Goal: Task Accomplishment & Management: Use online tool/utility

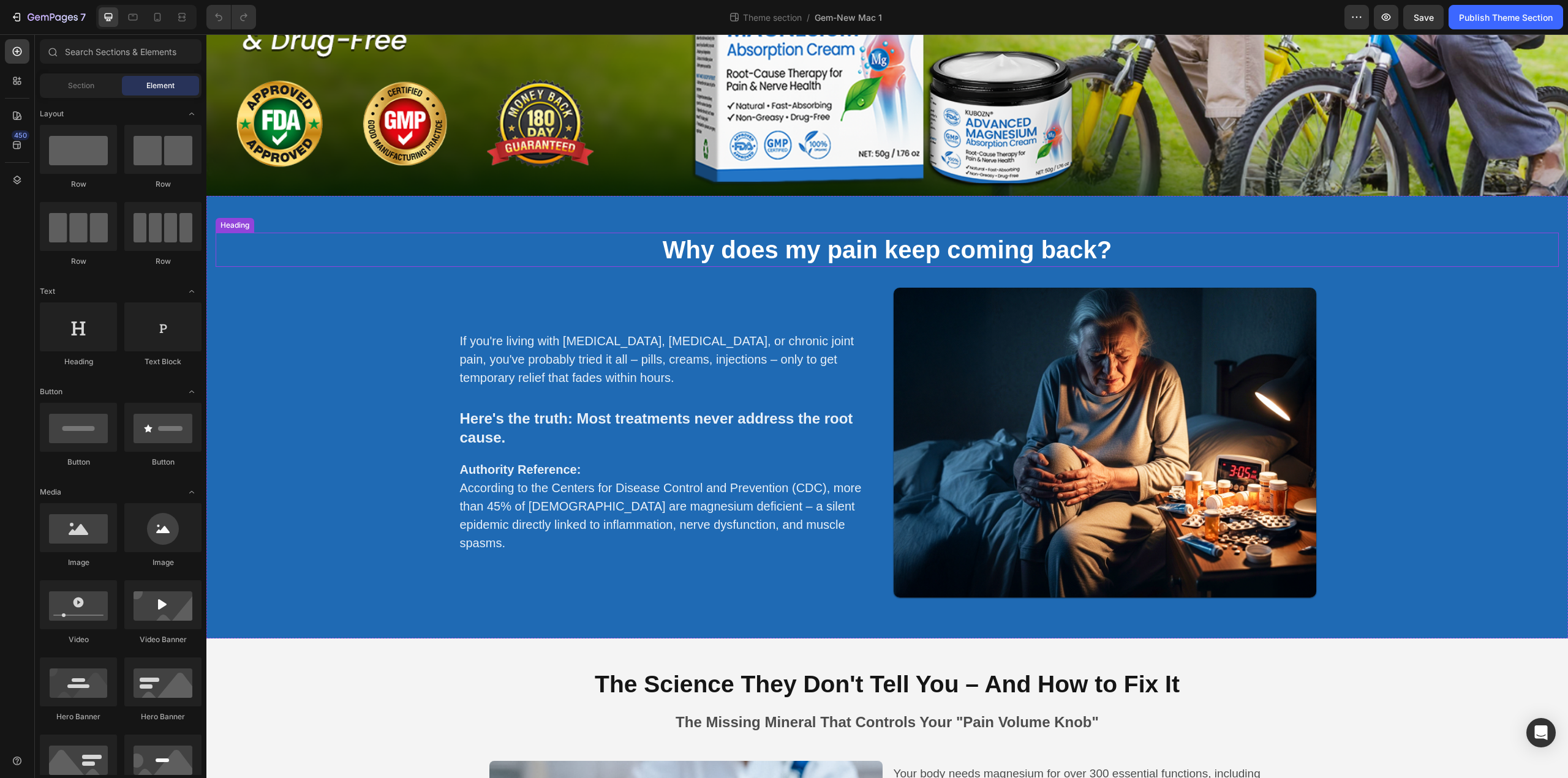
scroll to position [490, 0]
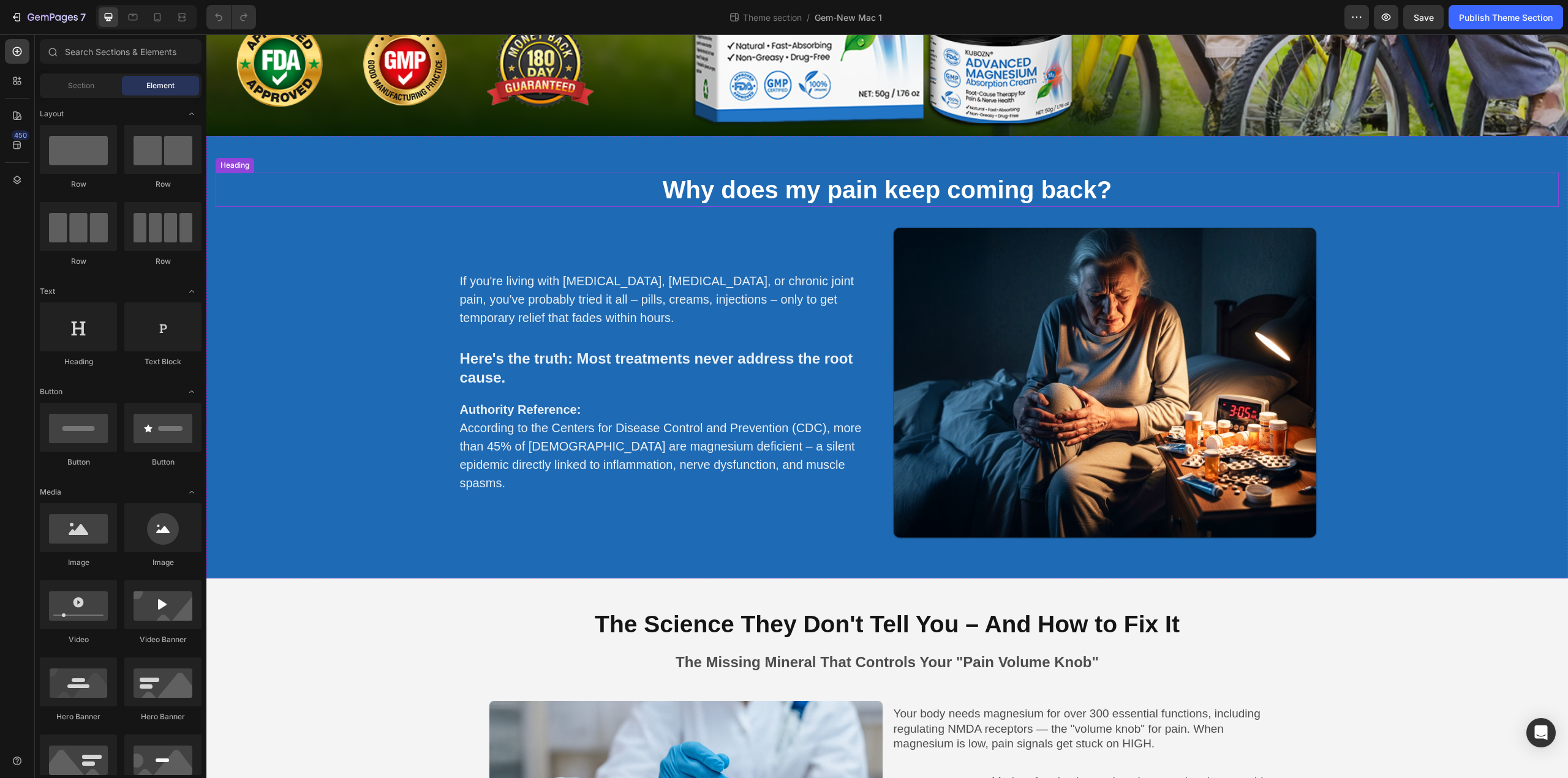
click at [840, 185] on strong "Why does my pain keep coming back?" at bounding box center [887, 190] width 450 height 27
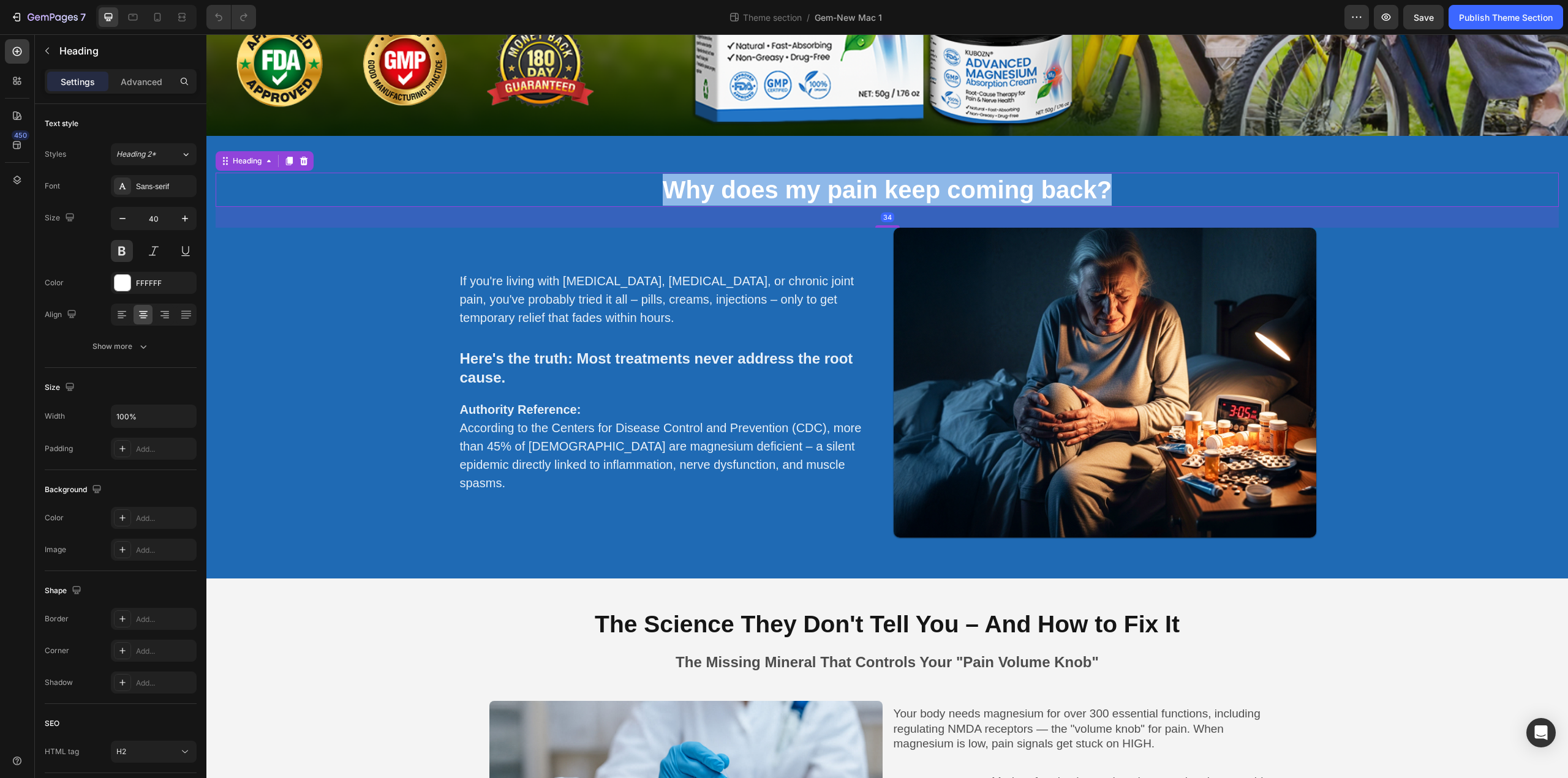
click at [840, 185] on strong "Why does my pain keep coming back?" at bounding box center [887, 190] width 450 height 27
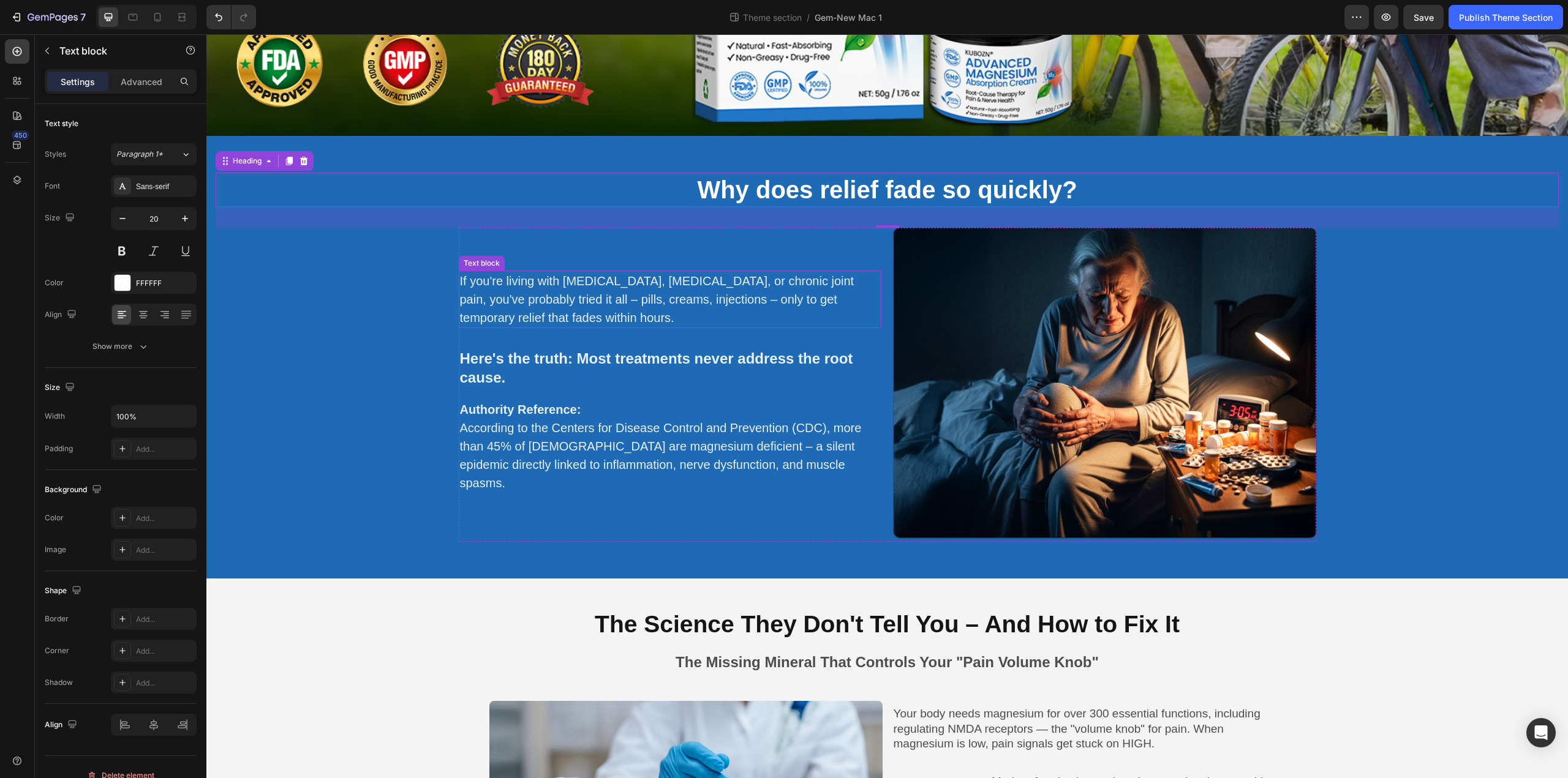
click at [566, 310] on p "If you're living with [MEDICAL_DATA], [MEDICAL_DATA], or chronic joint pain, yo…" at bounding box center [670, 300] width 420 height 55
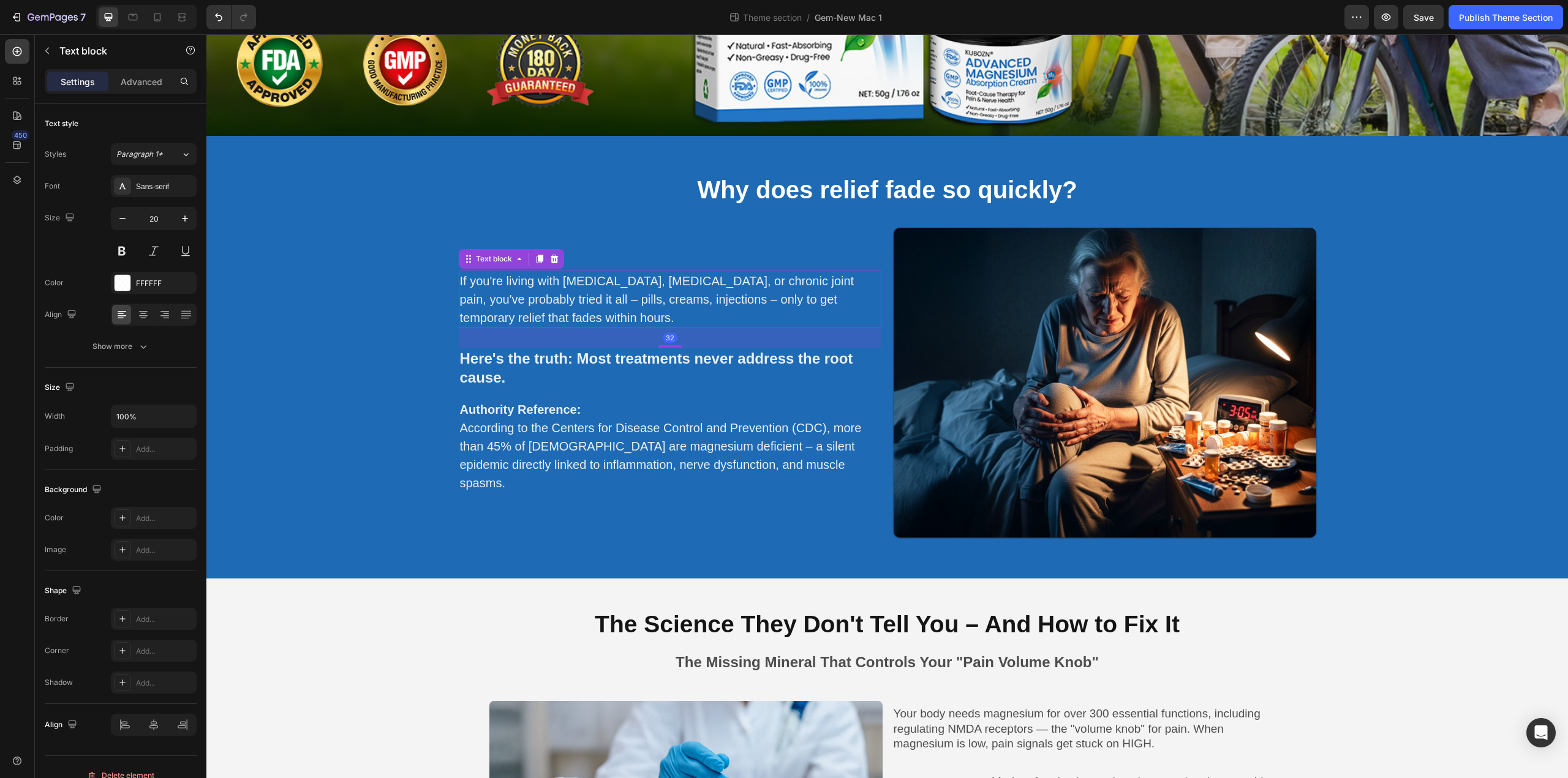
click at [566, 310] on p "If you're living with [MEDICAL_DATA], [MEDICAL_DATA], or chronic joint pain, yo…" at bounding box center [670, 300] width 420 height 55
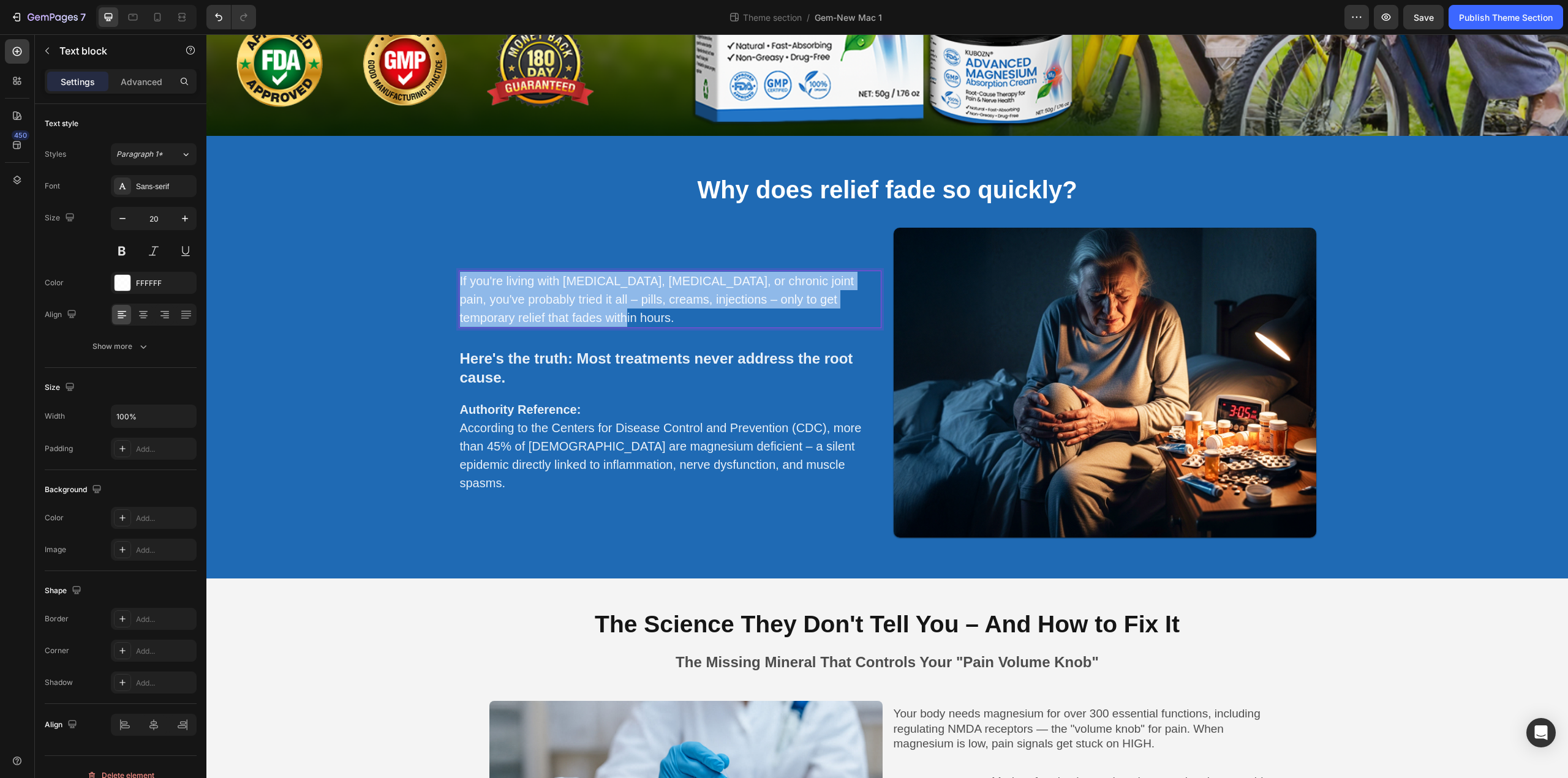
click at [566, 310] on p "If you're living with [MEDICAL_DATA], [MEDICAL_DATA], or chronic joint pain, yo…" at bounding box center [670, 300] width 420 height 55
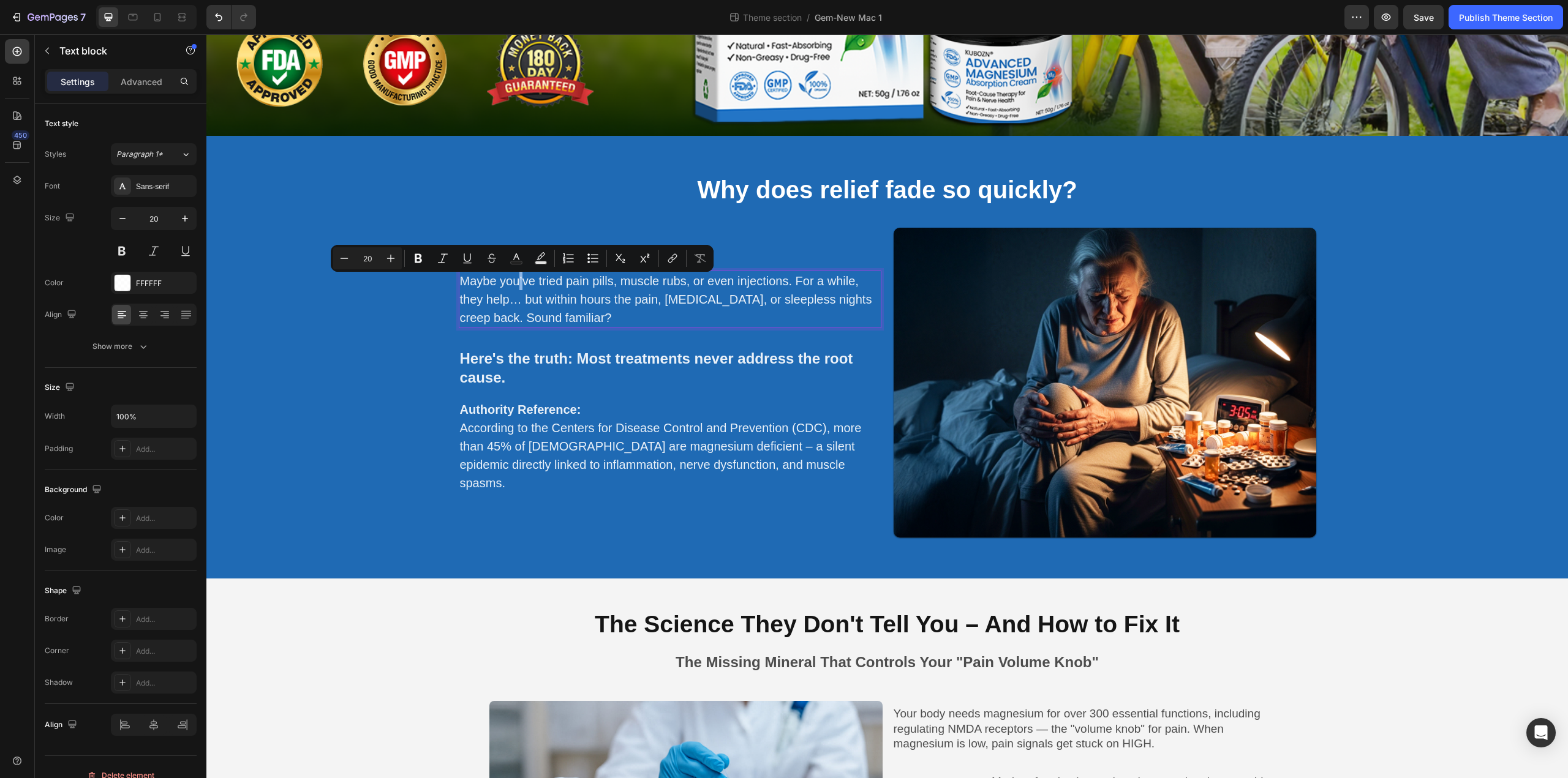
click at [519, 286] on p "Maybe you’ve tried pain pills, muscle rubs, or even injections. For a while, th…" at bounding box center [670, 300] width 420 height 55
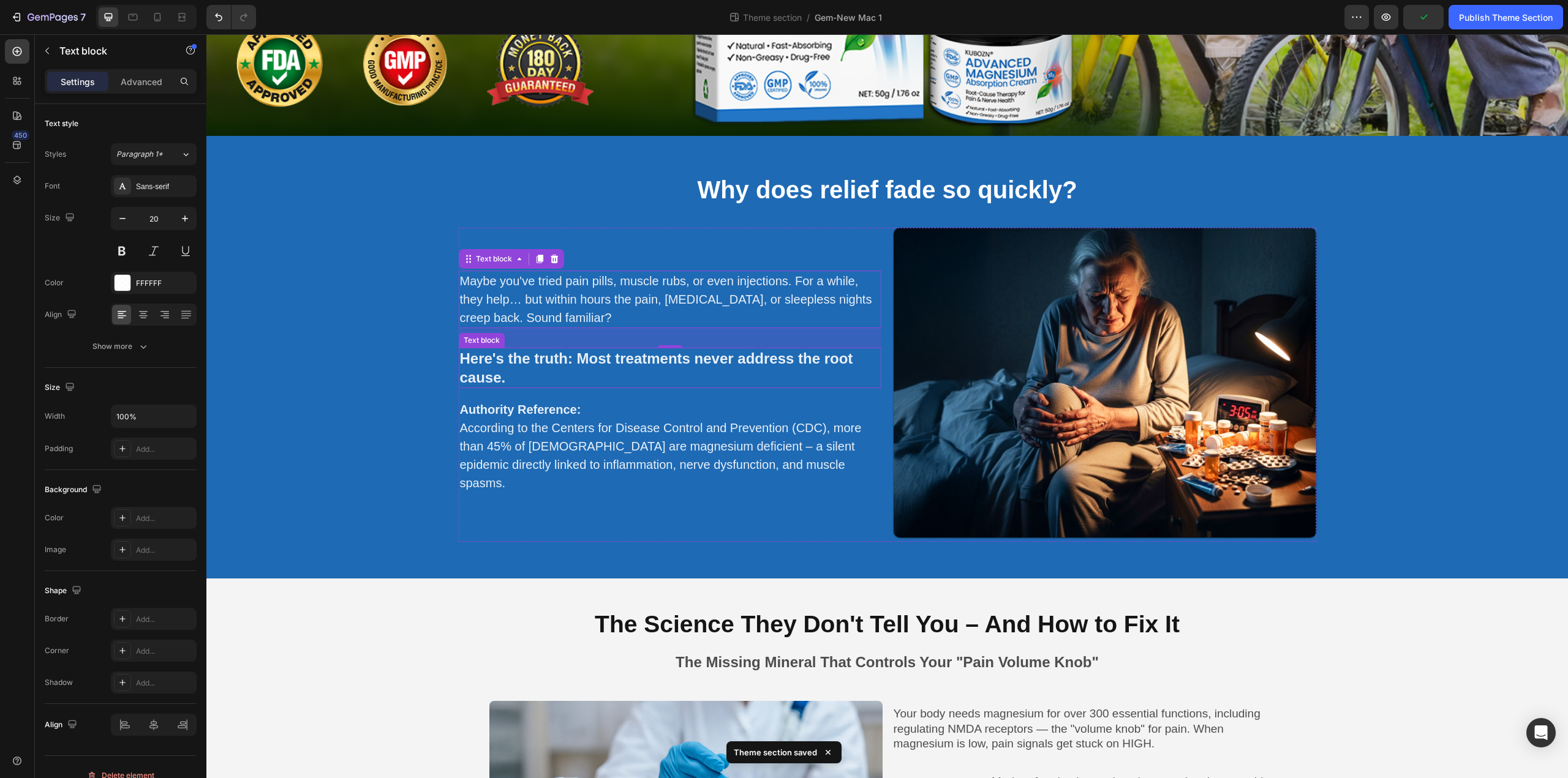
click at [590, 372] on strong "Here's the truth: Most treatments never address the root cause." at bounding box center [656, 367] width 393 height 35
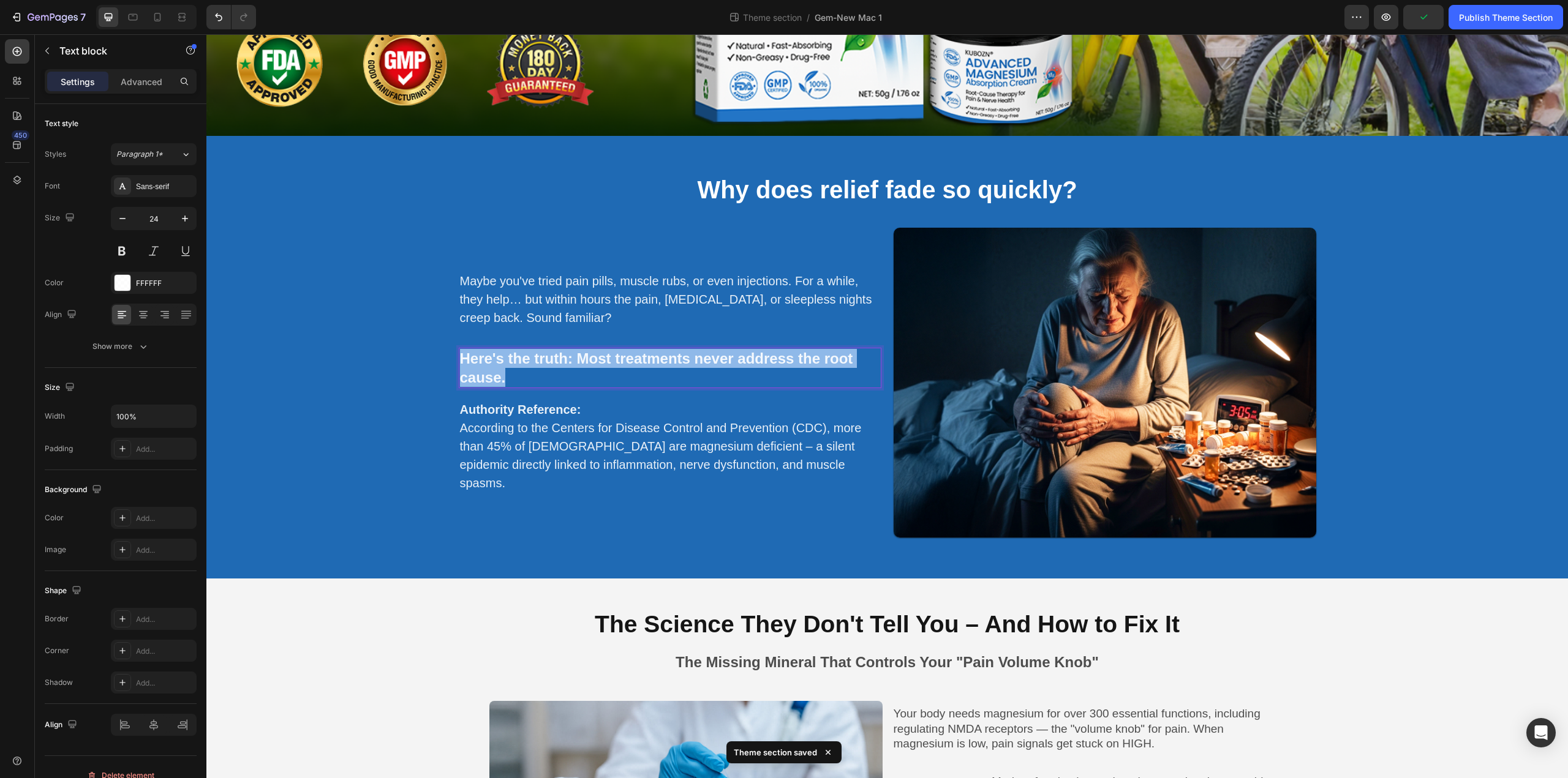
click at [590, 372] on strong "Here's the truth: Most treatments never address the root cause." at bounding box center [656, 367] width 393 height 35
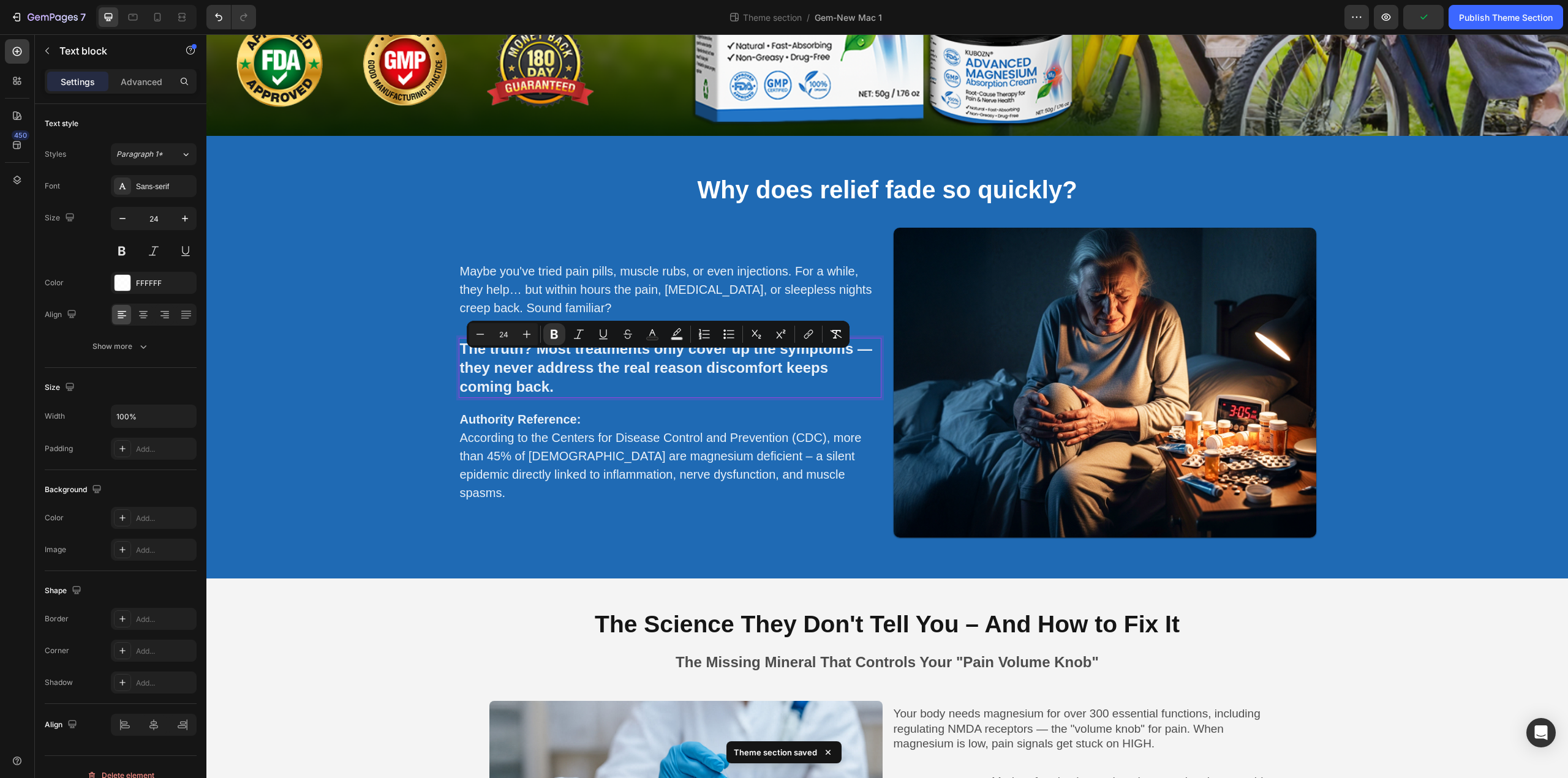
scroll to position [480, 0]
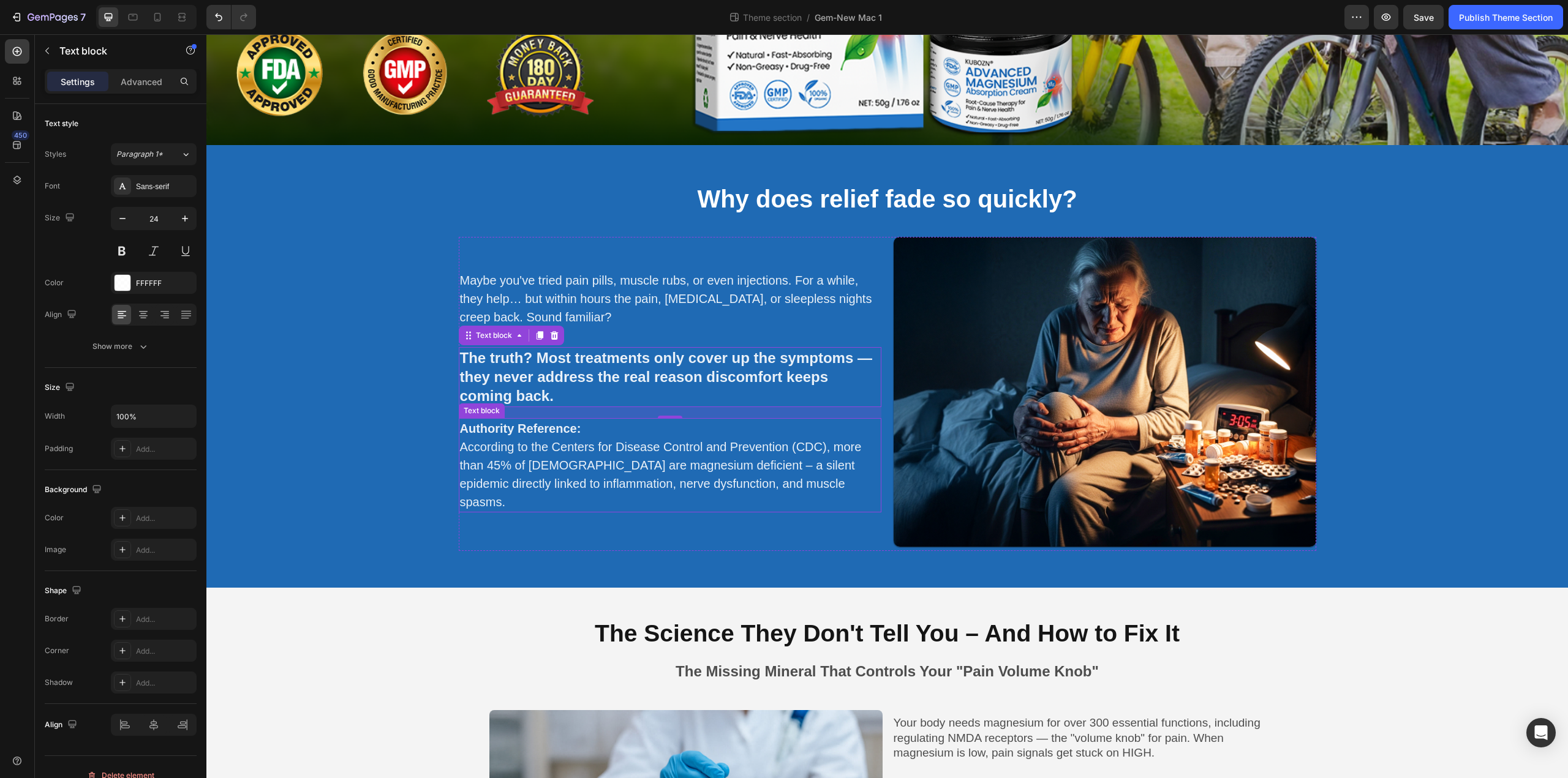
click at [603, 454] on p "According to the Centers for Disease Control and Prevention (CDC), more than 45…" at bounding box center [670, 474] width 420 height 73
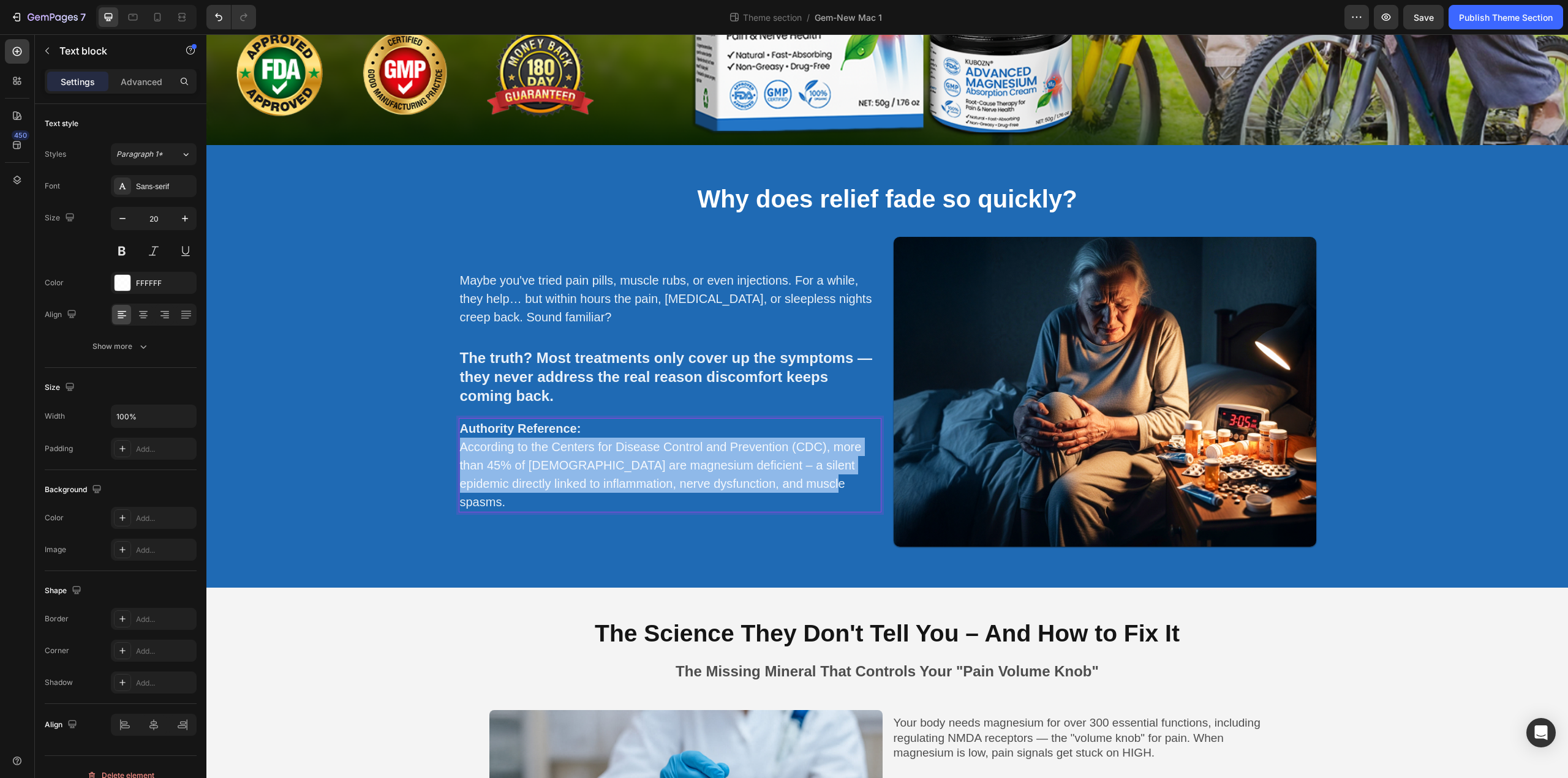
click at [603, 454] on p "According to the Centers for Disease Control and Prevention (CDC), more than 45…" at bounding box center [670, 474] width 420 height 73
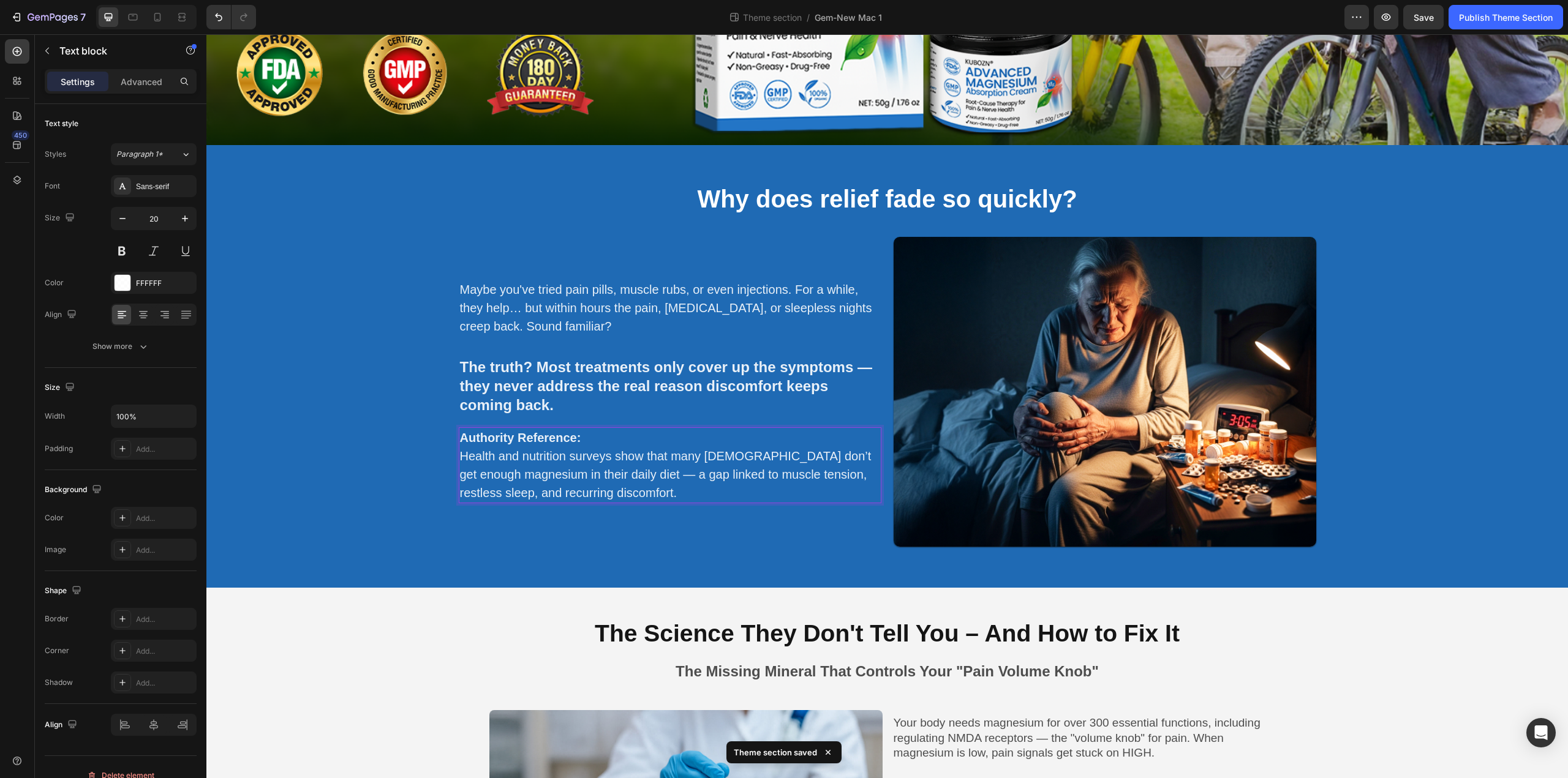
click at [590, 435] on p "Authority Reference:" at bounding box center [670, 437] width 420 height 18
drag, startPoint x: 590, startPoint y: 435, endPoint x: 456, endPoint y: 437, distance: 134.0
click at [460, 437] on p "Authority Reference:" at bounding box center [670, 437] width 420 height 18
click at [460, 455] on p "Health and nutrition surveys show that many [DEMOGRAPHIC_DATA] don’t get enough…" at bounding box center [670, 475] width 420 height 55
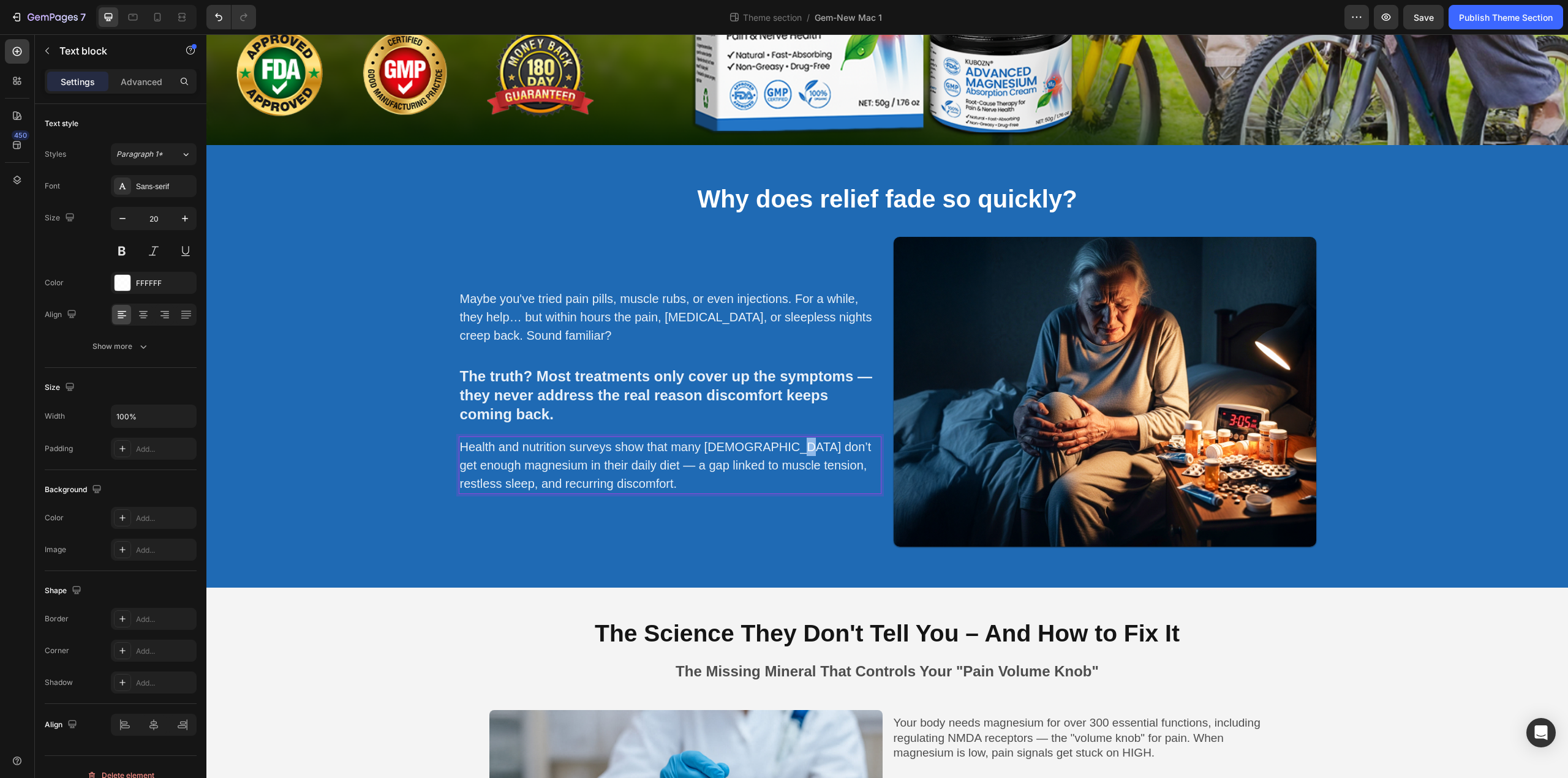
click at [801, 441] on p "Health and nutrition surveys show that many [DEMOGRAPHIC_DATA] don’t get enough…" at bounding box center [670, 465] width 420 height 55
click at [670, 470] on p "Health and nutrition surveys show that many [DEMOGRAPHIC_DATA] don't get enough…" at bounding box center [670, 465] width 420 height 55
click at [1421, 24] on button "Save" at bounding box center [1423, 17] width 40 height 24
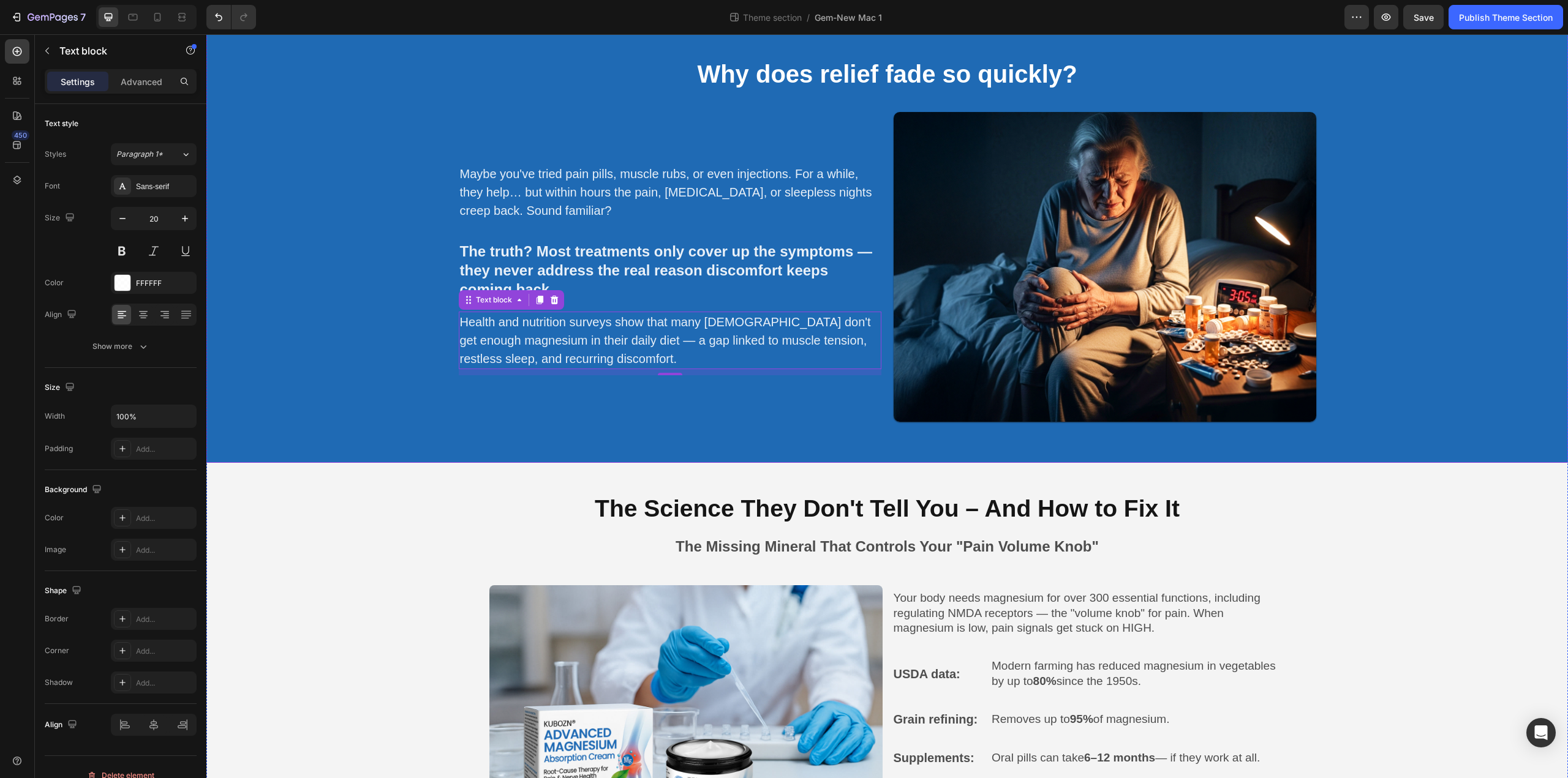
scroll to position [603, 0]
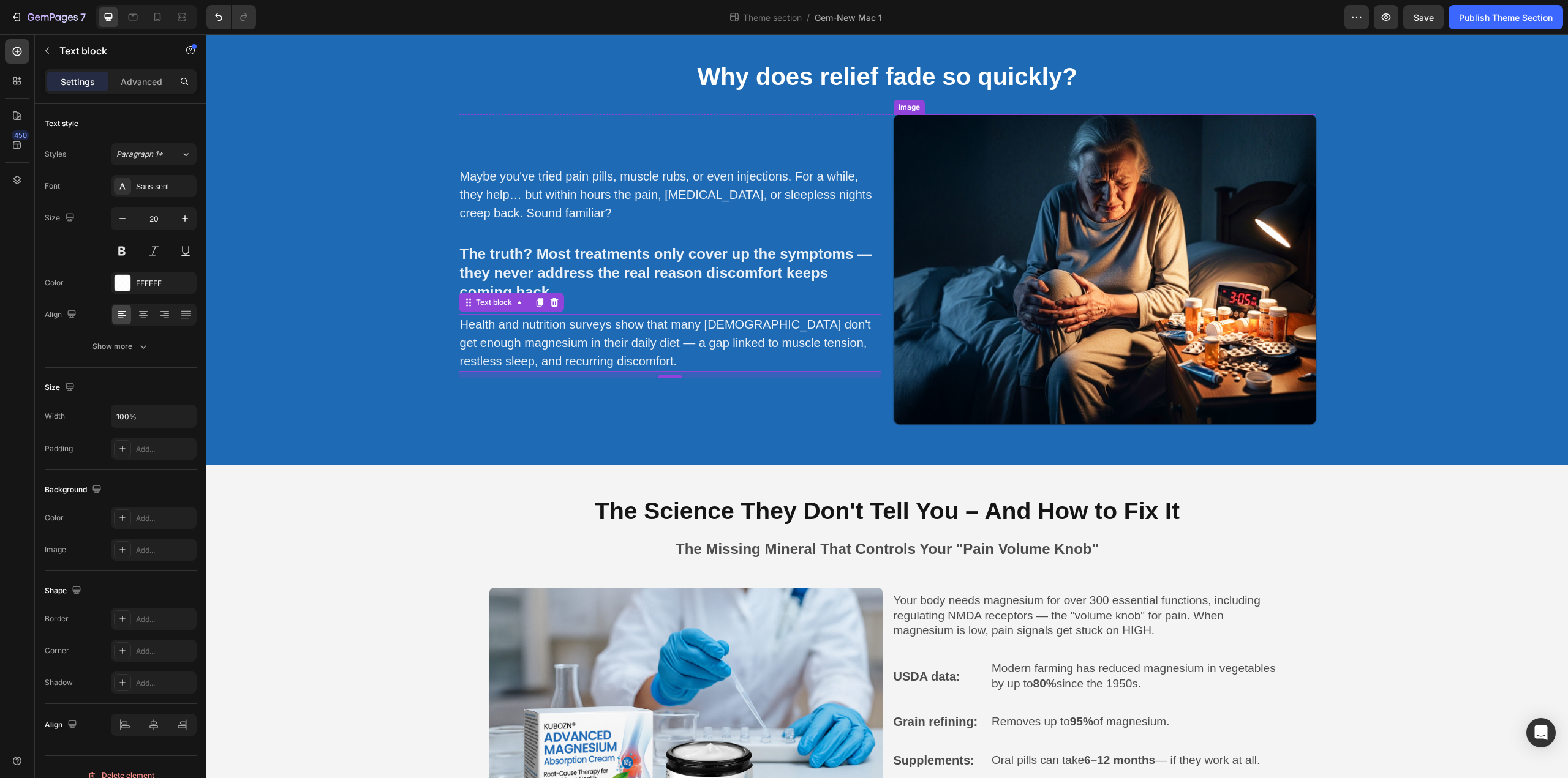
click at [1076, 276] on img at bounding box center [1105, 269] width 423 height 310
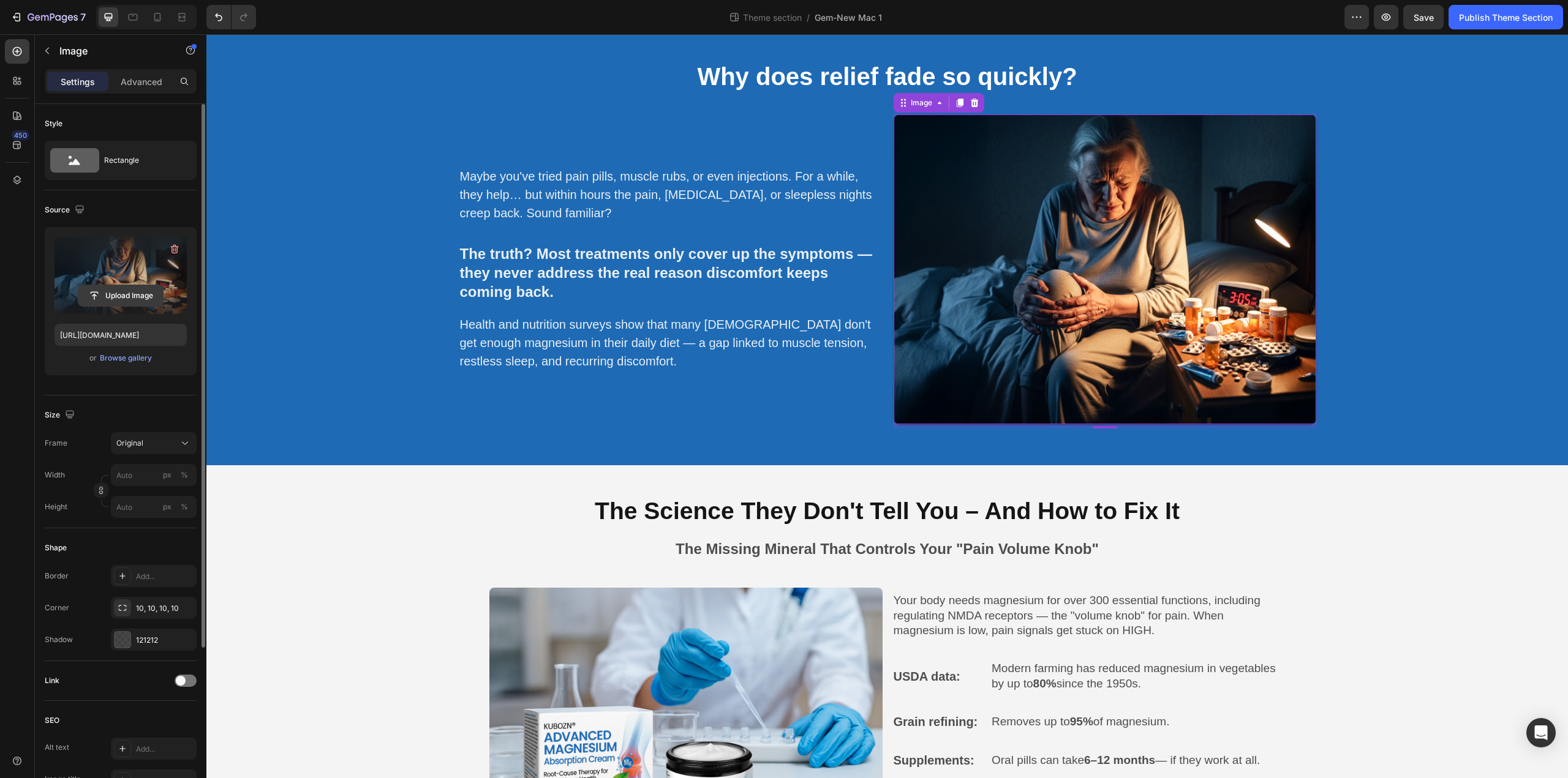
click at [130, 298] on input "file" at bounding box center [120, 296] width 84 height 20
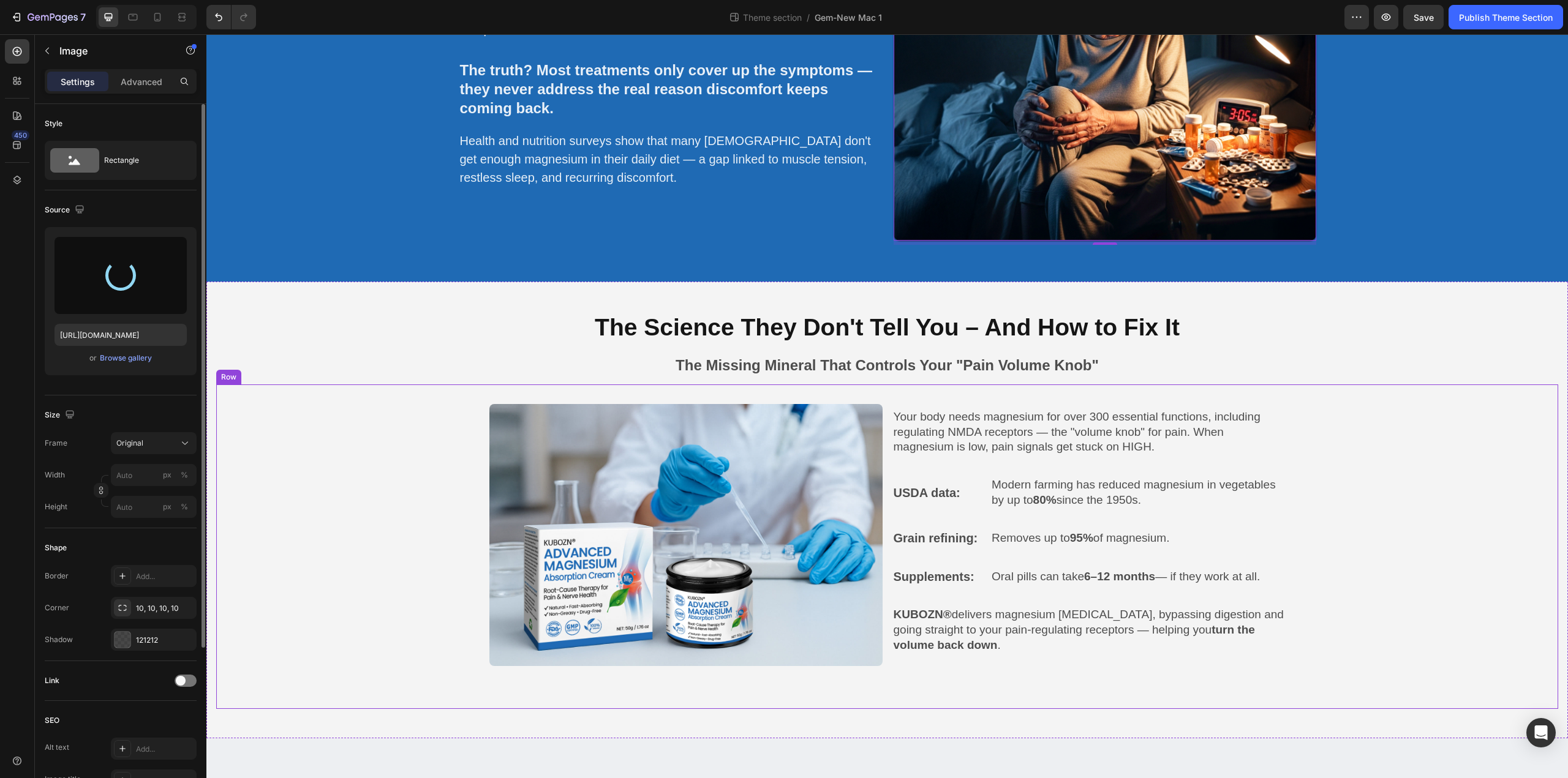
type input "[URL][DOMAIN_NAME]"
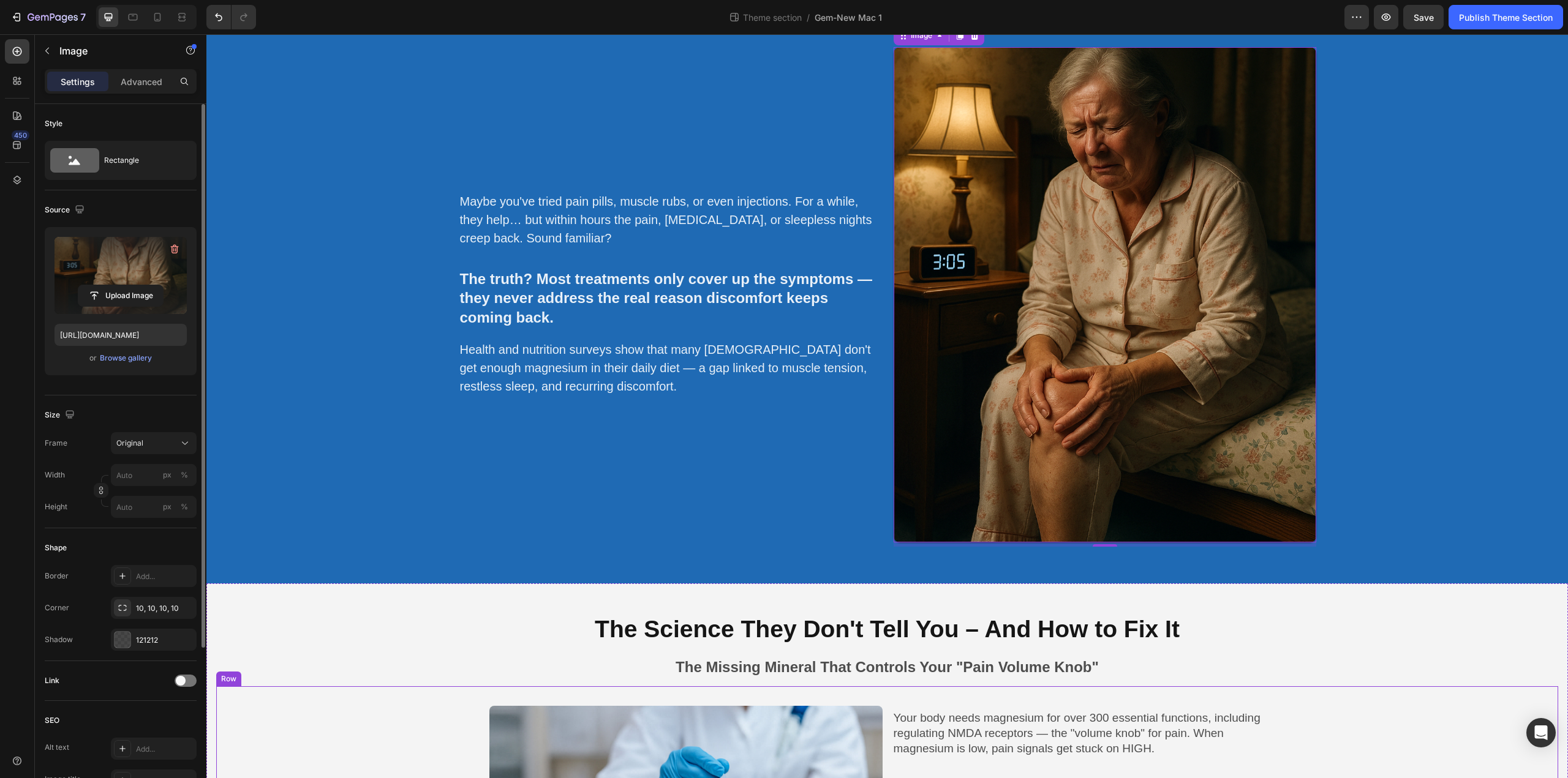
scroll to position [573, 0]
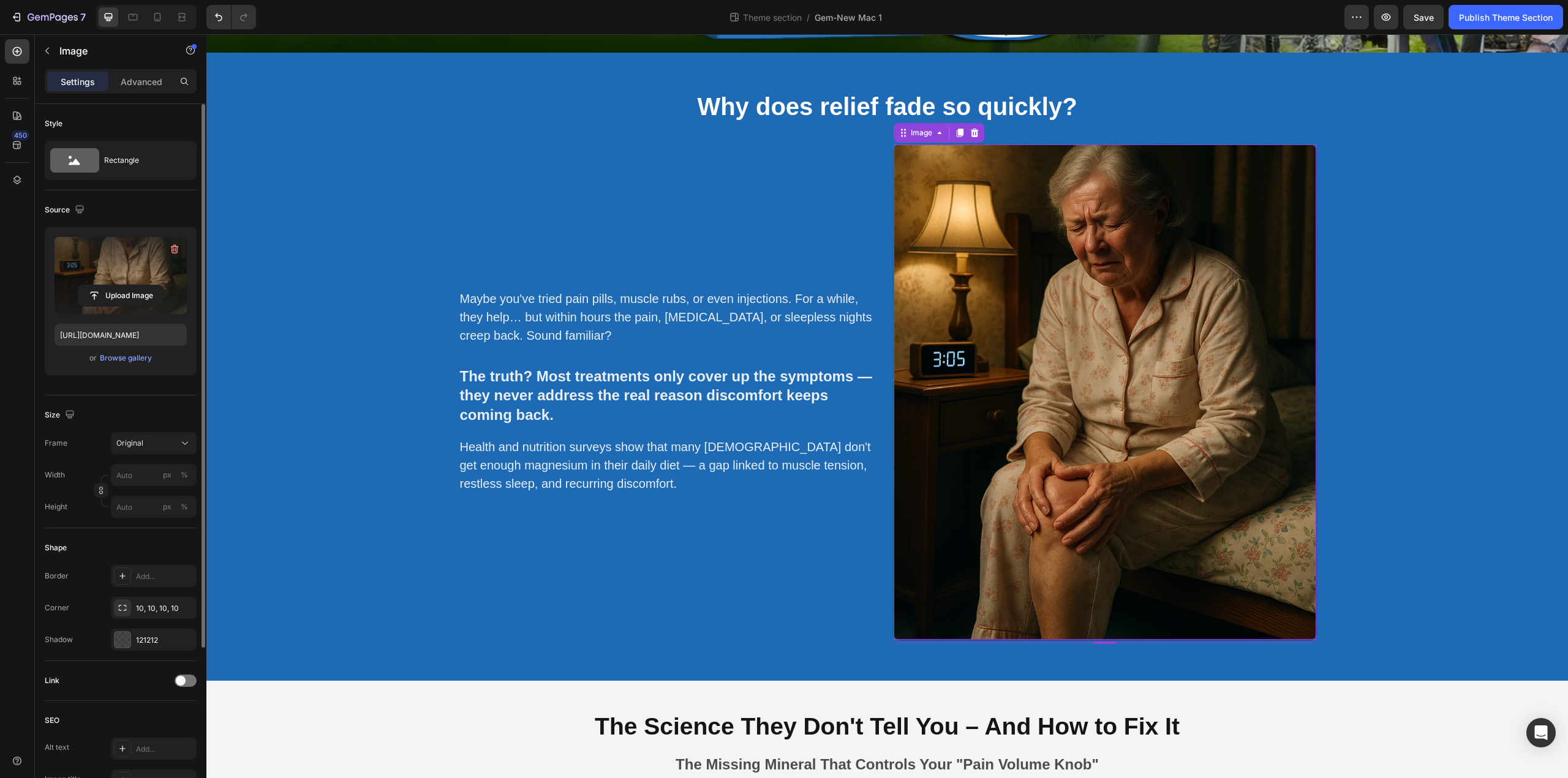
click at [1182, 415] on img at bounding box center [1105, 392] width 423 height 495
click at [155, 444] on div "Original" at bounding box center [147, 443] width 60 height 11
click at [165, 519] on div "Horizontal" at bounding box center [151, 519] width 71 height 13
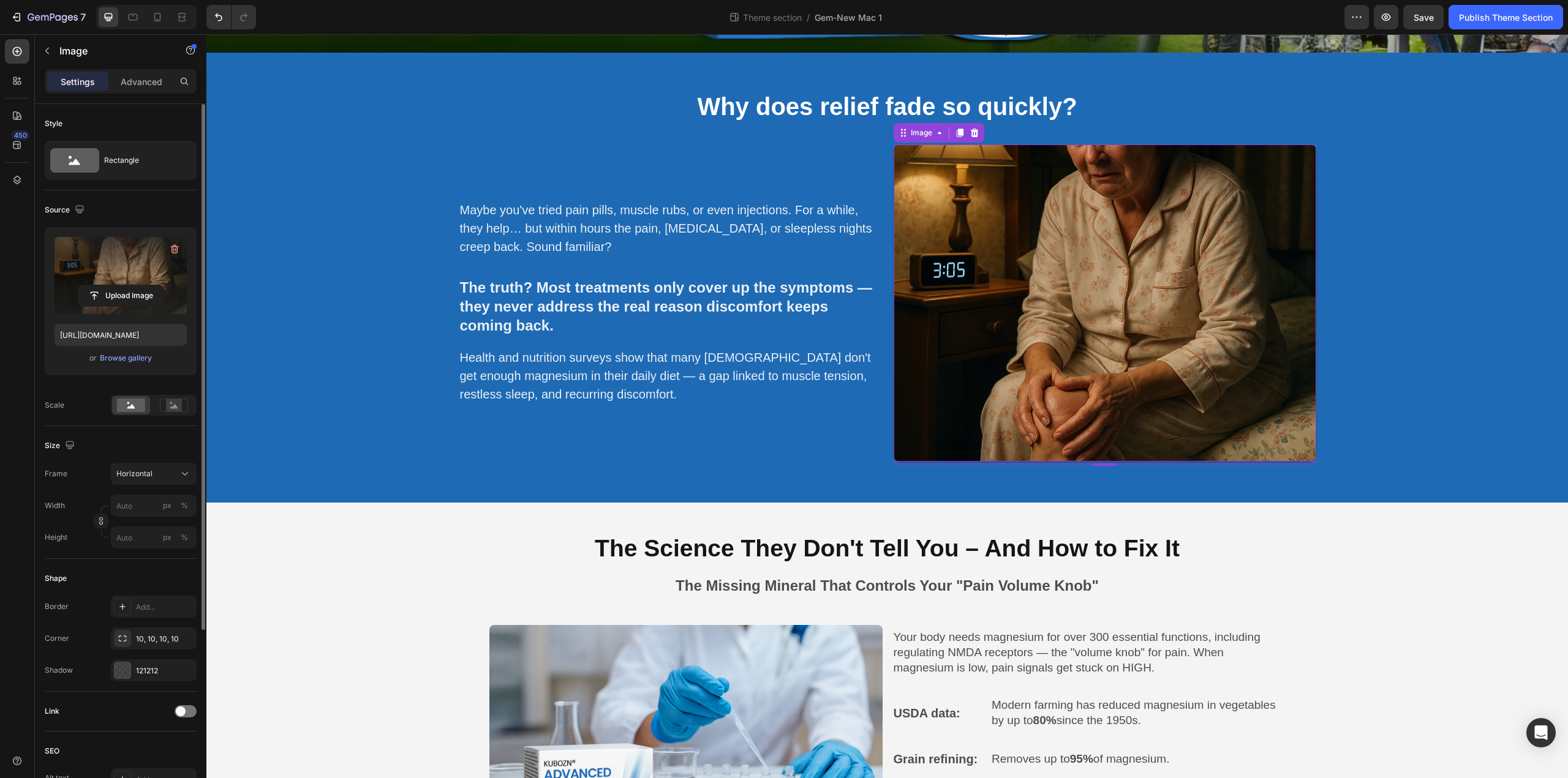
click at [1052, 303] on img at bounding box center [1105, 303] width 423 height 317
click at [165, 410] on icon at bounding box center [174, 404] width 28 height 13
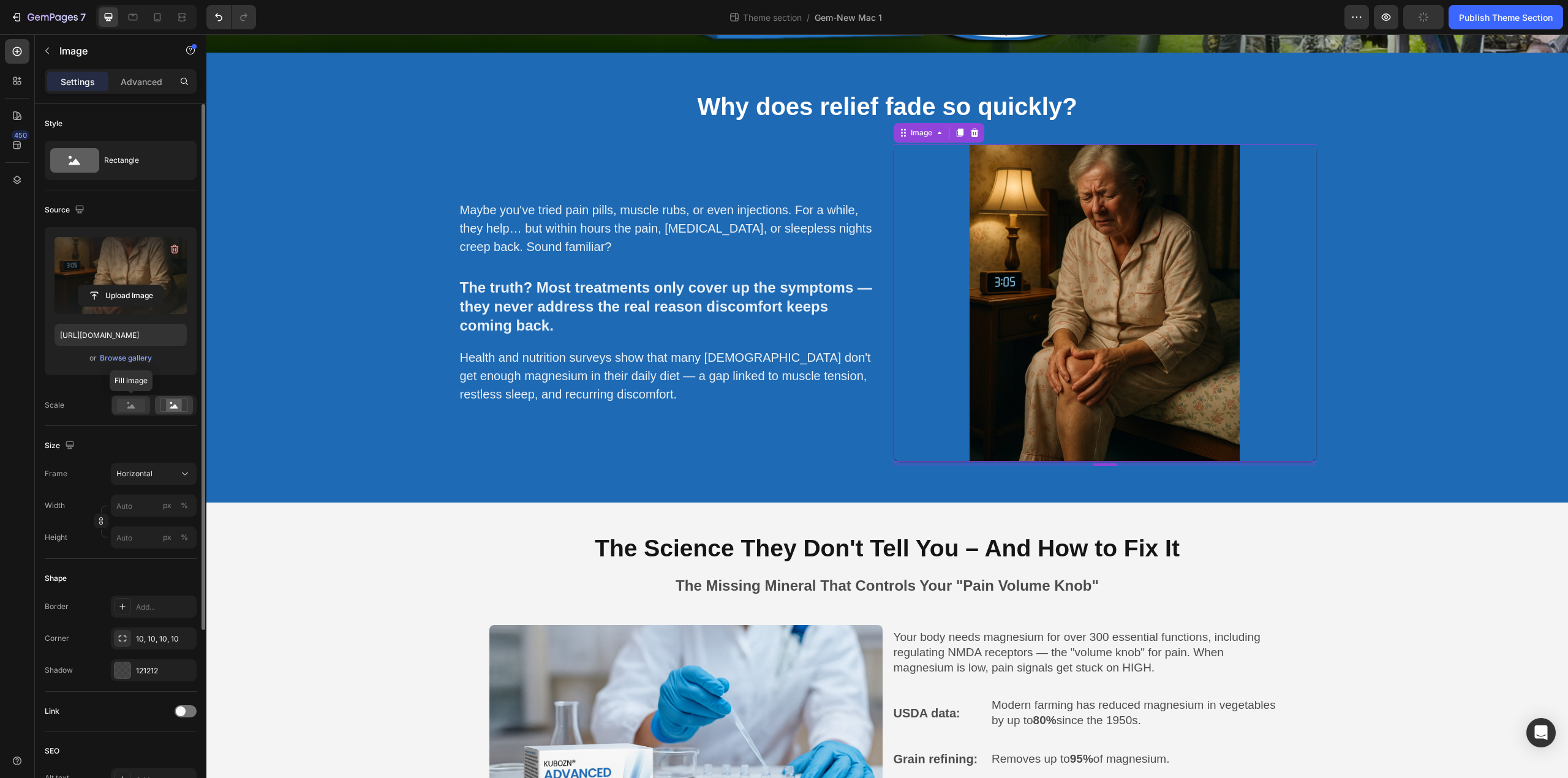
click at [118, 404] on rect at bounding box center [131, 404] width 28 height 13
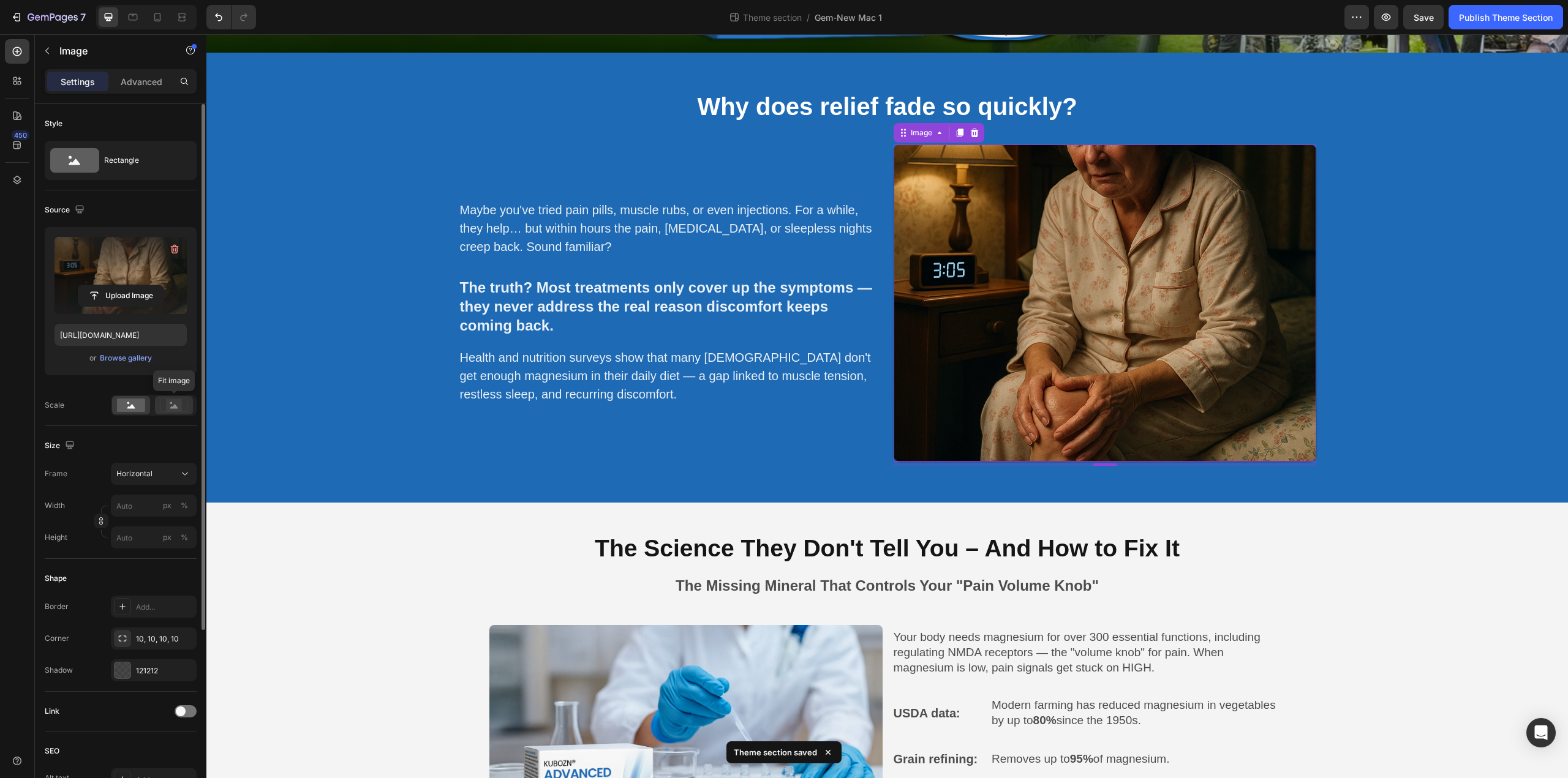
click at [162, 406] on icon at bounding box center [174, 404] width 28 height 13
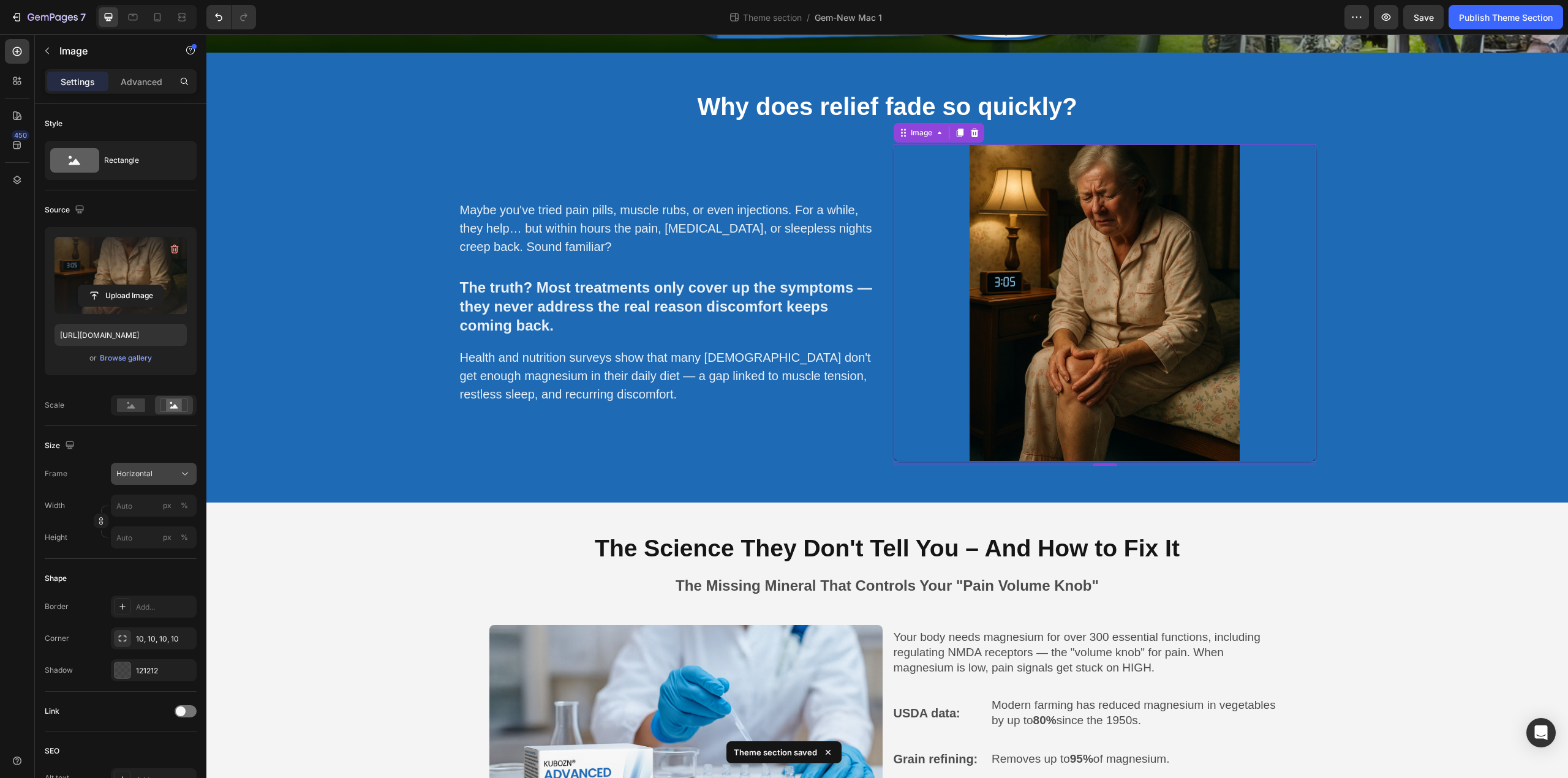
click at [145, 468] on span "Horizontal" at bounding box center [135, 474] width 36 height 11
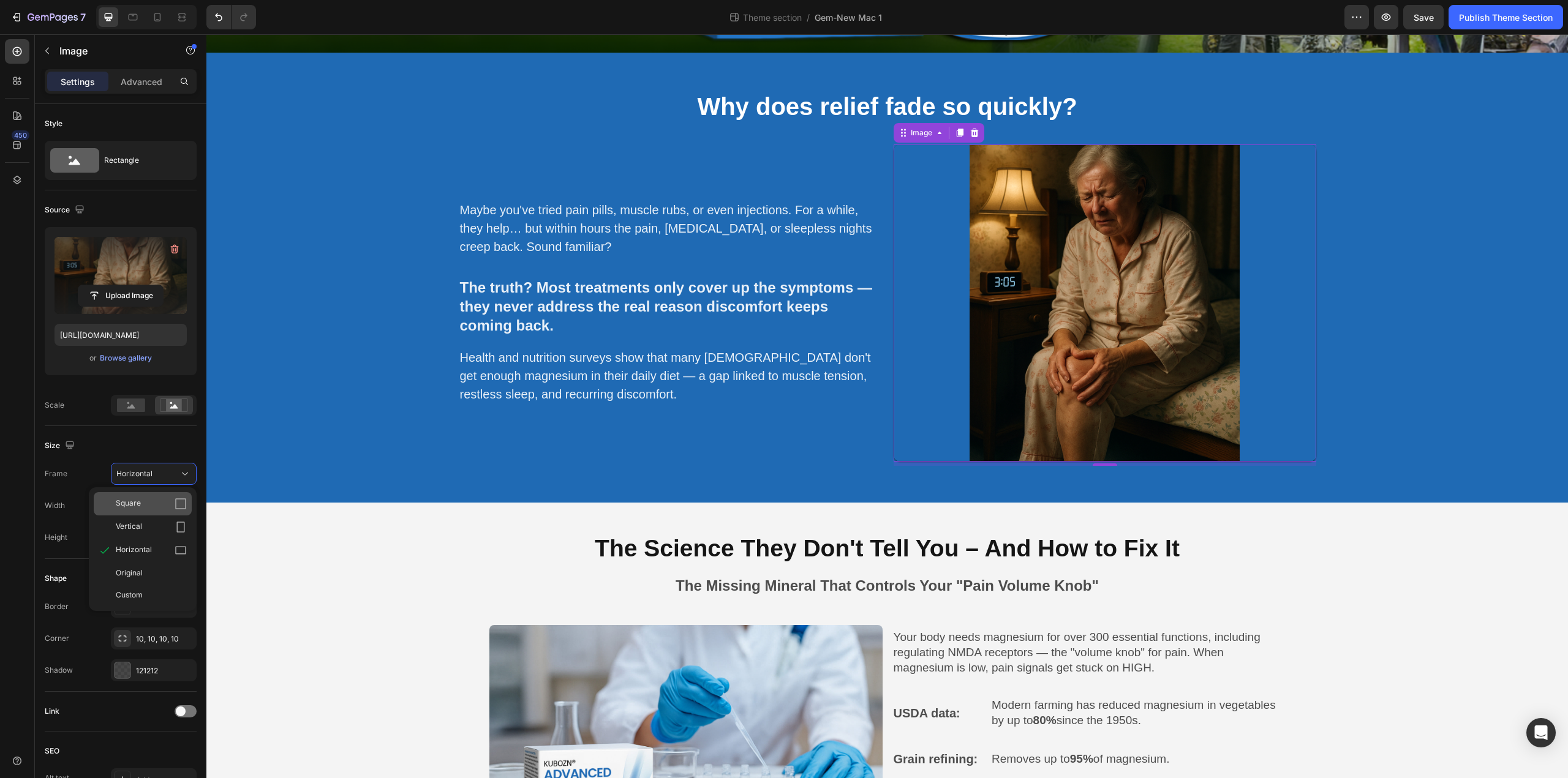
click at [151, 503] on div "Square" at bounding box center [151, 504] width 71 height 13
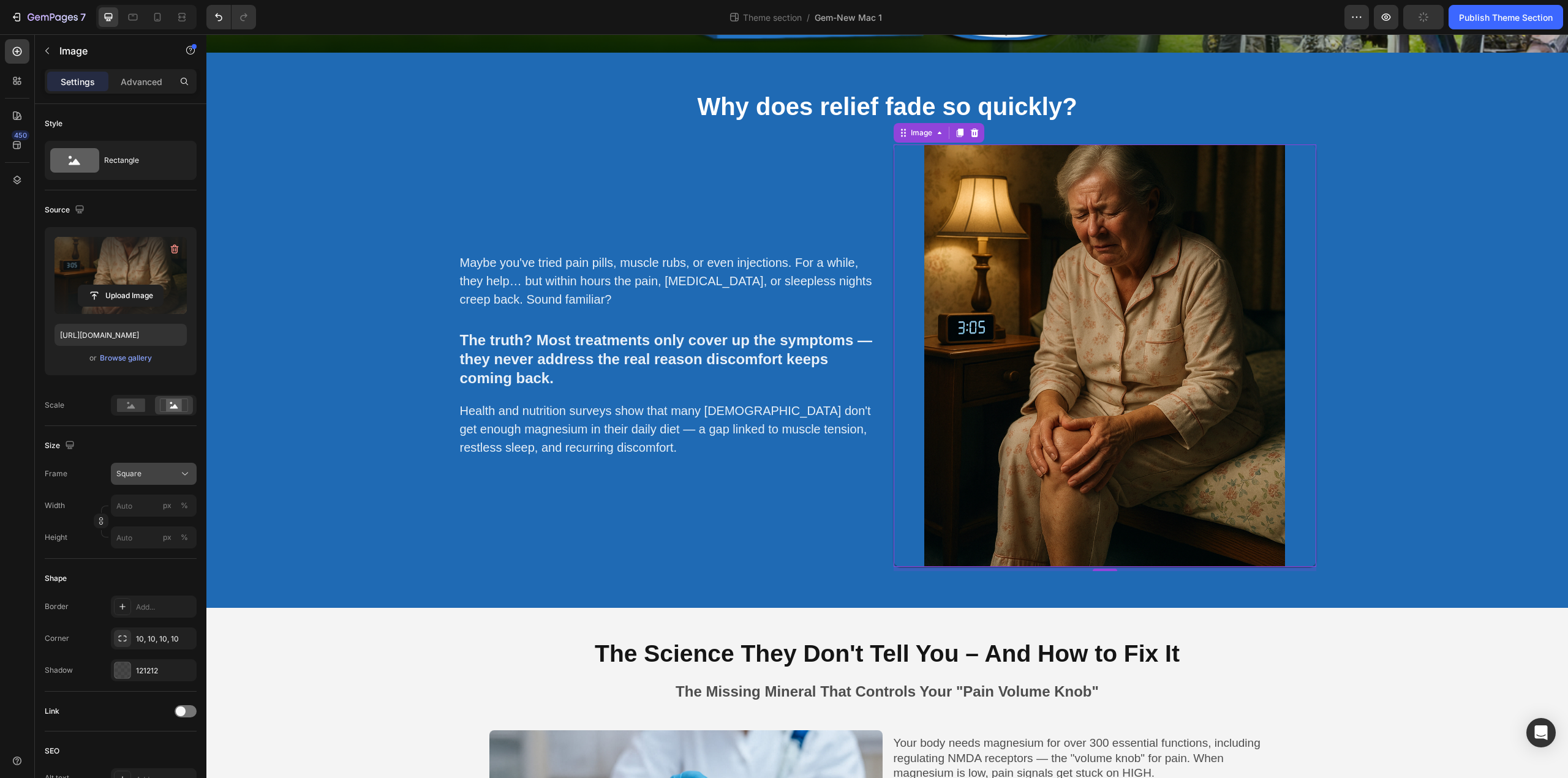
click at [158, 481] on button "Square" at bounding box center [154, 474] width 86 height 22
click at [155, 519] on div "Vertical" at bounding box center [143, 527] width 98 height 24
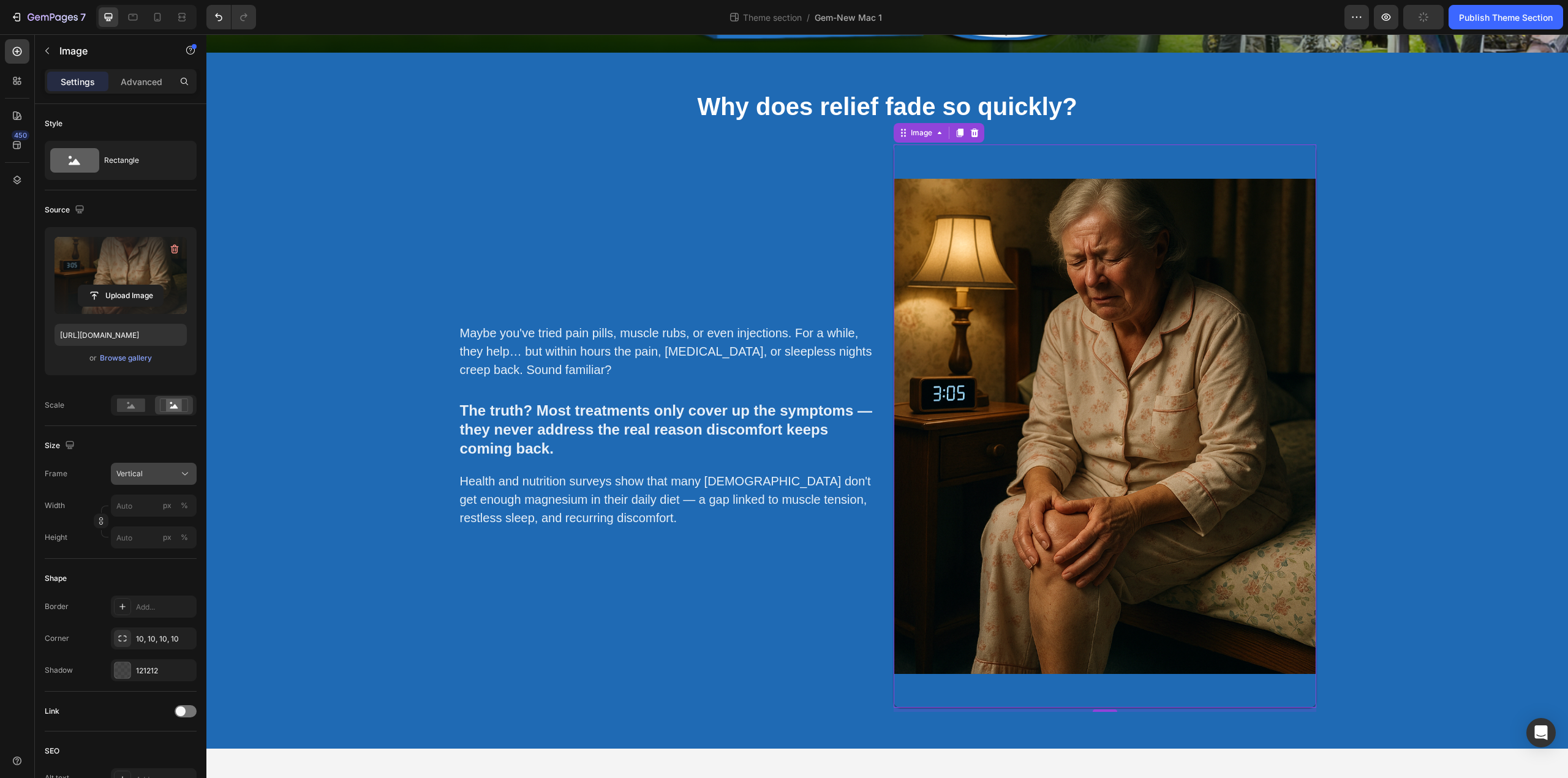
click at [165, 469] on div "Vertical" at bounding box center [147, 474] width 60 height 11
click at [144, 571] on div "Original" at bounding box center [151, 573] width 71 height 11
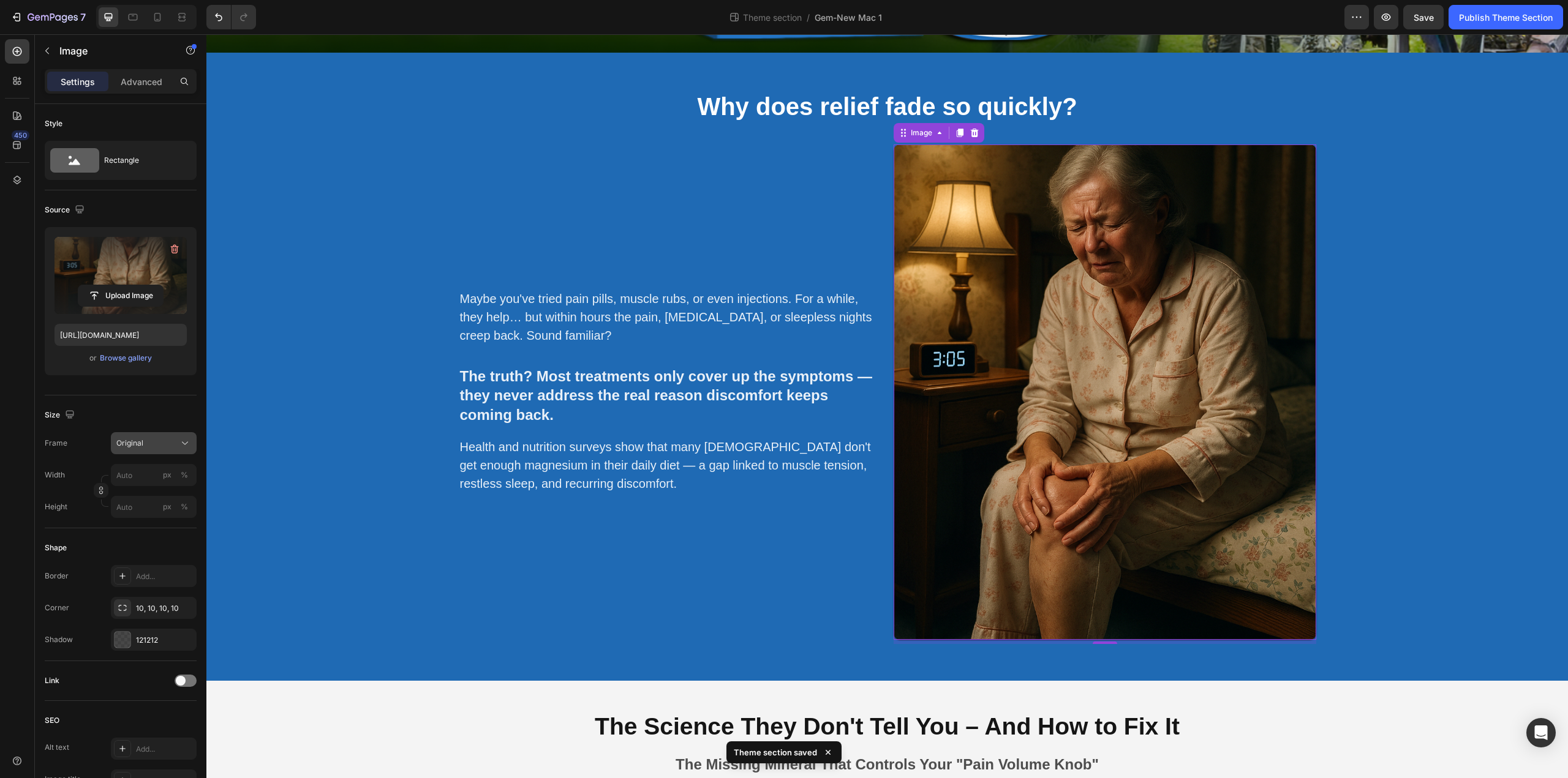
click at [157, 445] on div "Original" at bounding box center [147, 443] width 60 height 11
click at [136, 566] on span "Custom" at bounding box center [129, 564] width 27 height 11
click at [140, 511] on input "px %" at bounding box center [154, 505] width 86 height 22
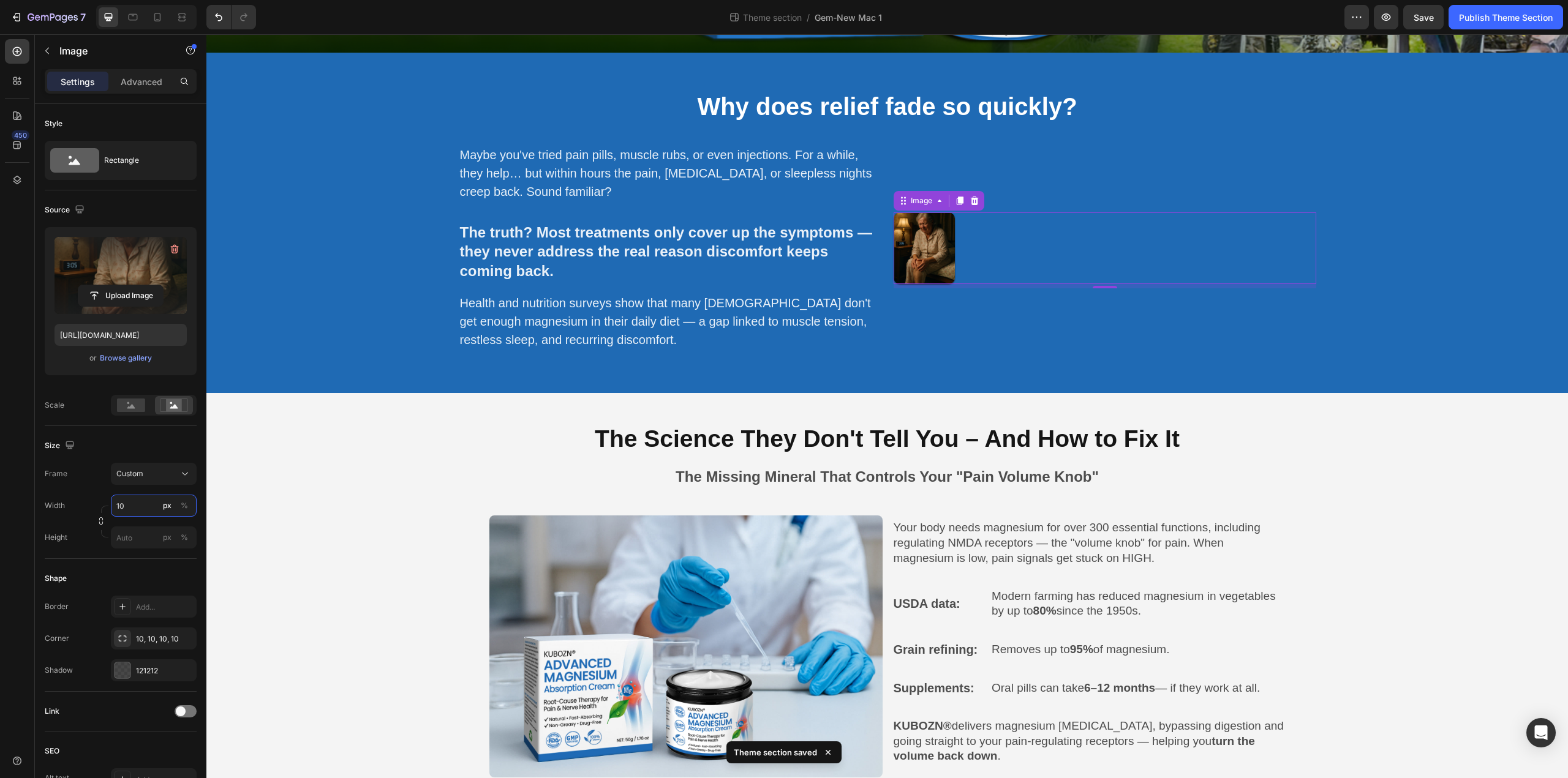
type input "1"
type input "8"
type input "7"
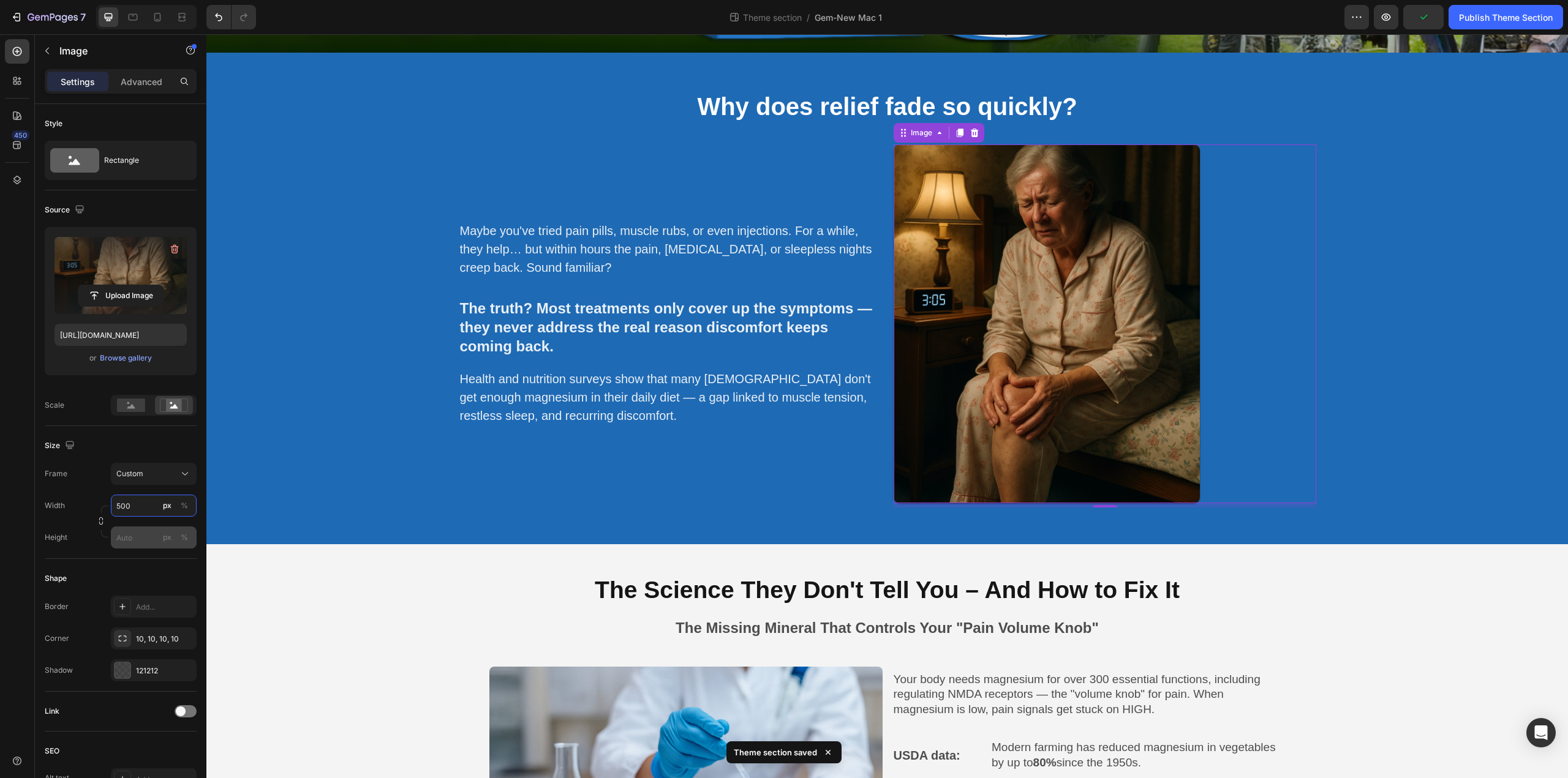
type input "500"
click at [137, 541] on input "px %" at bounding box center [154, 538] width 86 height 22
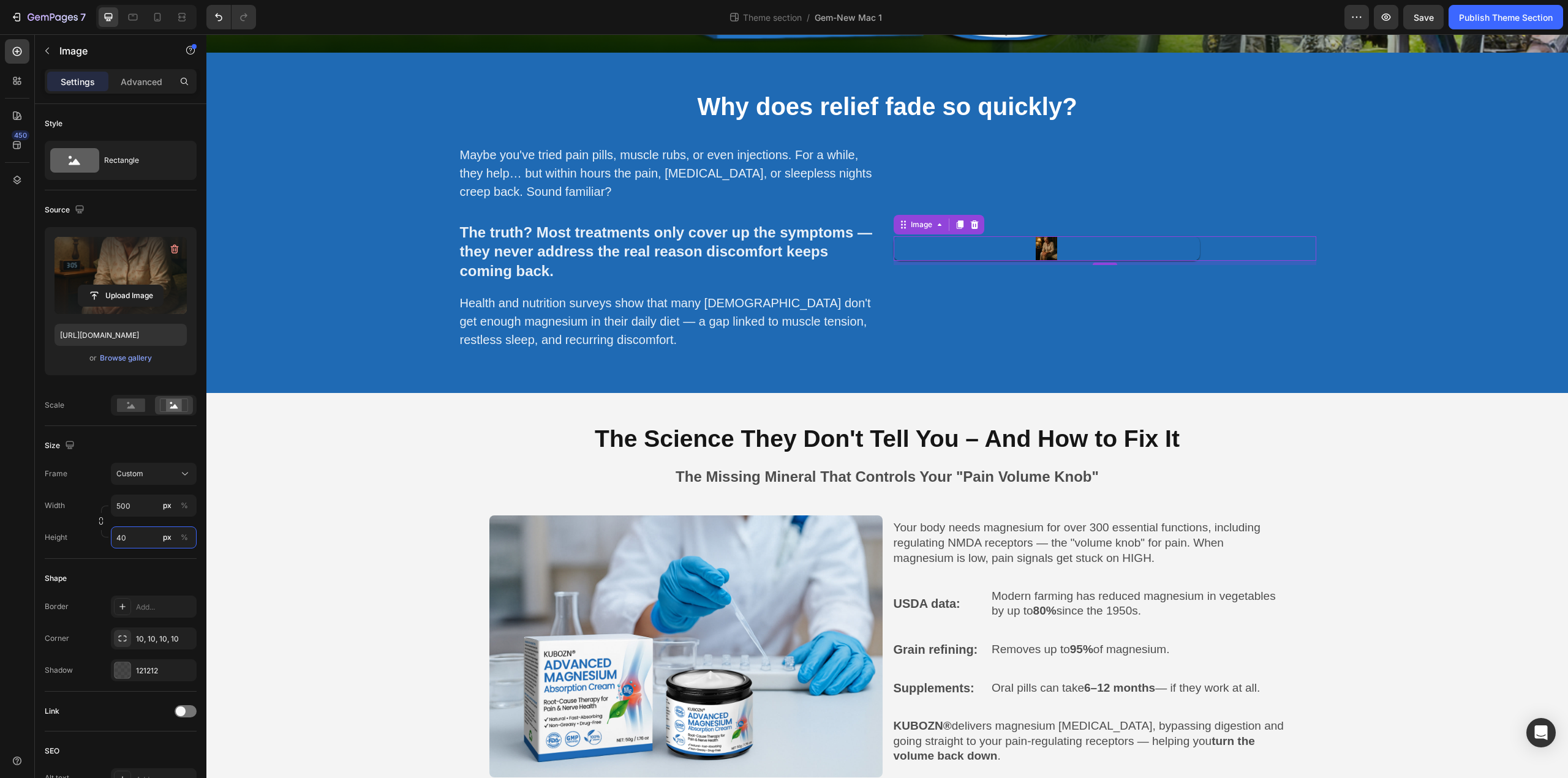
type input "4"
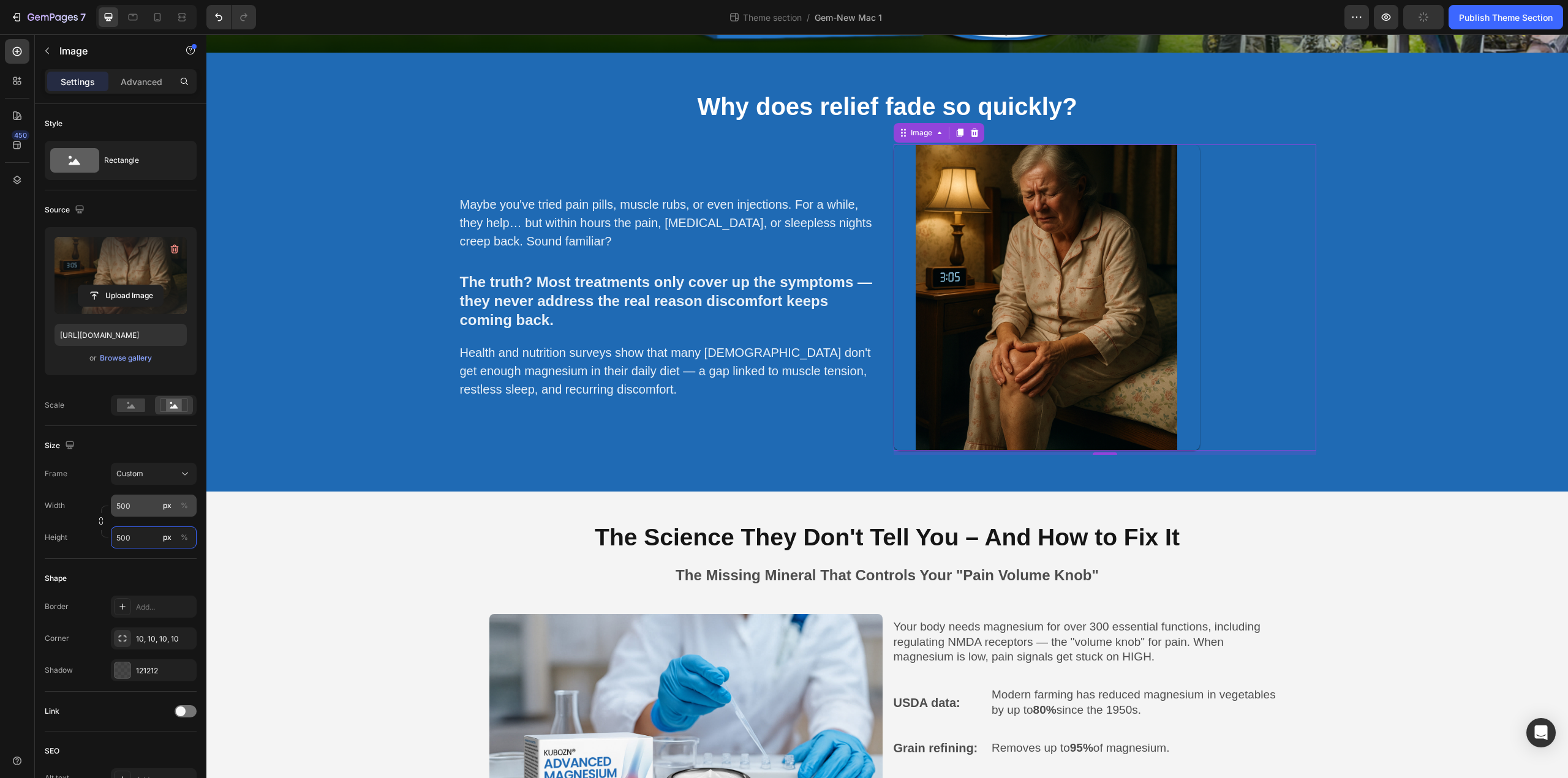
type input "500"
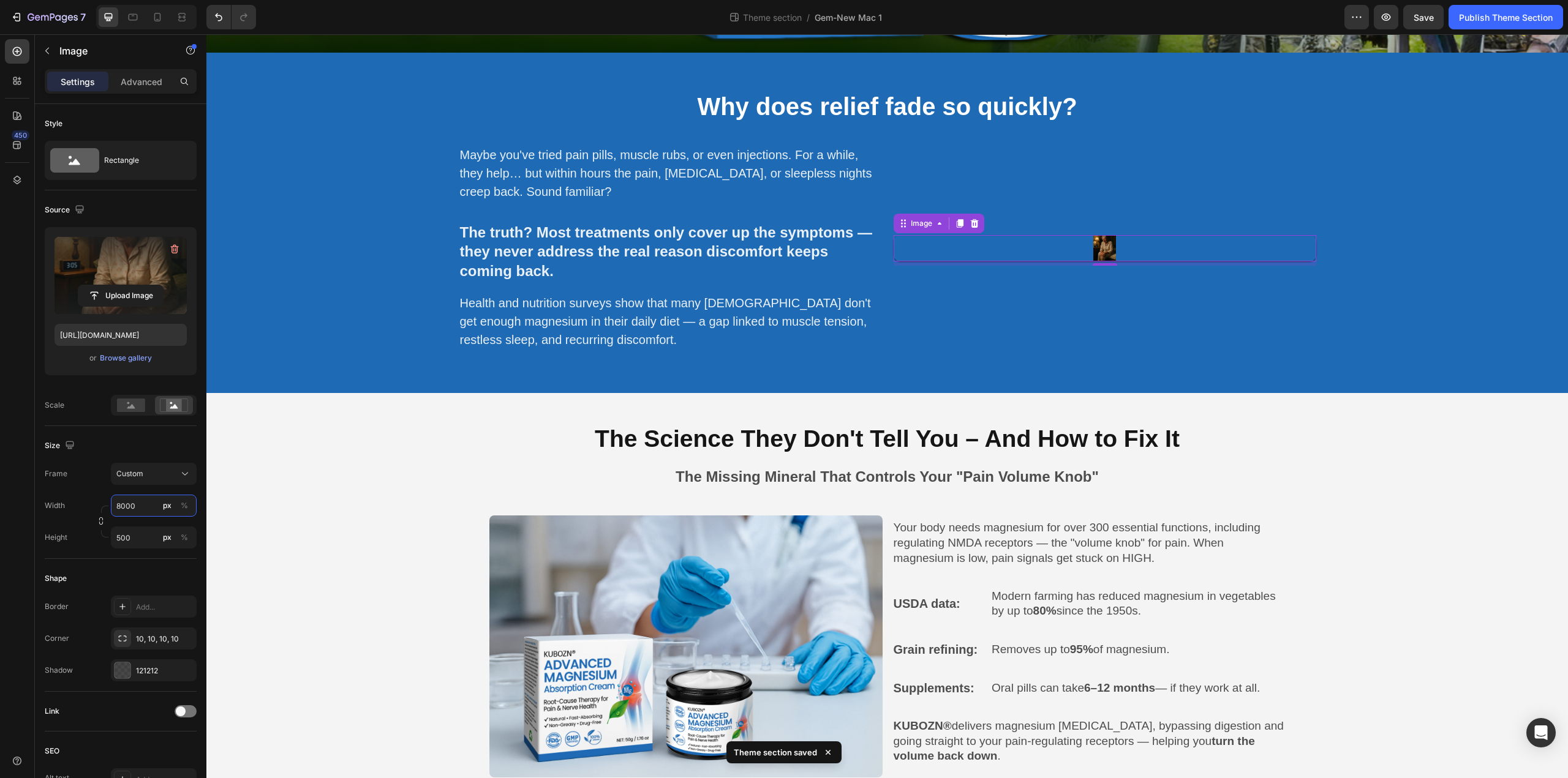
type input "800"
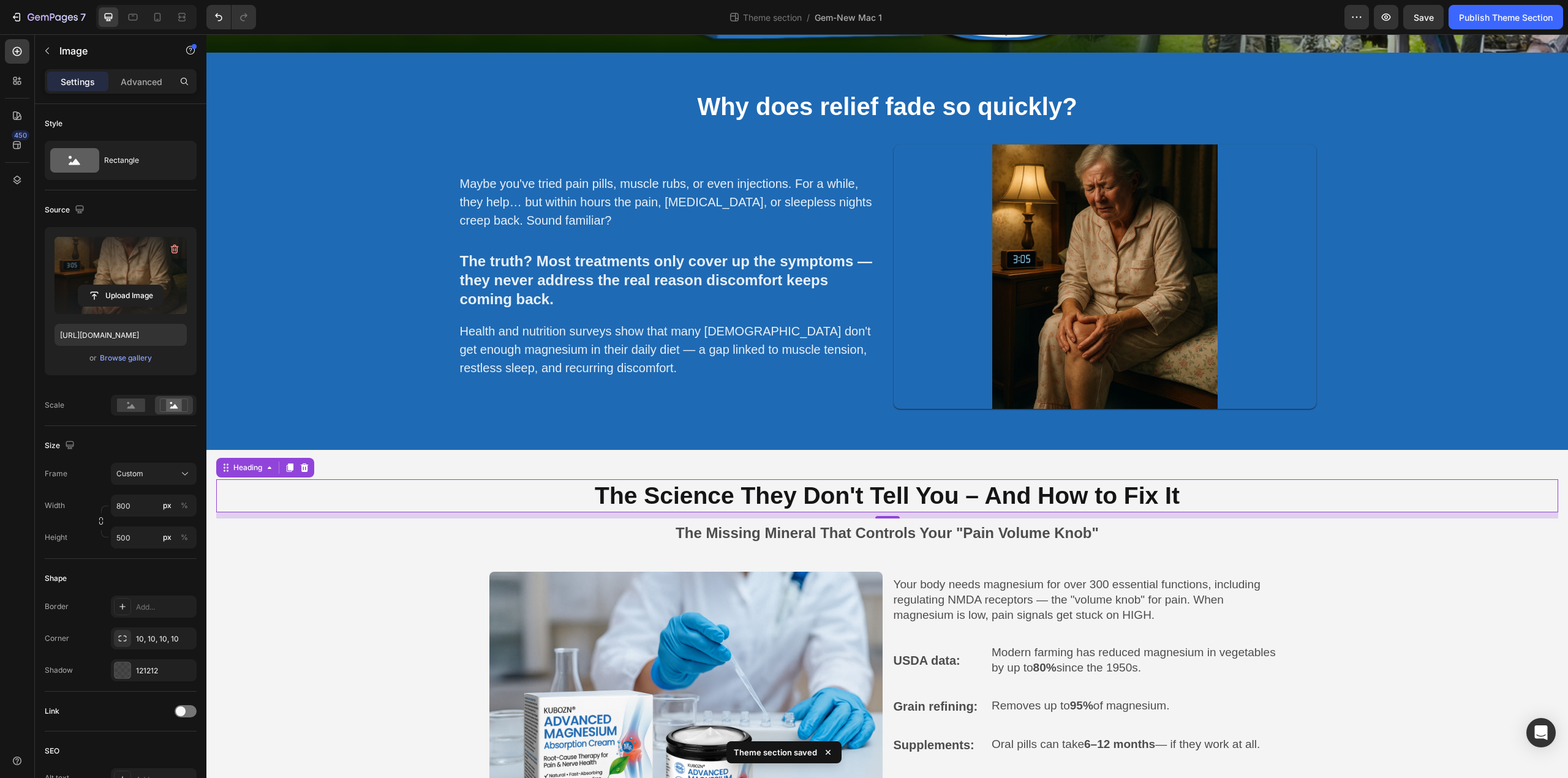
click at [1424, 500] on h2 "The Science They Don't Tell You – And How to Fix It" at bounding box center [887, 496] width 1342 height 34
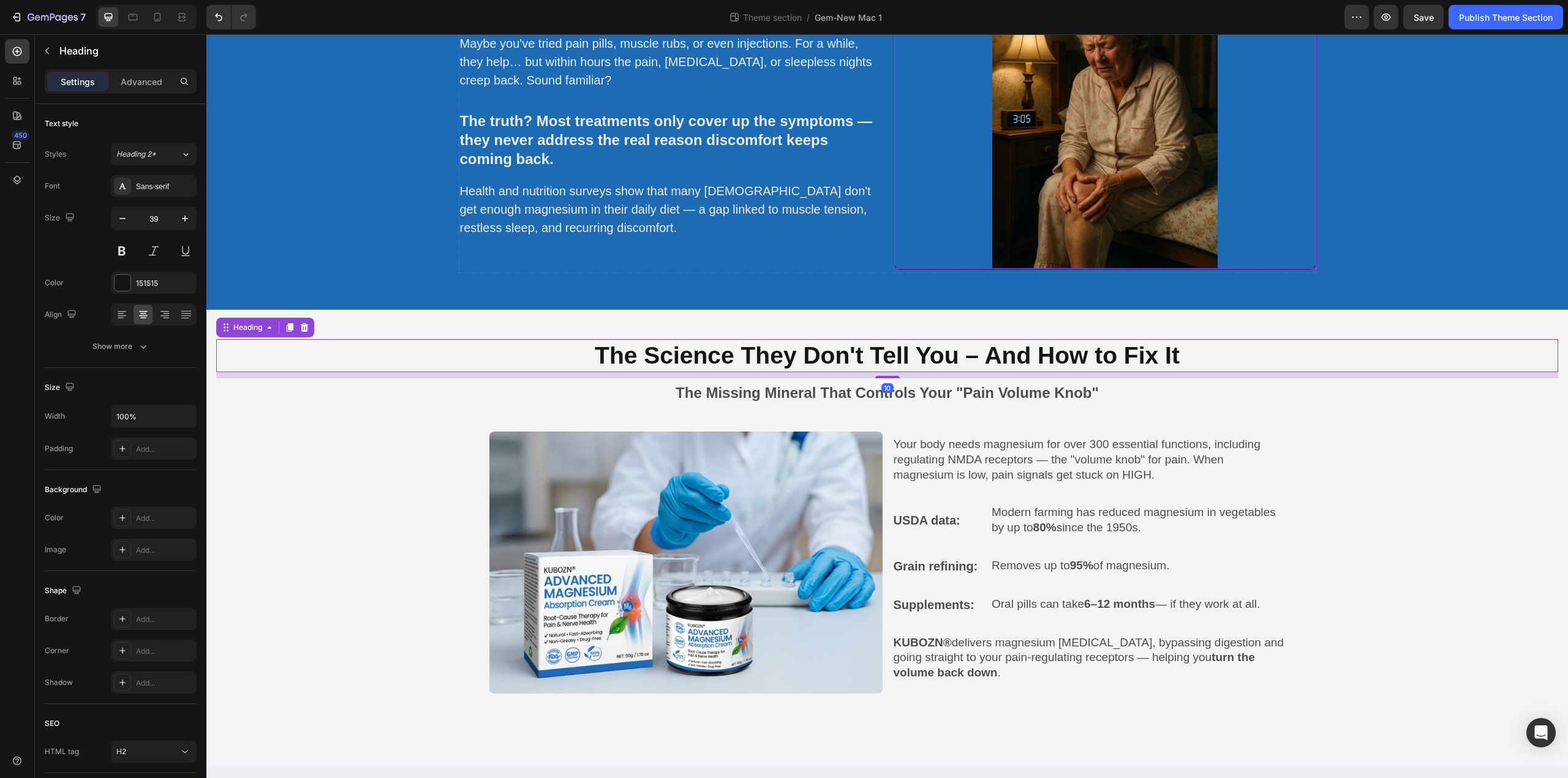
scroll to position [757, 0]
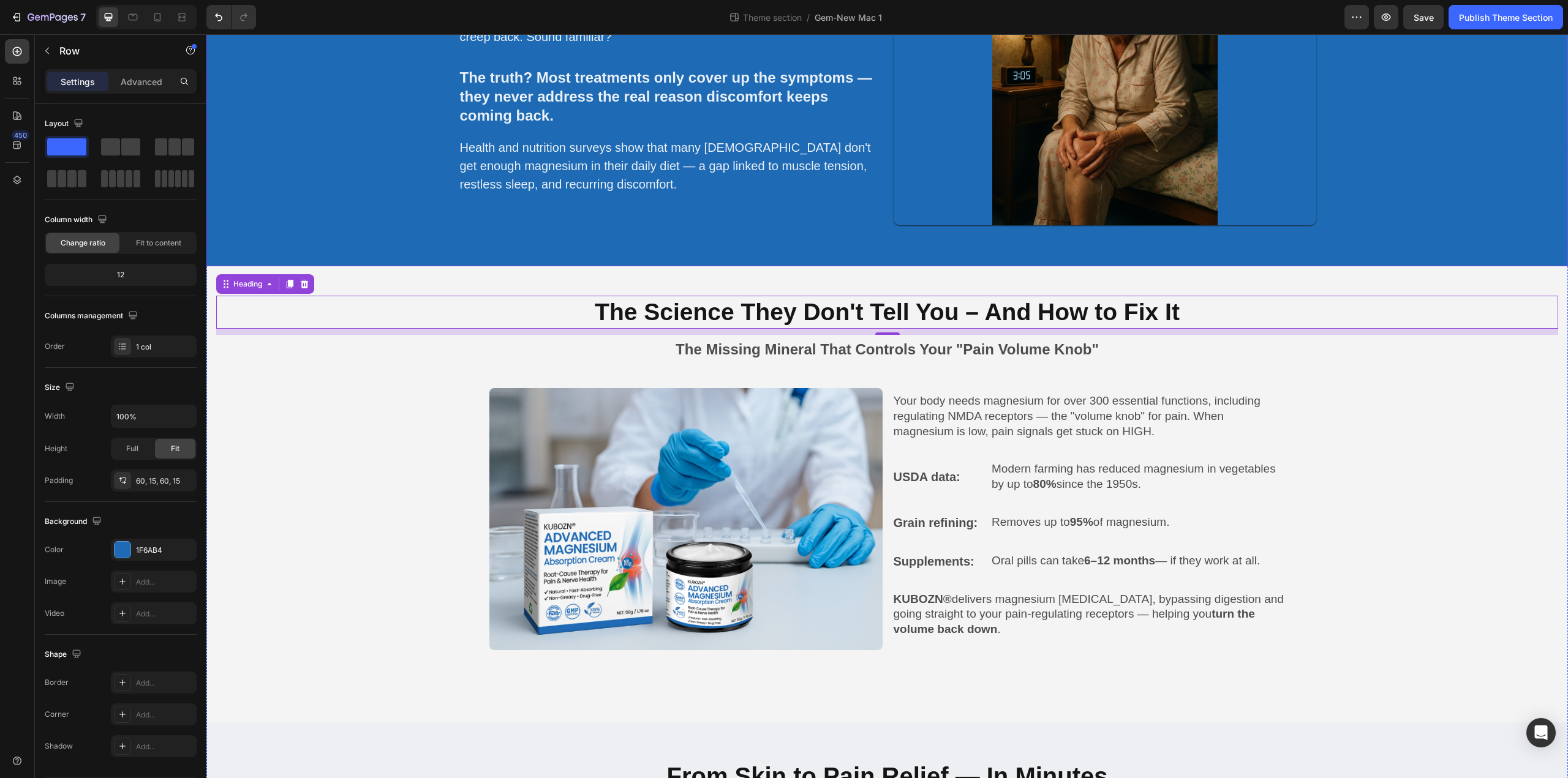
click at [256, 225] on div "⁠⁠⁠⁠⁠⁠⁠ Why does relief fade so quickly? Heading Maybe you've tried pain pills,…" at bounding box center [887, 67] width 1343 height 323
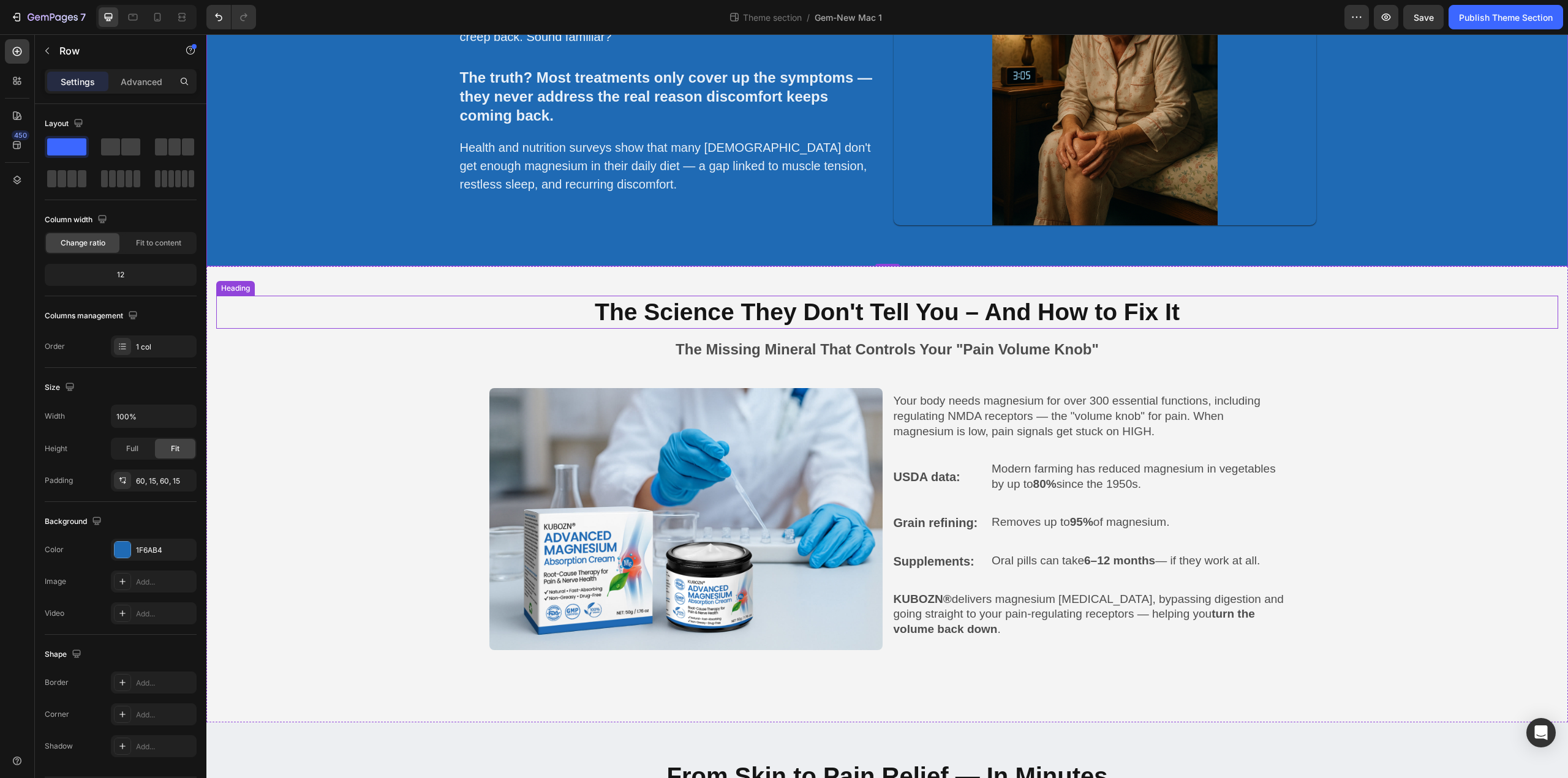
click at [827, 311] on h2 "The Science They Don't Tell You – And How to Fix It" at bounding box center [887, 312] width 1342 height 34
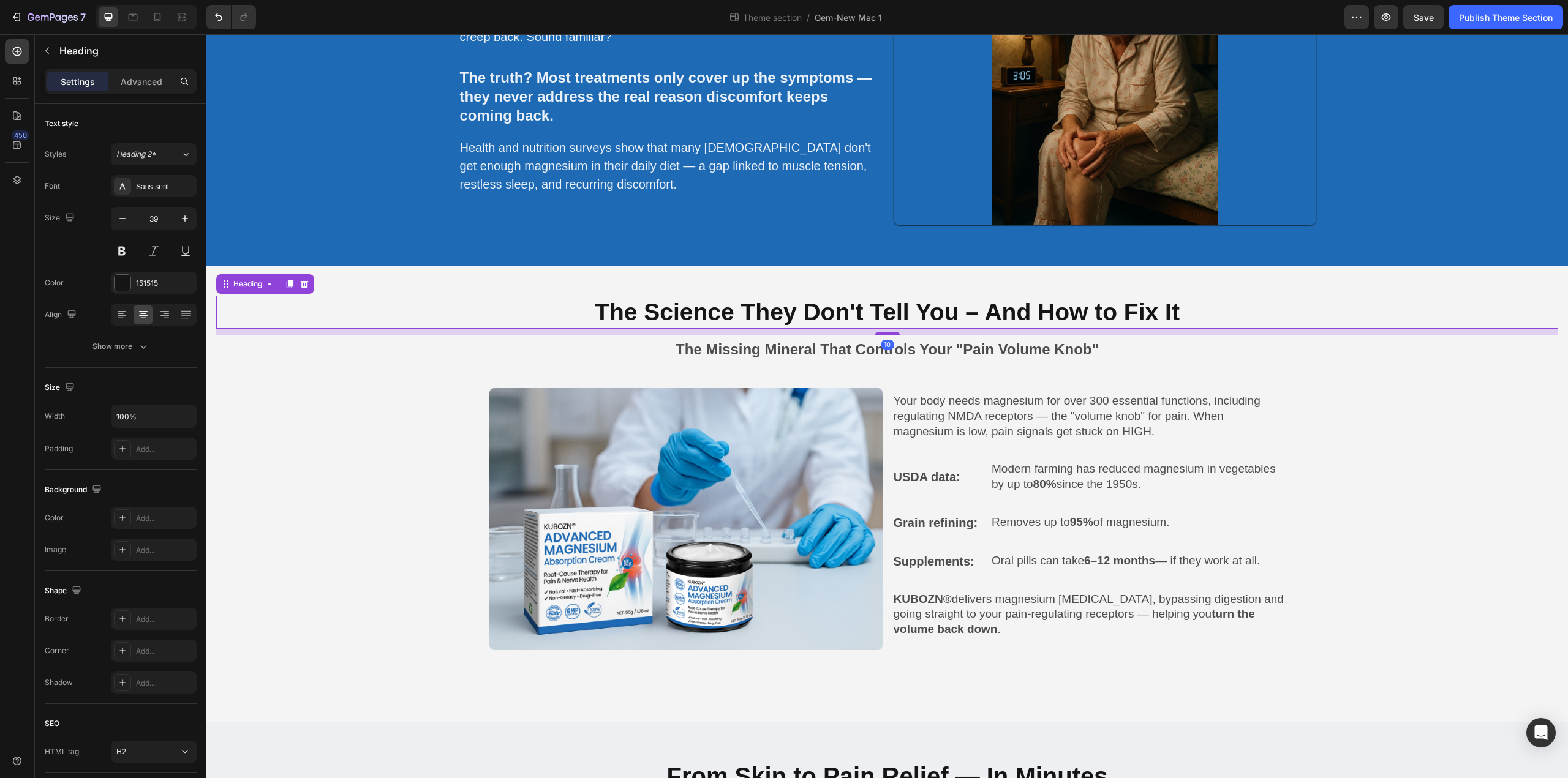
click at [827, 311] on h2 "The Science They Don't Tell You – And How to Fix It" at bounding box center [887, 312] width 1342 height 34
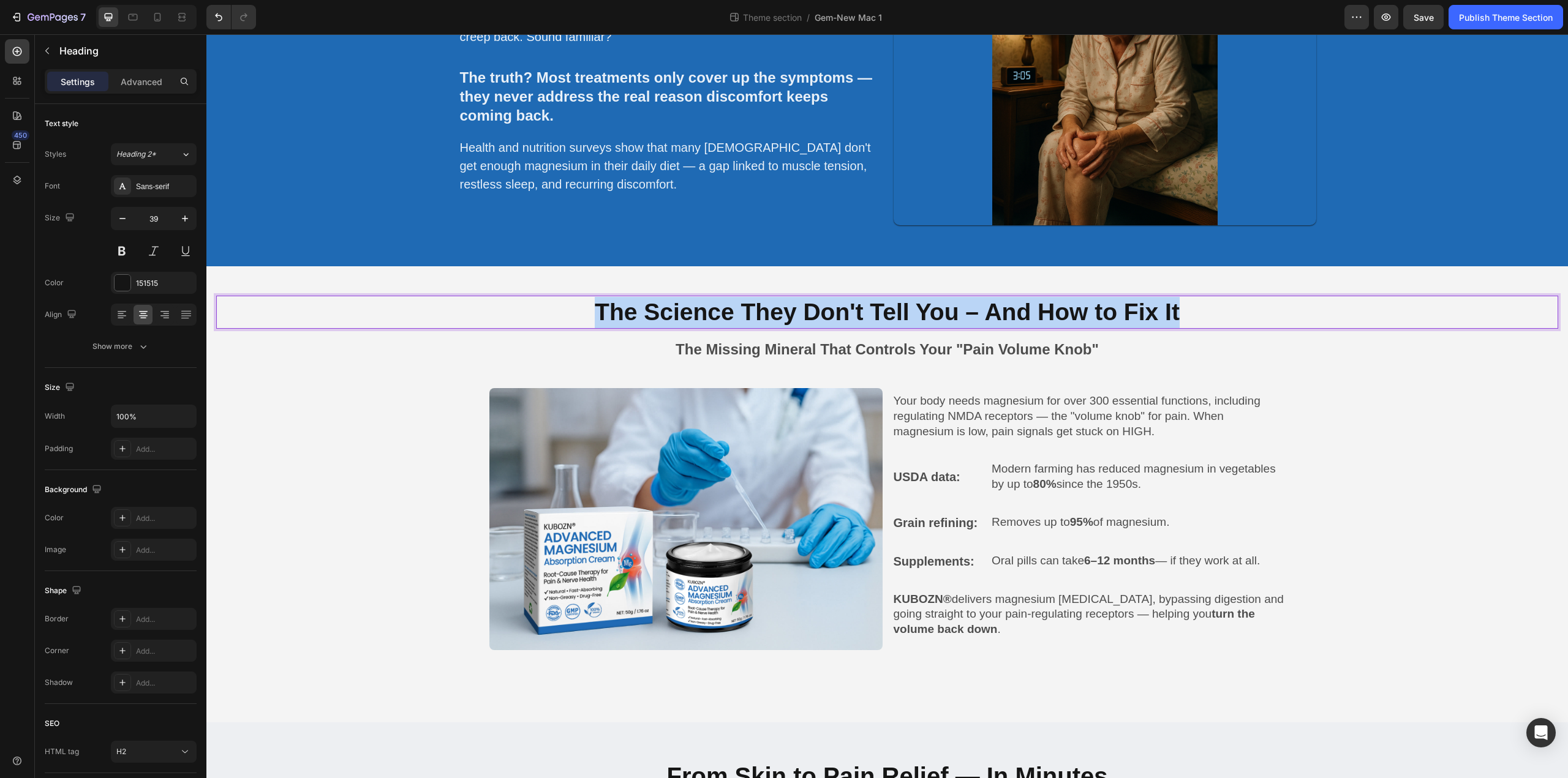
click at [827, 311] on p "The Science They Don't Tell You – And How to Fix It" at bounding box center [887, 313] width 1339 height 32
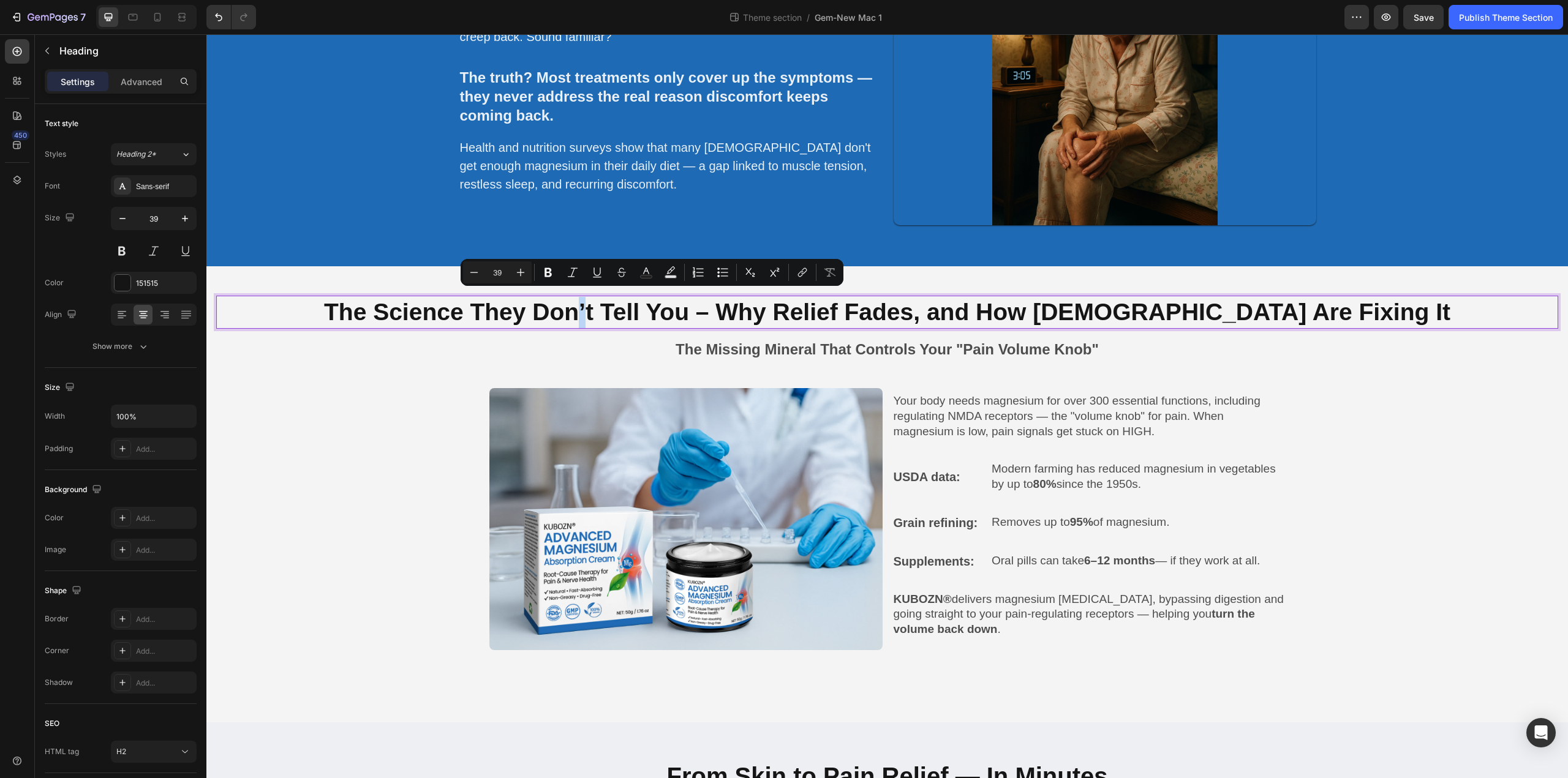
drag, startPoint x: 664, startPoint y: 314, endPoint x: 648, endPoint y: 314, distance: 16.0
click at [648, 314] on p "The Science They Don’t Tell You – Why Relief Fades, and How [DEMOGRAPHIC_DATA] …" at bounding box center [887, 313] width 1339 height 32
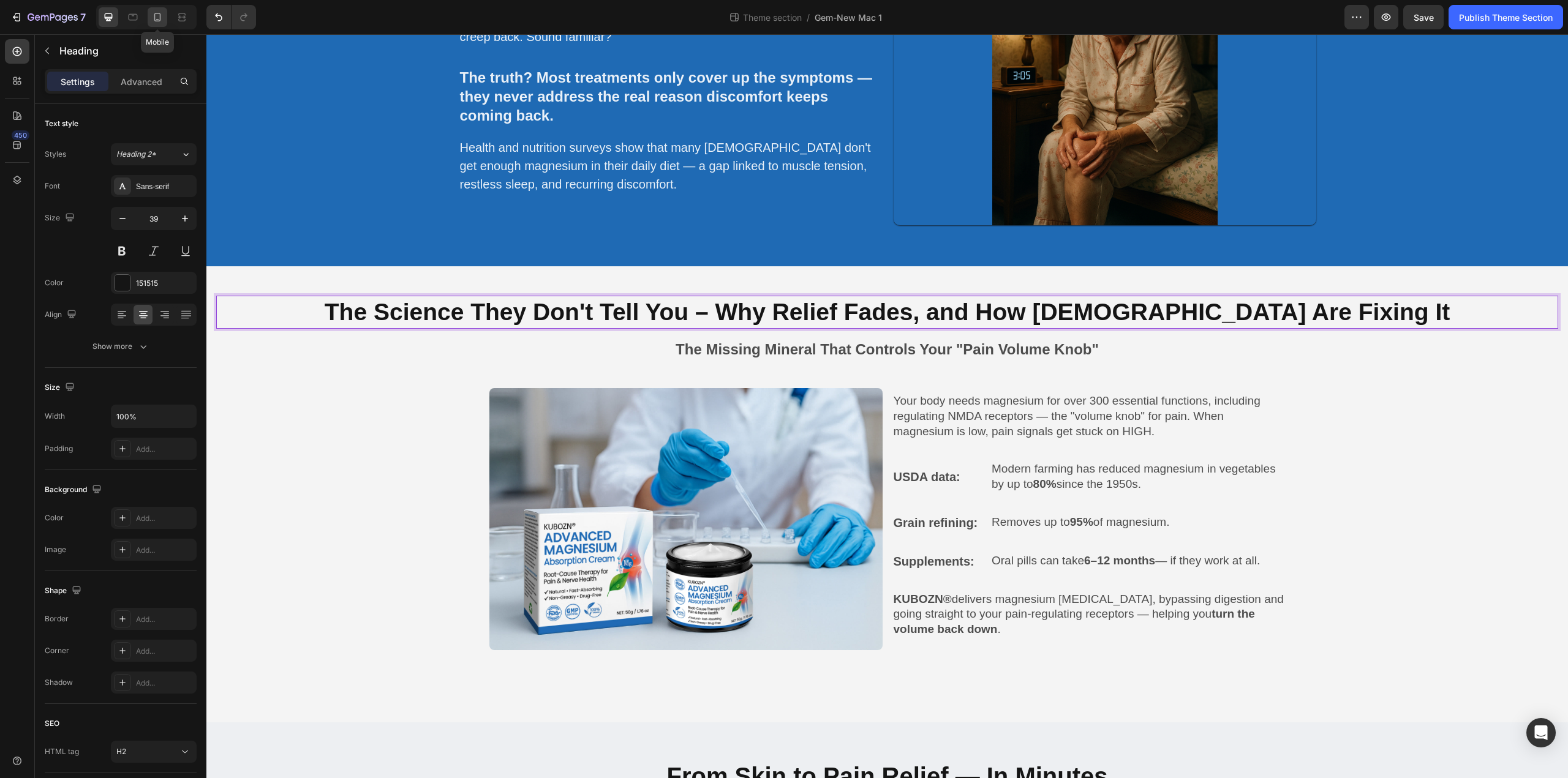
click at [160, 14] on icon at bounding box center [158, 17] width 7 height 9
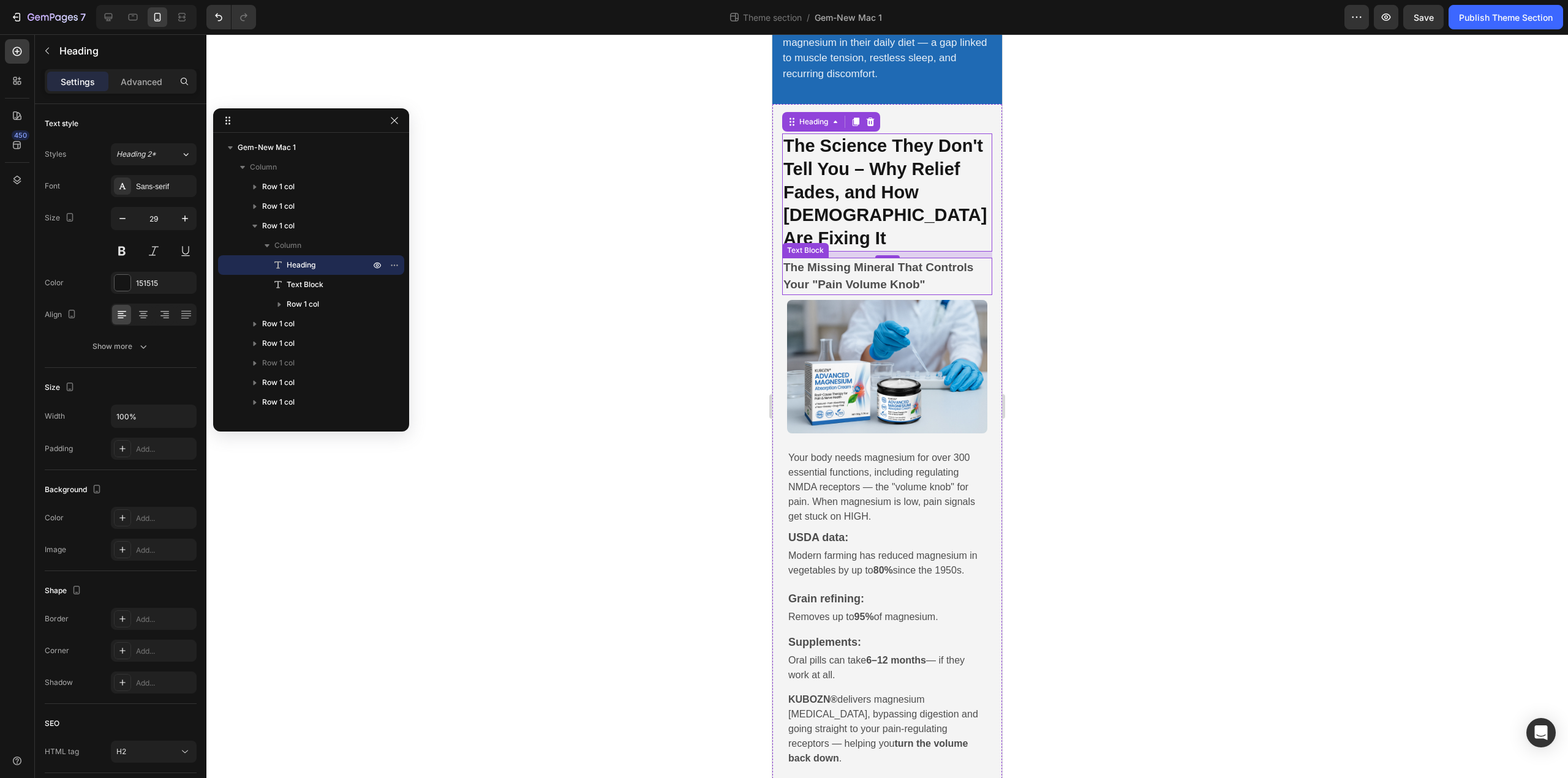
scroll to position [740, 0]
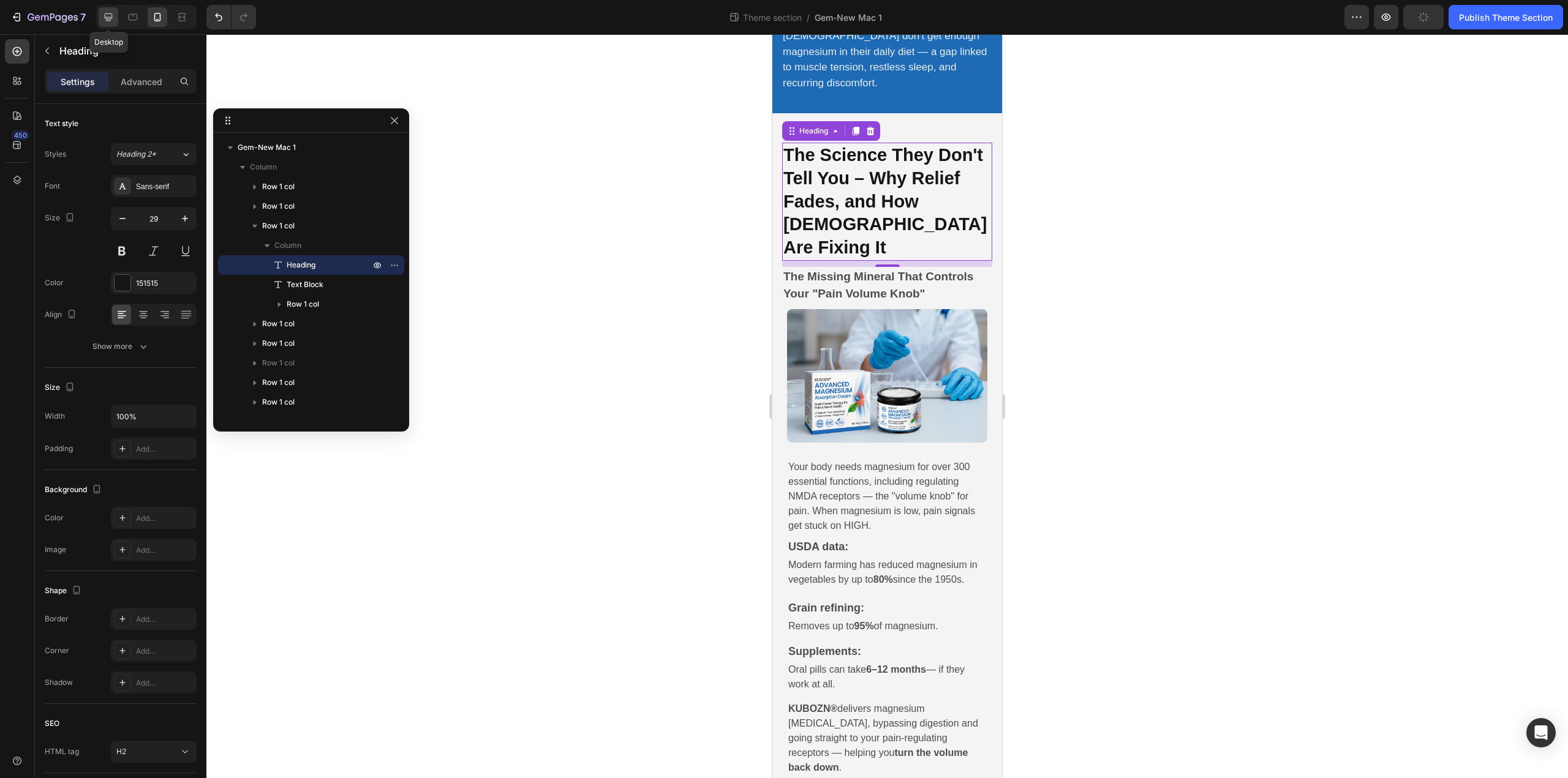
click at [114, 20] on icon at bounding box center [109, 17] width 13 height 13
type input "39"
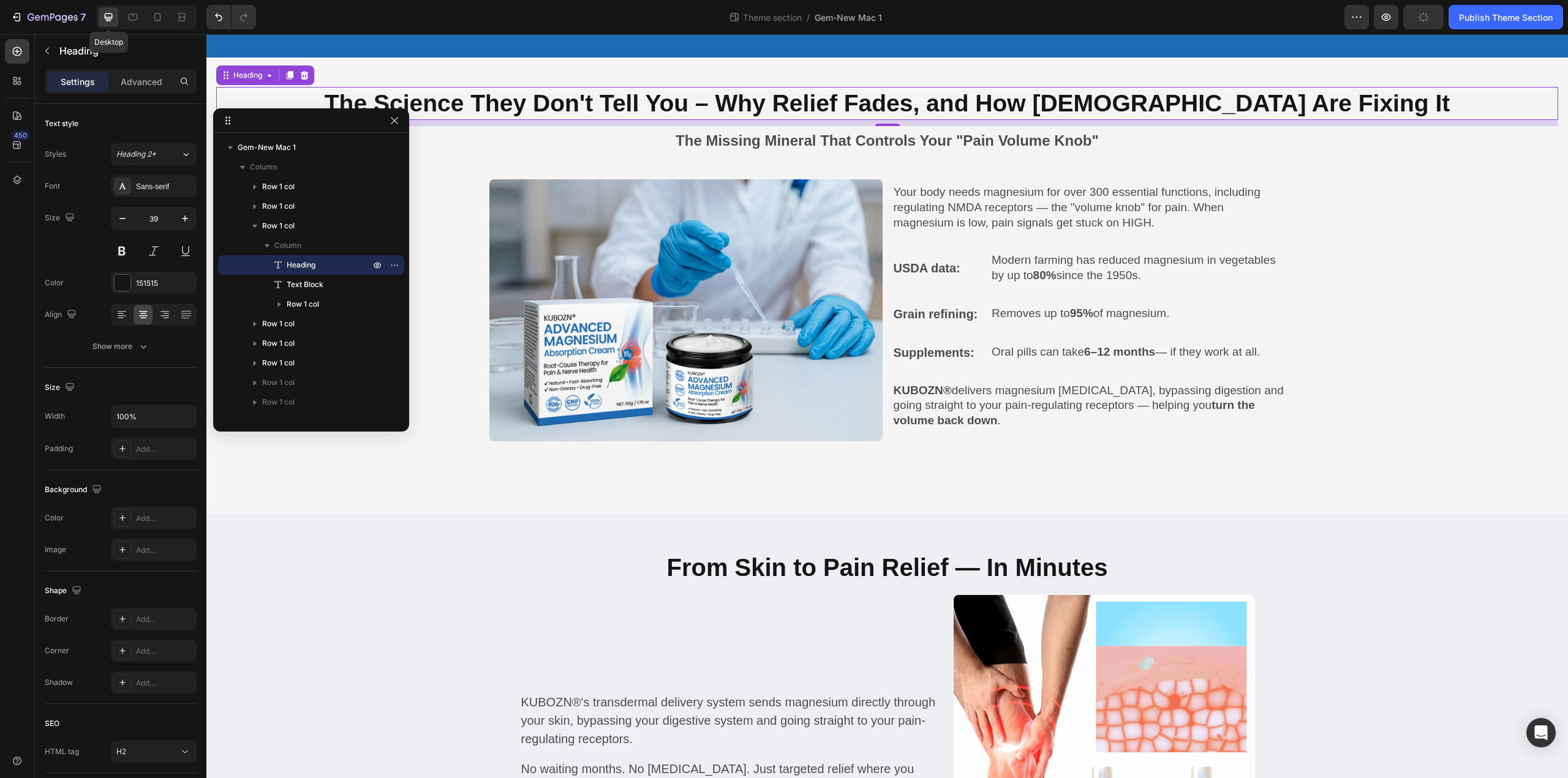
scroll to position [970, 0]
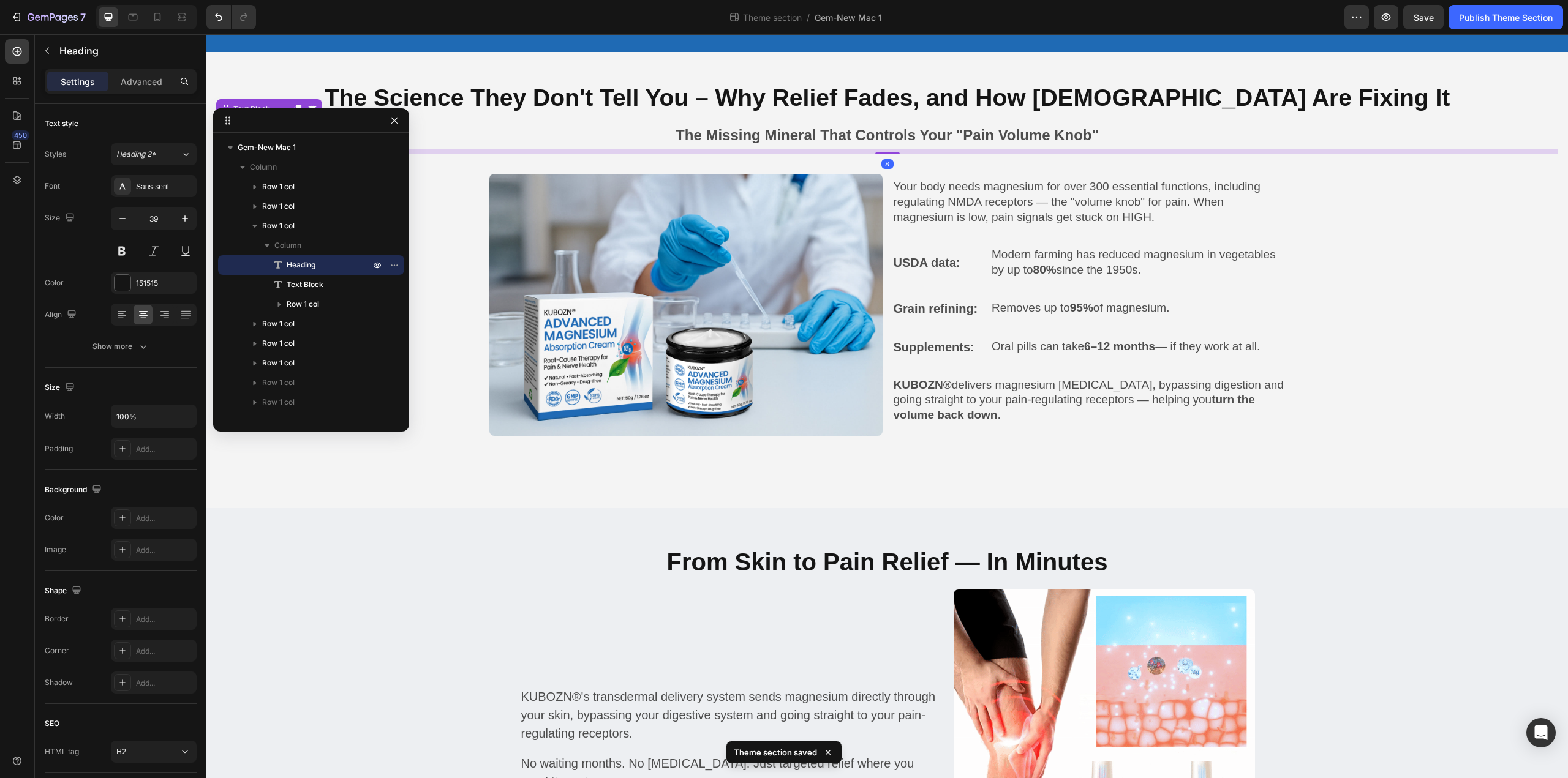
click at [794, 131] on p "The Missing Mineral That Controls Your "Pain Volume Knob"" at bounding box center [887, 135] width 1339 height 26
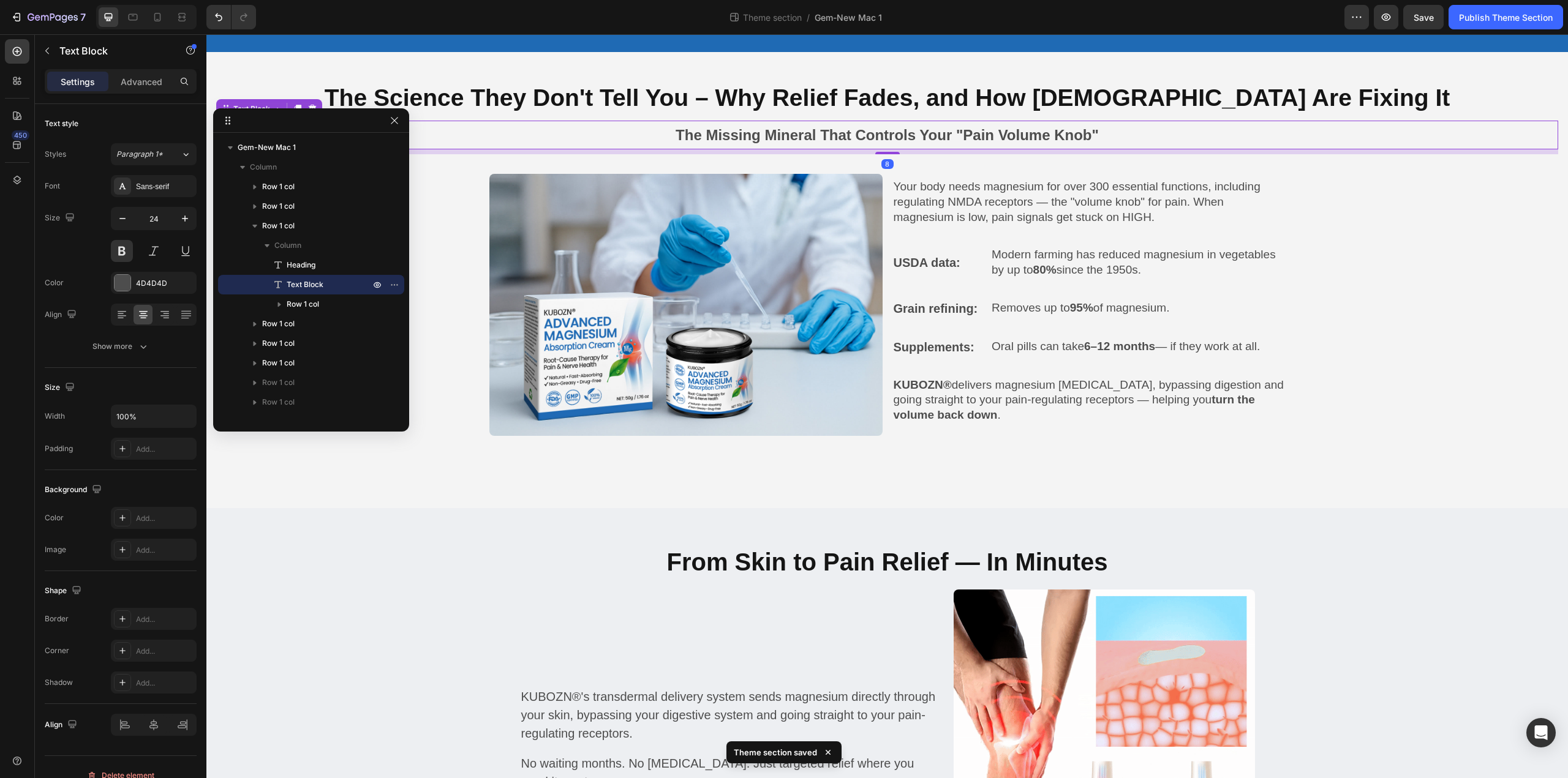
click at [794, 131] on p "The Missing Mineral That Controls Your "Pain Volume Knob"" at bounding box center [887, 135] width 1339 height 26
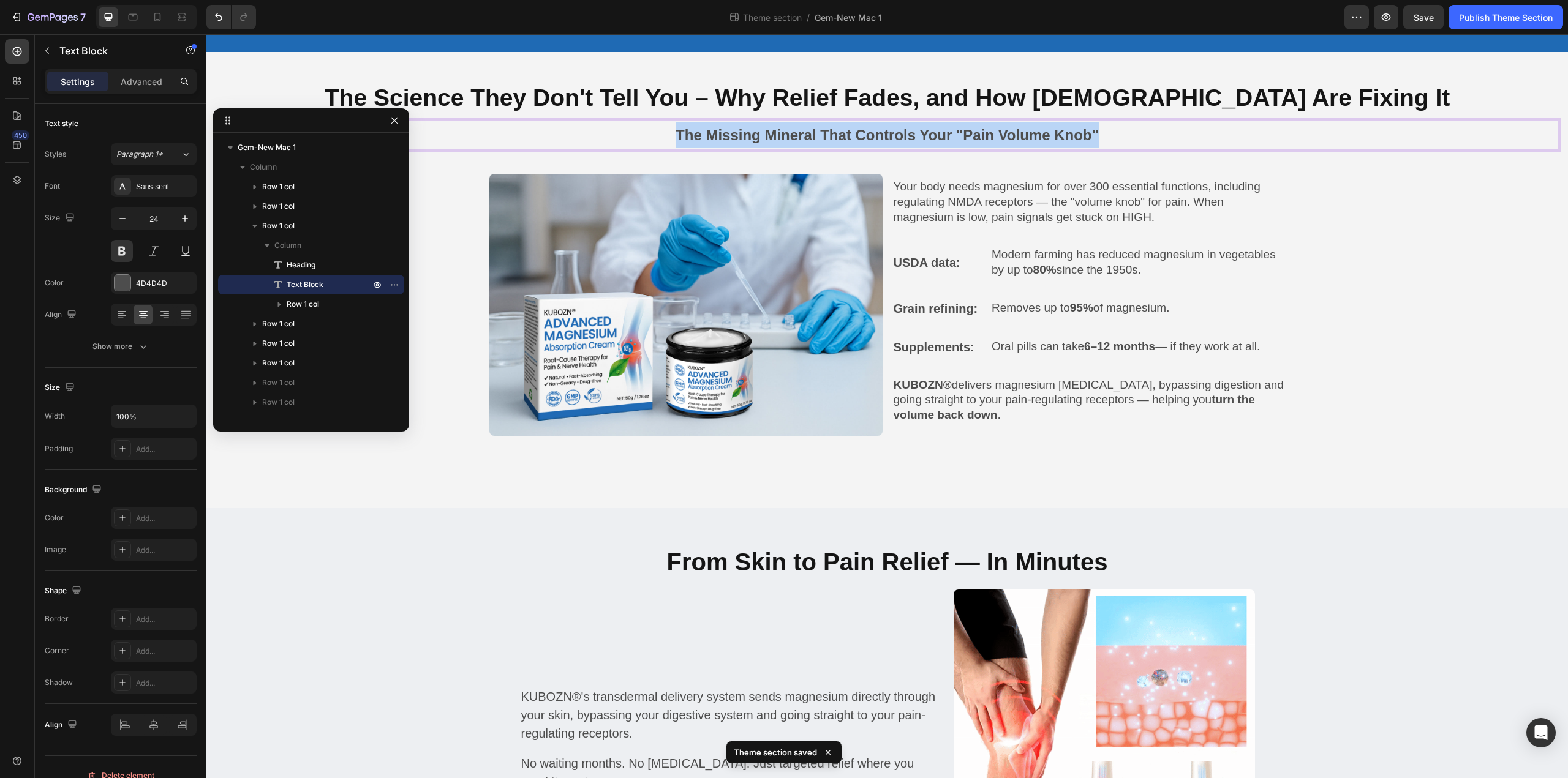
click at [794, 131] on p "The Missing Mineral That Controls Your "Pain Volume Knob"" at bounding box center [887, 135] width 1339 height 26
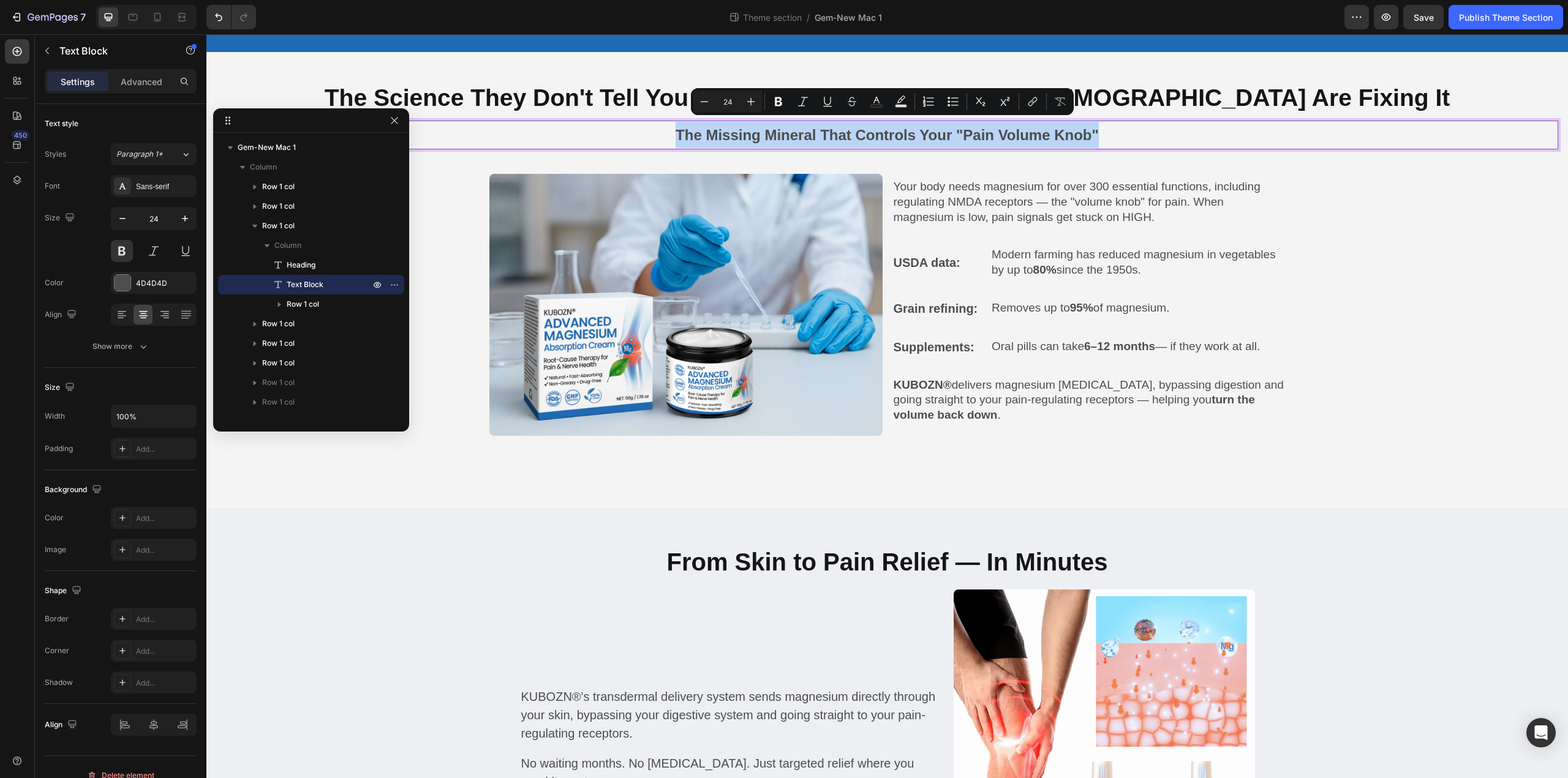
click at [840, 130] on p "The Missing Mineral That Controls Your "Pain Volume Knob"" at bounding box center [887, 135] width 1339 height 26
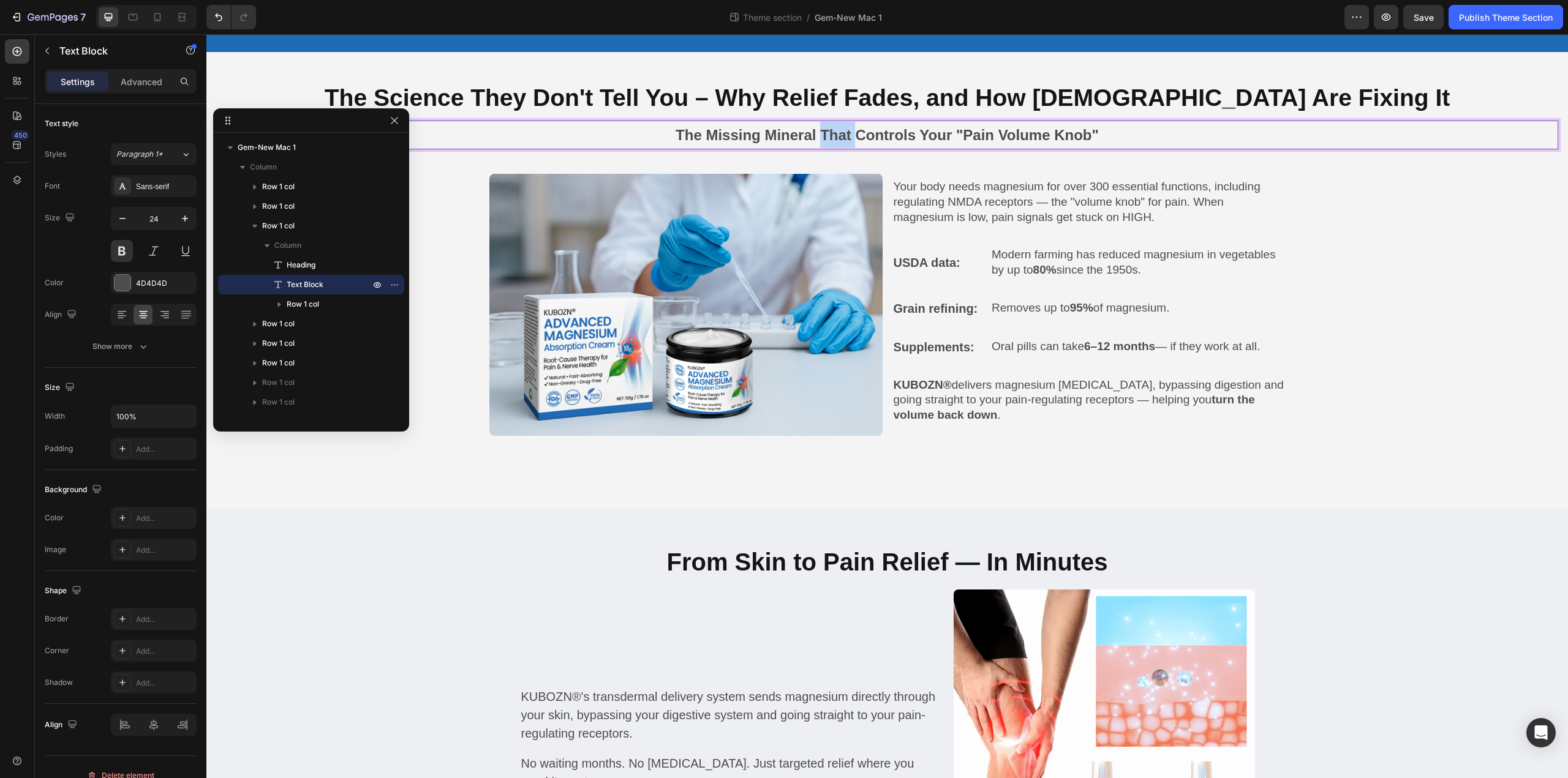
click at [840, 130] on p "The Missing Mineral That Controls Your "Pain Volume Knob"" at bounding box center [887, 135] width 1339 height 26
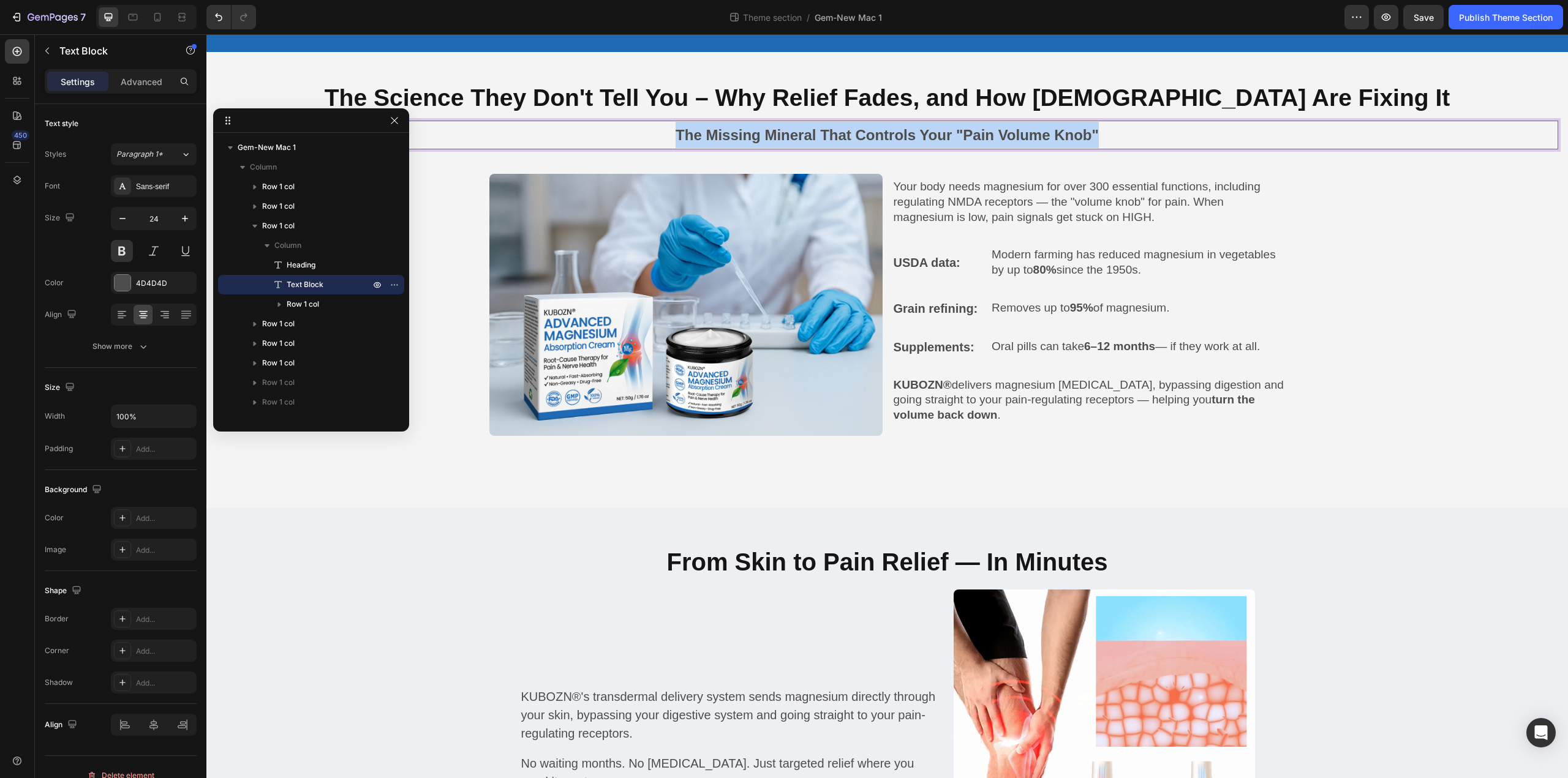
click at [840, 130] on p "The Missing Mineral That Controls Your "Pain Volume Knob"" at bounding box center [887, 135] width 1339 height 26
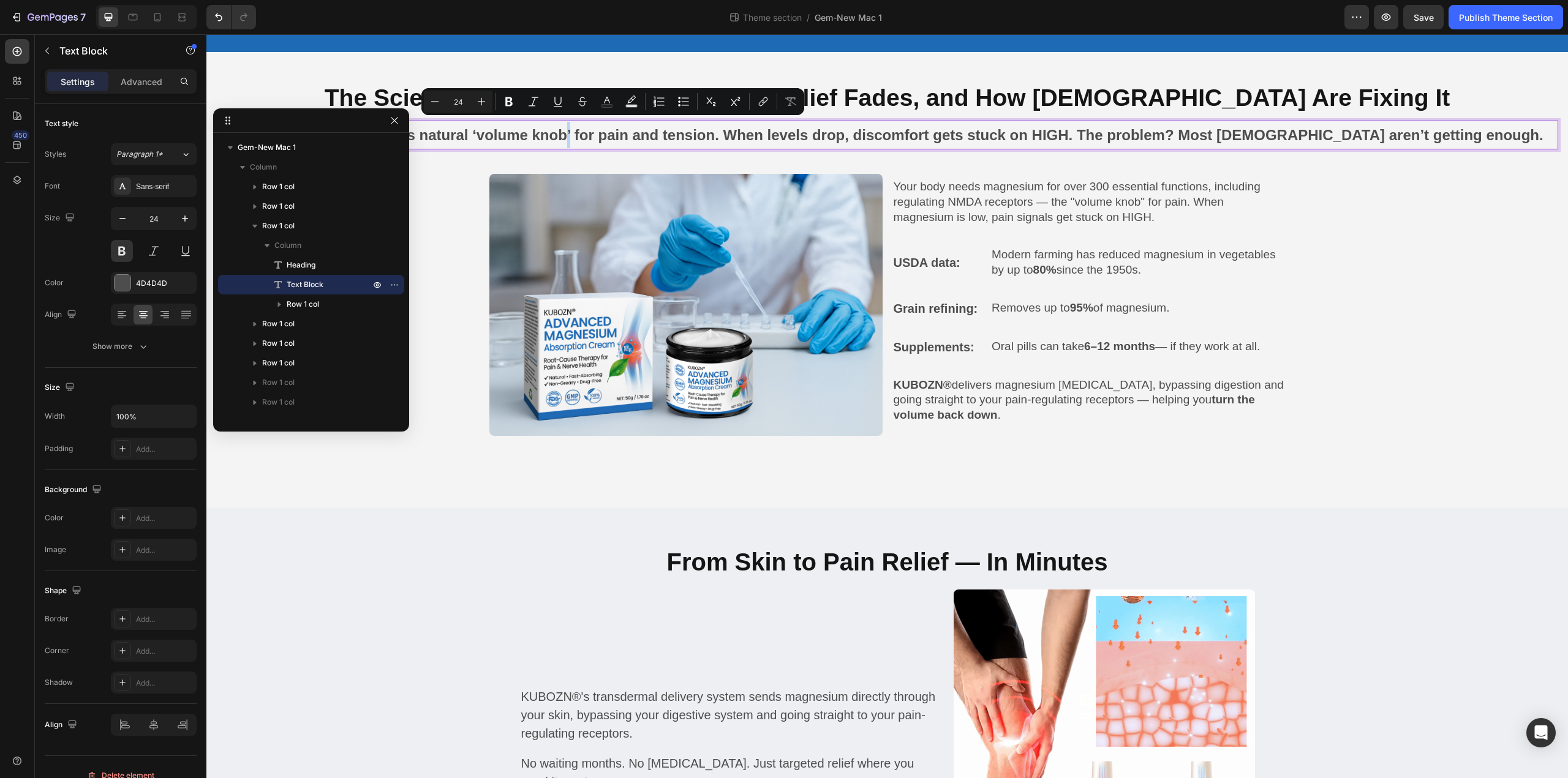
drag, startPoint x: 619, startPoint y: 132, endPoint x: 608, endPoint y: 133, distance: 11.0
click at [608, 133] on p "Magnesium is your body’s natural ‘volume knob’ for pain and tension. When level…" at bounding box center [887, 135] width 1339 height 26
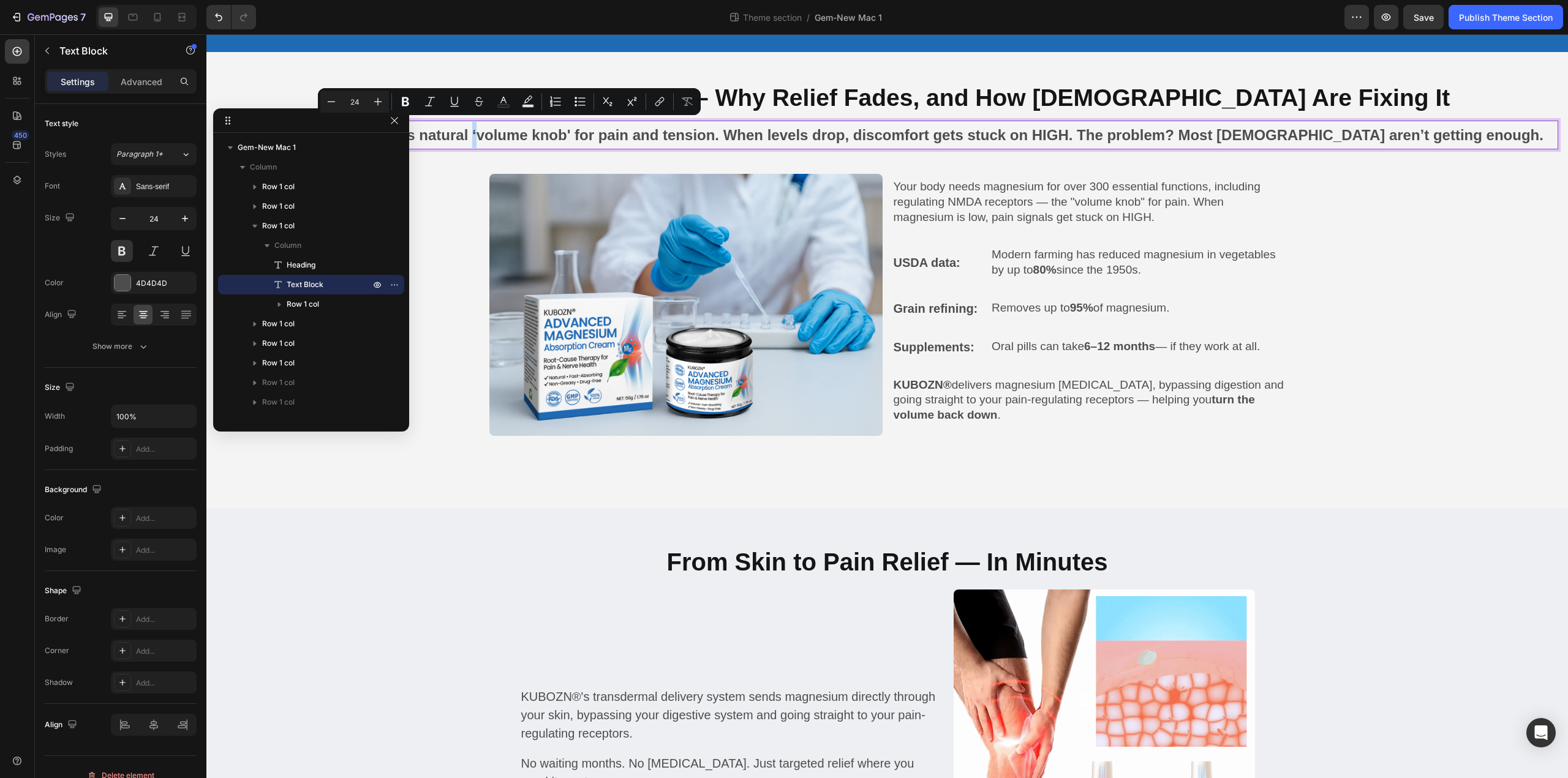
drag, startPoint x: 516, startPoint y: 131, endPoint x: 506, endPoint y: 133, distance: 10.2
click at [506, 133] on p "Magnesium is your body’s natural ‘volume knob' for pain and tension. When level…" at bounding box center [887, 135] width 1339 height 26
drag, startPoint x: 439, startPoint y: 134, endPoint x: 430, endPoint y: 134, distance: 9.0
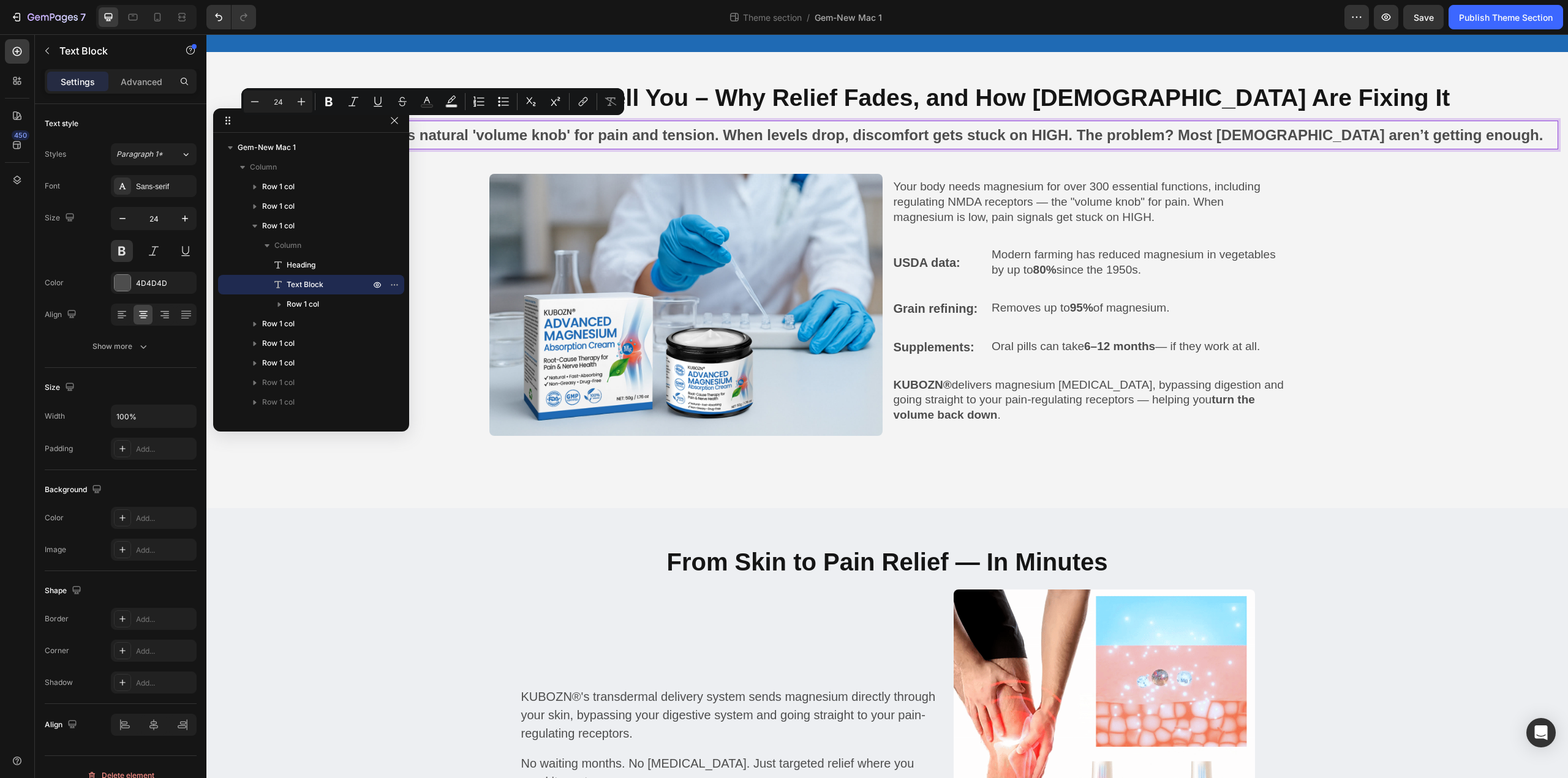
click at [430, 134] on p "Magnesium is your body’s natural 'volume knob' for pain and tension. When level…" at bounding box center [887, 135] width 1339 height 26
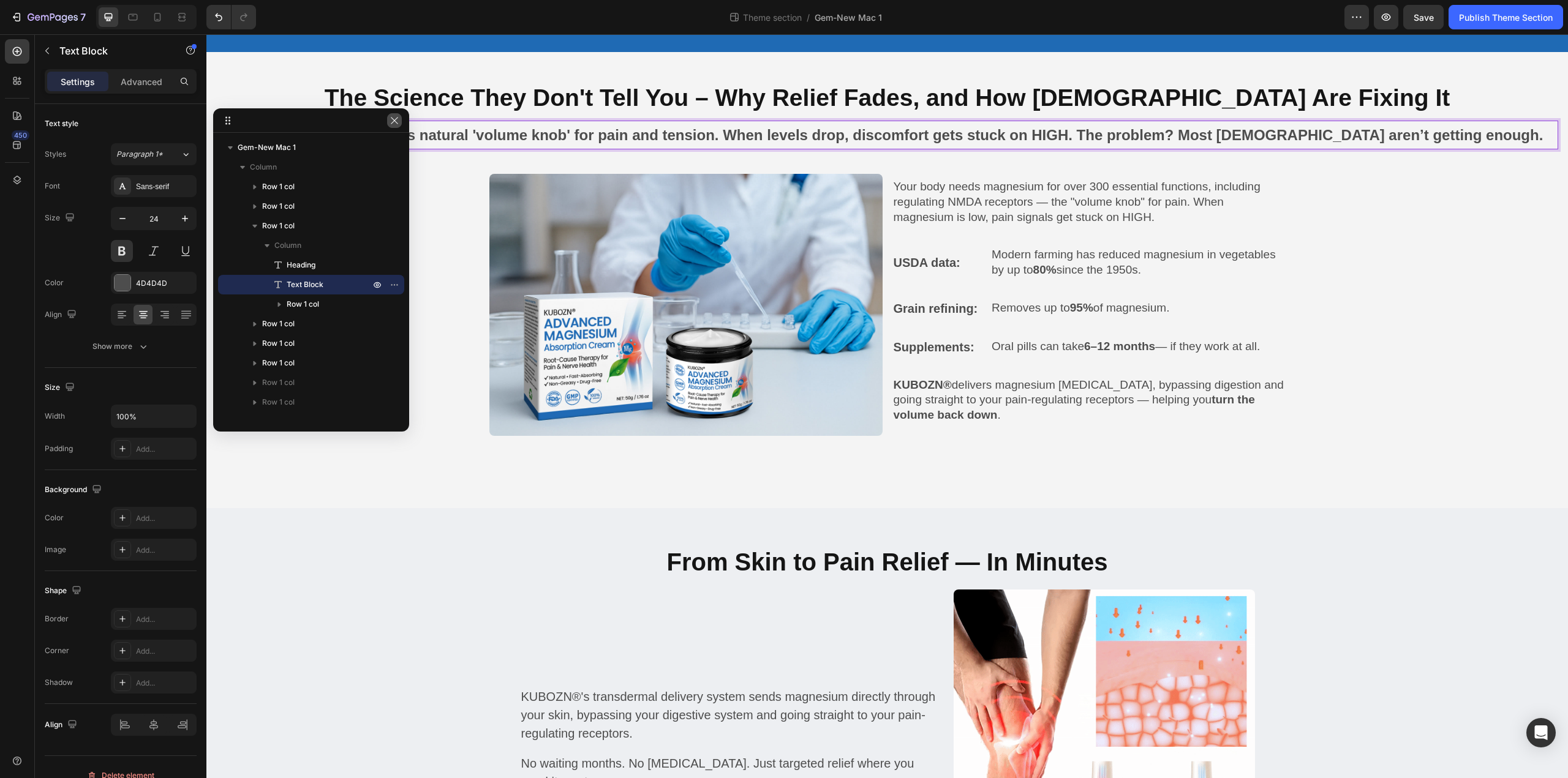
click at [398, 119] on icon "button" at bounding box center [394, 121] width 9 height 9
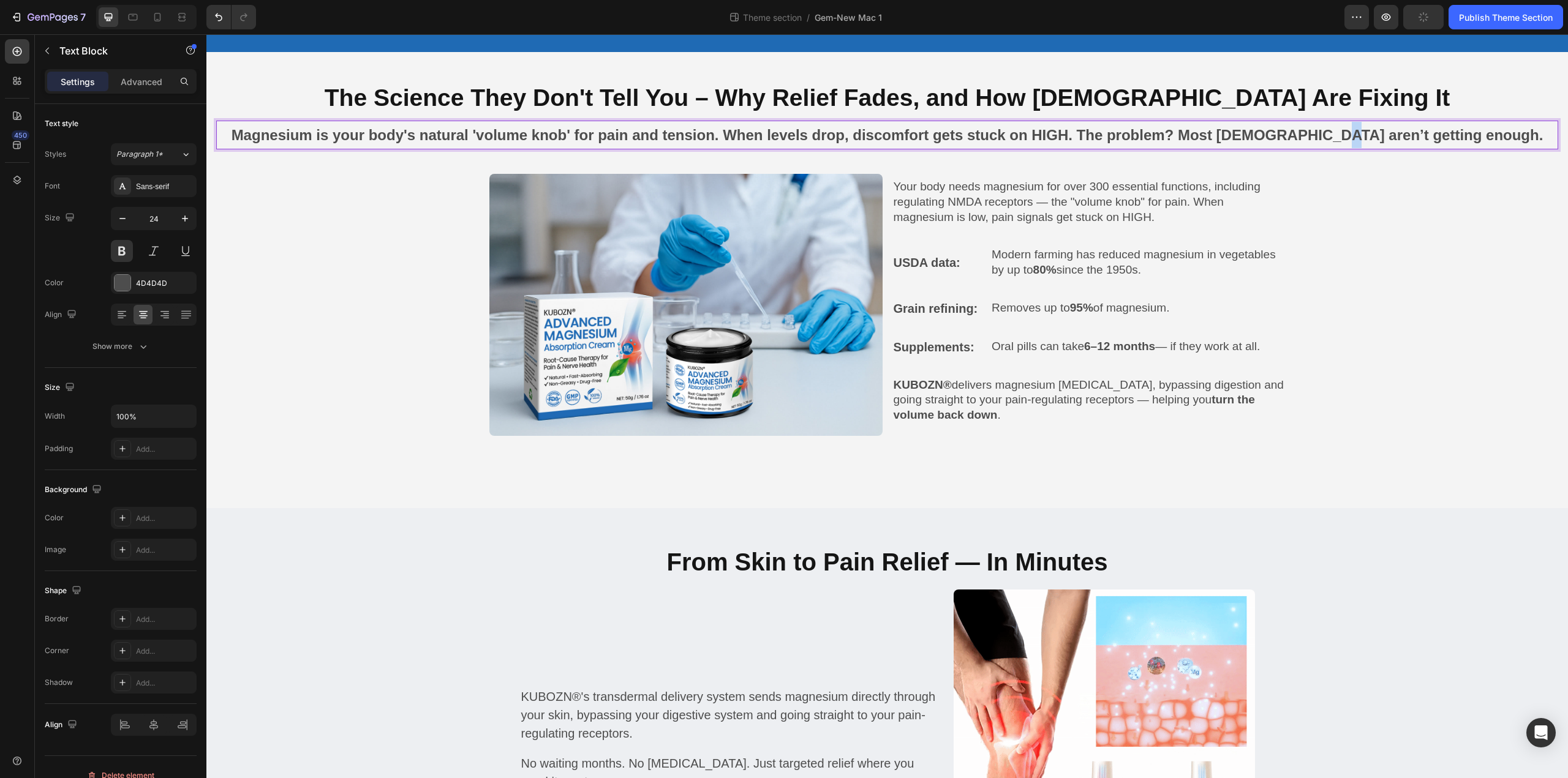
drag, startPoint x: 1382, startPoint y: 134, endPoint x: 1374, endPoint y: 134, distance: 8.0
click at [1374, 134] on p "Magnesium is your body's natural 'volume knob' for pain and tension. When level…" at bounding box center [887, 135] width 1339 height 26
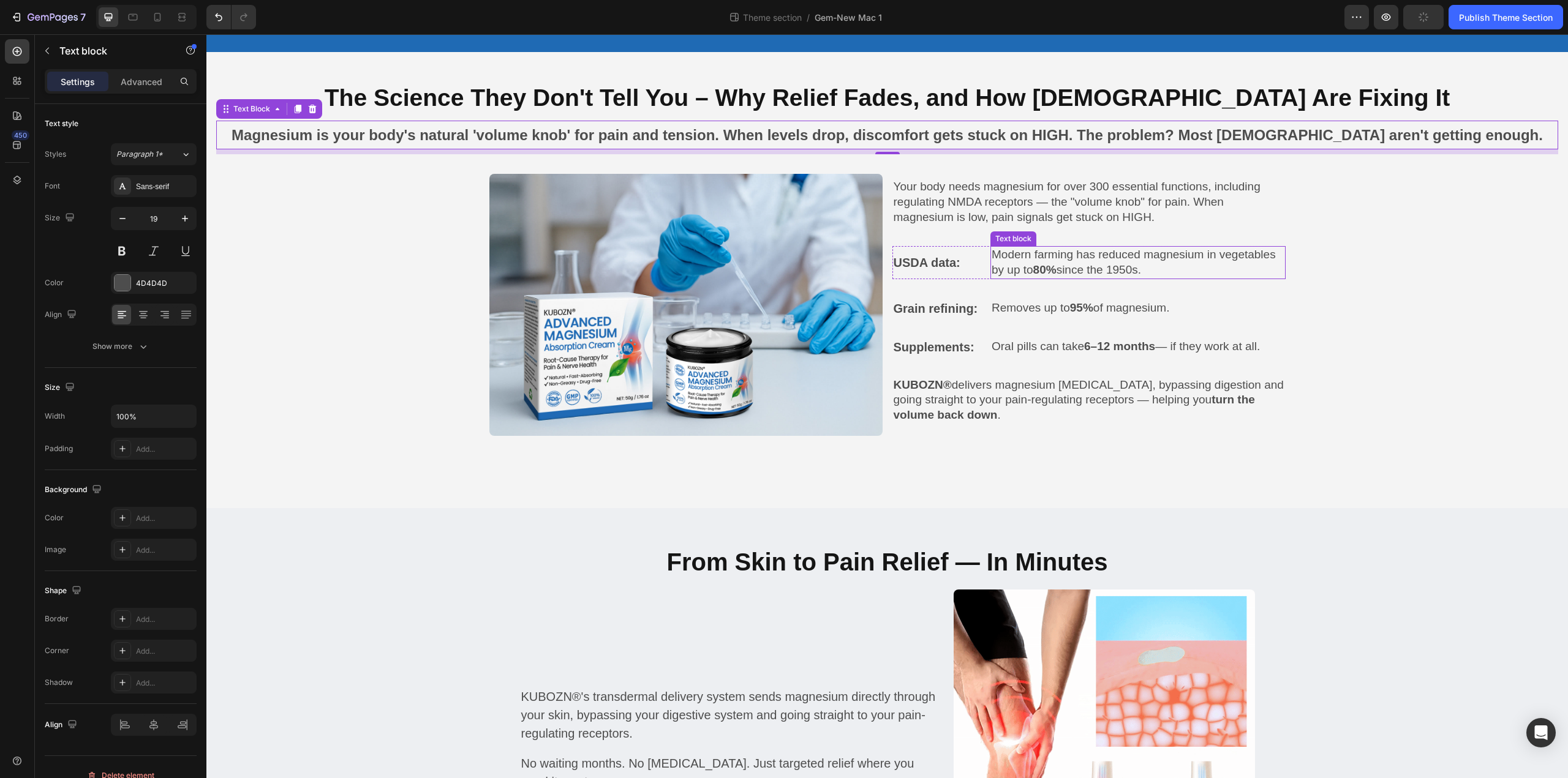
click at [1023, 262] on p "Modern farming has reduced magnesium in vegetables by up to 80% since the 1950s." at bounding box center [1137, 262] width 293 height 30
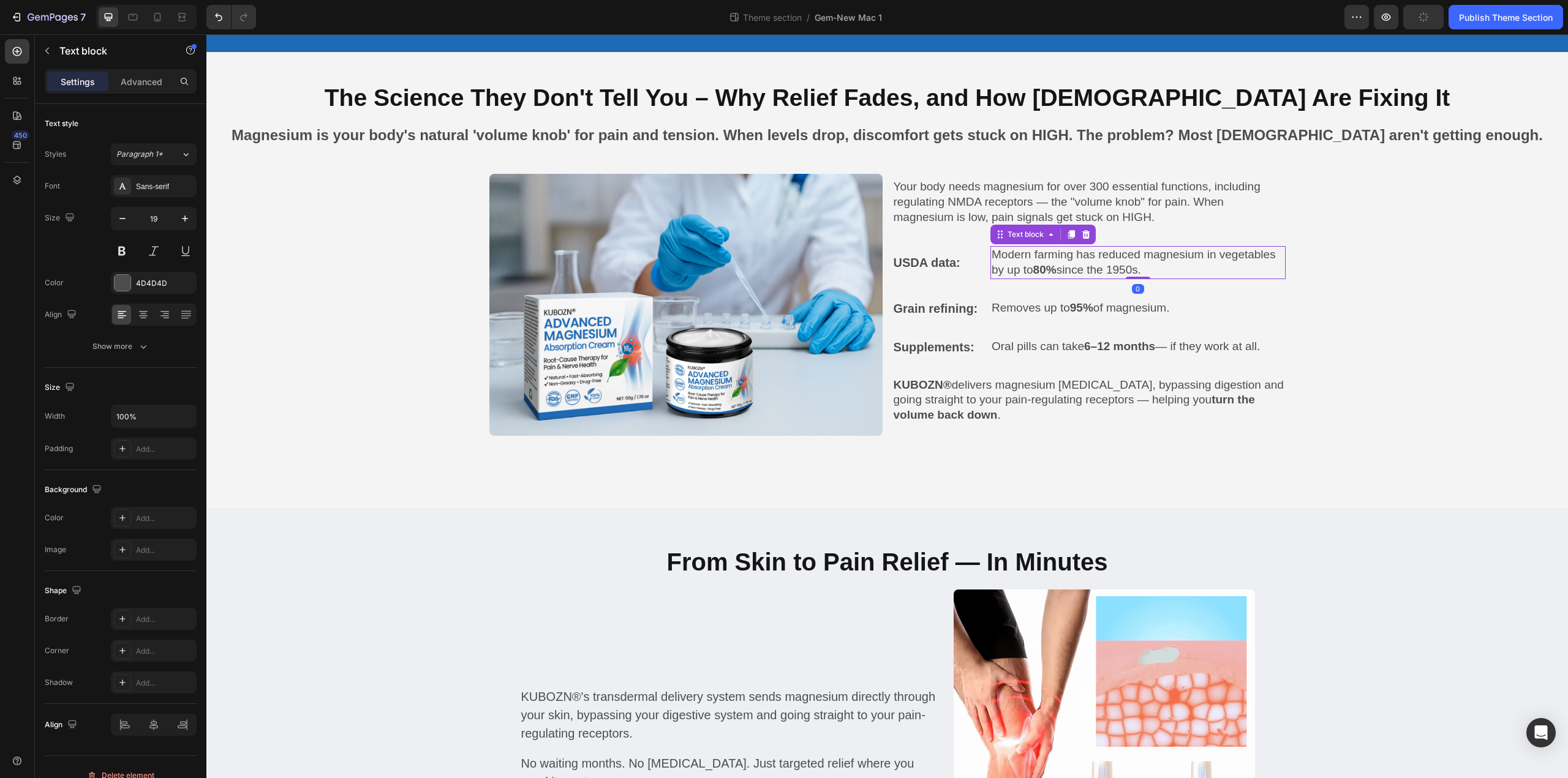
click at [1023, 262] on p "Modern farming has reduced magnesium in vegetables by up to 80% since the 1950s." at bounding box center [1137, 262] width 293 height 30
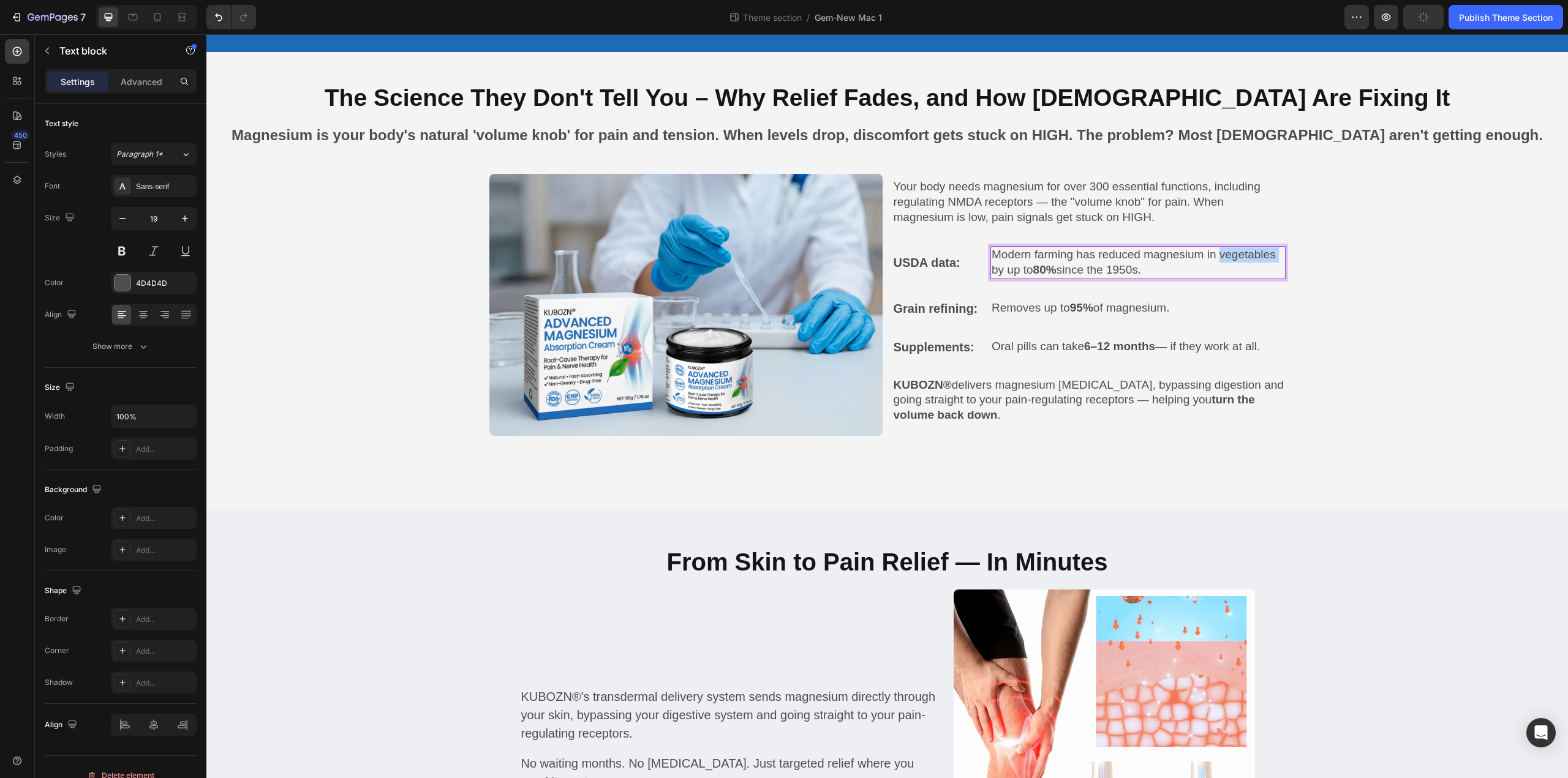
click at [1023, 262] on p "Modern farming has reduced magnesium in vegetables by up to 80% since the 1950s." at bounding box center [1137, 262] width 293 height 30
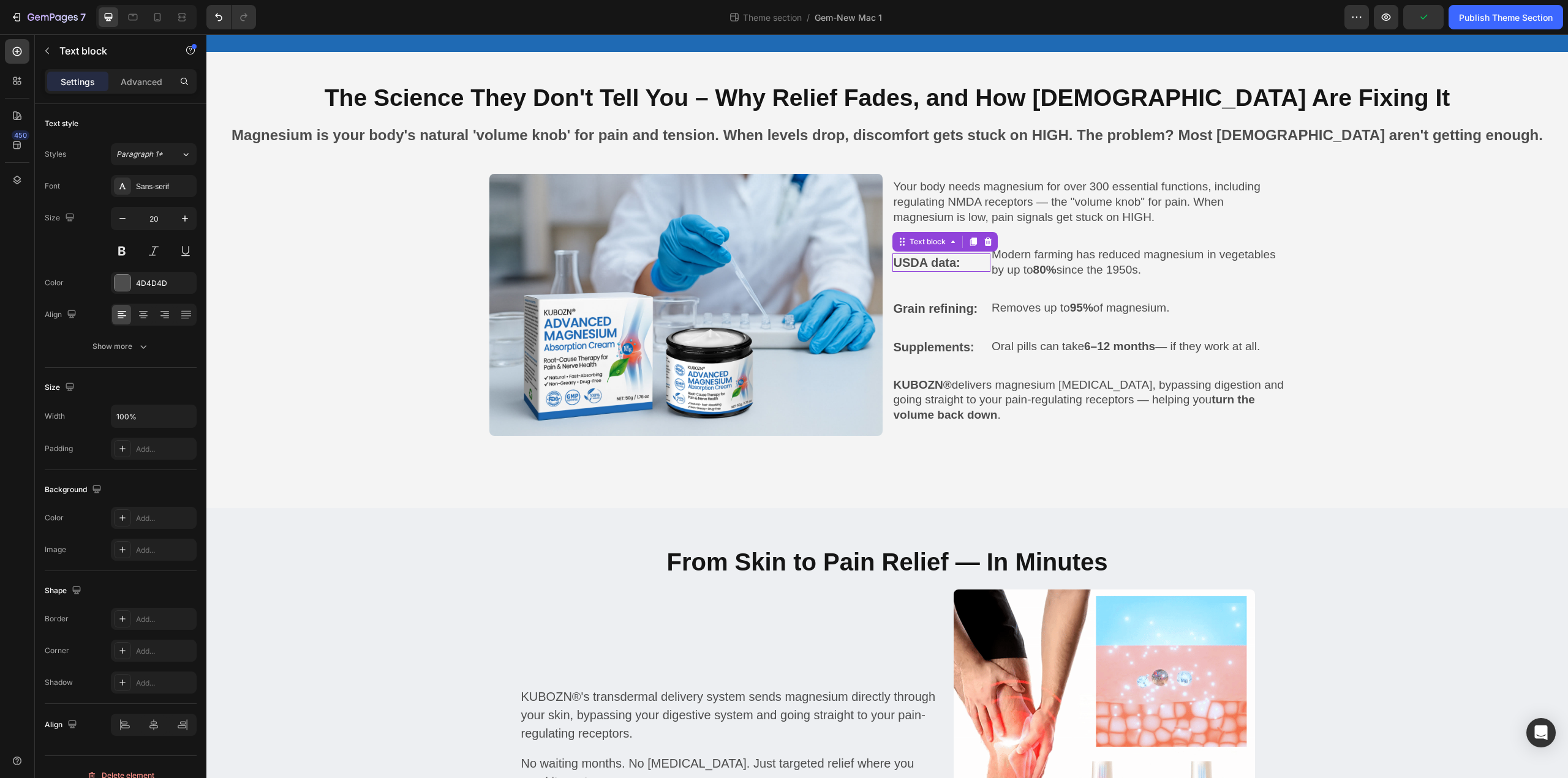
click at [956, 264] on p "USDA data:" at bounding box center [942, 262] width 96 height 16
click at [983, 243] on div at bounding box center [987, 241] width 15 height 15
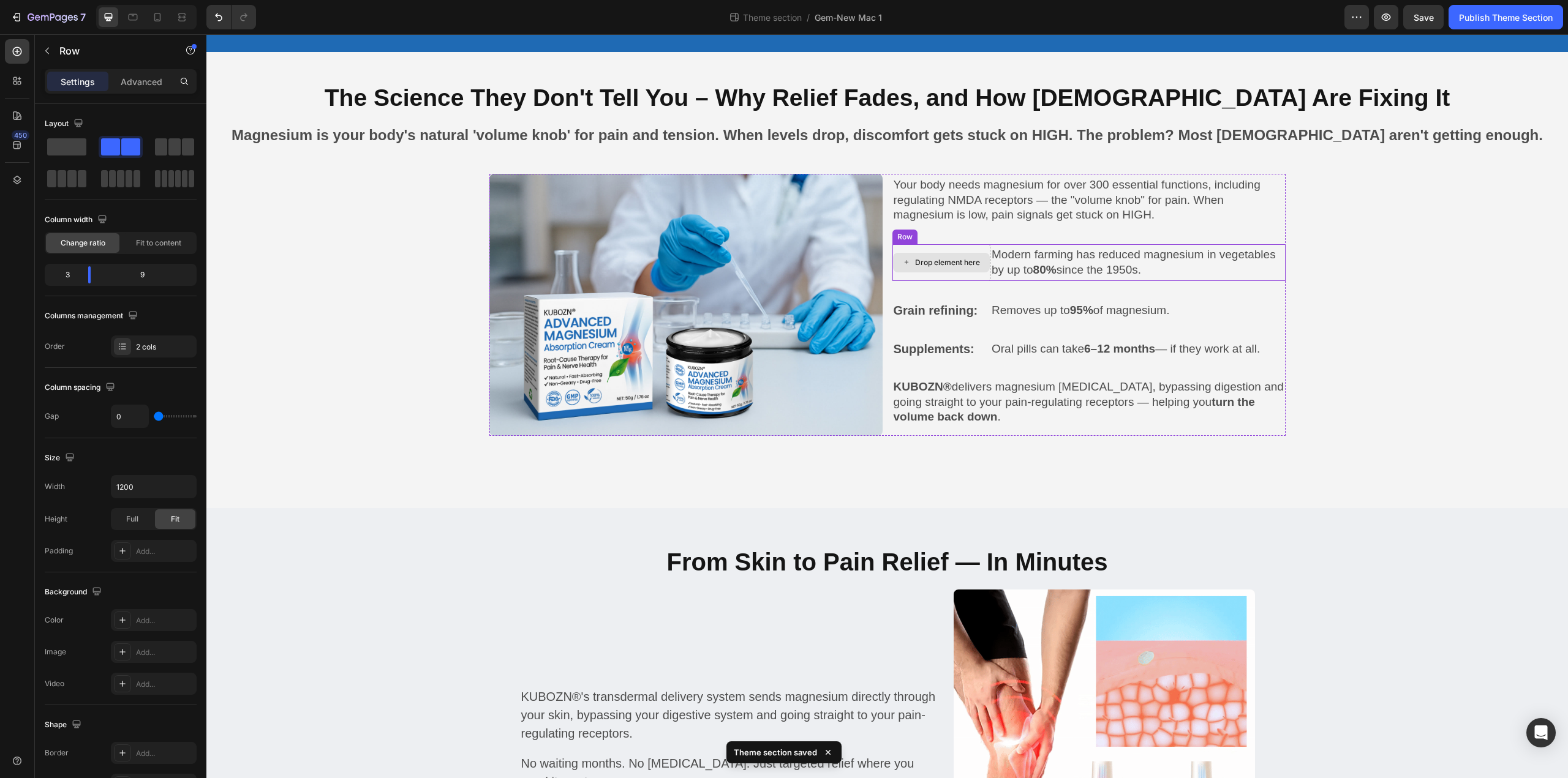
click at [966, 244] on div "Drop element here" at bounding box center [941, 262] width 99 height 37
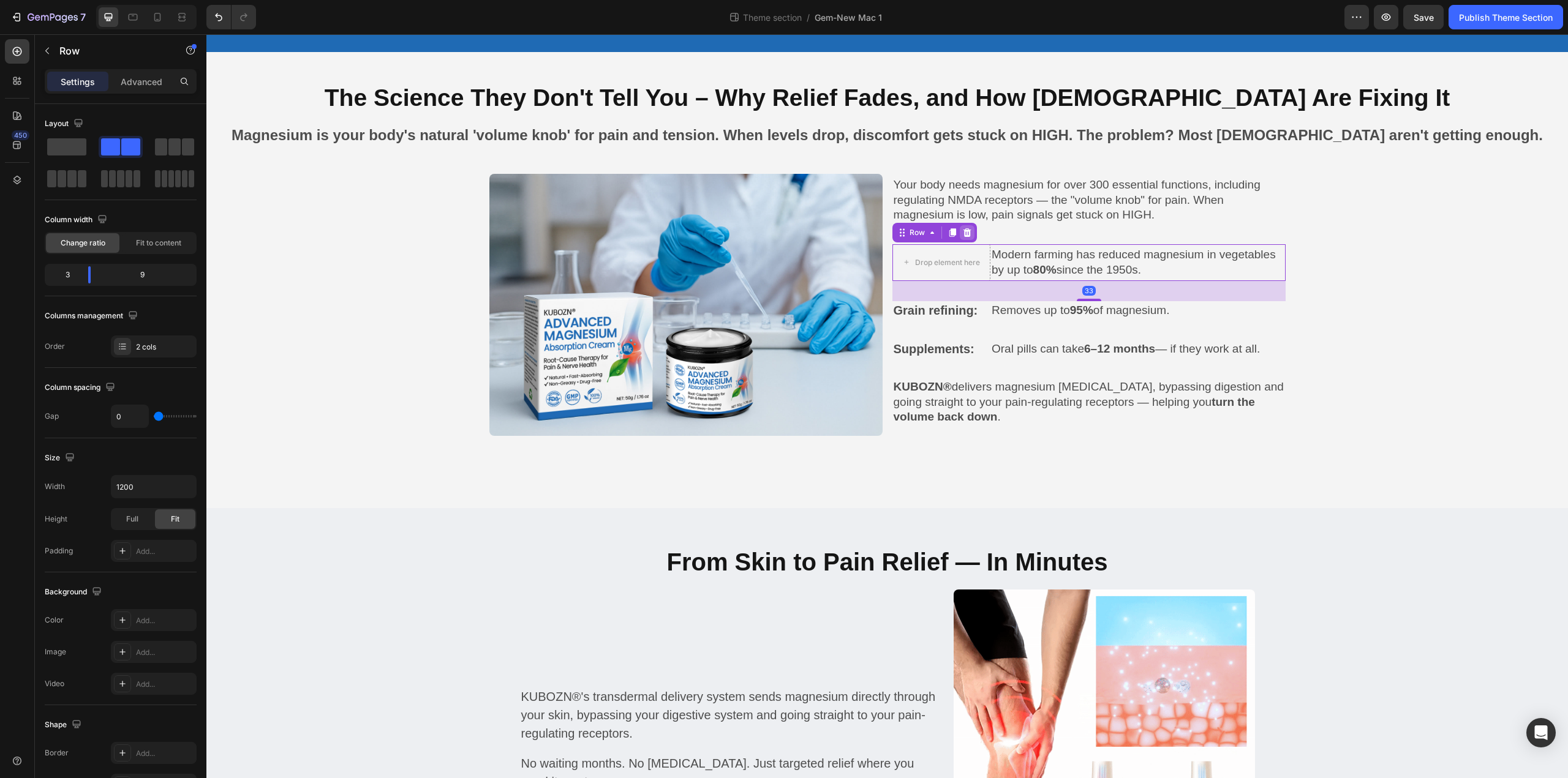
click at [963, 233] on icon at bounding box center [967, 233] width 8 height 9
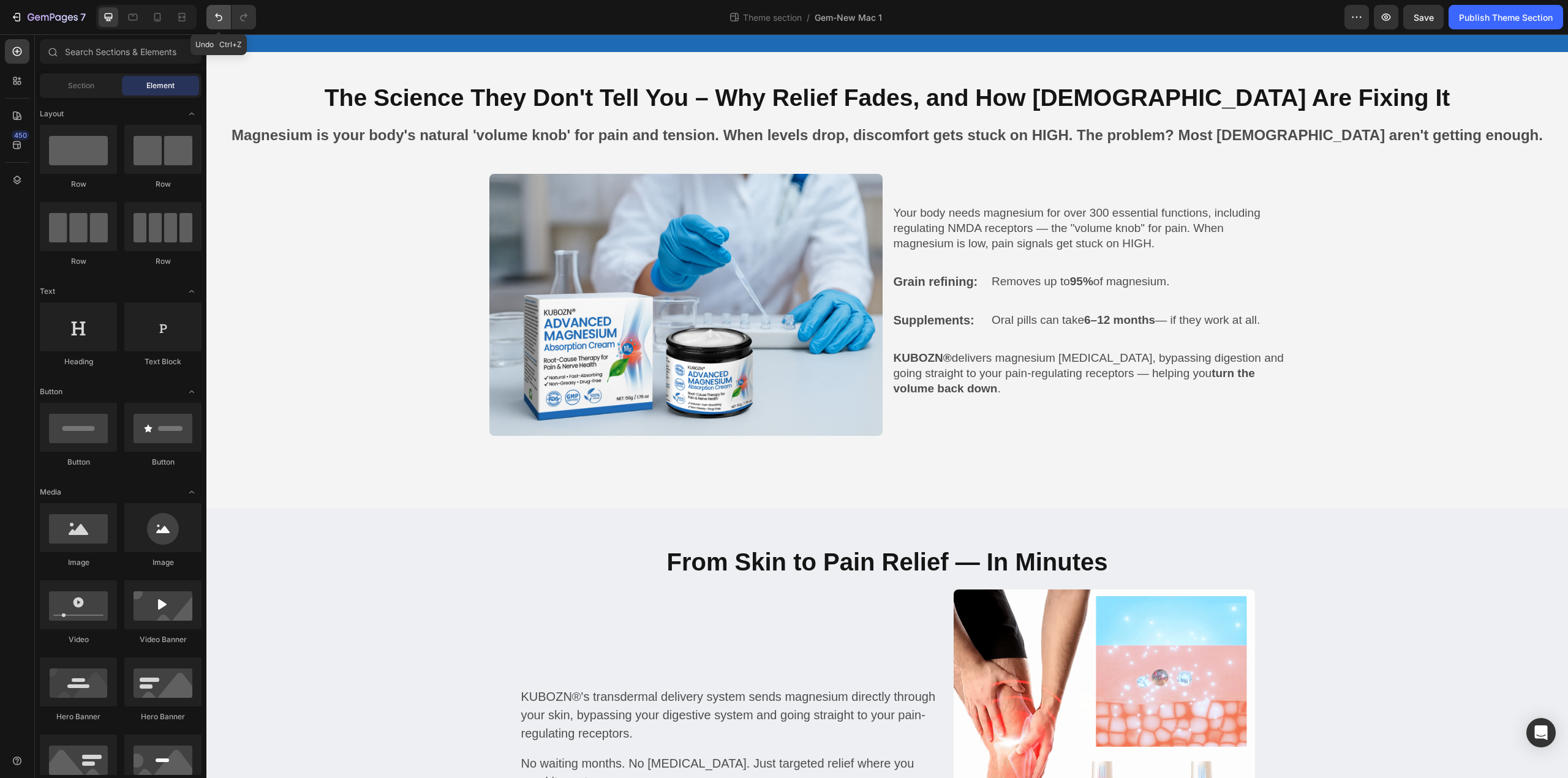
click at [212, 15] on icon "Undo/Redo" at bounding box center [218, 17] width 13 height 13
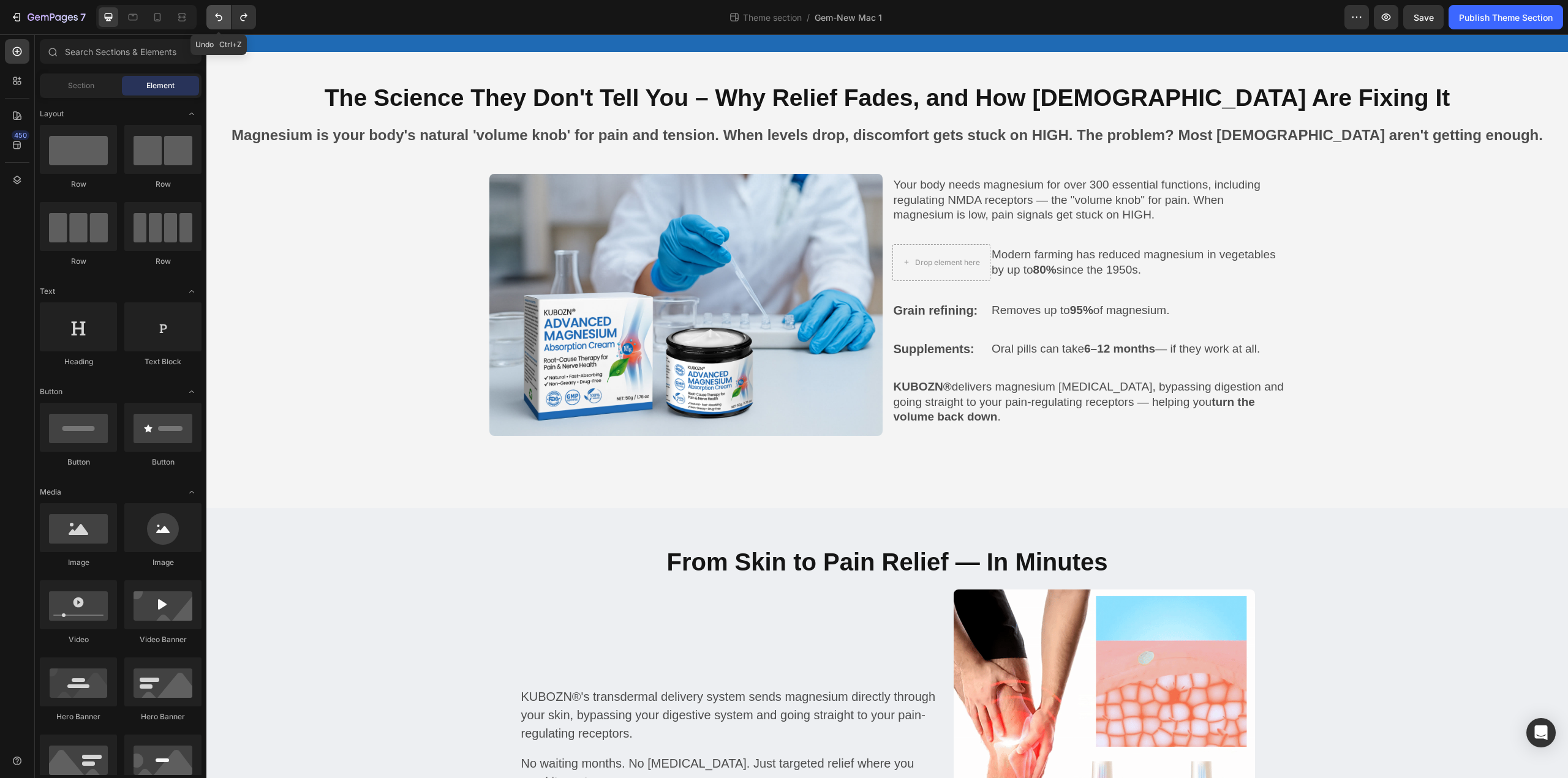
click at [212, 15] on icon "Undo/Redo" at bounding box center [218, 17] width 13 height 13
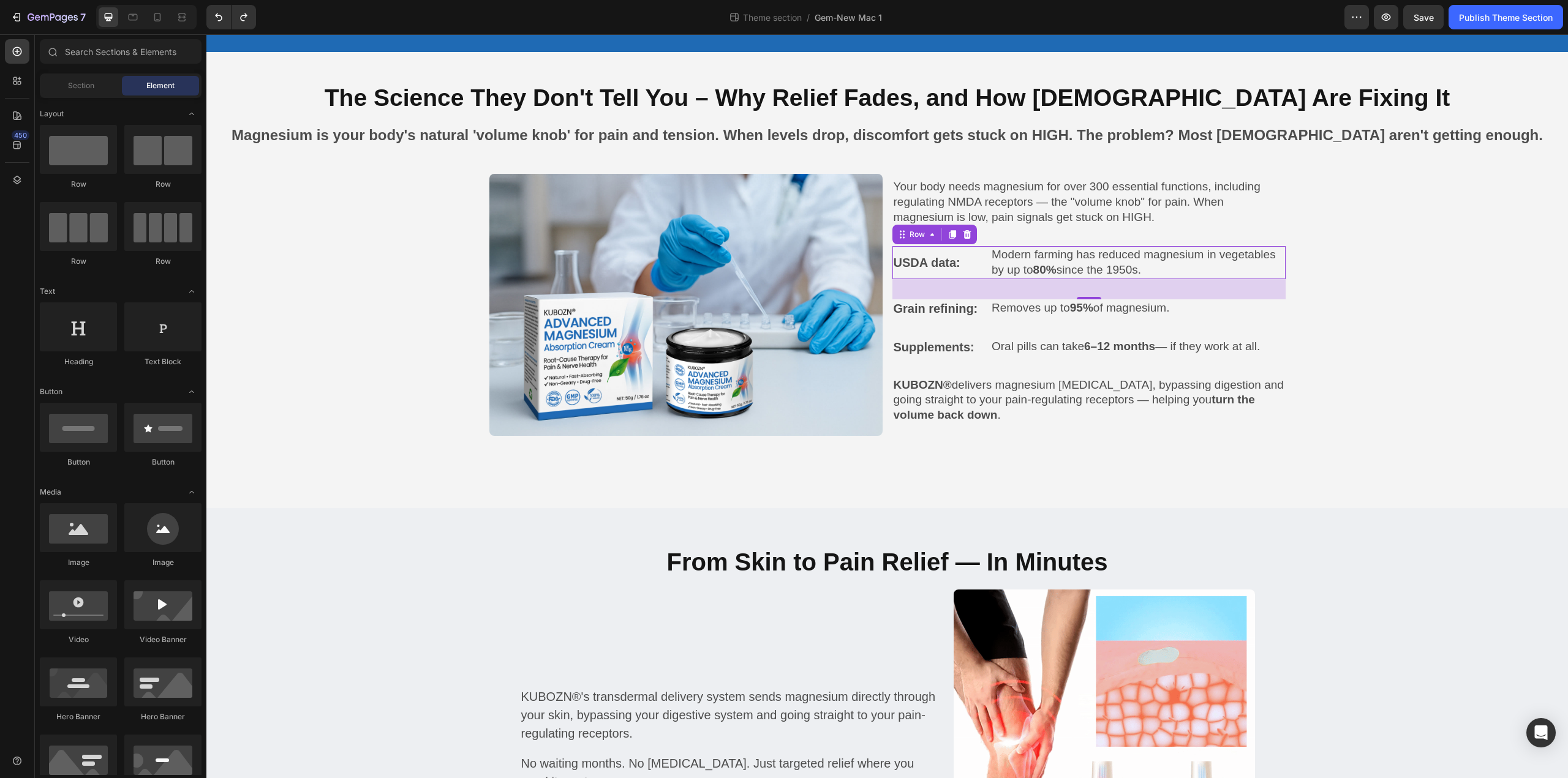
click at [976, 246] on div "USDA data: Text block" at bounding box center [941, 262] width 99 height 32
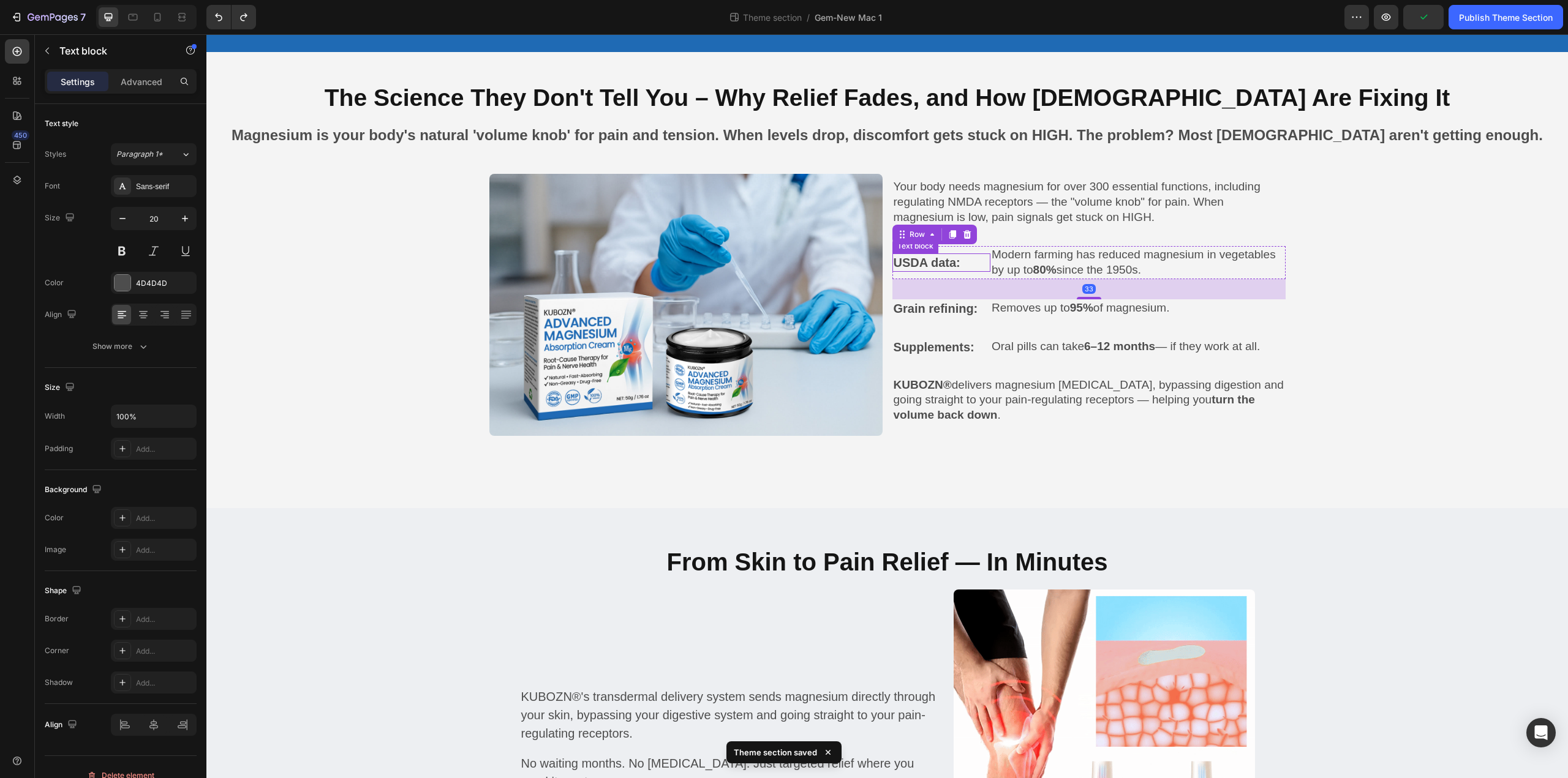
click at [957, 255] on p "USDA data:" at bounding box center [942, 262] width 96 height 16
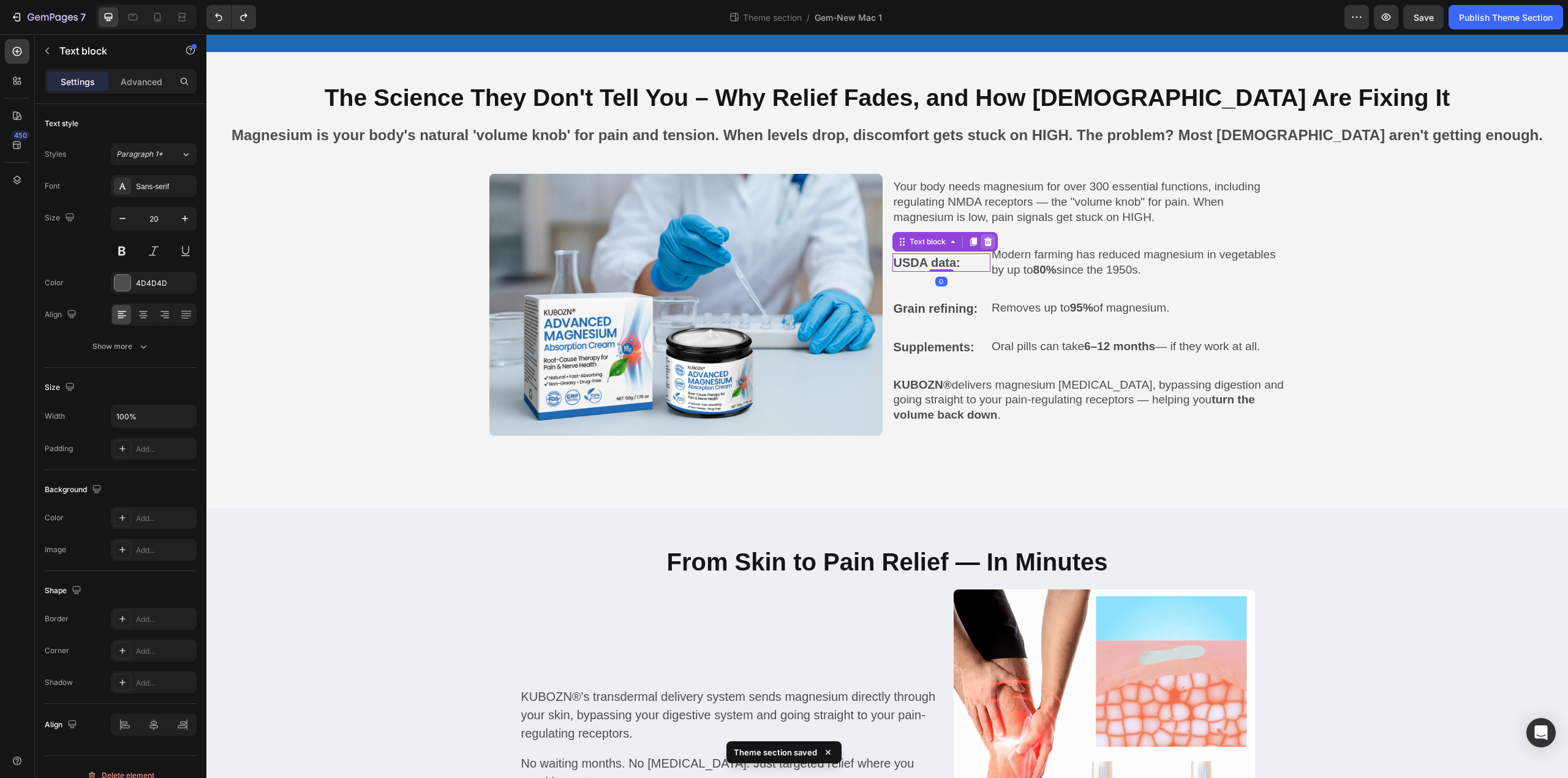
click at [983, 240] on icon at bounding box center [987, 241] width 9 height 9
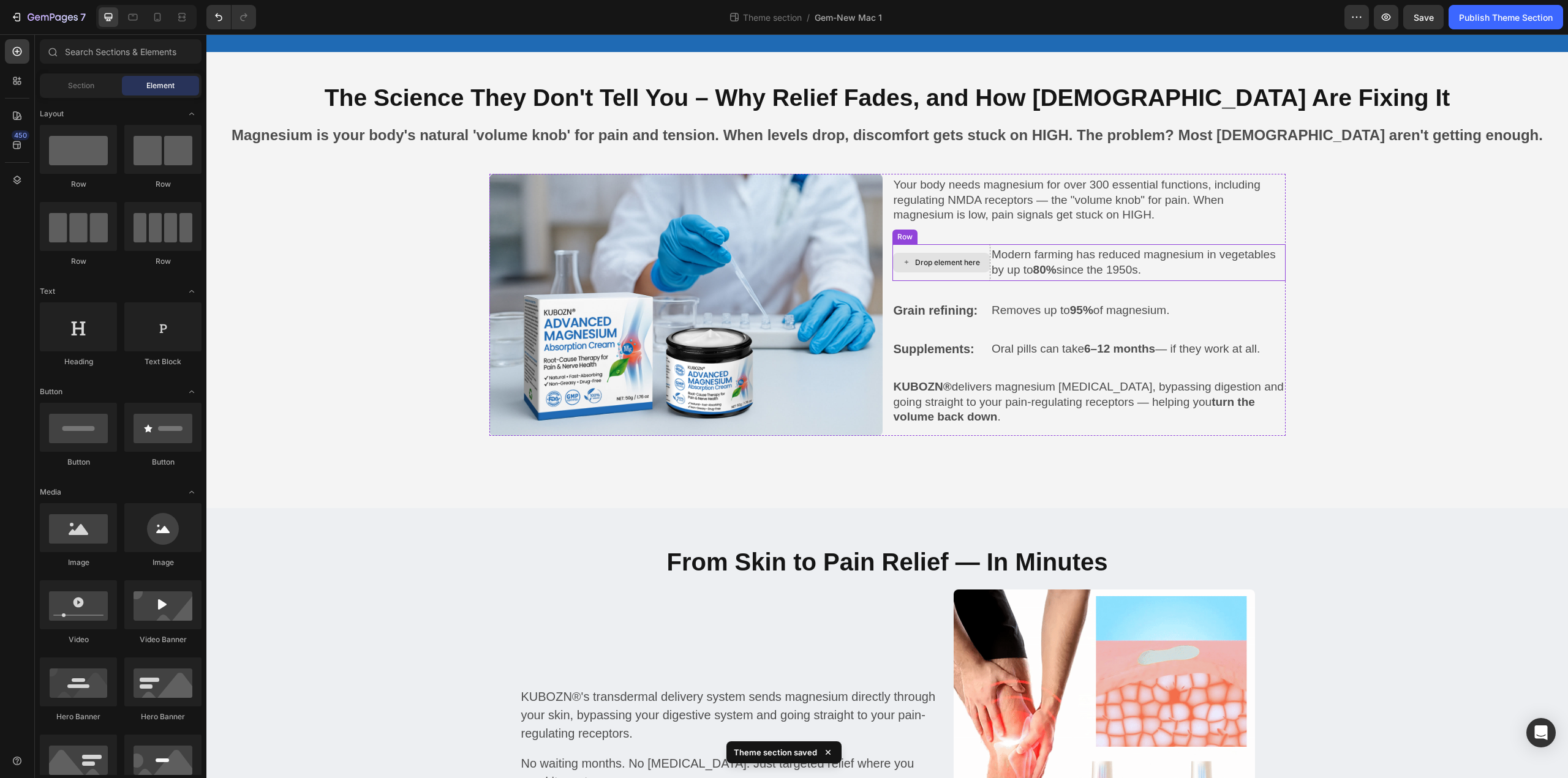
click at [960, 258] on div "Drop element here" at bounding box center [947, 262] width 65 height 9
click at [1023, 262] on p "Modern farming has reduced magnesium in vegetables by up to 80% since the 1950s." at bounding box center [1137, 262] width 293 height 30
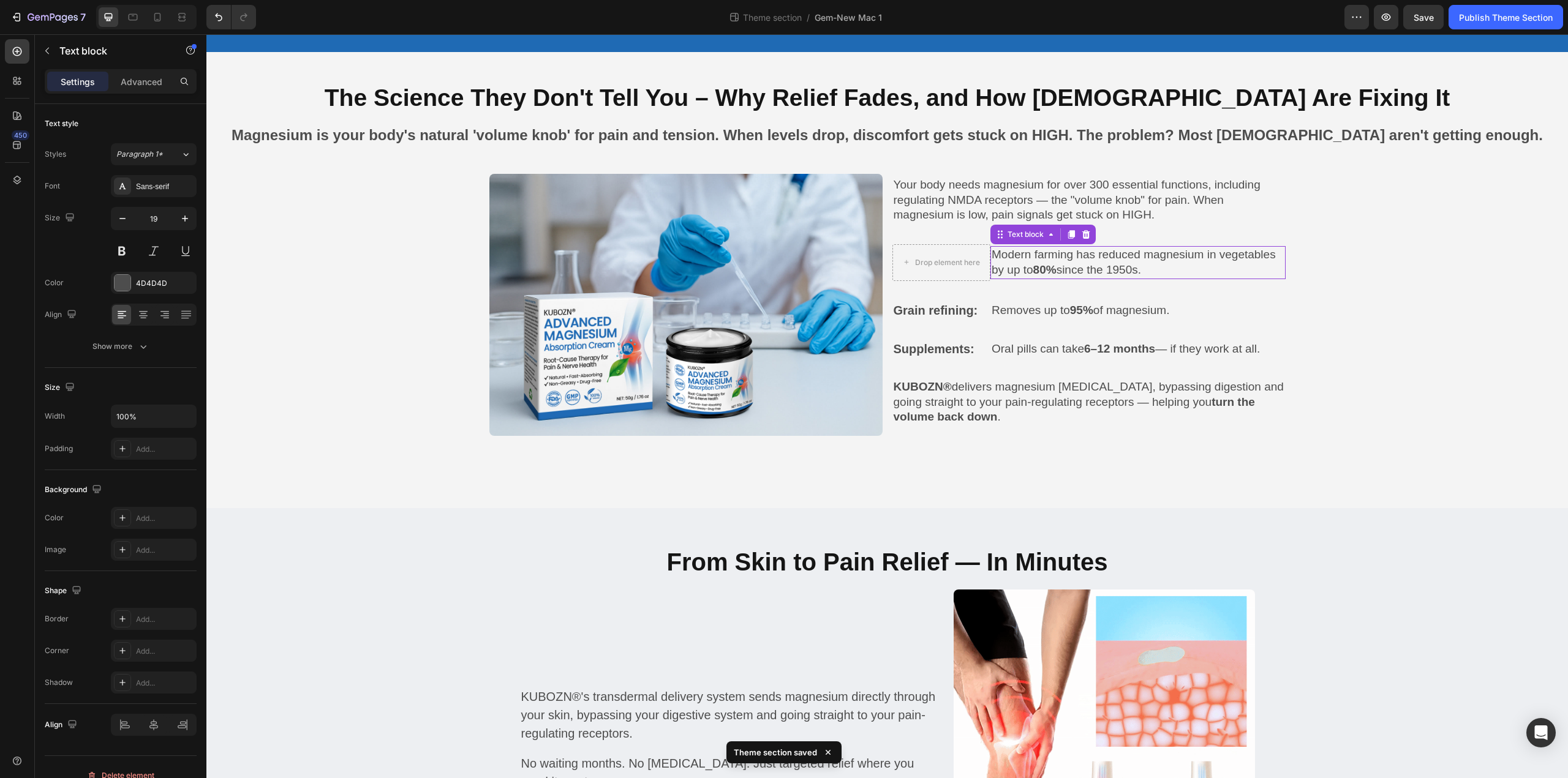
click at [1023, 262] on p "Modern farming has reduced magnesium in vegetables by up to 80% since the 1950s." at bounding box center [1137, 262] width 293 height 30
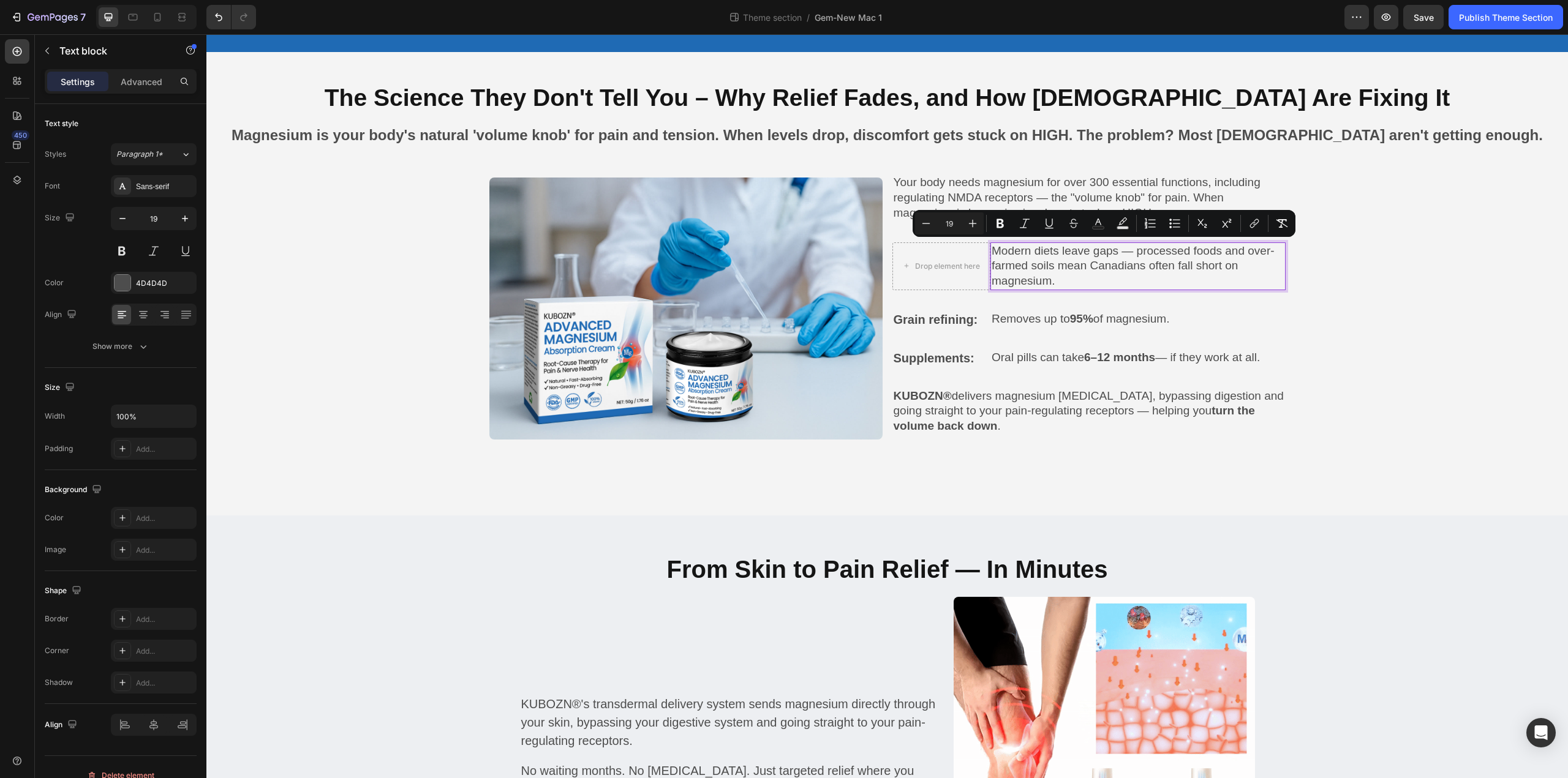
scroll to position [966, 0]
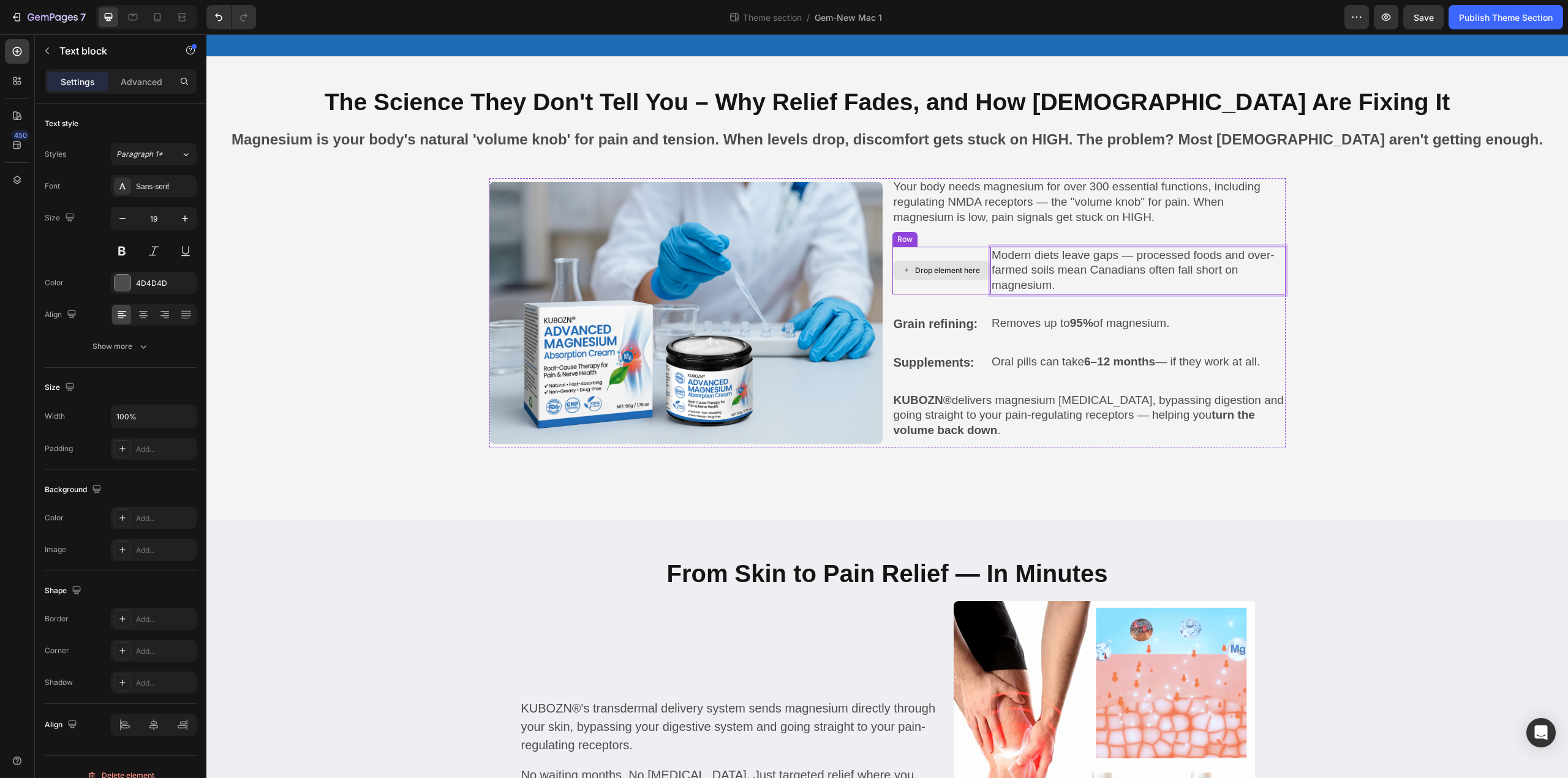
click at [972, 279] on div "Drop element here" at bounding box center [941, 270] width 99 height 48
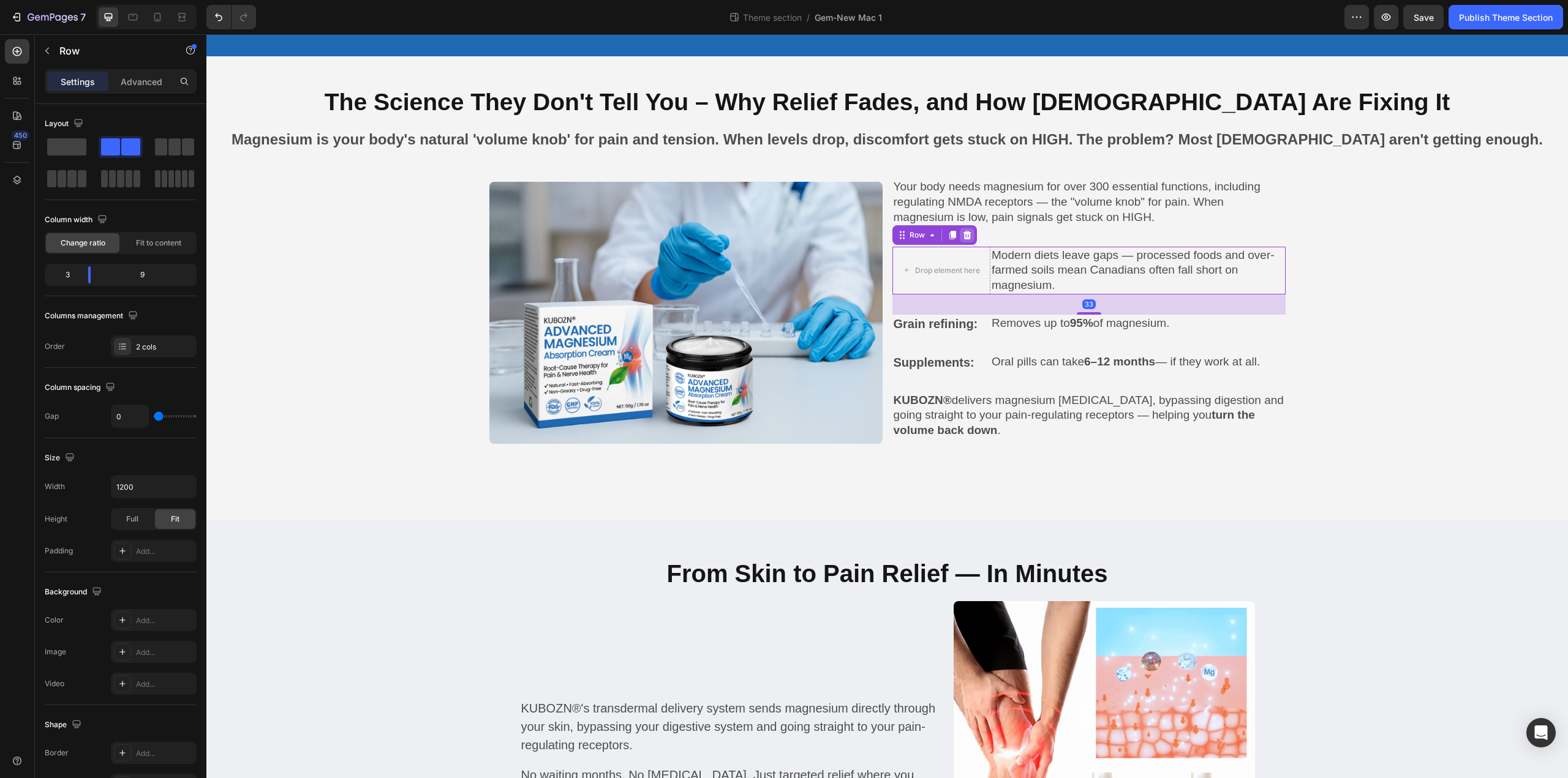
click at [963, 230] on icon at bounding box center [967, 235] width 9 height 9
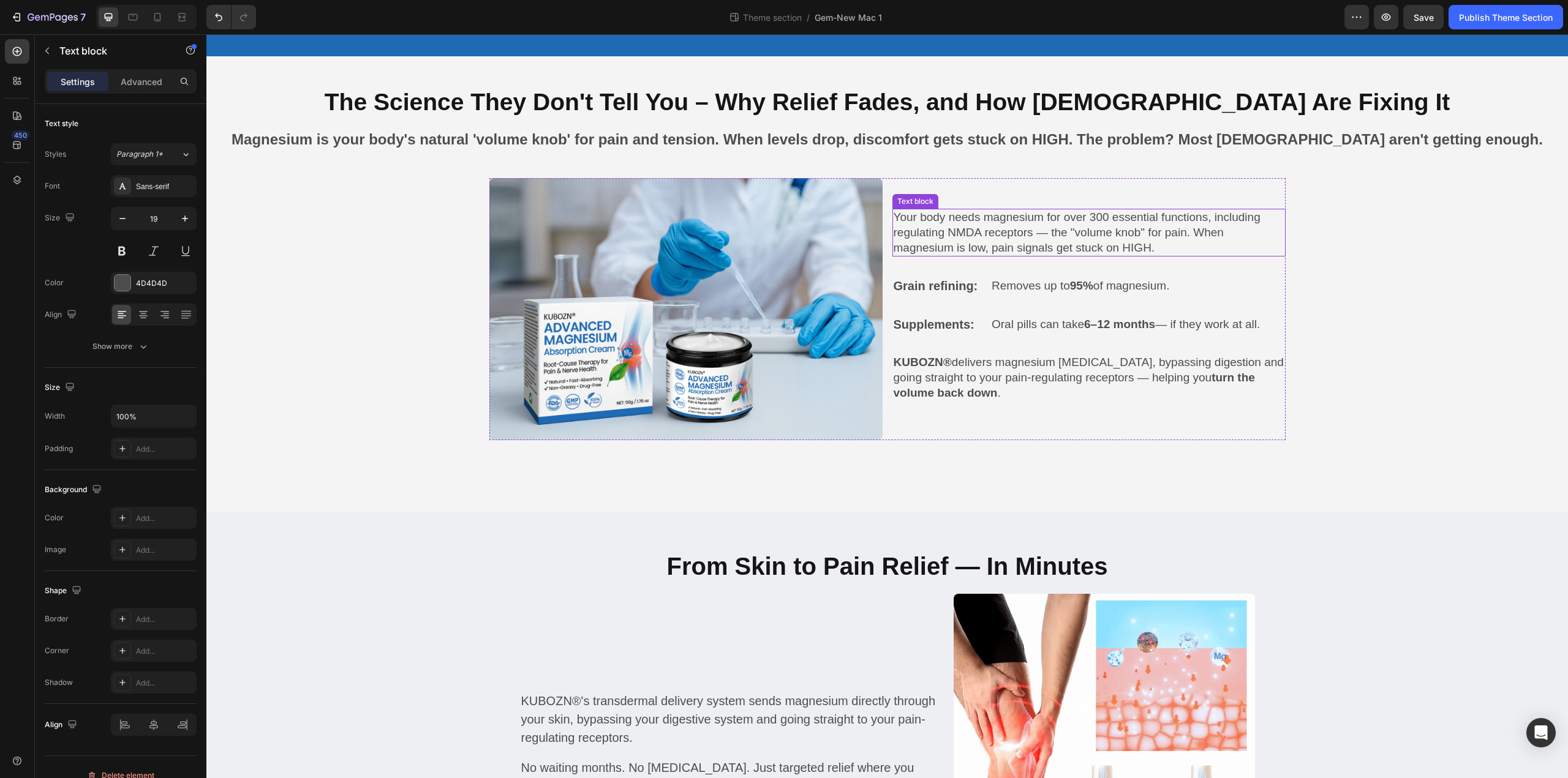
click at [974, 215] on p "Your body needs magnesium for over 300 essential functions, including regulatin…" at bounding box center [1088, 232] width 390 height 45
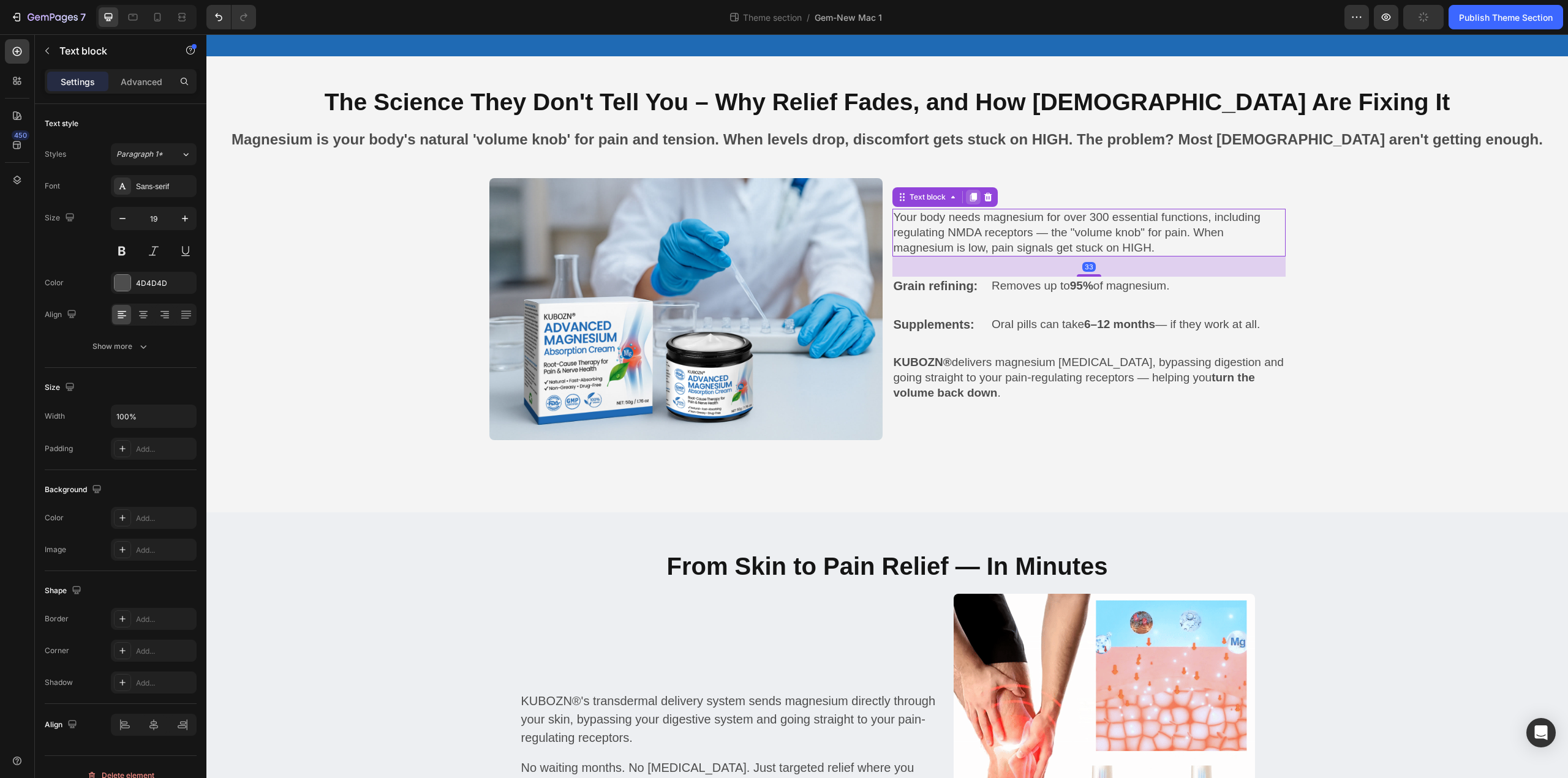
click at [971, 193] on icon at bounding box center [973, 197] width 7 height 9
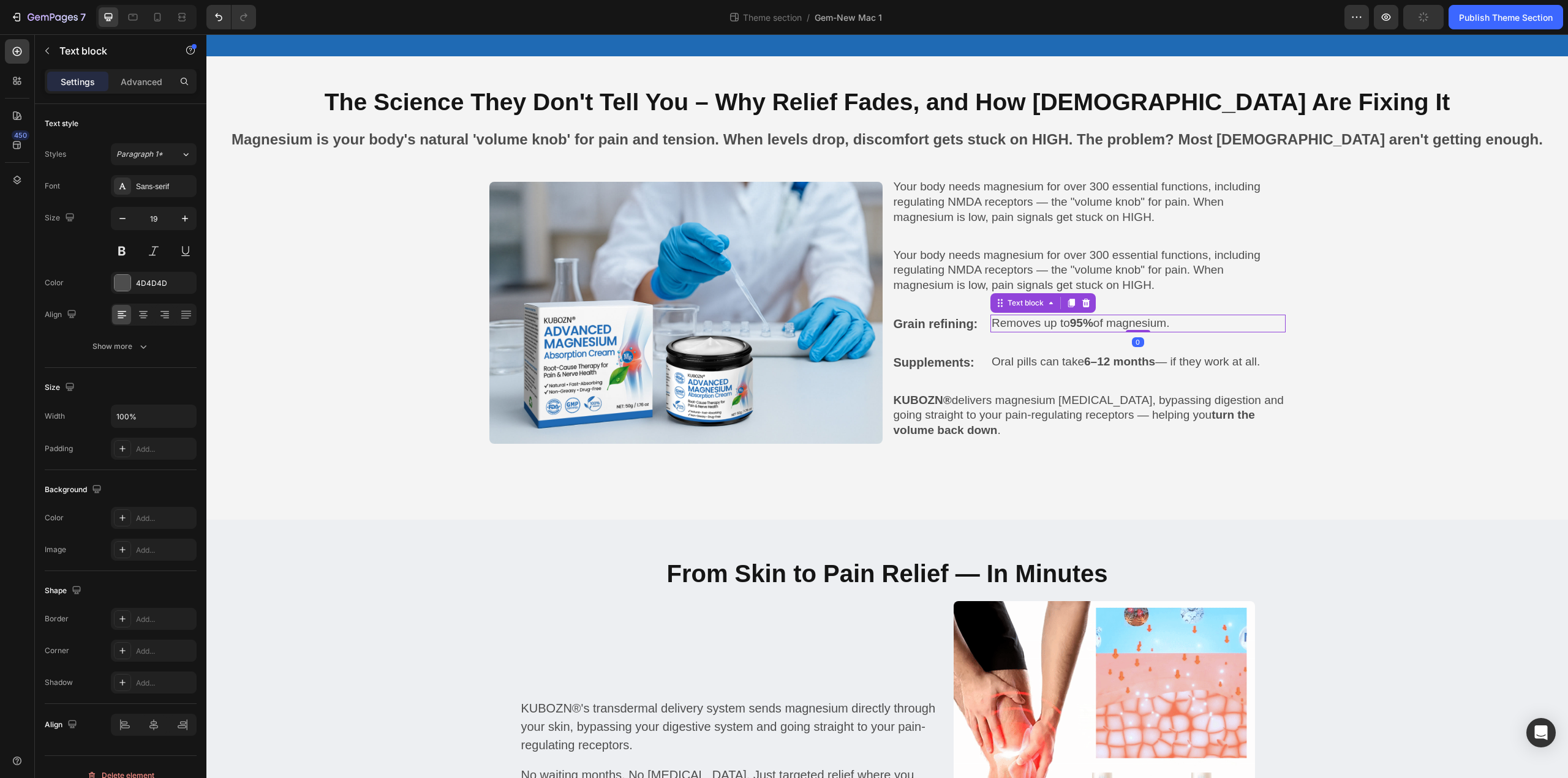
click at [1001, 322] on p "Removes up to 95% of magnesium." at bounding box center [1137, 323] width 293 height 15
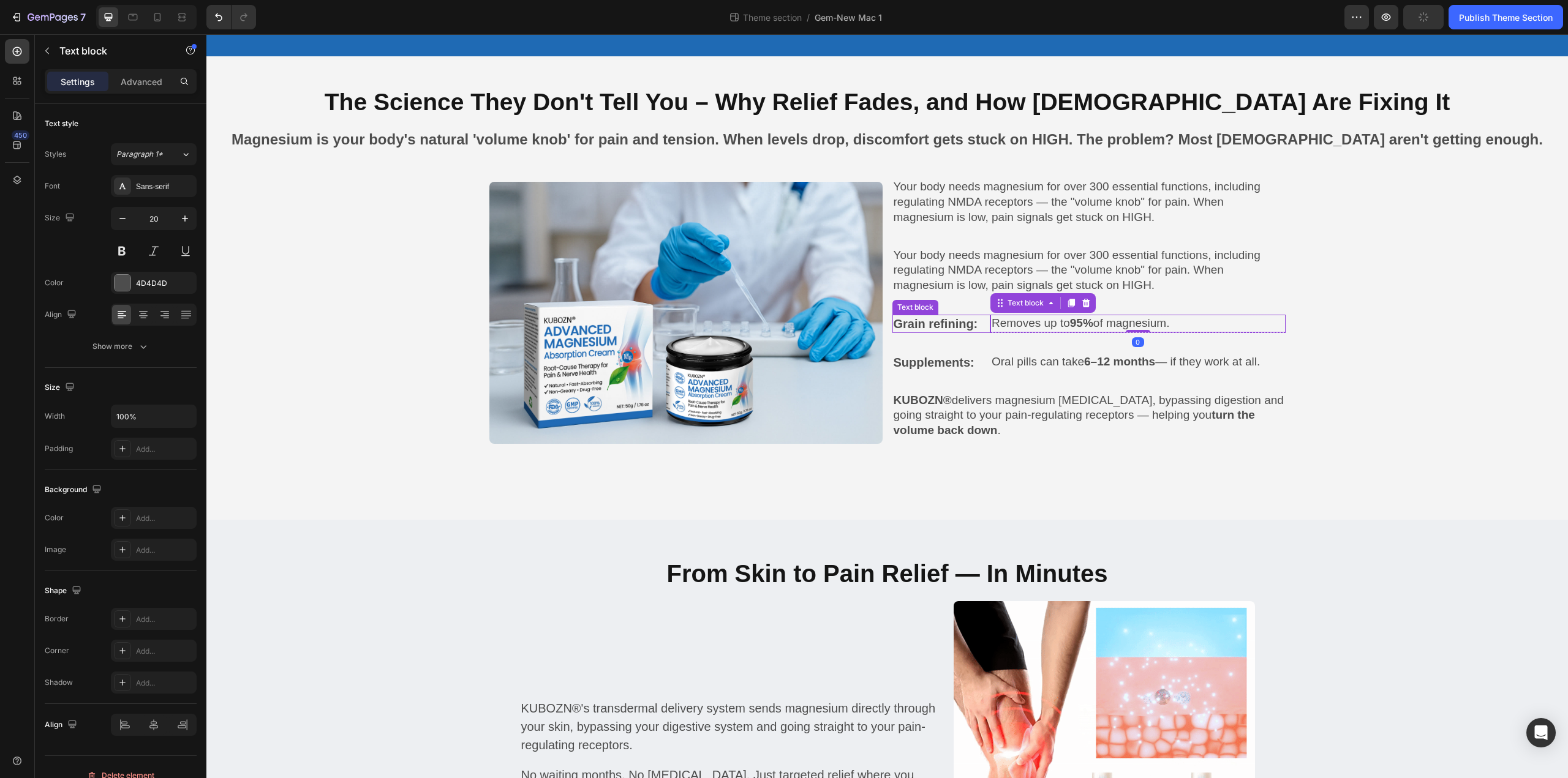
click at [982, 323] on p "Grain refining:" at bounding box center [942, 324] width 96 height 16
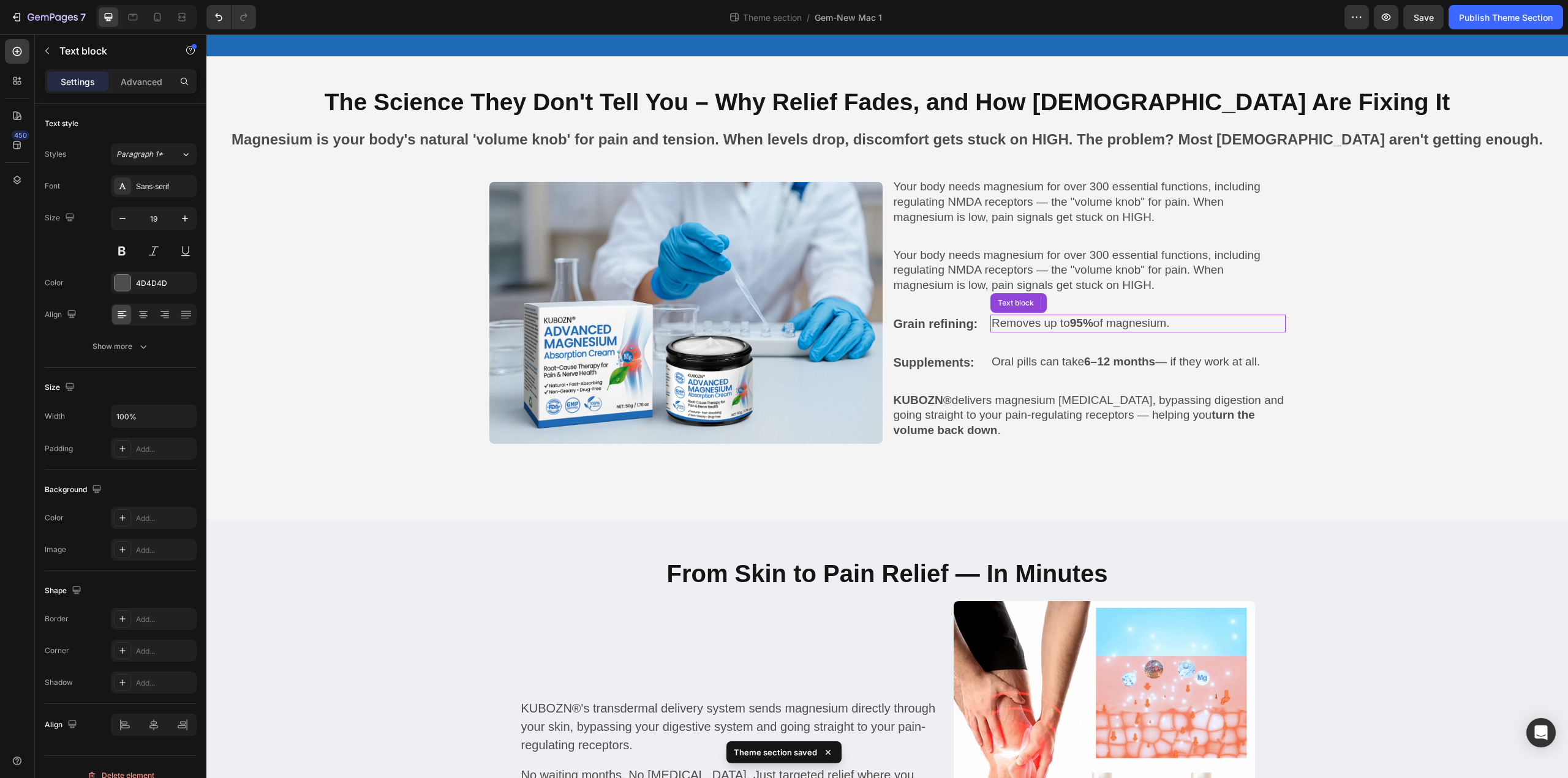
click at [990, 327] on div "Removes up to 95% of magnesium." at bounding box center [1137, 323] width 295 height 18
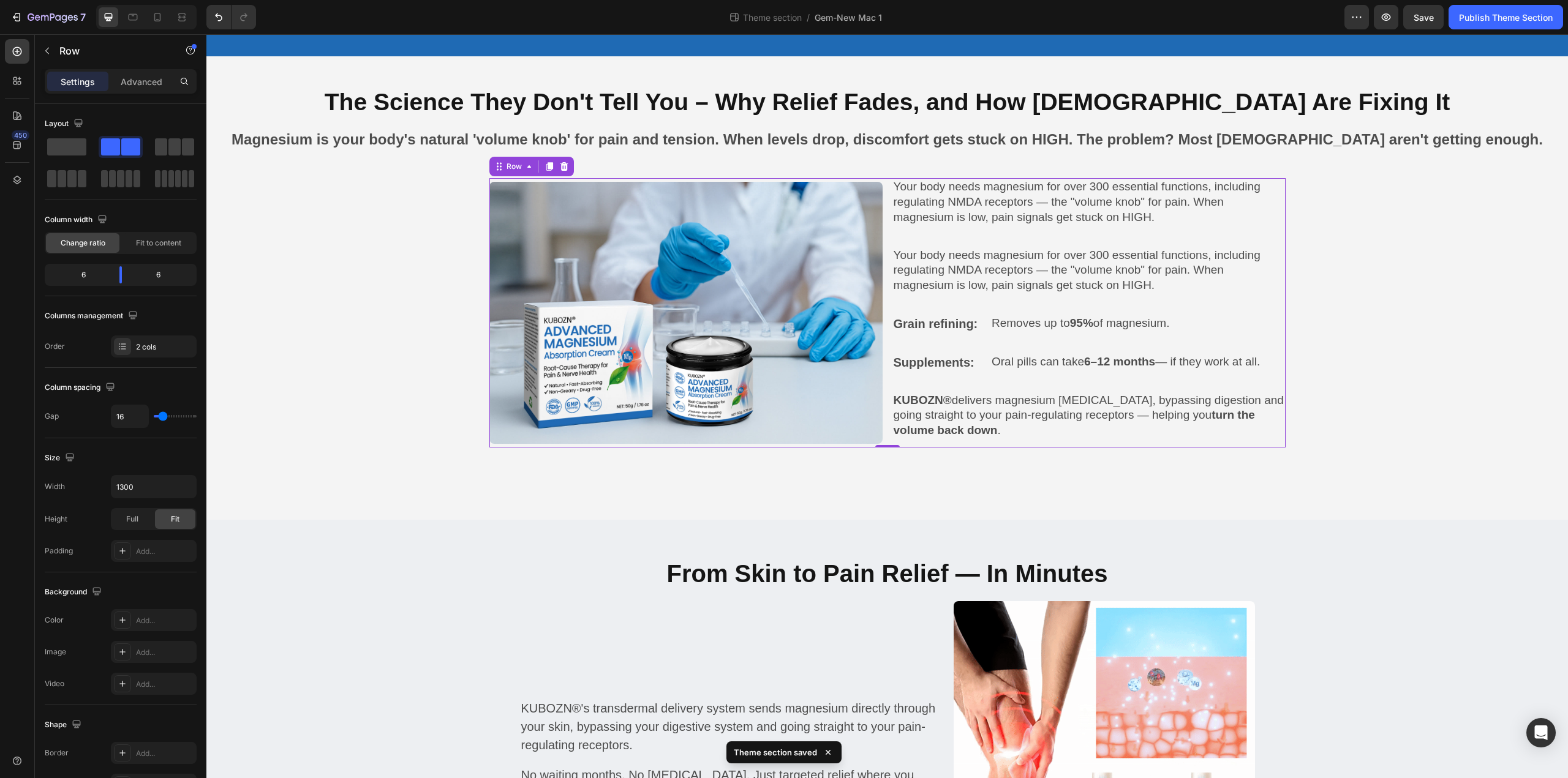
click at [980, 307] on div "Your body needs magnesium for over 300 essential functions, including regulatin…" at bounding box center [1088, 312] width 393 height 269
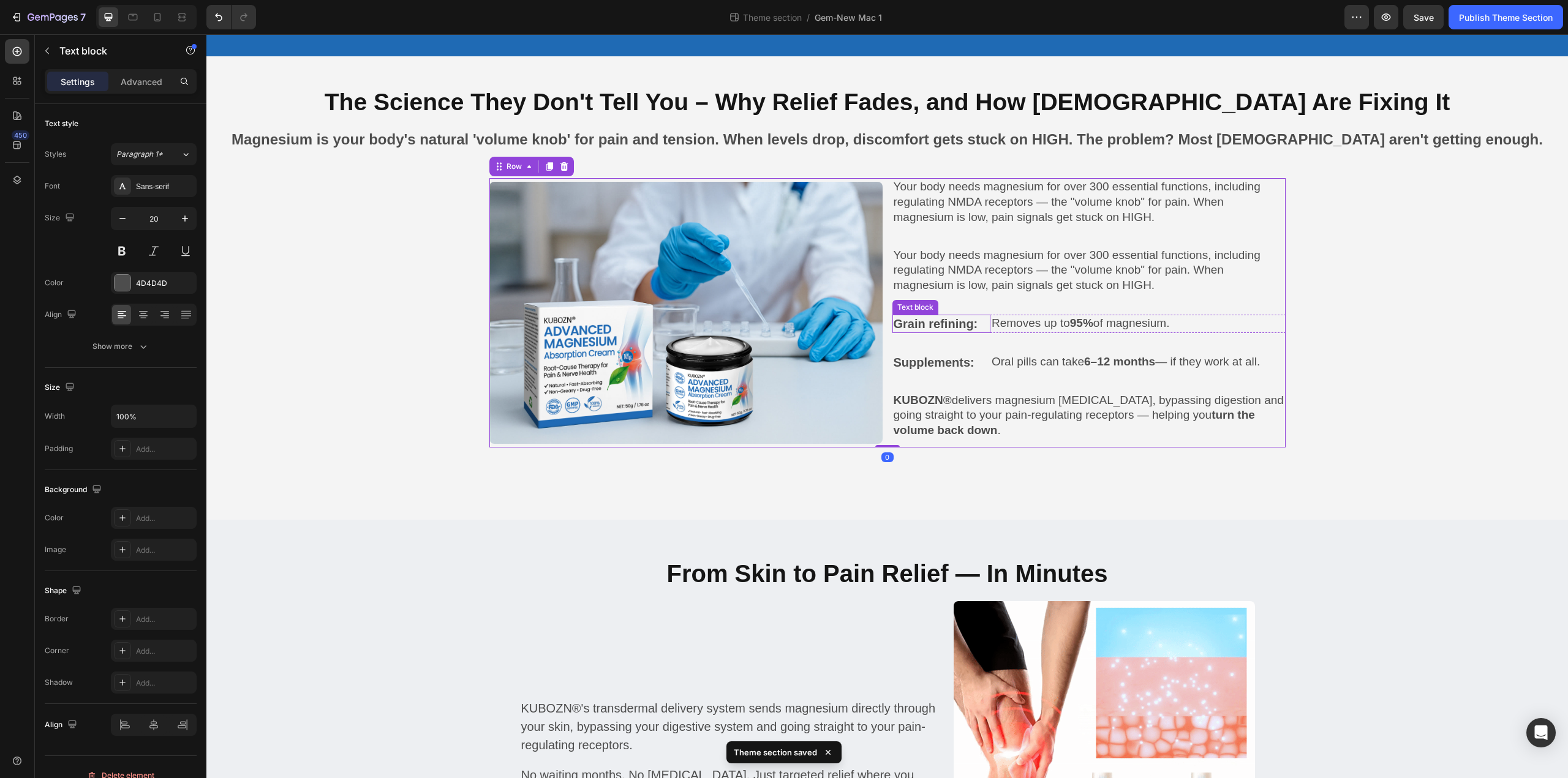
click at [976, 315] on div "Grain refining:" at bounding box center [941, 323] width 99 height 18
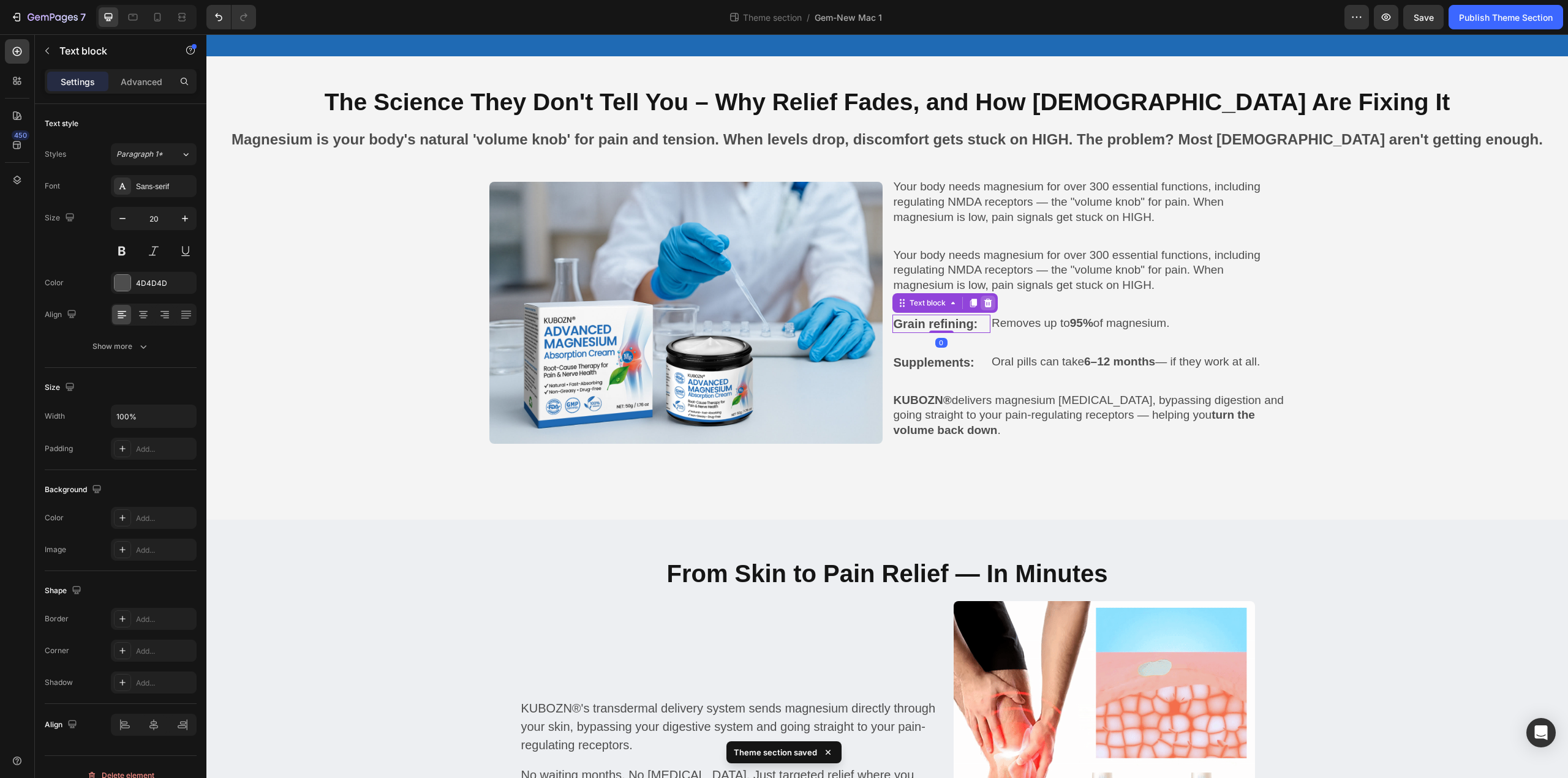
click at [984, 300] on icon at bounding box center [987, 303] width 8 height 9
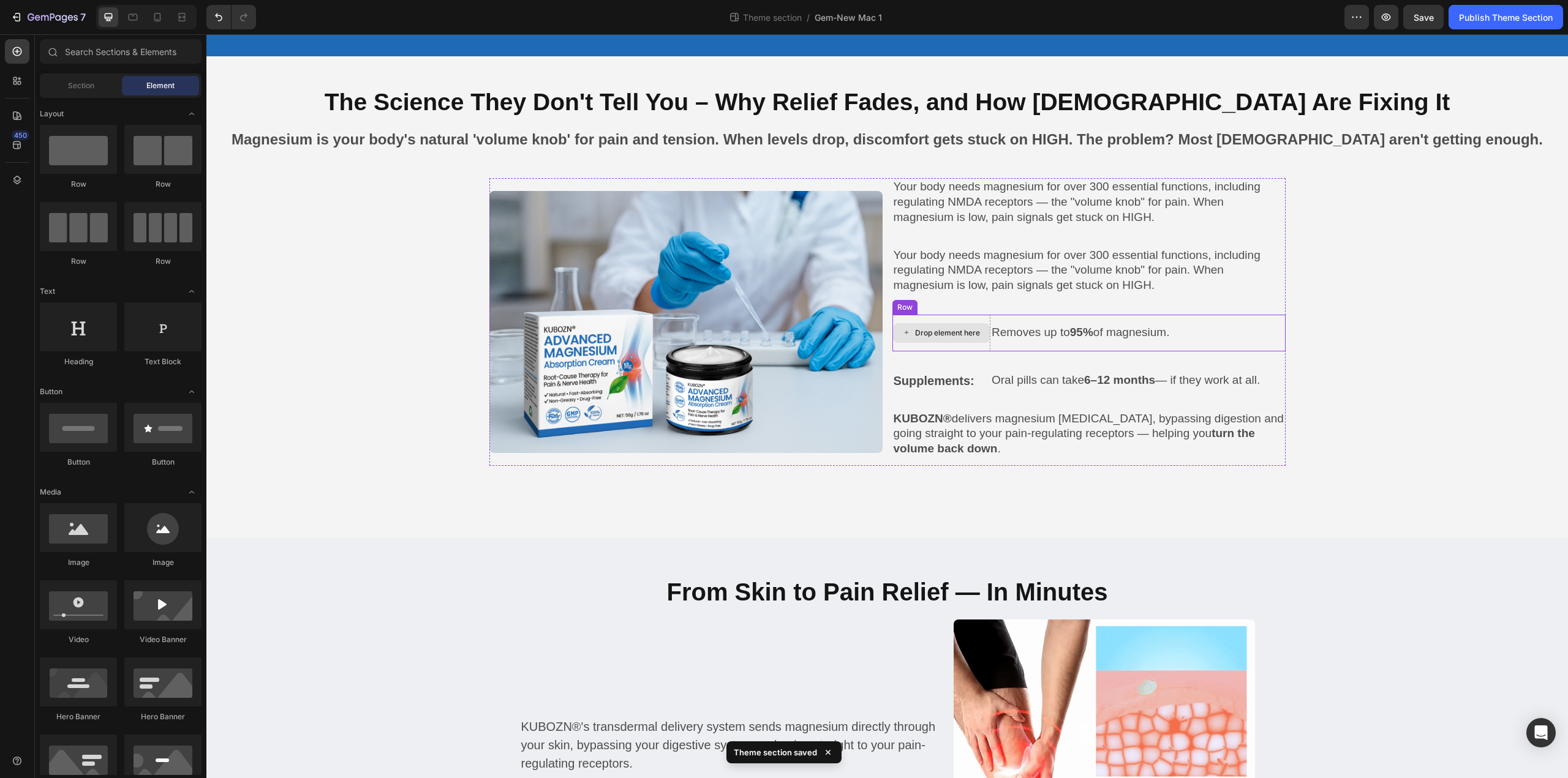
click at [974, 315] on div "Drop element here" at bounding box center [941, 333] width 99 height 37
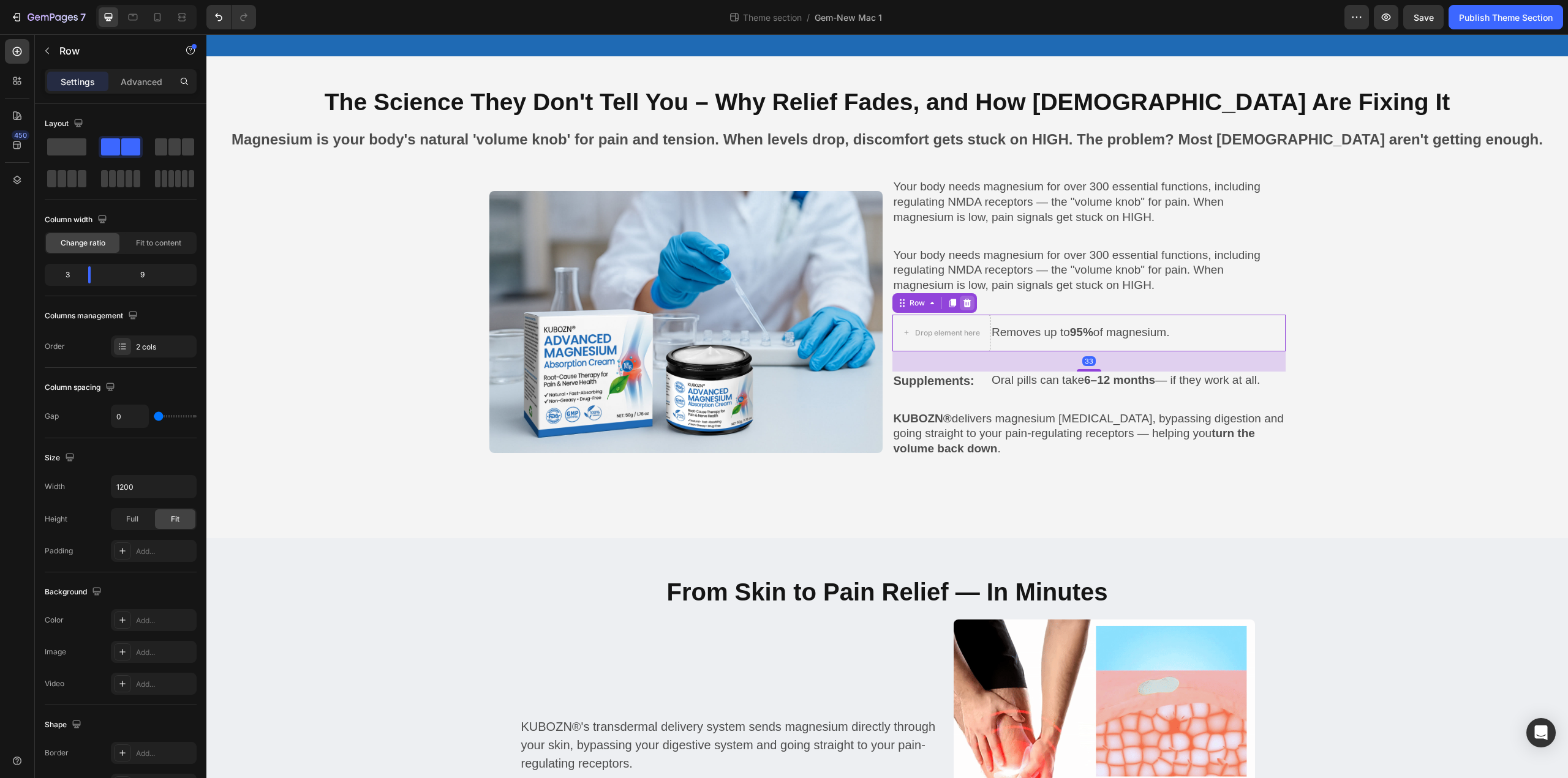
click at [965, 299] on icon at bounding box center [967, 303] width 8 height 9
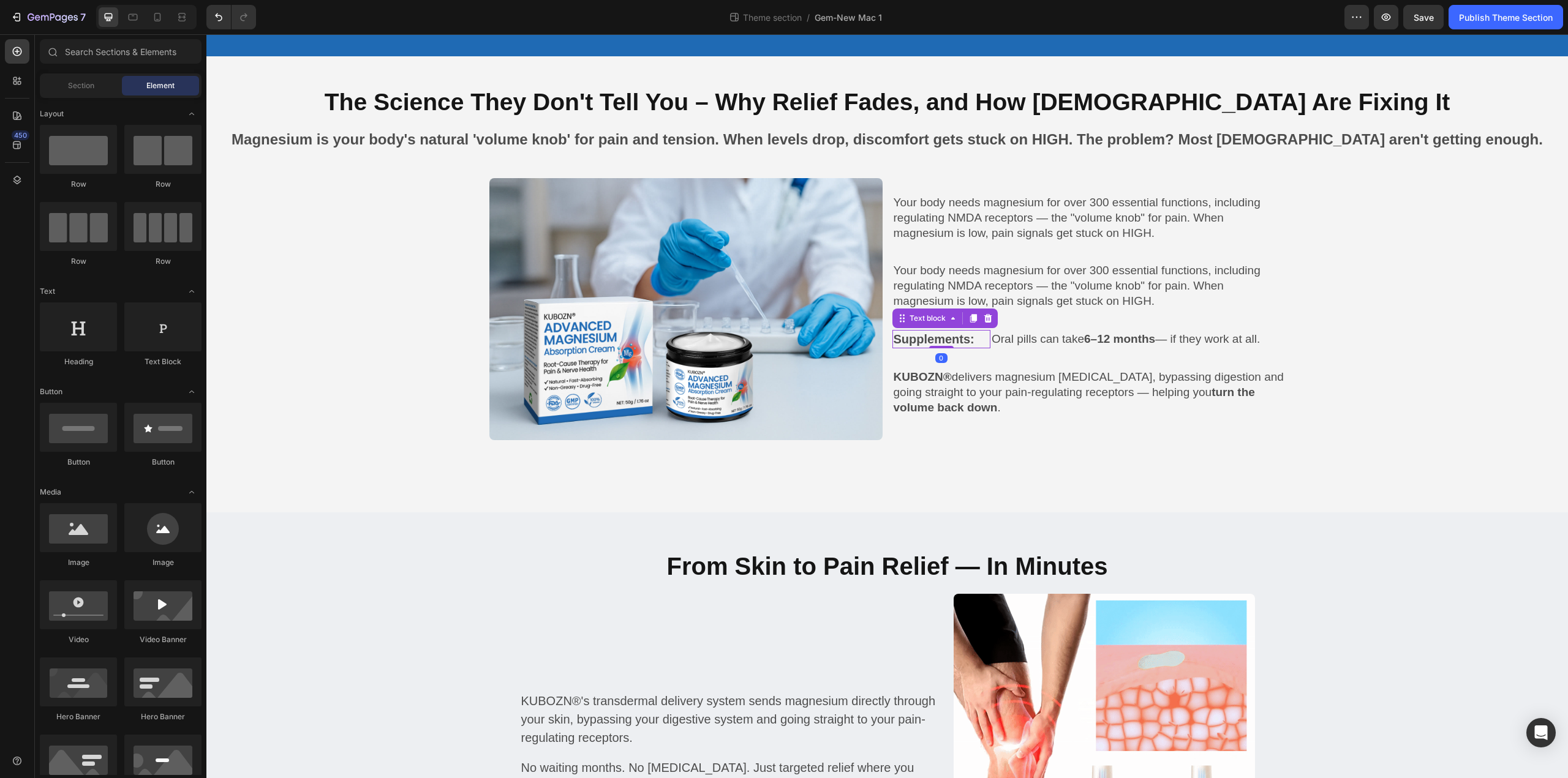
click at [976, 331] on p "Supplements:" at bounding box center [942, 339] width 96 height 16
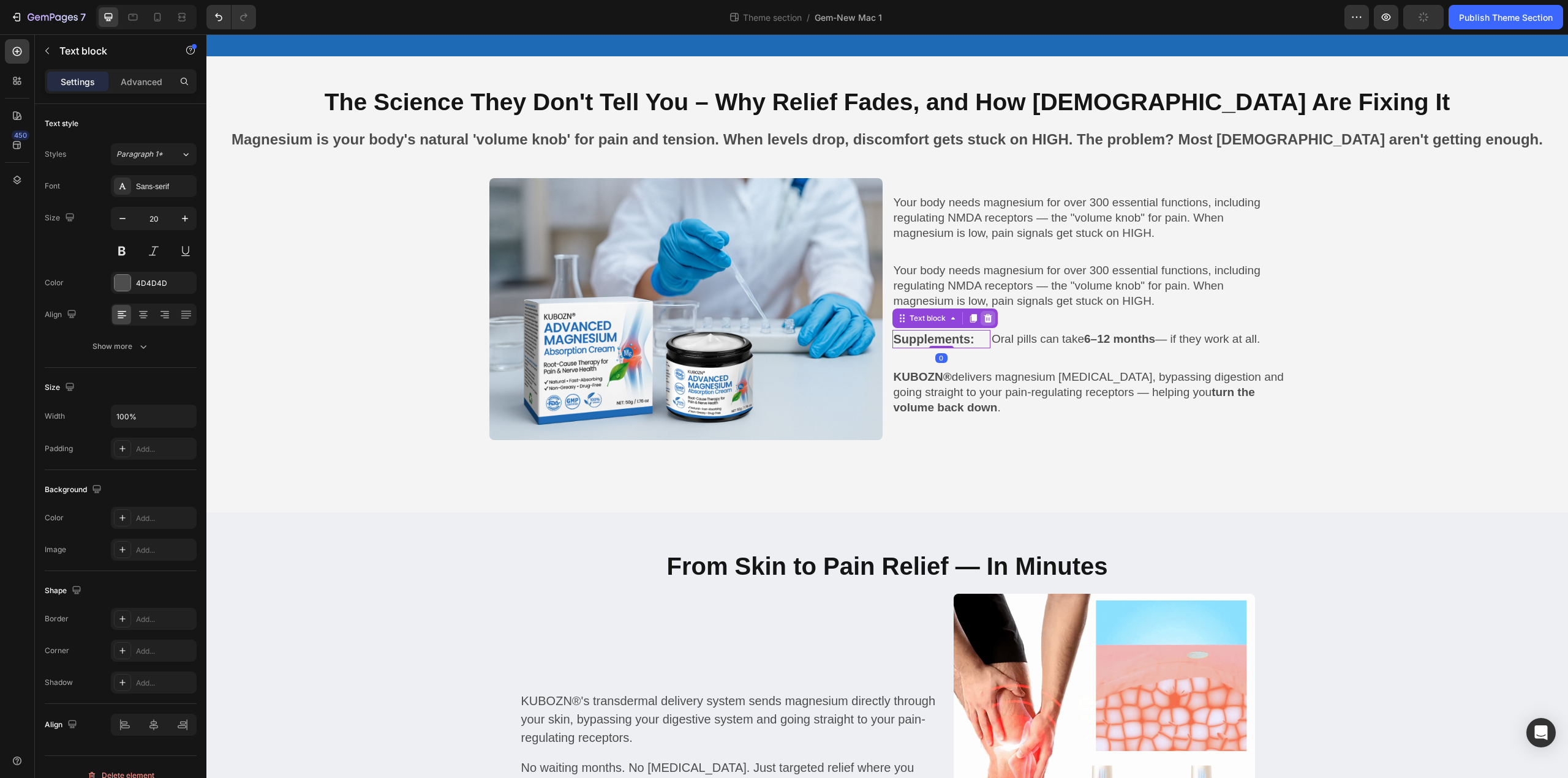
click at [984, 315] on icon at bounding box center [987, 318] width 8 height 9
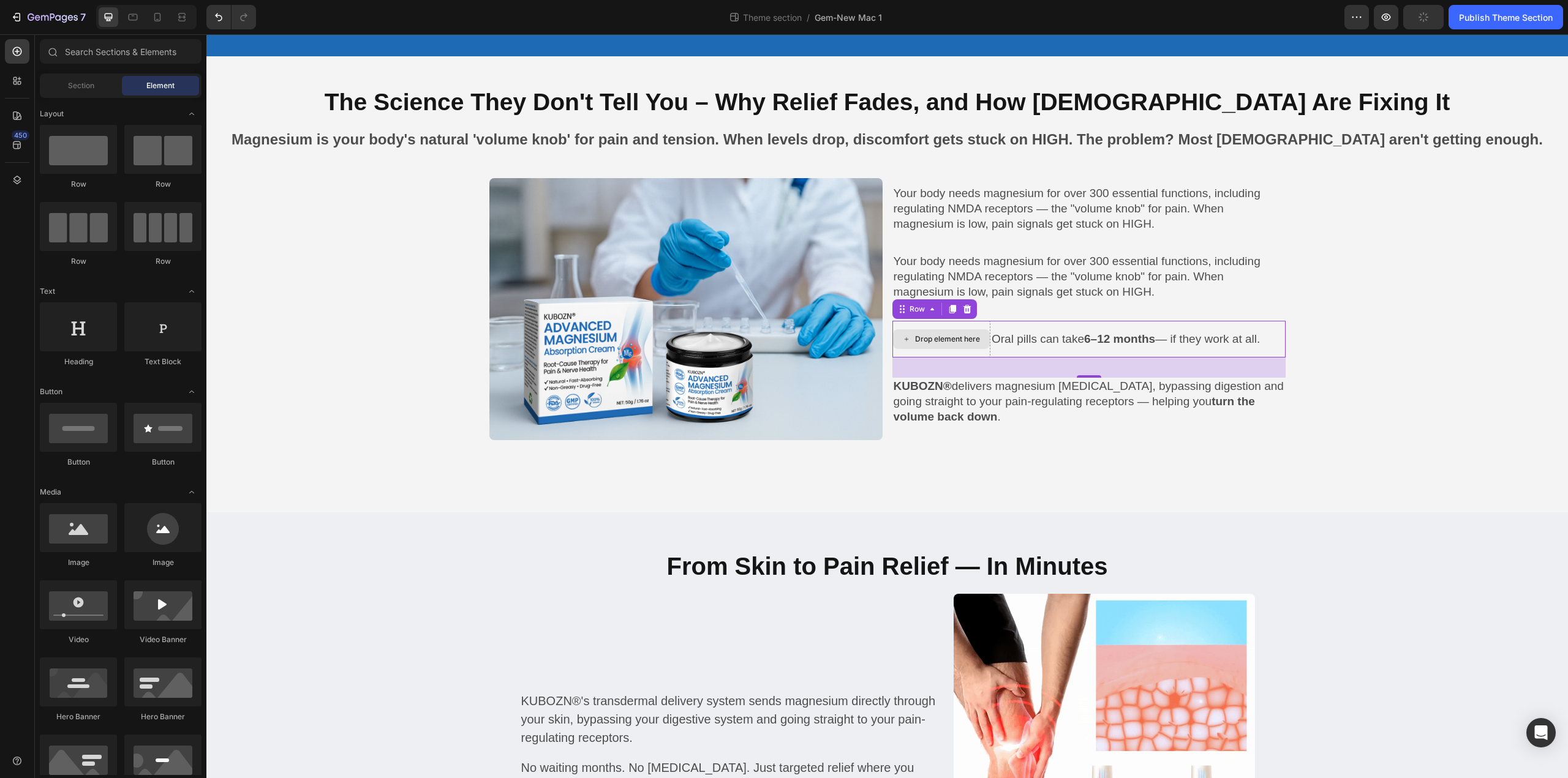
click at [983, 324] on div "Drop element here" at bounding box center [941, 339] width 99 height 37
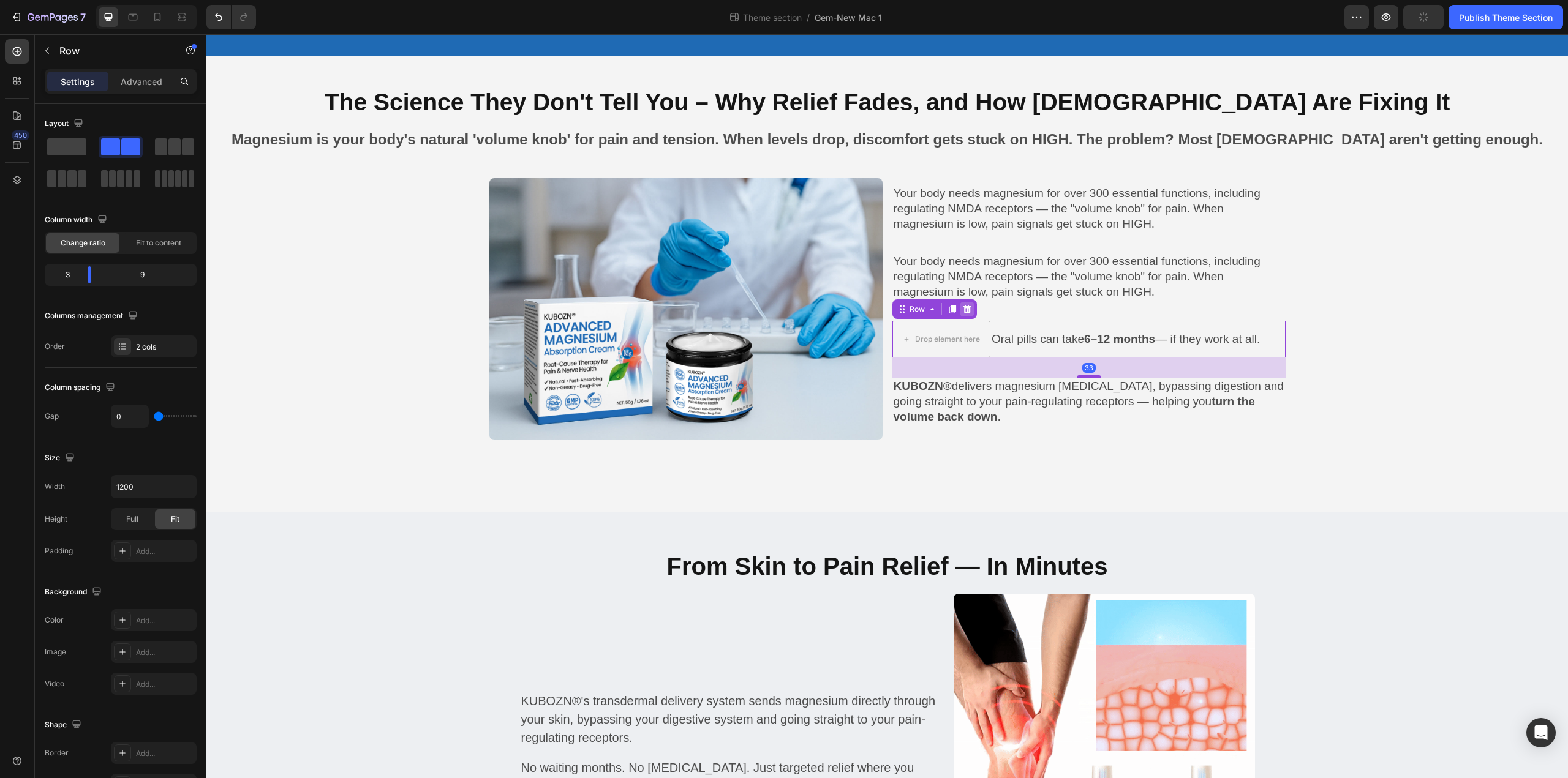
click at [965, 305] on icon at bounding box center [967, 309] width 8 height 9
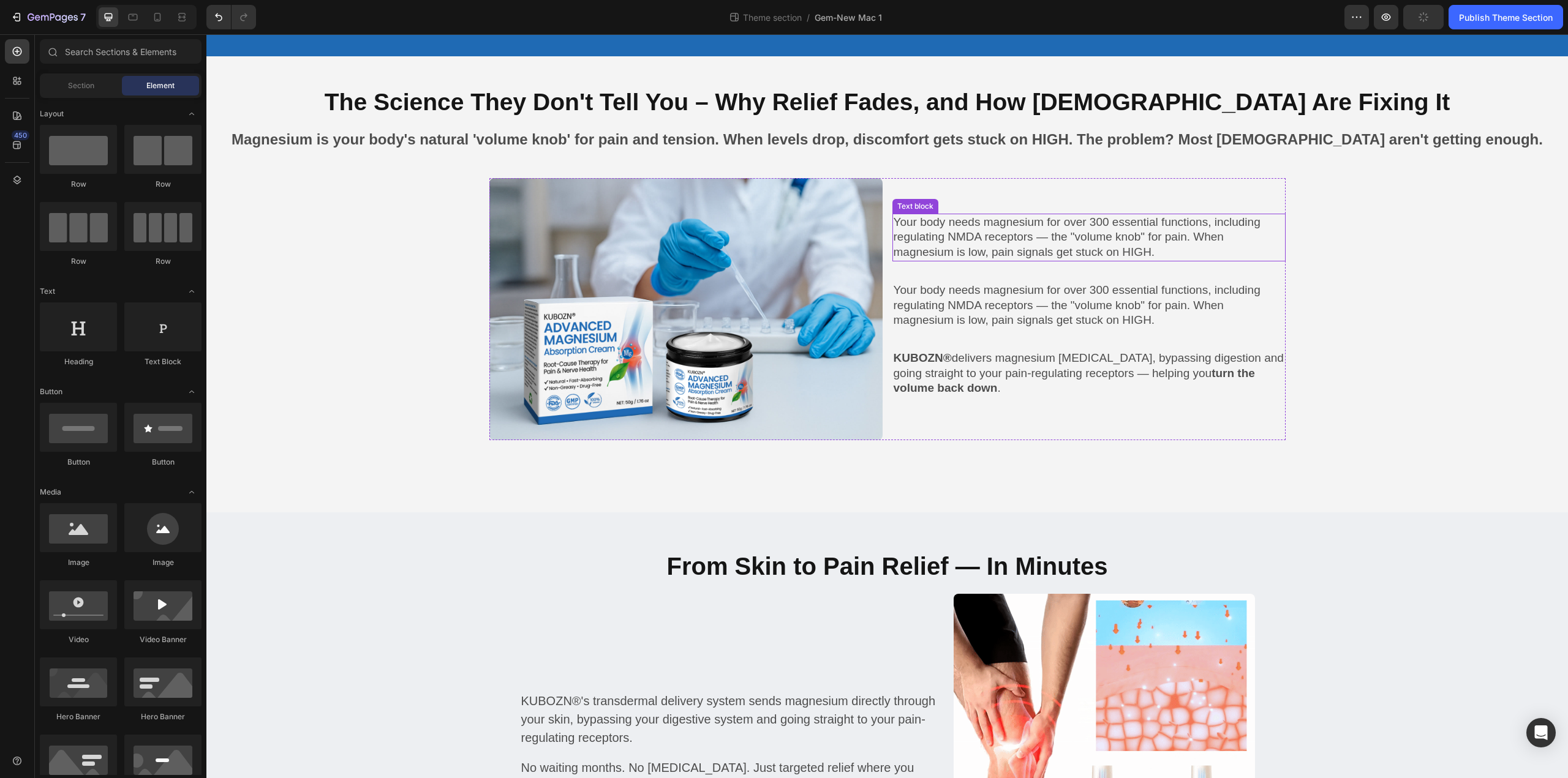
click at [1010, 234] on p "Your body needs magnesium for over 300 essential functions, including regulatin…" at bounding box center [1088, 237] width 390 height 45
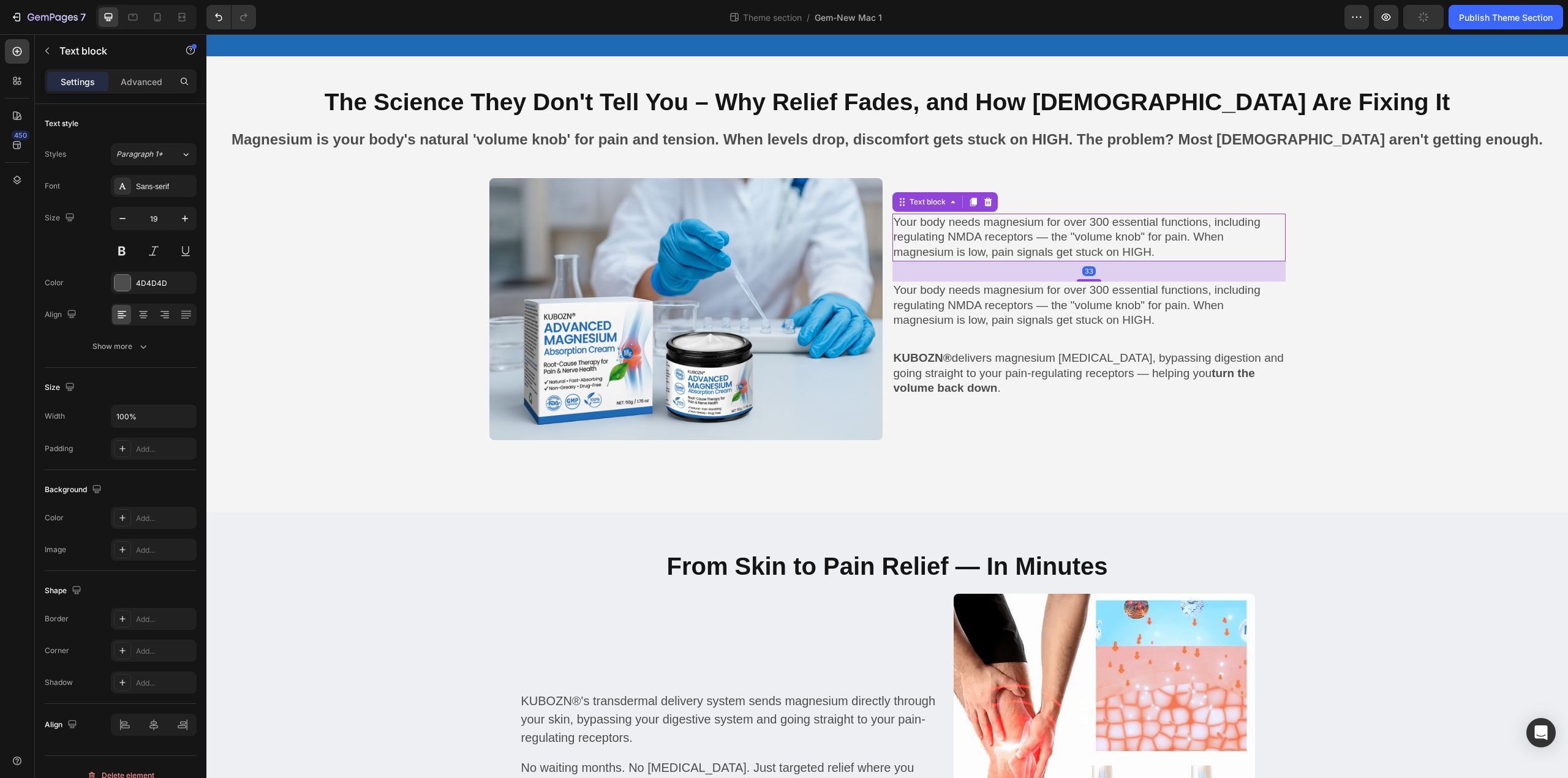
click at [1010, 234] on p "Your body needs magnesium for over 300 essential functions, including regulatin…" at bounding box center [1088, 237] width 390 height 45
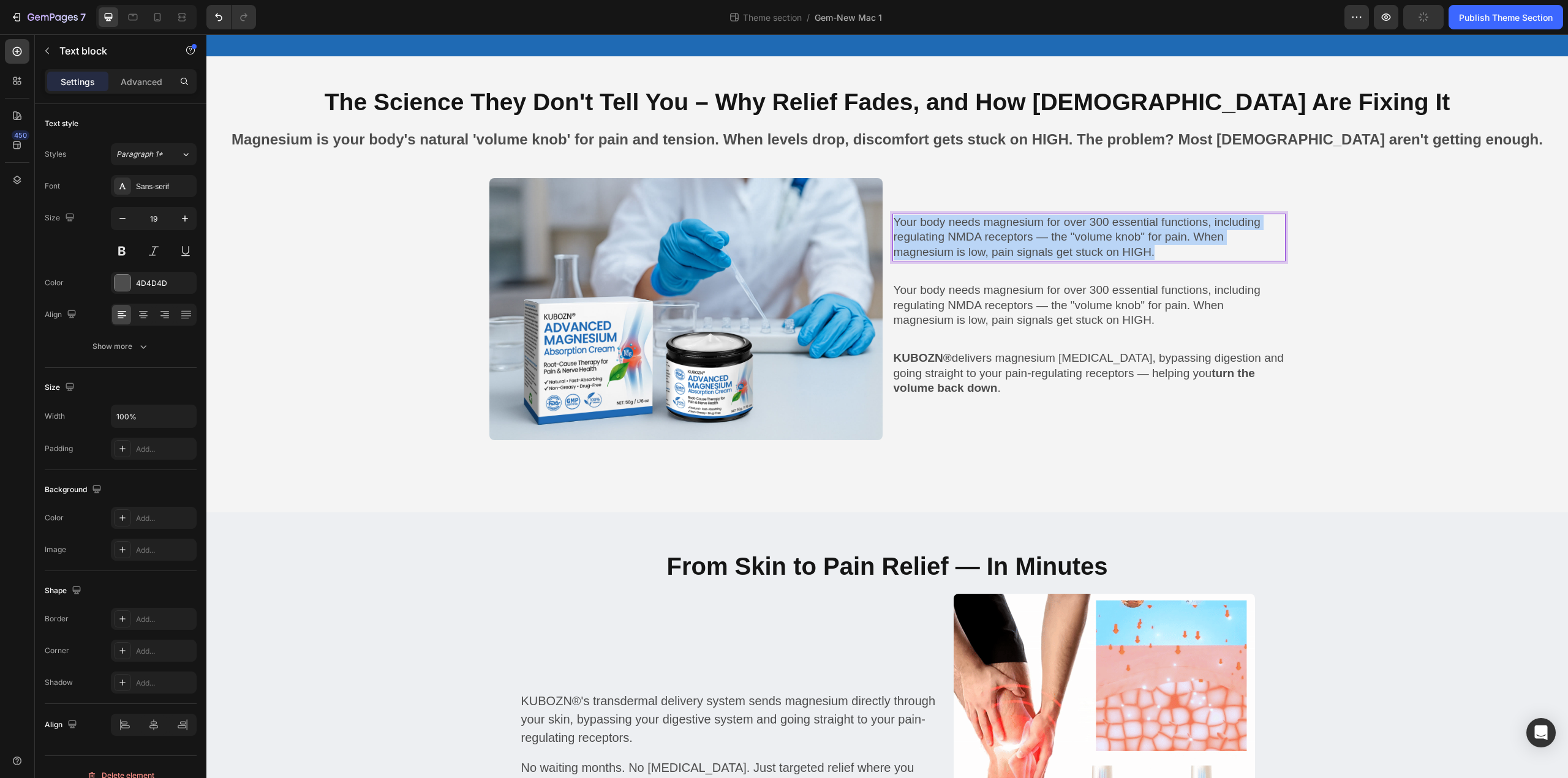
click at [1010, 234] on p "Your body needs magnesium for over 300 essential functions, including regulatin…" at bounding box center [1088, 237] width 390 height 45
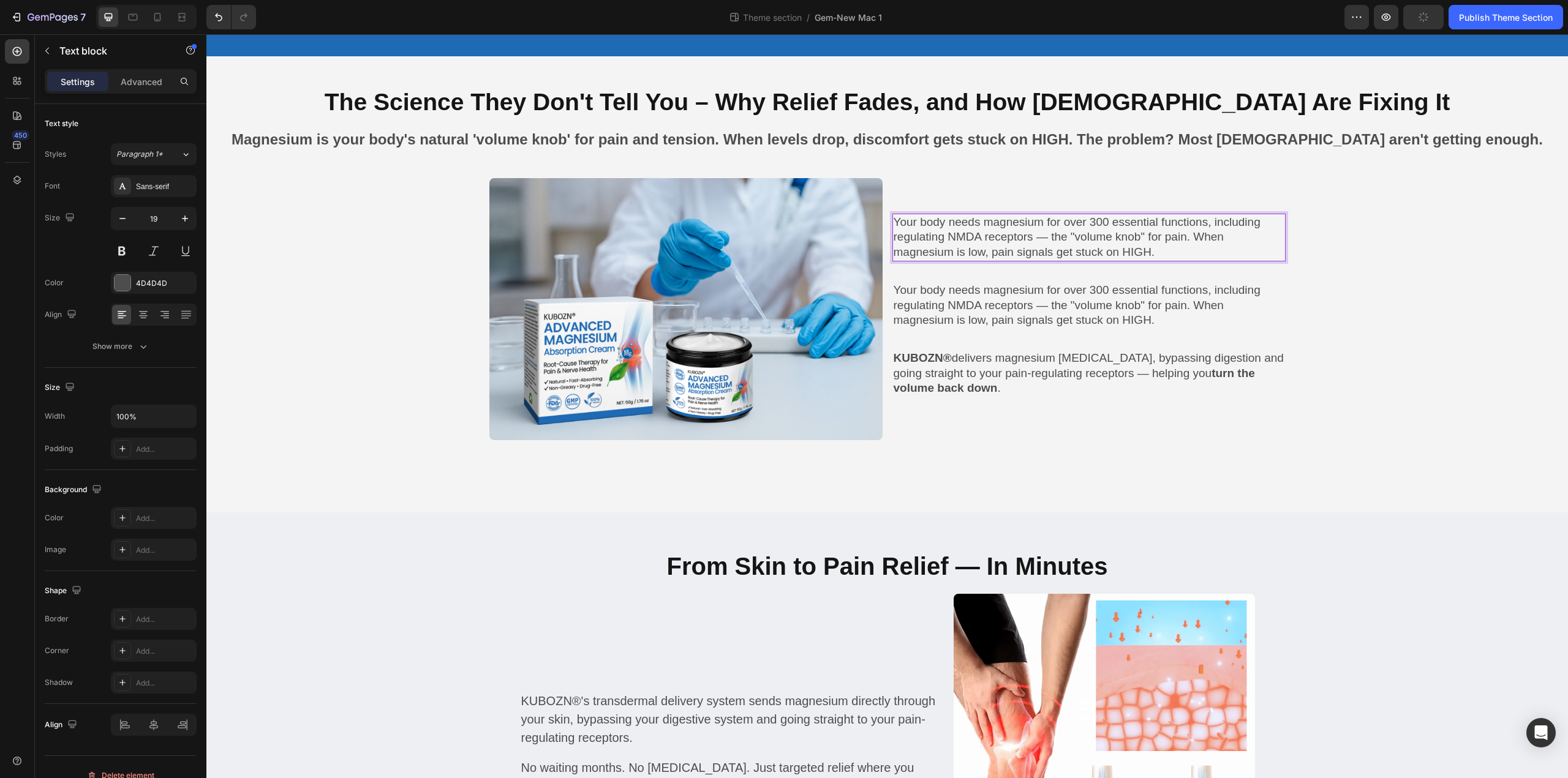
scroll to position [974, 0]
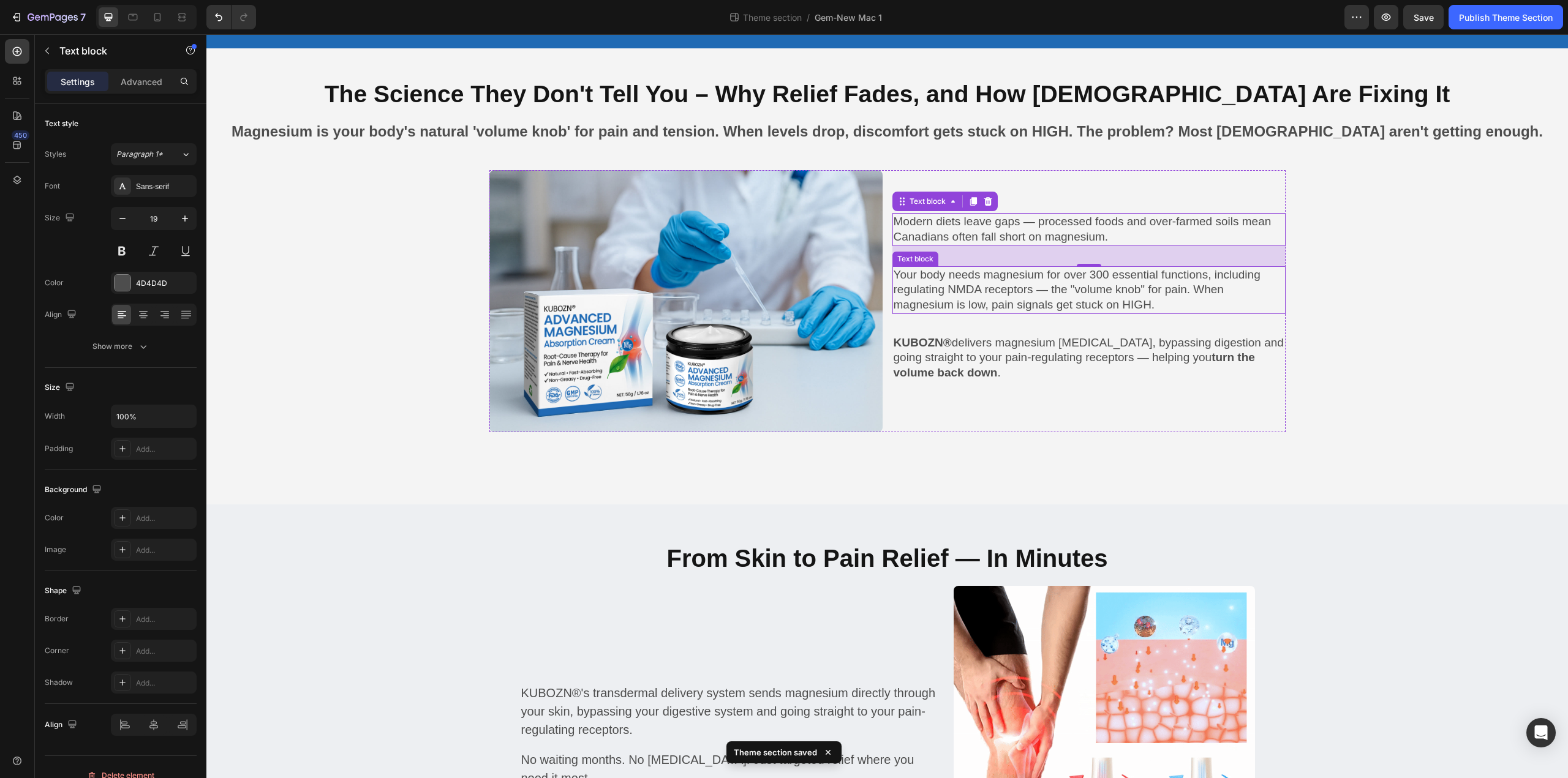
click at [1018, 276] on p "Your body needs magnesium for over 300 essential functions, including regulatin…" at bounding box center [1088, 289] width 390 height 45
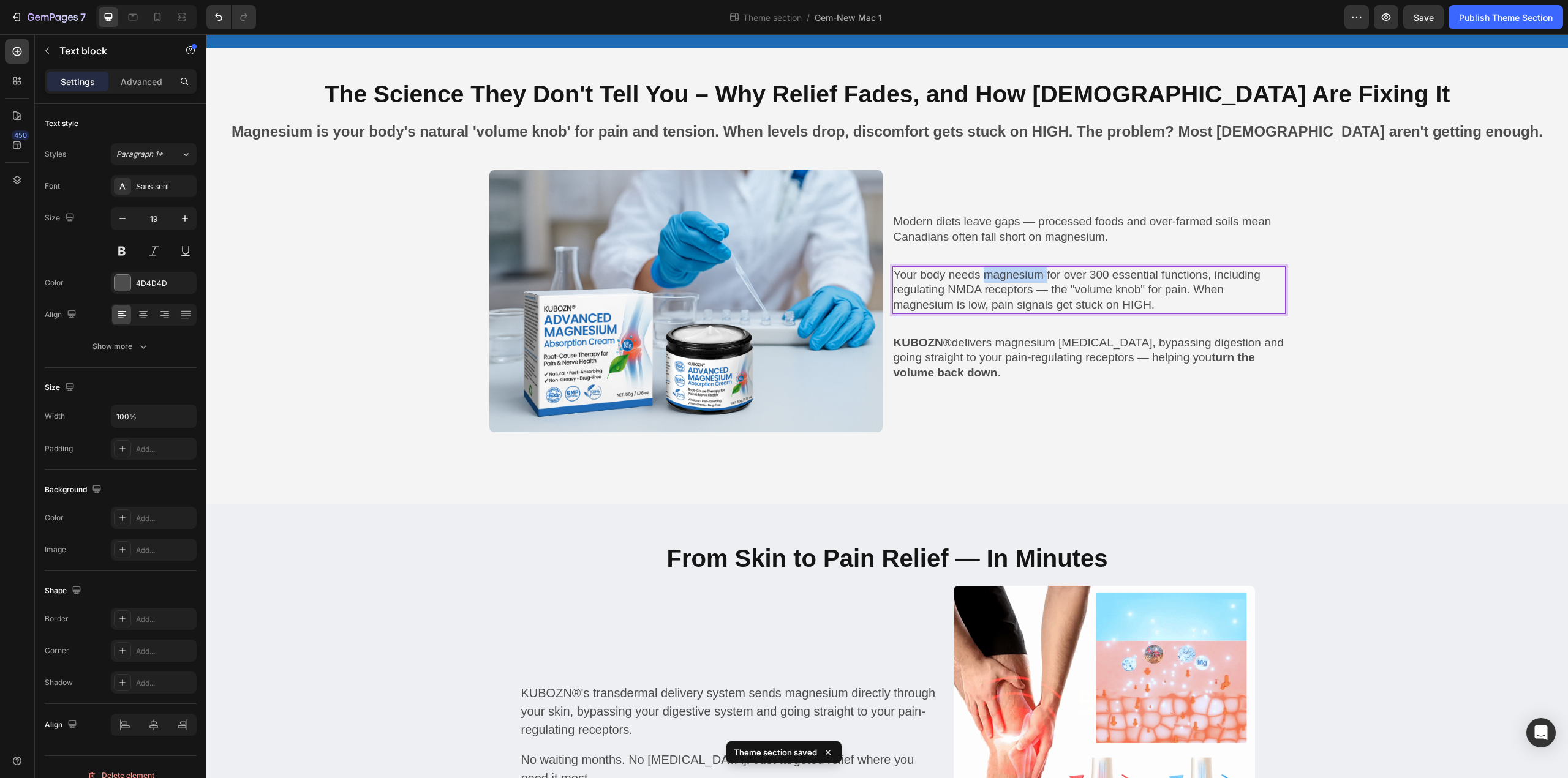
click at [1018, 276] on p "Your body needs magnesium for over 300 essential functions, including regulatin…" at bounding box center [1088, 289] width 390 height 45
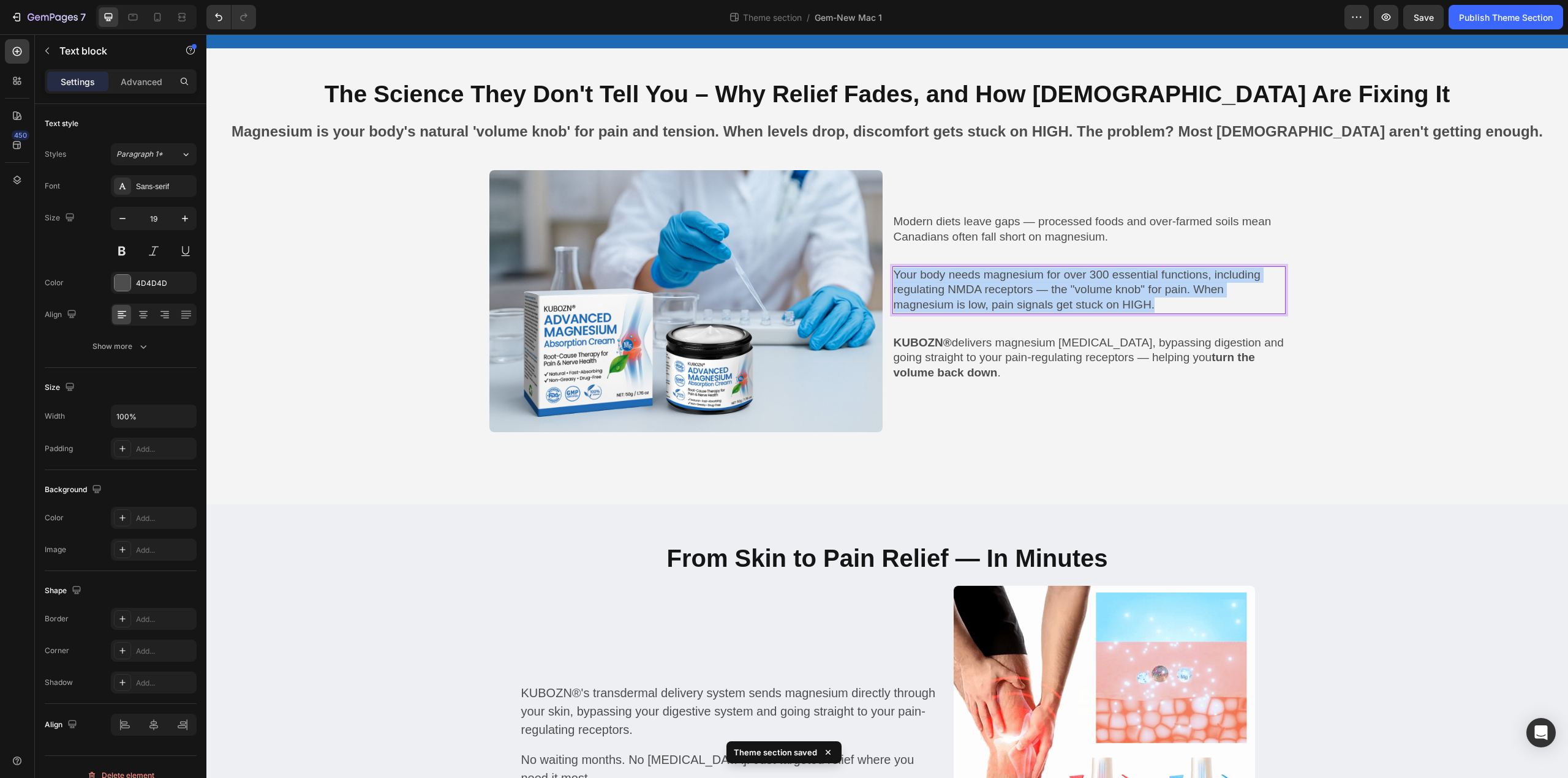
click at [1018, 276] on p "Your body needs magnesium for over 300 essential functions, including regulatin…" at bounding box center [1088, 289] width 390 height 45
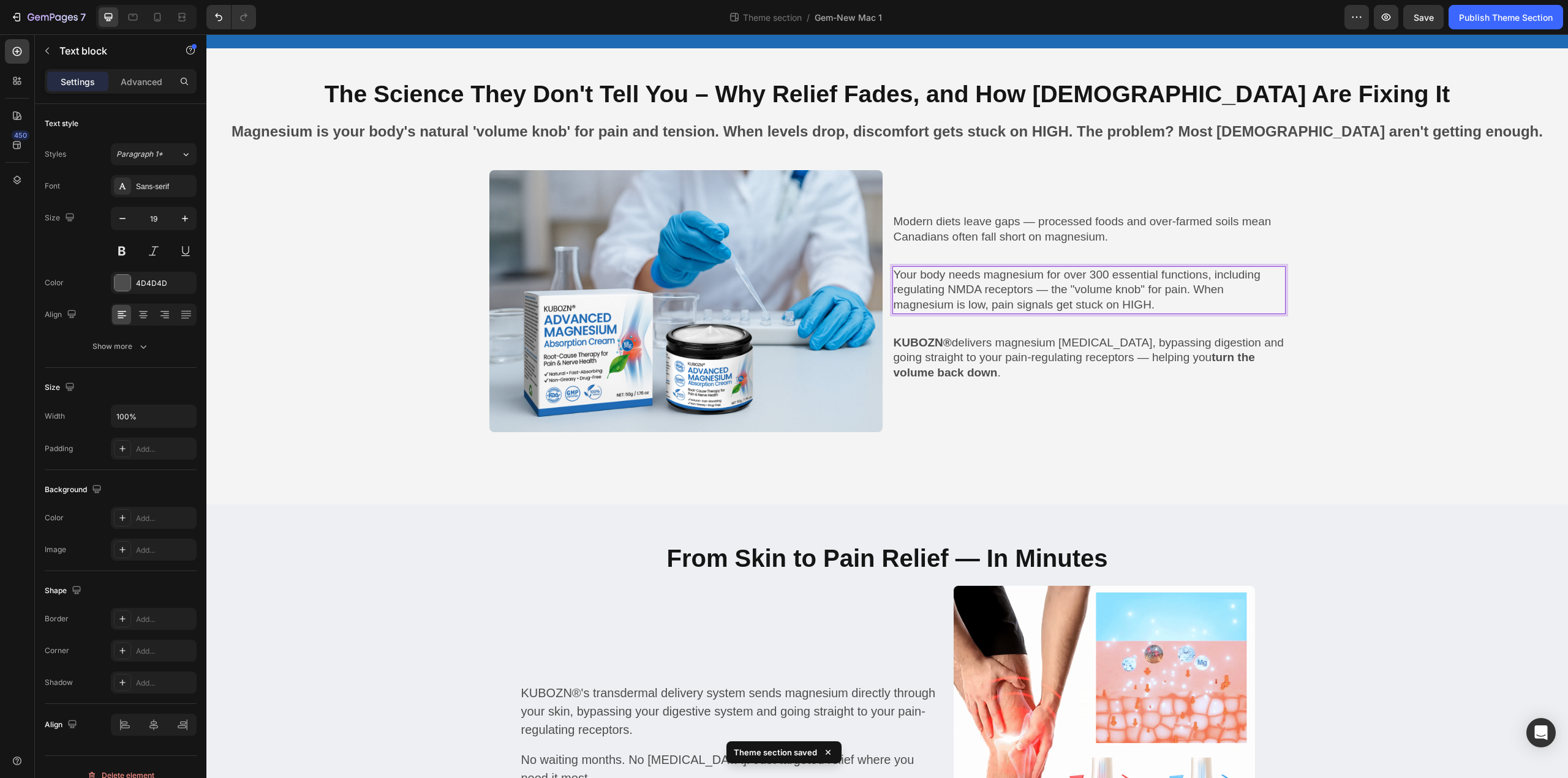
scroll to position [982, 0]
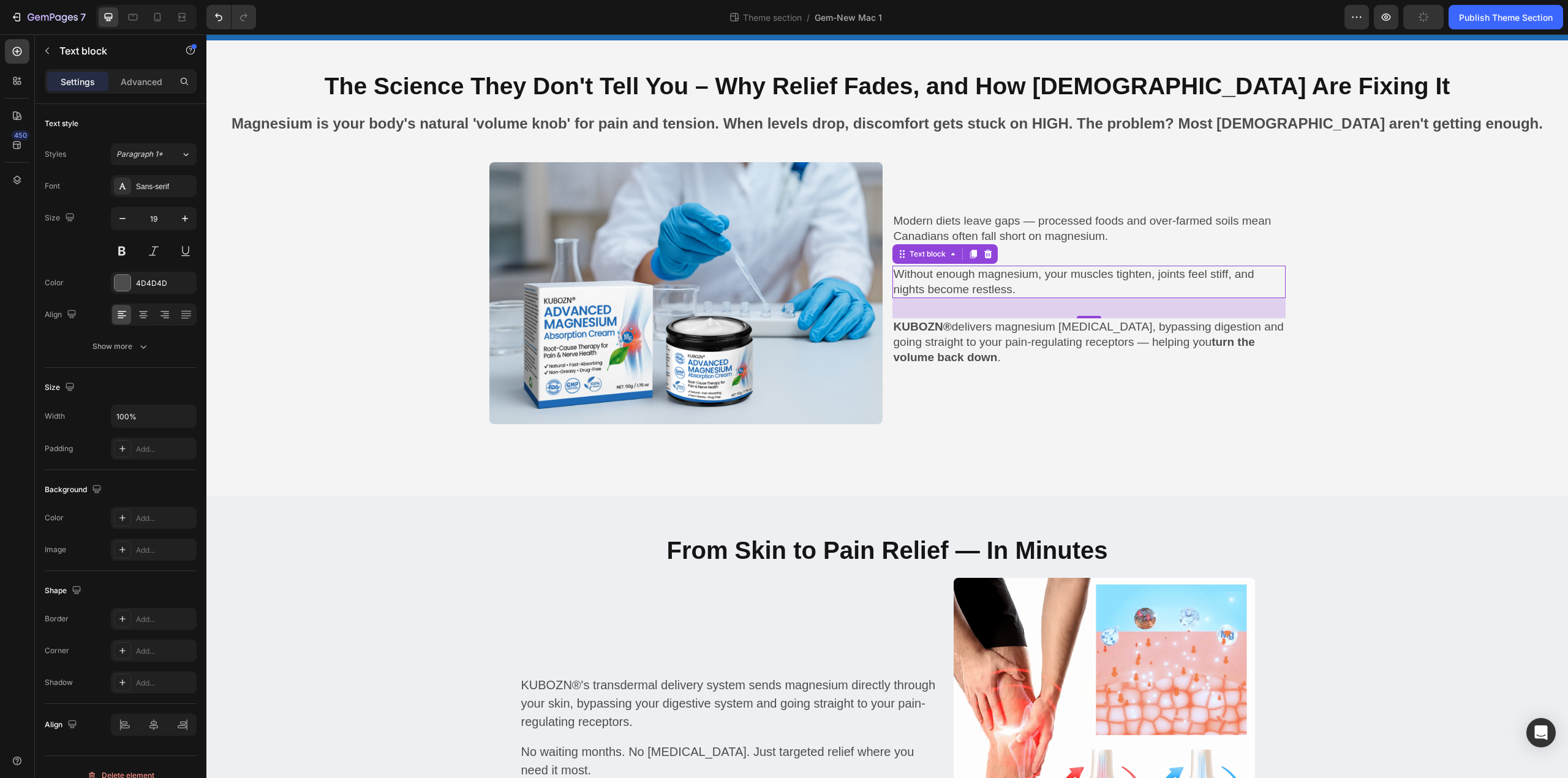
click at [969, 251] on div "Modern diets leave gaps — processed foods and over-farmed soils mean Canadians …" at bounding box center [1088, 293] width 393 height 262
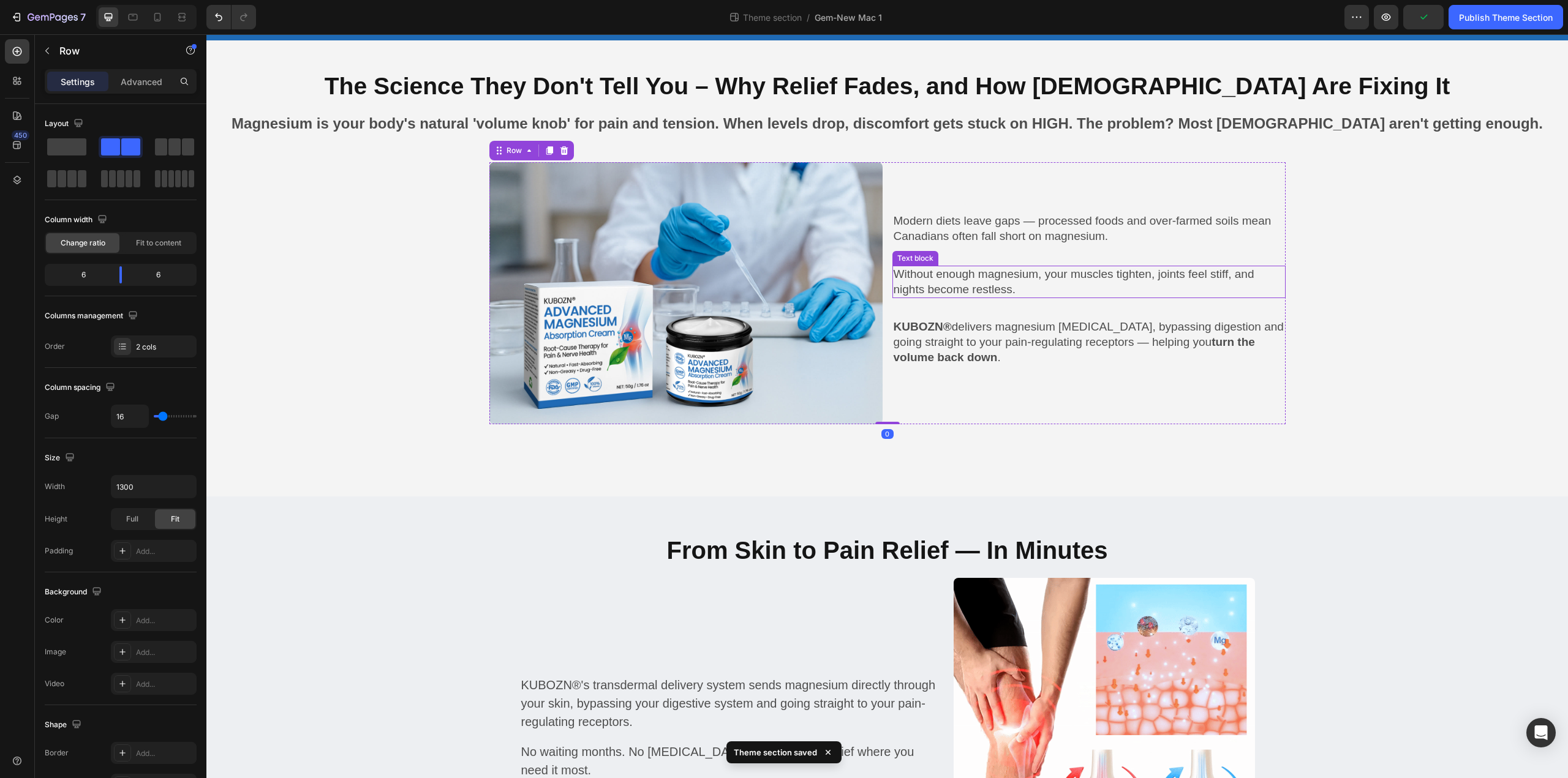
click at [968, 270] on p "Without enough magnesium, your muscles tighten, joints feel stiff, and nights b…" at bounding box center [1088, 282] width 390 height 30
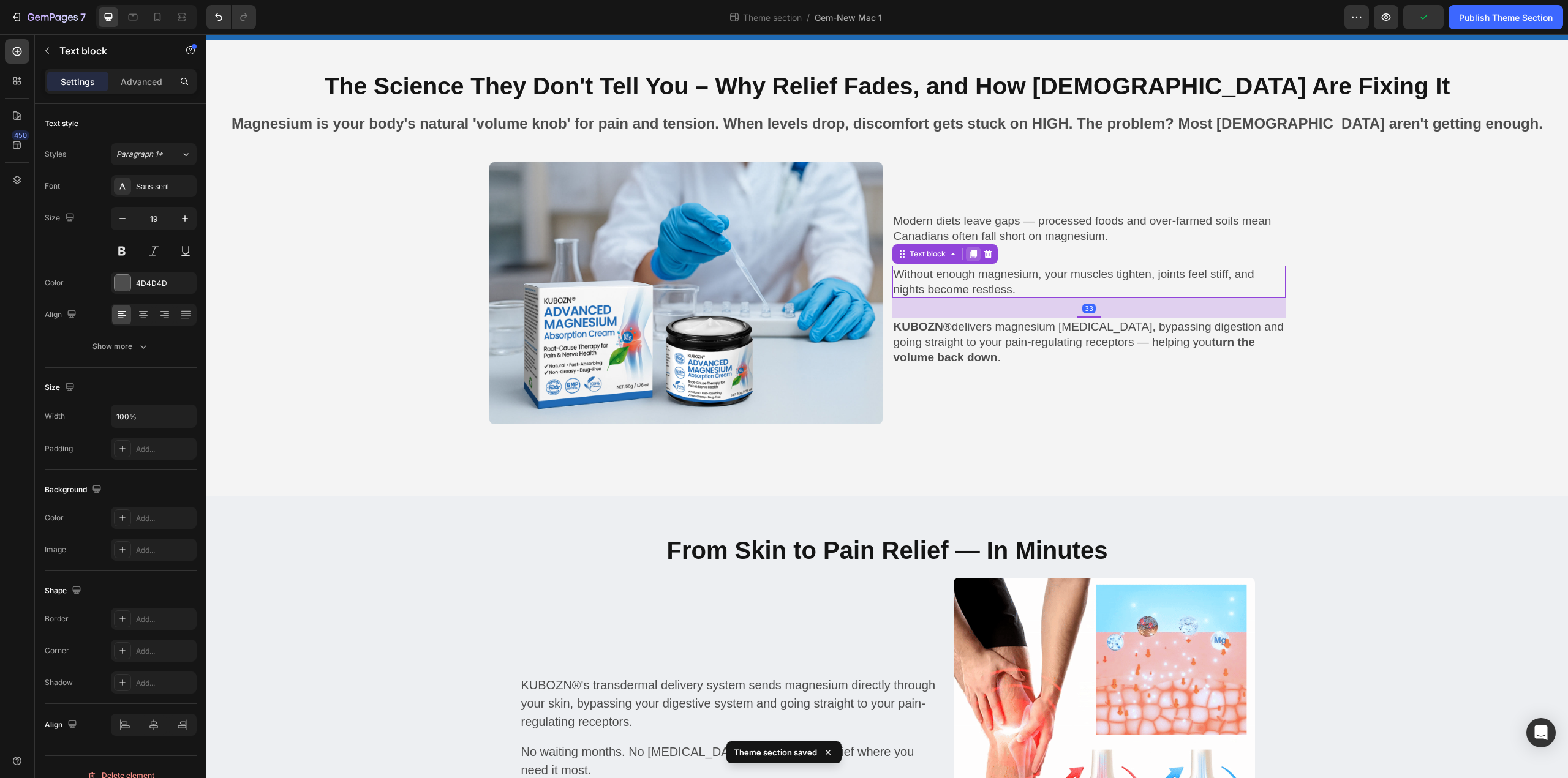
click at [971, 253] on icon at bounding box center [973, 254] width 7 height 9
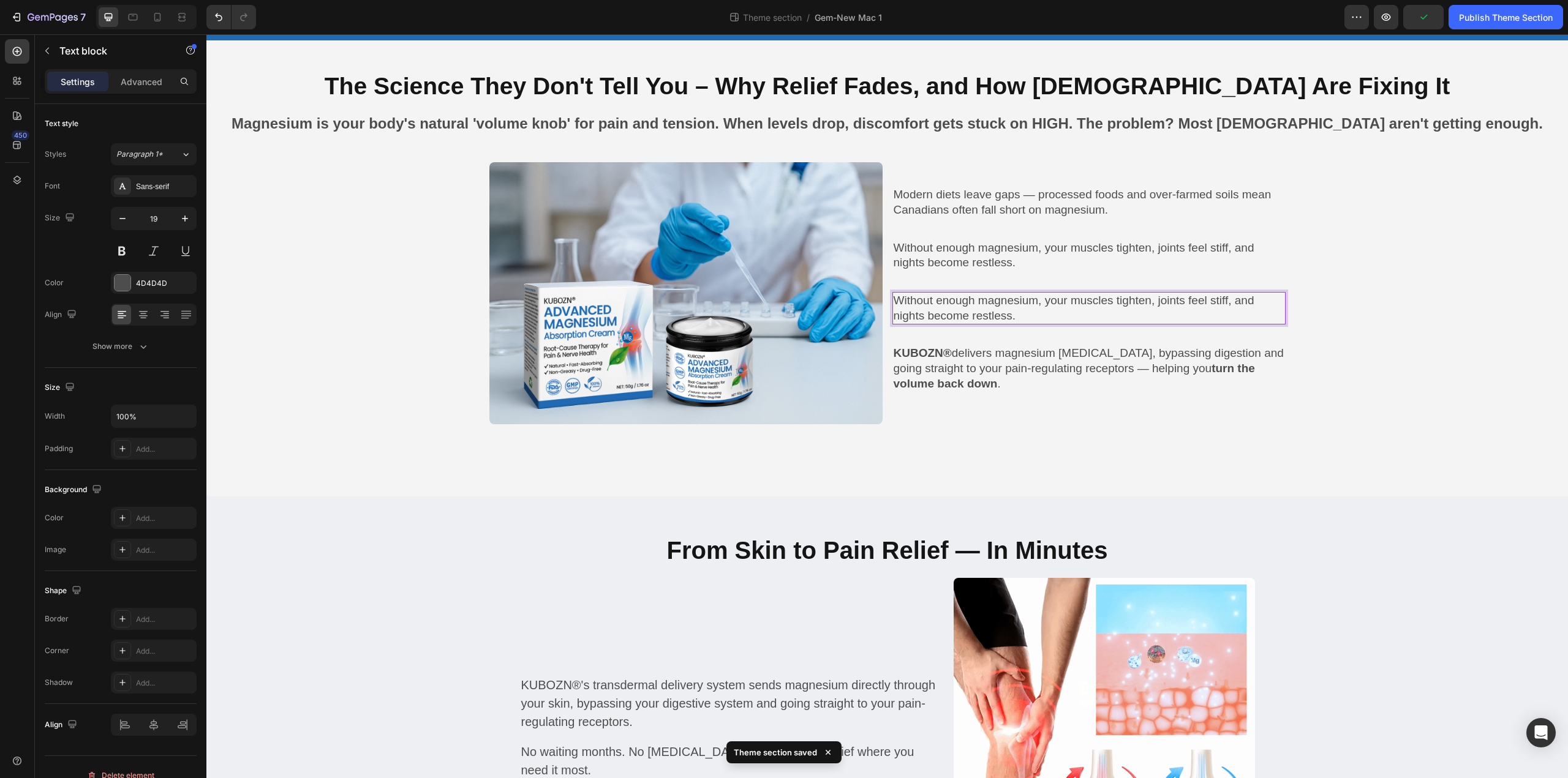
click at [957, 303] on p "Without enough magnesium, your muscles tighten, joints feel stiff, and nights b…" at bounding box center [1088, 308] width 390 height 30
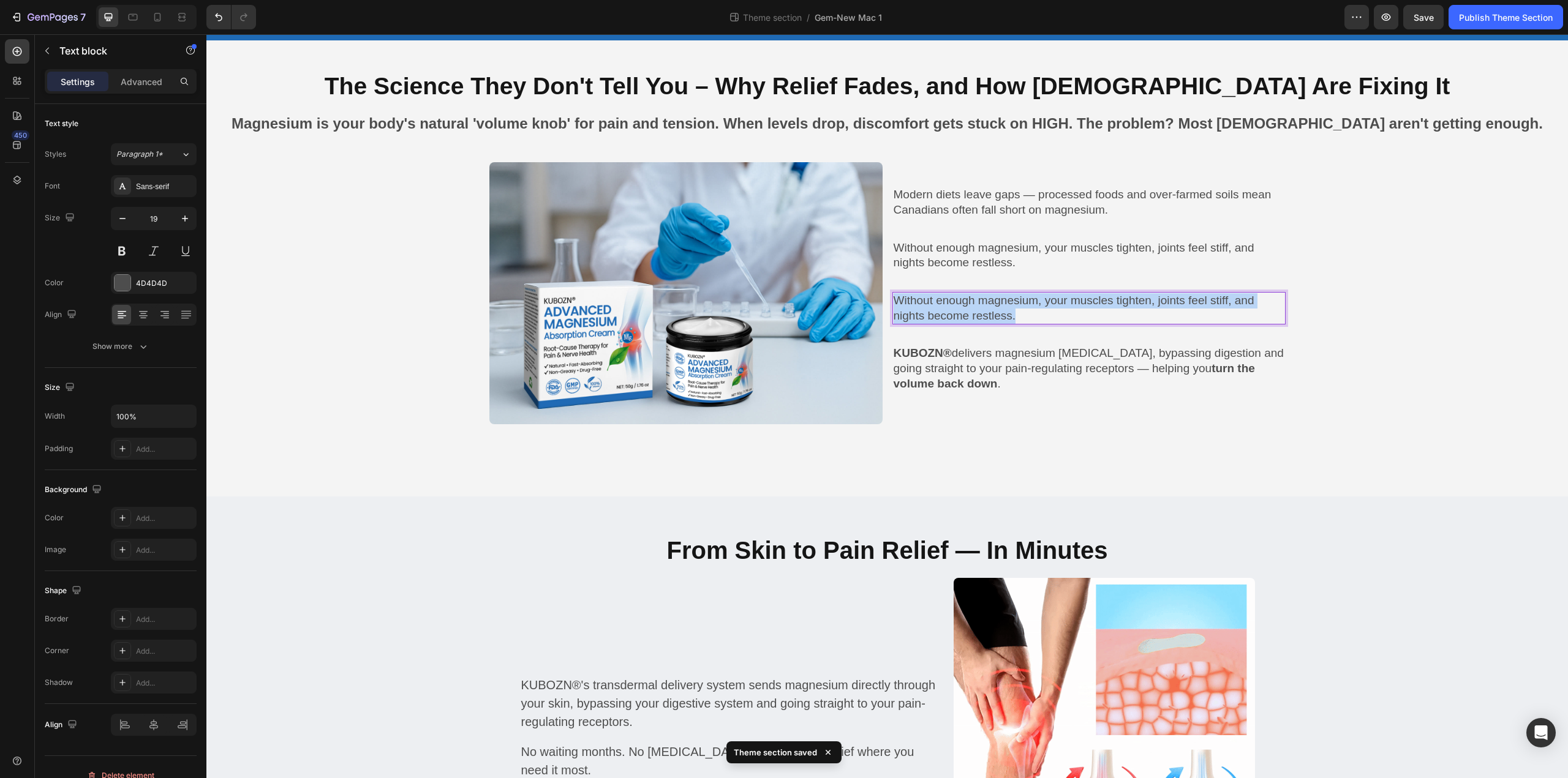
click at [957, 303] on p "Without enough magnesium, your muscles tighten, joints feel stiff, and nights b…" at bounding box center [1088, 308] width 390 height 30
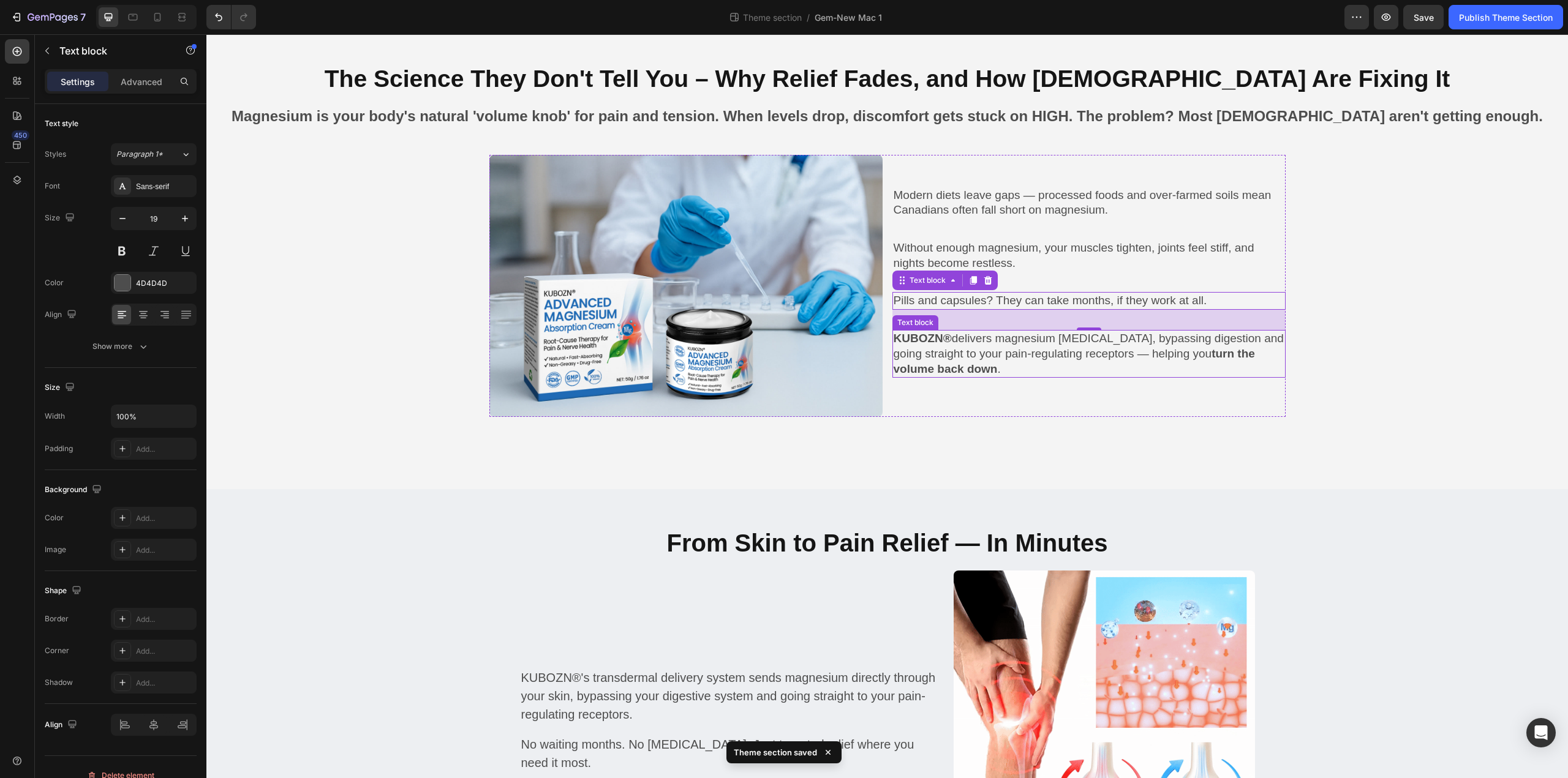
click at [1026, 353] on p "KUBOZN® delivers magnesium [MEDICAL_DATA], bypassing digestion and going straig…" at bounding box center [1088, 353] width 390 height 45
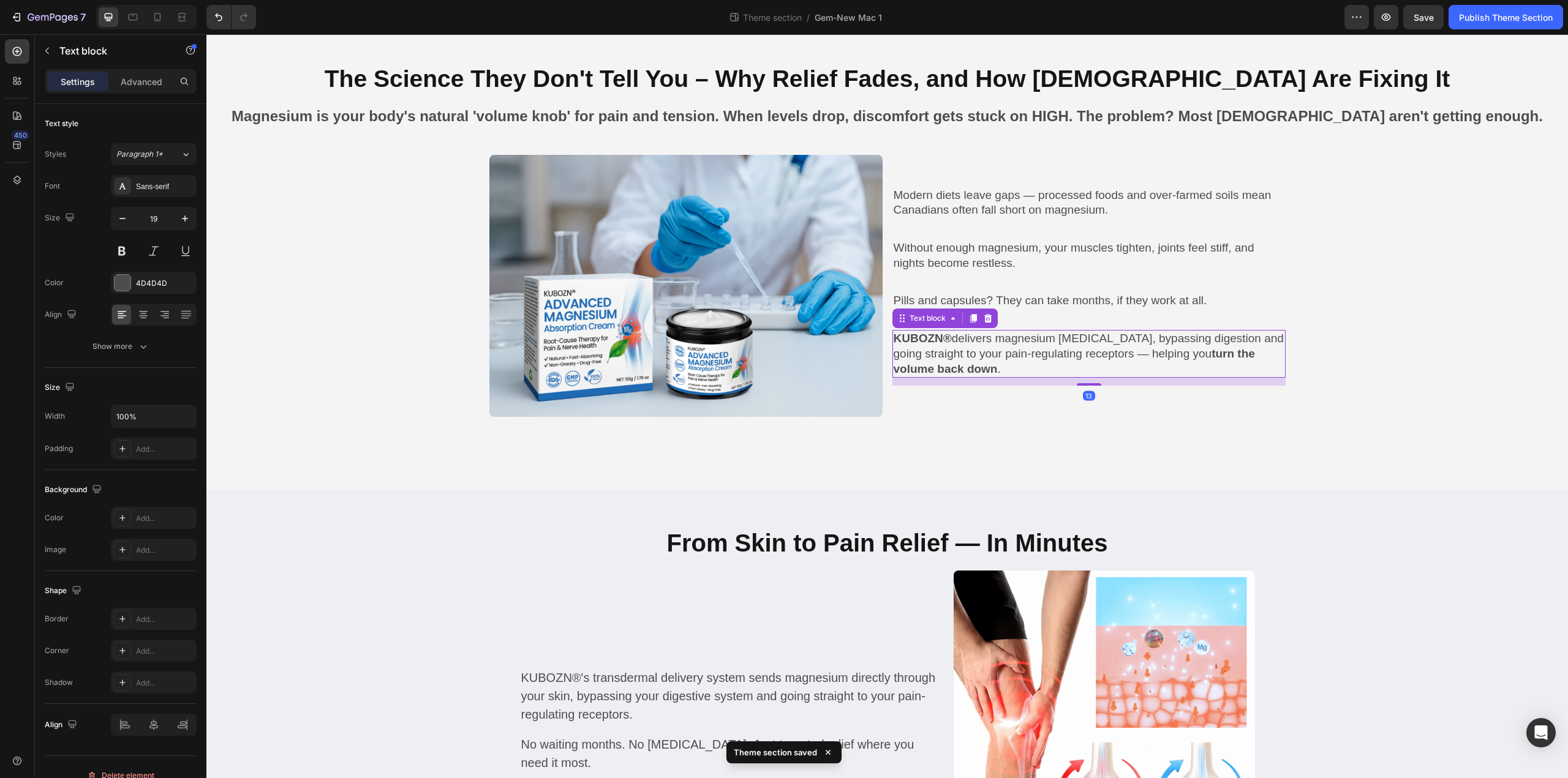
click at [1026, 353] on p "KUBOZN® delivers magnesium [MEDICAL_DATA], bypassing digestion and going straig…" at bounding box center [1088, 353] width 390 height 45
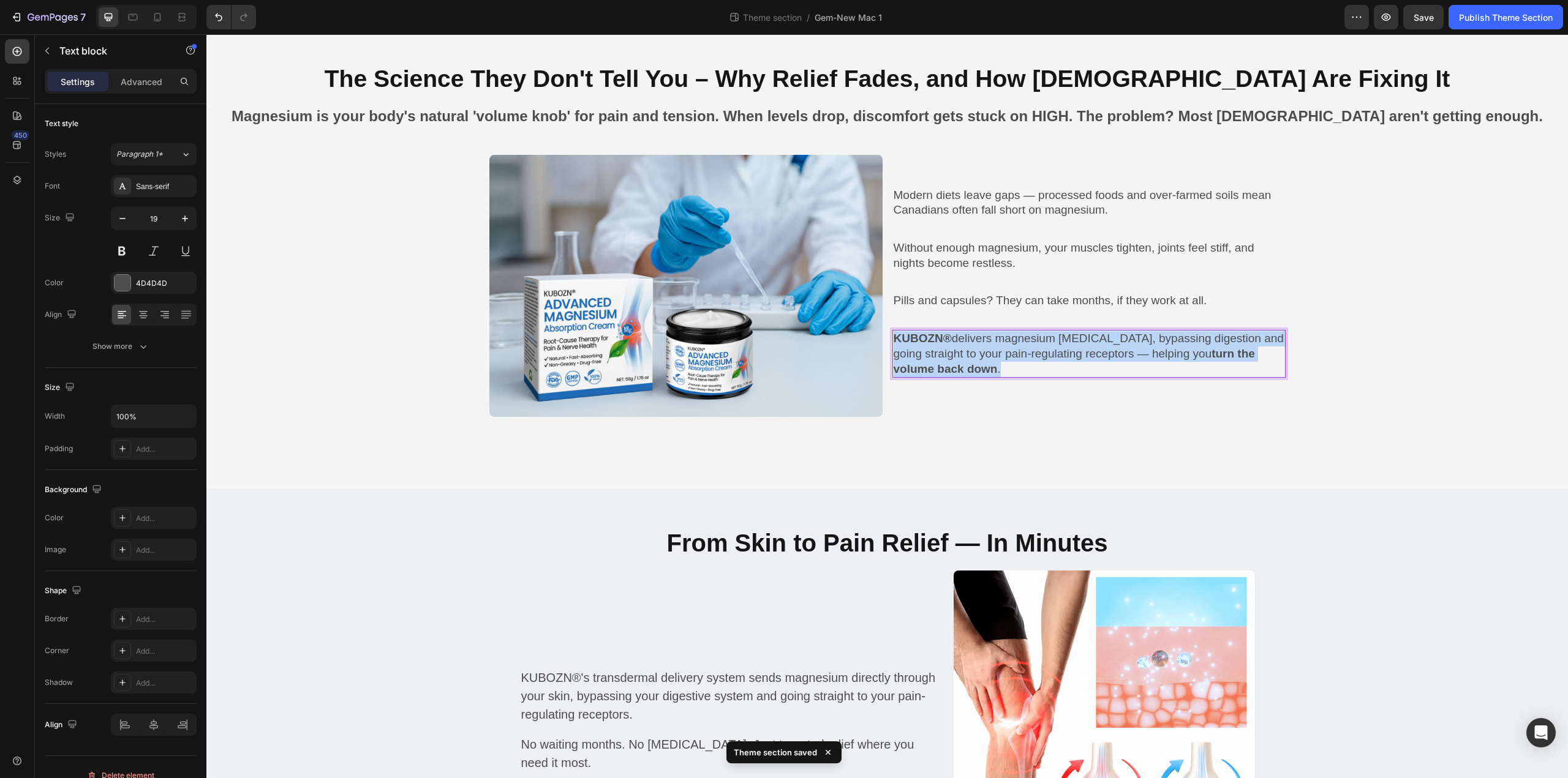
click at [1026, 353] on p "KUBOZN® delivers magnesium [MEDICAL_DATA], bypassing digestion and going straig…" at bounding box center [1088, 353] width 390 height 45
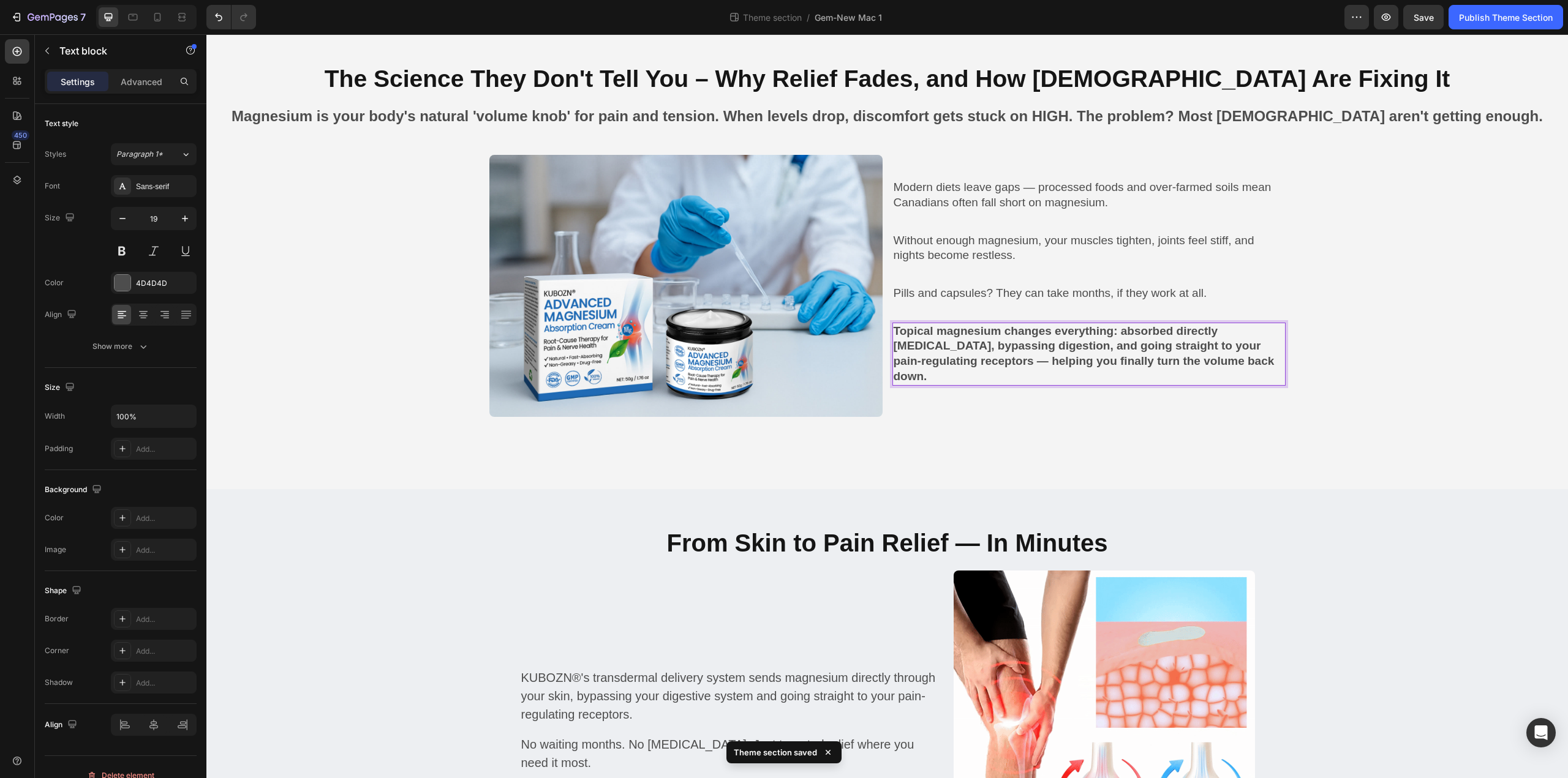
scroll to position [982, 0]
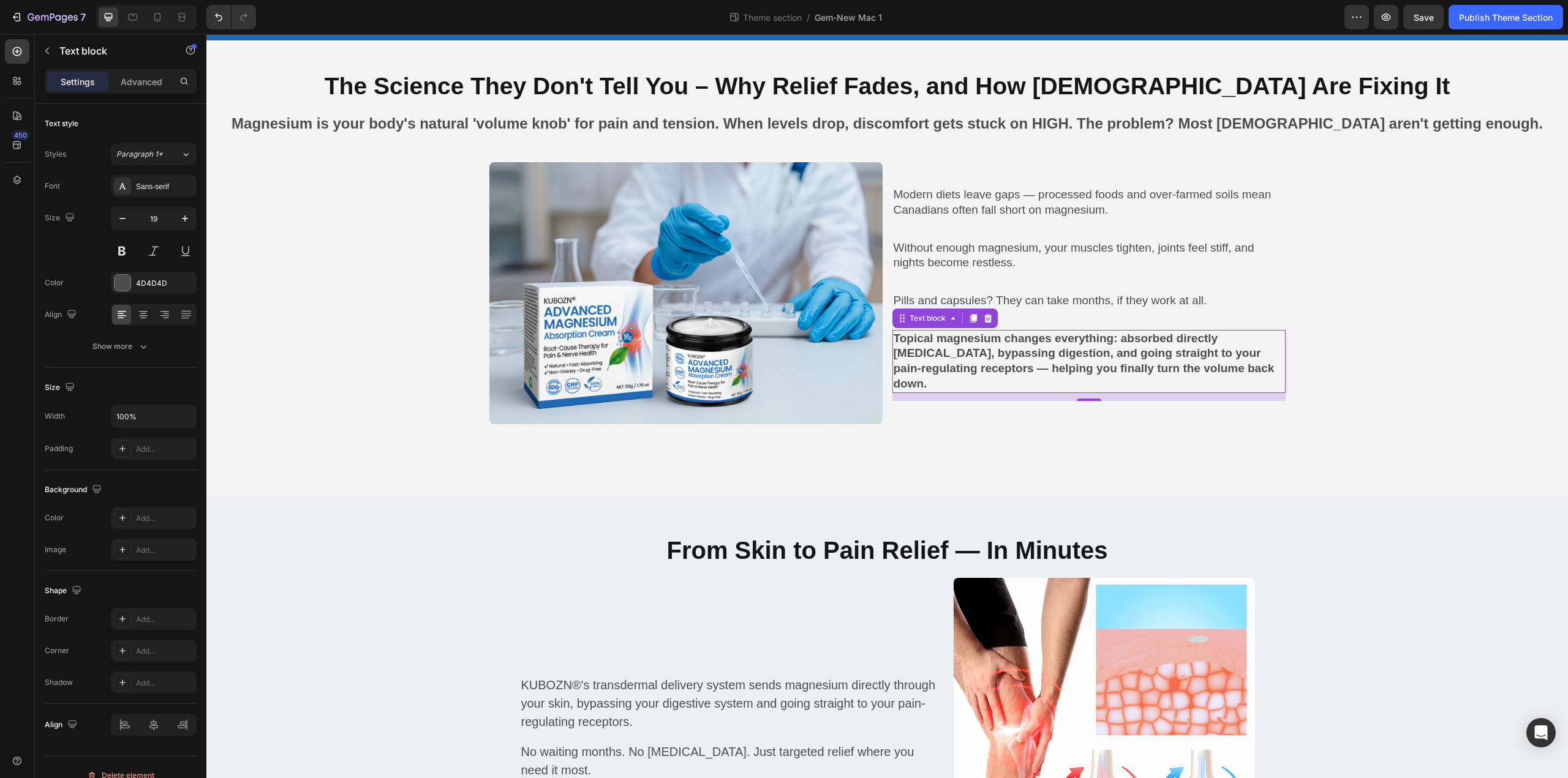
click at [1139, 349] on strong "Topical magnesium changes everything: absorbed directly [MEDICAL_DATA], bypassi…" at bounding box center [1084, 361] width 381 height 58
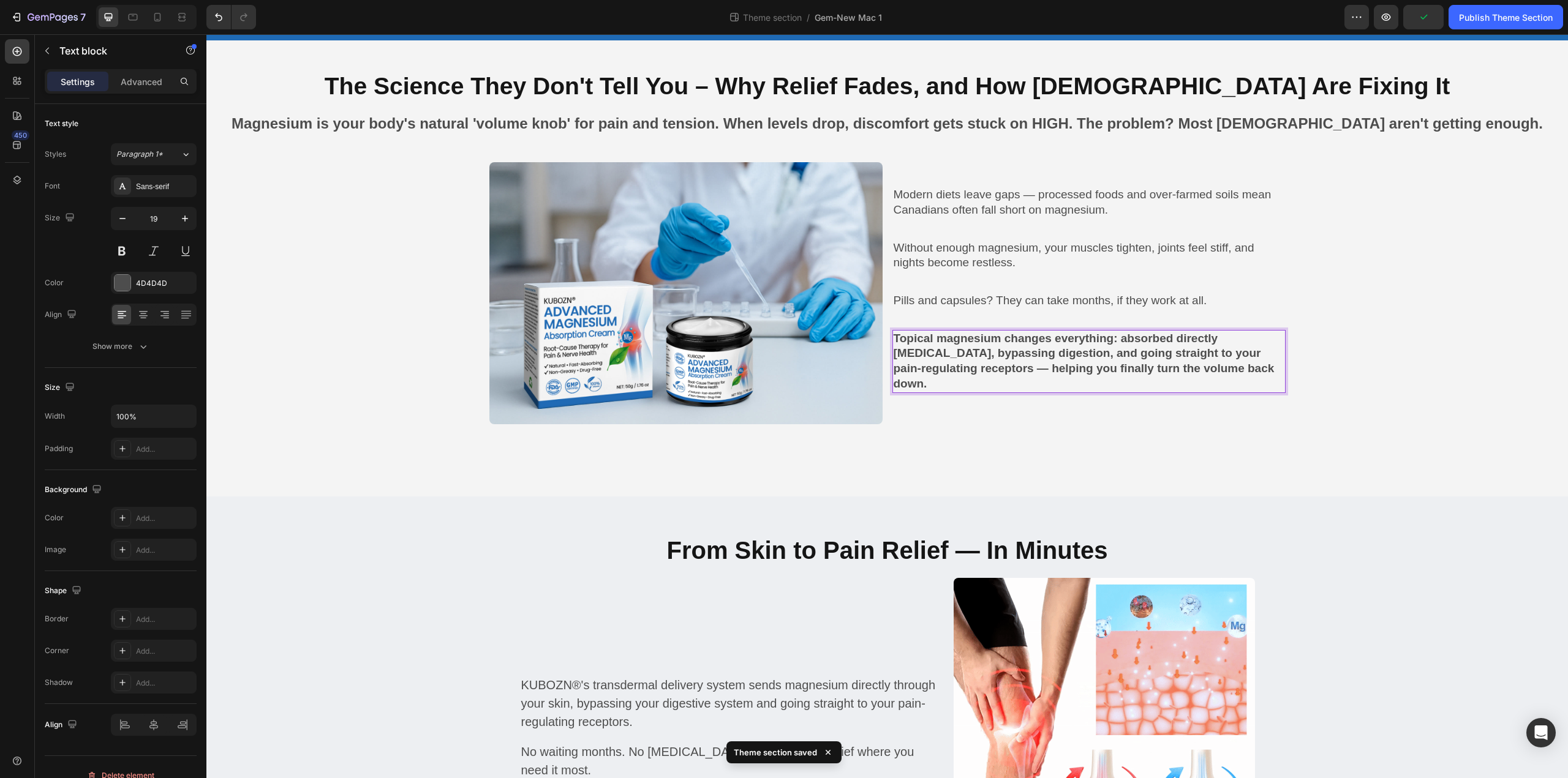
click at [1119, 337] on strong "Topical magnesium changes everything: absorbed directly [MEDICAL_DATA], bypassi…" at bounding box center [1084, 361] width 381 height 58
drag, startPoint x: 930, startPoint y: 381, endPoint x: 890, endPoint y: 329, distance: 65.6
click at [894, 331] on p "Topical magnesium changes everything: absorbed directly [MEDICAL_DATA], bypassi…" at bounding box center [1088, 361] width 390 height 61
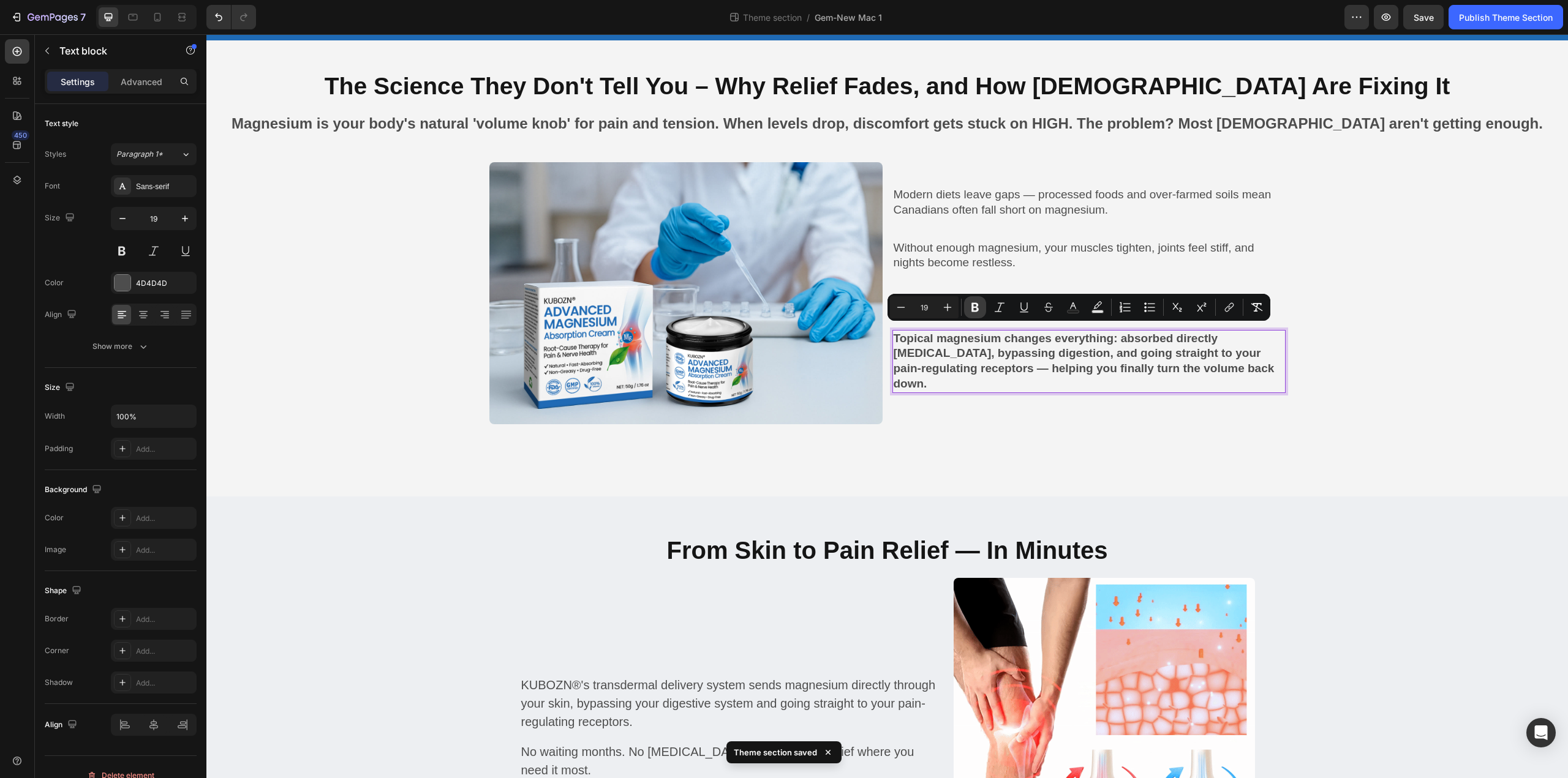
click at [976, 307] on icon "Editor contextual toolbar" at bounding box center [974, 307] width 7 height 9
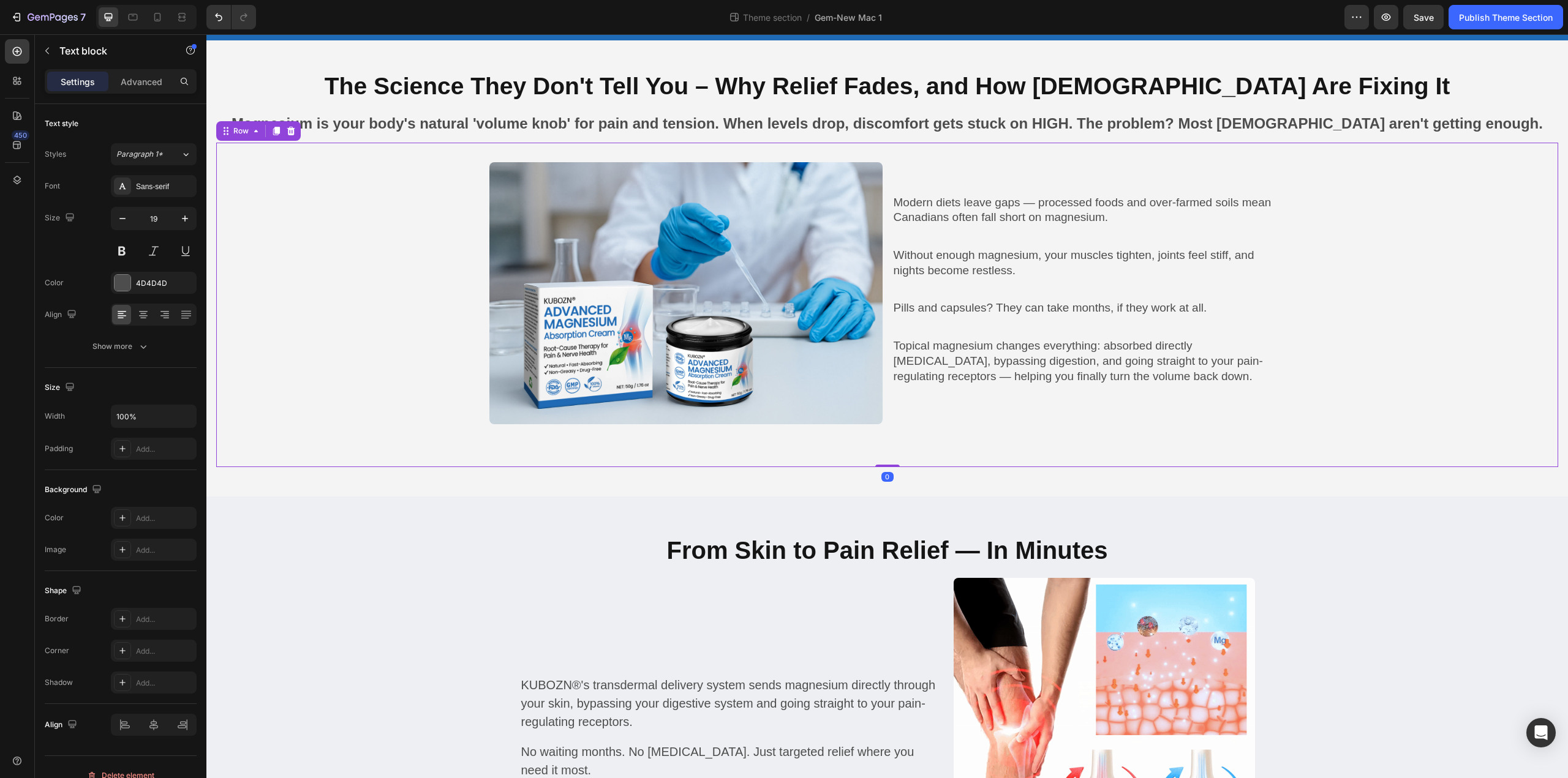
click at [1003, 443] on div "Image Modern diets leave gaps — processed foods and over-farmed soils mean [DEM…" at bounding box center [887, 305] width 1342 height 325
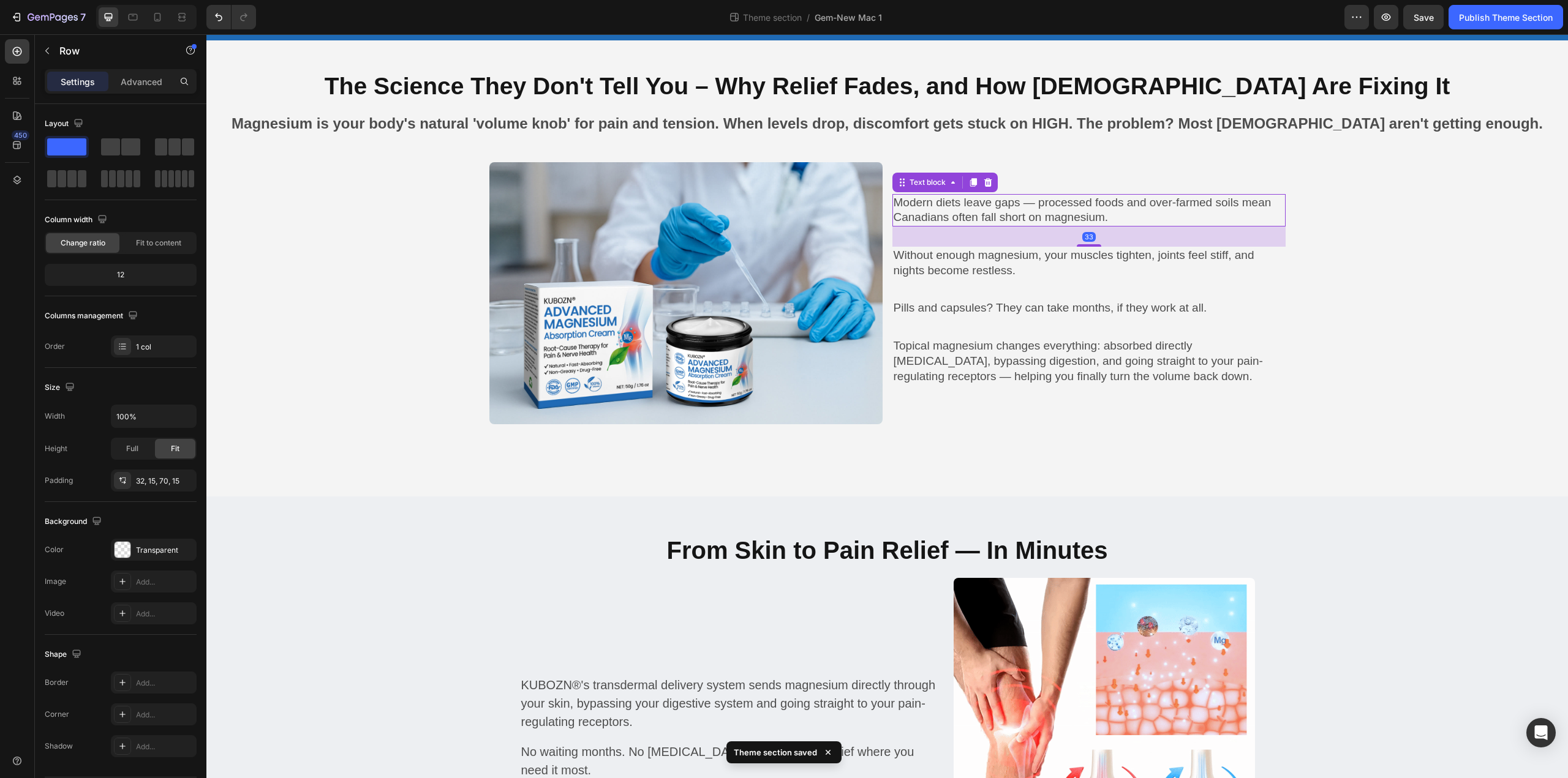
click at [981, 214] on p "Modern diets leave gaps — processed foods and over-farmed soils mean Canadians …" at bounding box center [1088, 210] width 390 height 30
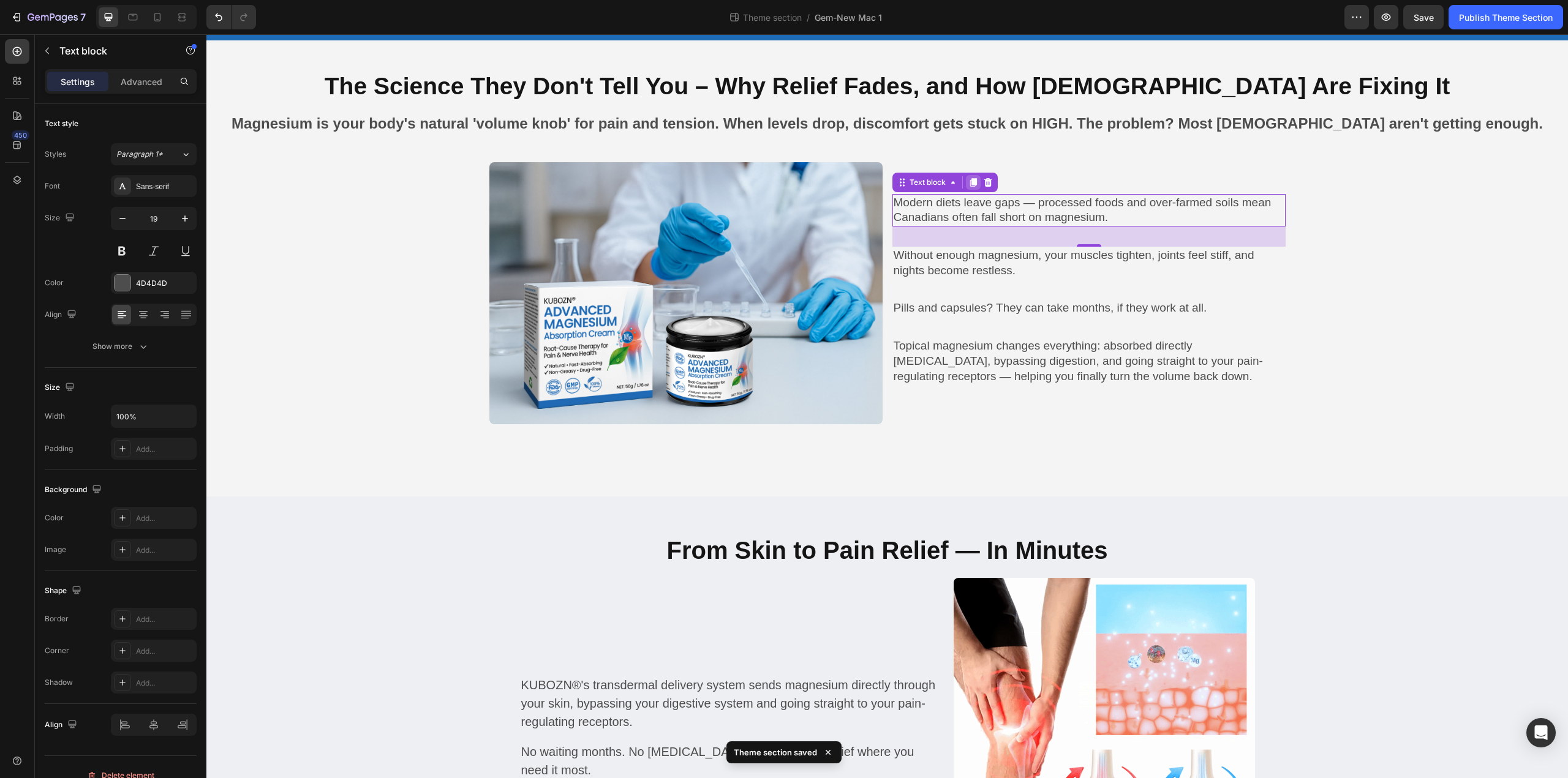
click at [969, 178] on icon at bounding box center [973, 182] width 9 height 9
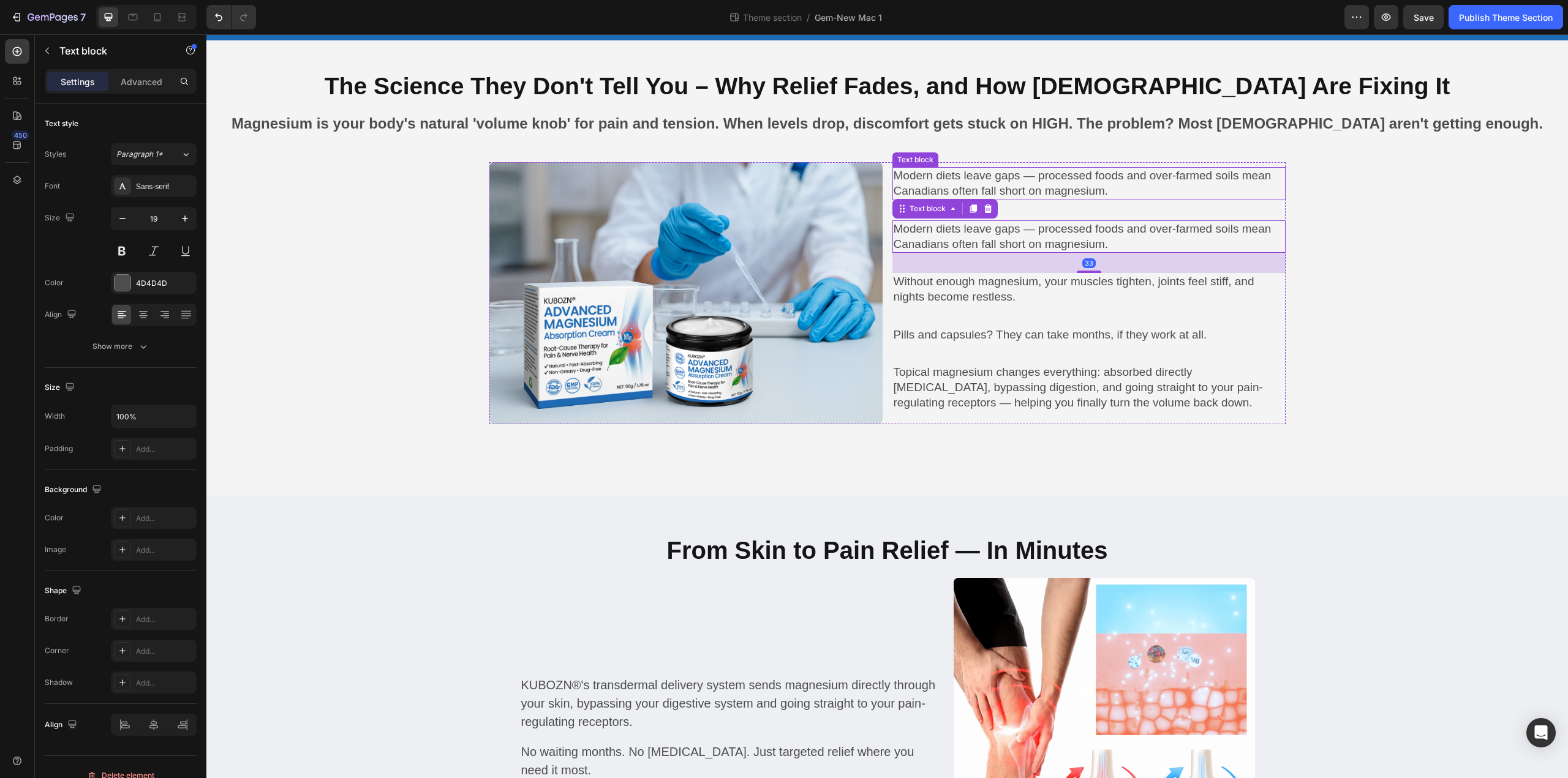
click at [981, 184] on p "Modern diets leave gaps — processed foods and over-farmed soils mean Canadians …" at bounding box center [1088, 184] width 390 height 30
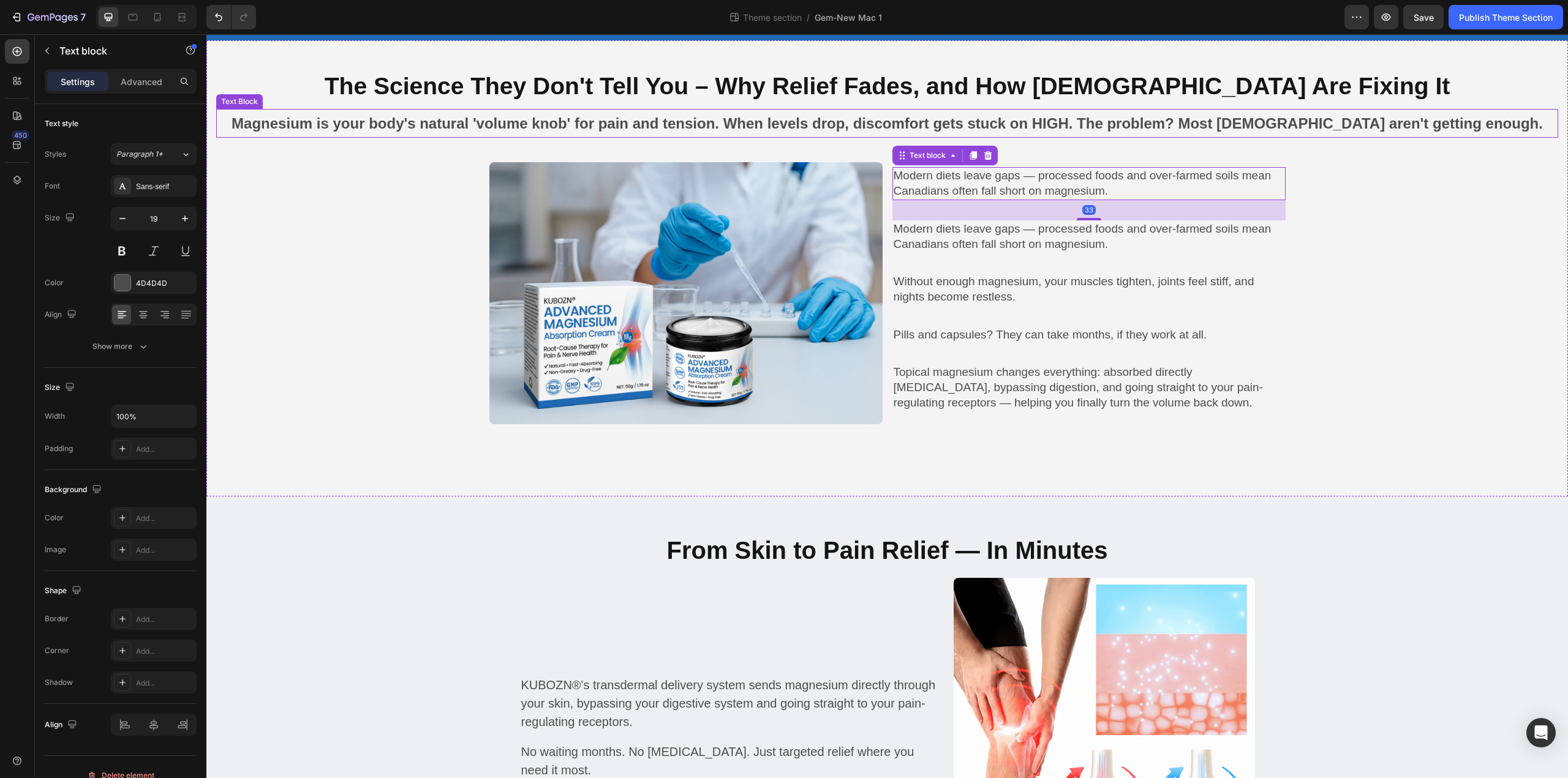
click at [764, 124] on p "Magnesium is your body's natural 'volume knob' for pain and tension. When level…" at bounding box center [887, 123] width 1339 height 26
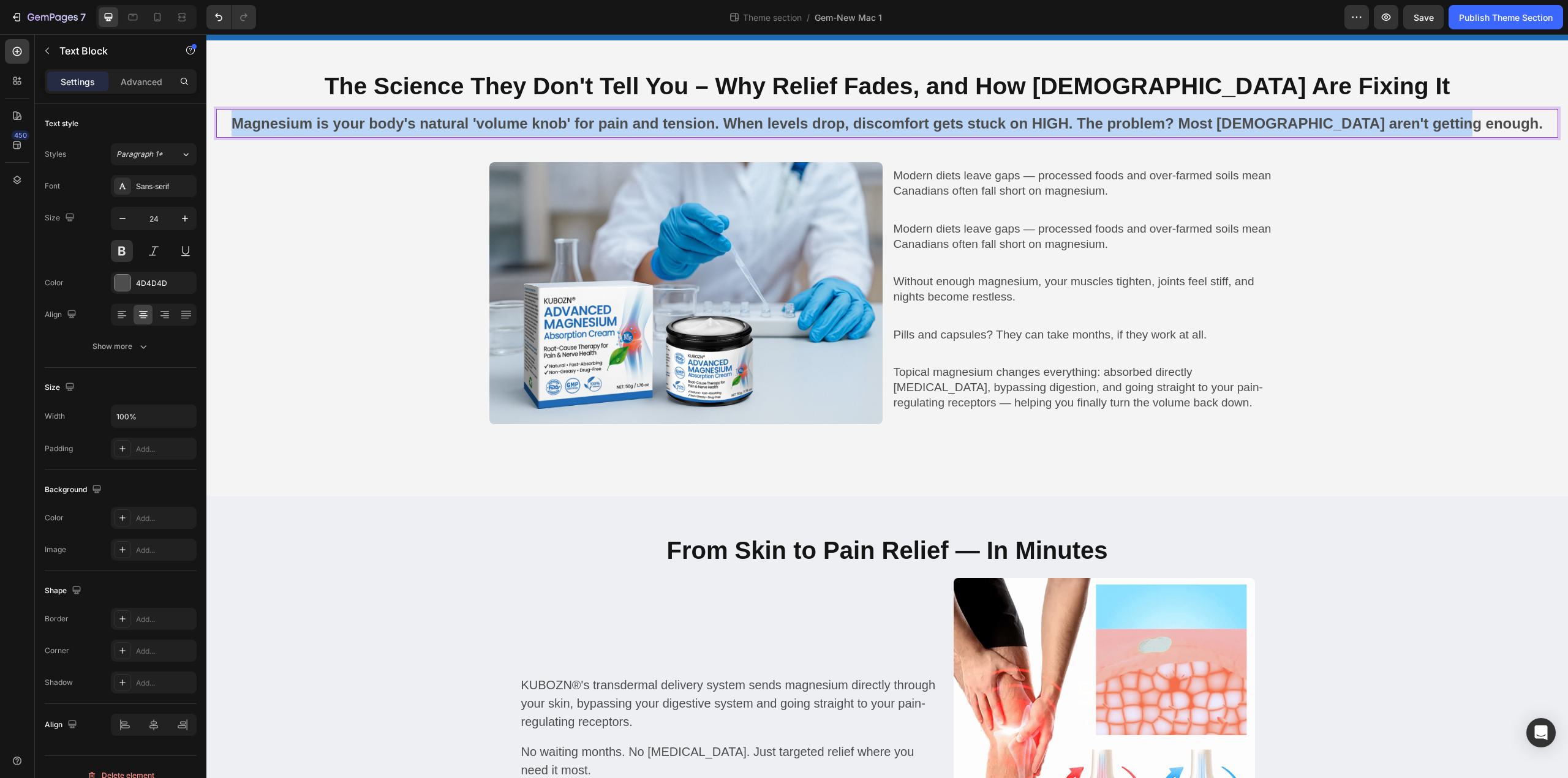
click at [764, 124] on p "Magnesium is your body's natural 'volume knob' for pain and tension. When level…" at bounding box center [887, 123] width 1339 height 26
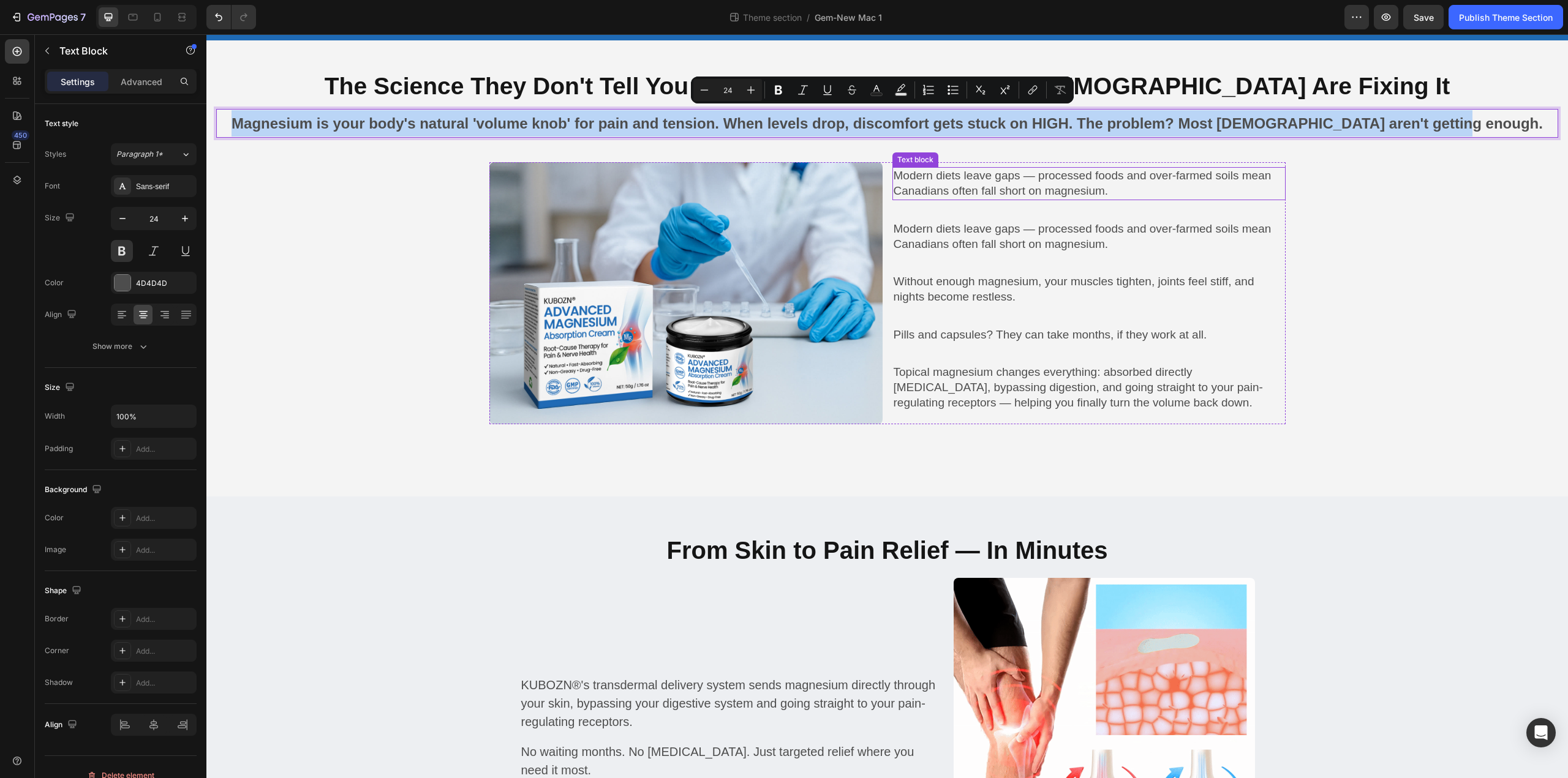
click at [928, 177] on p "Modern diets leave gaps — processed foods and over-farmed soils mean Canadians …" at bounding box center [1088, 184] width 390 height 30
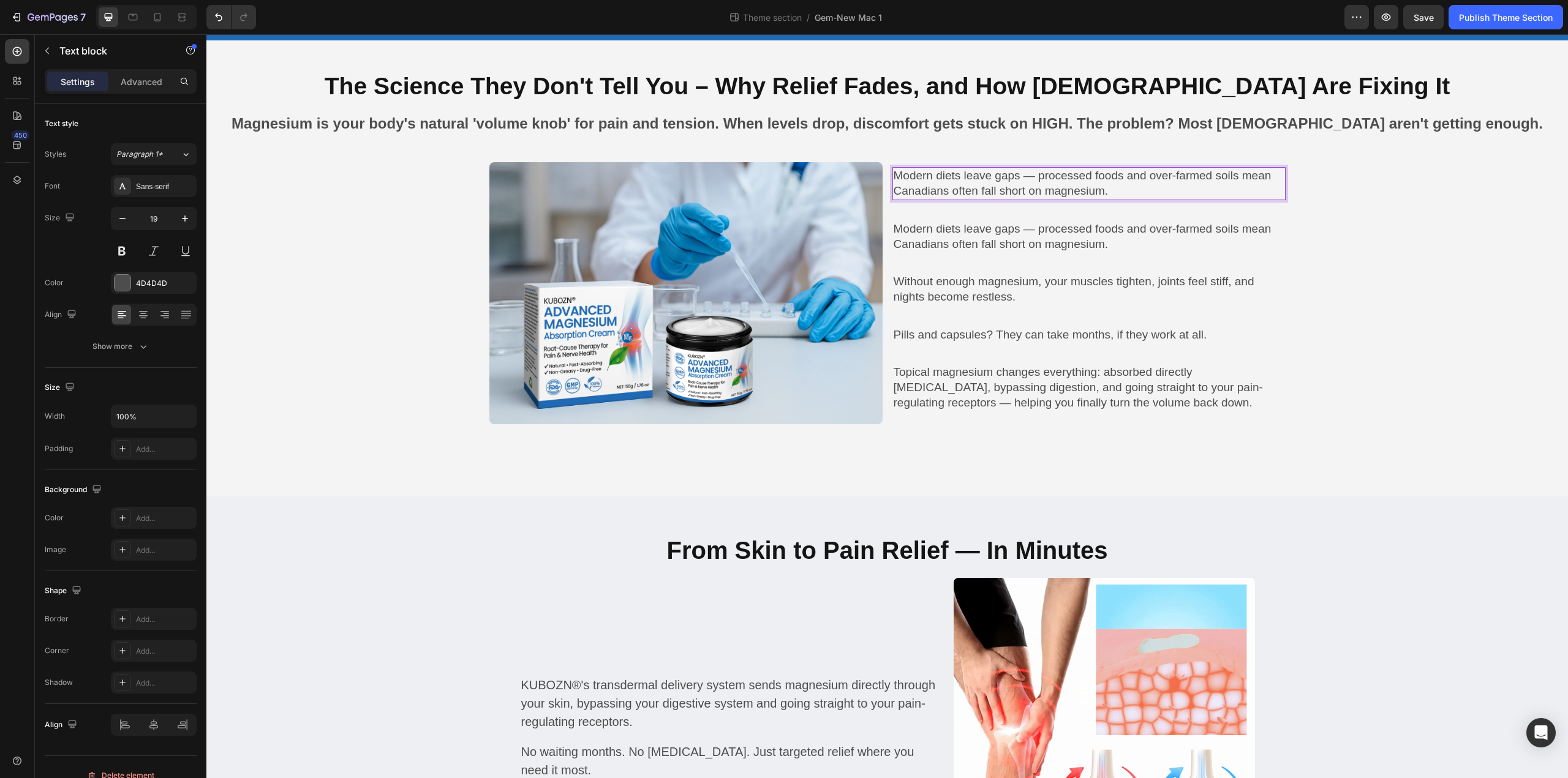
click at [928, 177] on p "Modern diets leave gaps — processed foods and over-farmed soils mean Canadians …" at bounding box center [1088, 184] width 390 height 30
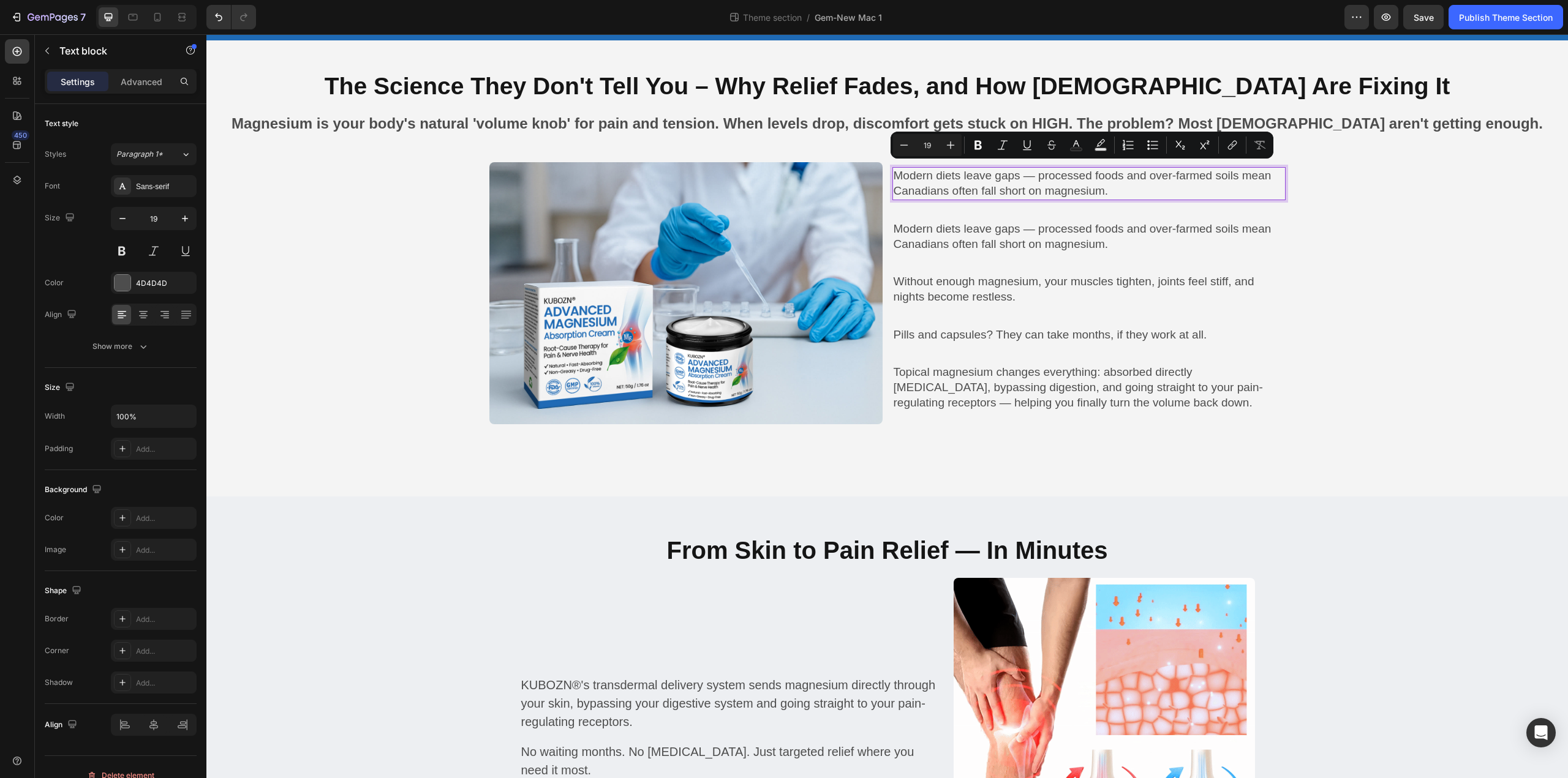
scroll to position [977, 0]
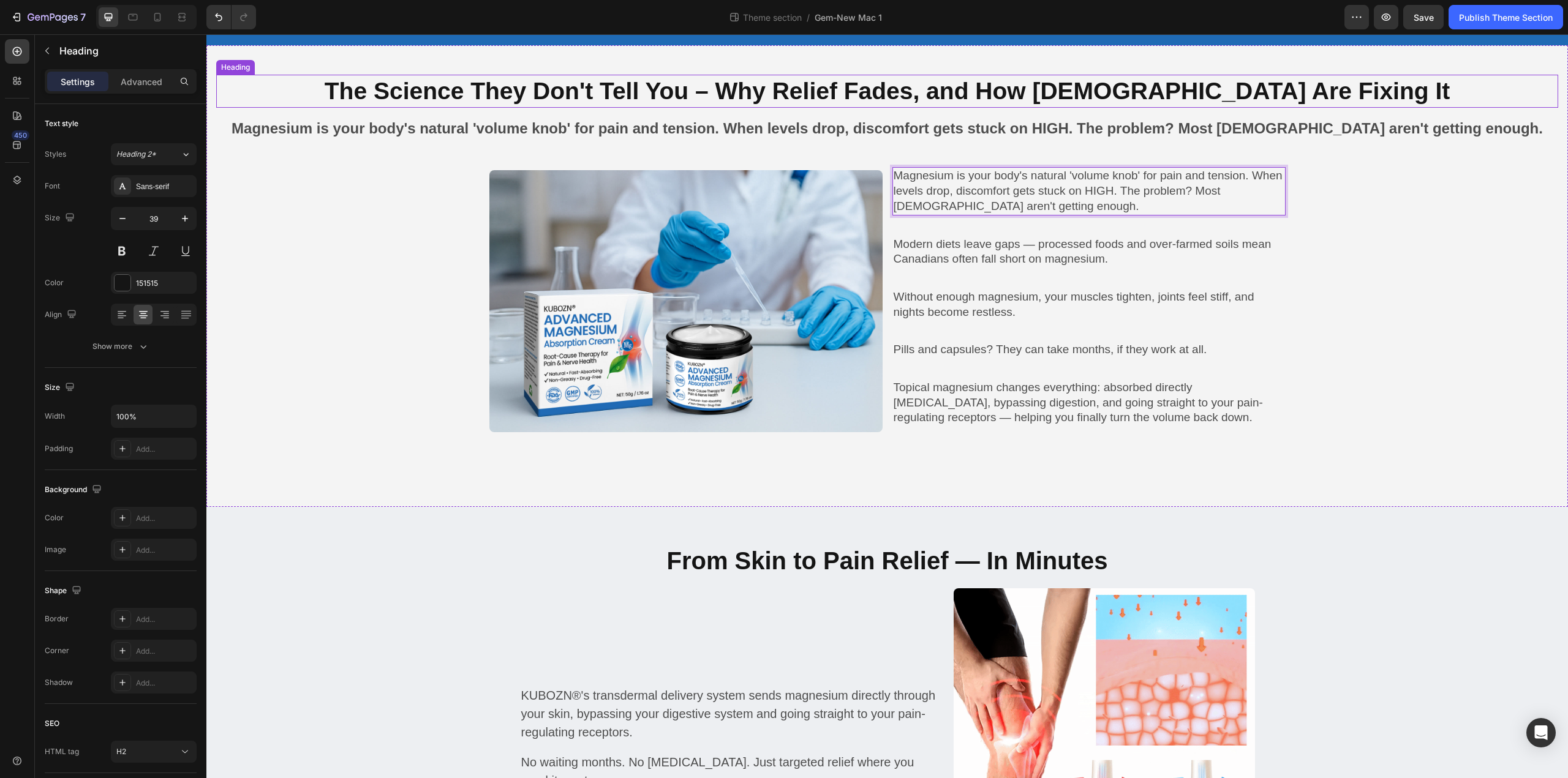
click at [785, 97] on p "The Science They Don't Tell You – Why Relief Fades, and How [DEMOGRAPHIC_DATA] …" at bounding box center [887, 91] width 1339 height 32
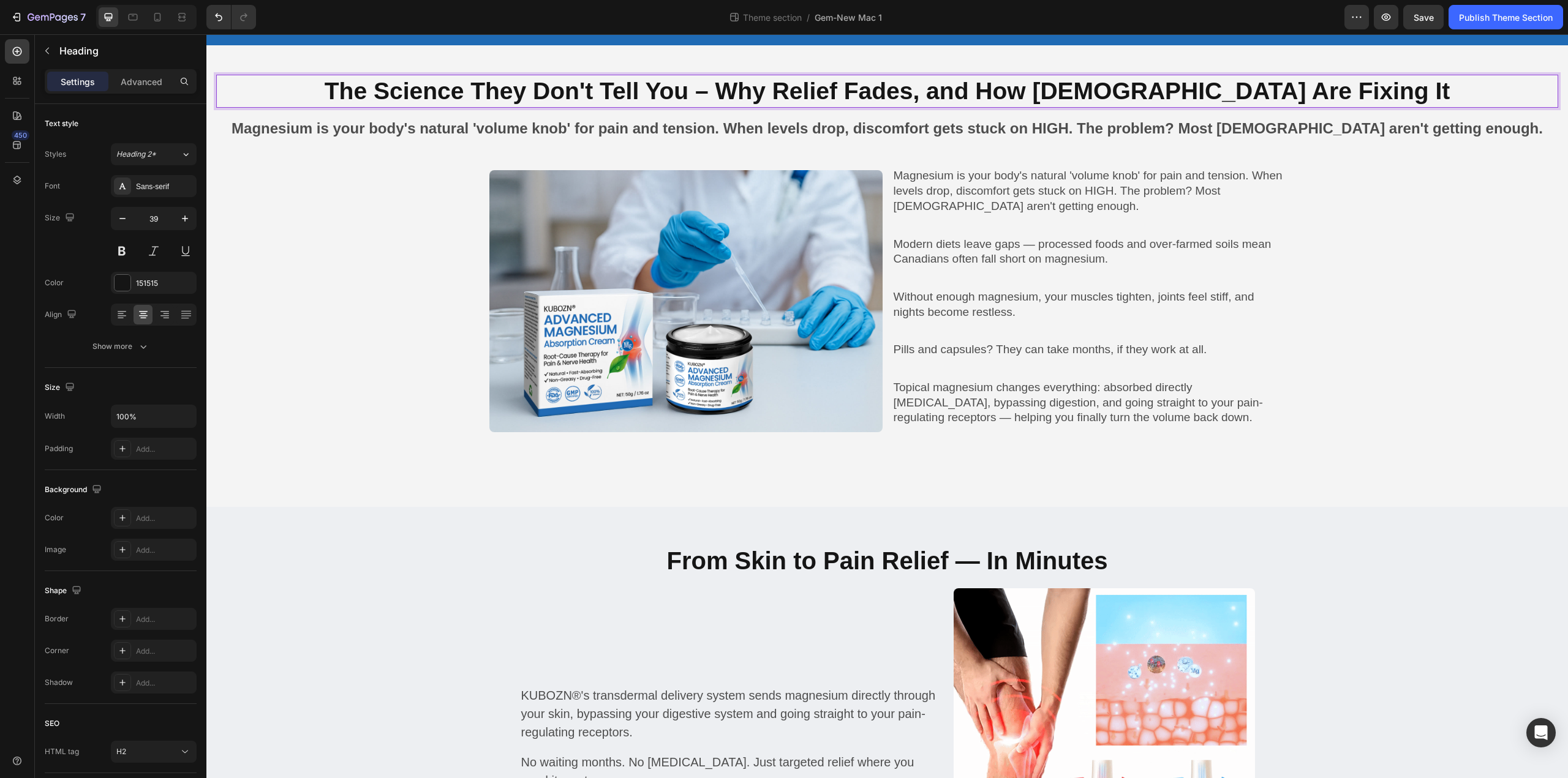
click at [790, 90] on p "The Science They Don't Tell You – Why Relief Fades, and How [DEMOGRAPHIC_DATA] …" at bounding box center [887, 91] width 1339 height 32
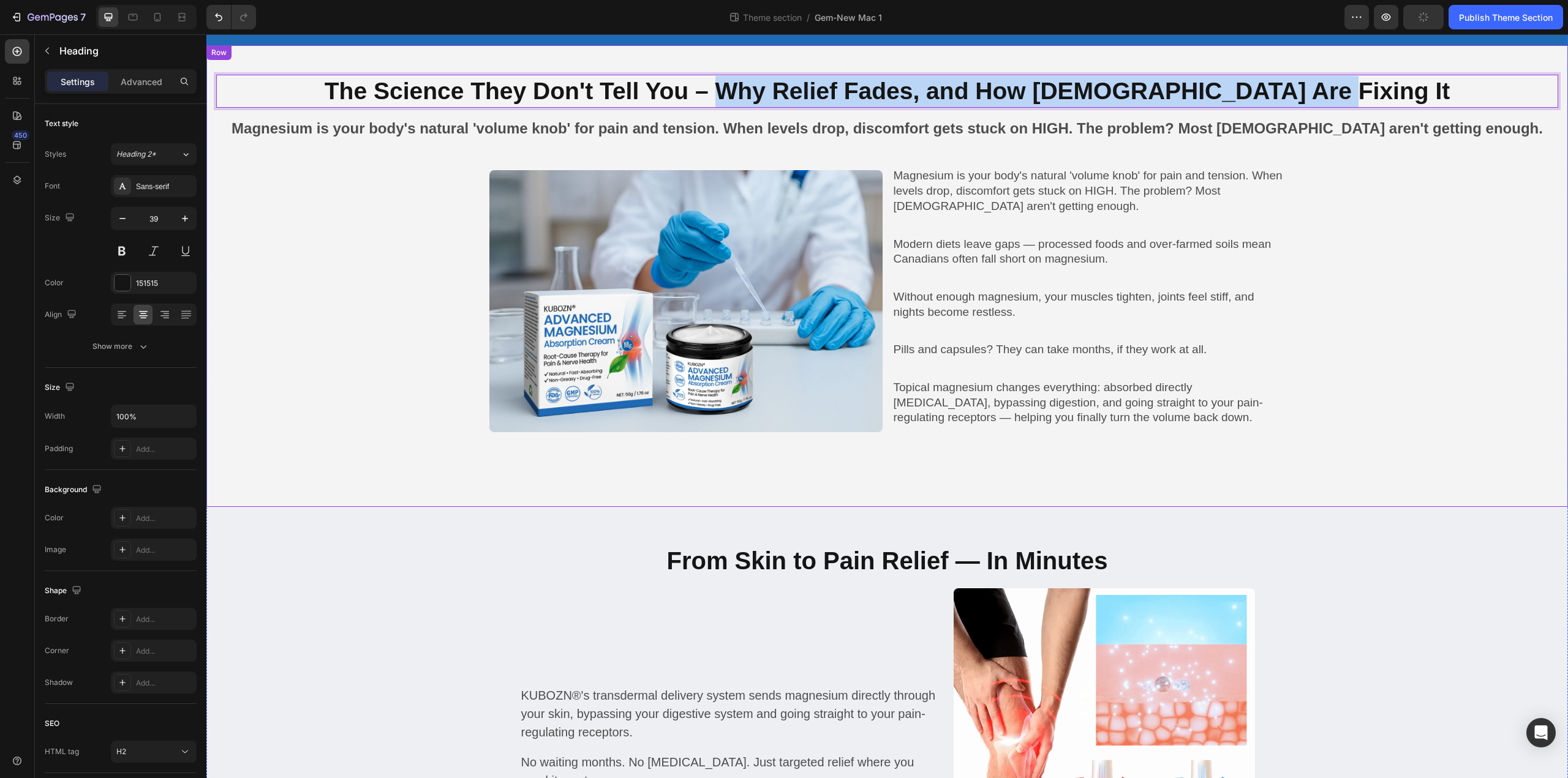
drag, startPoint x: 788, startPoint y: 90, endPoint x: 1395, endPoint y: 108, distance: 607.3
click at [1395, 108] on div "The Science They Don't Tell You – Why Relief Fades, and How [DEMOGRAPHIC_DATA] …" at bounding box center [887, 277] width 1342 height 404
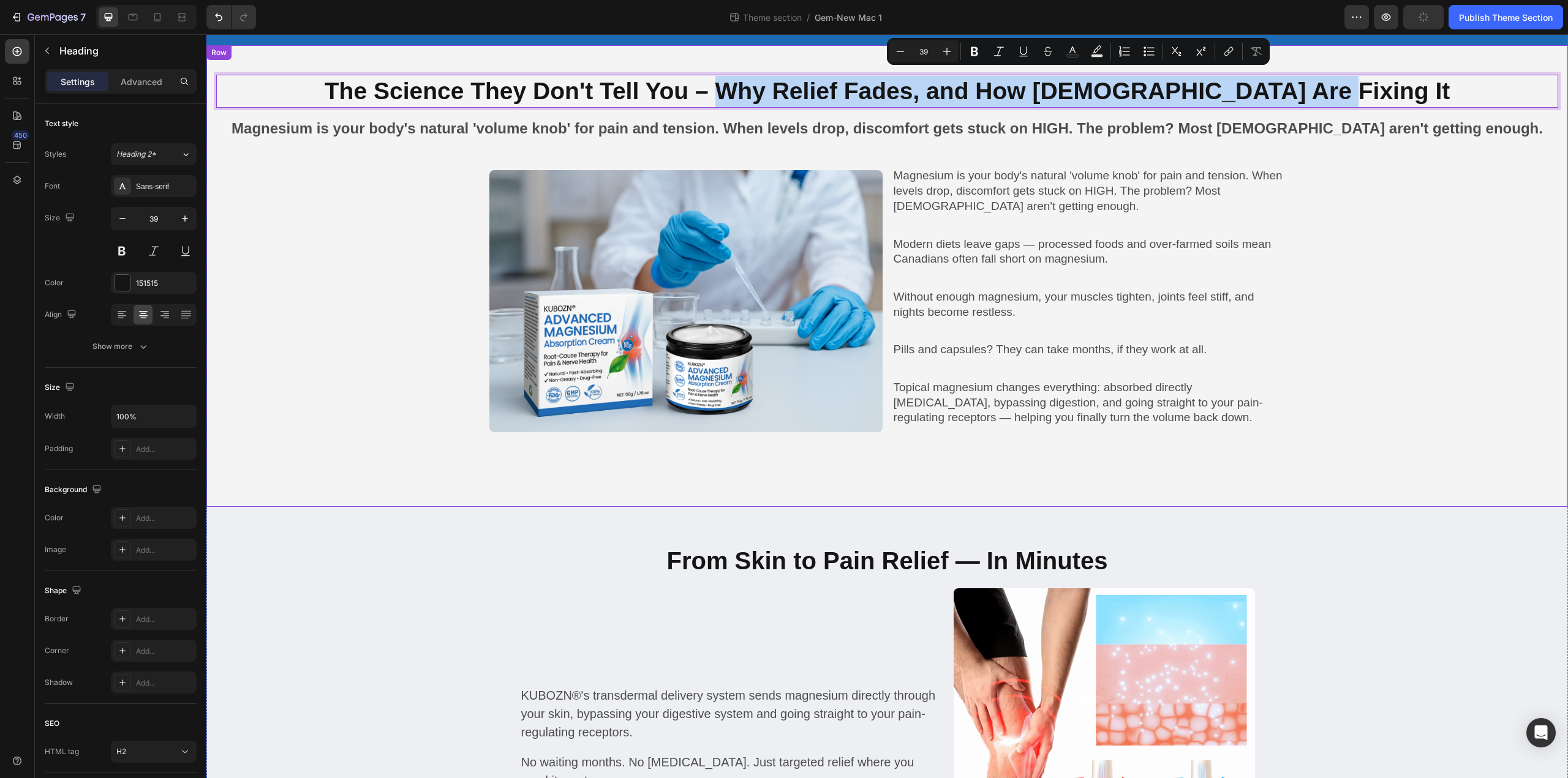
copy p "Why Relief Fades, and How [DEMOGRAPHIC_DATA] Are Fixing It"
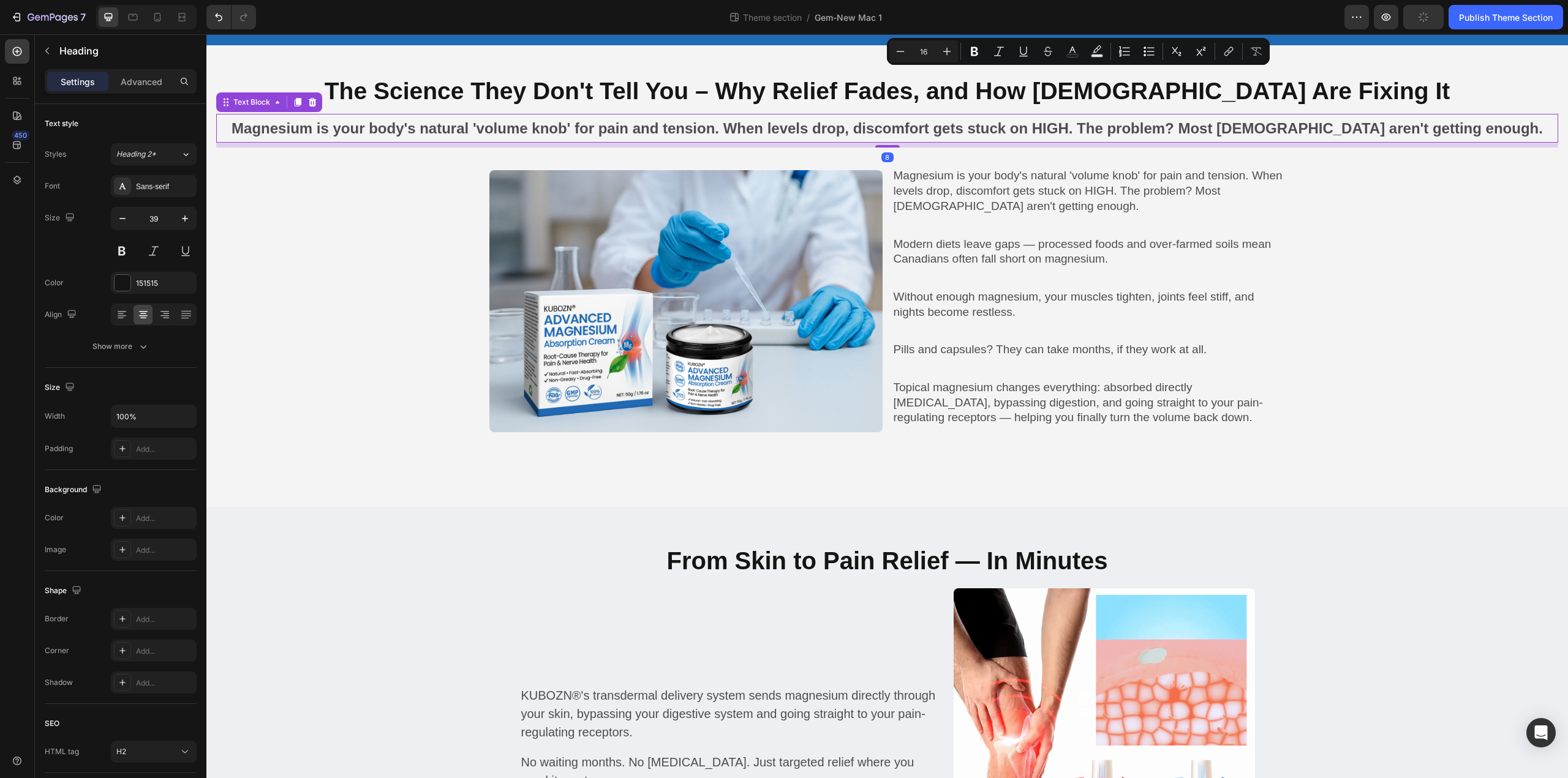
click at [946, 127] on p "Magnesium is your body's natural 'volume knob' for pain and tension. When level…" at bounding box center [887, 128] width 1339 height 26
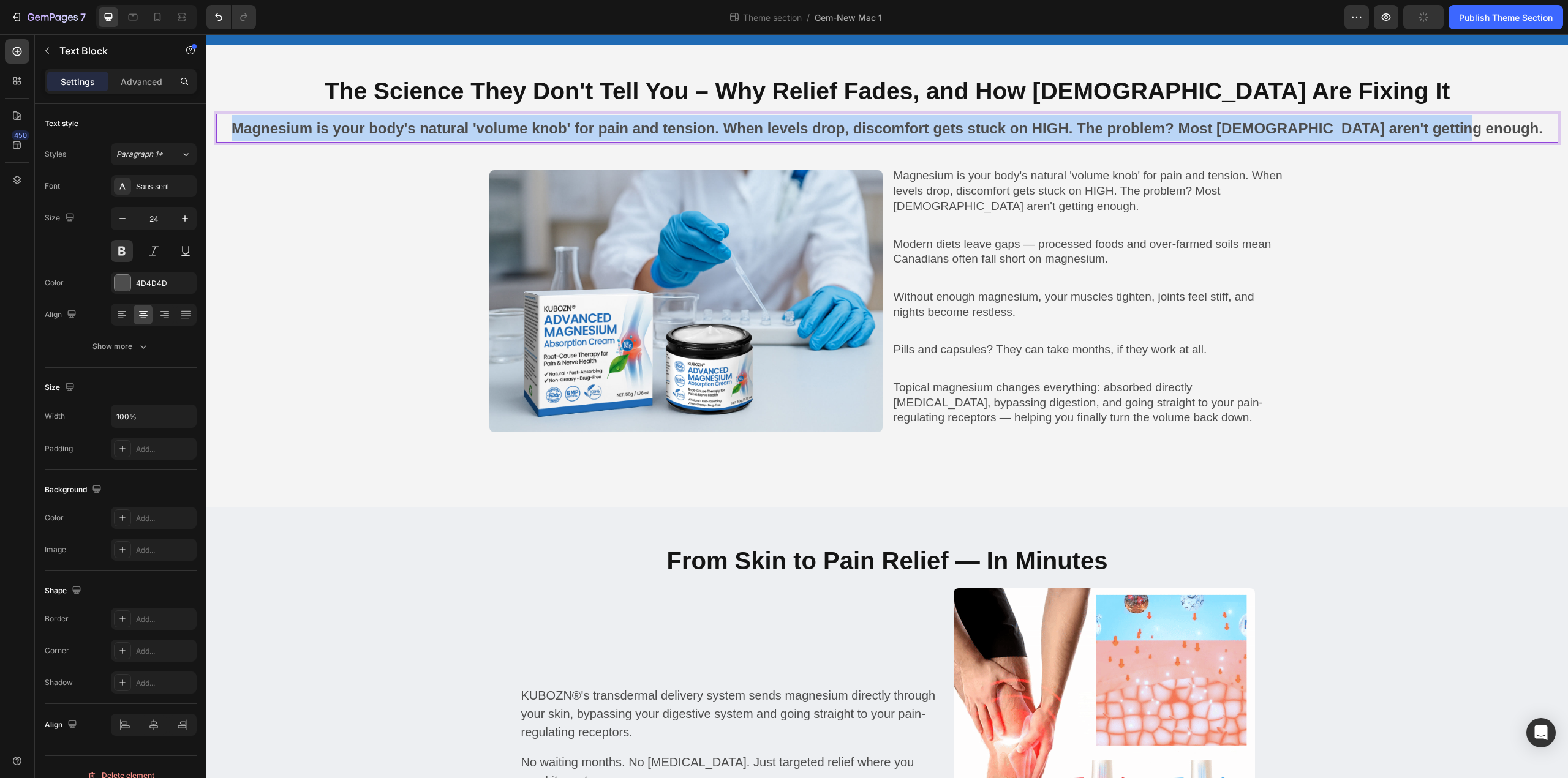
click at [946, 127] on p "Magnesium is your body's natural 'volume knob' for pain and tension. When level…" at bounding box center [887, 128] width 1339 height 26
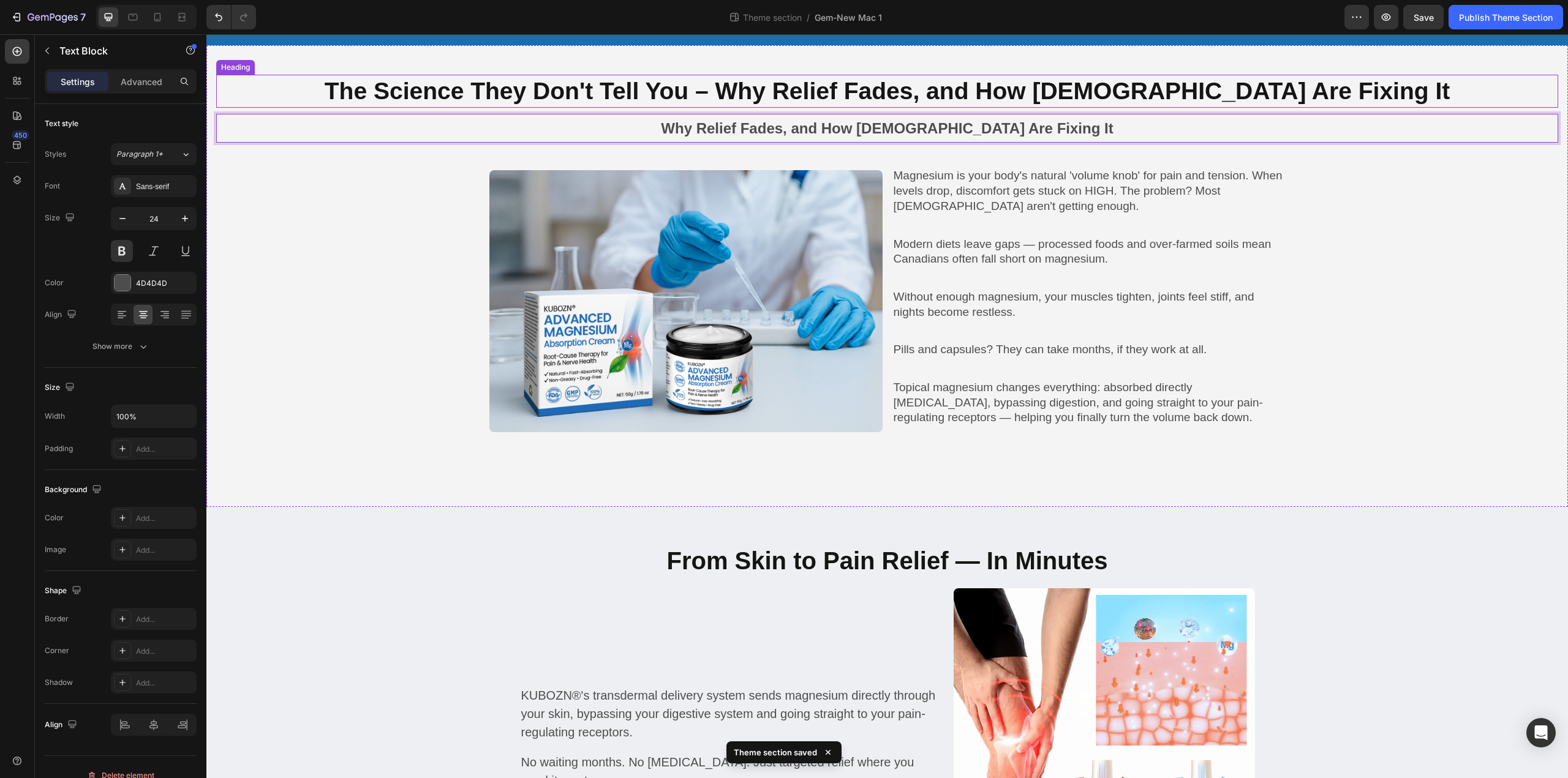
click at [777, 91] on p "The Science They Don't Tell You – Why Relief Fades, and How [DEMOGRAPHIC_DATA] …" at bounding box center [887, 91] width 1339 height 32
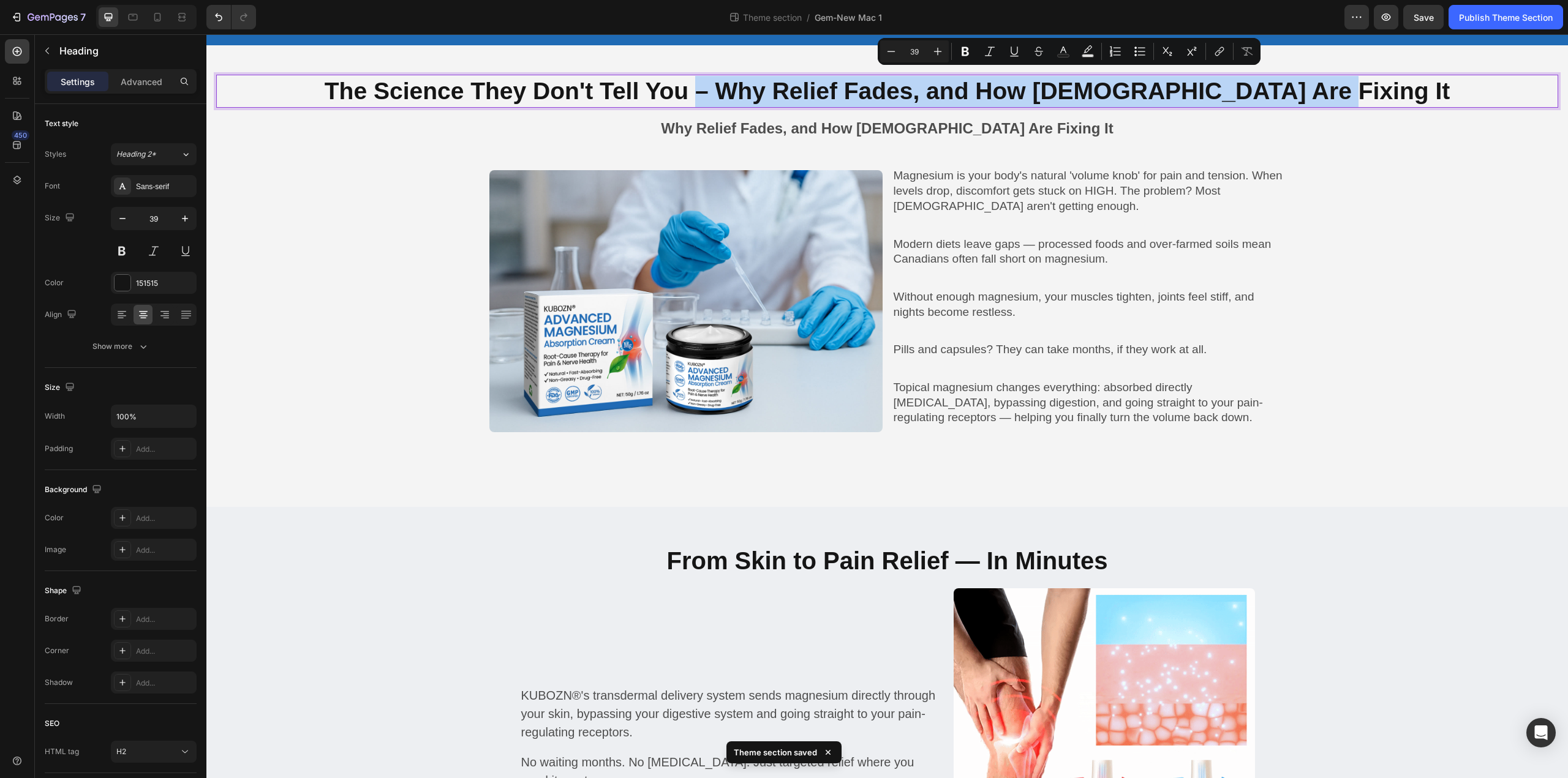
drag, startPoint x: 767, startPoint y: 88, endPoint x: 1381, endPoint y: 95, distance: 614.0
click at [1381, 95] on p "The Science They Don't Tell You – Why Relief Fades, and How [DEMOGRAPHIC_DATA] …" at bounding box center [887, 91] width 1339 height 32
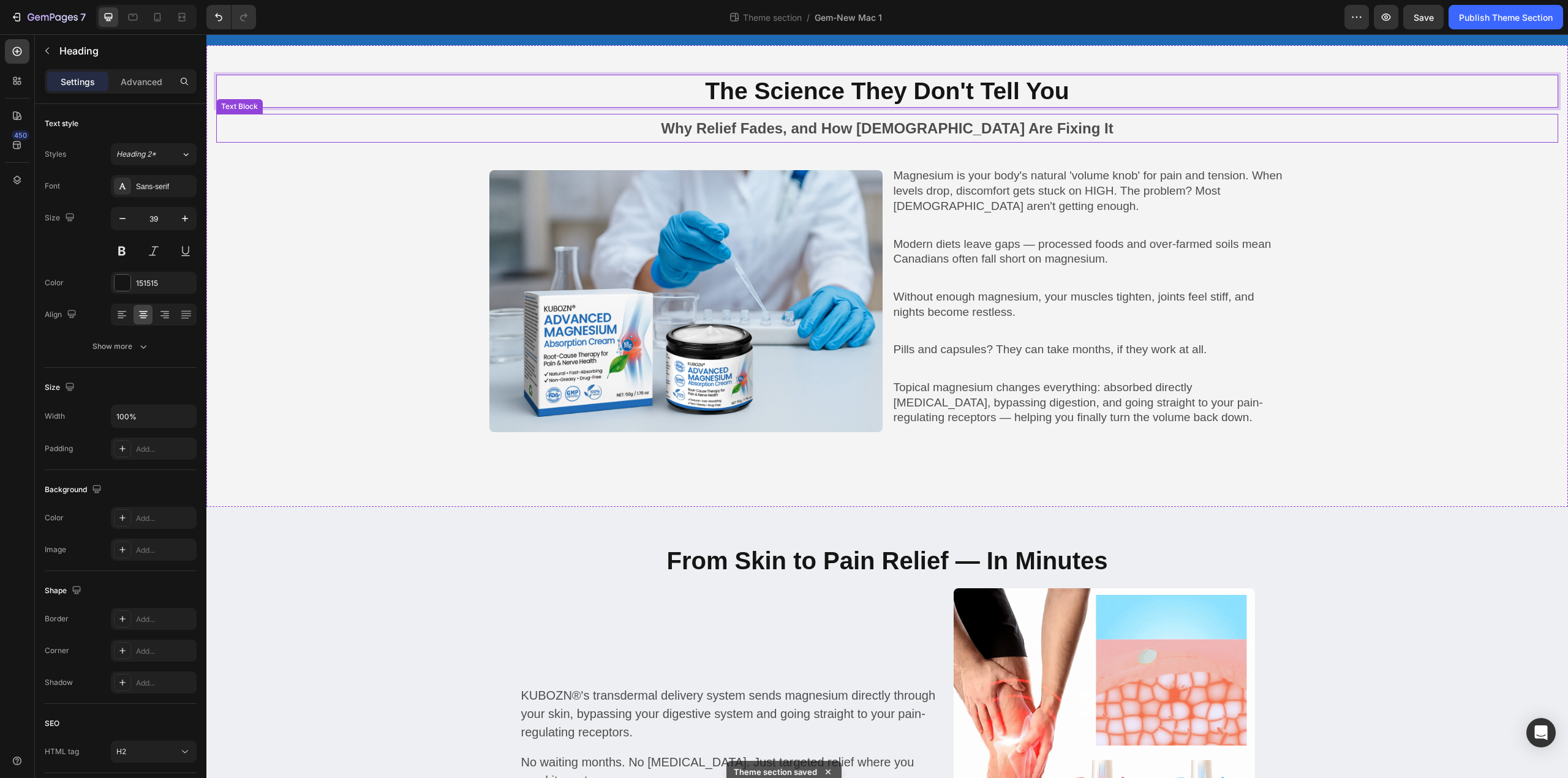
click at [1178, 125] on p "Why Relief Fades, and How [DEMOGRAPHIC_DATA] Are Fixing It" at bounding box center [887, 128] width 1339 height 26
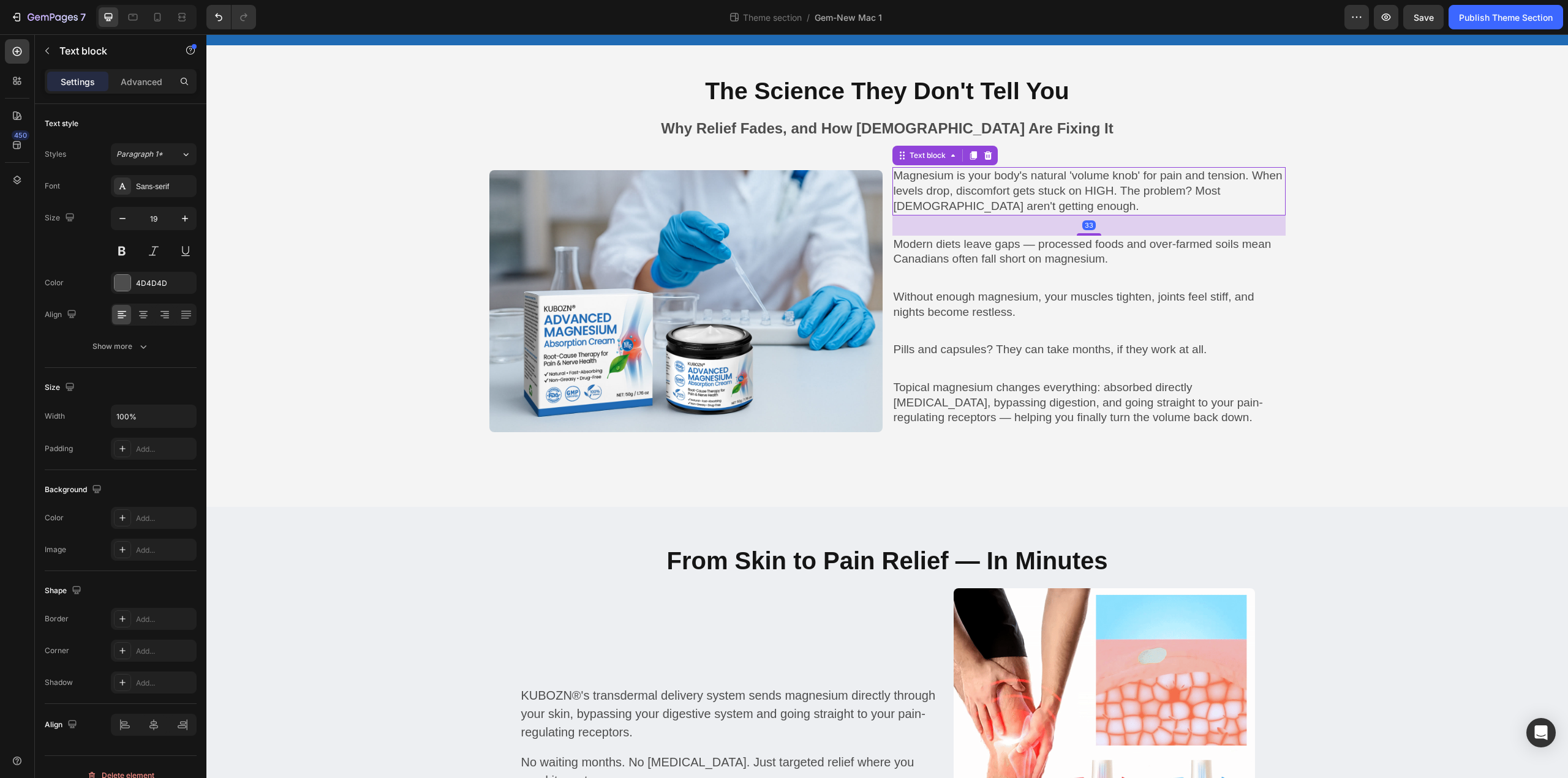
click at [1163, 210] on p "Magnesium is your body's natural 'volume knob' for pain and tension. When level…" at bounding box center [1088, 191] width 390 height 45
click at [1043, 348] on p "Pills and capsules? They can take months, if they work at all." at bounding box center [1088, 349] width 390 height 15
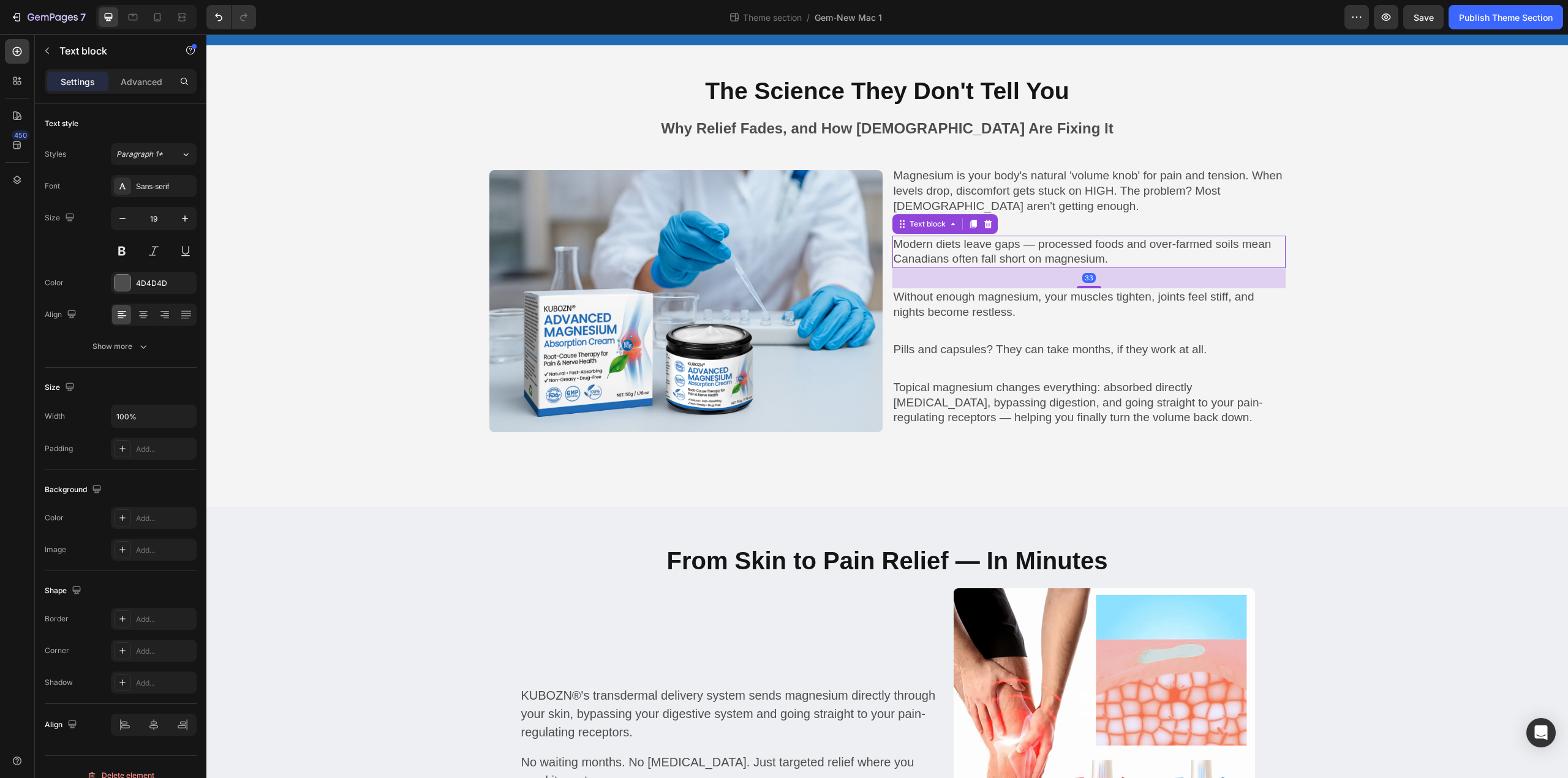
click at [1021, 248] on p "Modern diets leave gaps — processed foods and over-farmed soils mean Canadians …" at bounding box center [1088, 251] width 390 height 30
click at [1030, 387] on p "Topical magnesium changes everything: absorbed directly [MEDICAL_DATA], bypassi…" at bounding box center [1088, 402] width 390 height 45
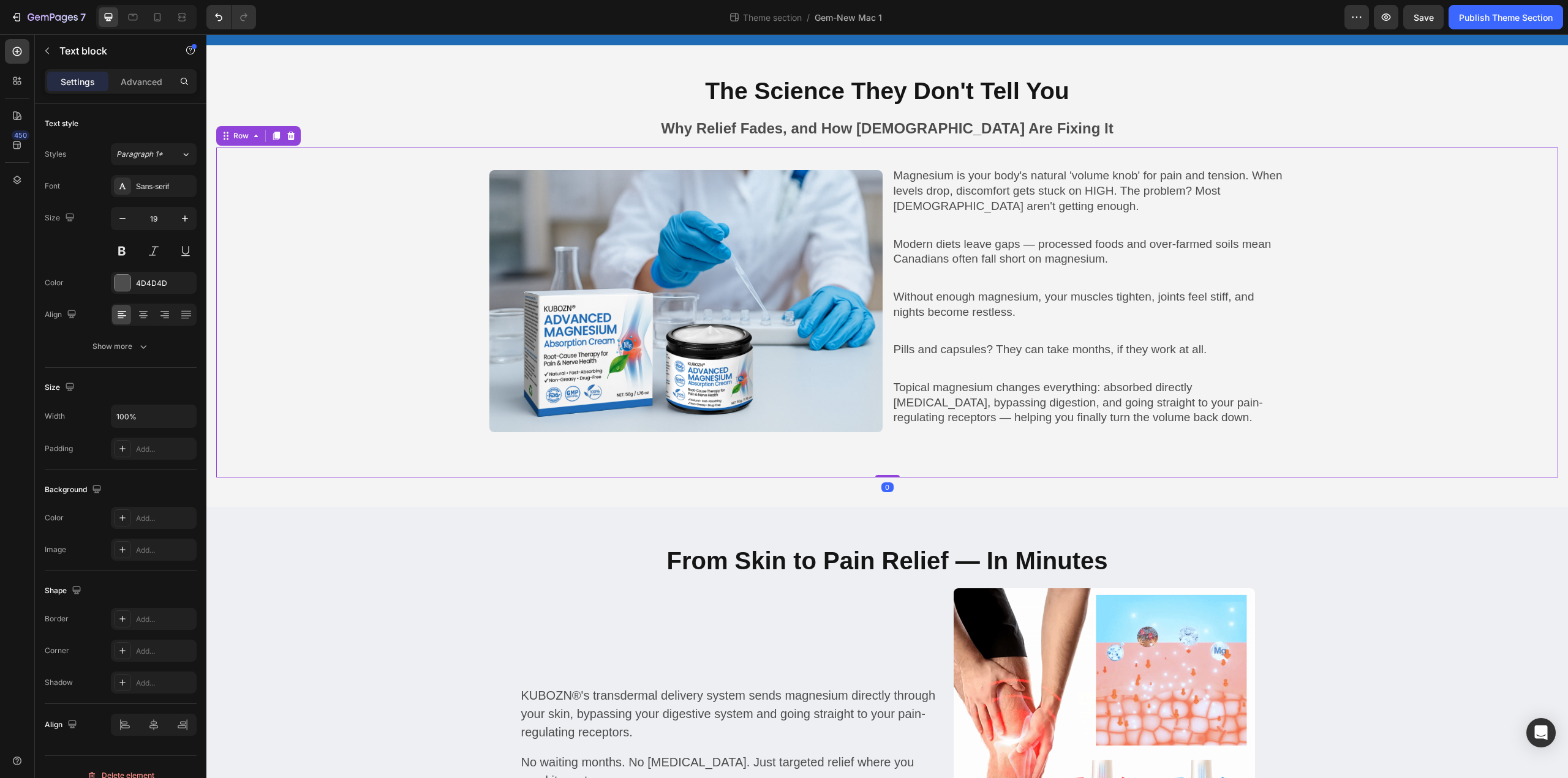
click at [1322, 470] on div "Image Magnesium is your body's natural 'volume knob' for pain and tension. When…" at bounding box center [887, 312] width 1342 height 329
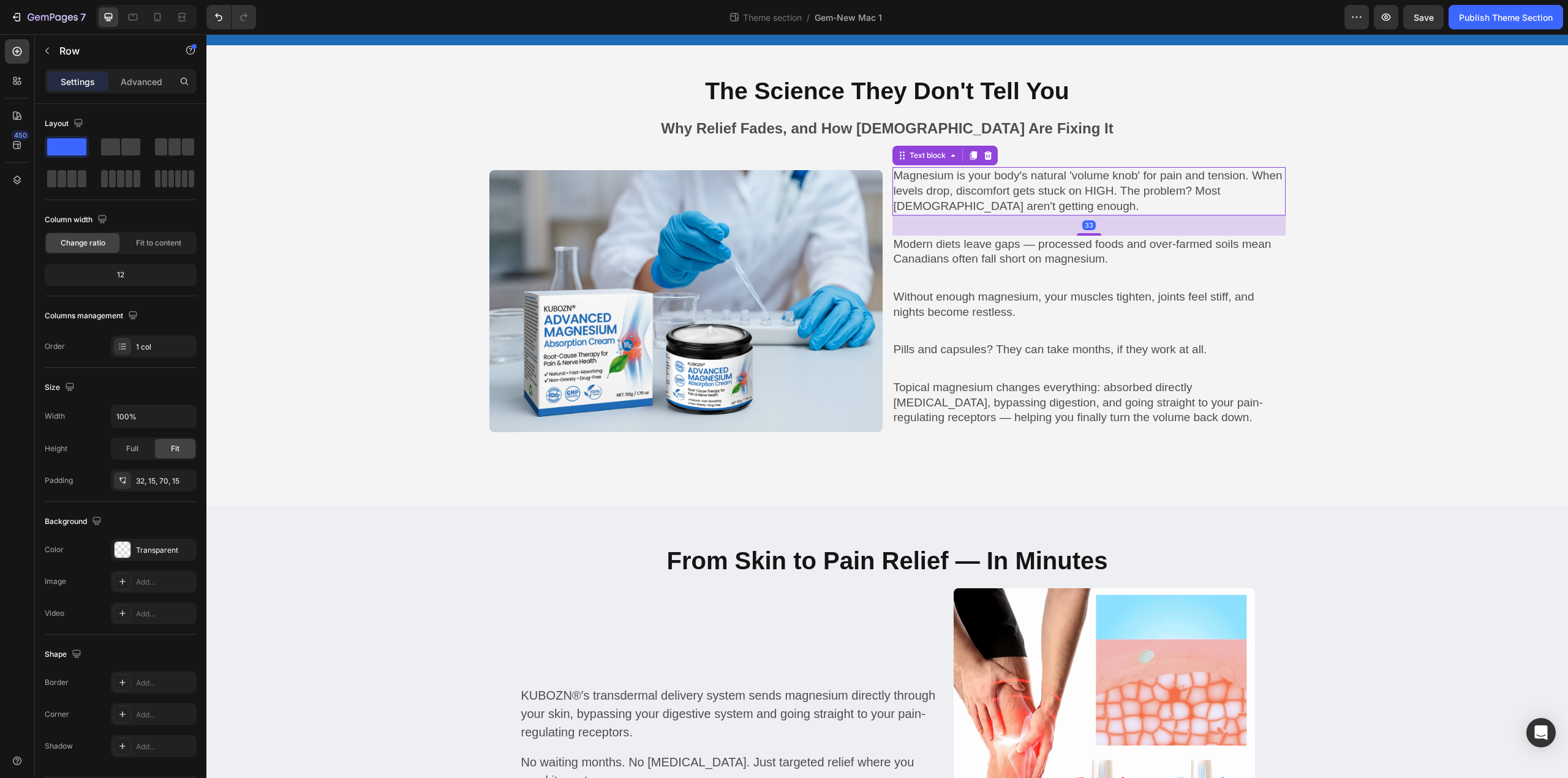
click at [1057, 183] on p "Magnesium is your body's natural 'volume knob' for pain and tension. When level…" at bounding box center [1088, 191] width 390 height 45
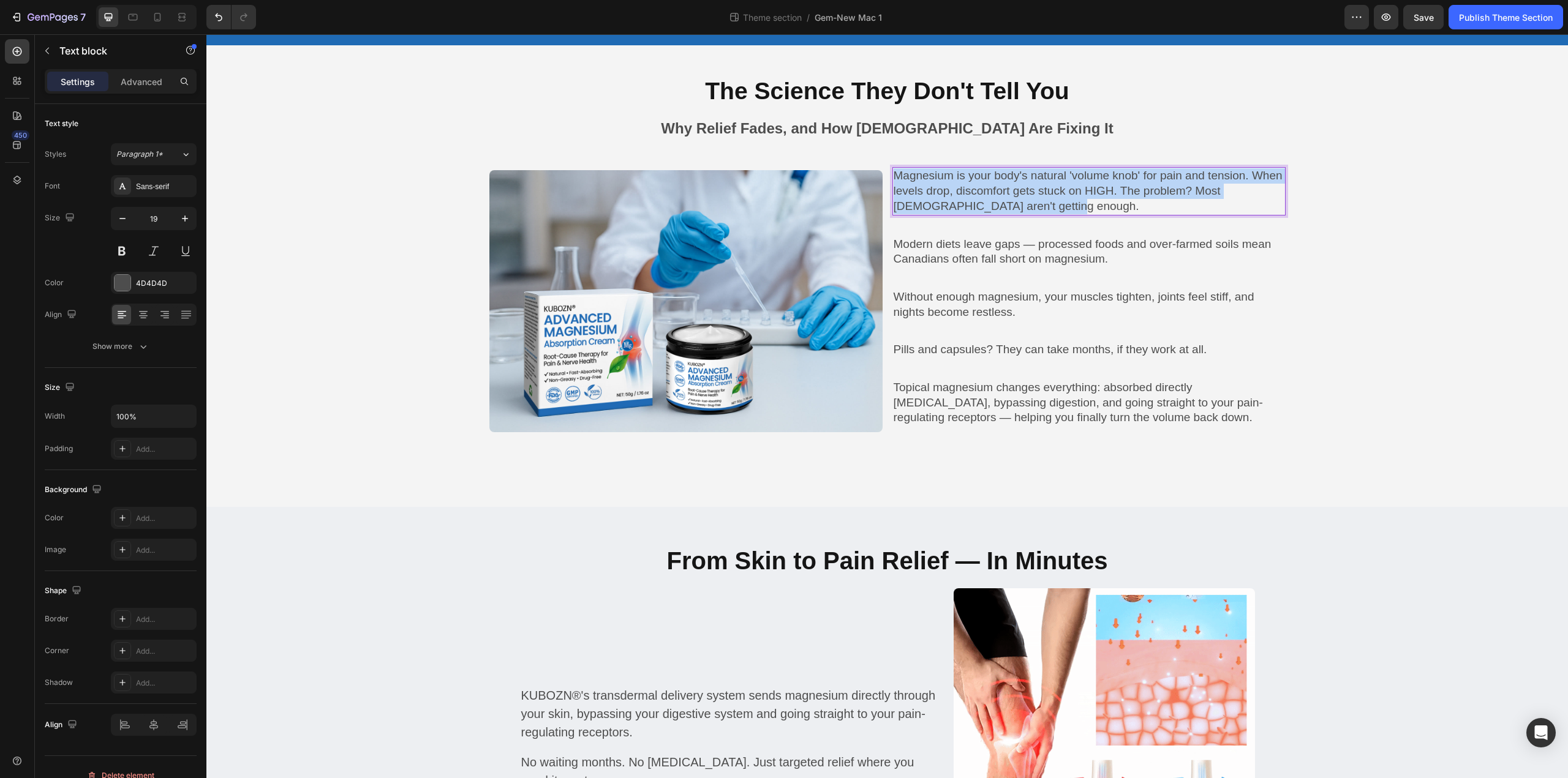
click at [1057, 183] on p "Magnesium is your body's natural 'volume knob' for pain and tension. When level…" at bounding box center [1088, 191] width 390 height 45
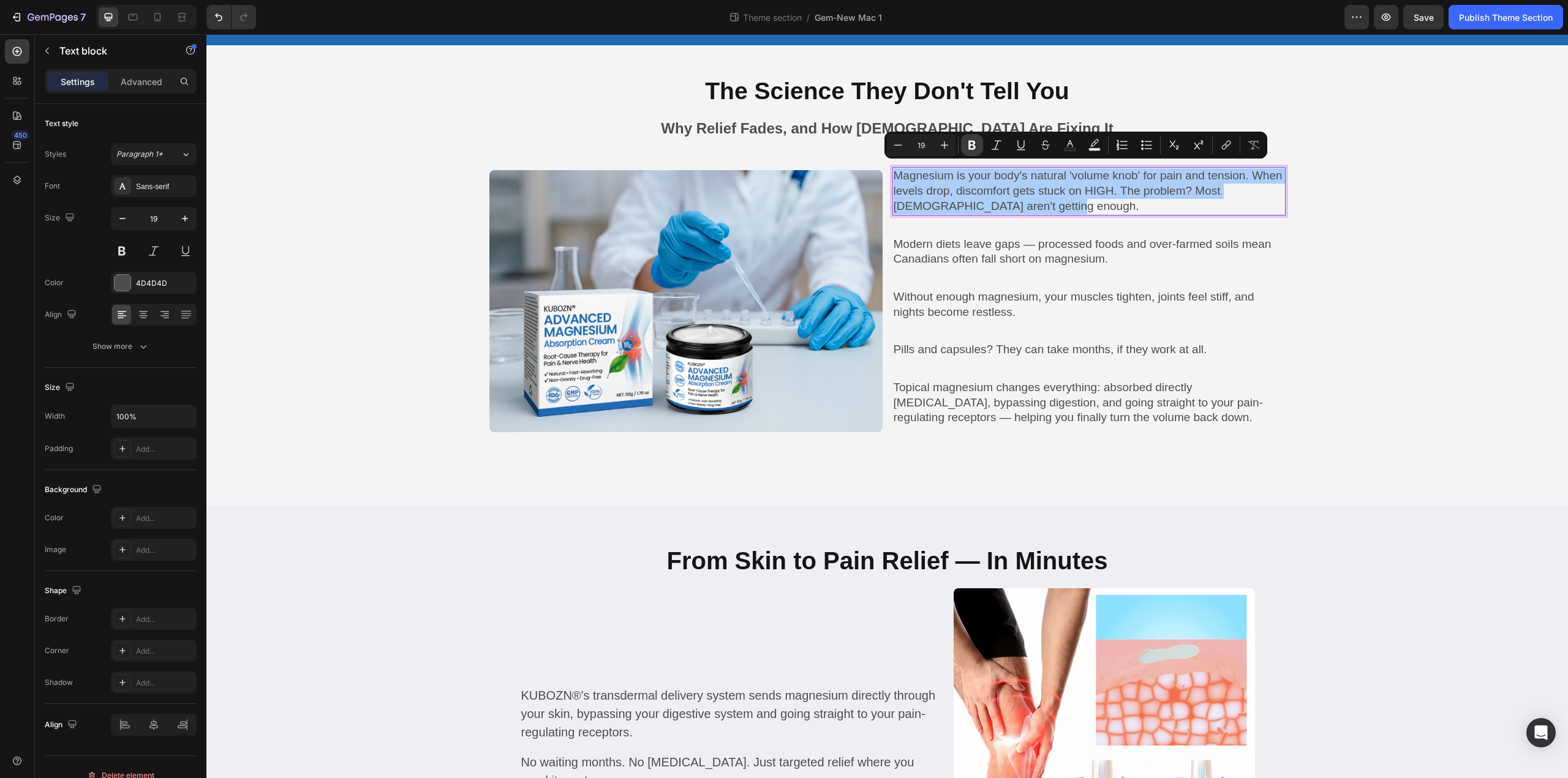
click at [969, 145] on icon "Editor contextual toolbar" at bounding box center [972, 146] width 7 height 9
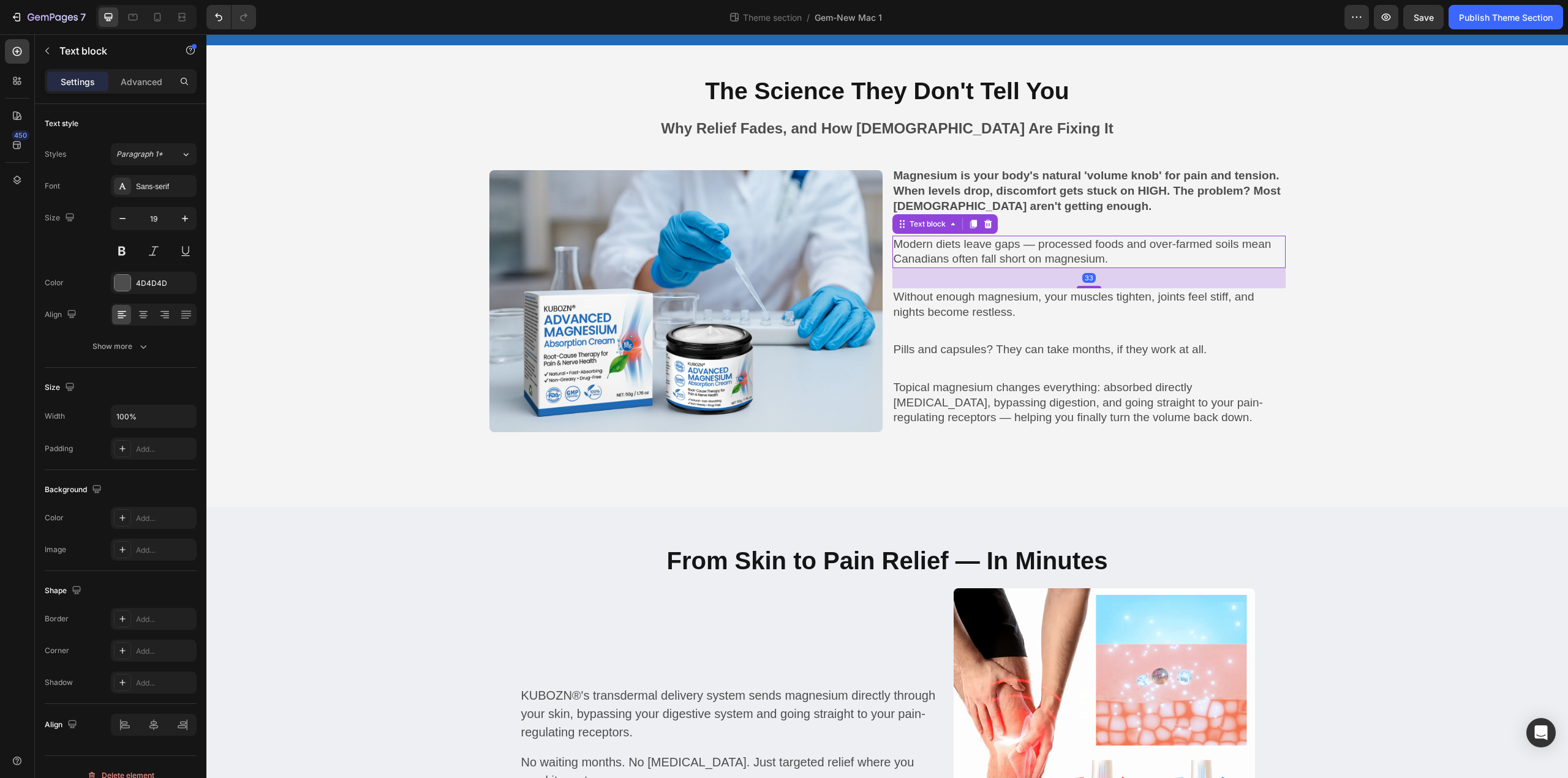
click at [1043, 255] on p "Modern diets leave gaps — processed foods and over-farmed soils mean Canadians …" at bounding box center [1088, 251] width 390 height 30
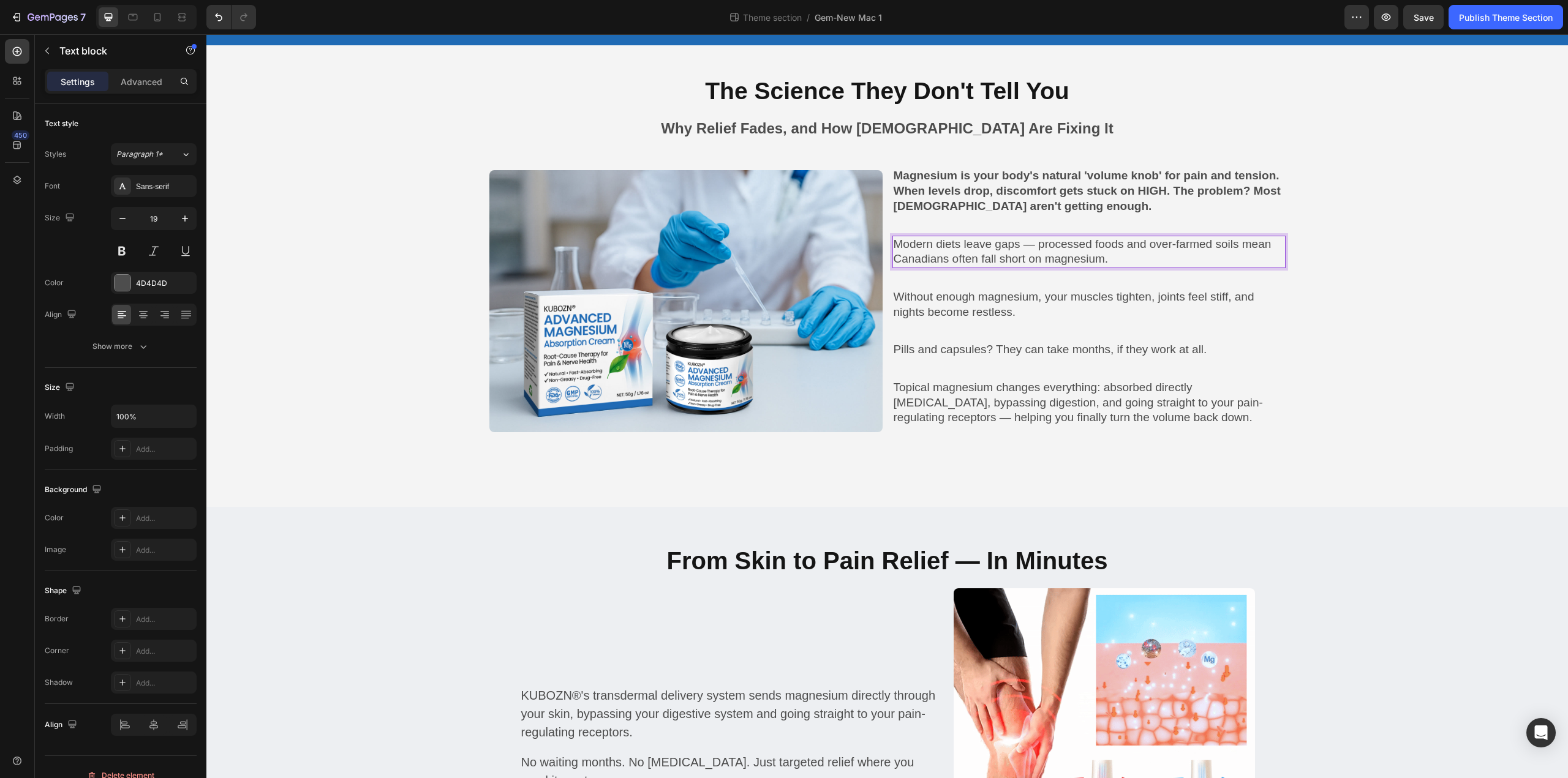
click at [1037, 240] on p "Modern diets leave gaps — processed foods and over-farmed soils mean Canadians …" at bounding box center [1088, 251] width 390 height 30
drag, startPoint x: 1036, startPoint y: 242, endPoint x: 1122, endPoint y: 244, distance: 86.0
click at [1122, 244] on p "Modern diets leave gaps — processed foods and over-farmed soils mean Canadians …" at bounding box center [1088, 251] width 390 height 30
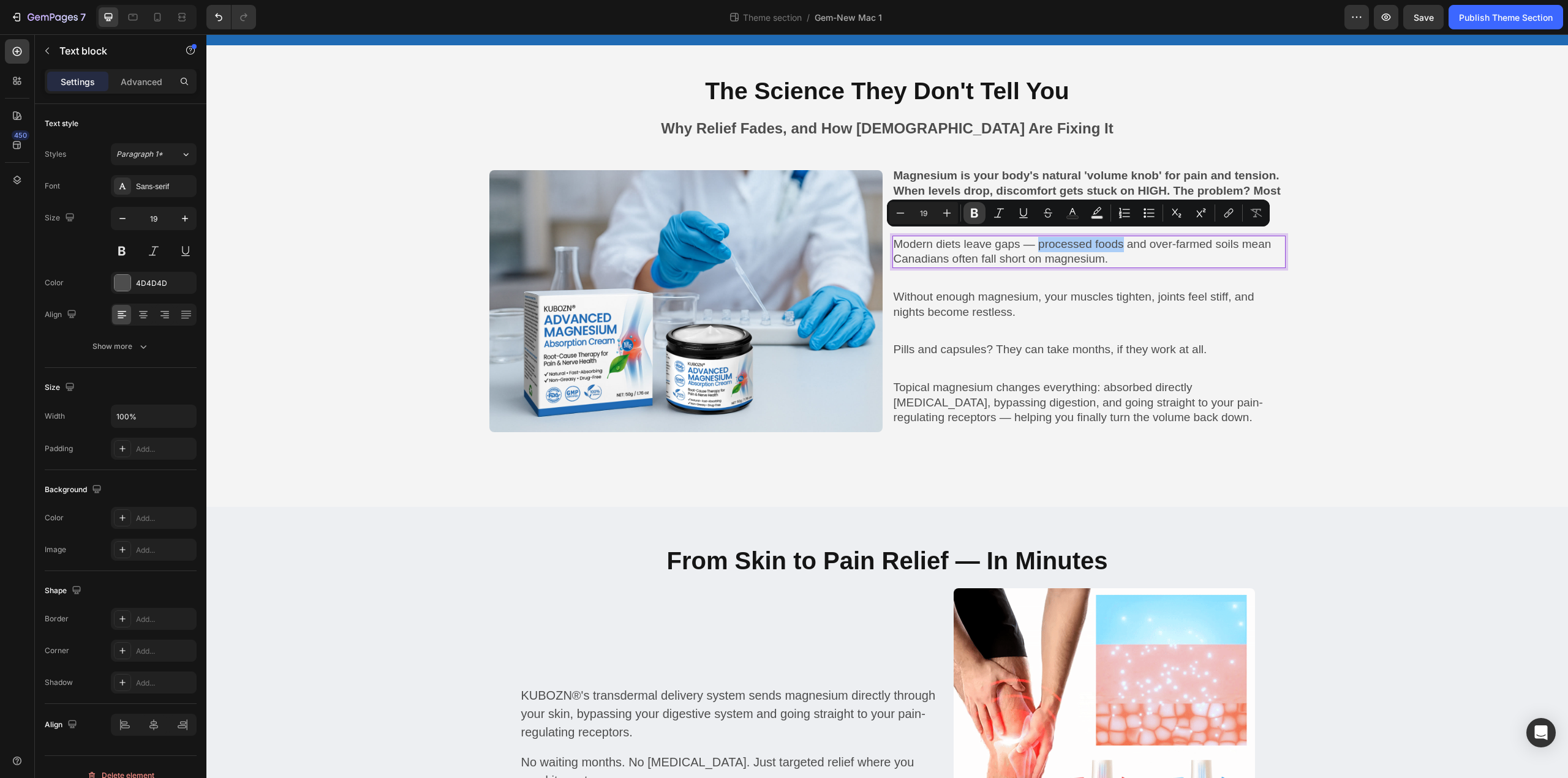
click at [980, 212] on icon "Editor contextual toolbar" at bounding box center [975, 213] width 13 height 13
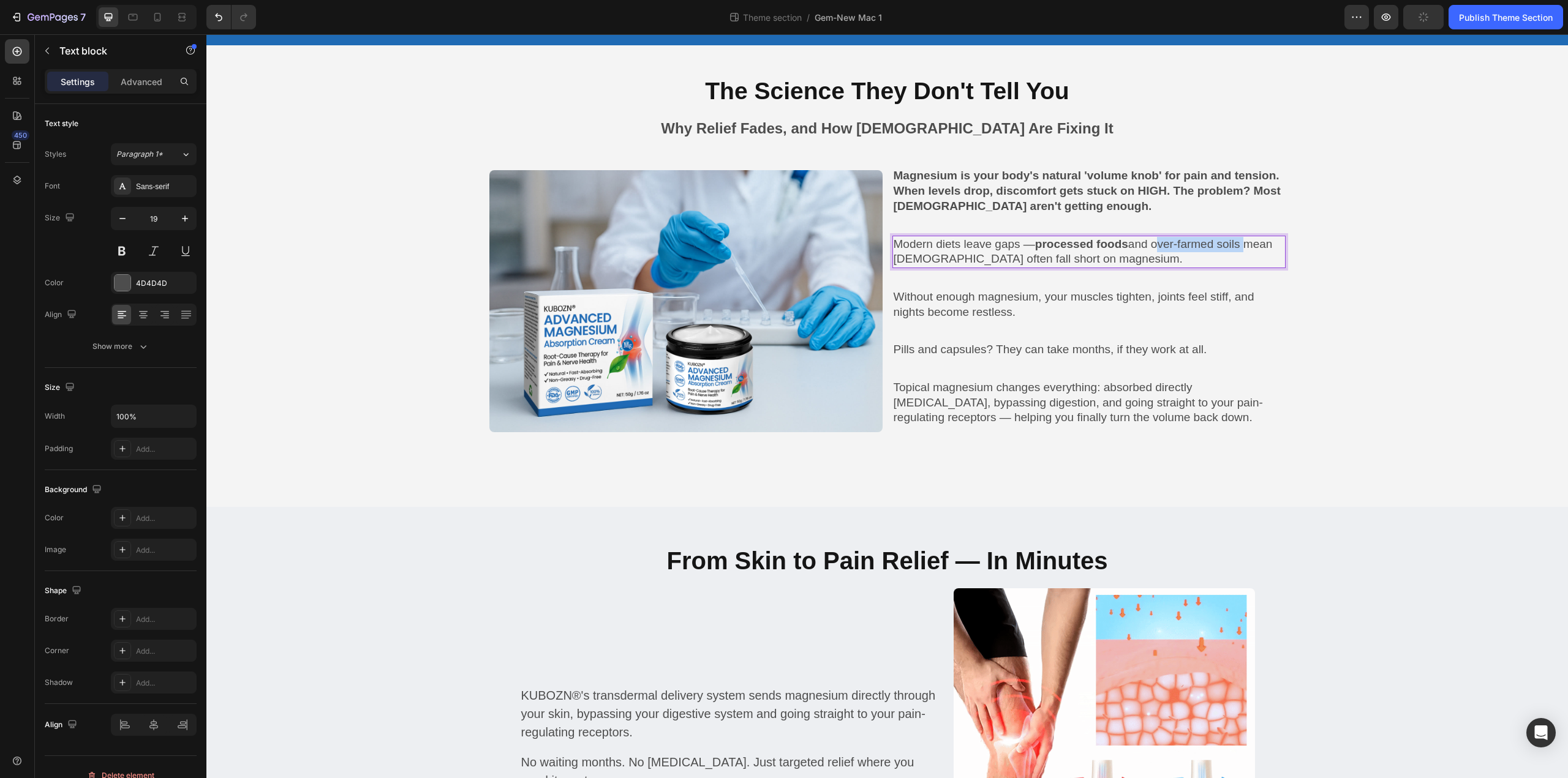
drag, startPoint x: 1155, startPoint y: 242, endPoint x: 1246, endPoint y: 240, distance: 91.0
click at [1246, 240] on p "Modern diets leave gaps — processed foods and over-farmed soils mean Canadians …" at bounding box center [1088, 251] width 390 height 30
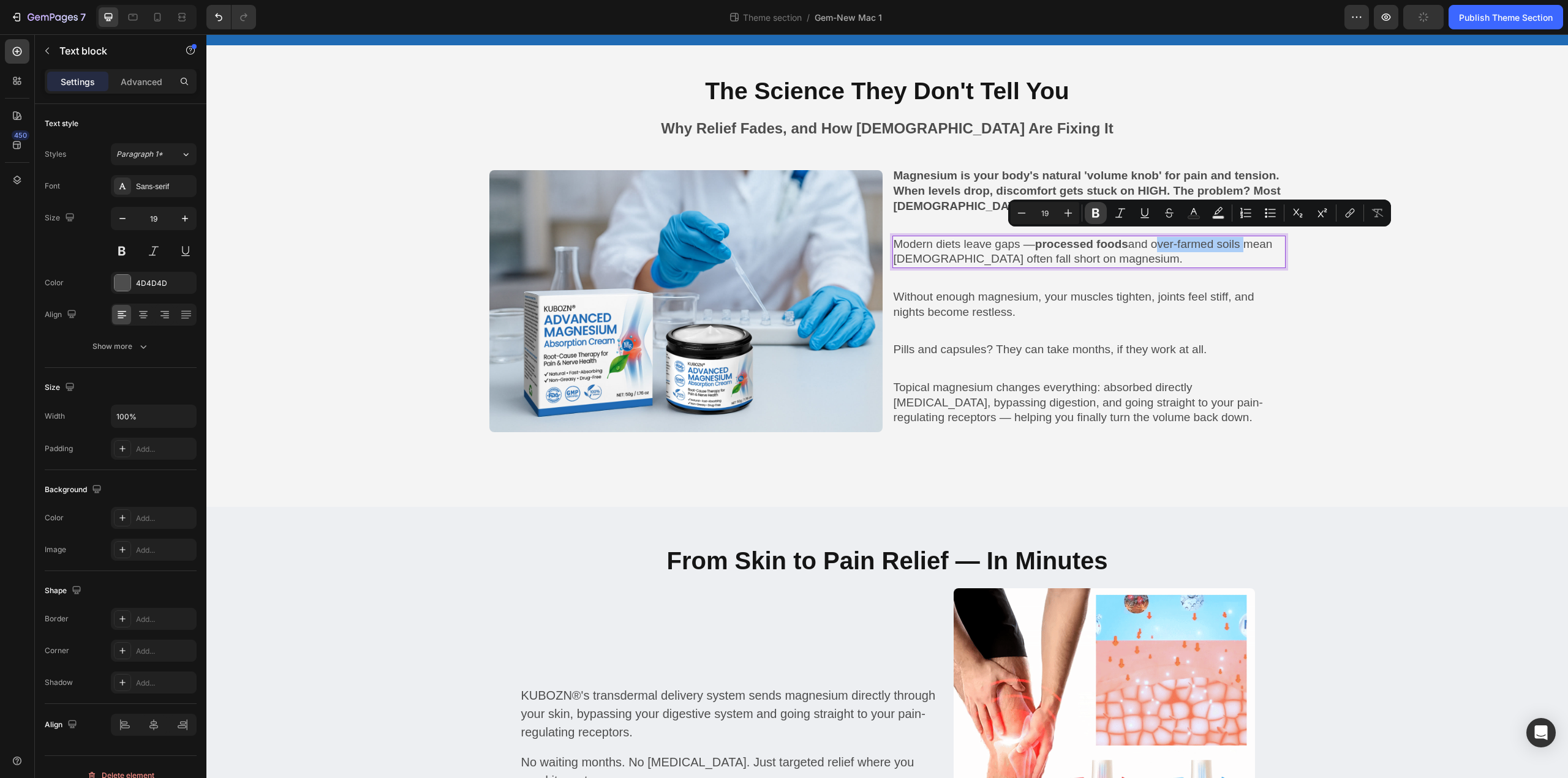
click at [1097, 218] on icon "Editor contextual toolbar" at bounding box center [1096, 213] width 13 height 13
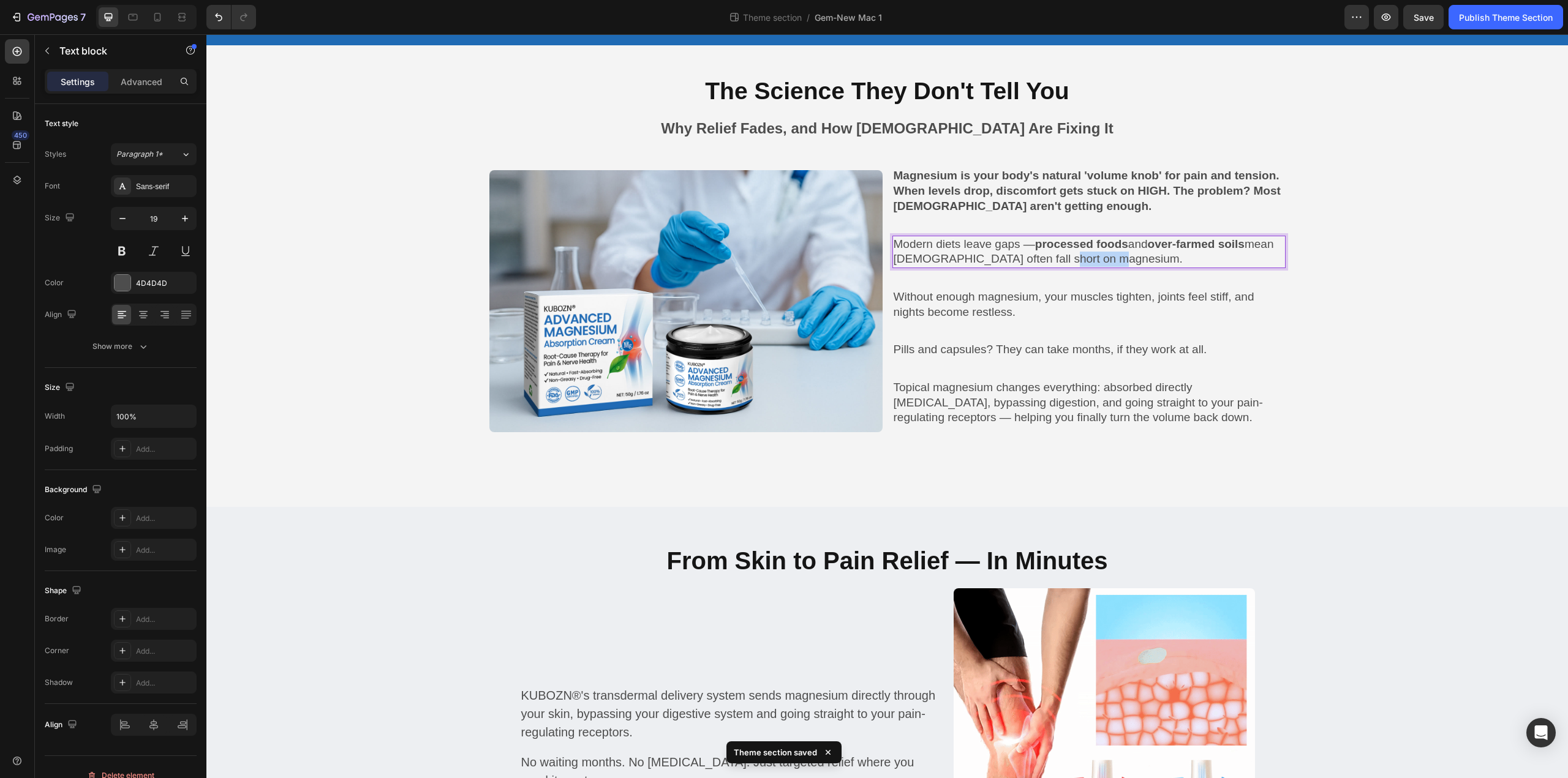
drag, startPoint x: 1081, startPoint y: 257, endPoint x: 1144, endPoint y: 260, distance: 63.1
click at [1144, 260] on p "Modern diets leave gaps — processed foods and over-farmed soils mean Canadians …" at bounding box center [1088, 251] width 390 height 30
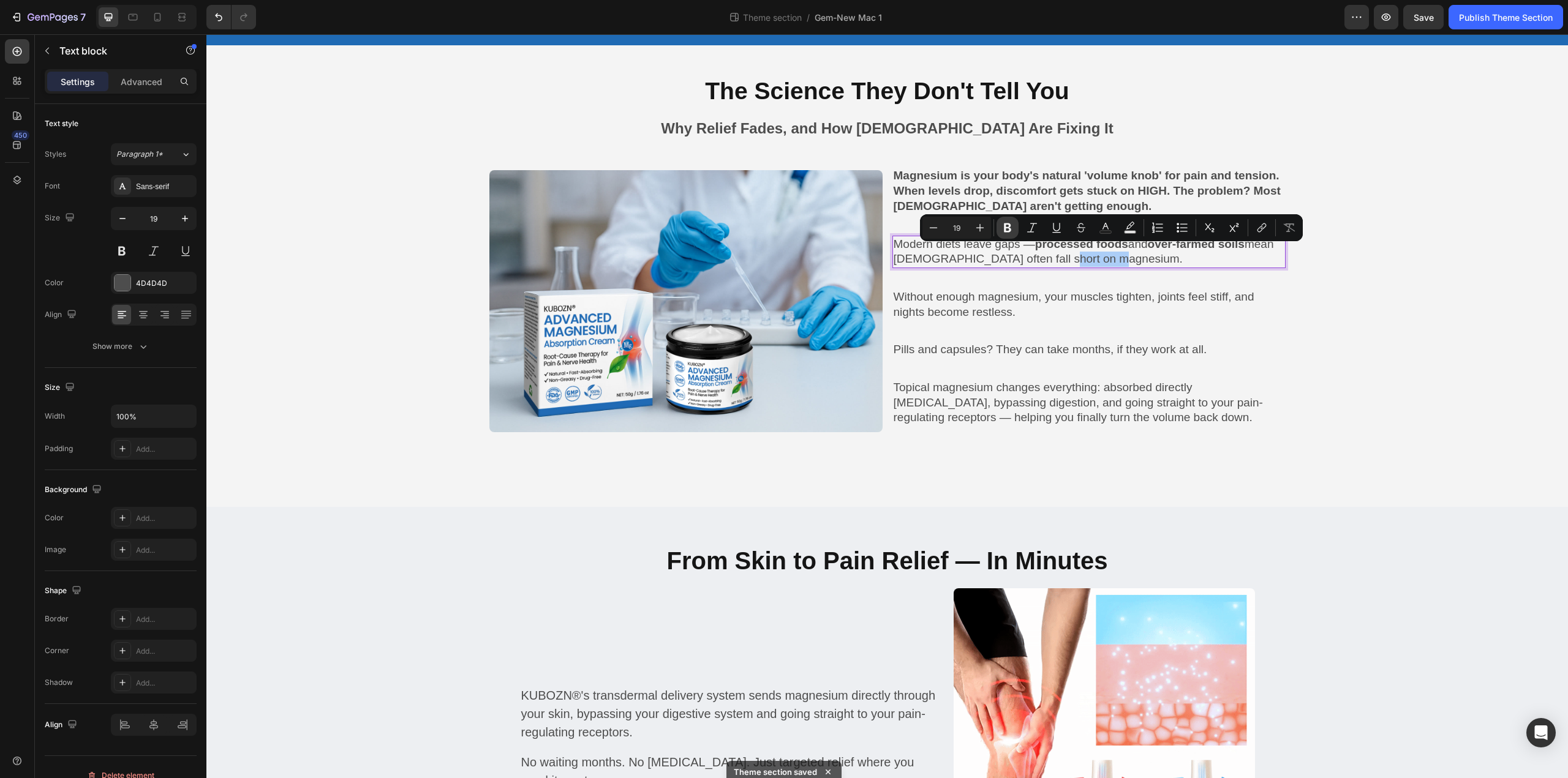
click at [1014, 231] on button "Bold" at bounding box center [1007, 228] width 22 height 22
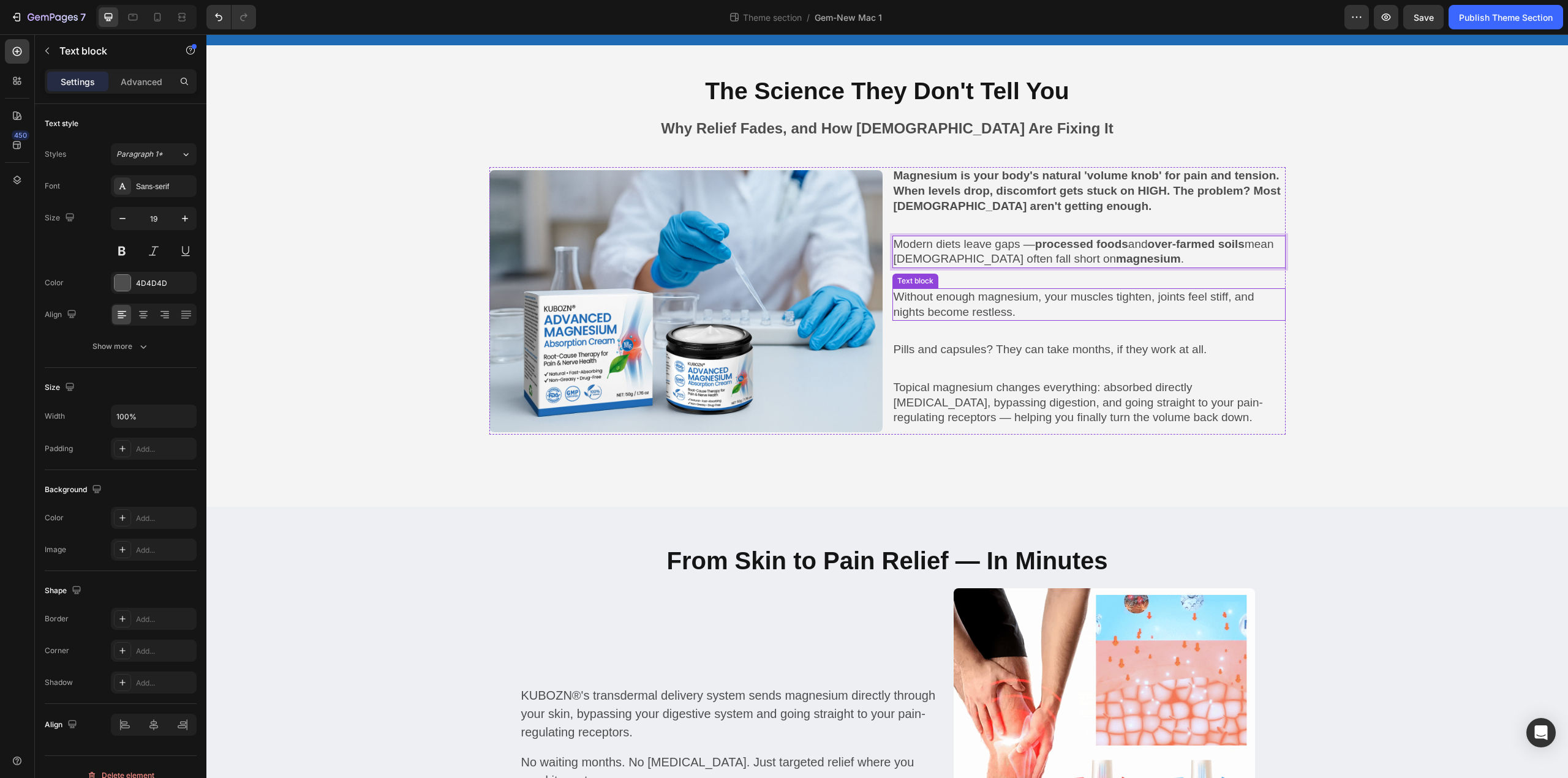
click at [1023, 298] on p "Without enough magnesium, your muscles tighten, joints feel stiff, and nights b…" at bounding box center [1088, 304] width 390 height 30
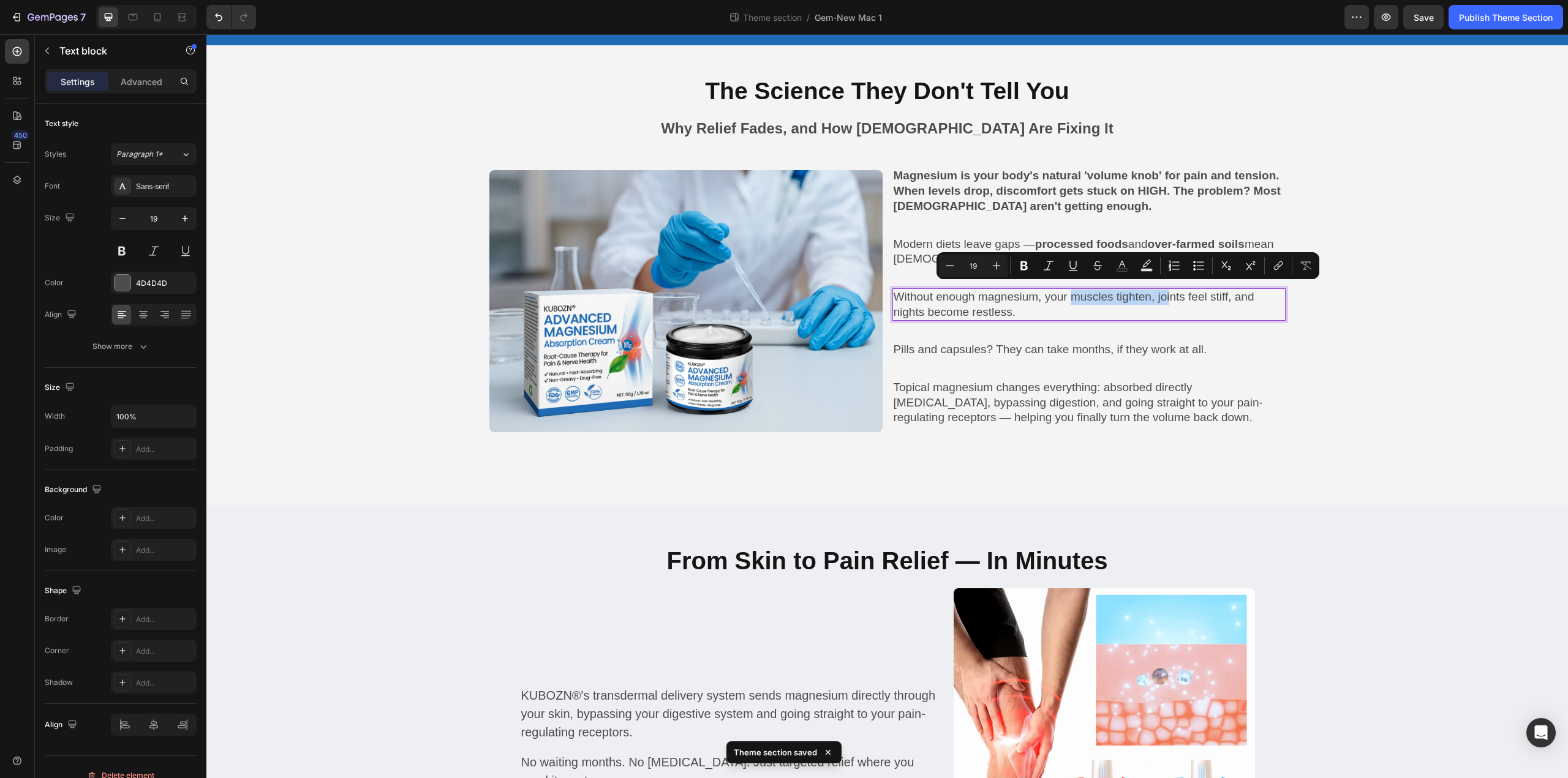
drag, startPoint x: 1079, startPoint y: 297, endPoint x: 1180, endPoint y: 299, distance: 101.0
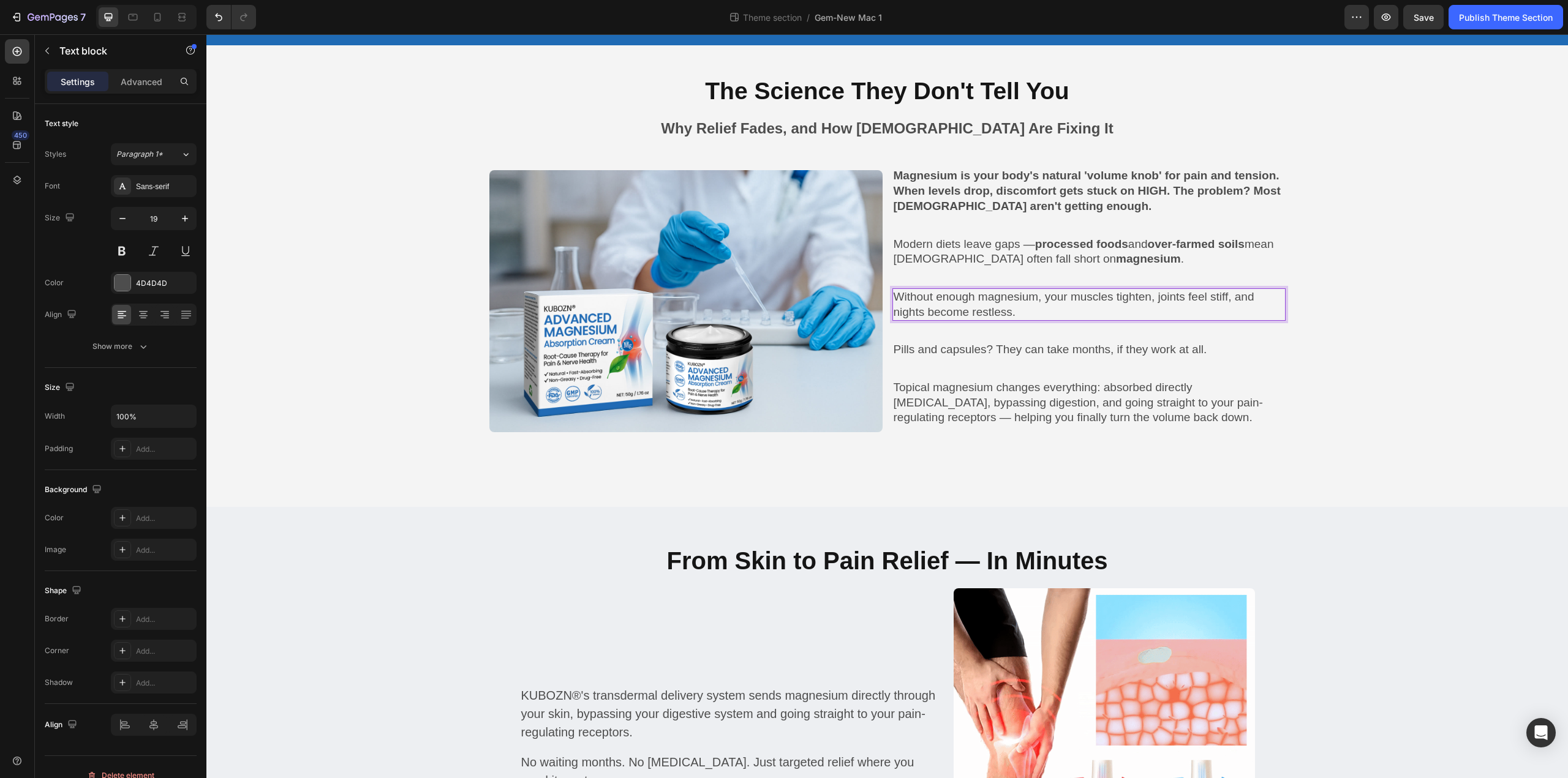
click at [1130, 303] on p "Without enough magnesium, your muscles tighten, joints feel stiff, and nights b…" at bounding box center [1088, 304] width 390 height 30
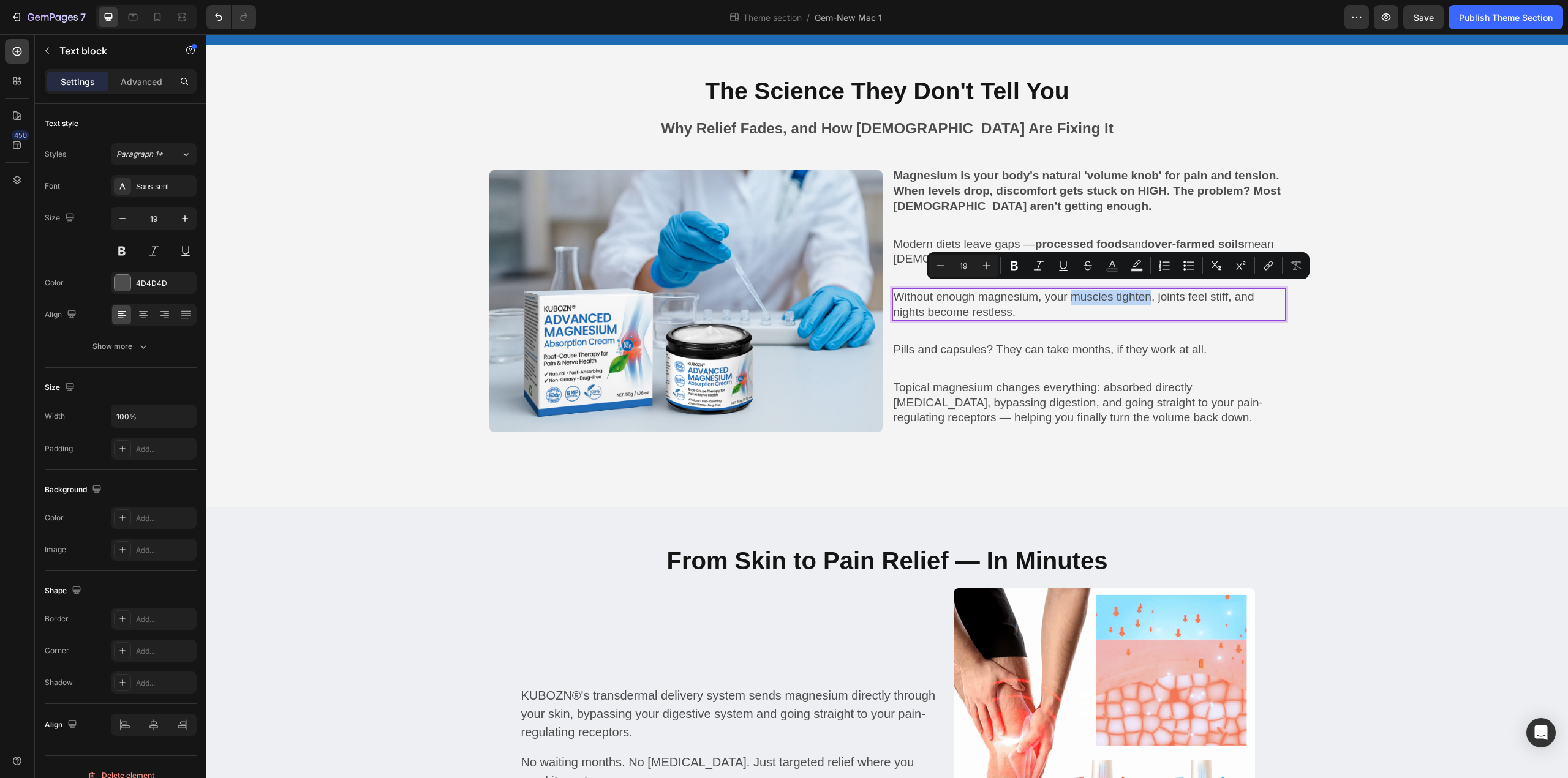
drag, startPoint x: 1159, startPoint y: 297, endPoint x: 1078, endPoint y: 297, distance: 81.0
click at [1078, 297] on p "Without enough magnesium, your muscles tighten, joints feel stiff, and nights b…" at bounding box center [1088, 304] width 390 height 30
click at [1017, 266] on icon "Editor contextual toolbar" at bounding box center [1014, 266] width 7 height 9
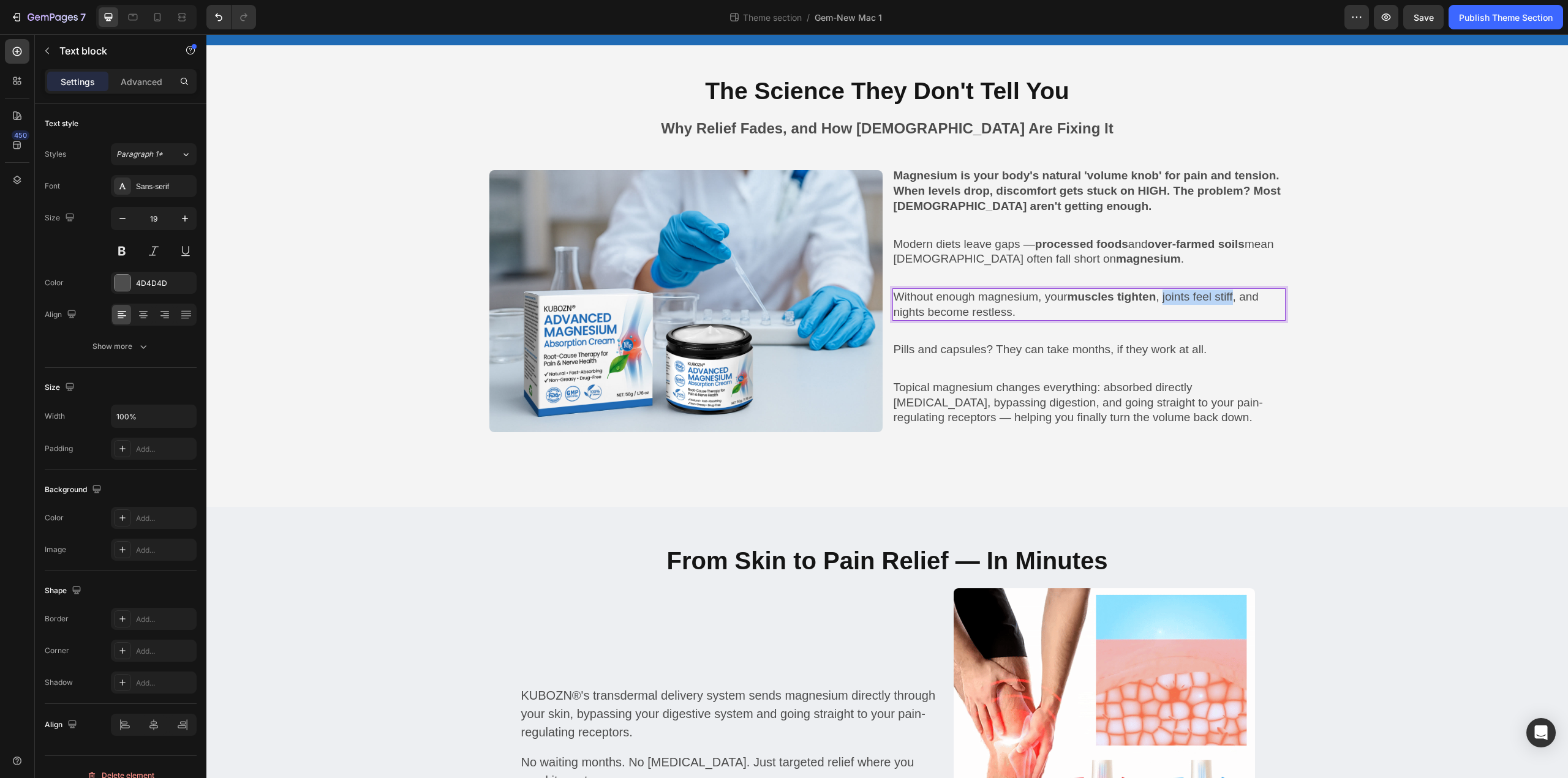
drag, startPoint x: 1171, startPoint y: 295, endPoint x: 1248, endPoint y: 297, distance: 77.0
click at [1248, 297] on p "Without enough magnesium, your muscles tighten , joints feel stiff, and nights …" at bounding box center [1088, 304] width 390 height 30
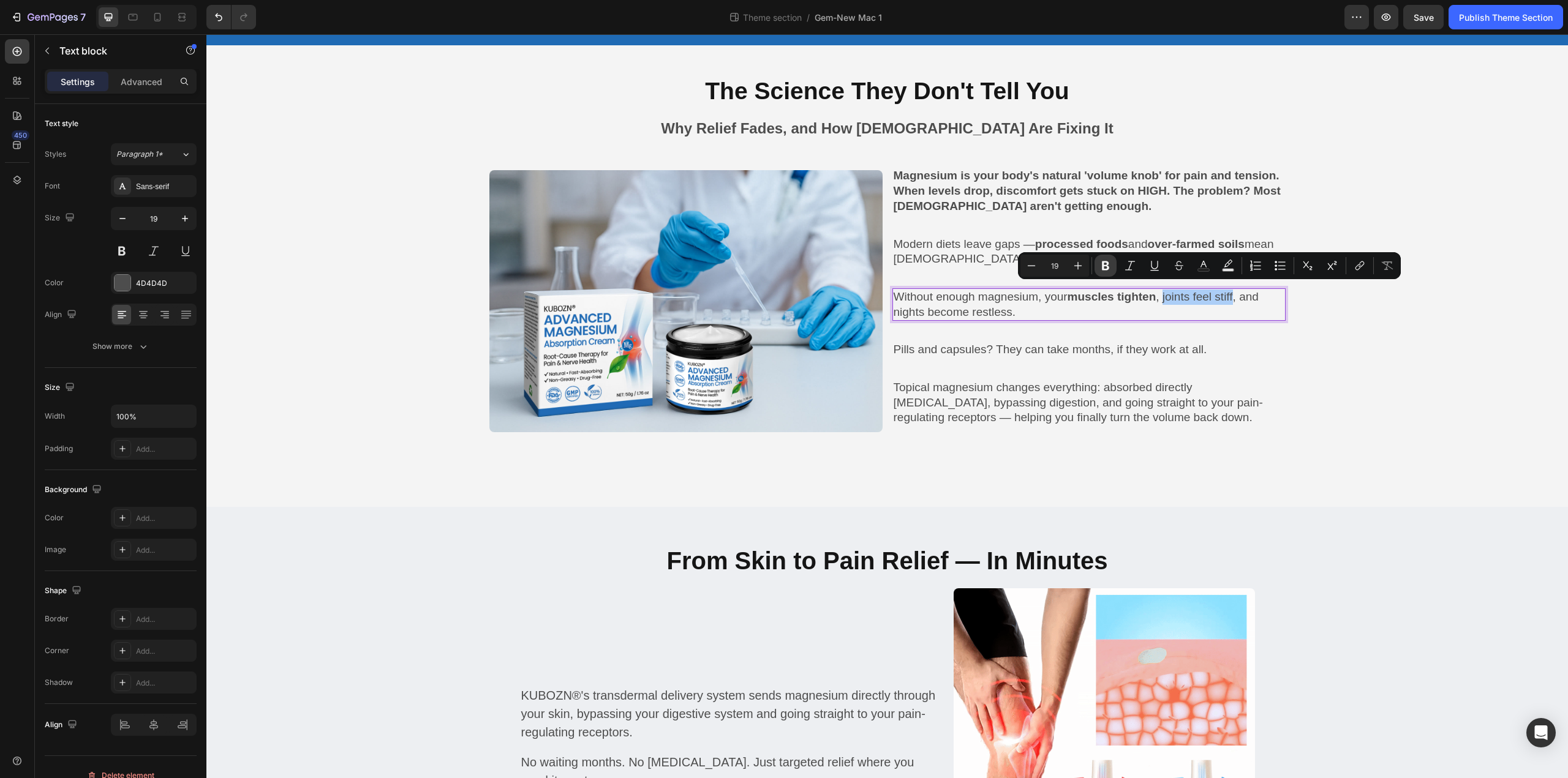
click at [1103, 265] on icon "Editor contextual toolbar" at bounding box center [1105, 266] width 7 height 9
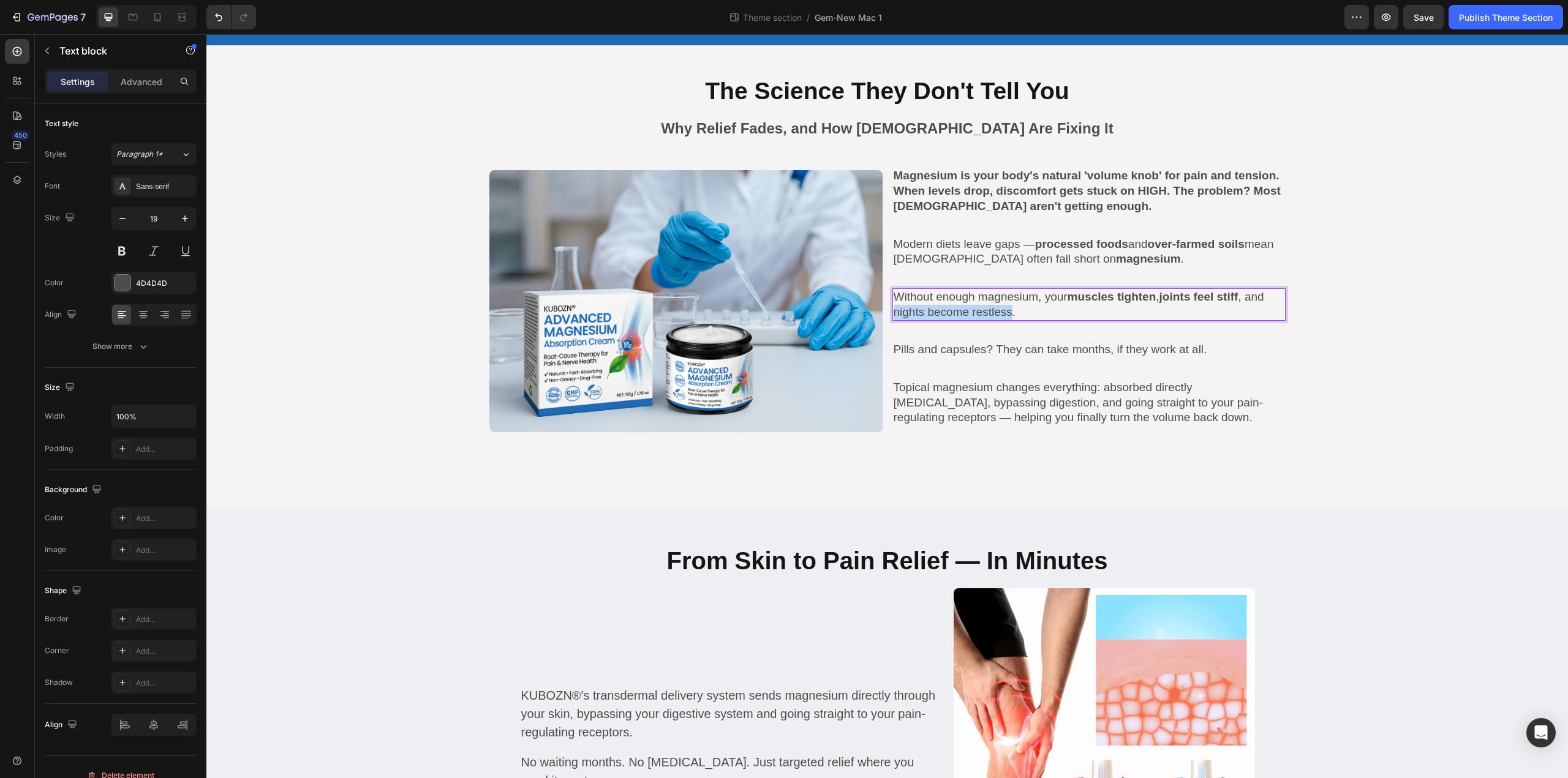
drag, startPoint x: 916, startPoint y: 310, endPoint x: 1036, endPoint y: 310, distance: 120.0
click at [1036, 310] on p "Without enough magnesium, your muscles tighten , joints feel stiff , and nights…" at bounding box center [1088, 304] width 390 height 30
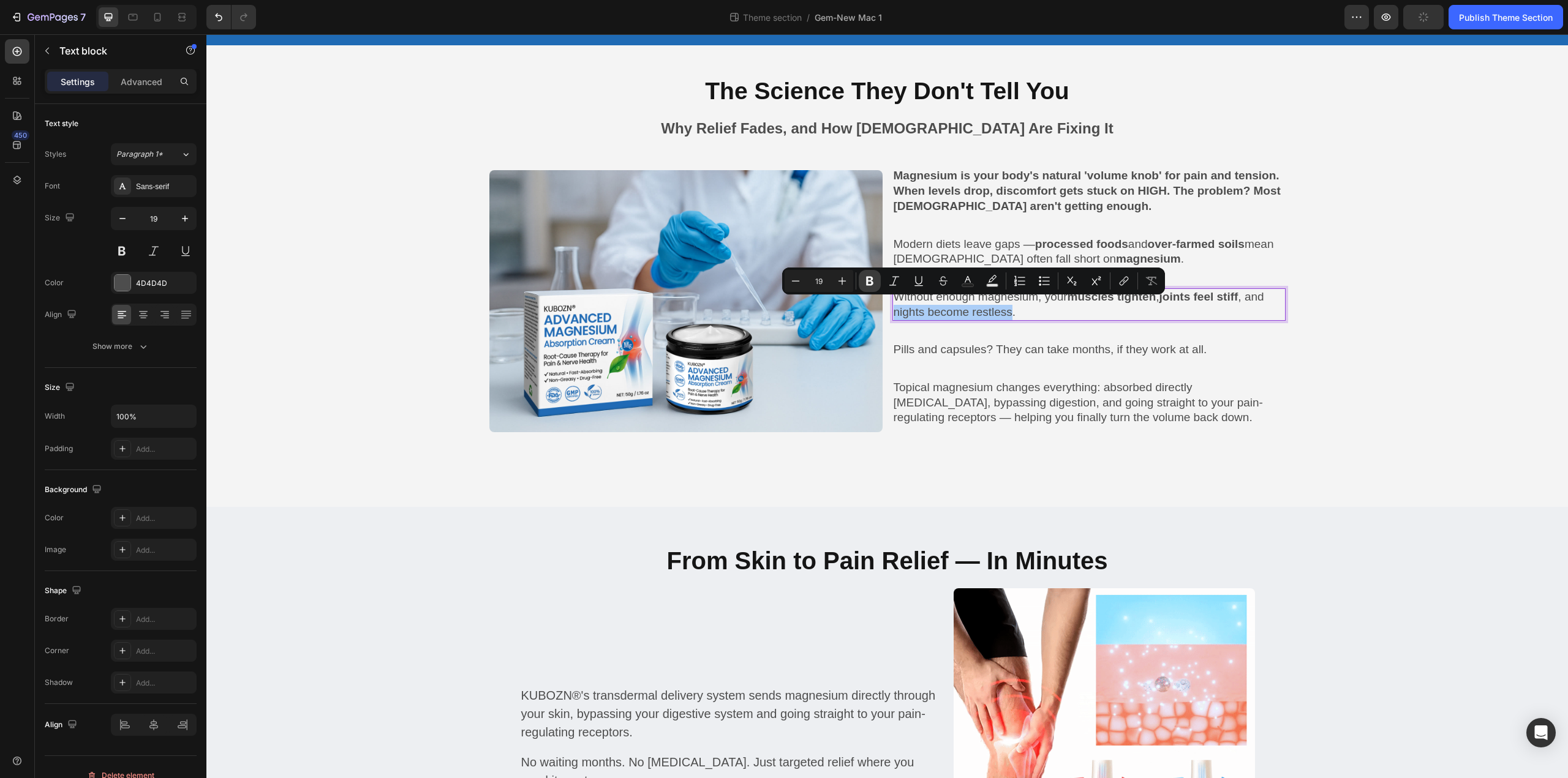
click at [879, 280] on button "Bold" at bounding box center [870, 281] width 22 height 22
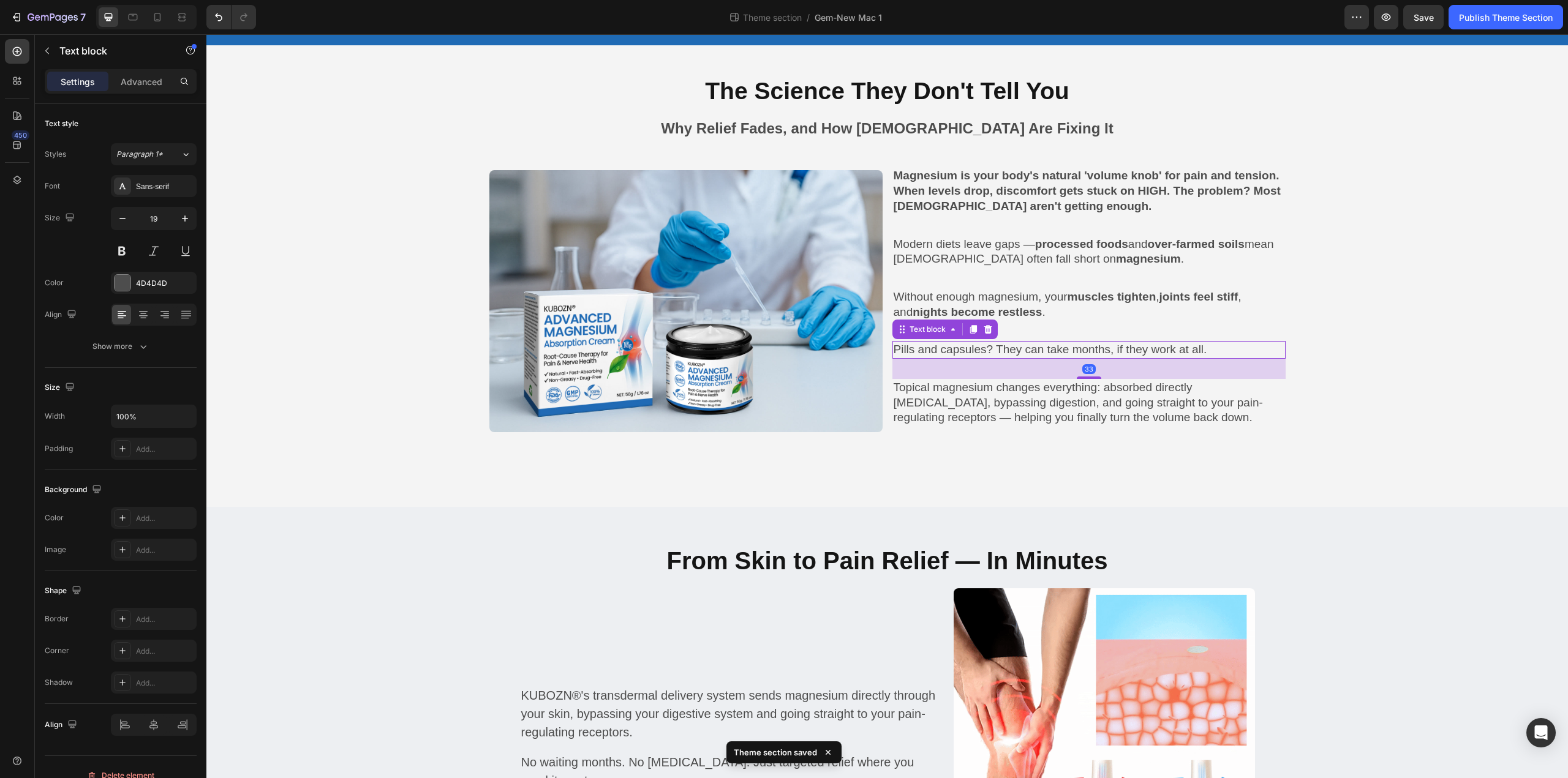
click at [1081, 349] on p "Pills and capsules? They can take months, if they work at all." at bounding box center [1088, 349] width 390 height 15
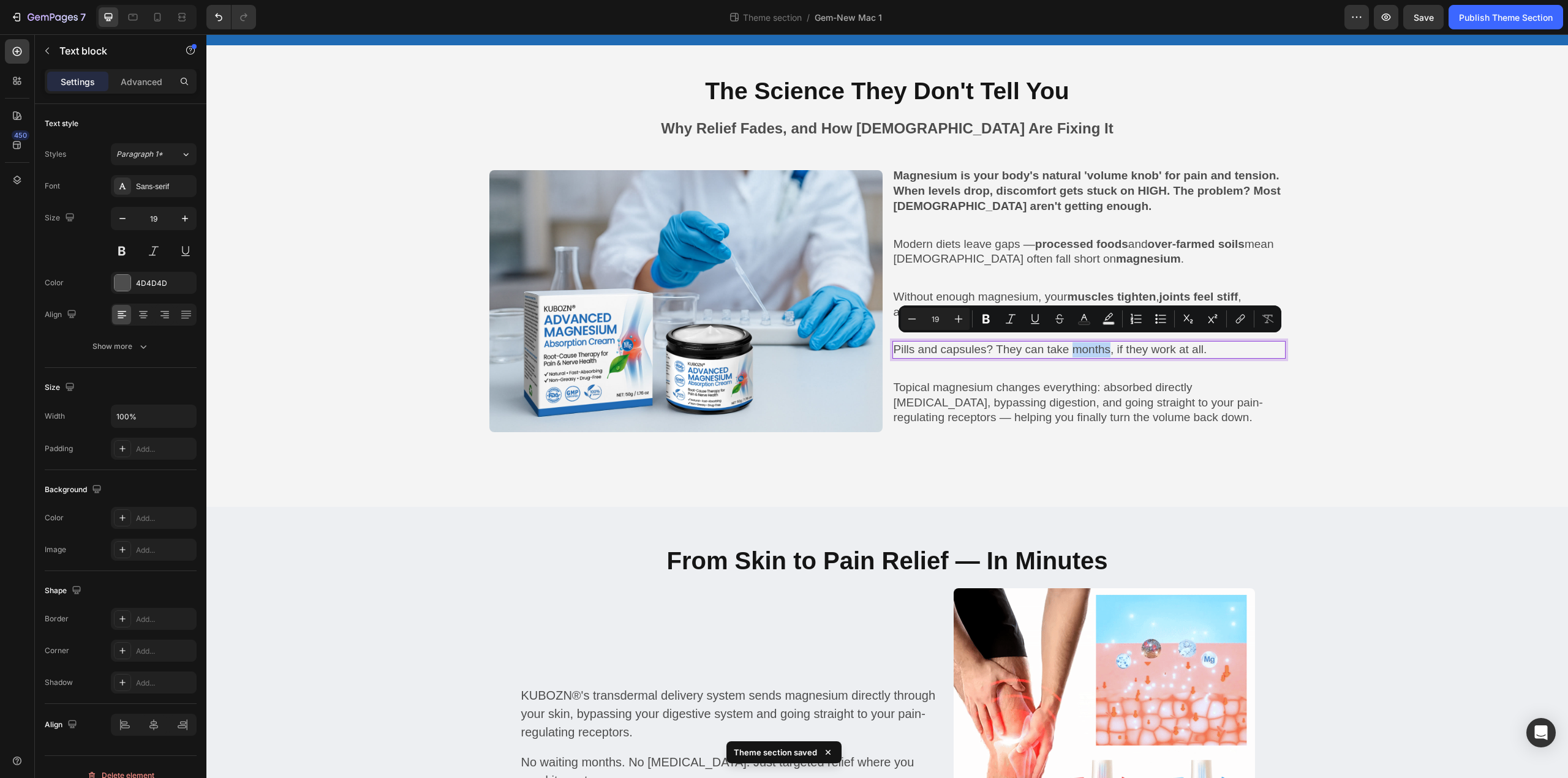
drag, startPoint x: 1072, startPoint y: 349, endPoint x: 1111, endPoint y: 346, distance: 39.1
click at [1111, 346] on p "Pills and capsules? They can take months, if they work at all." at bounding box center [1088, 349] width 390 height 15
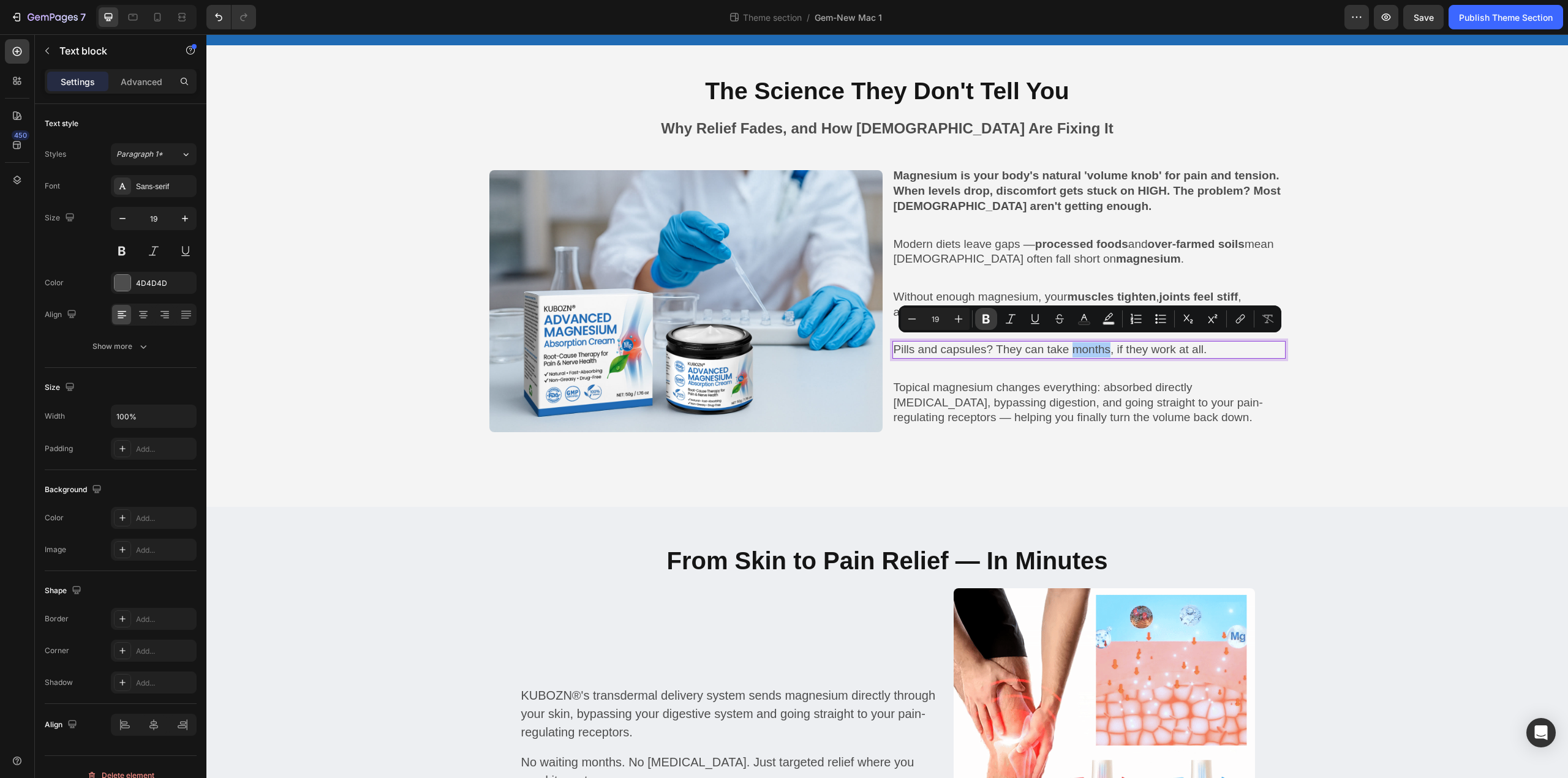
click at [984, 318] on icon "Editor contextual toolbar" at bounding box center [986, 319] width 13 height 13
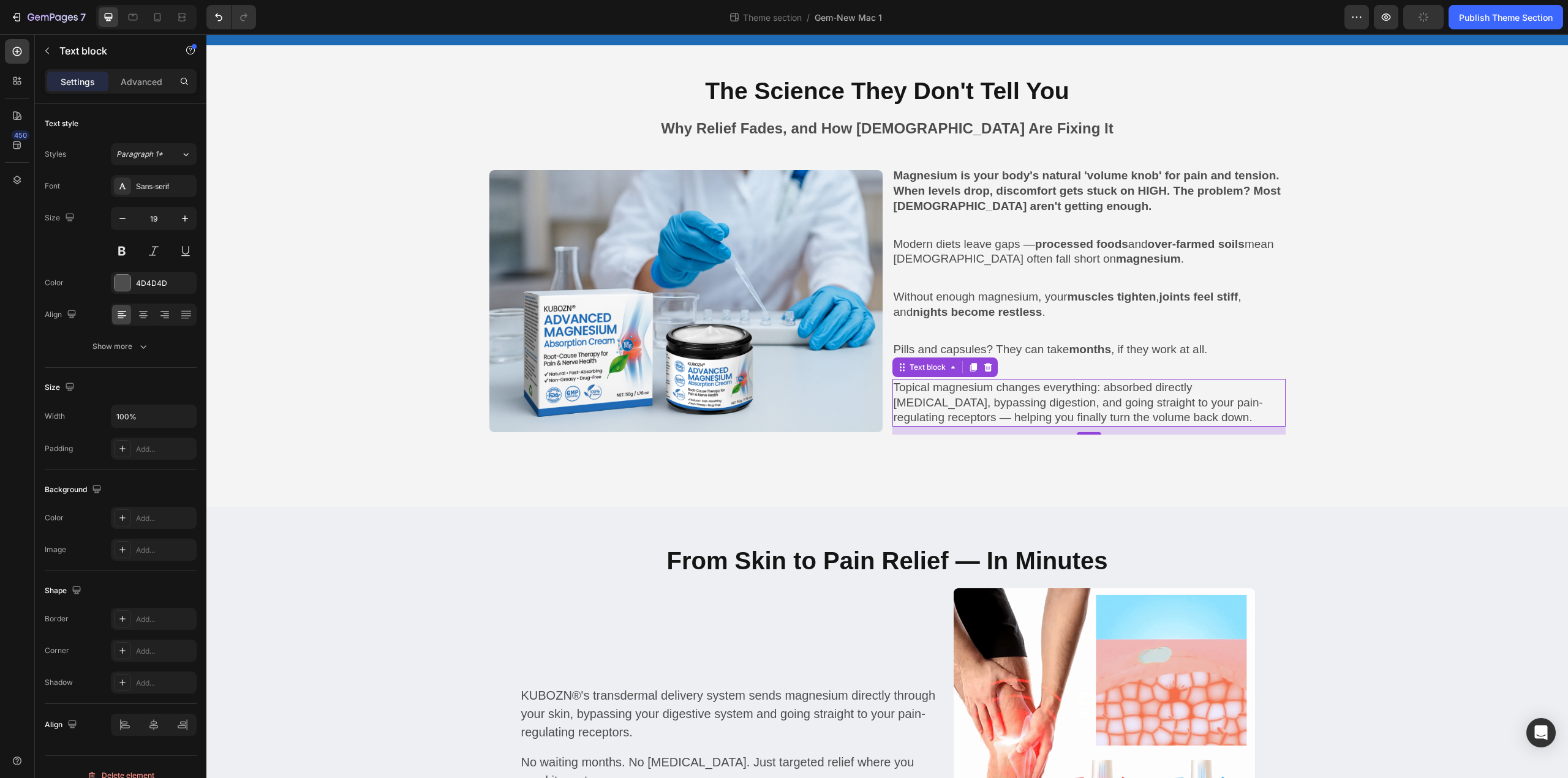
click at [1036, 394] on p "Topical magnesium changes everything: absorbed directly [MEDICAL_DATA], bypassi…" at bounding box center [1088, 402] width 390 height 45
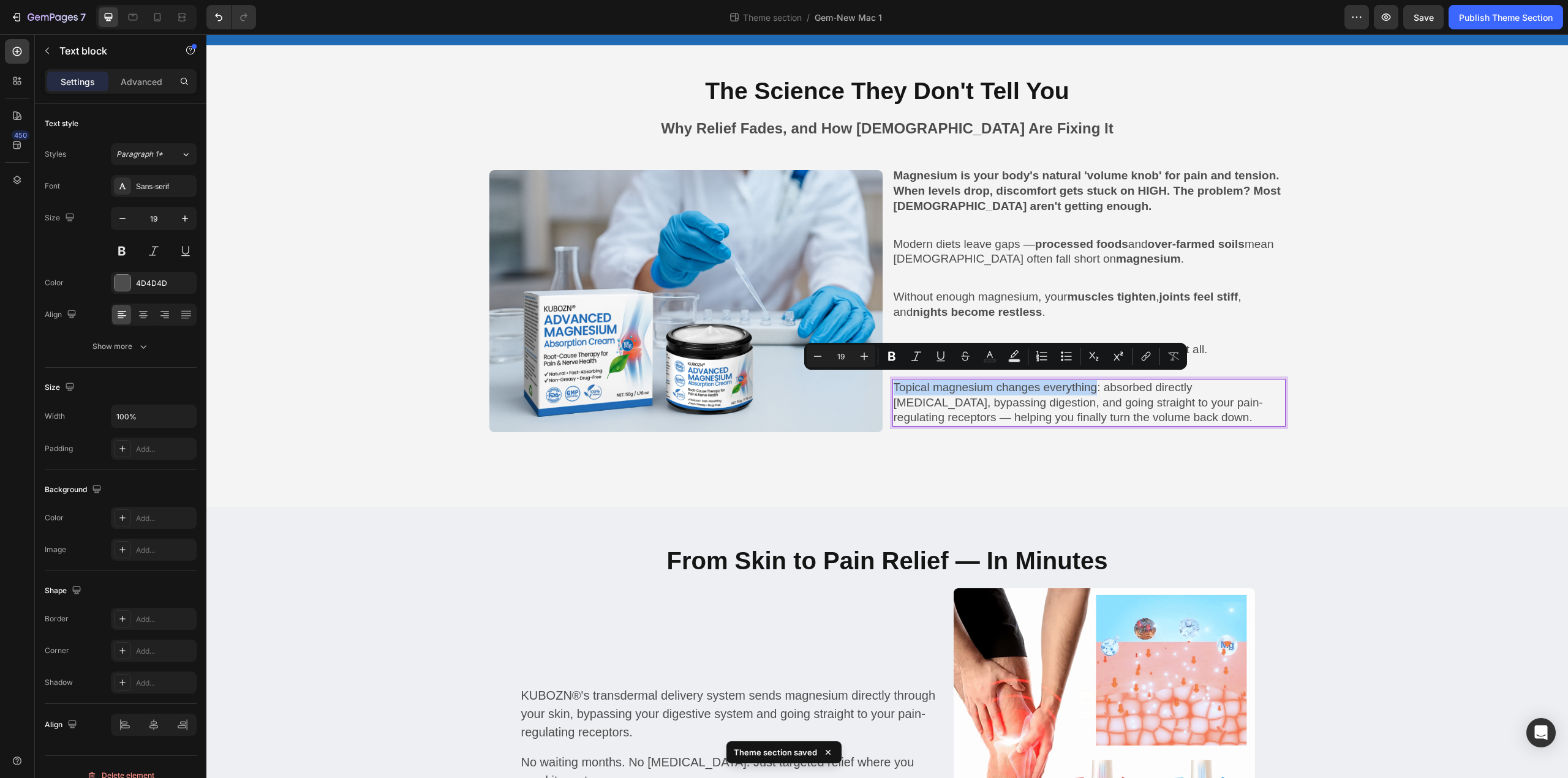
drag, startPoint x: 1101, startPoint y: 385, endPoint x: 890, endPoint y: 385, distance: 211.0
click at [892, 357] on icon "Editor contextual toolbar" at bounding box center [891, 356] width 7 height 9
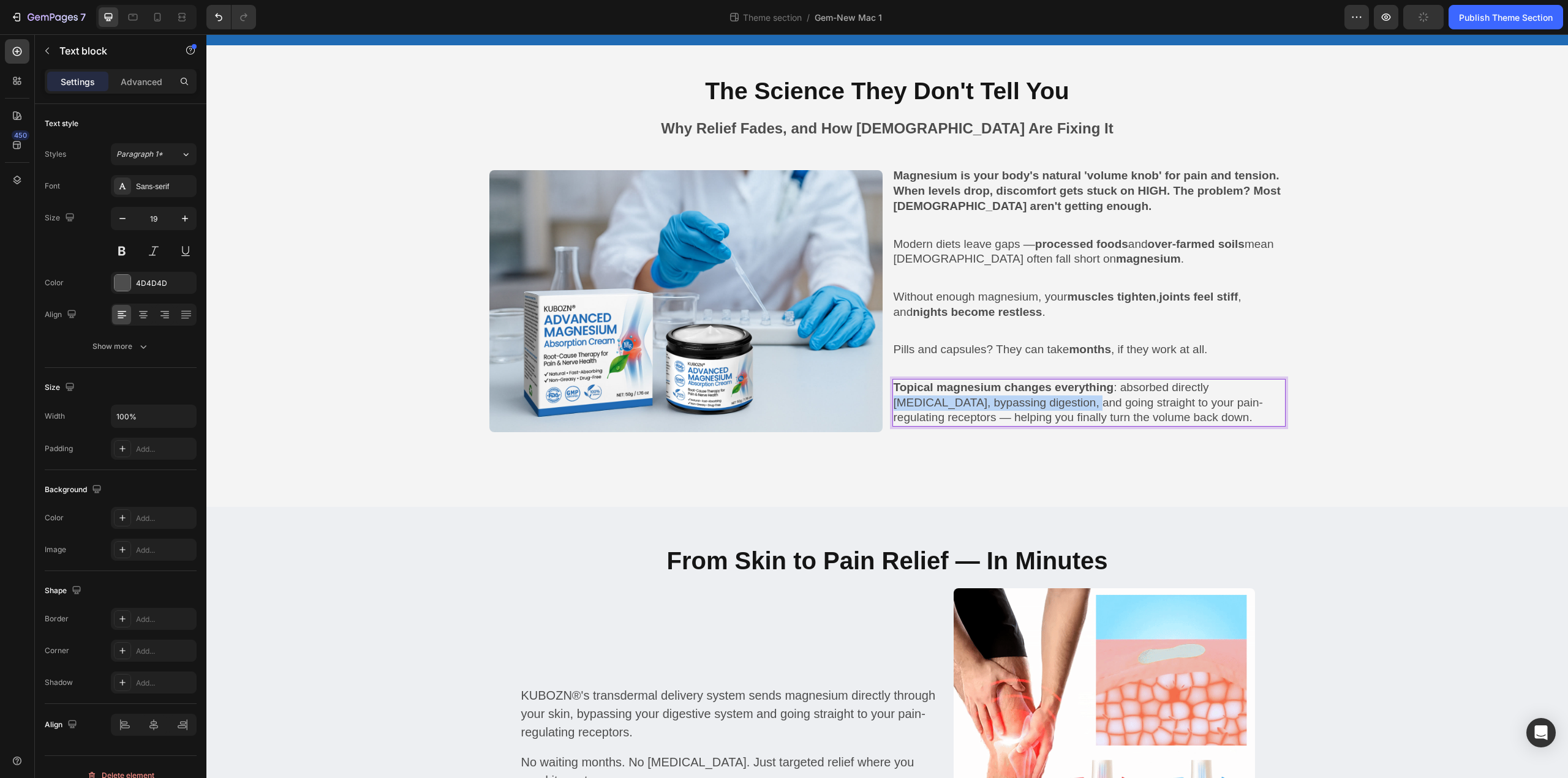
drag, startPoint x: 1218, startPoint y: 387, endPoint x: 1044, endPoint y: 401, distance: 174.6
click at [1044, 401] on p "Topical magnesium changes everything : absorbed directly [MEDICAL_DATA], bypass…" at bounding box center [1088, 402] width 390 height 45
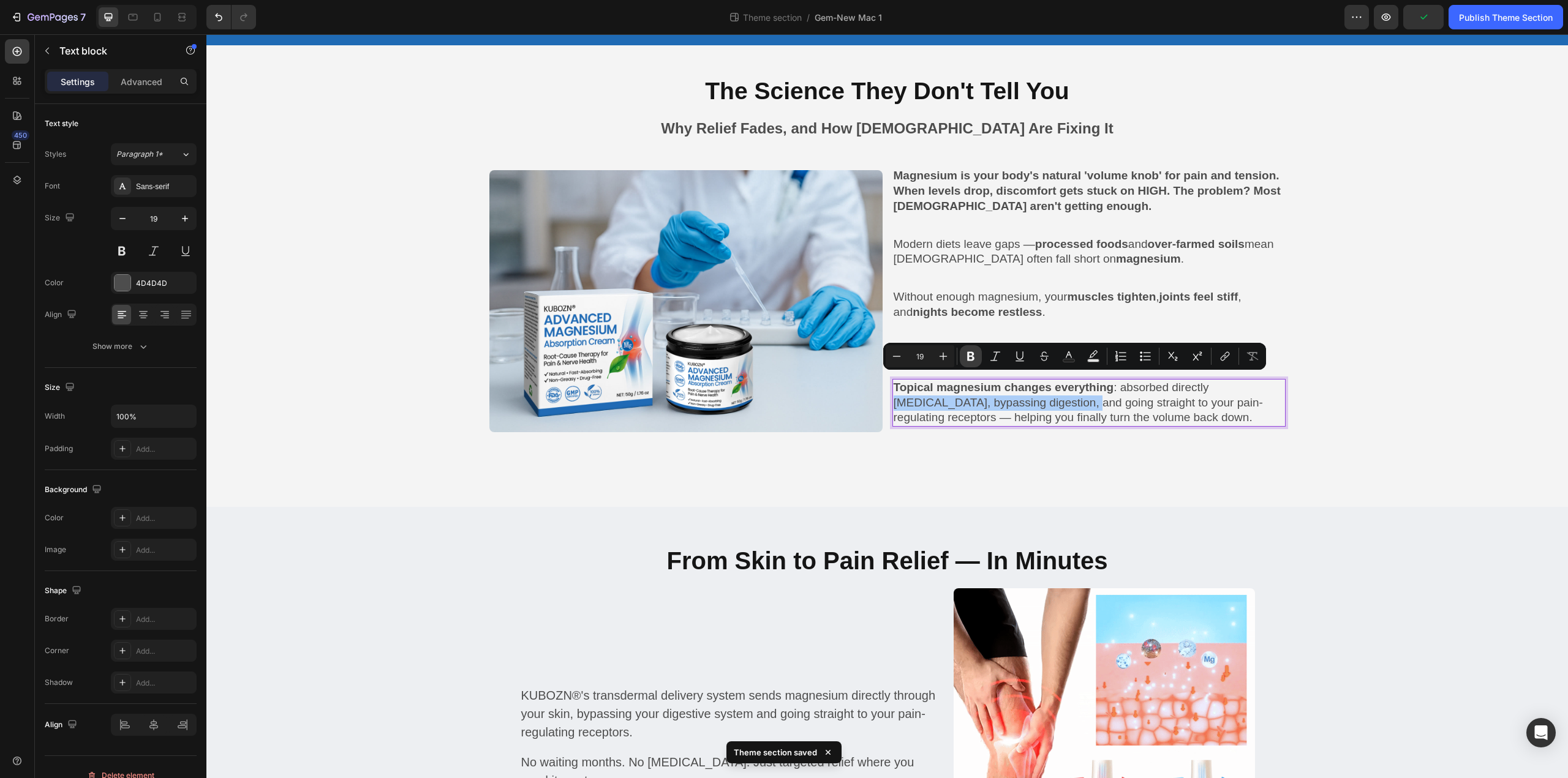
click at [975, 360] on icon "Editor contextual toolbar" at bounding box center [971, 356] width 13 height 13
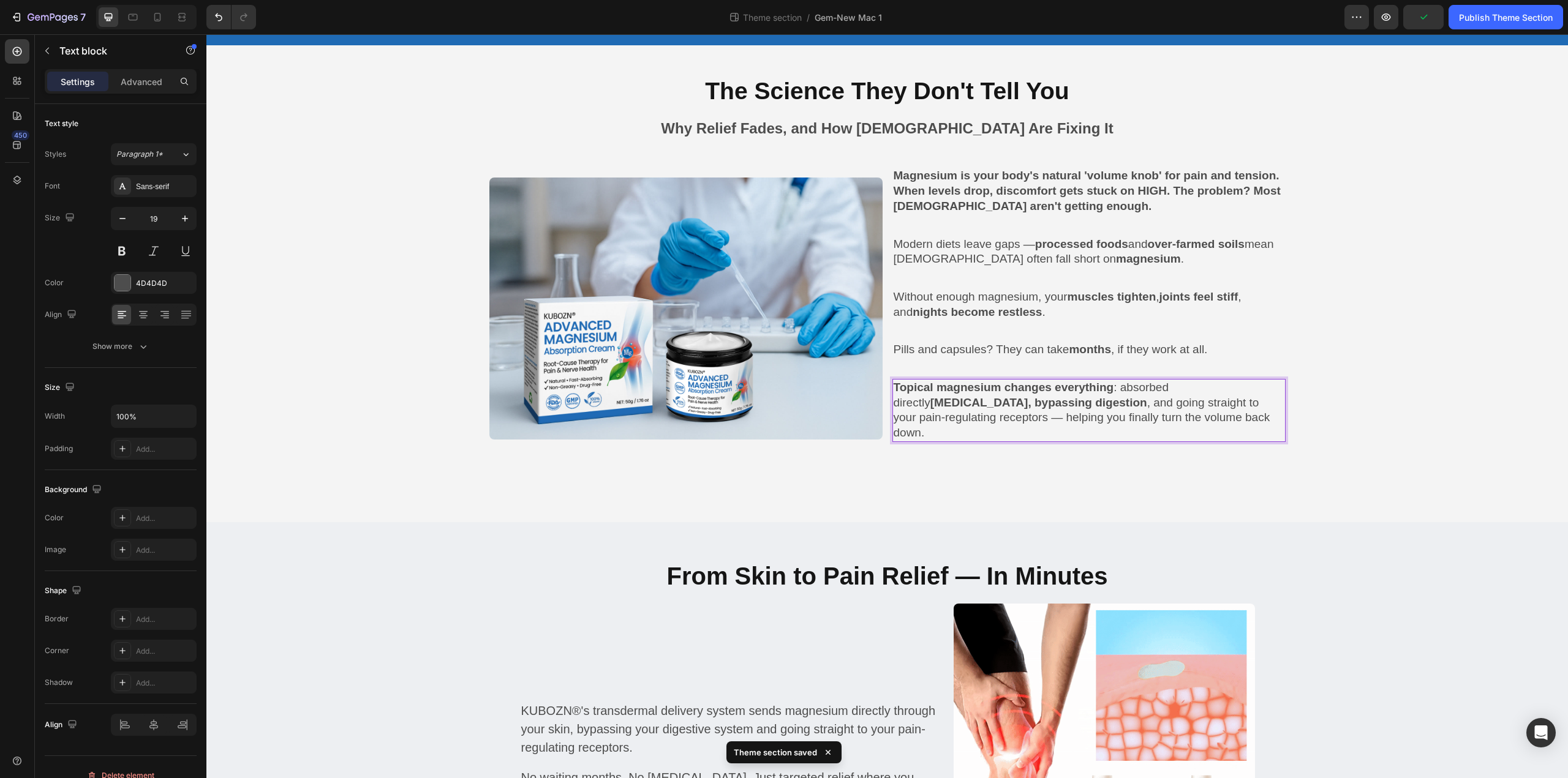
click at [1085, 408] on p "Topical magnesium changes everything : absorbed directly [MEDICAL_DATA], bypass…" at bounding box center [1088, 410] width 390 height 61
drag, startPoint x: 1202, startPoint y: 400, endPoint x: 999, endPoint y: 418, distance: 203.8
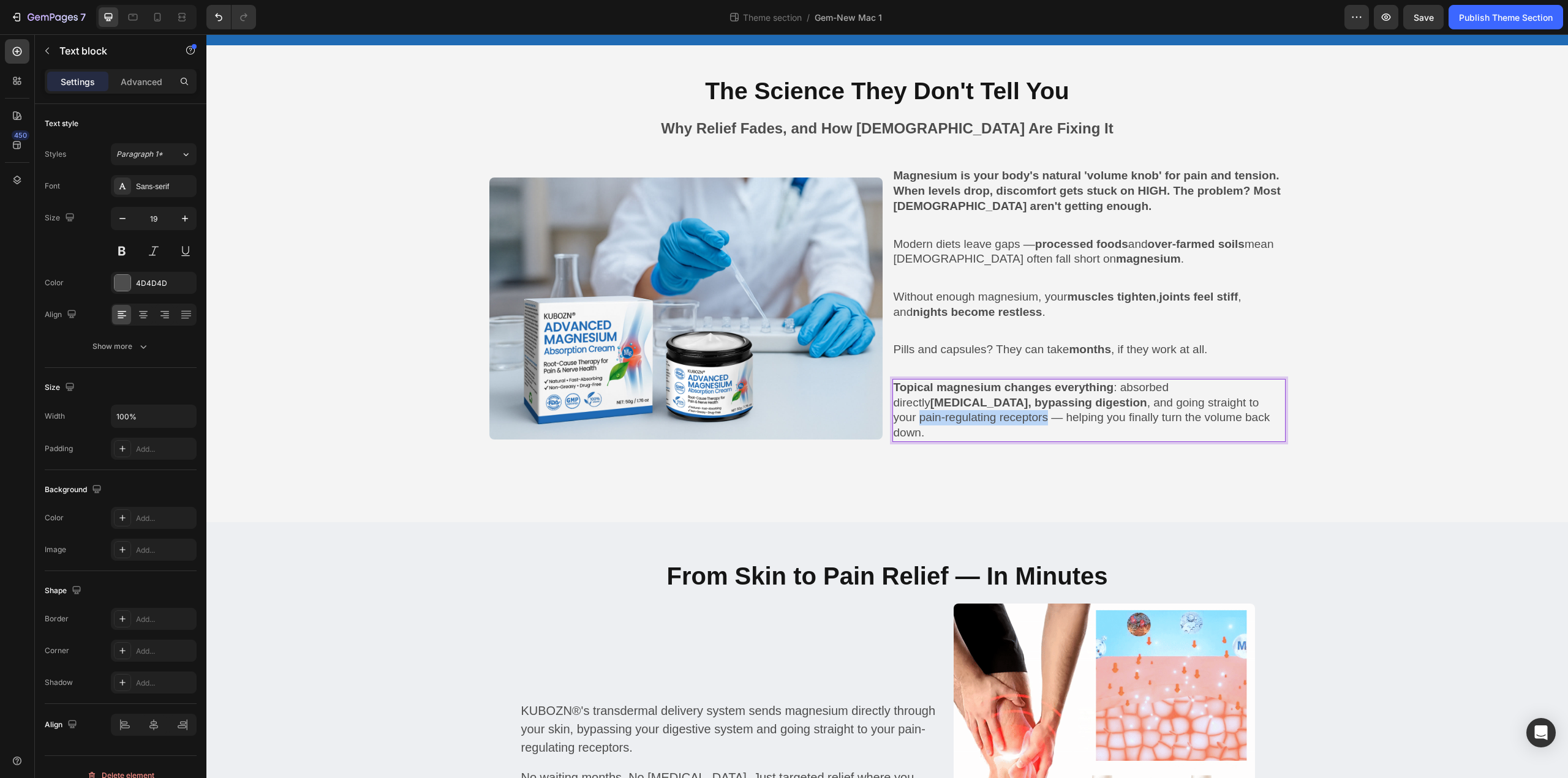
click at [999, 418] on p "Topical magnesium changes everything : absorbed directly [MEDICAL_DATA], bypass…" at bounding box center [1088, 410] width 390 height 61
click at [980, 415] on p "Topical magnesium changes everything : absorbed directly [MEDICAL_DATA], bypass…" at bounding box center [1088, 410] width 390 height 61
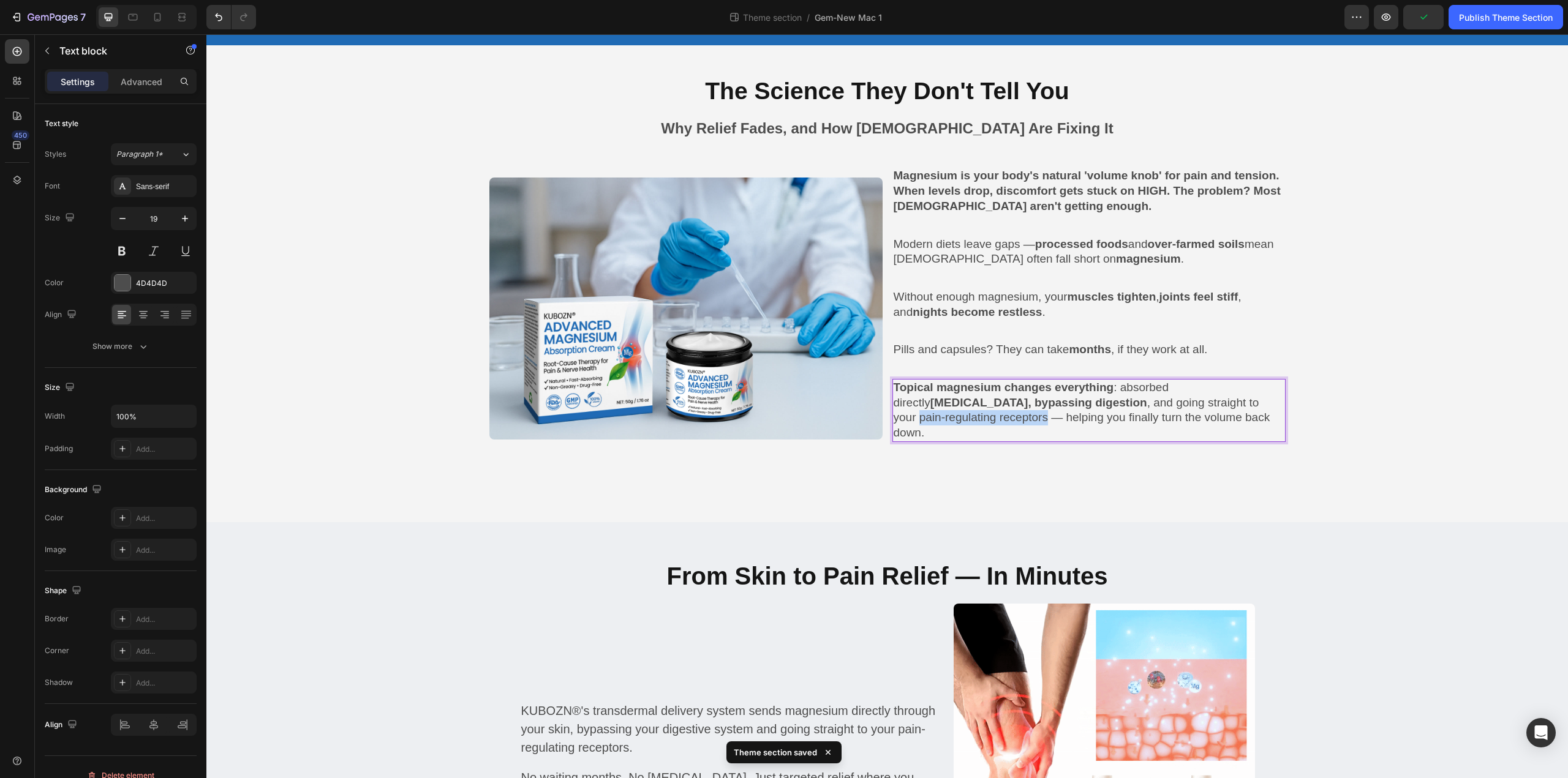
drag, startPoint x: 1203, startPoint y: 401, endPoint x: 996, endPoint y: 415, distance: 207.5
click at [996, 415] on p "Topical magnesium changes everything : absorbed directly [MEDICAL_DATA], bypass…" at bounding box center [1088, 410] width 390 height 61
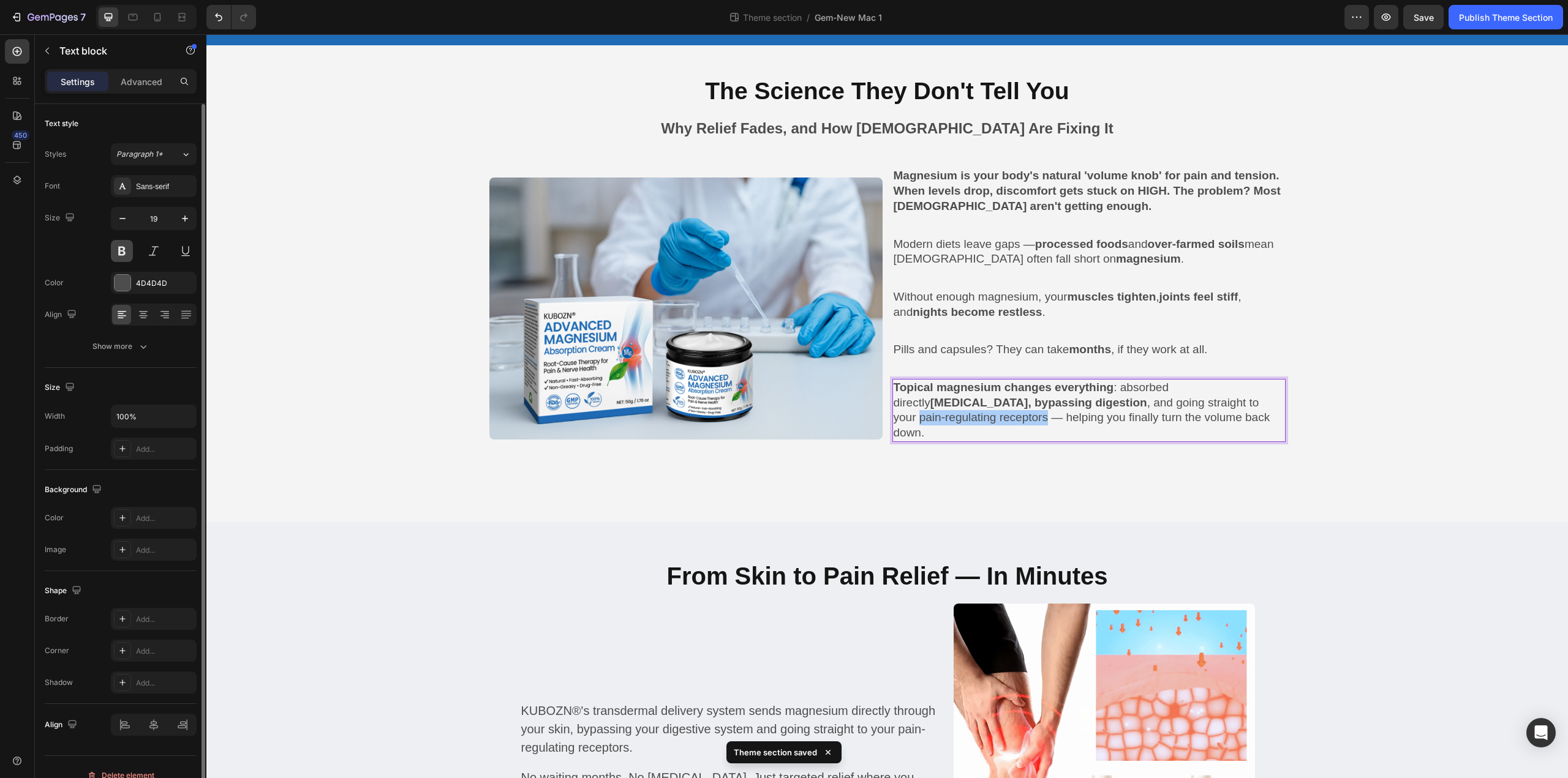
click at [122, 253] on button at bounding box center [122, 251] width 22 height 22
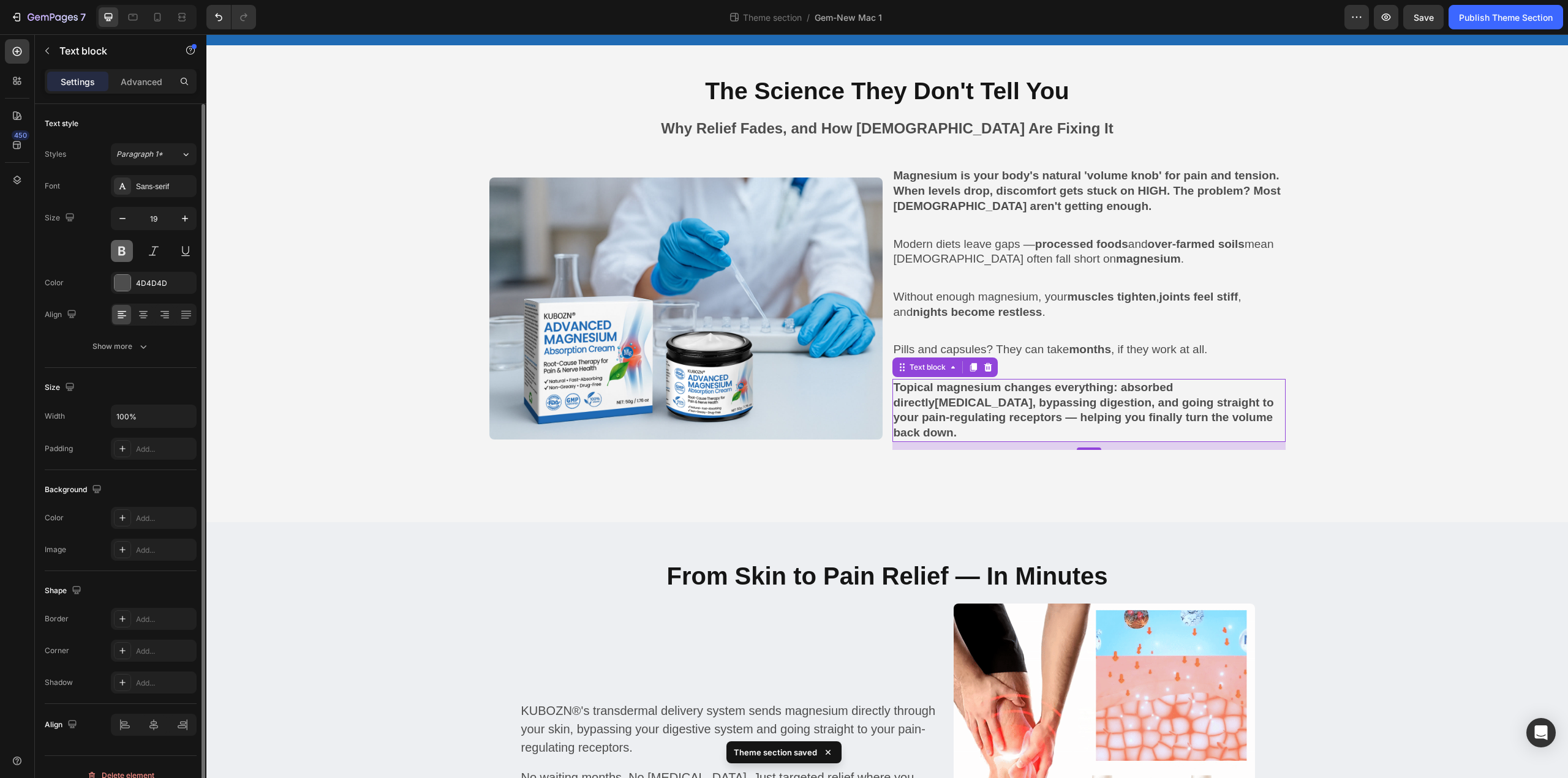
click at [122, 253] on button at bounding box center [122, 251] width 22 height 22
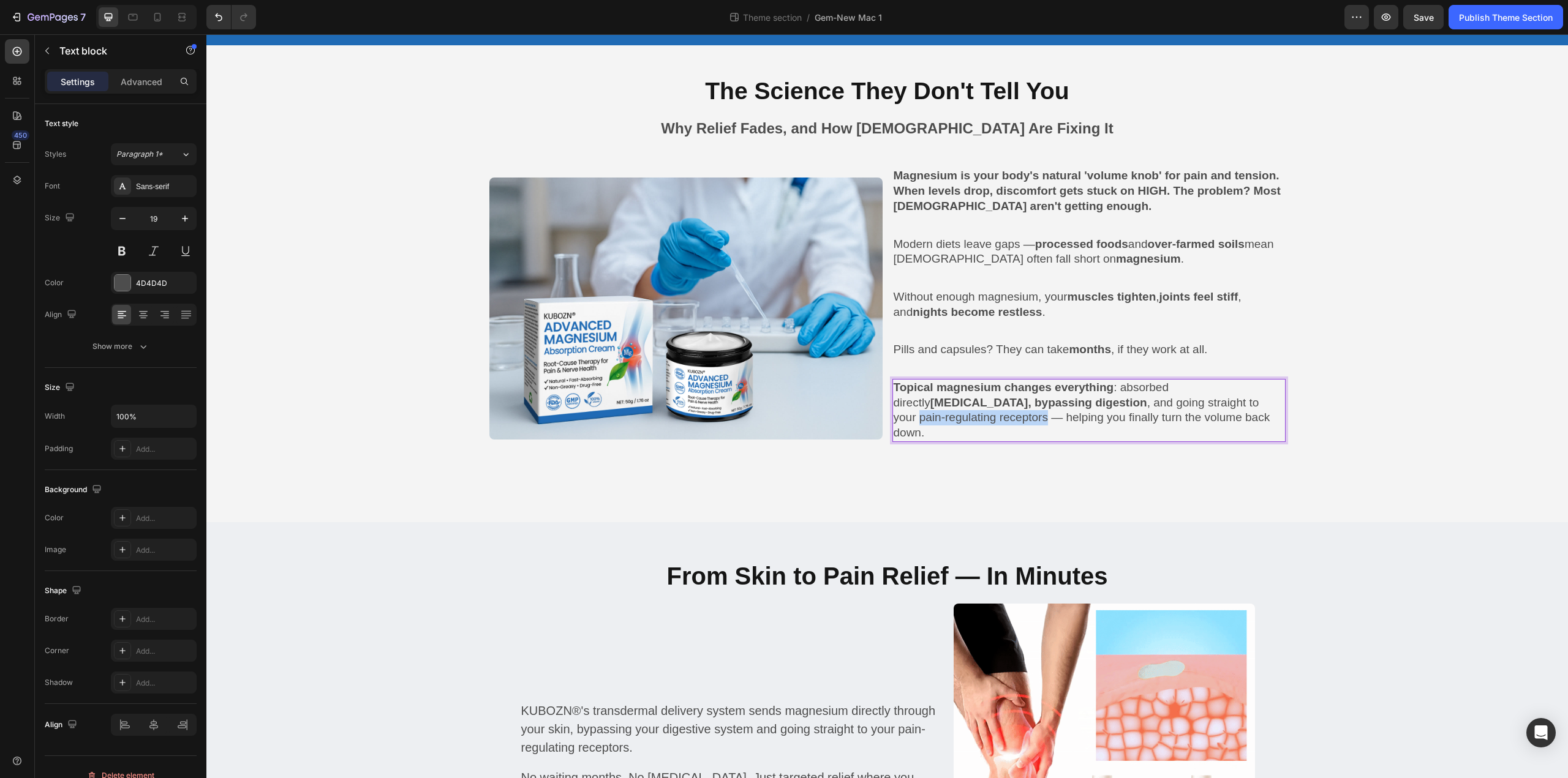
drag, startPoint x: 1203, startPoint y: 398, endPoint x: 997, endPoint y: 417, distance: 206.9
click at [997, 417] on p "Topical magnesium changes everything : absorbed directly [MEDICAL_DATA], bypass…" at bounding box center [1088, 410] width 390 height 61
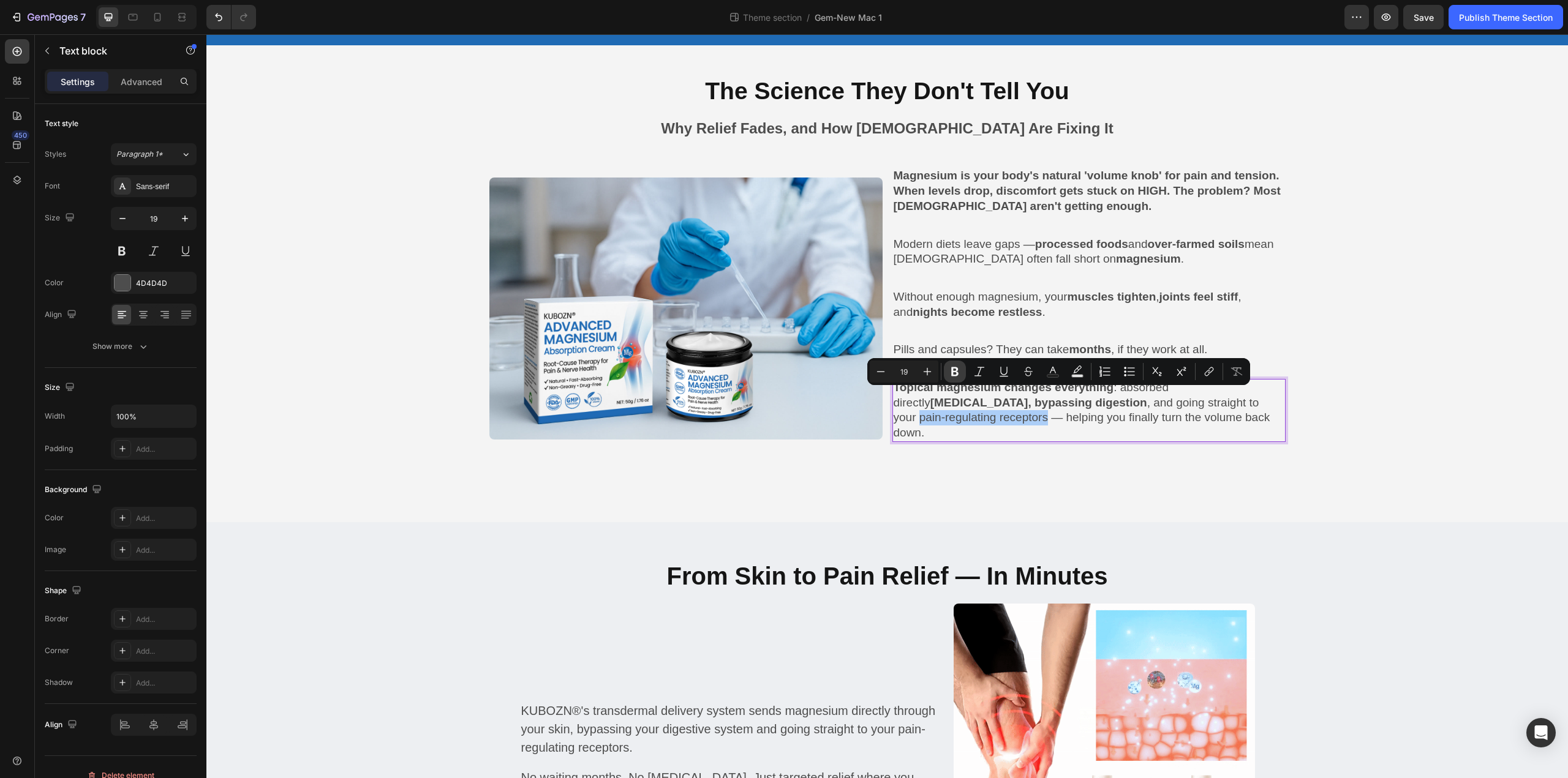
click at [951, 369] on icon "Editor contextual toolbar" at bounding box center [955, 372] width 13 height 13
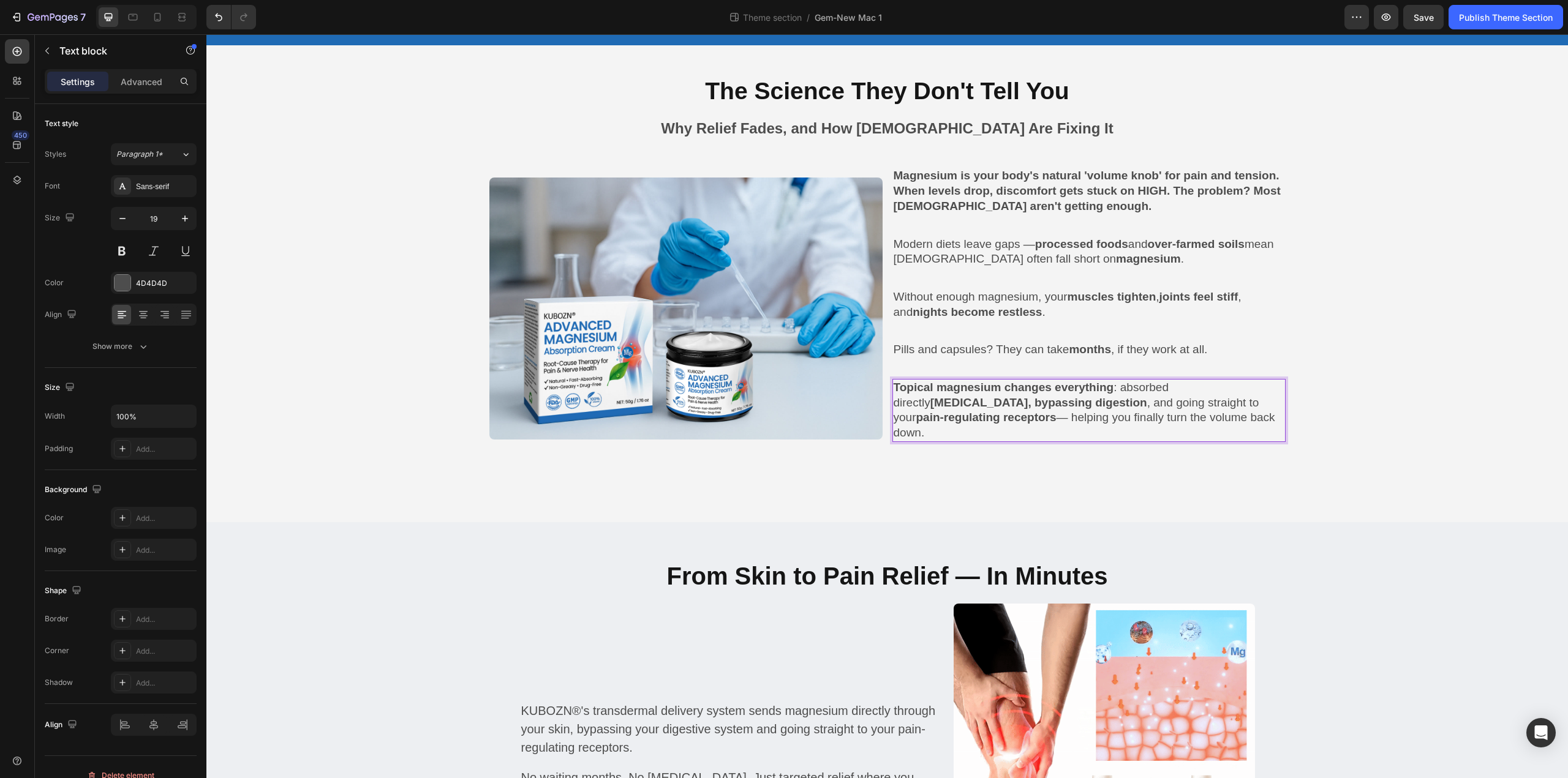
click at [1092, 415] on p "Topical magnesium changes everything : absorbed directly [MEDICAL_DATA], bypass…" at bounding box center [1088, 410] width 390 height 61
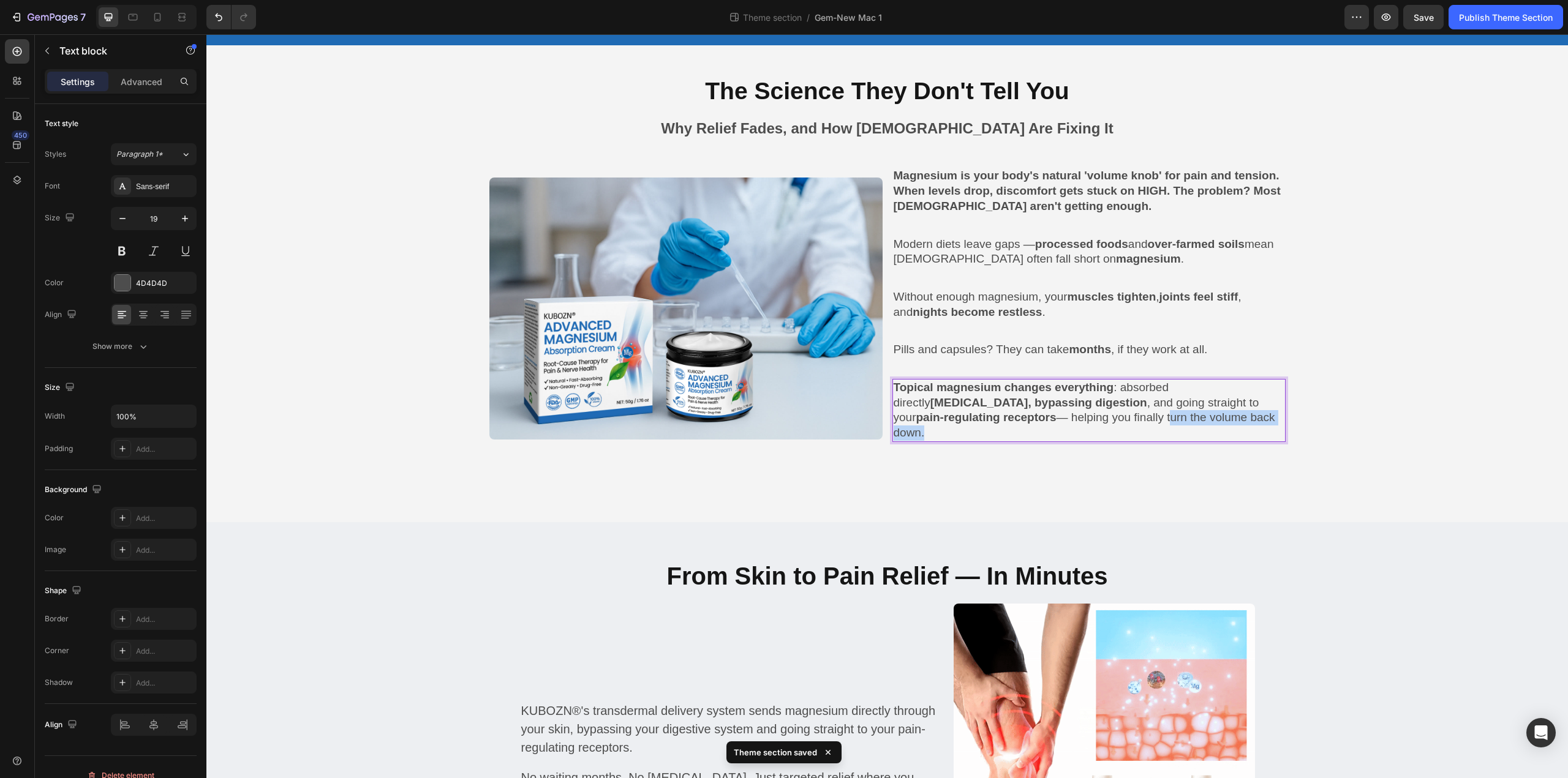
drag, startPoint x: 1122, startPoint y: 416, endPoint x: 1269, endPoint y: 420, distance: 147.1
click at [1269, 420] on p "Topical magnesium changes everything : absorbed directly [MEDICAL_DATA], bypass…" at bounding box center [1088, 410] width 390 height 61
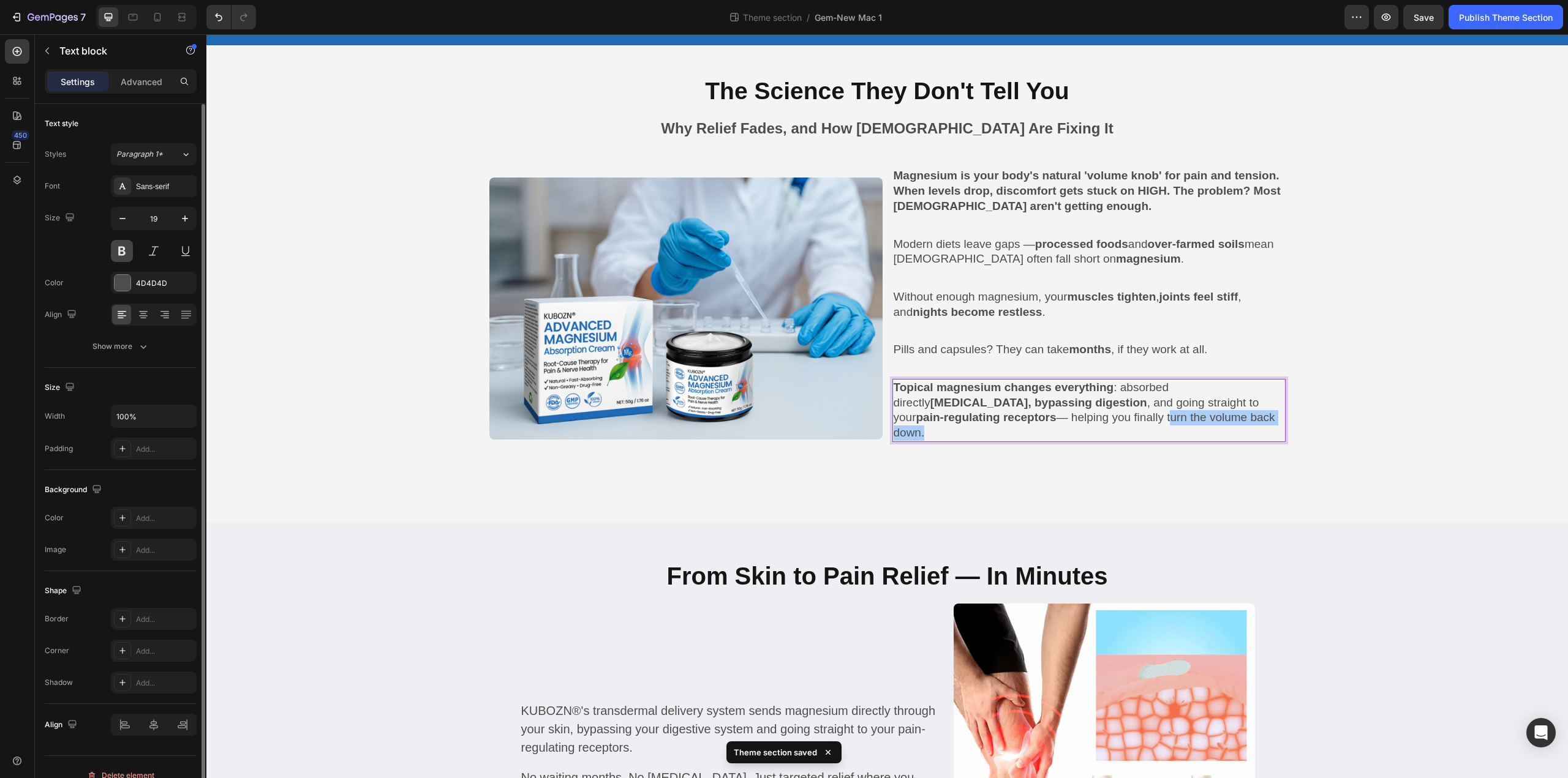
click at [125, 252] on button at bounding box center [122, 251] width 22 height 22
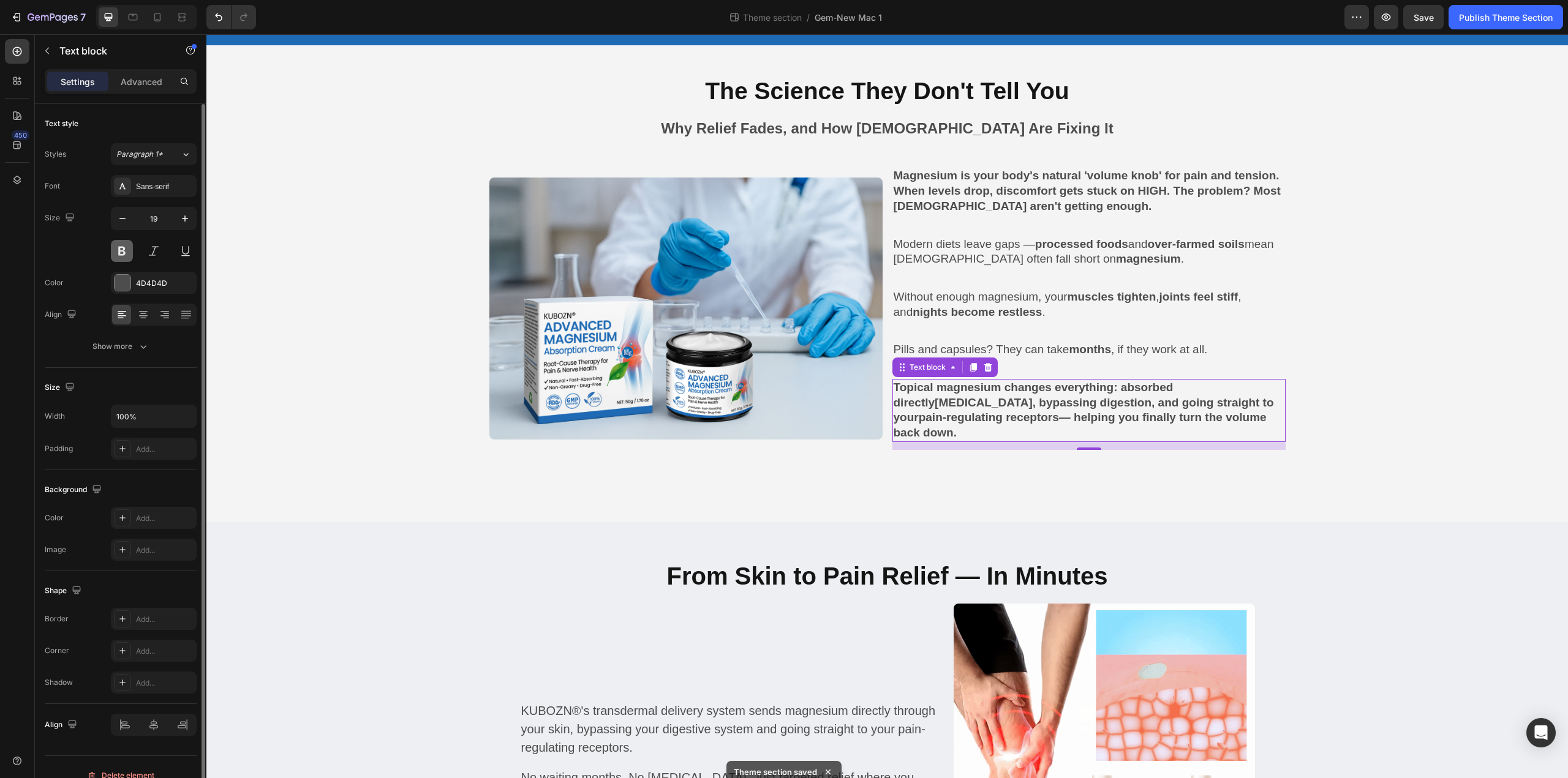
click at [125, 252] on button at bounding box center [122, 251] width 22 height 22
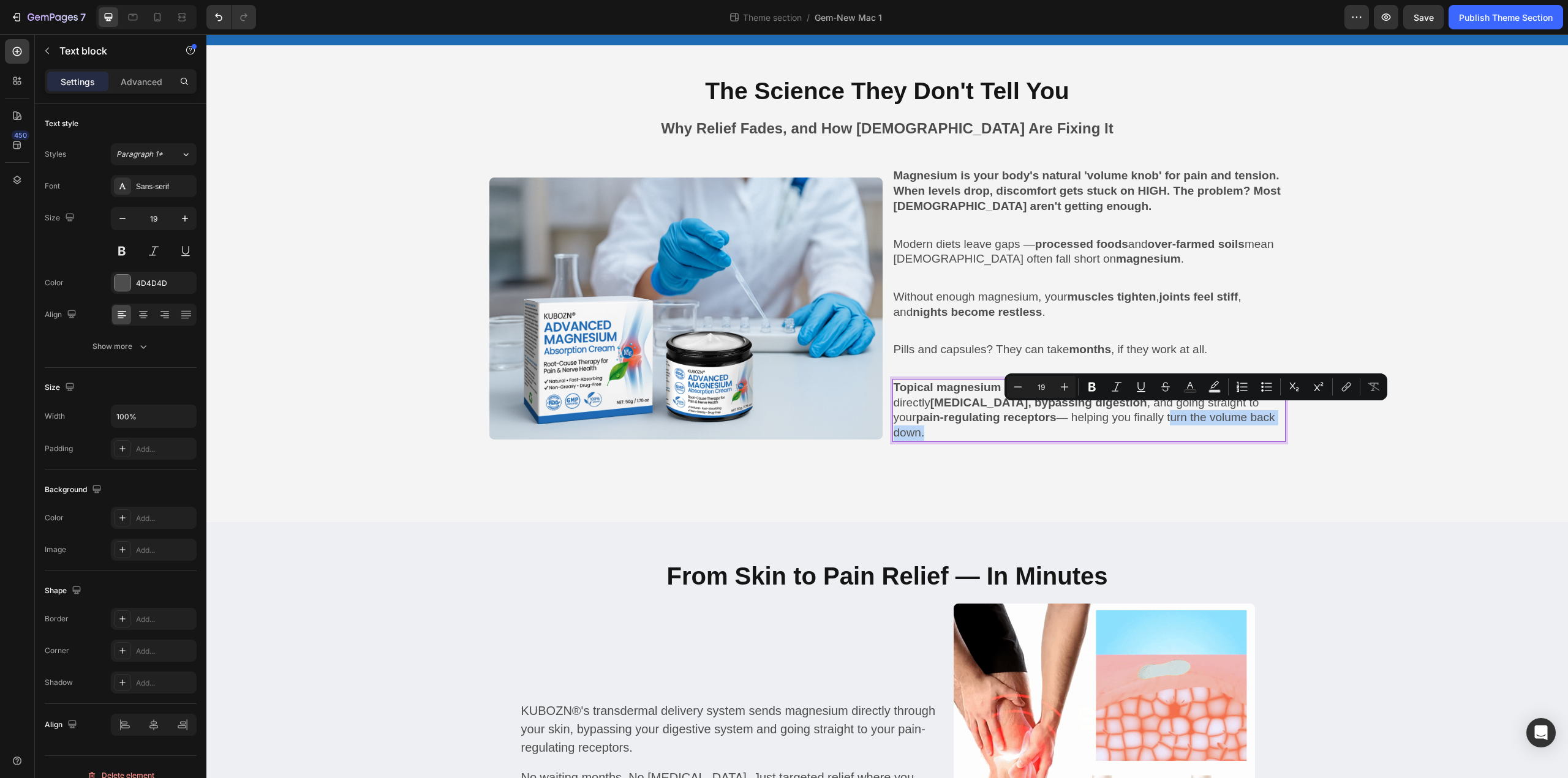
drag, startPoint x: 1122, startPoint y: 413, endPoint x: 1268, endPoint y: 418, distance: 146.1
click at [1268, 418] on p "Topical magnesium changes everything : absorbed directly [MEDICAL_DATA], bypass…" at bounding box center [1088, 410] width 390 height 61
click at [1098, 388] on button "Bold" at bounding box center [1092, 387] width 22 height 22
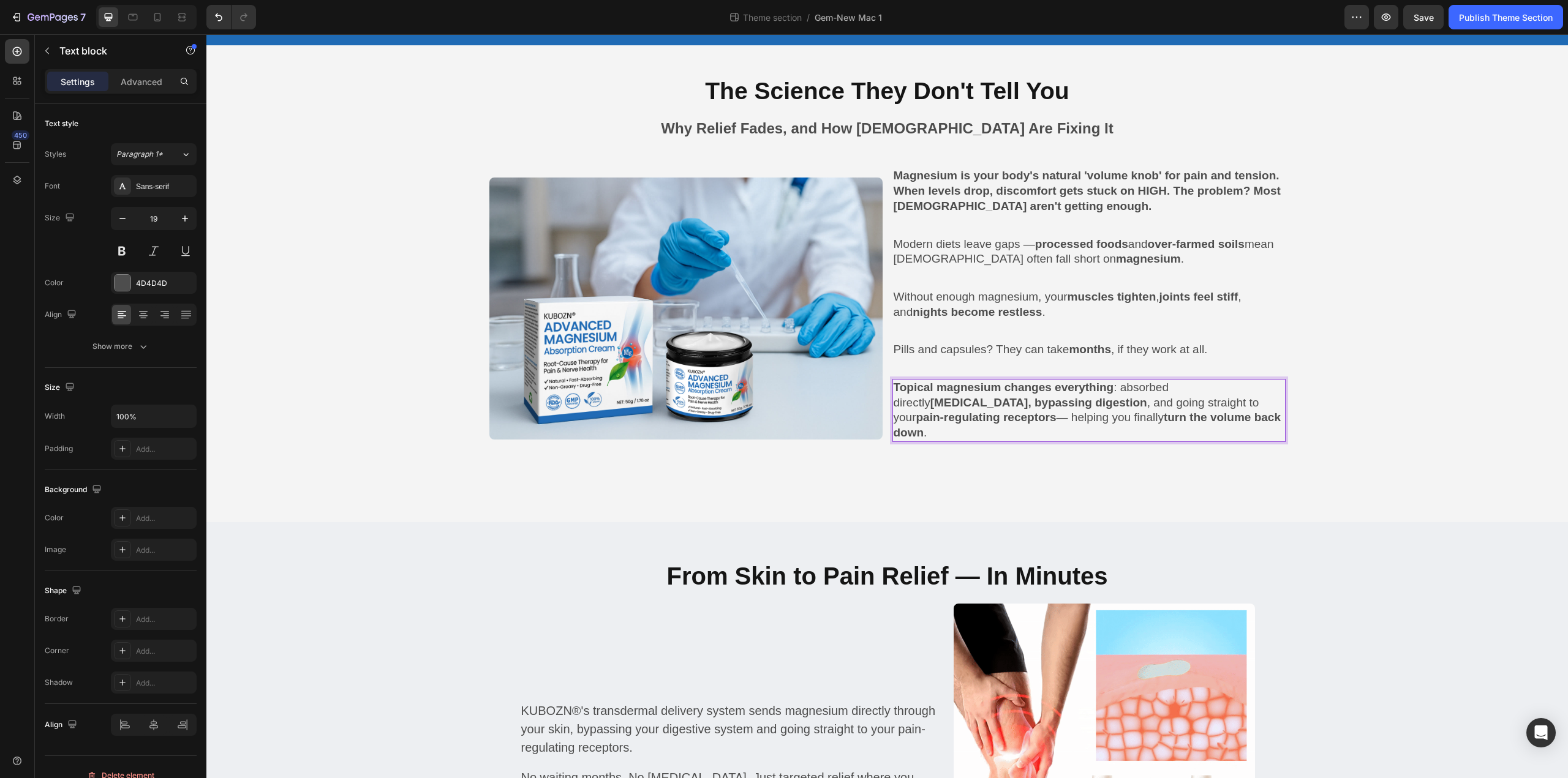
click at [1103, 423] on p "Topical magnesium changes everything : absorbed directly [MEDICAL_DATA], bypass…" at bounding box center [1088, 410] width 390 height 61
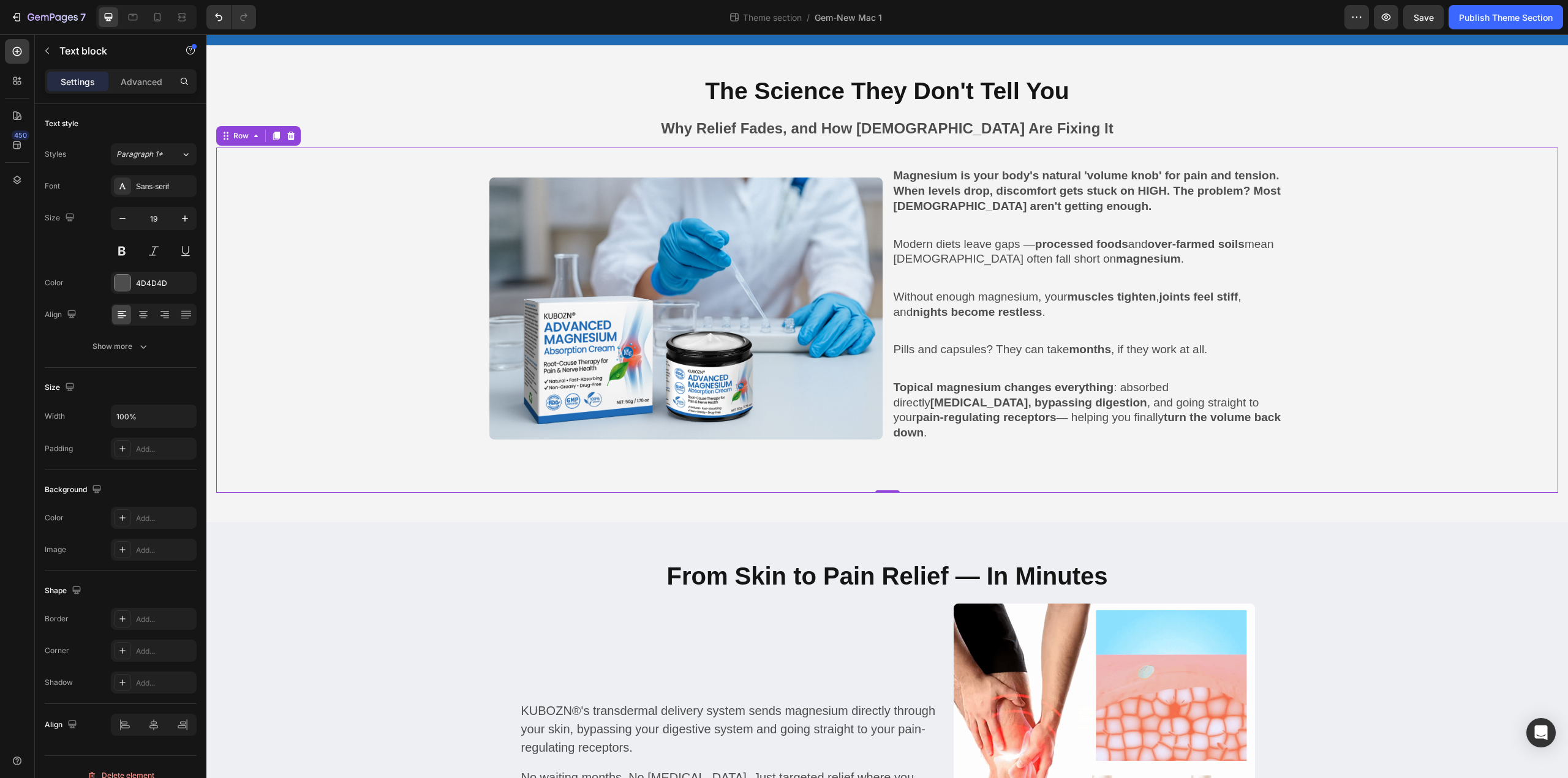
click at [1325, 351] on div "Image Magnesium is your body's natural 'volume knob' for pain and tension. When…" at bounding box center [887, 308] width 1323 height 282
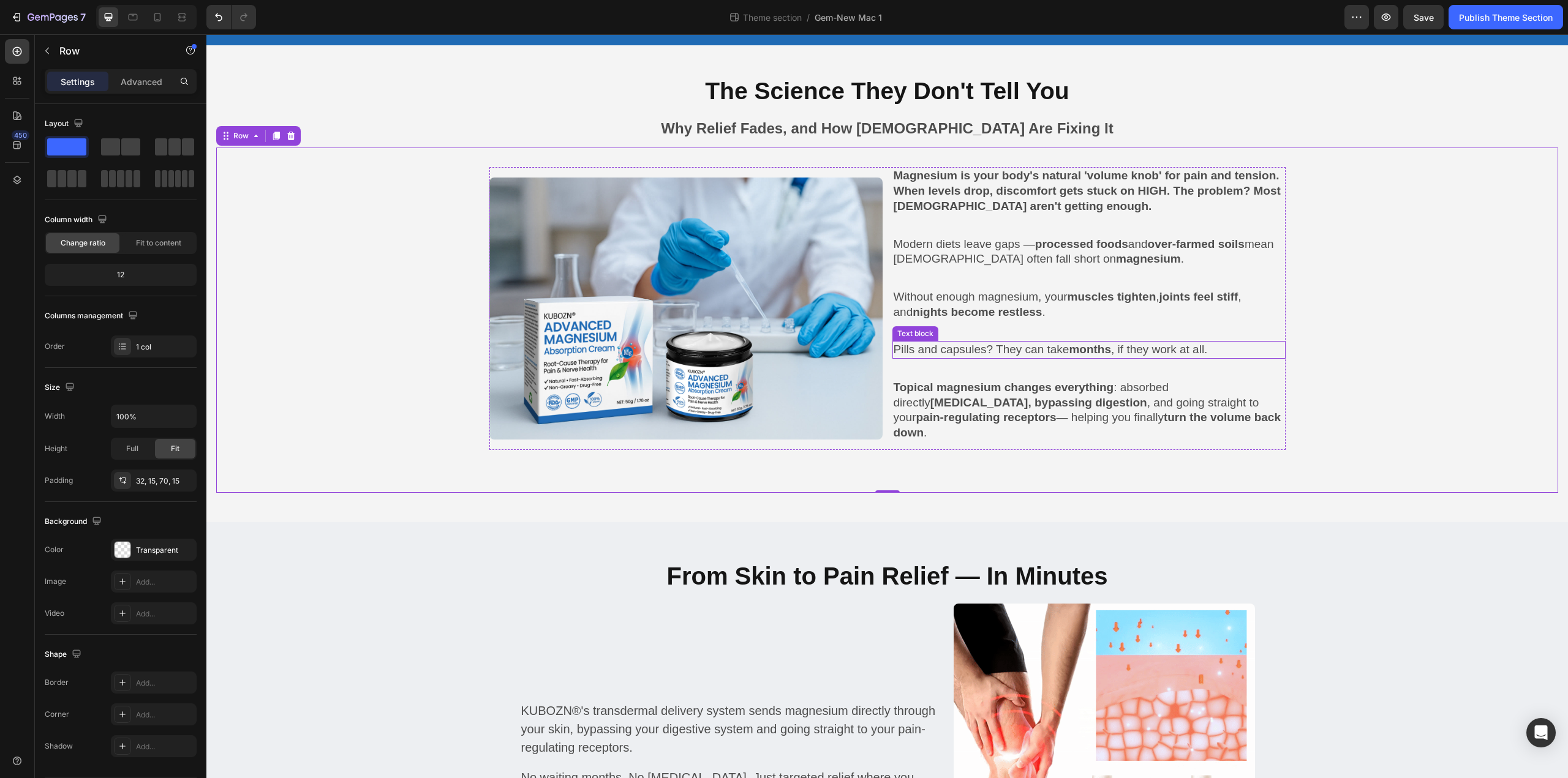
click at [921, 342] on p "Pills and capsules? They can take months , if they work at all." at bounding box center [1088, 349] width 390 height 15
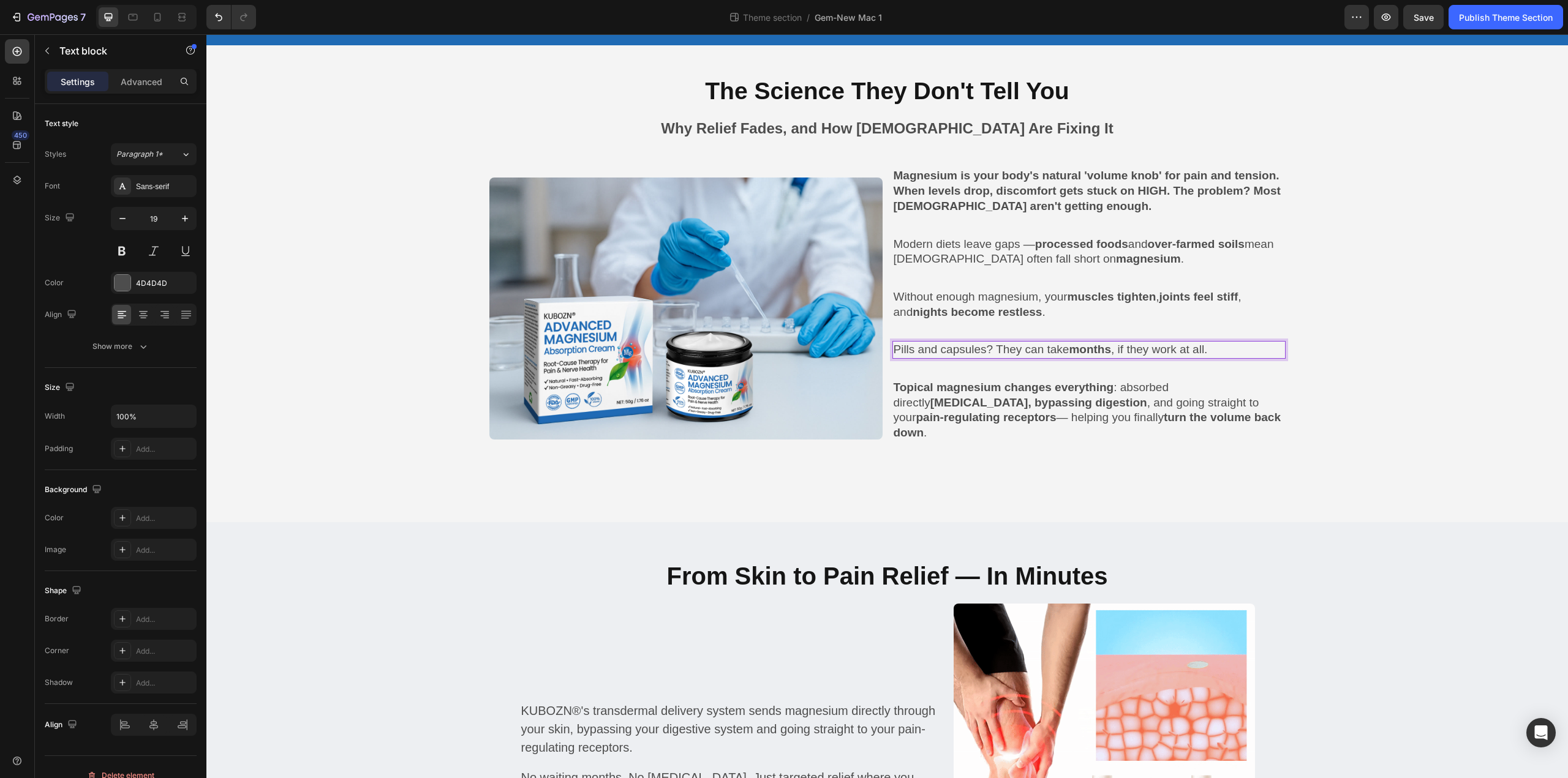
click at [921, 342] on p "Pills and capsules? They can take months , if they work at all." at bounding box center [1088, 349] width 390 height 15
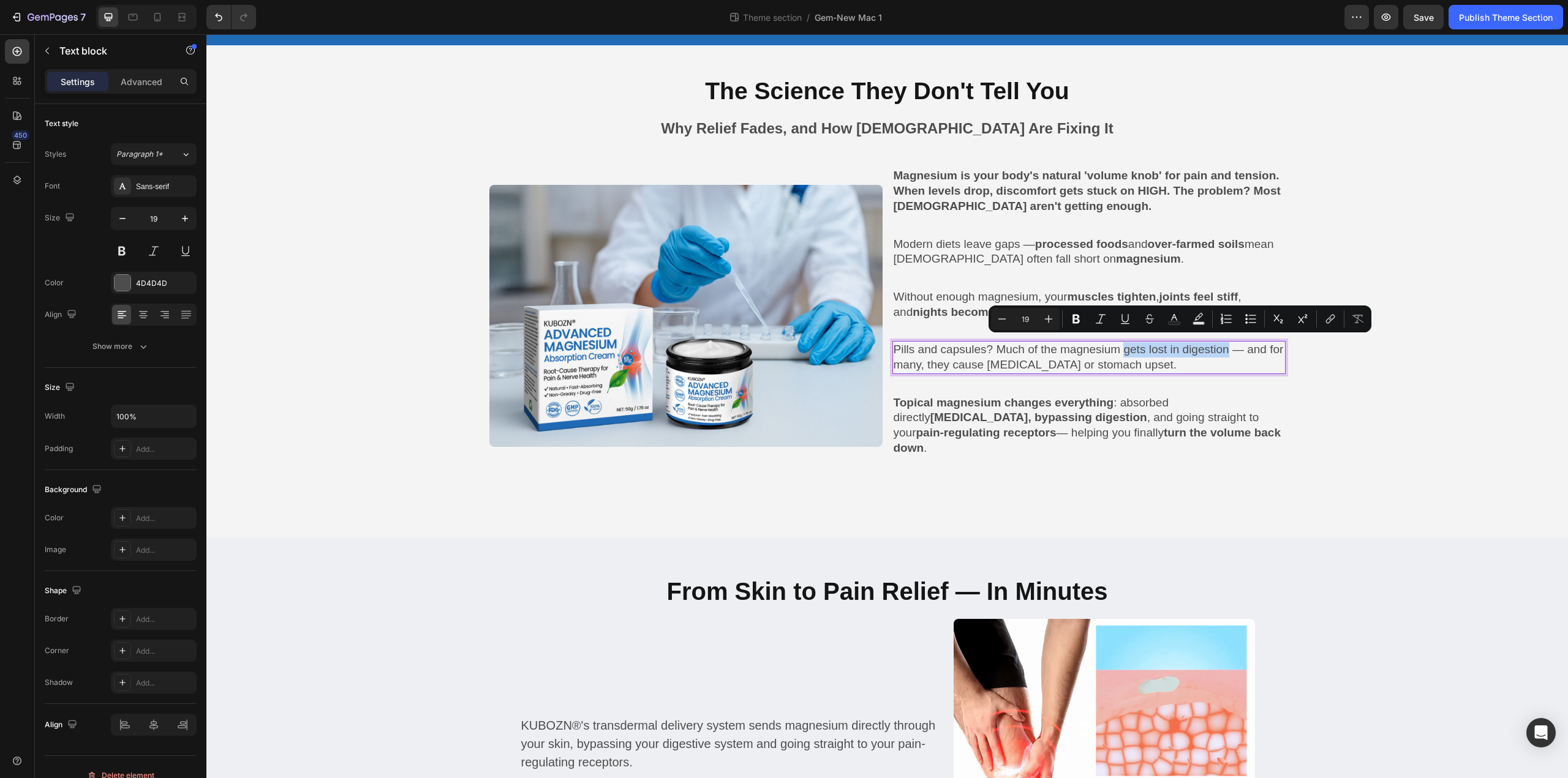
drag, startPoint x: 1127, startPoint y: 350, endPoint x: 1233, endPoint y: 352, distance: 106.0
click at [1233, 352] on p "Pills and capsules? Much of the magnesium gets lost in digestion — and for many…" at bounding box center [1088, 357] width 390 height 30
click at [1077, 318] on icon "Editor contextual toolbar" at bounding box center [1076, 319] width 7 height 9
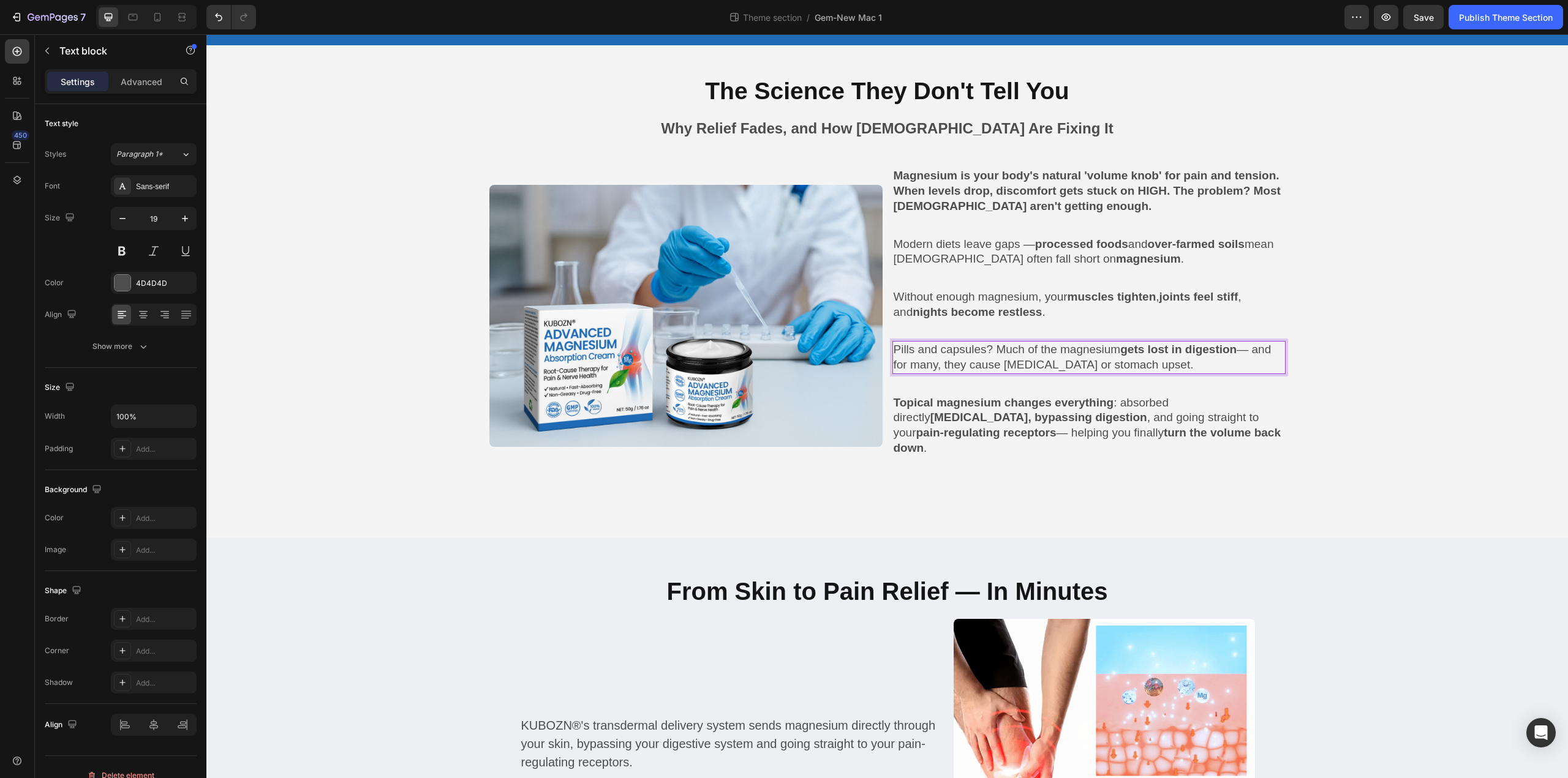
click at [1136, 361] on p "Pills and capsules? Much of the magnesium gets lost in digestion — and for many…" at bounding box center [1088, 357] width 390 height 30
drag, startPoint x: 1004, startPoint y: 363, endPoint x: 1144, endPoint y: 366, distance: 140.0
click at [1144, 366] on p "Pills and capsules? Much of the magnesium gets lost in digestion — and for many…" at bounding box center [1088, 357] width 390 height 30
click at [1011, 360] on p "Pills and capsules? Much of the magnesium gets lost in digestion — and for many…" at bounding box center [1088, 357] width 390 height 30
drag, startPoint x: 1005, startPoint y: 360, endPoint x: 1143, endPoint y: 366, distance: 138.1
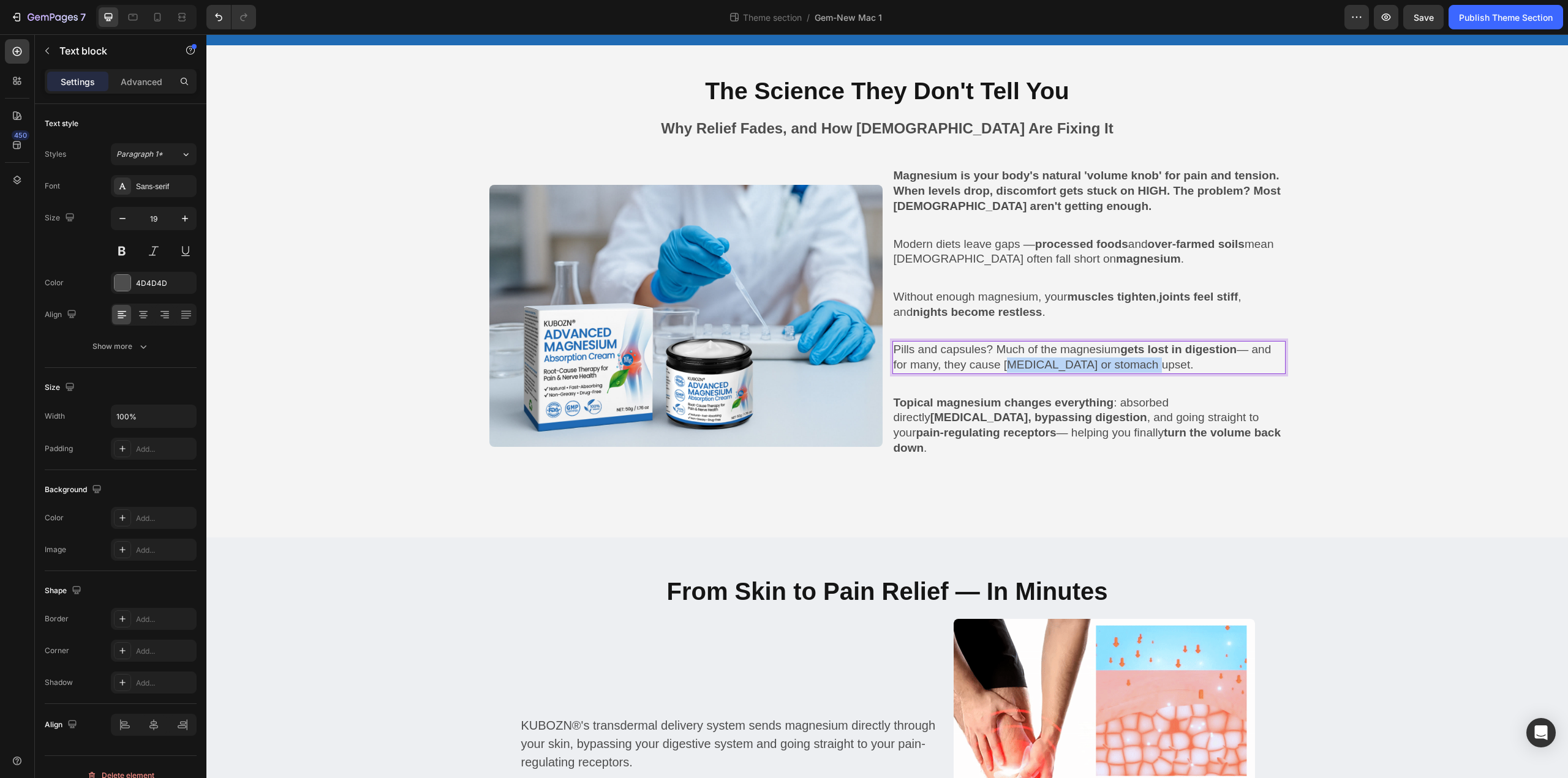
click at [1143, 366] on p "Pills and capsules? Much of the magnesium gets lost in digestion — and for many…" at bounding box center [1088, 357] width 390 height 30
click at [1006, 356] on p "Pills and capsules? Much of the magnesium gets lost in digestion — and for many…" at bounding box center [1088, 357] width 390 height 30
drag, startPoint x: 1005, startPoint y: 359, endPoint x: 1144, endPoint y: 364, distance: 139.1
click at [1144, 364] on p "Pills and capsules? Much of the magnesium gets lost in digestion — and for many…" at bounding box center [1088, 357] width 390 height 30
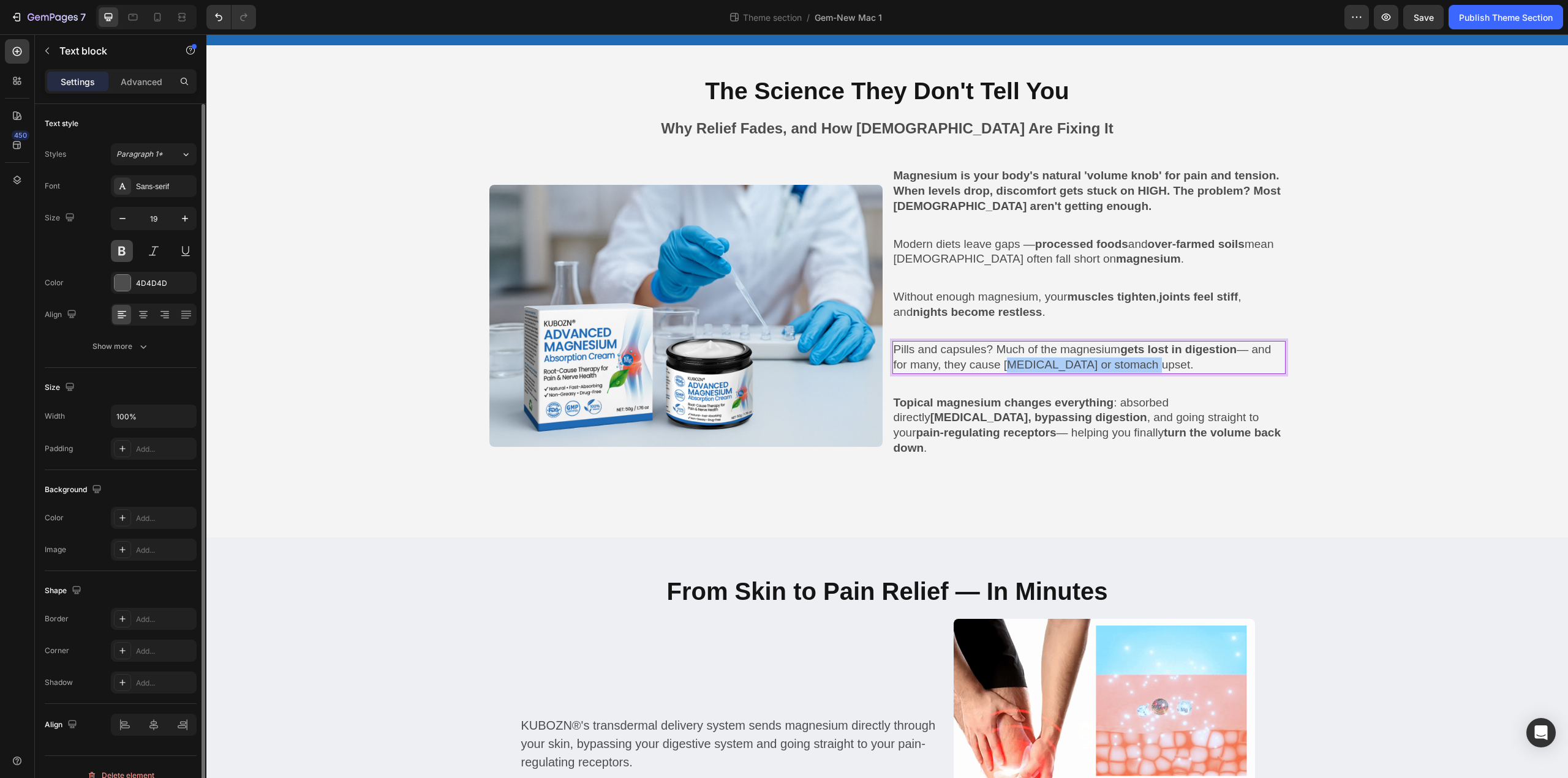
click at [127, 250] on button at bounding box center [122, 251] width 22 height 22
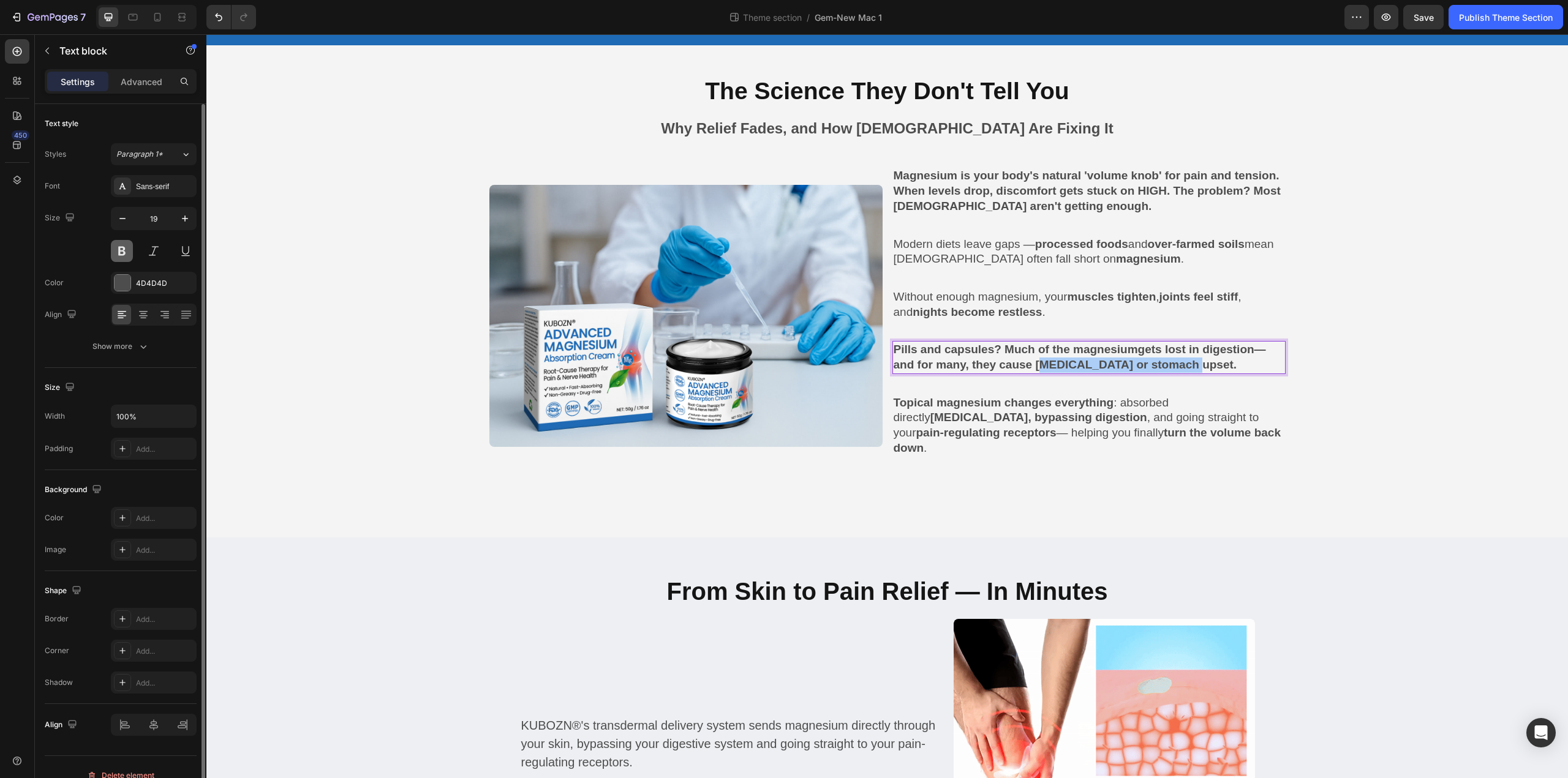
click at [127, 250] on button at bounding box center [122, 251] width 22 height 22
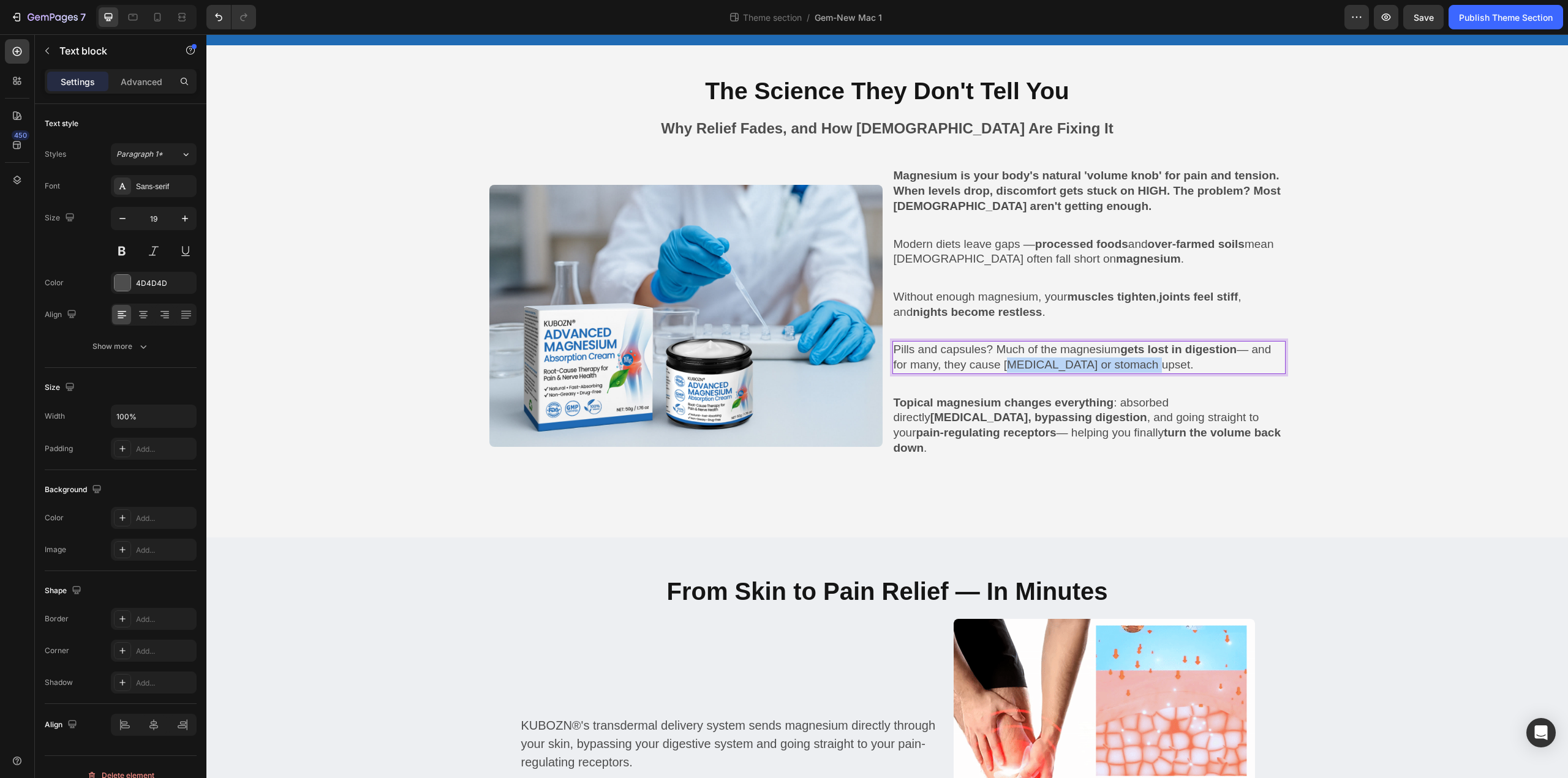
drag, startPoint x: 1144, startPoint y: 366, endPoint x: 1004, endPoint y: 367, distance: 140.0
click at [1004, 367] on p "Pills and capsules? Much of the magnesium gets lost in digestion — and for many…" at bounding box center [1088, 357] width 390 height 30
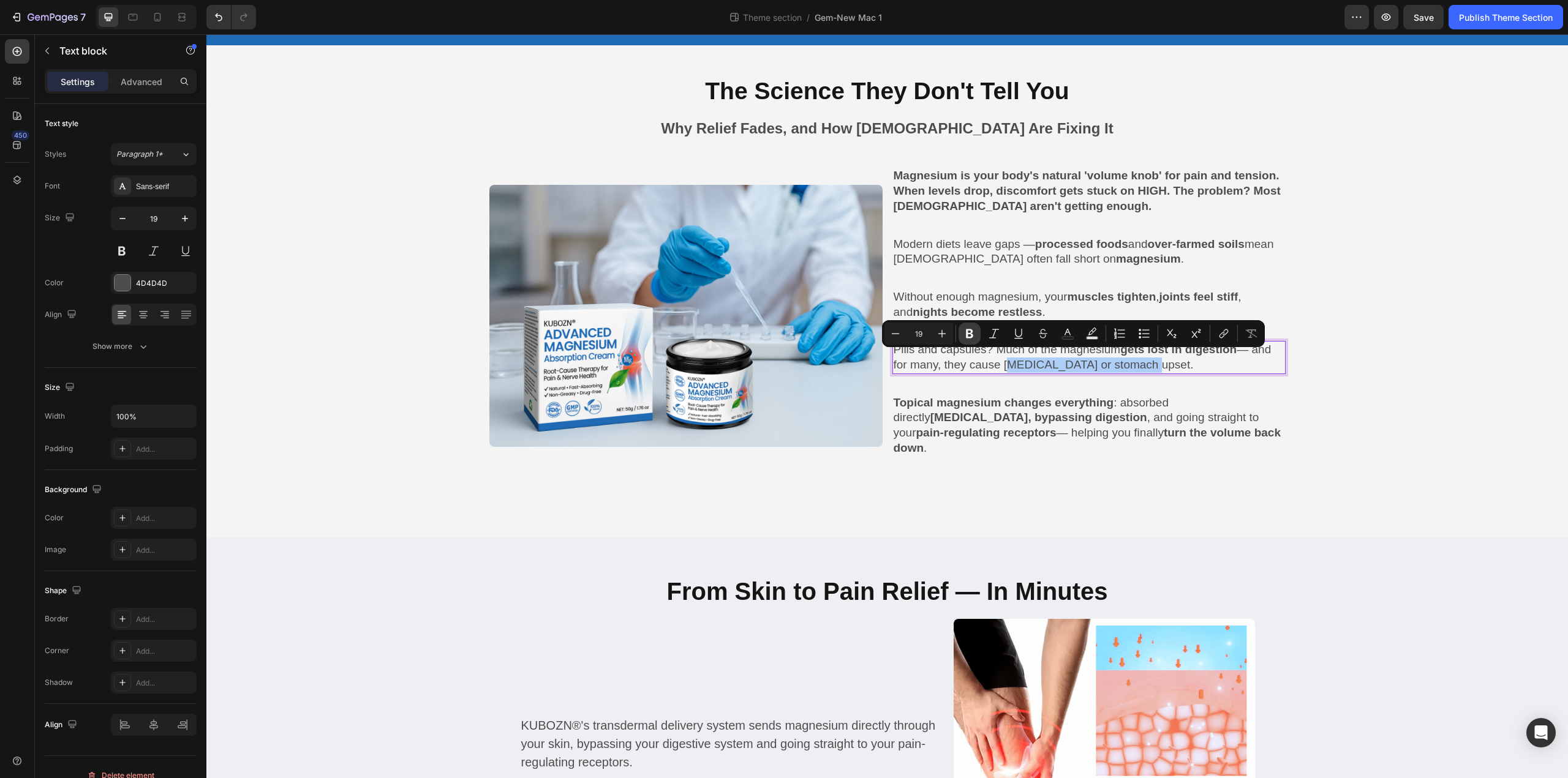
click at [971, 328] on icon "Editor contextual toolbar" at bounding box center [969, 333] width 13 height 13
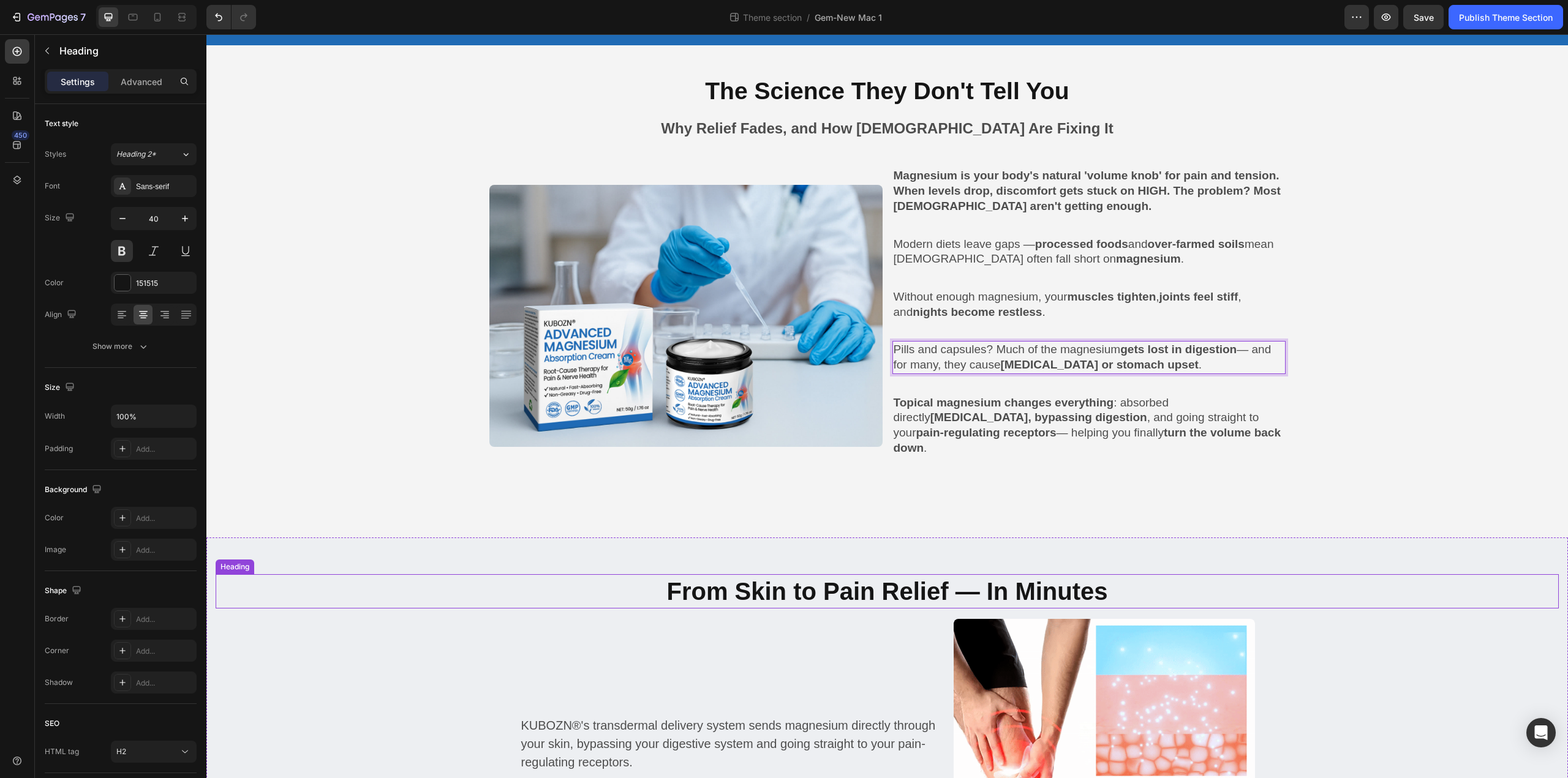
click at [1360, 600] on h2 "From Skin to Pain Relief — In Minutes" at bounding box center [887, 590] width 1343 height 34
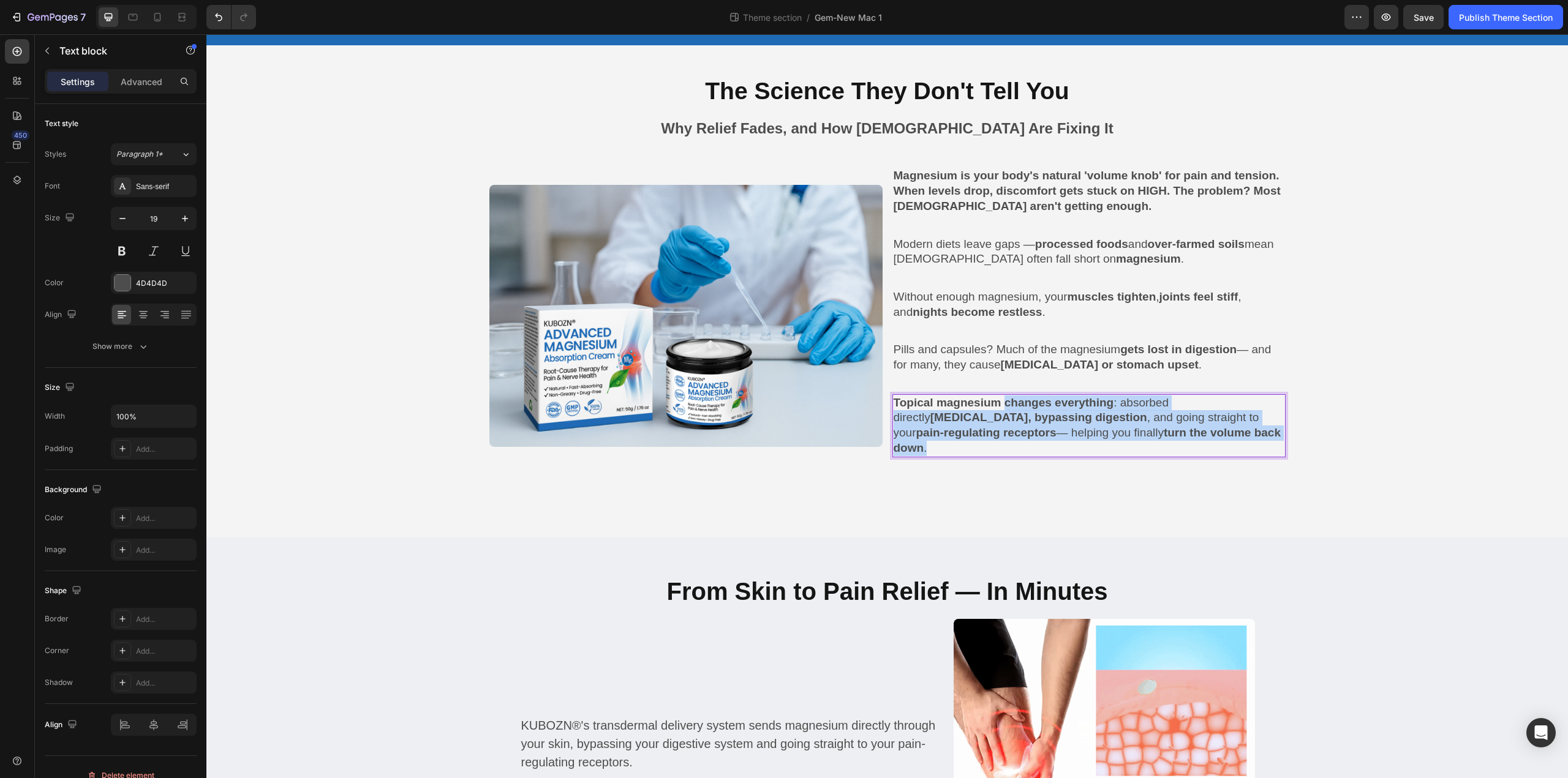
drag, startPoint x: 1003, startPoint y: 401, endPoint x: 1021, endPoint y: 443, distance: 45.7
click at [1021, 443] on p "Topical magnesium changes everything : absorbed directly [MEDICAL_DATA], bypass…" at bounding box center [1088, 426] width 390 height 61
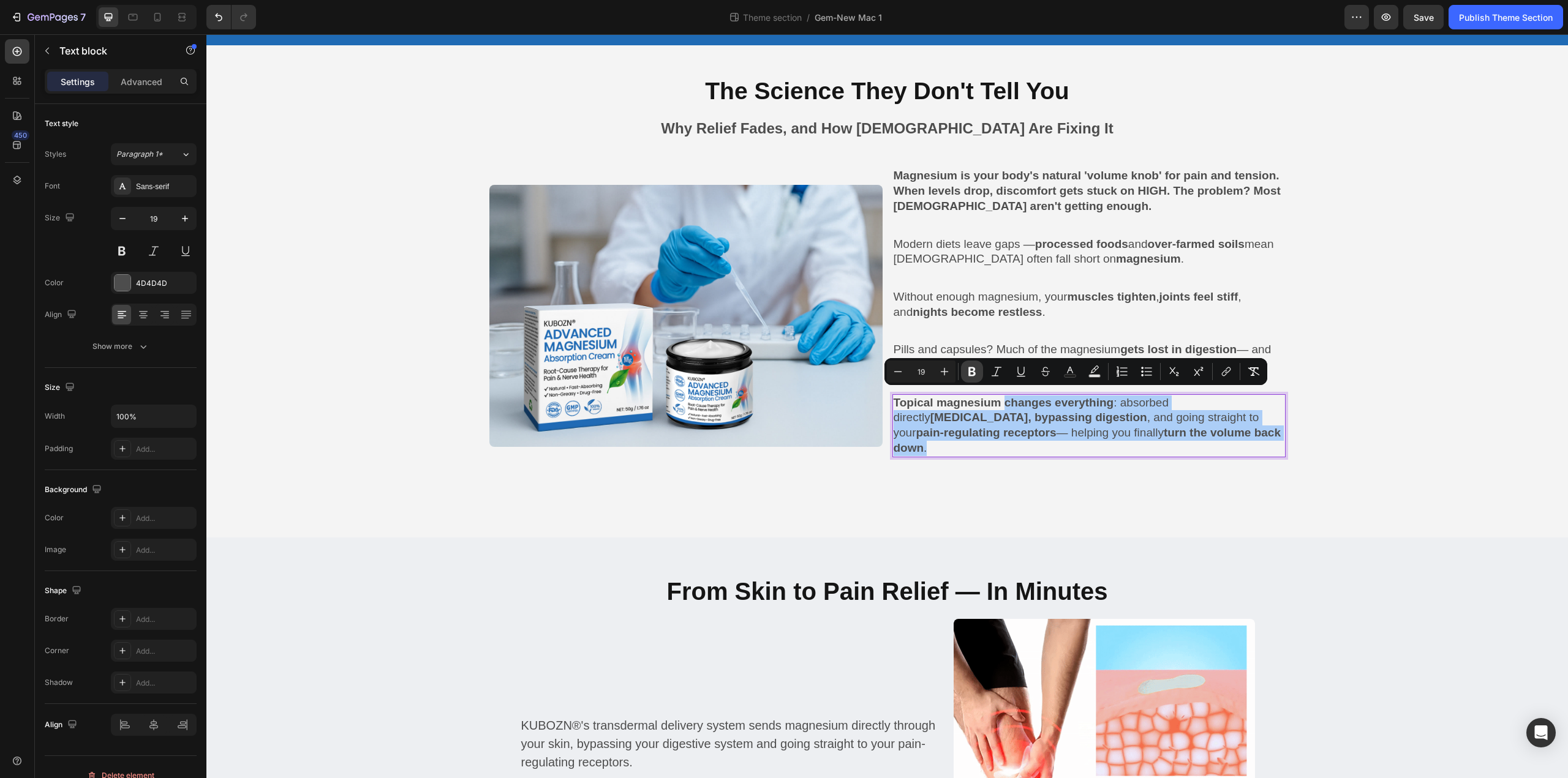
click at [968, 374] on icon "Editor contextual toolbar" at bounding box center [972, 372] width 13 height 13
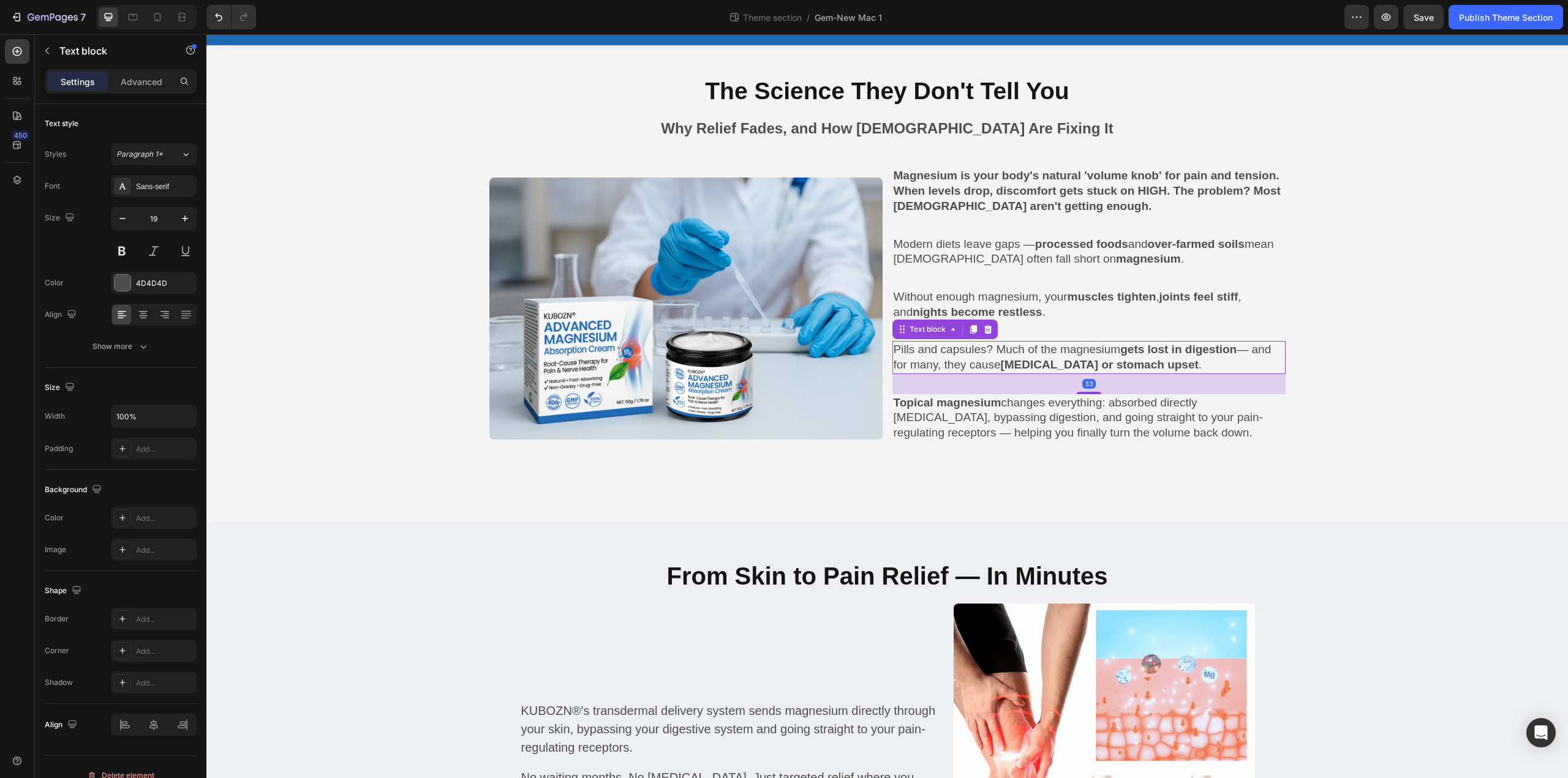
click at [1058, 360] on strong "[MEDICAL_DATA] or stomach upset" at bounding box center [1099, 364] width 198 height 13
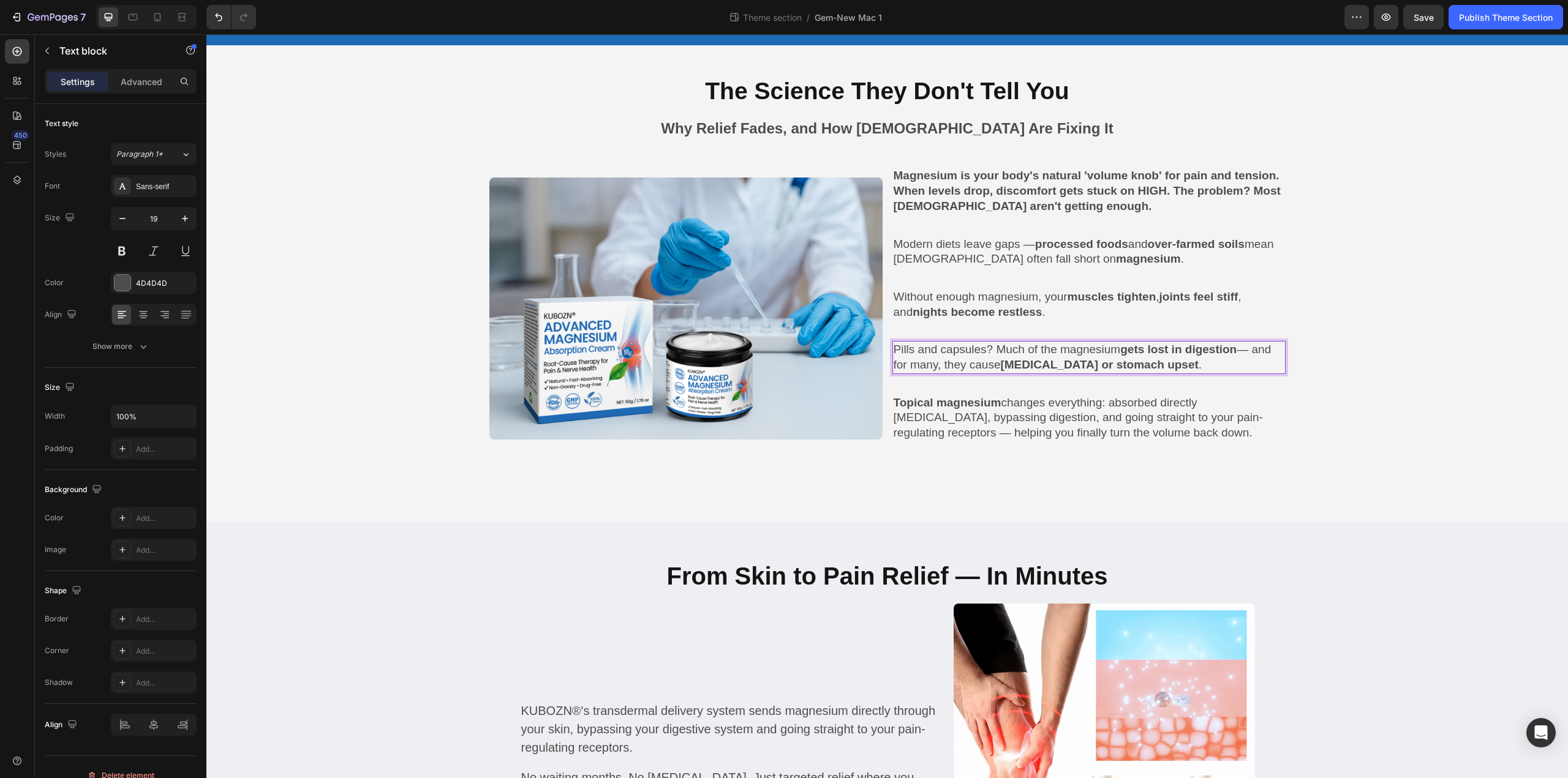
click at [1053, 360] on strong "[MEDICAL_DATA] or stomach upset" at bounding box center [1099, 364] width 198 height 13
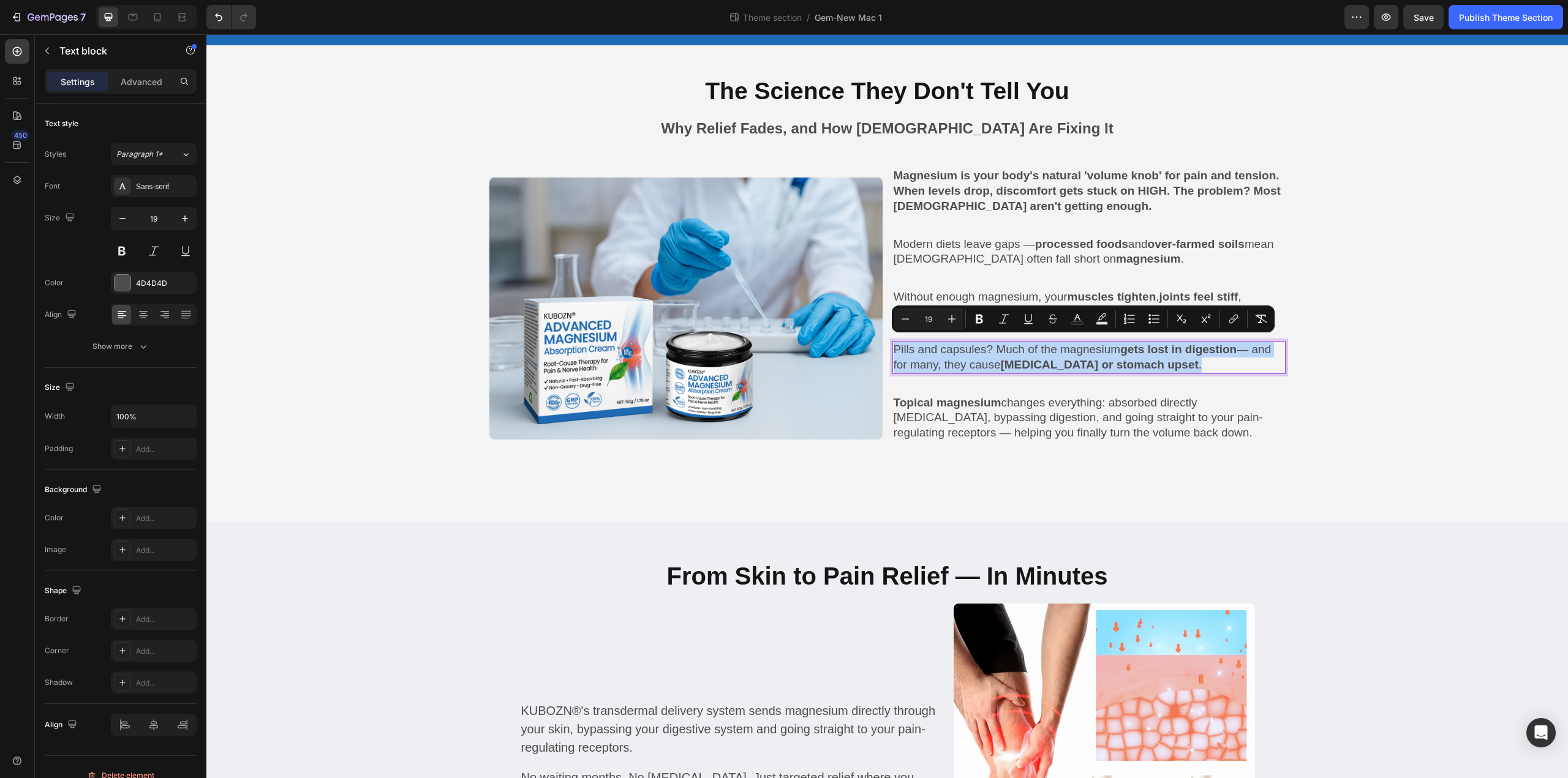
click at [1133, 358] on strong "[MEDICAL_DATA] or stomach upset" at bounding box center [1099, 364] width 198 height 13
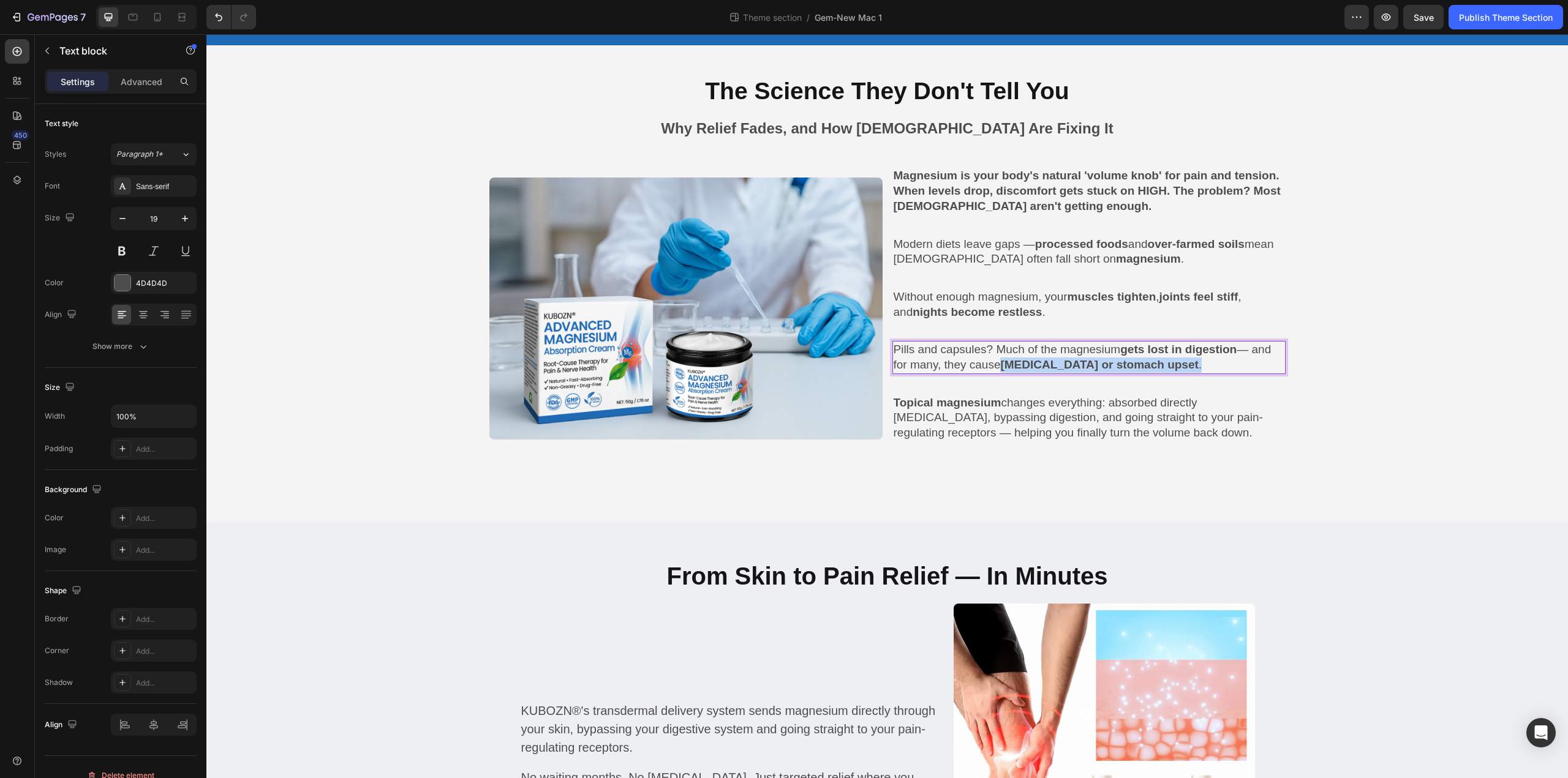
drag, startPoint x: 1159, startPoint y: 364, endPoint x: 1004, endPoint y: 366, distance: 155.0
click at [1004, 366] on p "Pills and capsules? Much of the magnesium gets lost in digestion — and for many…" at bounding box center [1088, 357] width 390 height 30
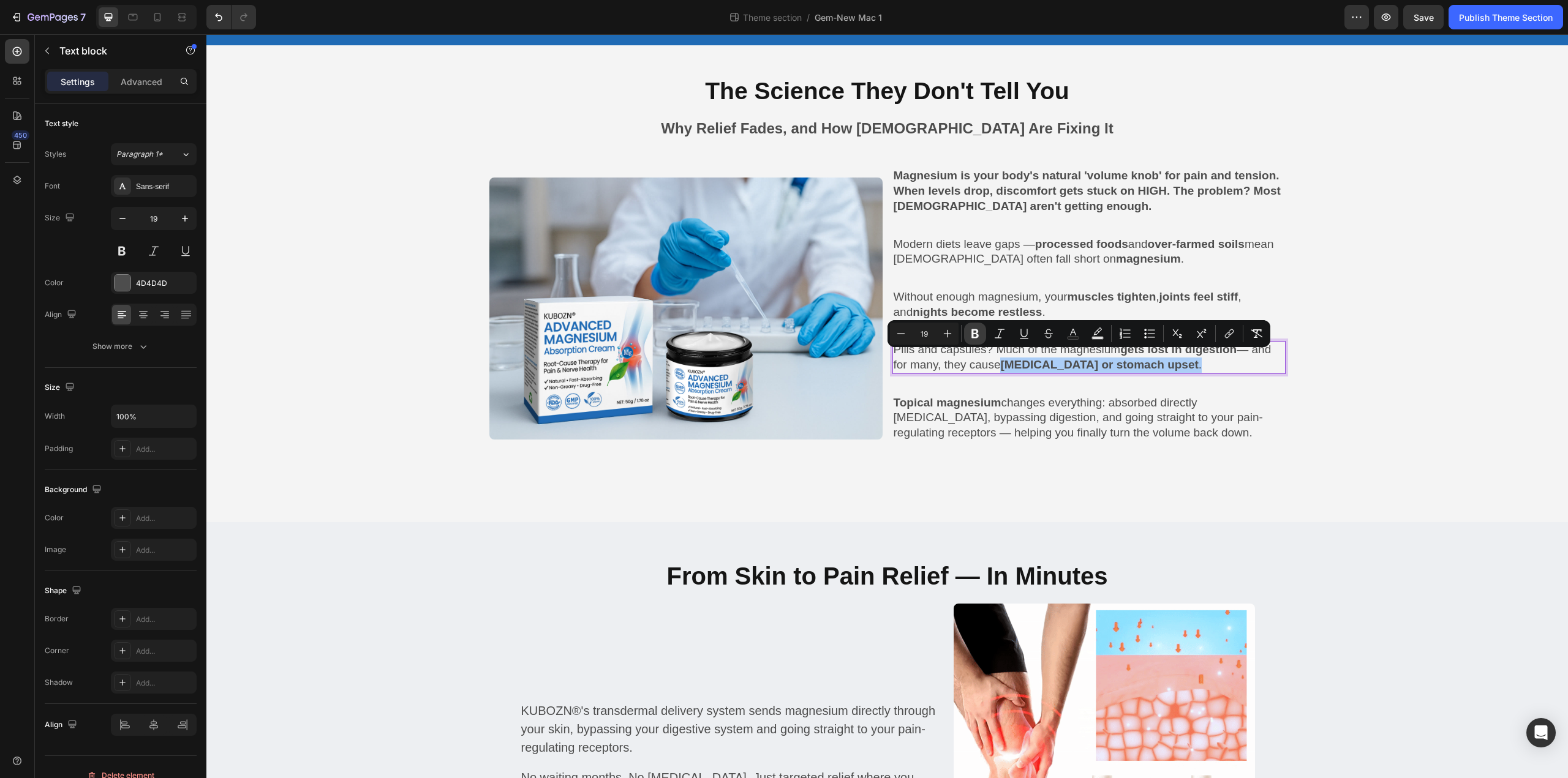
click at [971, 332] on icon "Editor contextual toolbar" at bounding box center [975, 333] width 13 height 13
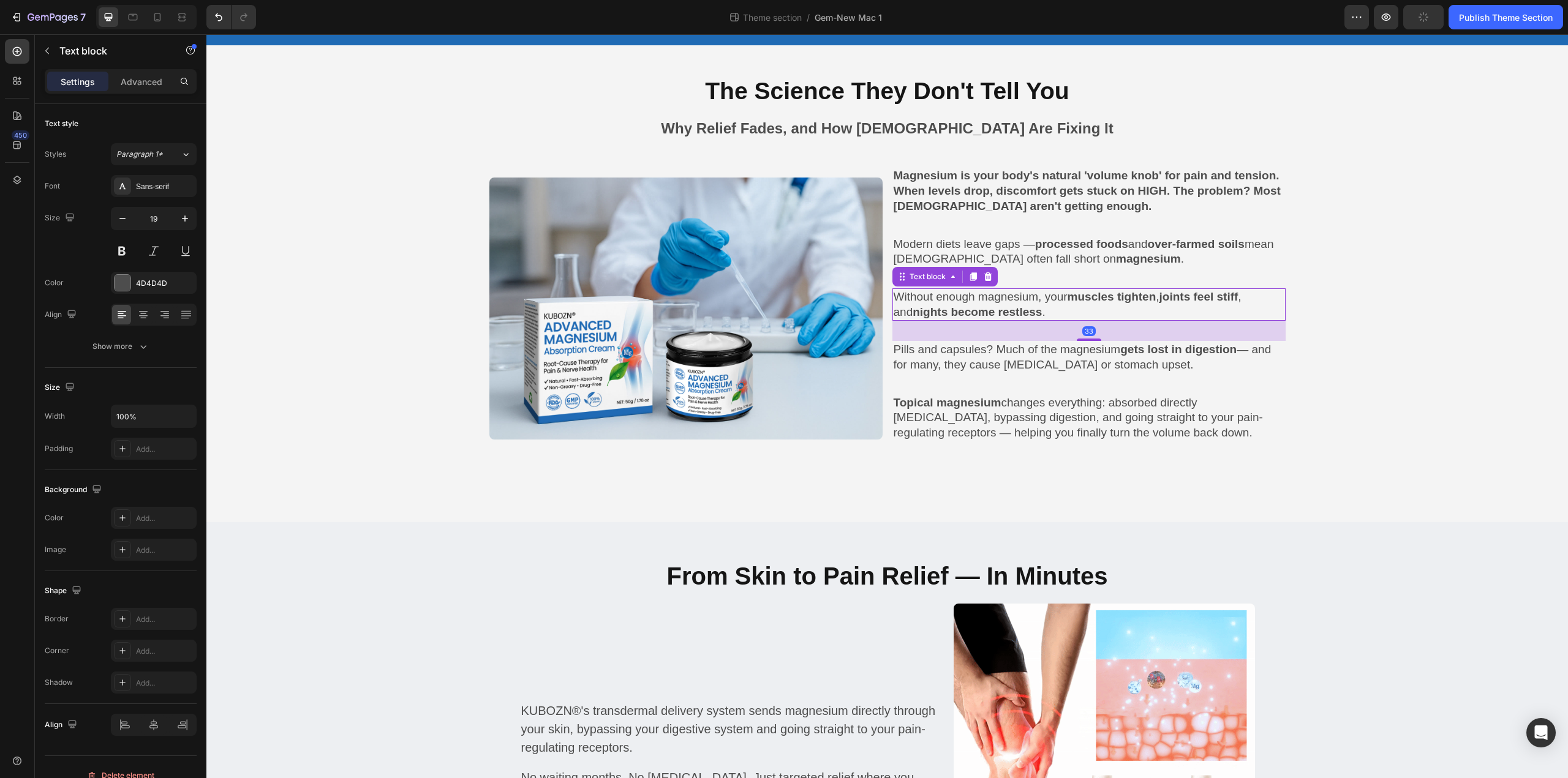
click at [1170, 302] on p "Without enough magnesium, your muscles tighten , joints feel stiff , and nights…" at bounding box center [1088, 304] width 390 height 30
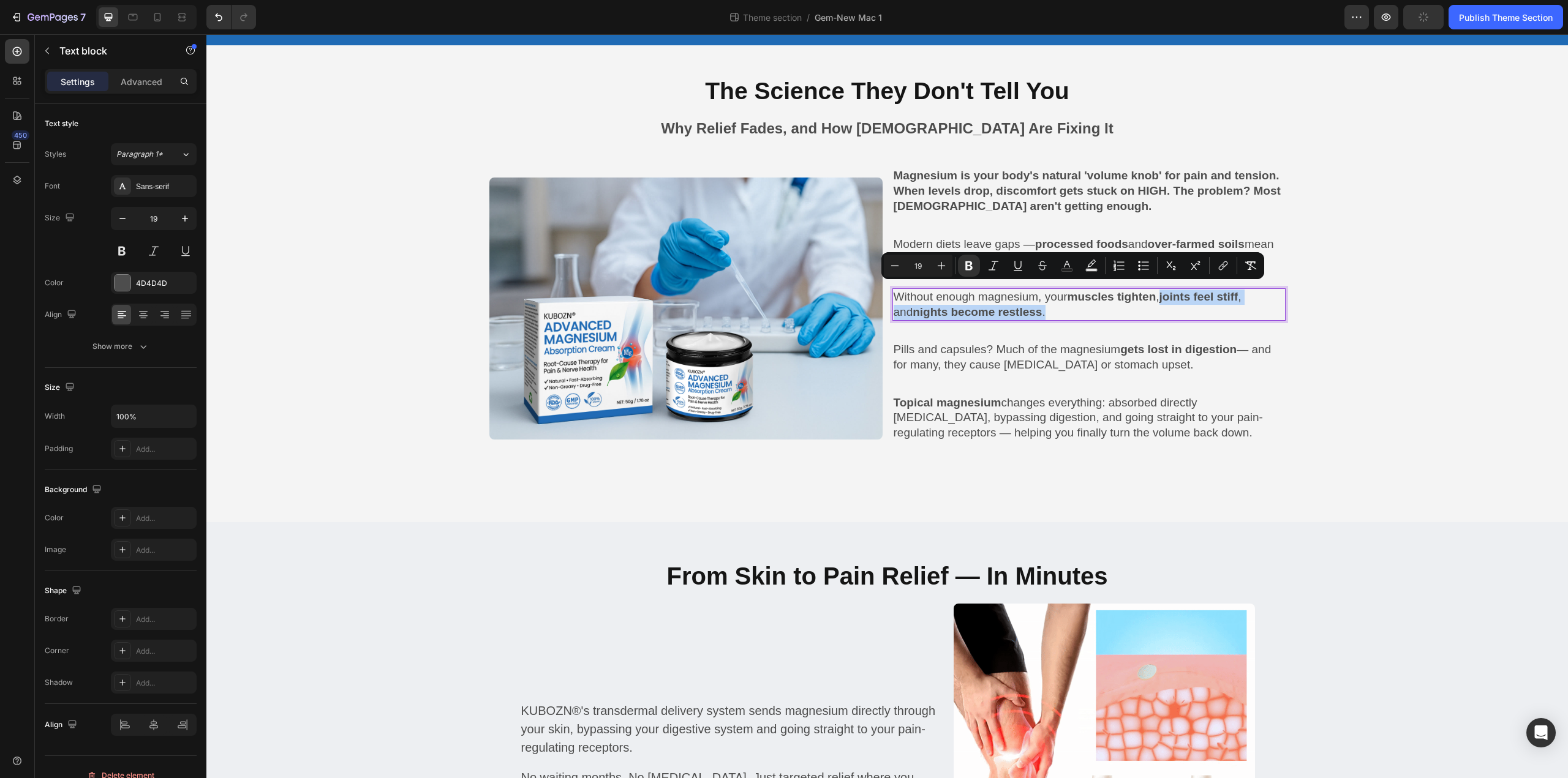
drag, startPoint x: 1171, startPoint y: 296, endPoint x: 1176, endPoint y: 306, distance: 11.2
click at [1176, 306] on p "Without enough magnesium, your muscles tighten , joints feel stiff , and nights…" at bounding box center [1088, 304] width 390 height 30
click at [972, 261] on icon "Editor contextual toolbar" at bounding box center [969, 266] width 13 height 13
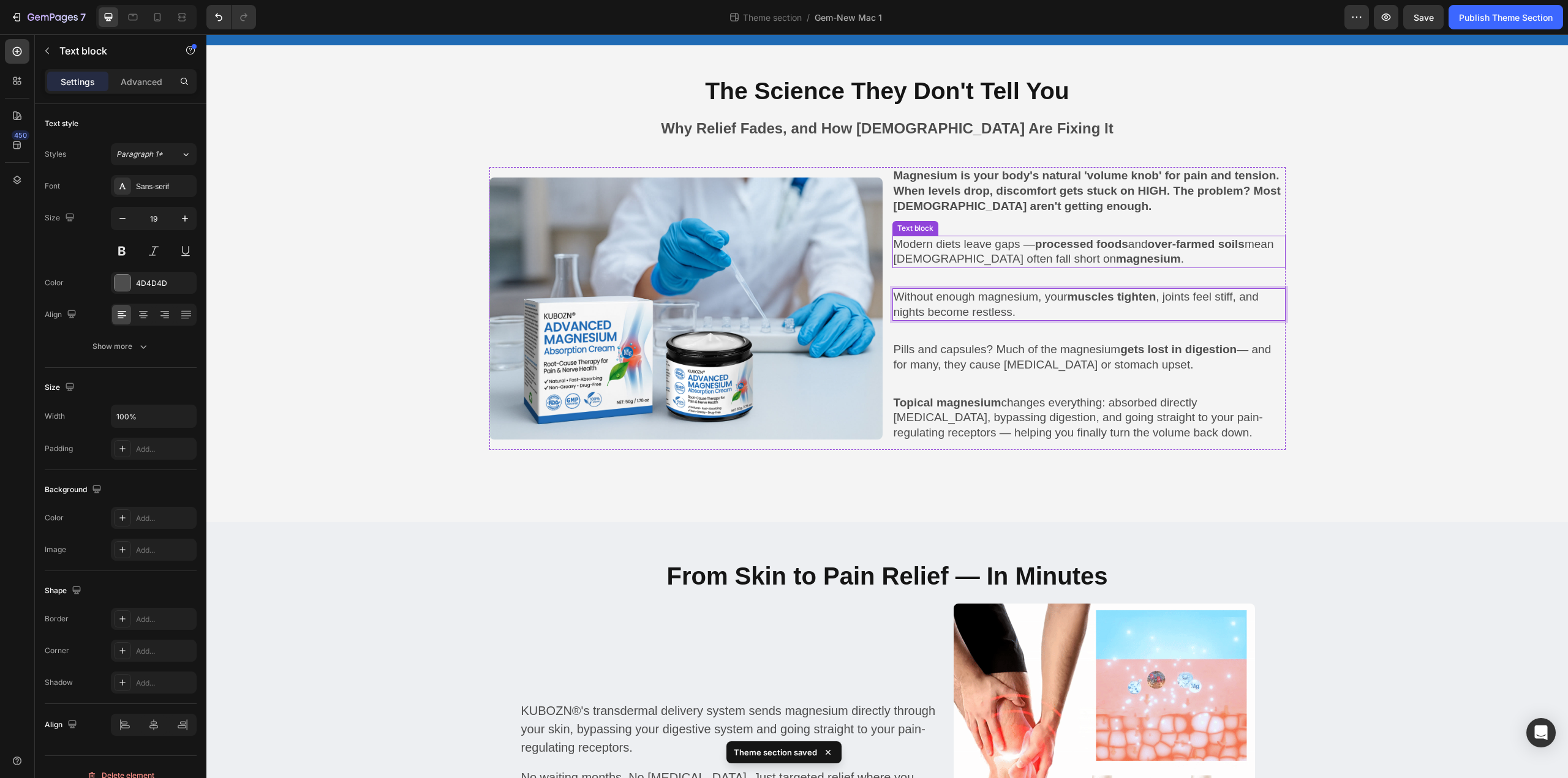
click at [1045, 250] on p "Modern diets leave gaps — processed foods and over-farmed soils mean Canadians …" at bounding box center [1088, 251] width 390 height 30
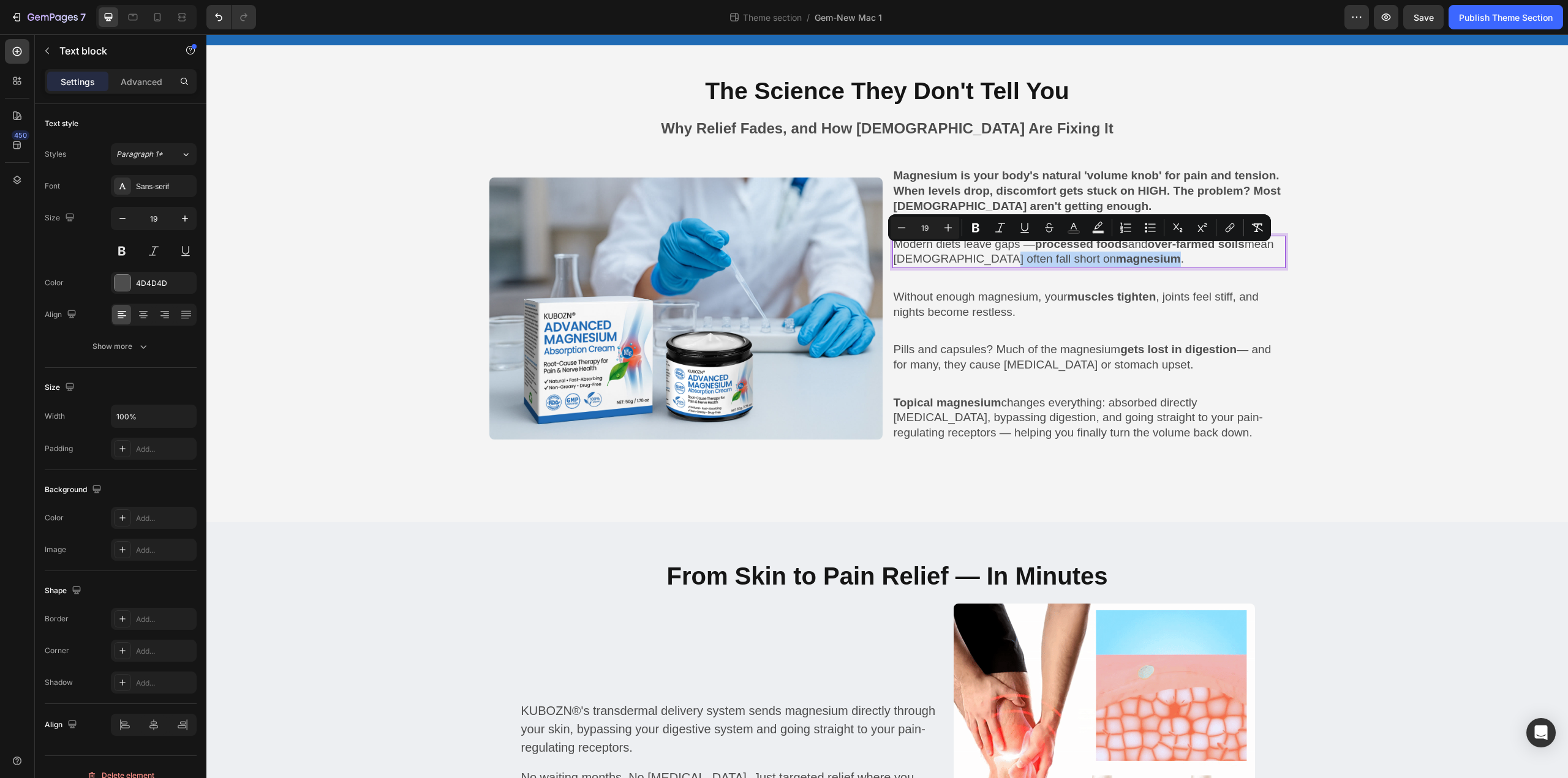
drag, startPoint x: 1013, startPoint y: 257, endPoint x: 1148, endPoint y: 258, distance: 135.0
click at [1148, 258] on p "Modern diets leave gaps — processed foods and over-farmed soils mean Canadians …" at bounding box center [1088, 251] width 390 height 30
click at [976, 225] on icon "Editor contextual toolbar" at bounding box center [976, 228] width 13 height 13
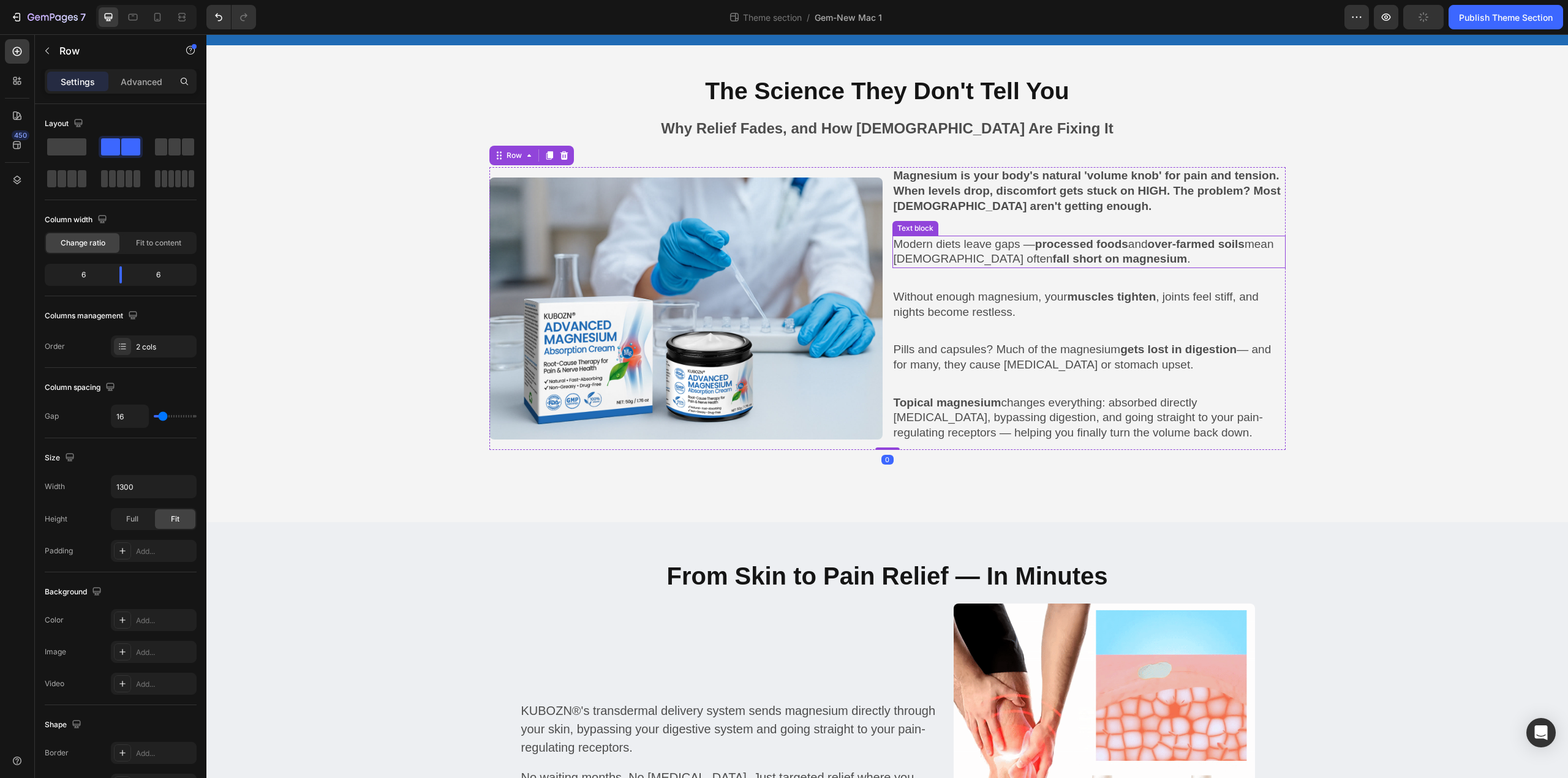
click at [1068, 242] on strong "processed foods" at bounding box center [1081, 244] width 93 height 13
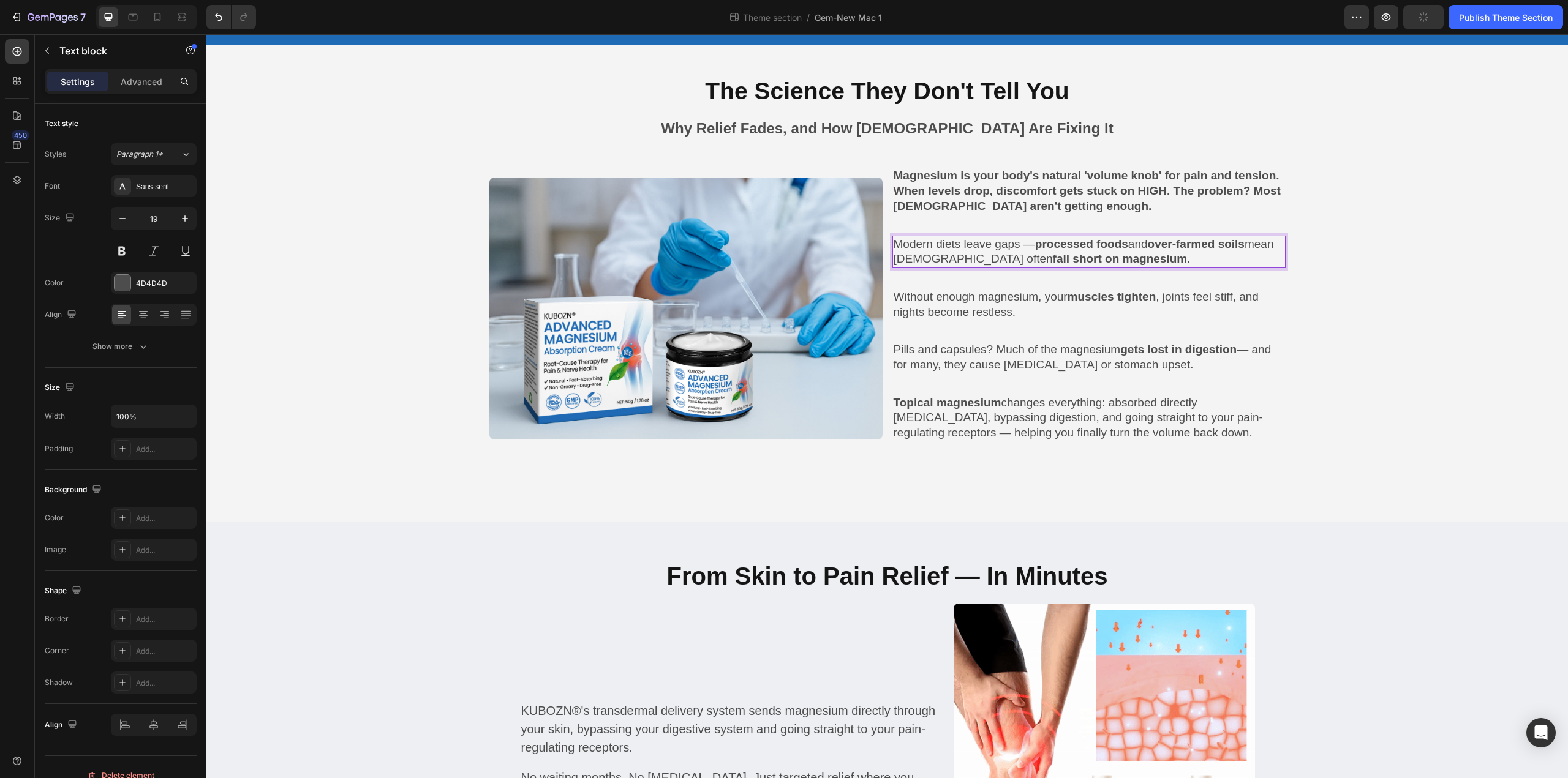
click at [1065, 241] on strong "processed foods" at bounding box center [1081, 244] width 93 height 13
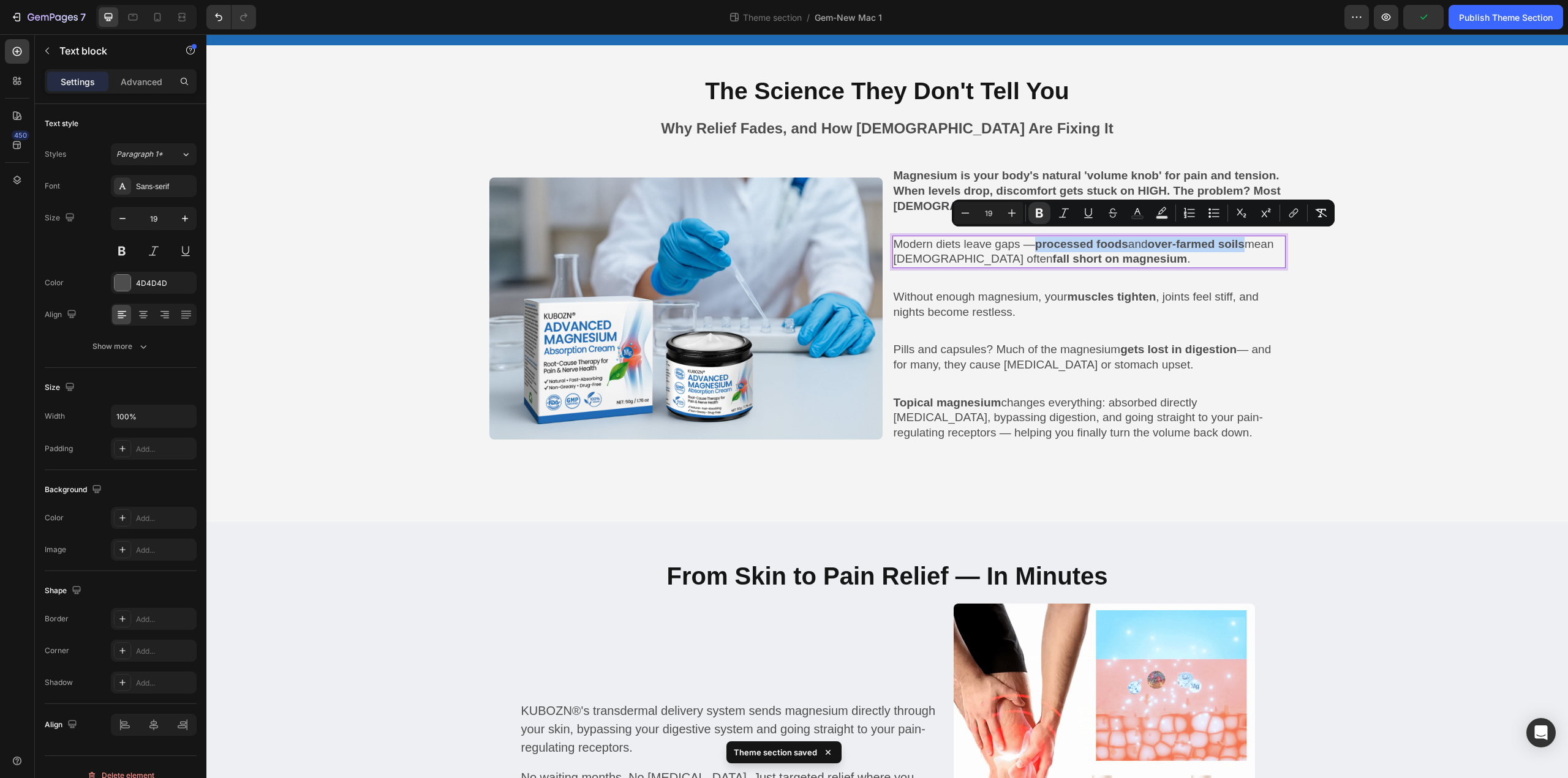
drag, startPoint x: 1034, startPoint y: 243, endPoint x: 1253, endPoint y: 248, distance: 219.1
click at [1253, 248] on p "Modern diets leave gaps — processed foods and over-farmed soils mean Canadians …" at bounding box center [1088, 251] width 390 height 30
click at [1042, 214] on icon "Editor contextual toolbar" at bounding box center [1039, 214] width 7 height 9
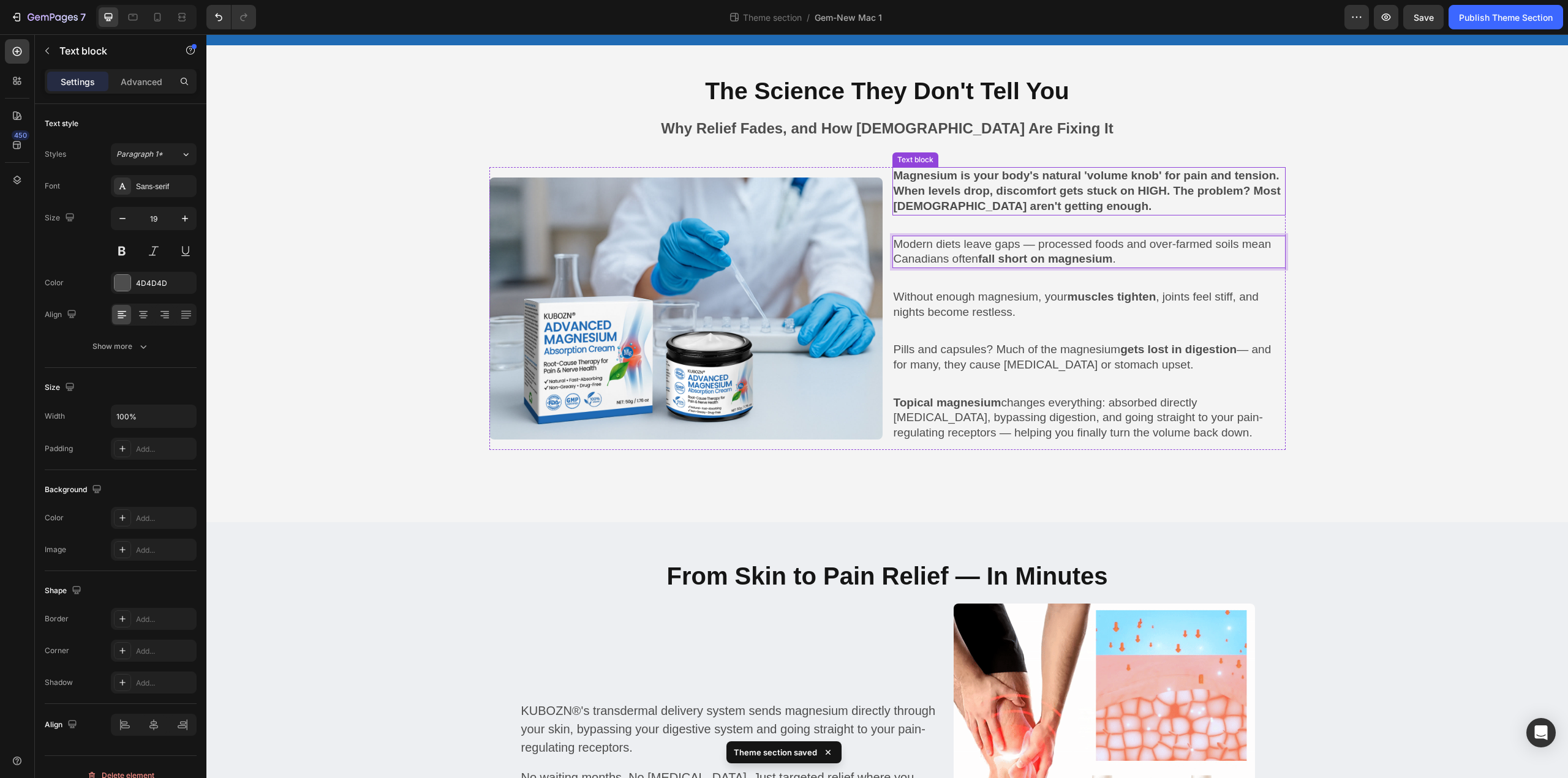
click at [1006, 184] on strong "Magnesium is your body's natural 'volume knob' for pain and tension. When level…" at bounding box center [1087, 190] width 387 height 43
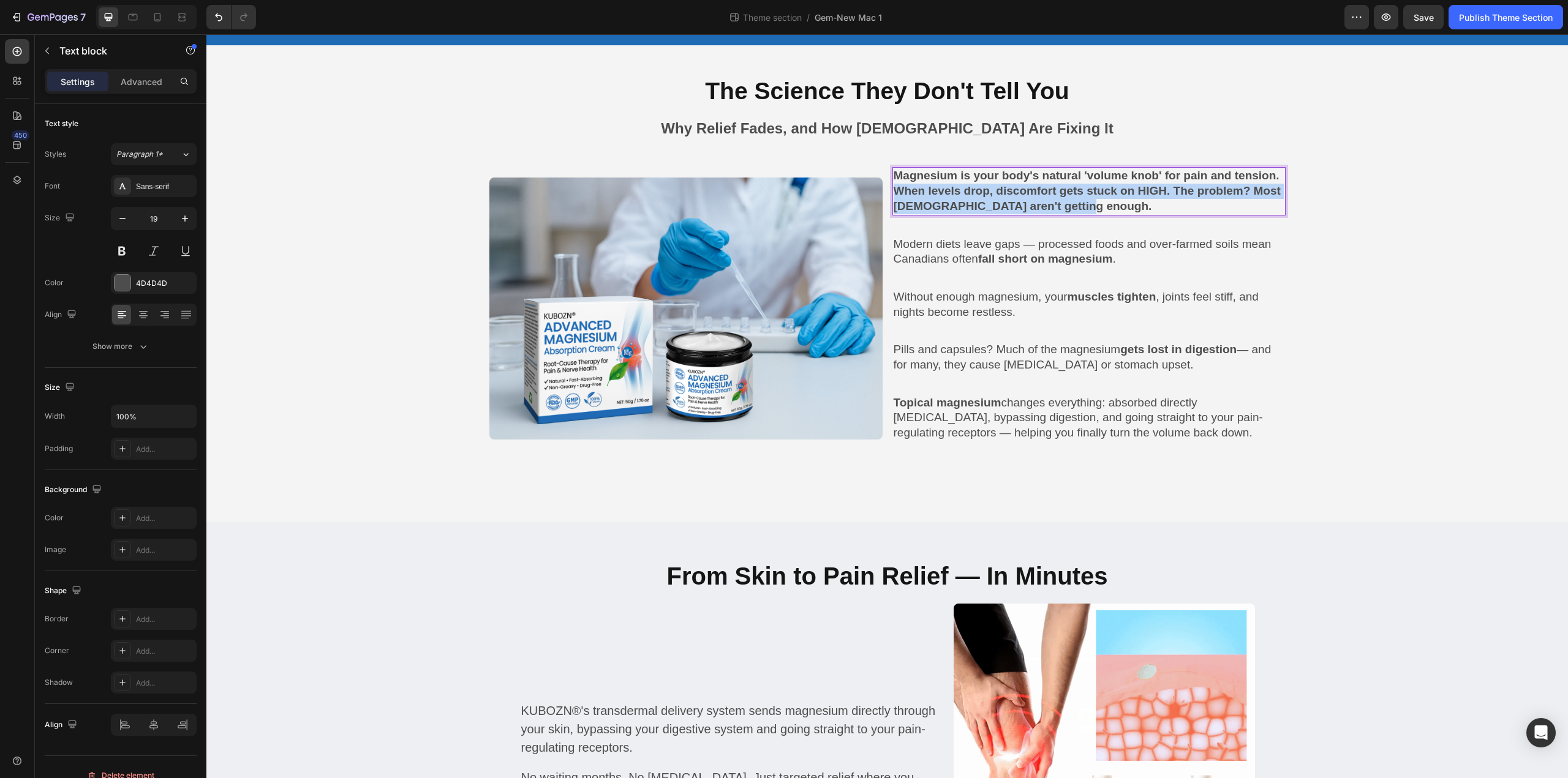
drag, startPoint x: 938, startPoint y: 188, endPoint x: 1169, endPoint y: 206, distance: 231.7
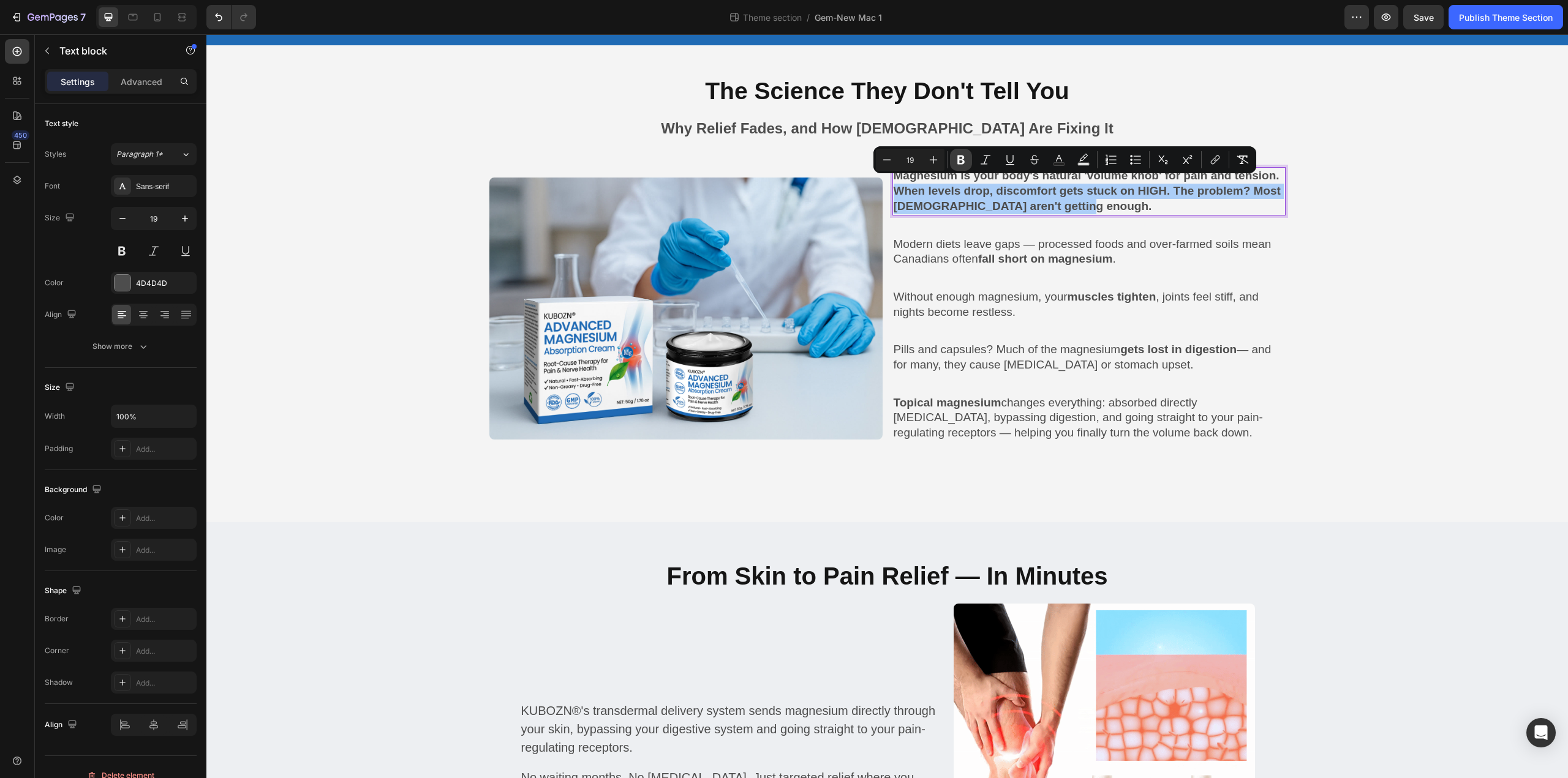
click at [958, 163] on icon "Editor contextual toolbar" at bounding box center [961, 160] width 13 height 13
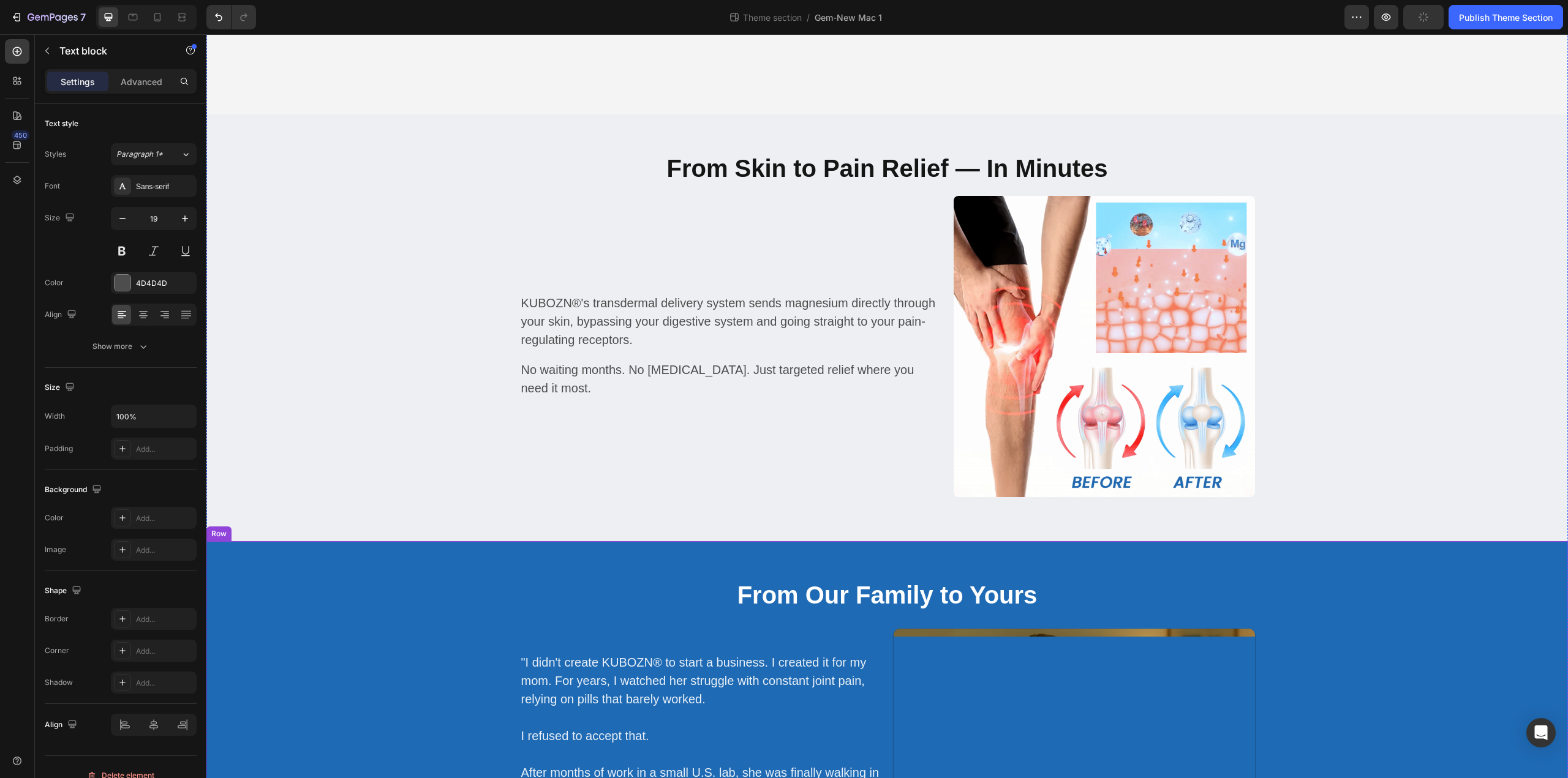
scroll to position [1345, 0]
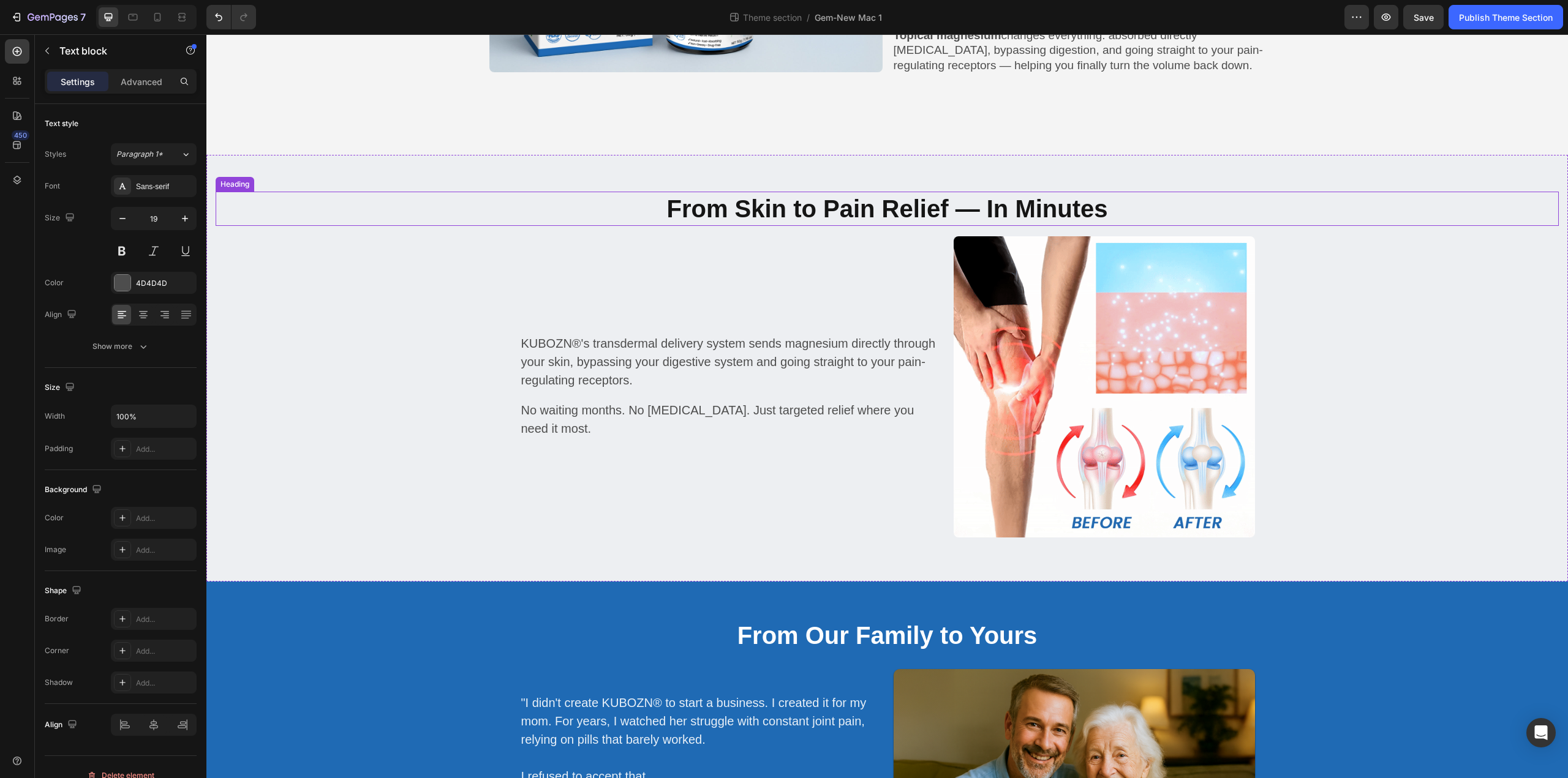
click at [813, 212] on strong "From Skin to Pain Relief — In Minutes" at bounding box center [887, 209] width 441 height 27
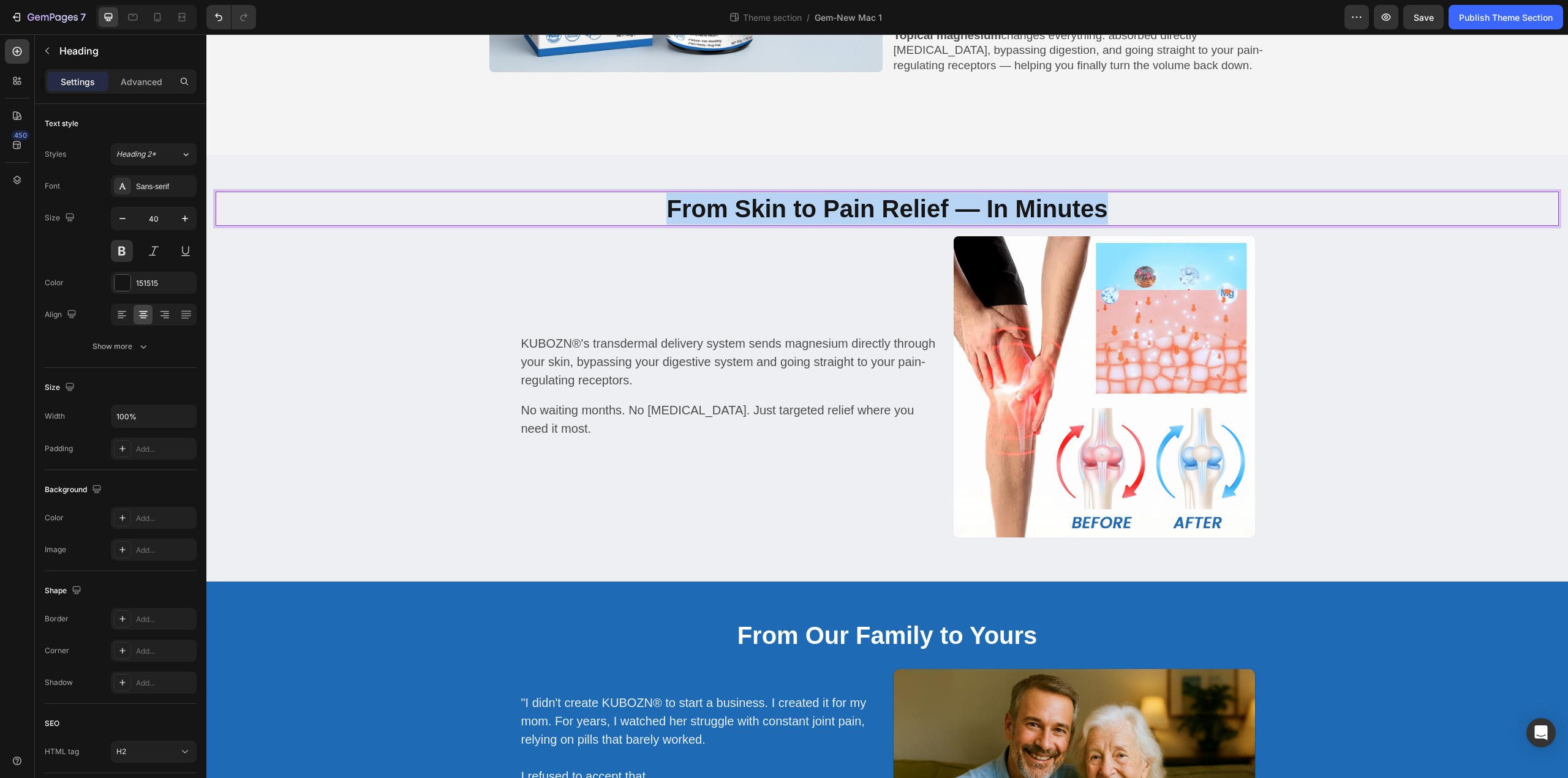
click at [813, 212] on strong "From Skin to Pain Relief — In Minutes" at bounding box center [887, 209] width 441 height 27
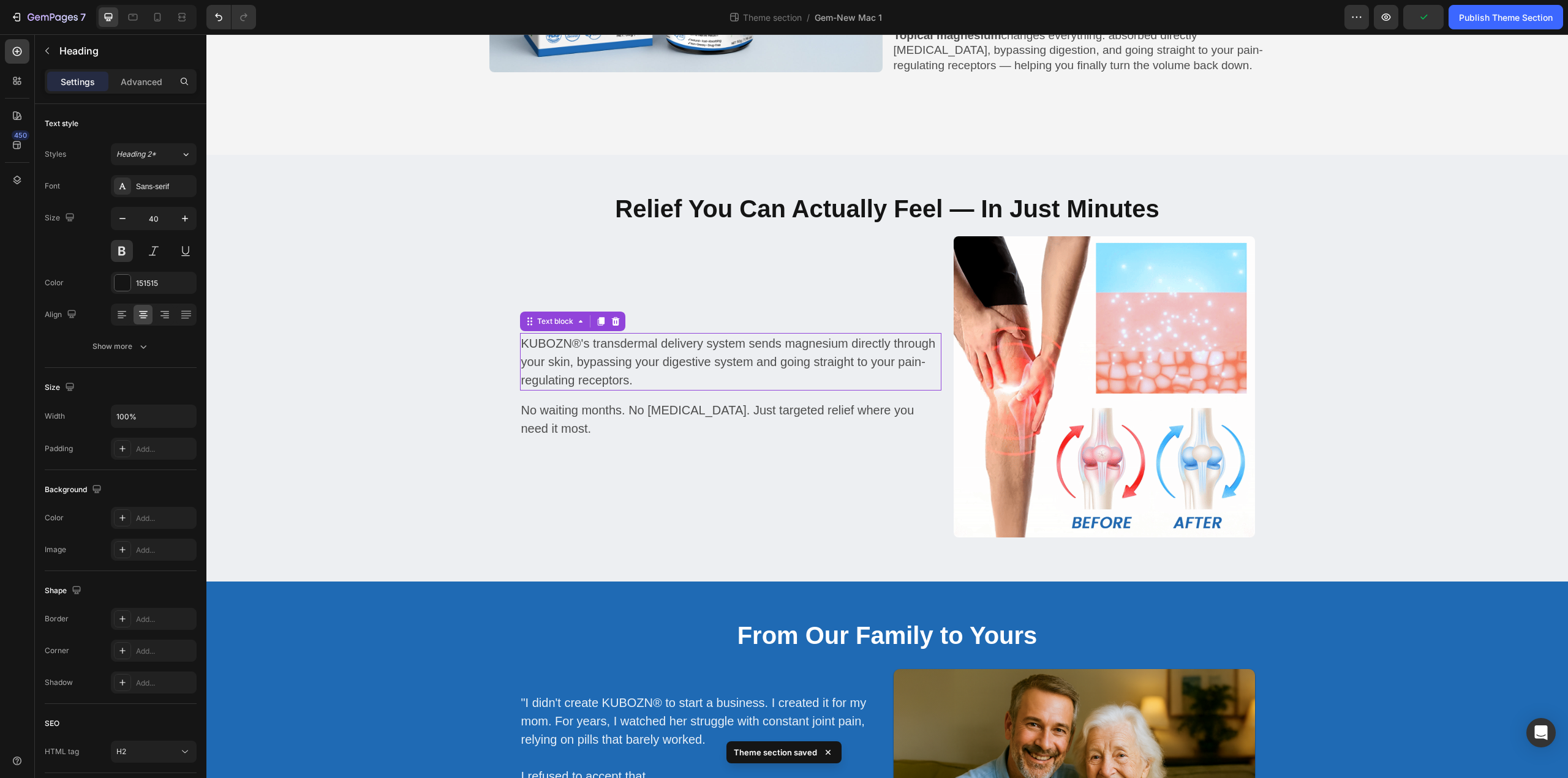
click at [606, 357] on p "KUBOZN®'s transdermal delivery system sends magnesium directly through your ski…" at bounding box center [730, 362] width 419 height 55
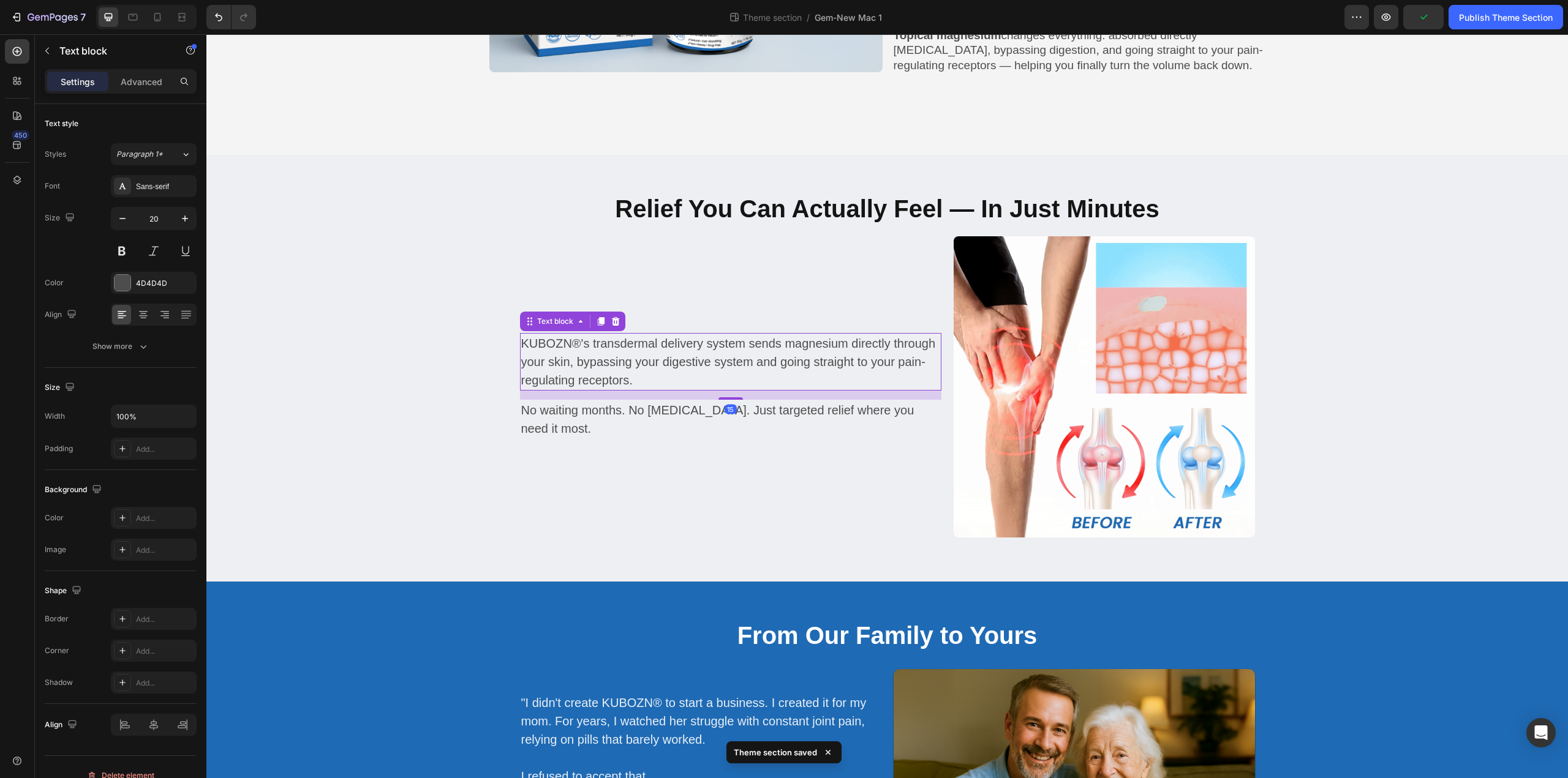
click at [606, 357] on p "KUBOZN®'s transdermal delivery system sends magnesium directly through your ski…" at bounding box center [730, 362] width 419 height 55
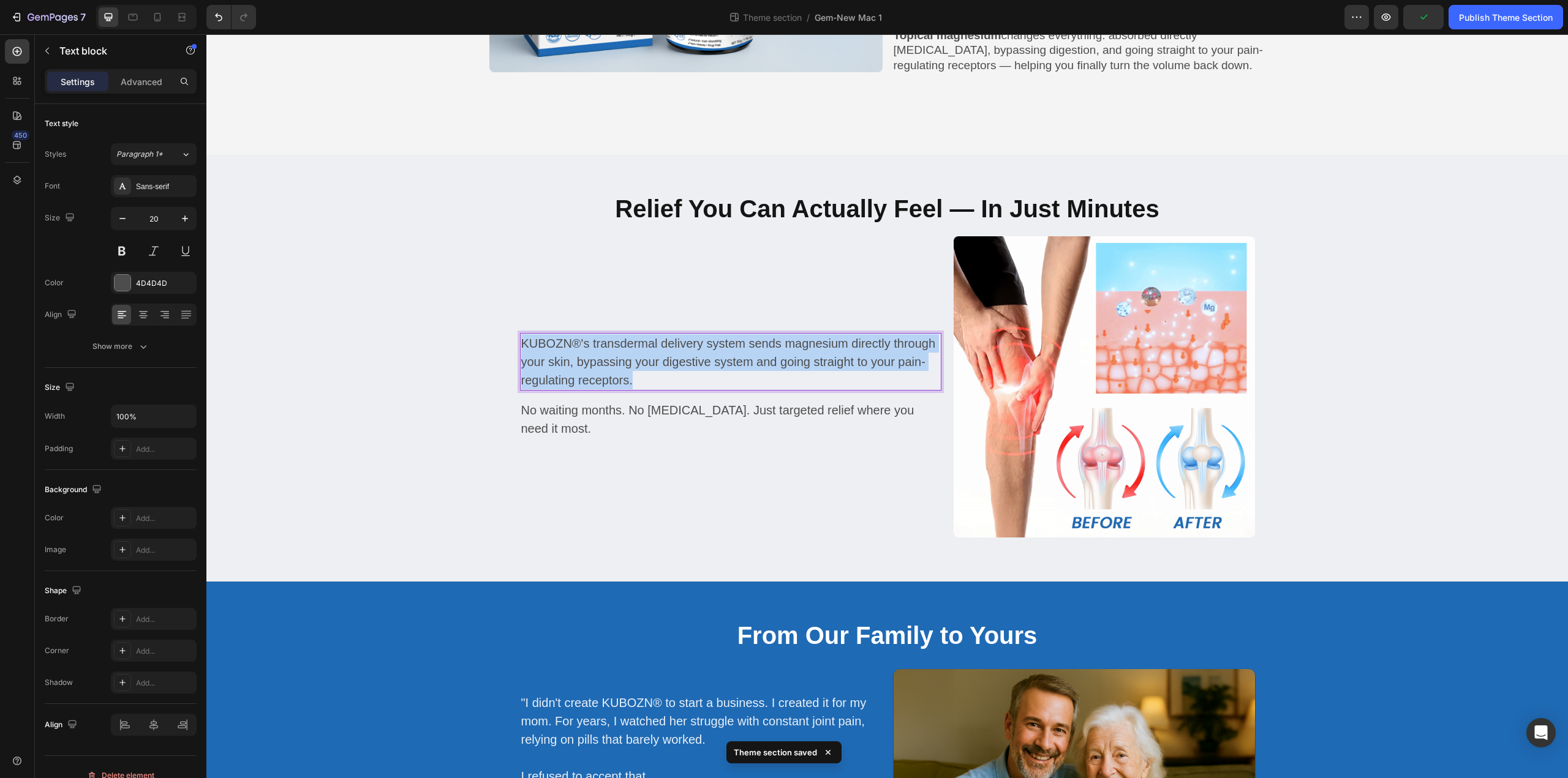
click at [606, 357] on p "KUBOZN®'s transdermal delivery system sends magnesium directly through your ski…" at bounding box center [730, 362] width 419 height 55
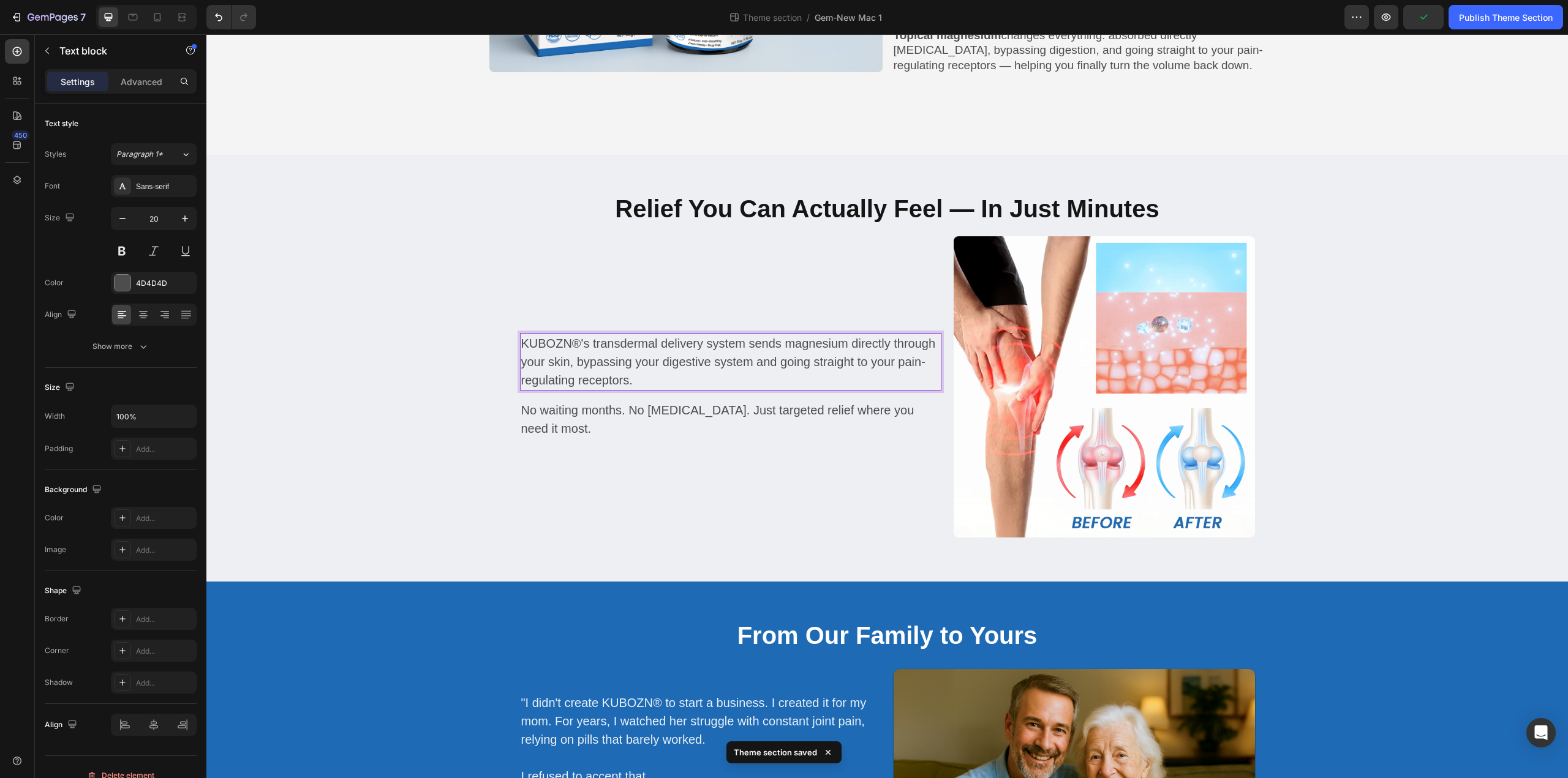
scroll to position [1335, 0]
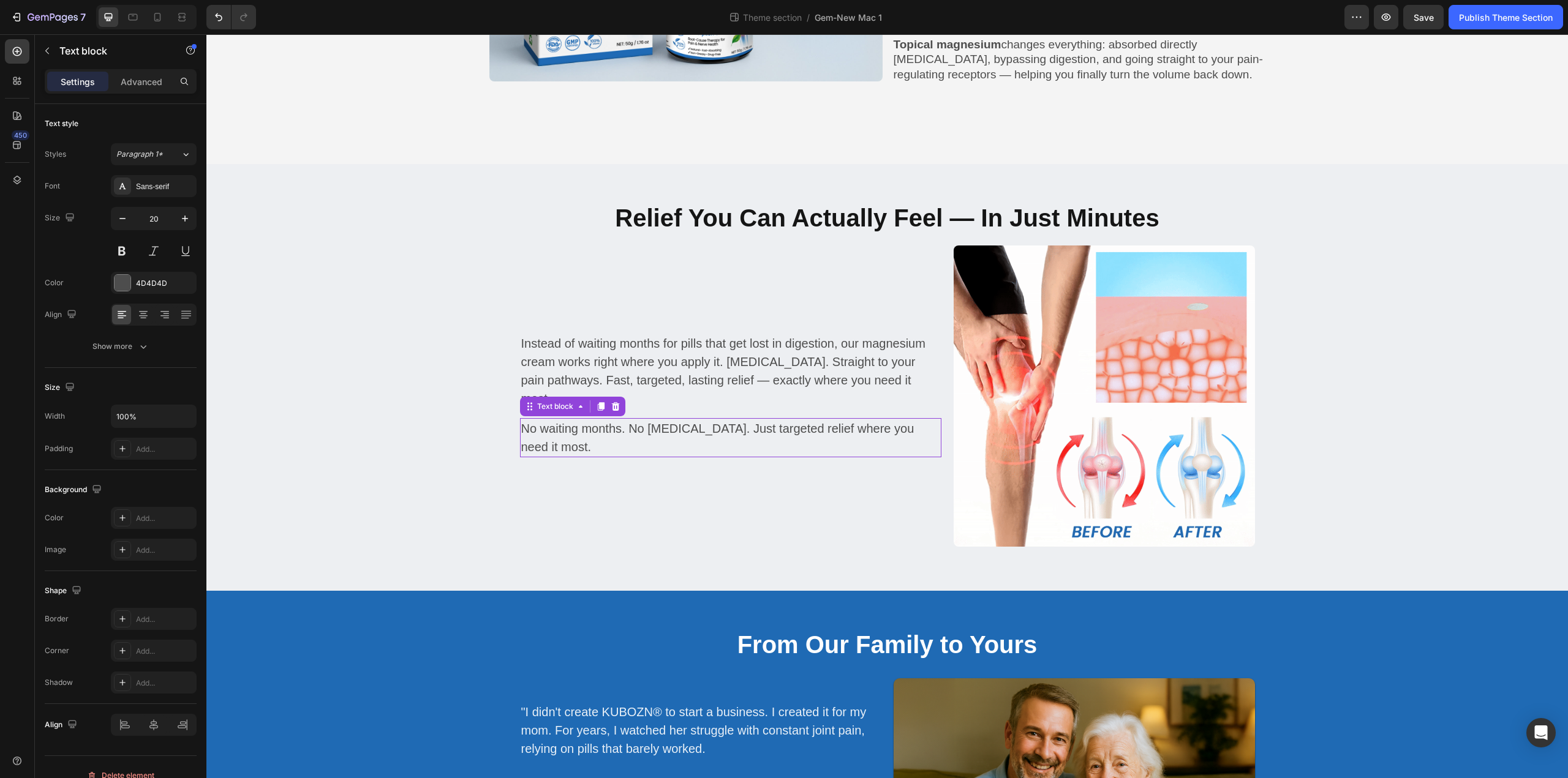
click at [585, 422] on p "No waiting months. No [MEDICAL_DATA]. Just targeted relief where you need it mo…" at bounding box center [730, 437] width 419 height 37
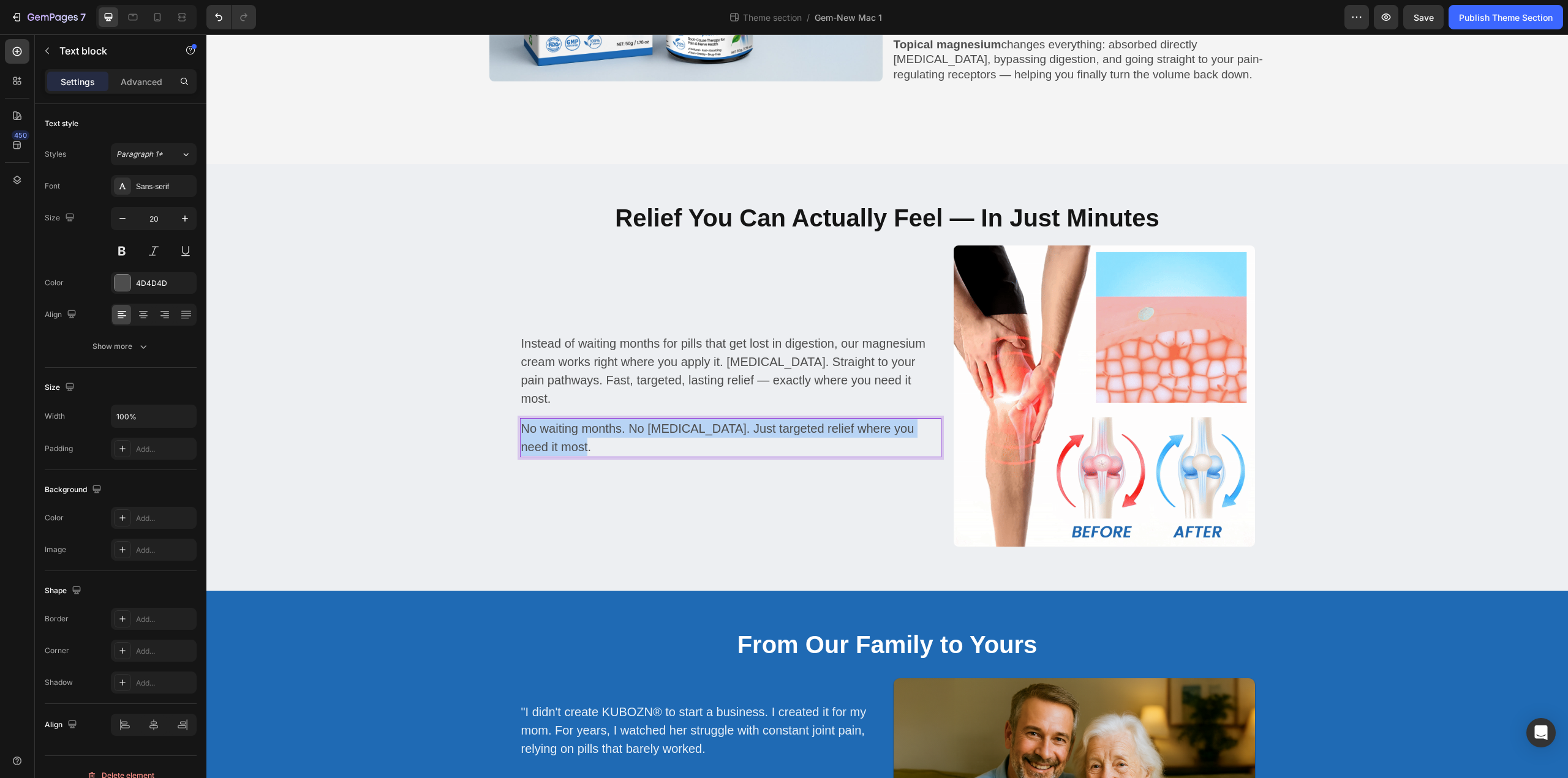
click at [585, 422] on p "No waiting months. No [MEDICAL_DATA]. Just targeted relief where you need it mo…" at bounding box center [730, 437] width 419 height 37
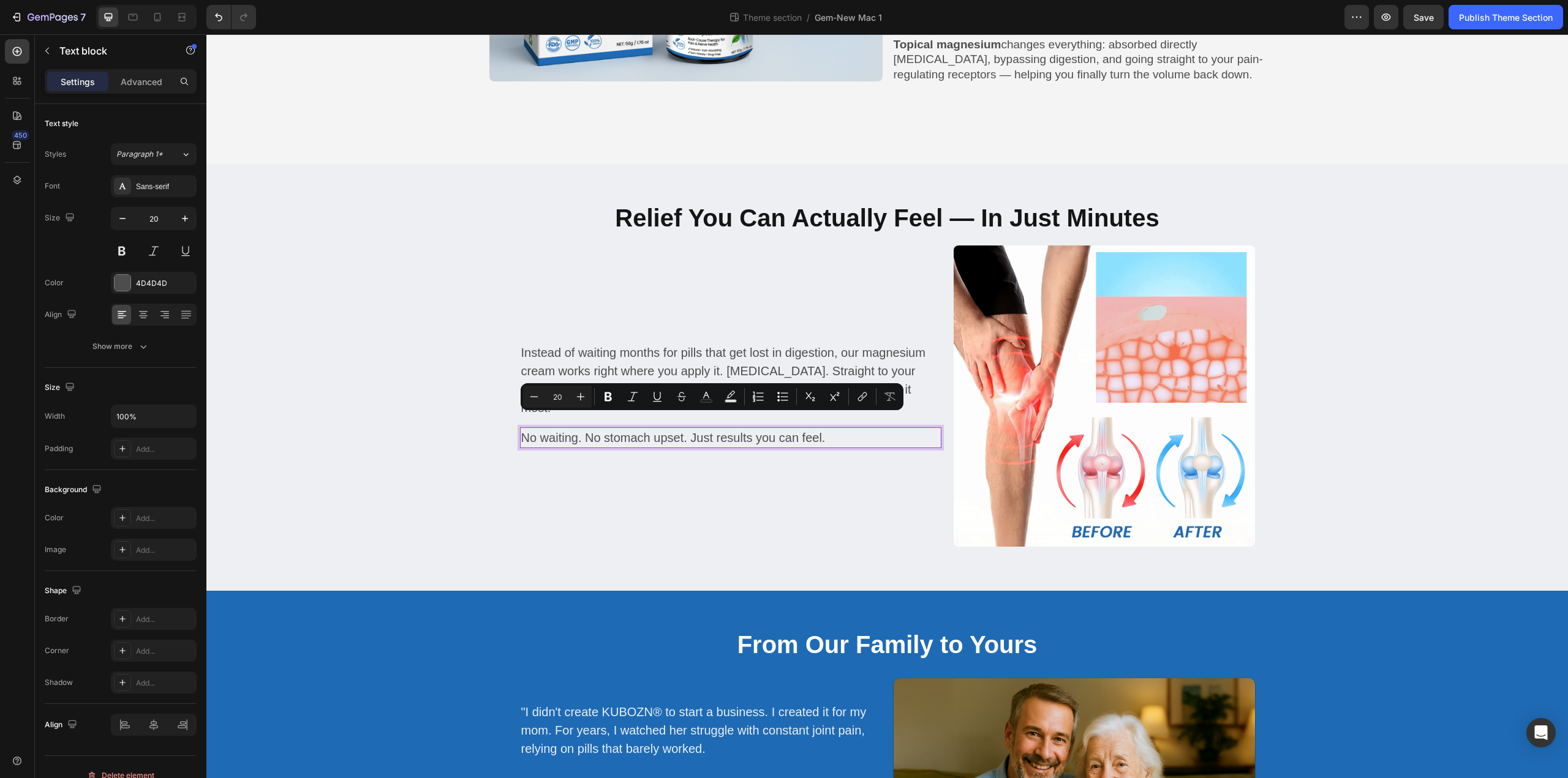
scroll to position [1345, 0]
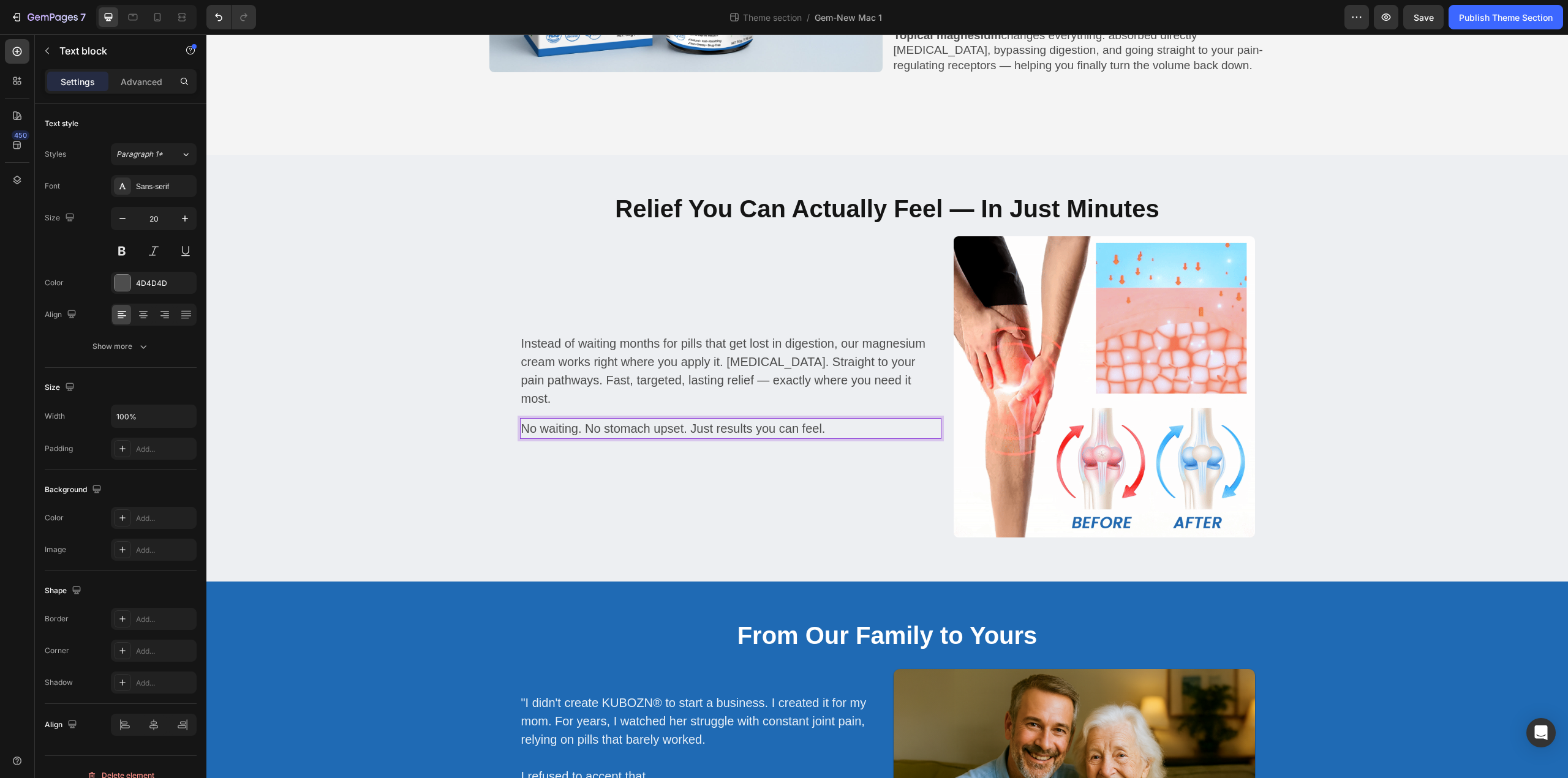
click at [577, 426] on p "No waiting. No stomach upset. Just results you can feel." at bounding box center [730, 428] width 419 height 18
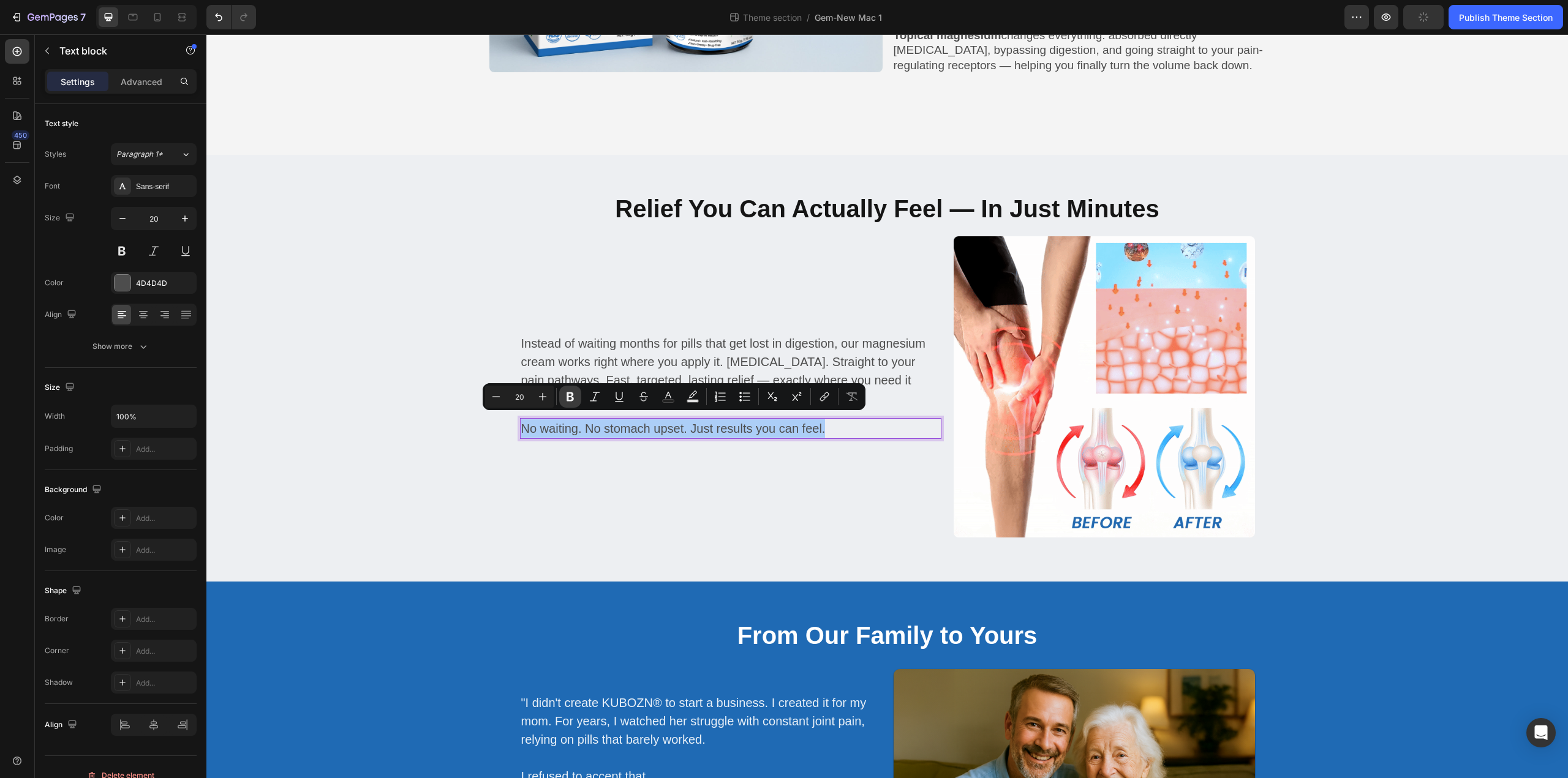
click at [571, 399] on icon "Editor contextual toolbar" at bounding box center [570, 396] width 13 height 13
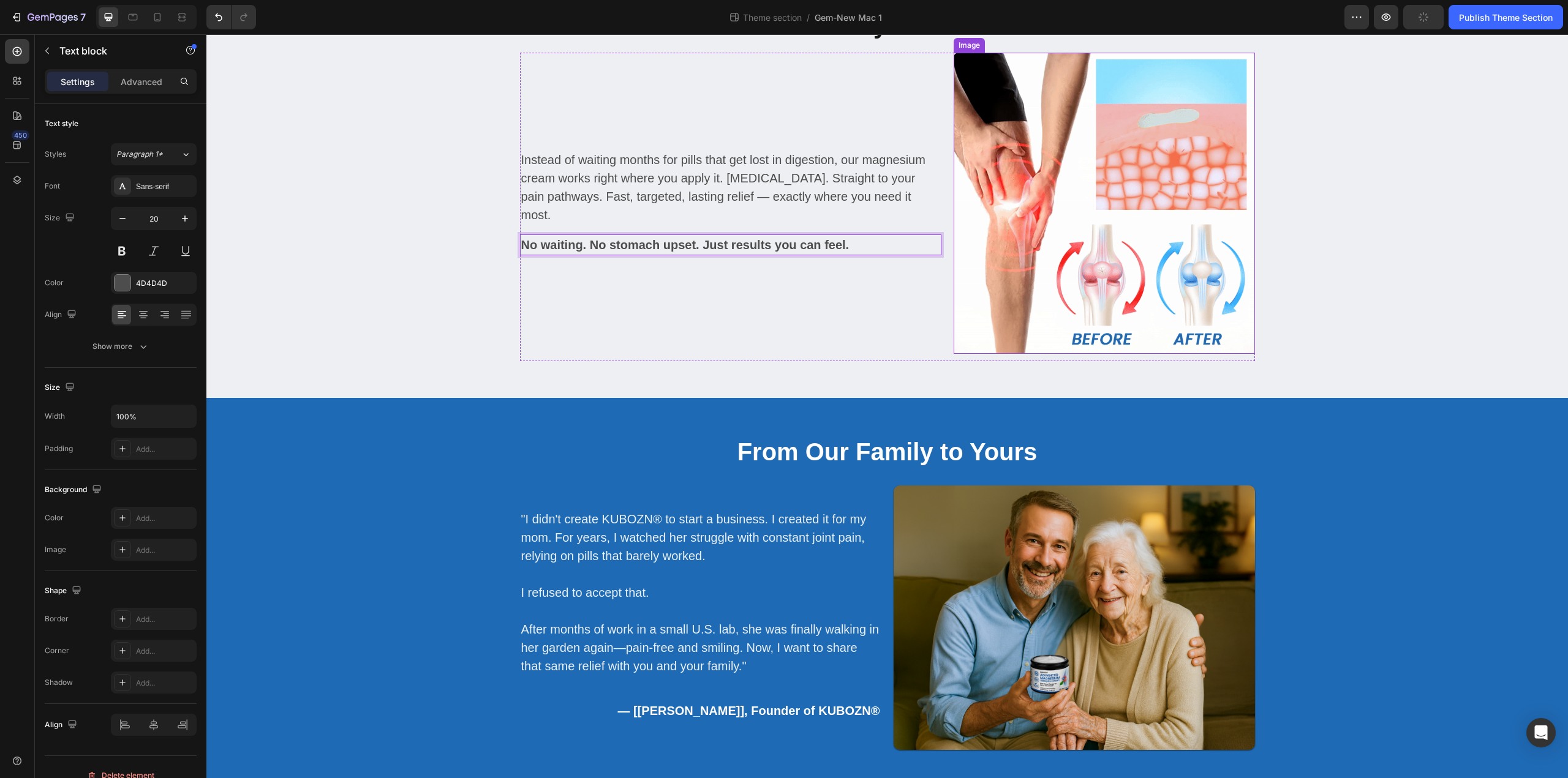
scroll to position [1773, 0]
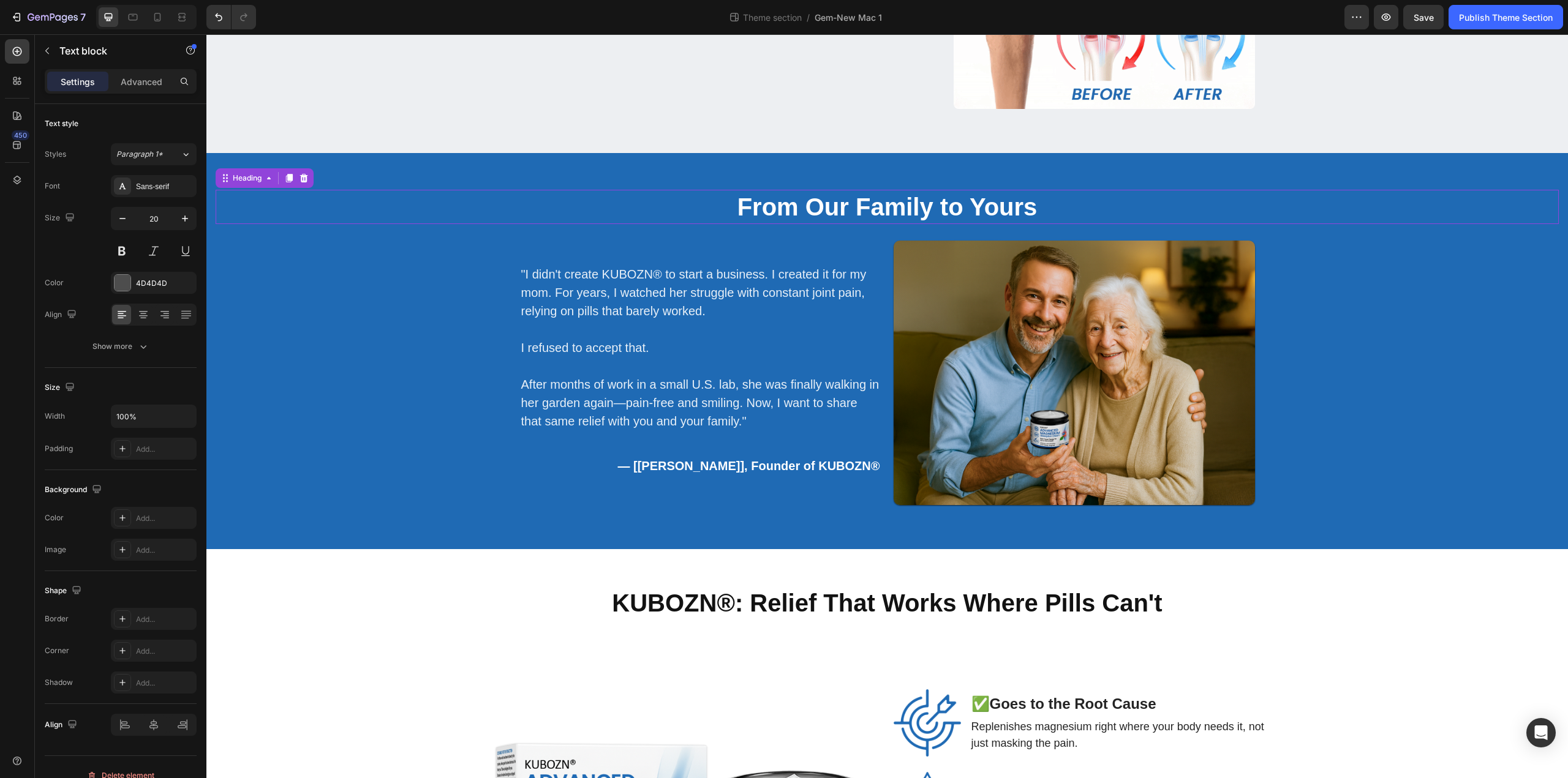
click at [863, 207] on strong "From Our Family to Yours" at bounding box center [887, 207] width 300 height 27
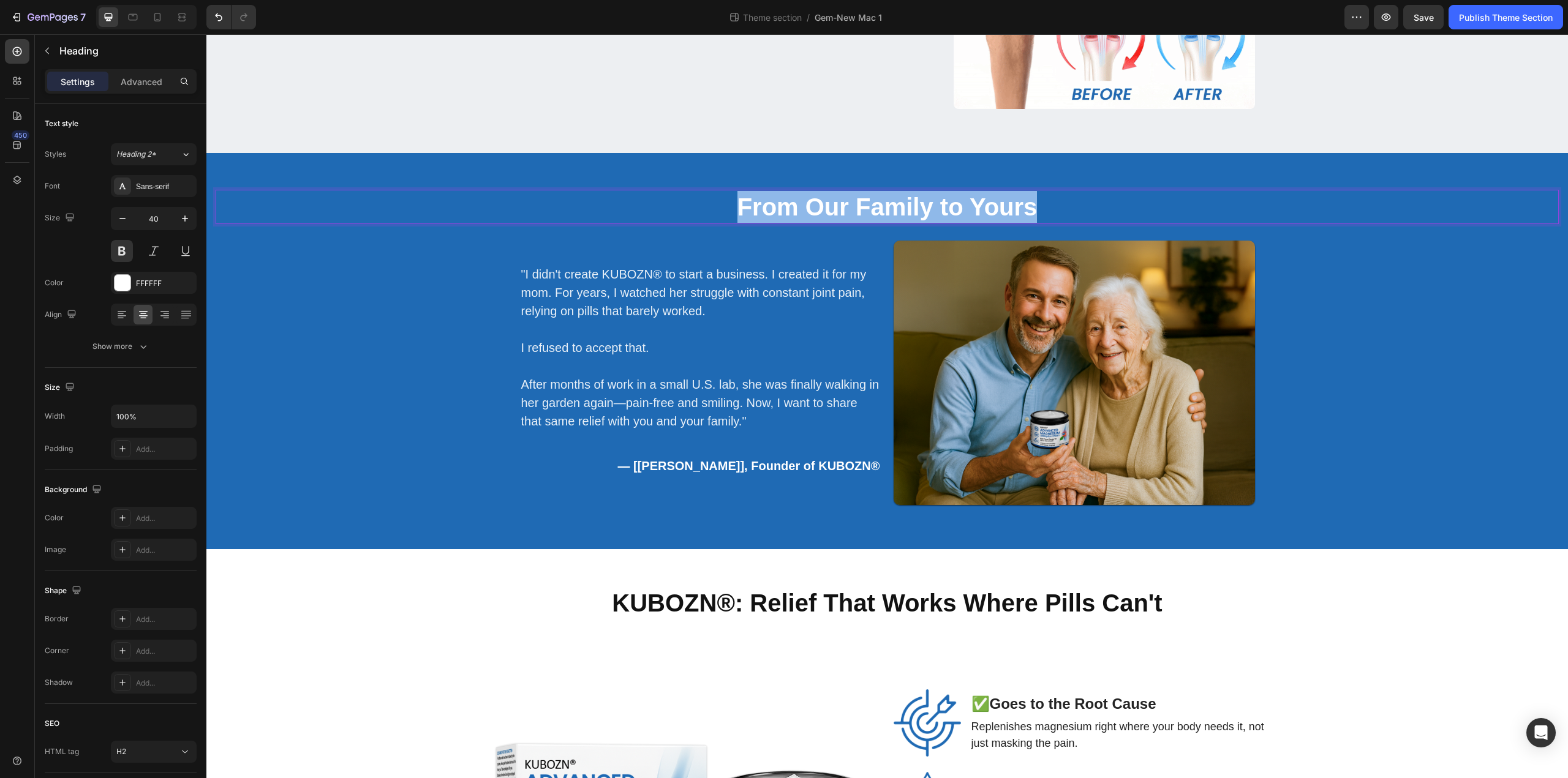
click at [863, 207] on strong "From Our Family to Yours" at bounding box center [887, 207] width 300 height 27
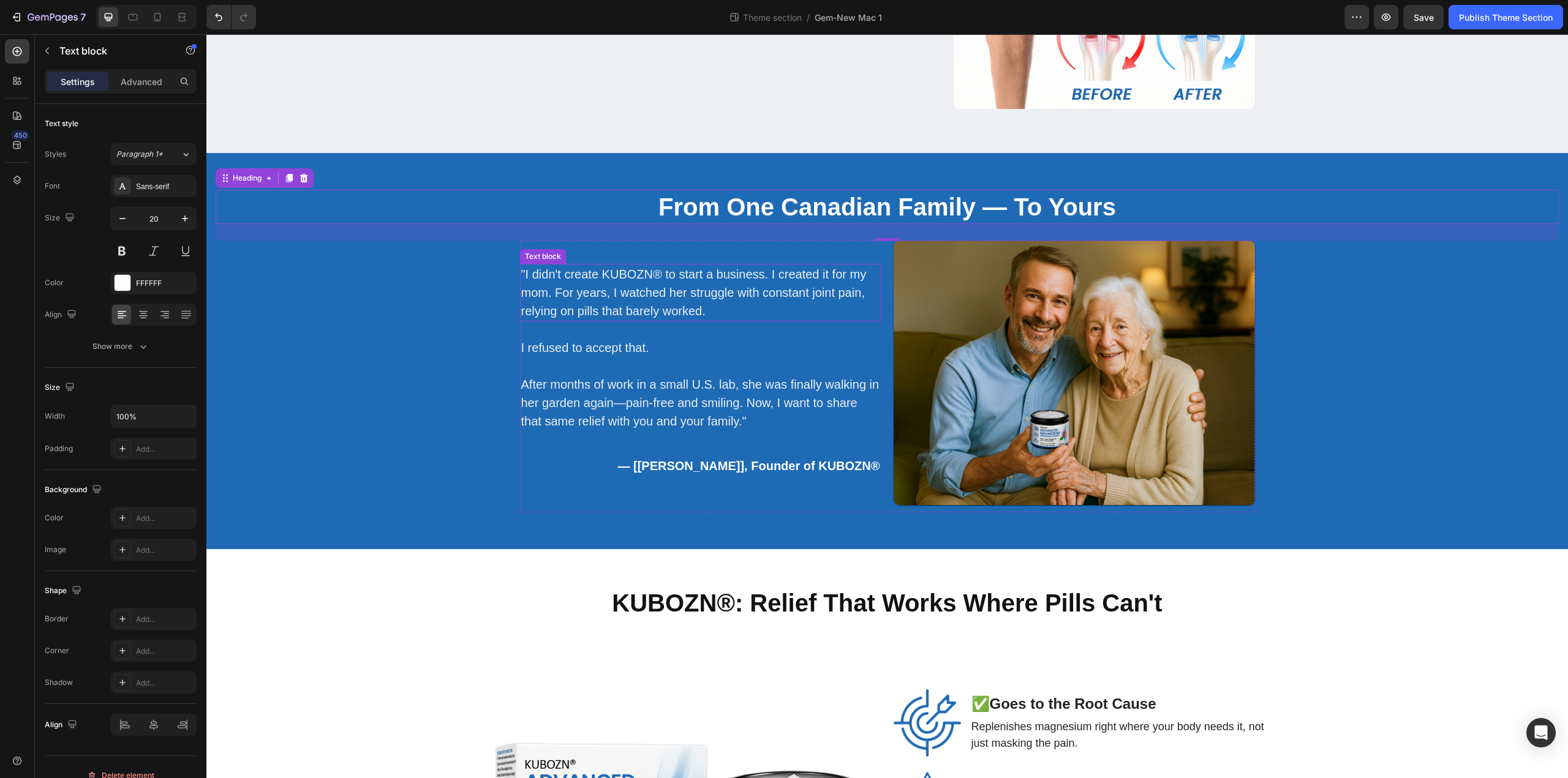
click at [619, 279] on p ""I didn't create KUBOZN® to start a business. I created it for my mom. For year…" at bounding box center [700, 292] width 359 height 55
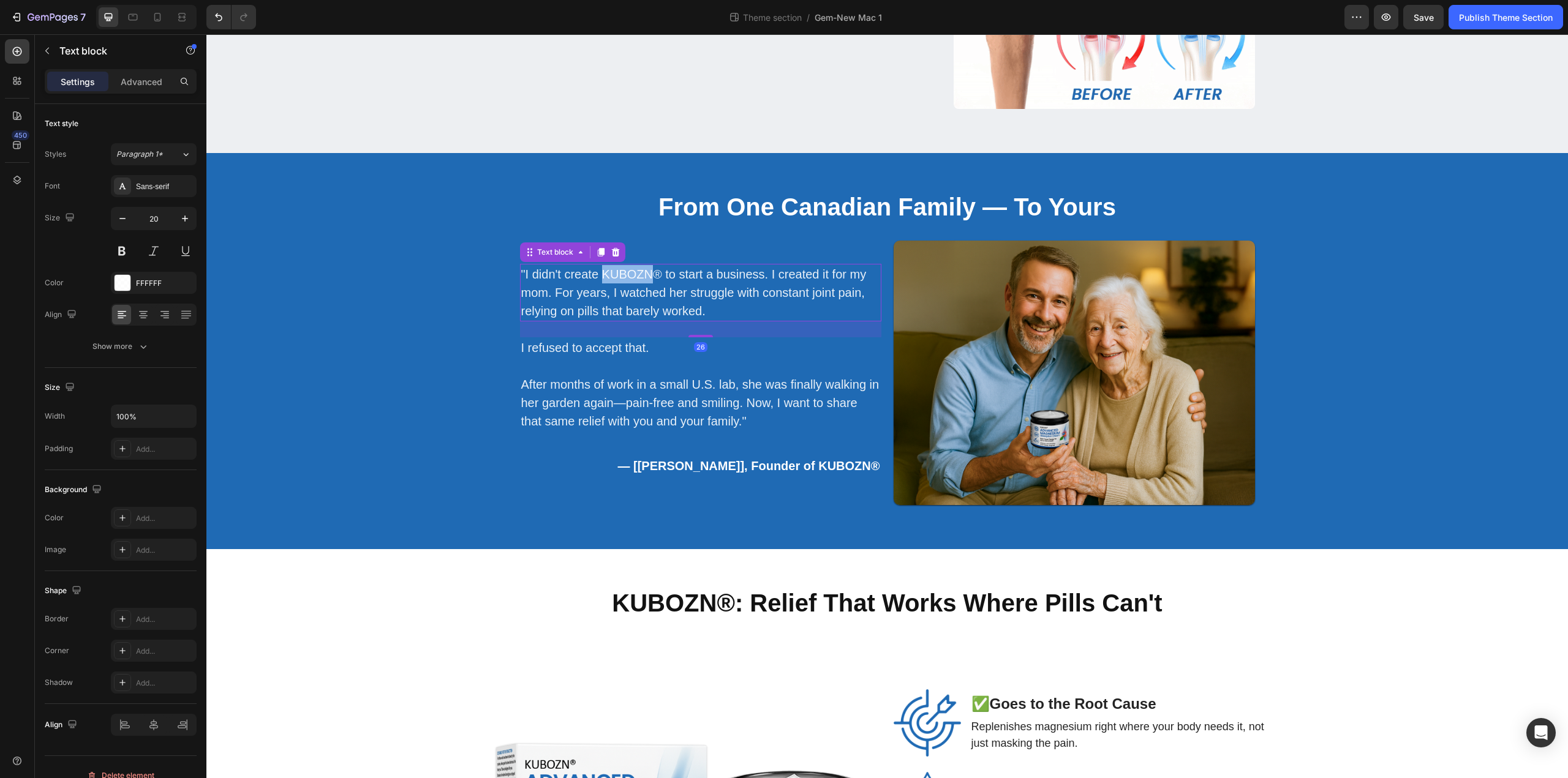
click at [619, 279] on p ""I didn't create KUBOZN® to start a business. I created it for my mom. For year…" at bounding box center [700, 292] width 359 height 55
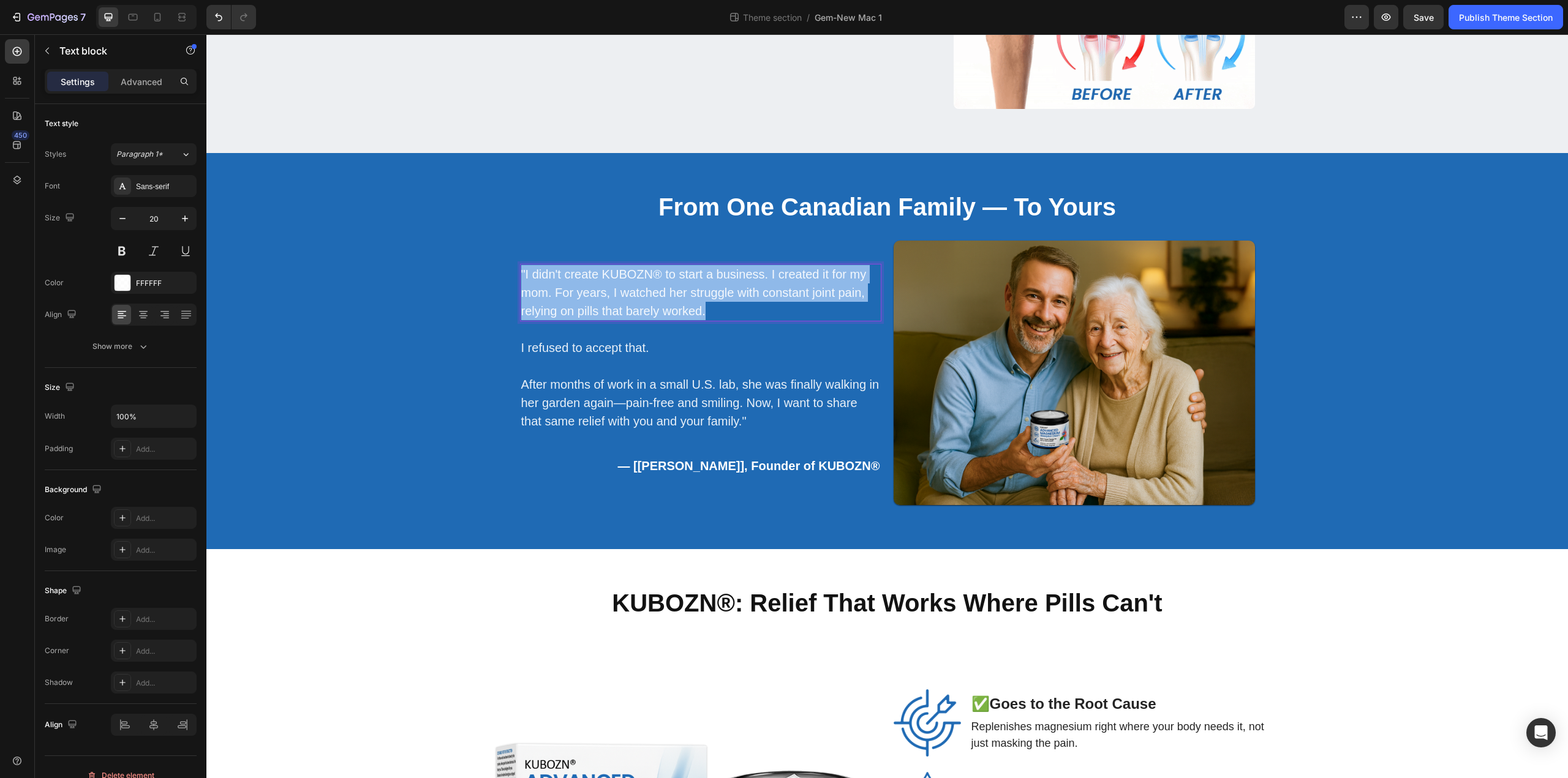
click at [619, 279] on p ""I didn't create KUBOZN® to start a business. I created it for my mom. For year…" at bounding box center [700, 292] width 359 height 55
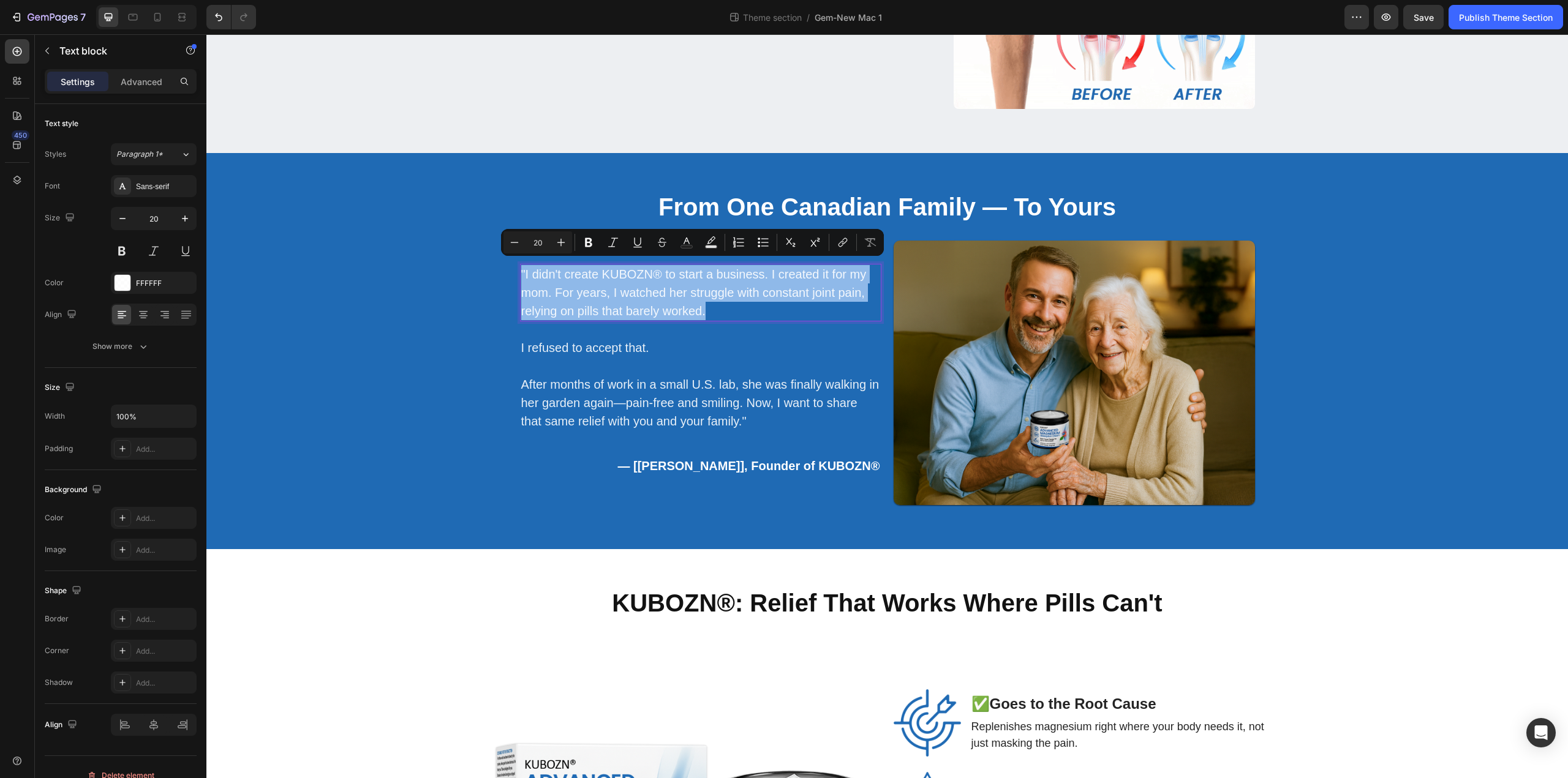
click at [547, 283] on p ""I didn't create KUBOZN® to start a business. I created it for my mom. For year…" at bounding box center [700, 292] width 359 height 55
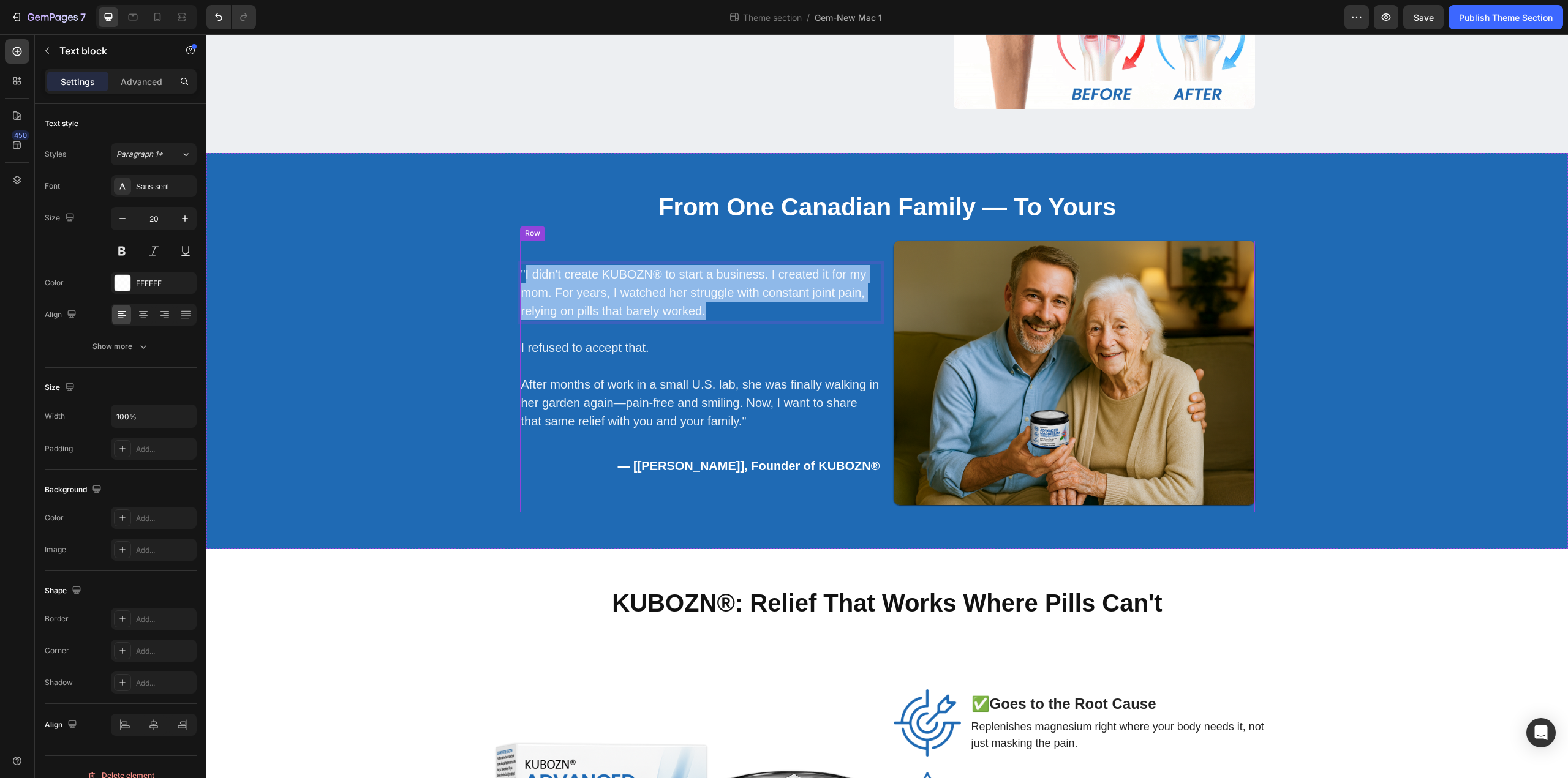
drag, startPoint x: 523, startPoint y: 275, endPoint x: 757, endPoint y: 320, distance: 238.3
click at [757, 320] on div ""I didn't create KUBOZN® to start a business. I created it for my mom. For year…" at bounding box center [700, 377] width 361 height 273
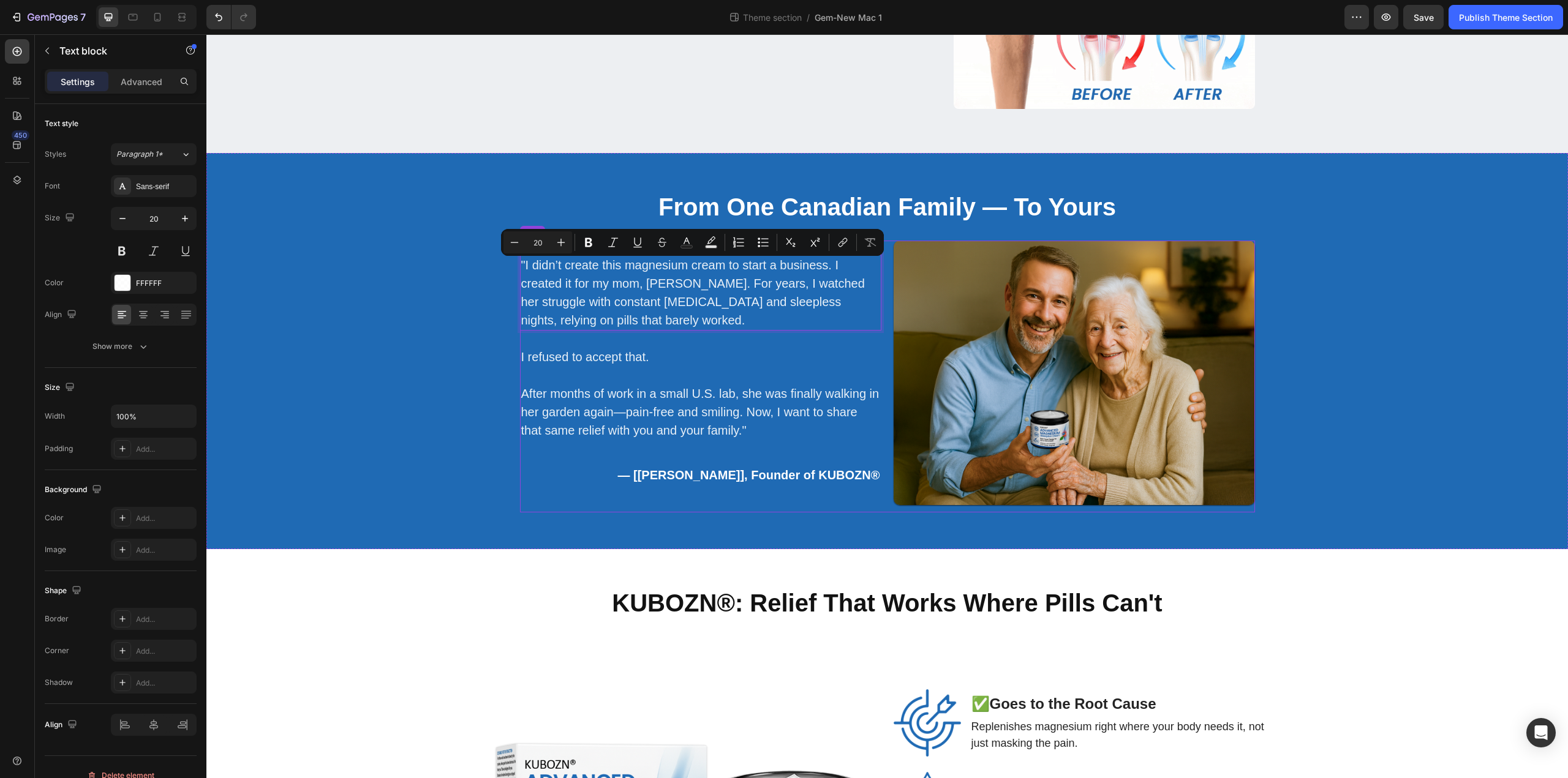
scroll to position [1764, 0]
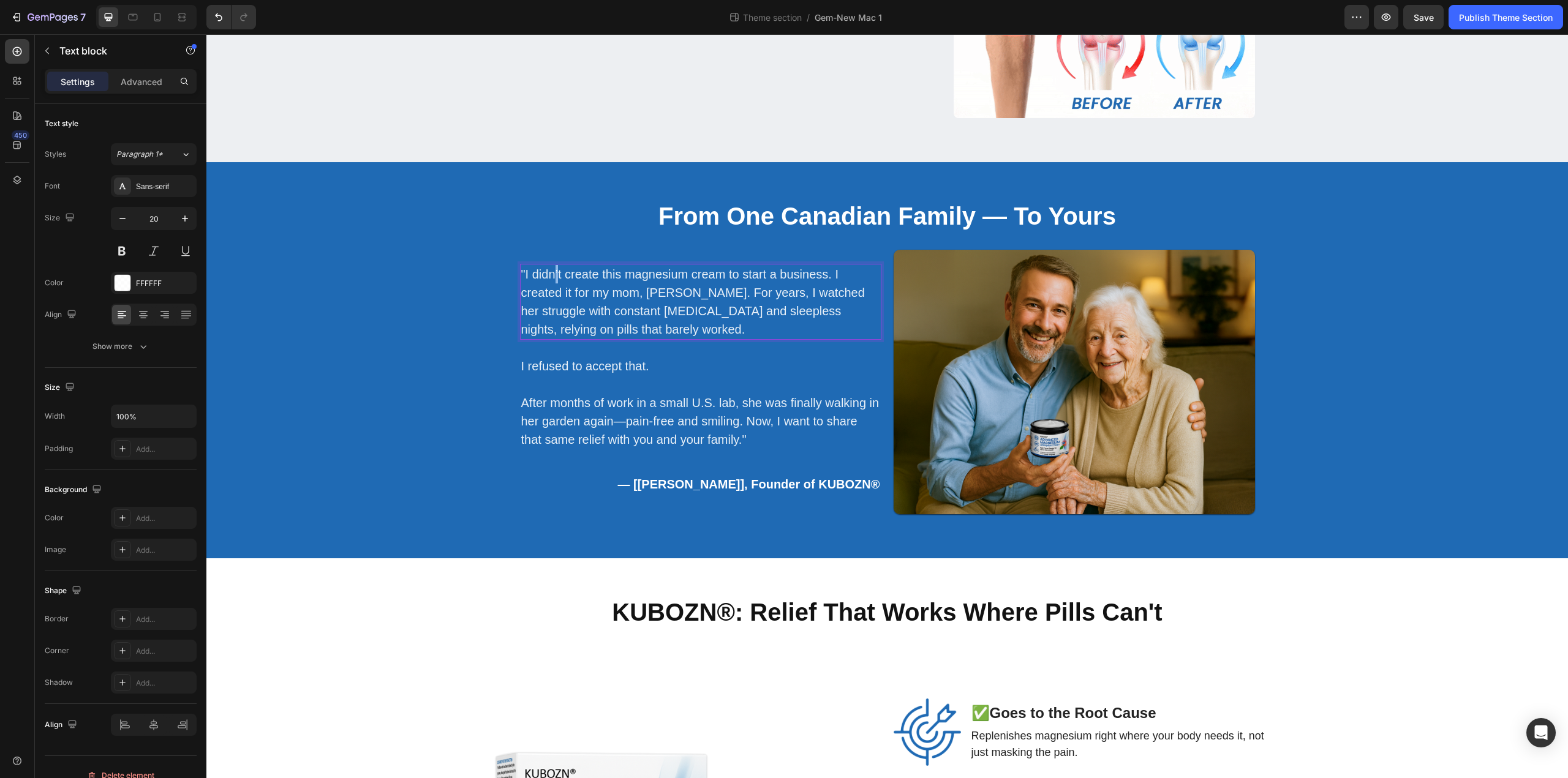
drag, startPoint x: 565, startPoint y: 273, endPoint x: 558, endPoint y: 273, distance: 7.0
click at [558, 273] on p ""I didn’t create this magnesium cream to start a business. I created it for my …" at bounding box center [700, 301] width 359 height 73
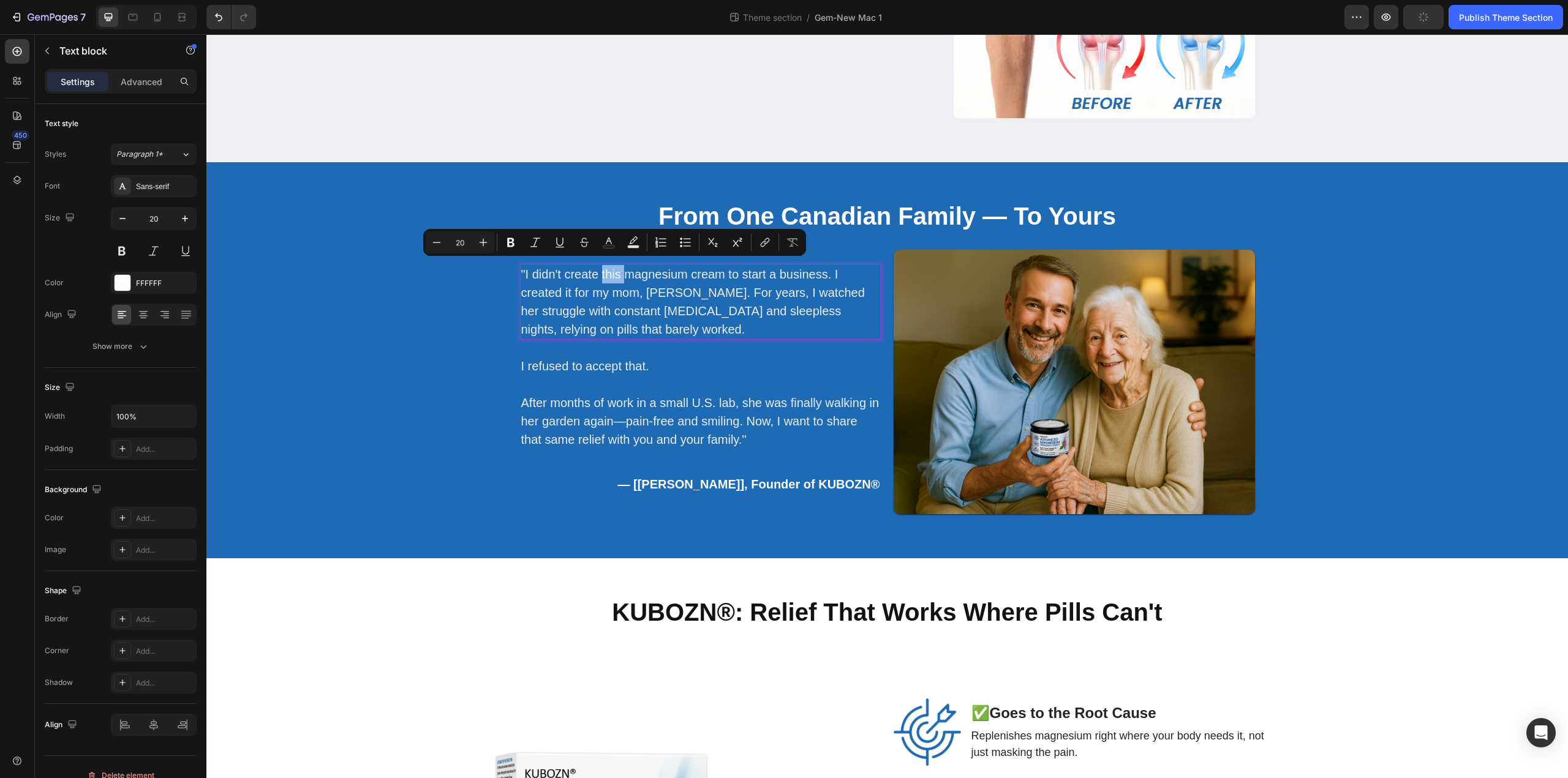
drag, startPoint x: 604, startPoint y: 273, endPoint x: 631, endPoint y: 274, distance: 27.0
click at [631, 274] on p ""I didn't create this magnesium cream to start a business. I created it for my …" at bounding box center [700, 301] width 359 height 73
click at [637, 300] on p ""I didn't create this magnesium cream to start a business. I created it for my …" at bounding box center [700, 301] width 359 height 73
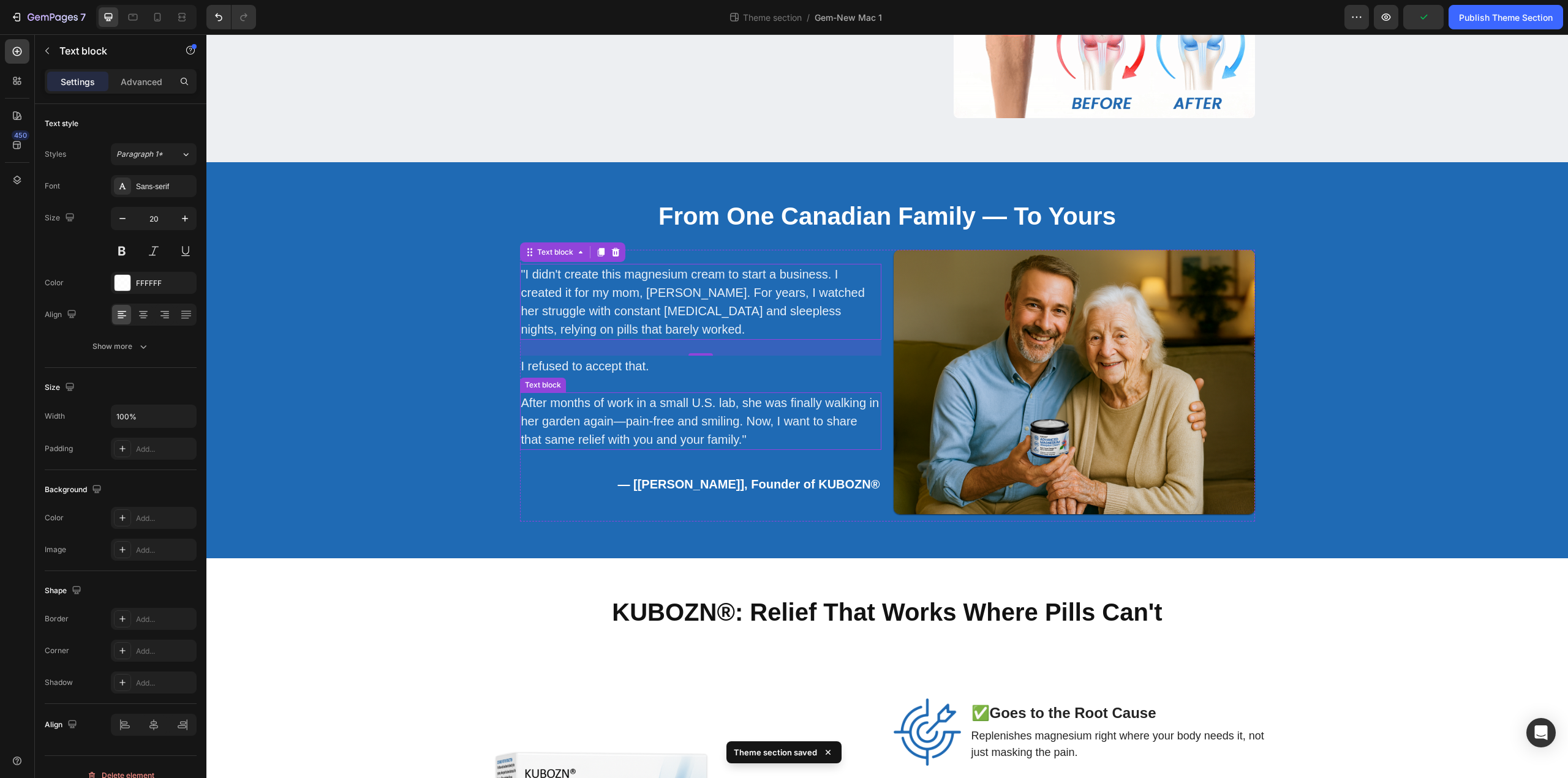
click at [653, 407] on p "After months of work in a small U.S. lab, she was finally walking in her garden…" at bounding box center [700, 421] width 359 height 55
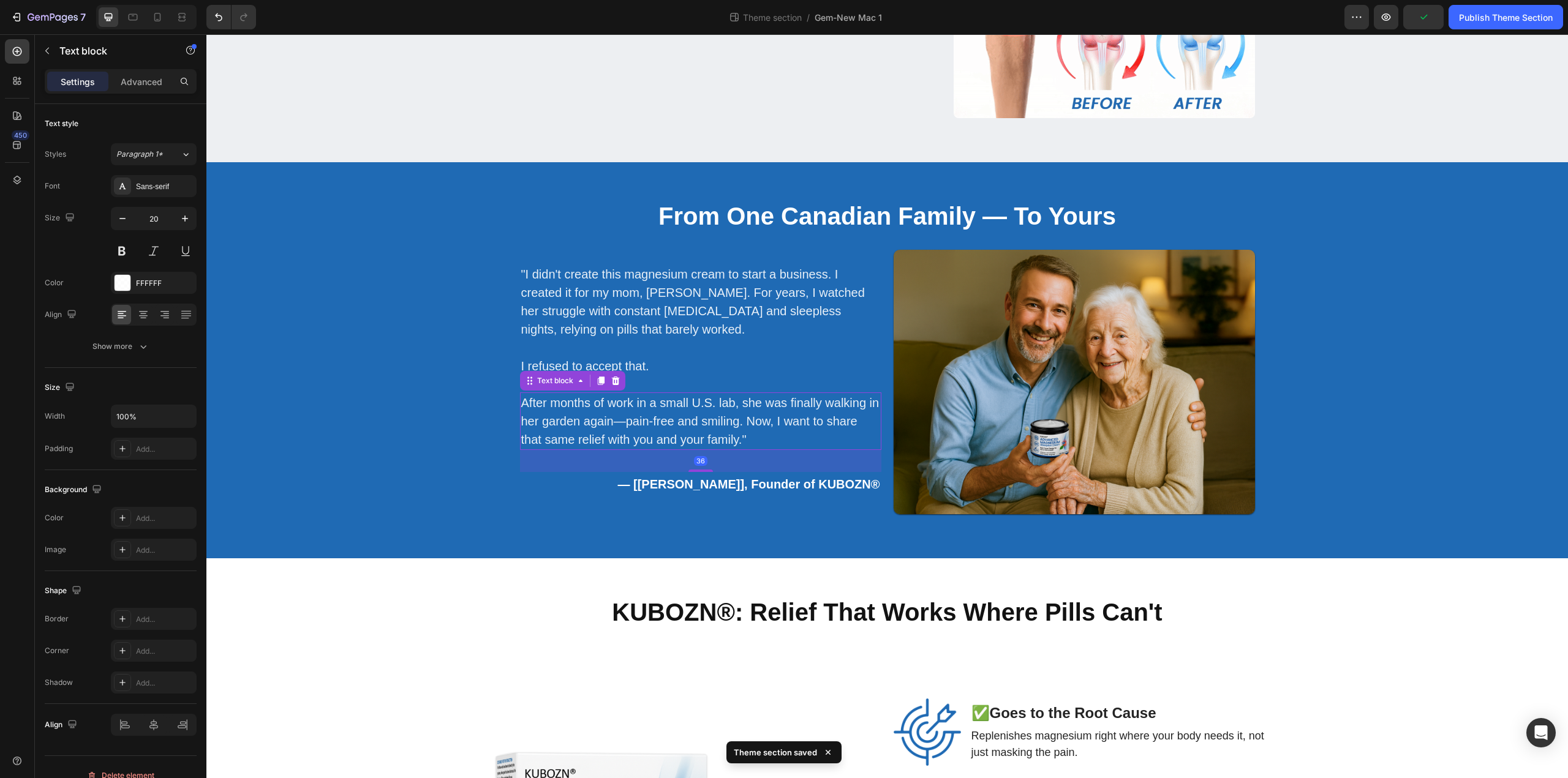
click at [653, 407] on p "After months of work in a small U.S. lab, she was finally walking in her garden…" at bounding box center [700, 421] width 359 height 55
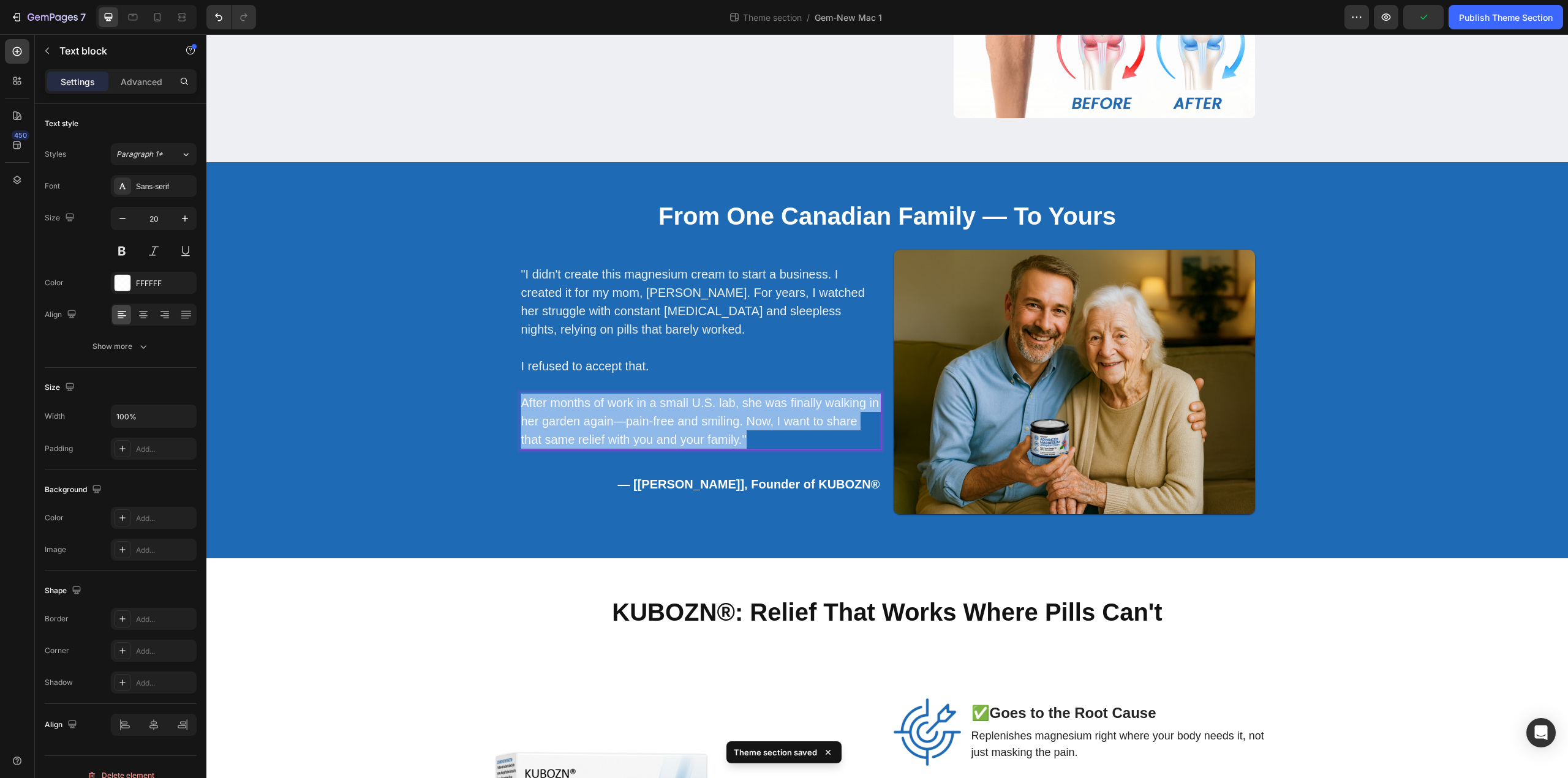
click at [653, 407] on p "After months of work in a small U.S. lab, she was finally walking in her garden…" at bounding box center [700, 421] width 359 height 55
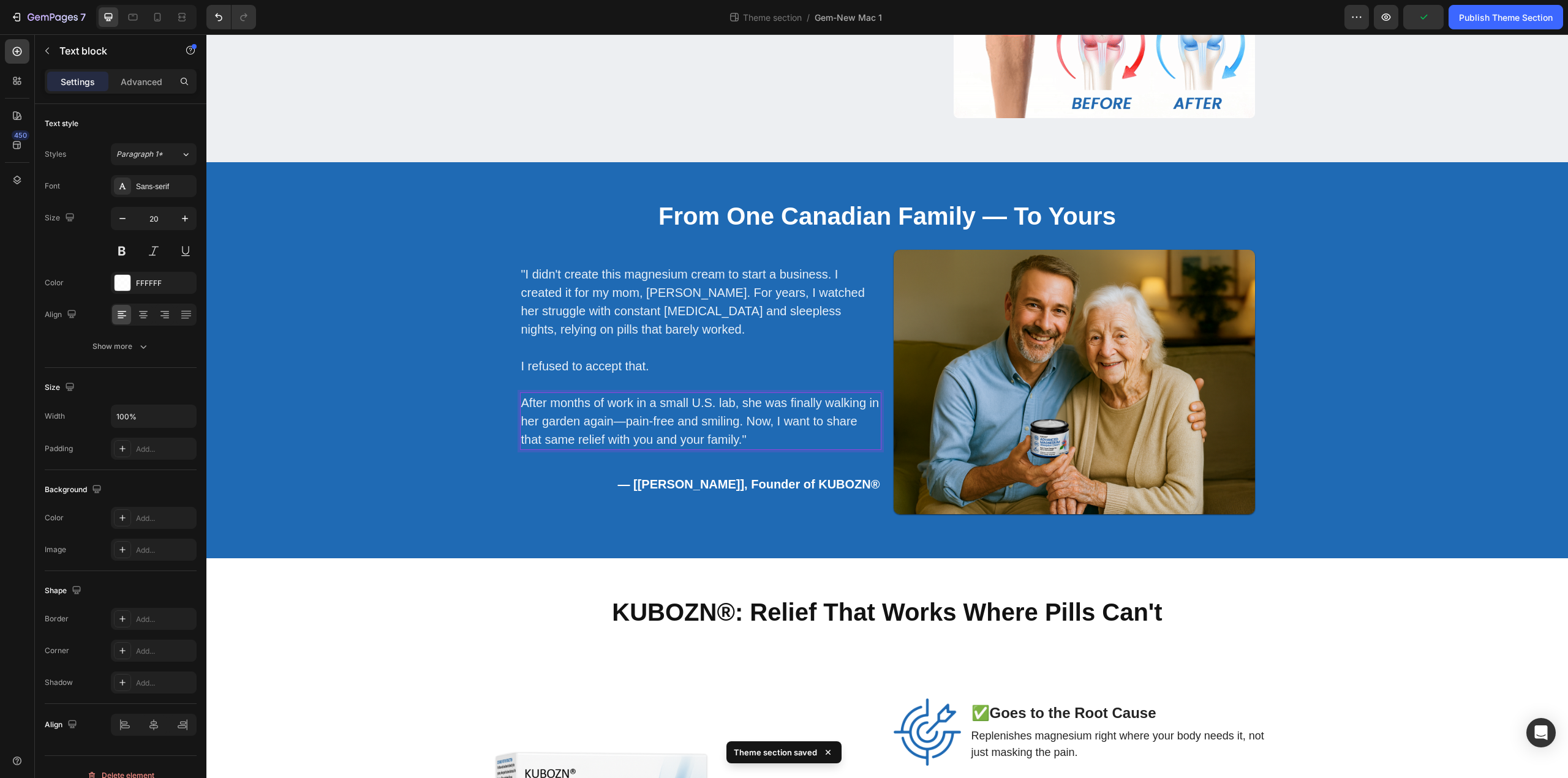
scroll to position [1749, 0]
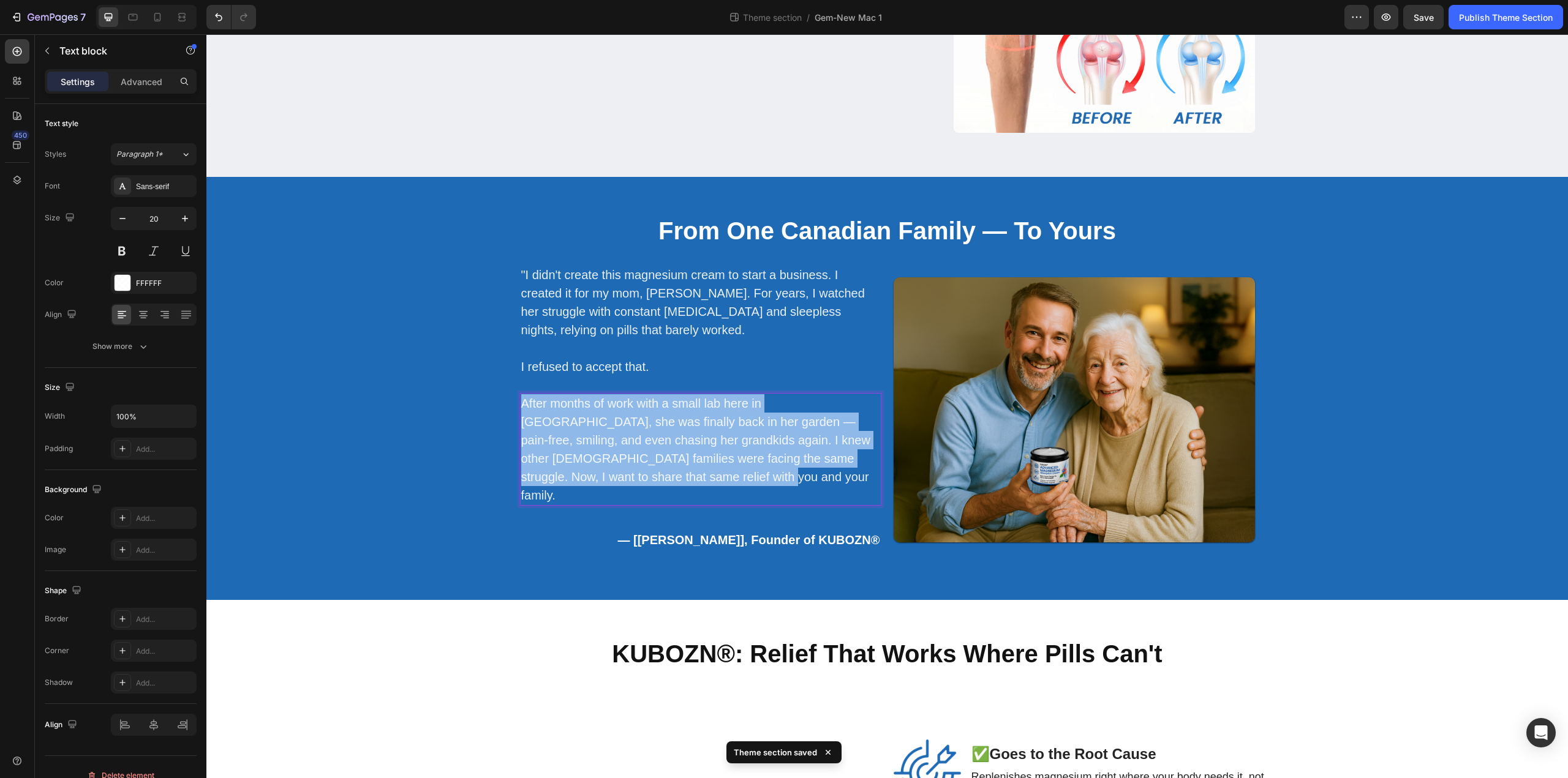
drag, startPoint x: 699, startPoint y: 473, endPoint x: 517, endPoint y: 403, distance: 195.0
click at [521, 403] on p "After months of work with a small lab here in [GEOGRAPHIC_DATA], she was finall…" at bounding box center [700, 449] width 359 height 110
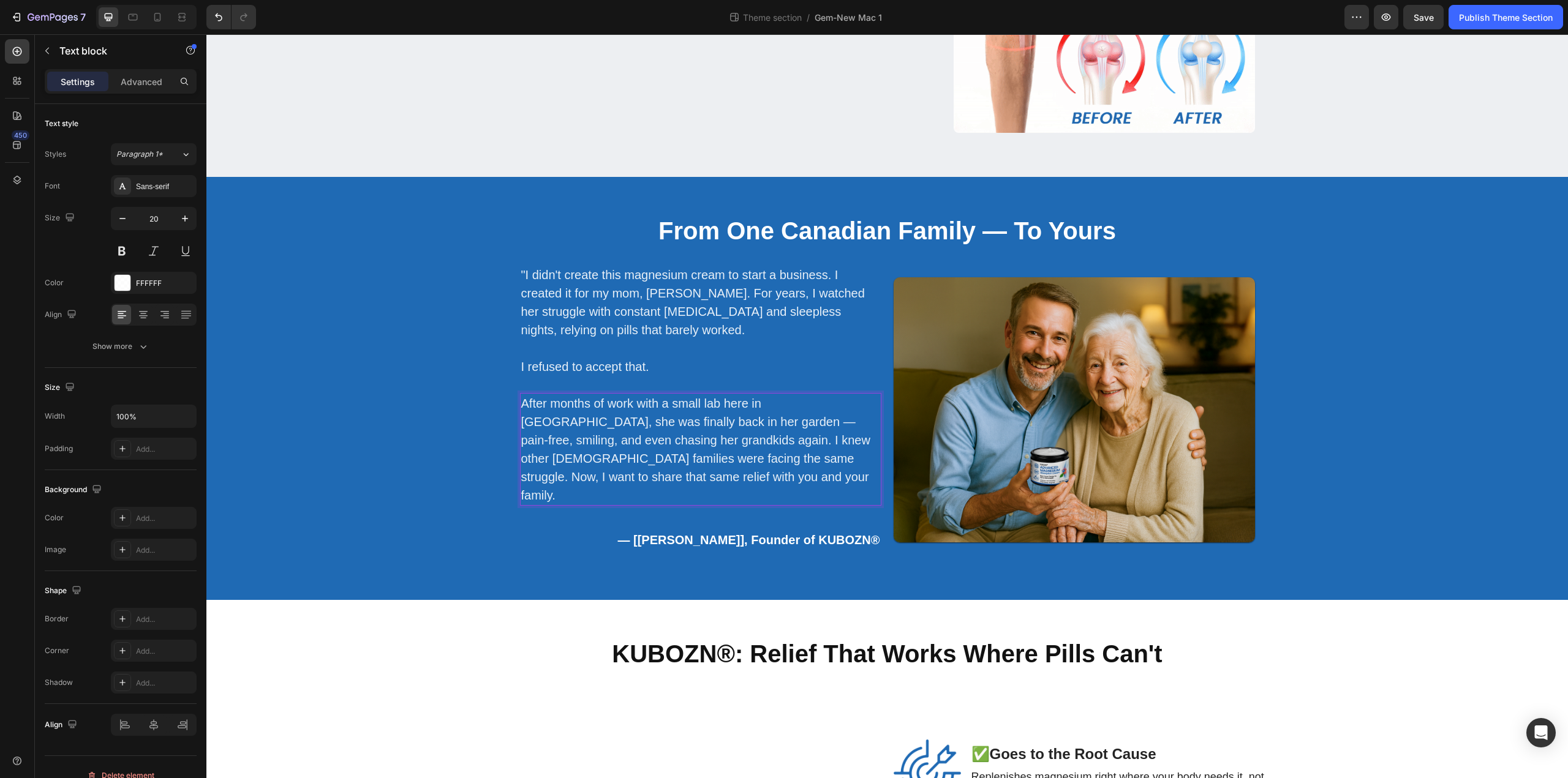
click at [771, 433] on p "After months of work with a small lab here in [GEOGRAPHIC_DATA], she was finall…" at bounding box center [700, 449] width 359 height 110
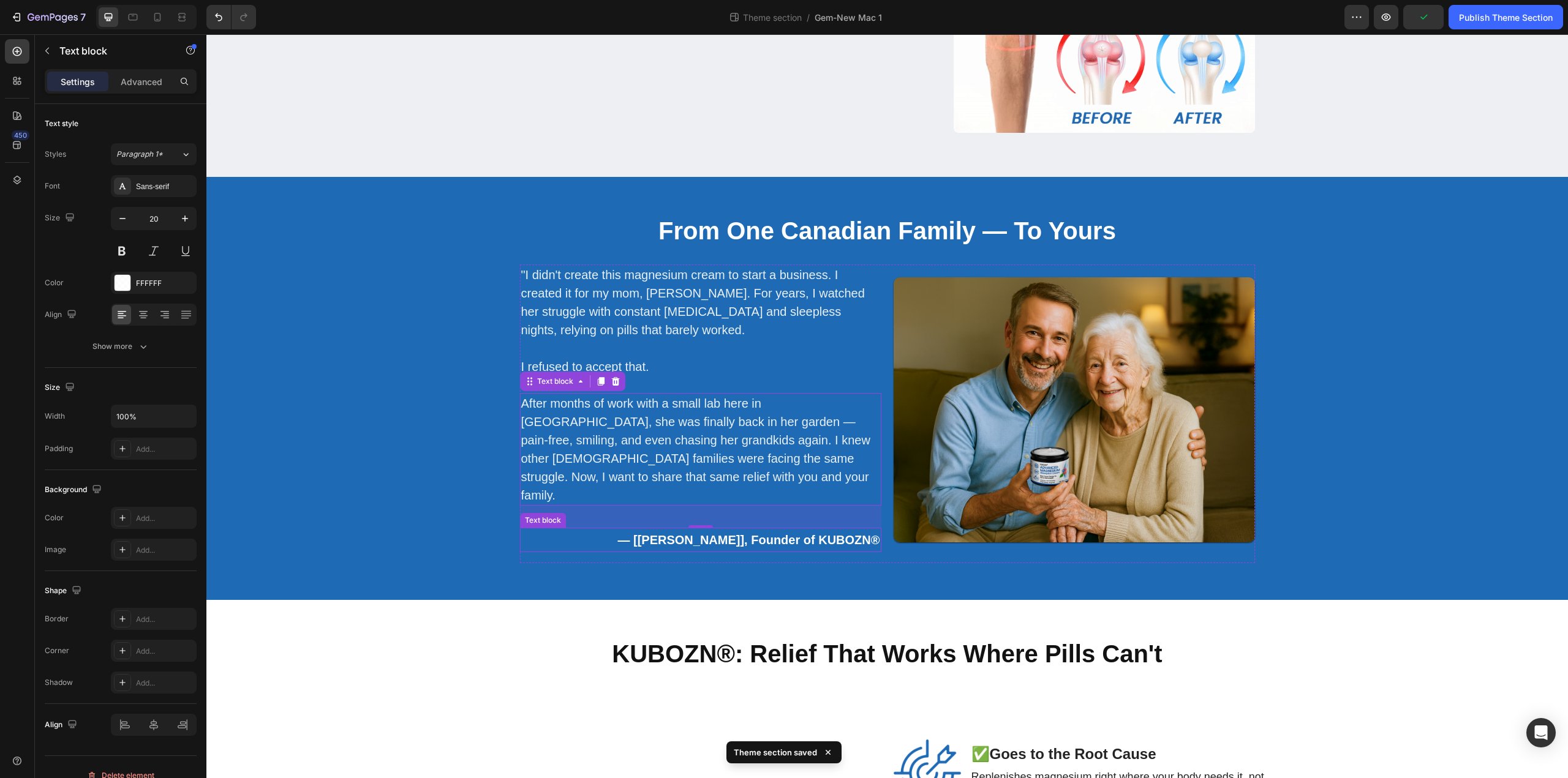
click at [689, 533] on strong "— [[PERSON_NAME]], Founder of KUBOZN®" at bounding box center [749, 539] width 262 height 13
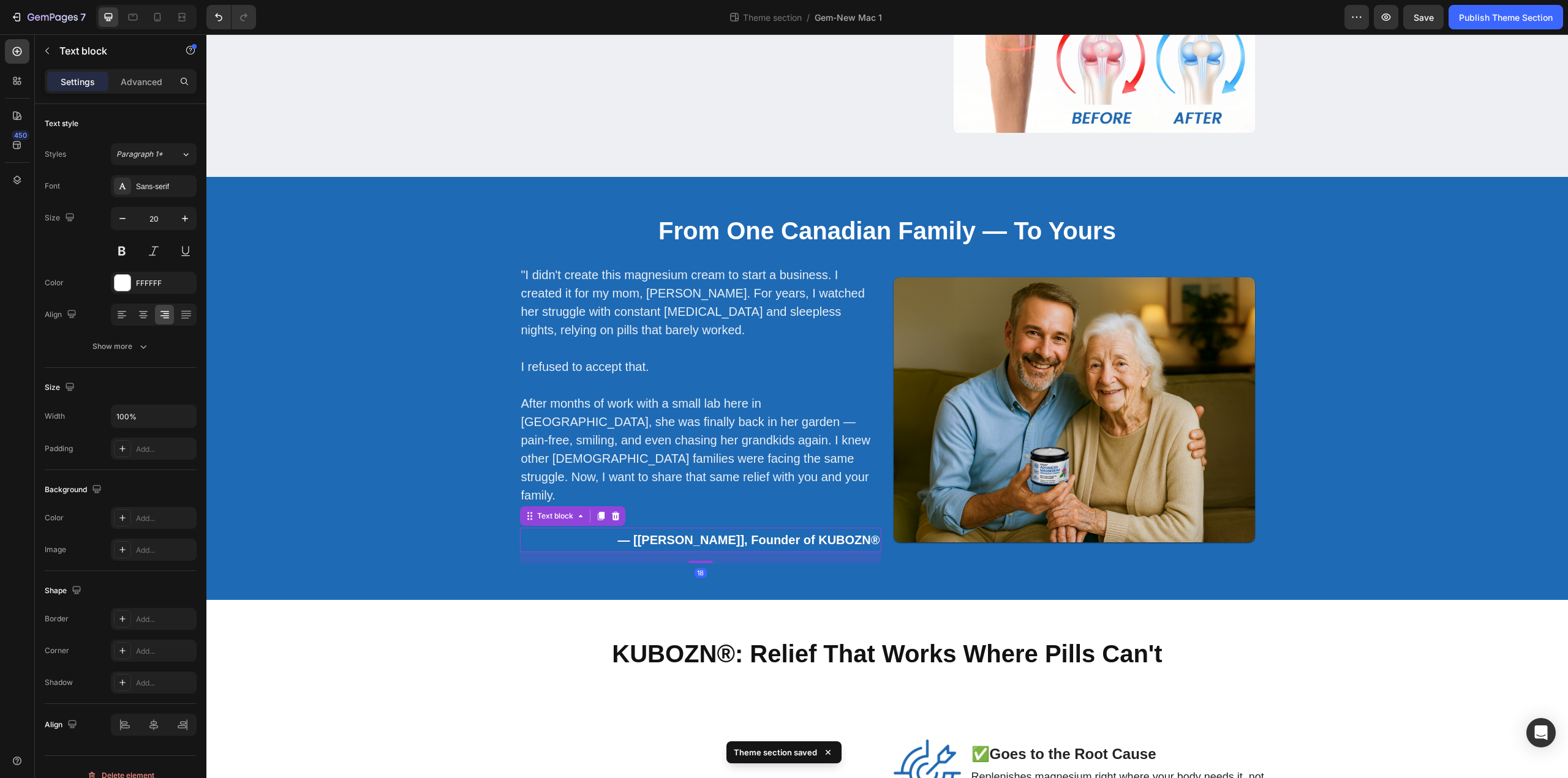
click at [657, 533] on strong "— [[PERSON_NAME]], Founder of KUBOZN®" at bounding box center [749, 539] width 262 height 13
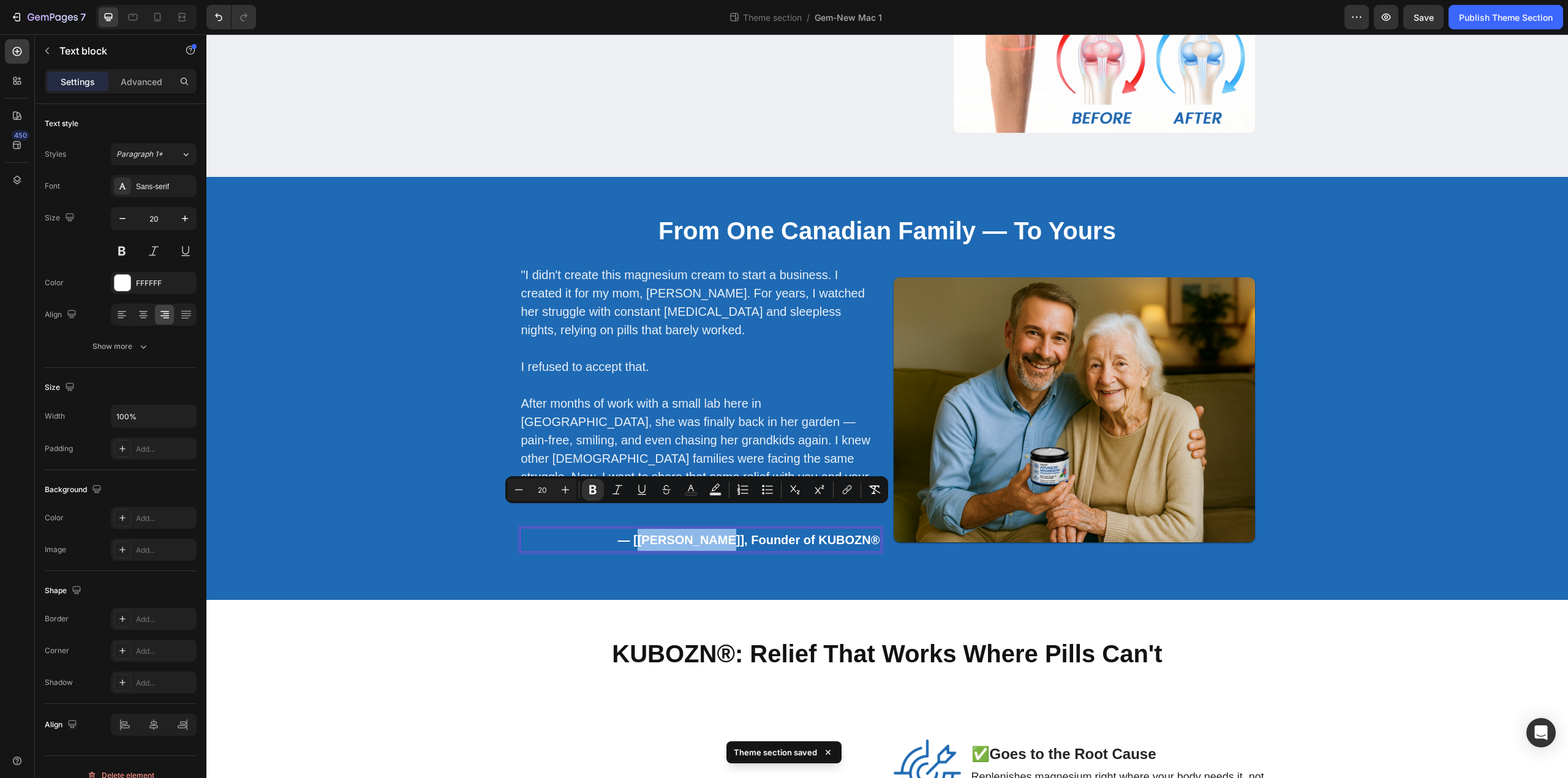
drag, startPoint x: 657, startPoint y: 521, endPoint x: 734, endPoint y: 522, distance: 77.0
click at [734, 533] on strong "— [[PERSON_NAME]], Founder of KUBOZN®" at bounding box center [749, 539] width 262 height 13
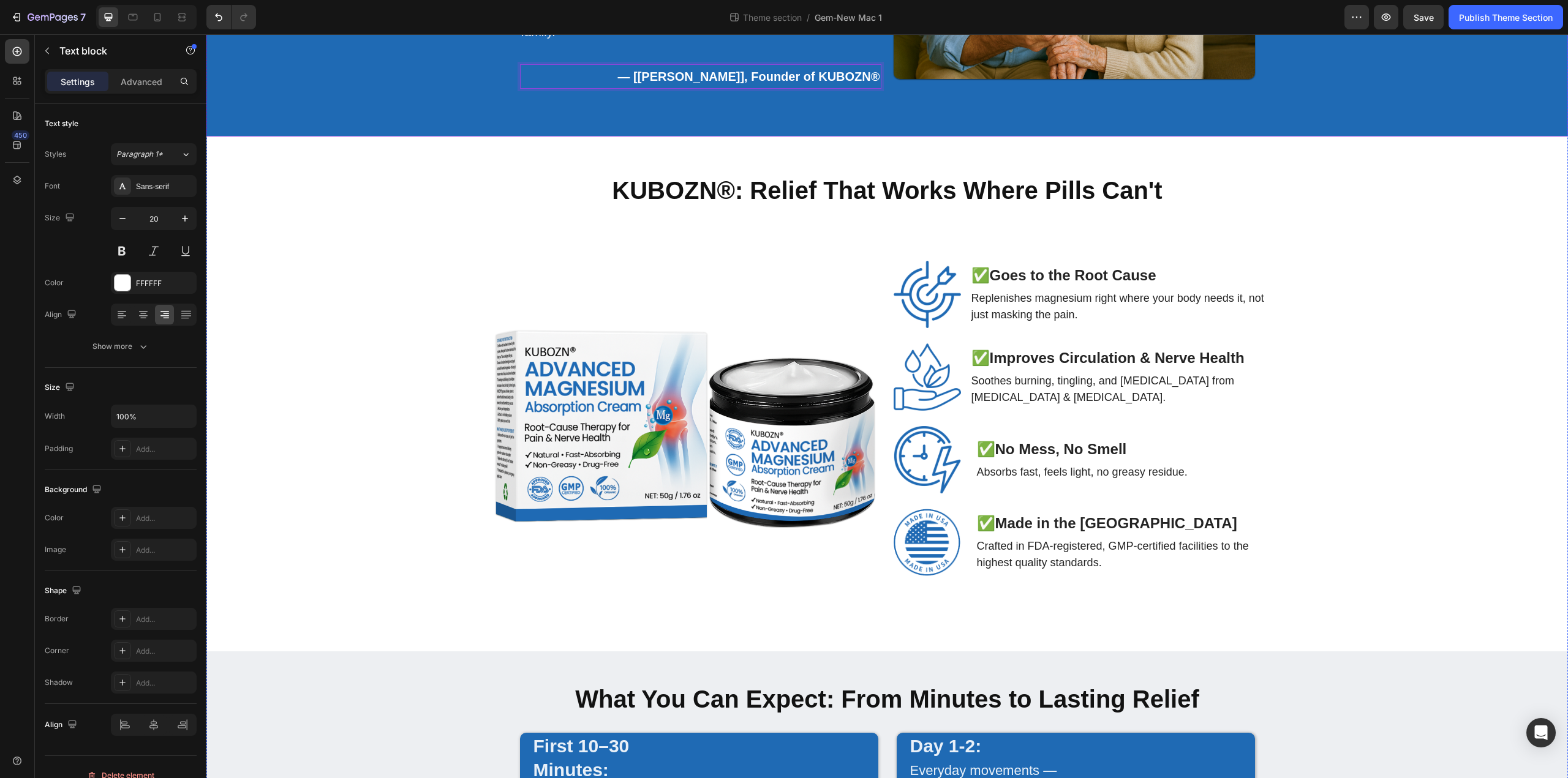
scroll to position [2239, 0]
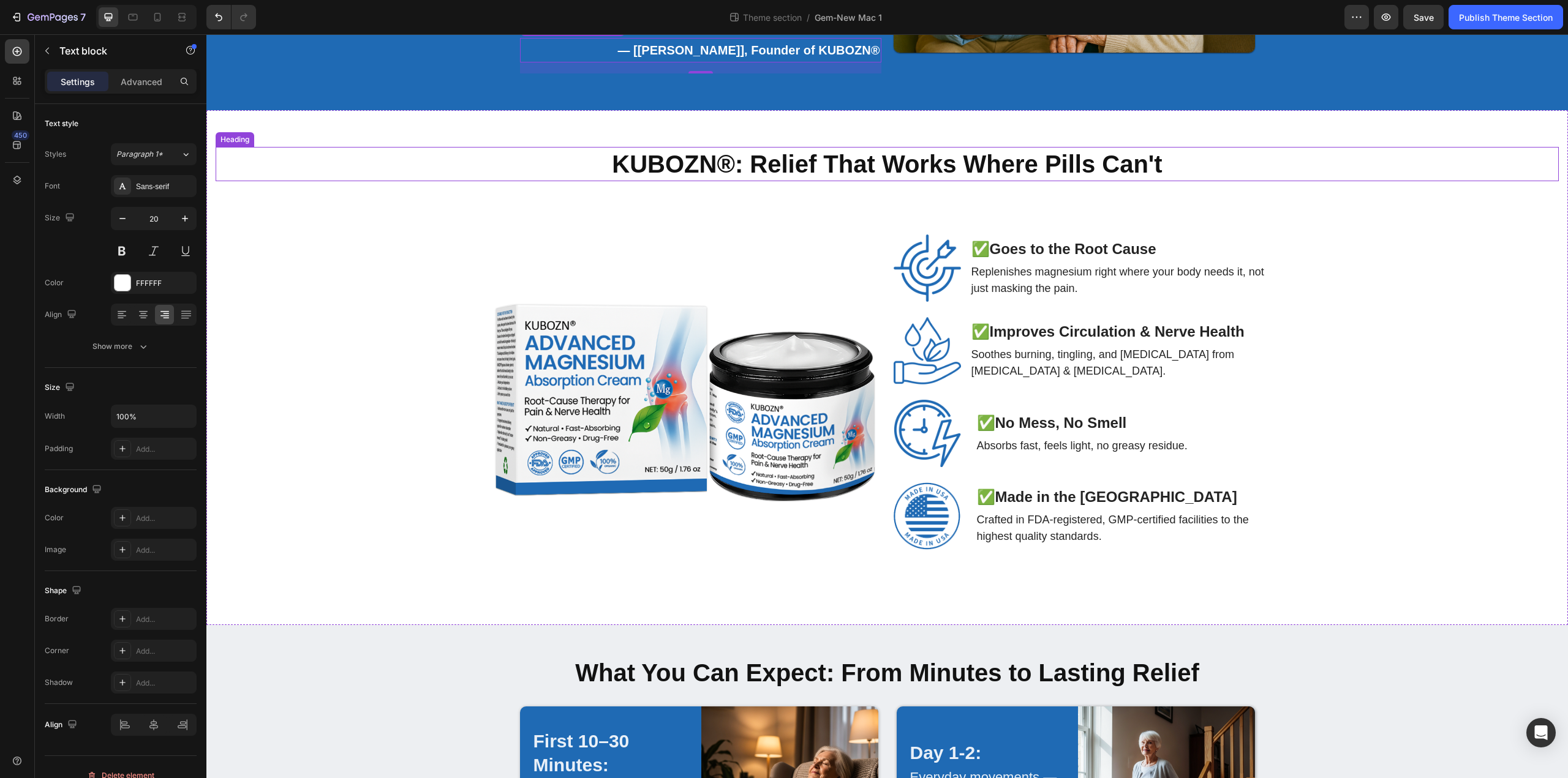
click at [818, 151] on strong "KUBOZN®: Relief That Works Where Pills Can't" at bounding box center [887, 164] width 550 height 27
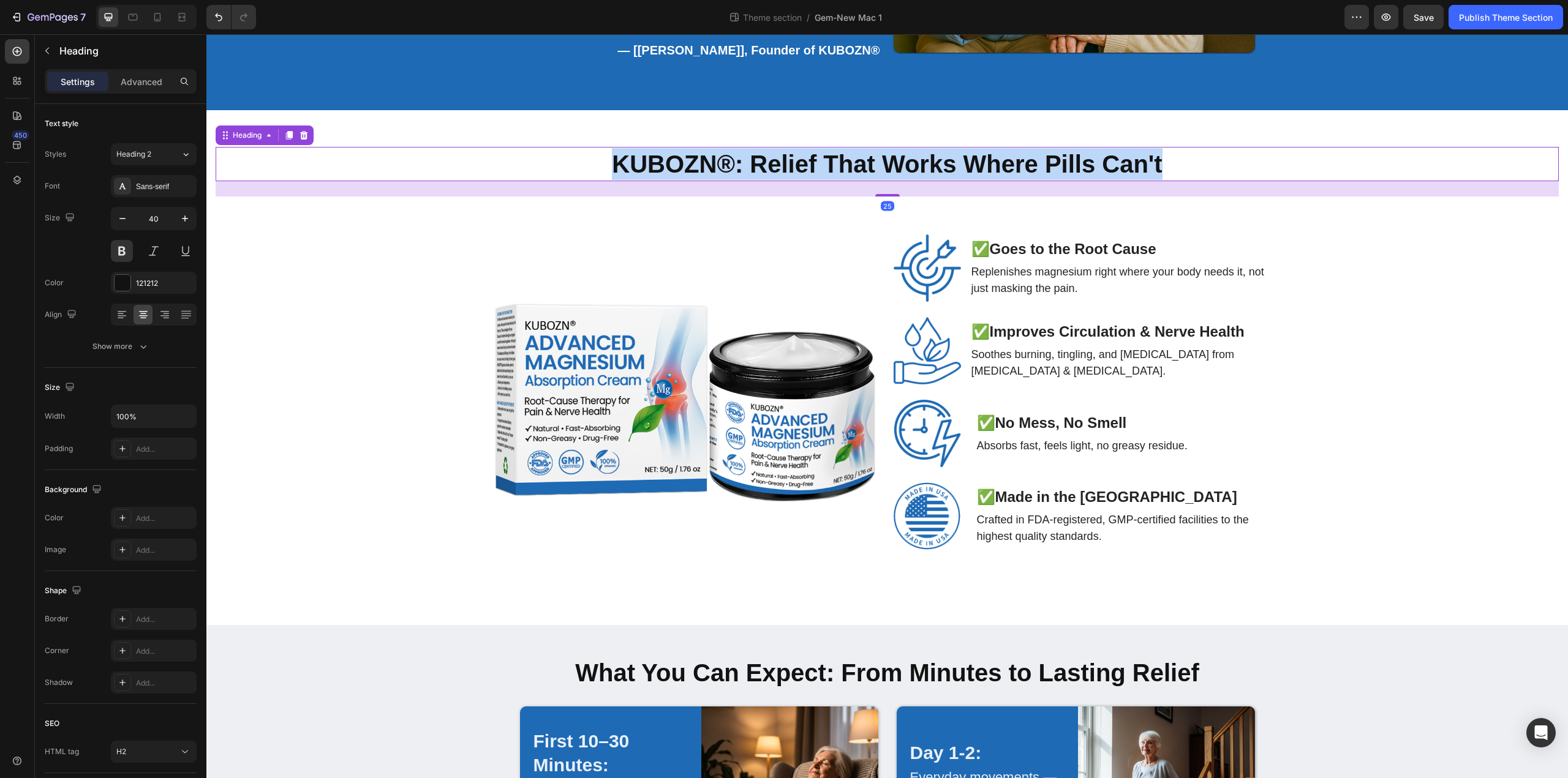
click at [818, 151] on strong "KUBOZN®: Relief That Works Where Pills Can't" at bounding box center [887, 164] width 550 height 27
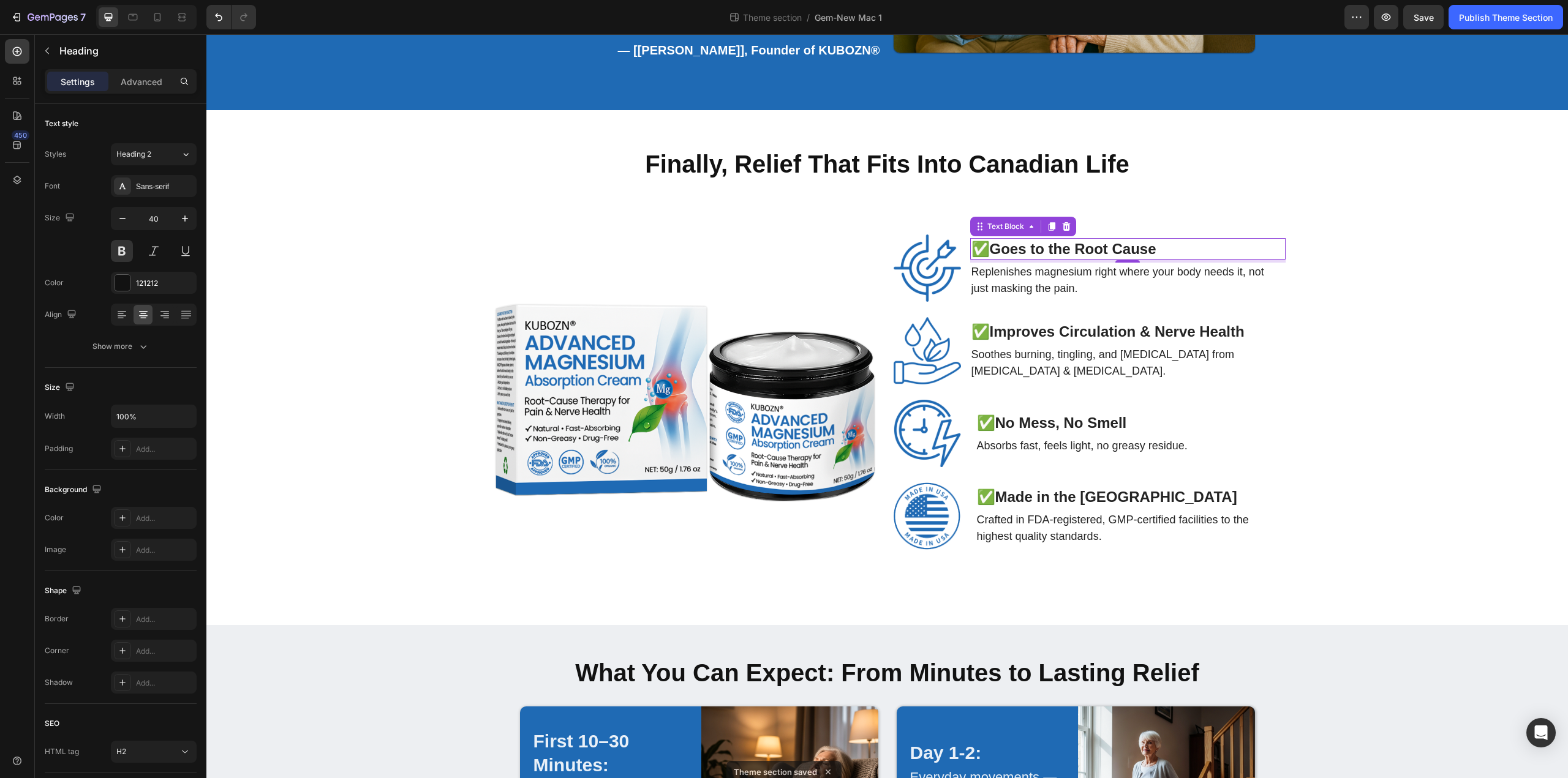
click at [1037, 240] on strong "Goes to the Root Cause" at bounding box center [1073, 248] width 166 height 17
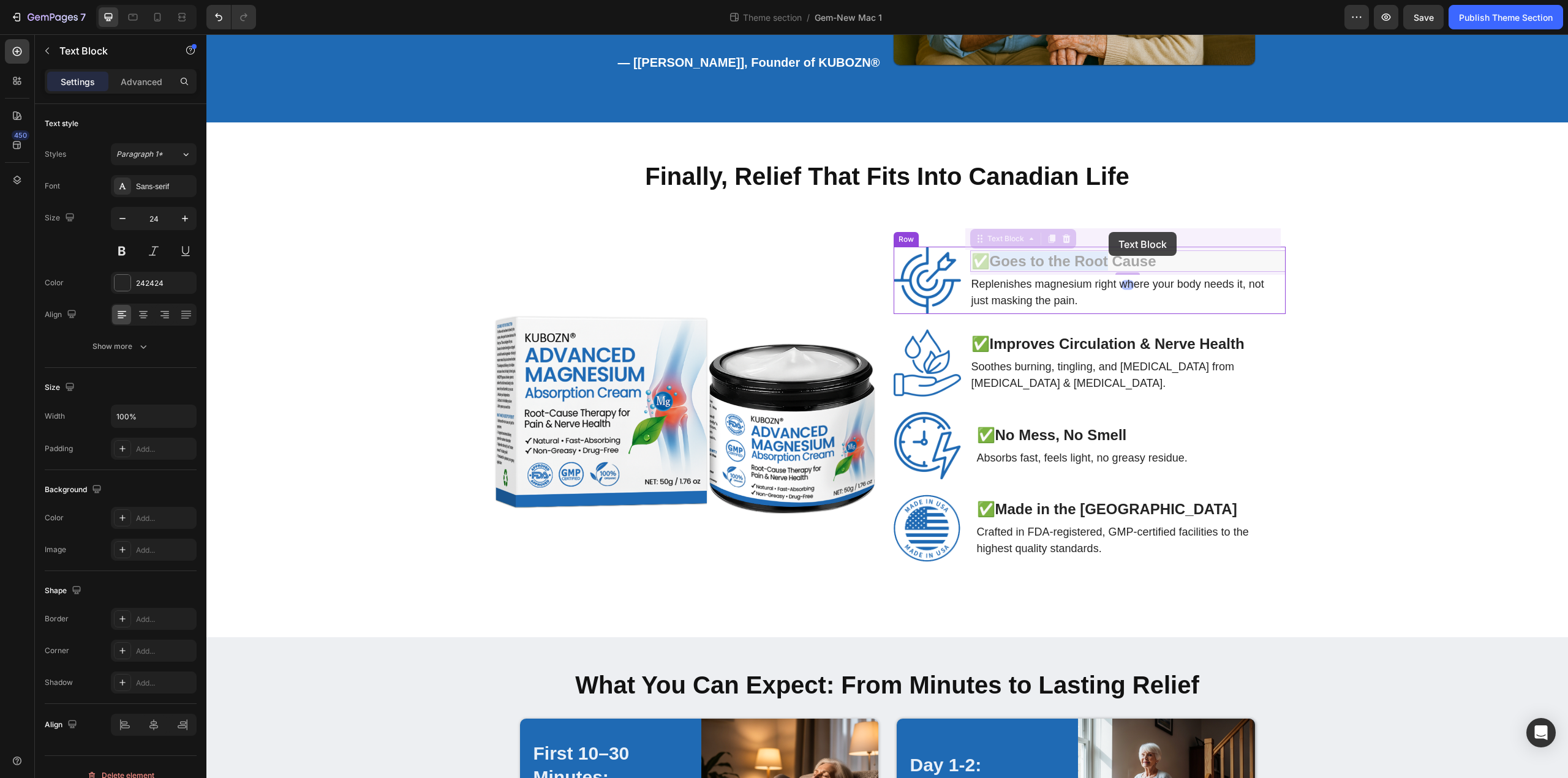
drag, startPoint x: 994, startPoint y: 228, endPoint x: 1108, endPoint y: 232, distance: 114.1
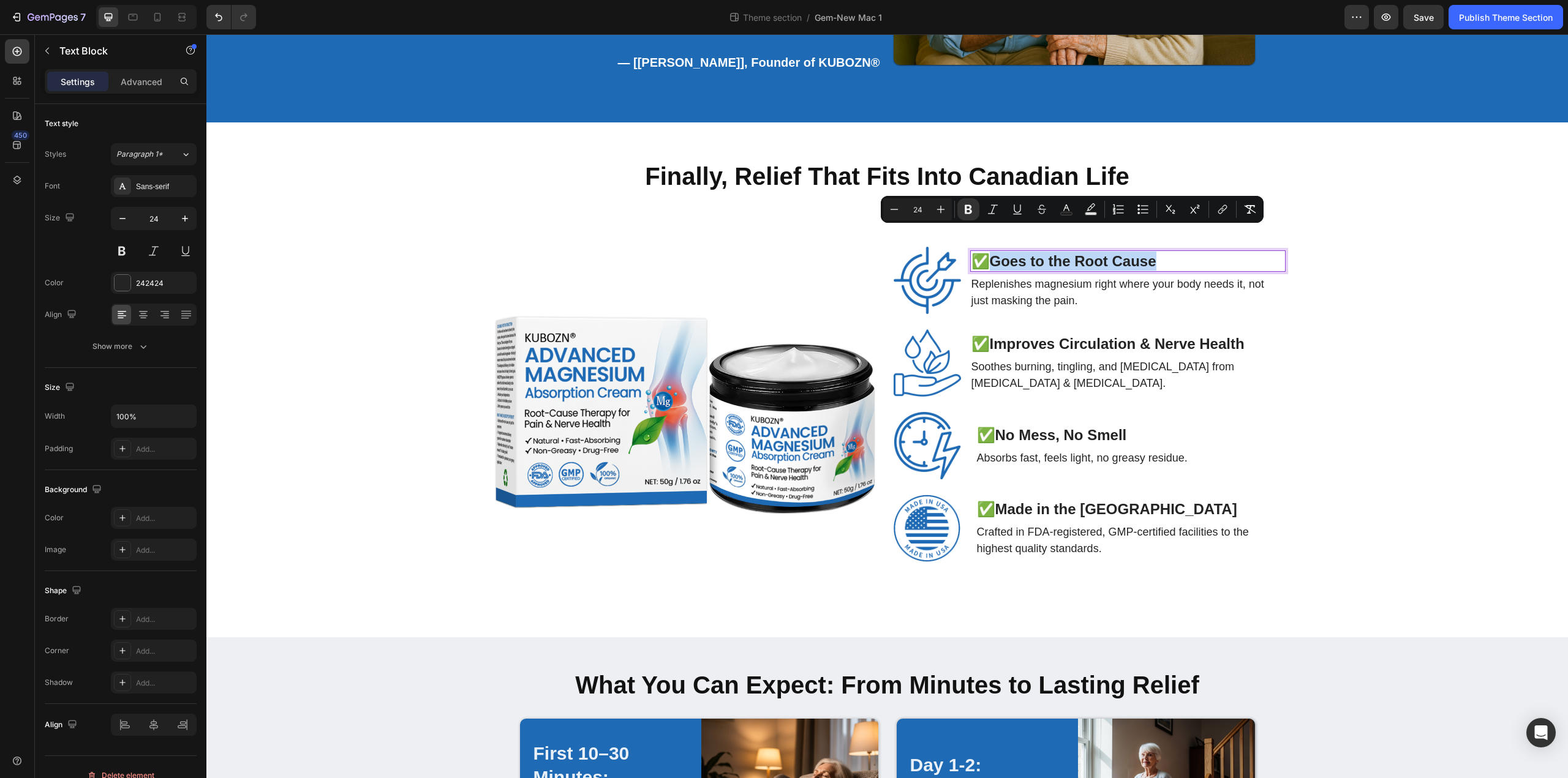
drag, startPoint x: 993, startPoint y: 239, endPoint x: 1153, endPoint y: 240, distance: 160.0
click at [1153, 253] on strong "Goes to the Root Cause" at bounding box center [1073, 261] width 166 height 17
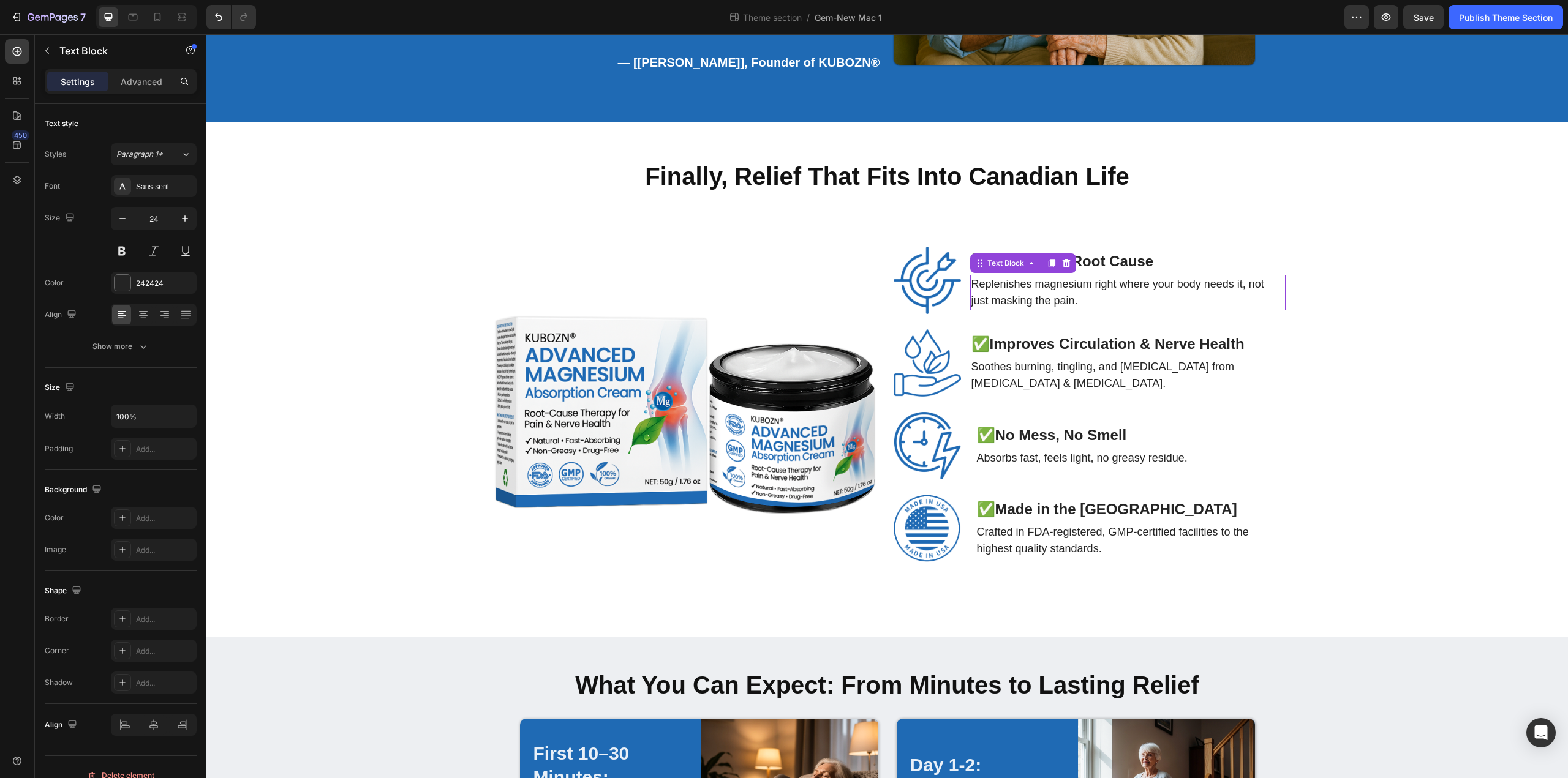
click at [1005, 276] on p "Replenishes magnesium right where your body needs it, not just masking the pain." at bounding box center [1127, 292] width 313 height 33
drag, startPoint x: 1137, startPoint y: 325, endPoint x: 1118, endPoint y: 327, distance: 19.1
click at [1137, 335] on strong "Improves Circulation & Nerve Health" at bounding box center [1117, 343] width 255 height 17
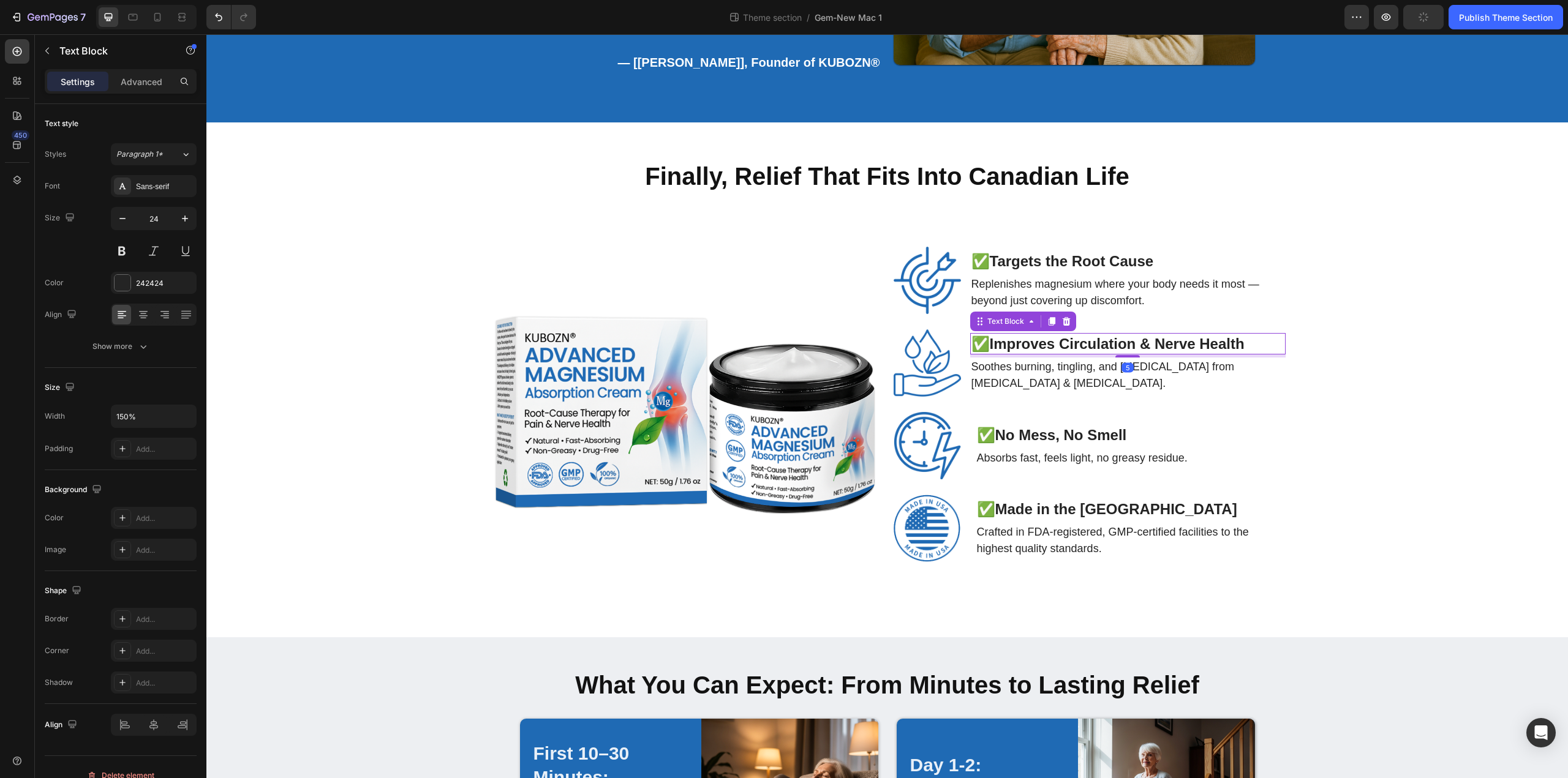
click at [987, 334] on p "✅ Improves Circulation & Nerve Health" at bounding box center [1127, 344] width 313 height 19
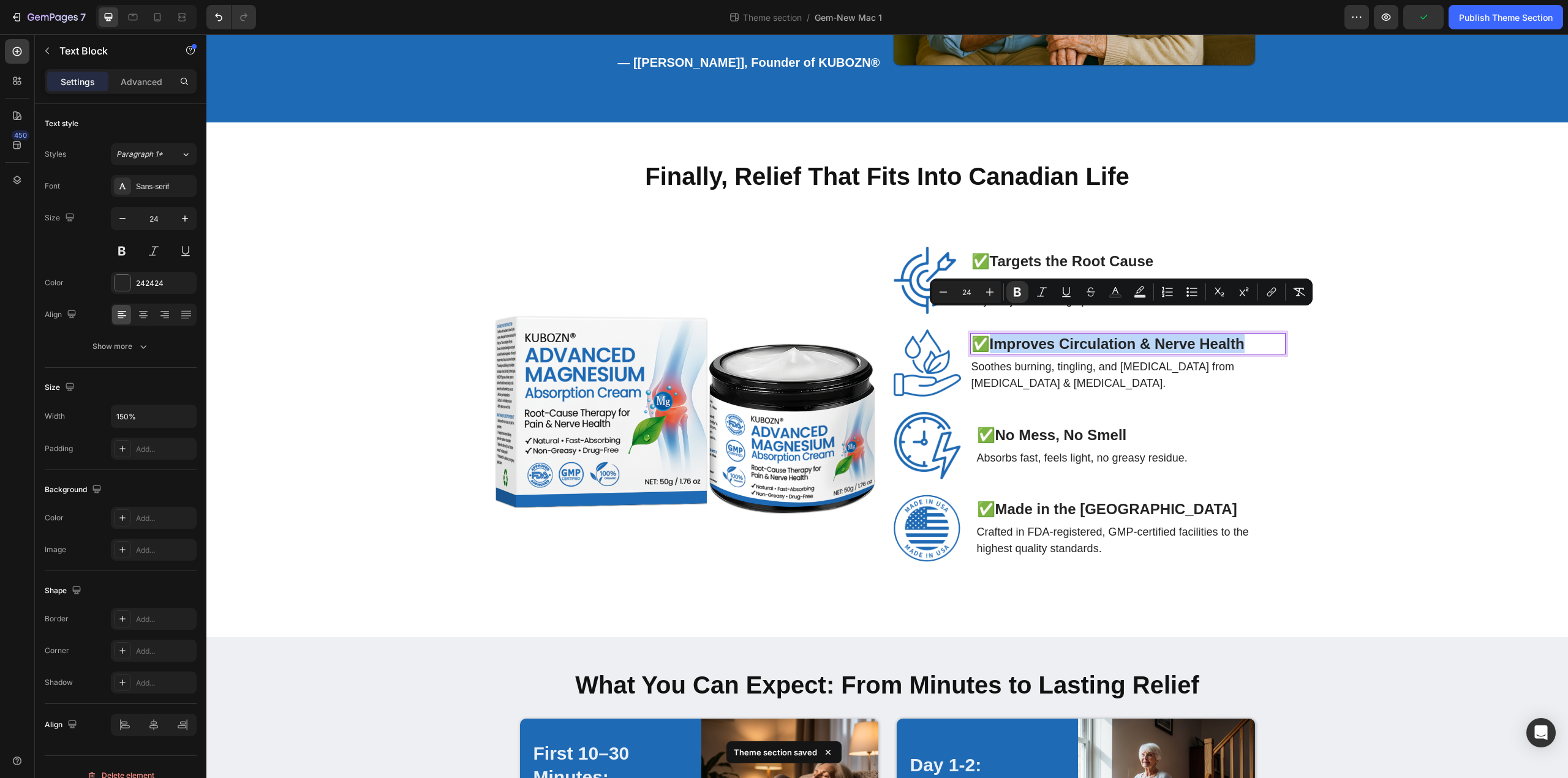
drag, startPoint x: 990, startPoint y: 322, endPoint x: 1275, endPoint y: 320, distance: 285.0
click at [1275, 334] on p "✅ Improves Circulation & Nerve Health" at bounding box center [1127, 344] width 313 height 19
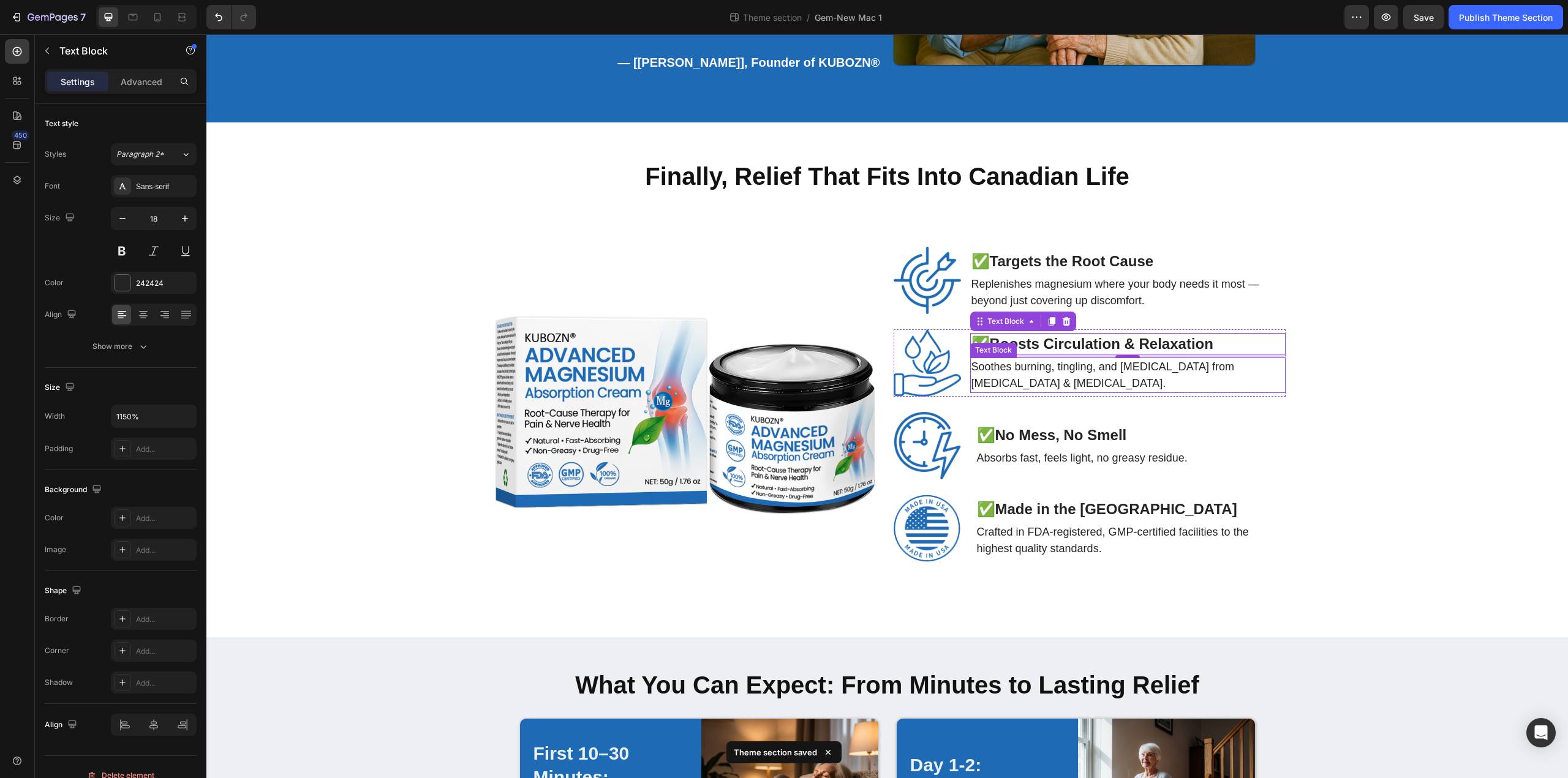
click at [1031, 359] on p "Soothes burning, tingling, and [MEDICAL_DATA] from [MEDICAL_DATA] & [MEDICAL_DA…" at bounding box center [1127, 375] width 313 height 33
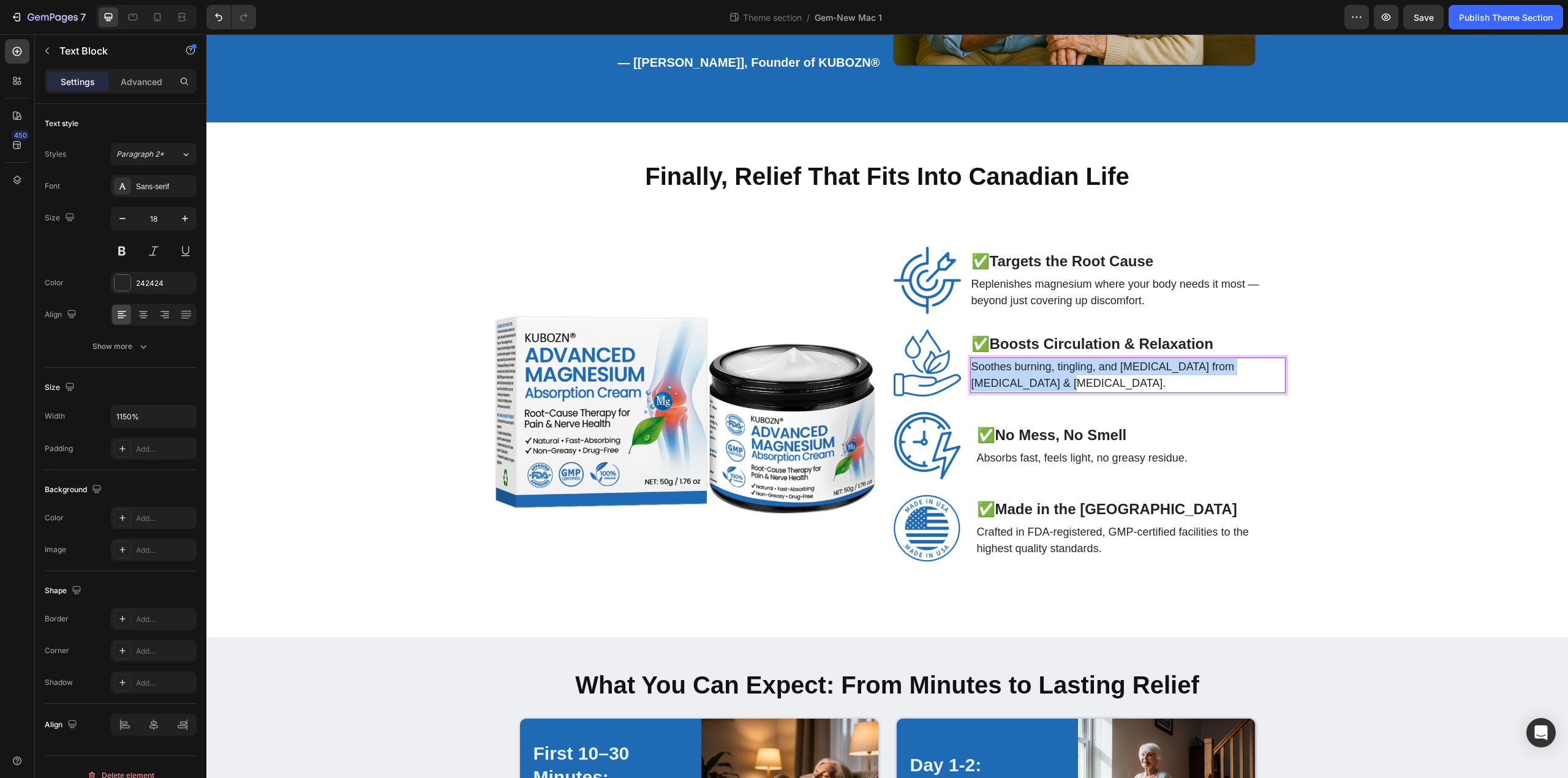
click at [1031, 359] on p "Soothes burning, tingling, and [MEDICAL_DATA] from [MEDICAL_DATA] & [MEDICAL_DA…" at bounding box center [1127, 375] width 313 height 33
click at [1041, 426] on strong "No Mess, No Smell" at bounding box center [1061, 434] width 132 height 17
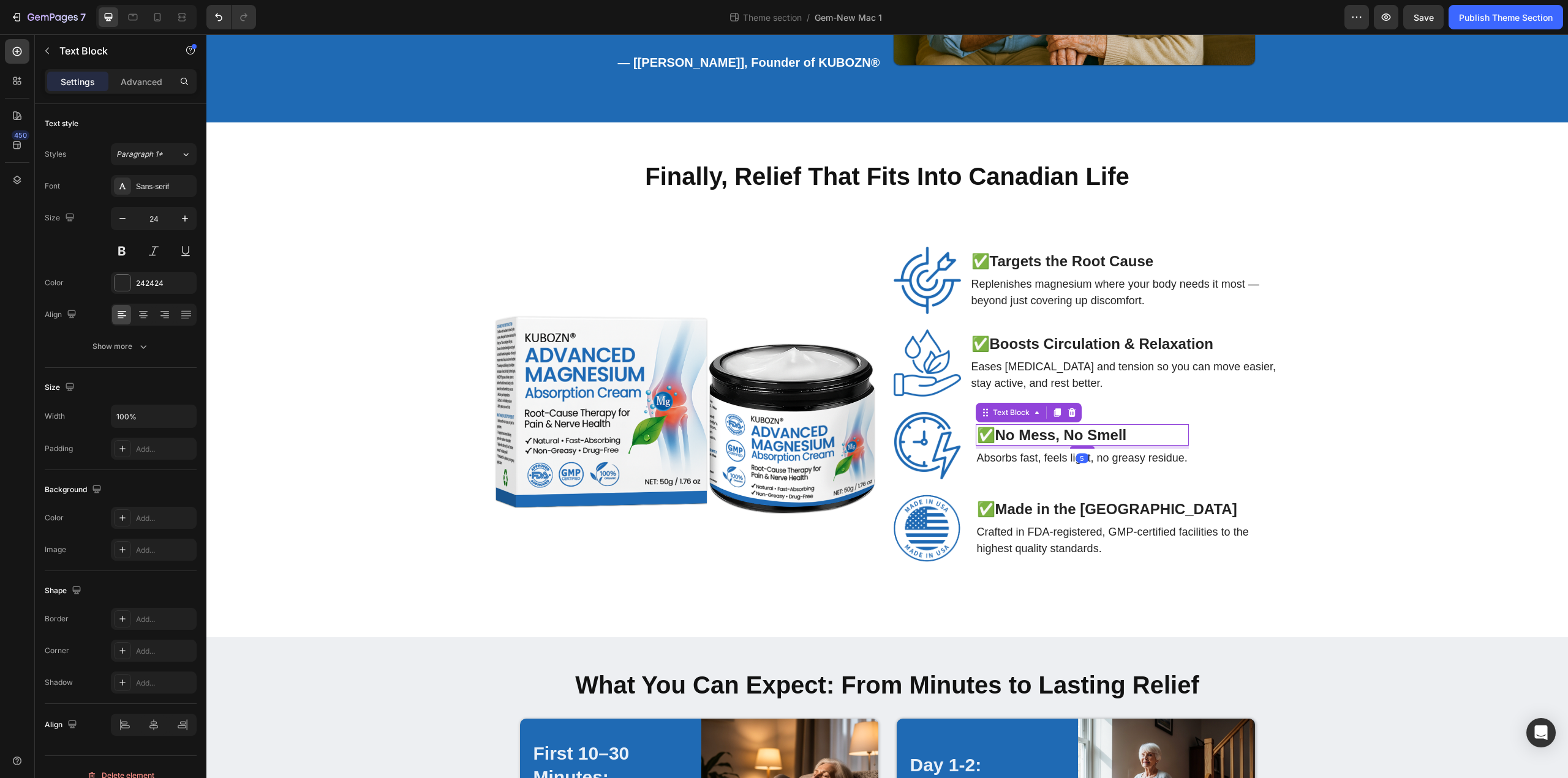
click at [1006, 426] on strong "No Mess, No Smell" at bounding box center [1061, 434] width 132 height 17
drag, startPoint x: 999, startPoint y: 415, endPoint x: 1138, endPoint y: 418, distance: 139.0
click at [1138, 426] on p "✅ No Mess, No Smell" at bounding box center [1081, 435] width 211 height 19
click at [1088, 450] on p "Absorbs fast, feels light, no greasy residue." at bounding box center [1081, 458] width 211 height 17
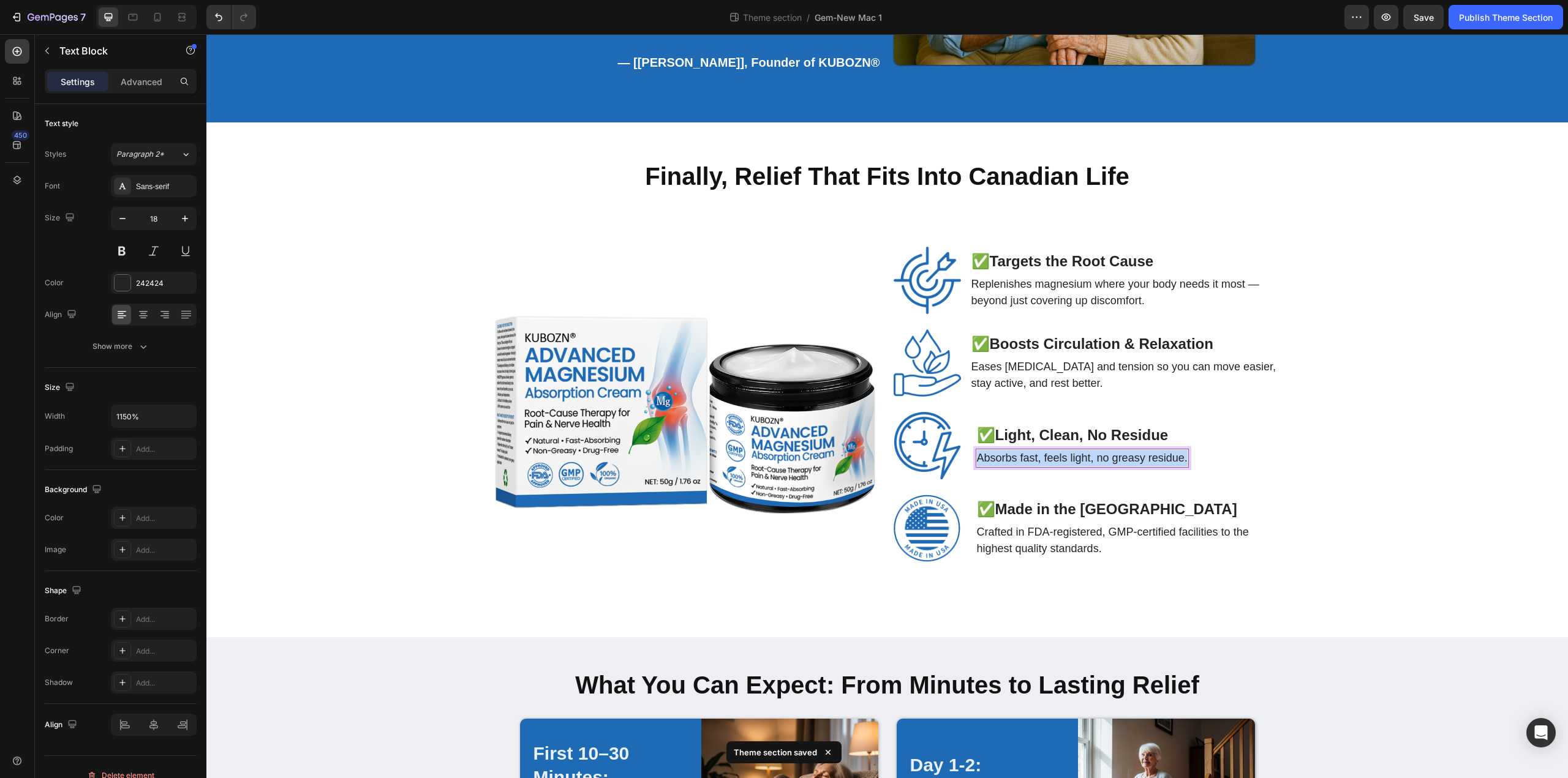
click at [1088, 450] on p "Absorbs fast, feels light, no greasy residue." at bounding box center [1081, 458] width 211 height 17
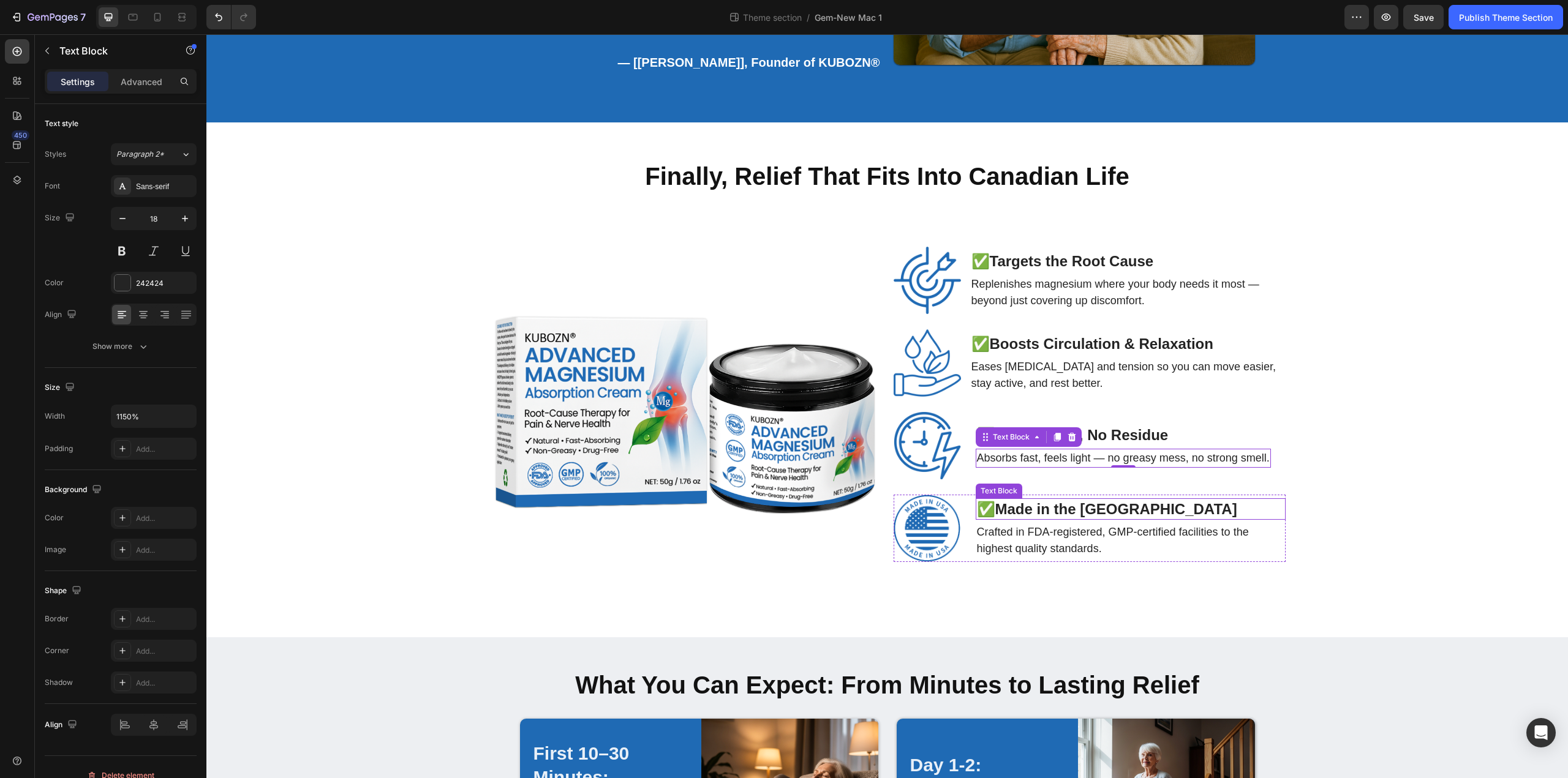
click at [1025, 501] on strong "Made in the [GEOGRAPHIC_DATA]" at bounding box center [1116, 508] width 242 height 17
click at [1002, 501] on strong "Made in the [GEOGRAPHIC_DATA]" at bounding box center [1116, 508] width 242 height 17
drag, startPoint x: 1001, startPoint y: 486, endPoint x: 1111, endPoint y: 486, distance: 110.0
click at [1111, 501] on strong "Made in the [GEOGRAPHIC_DATA]" at bounding box center [1116, 508] width 242 height 17
click at [1036, 524] on p "Crafted in FDA-registered, GMP-certified facilities to the highest quality stan…" at bounding box center [1130, 541] width 308 height 33
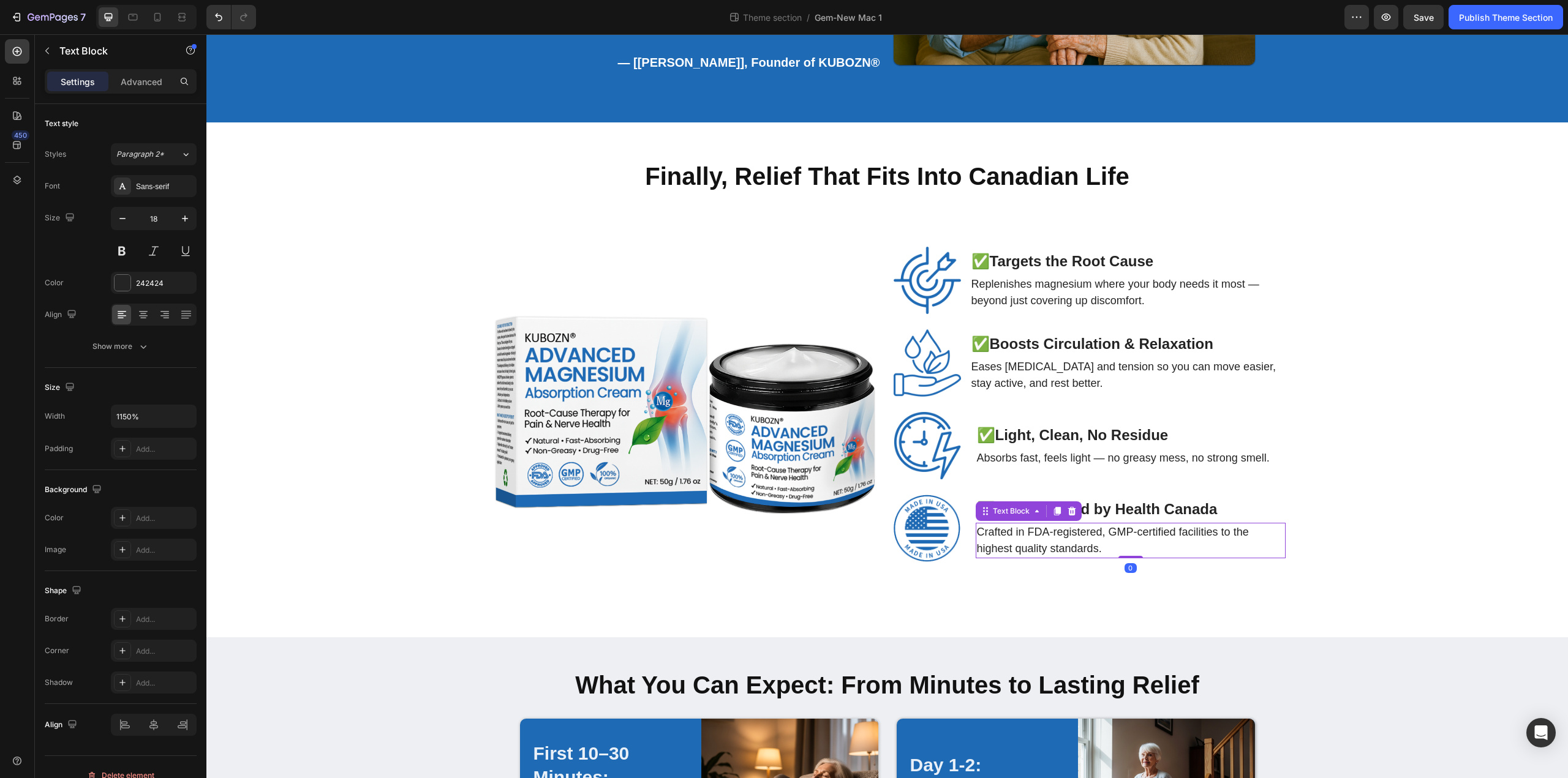
click at [1036, 524] on p "Crafted in FDA-registered, GMP-certified facilities to the highest quality stan…" at bounding box center [1130, 541] width 308 height 33
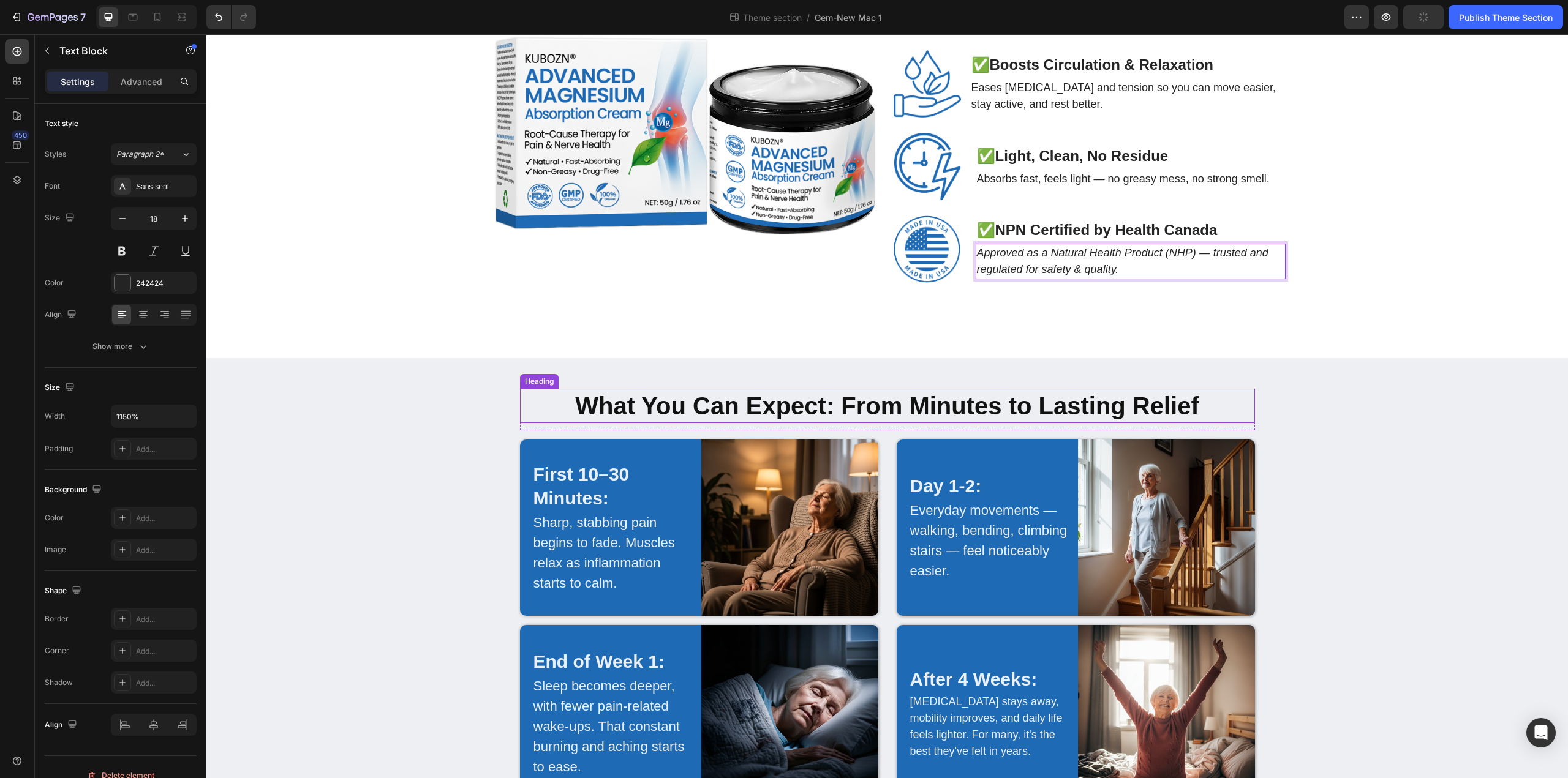
scroll to position [2547, 0]
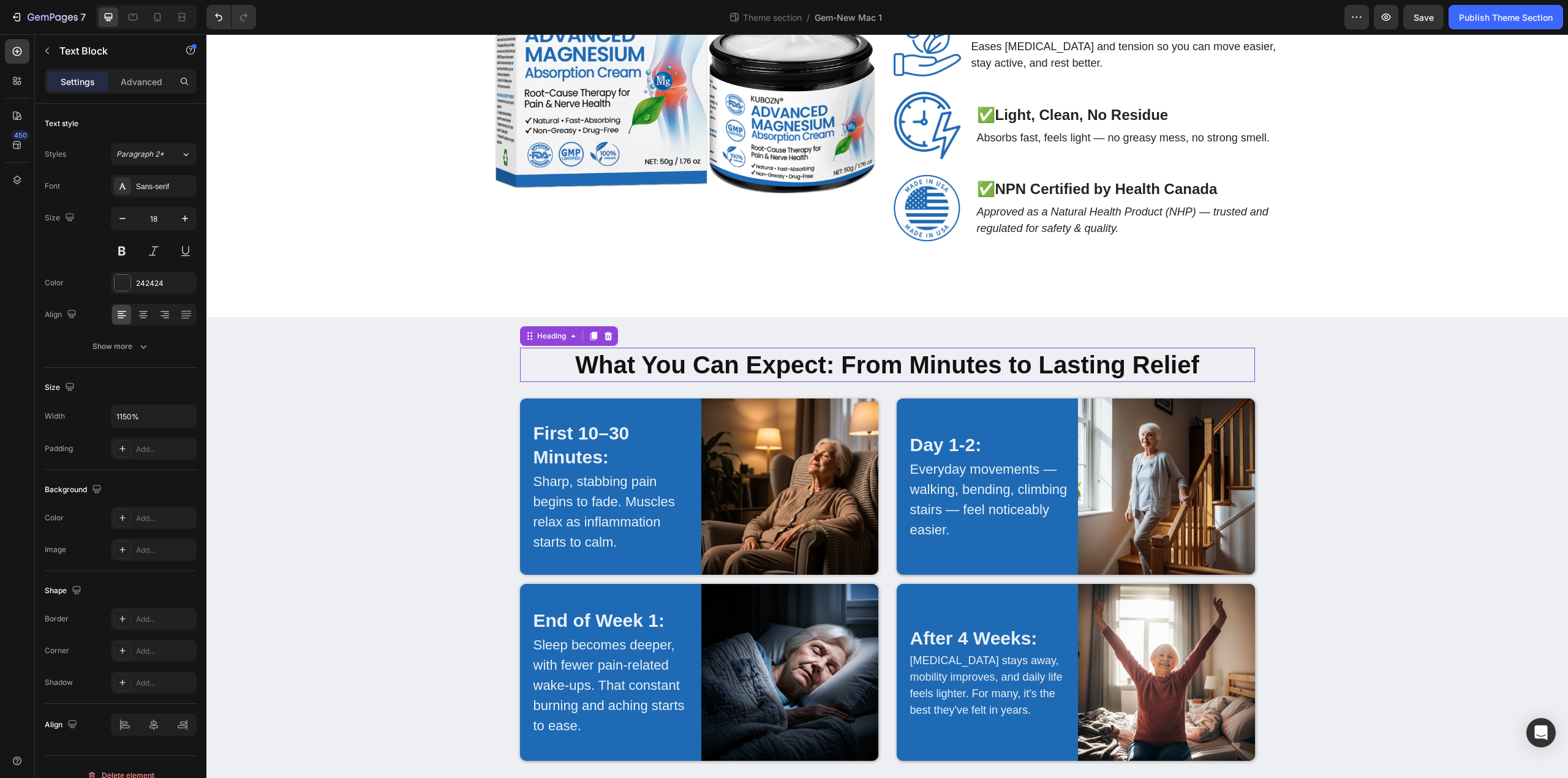
click at [852, 352] on strong "What You Can Expect: From Minutes to Lasting Relief" at bounding box center [887, 365] width 624 height 27
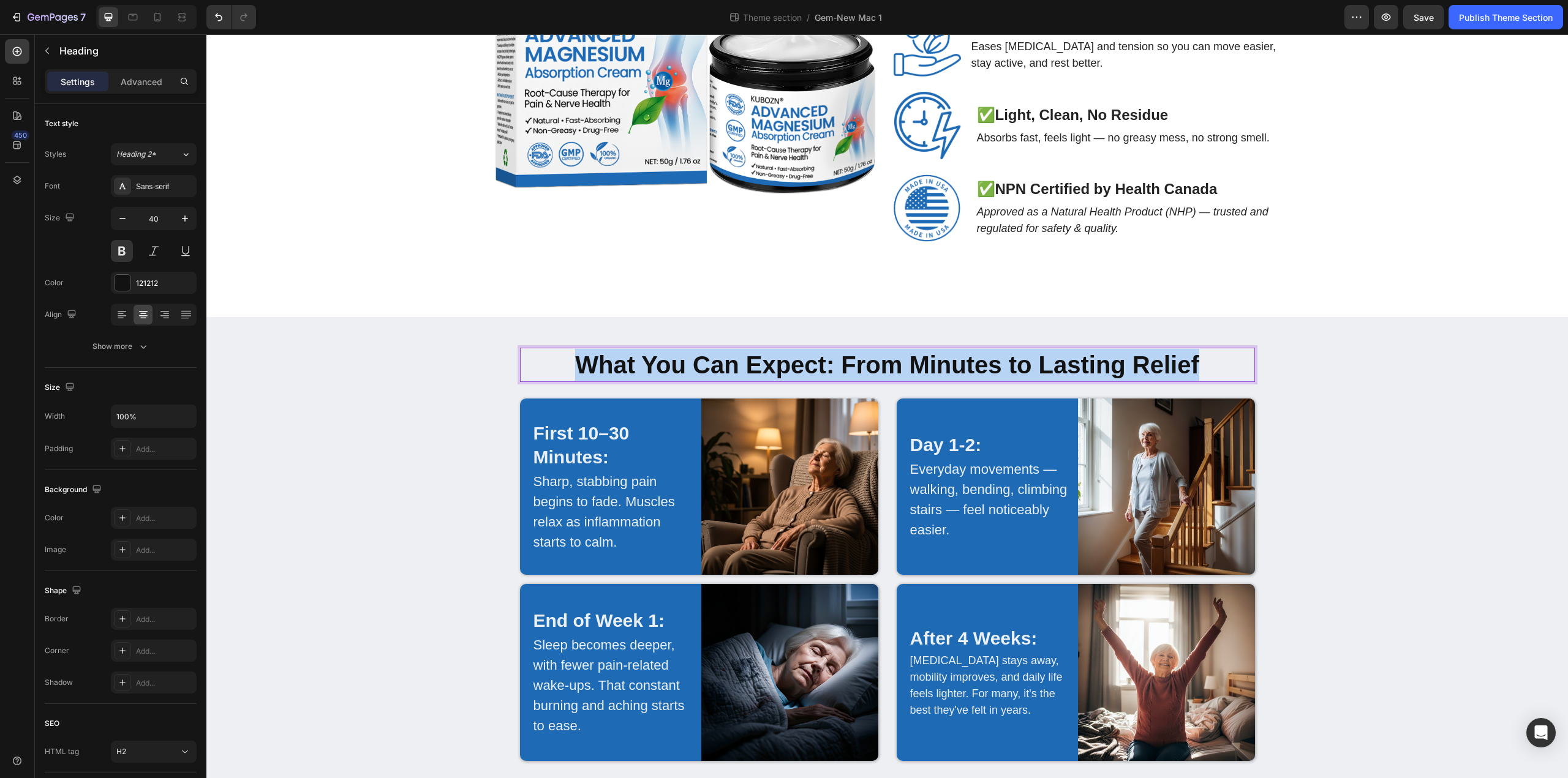
click at [852, 352] on strong "What You Can Expect: From Minutes to Lasting Relief" at bounding box center [887, 365] width 624 height 27
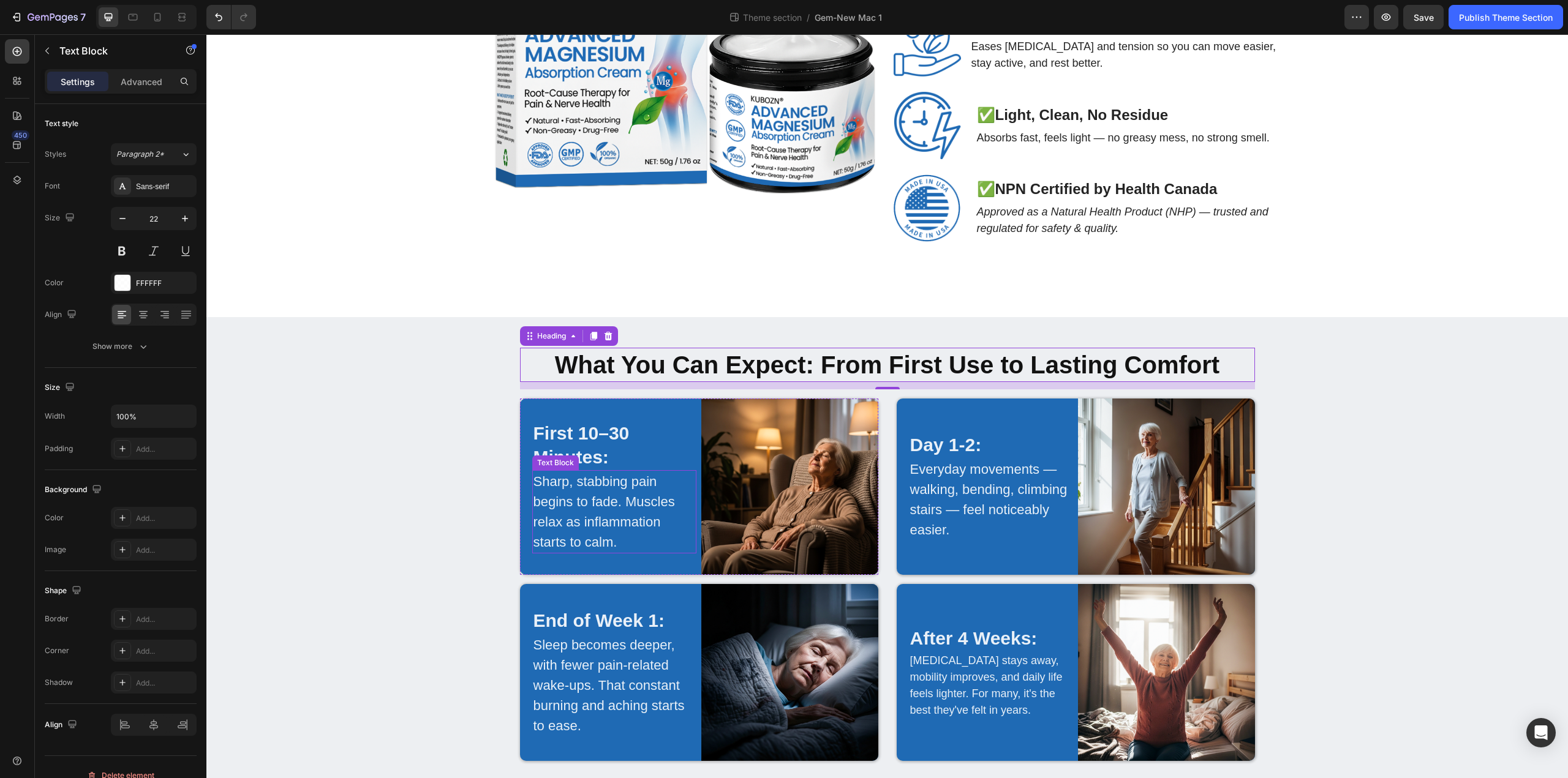
click at [600, 473] on p "Sharp, stabbing pain begins to fade. Muscles relax as inflammation starts to ca…" at bounding box center [614, 512] width 162 height 80
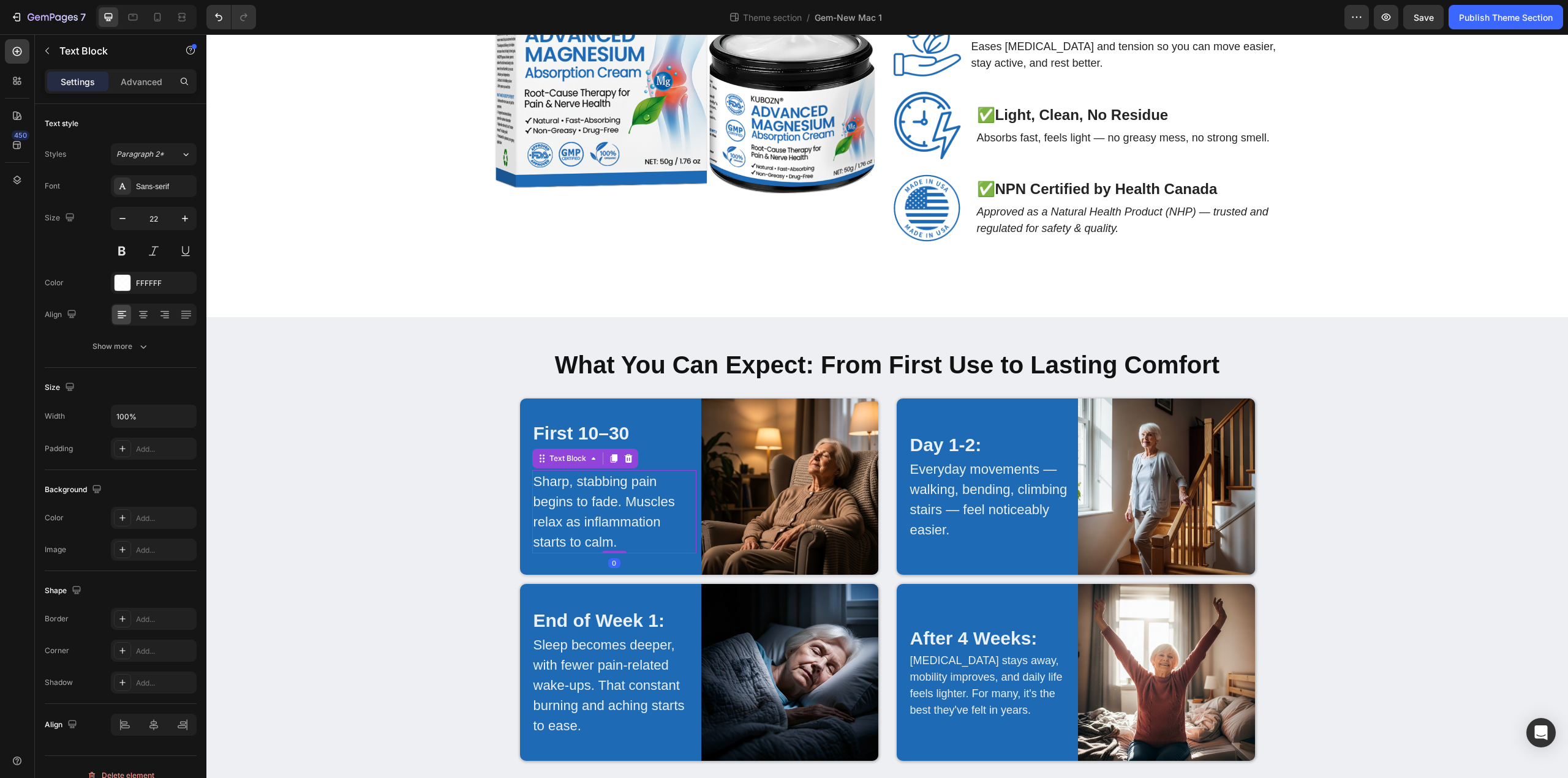
click at [600, 473] on p "Sharp, stabbing pain begins to fade. Muscles relax as inflammation starts to ca…" at bounding box center [614, 512] width 162 height 80
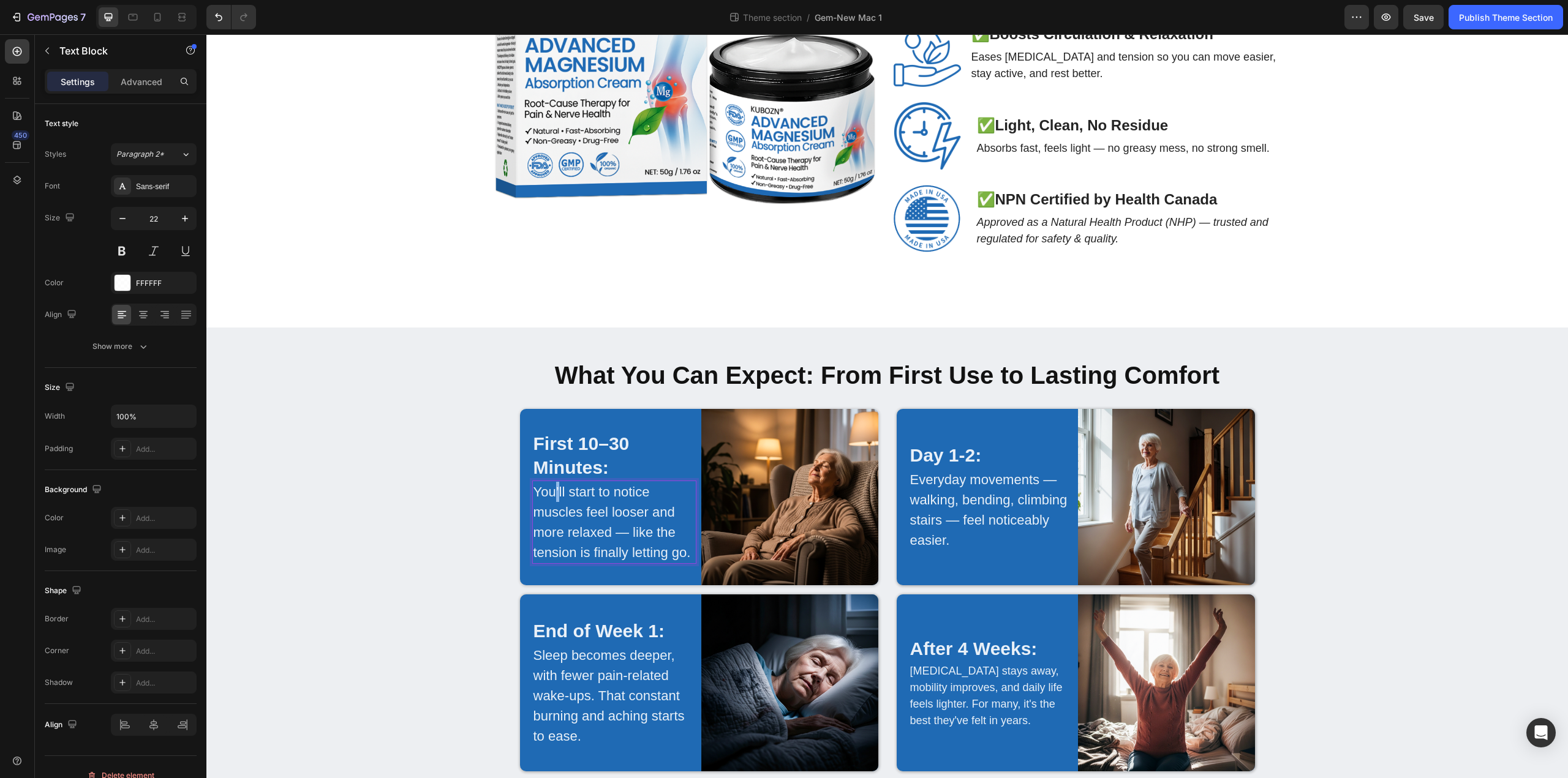
drag, startPoint x: 563, startPoint y: 464, endPoint x: 554, endPoint y: 464, distance: 9.0
click at [554, 482] on p "You’ll start to notice muscles feel looser and more relaxed — like the tension …" at bounding box center [614, 522] width 162 height 80
click at [985, 486] on p "Everyday movements — walking, bending, climbing stairs — feel noticeably easier." at bounding box center [991, 510] width 162 height 80
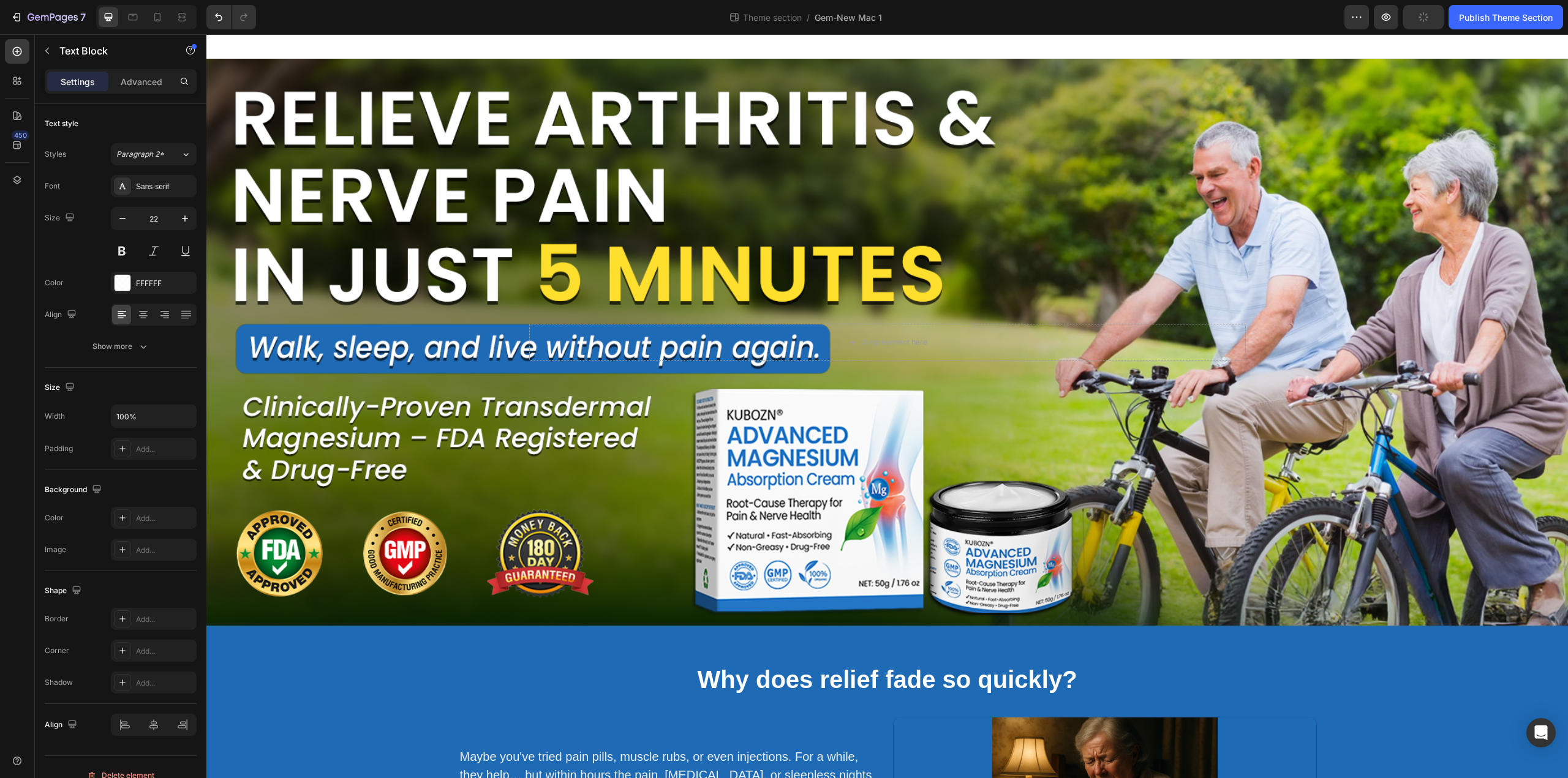
scroll to position [2537, 0]
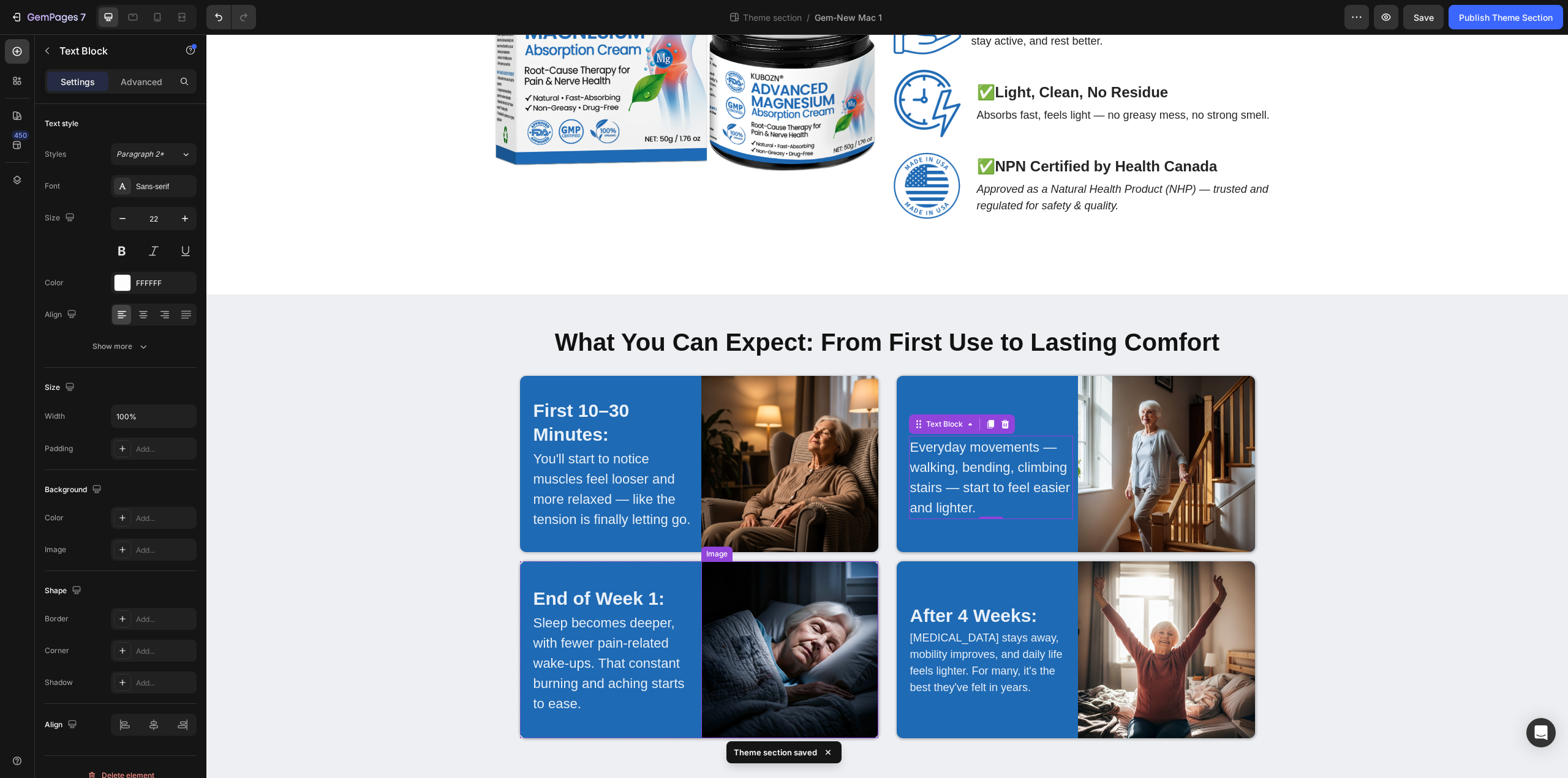
click at [592, 673] on p "Sleep becomes deeper, with fewer pain-related wake-ups. That constant burning a…" at bounding box center [614, 663] width 162 height 101
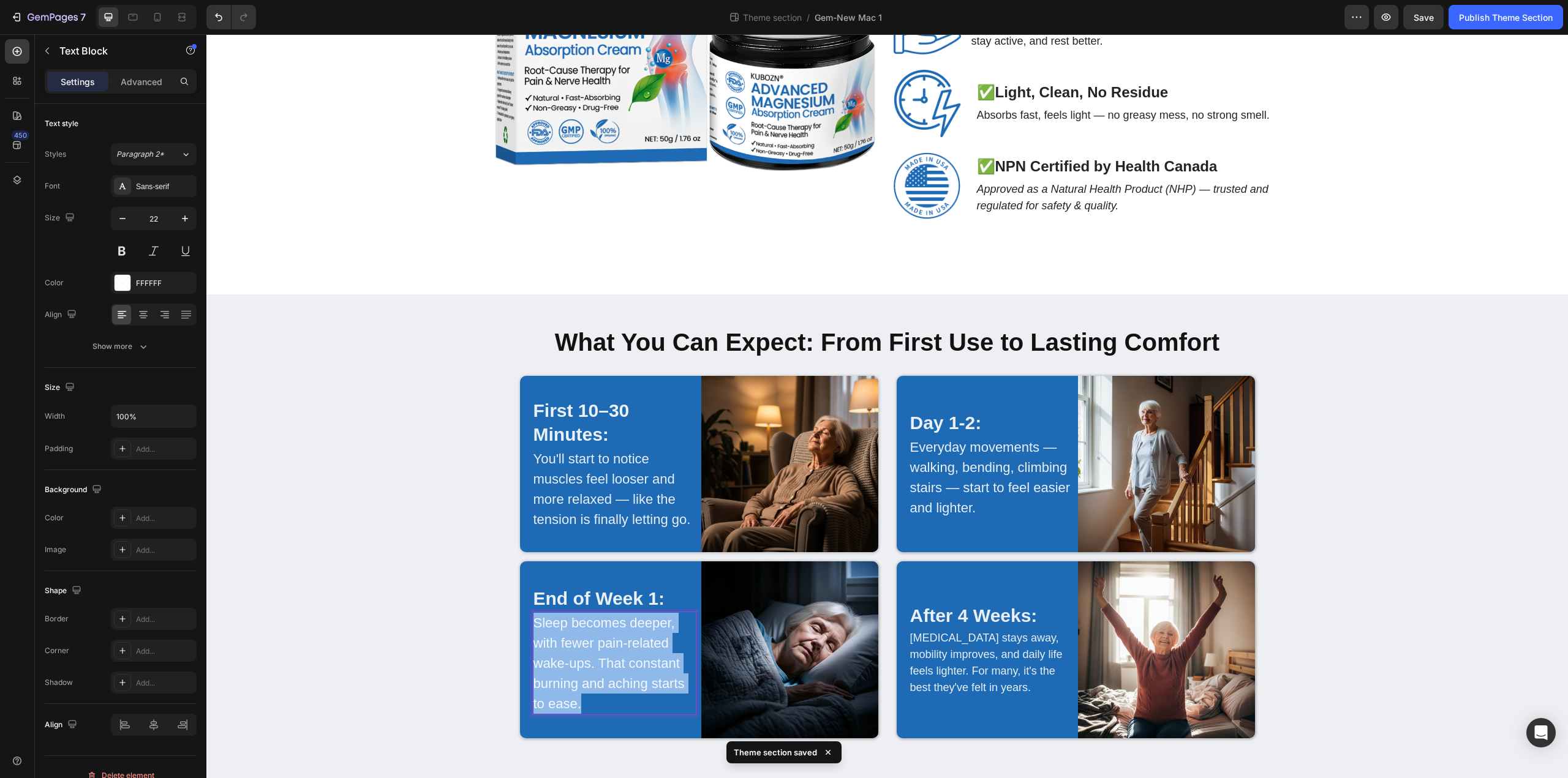
click at [592, 673] on p "Sleep becomes deeper, with fewer pain-related wake-ups. That constant burning a…" at bounding box center [614, 663] width 162 height 101
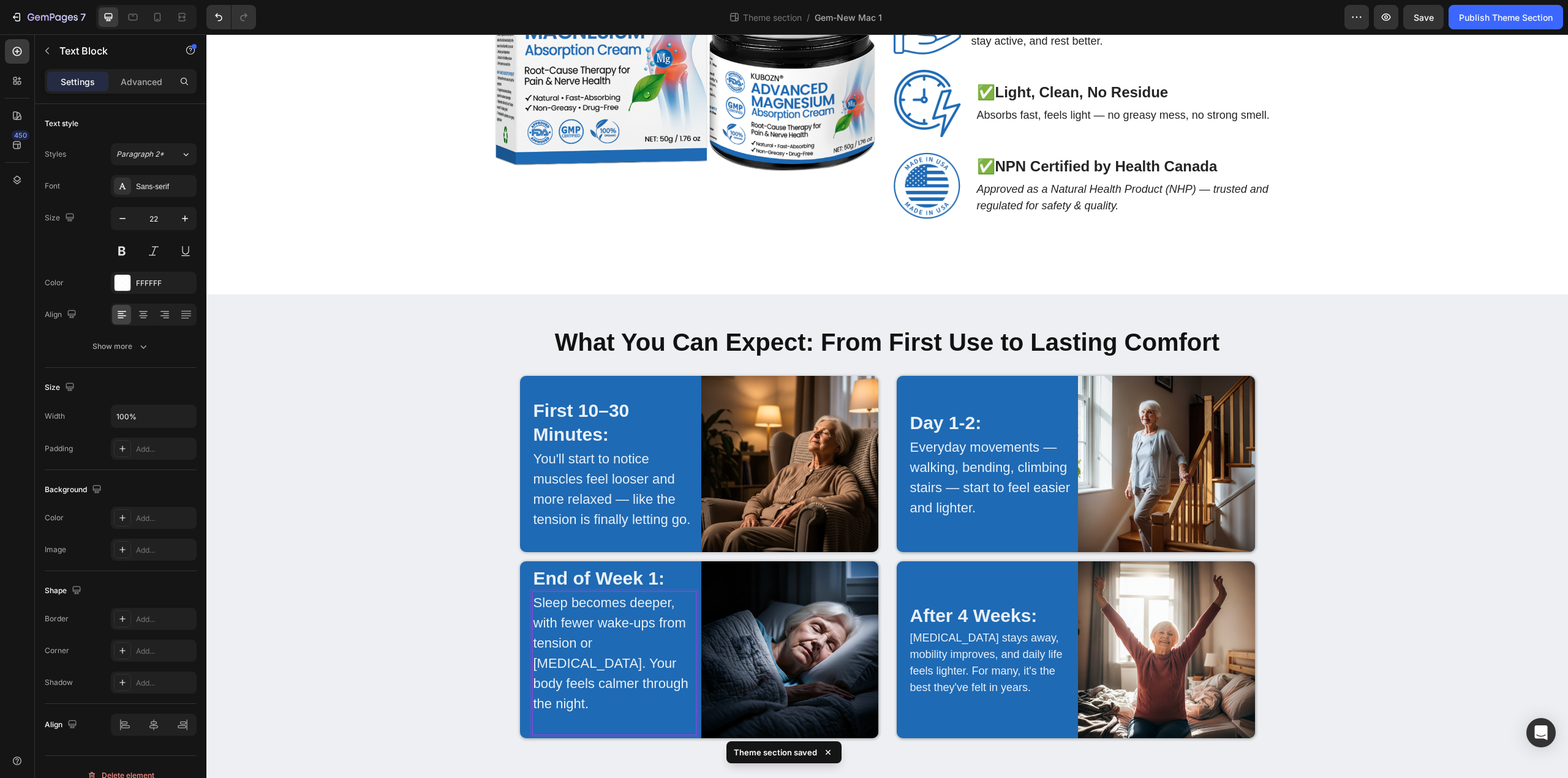
scroll to position [2526, 0]
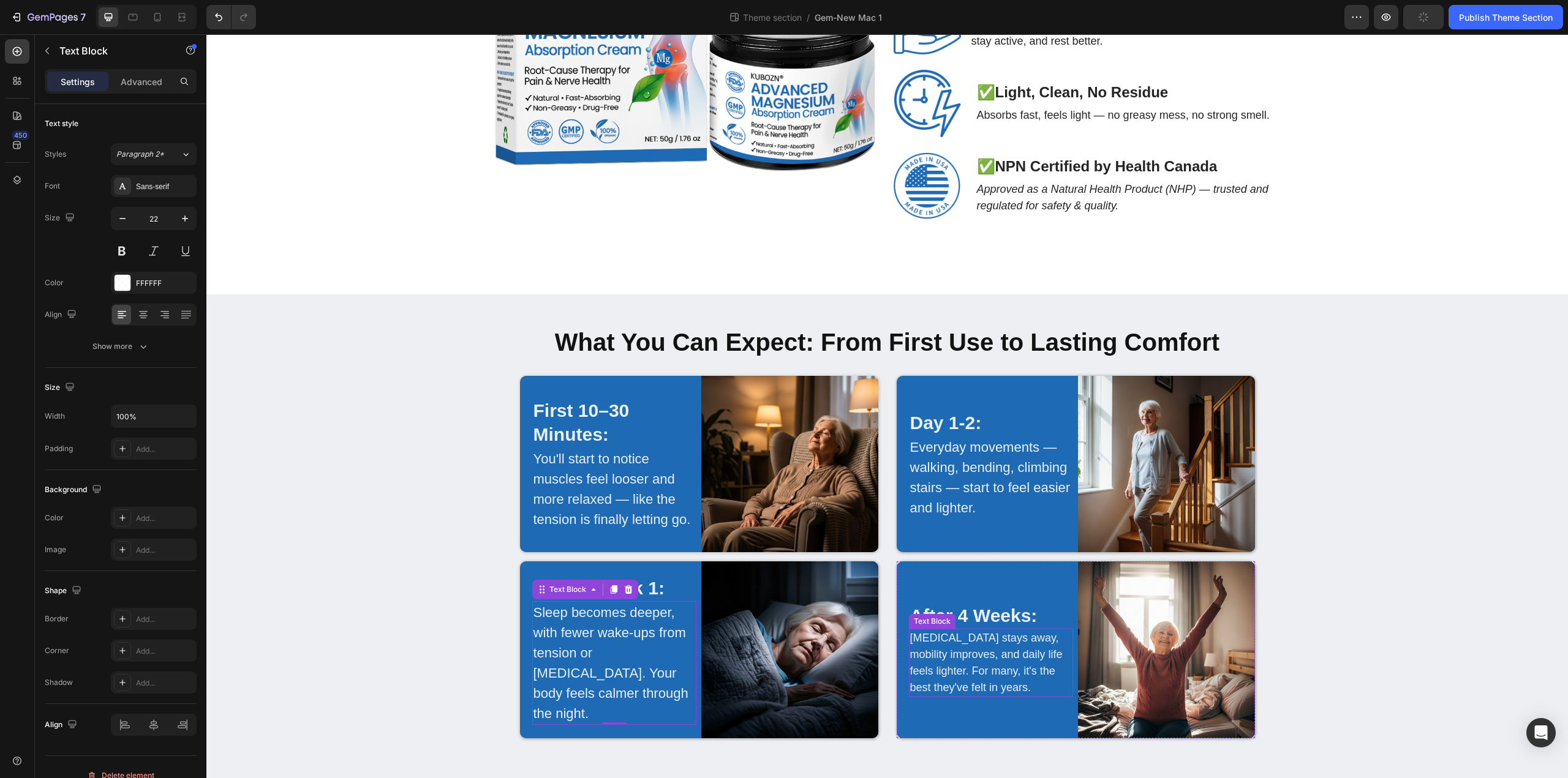
click at [973, 691] on p "[MEDICAL_DATA] stays away, mobility improves, and daily life feels lighter. For…" at bounding box center [991, 663] width 162 height 66
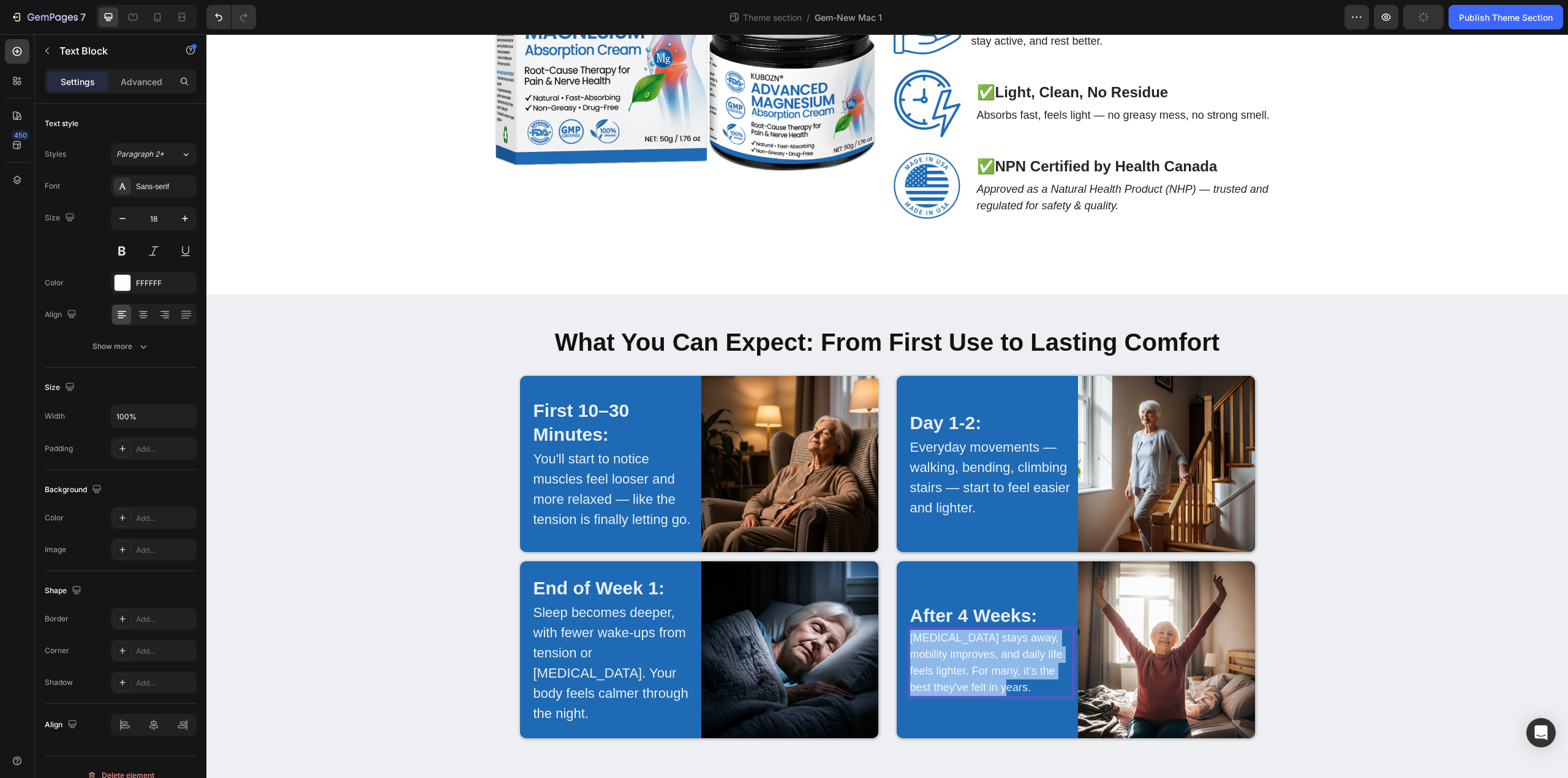
click at [973, 691] on p "[MEDICAL_DATA] stays away, mobility improves, and daily life feels lighter. For…" at bounding box center [991, 663] width 162 height 66
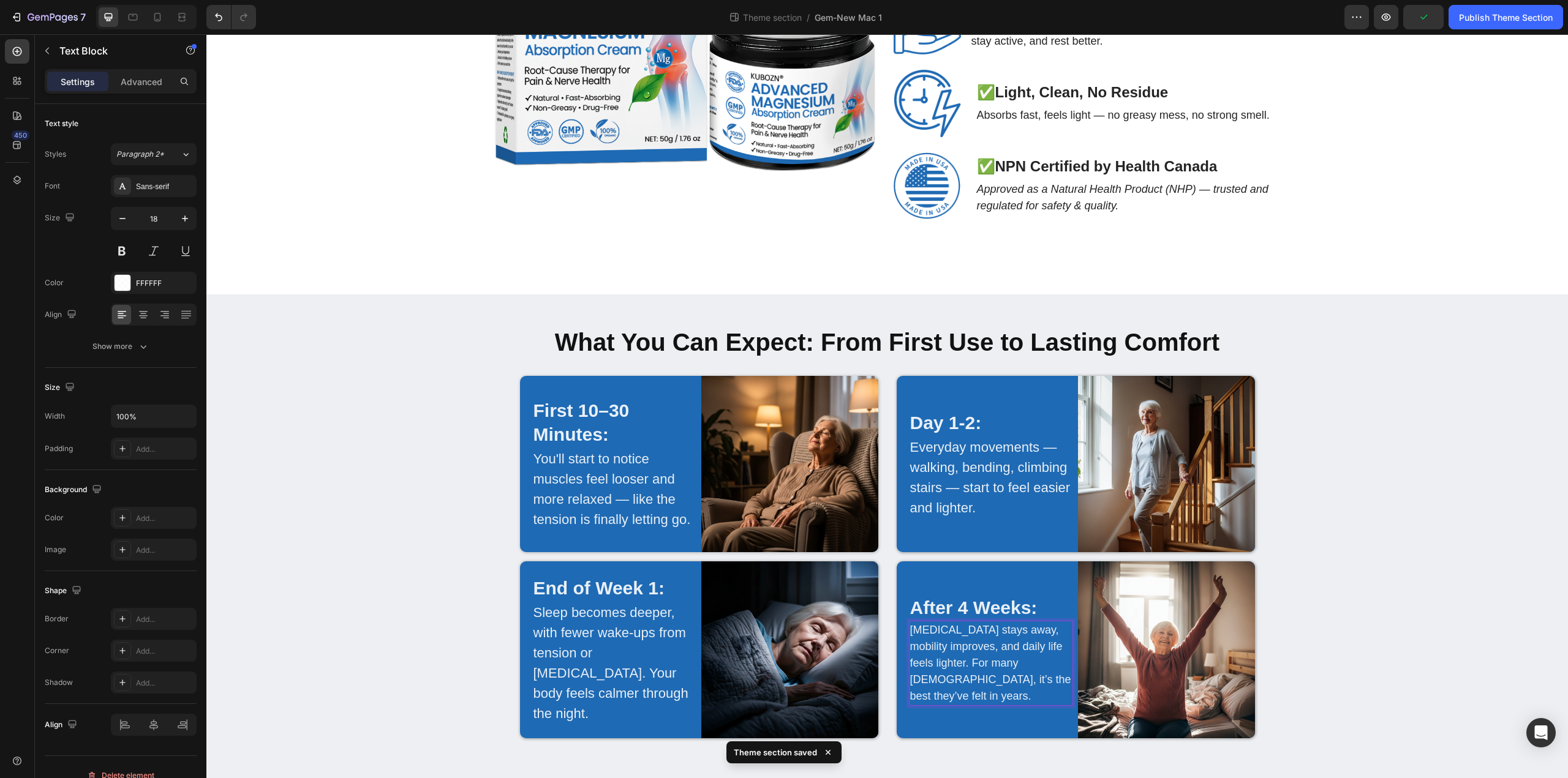
scroll to position [2518, 0]
click at [917, 705] on p "Stiffness stays away, mobility improves, and daily life feels lighter. For many…" at bounding box center [991, 663] width 162 height 83
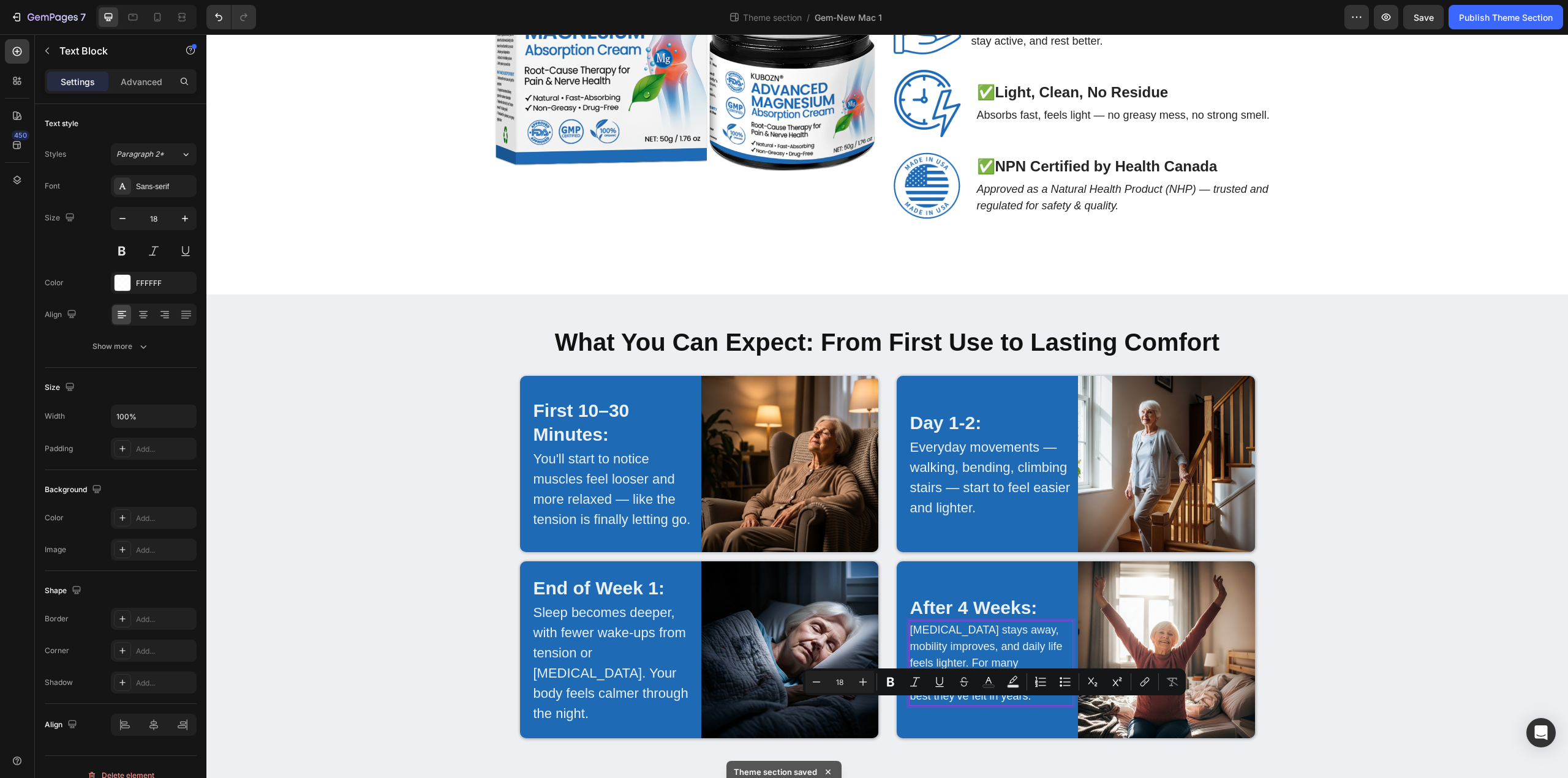
drag, startPoint x: 999, startPoint y: 710, endPoint x: 990, endPoint y: 710, distance: 9.0
click at [990, 705] on p "Stiffness stays away, mobility improves, and daily life feels lighter. For many…" at bounding box center [991, 663] width 162 height 83
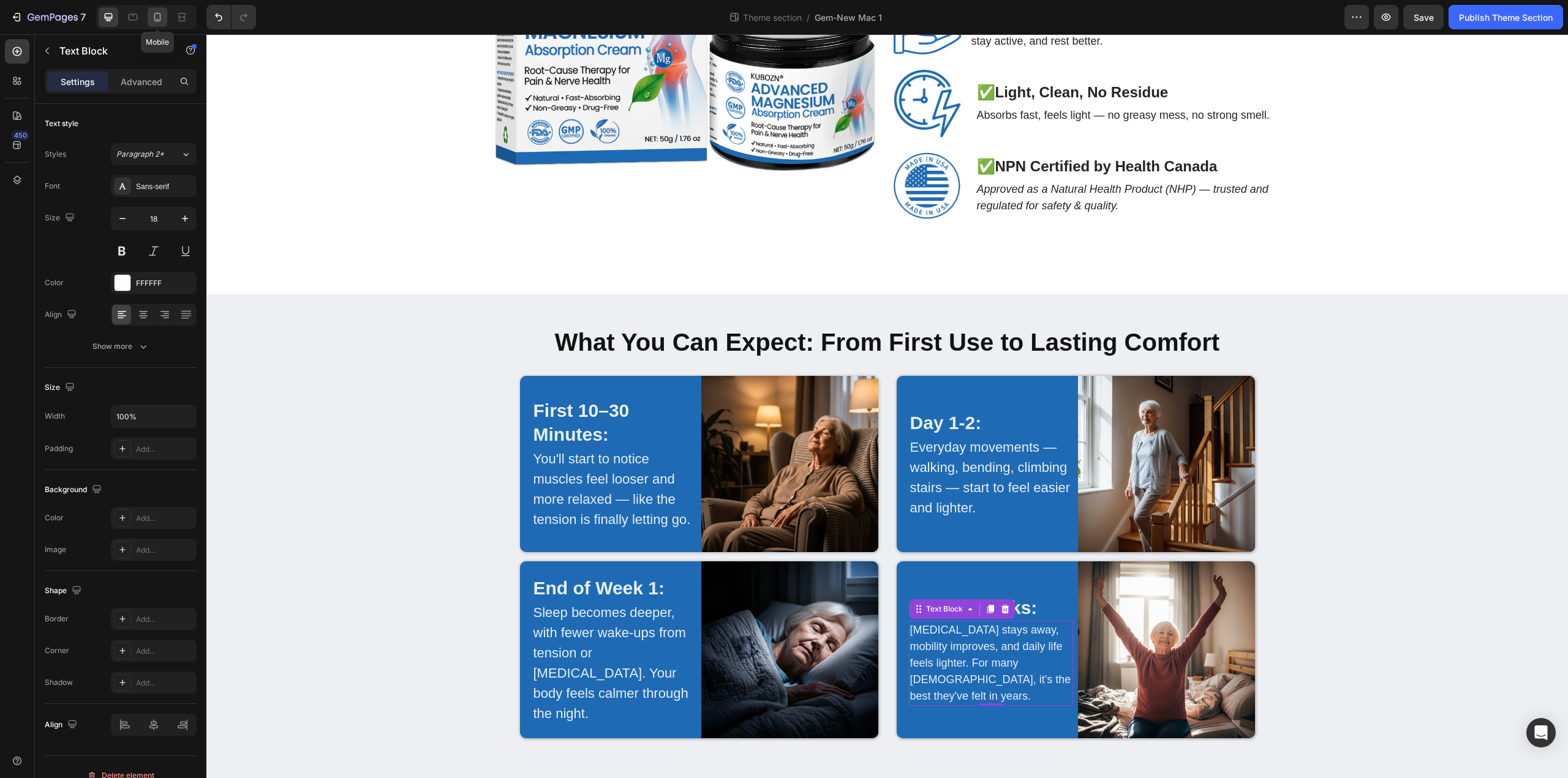
click at [155, 15] on icon at bounding box center [158, 17] width 7 height 9
type input "16"
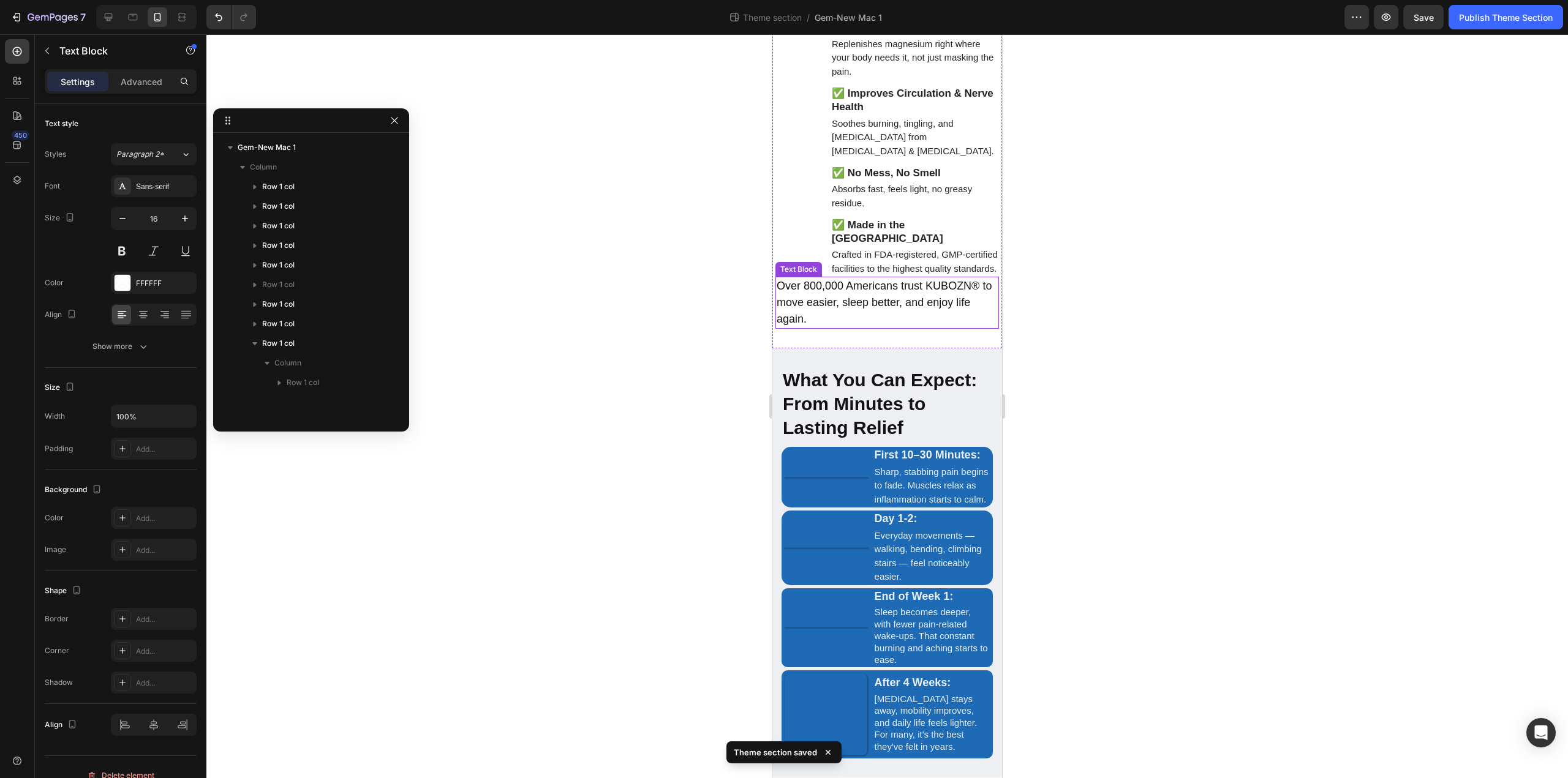
scroll to position [2690, 0]
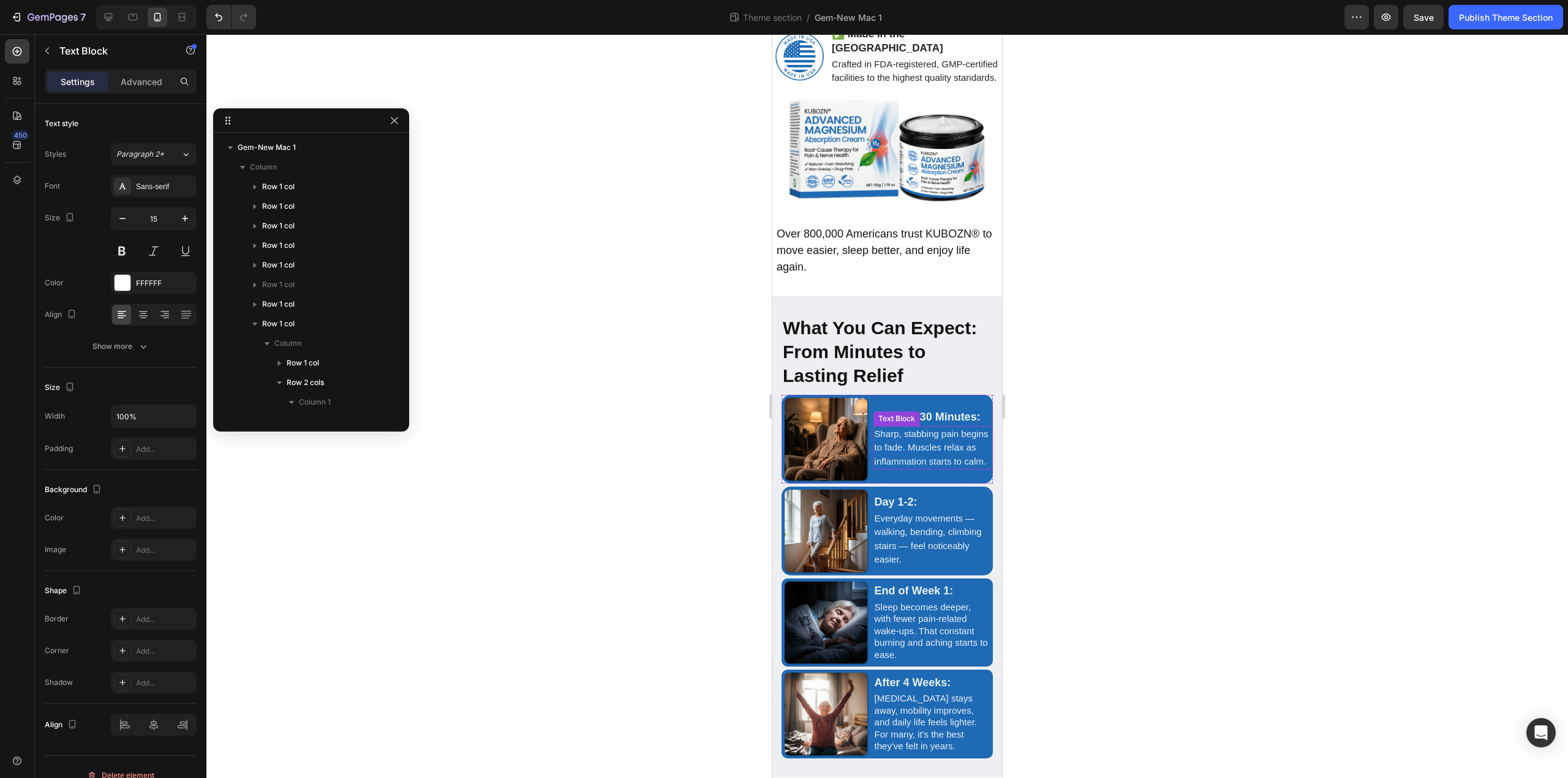
click at [908, 467] on p "Sharp, stabbing pain begins to fade. Muscles relax as inflammation starts to ca…" at bounding box center [933, 448] width 117 height 42
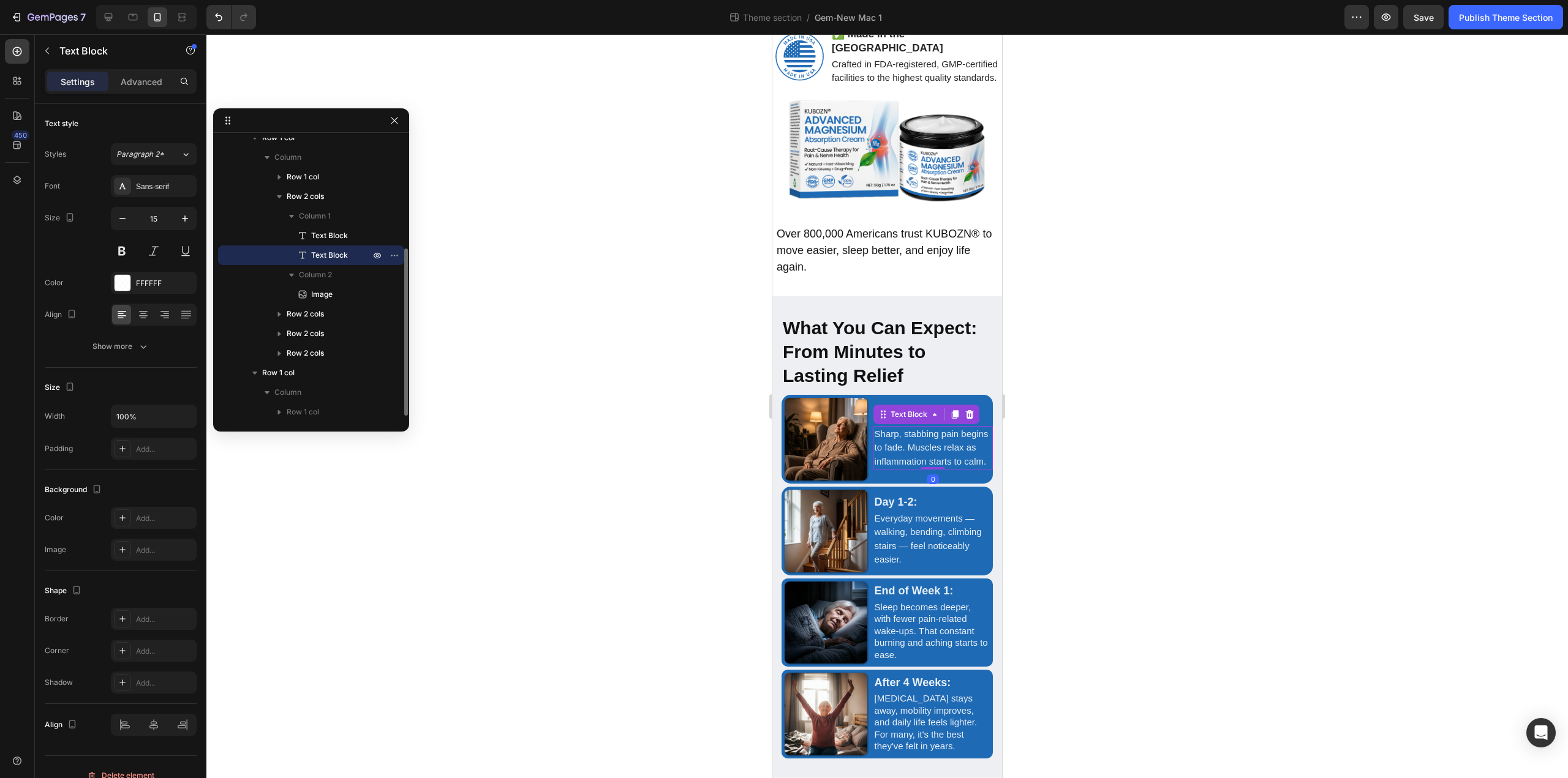
click at [908, 467] on p "Sharp, stabbing pain begins to fade. Muscles relax as inflammation starts to ca…" at bounding box center [933, 448] width 117 height 42
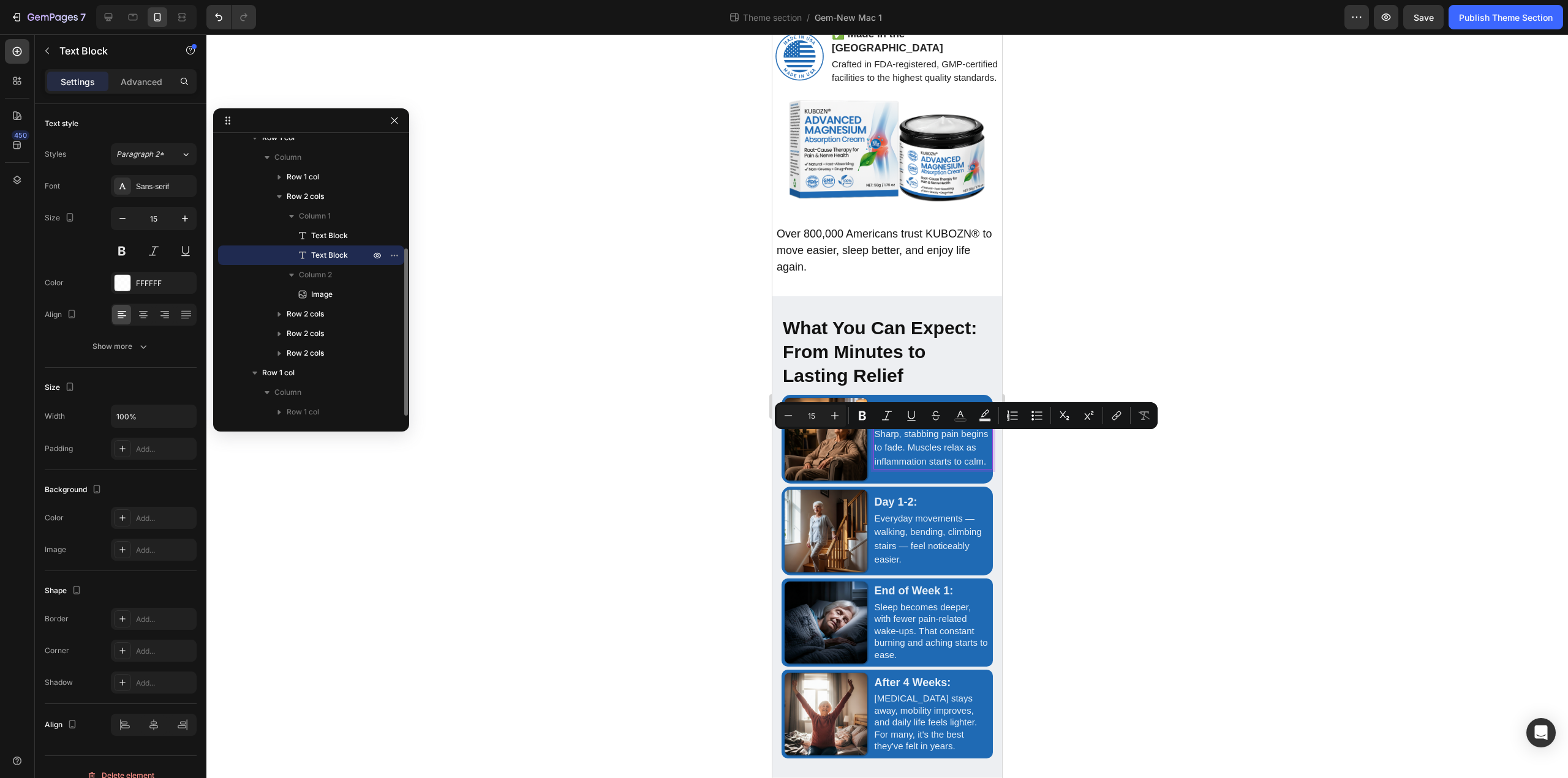
scroll to position [2686, 0]
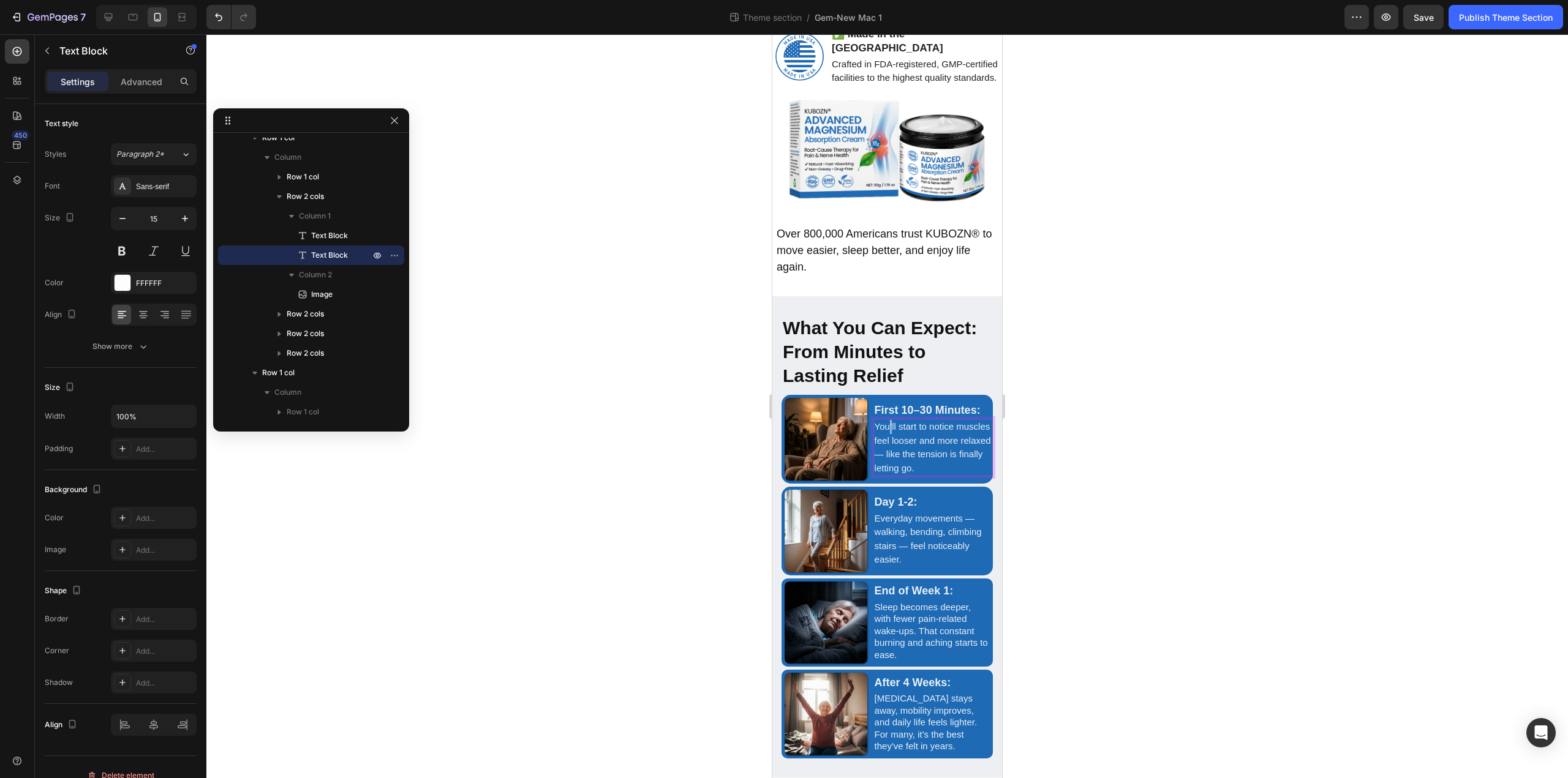
drag, startPoint x: 891, startPoint y: 440, endPoint x: 885, endPoint y: 440, distance: 6.0
click at [885, 440] on p "You’ll start to notice muscles feel looser and more relaxed — like the tension …" at bounding box center [933, 448] width 117 height 55
click at [933, 567] on p "Everyday movements — walking, bending, climbing stairs — feel noticeably easier." at bounding box center [933, 539] width 117 height 55
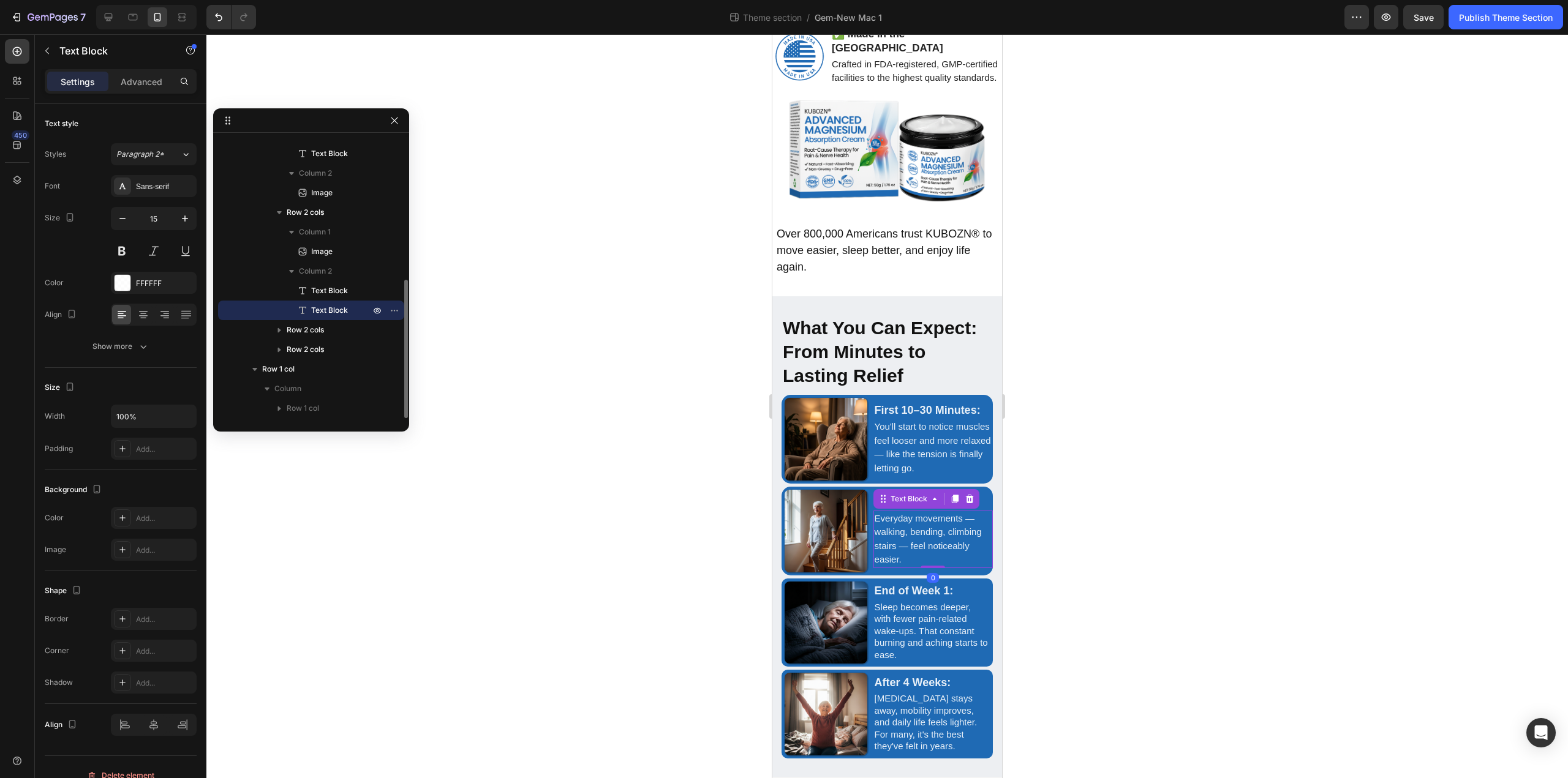
click at [933, 567] on p "Everyday movements — walking, bending, climbing stairs — feel noticeably easier." at bounding box center [933, 539] width 117 height 55
click at [905, 638] on p "Sleep becomes deeper, with fewer pain-related wake-ups. That constant burning a…" at bounding box center [931, 631] width 114 height 60
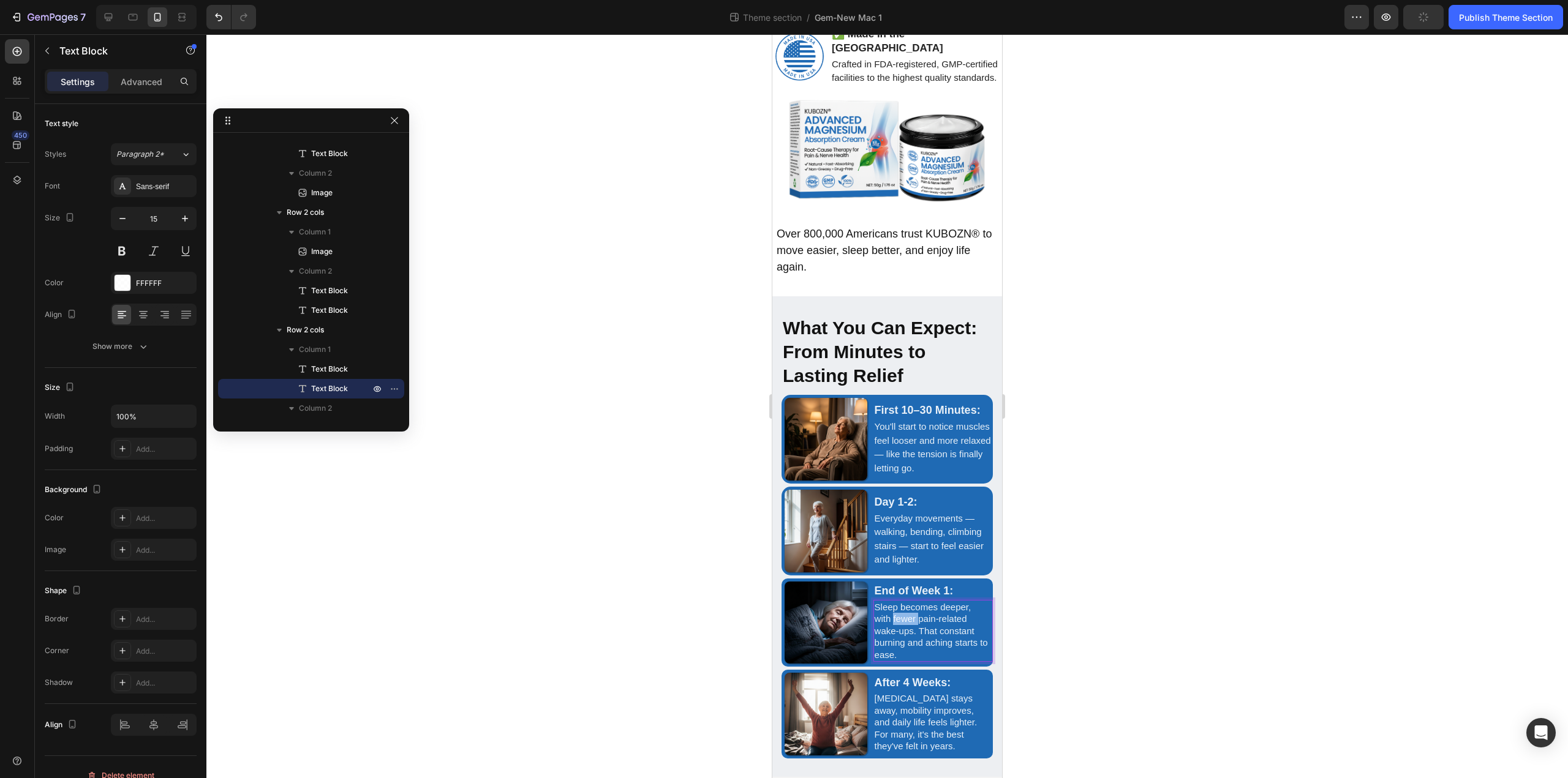
click at [905, 638] on p "Sleep becomes deeper, with fewer pain-related wake-ups. That constant burning a…" at bounding box center [931, 631] width 114 height 60
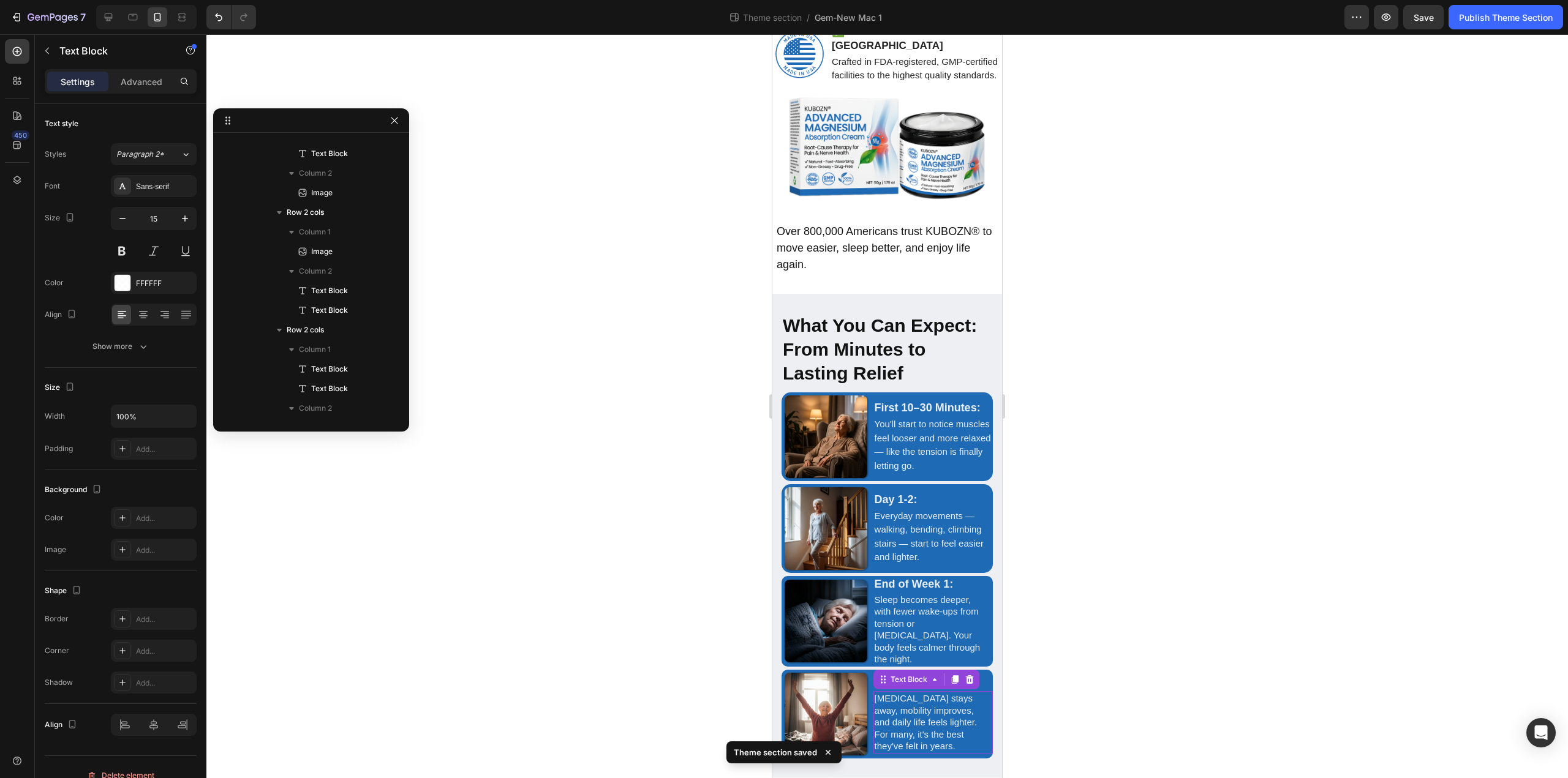
click at [916, 737] on p "[MEDICAL_DATA] stays away, mobility improves, and daily life feels lighter. For…" at bounding box center [931, 722] width 114 height 60
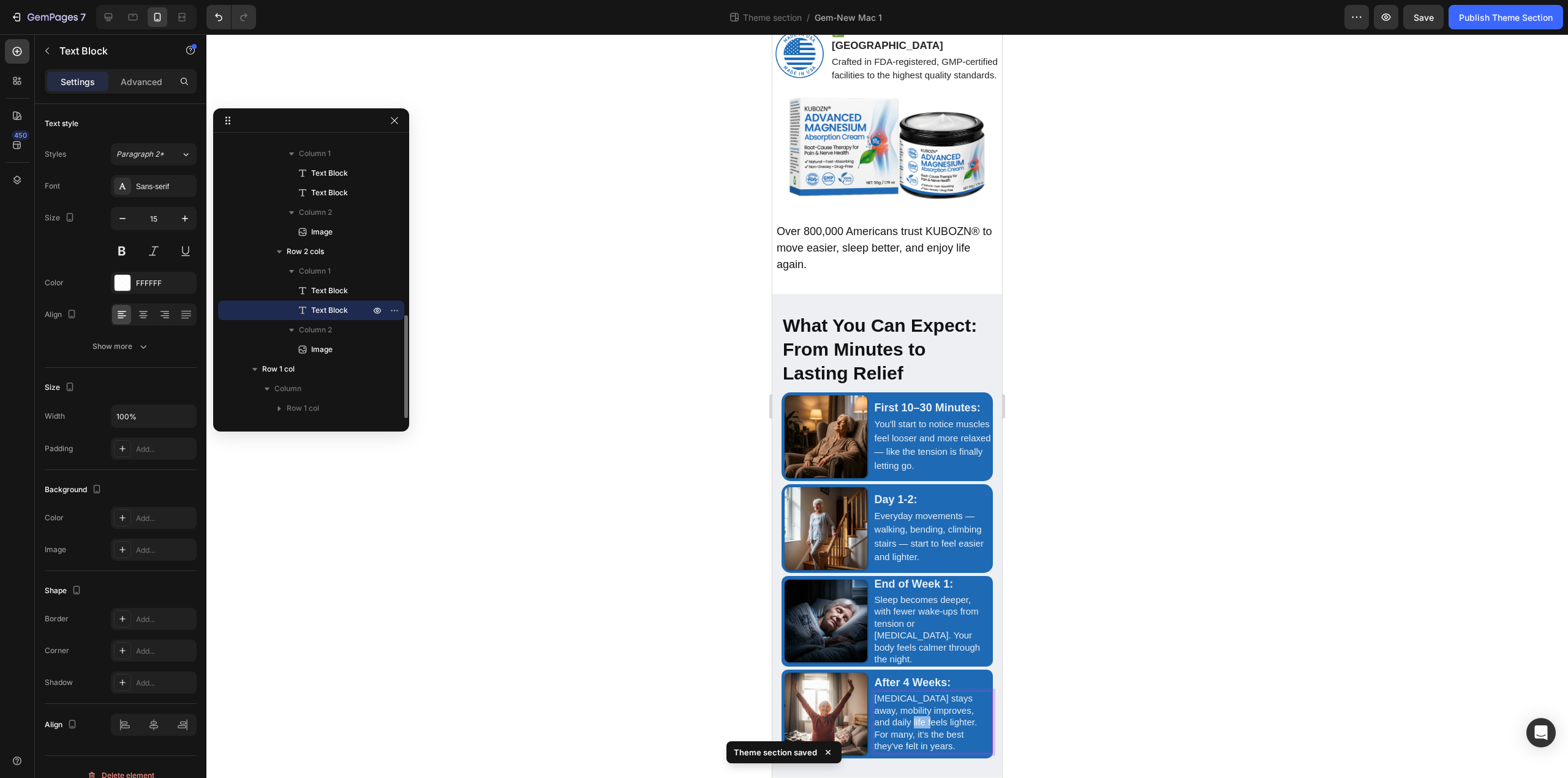
click at [916, 737] on p "[MEDICAL_DATA] stays away, mobility improves, and daily life feels lighter. For…" at bounding box center [931, 722] width 114 height 60
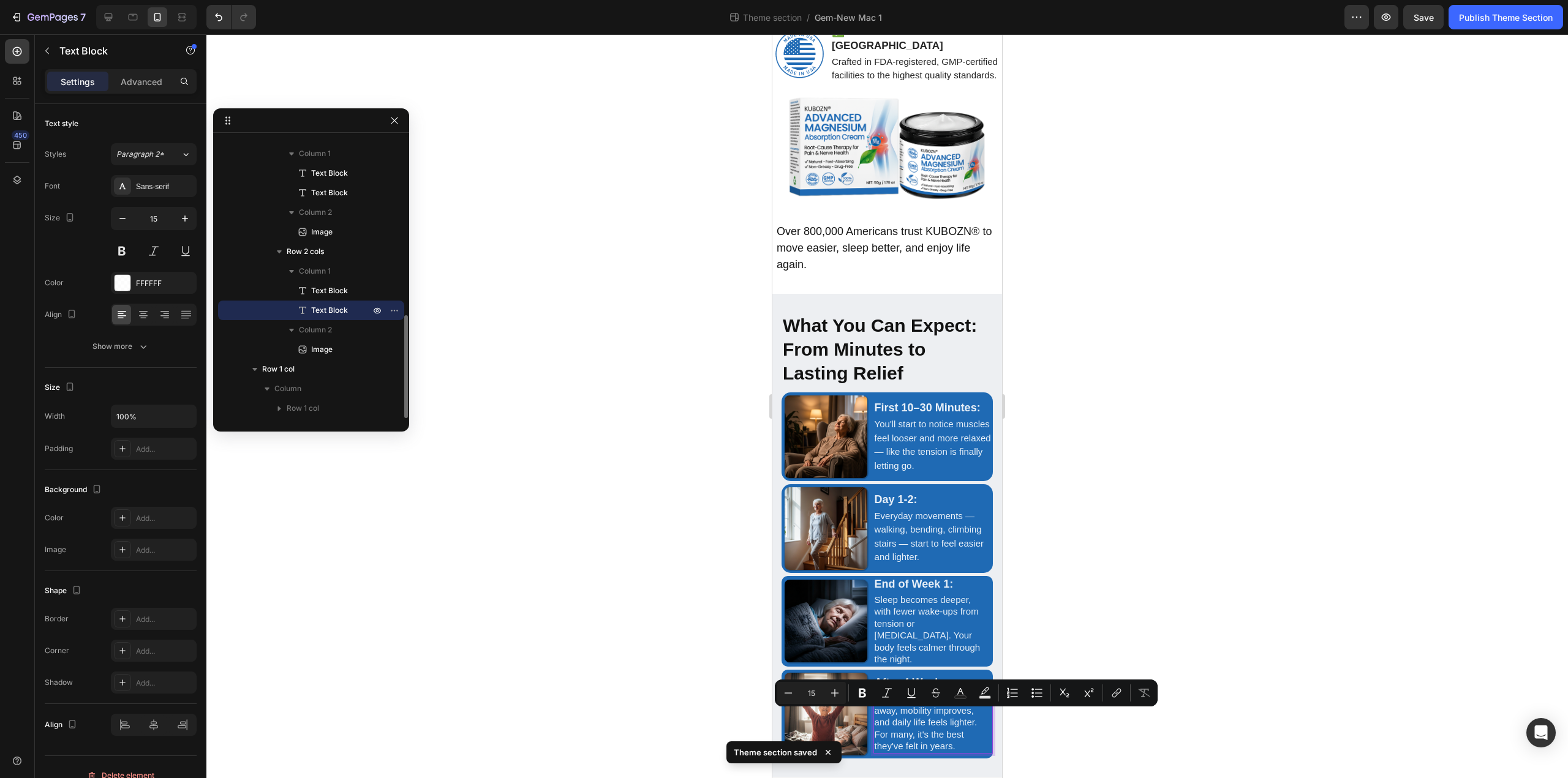
scroll to position [2698, 0]
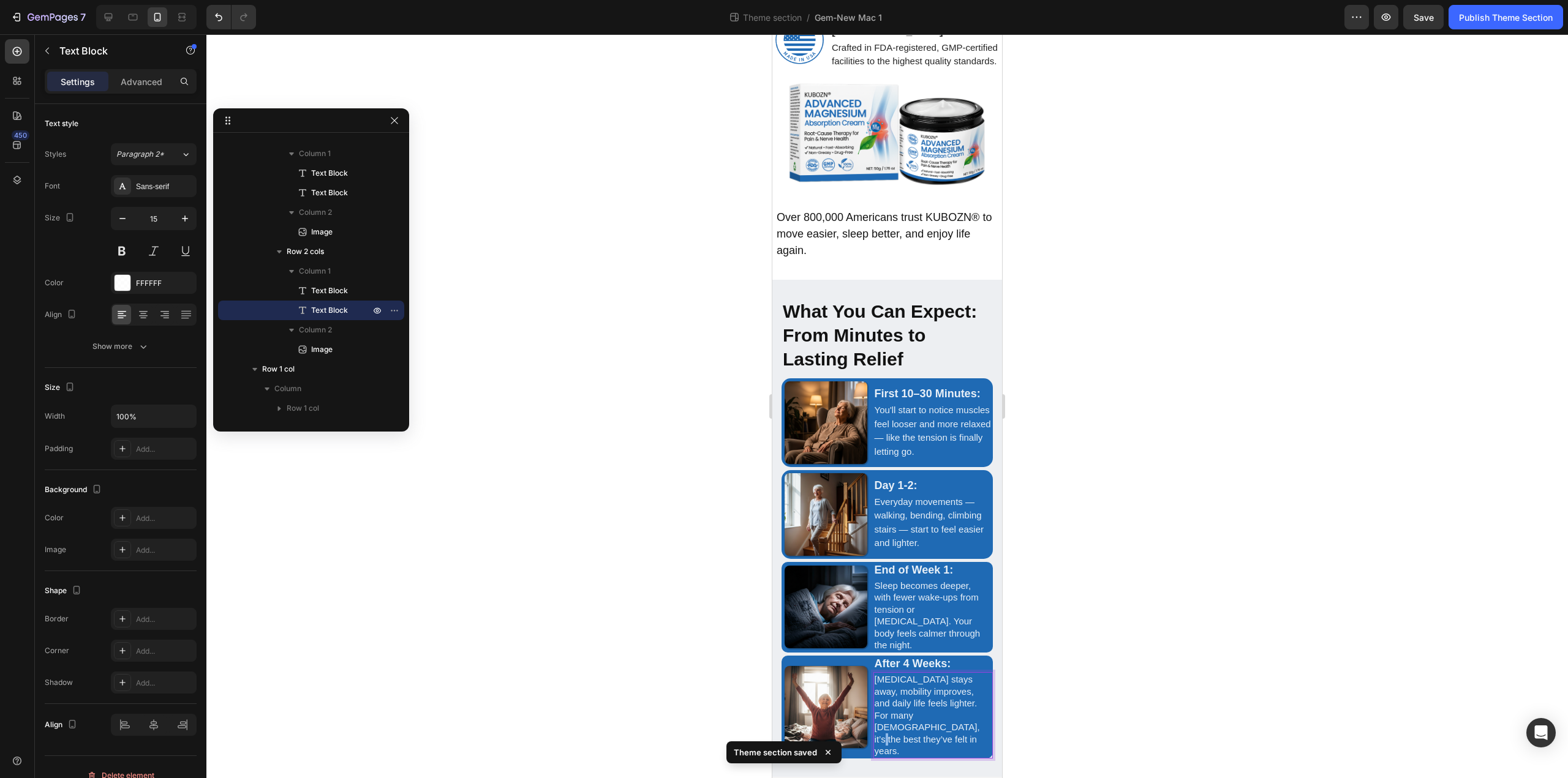
click at [930, 746] on p "Stiffness stays away, mobility improves, and daily life feels lighter. For many…" at bounding box center [931, 715] width 114 height 84
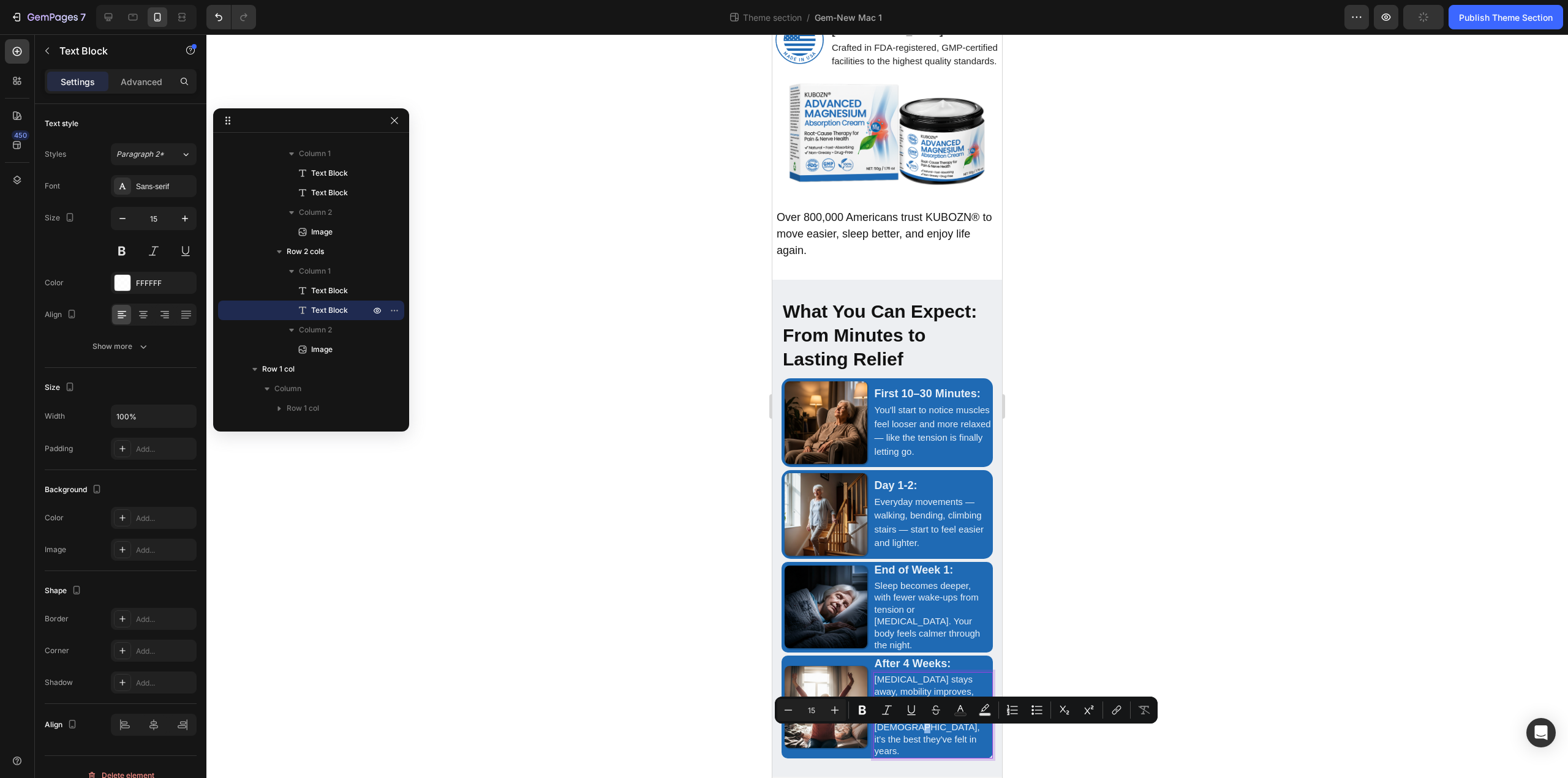
click at [954, 738] on p "Stiffness stays away, mobility improves, and daily life feels lighter. For many…" at bounding box center [931, 715] width 114 height 84
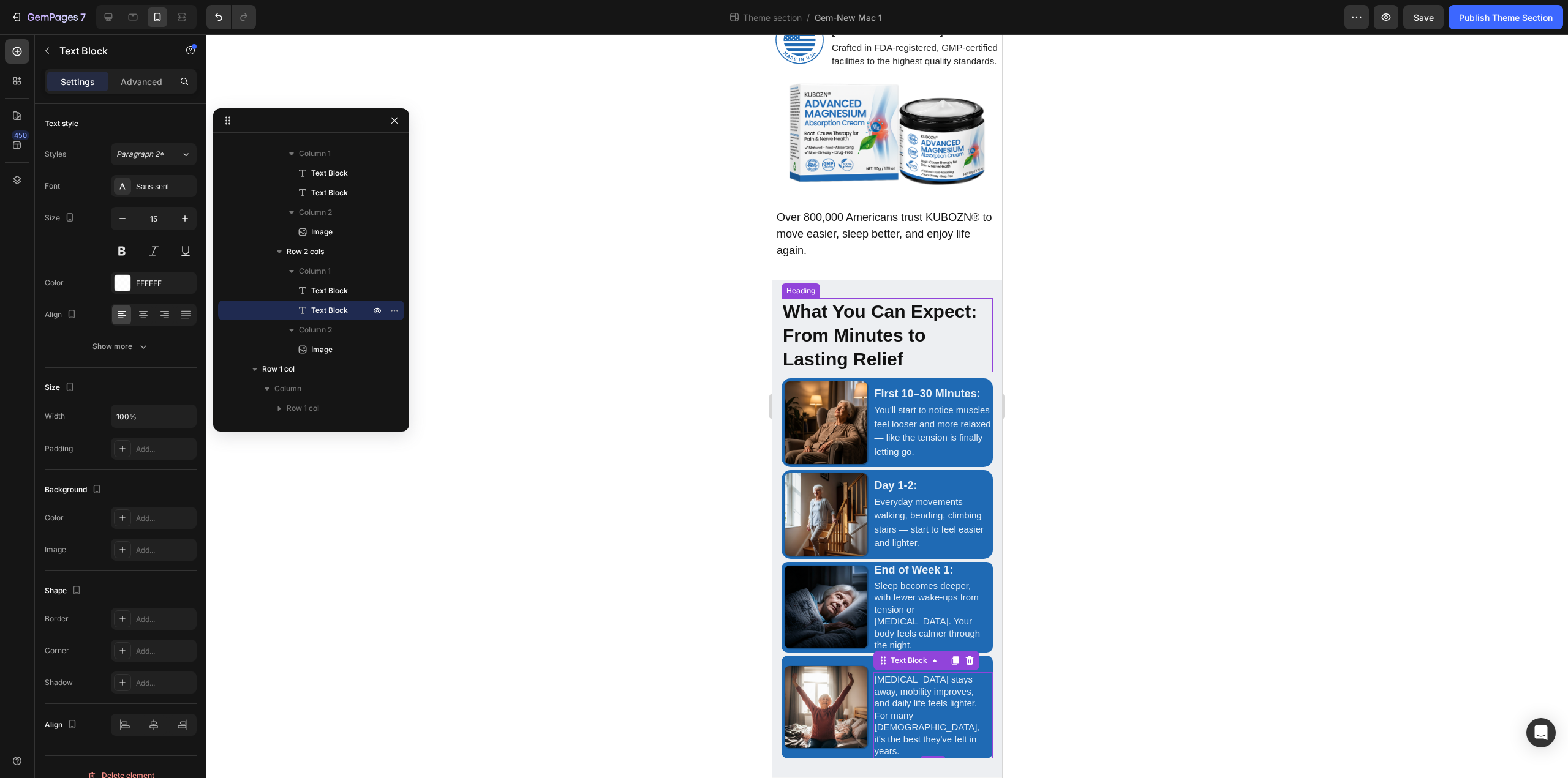
click at [900, 346] on strong "What You Can Expect: From Minutes to Lasting Relief" at bounding box center [879, 335] width 194 height 68
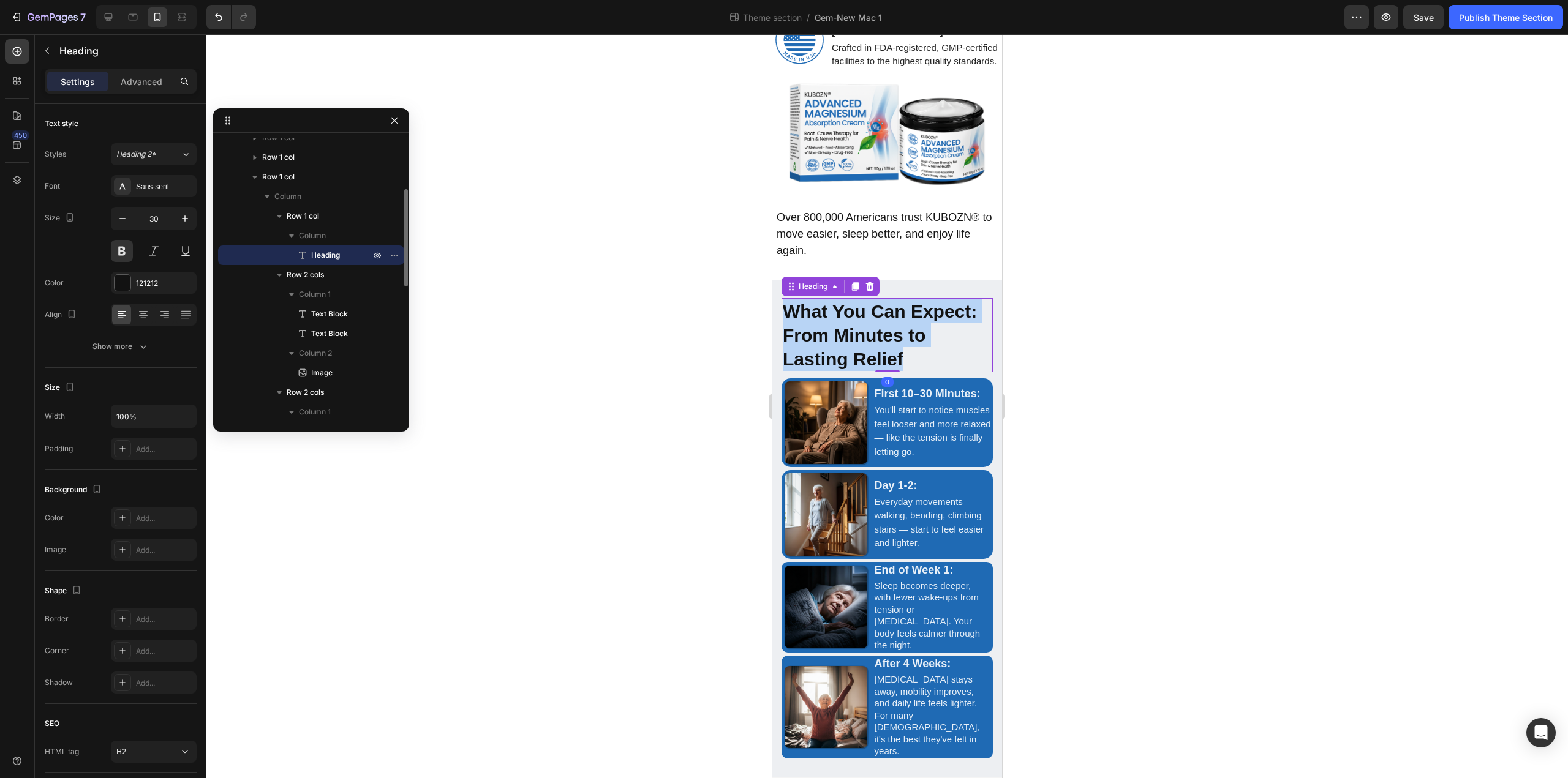
click at [900, 346] on strong "What You Can Expect: From Minutes to Lasting Relief" at bounding box center [879, 335] width 194 height 68
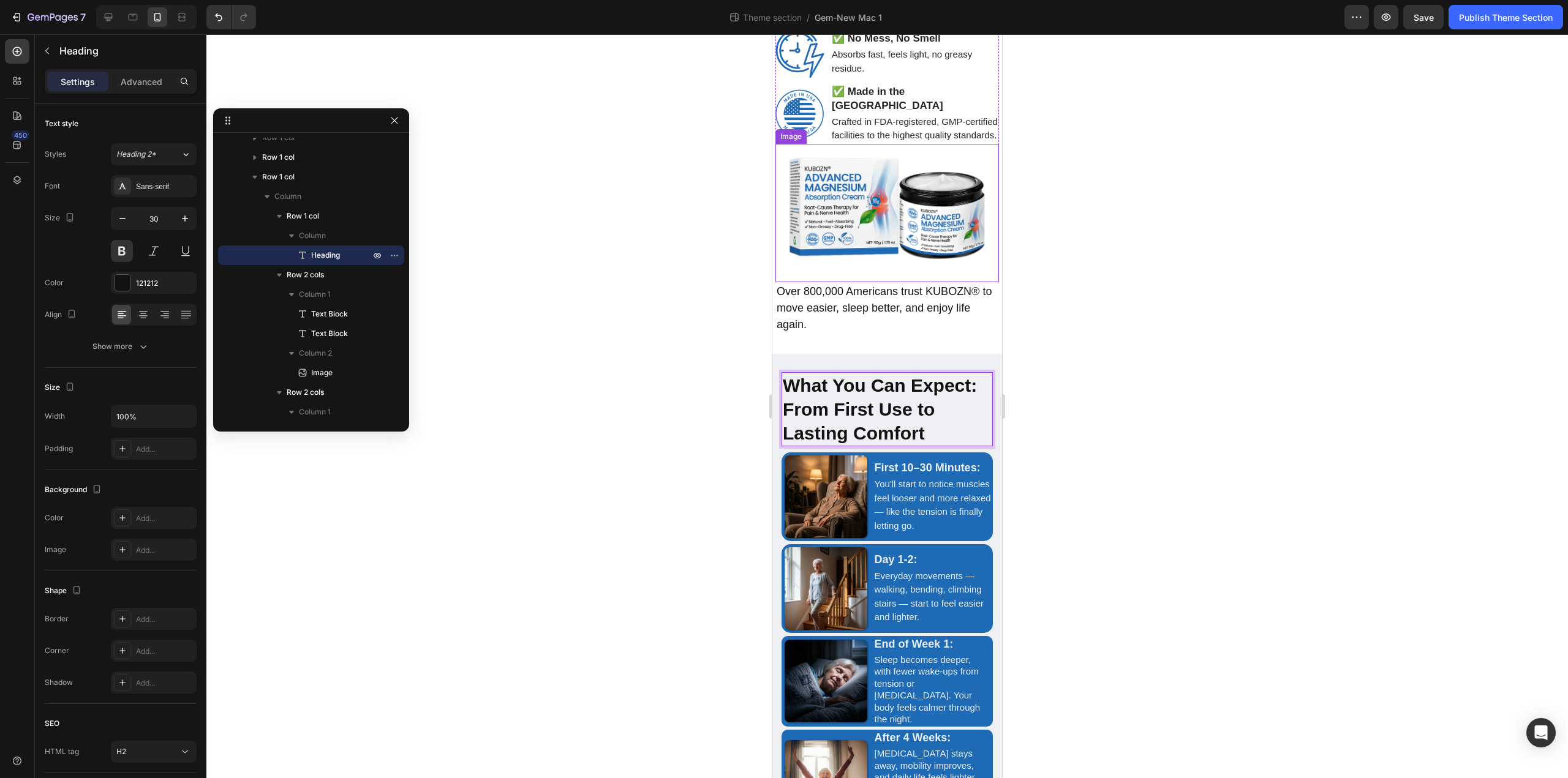
scroll to position [2455, 0]
click at [117, 12] on div at bounding box center [108, 17] width 20 height 20
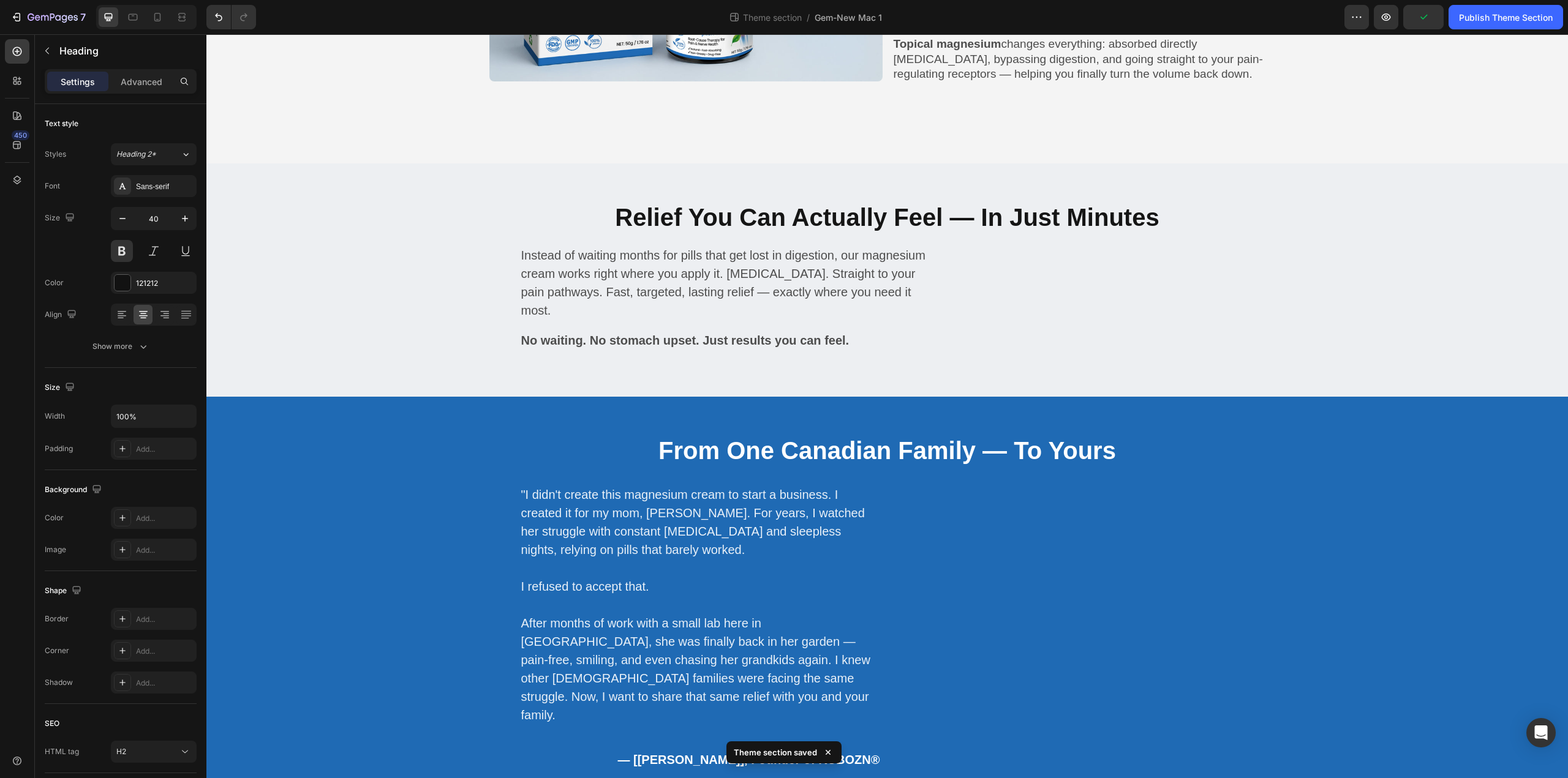
scroll to position [2240, 0]
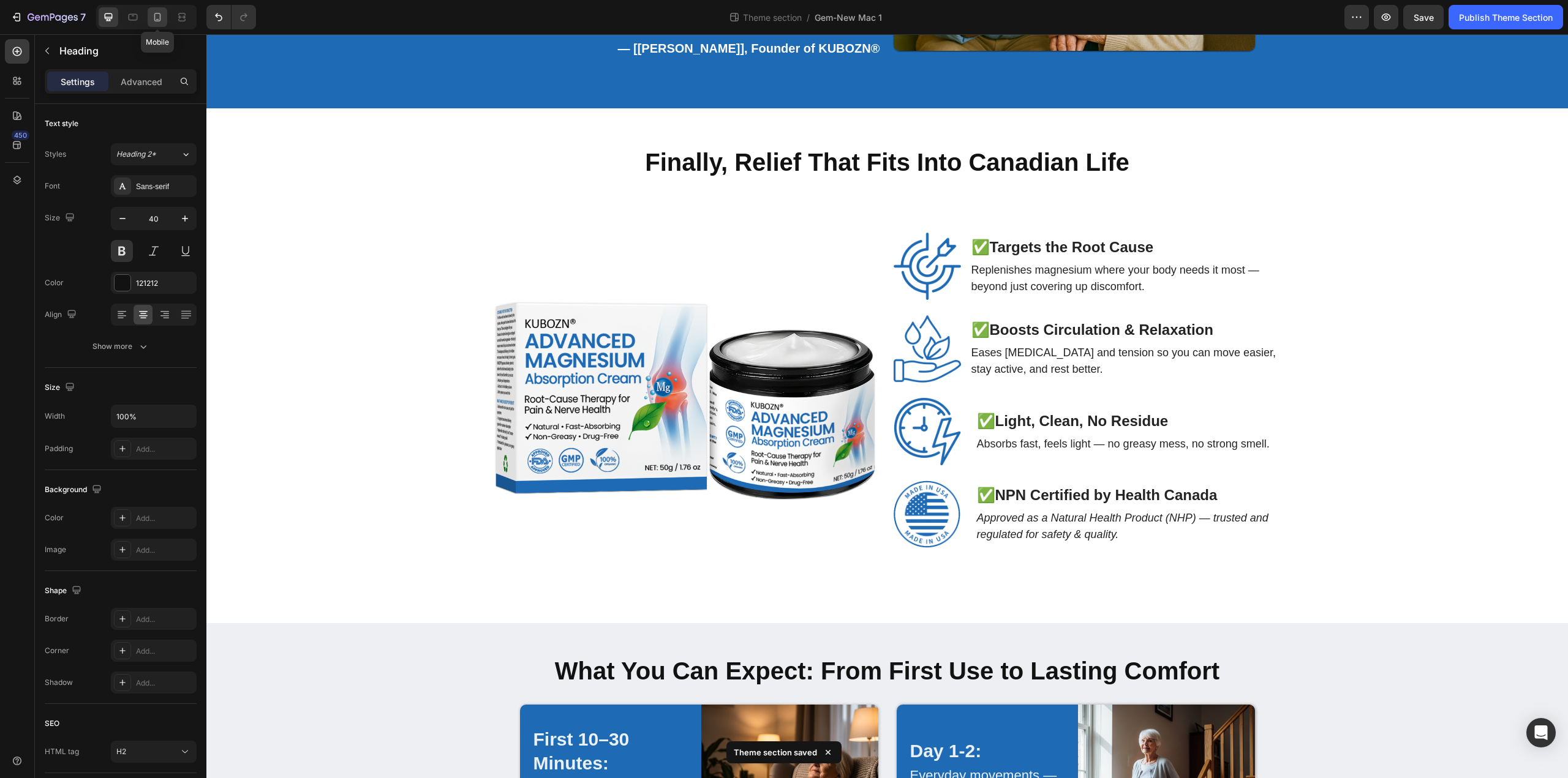
click at [160, 23] on icon at bounding box center [158, 17] width 13 height 13
type input "30"
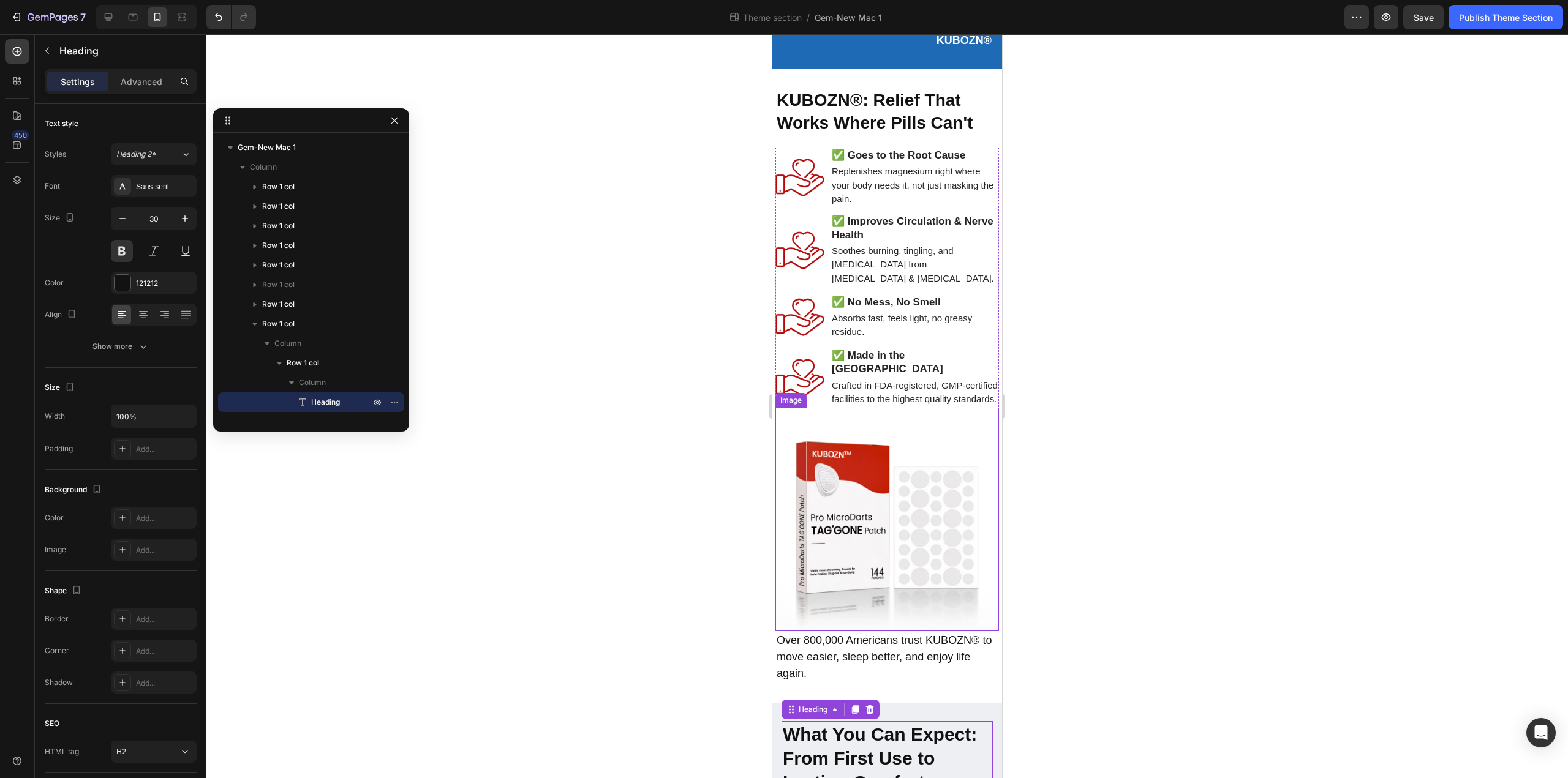
scroll to position [2394, 0]
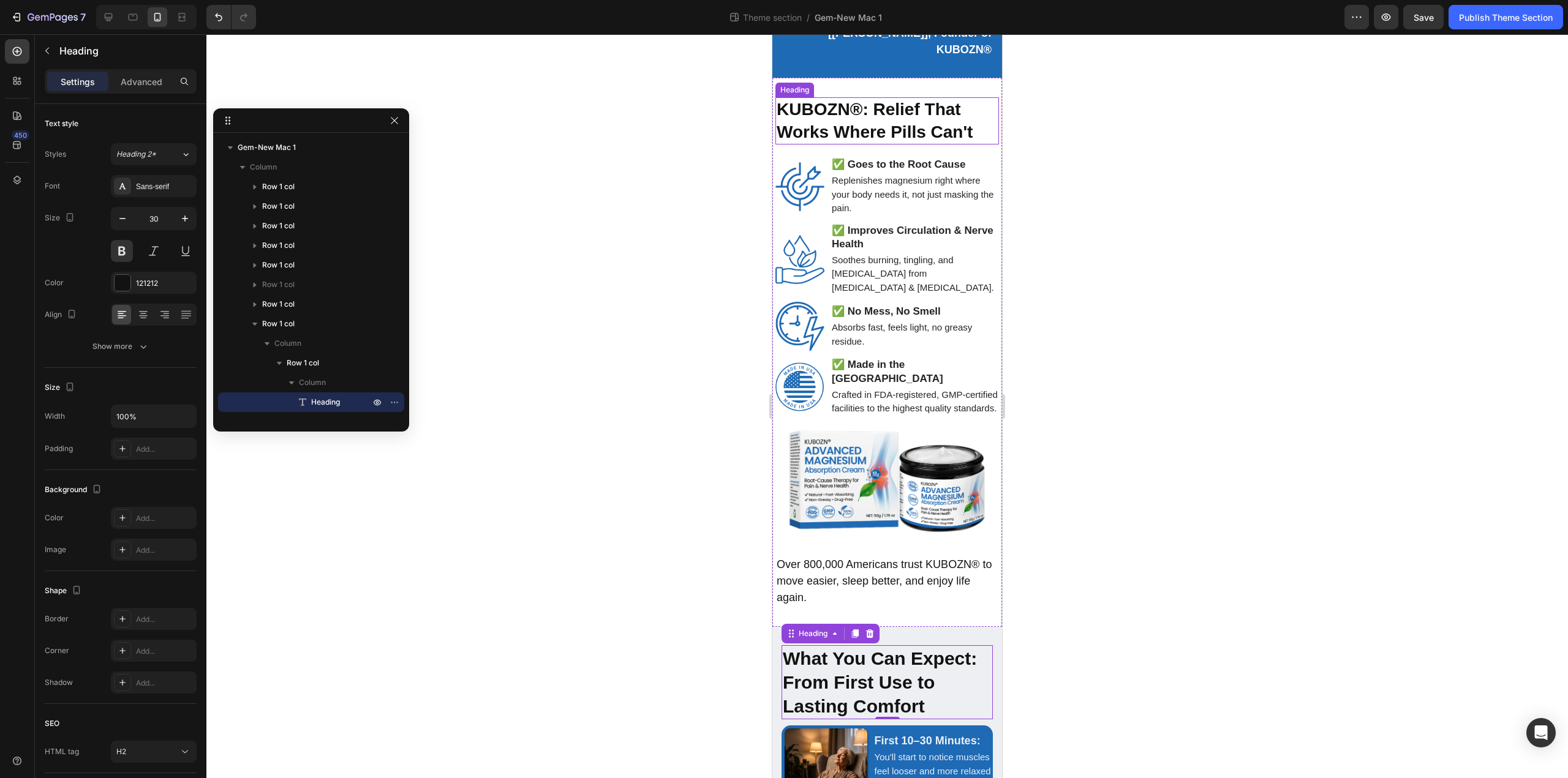
click at [923, 127] on strong "KUBOZN®: Relief That Works Where Pills Can't" at bounding box center [875, 121] width 196 height 41
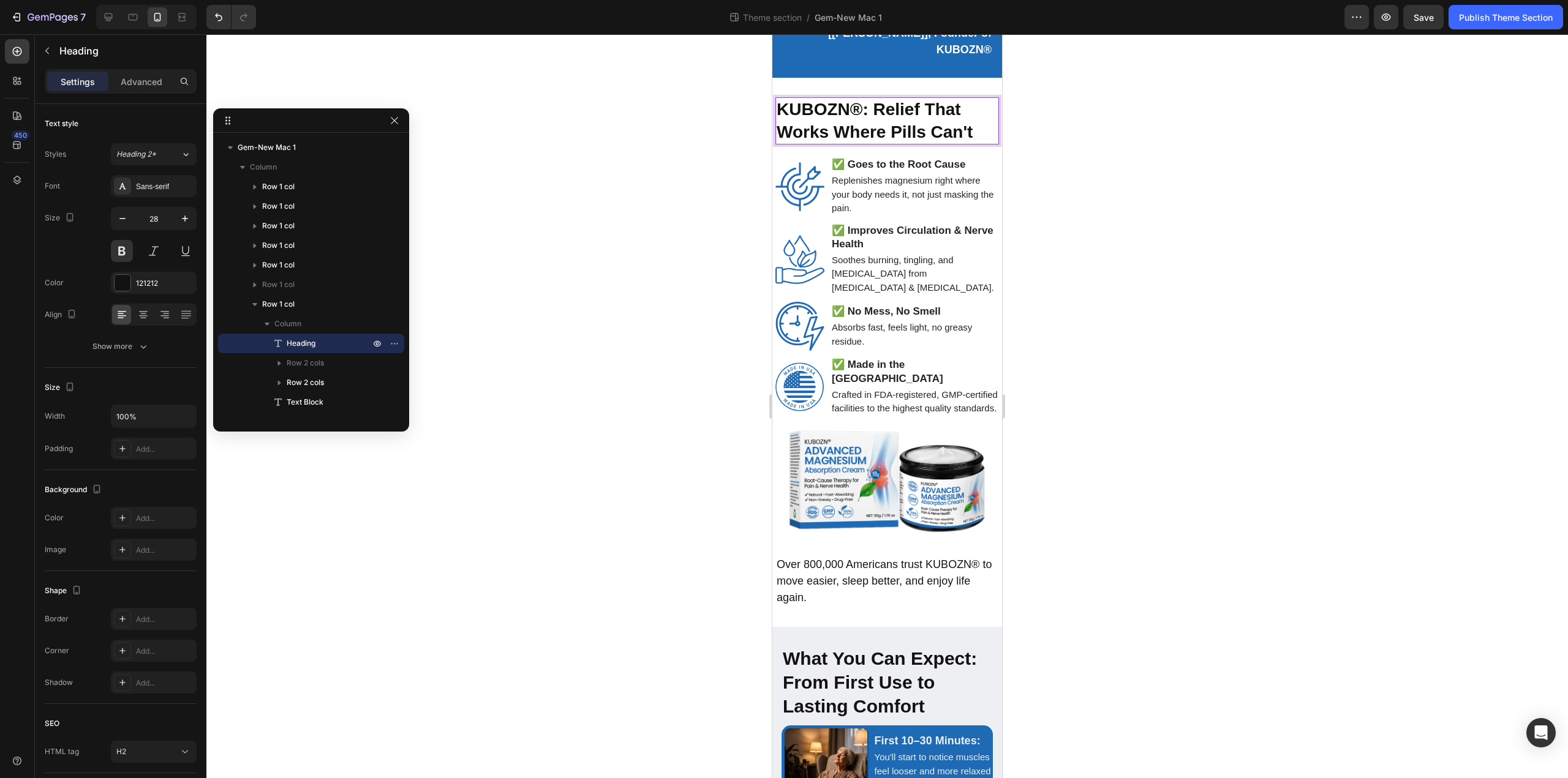
click at [923, 127] on strong "KUBOZN®: Relief That Works Where Pills Can't" at bounding box center [875, 121] width 196 height 41
click at [897, 165] on strong "✅ Goes to the Root Cause" at bounding box center [898, 164] width 133 height 12
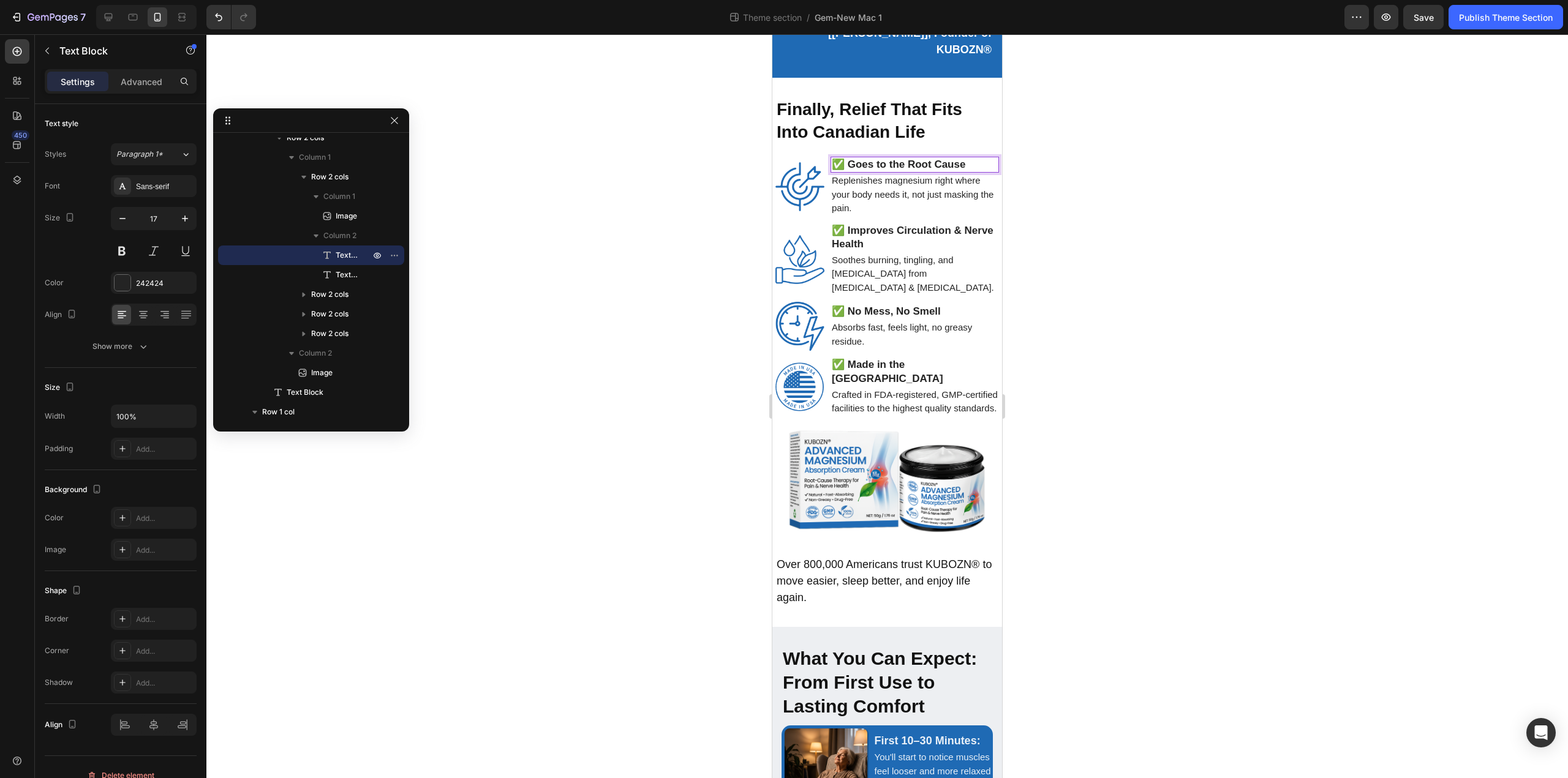
drag, startPoint x: 850, startPoint y: 166, endPoint x: 969, endPoint y: 171, distance: 119.1
click at [897, 190] on p "Replenishes magnesium right where your body needs it, not just masking the pain." at bounding box center [914, 195] width 166 height 42
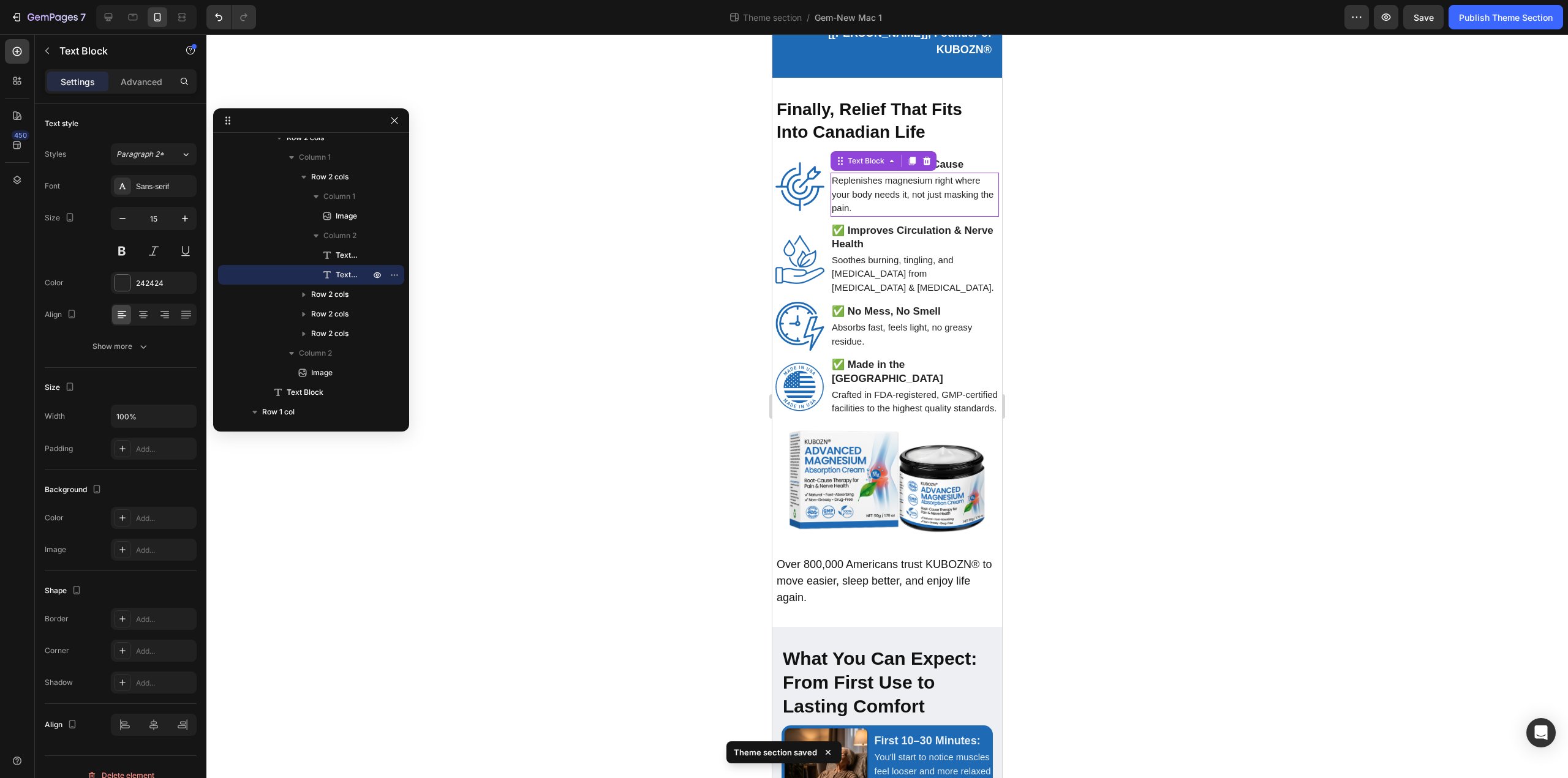
click at [897, 190] on p "Replenishes magnesium right where your body needs it, not just masking the pain." at bounding box center [914, 195] width 166 height 42
click at [1199, 302] on div at bounding box center [887, 405] width 1361 height 743
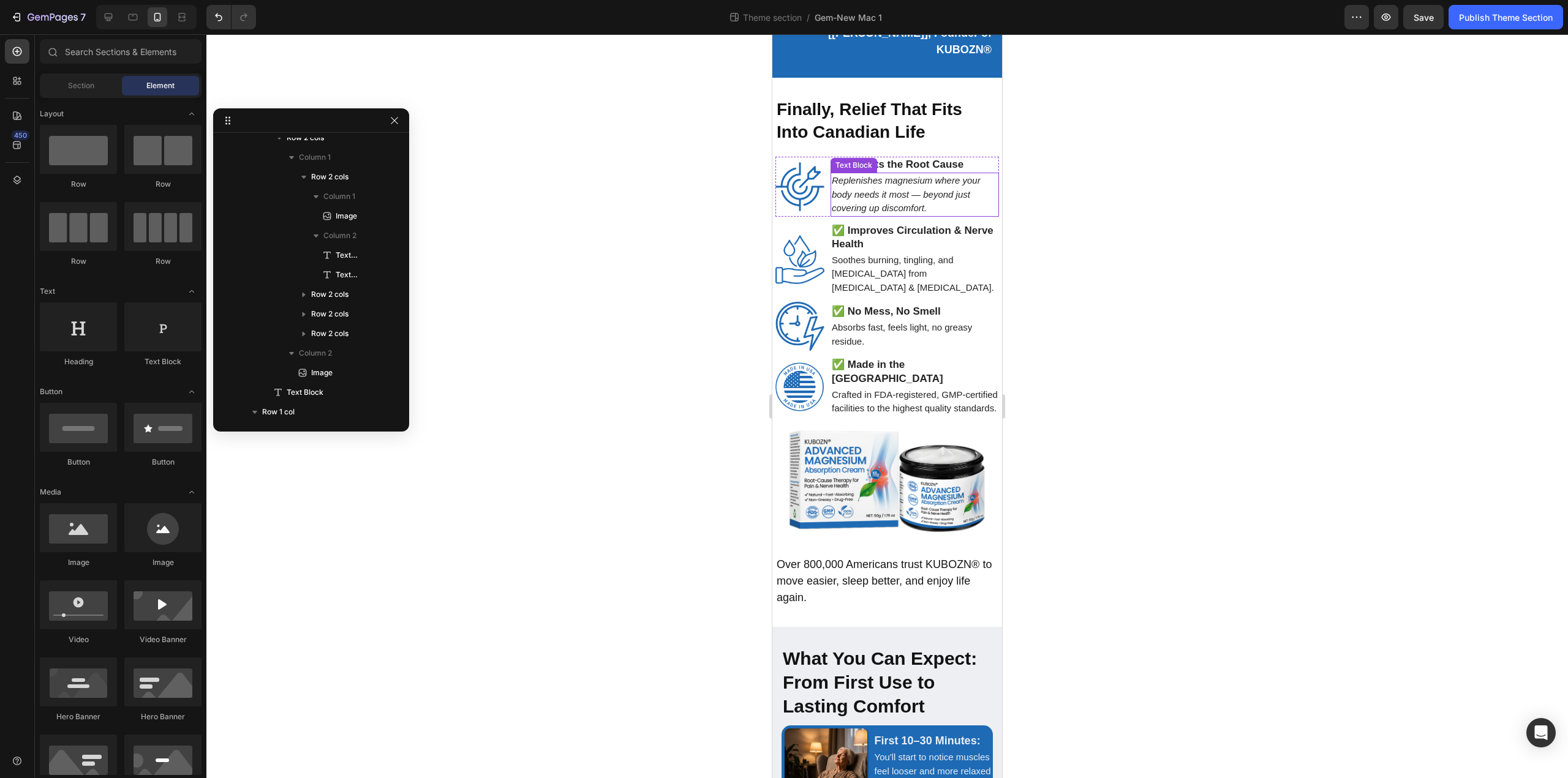
click at [909, 202] on icon "Replenishes magnesium where your body needs it most — beyond just covering up d…" at bounding box center [905, 194] width 149 height 38
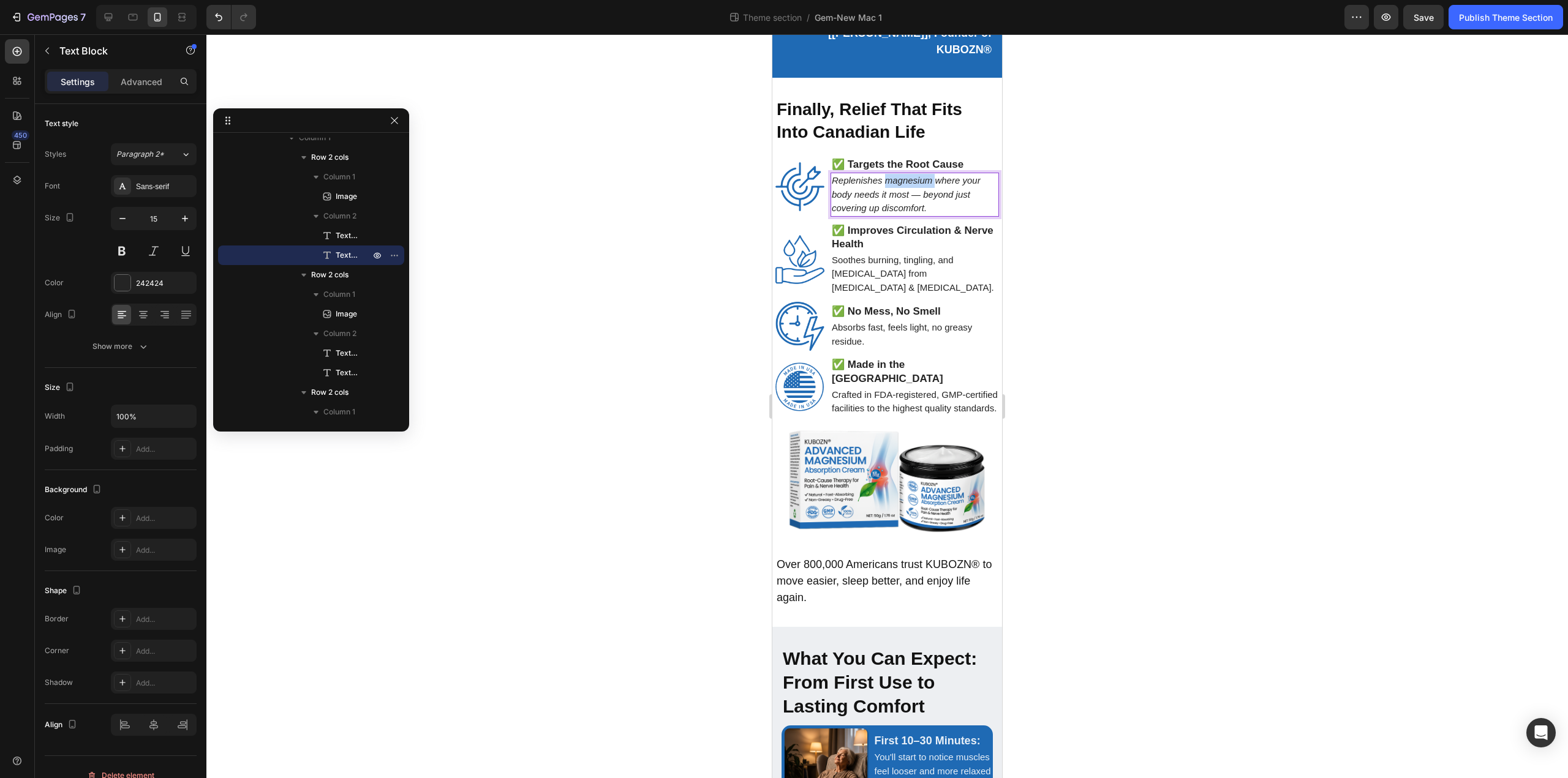
click at [894, 187] on icon "Replenishes magnesium where your body needs it most — beyond just covering up d…" at bounding box center [905, 194] width 149 height 38
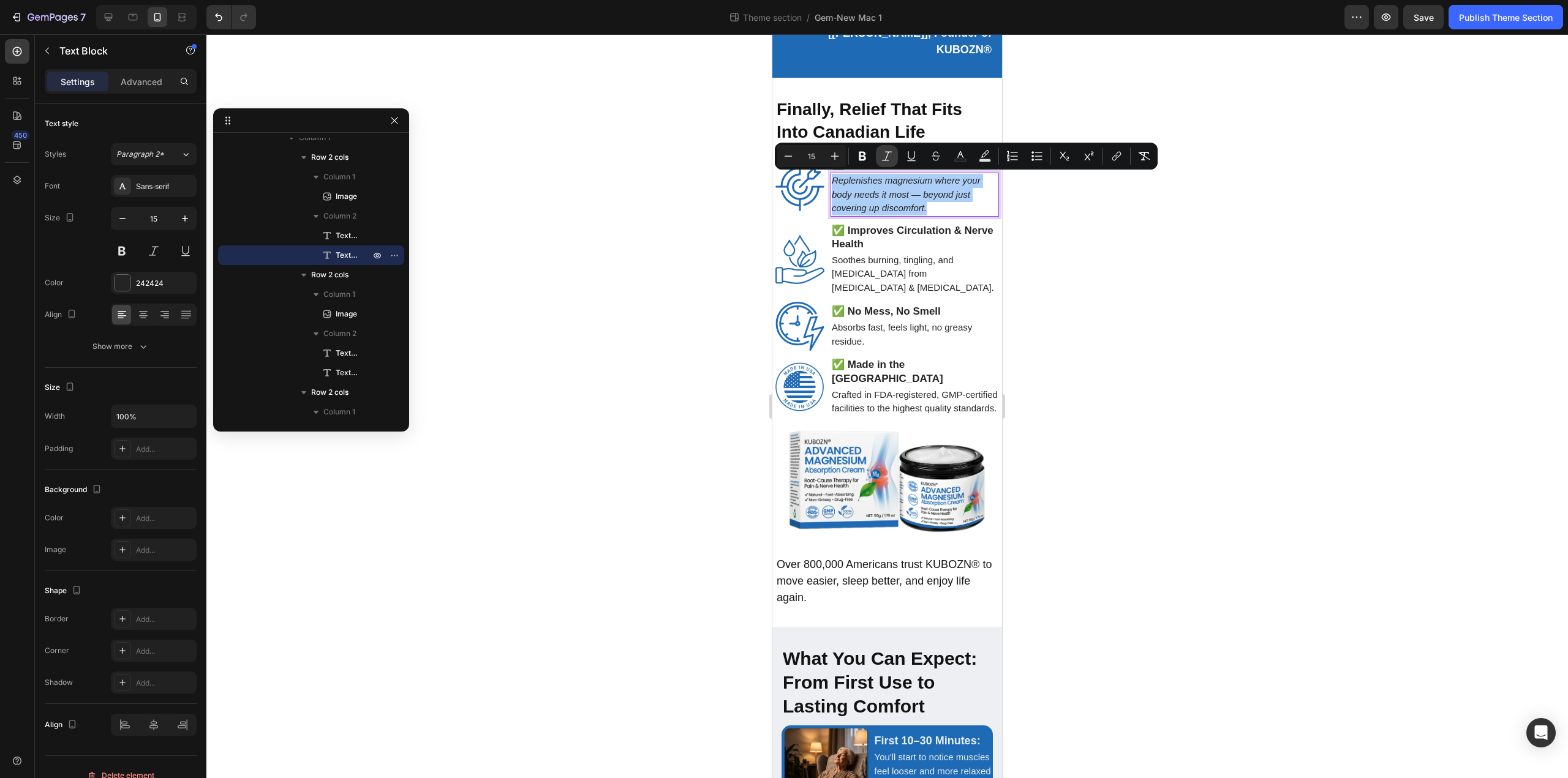
click at [887, 159] on icon "Editor contextual toolbar" at bounding box center [887, 156] width 13 height 13
click at [1070, 228] on div at bounding box center [887, 405] width 1361 height 743
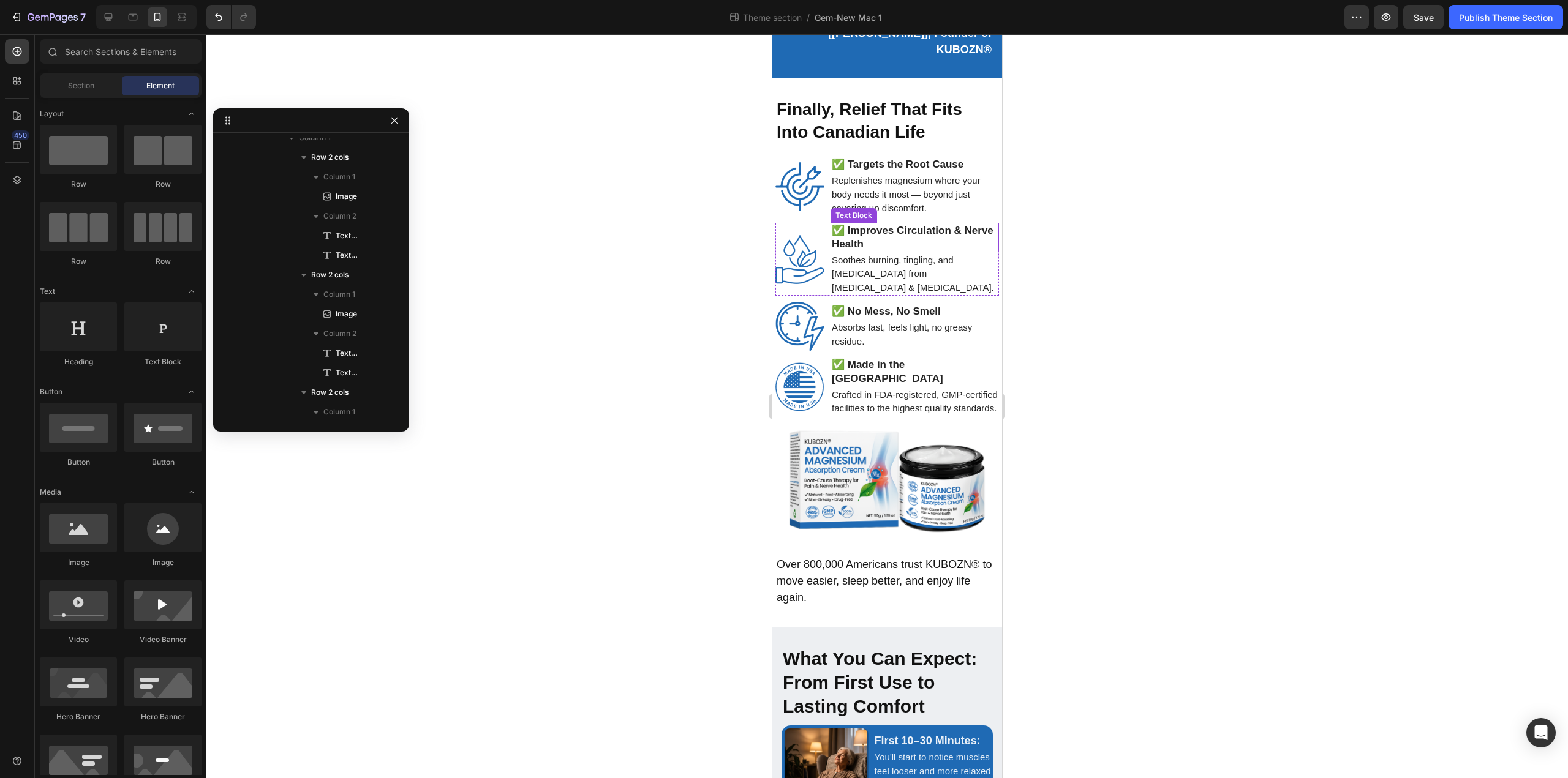
click at [870, 240] on strong "✅ Improves Circulation & Nerve Health" at bounding box center [912, 237] width 162 height 25
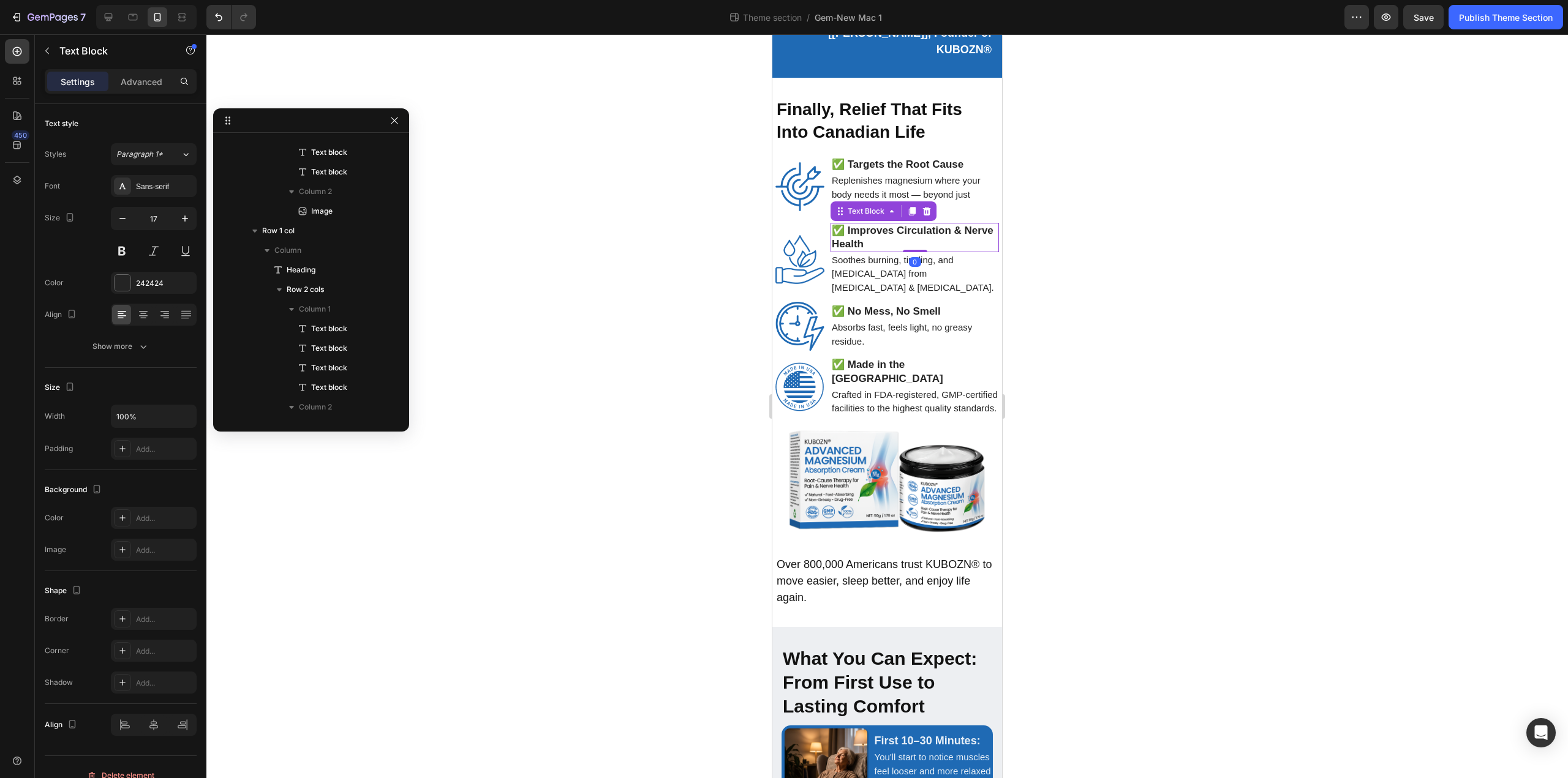
scroll to position [1082, 0]
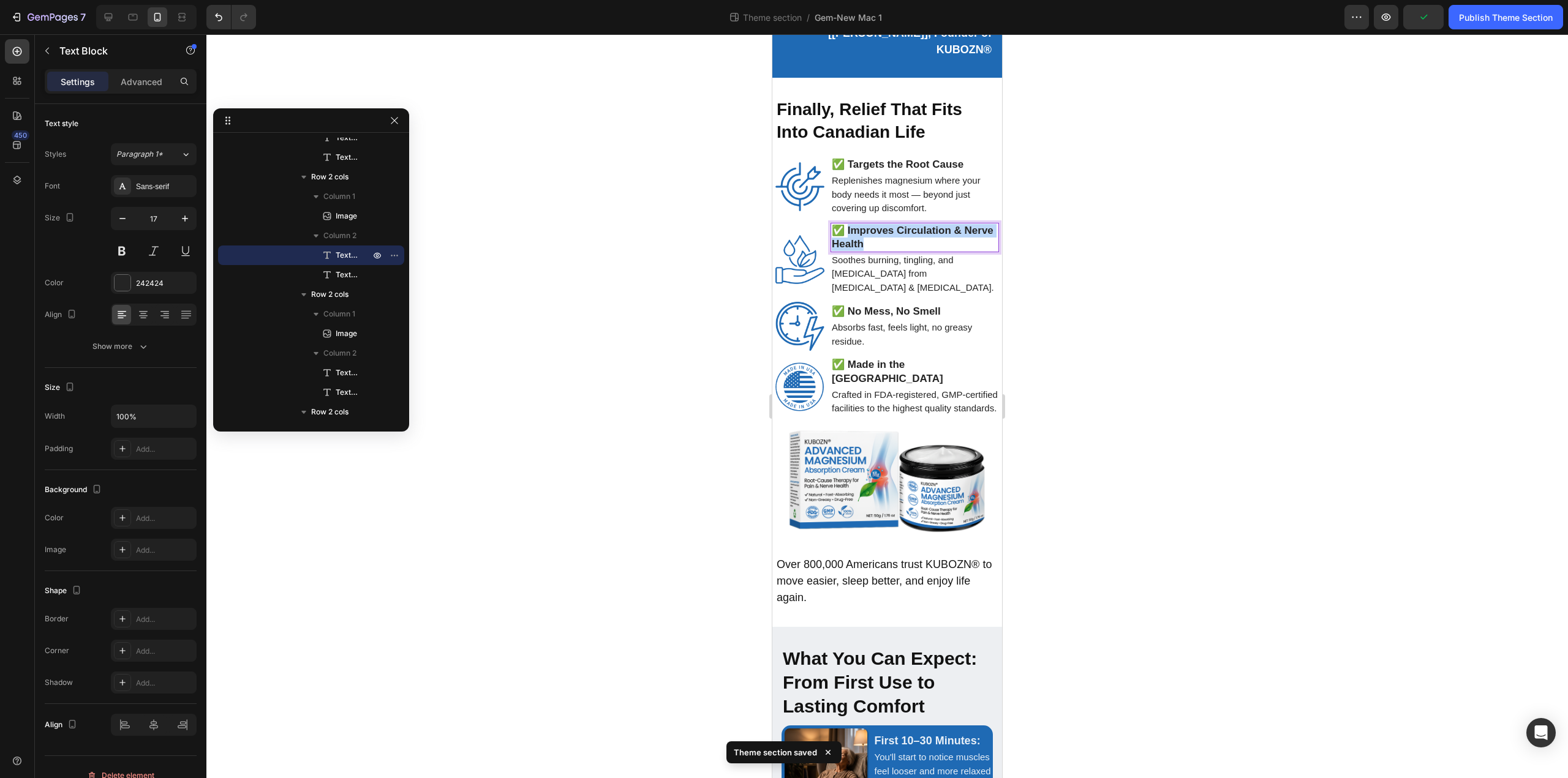
drag, startPoint x: 900, startPoint y: 245, endPoint x: 849, endPoint y: 233, distance: 52.4
click at [894, 274] on p "Soothes burning, tingling, and [MEDICAL_DATA] from [MEDICAL_DATA] & [MEDICAL_DA…" at bounding box center [914, 274] width 166 height 42
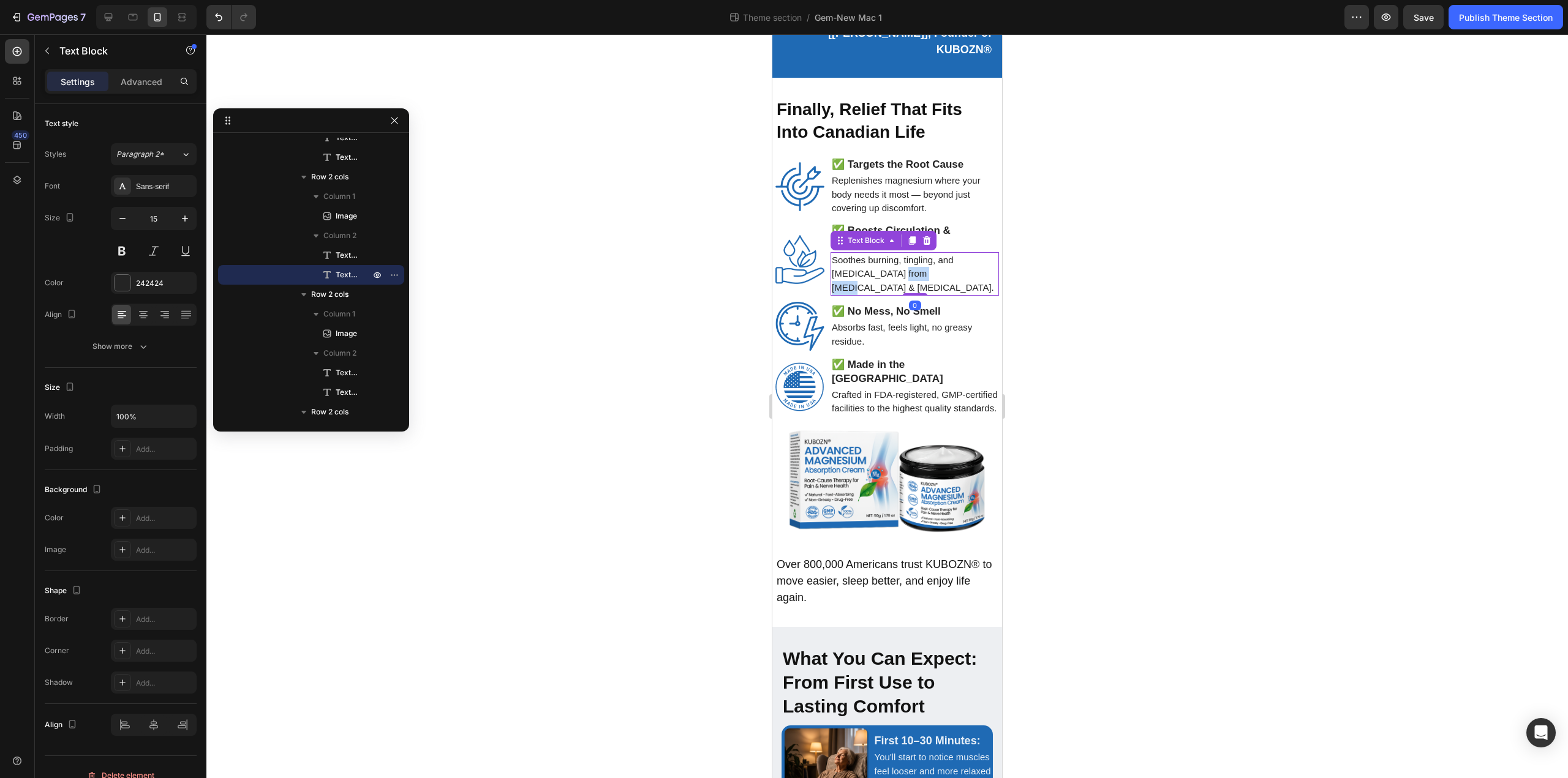
click at [894, 274] on p "Soothes burning, tingling, and [MEDICAL_DATA] from [MEDICAL_DATA] & [MEDICAL_DA…" at bounding box center [914, 274] width 166 height 42
click at [894, 270] on icon "Eases [MEDICAL_DATA] and tension so you can move easier, stay active, and rest …" at bounding box center [913, 274] width 165 height 38
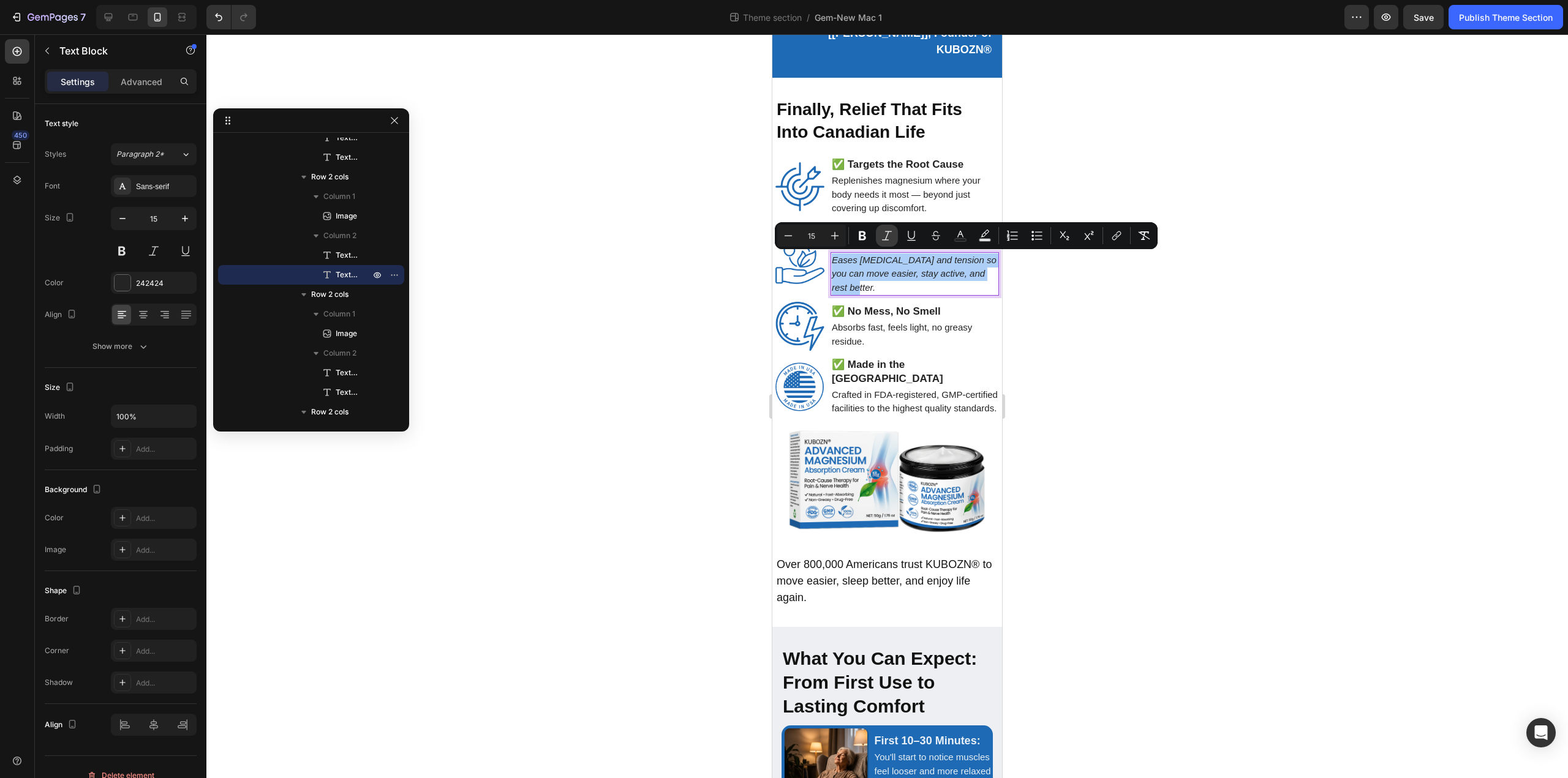
click at [890, 234] on icon "Editor contextual toolbar" at bounding box center [887, 236] width 13 height 13
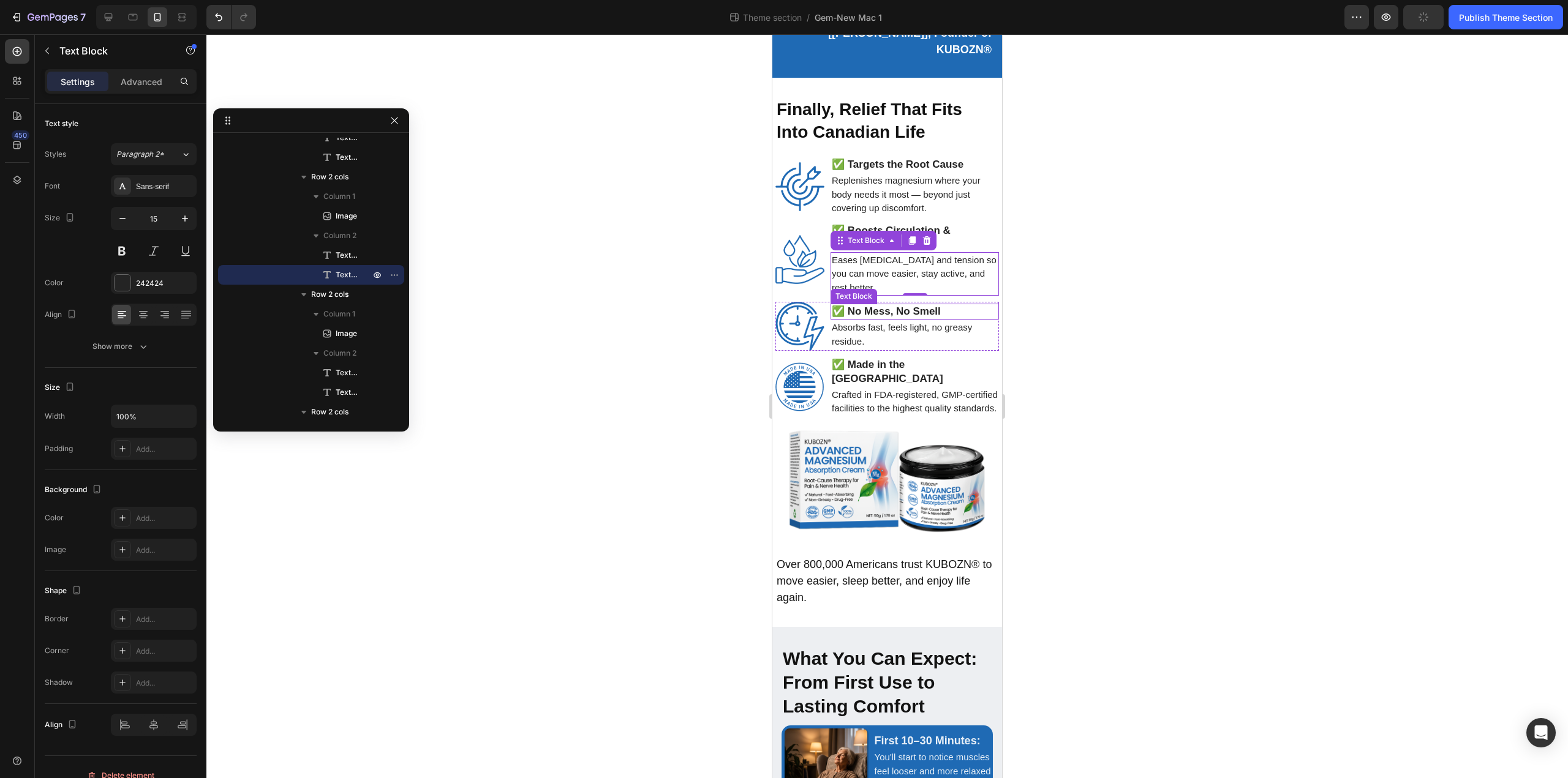
click at [909, 313] on strong "✅ No Mess, No Smell" at bounding box center [886, 311] width 109 height 12
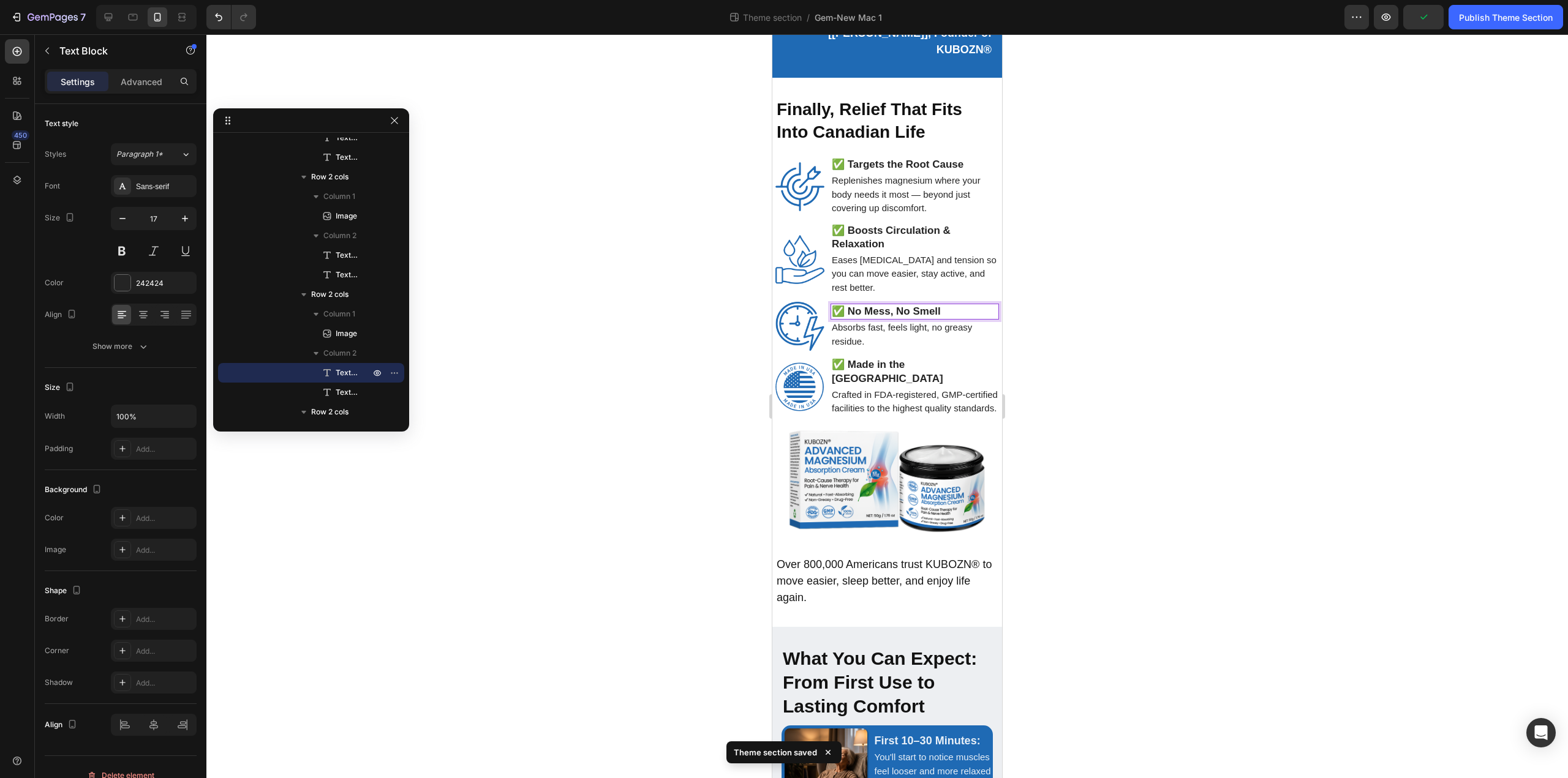
scroll to position [2393, 0]
drag, startPoint x: 849, startPoint y: 312, endPoint x: 932, endPoint y: 316, distance: 83.1
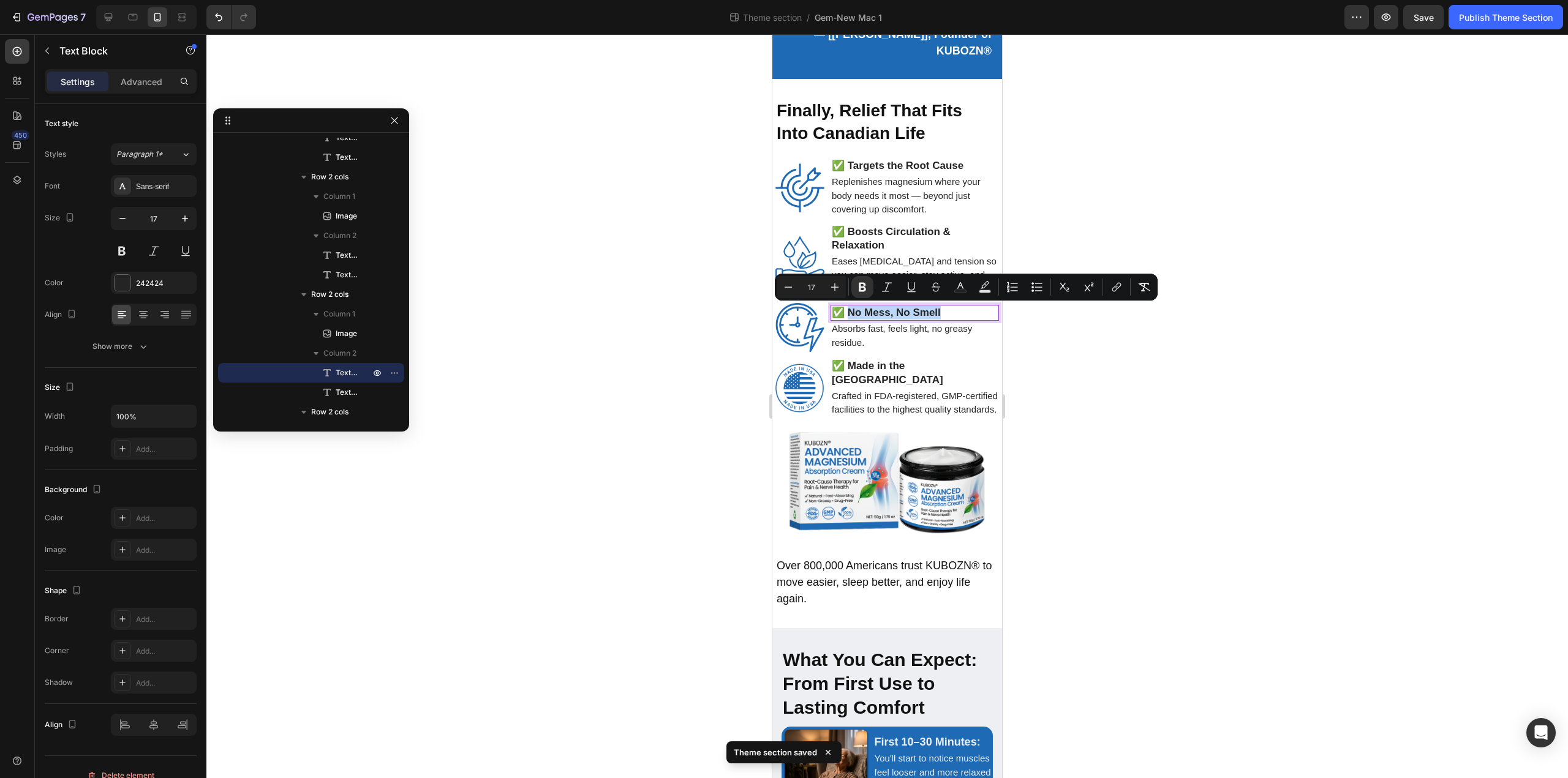
drag, startPoint x: 851, startPoint y: 314, endPoint x: 946, endPoint y: 314, distance: 95.0
click at [946, 314] on p "✅ No Mess, No Smell" at bounding box center [914, 312] width 166 height 13
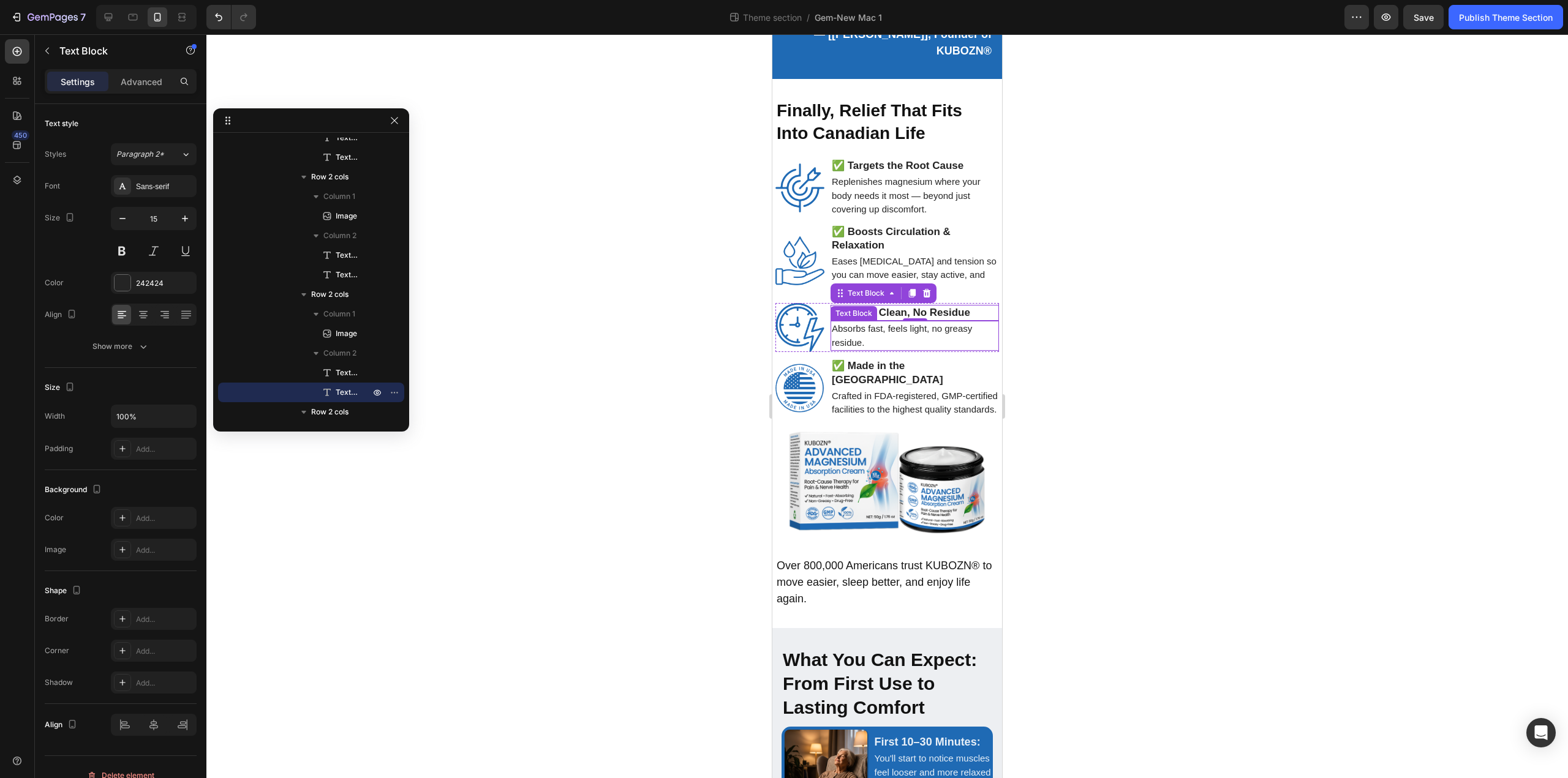
click at [883, 337] on p "Absorbs fast, feels light, no greasy residue." at bounding box center [914, 335] width 166 height 28
click at [874, 366] on strong "✅ Made in the [GEOGRAPHIC_DATA]" at bounding box center [887, 373] width 111 height 25
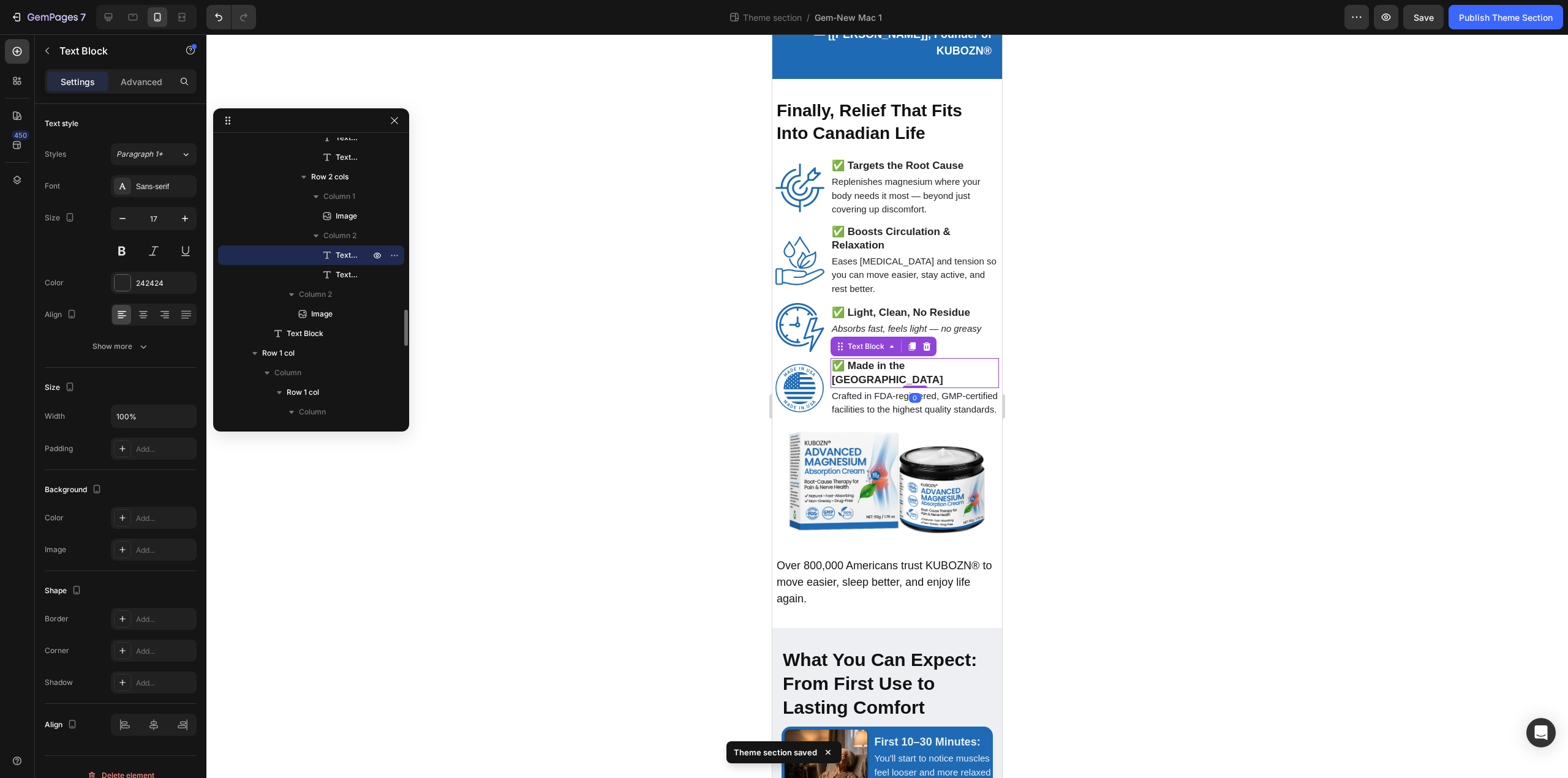
click at [854, 367] on strong "✅ Made in the [GEOGRAPHIC_DATA]" at bounding box center [887, 373] width 111 height 25
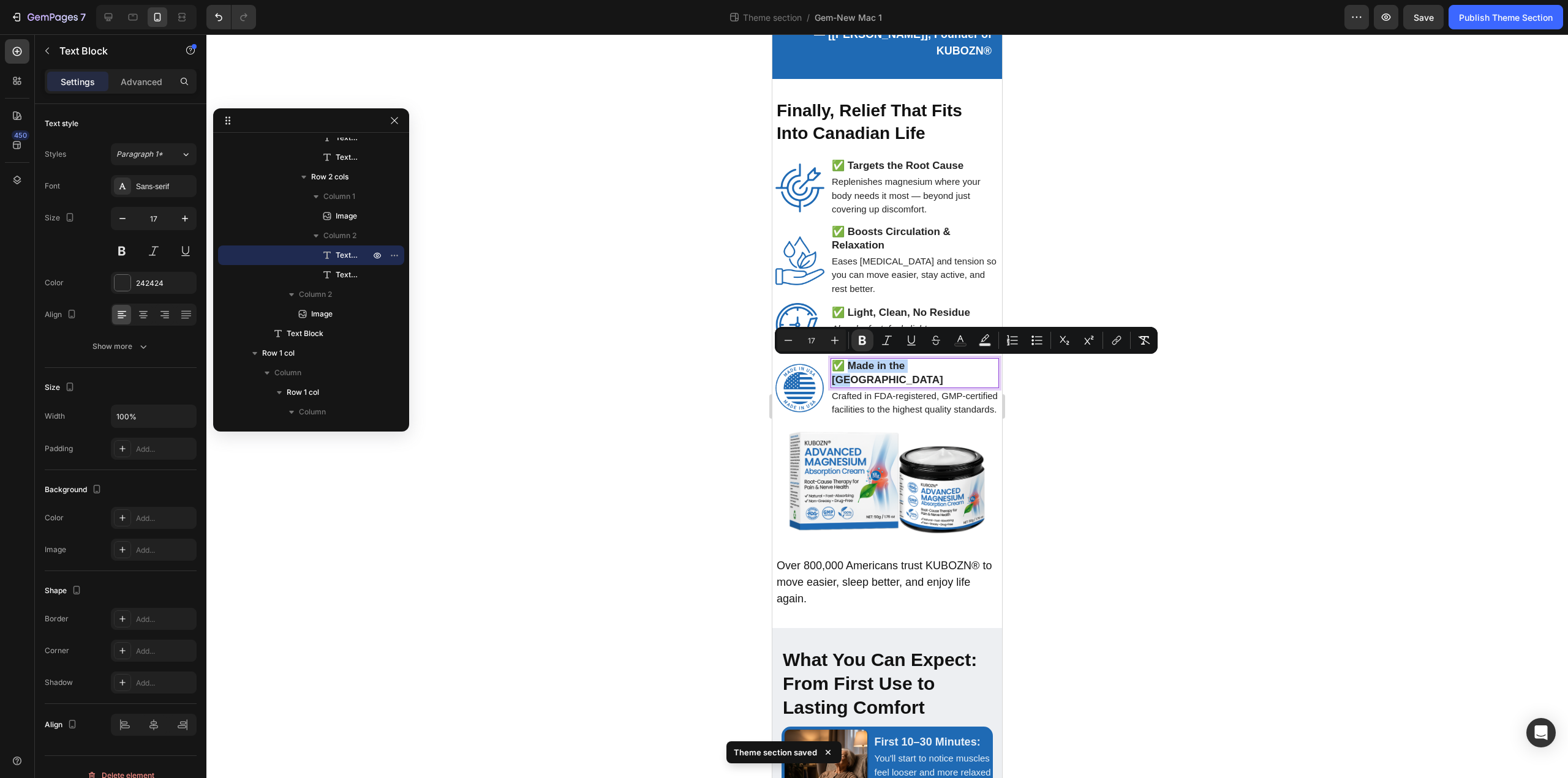
drag, startPoint x: 849, startPoint y: 368, endPoint x: 932, endPoint y: 371, distance: 83.1
click at [932, 371] on p "✅ Made in the [GEOGRAPHIC_DATA]" at bounding box center [914, 373] width 166 height 27
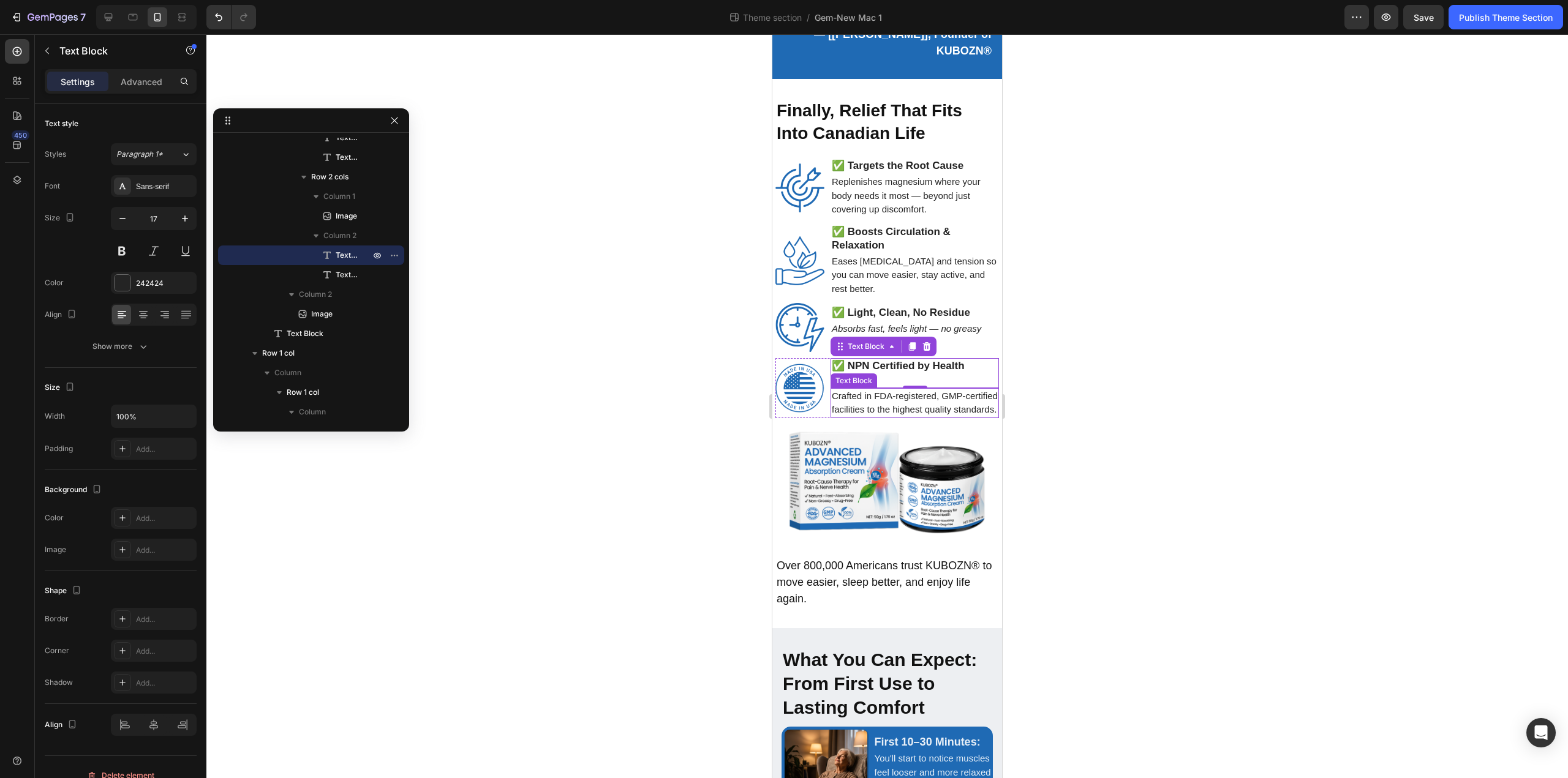
click at [898, 402] on p "Crafted in FDA-registered, GMP-certified facilities to the highest quality stan…" at bounding box center [914, 403] width 166 height 28
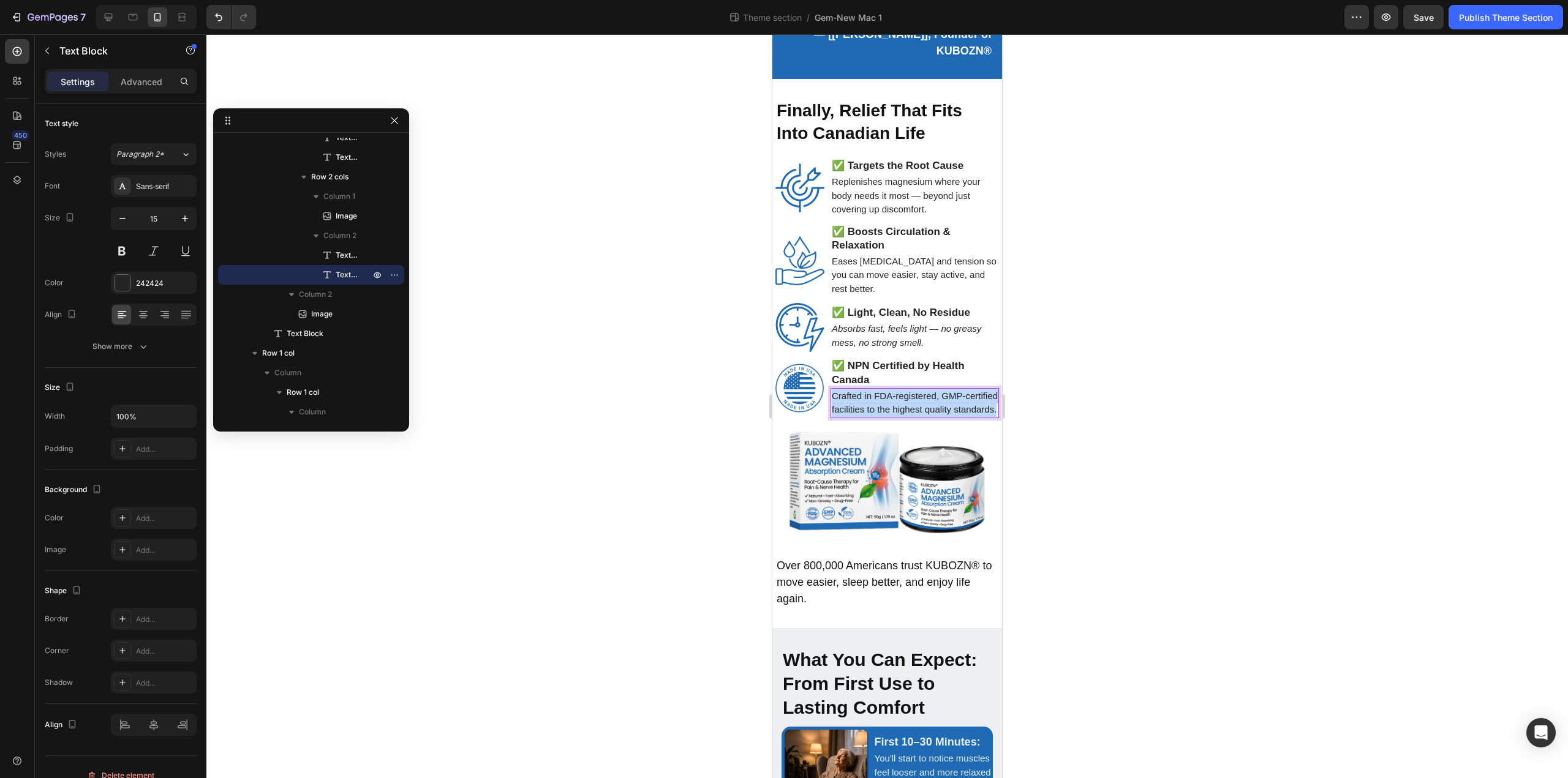
click at [898, 402] on p "Crafted in FDA-registered, GMP-certified facilities to the highest quality stan…" at bounding box center [914, 403] width 166 height 28
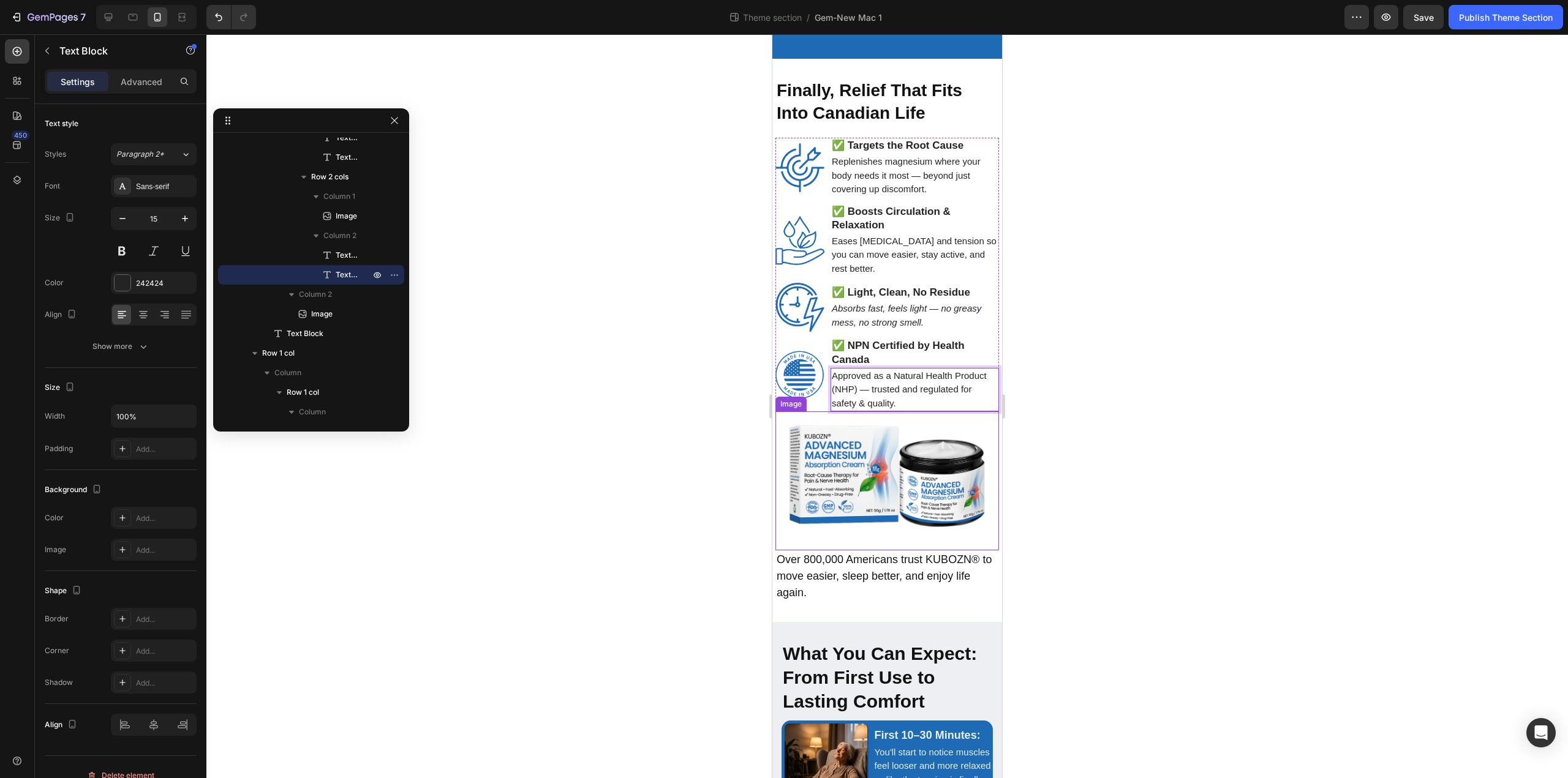
scroll to position [2454, 0]
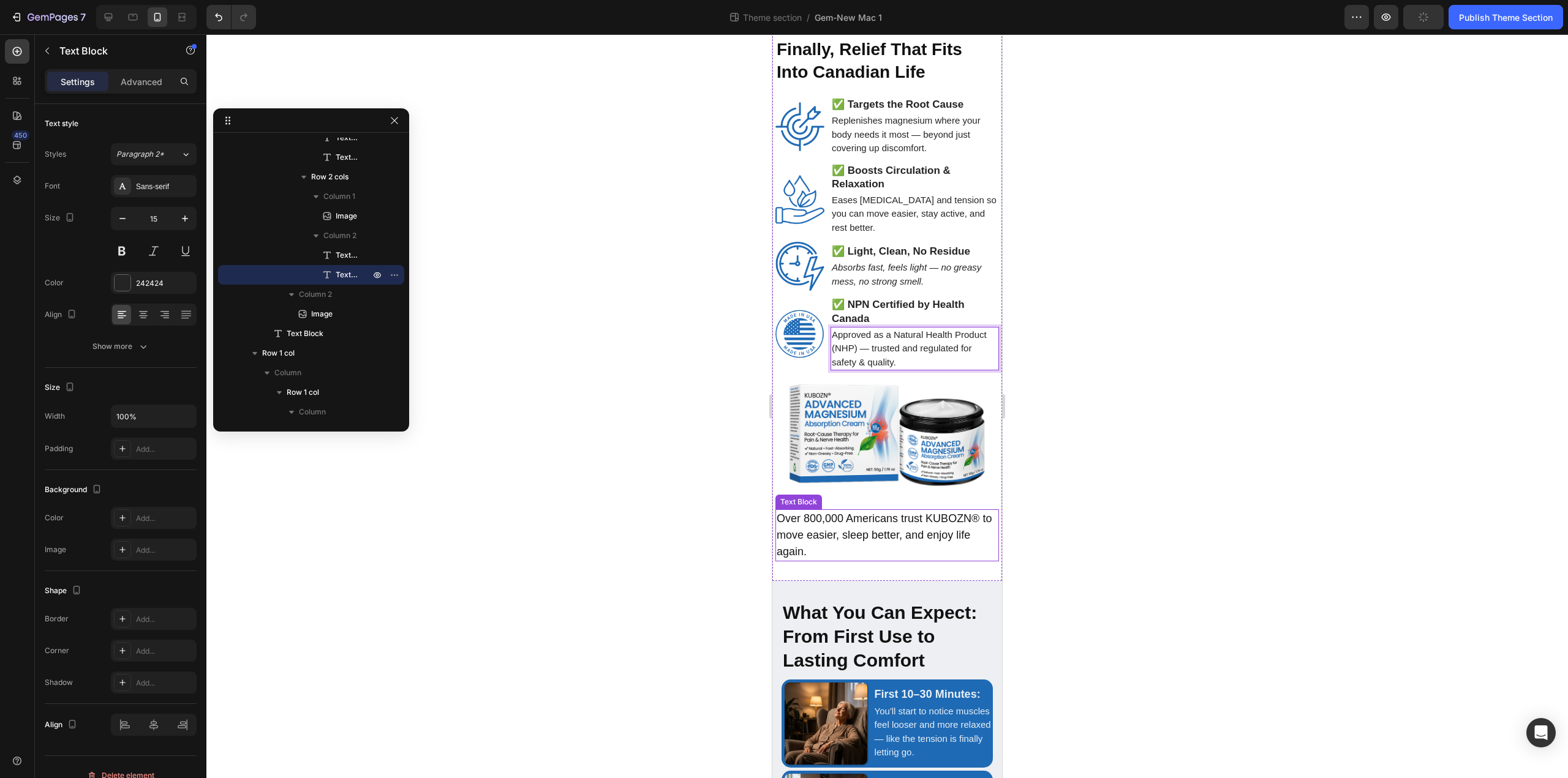
click at [861, 531] on p "Over 800,000 Americans trust KUBOZN® to move easier, sleep better, and enjoy li…" at bounding box center [887, 535] width 221 height 50
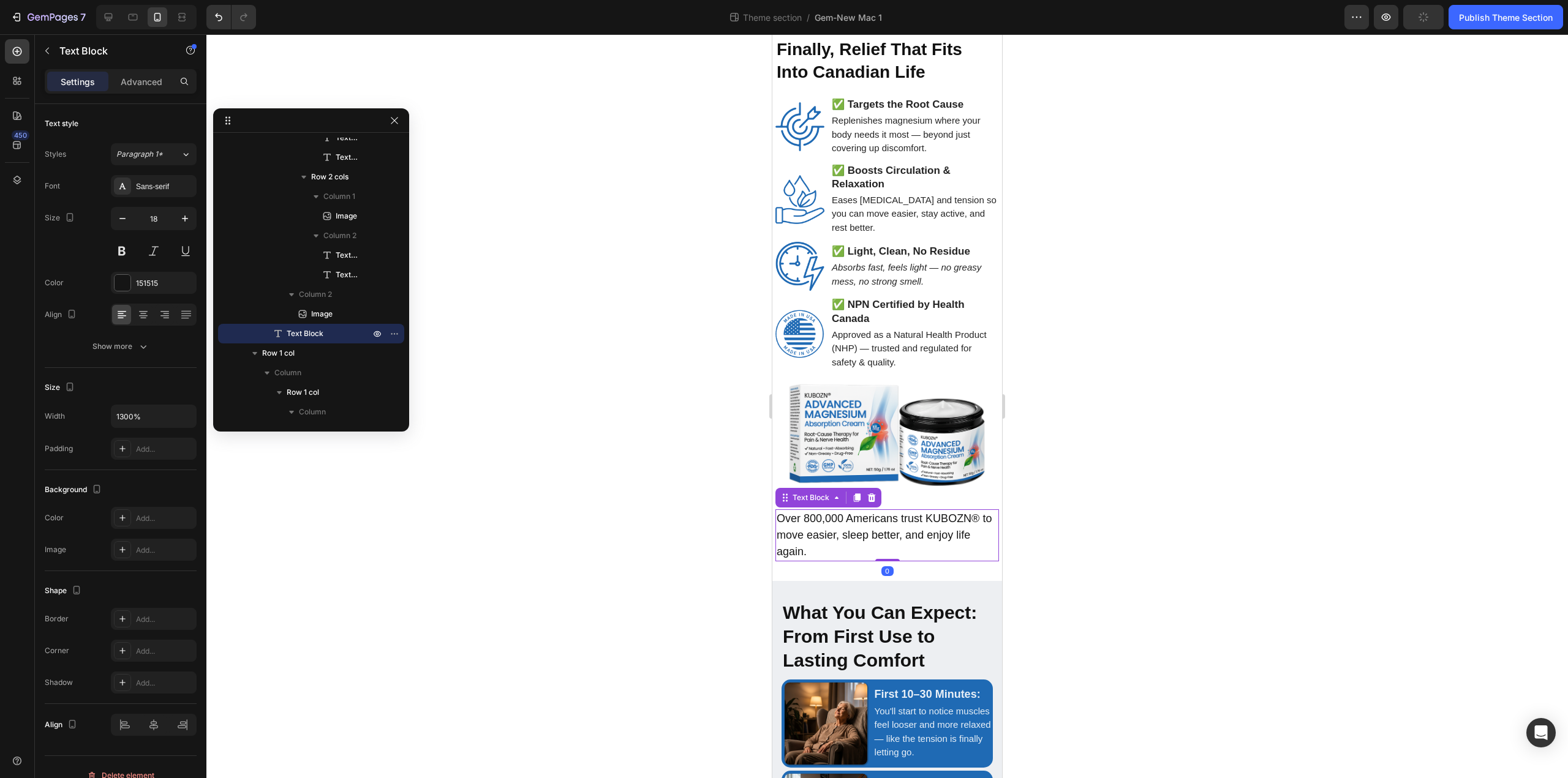
click at [861, 531] on p "Over 800,000 Americans trust KUBOZN® to move easier, sleep better, and enjoy li…" at bounding box center [887, 535] width 221 height 50
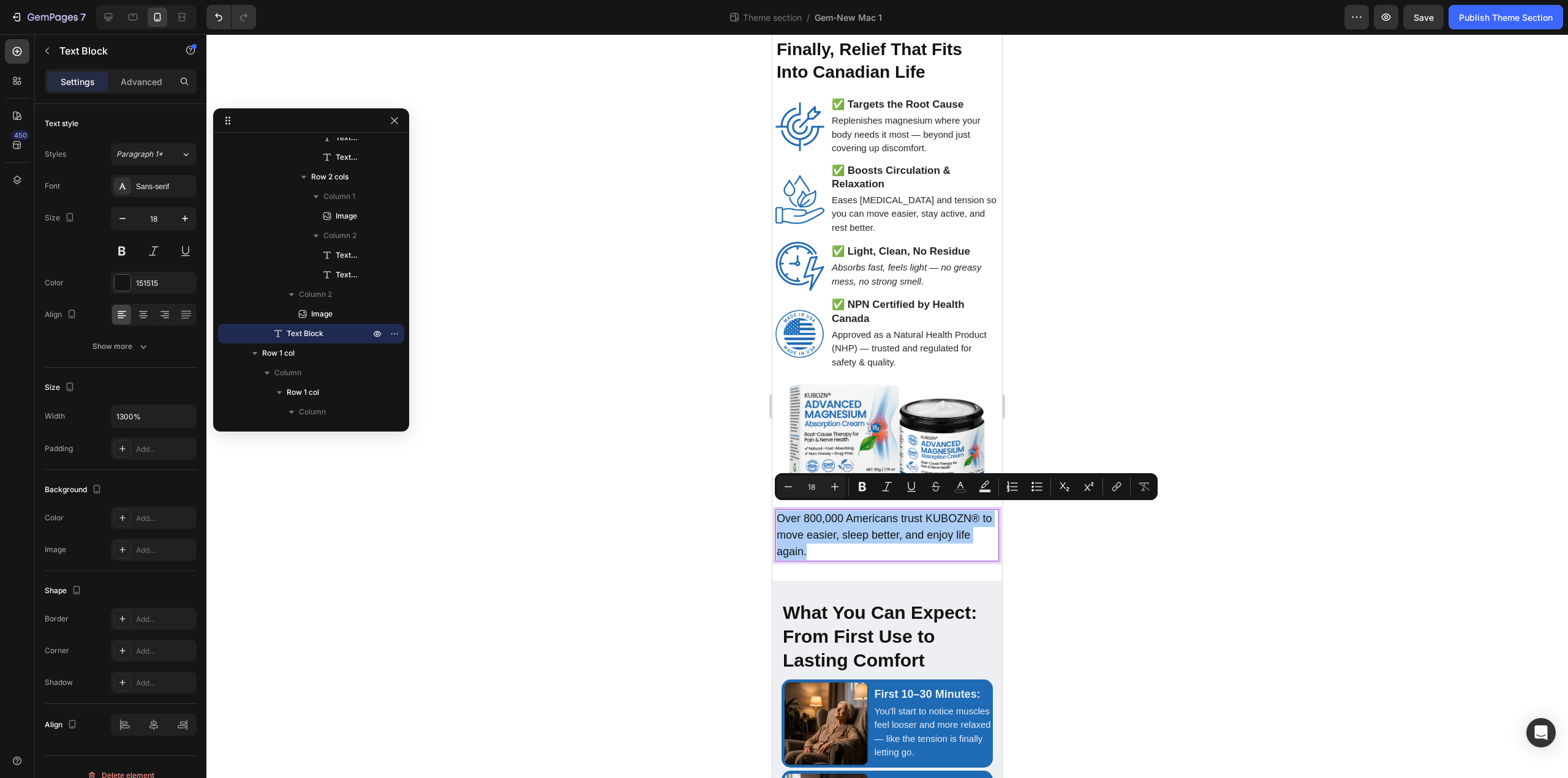
click at [1365, 464] on div at bounding box center [887, 405] width 1361 height 743
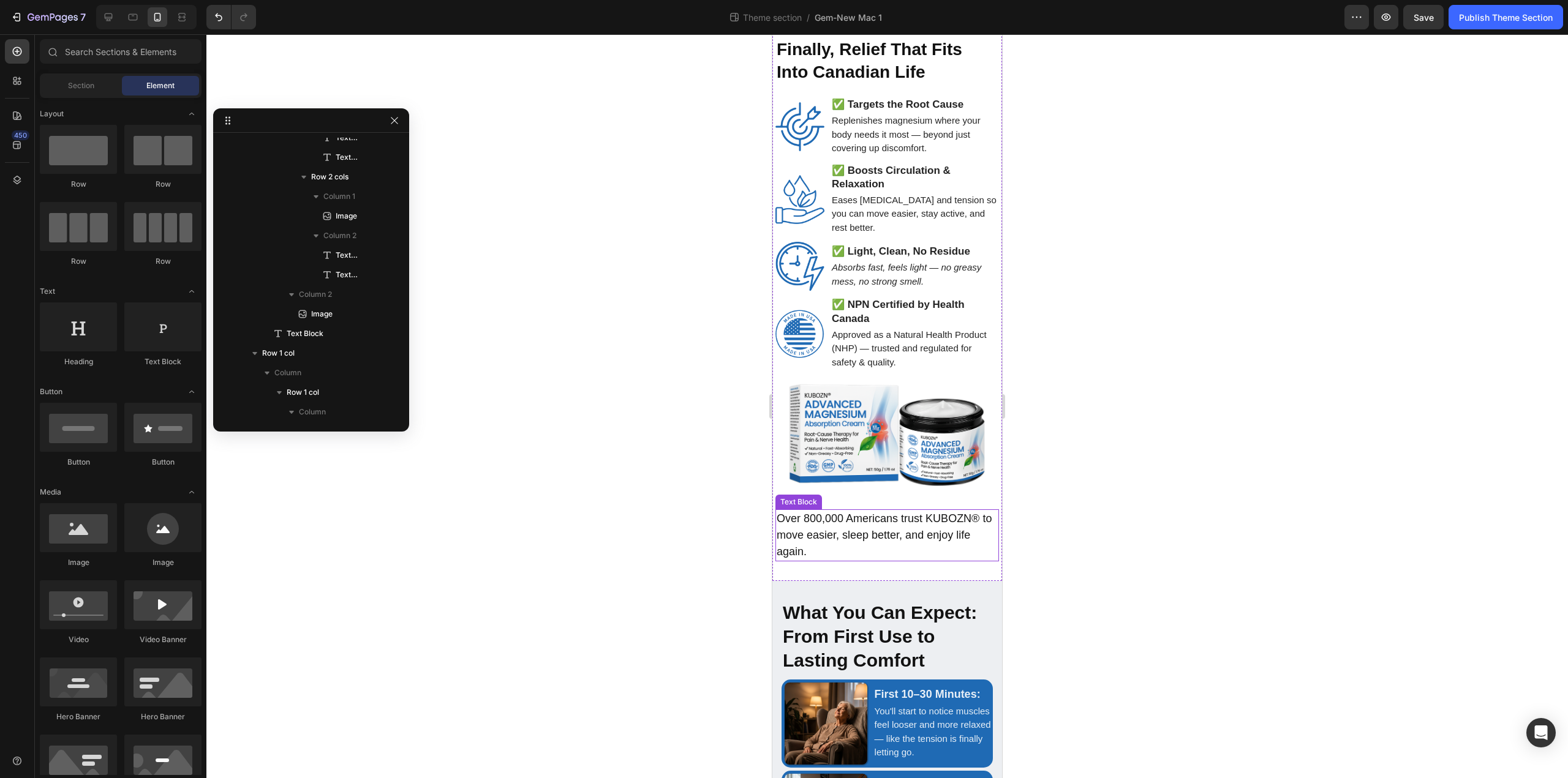
click at [880, 517] on p "Over 800,000 Americans trust KUBOZN® to move easier, sleep better, and enjoy li…" at bounding box center [887, 535] width 221 height 50
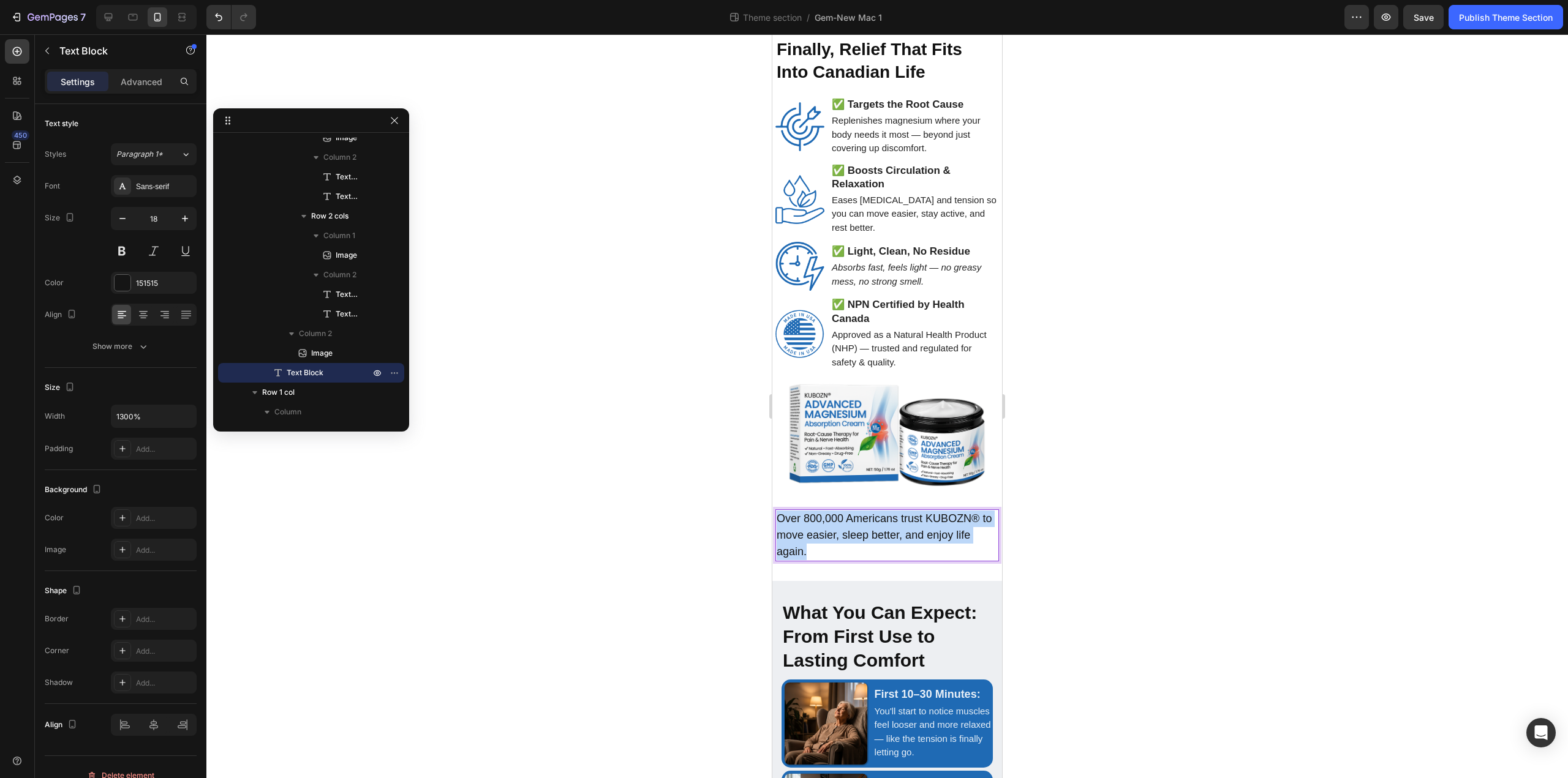
click at [880, 517] on p "Over 800,000 Americans trust KUBOZN® to move easier, sleep better, and enjoy li…" at bounding box center [887, 535] width 221 height 50
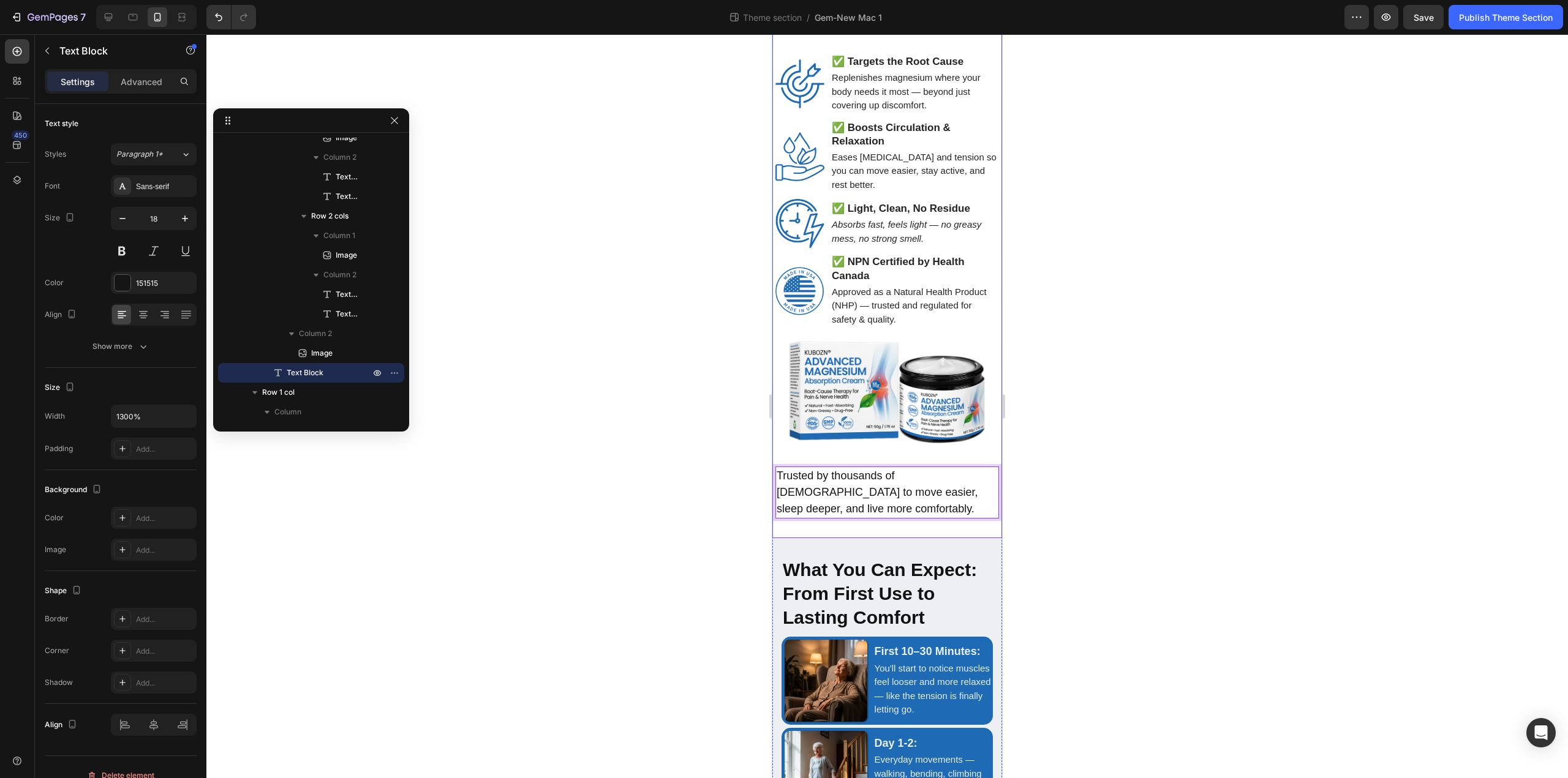
scroll to position [2728, 0]
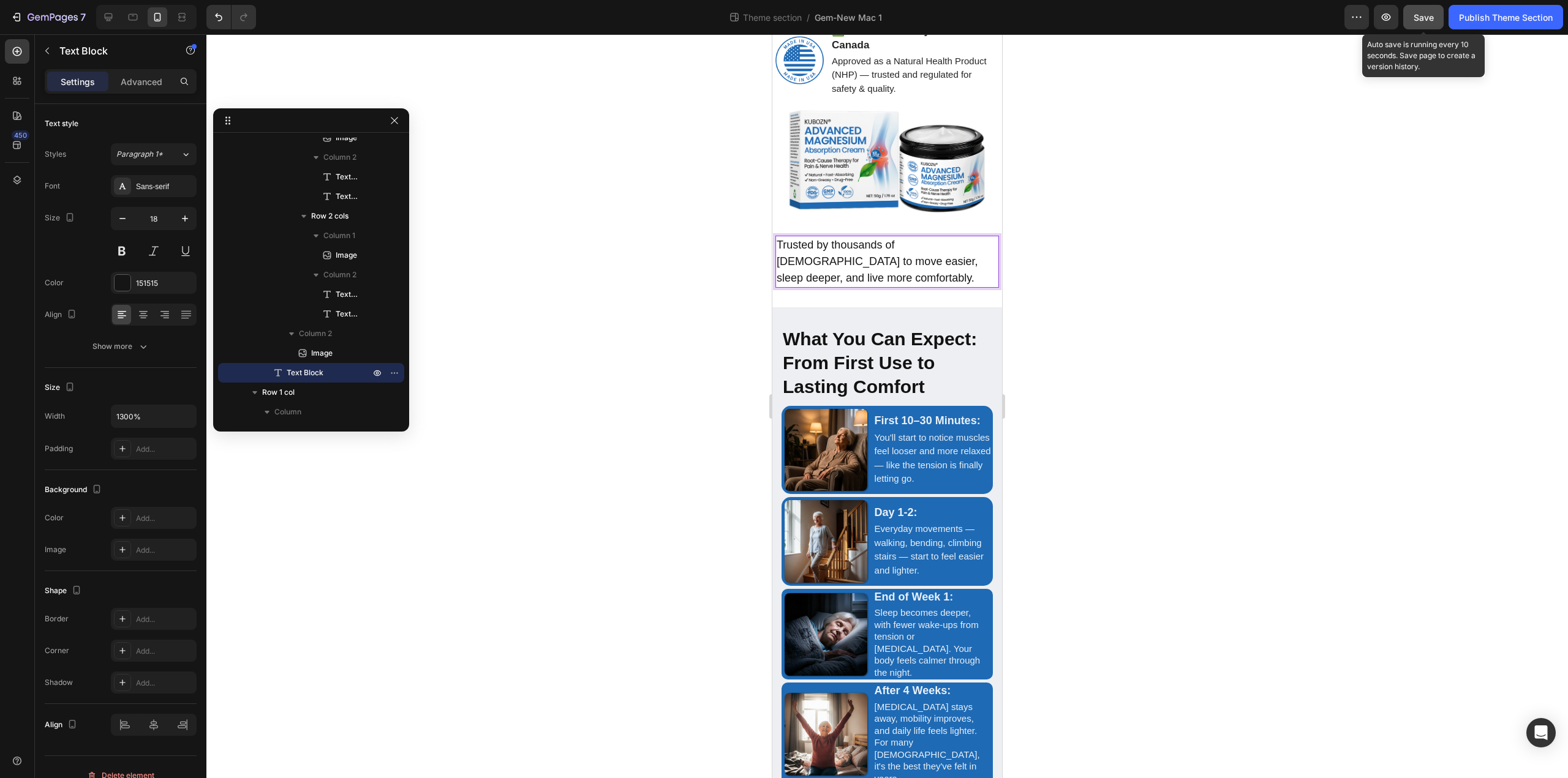
click at [1412, 20] on button "Save" at bounding box center [1423, 17] width 40 height 24
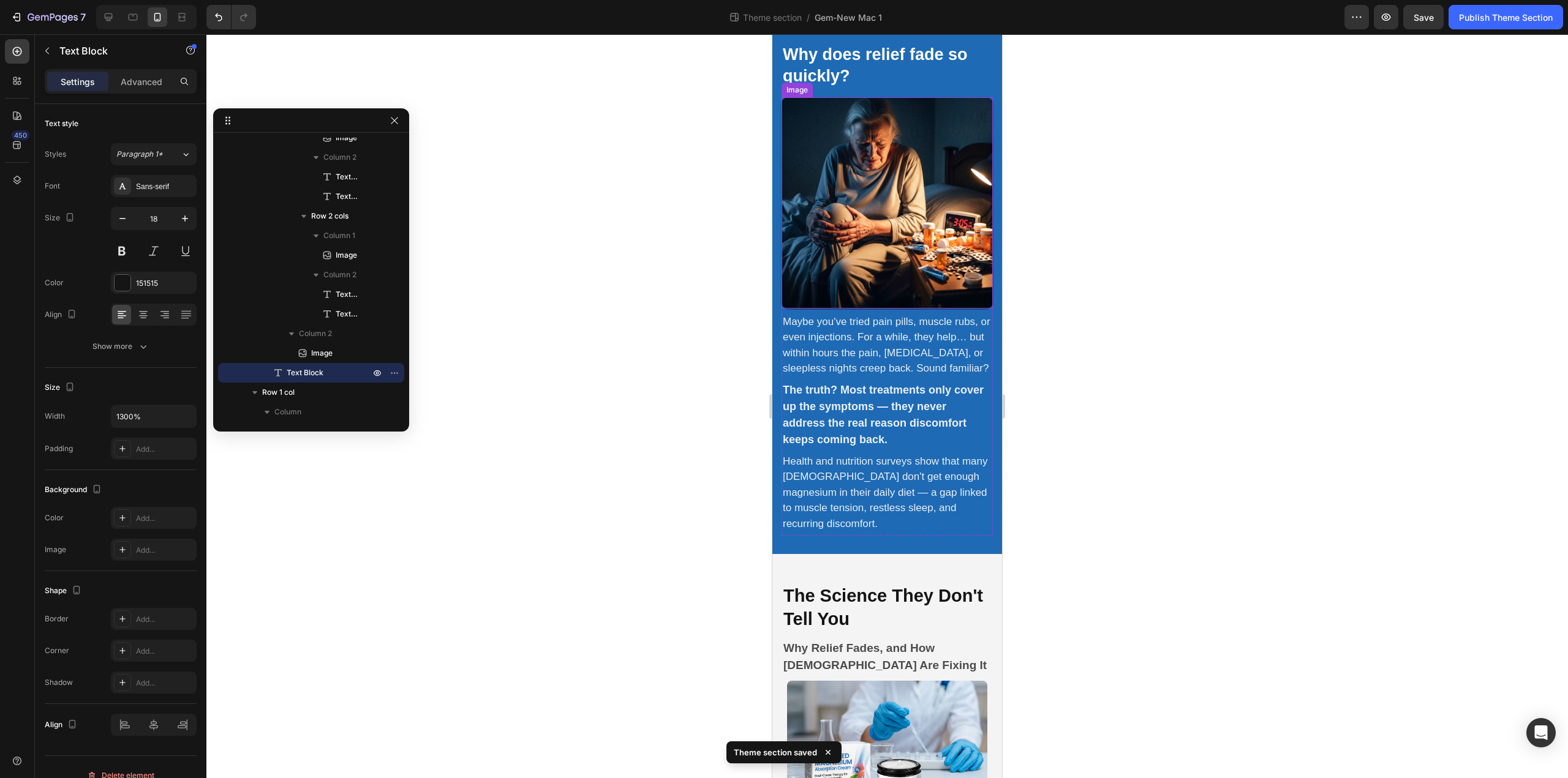
scroll to position [306, 0]
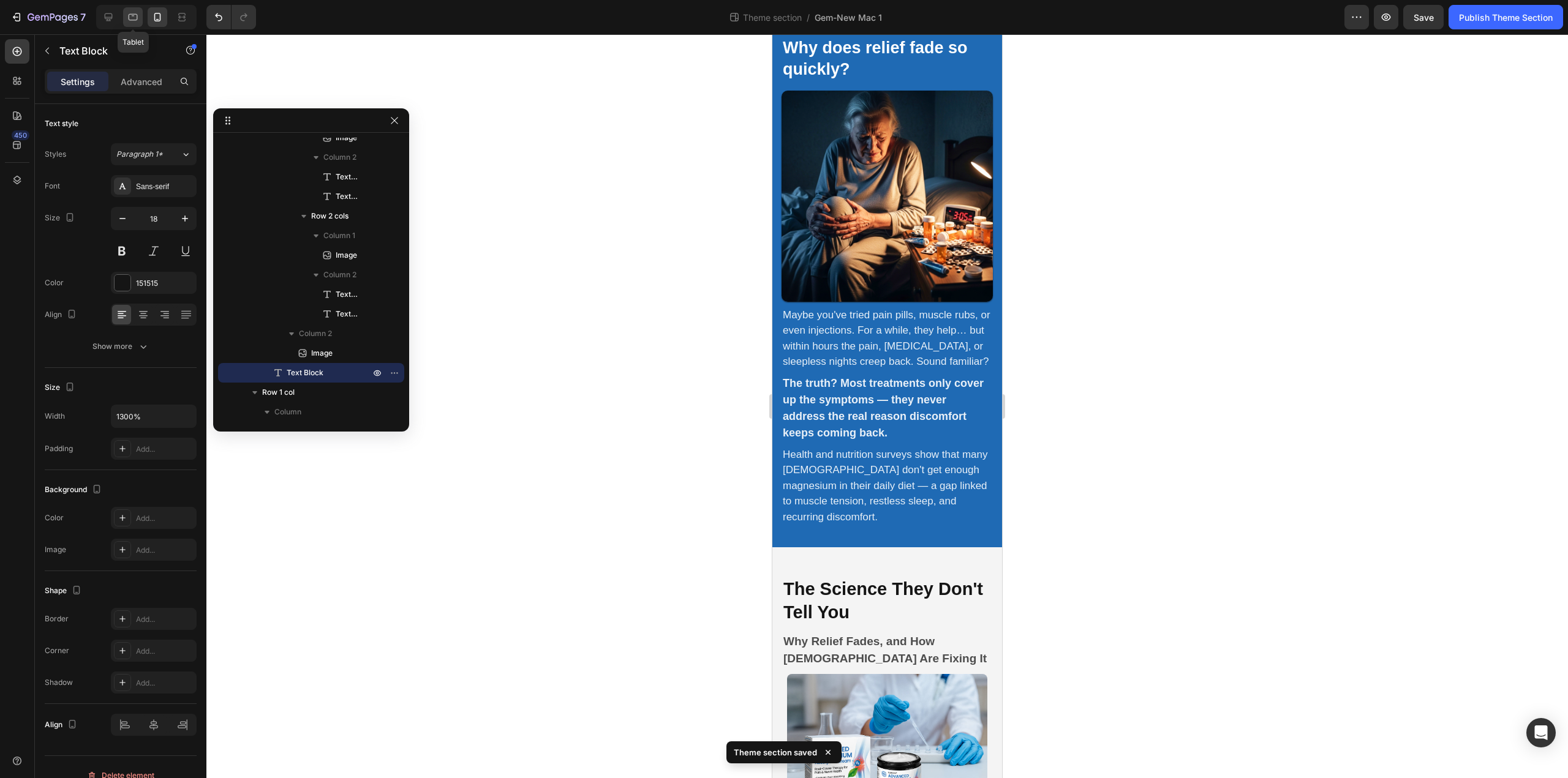
click at [137, 15] on icon at bounding box center [133, 17] width 9 height 7
type input "20"
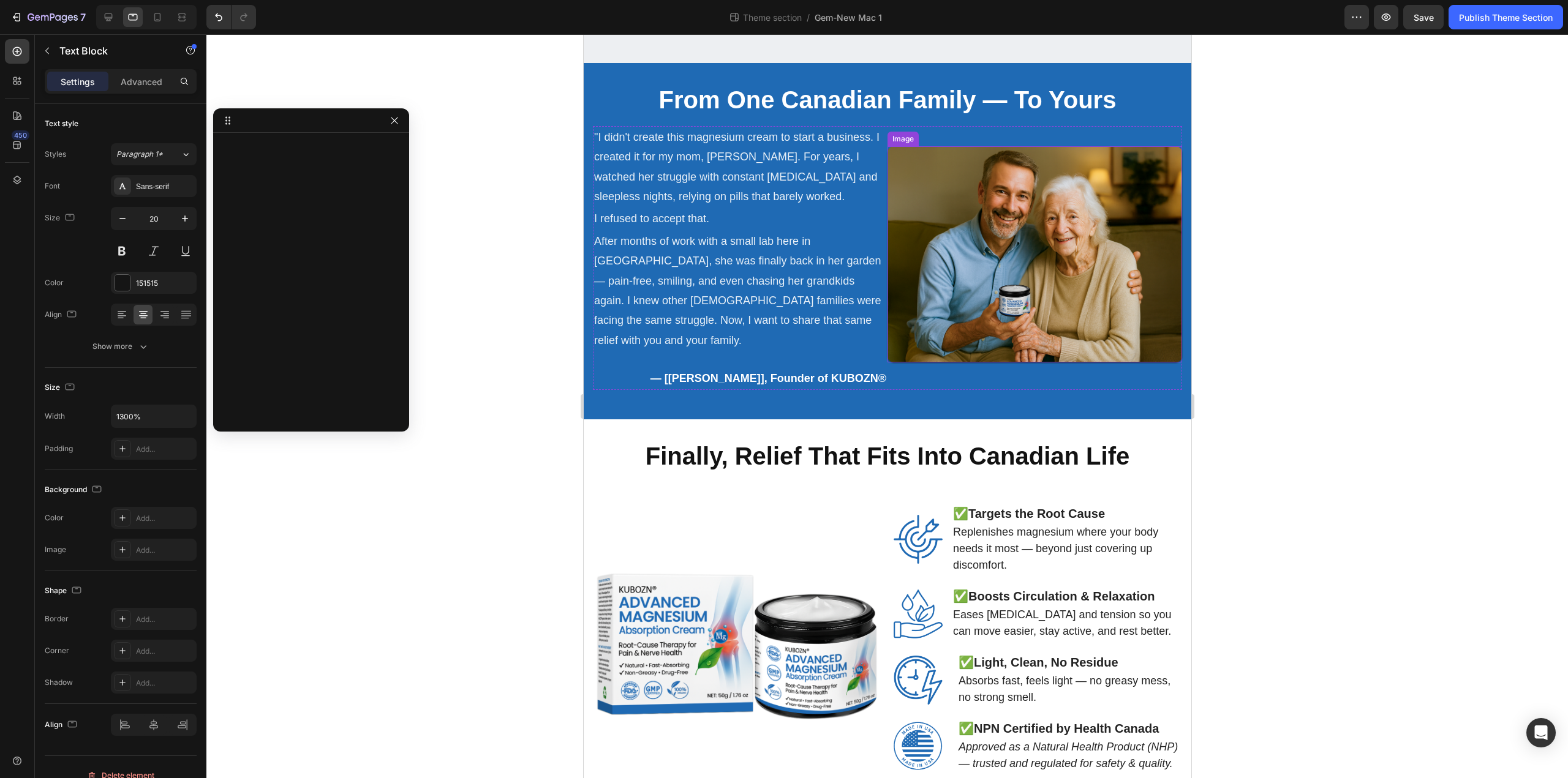
scroll to position [1378, 0]
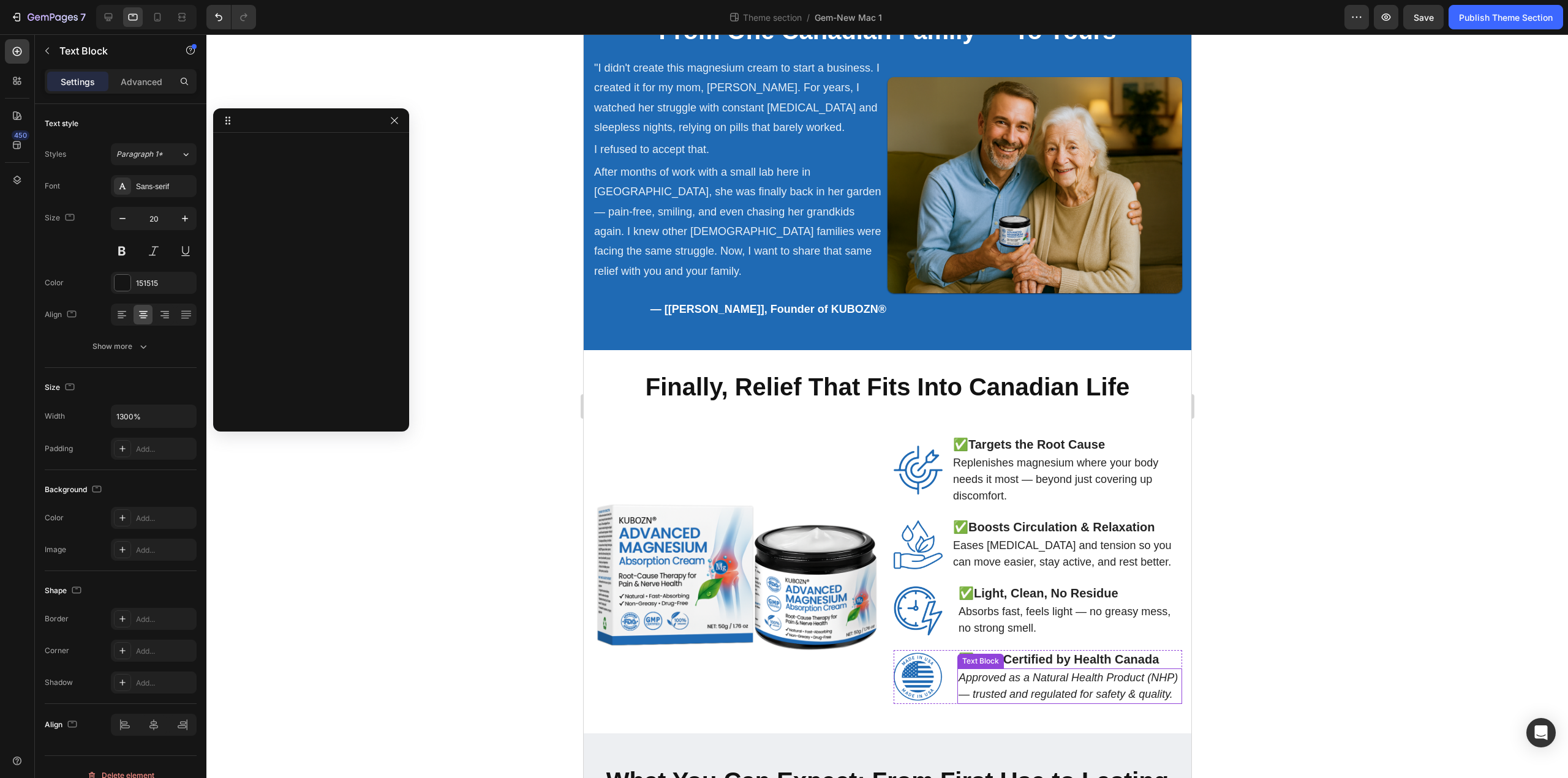
click at [1064, 672] on icon "Approved as a Natural Health Product (NHP) — trusted and regulated for safety &…" at bounding box center [1067, 686] width 219 height 28
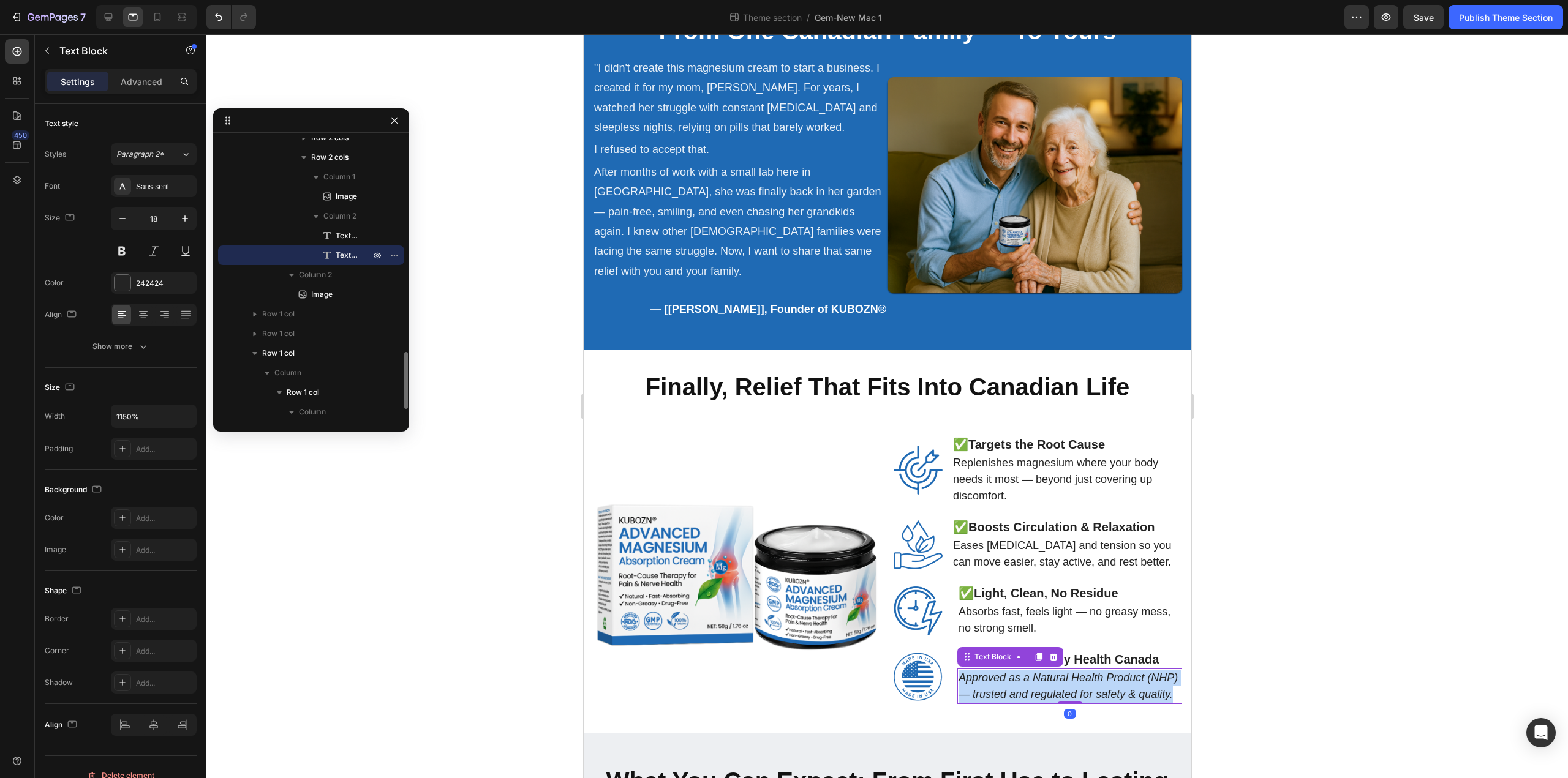
click at [1064, 672] on icon "Approved as a Natural Health Product (NHP) — trusted and regulated for safety &…" at bounding box center [1067, 686] width 219 height 28
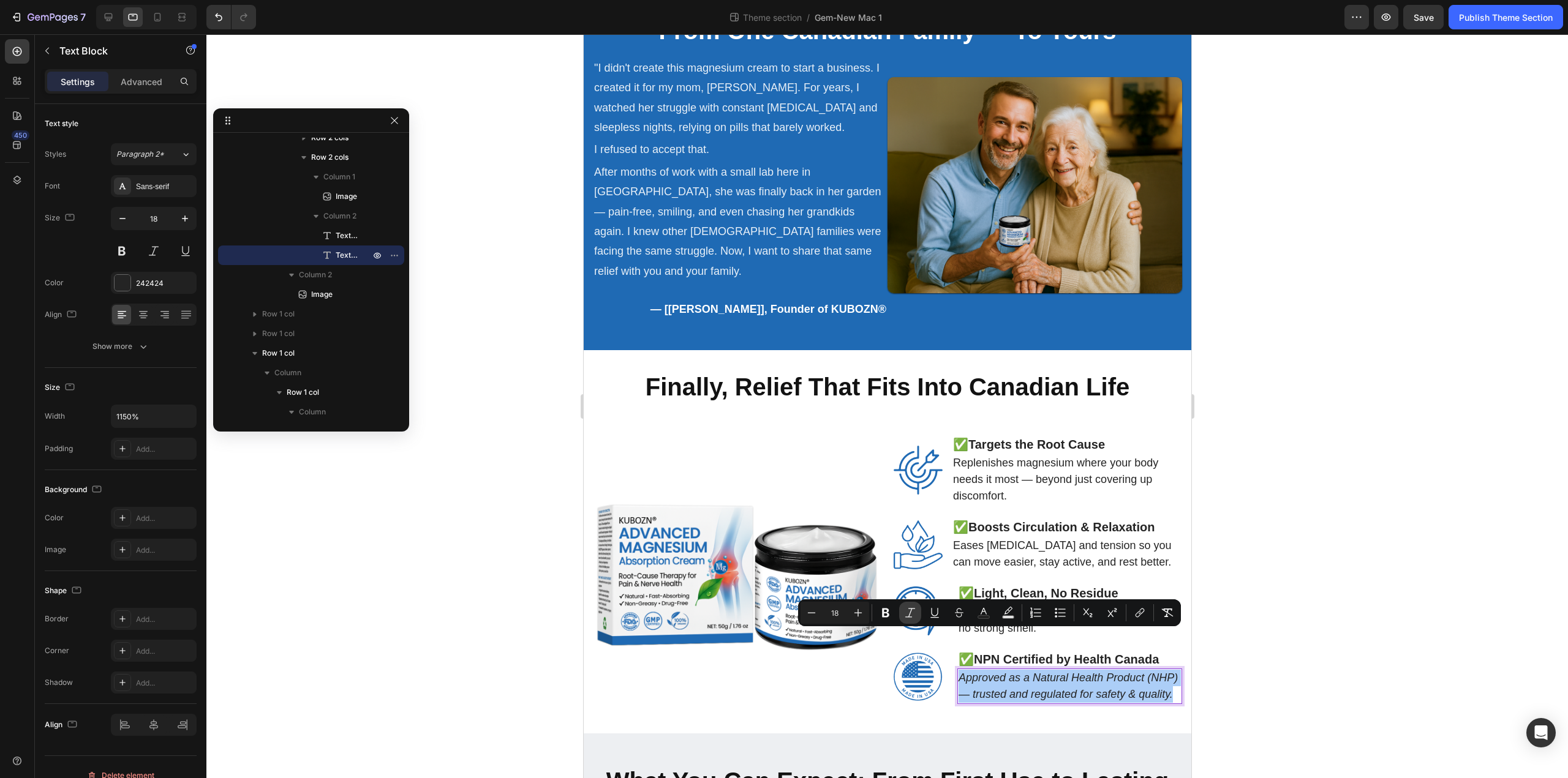
click at [915, 615] on icon "Editor contextual toolbar" at bounding box center [910, 612] width 13 height 13
click at [160, 21] on icon at bounding box center [158, 17] width 13 height 13
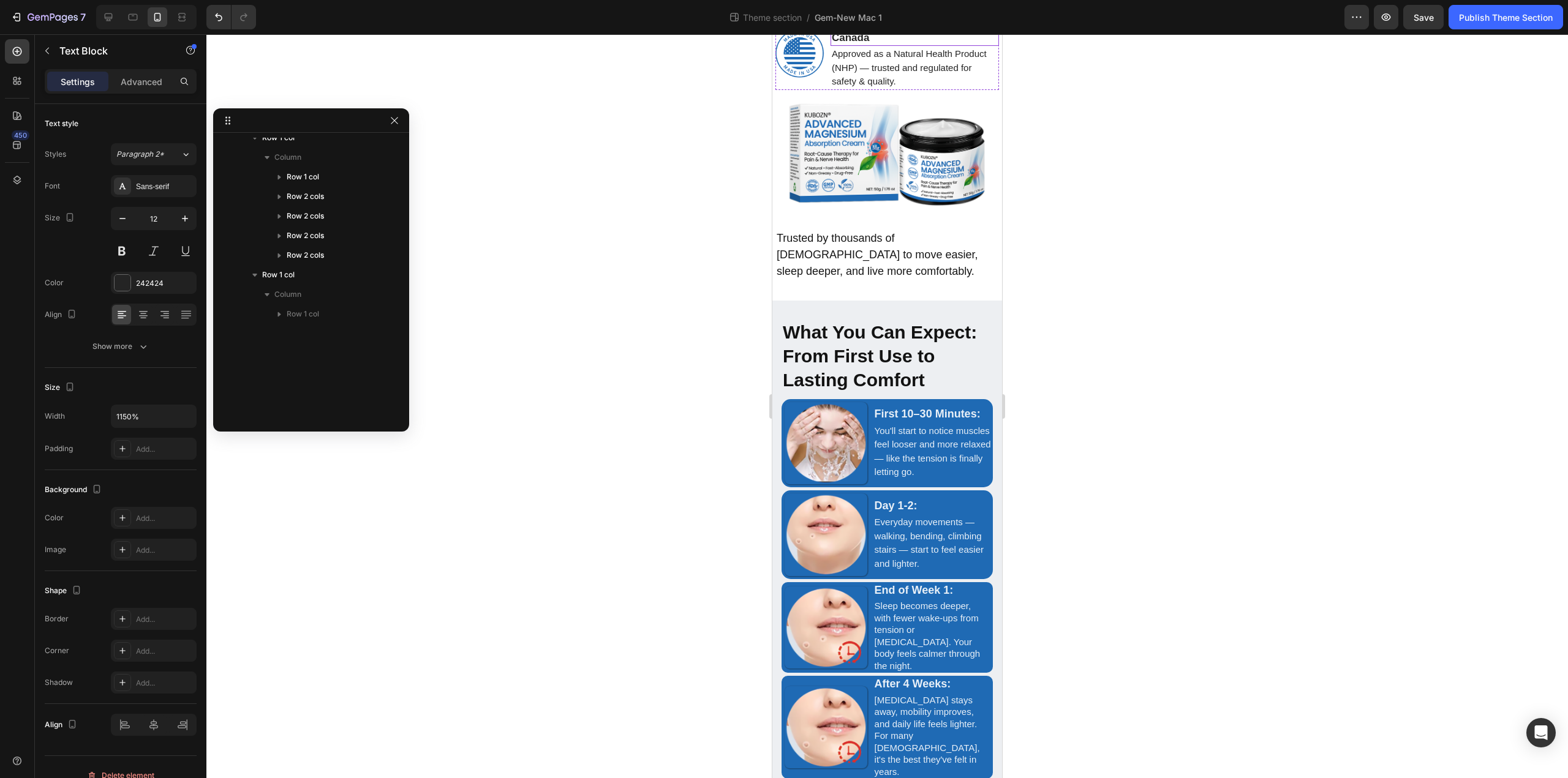
scroll to position [2544, 0]
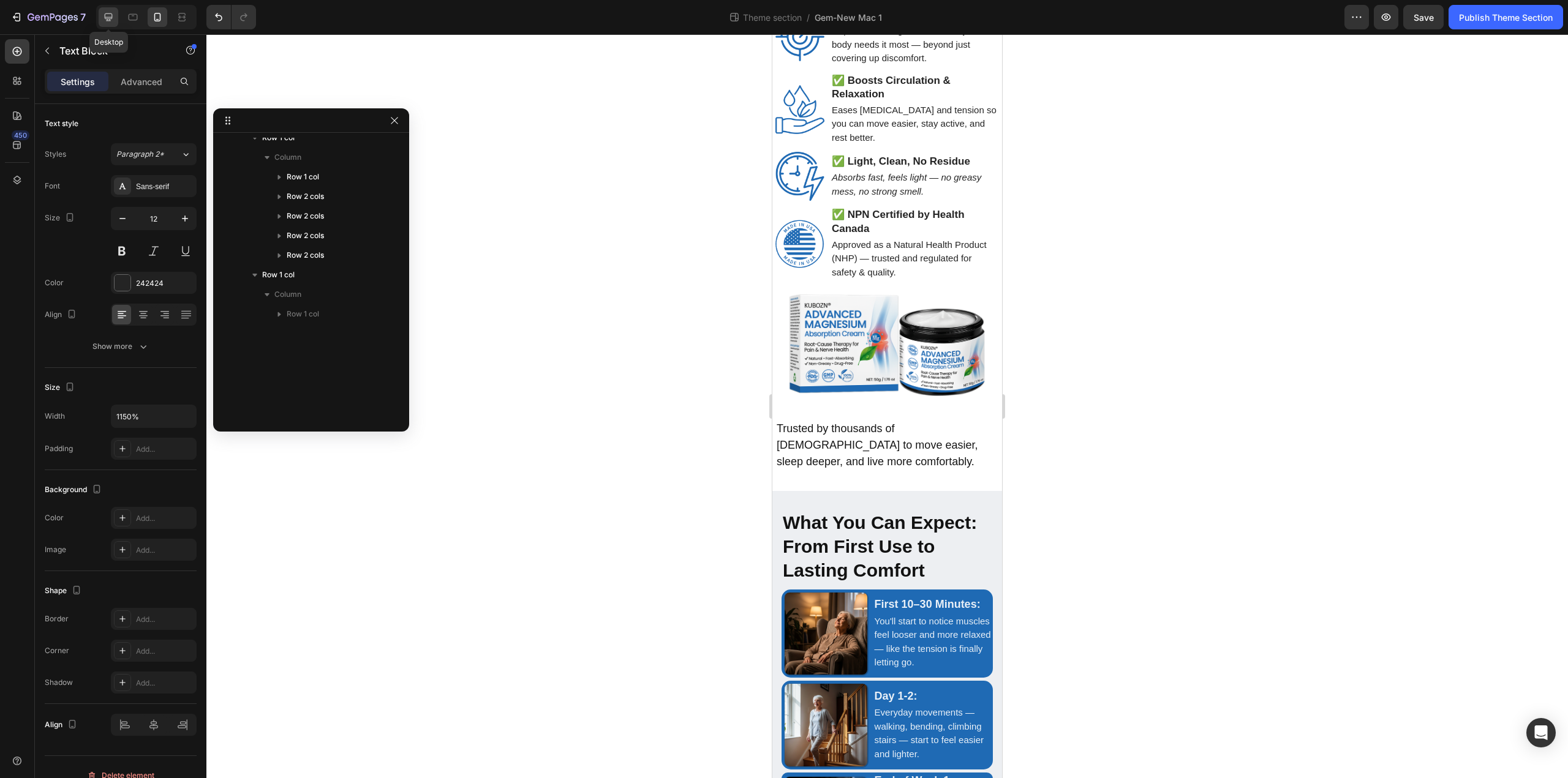
click at [114, 17] on icon at bounding box center [109, 17] width 13 height 13
type input "18"
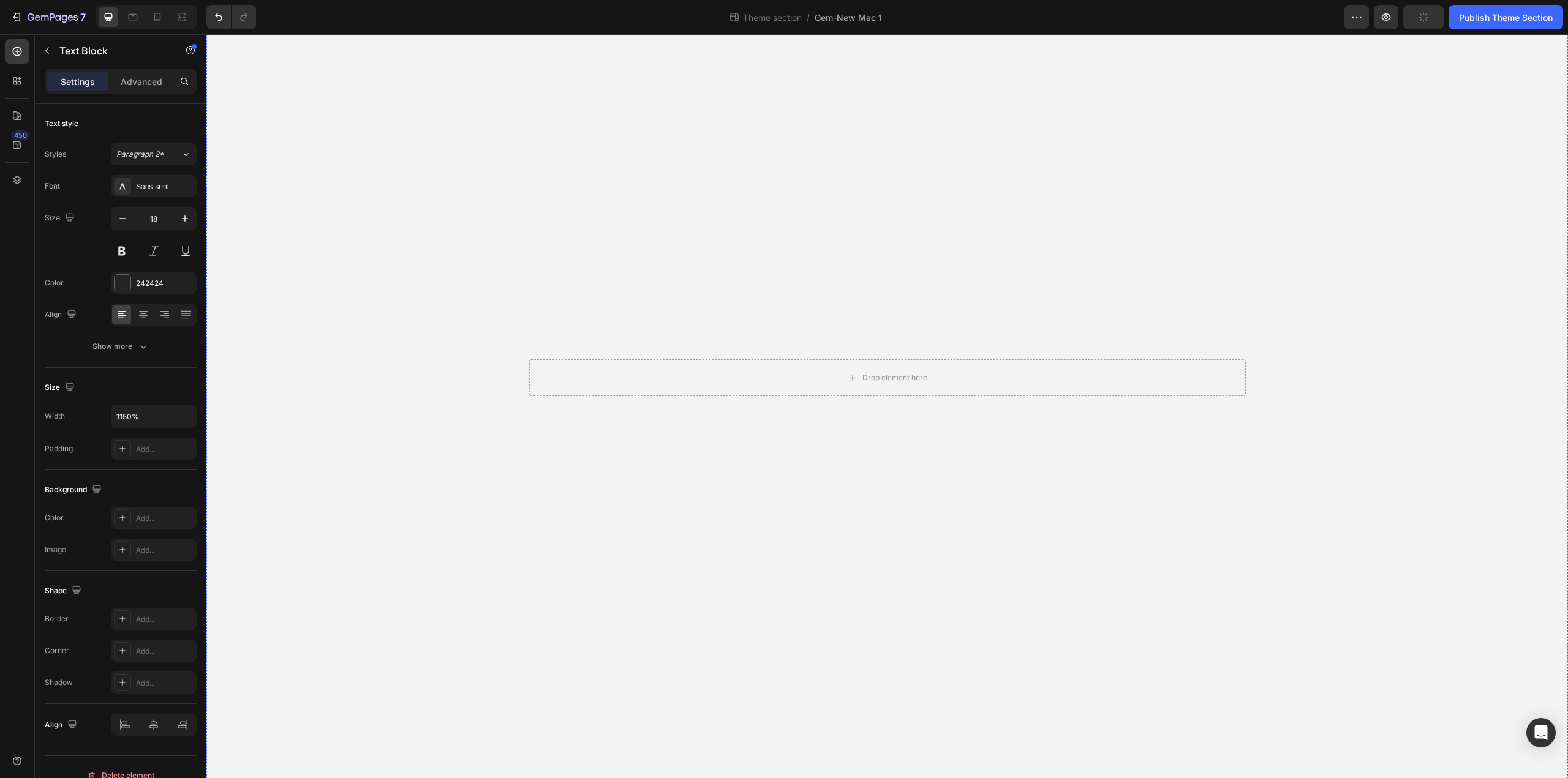
scroll to position [221, 0]
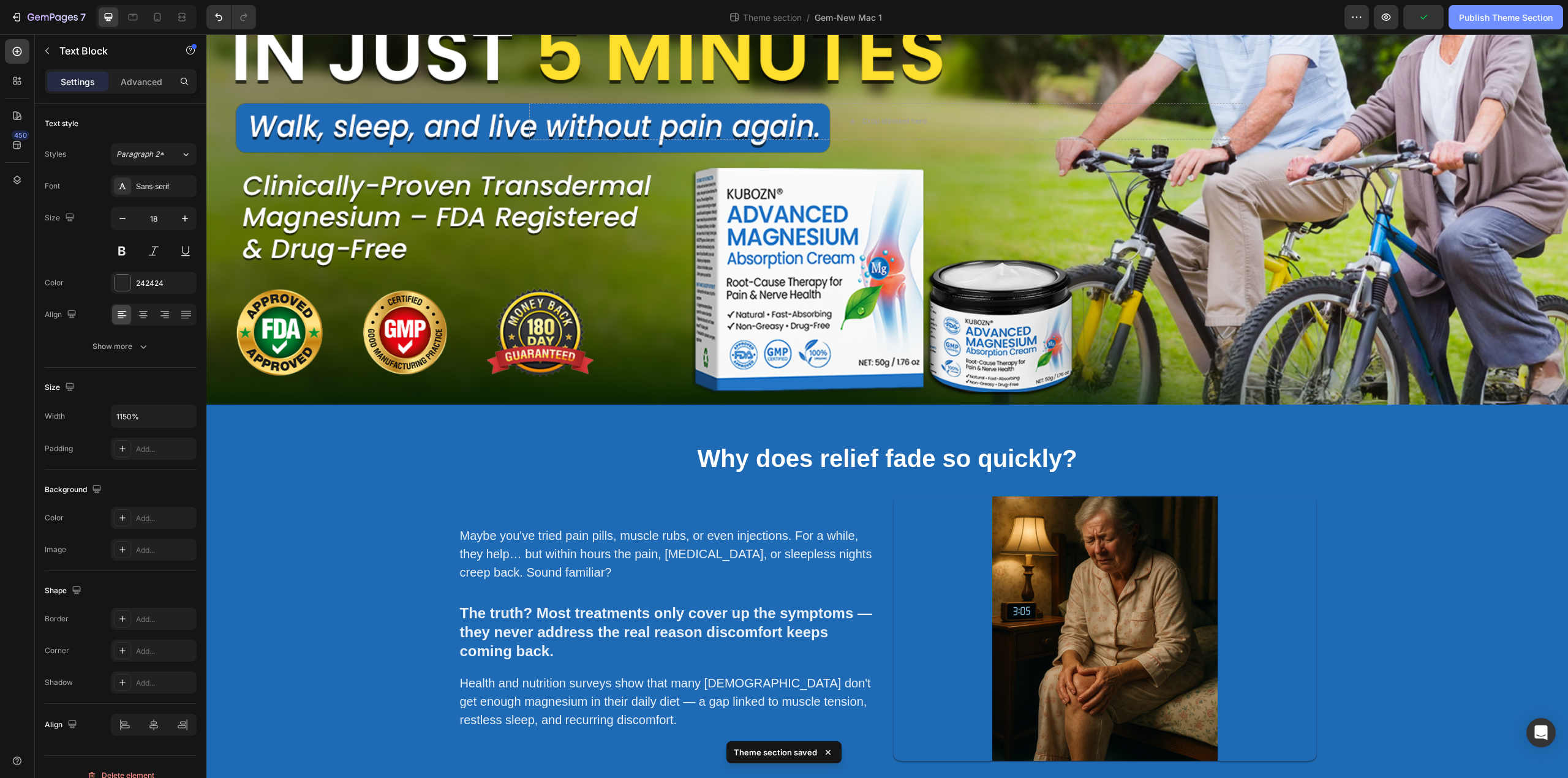
click at [1474, 17] on div "Publish Theme Section" at bounding box center [1505, 17] width 94 height 13
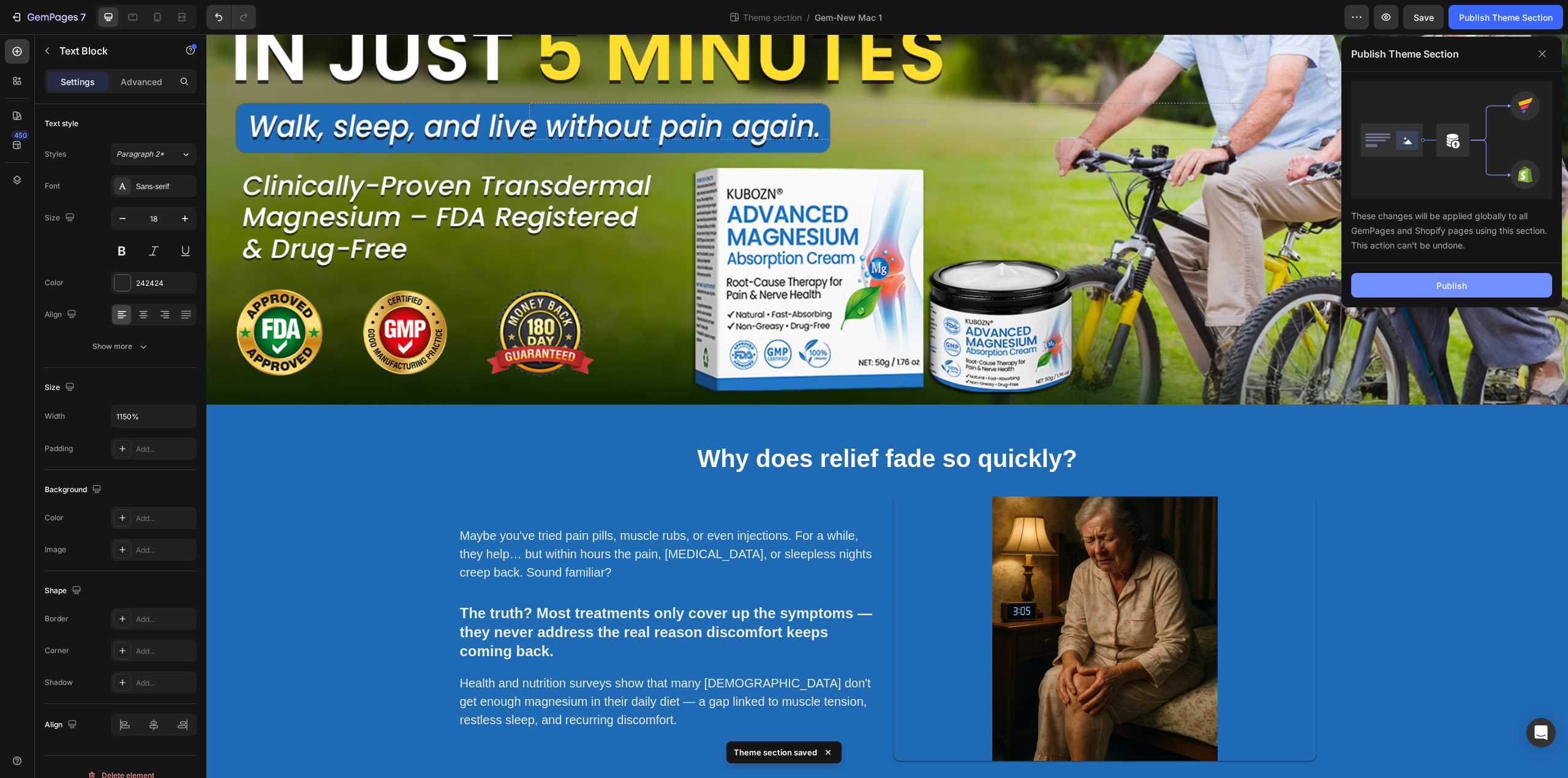
click at [1459, 289] on div "Publish" at bounding box center [1451, 285] width 31 height 13
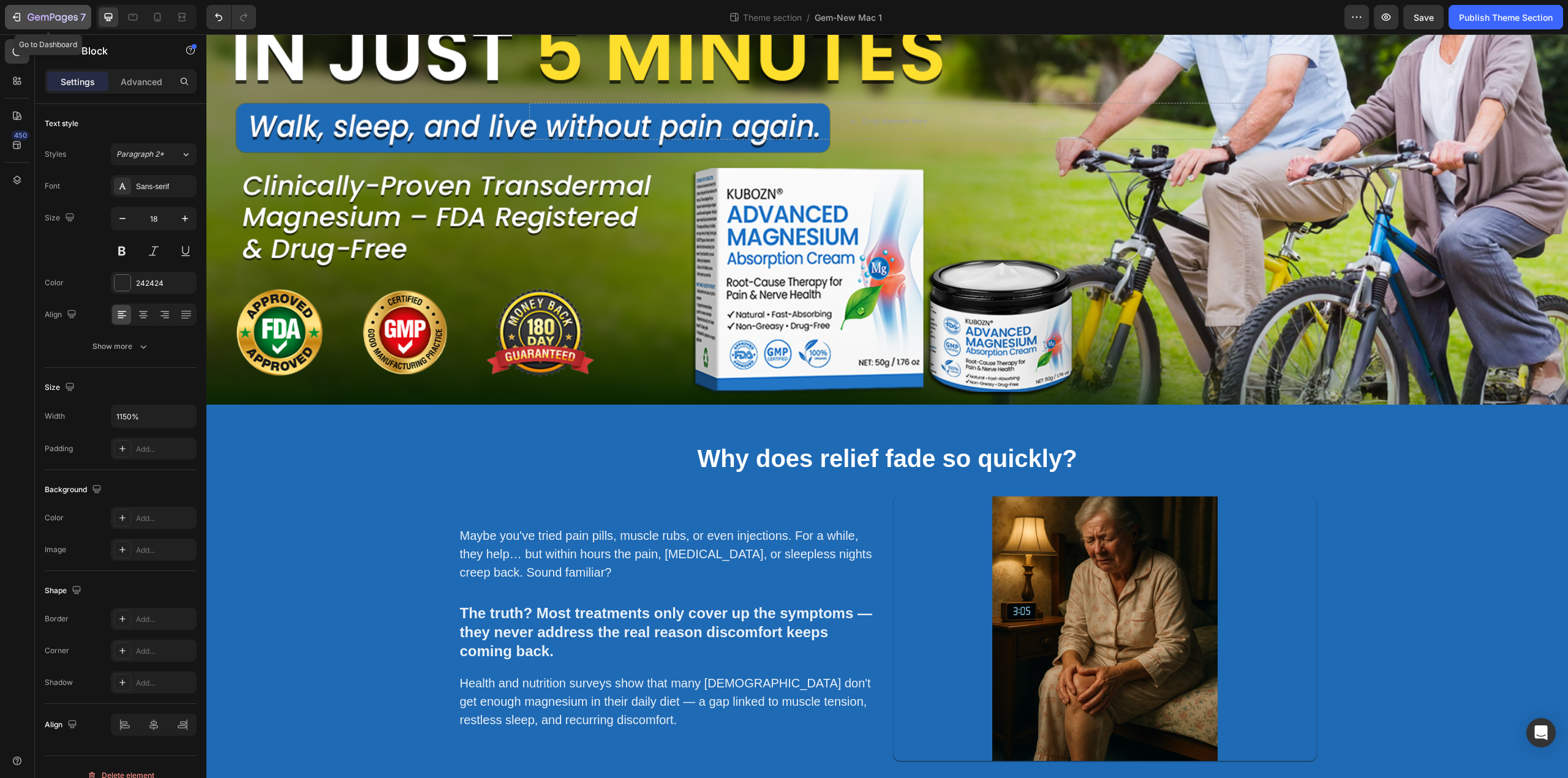
click at [32, 15] on icon "button" at bounding box center [53, 17] width 50 height 10
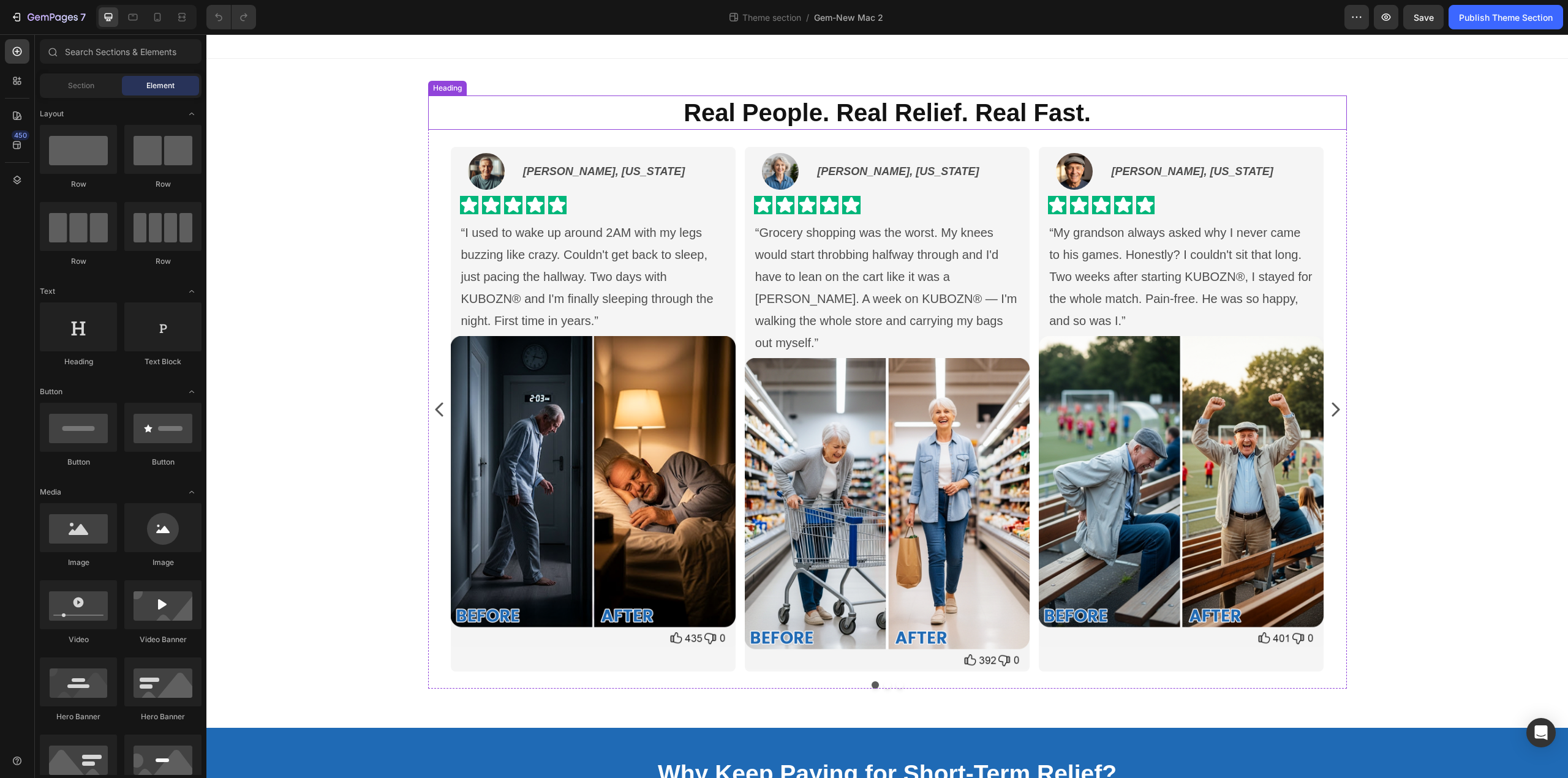
click at [879, 115] on strong "Real People. Real Relief. Real Fast." at bounding box center [887, 113] width 407 height 27
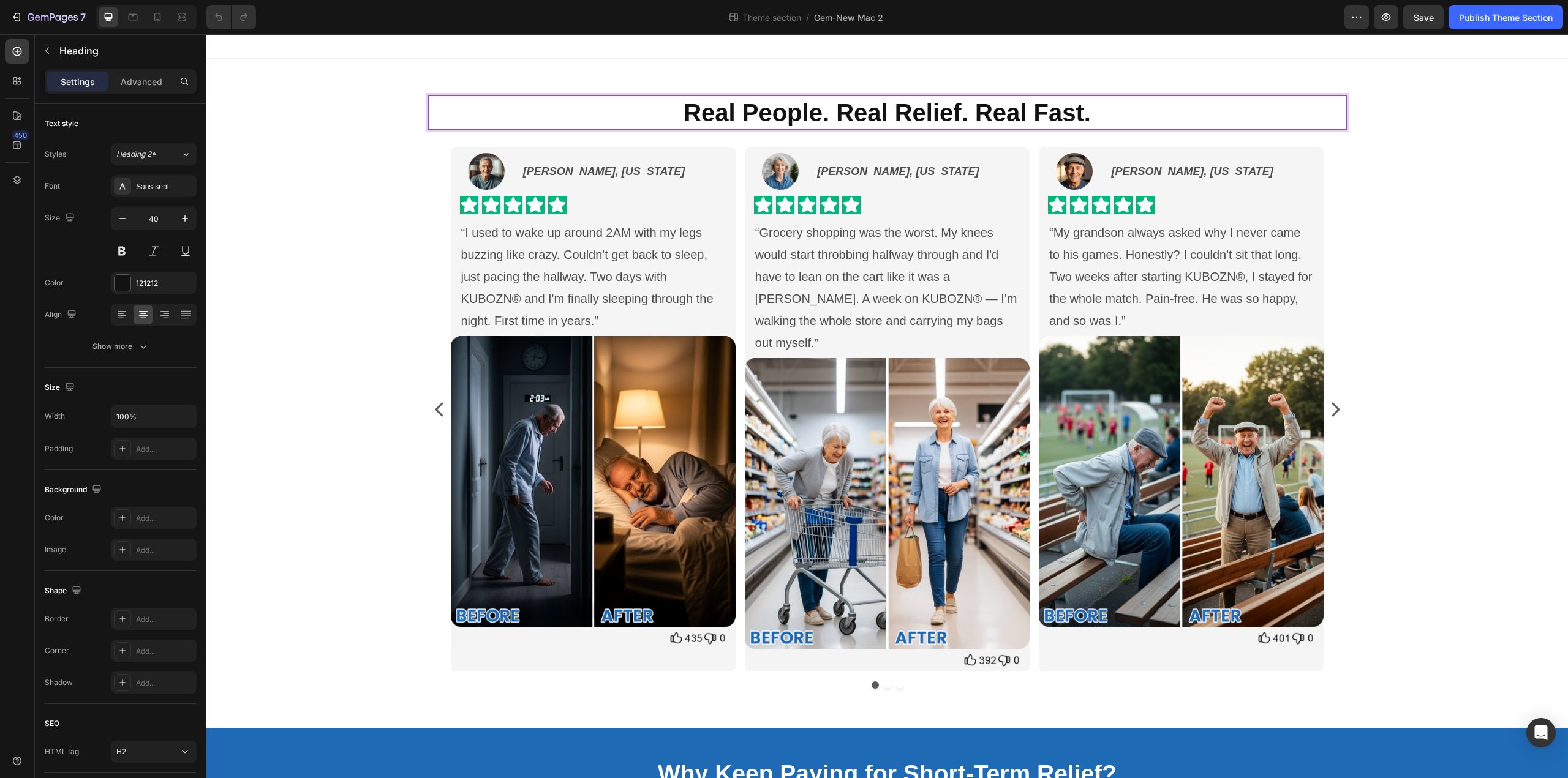
click at [879, 115] on strong "Real People. Real Relief. Real Fast." at bounding box center [887, 113] width 407 height 27
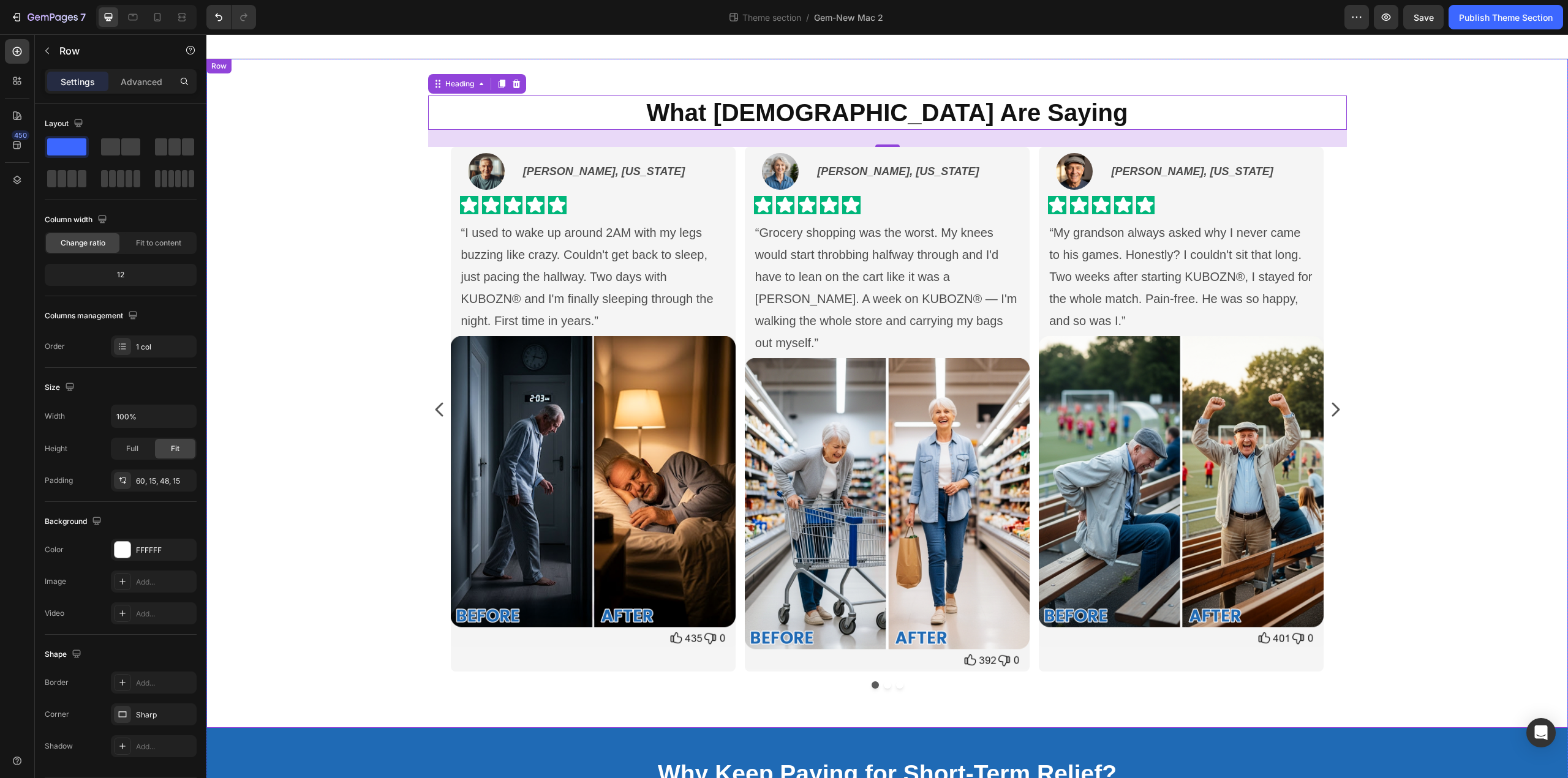
click at [1092, 68] on div "What Canadians Are Saying Heading 28 Image Brenda S., Texas Text Block Row Icon…" at bounding box center [887, 393] width 1361 height 669
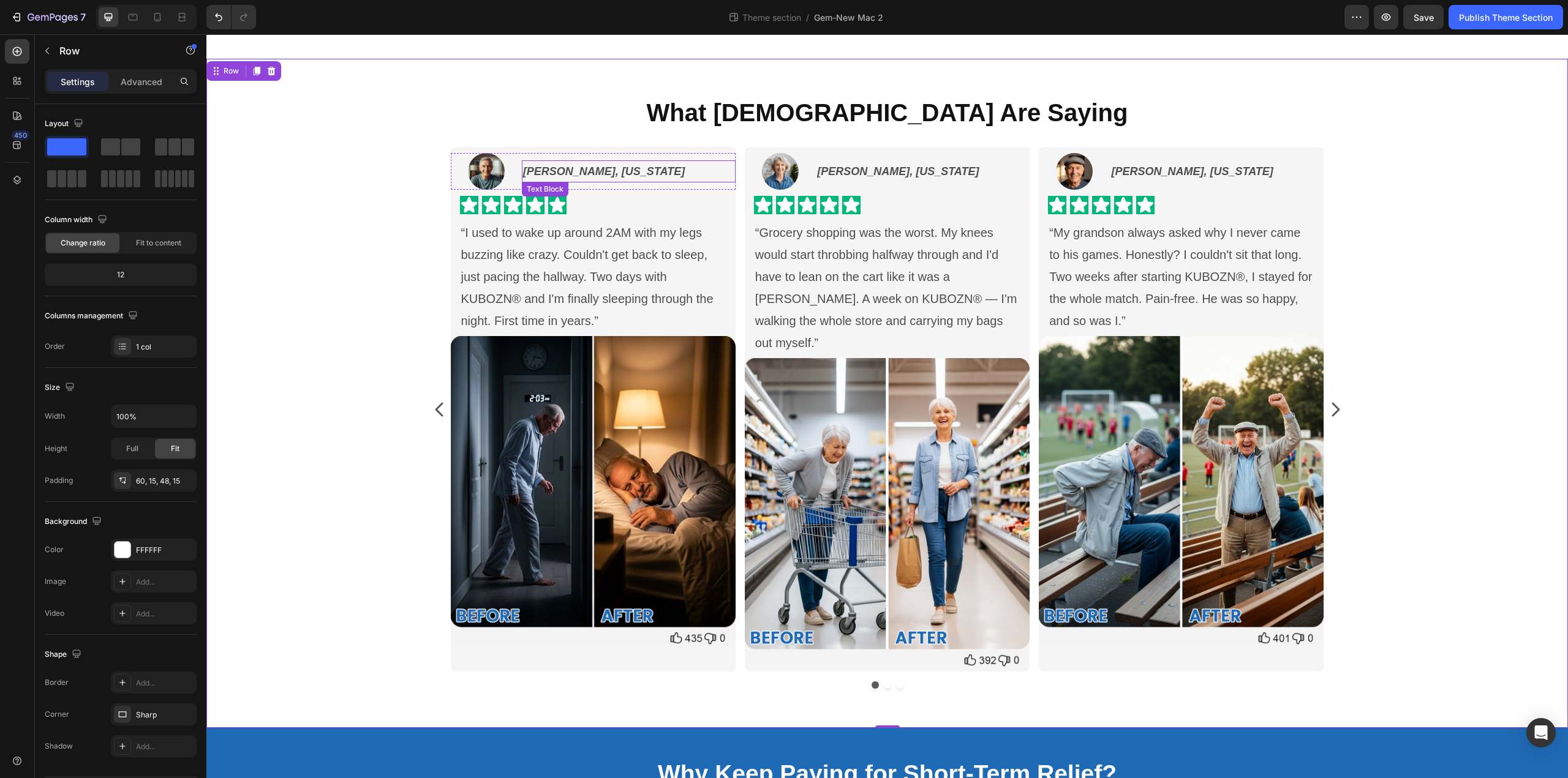
click at [582, 173] on strong "Brenda S., Texas" at bounding box center [603, 172] width 162 height 13
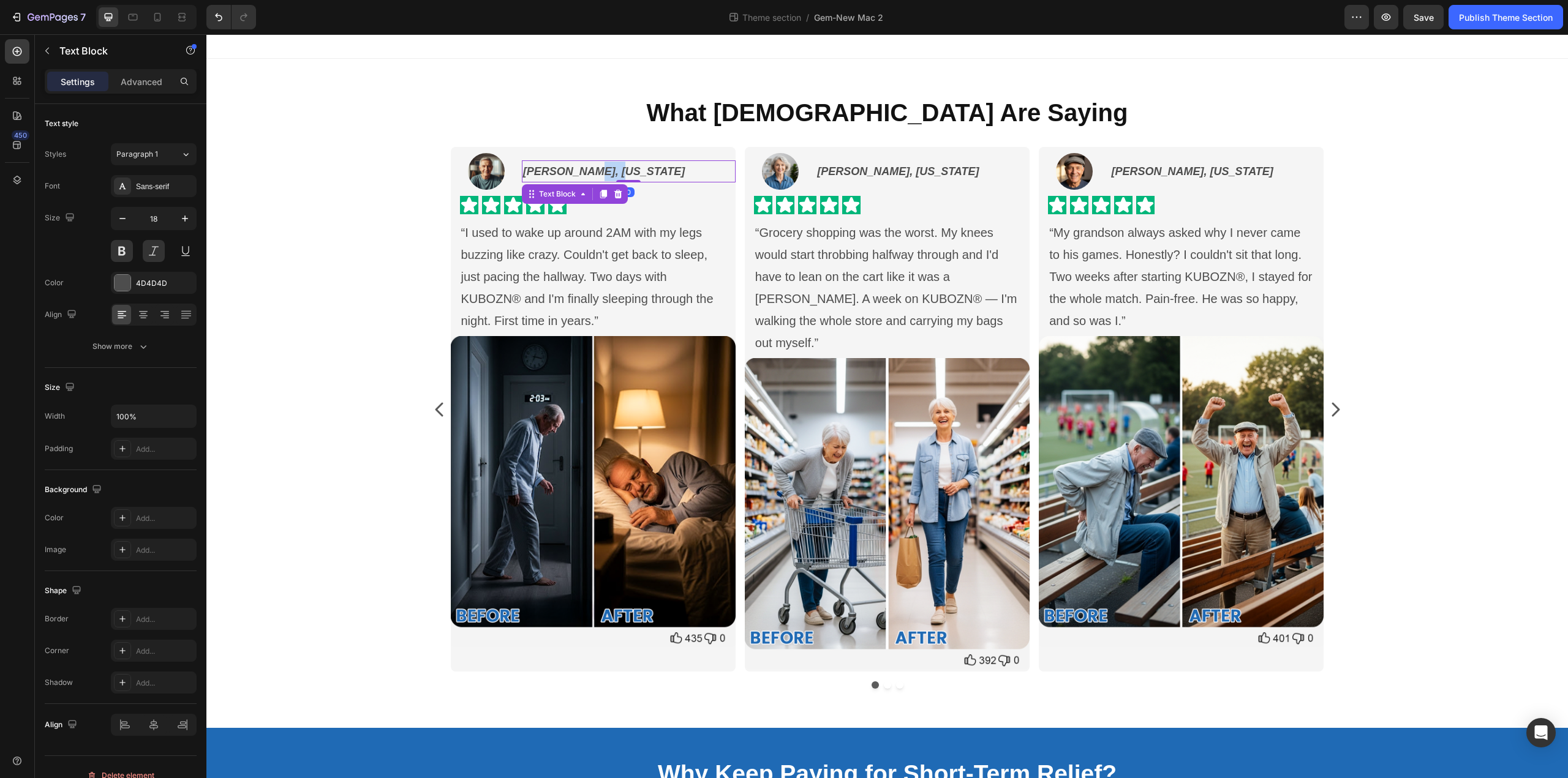
click at [582, 173] on strong "Brenda S., Texas" at bounding box center [603, 172] width 162 height 13
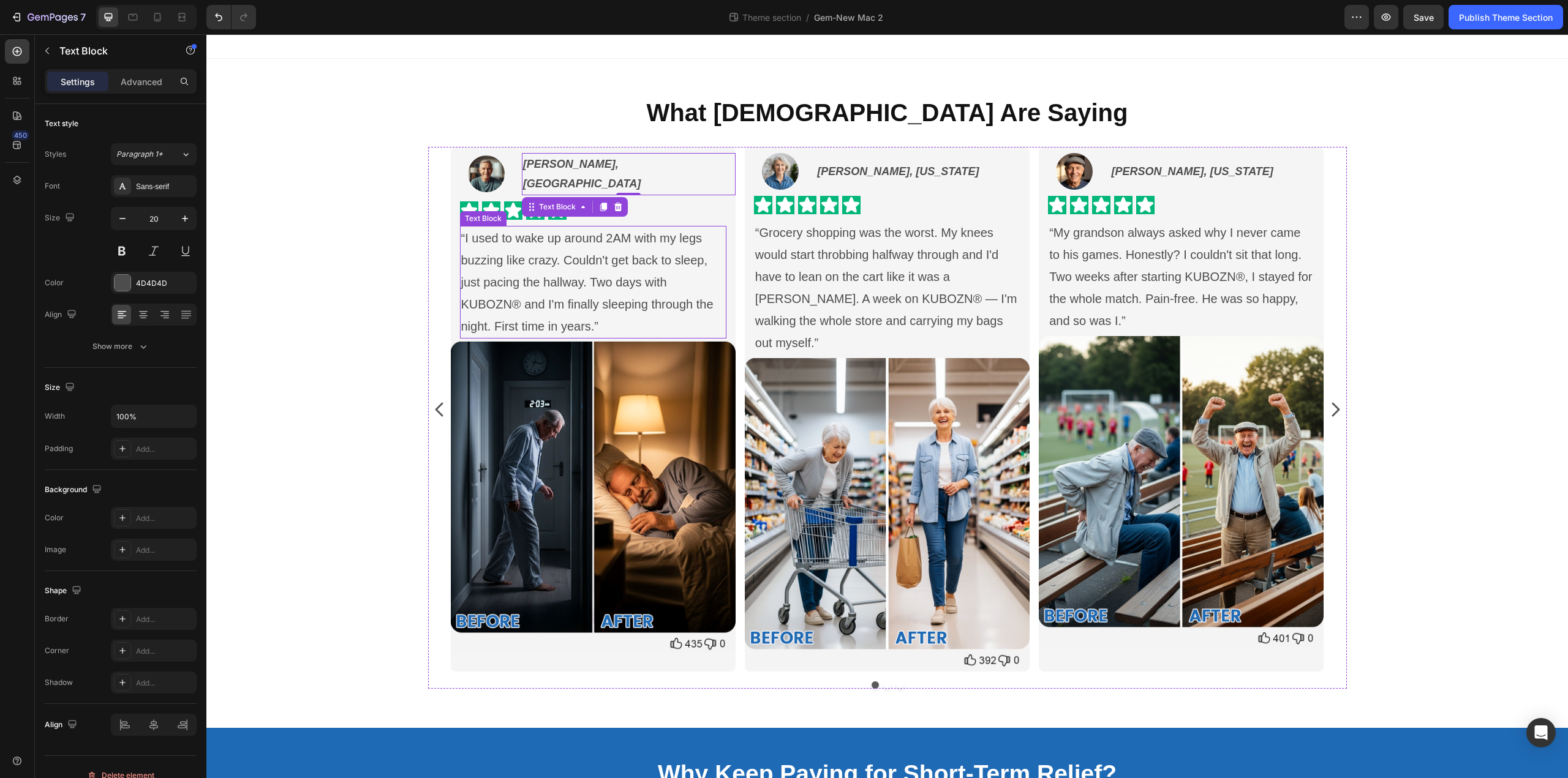
click at [566, 240] on p "“I used to wake up around 2AM with my legs buzzing like crazy. Couldn't get bac…" at bounding box center [593, 282] width 264 height 110
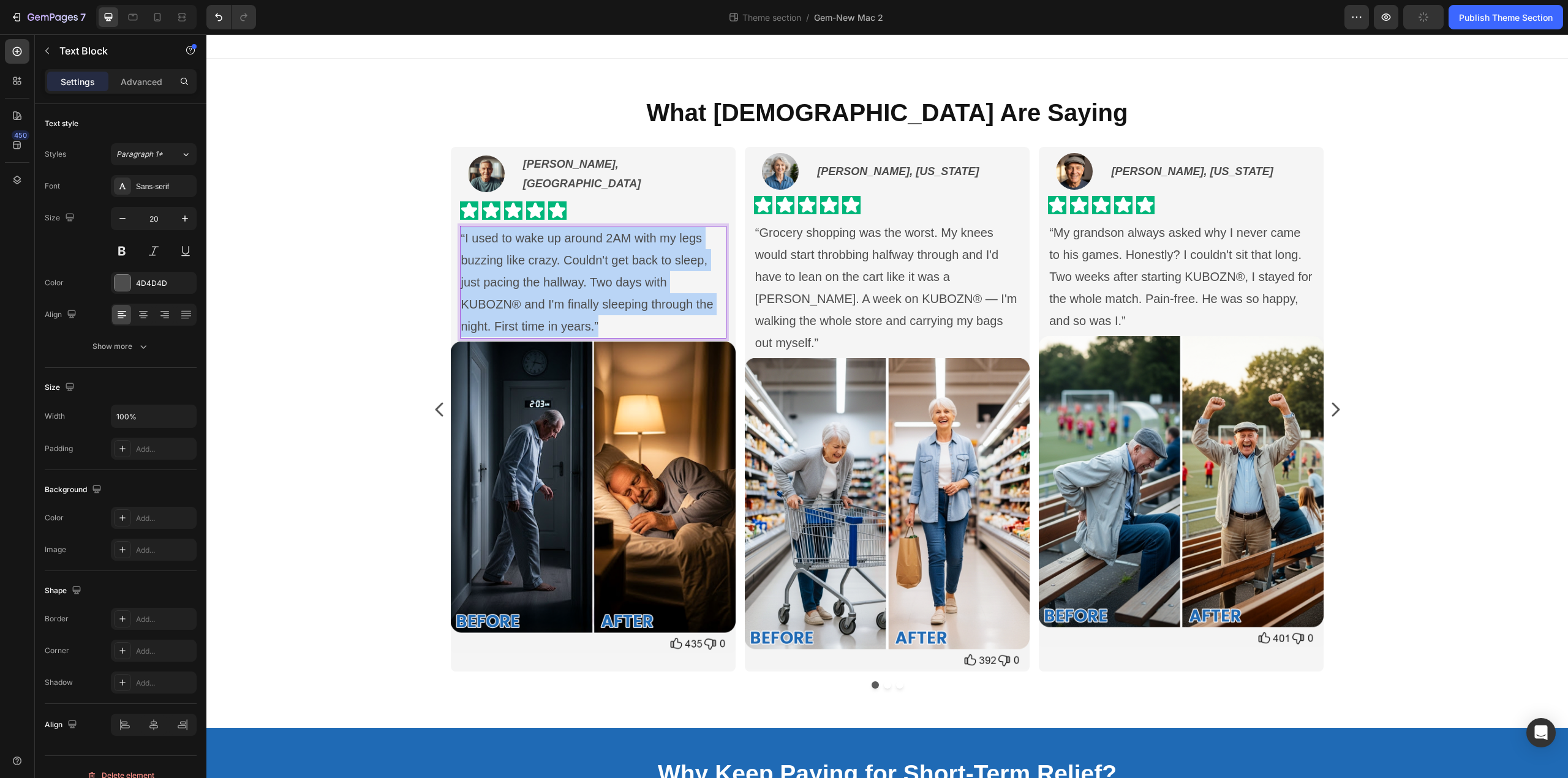
click at [566, 240] on p "“I used to wake up around 2AM with my legs buzzing like crazy. Couldn't get bac…" at bounding box center [593, 282] width 264 height 110
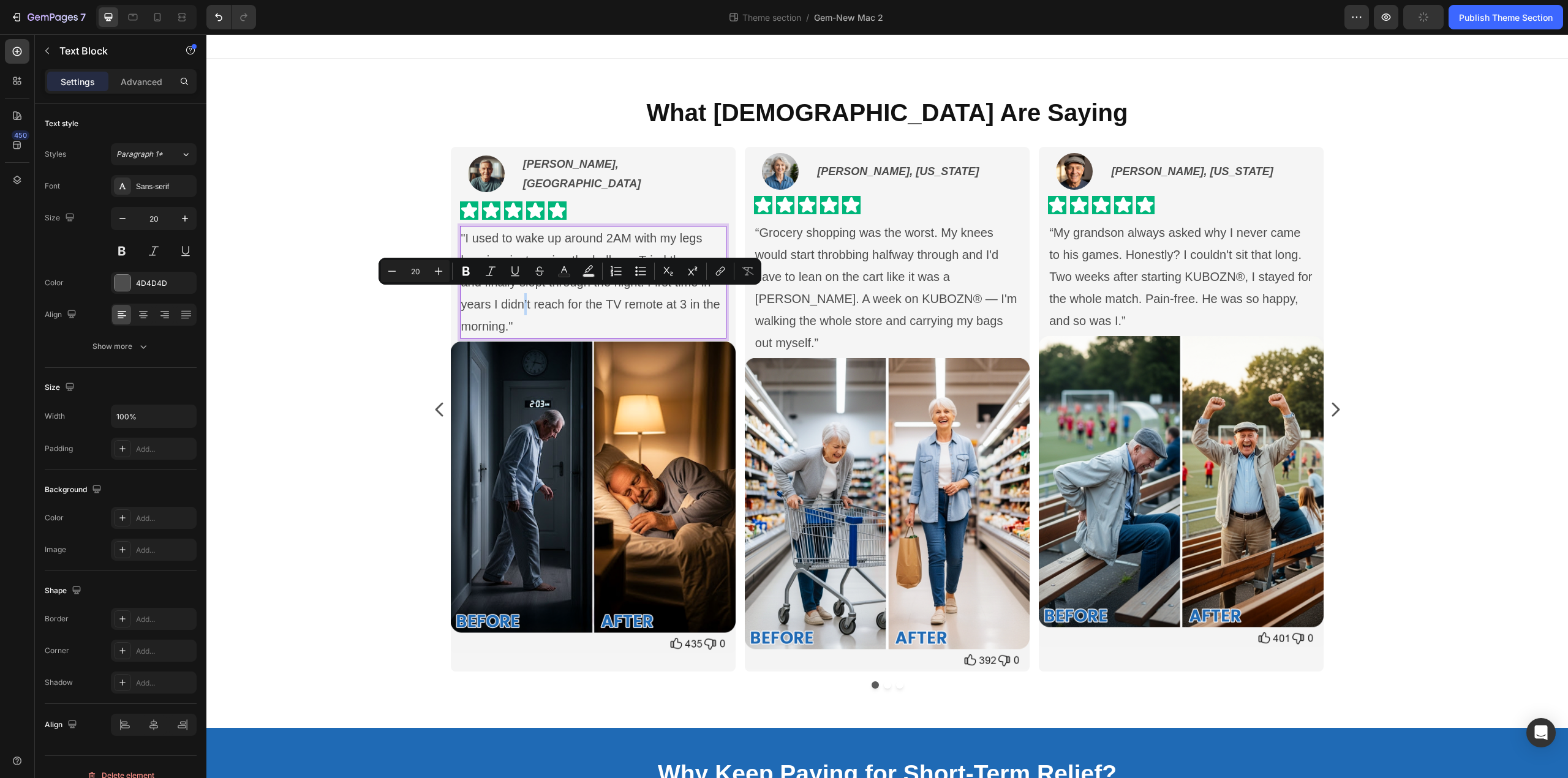
drag, startPoint x: 573, startPoint y: 296, endPoint x: 566, endPoint y: 297, distance: 7.1
click at [566, 297] on p ""I used to wake up around 2AM with my legs buzzing, just pacing the hallway. Tr…" at bounding box center [593, 282] width 264 height 110
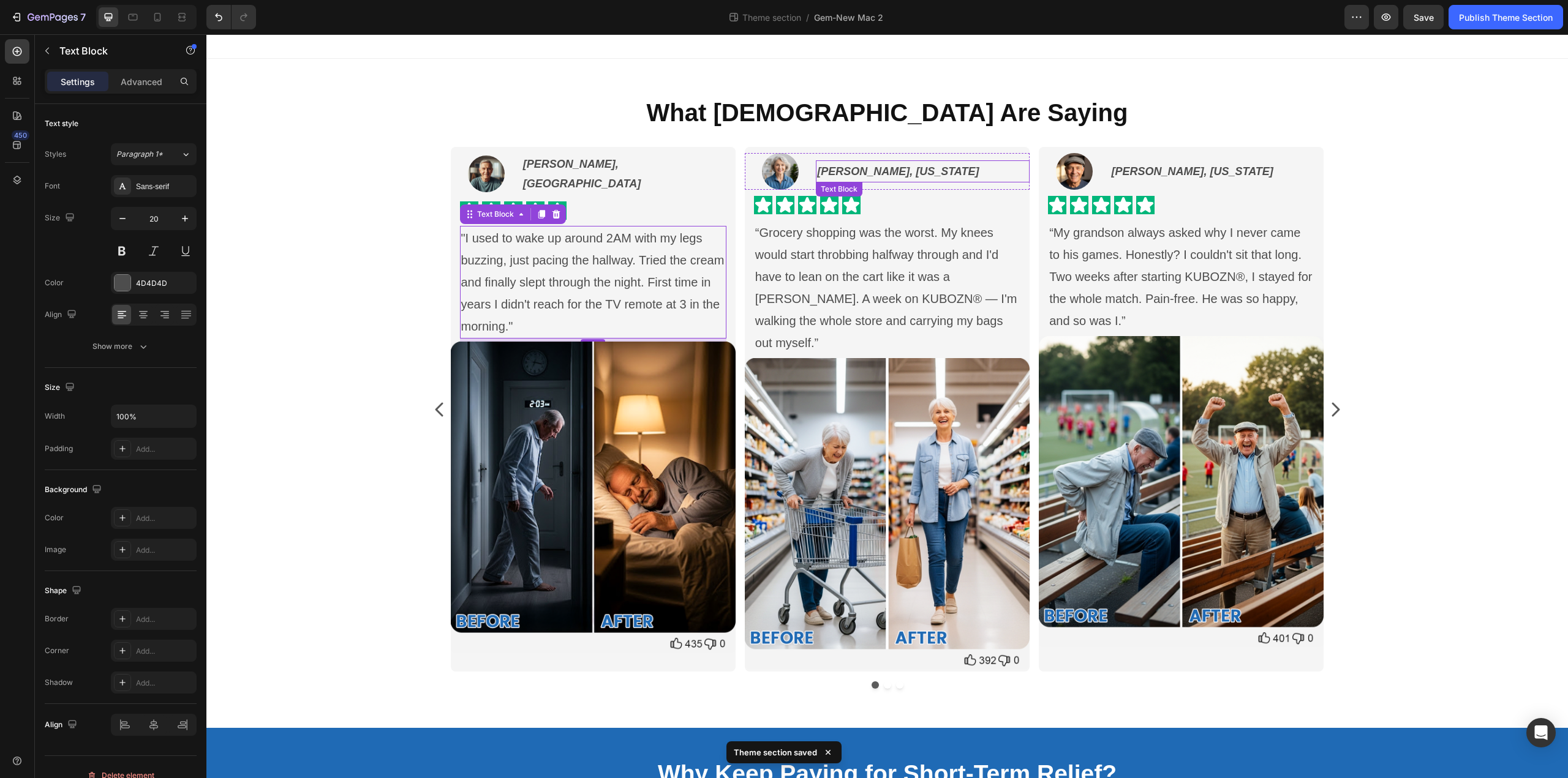
click at [871, 173] on strong "Ruth P., Georgia" at bounding box center [898, 172] width 162 height 13
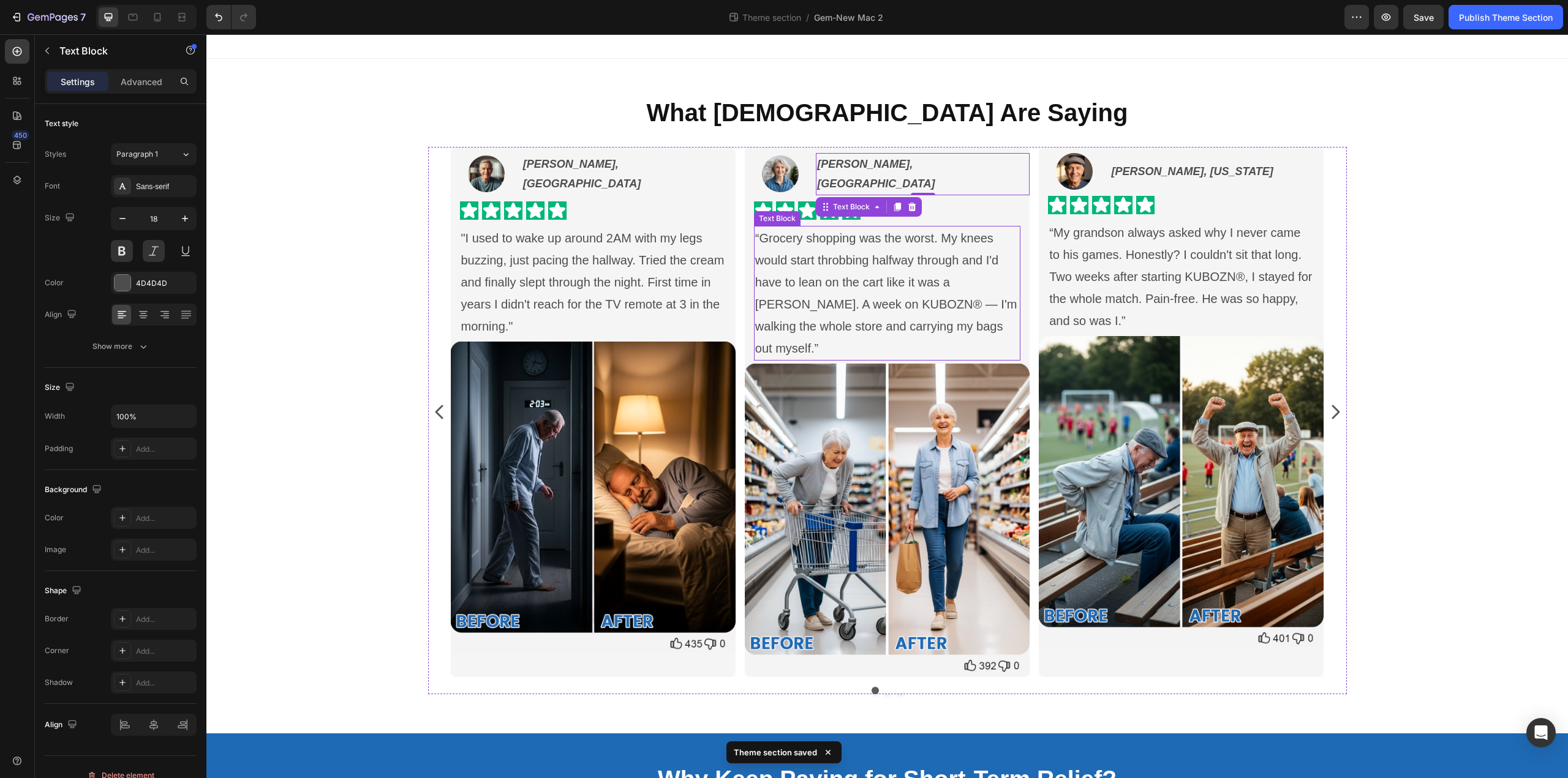
click at [917, 294] on p "“Grocery shopping was the worst. My knees would start throbbing halfway through…" at bounding box center [887, 293] width 264 height 132
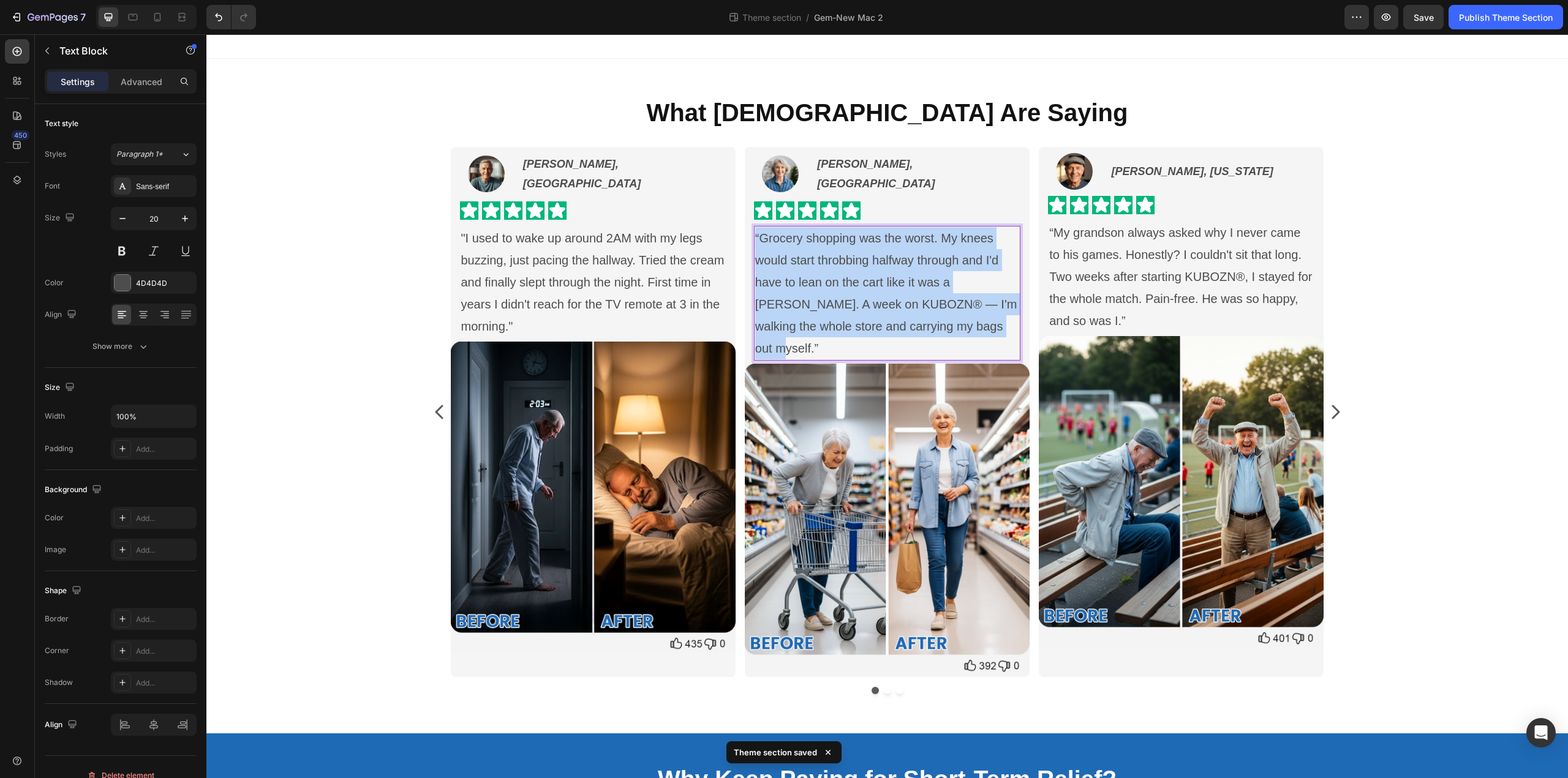
click at [917, 294] on p "“Grocery shopping was the worst. My knees would start throbbing halfway through…" at bounding box center [887, 293] width 264 height 132
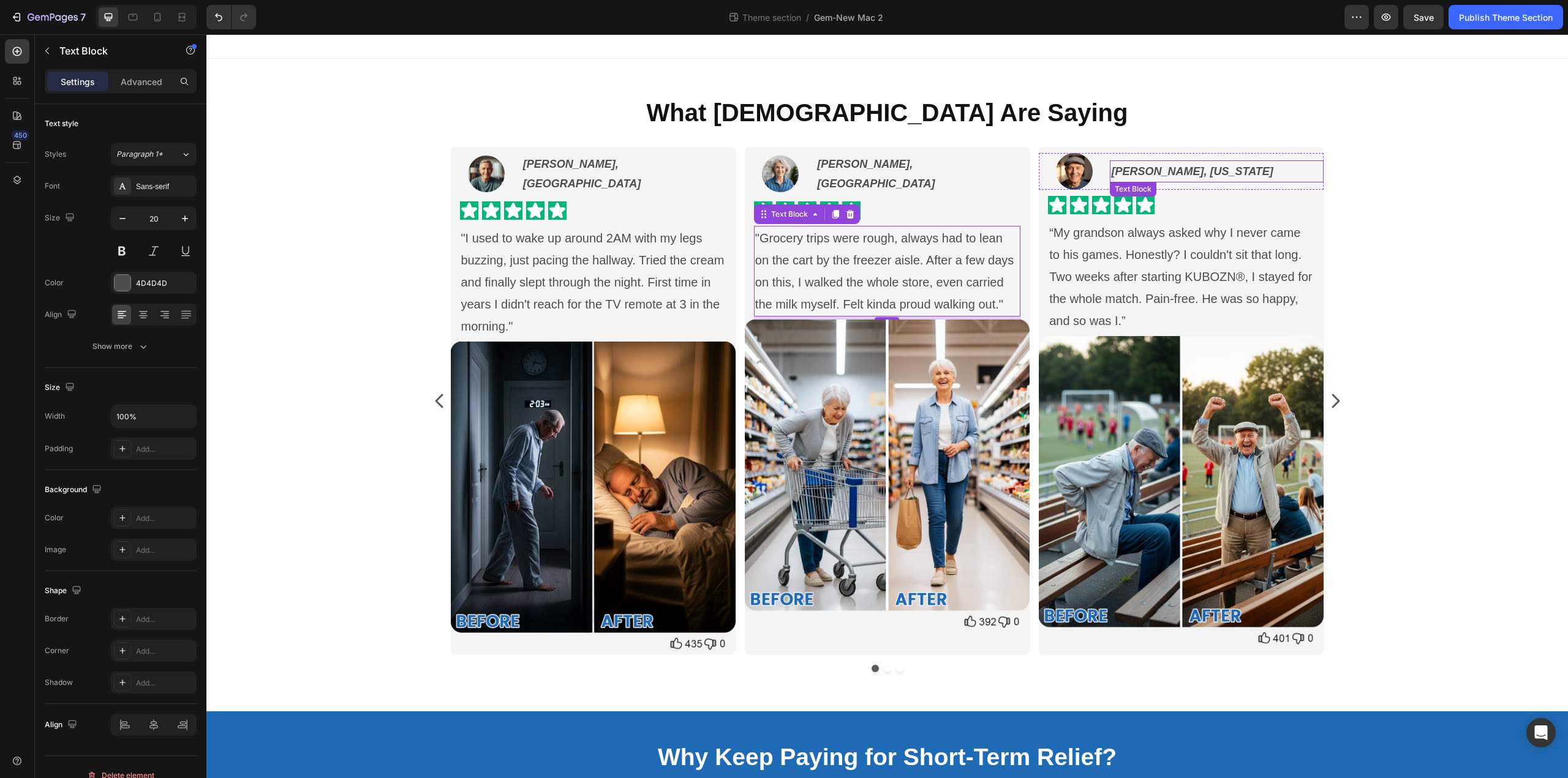
click at [1189, 173] on strong "William D., Michigan" at bounding box center [1191, 172] width 162 height 13
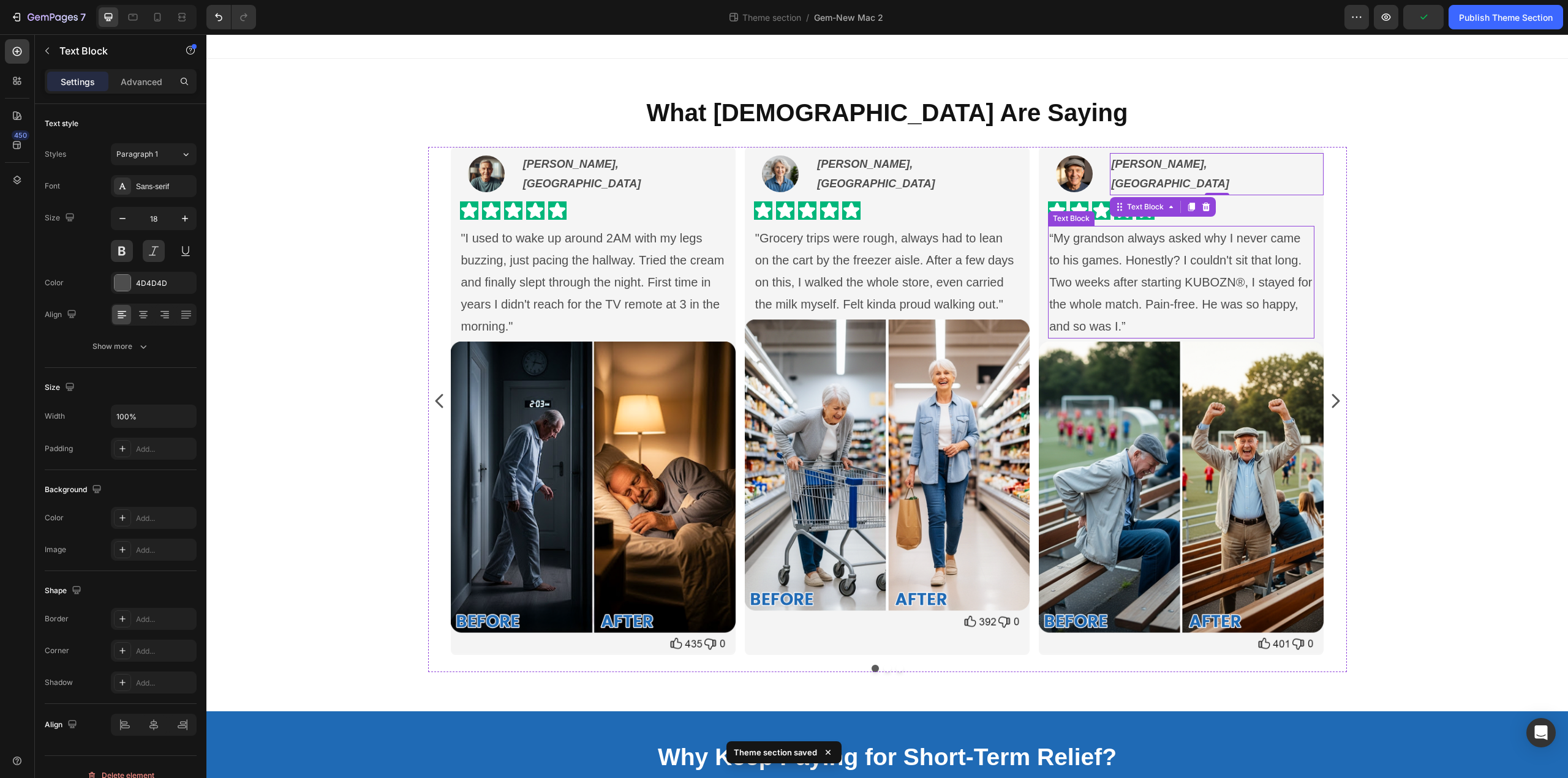
click at [1193, 270] on p "“My grandson always asked why I never came to his games. Honestly? I couldn't s…" at bounding box center [1181, 282] width 264 height 110
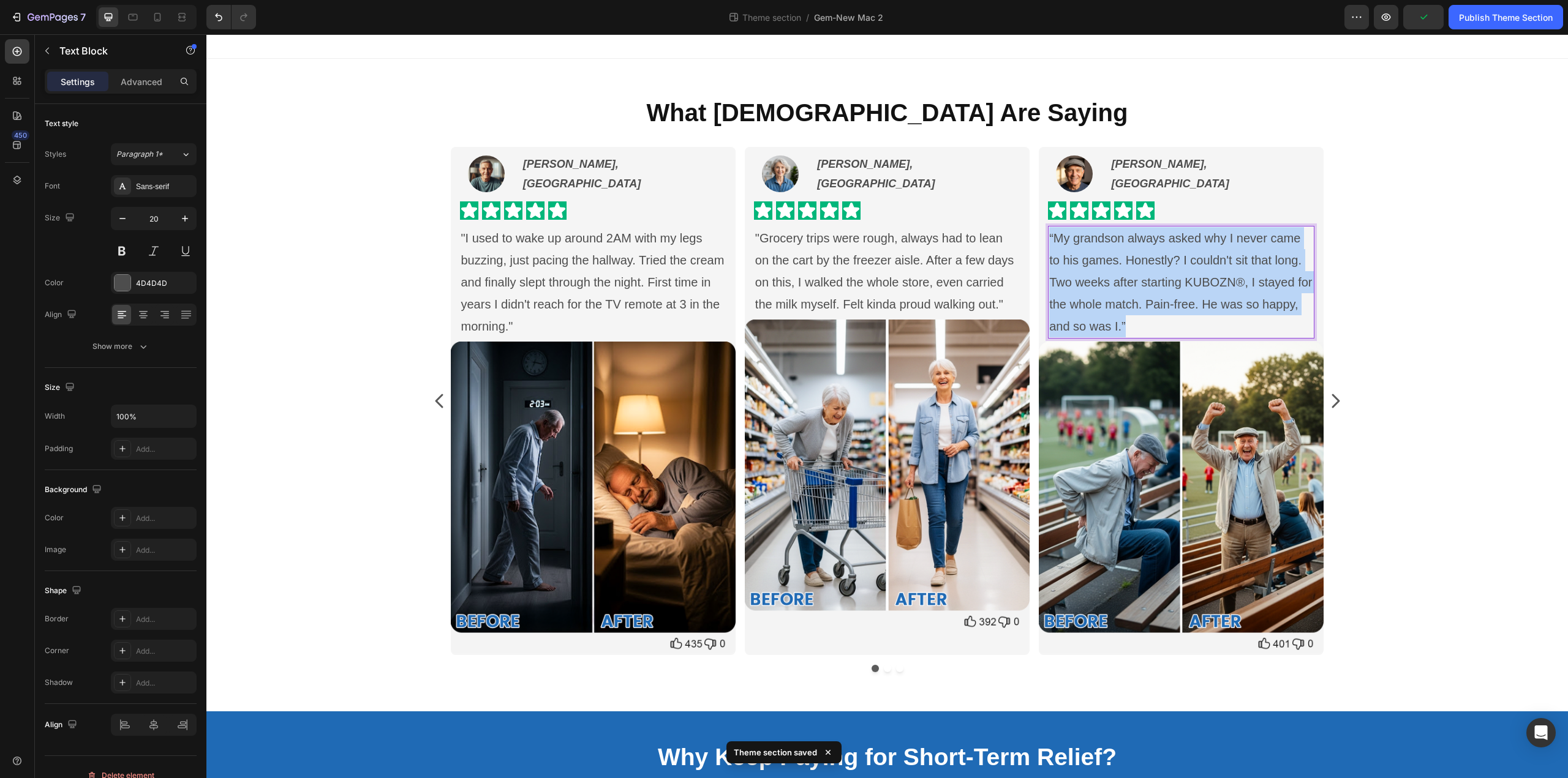
click at [1193, 270] on p "“My grandson always asked why I never came to his games. Honestly? I couldn't s…" at bounding box center [1181, 282] width 264 height 110
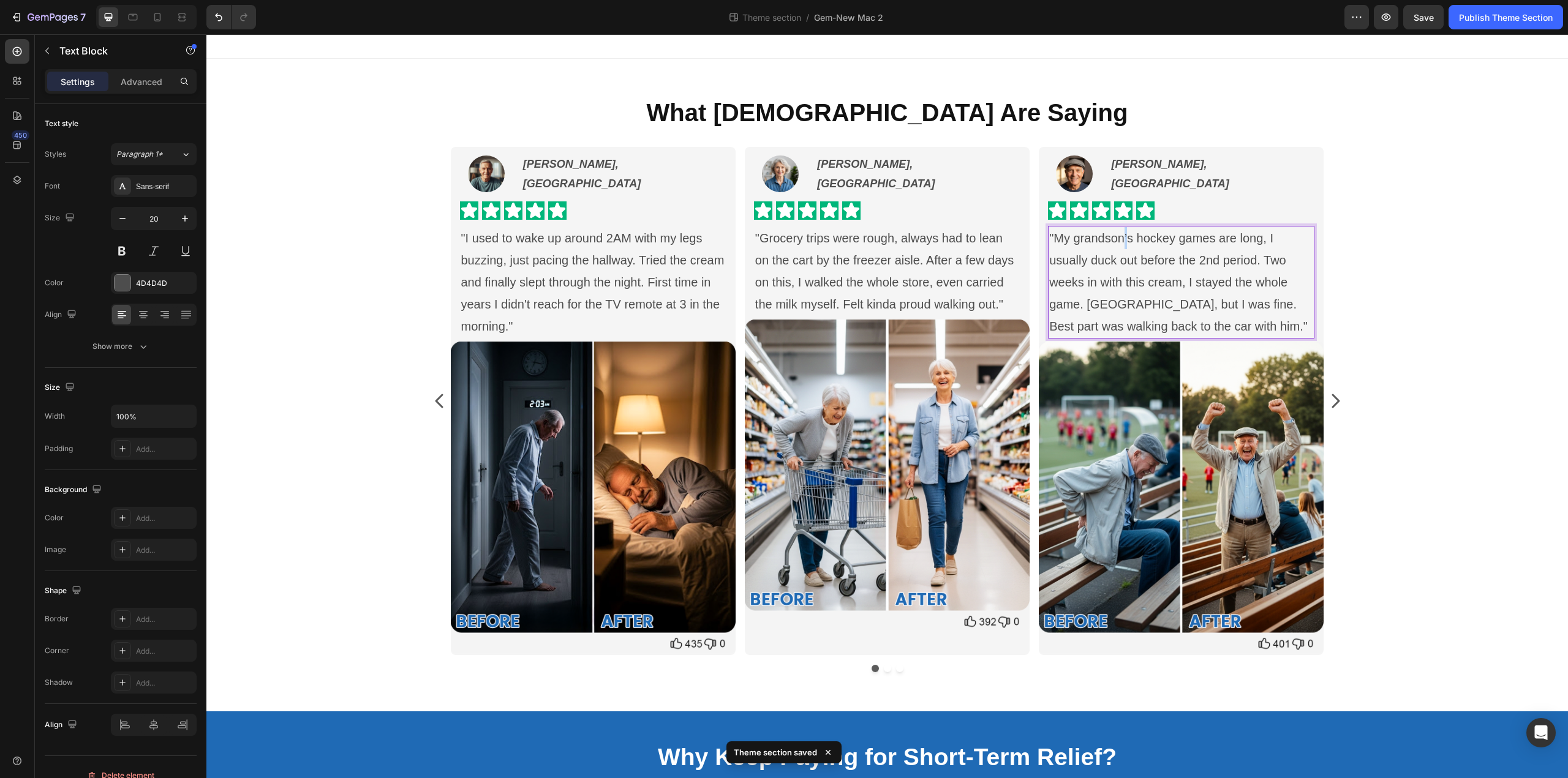
drag, startPoint x: 1135, startPoint y: 235, endPoint x: 1126, endPoint y: 235, distance: 9.0
click at [1126, 235] on p ""My grandson’s hockey games are long, I usually duck out before the 2nd period.…" at bounding box center [1181, 282] width 264 height 110
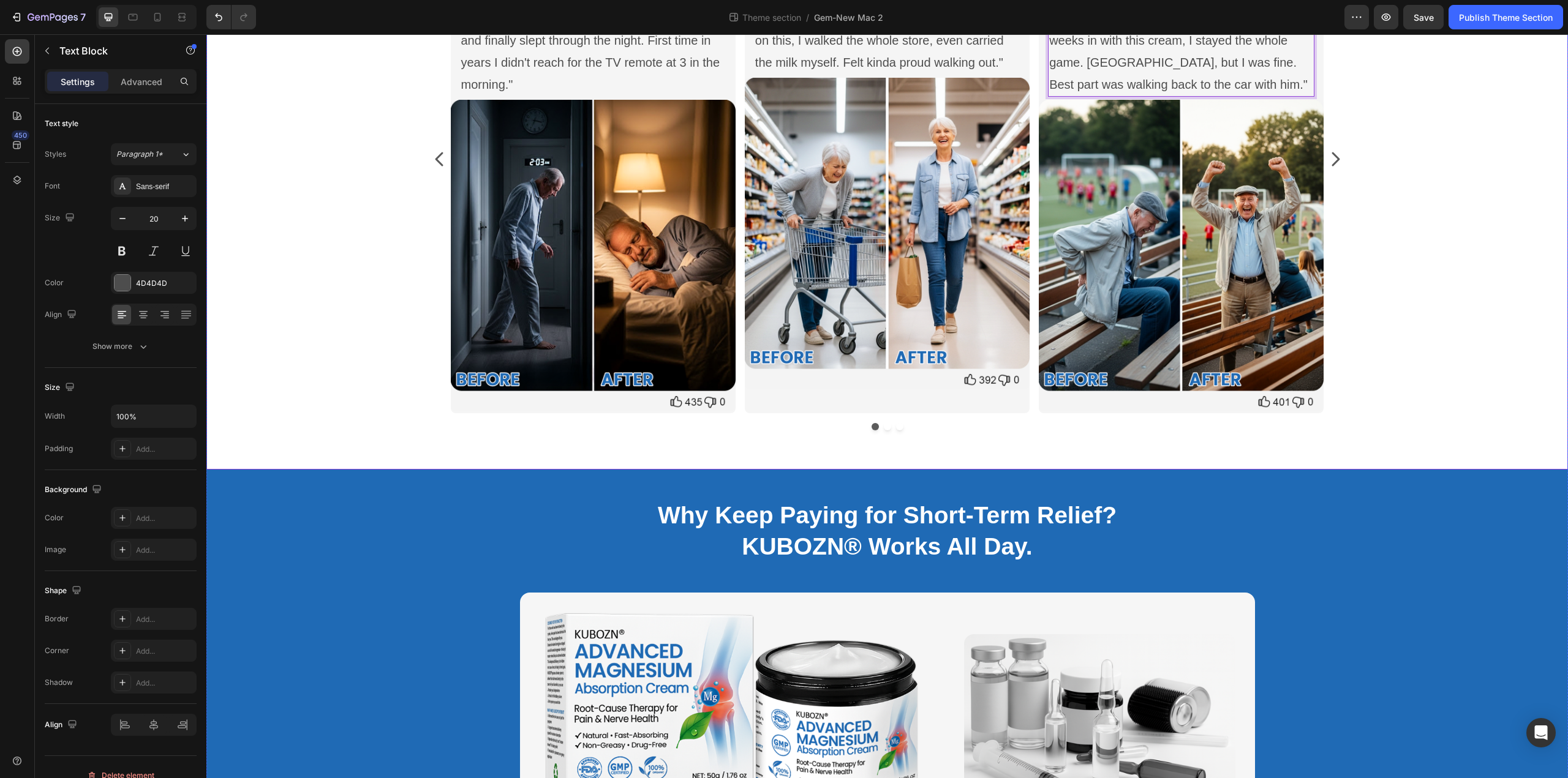
scroll to position [245, 0]
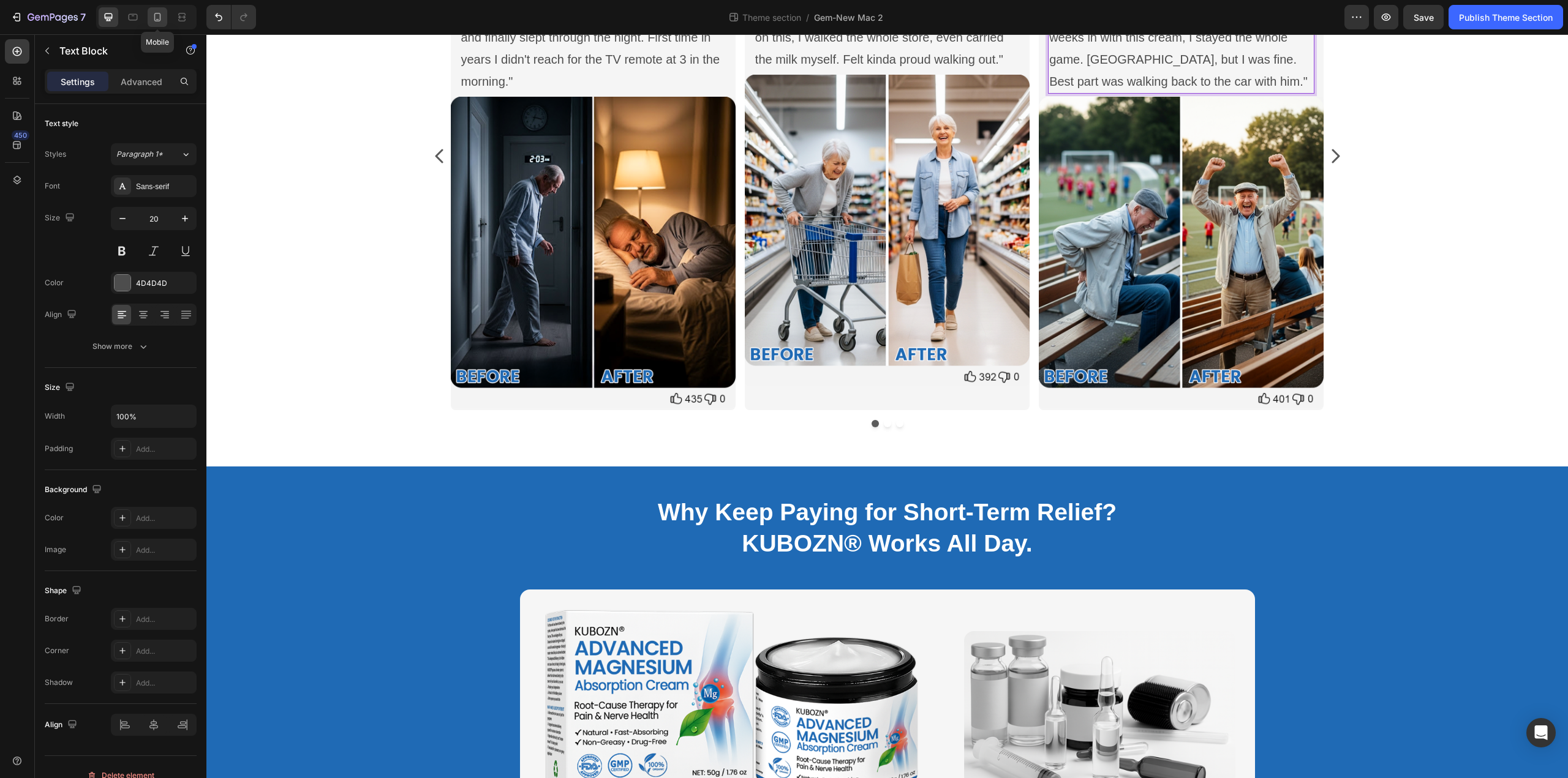
click at [158, 17] on icon at bounding box center [158, 17] width 13 height 13
type input "17"
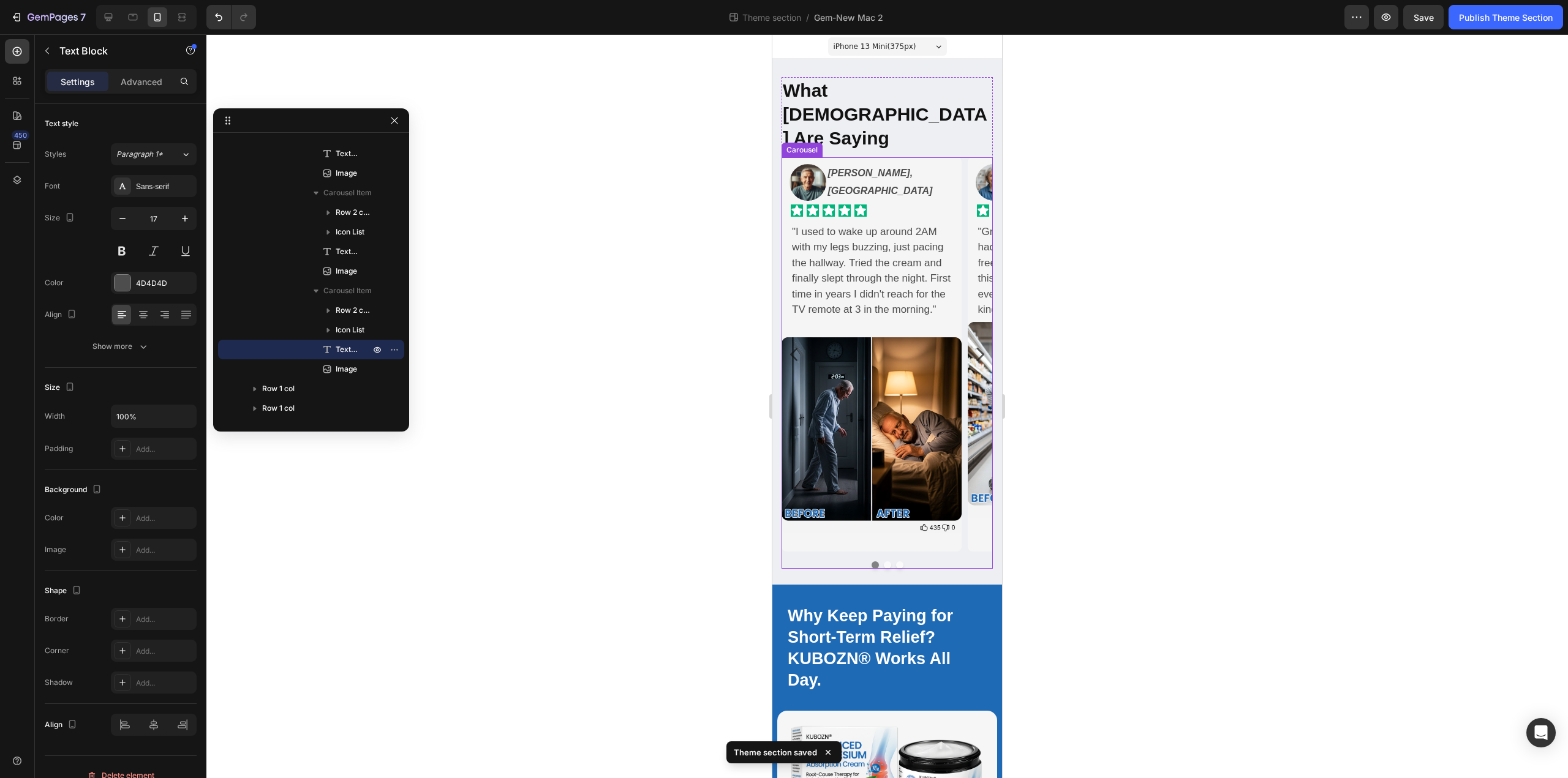
click at [883, 561] on button "Dot" at bounding box center [887, 564] width 7 height 7
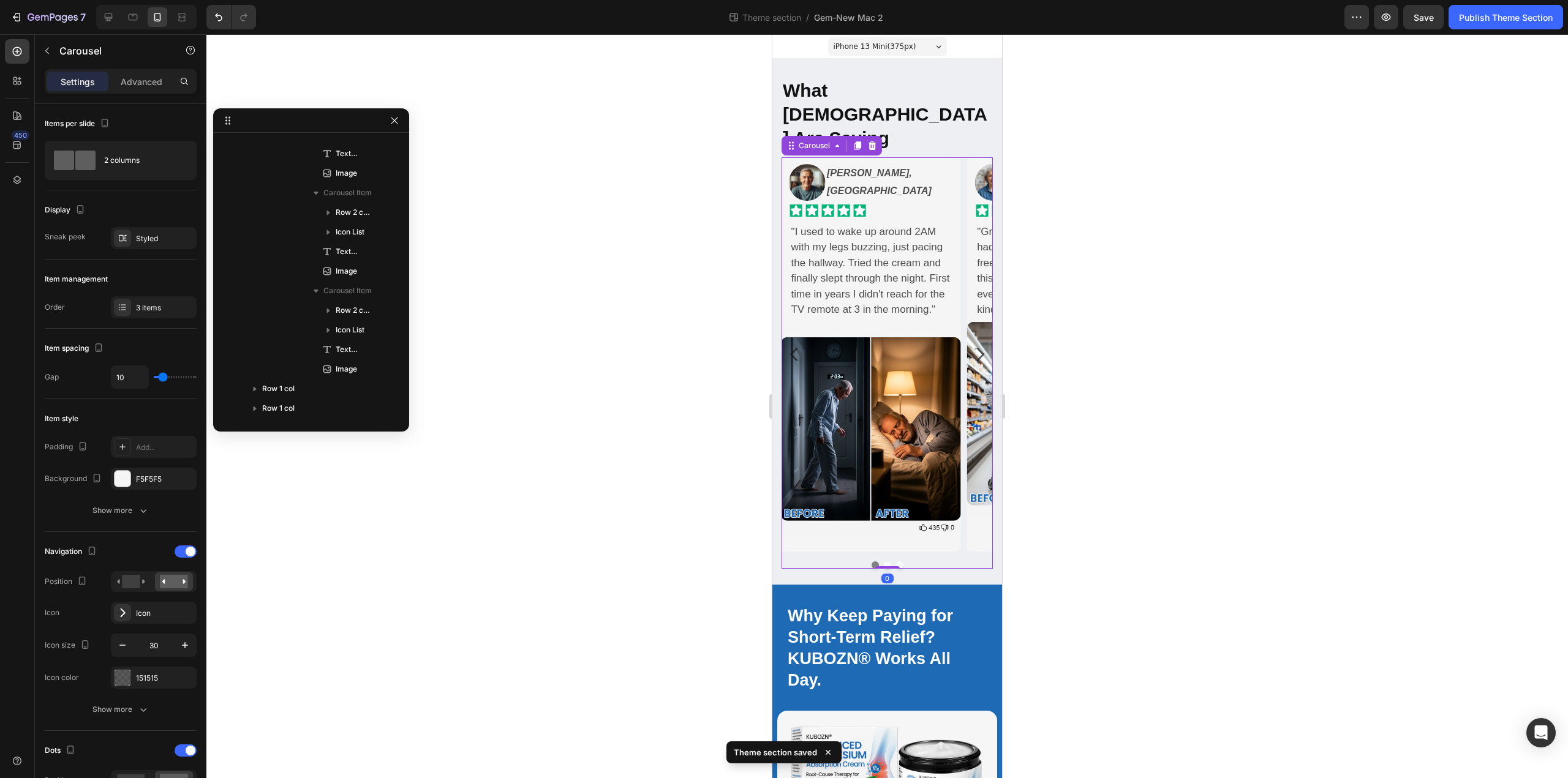
scroll to position [29, 0]
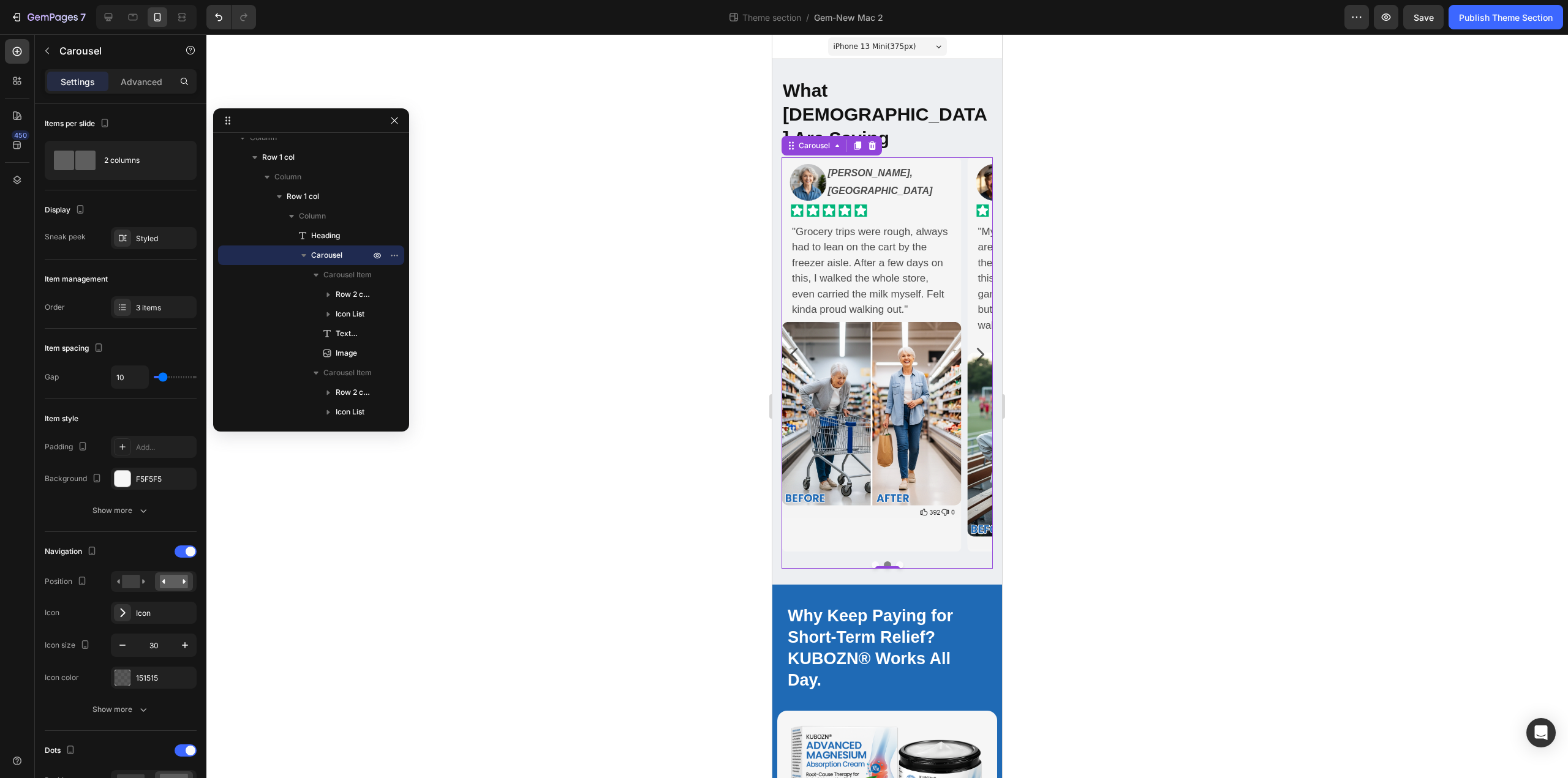
click at [897, 561] on button "Dot" at bounding box center [899, 564] width 7 height 7
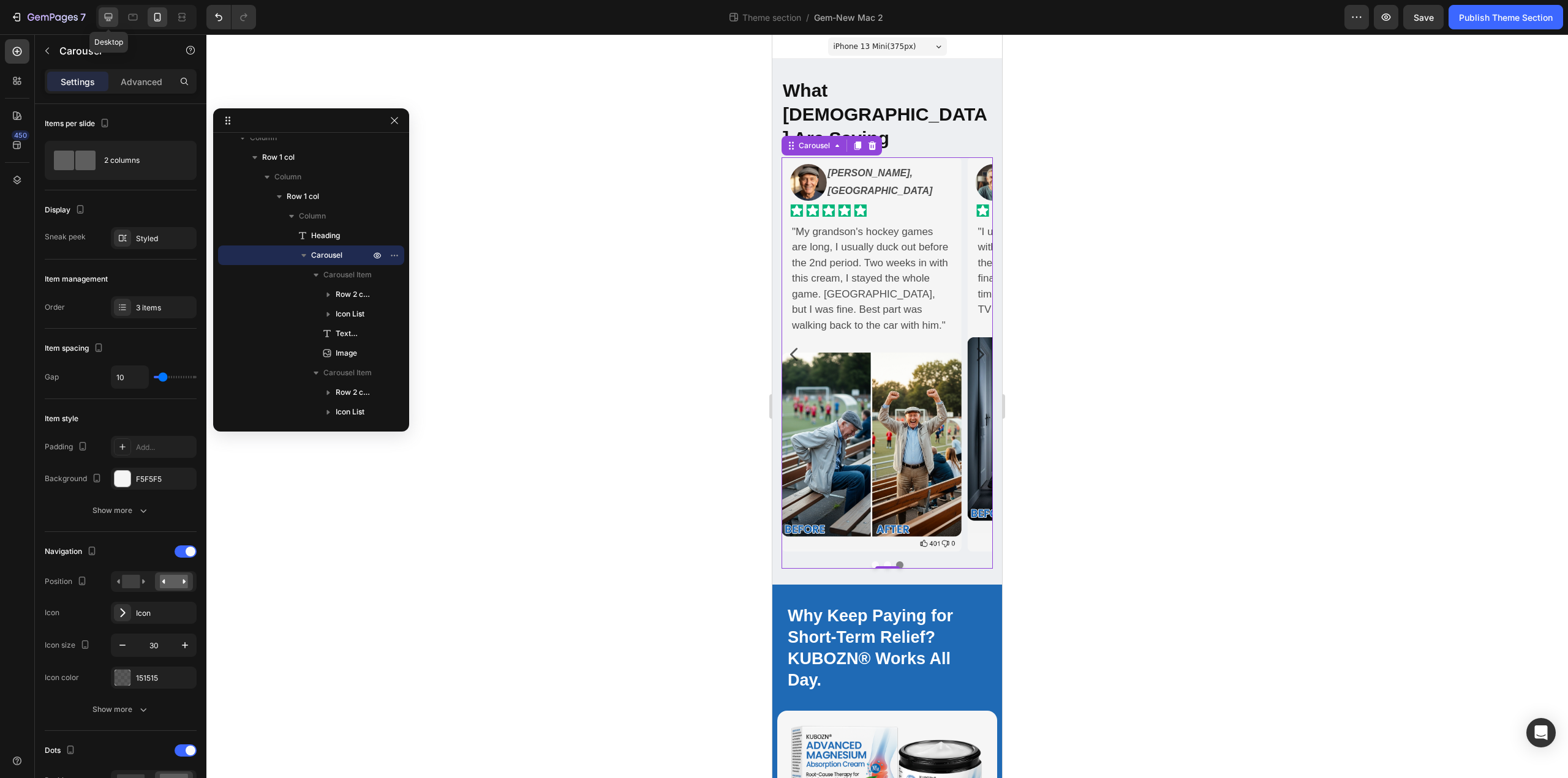
click at [108, 15] on icon at bounding box center [109, 17] width 13 height 13
type input "32"
type input "1500"
type input "15"
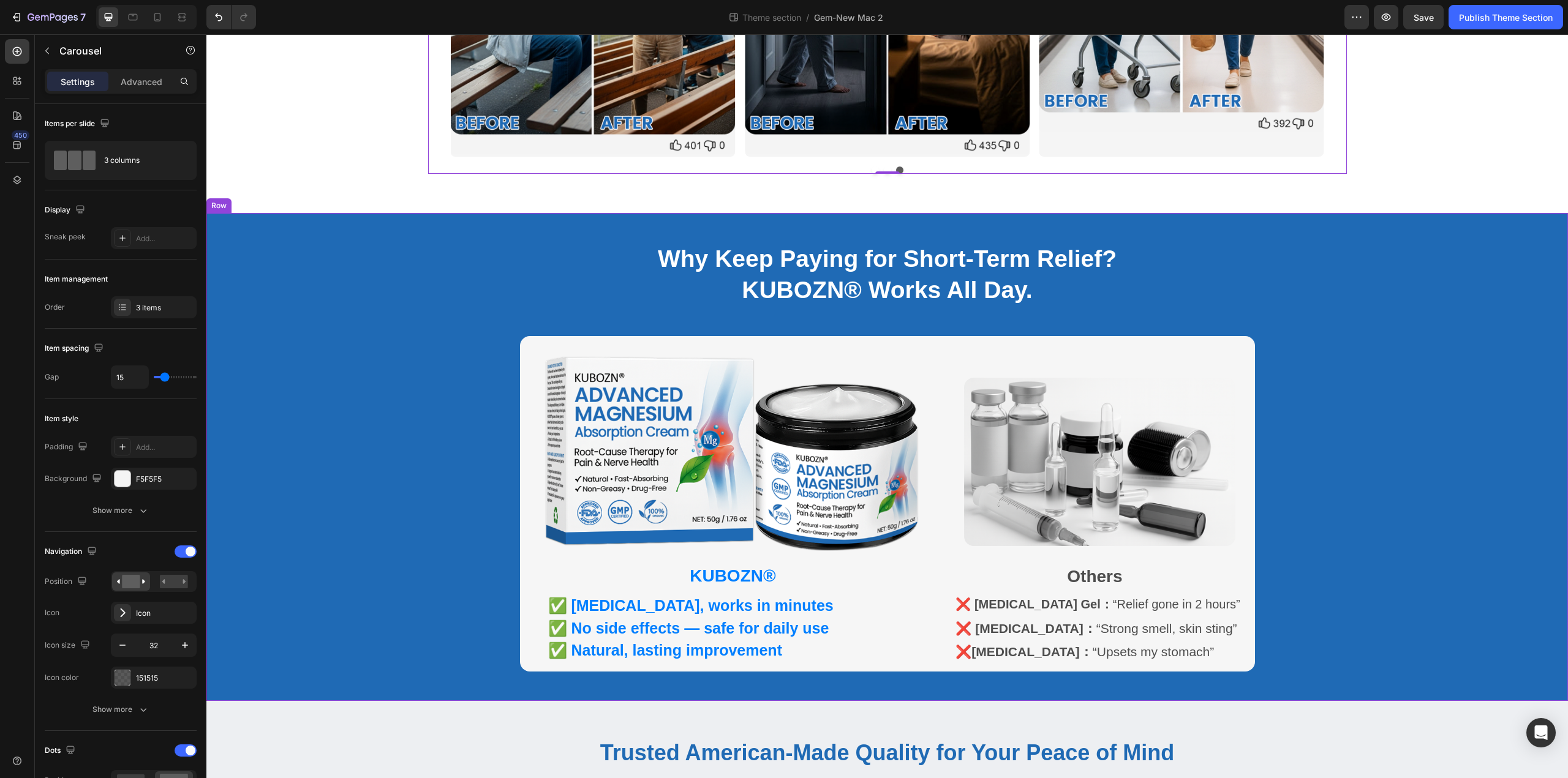
scroll to position [560, 0]
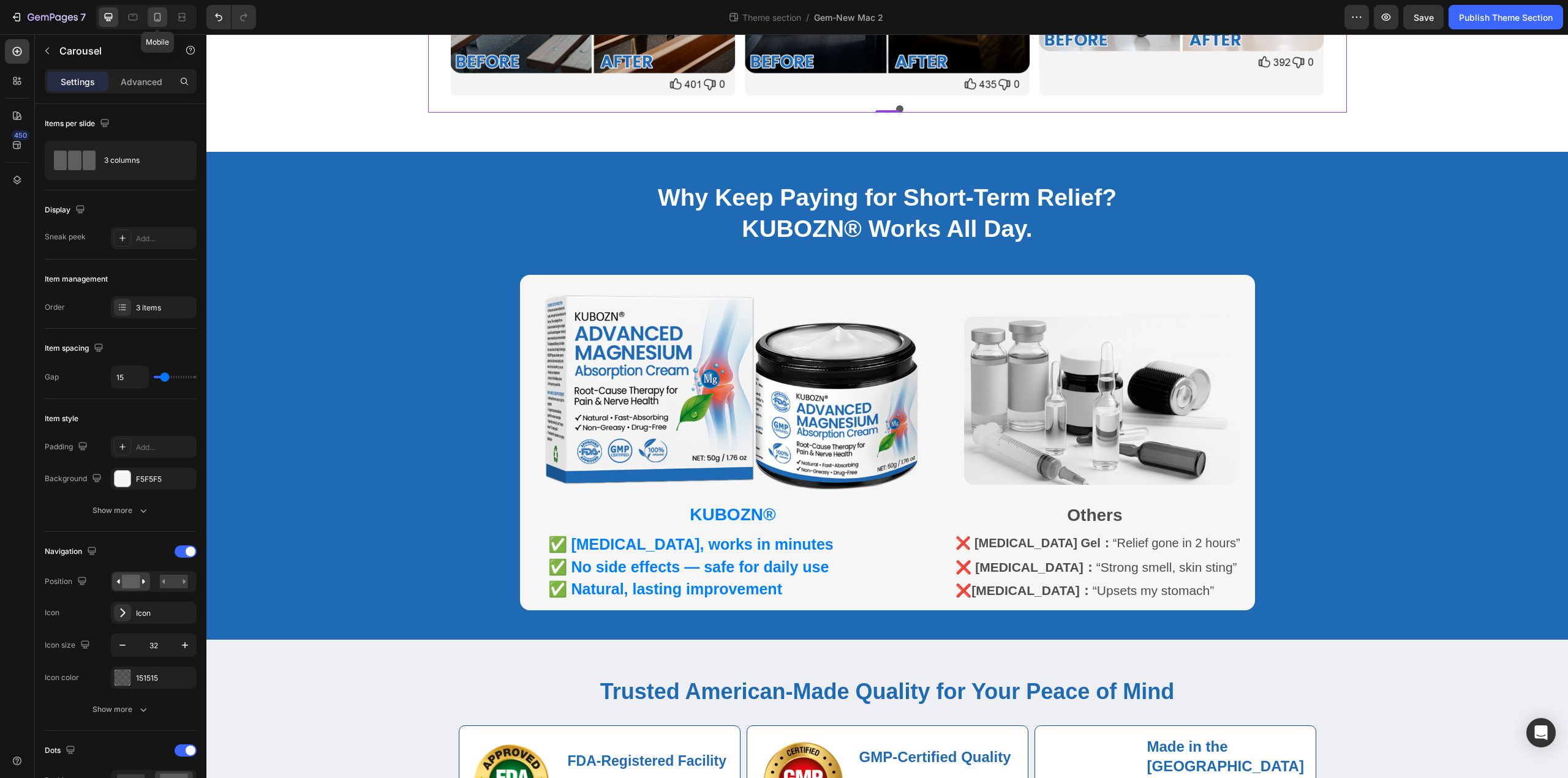
click at [151, 16] on icon at bounding box center [158, 17] width 13 height 13
type input "30"
type input "100%"
type input "10"
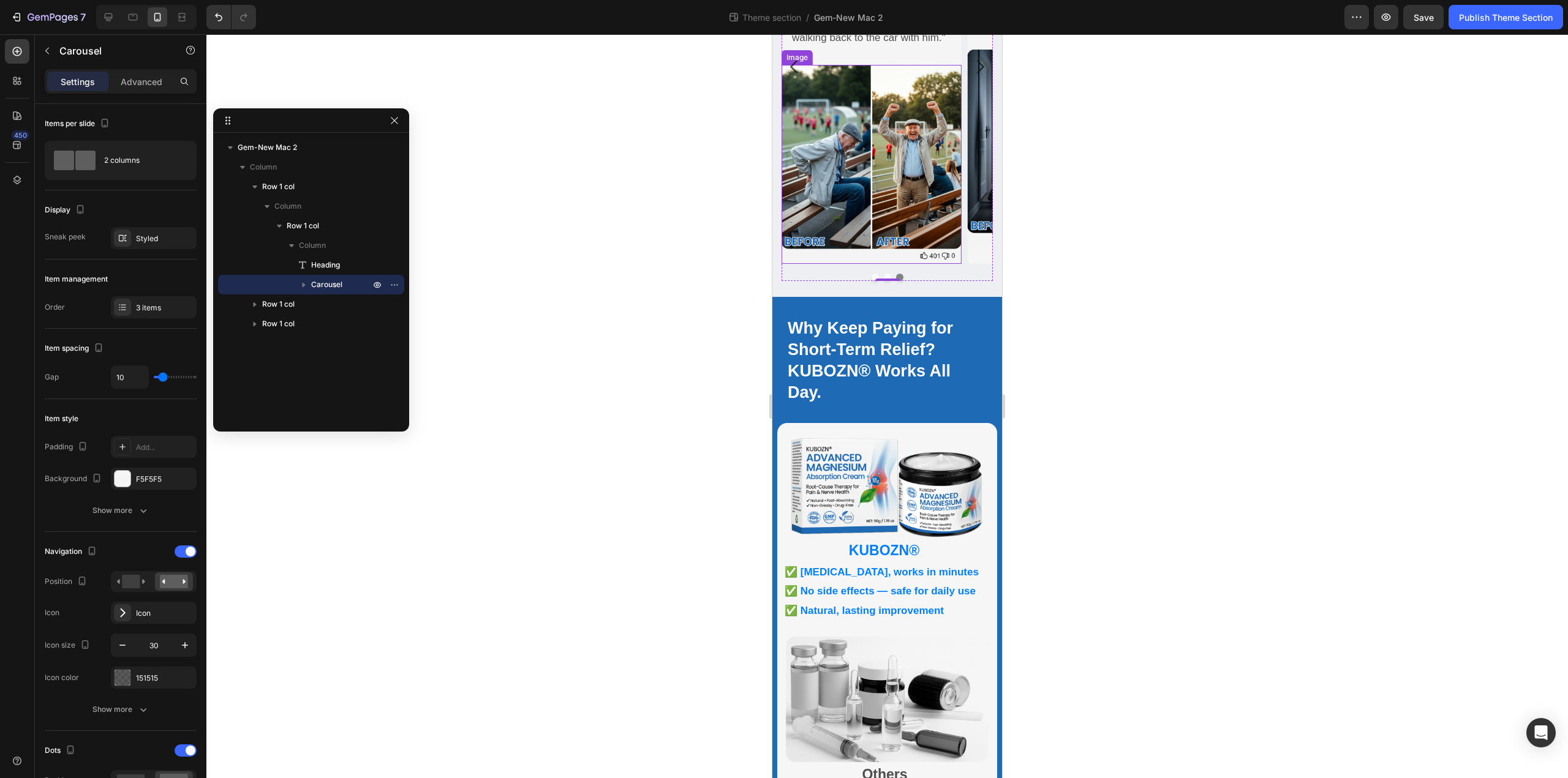
scroll to position [485, 0]
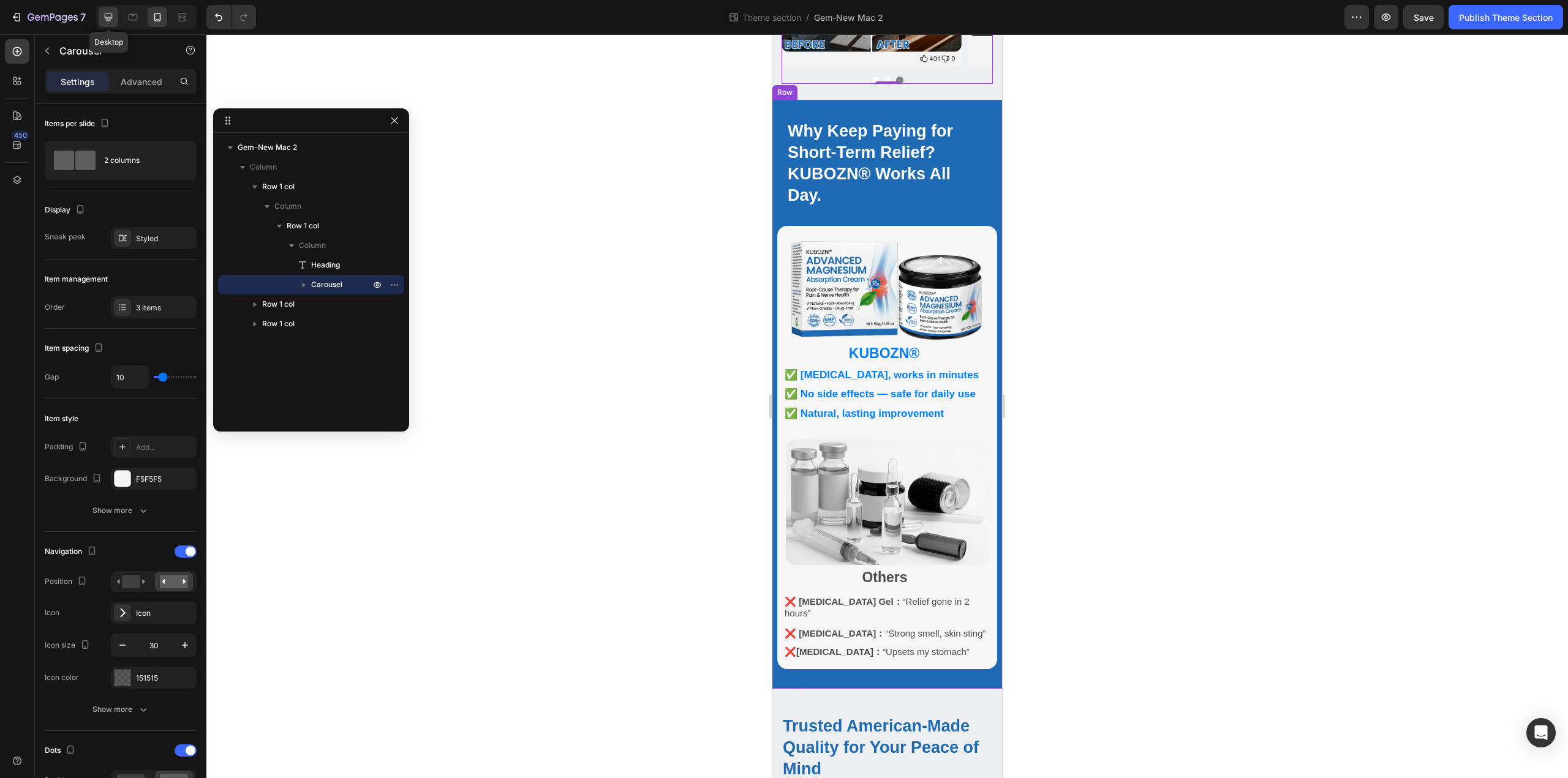
click at [106, 18] on icon at bounding box center [109, 17] width 8 height 8
type input "32"
type input "1500"
type input "15"
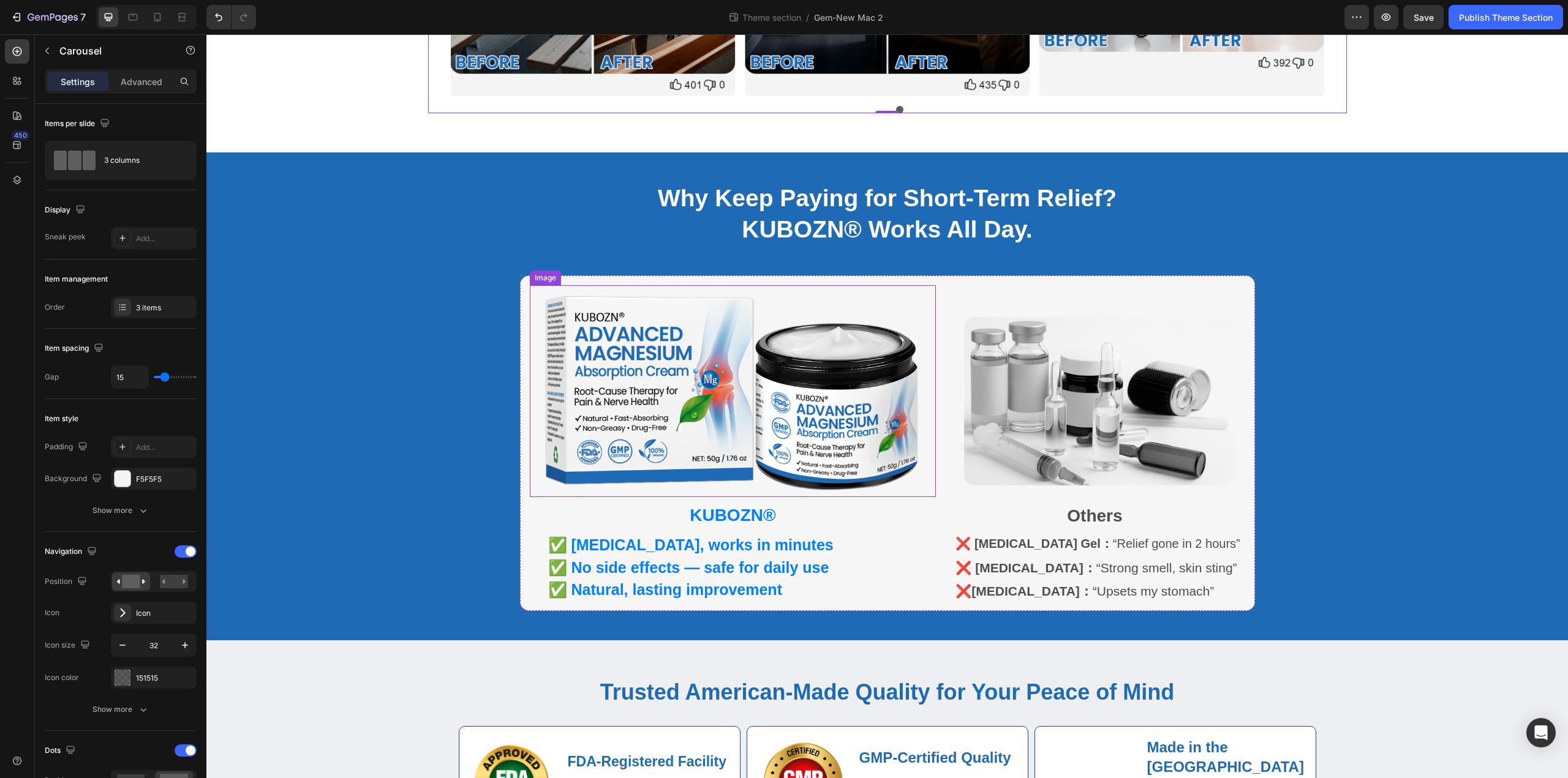
scroll to position [560, 0]
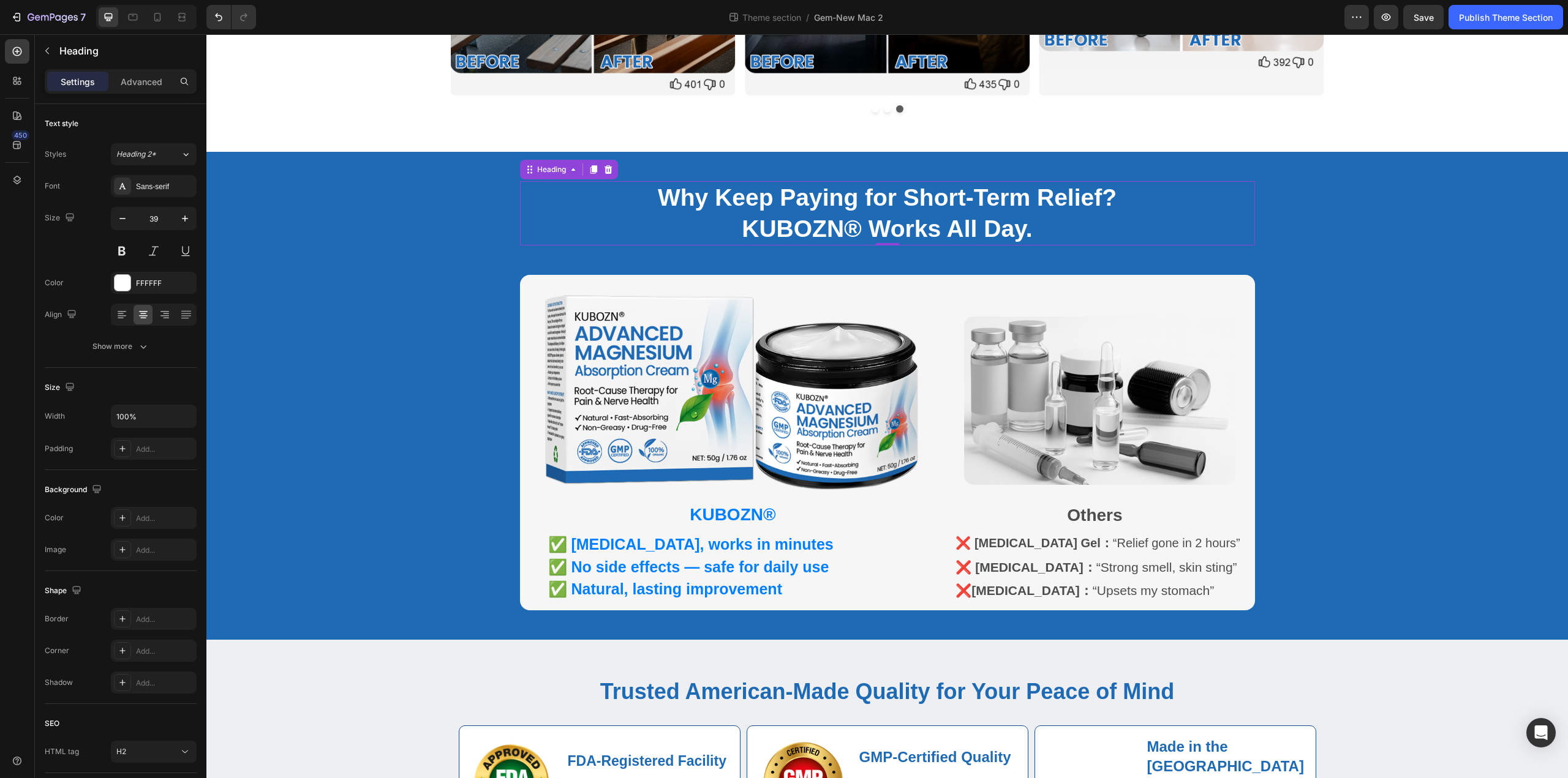
click at [912, 215] on strong "KUBOZN® Works All Day." at bounding box center [887, 228] width 290 height 26
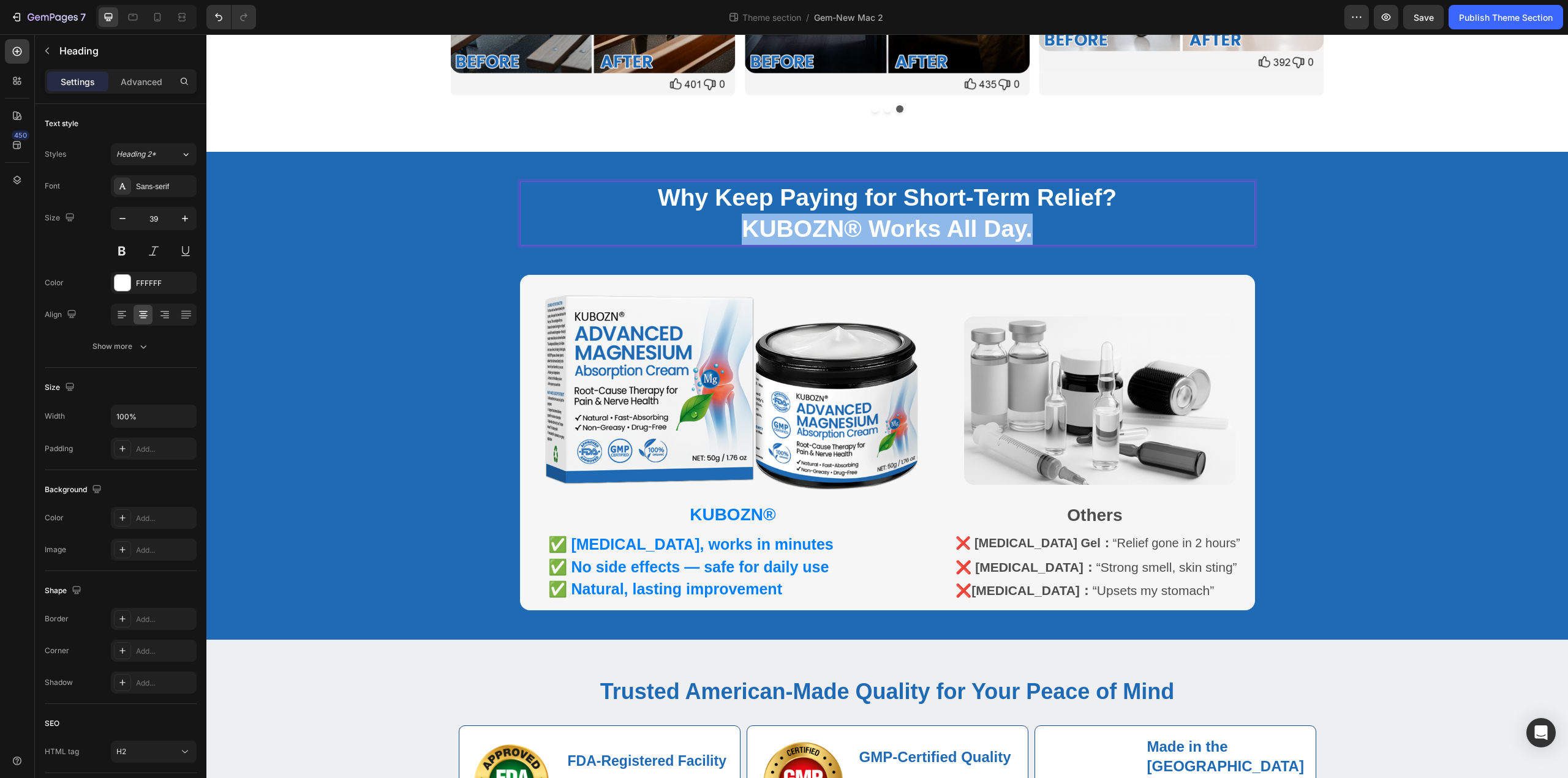
click at [912, 215] on strong "KUBOZN® Works All Day." at bounding box center [887, 228] width 290 height 26
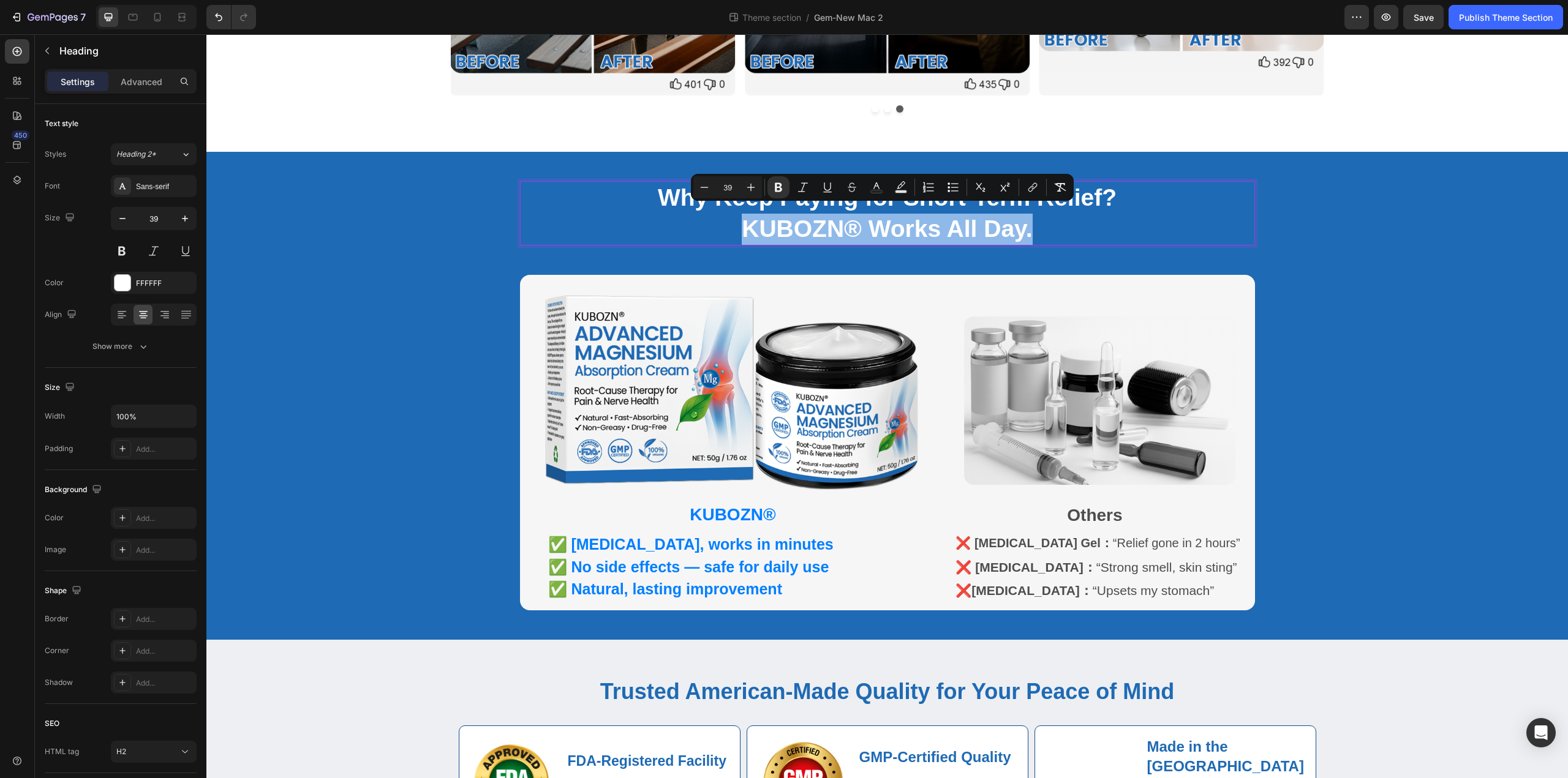
click at [842, 215] on strong "KUBOZN® Works All Day." at bounding box center [887, 228] width 290 height 26
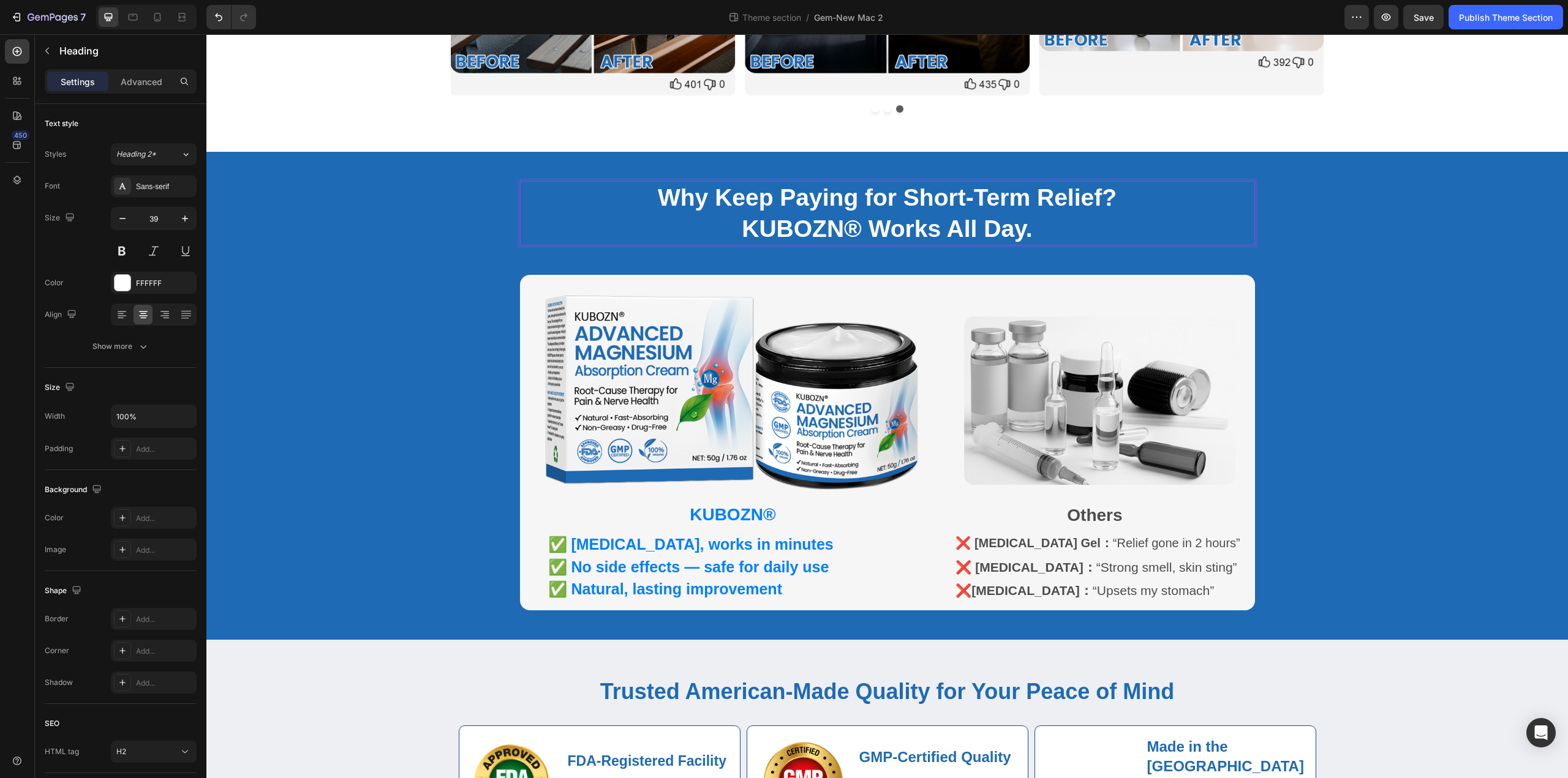
click at [700, 193] on strong "Why Keep Paying for Short-Term Relief?" at bounding box center [887, 197] width 459 height 26
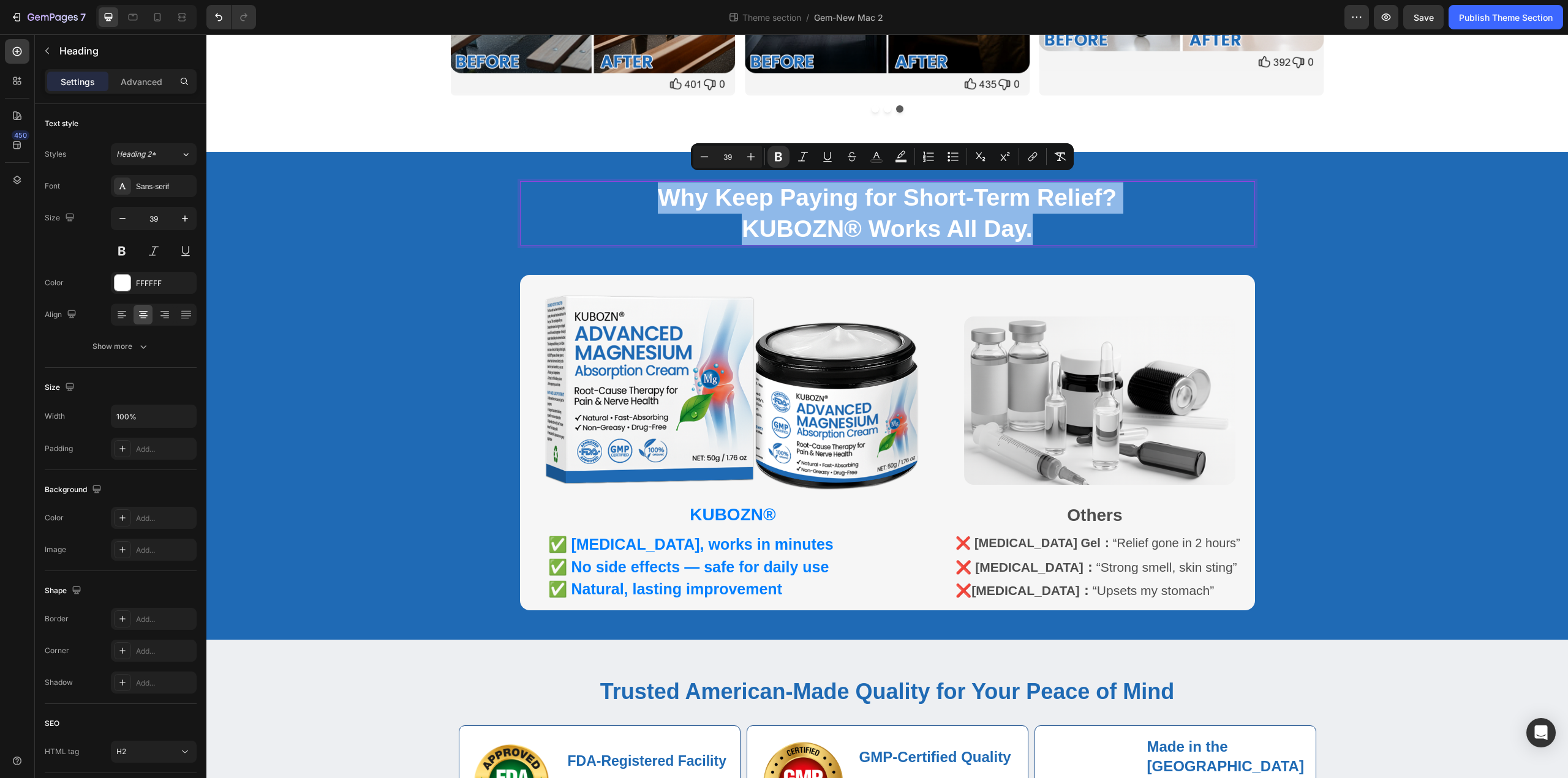
drag, startPoint x: 654, startPoint y: 195, endPoint x: 1112, endPoint y: 221, distance: 458.7
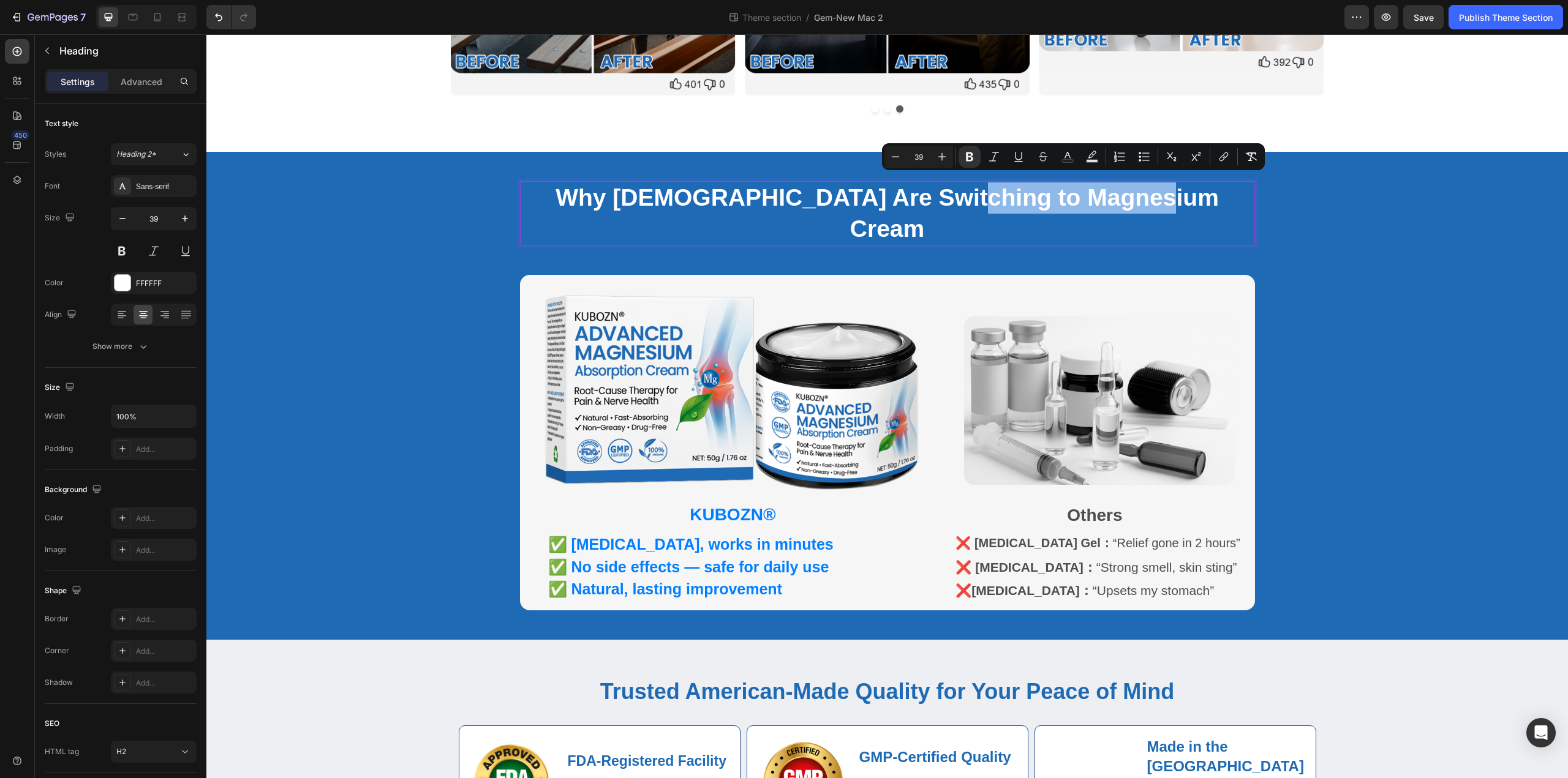
drag, startPoint x: 970, startPoint y: 196, endPoint x: 1175, endPoint y: 207, distance: 205.3
click at [1175, 207] on strong "Why Canadians Are Switching to Magnesium Cream" at bounding box center [887, 213] width 663 height 58
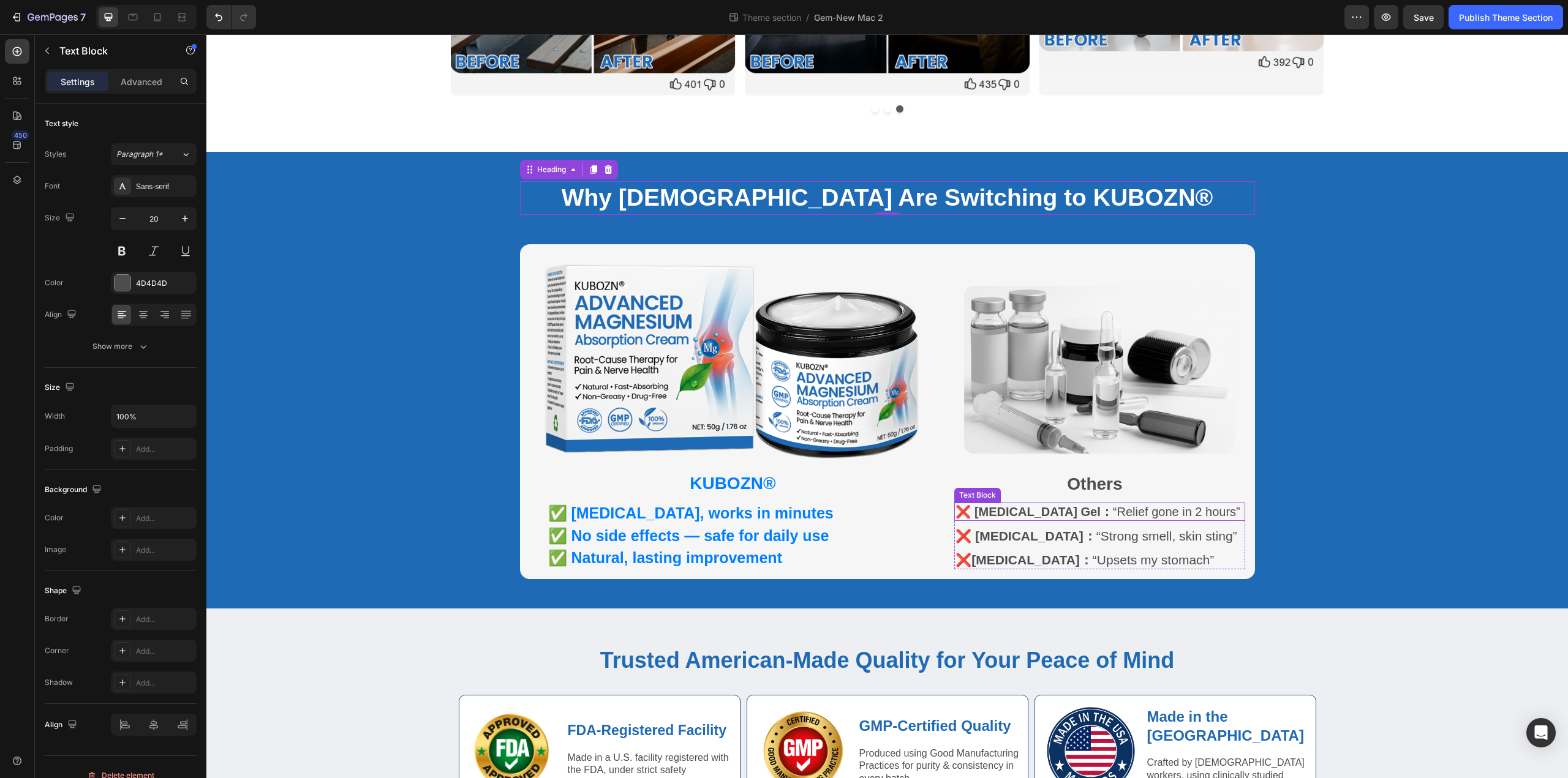
click at [1067, 508] on p "❌ Voltaren Gel： “Relief gone in 2 hours”" at bounding box center [1097, 512] width 285 height 16
click at [1061, 507] on p "❌ Voltaren Gel： “Relief gone in 2 hours”" at bounding box center [1097, 512] width 285 height 16
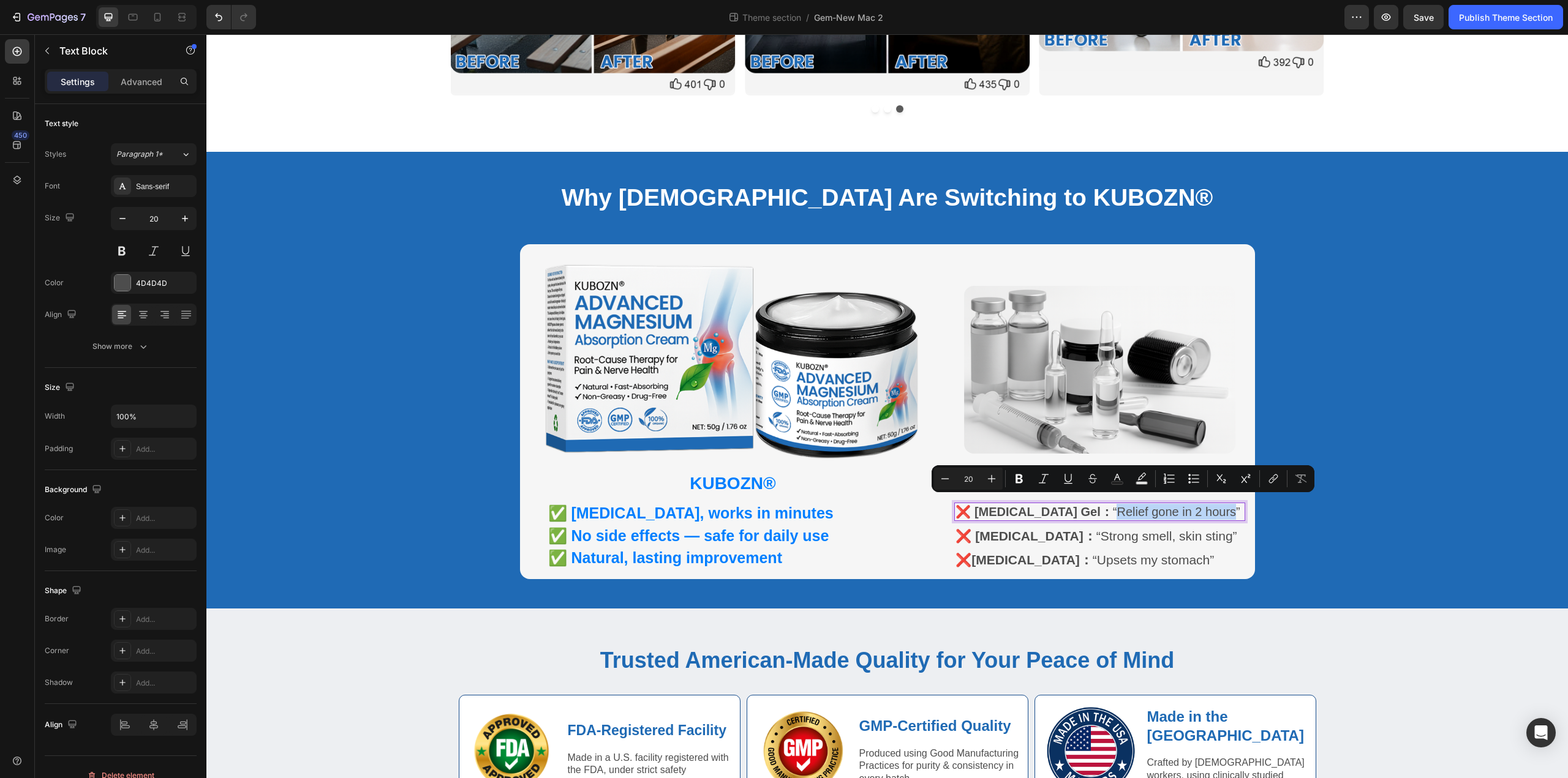
drag, startPoint x: 1064, startPoint y: 508, endPoint x: 1182, endPoint y: 509, distance: 118.0
click at [1182, 509] on p "❌ Voltaren Gel： “Relief gone in 2 hours”" at bounding box center [1097, 512] width 285 height 16
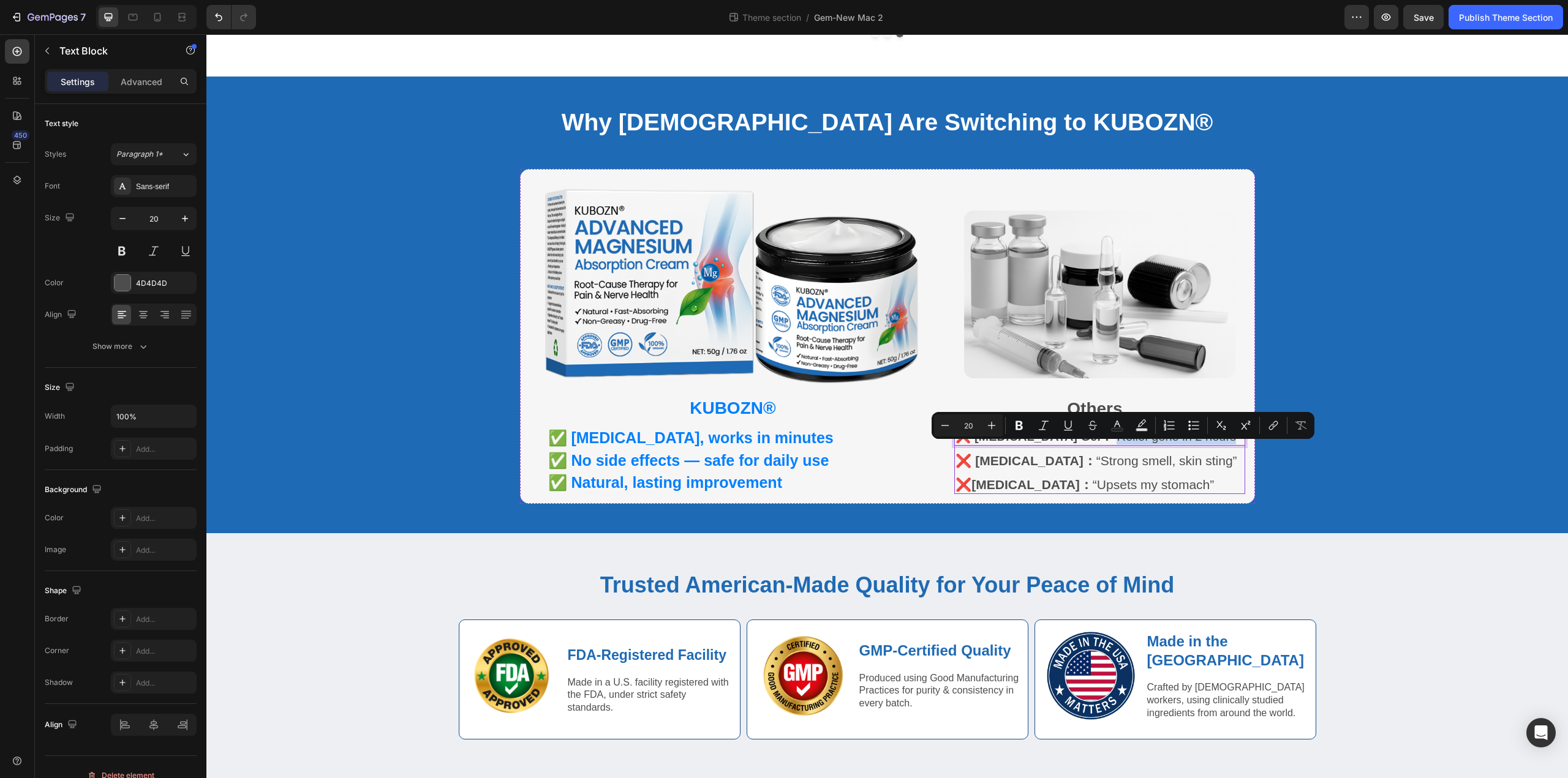
scroll to position [636, 0]
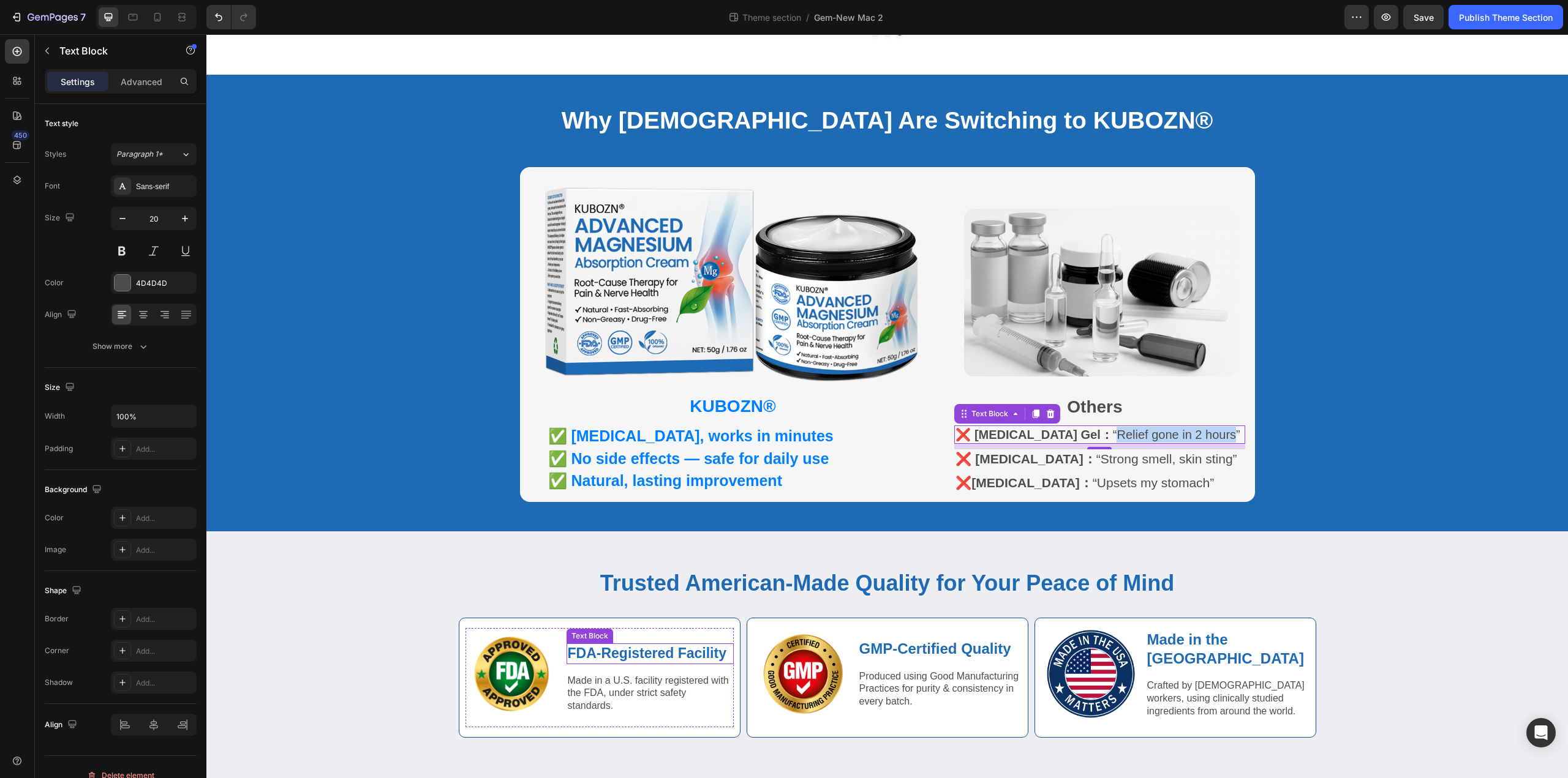
click at [615, 650] on strong "FDA-Registered Facility" at bounding box center [647, 653] width 159 height 16
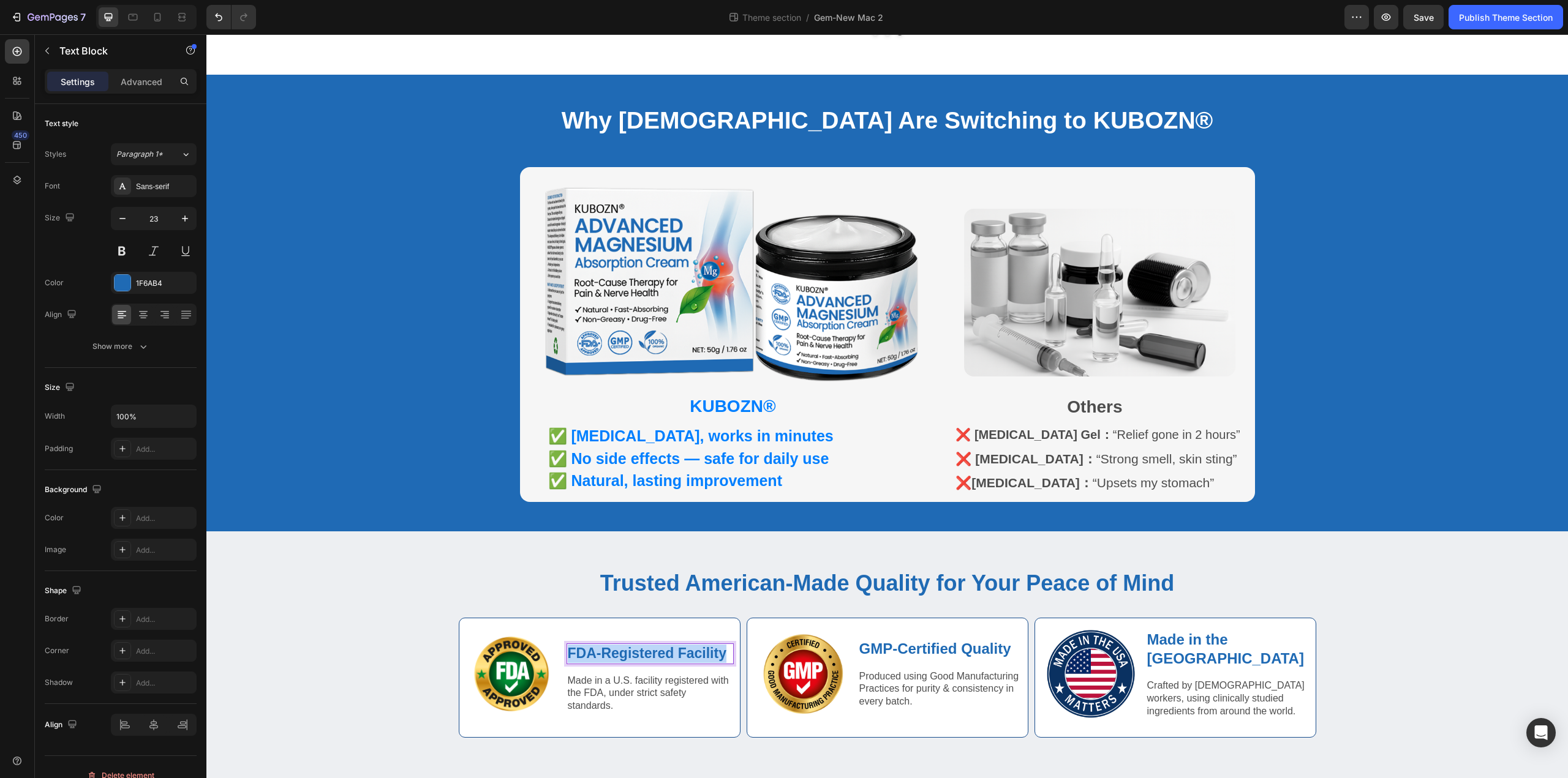
click at [615, 650] on strong "FDA-Registered Facility" at bounding box center [647, 653] width 159 height 16
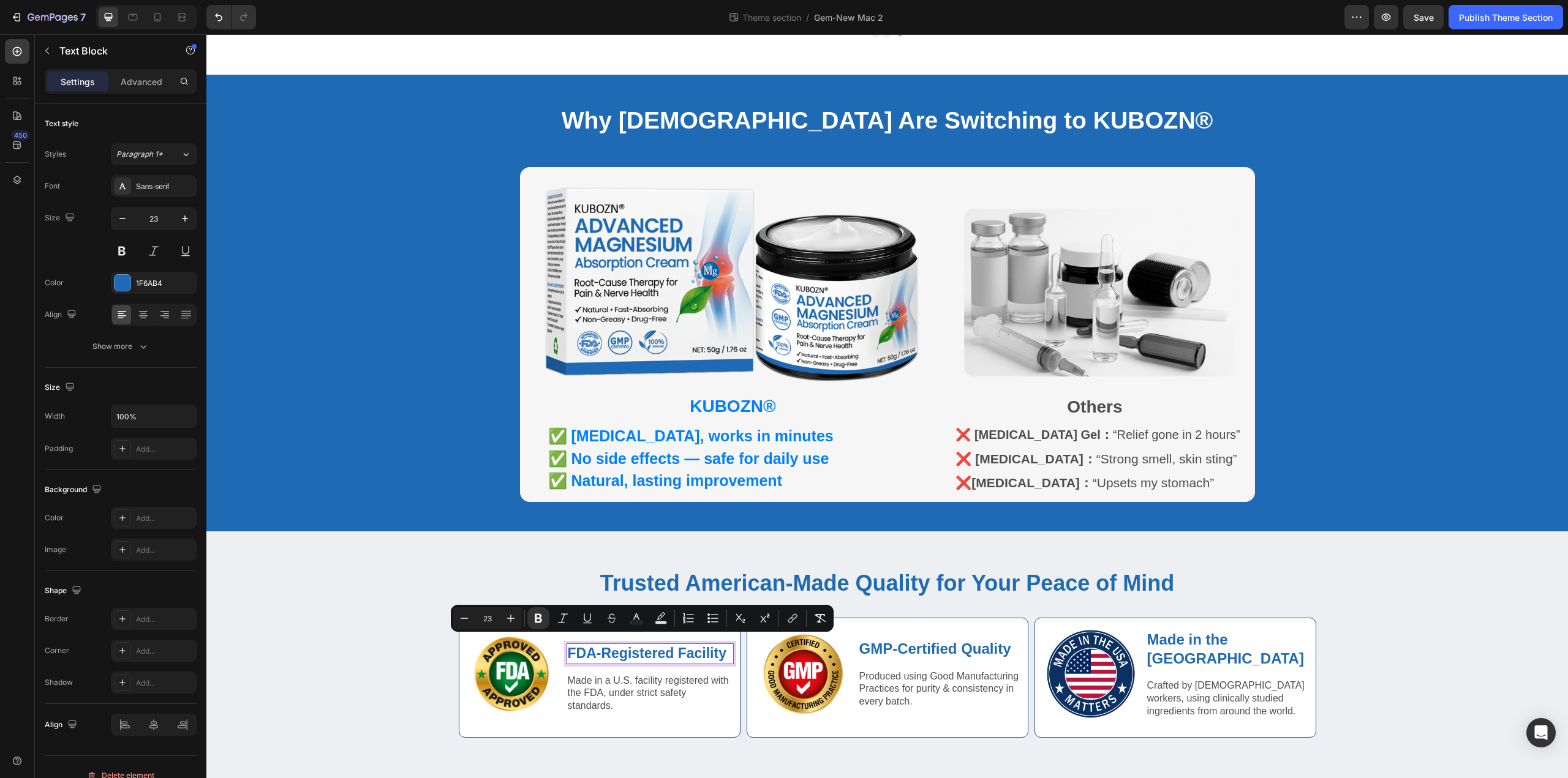
scroll to position [631, 0]
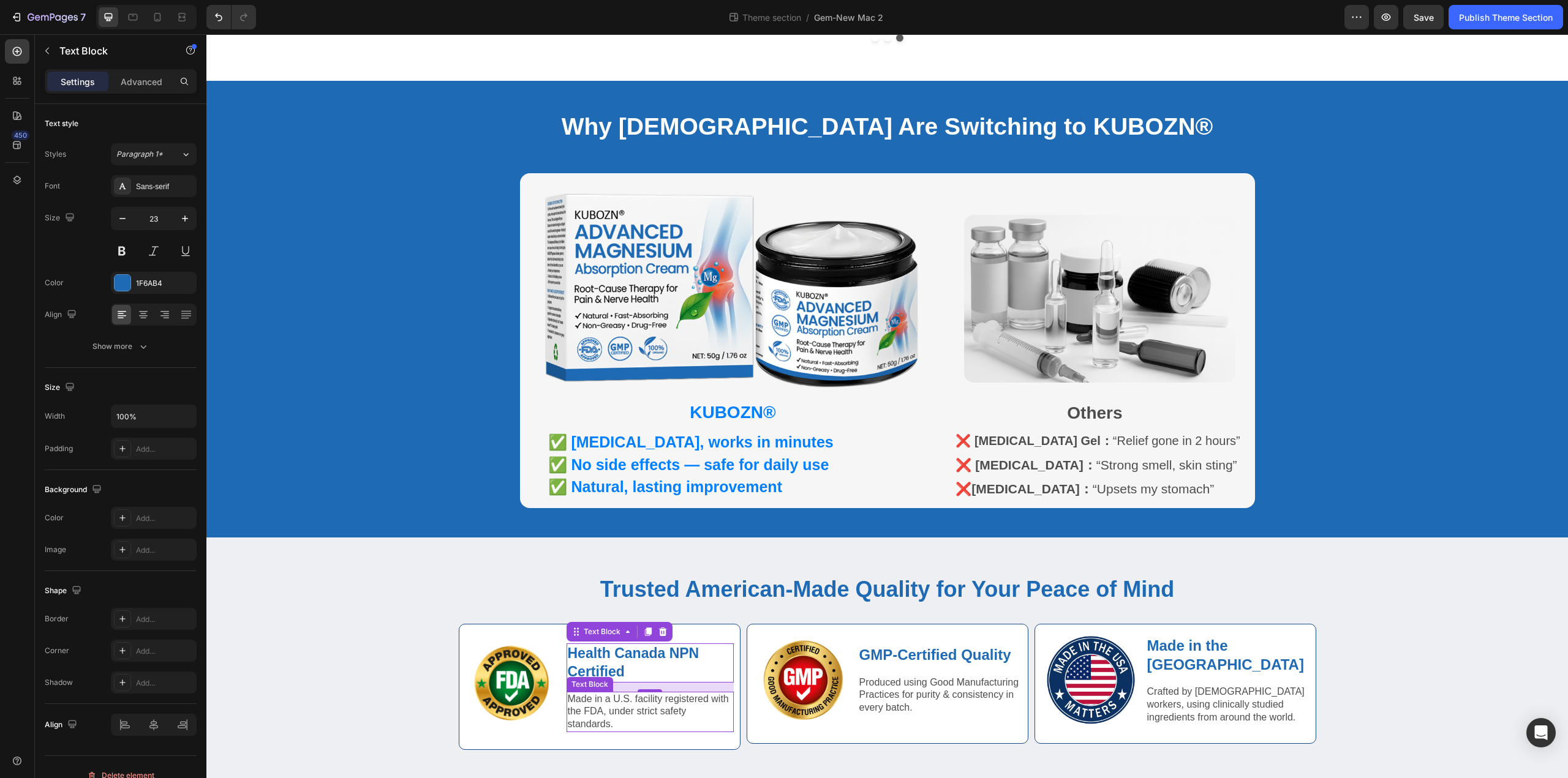
click at [673, 693] on p "Made in a U.S. facility registered with the FDA, under strict safety standards." at bounding box center [650, 712] width 165 height 38
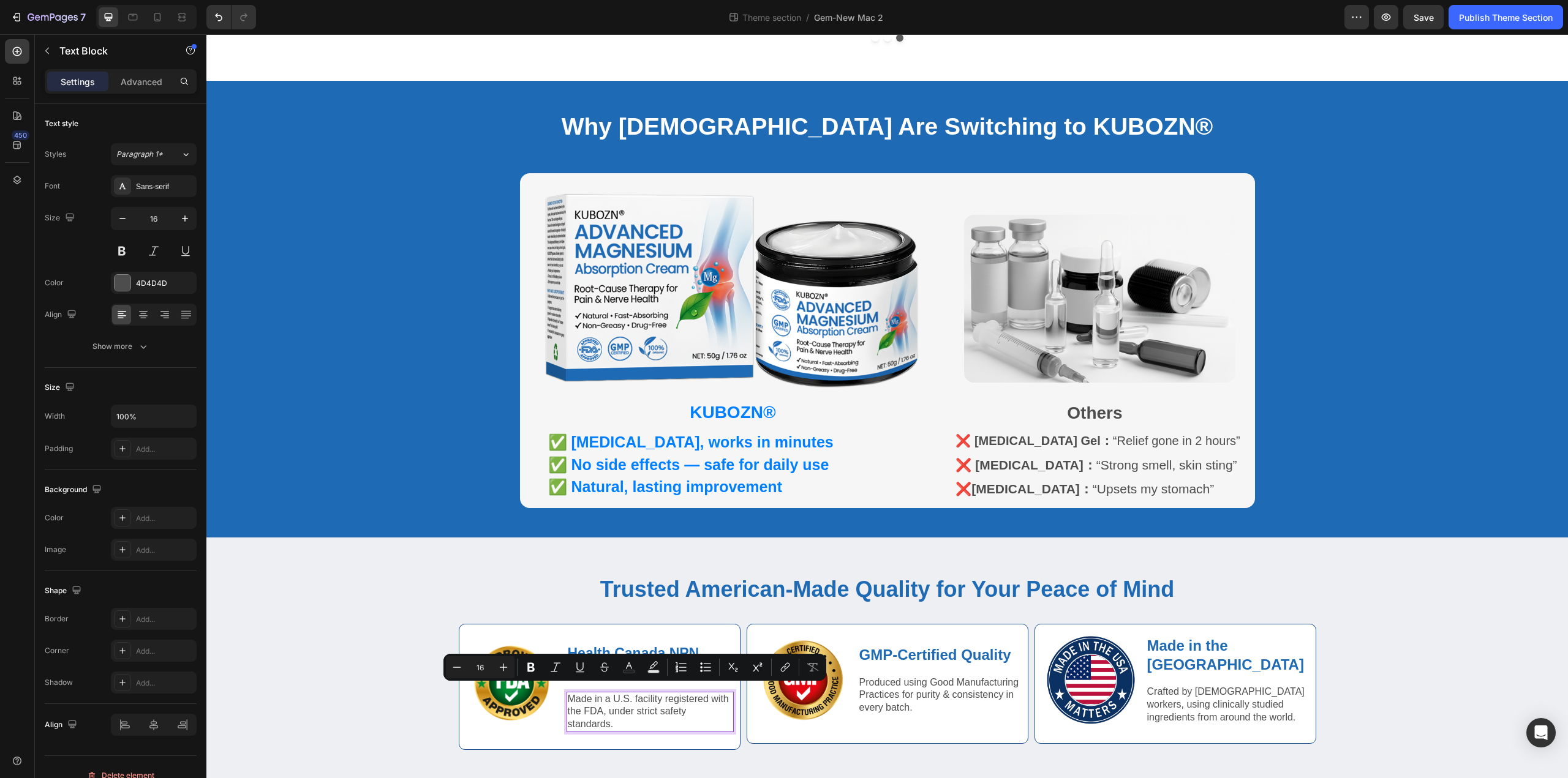
scroll to position [636, 0]
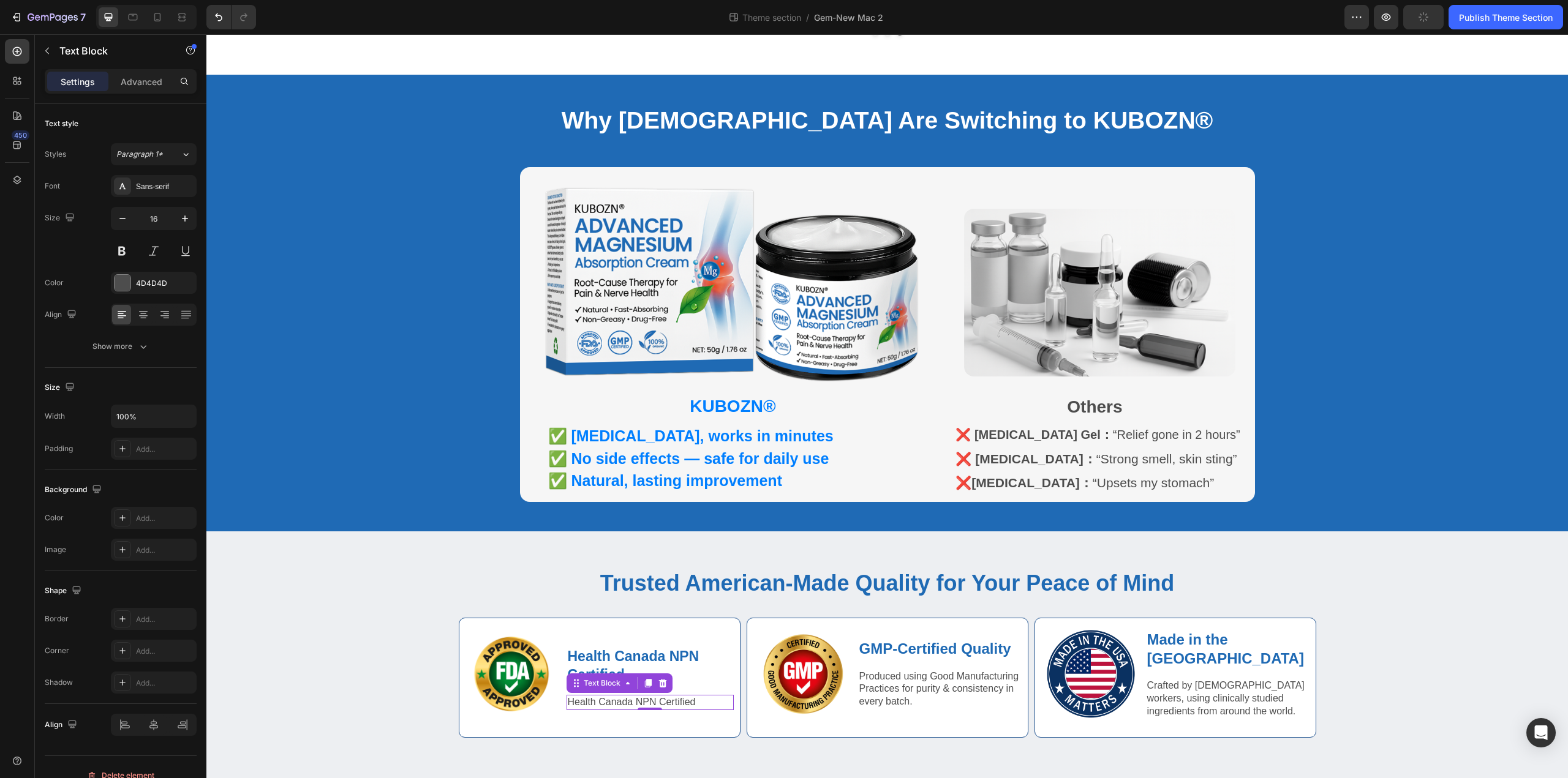
click at [620, 696] on p "Health Canada NPN Certified" at bounding box center [650, 702] width 165 height 13
click at [621, 696] on p "Health Canada NPN Certified" at bounding box center [650, 702] width 165 height 13
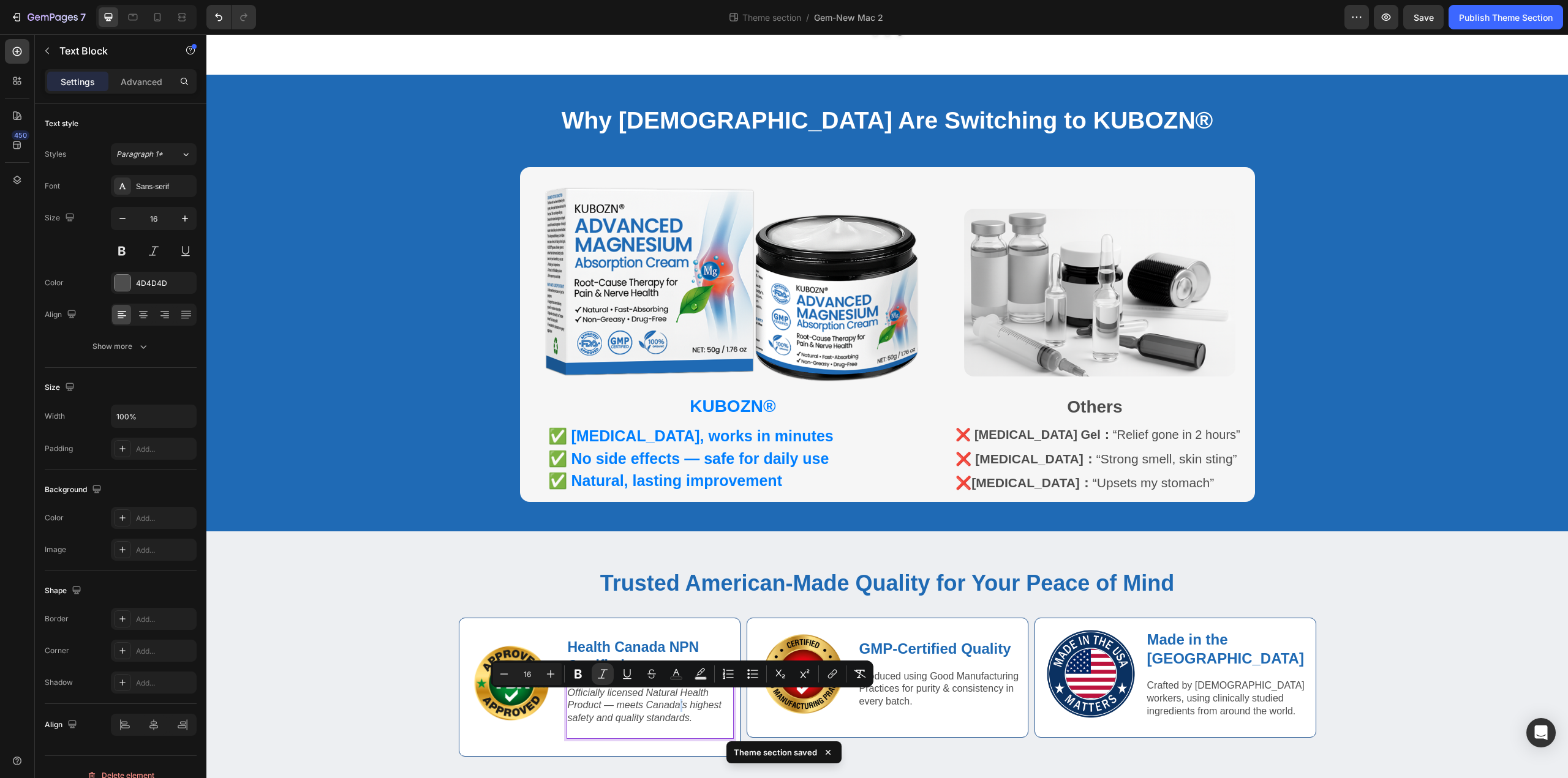
drag, startPoint x: 688, startPoint y: 702, endPoint x: 681, endPoint y: 702, distance: 7.0
click at [681, 702] on icon "Officially licensed Natural Health Product — meets Canada’s highest safety and …" at bounding box center [644, 705] width 154 height 36
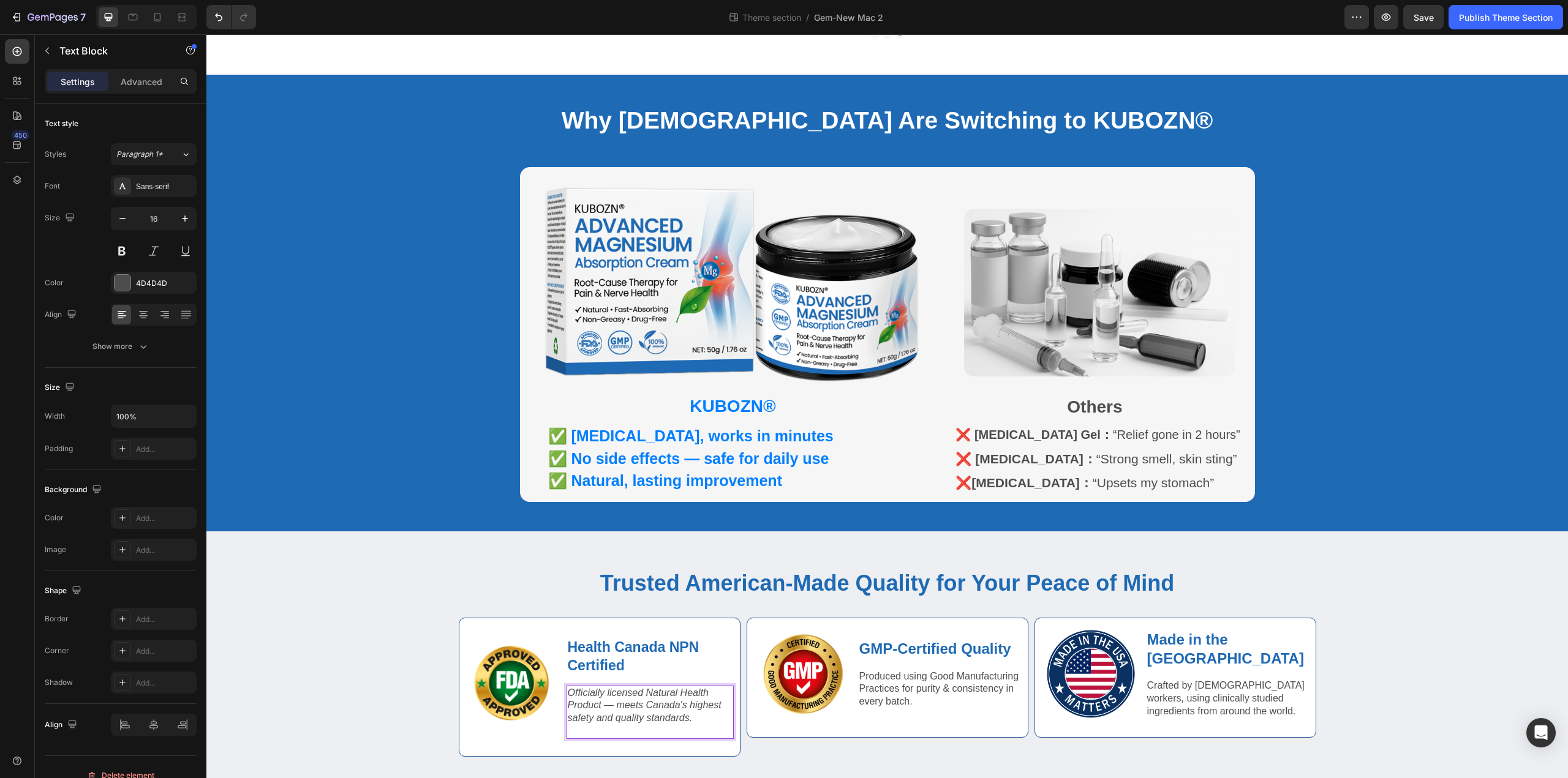
click at [662, 710] on icon "Officially licensed Natural Health Product — meets Canada's highest safety and …" at bounding box center [644, 705] width 154 height 36
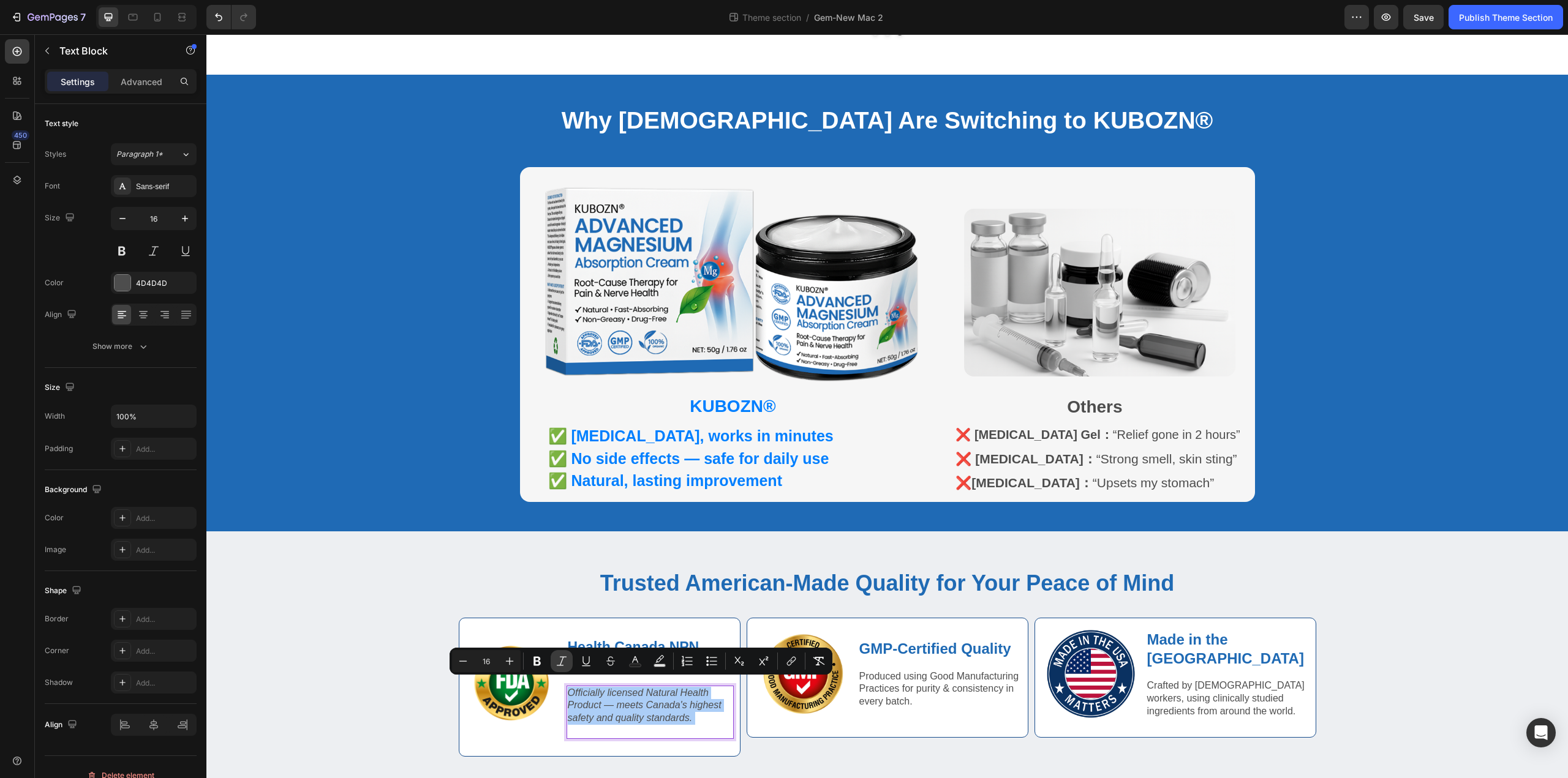
click at [568, 661] on button "Italic" at bounding box center [562, 661] width 22 height 22
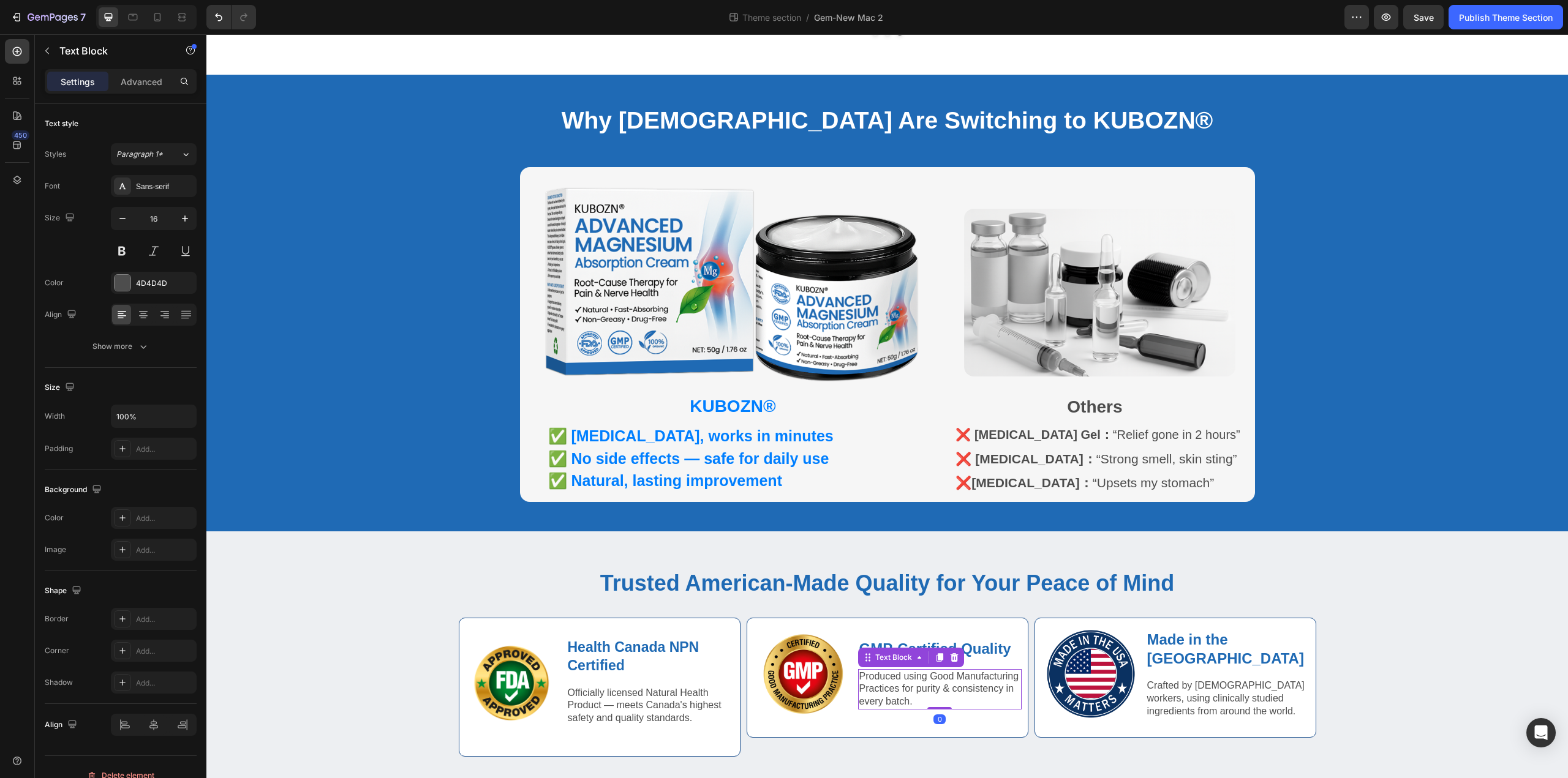
click at [890, 704] on div "Produced using Good Manufacturing Practices for purity & consistency in every b…" at bounding box center [939, 689] width 163 height 40
click at [982, 648] on strong "GMP-Certified Quality" at bounding box center [935, 648] width 152 height 17
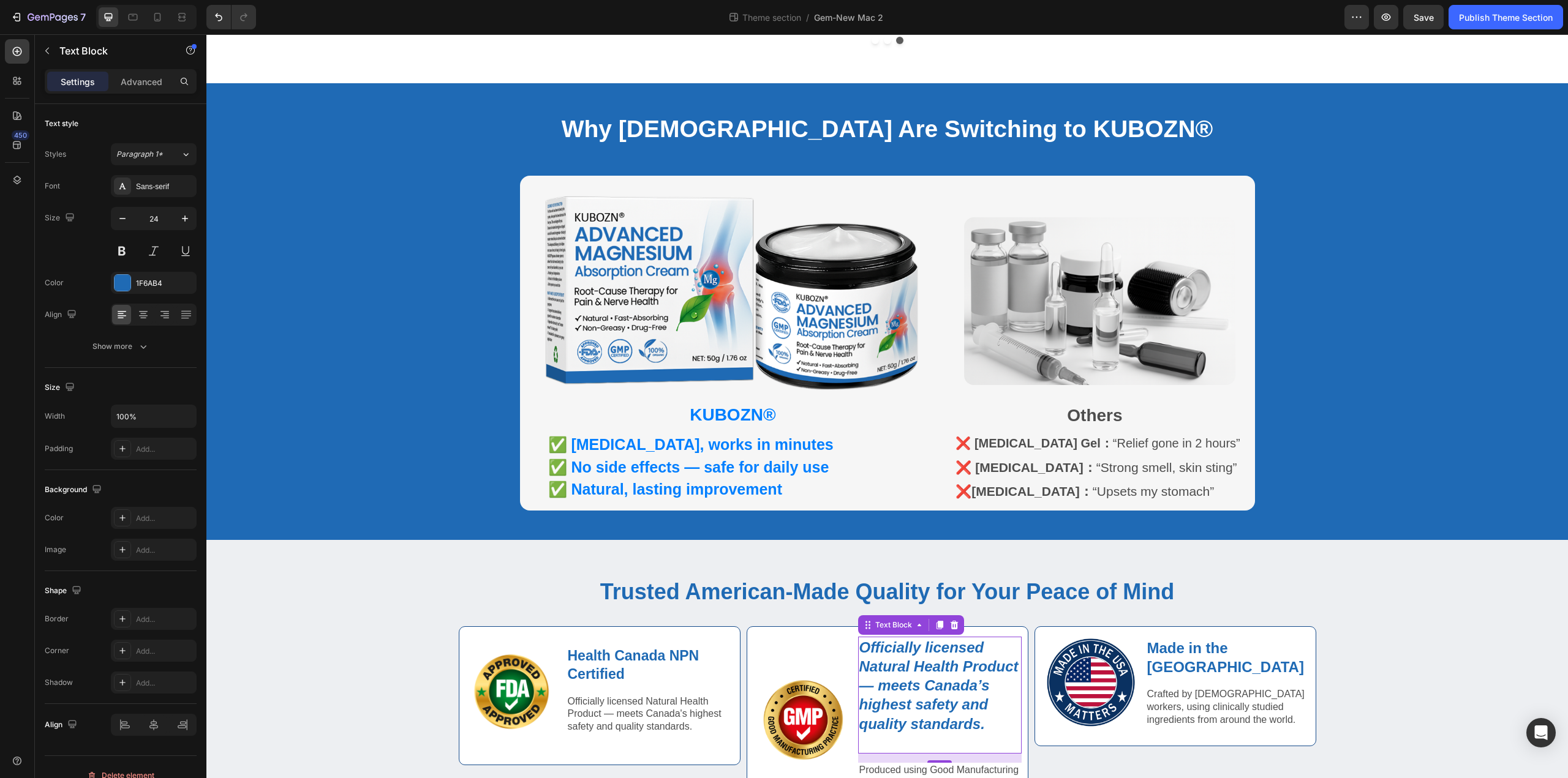
click at [905, 715] on icon "Officially licensed Natural Health Product — meets Canada’s highest safety and …" at bounding box center [939, 686] width 159 height 93
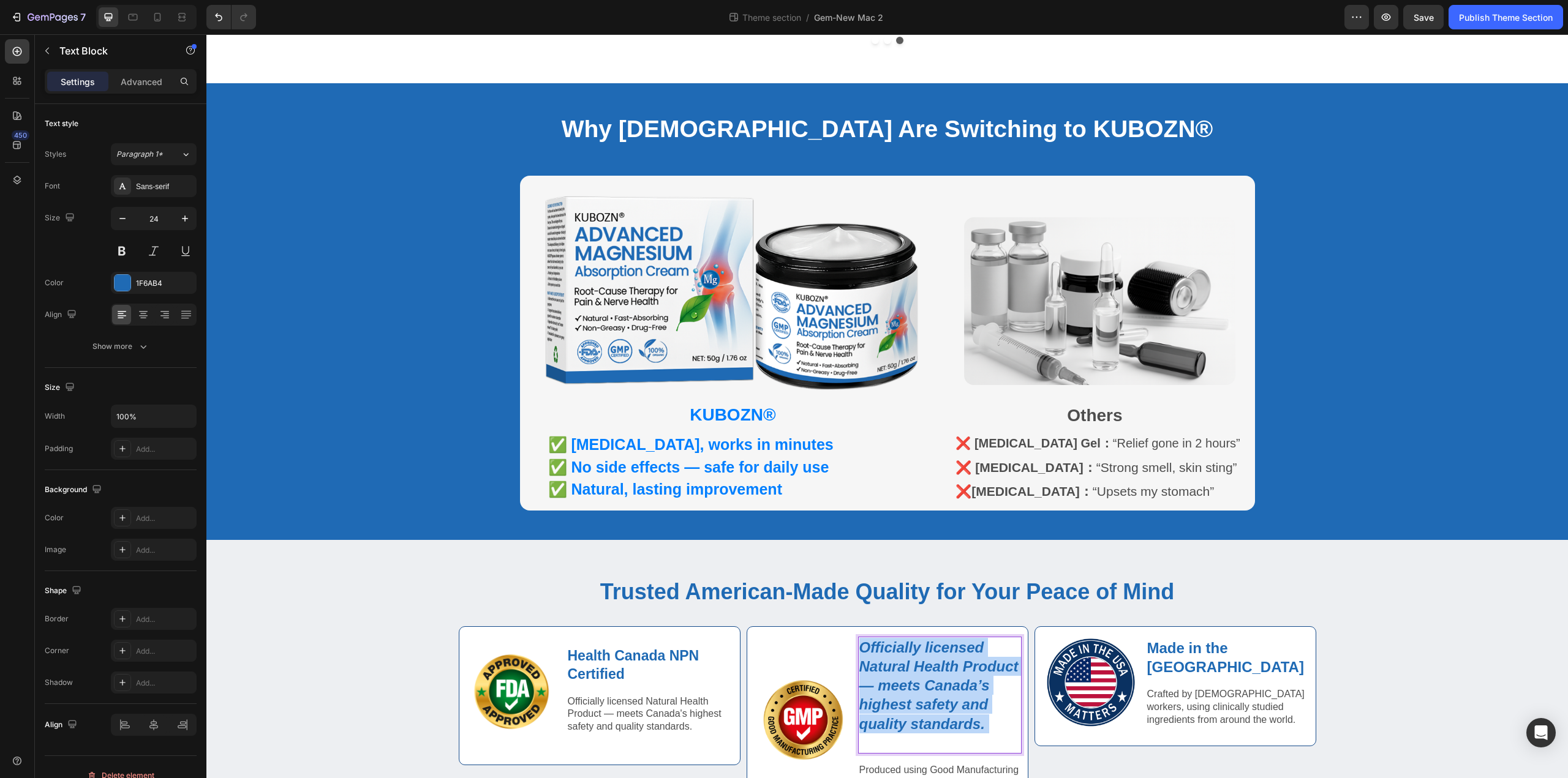
click at [905, 715] on icon "Officially licensed Natural Health Product — meets Canada’s highest safety and …" at bounding box center [939, 686] width 159 height 93
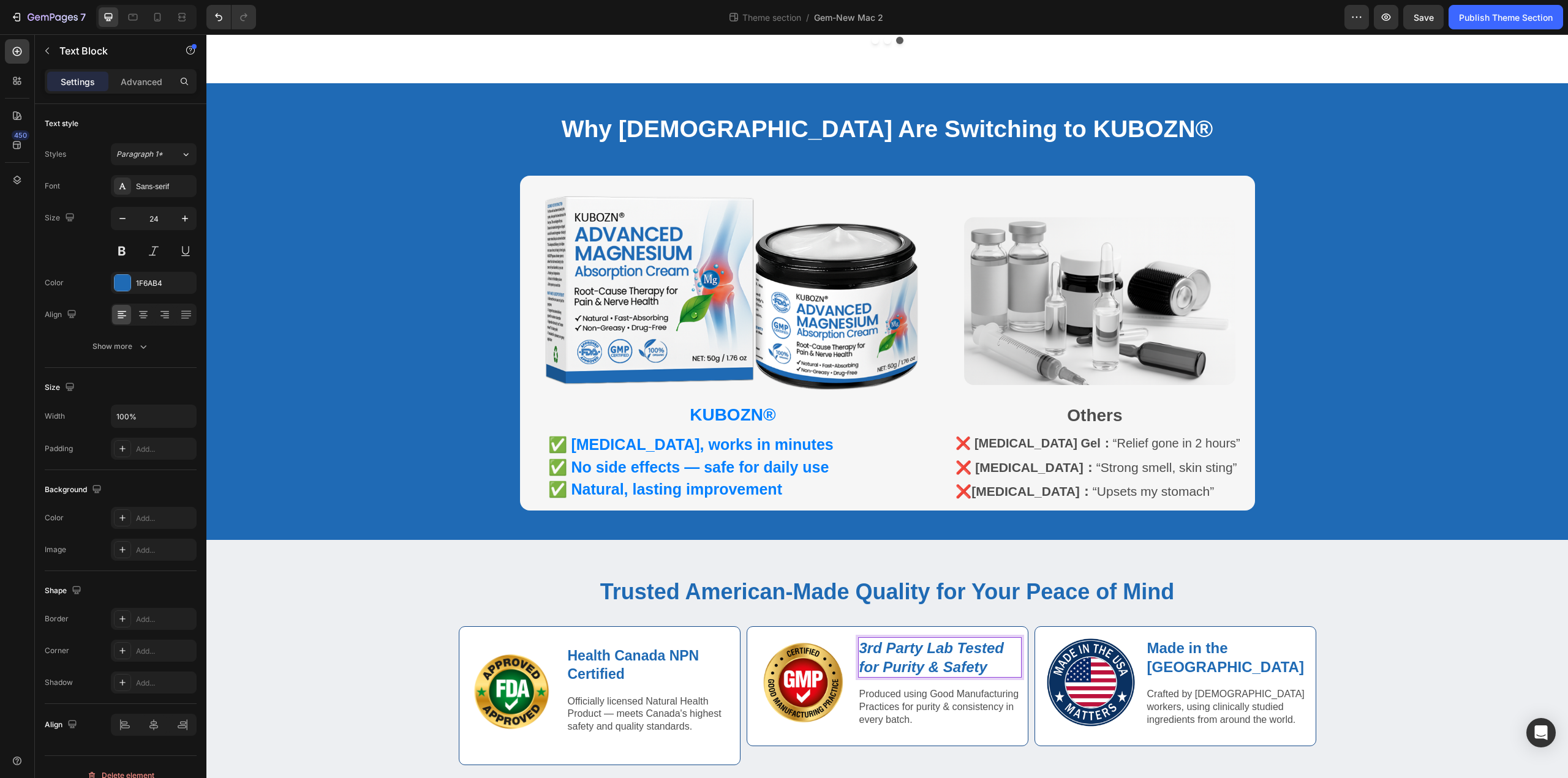
click at [914, 655] on icon "3rd Party Lab Tested for Purity & Safety" at bounding box center [931, 657] width 145 height 35
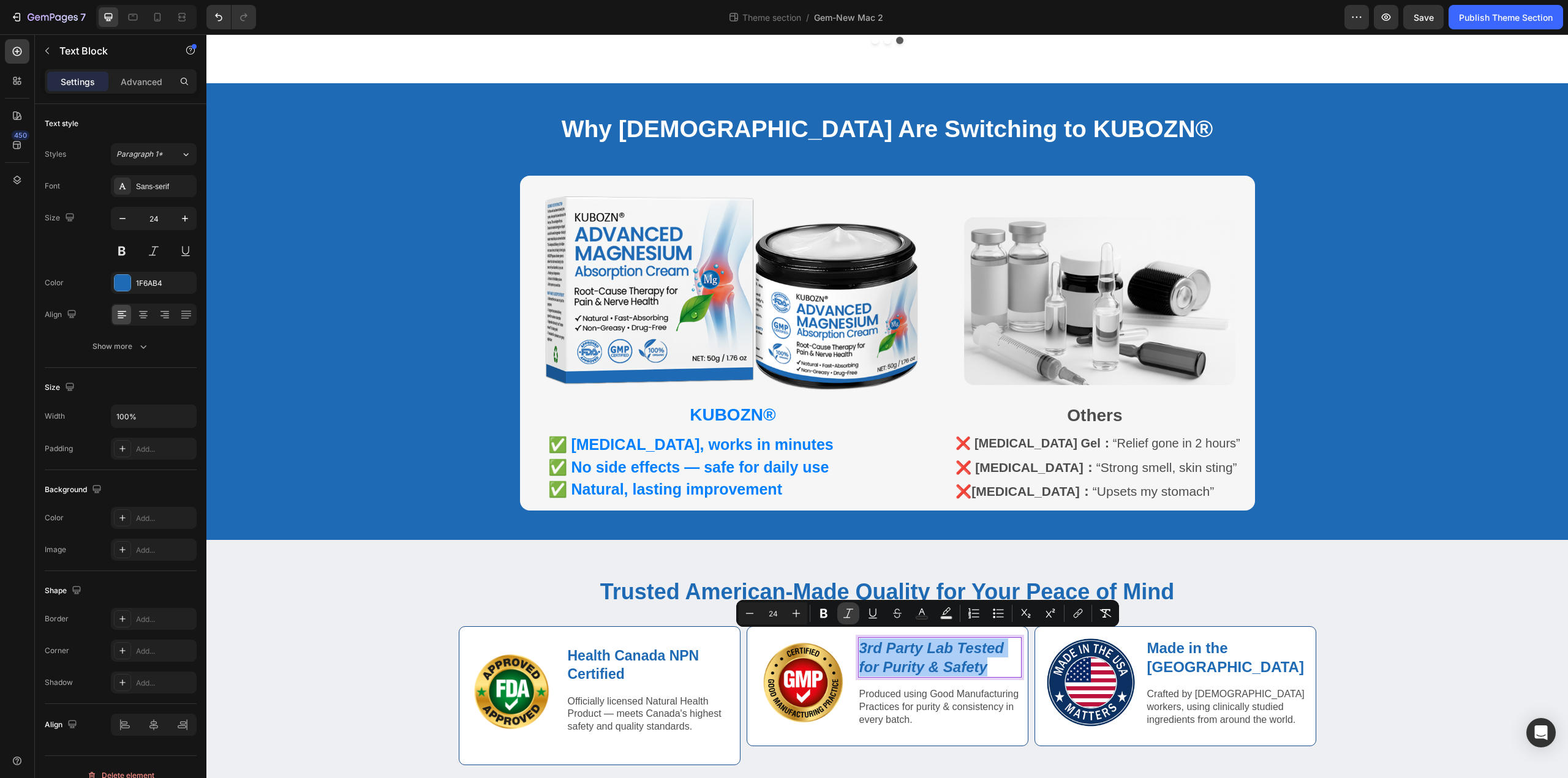
click at [846, 616] on icon "Editor contextual toolbar" at bounding box center [849, 613] width 13 height 13
click at [920, 707] on p "Produced using Good Manufacturing Practices for purity & consistency in every b…" at bounding box center [939, 707] width 161 height 38
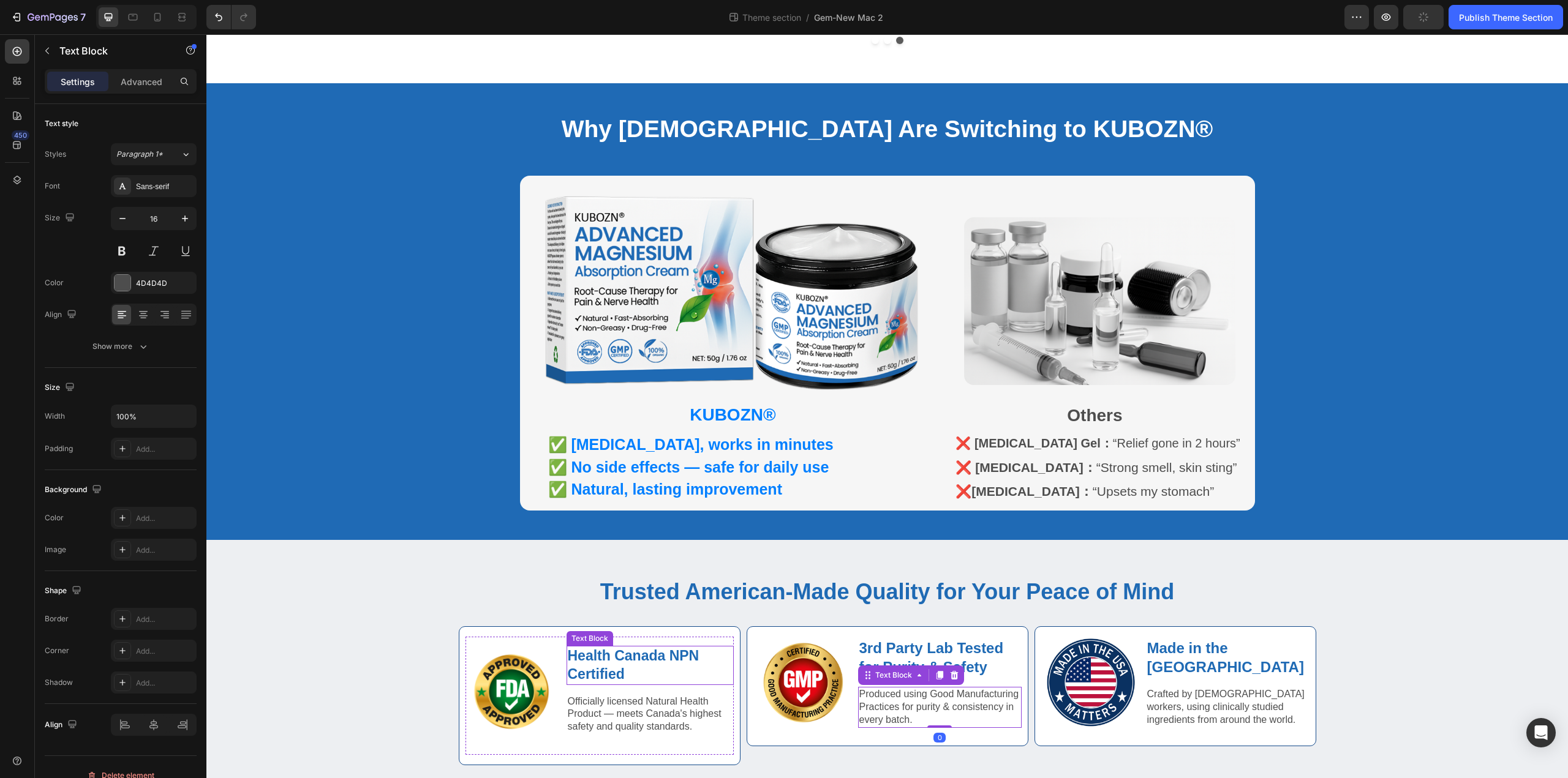
click at [638, 666] on p "Health Canada NPN Certified" at bounding box center [650, 665] width 165 height 37
click at [902, 650] on p "3rd Party Lab Tested for Purity & Safety" at bounding box center [939, 657] width 161 height 38
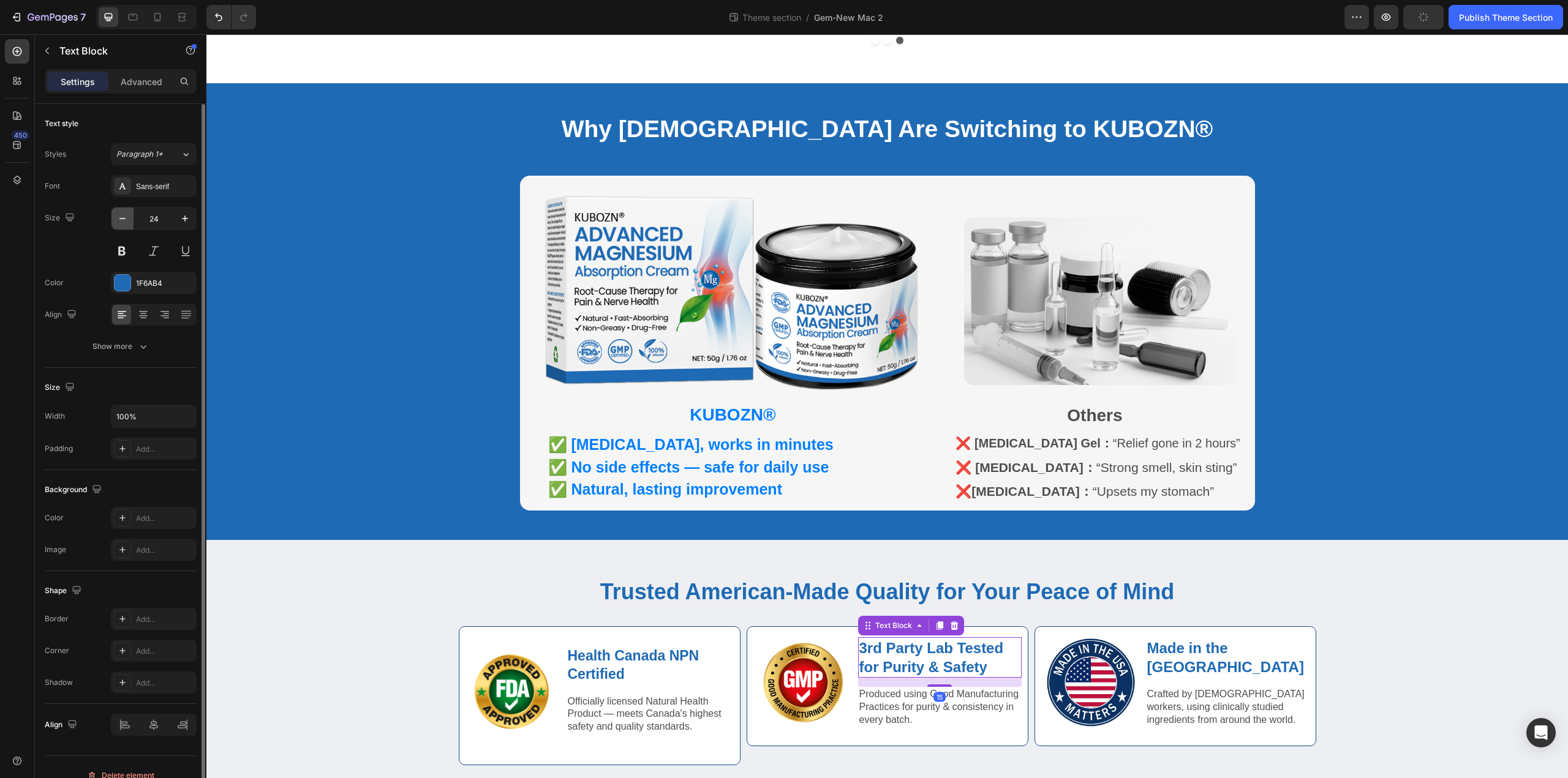
click at [120, 215] on icon "button" at bounding box center [123, 218] width 13 height 13
type input "23"
click at [896, 704] on p "Produced using Good Manufacturing Practices for purity & consistency in every b…" at bounding box center [939, 706] width 161 height 38
click at [935, 705] on p "Produced using Good Manufacturing Practices for purity & consistency in every b…" at bounding box center [939, 706] width 161 height 38
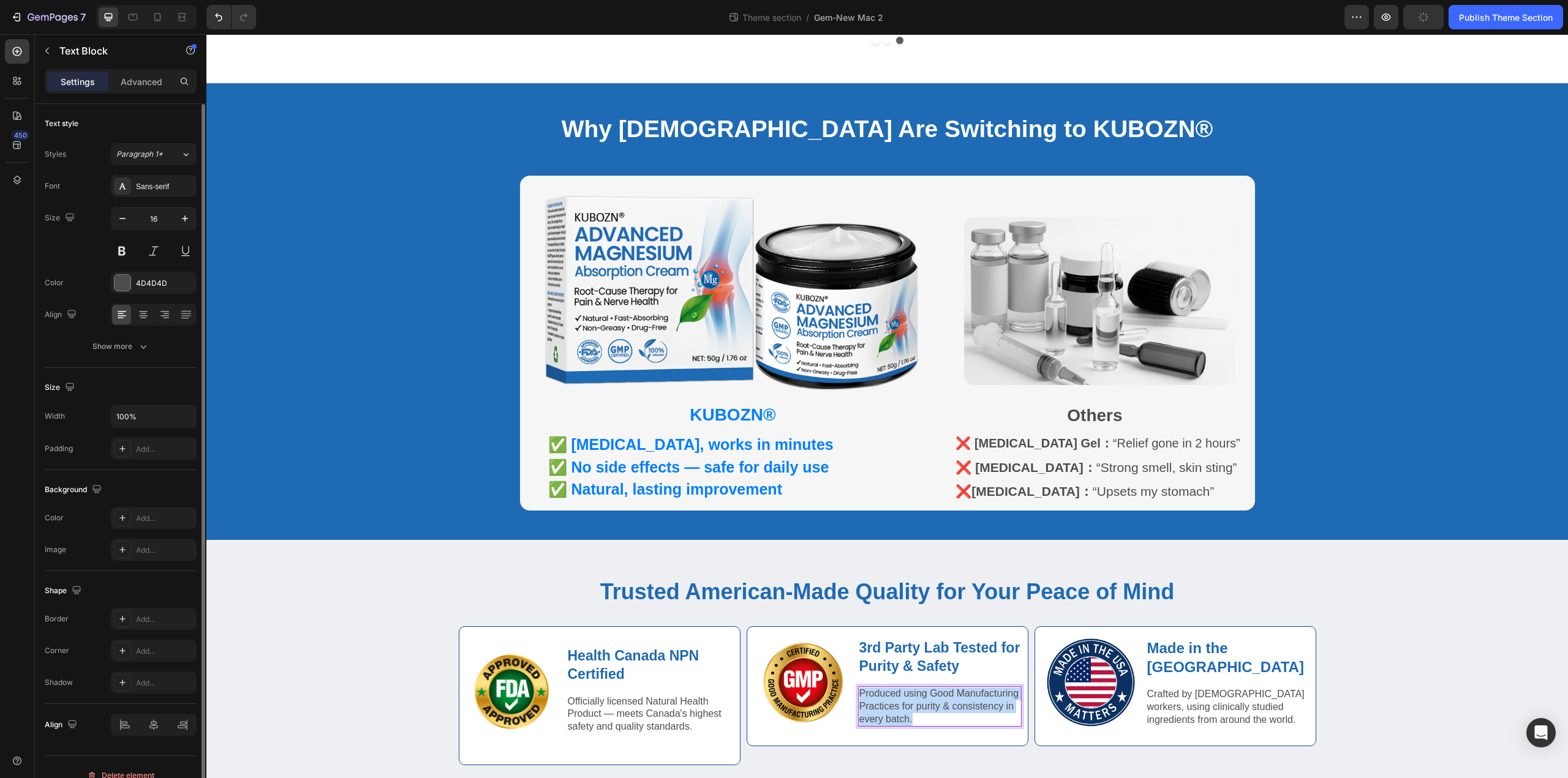
click at [935, 705] on p "Produced using Good Manufacturing Practices for purity & consistency in every b…" at bounding box center [939, 706] width 161 height 38
click at [949, 702] on icon "Independently verified so you know exactly what’s in every jar — no fillers, no…" at bounding box center [935, 706] width 153 height 36
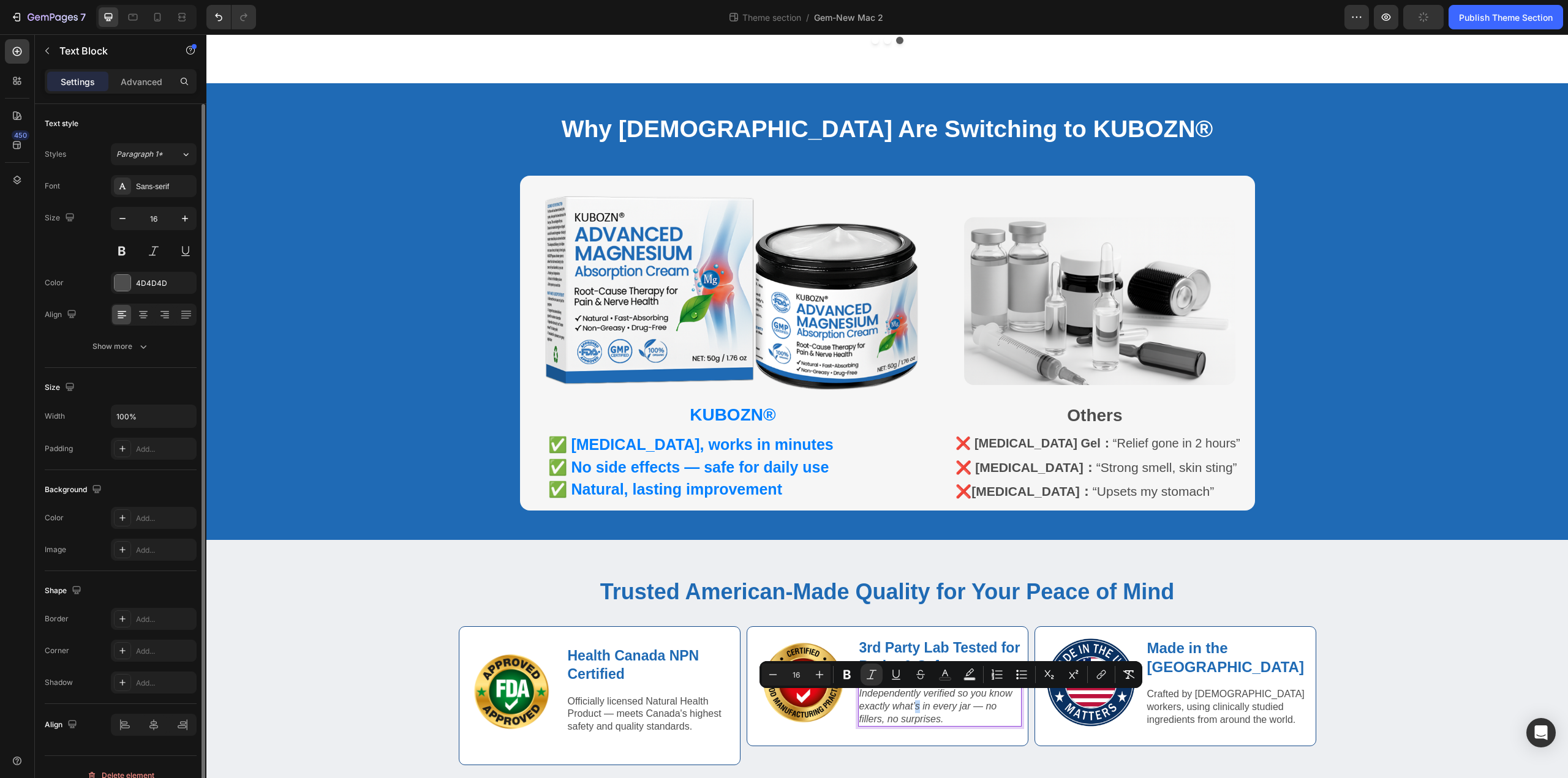
click at [948, 702] on icon "Independently verified so you know exactly what’s in every jar — no fillers, no…" at bounding box center [935, 706] width 153 height 36
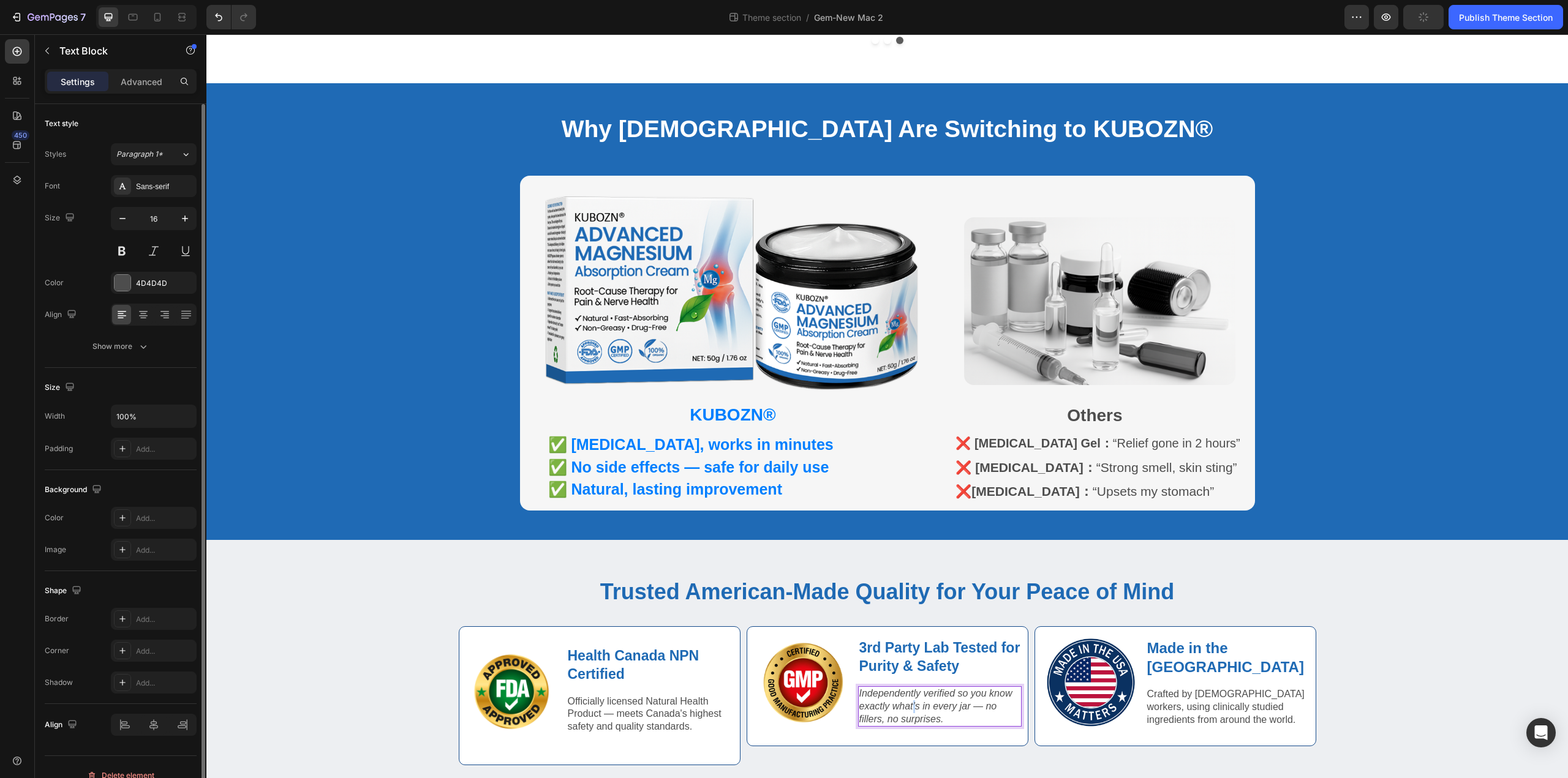
click at [943, 702] on icon "Independently verified so you know exactly what’s in every jar — no fillers, no…" at bounding box center [935, 706] width 153 height 36
click at [1241, 655] on strong "Made in the [GEOGRAPHIC_DATA]" at bounding box center [1225, 657] width 157 height 35
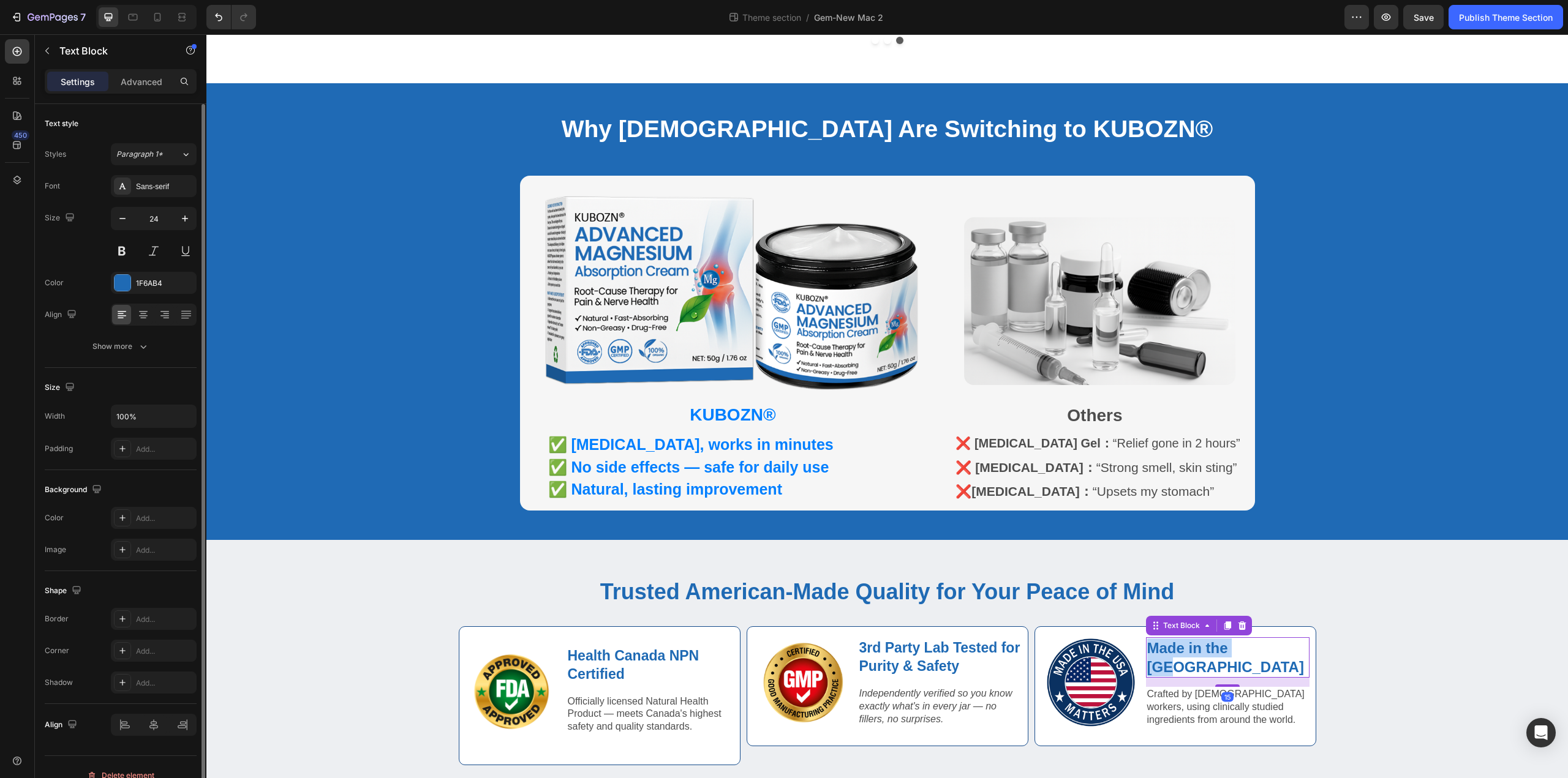
click at [1241, 655] on strong "Made in the [GEOGRAPHIC_DATA]" at bounding box center [1225, 657] width 157 height 35
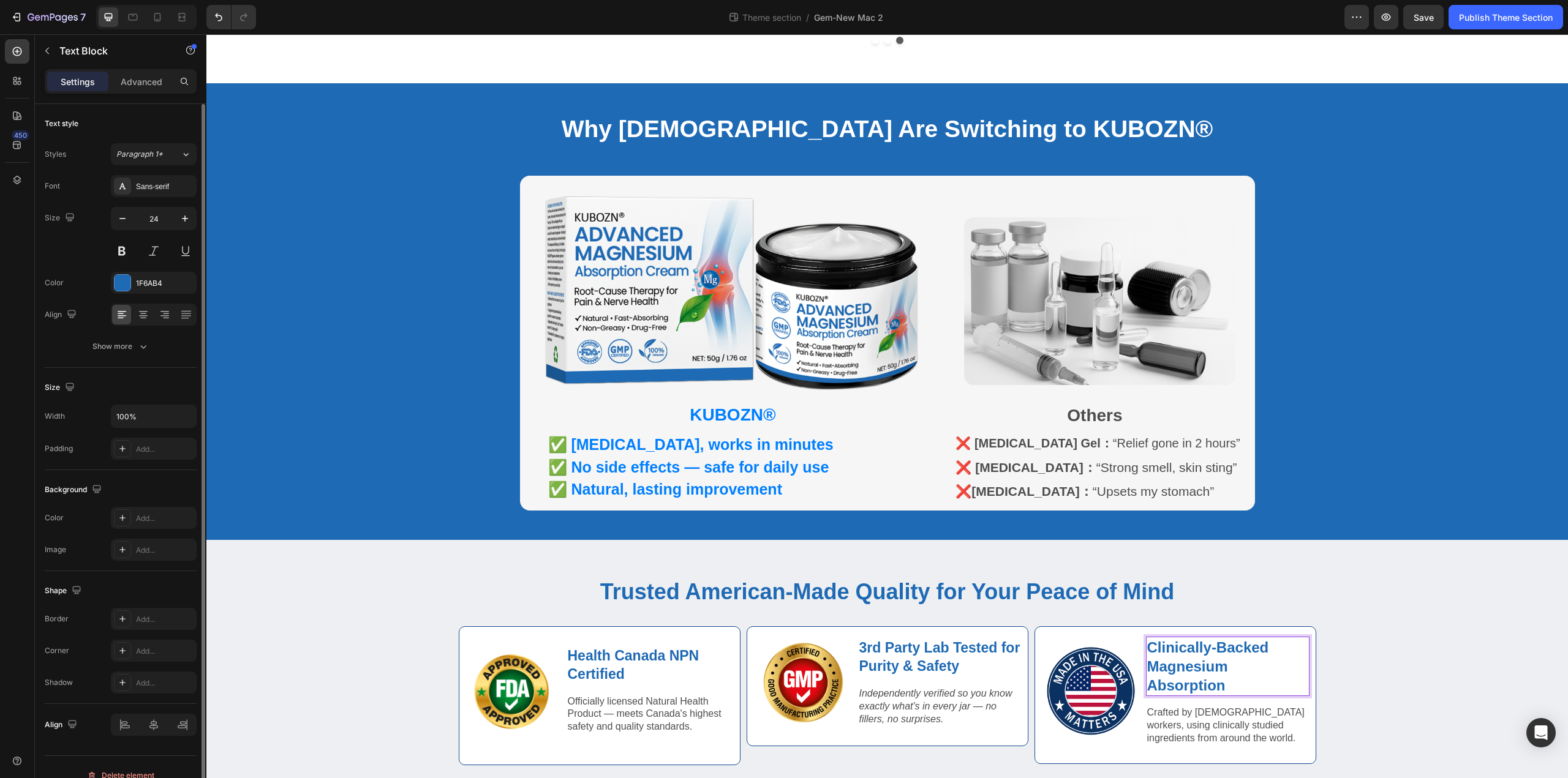
scroll to position [617, 0]
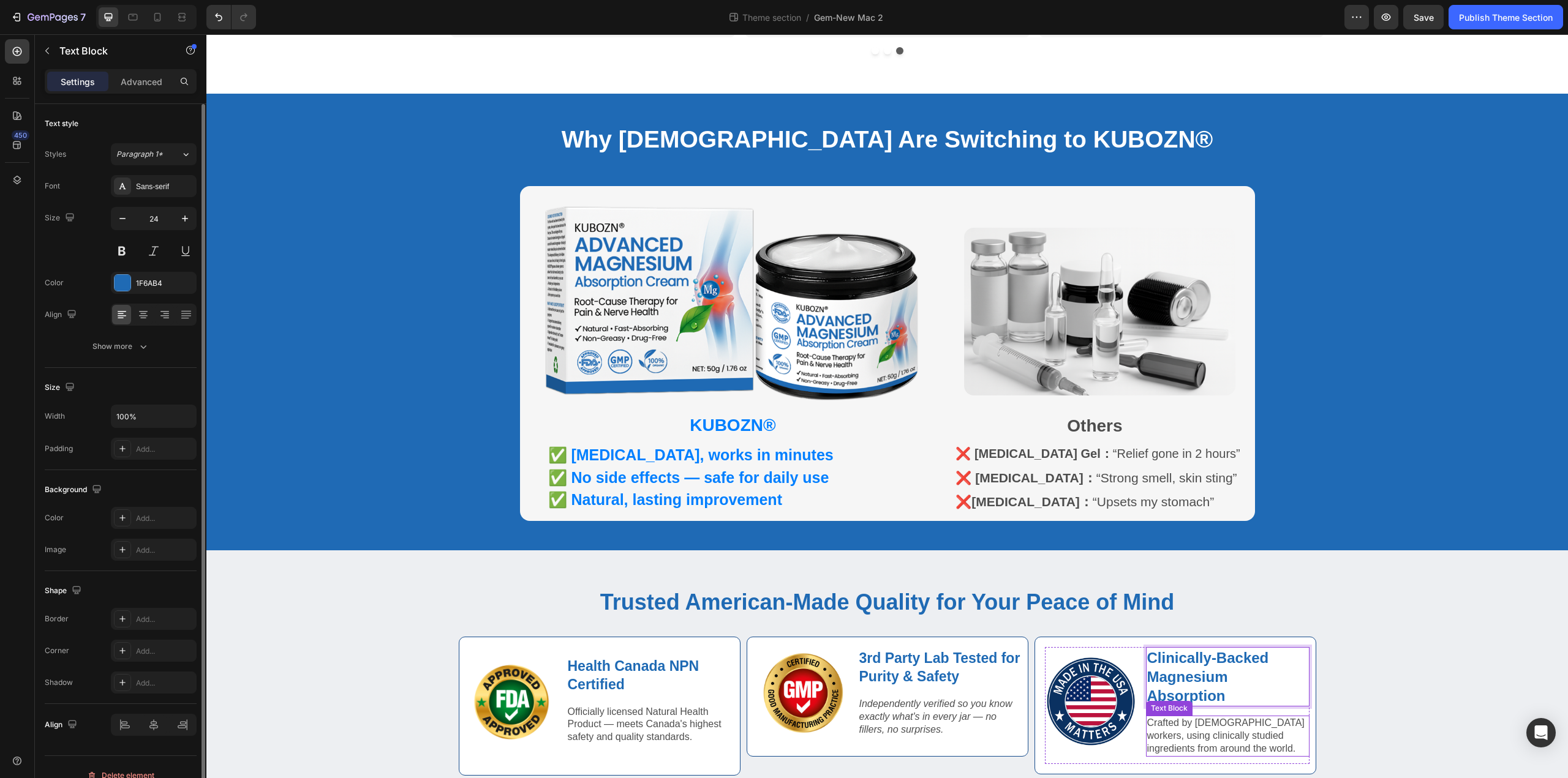
click at [1213, 746] on p "Crafted by American workers, using clinically studied ingredients from around t…" at bounding box center [1227, 735] width 161 height 38
click at [1218, 671] on strong "Clinically-Backed Magnesium Absorption" at bounding box center [1208, 676] width 122 height 54
click at [126, 220] on icon "button" at bounding box center [123, 218] width 13 height 13
type input "23"
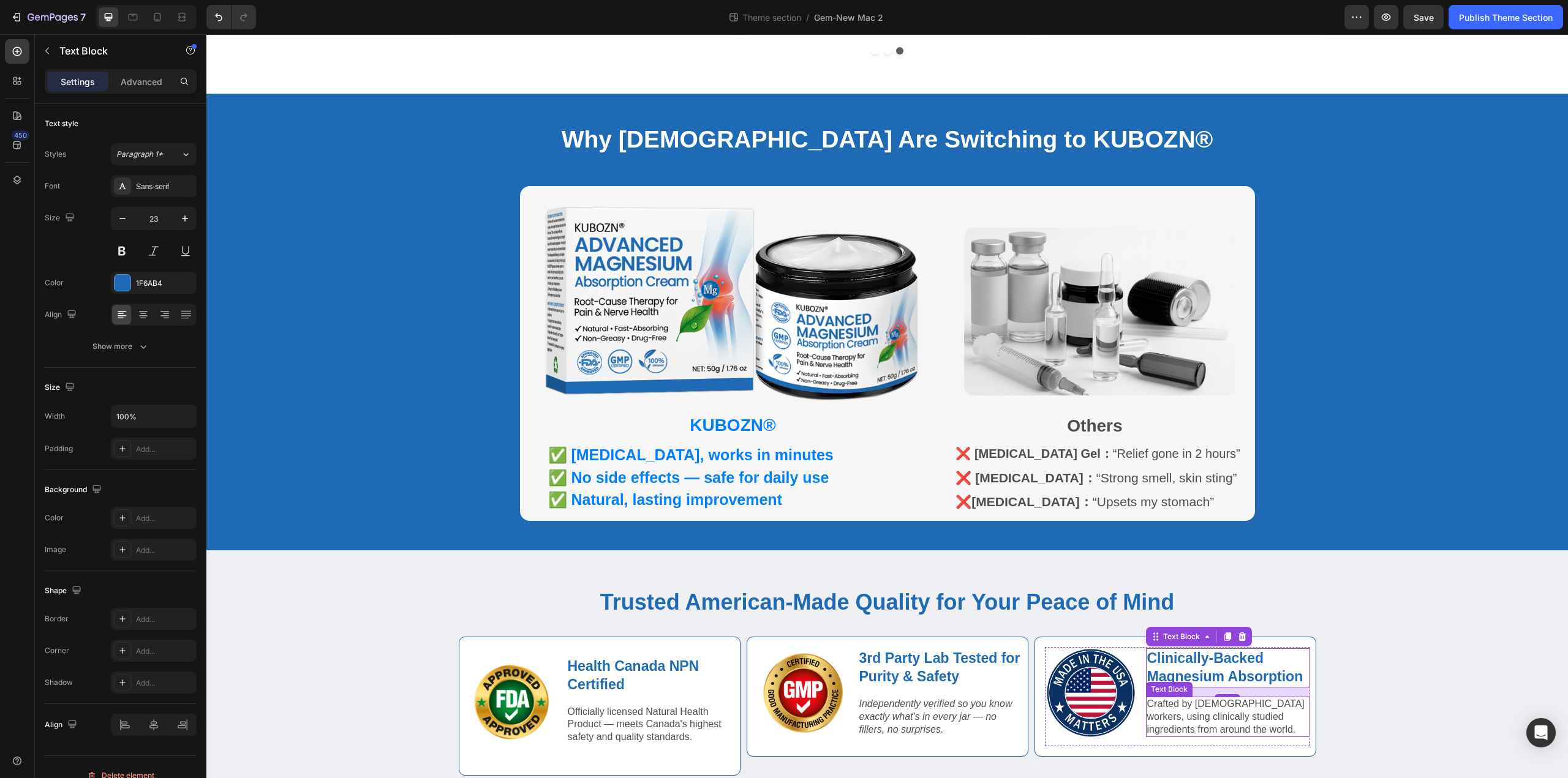
click at [1175, 698] on p "Crafted by American workers, using clinically studied ingredients from around t…" at bounding box center [1227, 717] width 161 height 38
click at [1189, 705] on p "Crafted by American workers, using clinically studied ingredients from around t…" at bounding box center [1227, 717] width 161 height 38
click at [1108, 687] on img at bounding box center [1091, 693] width 91 height 91
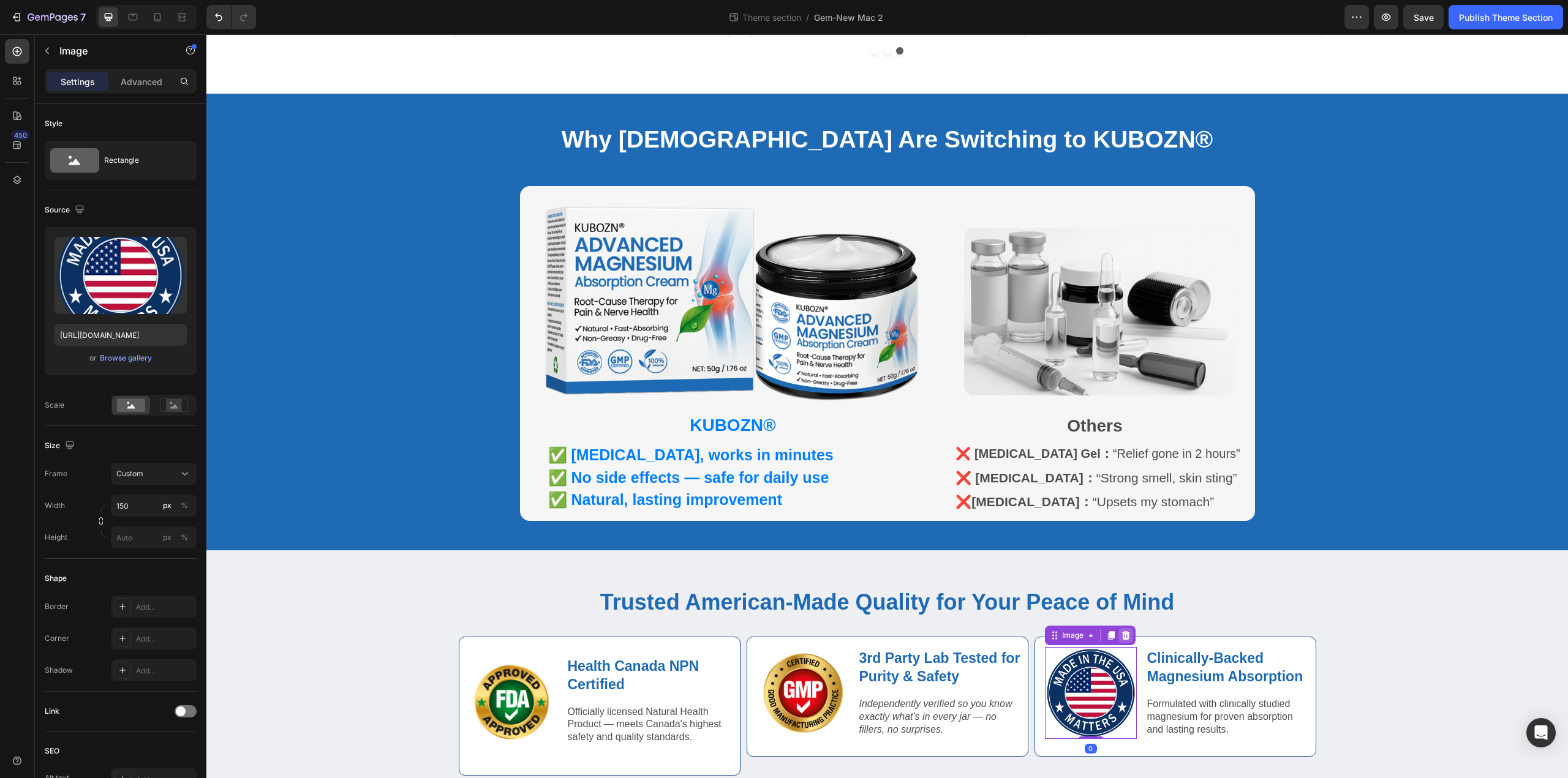
click at [1121, 631] on icon at bounding box center [1126, 635] width 9 height 9
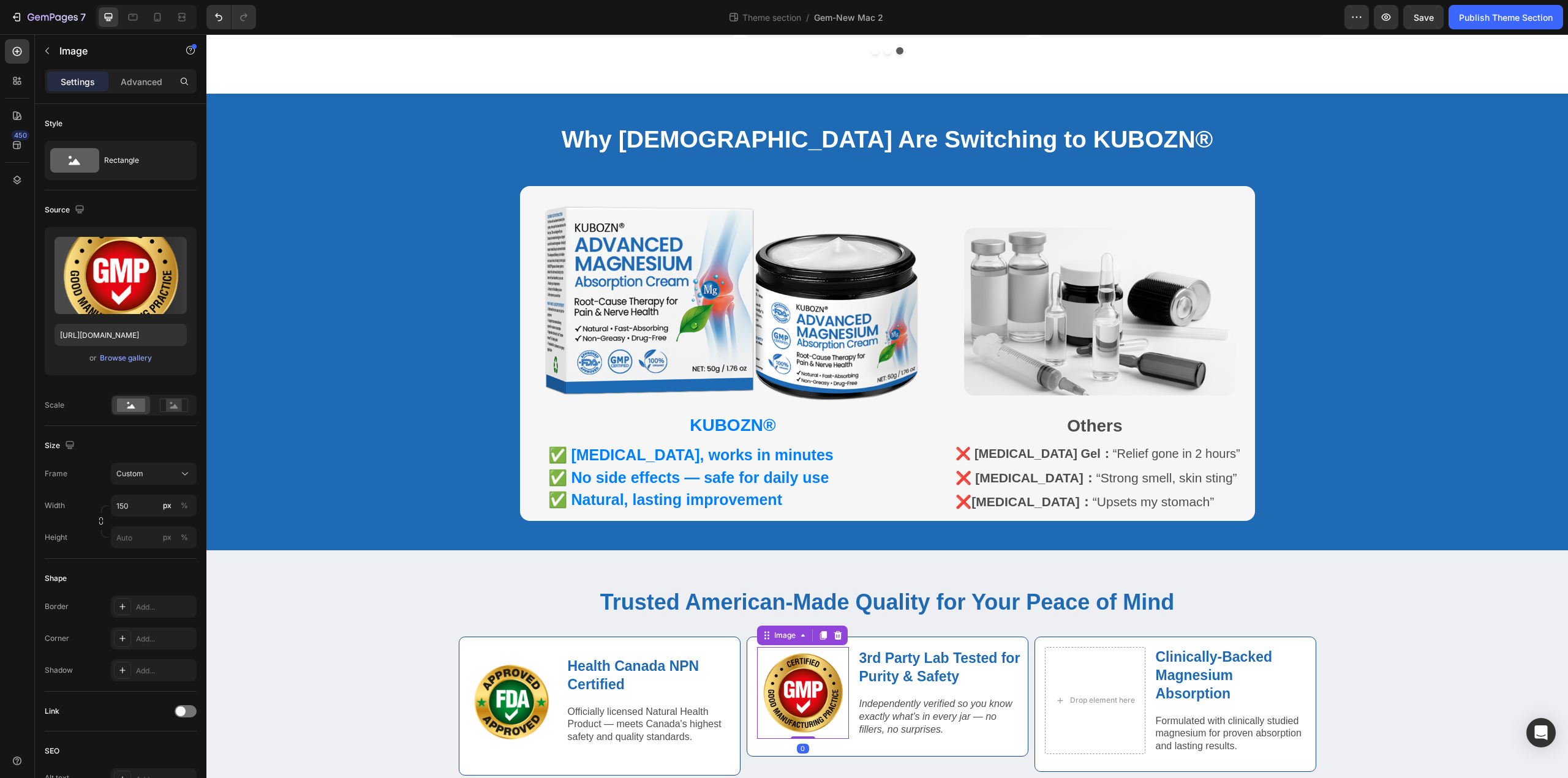
click at [824, 683] on img at bounding box center [803, 693] width 91 height 91
click at [836, 631] on icon at bounding box center [838, 635] width 8 height 9
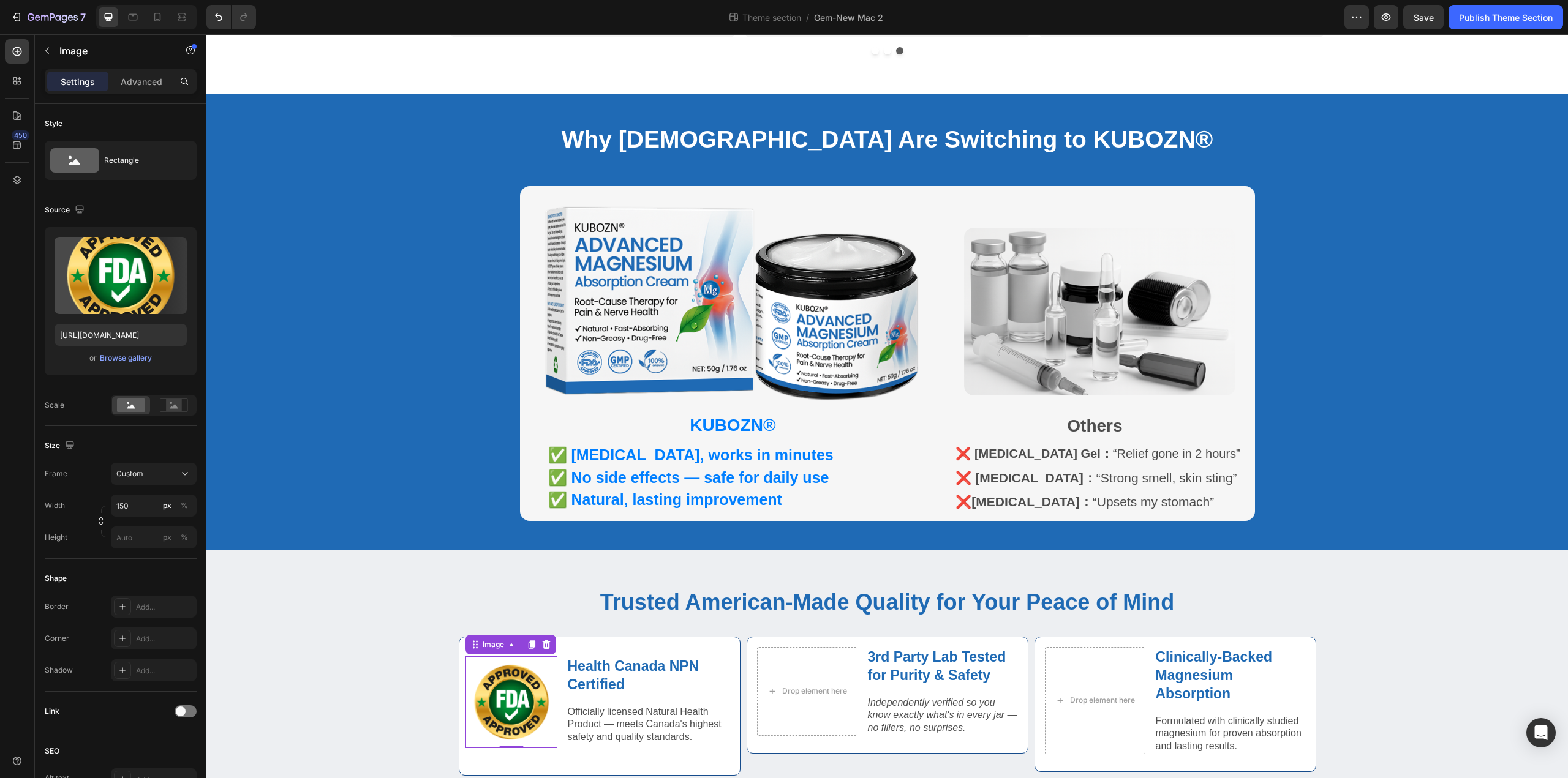
click at [498, 691] on img at bounding box center [511, 702] width 91 height 91
click at [543, 639] on icon at bounding box center [546, 644] width 9 height 9
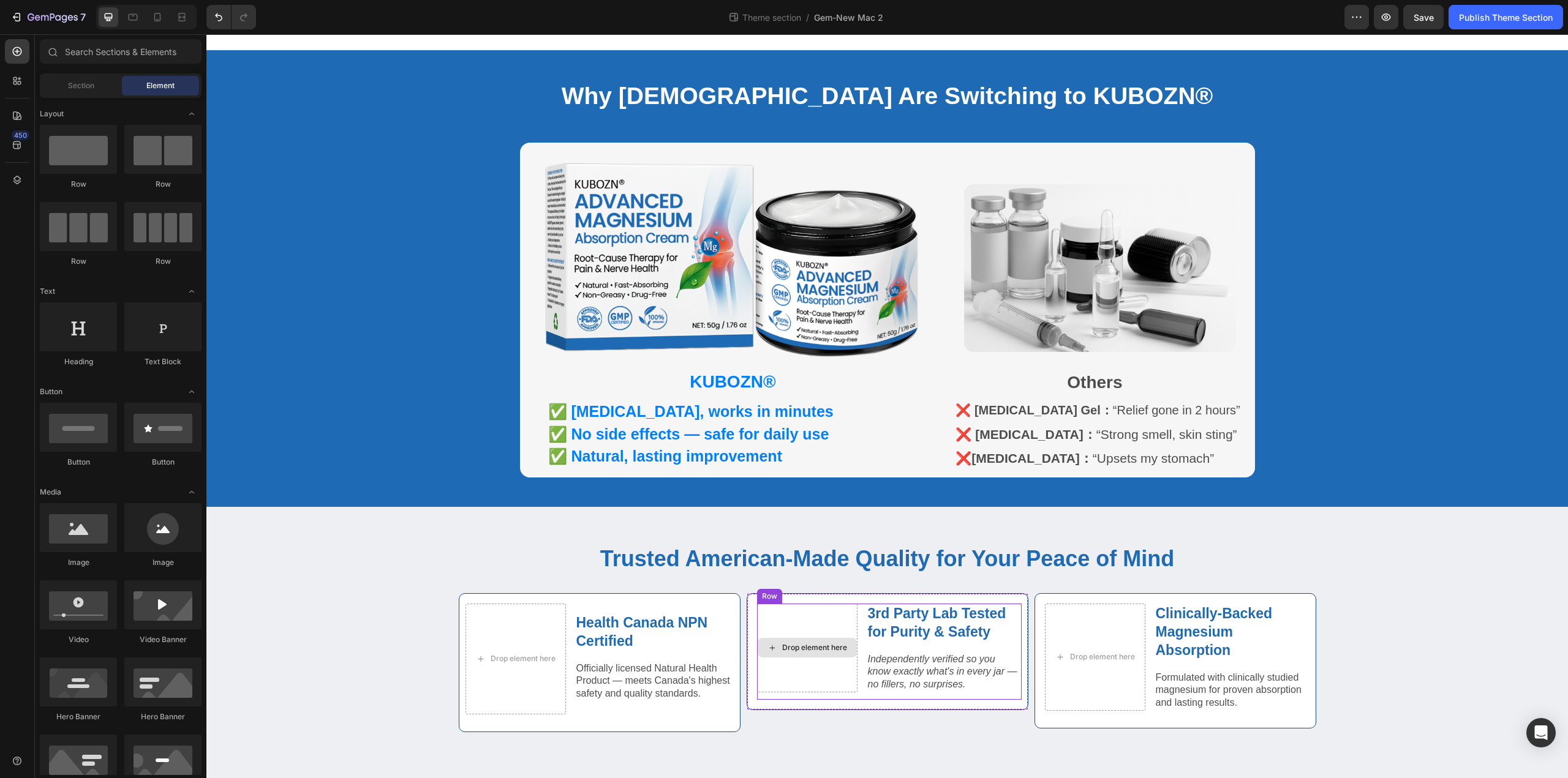
scroll to position [668, 0]
click at [1415, 15] on span "Save" at bounding box center [1424, 17] width 21 height 10
click at [158, 18] on icon at bounding box center [158, 17] width 13 height 13
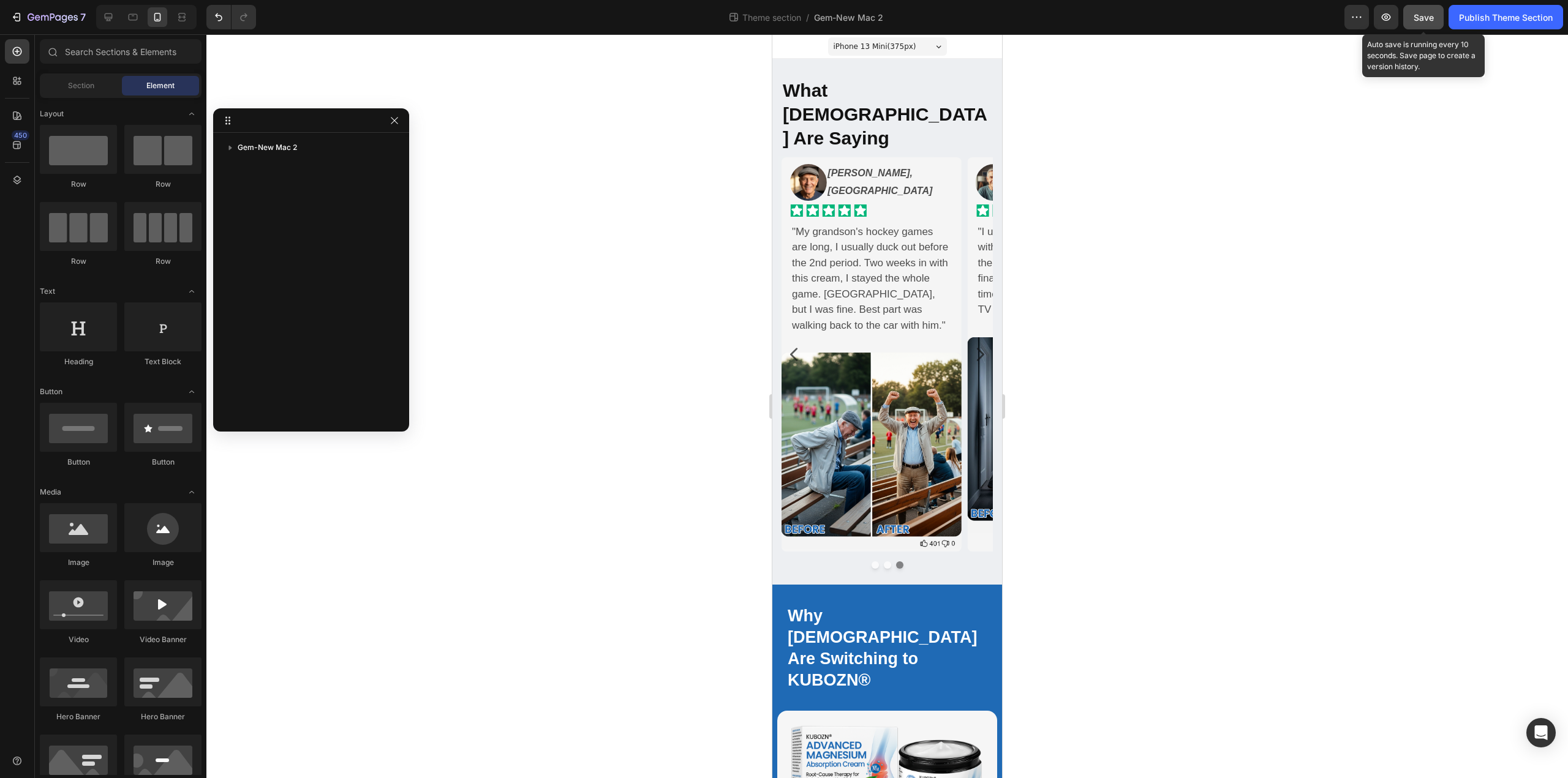
click at [1423, 28] on button "Save" at bounding box center [1423, 17] width 40 height 24
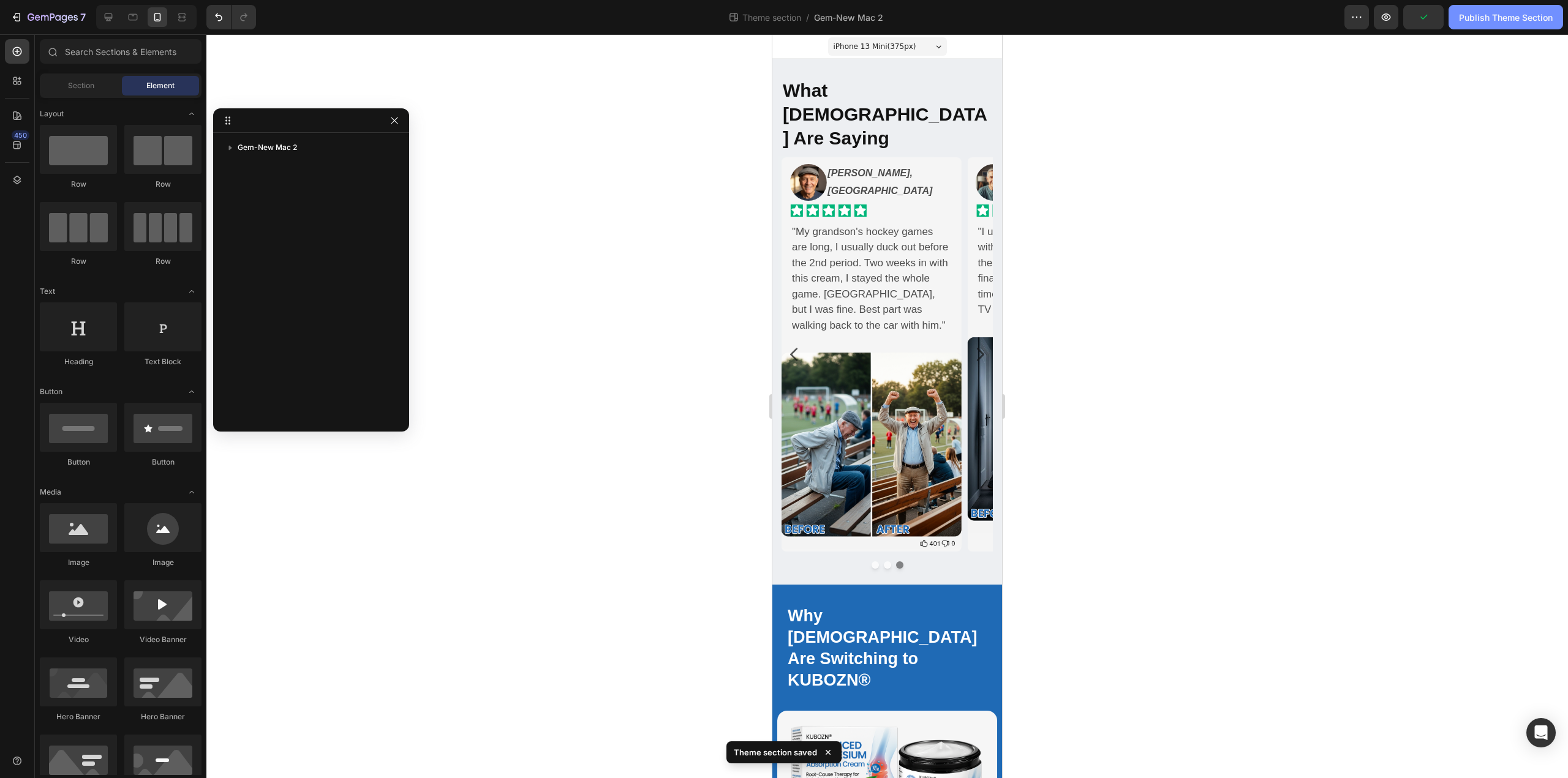
click at [1491, 18] on div "Publish Theme Section" at bounding box center [1505, 17] width 94 height 13
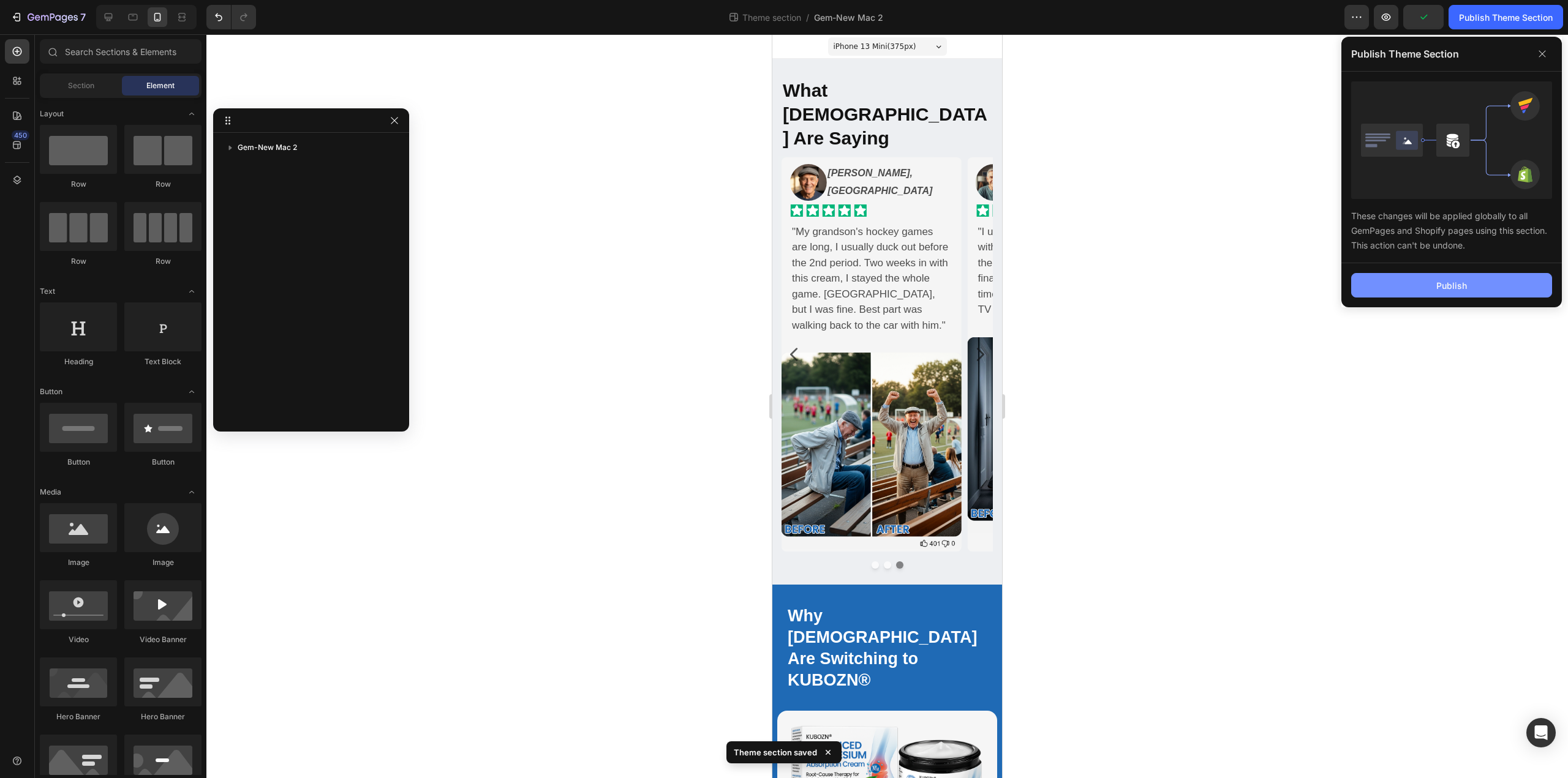
click at [1437, 279] on div "Publish" at bounding box center [1451, 285] width 31 height 13
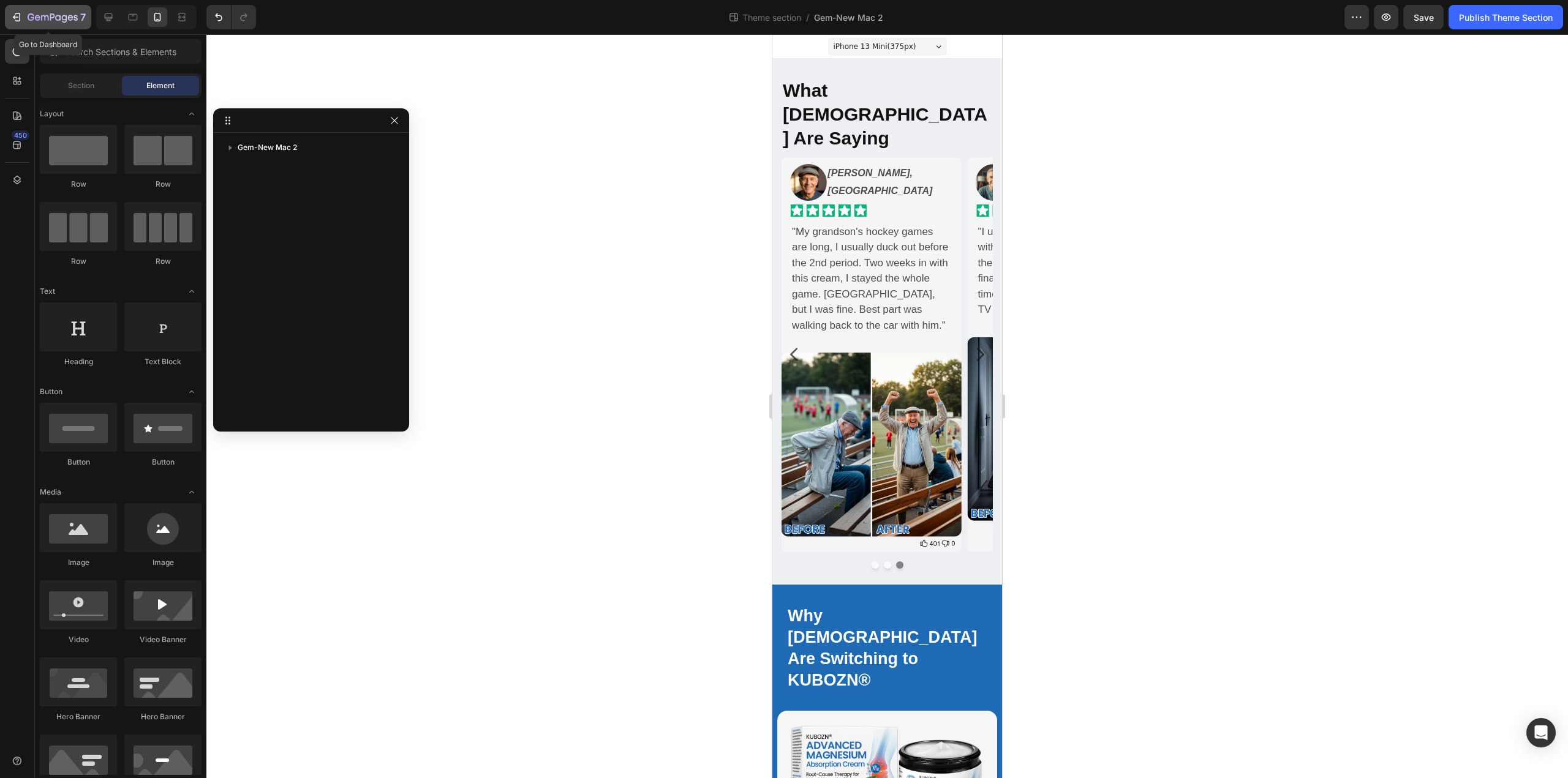
click at [11, 9] on div "7" at bounding box center [48, 17] width 76 height 15
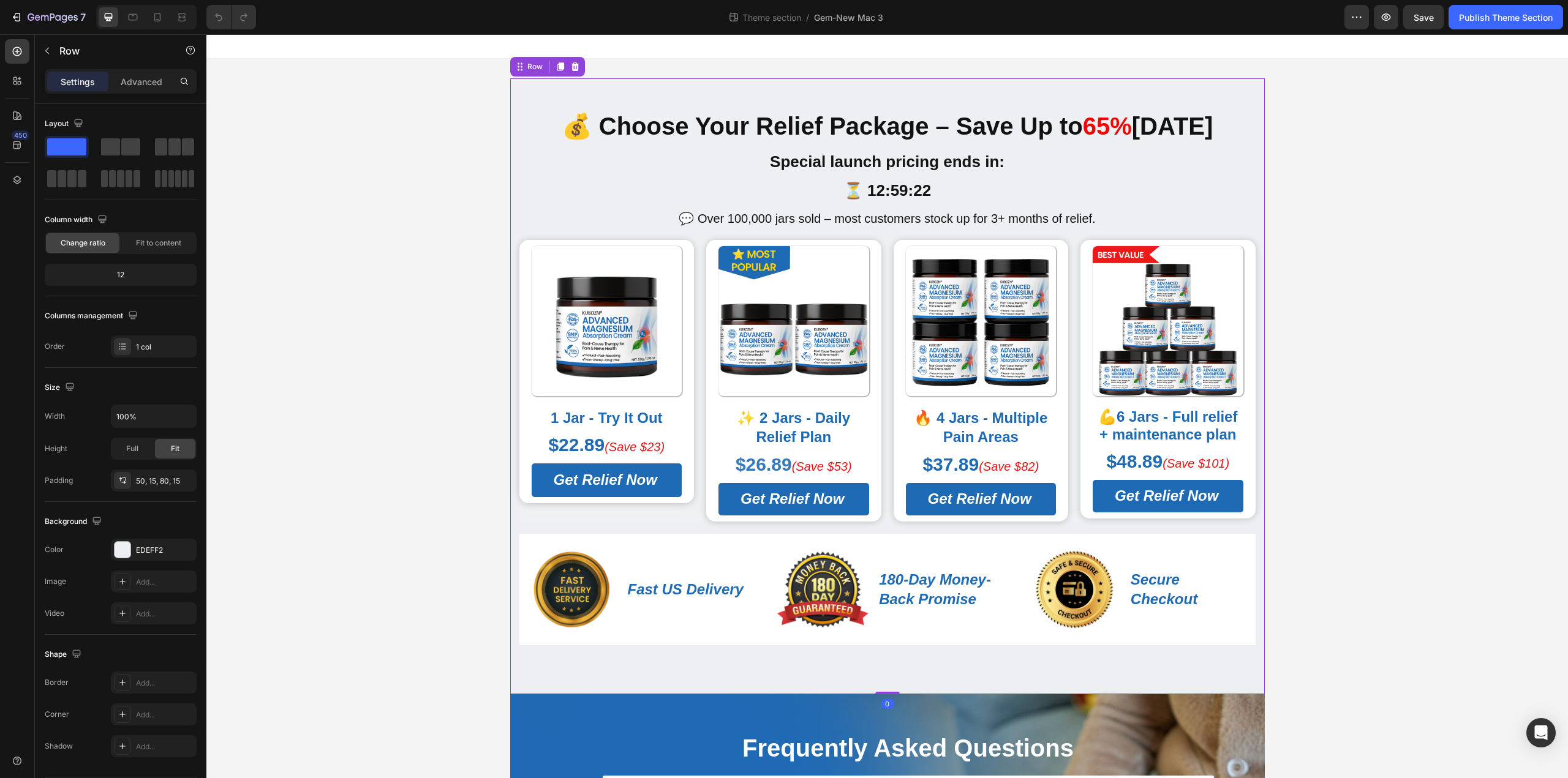
click at [530, 85] on div "💰 Choose Your Relief Package – Save Up to 65% Today Heading Special launch pric…" at bounding box center [887, 385] width 755 height 616
click at [149, 419] on input "100%" at bounding box center [153, 416] width 84 height 22
click at [185, 417] on icon "button" at bounding box center [185, 416] width 13 height 13
click at [159, 448] on p "Default 1200px" at bounding box center [151, 448] width 70 height 11
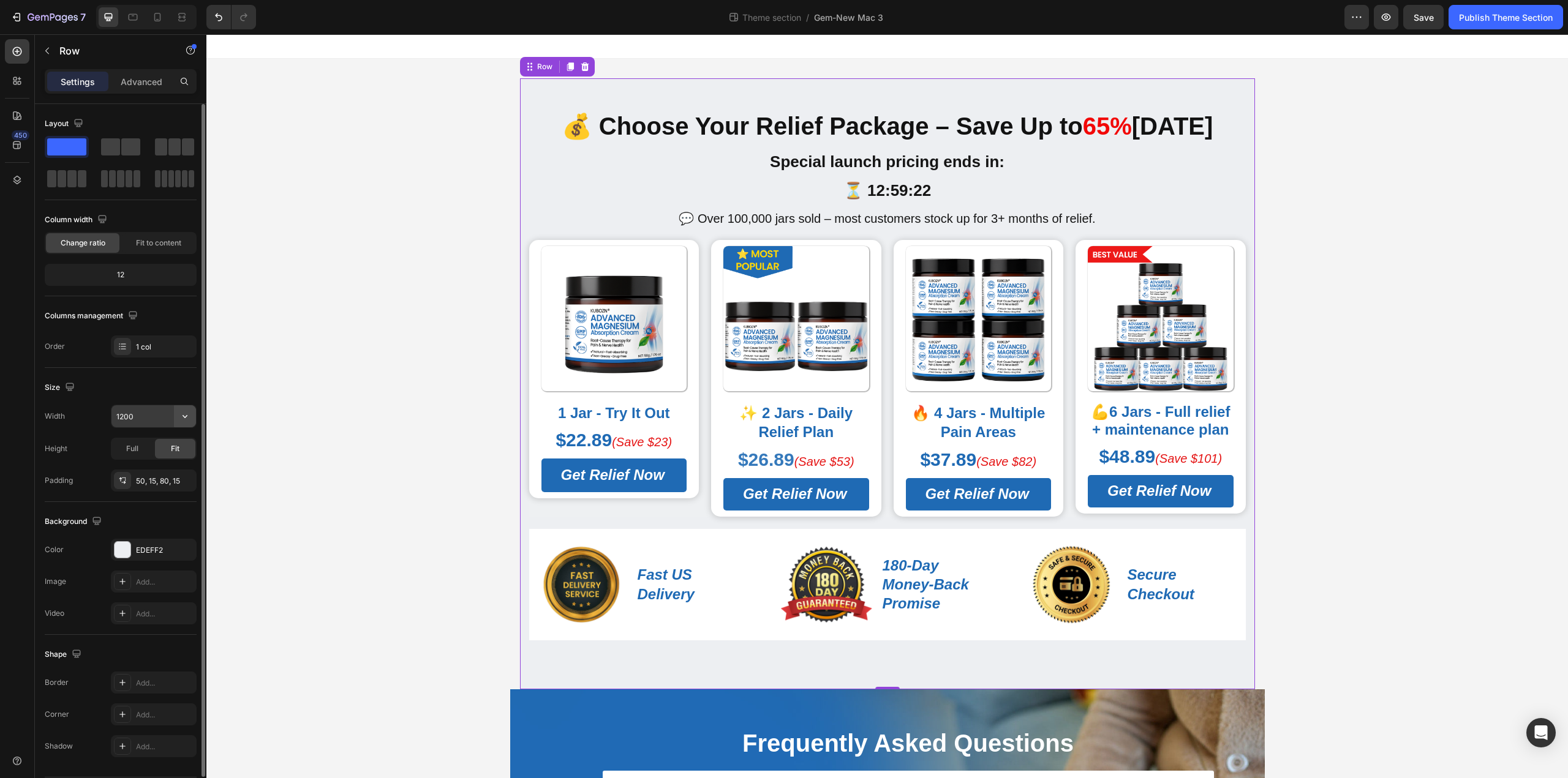
click at [180, 418] on icon "button" at bounding box center [185, 416] width 13 height 13
click at [159, 466] on p "Full 100%" at bounding box center [151, 471] width 70 height 11
type input "100%"
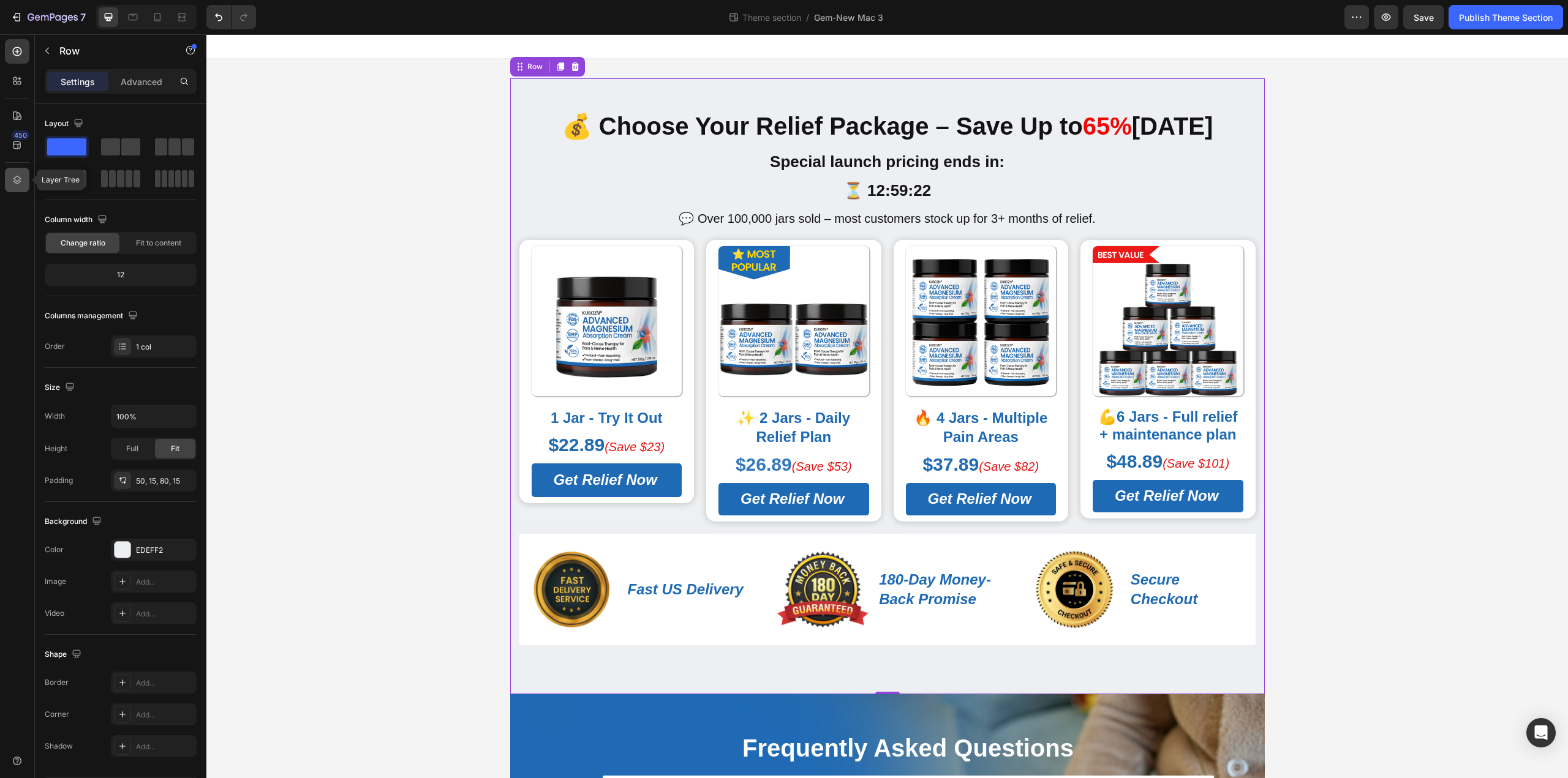
click at [17, 177] on icon at bounding box center [17, 180] width 8 height 9
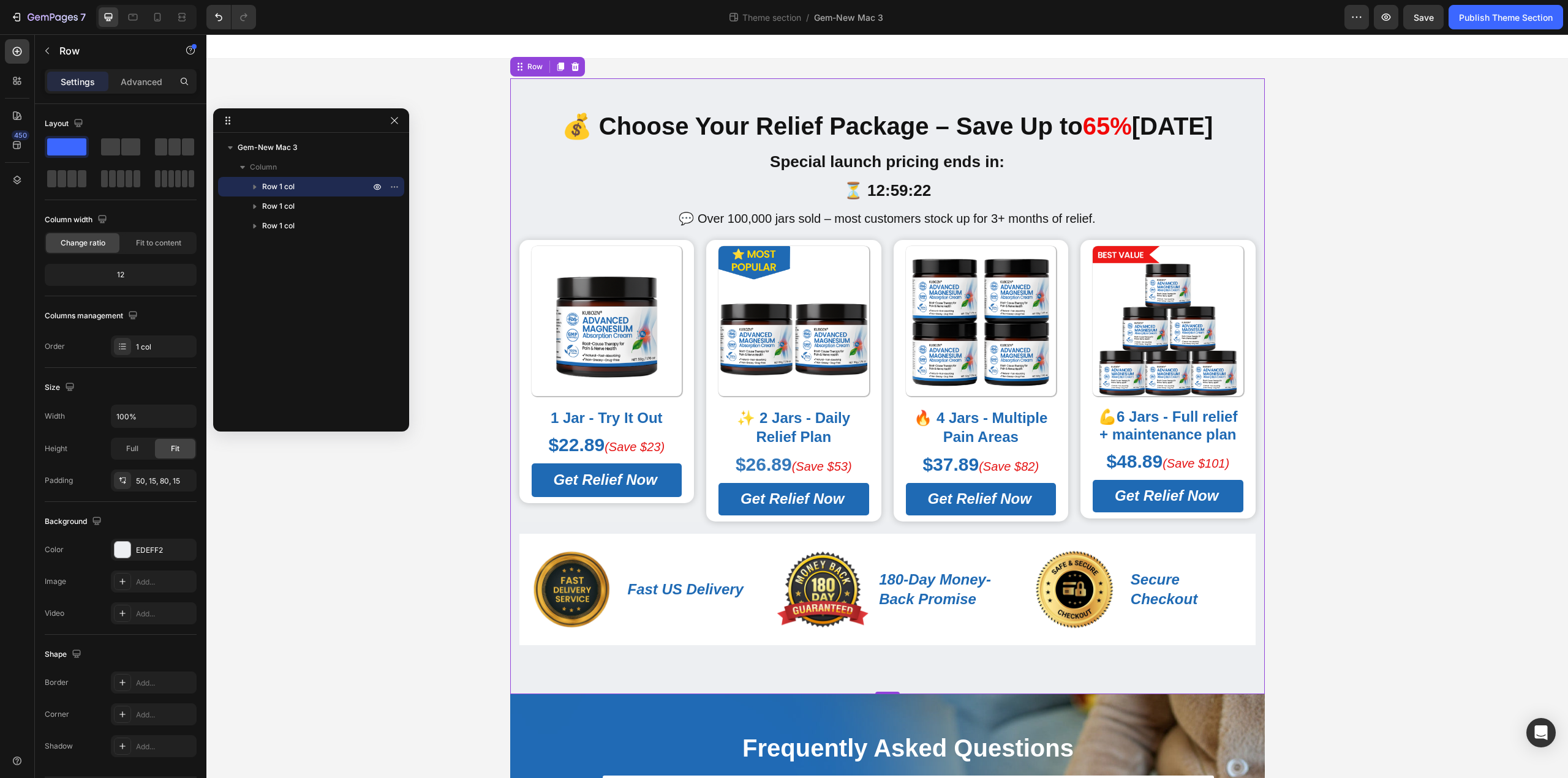
click at [267, 183] on span "Row 1 col" at bounding box center [278, 187] width 32 height 13
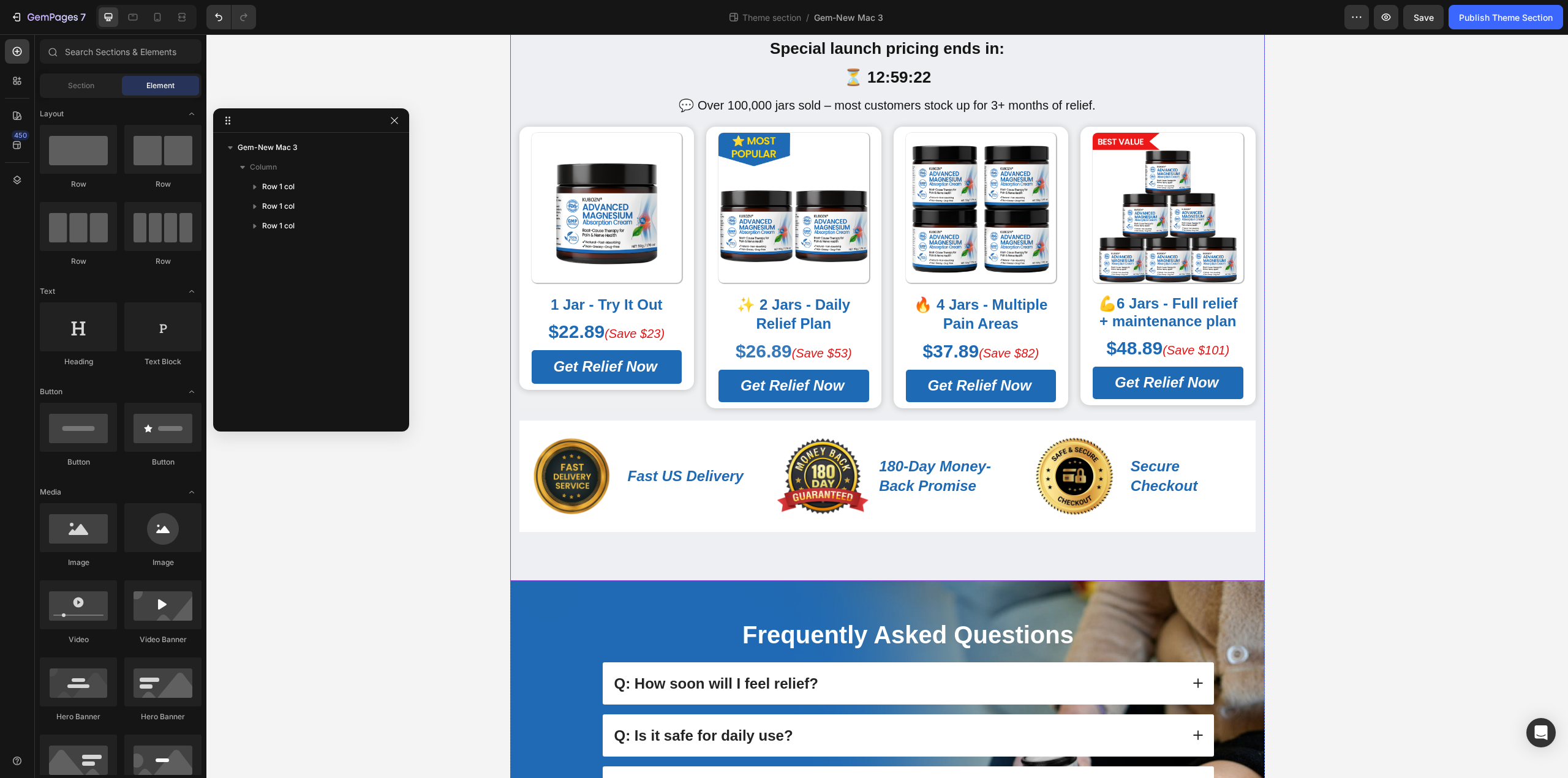
scroll to position [184, 0]
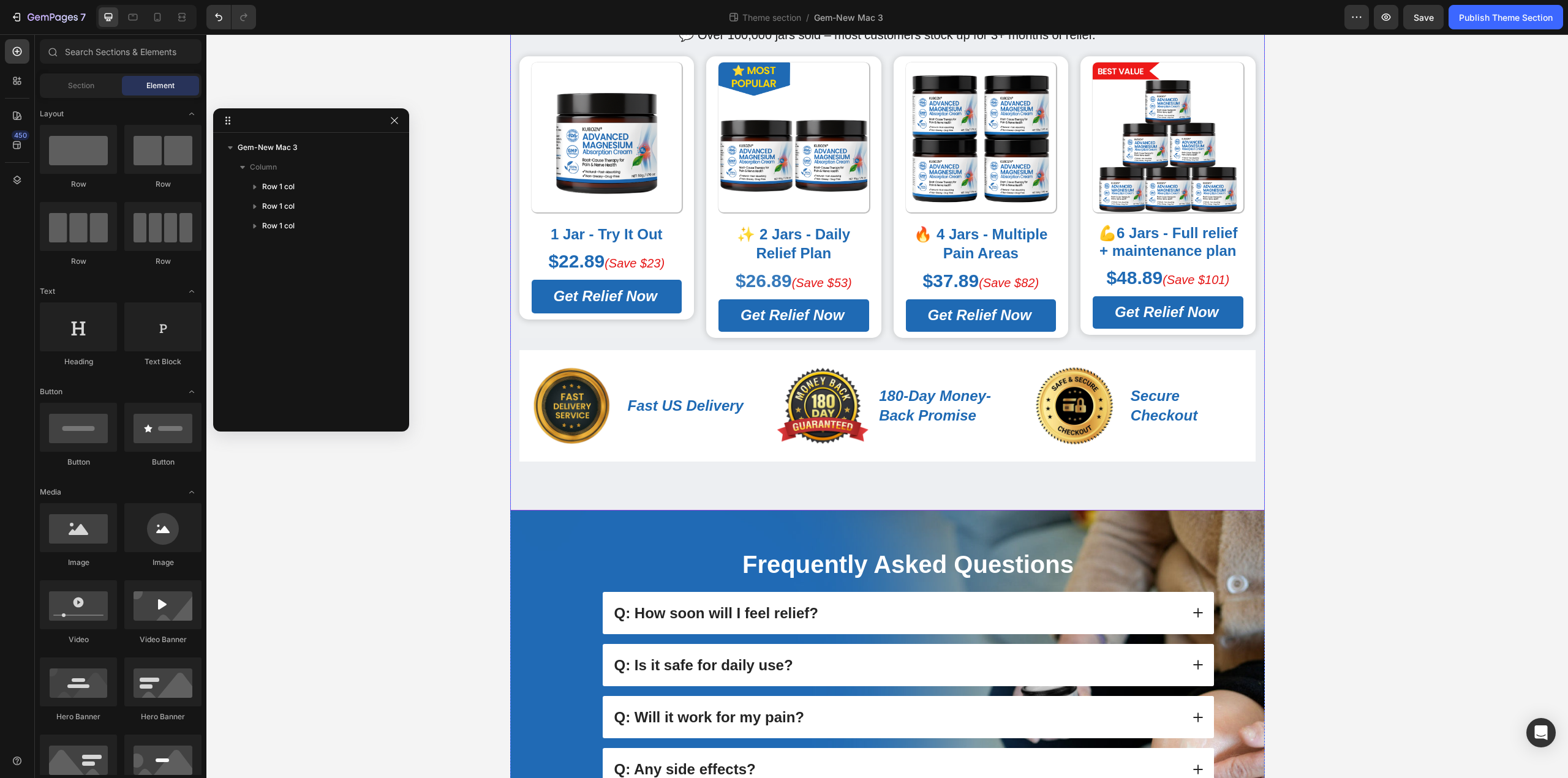
click at [543, 487] on div "💰 Choose Your Relief Package – Save Up to 65% Today Heading Special launch pric…" at bounding box center [887, 202] width 755 height 616
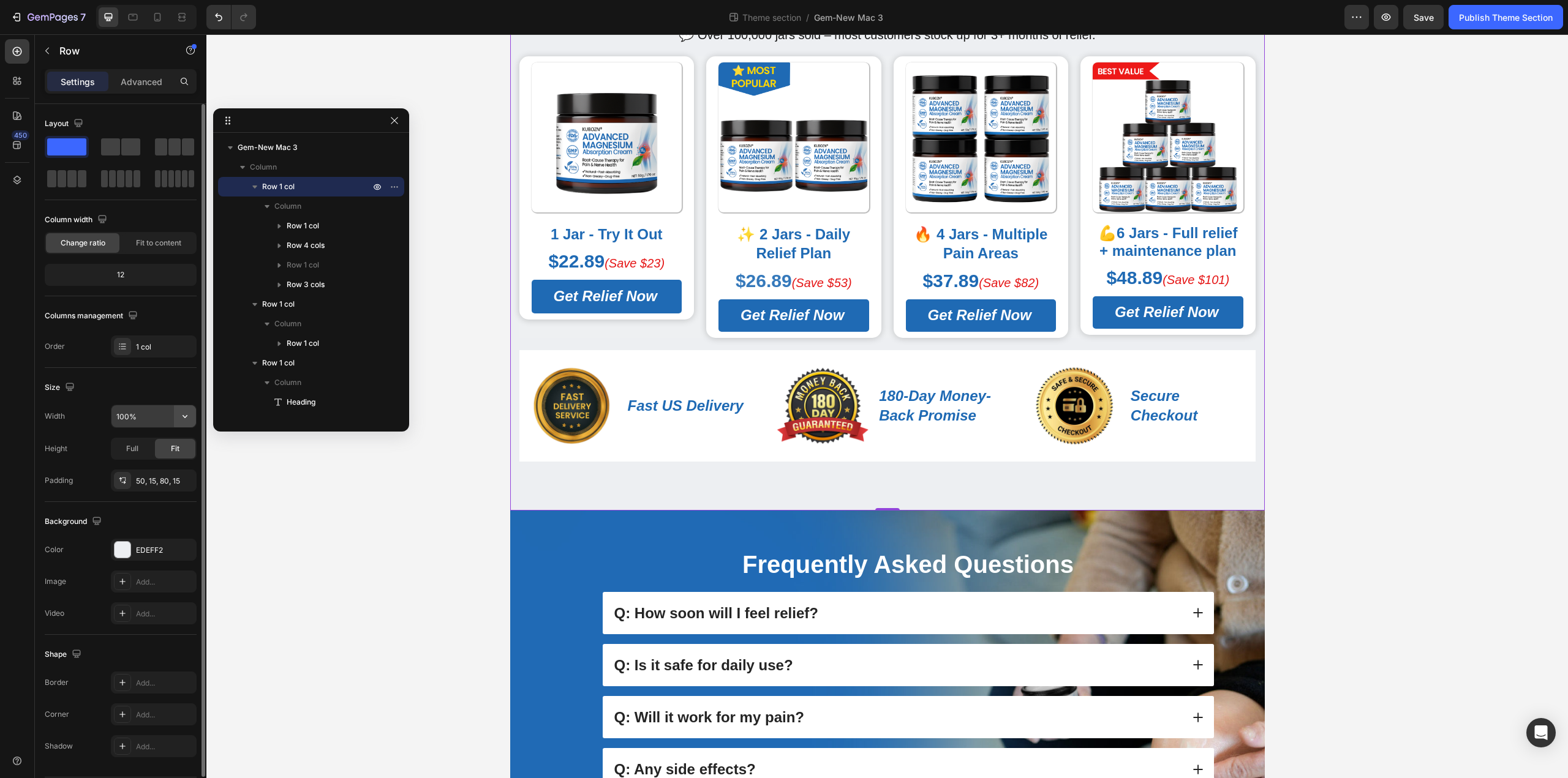
click at [178, 419] on button "button" at bounding box center [185, 416] width 22 height 22
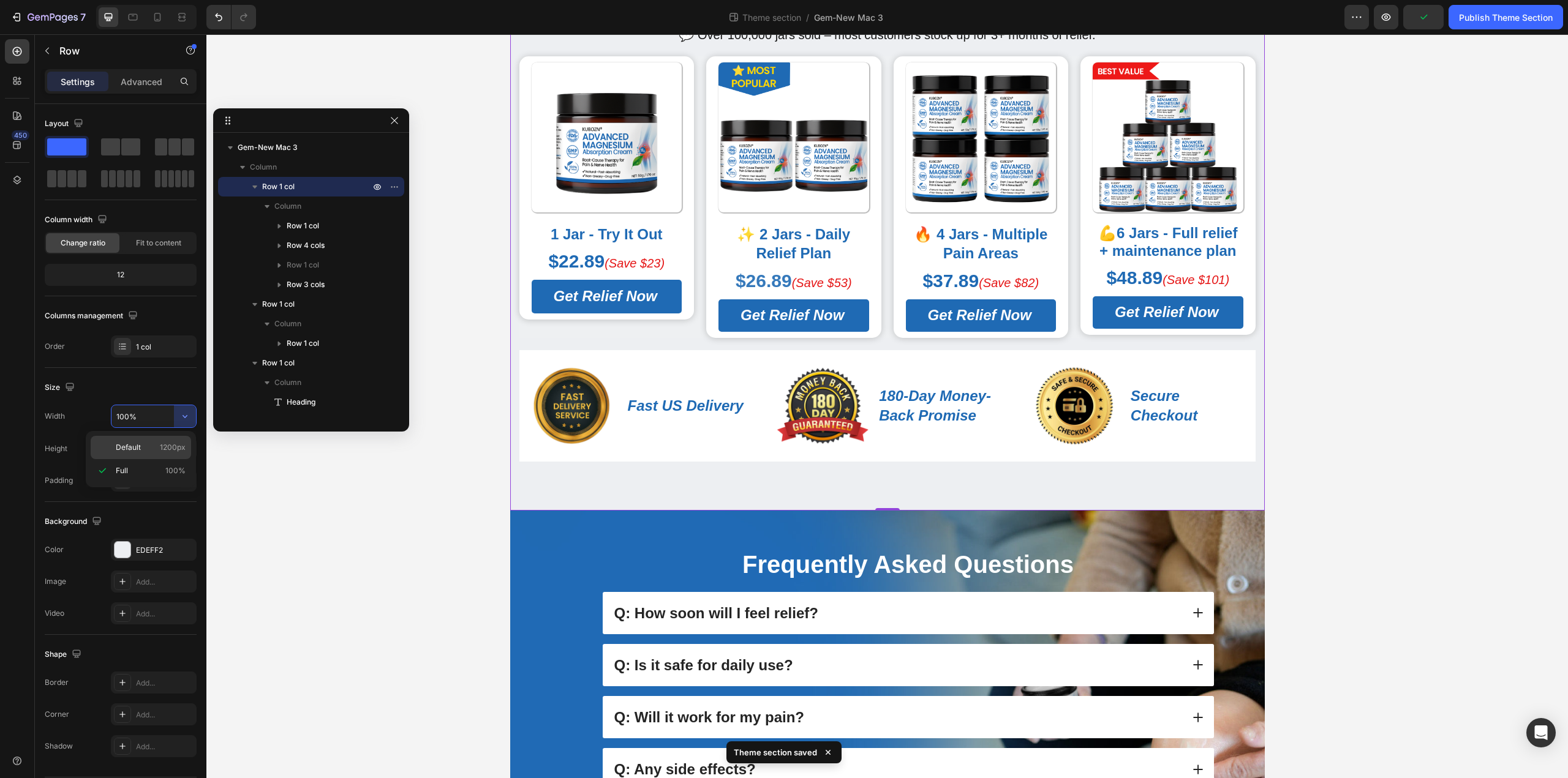
click at [162, 454] on div "Default 1200px" at bounding box center [140, 448] width 100 height 24
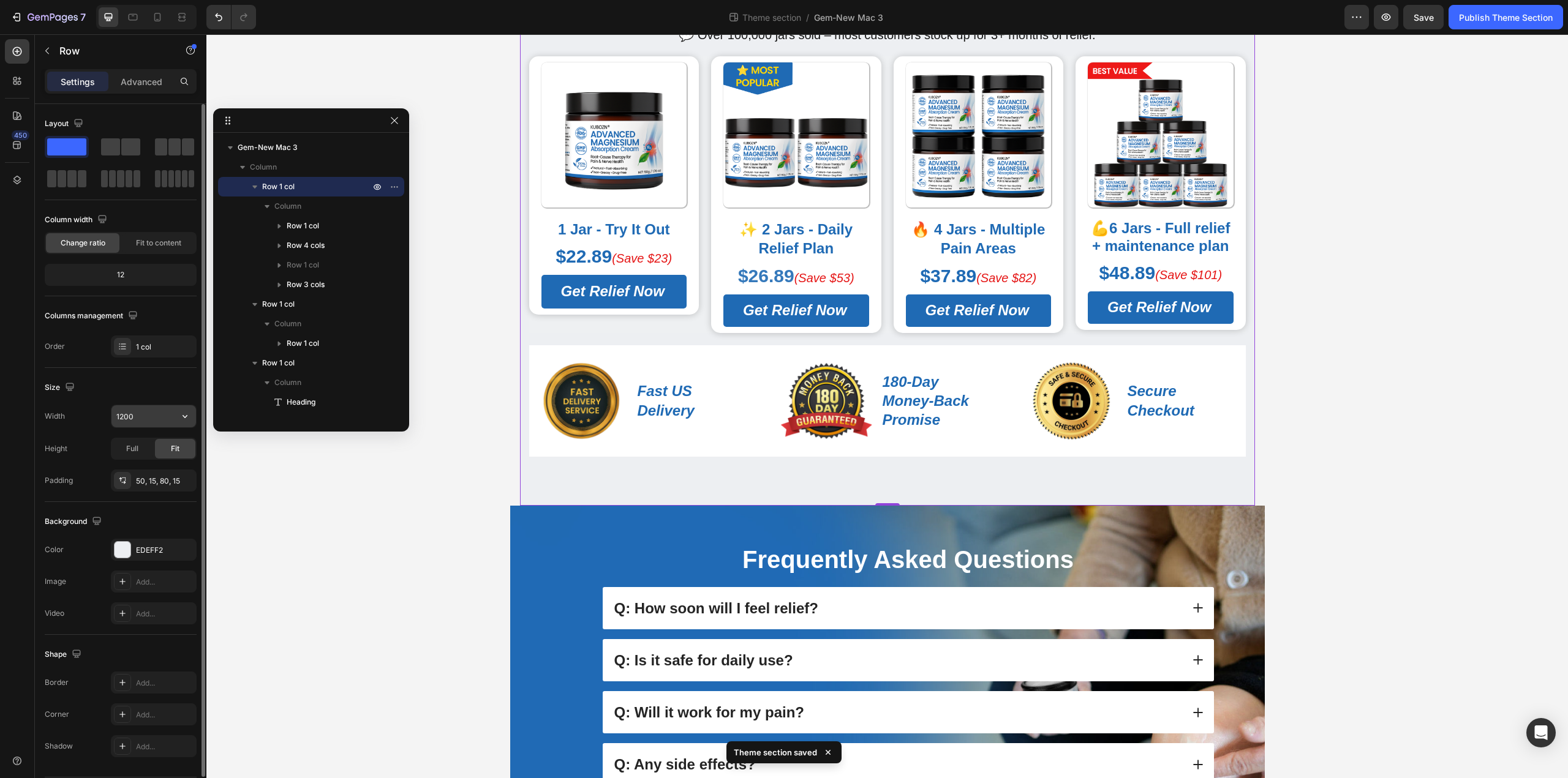
click at [164, 423] on input "1200" at bounding box center [153, 416] width 84 height 22
click at [190, 419] on icon "button" at bounding box center [185, 416] width 13 height 13
click at [159, 464] on div "Full 100%" at bounding box center [140, 471] width 100 height 24
type input "100%"
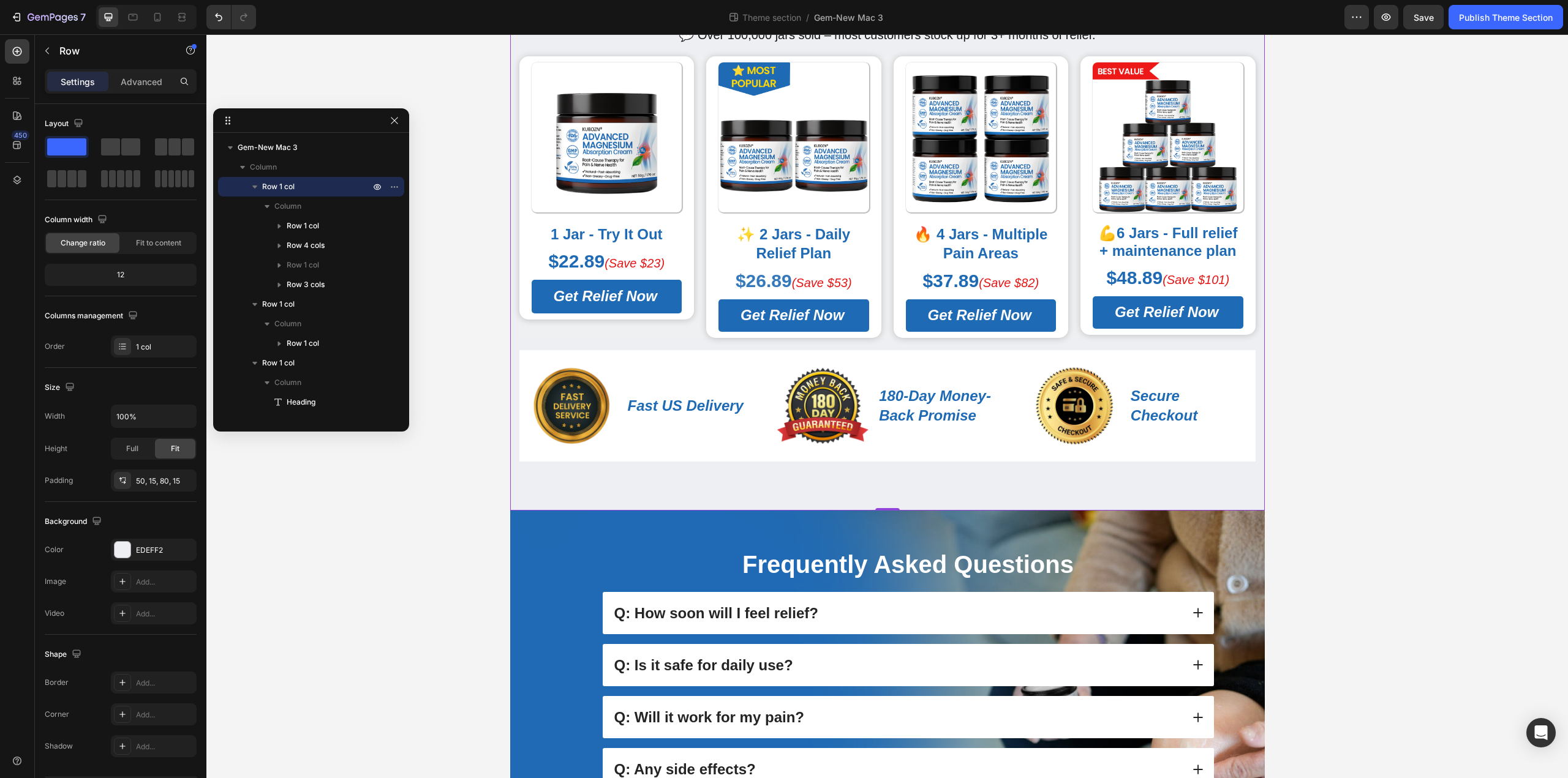
click at [478, 467] on div "💰 Choose Your Relief Package – Save Up to 65% Today Heading Special launch pric…" at bounding box center [887, 784] width 1361 height 1818
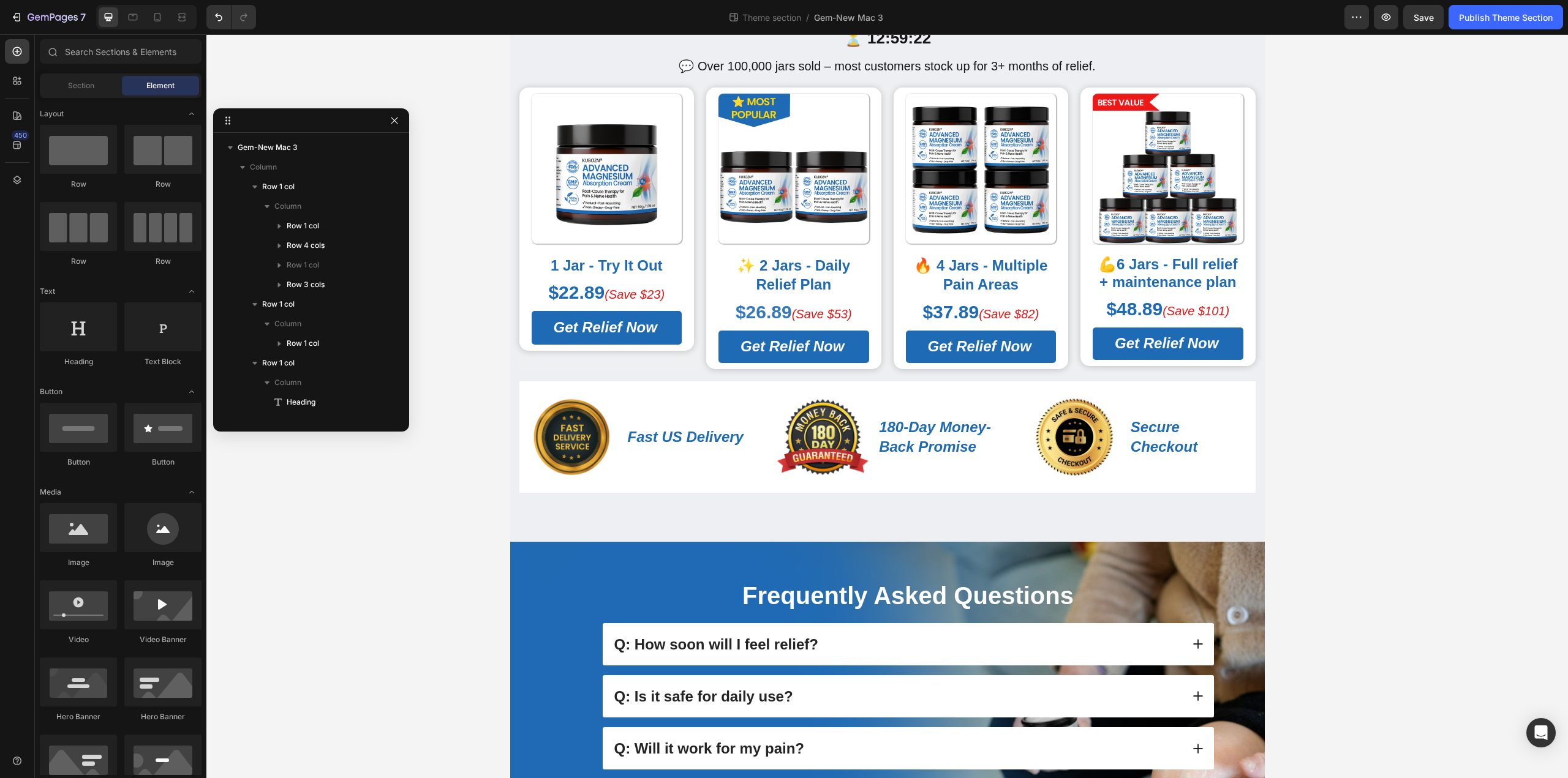
scroll to position [0, 0]
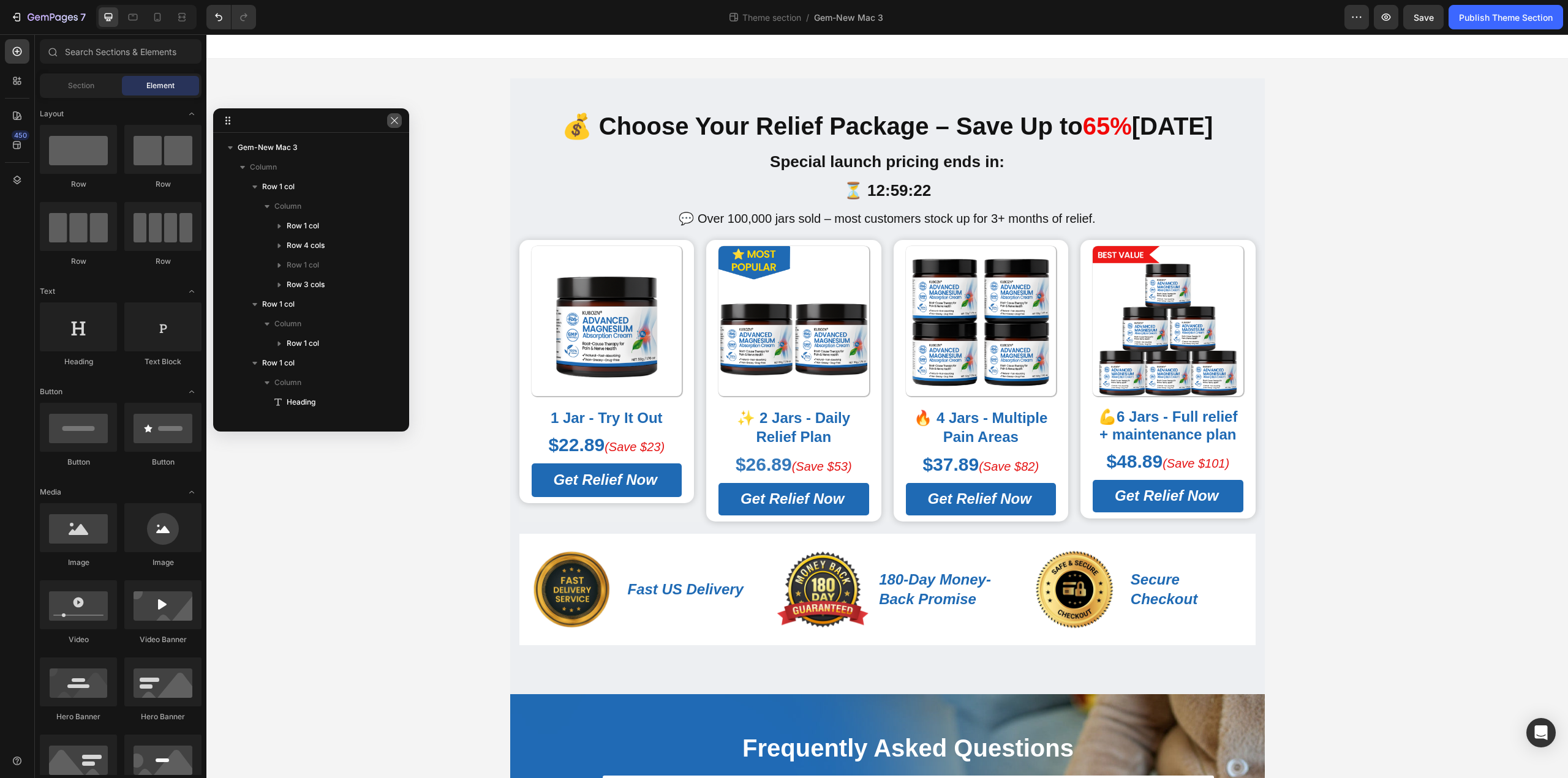
click at [398, 117] on icon "button" at bounding box center [394, 120] width 7 height 7
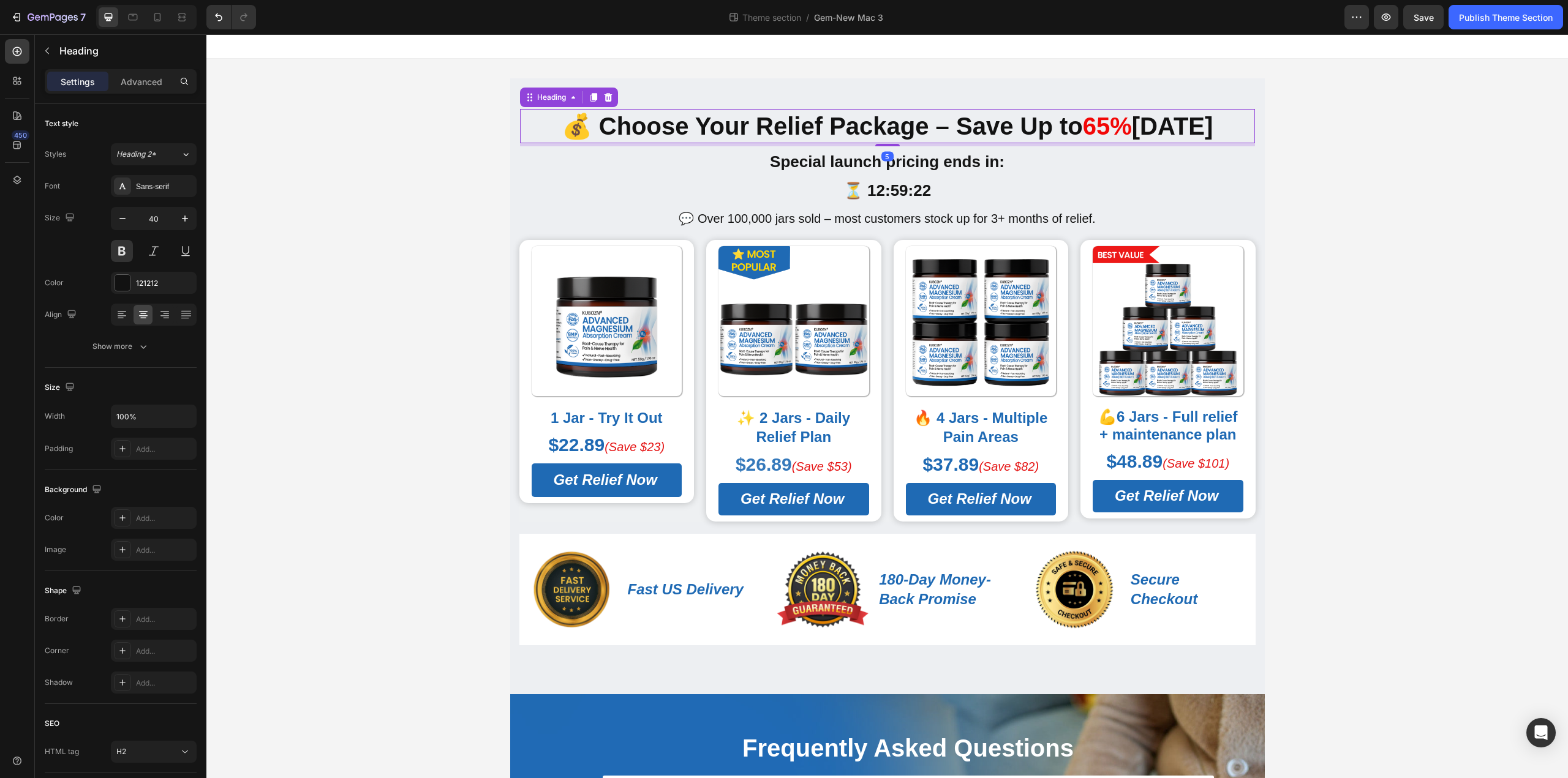
click at [864, 132] on strong "💰 Choose Your Relief Package – Save Up to" at bounding box center [822, 126] width 521 height 27
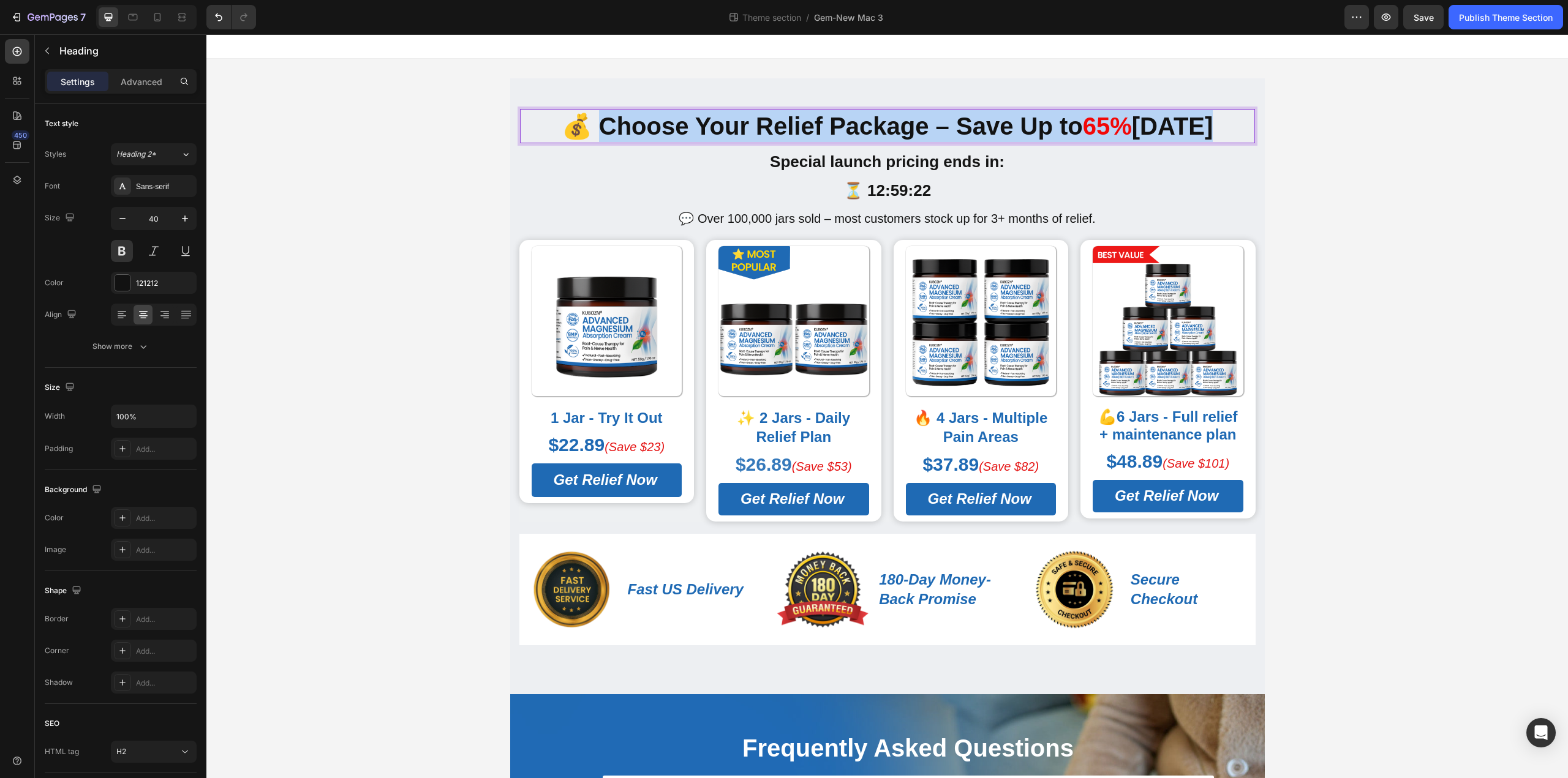
drag, startPoint x: 598, startPoint y: 126, endPoint x: 1215, endPoint y: 117, distance: 617.1
click at [1215, 117] on p "💰 Choose Your Relief Package – Save Up to 65% Today" at bounding box center [887, 126] width 733 height 32
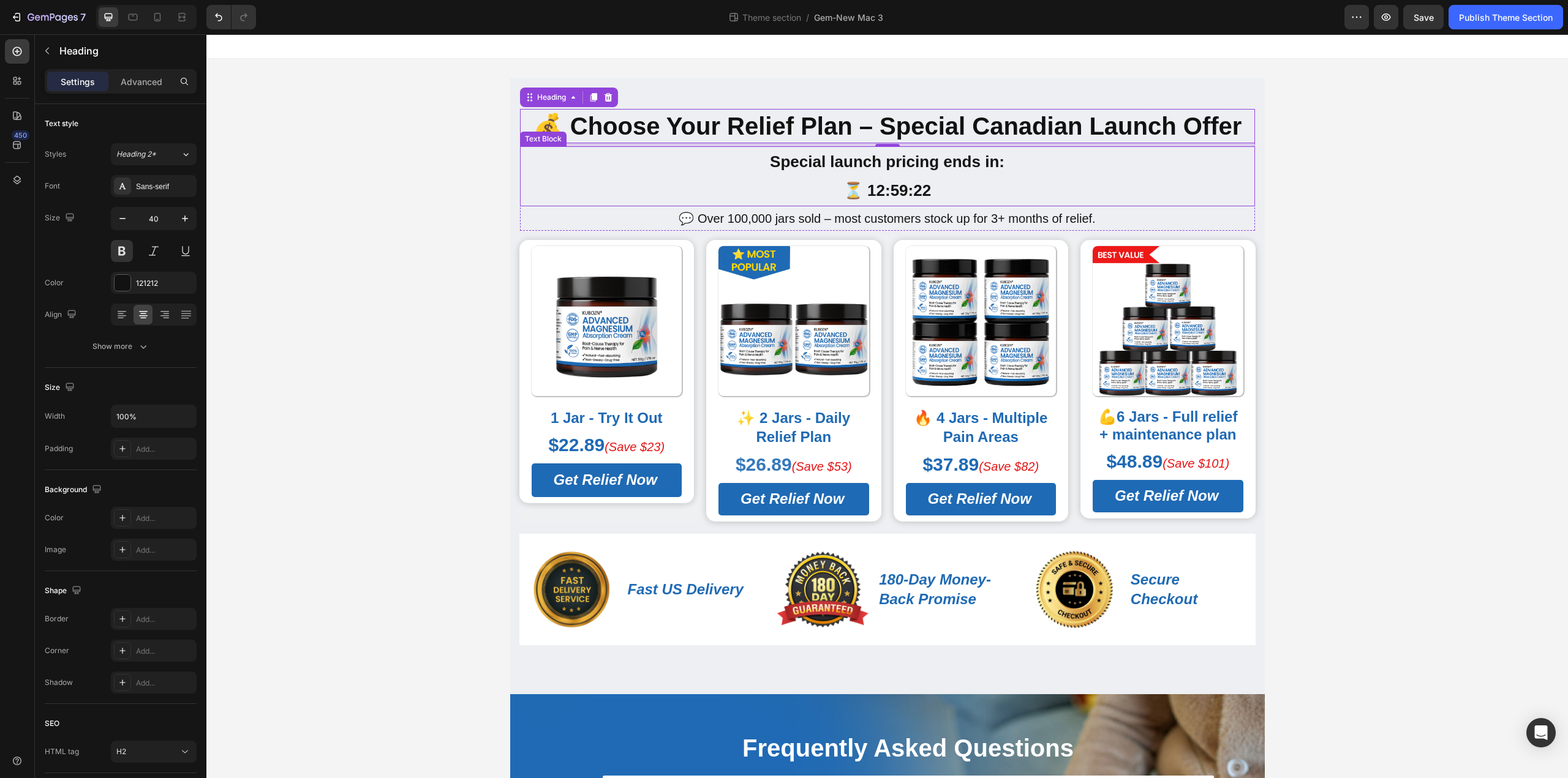
click at [843, 188] on strong "⏳ 12:59:22" at bounding box center [887, 190] width 88 height 18
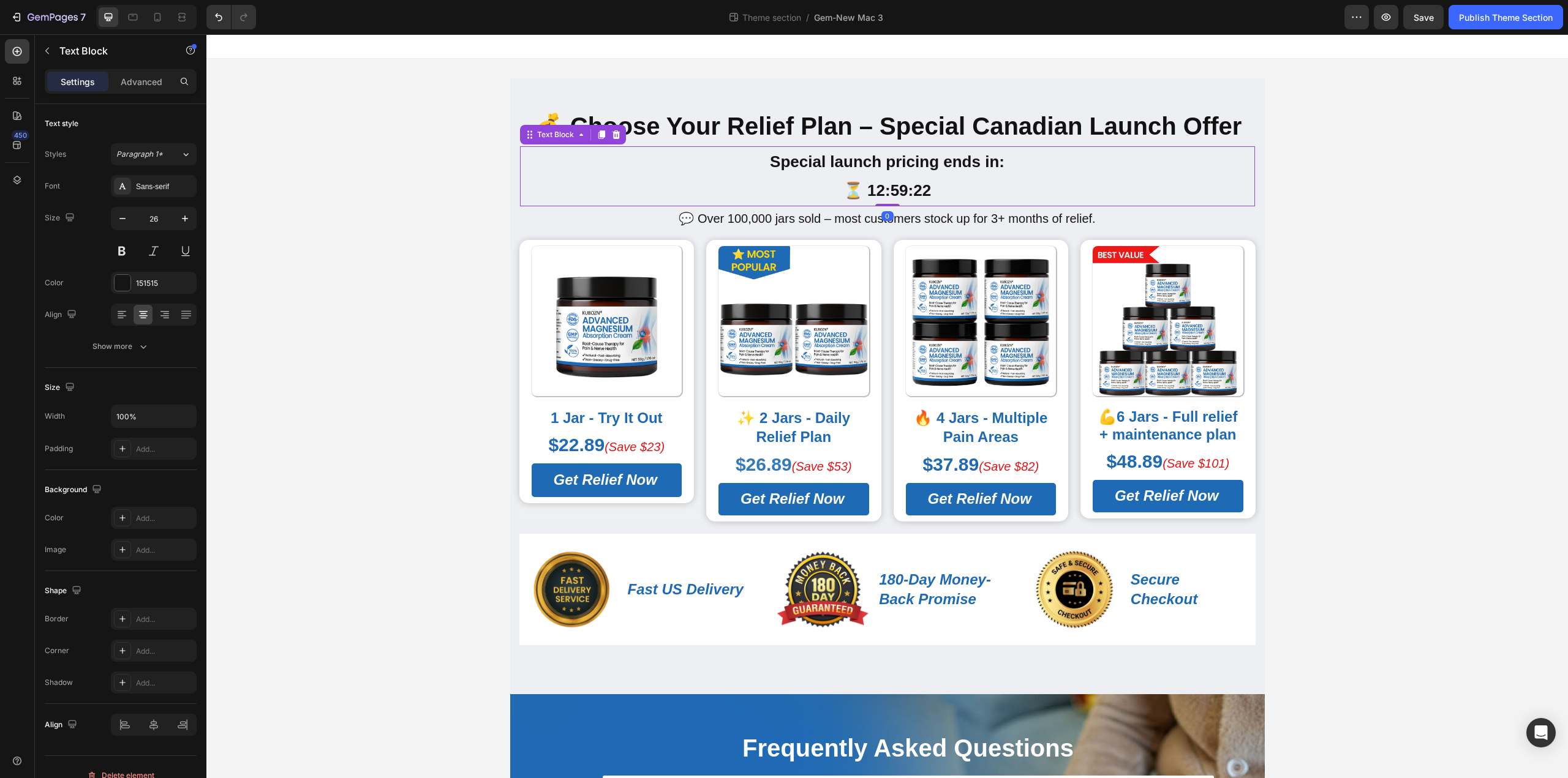
click at [833, 192] on p "⏳ 12:59:22" at bounding box center [887, 191] width 733 height 28
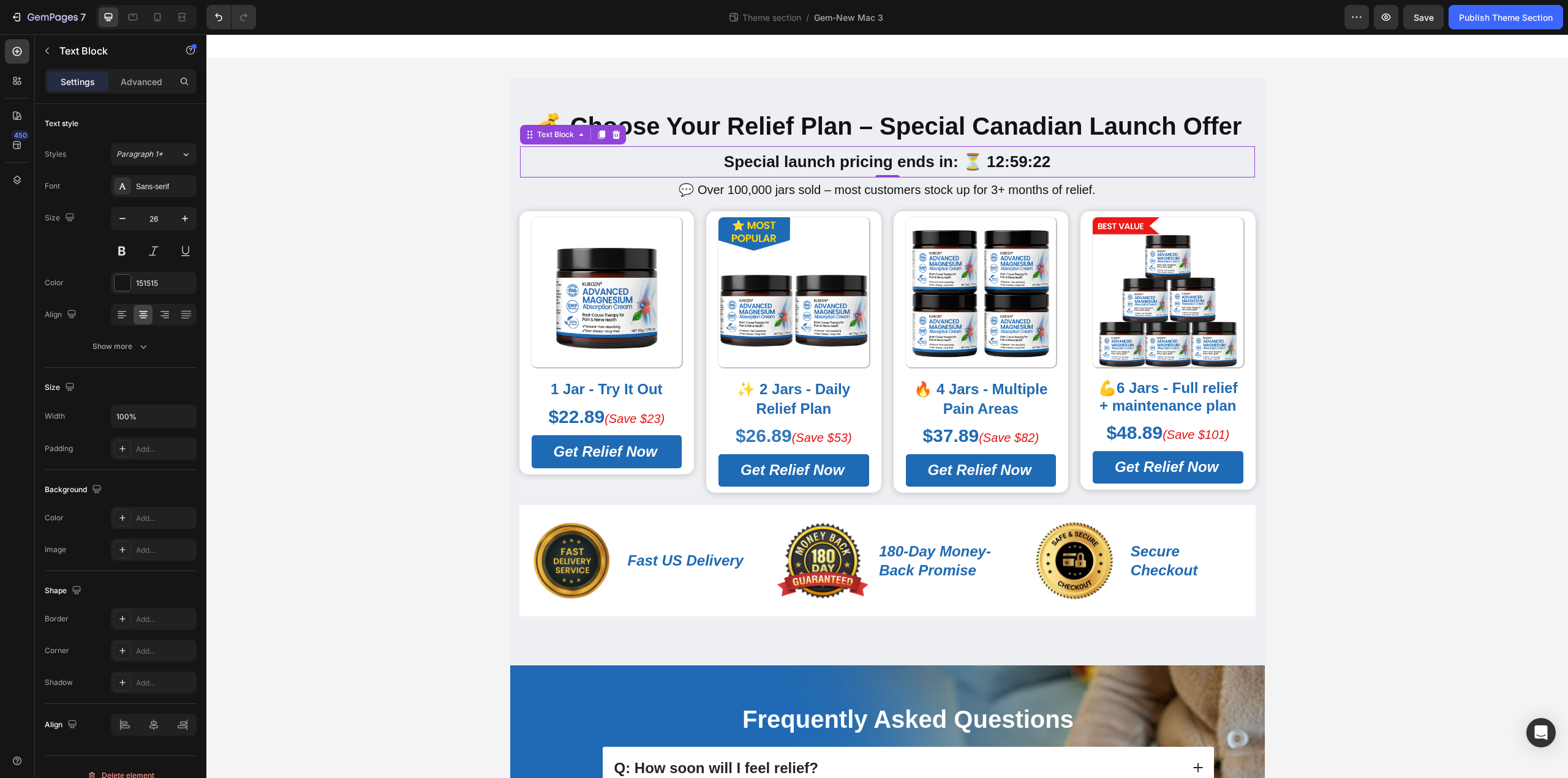
click at [884, 191] on div "0" at bounding box center [887, 187] width 13 height 9
click at [897, 192] on p "💬 Over 100,000 jars sold – most customers stock up for 3+ months of relief." at bounding box center [887, 190] width 733 height 22
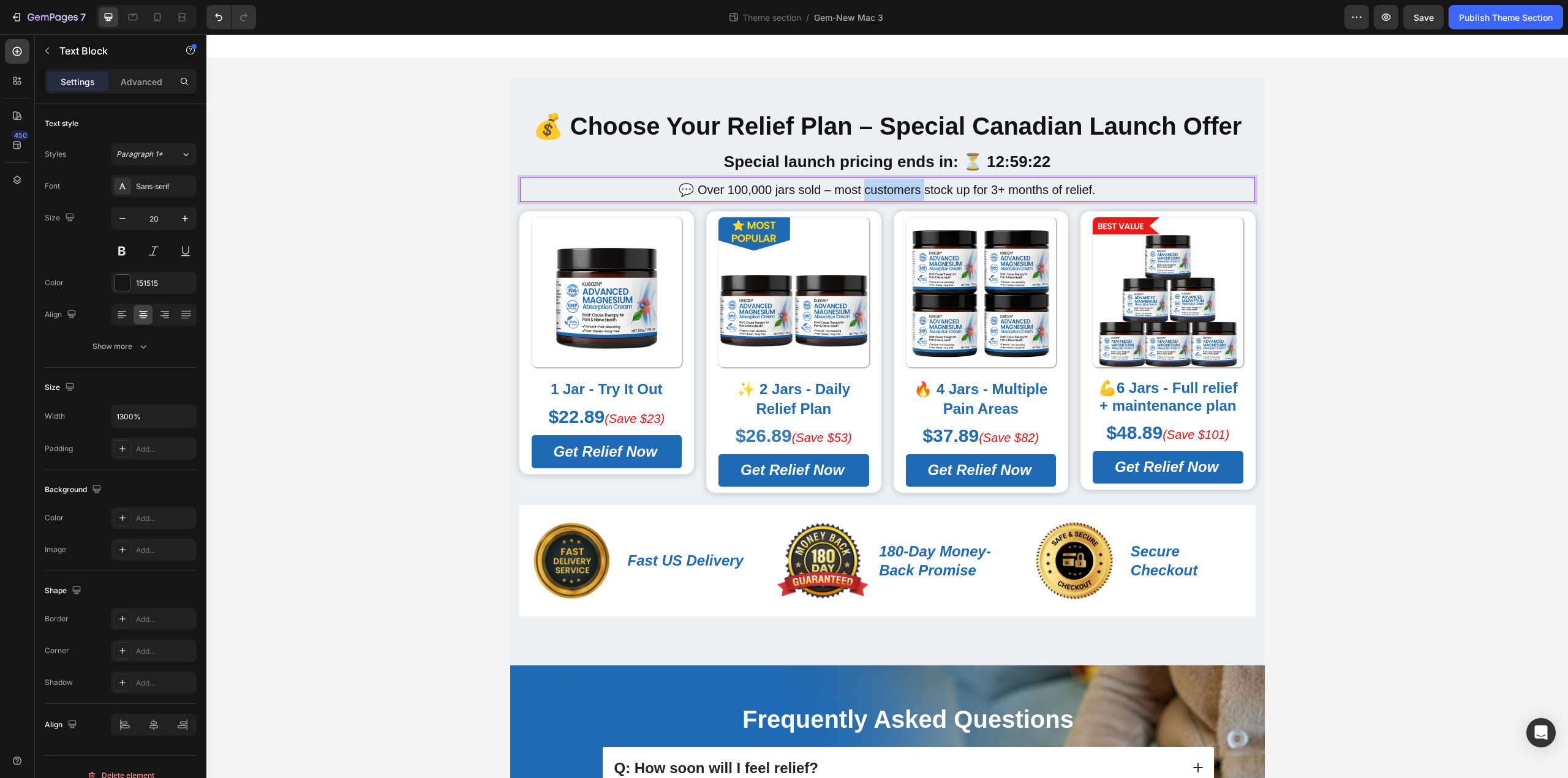
click at [897, 192] on p "💬 Over 100,000 jars sold – most customers stock up for 3+ months of relief." at bounding box center [887, 190] width 733 height 22
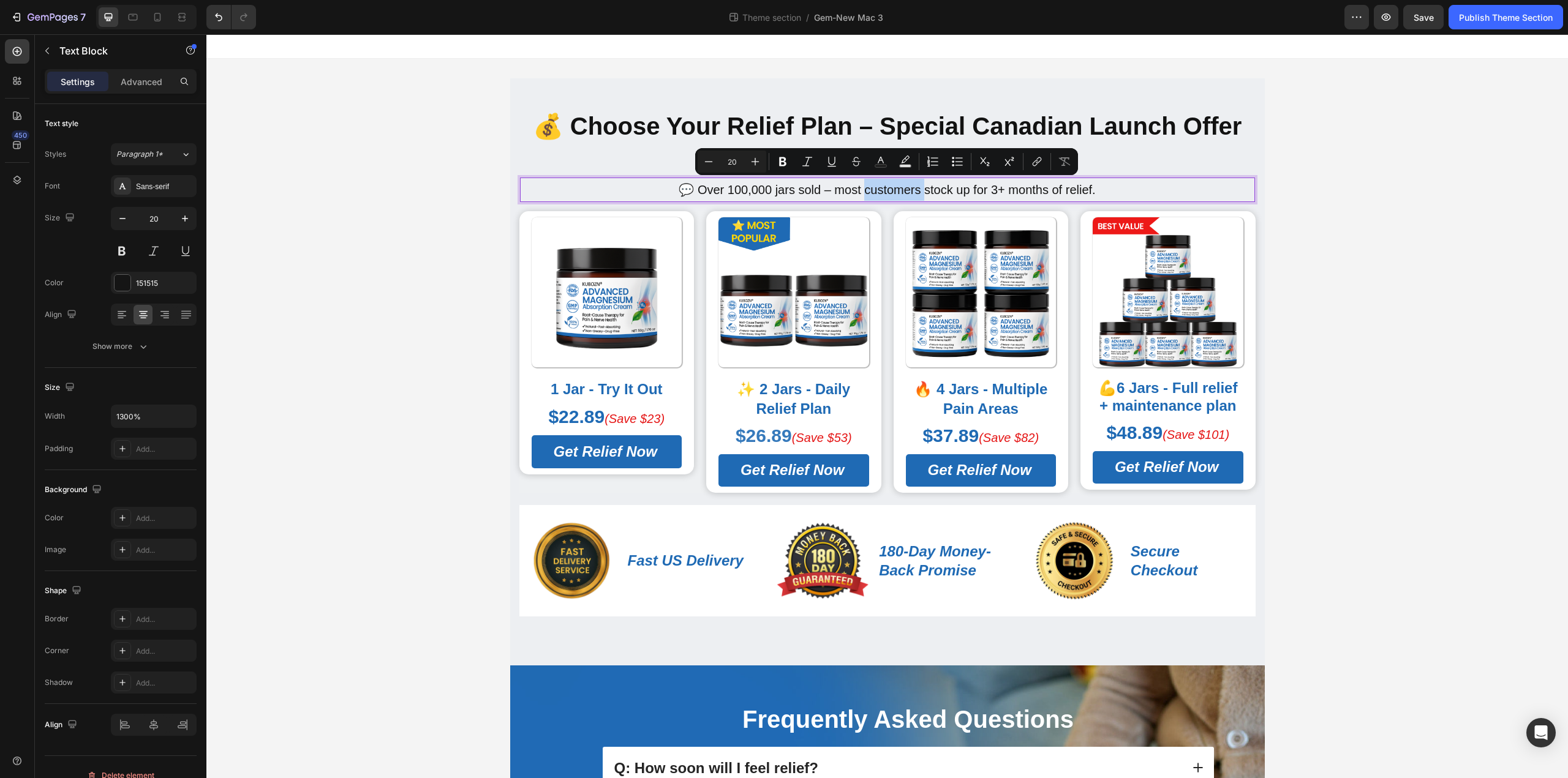
click at [900, 191] on p "💬 Over 100,000 jars sold – most customers stock up for 3+ months of relief." at bounding box center [887, 190] width 733 height 22
drag, startPoint x: 857, startPoint y: 191, endPoint x: 913, endPoint y: 194, distance: 56.1
click at [913, 194] on p "💬 Over 100,000 jars sold – most customers stock up for 3+ months of relief." at bounding box center [887, 190] width 733 height 22
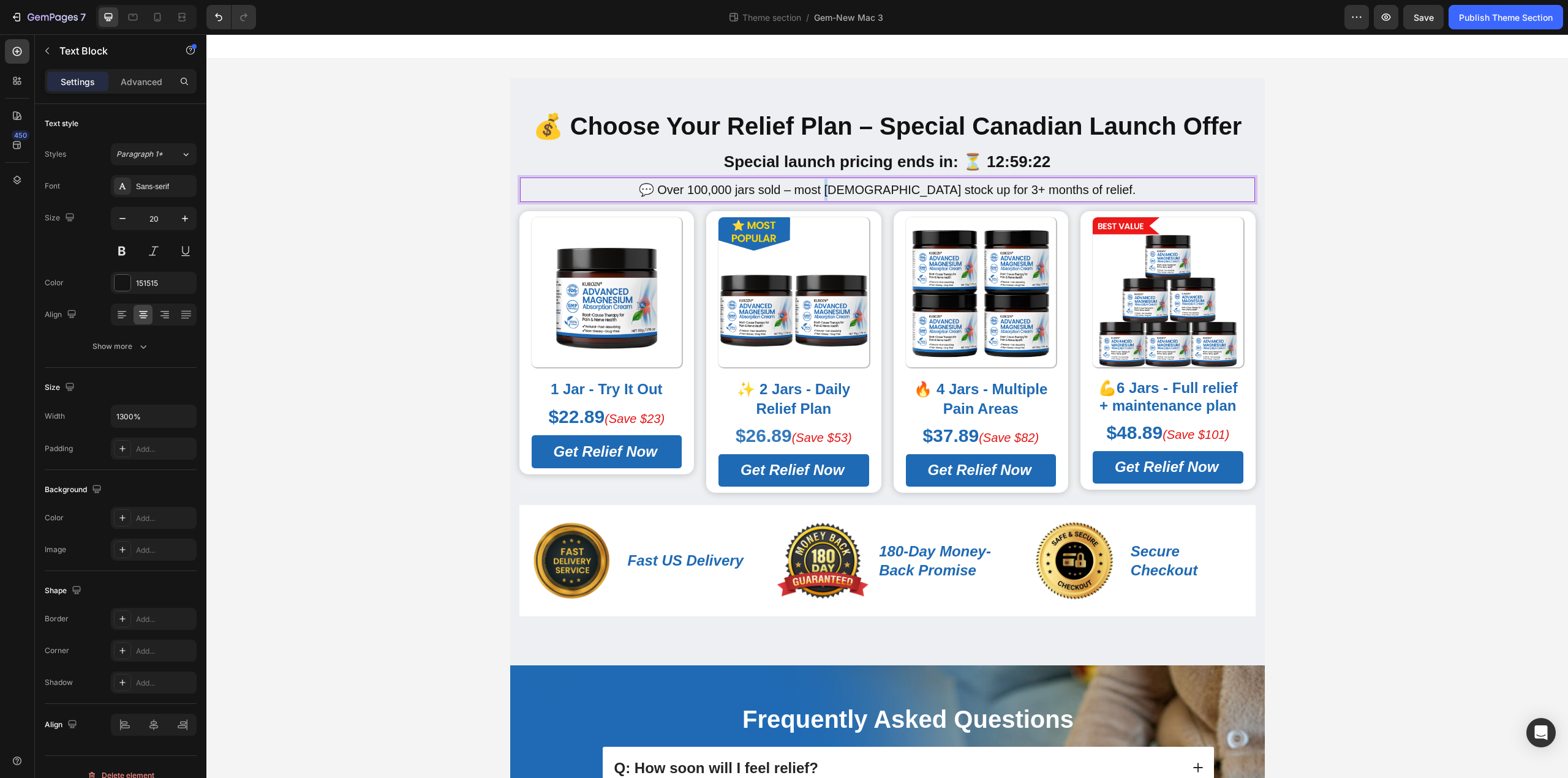
click at [857, 192] on p "💬 Over 100,000 jars sold – most Canadians stock up for 3+ months of relief." at bounding box center [887, 190] width 733 height 22
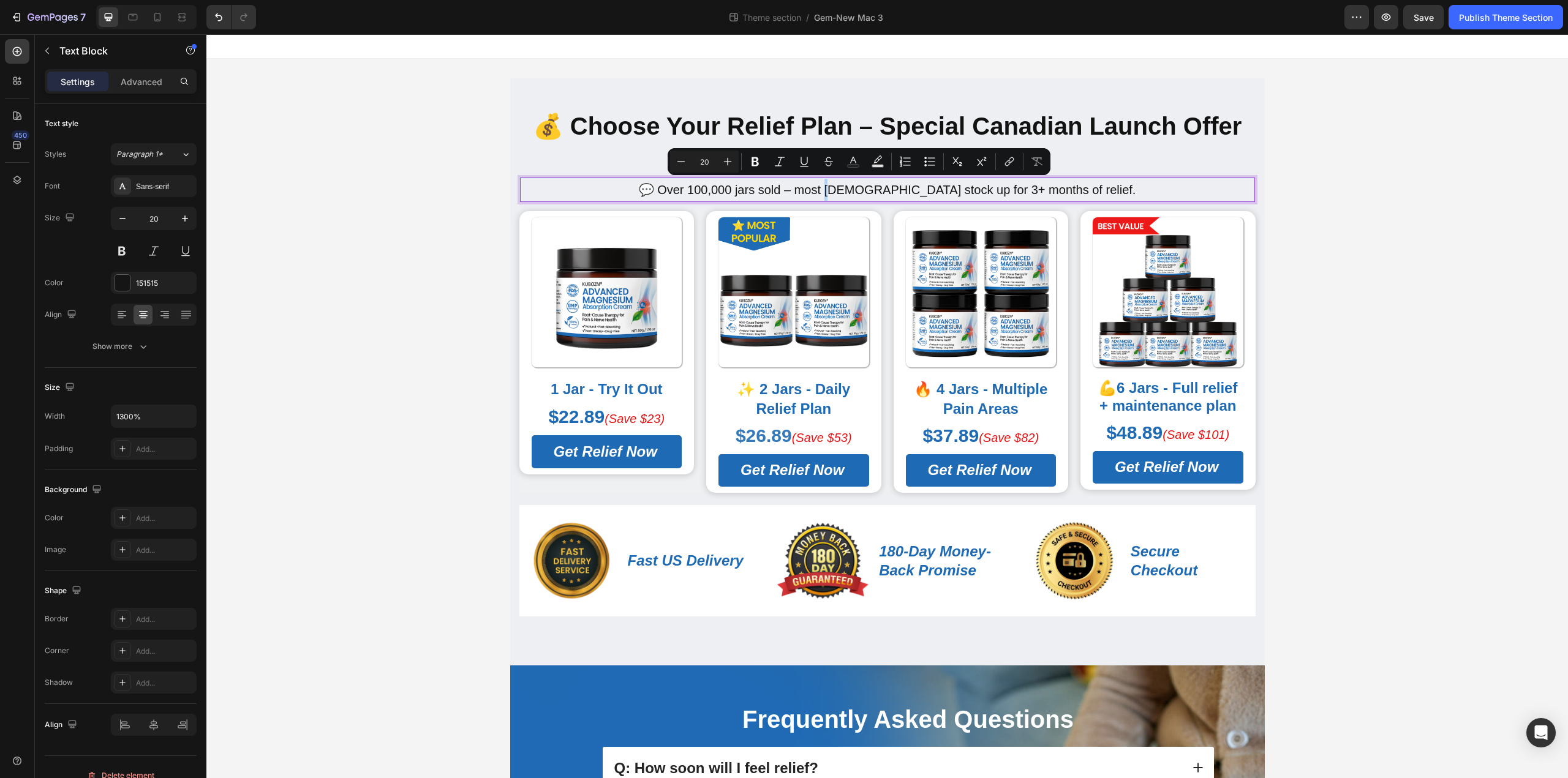
drag, startPoint x: 865, startPoint y: 192, endPoint x: 857, endPoint y: 192, distance: 8.0
click at [857, 192] on p "💬 Over 100,000 jars sold – most Canadians stock up for 3+ months of relief." at bounding box center [887, 190] width 733 height 22
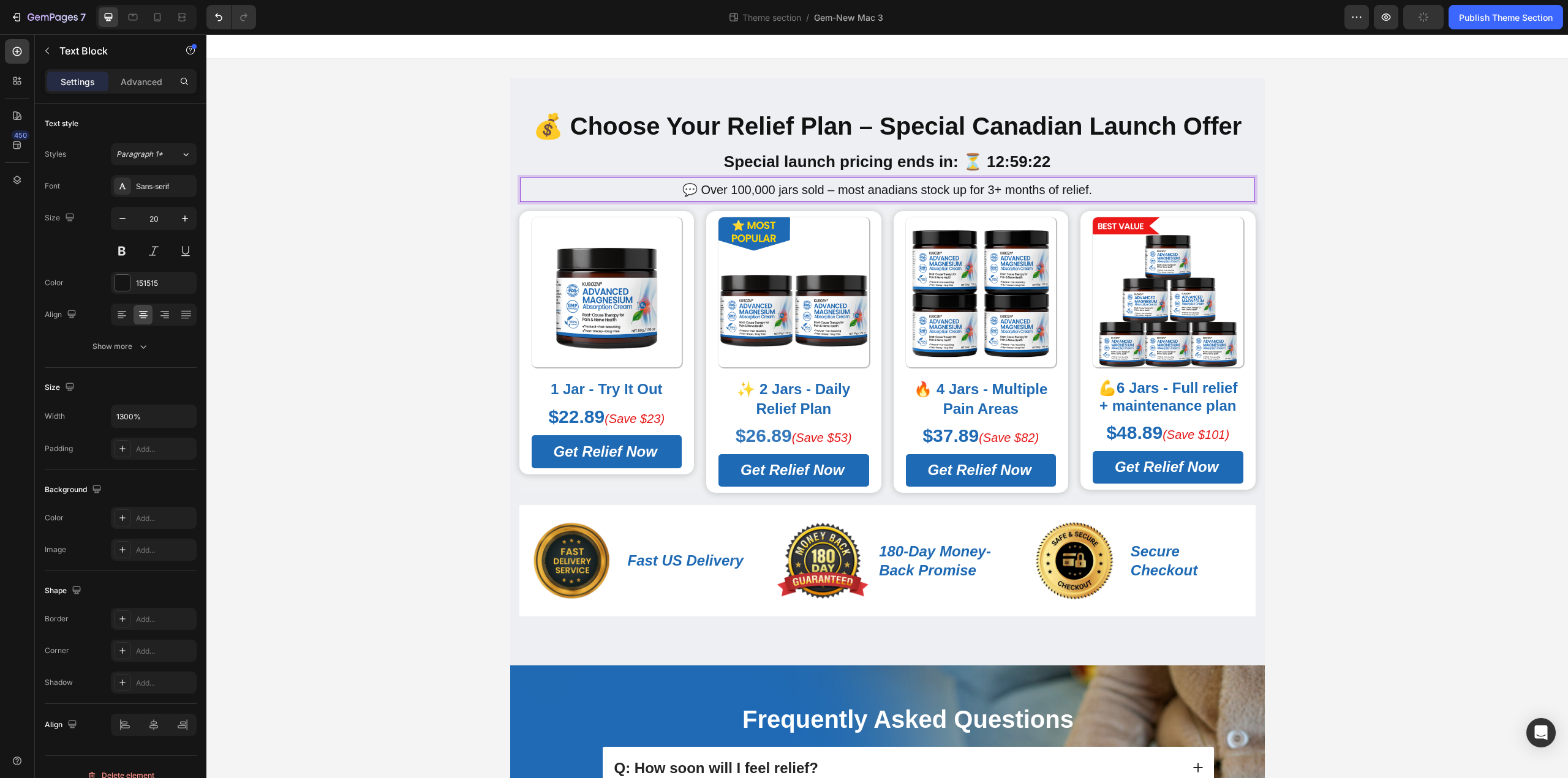
click at [864, 190] on p "💬 Over 100,000 jars sold – most anadians stock up for 3+ months of relief." at bounding box center [887, 190] width 733 height 22
click at [859, 193] on p "💬 Over 100,000 jars sold – most anadians stock up for 3+ months of relief." at bounding box center [887, 190] width 733 height 22
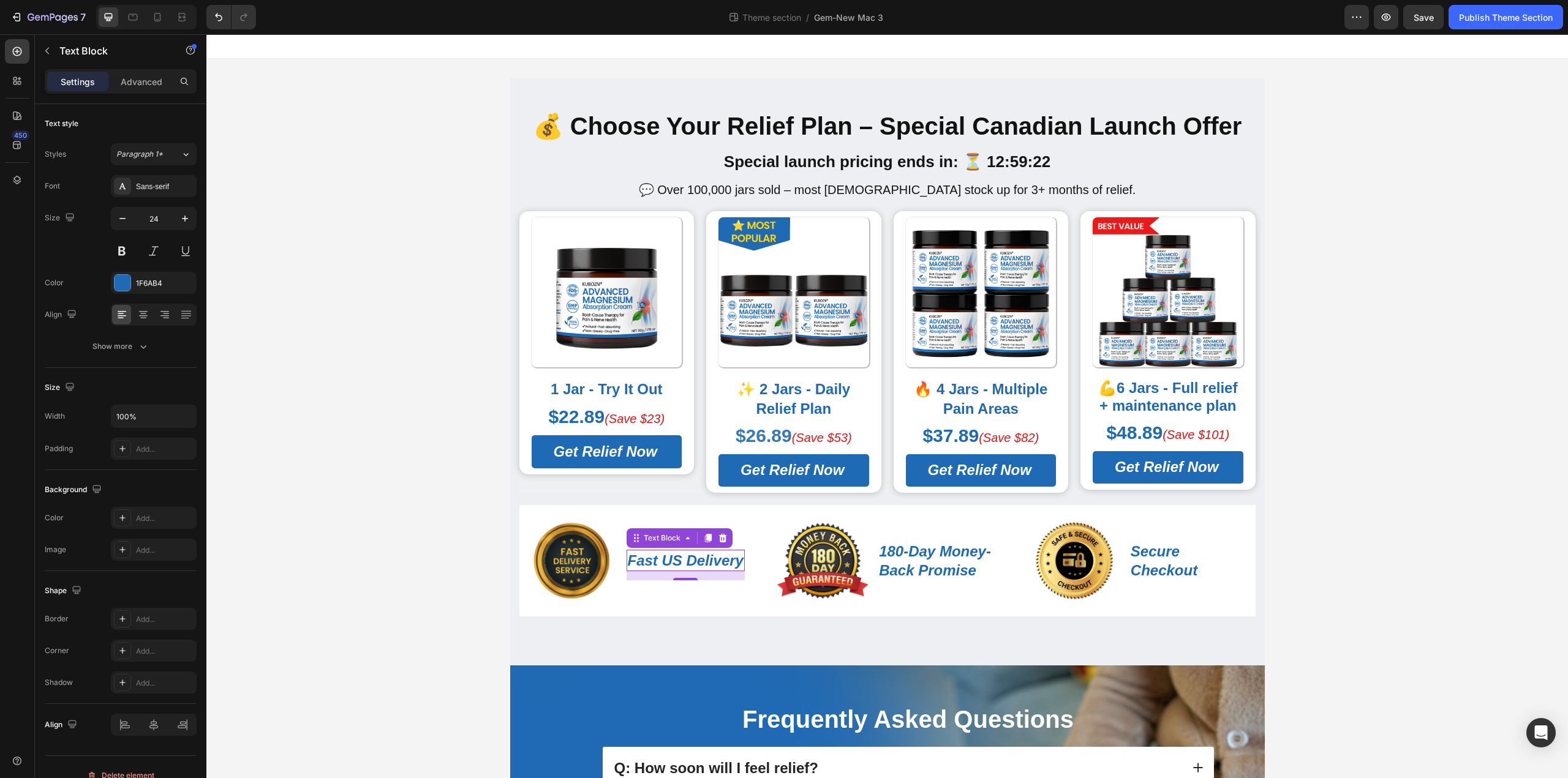
click at [664, 564] on icon "Fast US Delivery" at bounding box center [685, 560] width 116 height 17
click at [666, 560] on icon "Fast US Delivery" at bounding box center [685, 560] width 116 height 17
drag, startPoint x: 662, startPoint y: 561, endPoint x: 668, endPoint y: 562, distance: 6.1
click at [668, 562] on icon "Fast US Delivery" at bounding box center [685, 560] width 116 height 17
click at [674, 565] on icon "Fast US Delivery" at bounding box center [685, 560] width 116 height 17
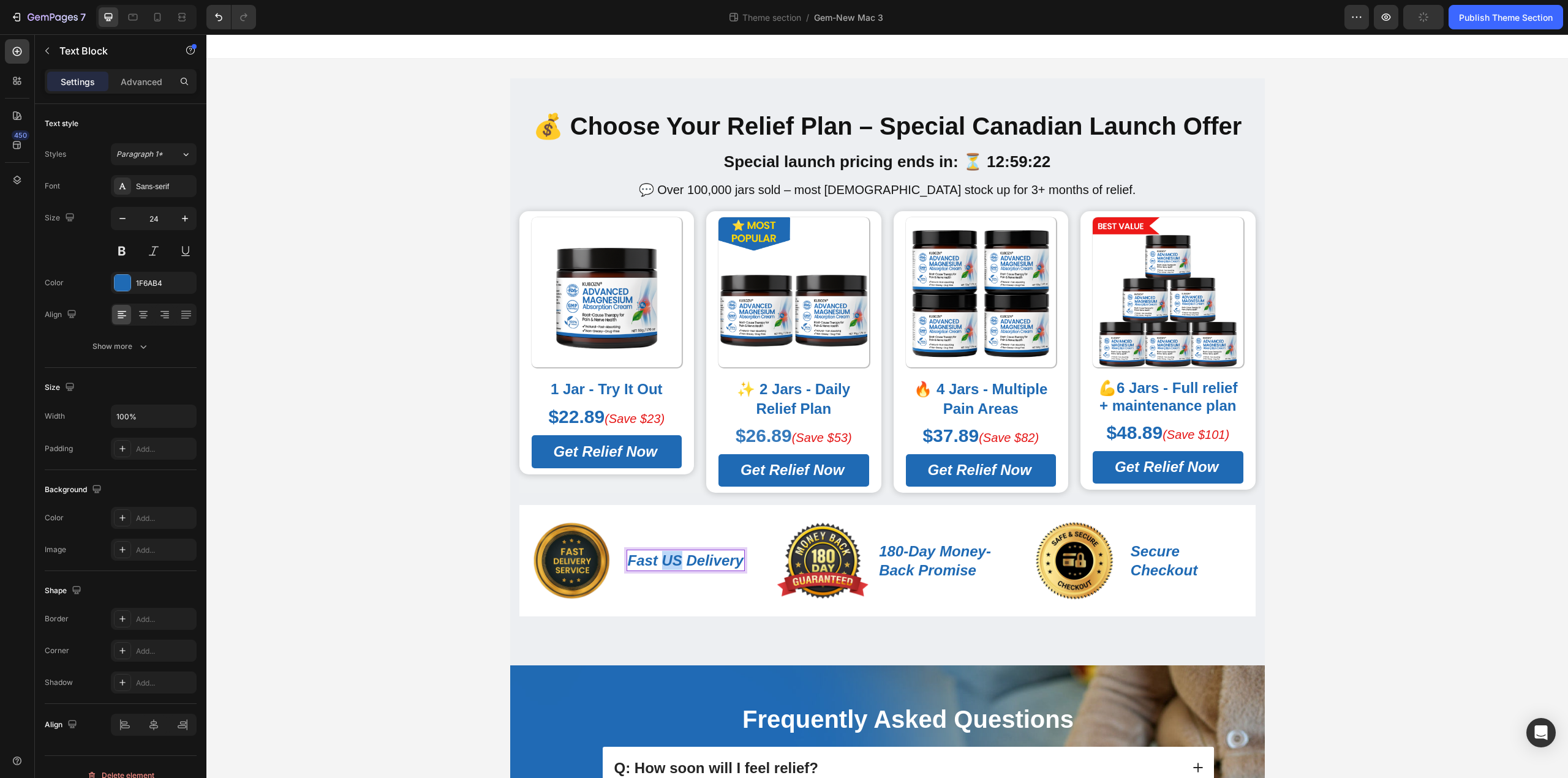
drag, startPoint x: 675, startPoint y: 565, endPoint x: 659, endPoint y: 565, distance: 16.0
click at [659, 565] on icon "Fast US Delivery" at bounding box center [685, 560] width 116 height 17
click at [1169, 400] on strong "💪6 Jars - Full relief + maintenance plan" at bounding box center [1167, 396] width 139 height 34
click at [1169, 387] on strong "💪6 Jars - Full relief + maintenance plan" at bounding box center [1167, 396] width 139 height 34
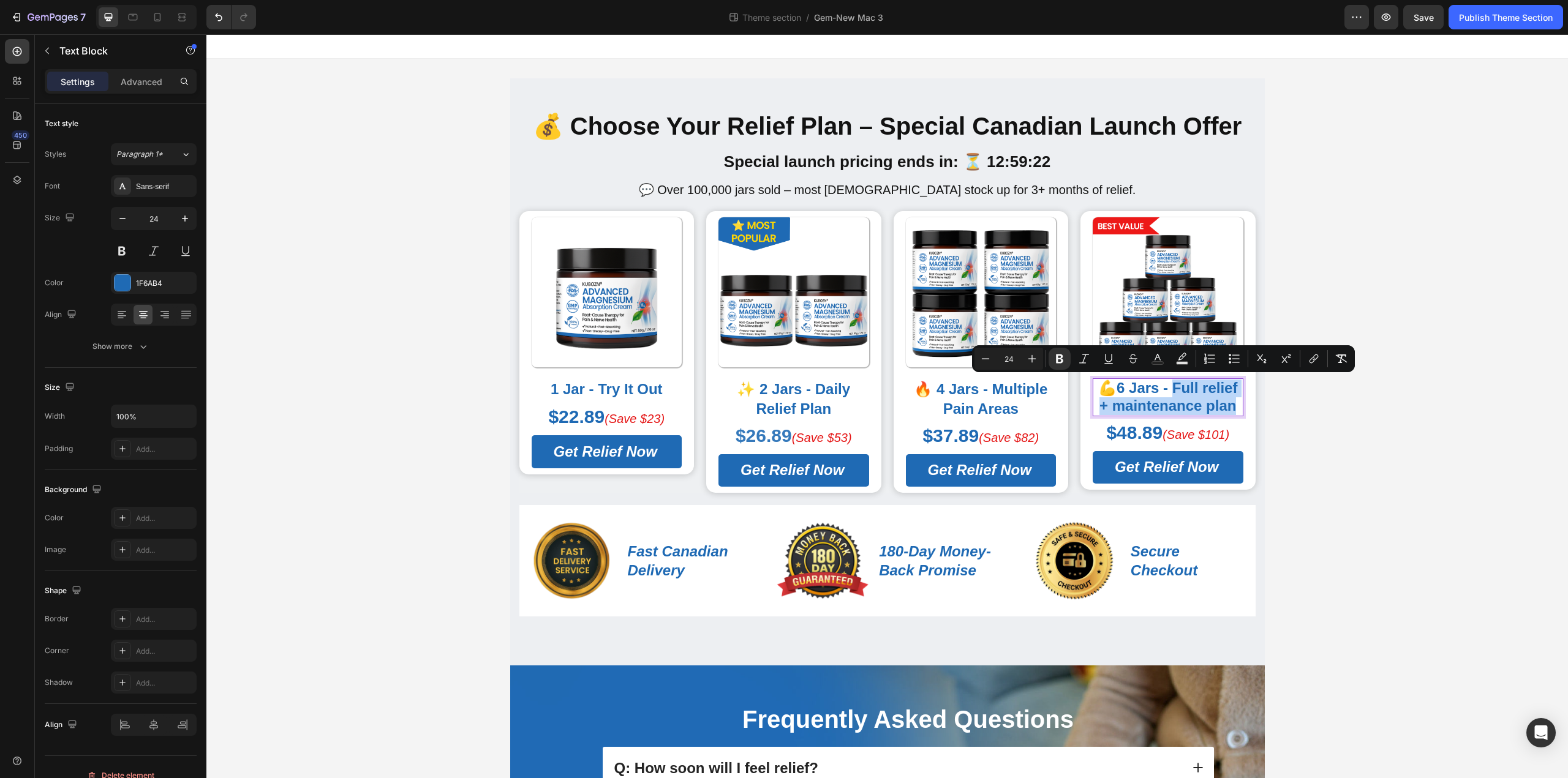
drag, startPoint x: 1166, startPoint y: 387, endPoint x: 1235, endPoint y: 404, distance: 71.1
click at [1235, 404] on p "💪6 Jars - Full relief + maintenance plan" at bounding box center [1168, 396] width 148 height 35
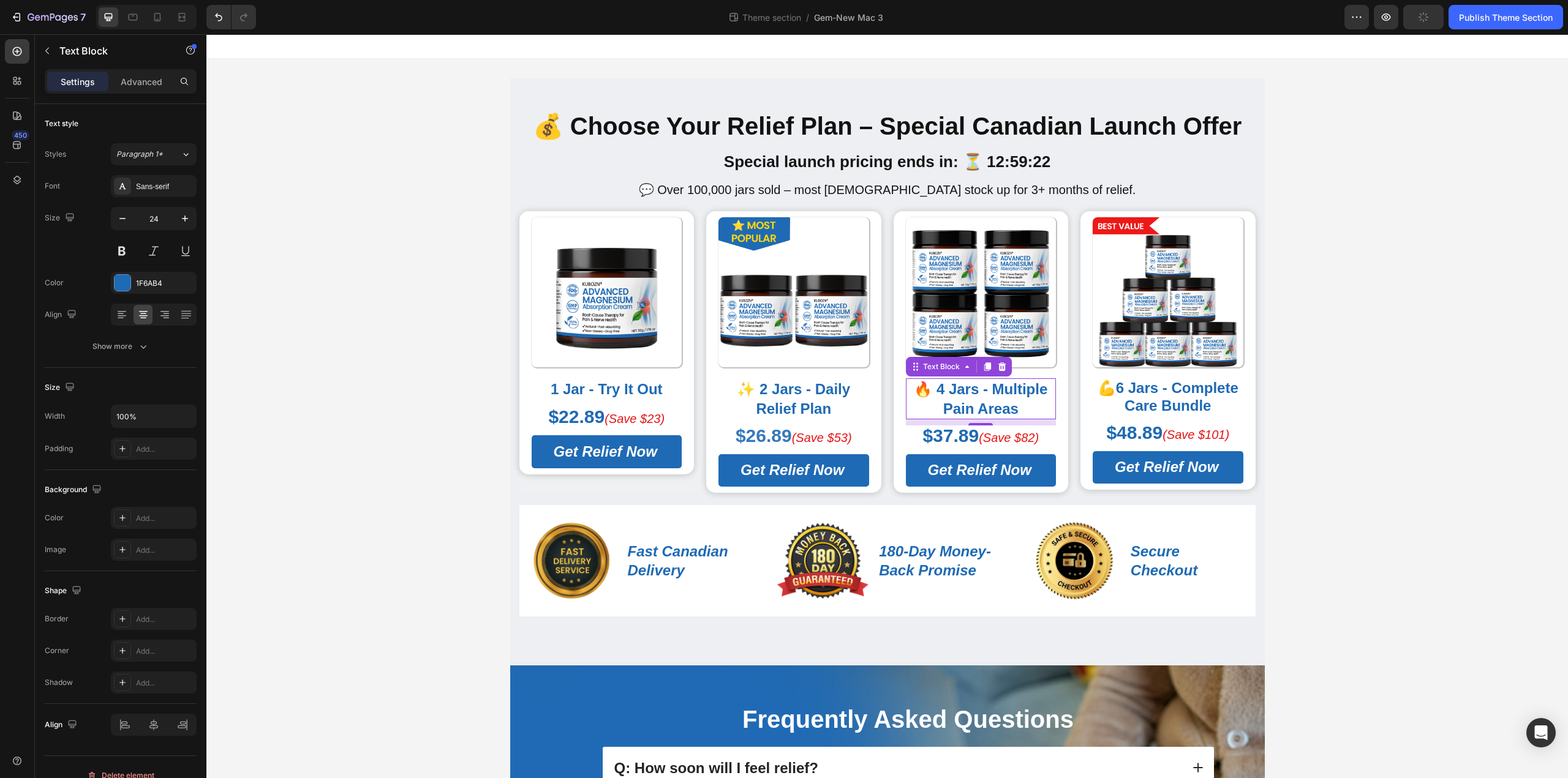
click at [997, 385] on strong "🔥 4 Jars - Multiple Pain Areas" at bounding box center [980, 398] width 133 height 35
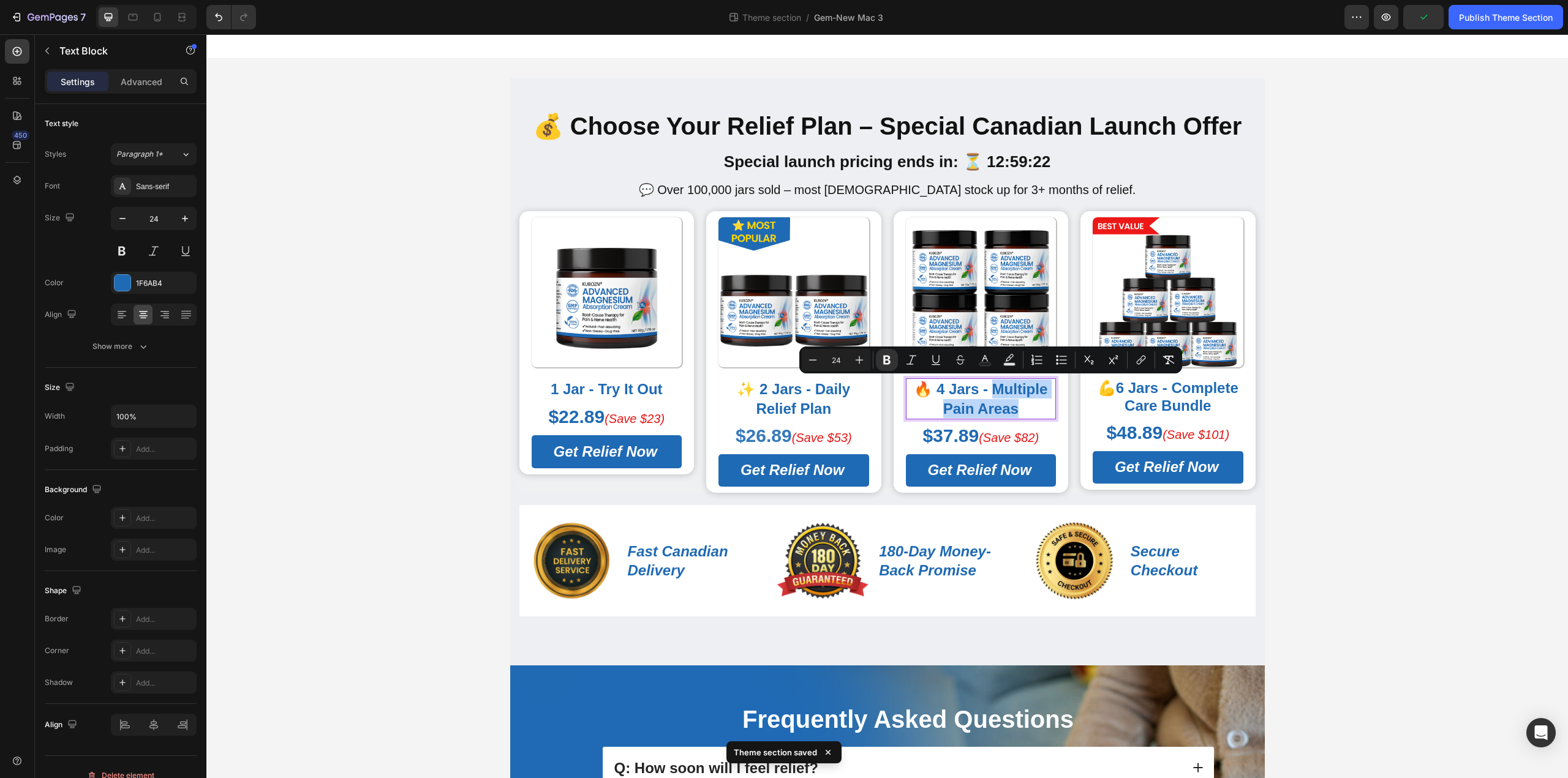
drag, startPoint x: 987, startPoint y: 390, endPoint x: 1010, endPoint y: 409, distance: 29.8
click at [1010, 409] on strong "🔥 4 Jars - Multiple Pain Areas" at bounding box center [980, 398] width 133 height 35
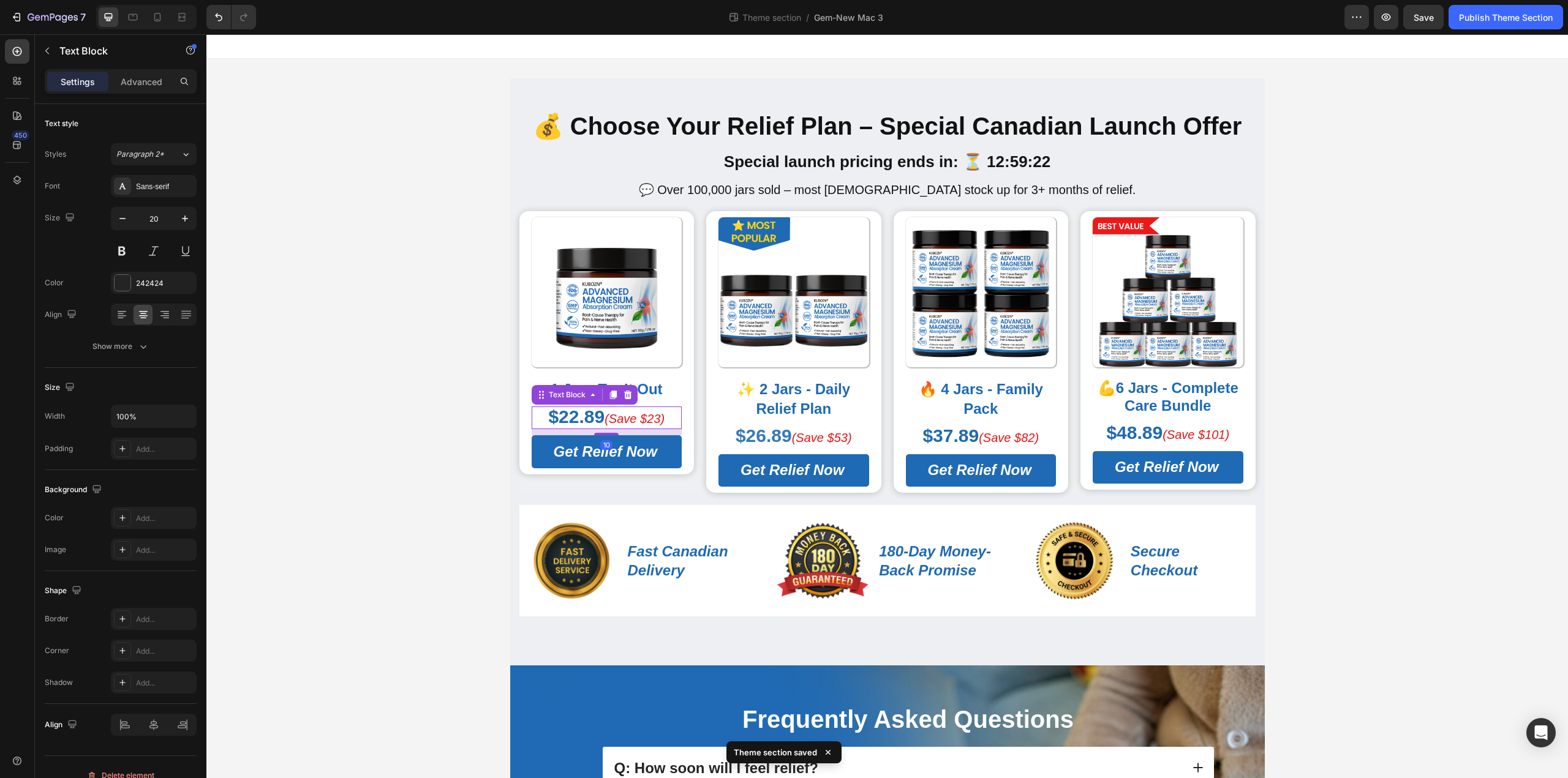
click at [566, 422] on strong "$22.89" at bounding box center [576, 417] width 56 height 20
click at [548, 420] on strong "$22.89" at bounding box center [576, 417] width 56 height 20
click at [550, 421] on strong "$22.89" at bounding box center [576, 417] width 56 height 20
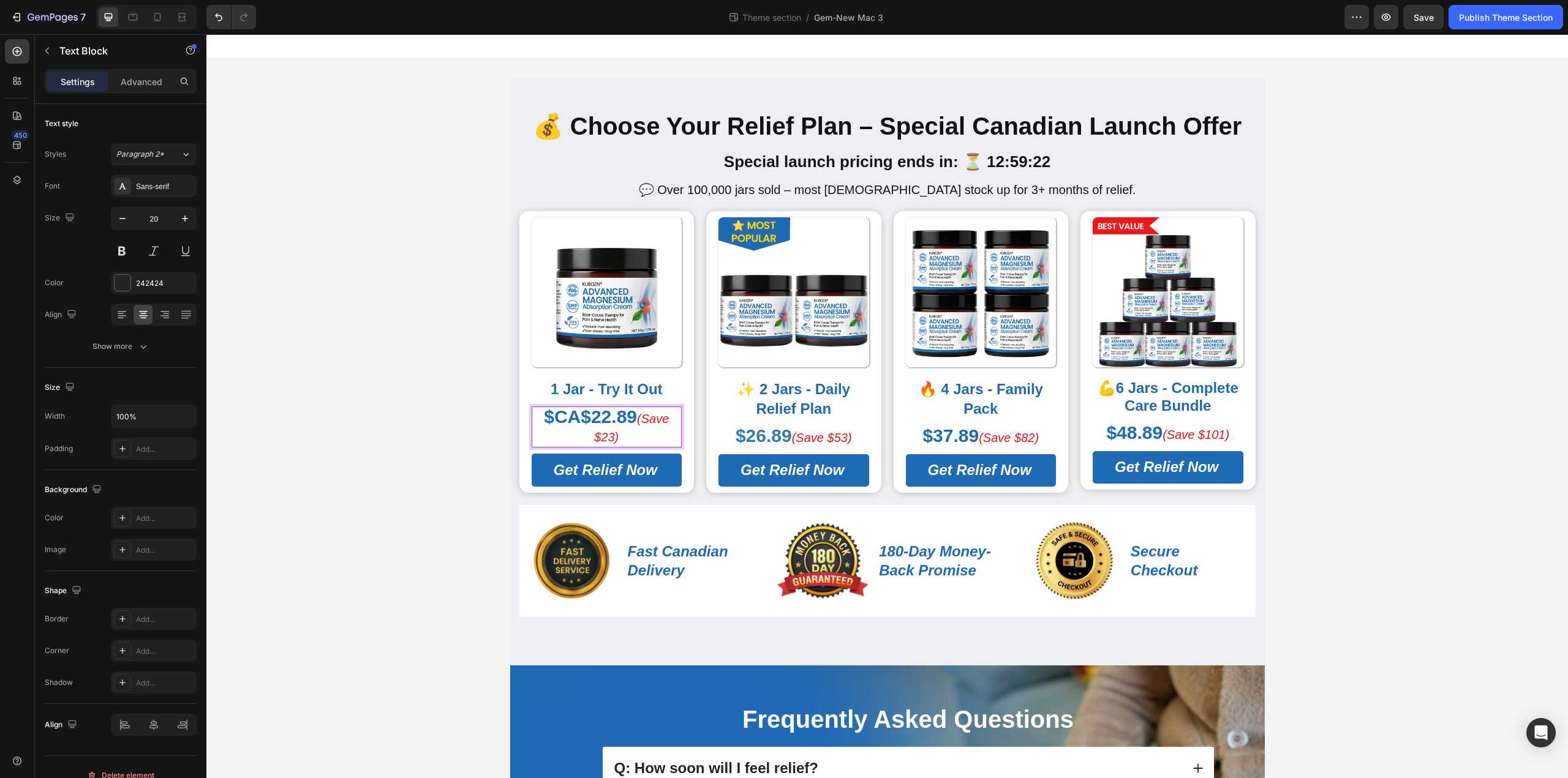
click at [547, 422] on strong "$CA$22.89" at bounding box center [590, 417] width 93 height 20
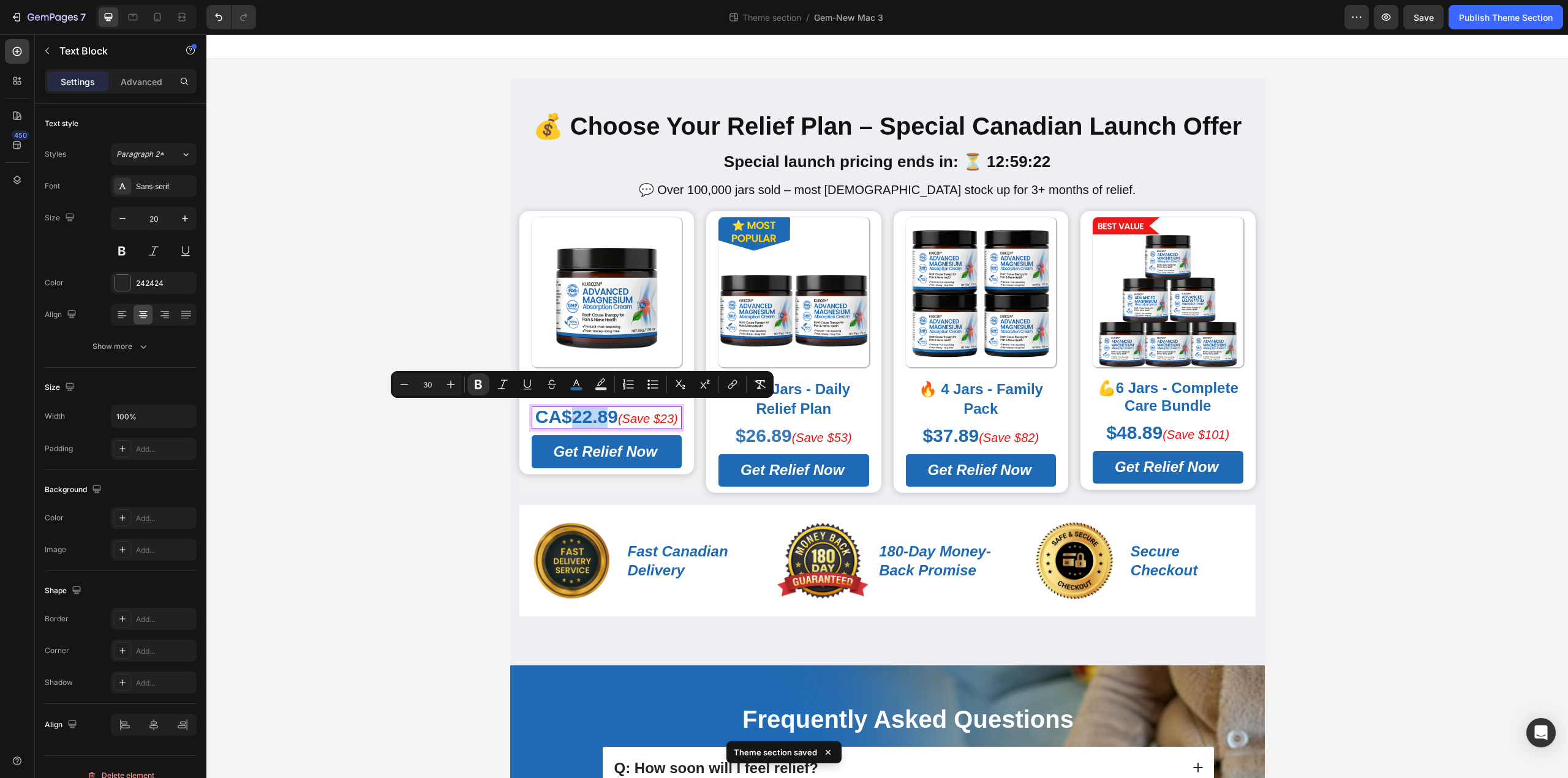
drag, startPoint x: 599, startPoint y: 421, endPoint x: 567, endPoint y: 420, distance: 32.0
click at [567, 420] on strong "CA$22.89" at bounding box center [577, 417] width 83 height 20
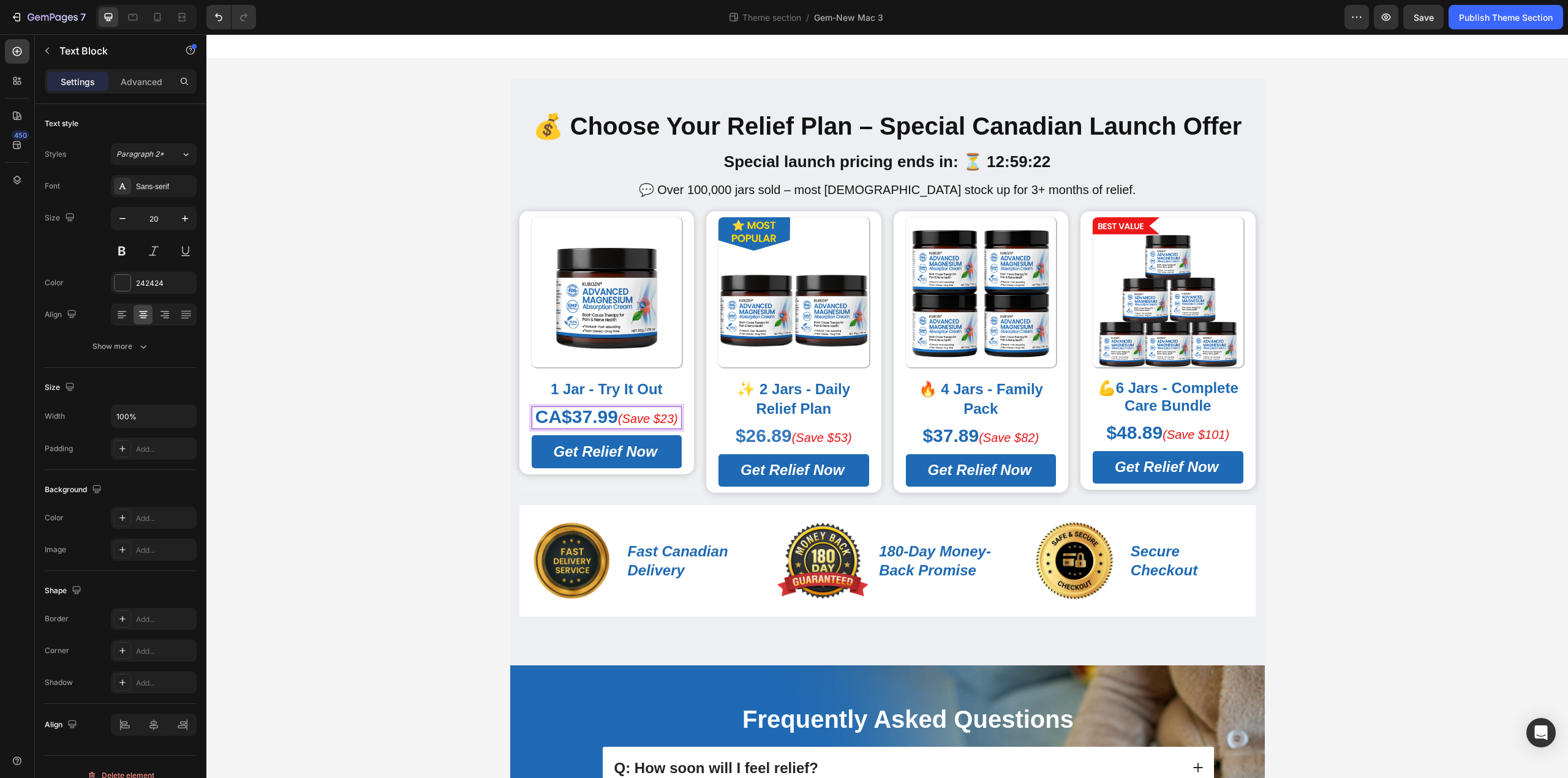
click at [581, 419] on strong "CA$37.99" at bounding box center [577, 417] width 83 height 20
click at [659, 422] on icon "(Save $23)" at bounding box center [648, 419] width 60 height 13
drag, startPoint x: 659, startPoint y: 422, endPoint x: 670, endPoint y: 422, distance: 11.0
click at [670, 422] on icon "(Save $23)" at bounding box center [648, 419] width 60 height 13
click at [753, 442] on strong "$26.89" at bounding box center [763, 436] width 56 height 20
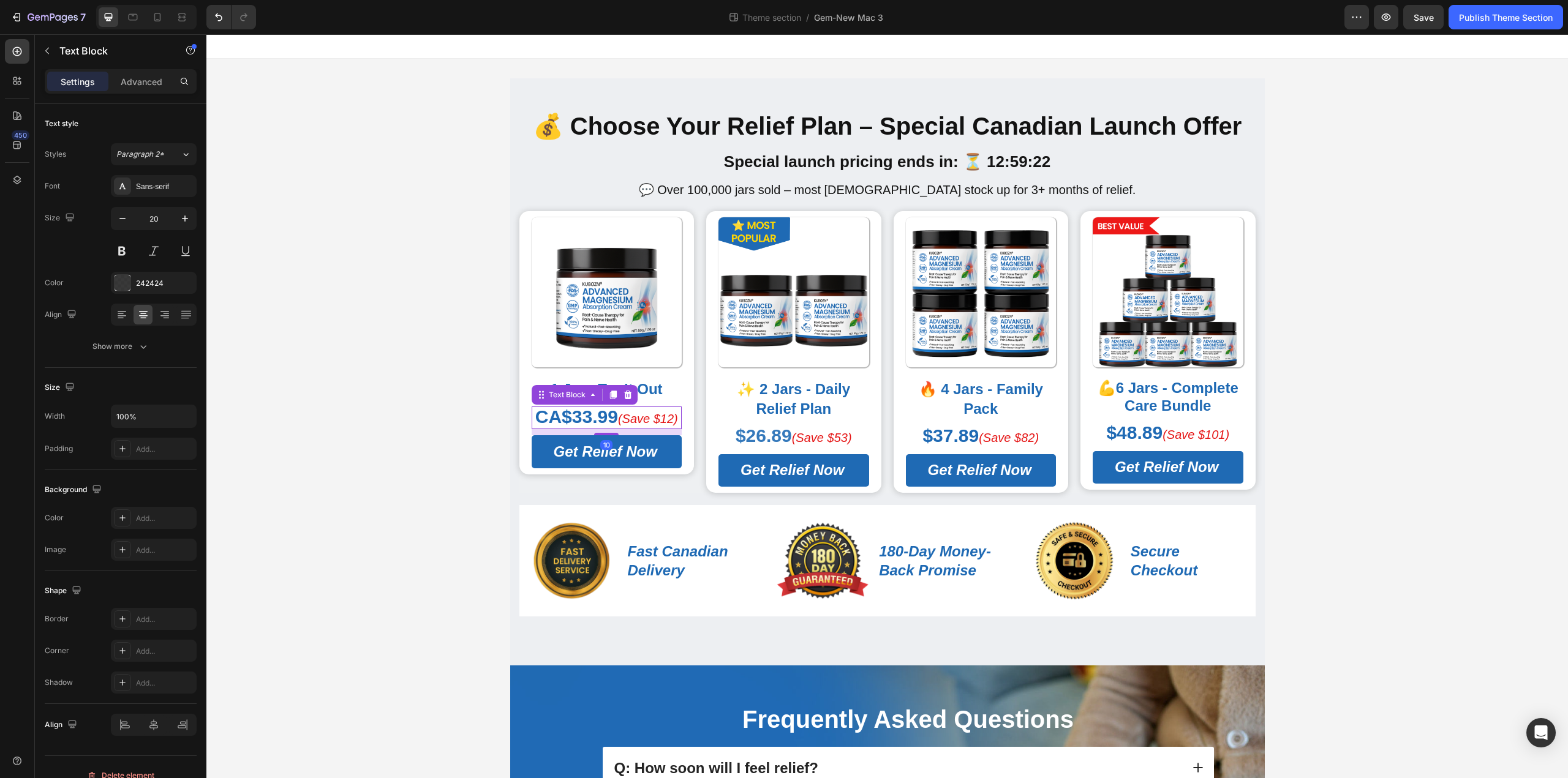
click at [562, 418] on strong "CA$33.99" at bounding box center [577, 417] width 83 height 20
click at [607, 420] on strong "CA$33.99" at bounding box center [577, 417] width 83 height 20
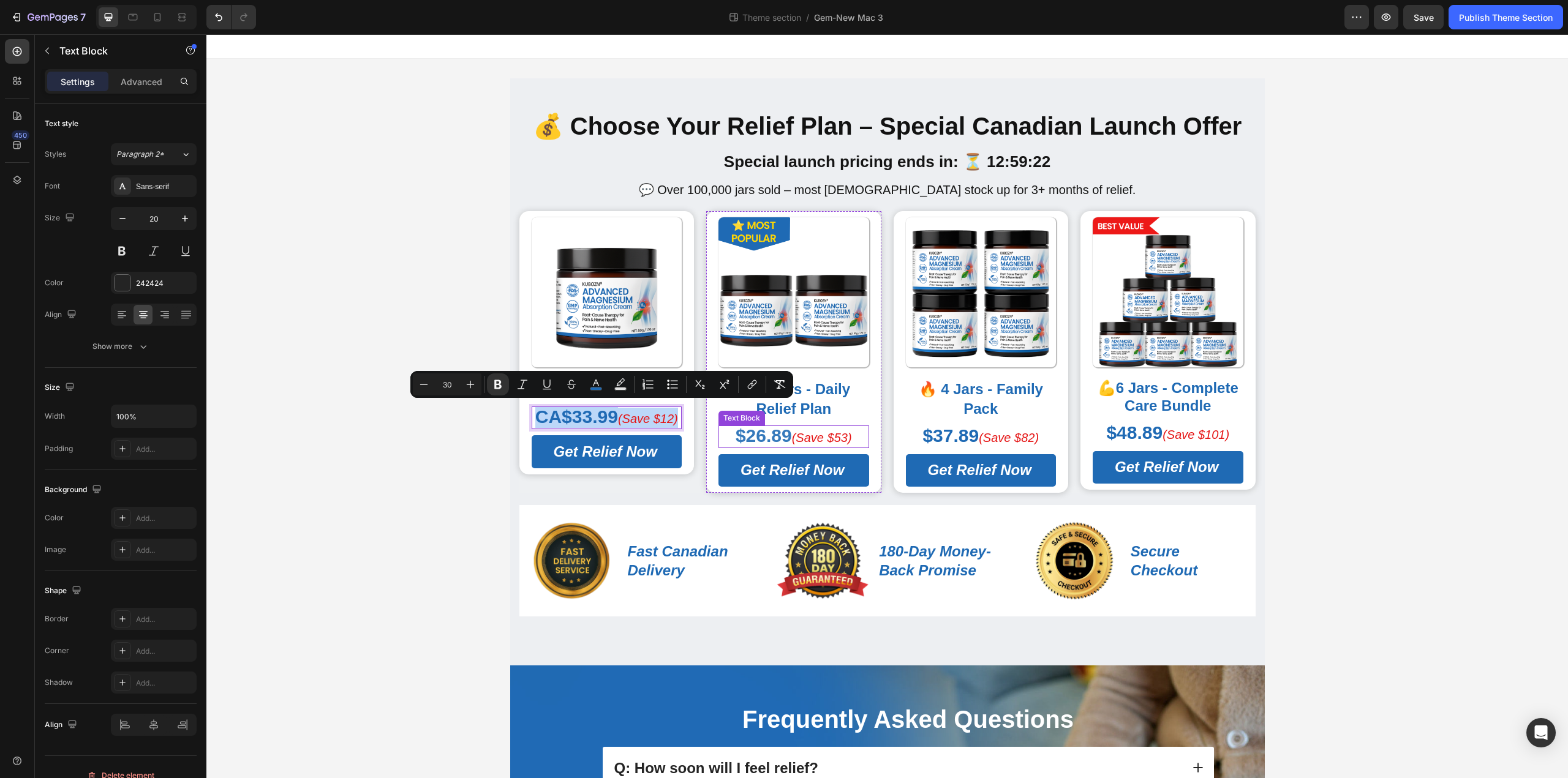
click at [818, 442] on icon "(Save $53)" at bounding box center [822, 437] width 60 height 13
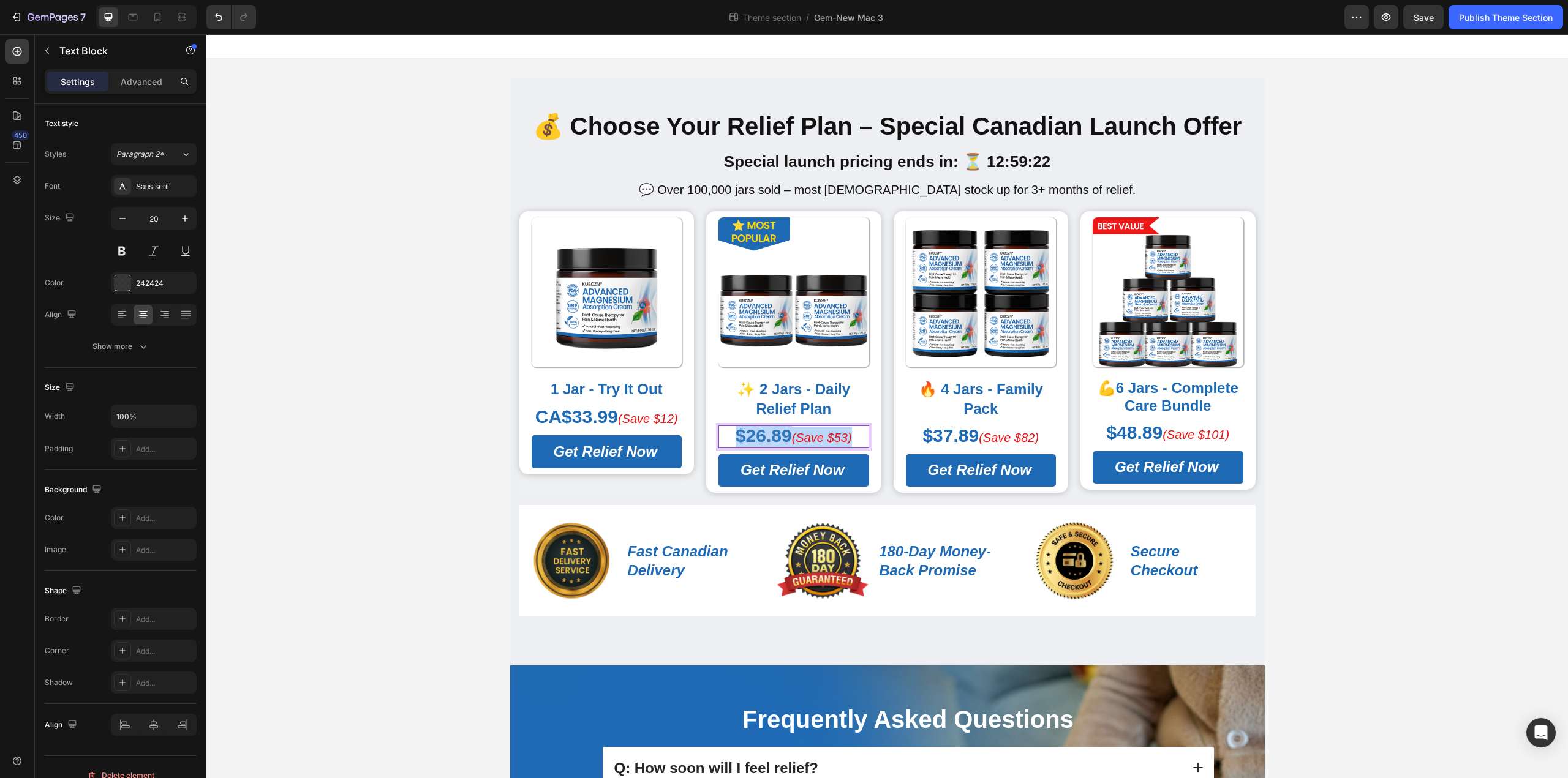
click at [818, 442] on icon "(Save $53)" at bounding box center [822, 437] width 60 height 13
click at [765, 441] on strong "CA$33.99" at bounding box center [763, 436] width 83 height 20
click at [853, 441] on icon "(Save $12)" at bounding box center [834, 437] width 60 height 13
drag, startPoint x: 847, startPoint y: 438, endPoint x: 857, endPoint y: 441, distance: 10.4
click at [857, 441] on icon "(Save $12)" at bounding box center [834, 437] width 60 height 13
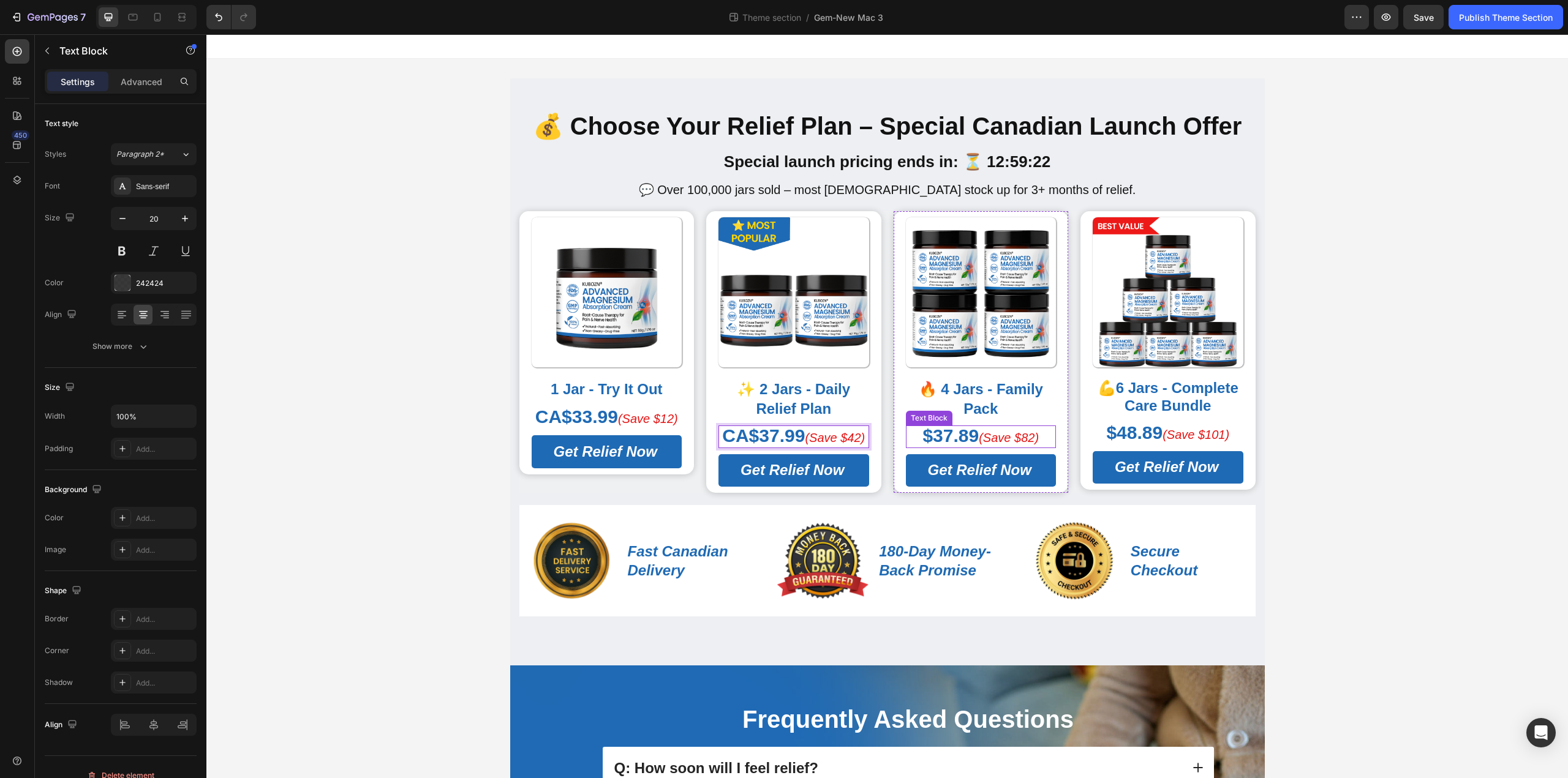
click at [946, 435] on strong "$37.89" at bounding box center [950, 436] width 56 height 20
click at [1130, 439] on strong "$48.89" at bounding box center [1133, 433] width 56 height 20
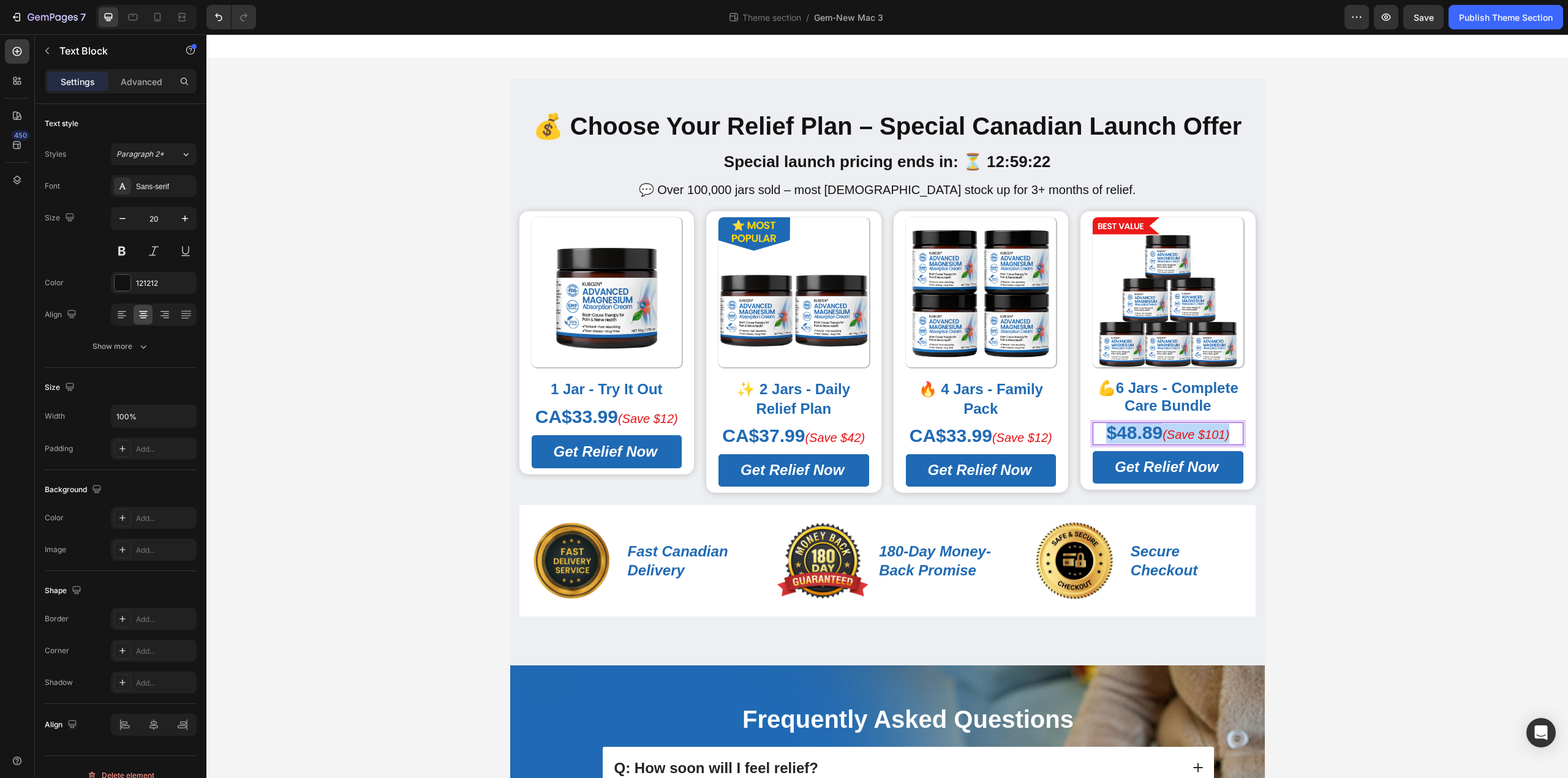
click at [1130, 439] on strong "$48.89" at bounding box center [1133, 433] width 56 height 20
click at [959, 442] on strong "CA$33.99" at bounding box center [950, 436] width 83 height 20
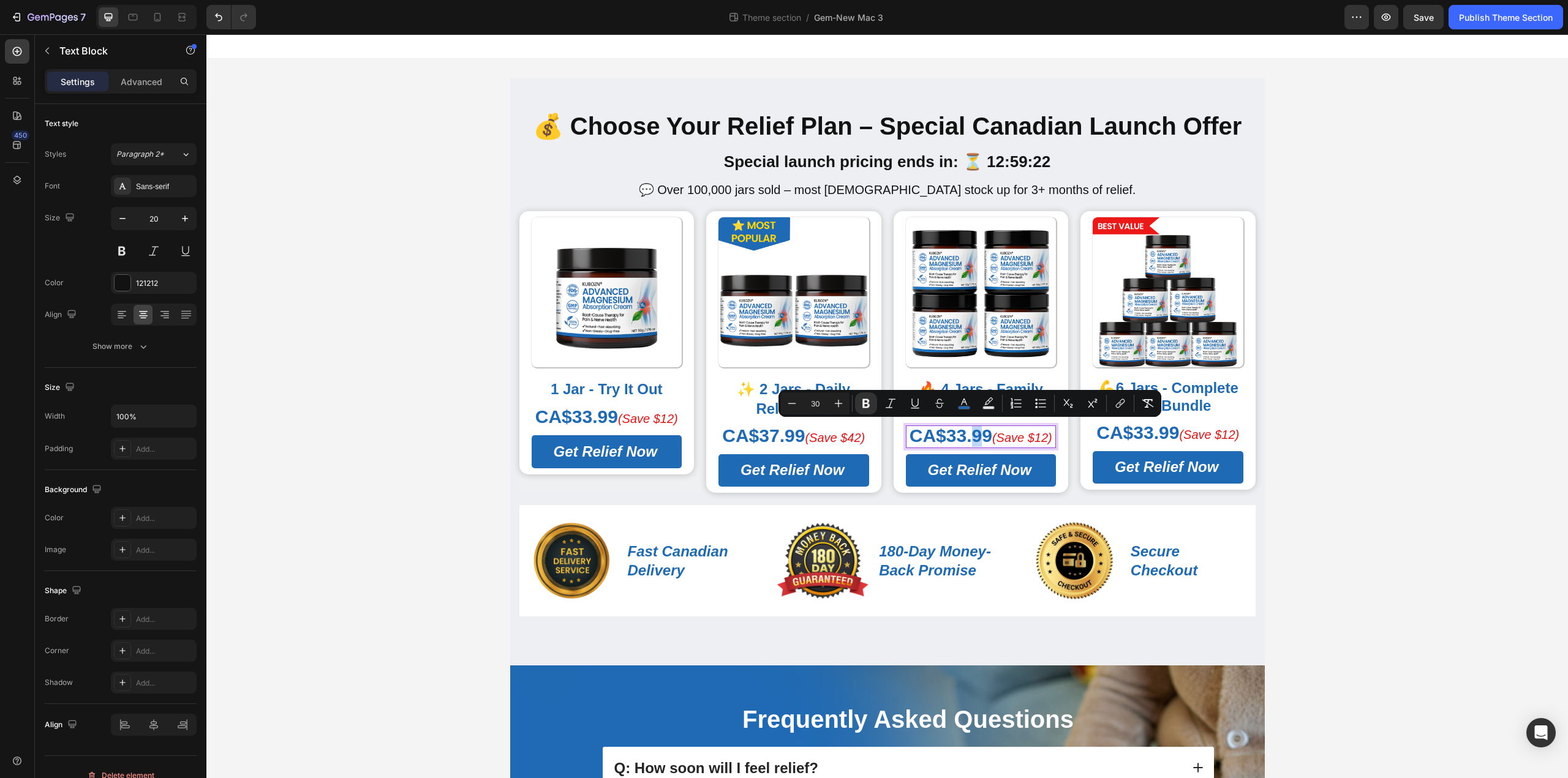
click at [970, 437] on strong "CA$33.99" at bounding box center [950, 436] width 83 height 20
drag, startPoint x: 957, startPoint y: 441, endPoint x: 941, endPoint y: 440, distance: 16.0
click at [941, 440] on strong "CA$33.89" at bounding box center [950, 436] width 83 height 20
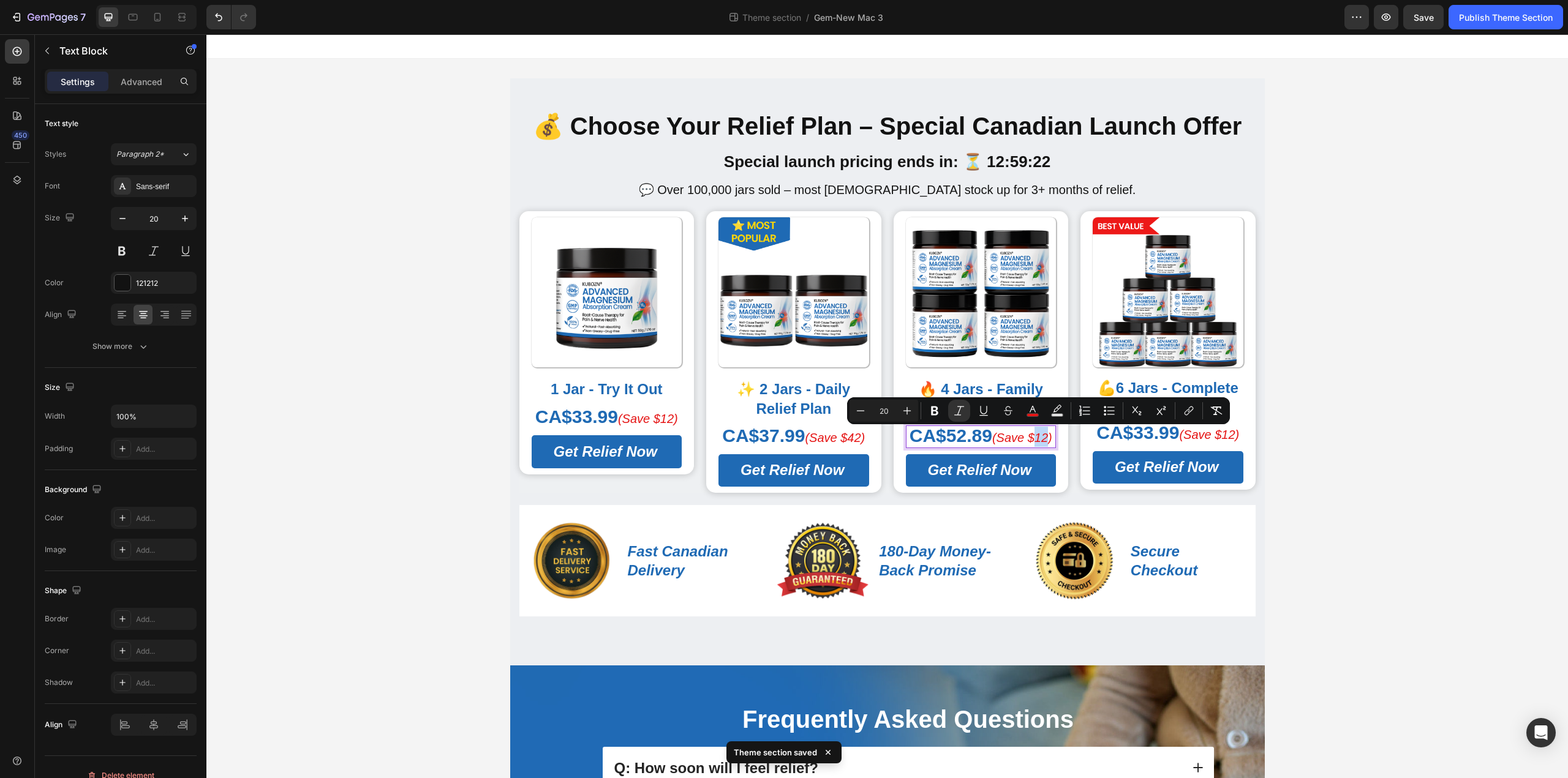
drag, startPoint x: 1032, startPoint y: 440, endPoint x: 1043, endPoint y: 442, distance: 11.2
click at [1043, 442] on icon "(Save $12)" at bounding box center [1022, 437] width 60 height 13
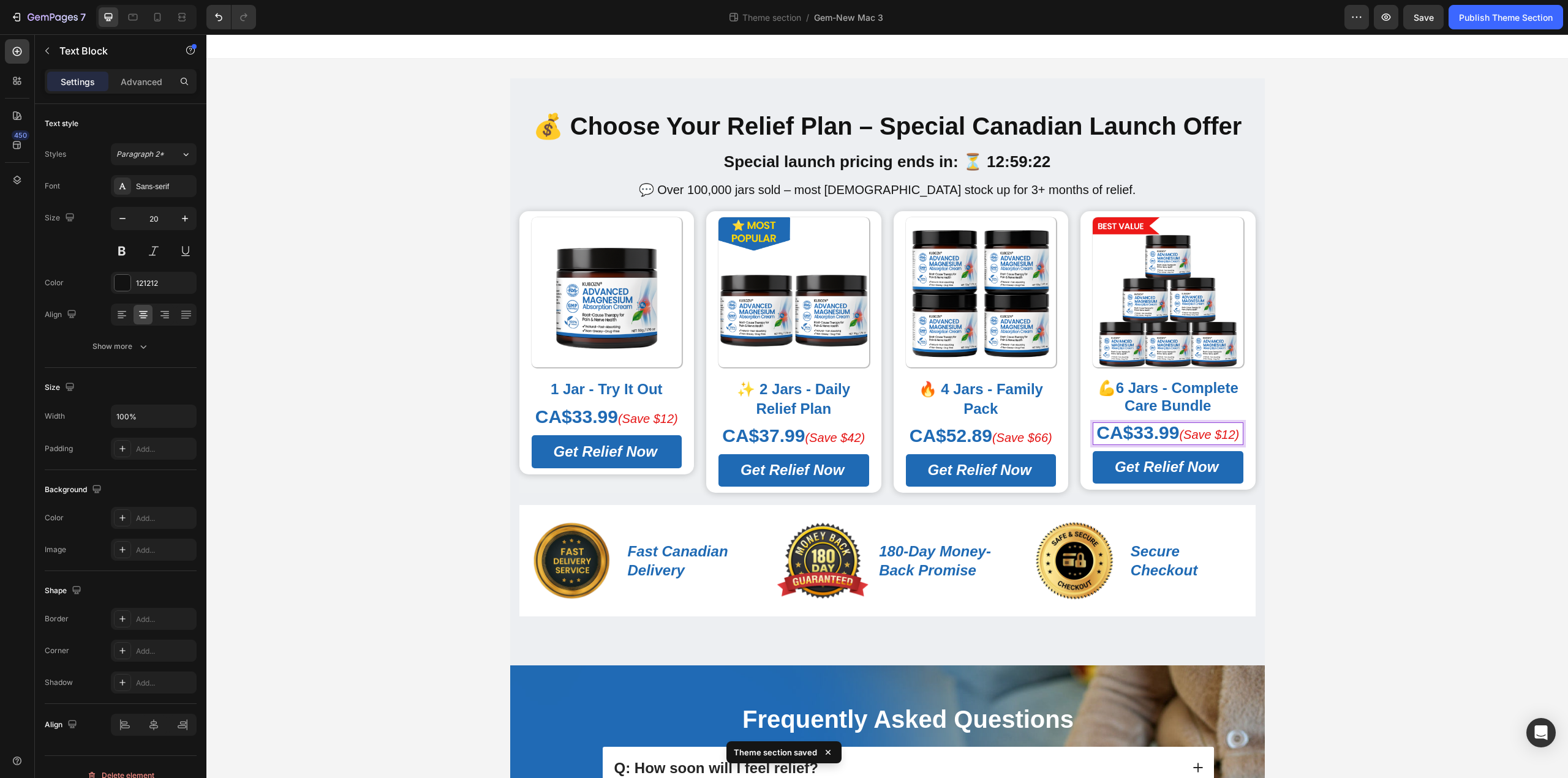
click at [1132, 435] on strong "CA$33.99" at bounding box center [1137, 433] width 83 height 20
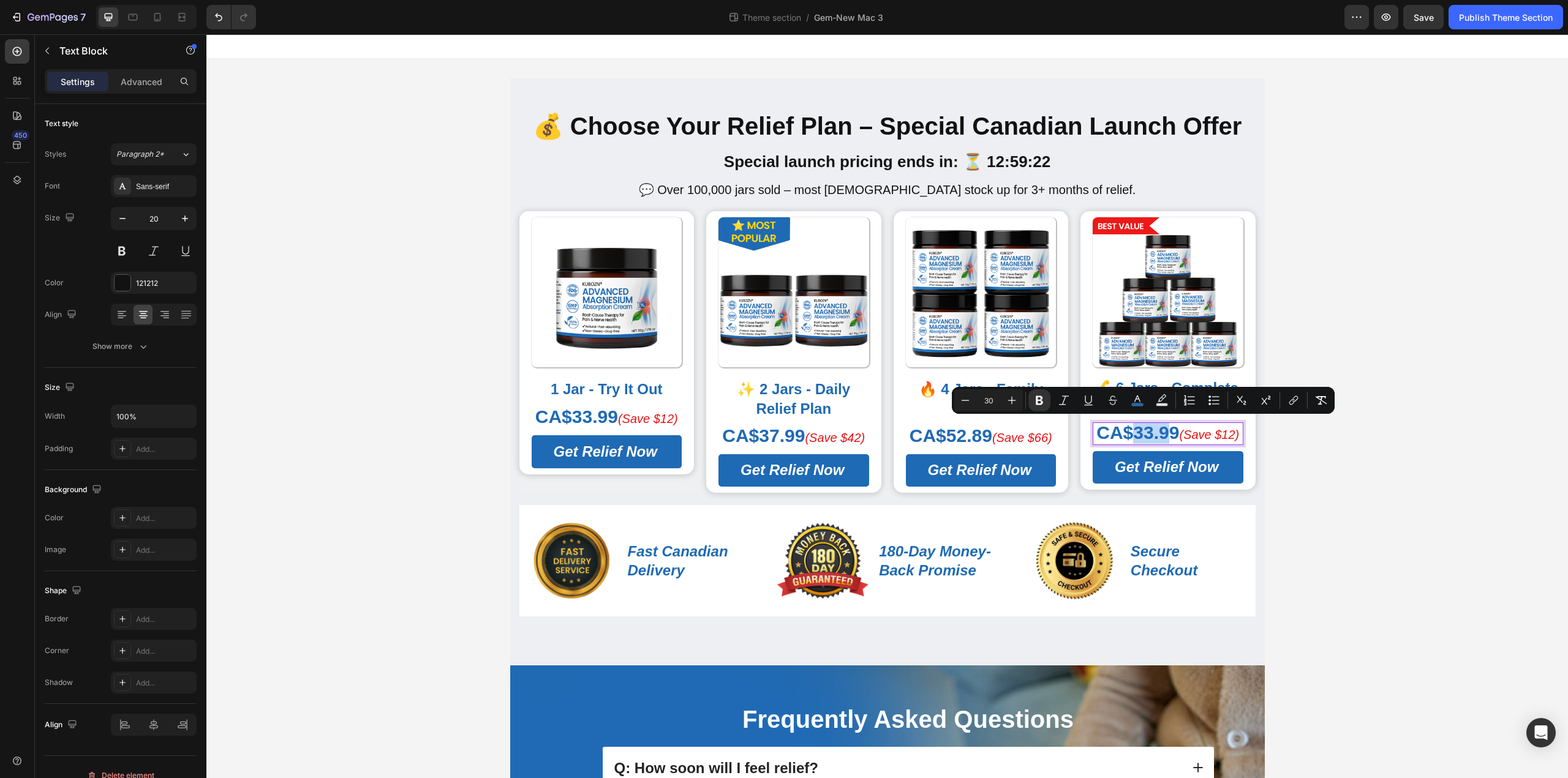
drag, startPoint x: 1127, startPoint y: 436, endPoint x: 1160, endPoint y: 437, distance: 33.0
click at [1160, 437] on strong "CA$33.99" at bounding box center [1137, 433] width 83 height 20
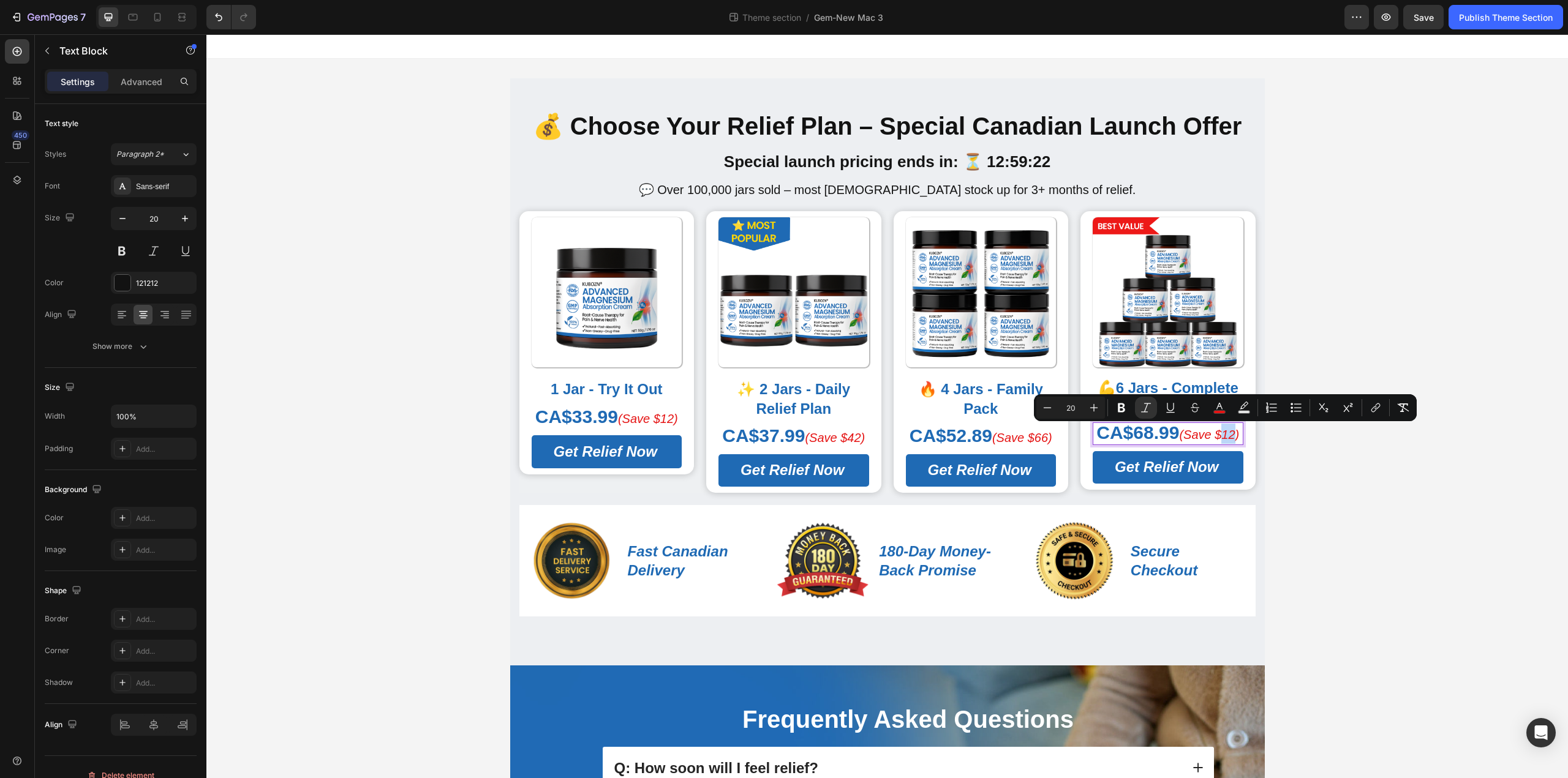
drag, startPoint x: 1222, startPoint y: 434, endPoint x: 1233, endPoint y: 434, distance: 11.0
click at [1233, 434] on icon "(Save $12)" at bounding box center [1209, 434] width 60 height 13
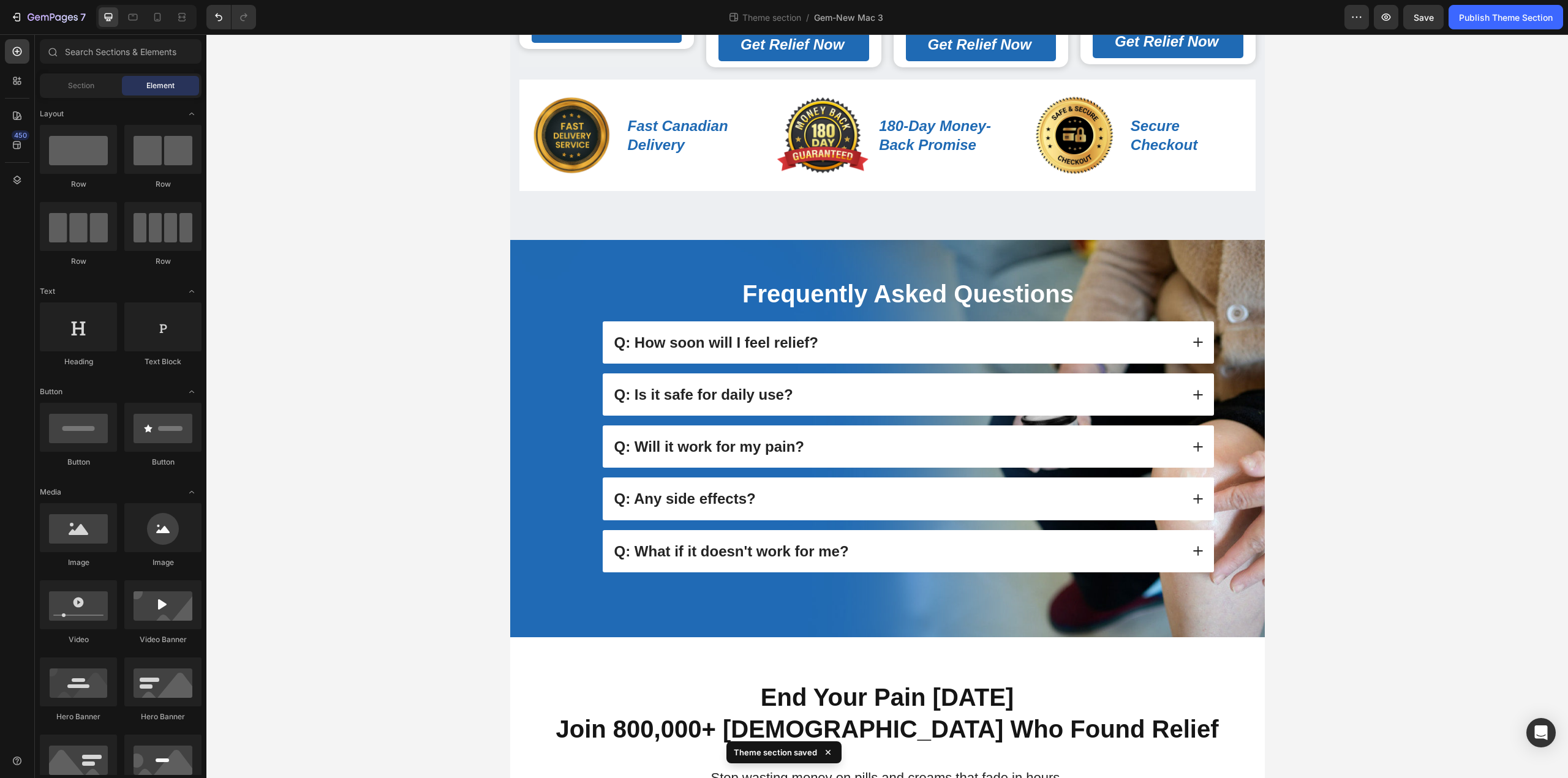
scroll to position [428, 0]
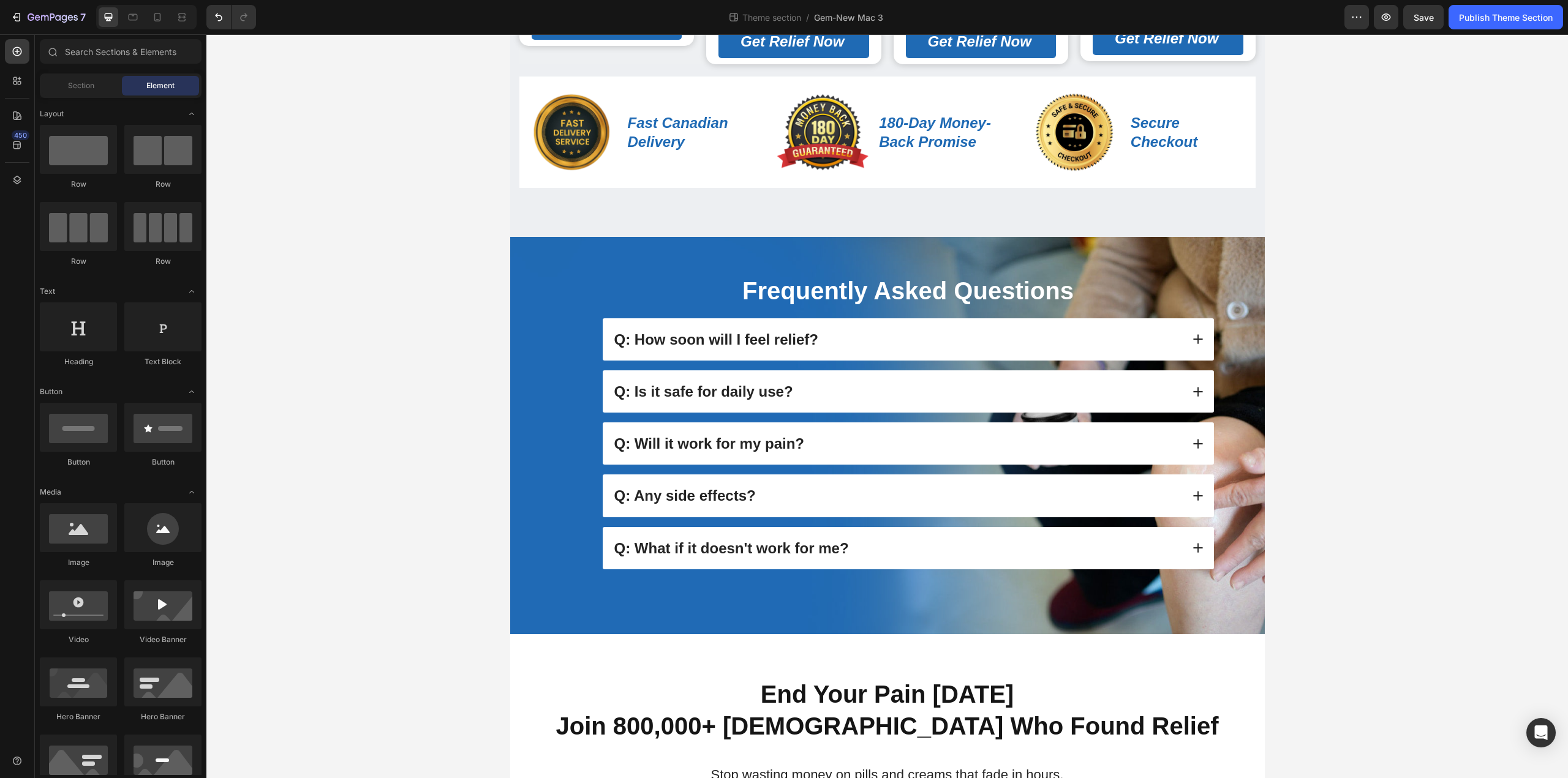
click at [1410, 628] on div "⁠⁠⁠⁠⁠⁠⁠ 💰 Choose Your Relief Plan – Special Canadian Launch Offer Heading Speci…" at bounding box center [887, 525] width 1361 height 1789
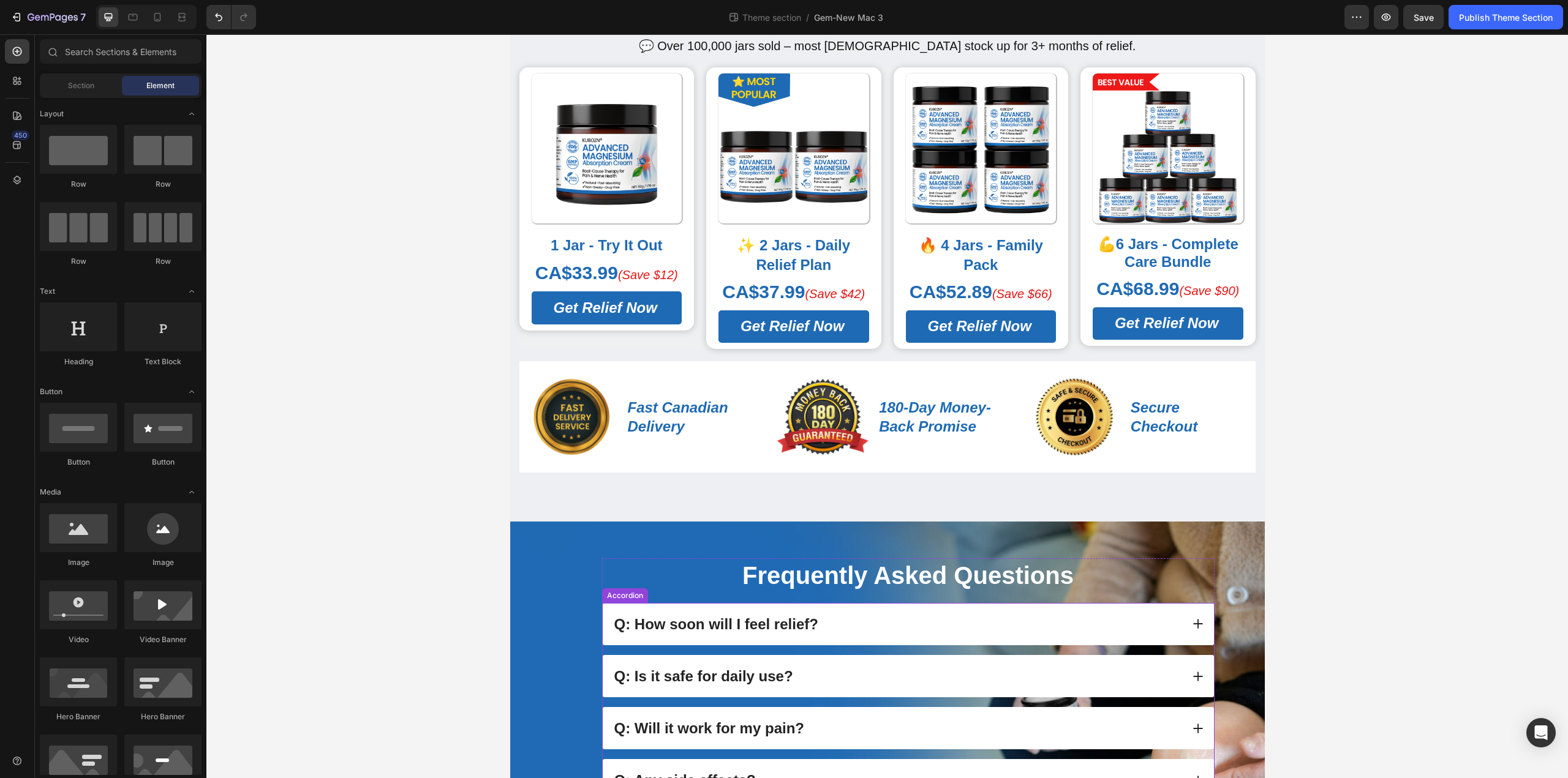
scroll to position [0, 0]
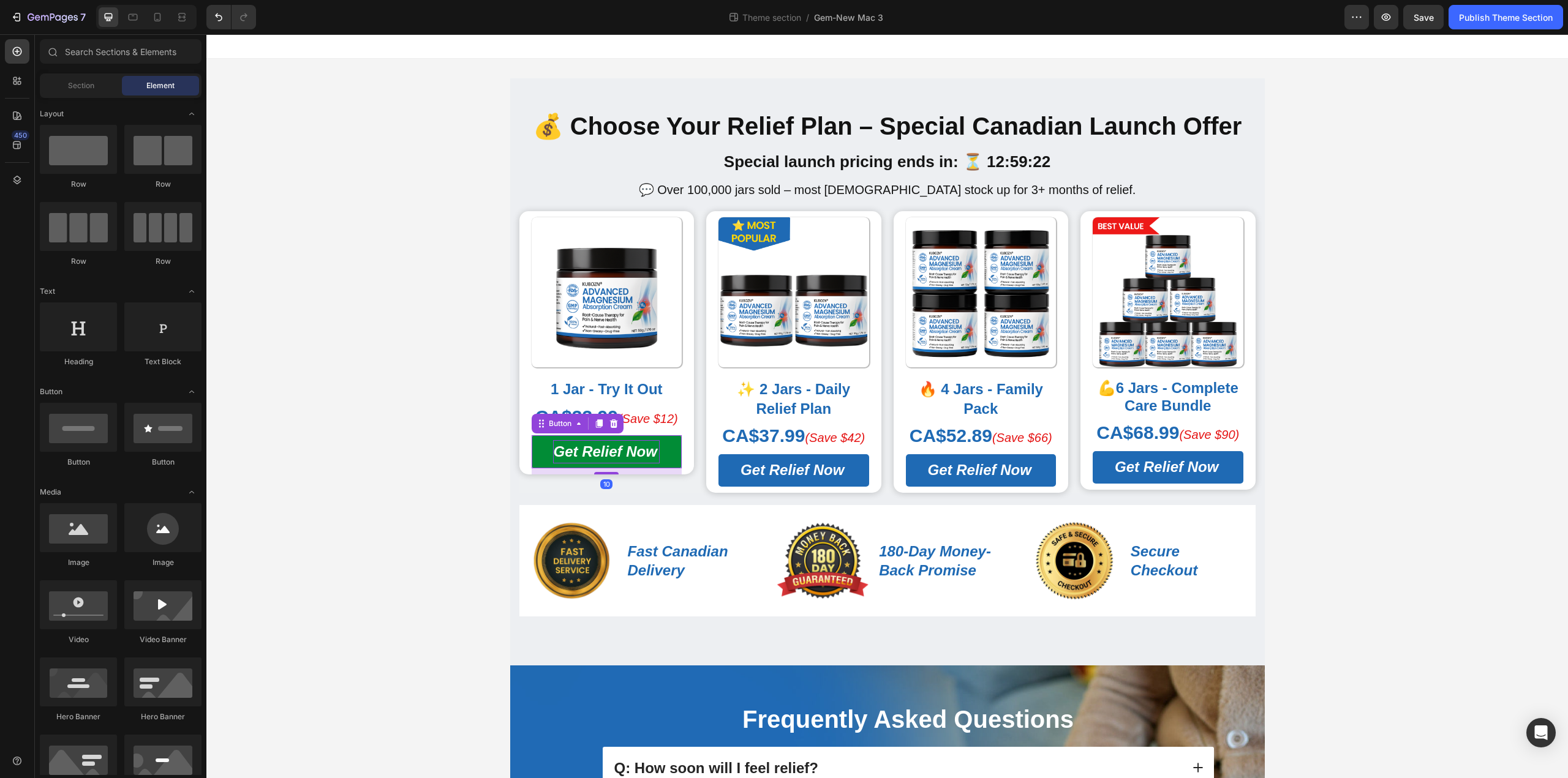
click at [635, 445] on span "Get Relief Now" at bounding box center [604, 451] width 103 height 17
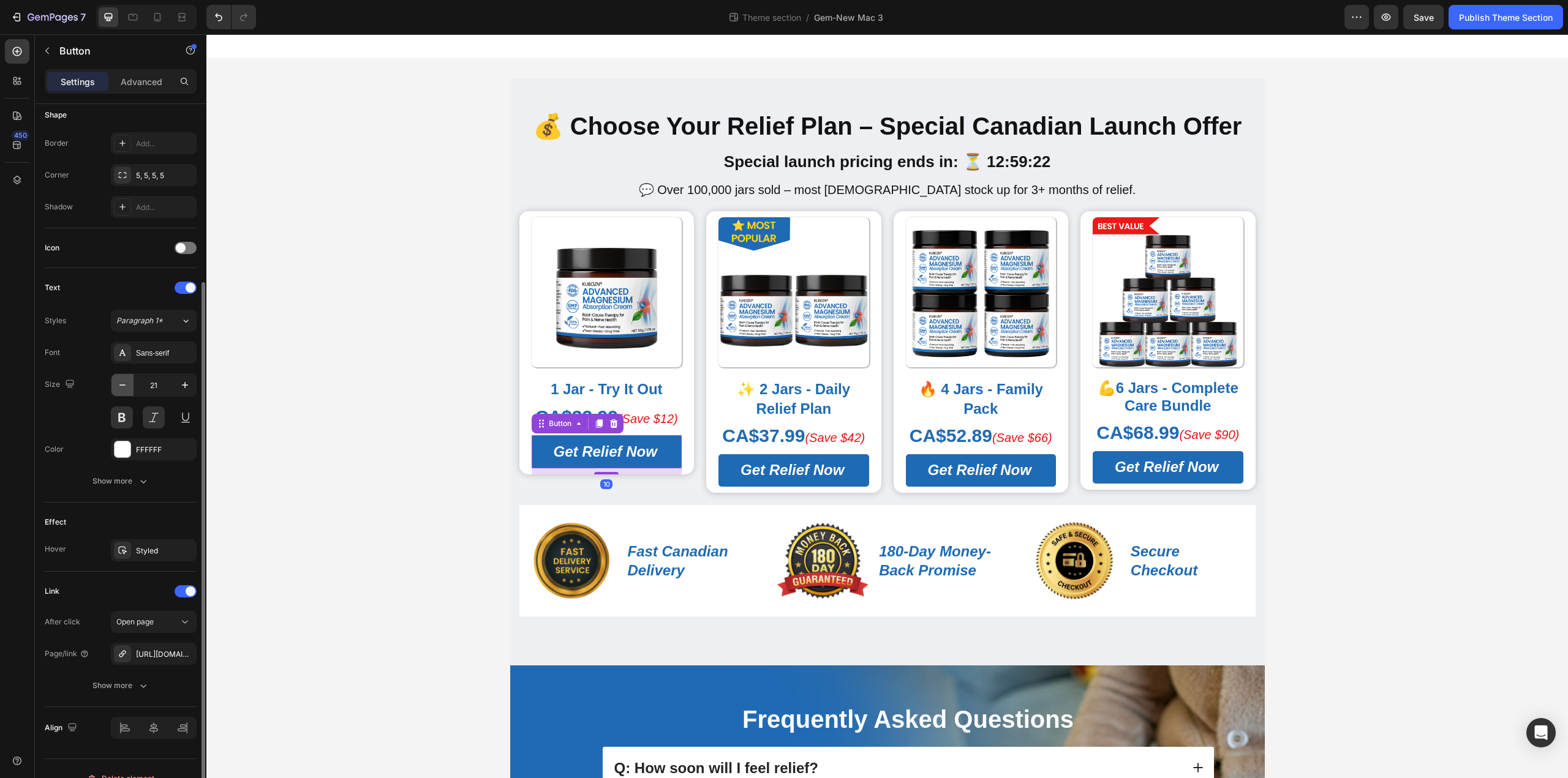
scroll to position [264, 0]
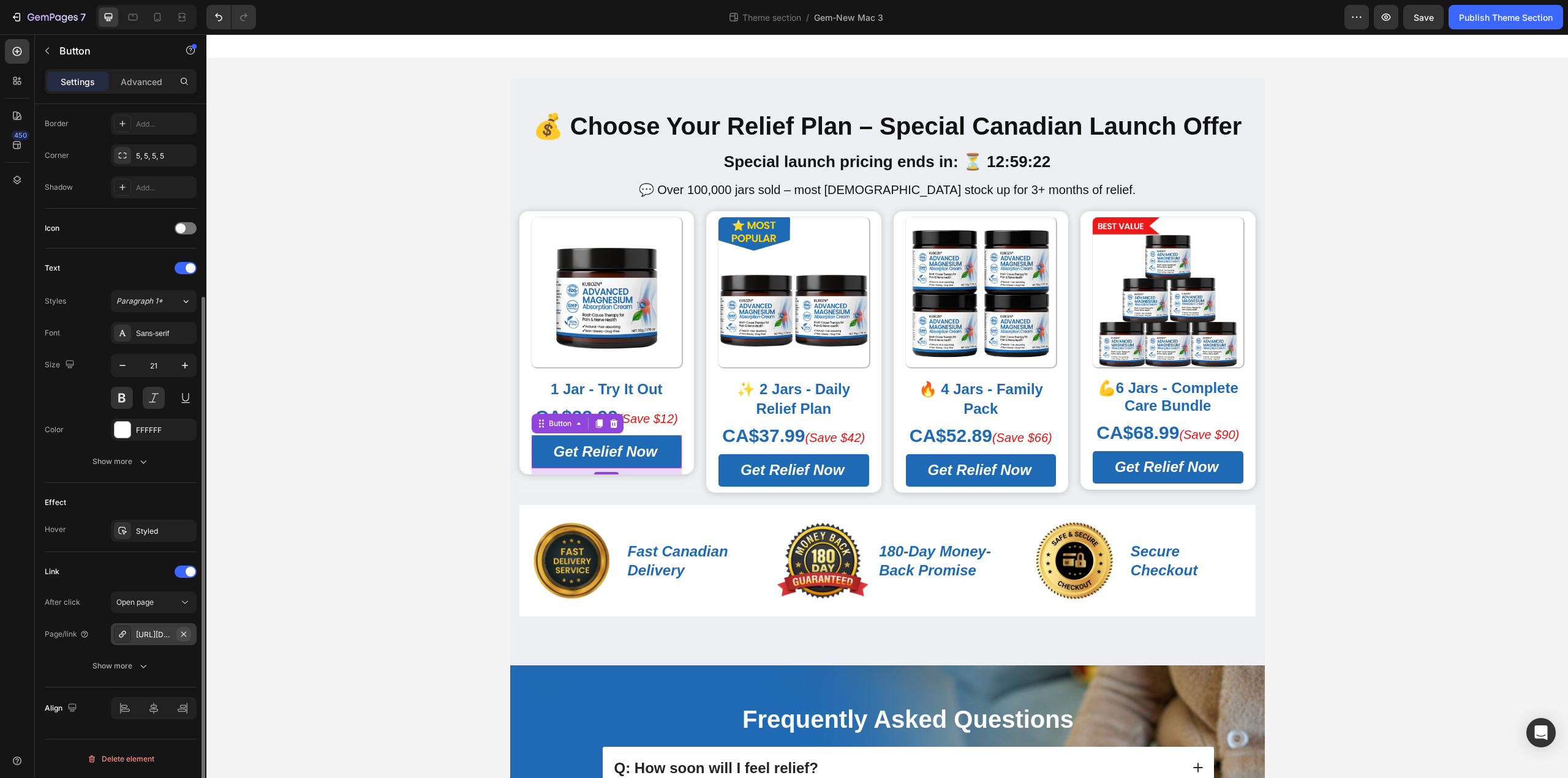
click at [186, 633] on icon "button" at bounding box center [184, 634] width 9 height 9
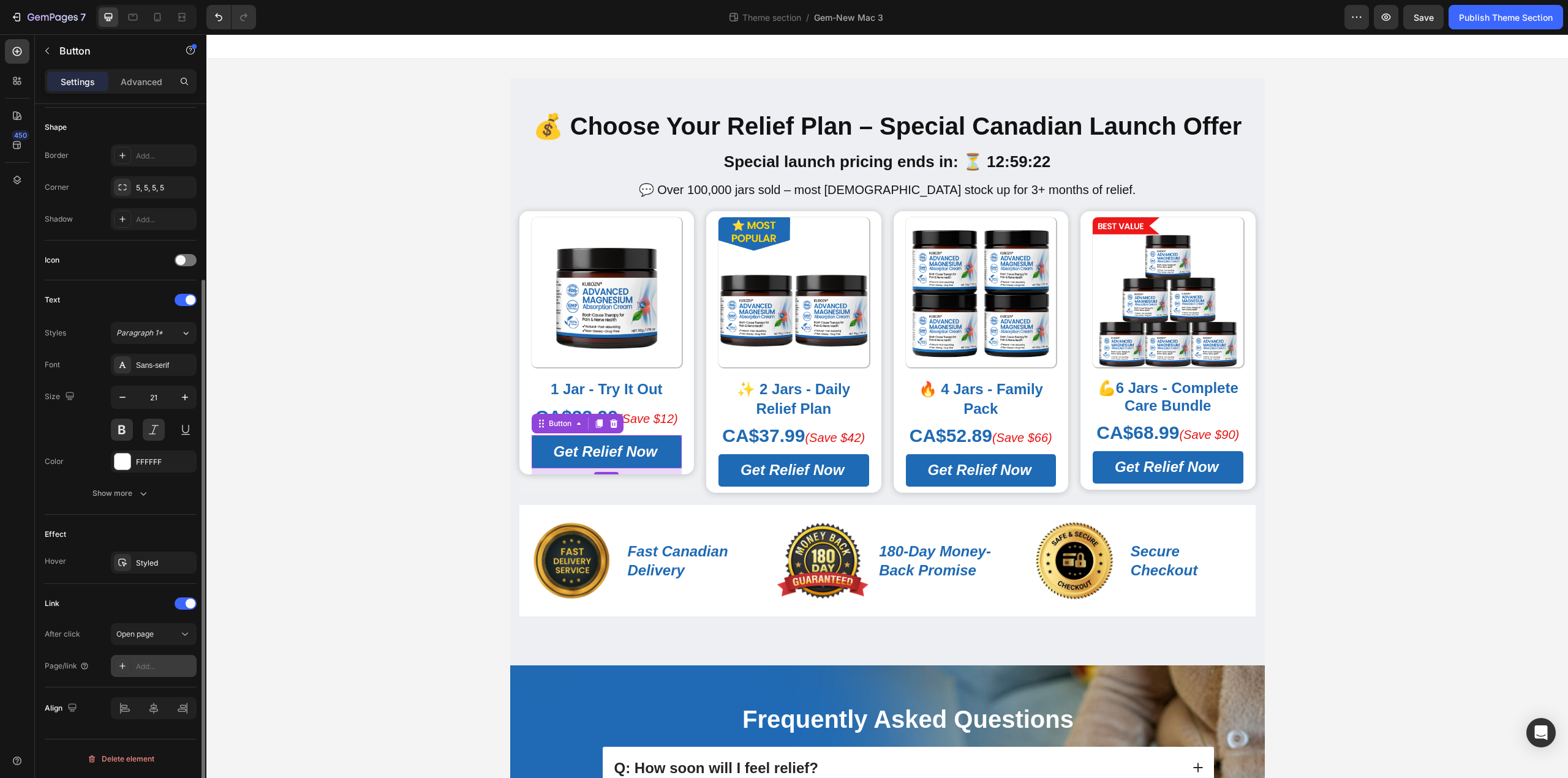
scroll to position [233, 0]
click at [124, 661] on icon at bounding box center [122, 666] width 9 height 9
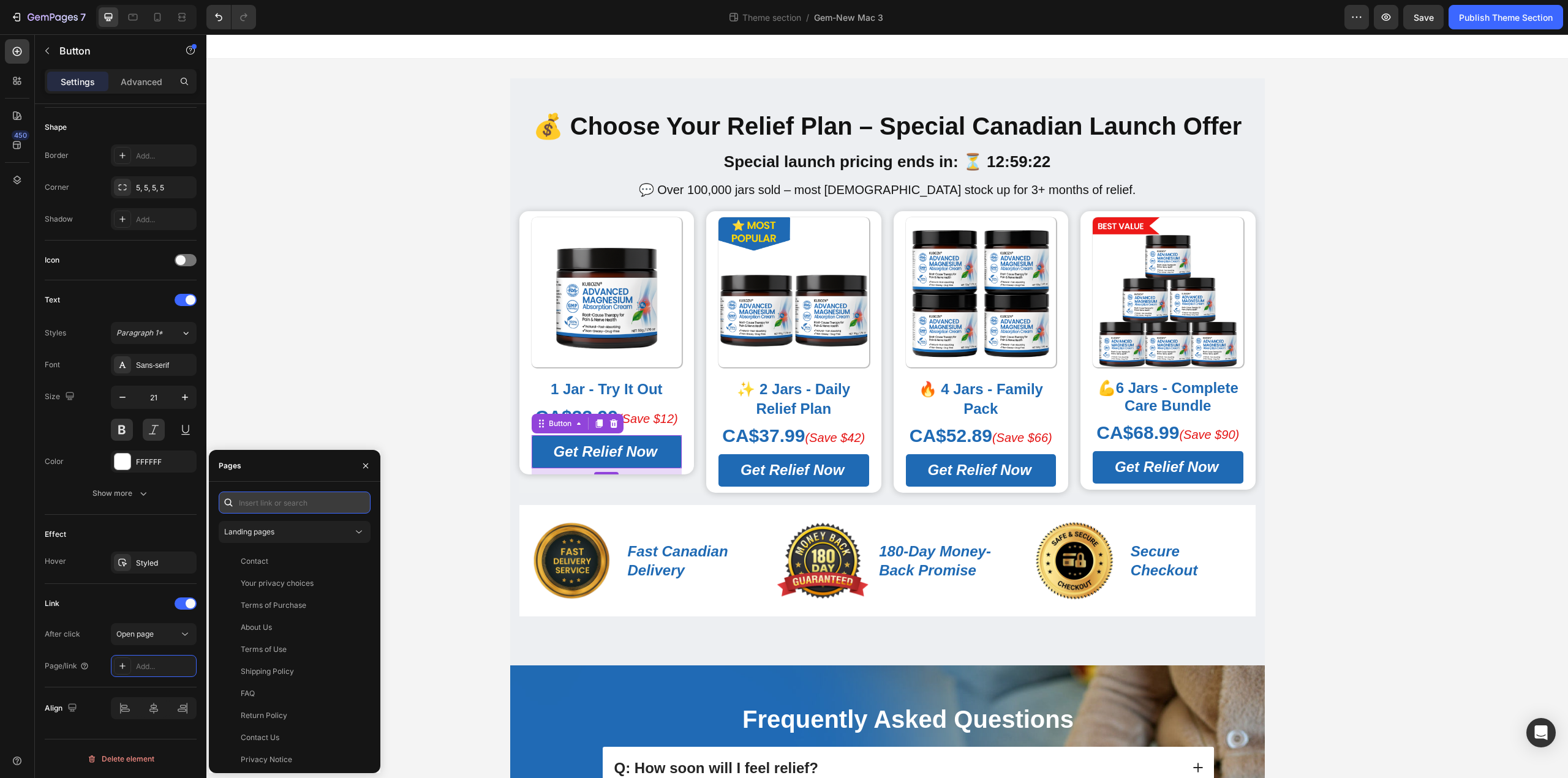
click at [311, 510] on input "text" at bounding box center [294, 502] width 152 height 22
paste input "https://kbzca.com/a/s/ic/preview/44609524531253:1?funnel_id=fncmbygz7dc20pdgyhp…"
type input "https://kbzca.com/a/s/ic/preview/44609524531253:1?funnel_id=fncmbygz7dc20pdgyhp…"
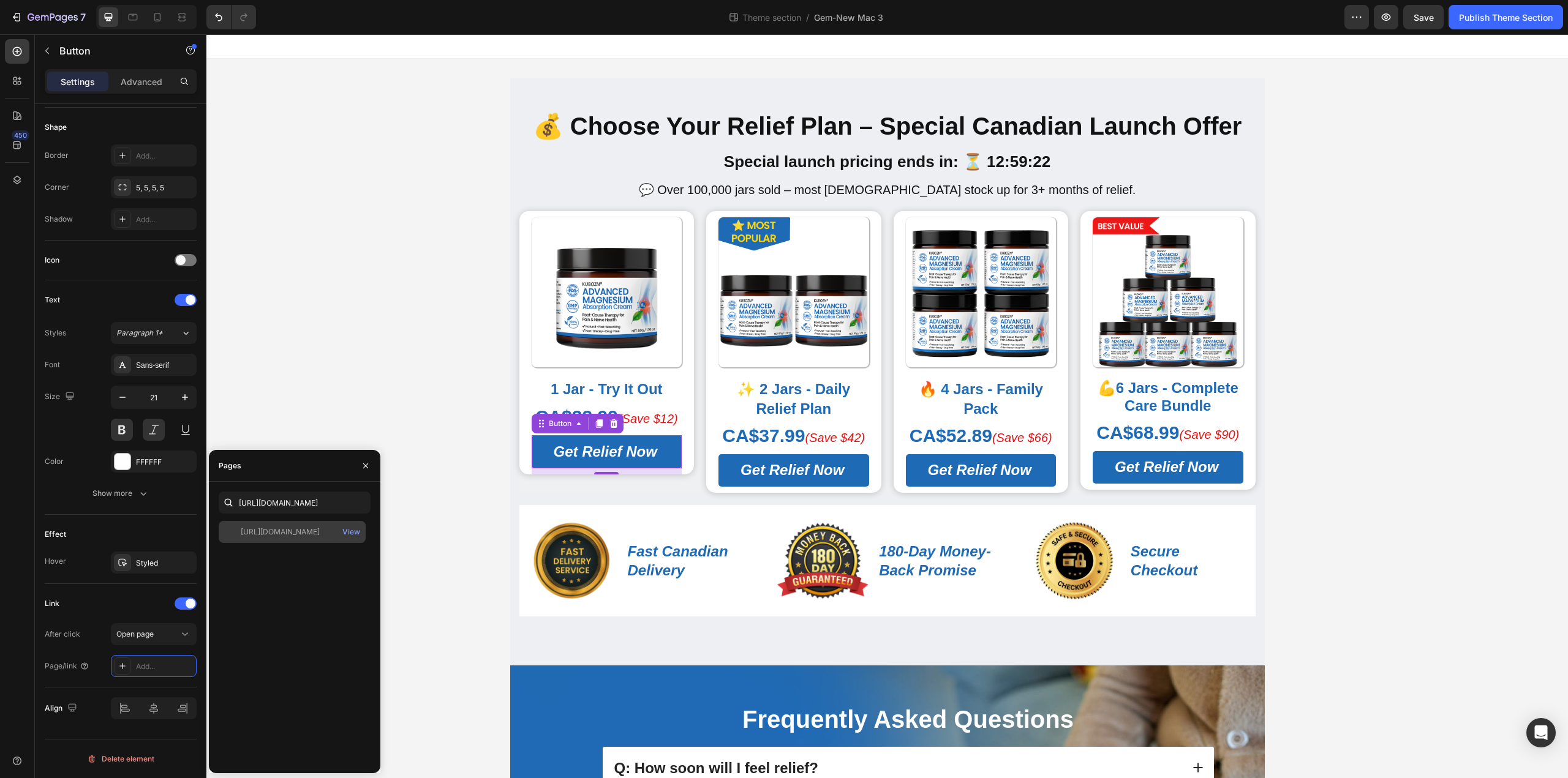
click at [299, 529] on div "https://kbzca.com/a/s/ic/preview/44609524531253:1?funnel_id=fncmbygz7dc20pdgyhp…" at bounding box center [280, 532] width 79 height 11
click at [354, 530] on div "View" at bounding box center [351, 532] width 18 height 11
click at [355, 531] on div "View" at bounding box center [351, 532] width 18 height 11
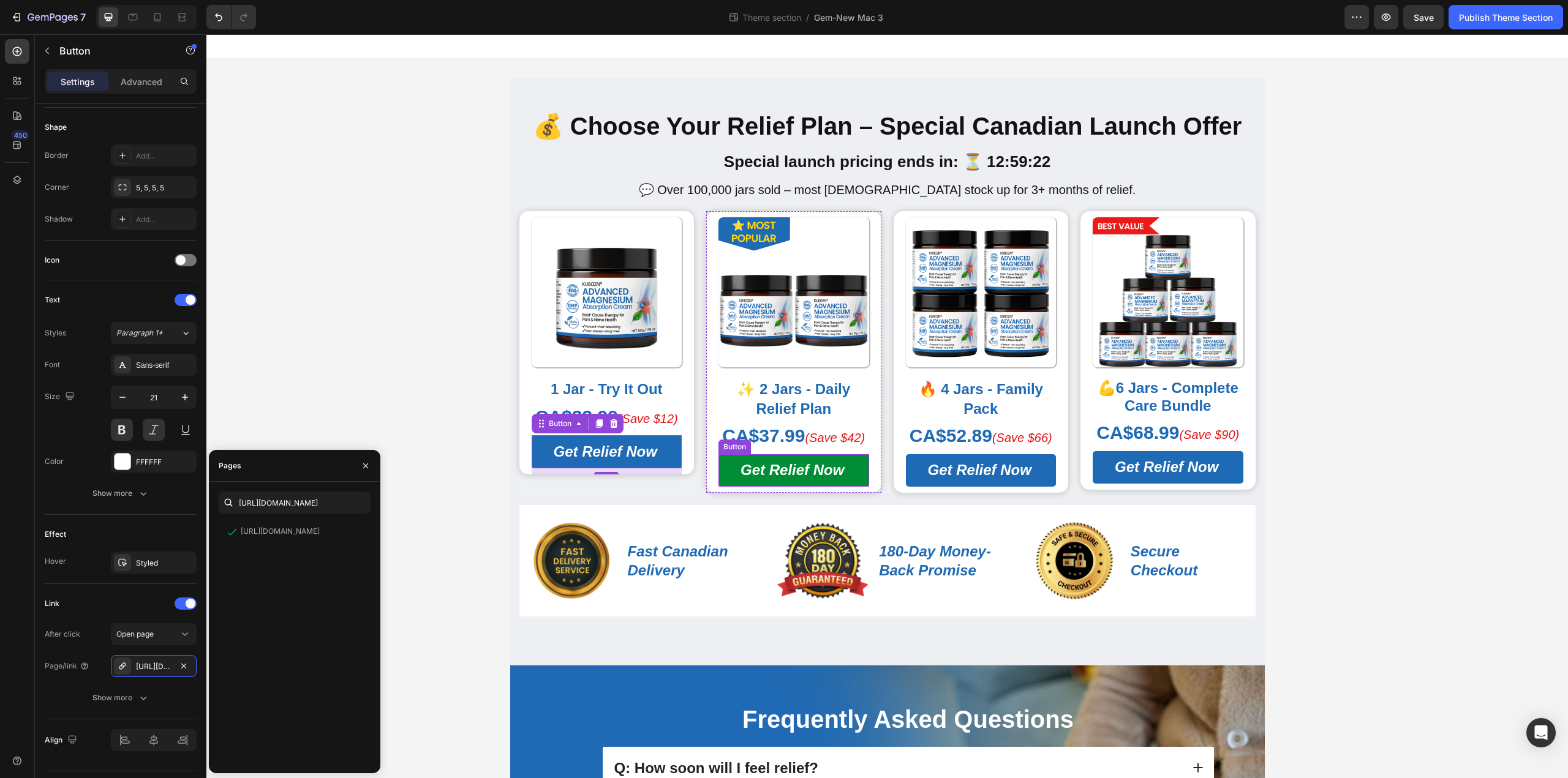
click at [856, 475] on link "Get Relief Now" at bounding box center [793, 470] width 151 height 32
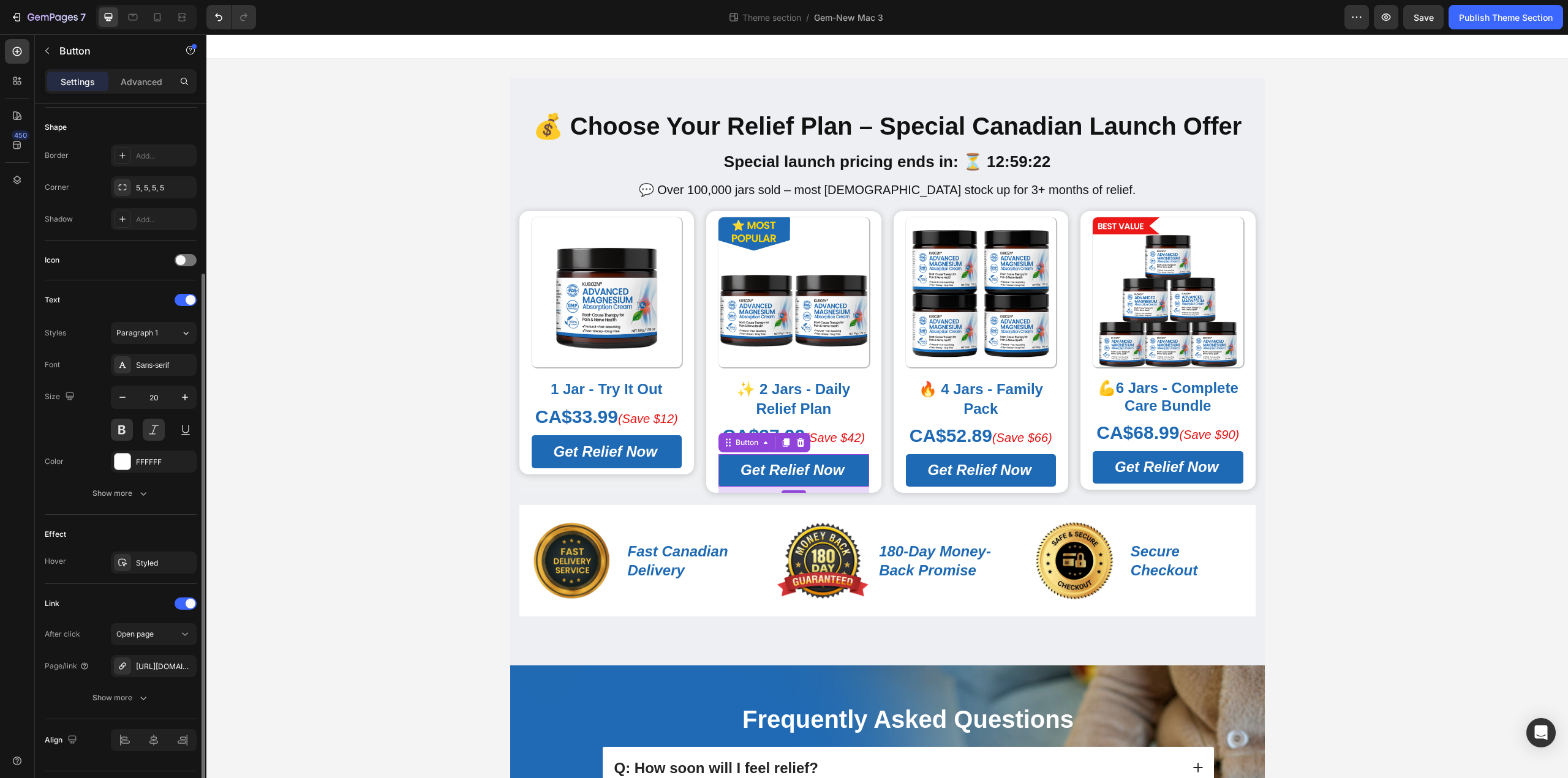
scroll to position [264, 0]
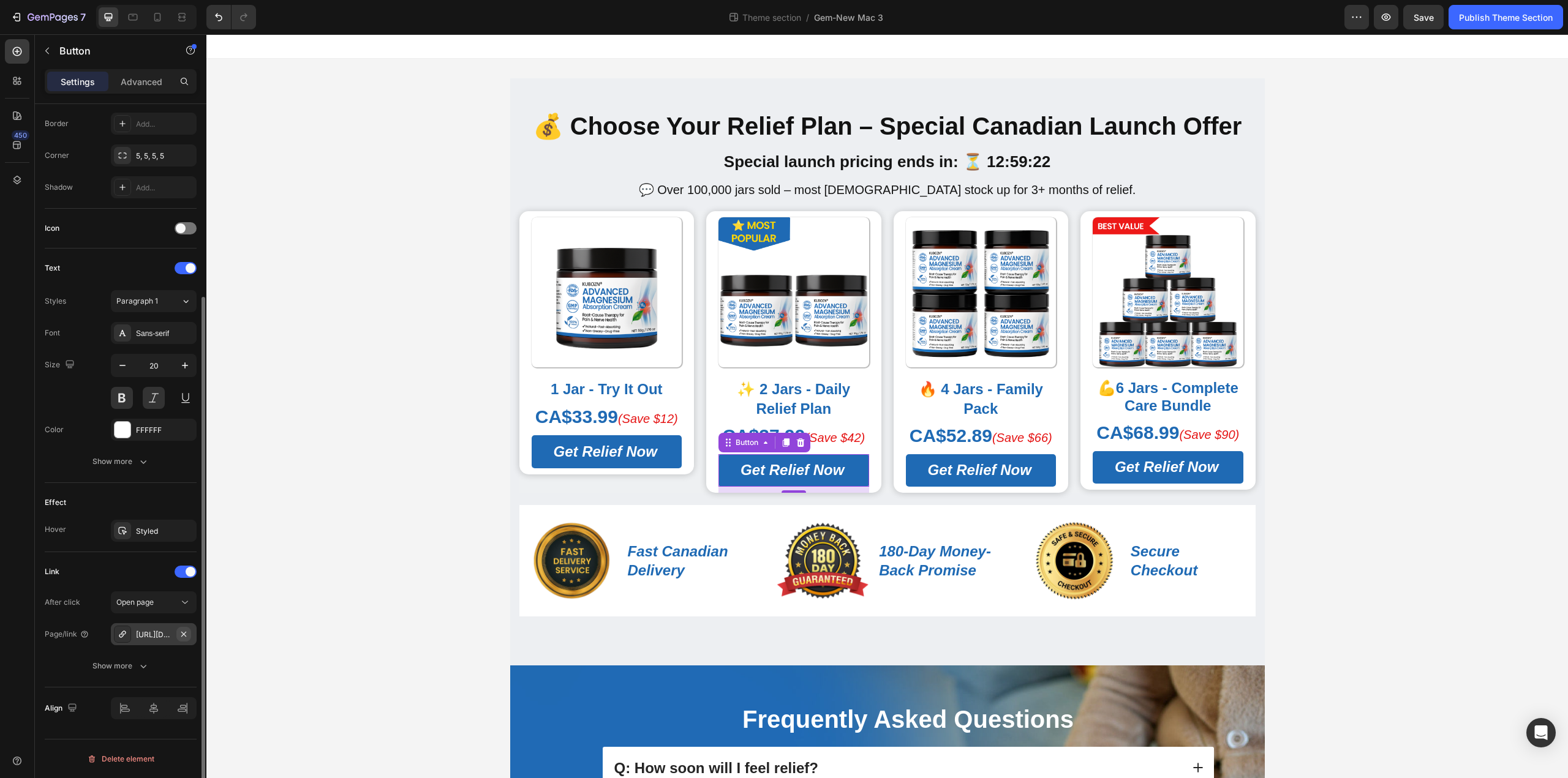
click at [186, 634] on icon "button" at bounding box center [184, 634] width 9 height 9
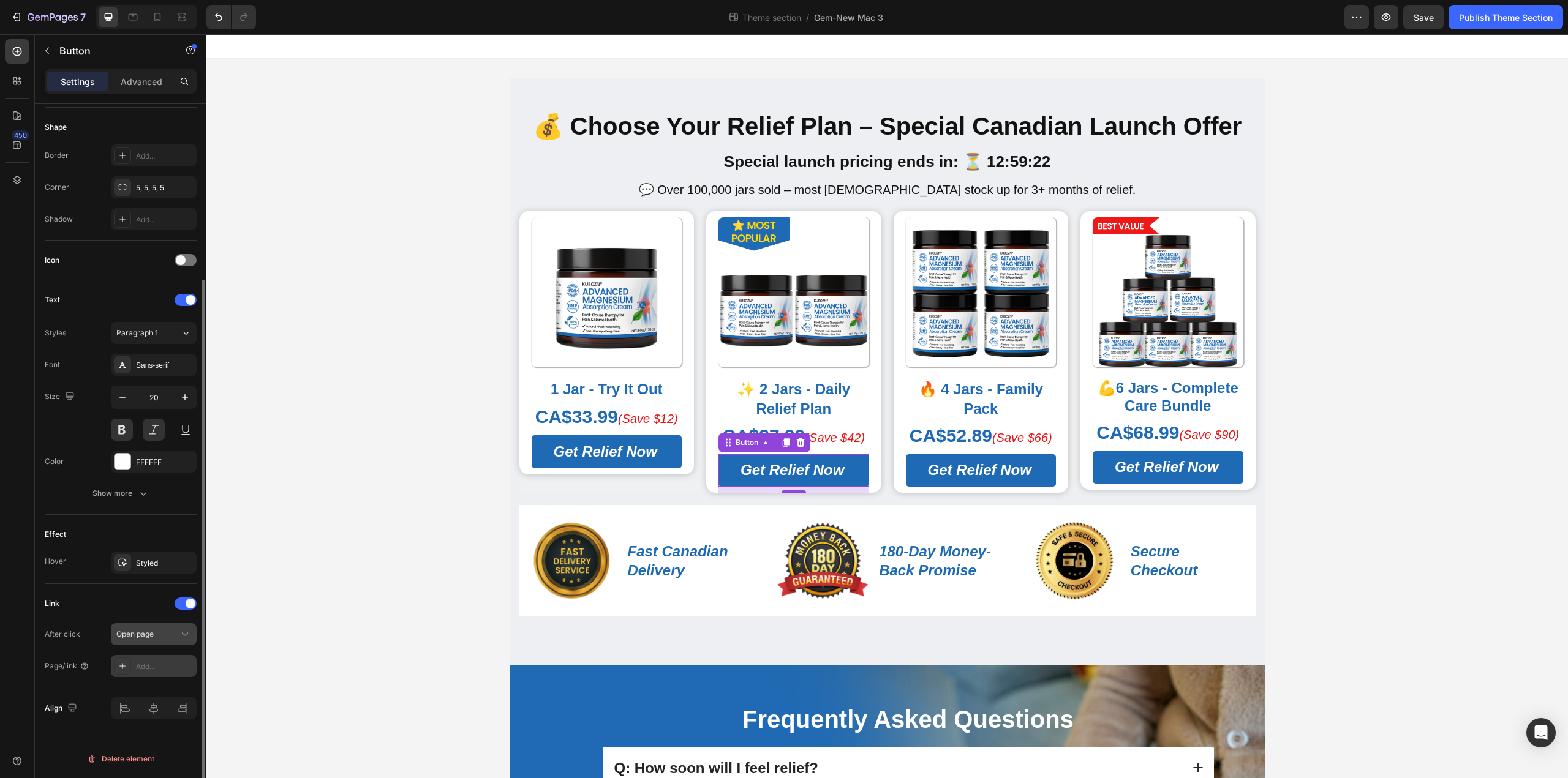
scroll to position [233, 0]
click at [153, 664] on div "Add..." at bounding box center [164, 667] width 58 height 11
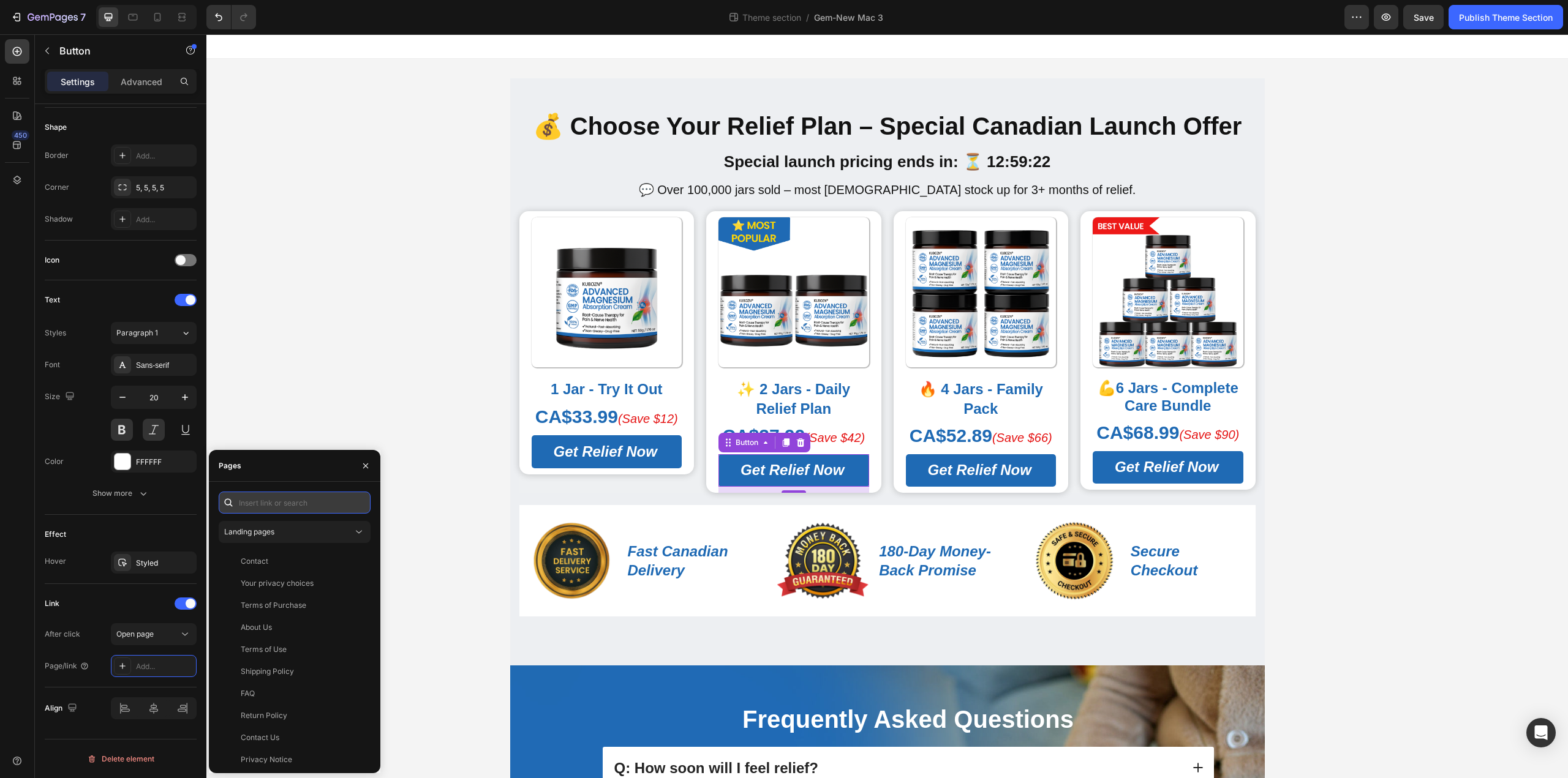
click at [279, 504] on input "text" at bounding box center [294, 502] width 152 height 22
paste input "https://kbzca.com/a/s/ic/preview/44609524498485:1?funnel_id=fncmbygz7dc20pdgyhp…"
type input "https://kbzca.com/a/s/ic/preview/44609524498485:1?funnel_id=fncmbygz7dc20pdgyhp…"
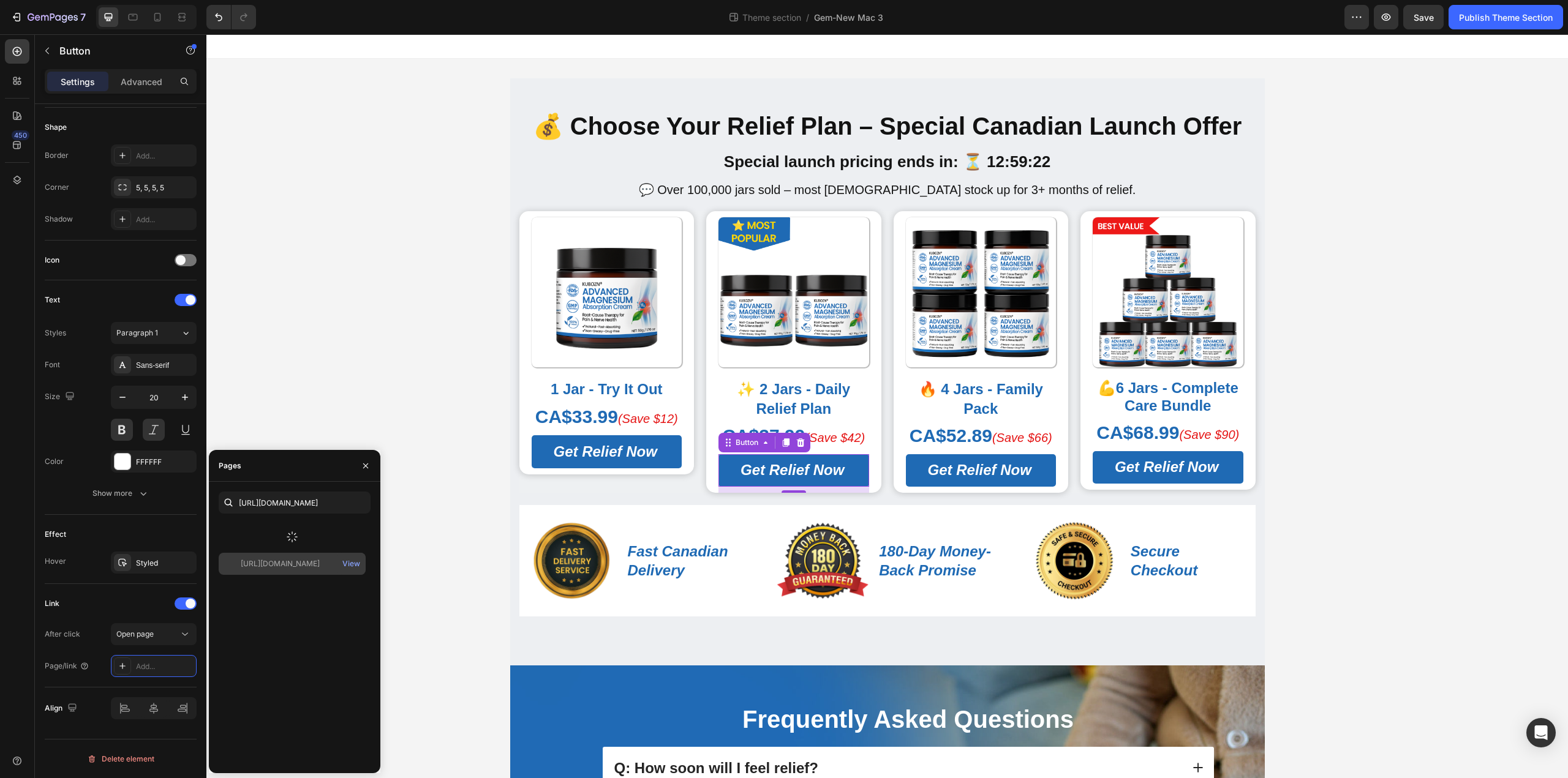
click at [291, 535] on icon at bounding box center [292, 537] width 15 height 15
click at [289, 538] on div "https://kbzca.com/a/s/ic/preview/44609524498485:1?funnel_id=fncmbygz7dc20pdgyhp…" at bounding box center [292, 532] width 147 height 22
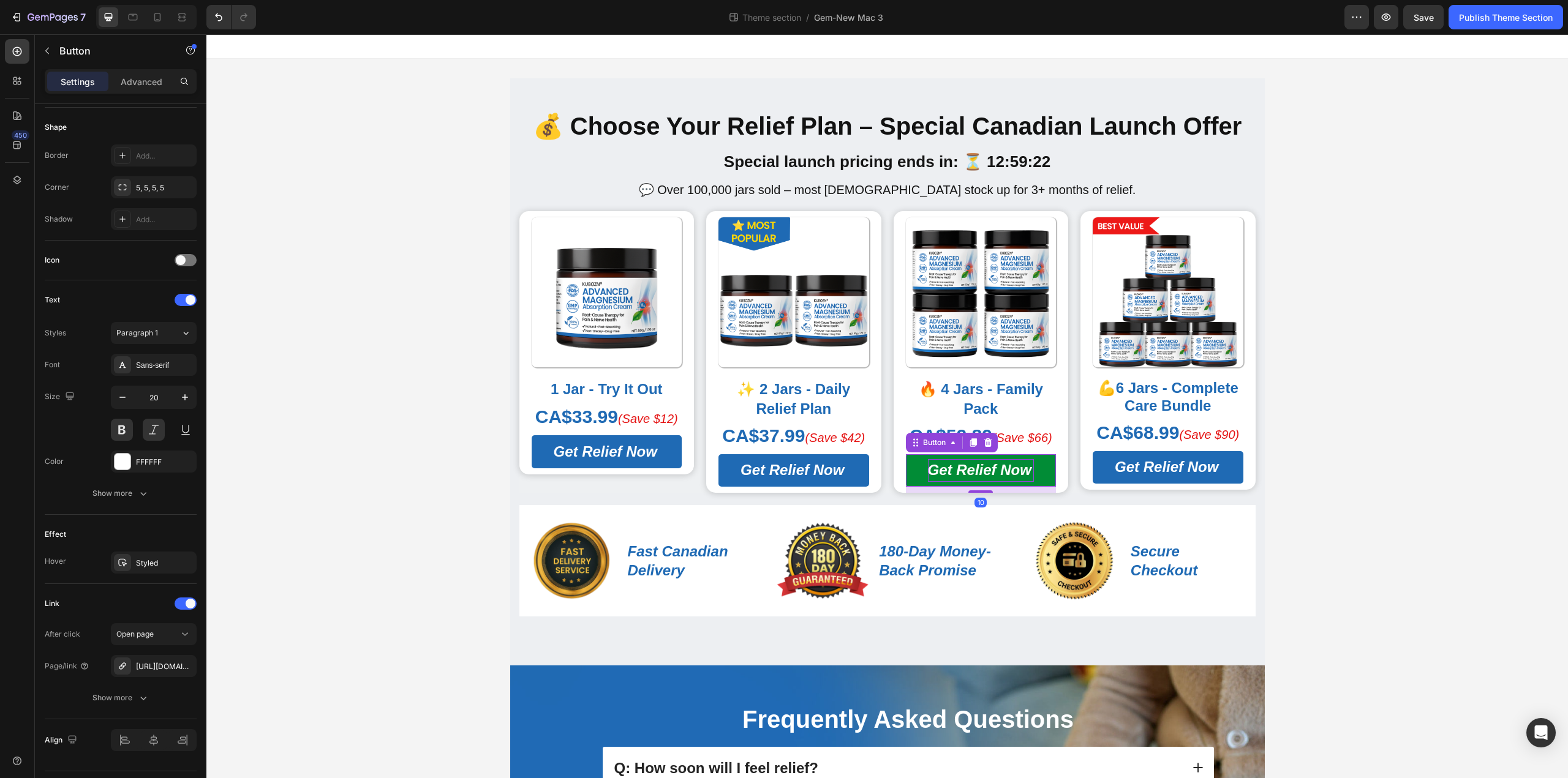
click at [935, 467] on span "Get Relief Now" at bounding box center [979, 469] width 103 height 17
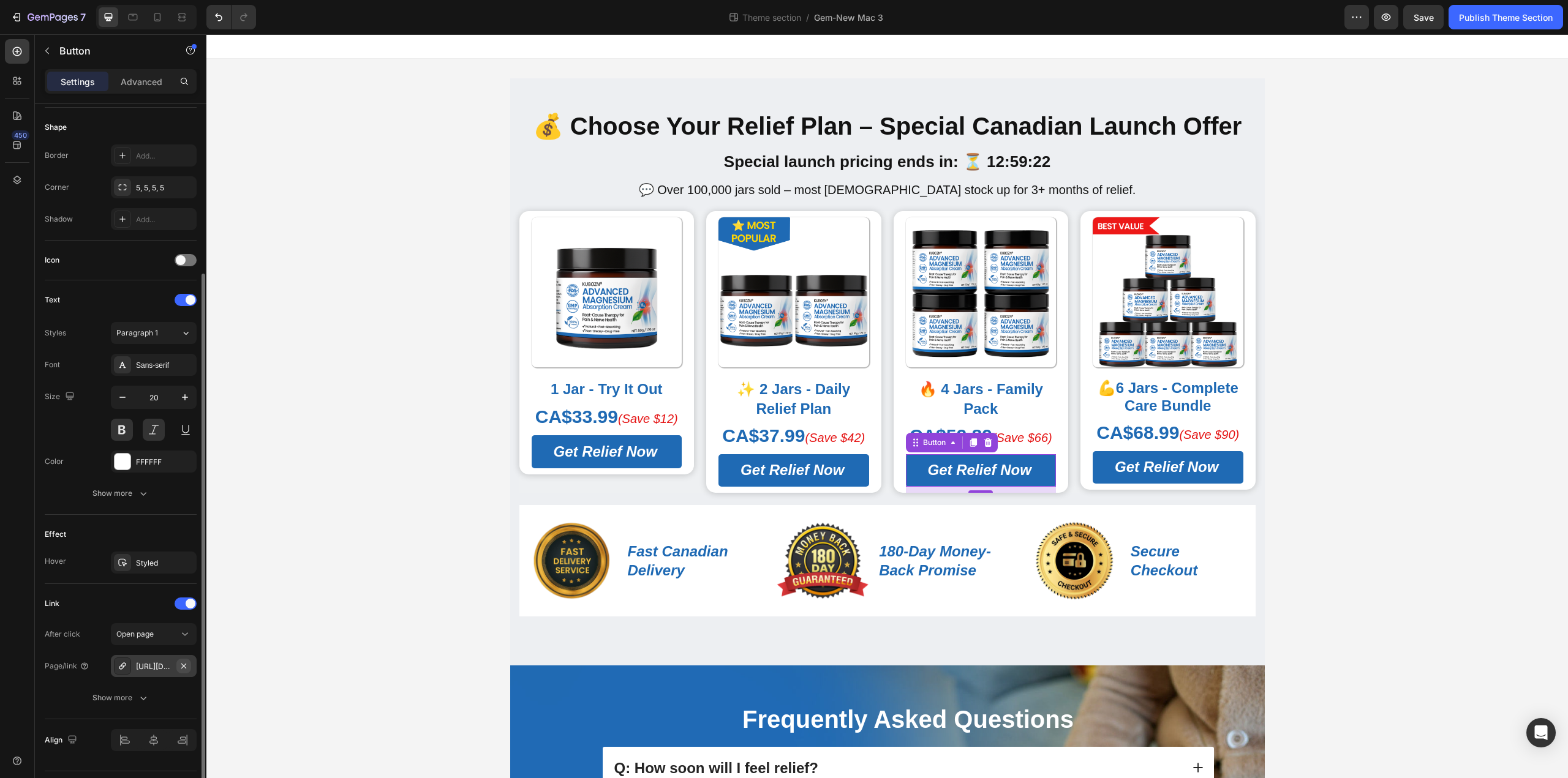
click at [180, 665] on icon "button" at bounding box center [184, 666] width 9 height 9
click at [147, 661] on div "Add..." at bounding box center [164, 667] width 58 height 11
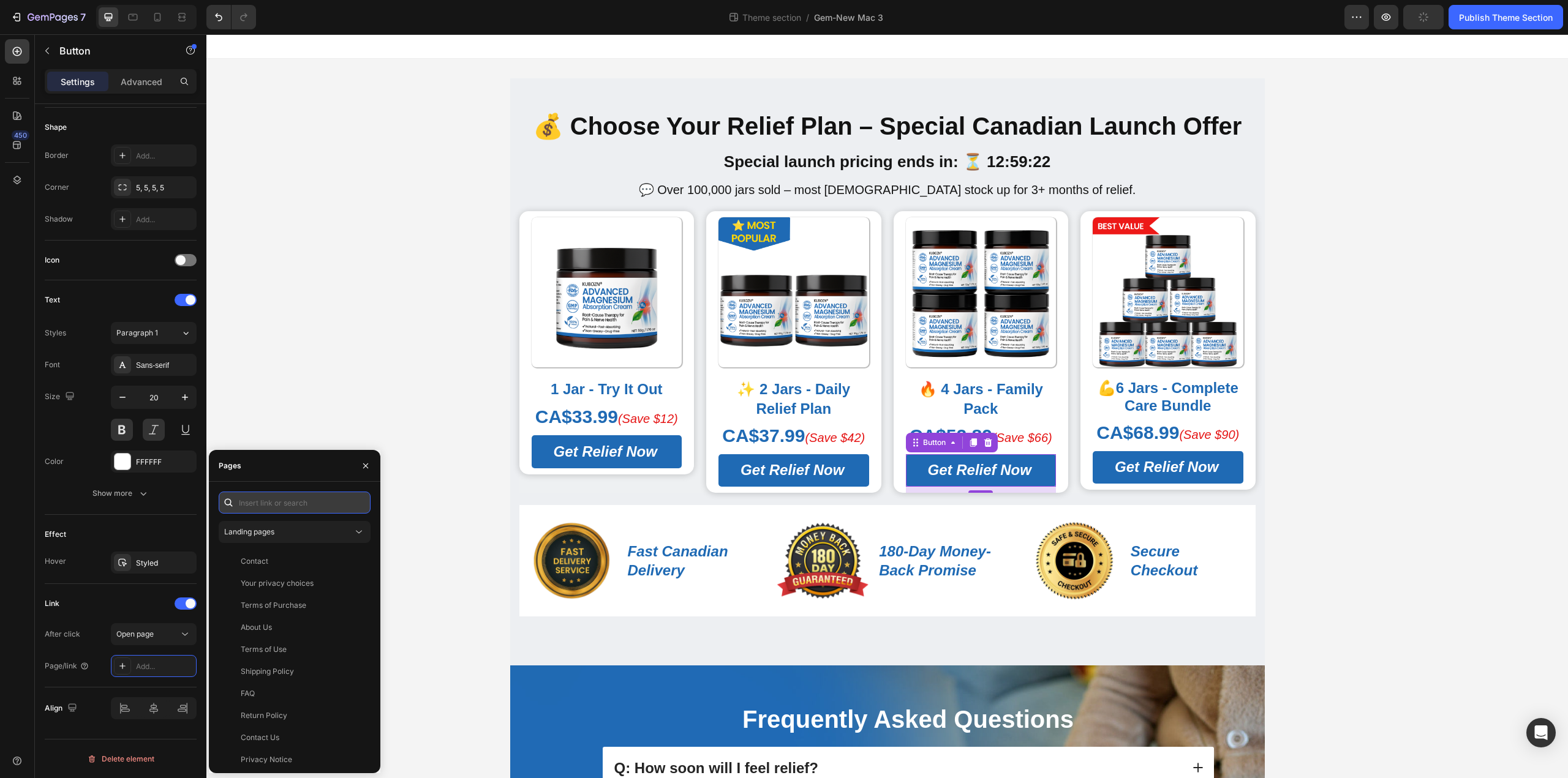
click at [259, 508] on input "text" at bounding box center [294, 502] width 152 height 22
paste input "https://kbzca.com/a/s/ic/preview/44609524564021:1?funnel_id=fncmbygz7dc20pdgyhp…"
type input "https://kbzca.com/a/s/ic/preview/44609524564021:1?funnel_id=fncmbygz7dc20pdgyhp…"
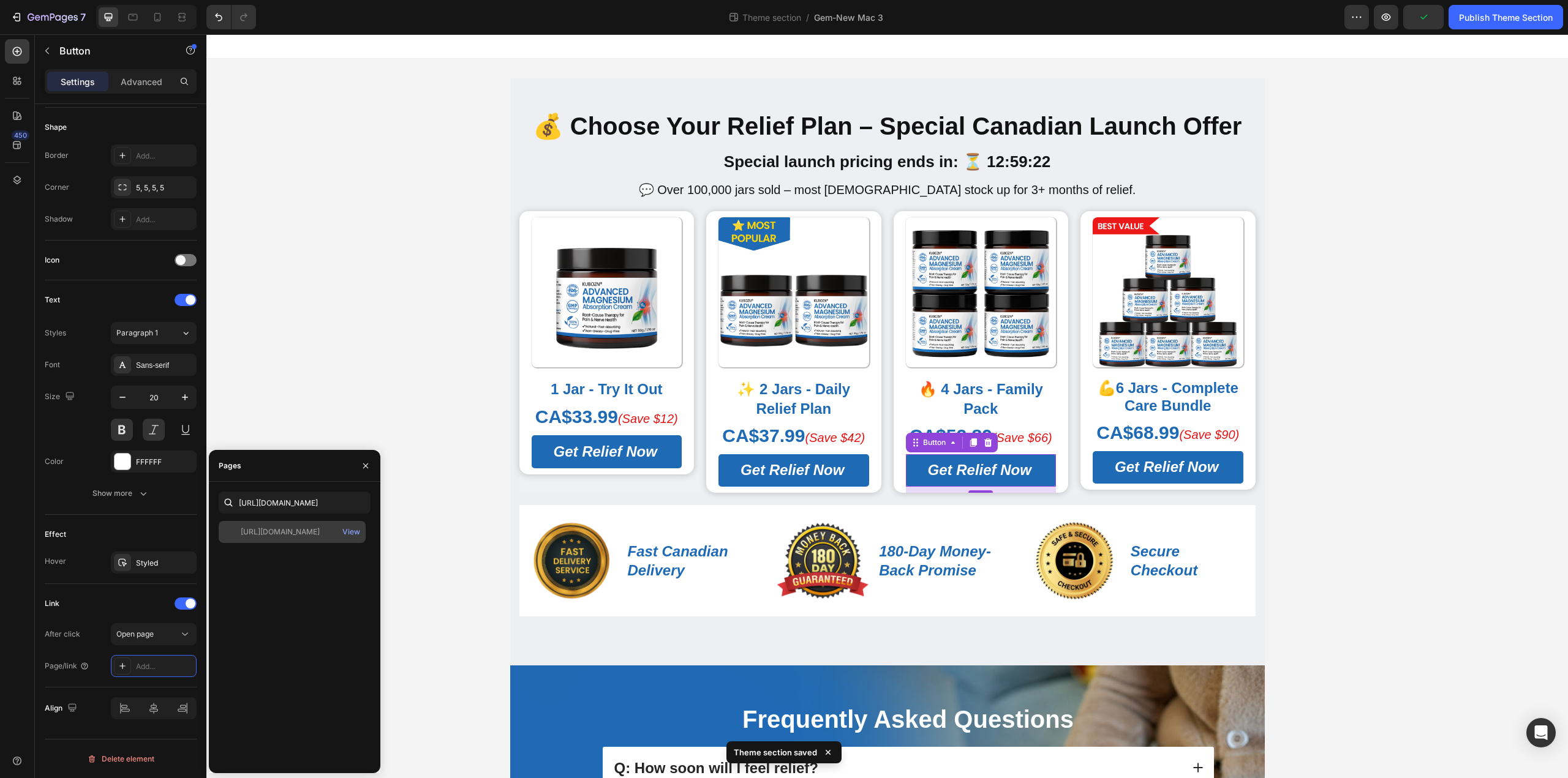
scroll to position [0, 0]
click at [271, 529] on div "https://kbzca.com/a/s/ic/preview/44609524564021:1?funnel_id=fncmbygz7dc20pdgyhp…" at bounding box center [280, 532] width 79 height 11
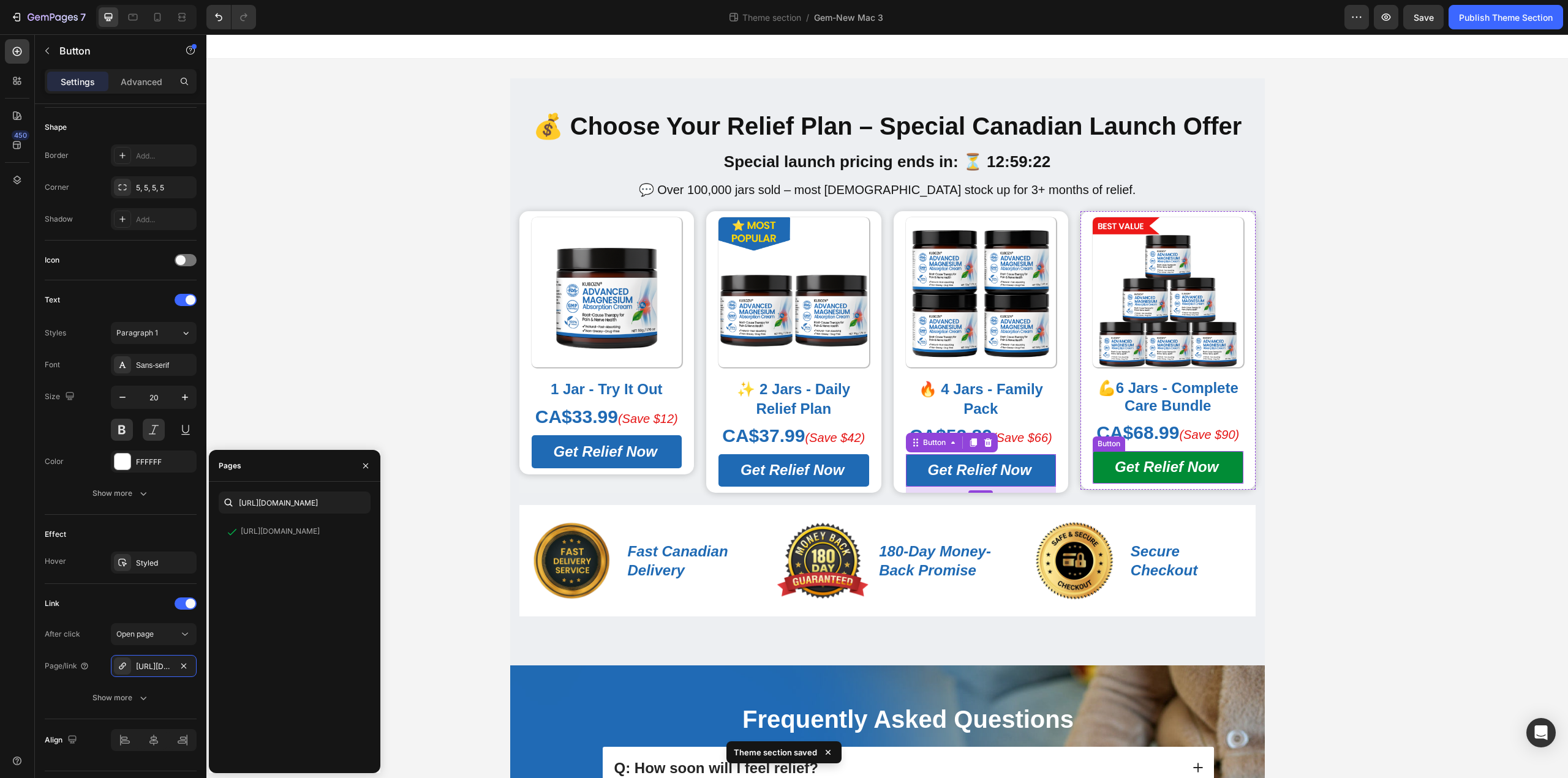
click at [1133, 455] on link "Get Relief Now" at bounding box center [1167, 467] width 151 height 32
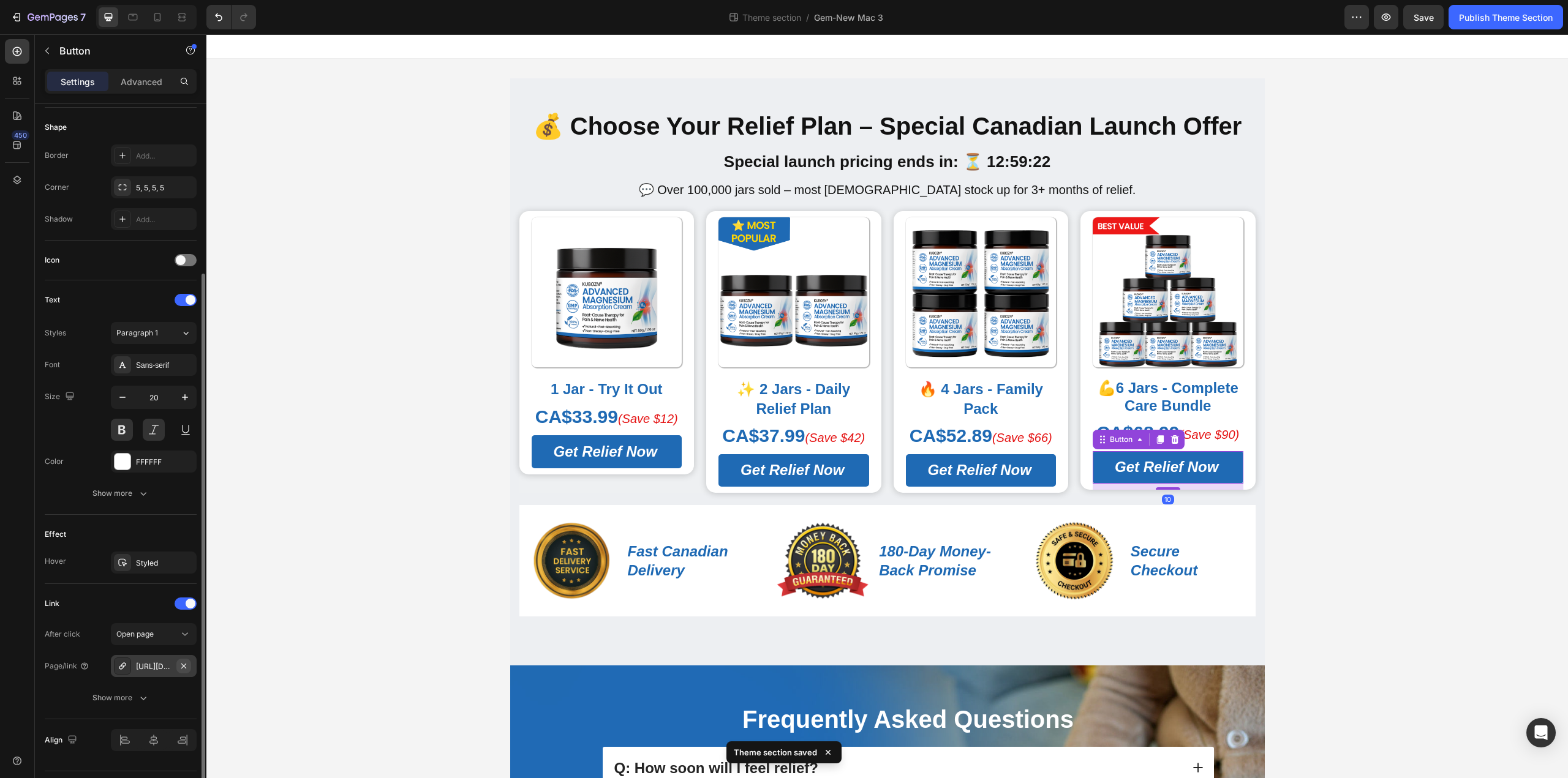
click at [187, 664] on icon "button" at bounding box center [184, 666] width 9 height 9
click at [164, 664] on div "Add..." at bounding box center [164, 667] width 58 height 11
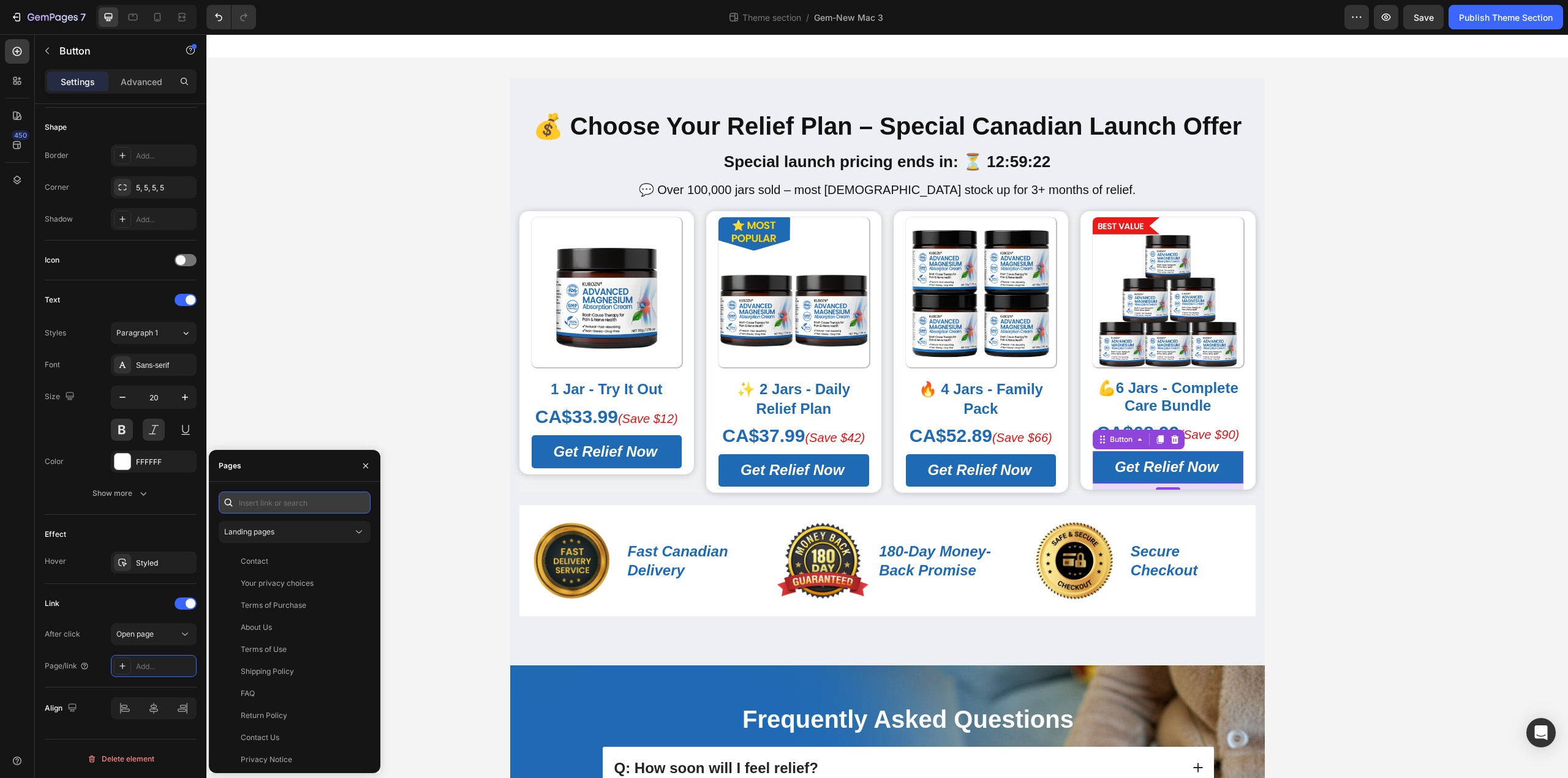
click at [283, 507] on input "text" at bounding box center [294, 502] width 152 height 22
paste input "https://kbzca.com/a/s/ic/preview/44609524596789:1?funnel_id=fncmbygz7dc20pdgyhp…"
type input "https://kbzca.com/a/s/ic/preview/44609524596789:1?funnel_id=fncmbygz7dc20pdgyhp…"
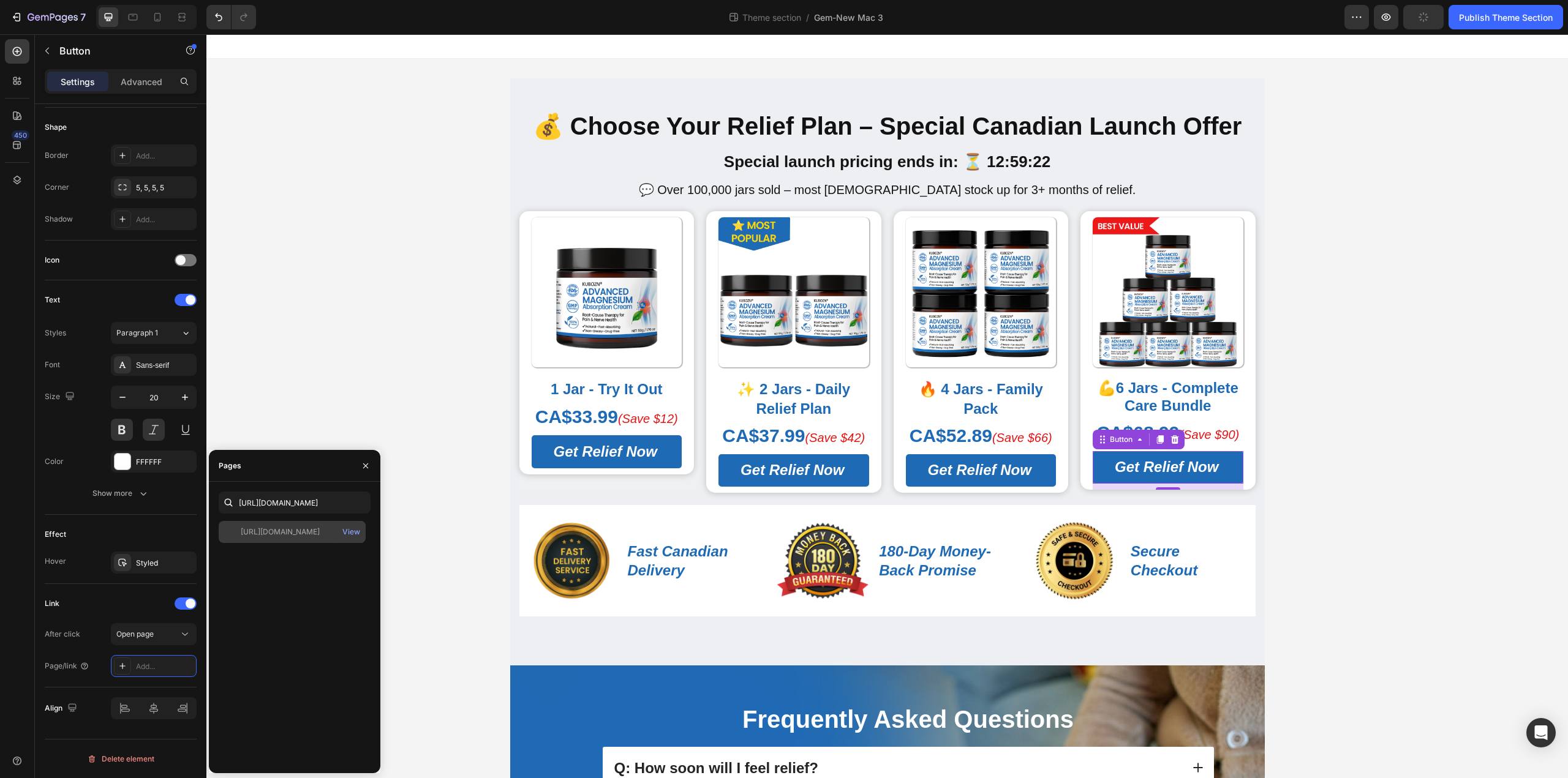
click at [319, 535] on div "https://kbzca.com/a/s/ic/preview/44609524596789:1?funnel_id=fncmbygz7dc20pdgyhp…" at bounding box center [280, 532] width 79 height 11
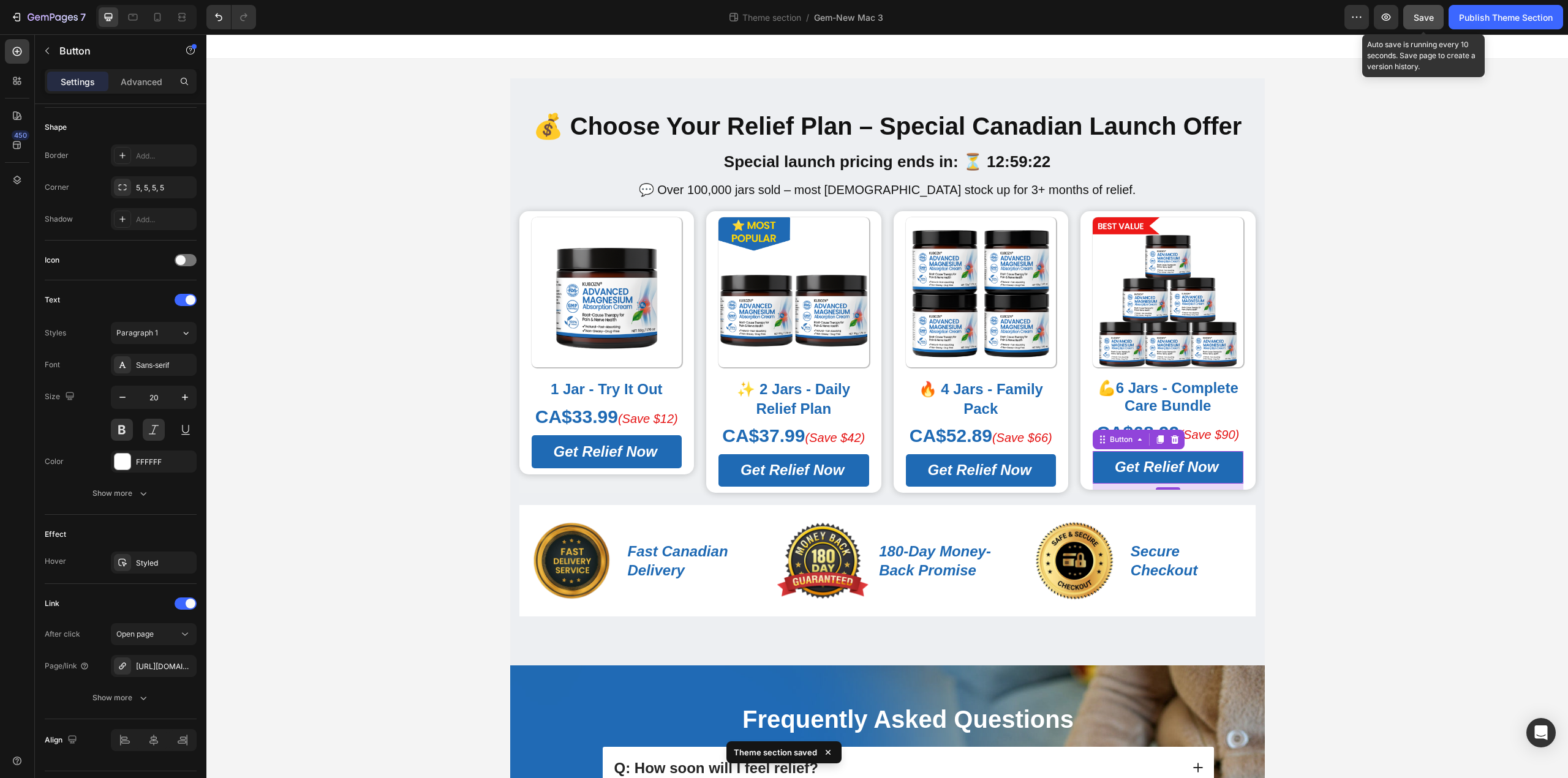
click at [1426, 23] on div "Save" at bounding box center [1424, 17] width 21 height 13
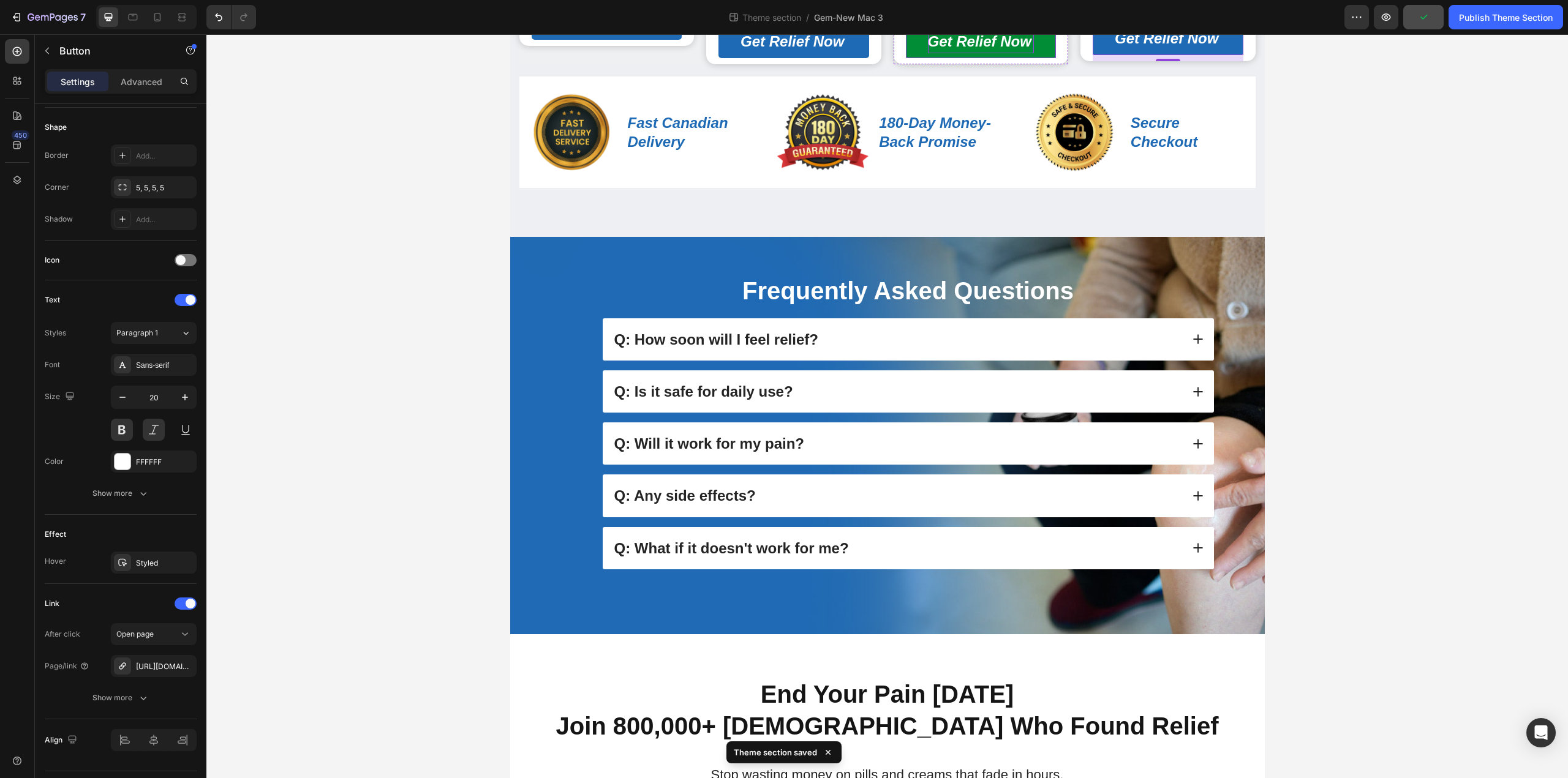
scroll to position [490, 0]
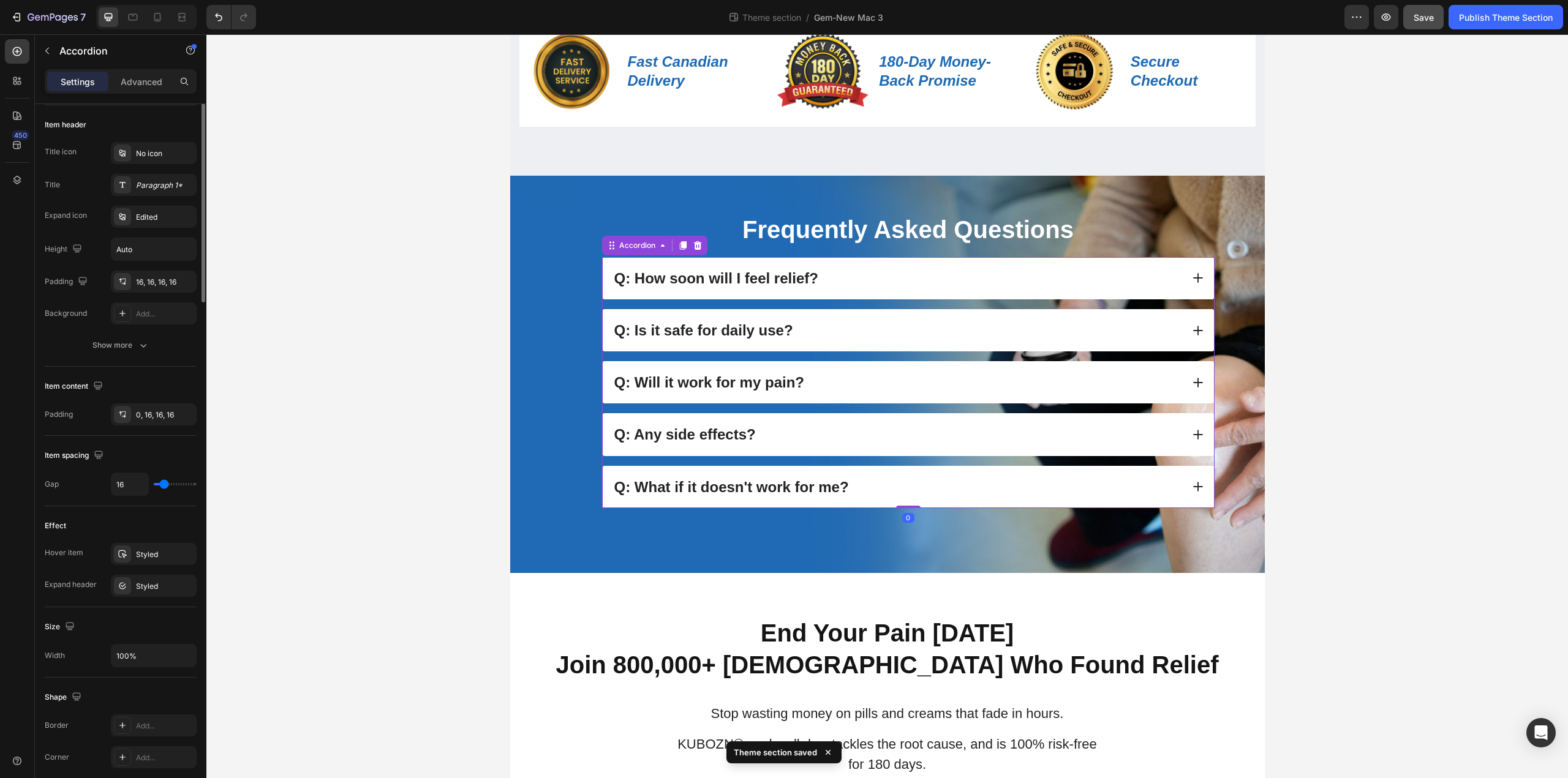
click at [863, 275] on div "Q: How soon will I feel relief?" at bounding box center [897, 278] width 569 height 23
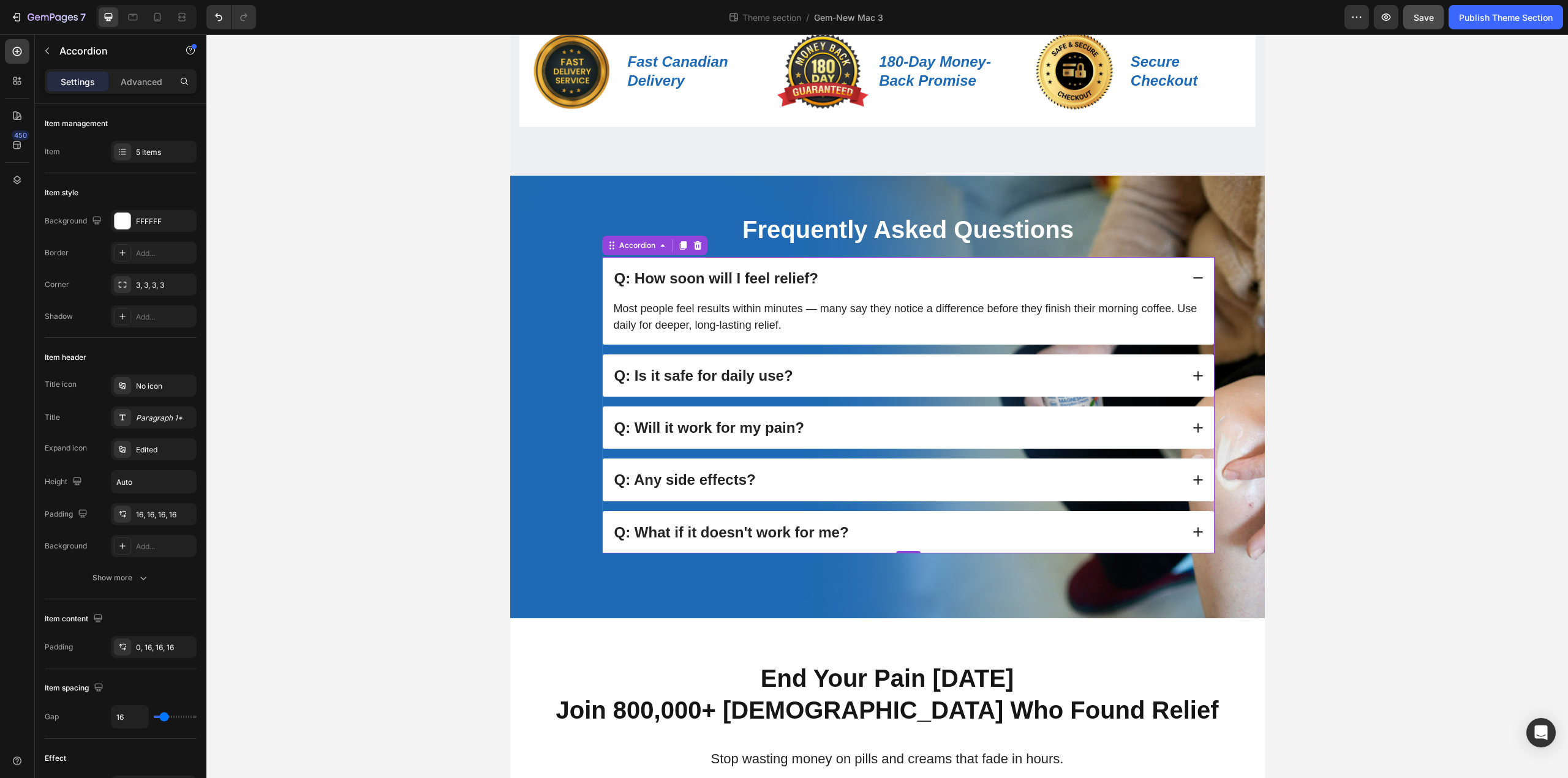
click at [983, 373] on div "Q: Is it safe for daily use?" at bounding box center [897, 375] width 569 height 23
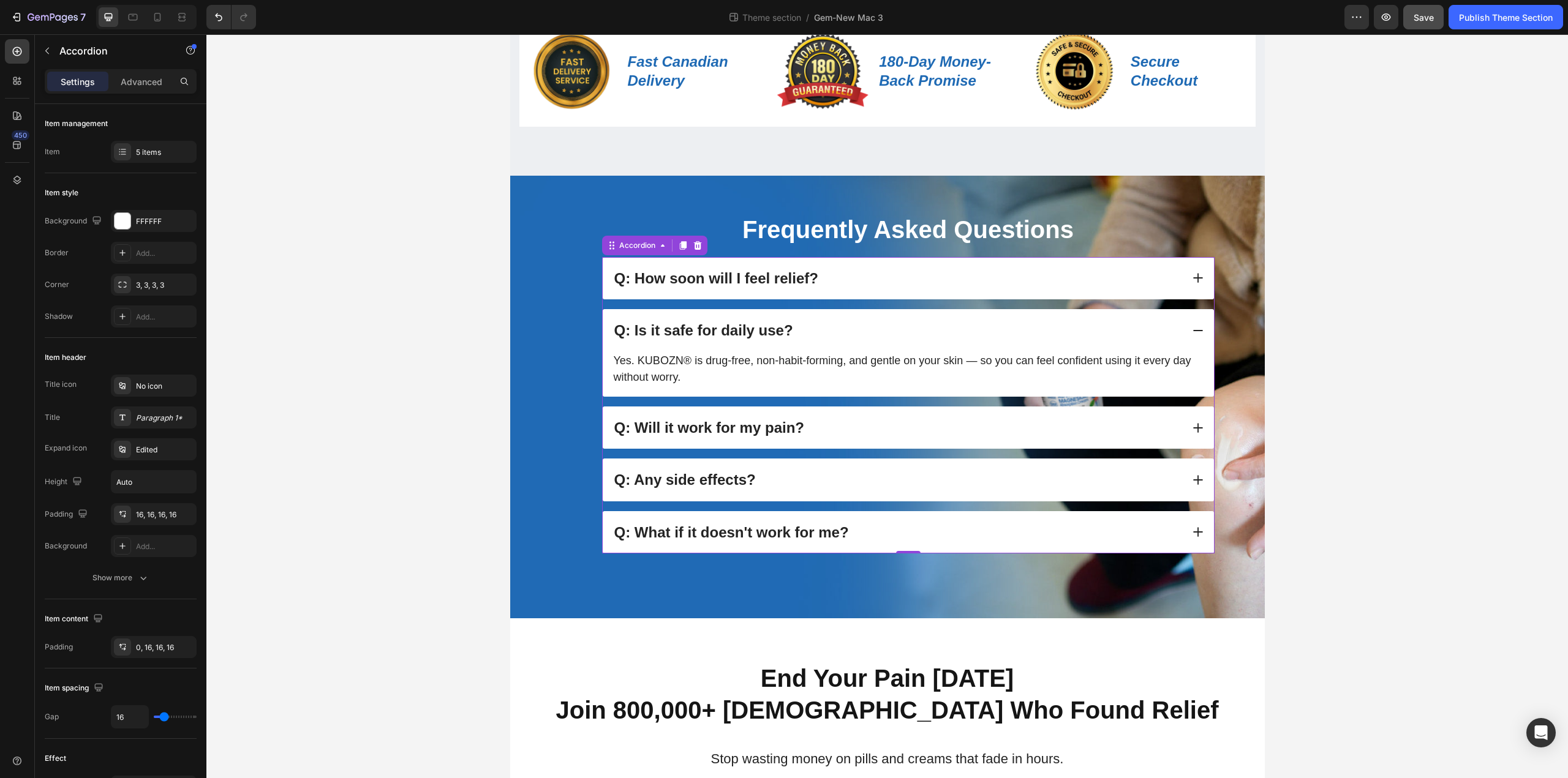
click at [897, 424] on div "Q: Will it work for my pain?" at bounding box center [897, 427] width 569 height 23
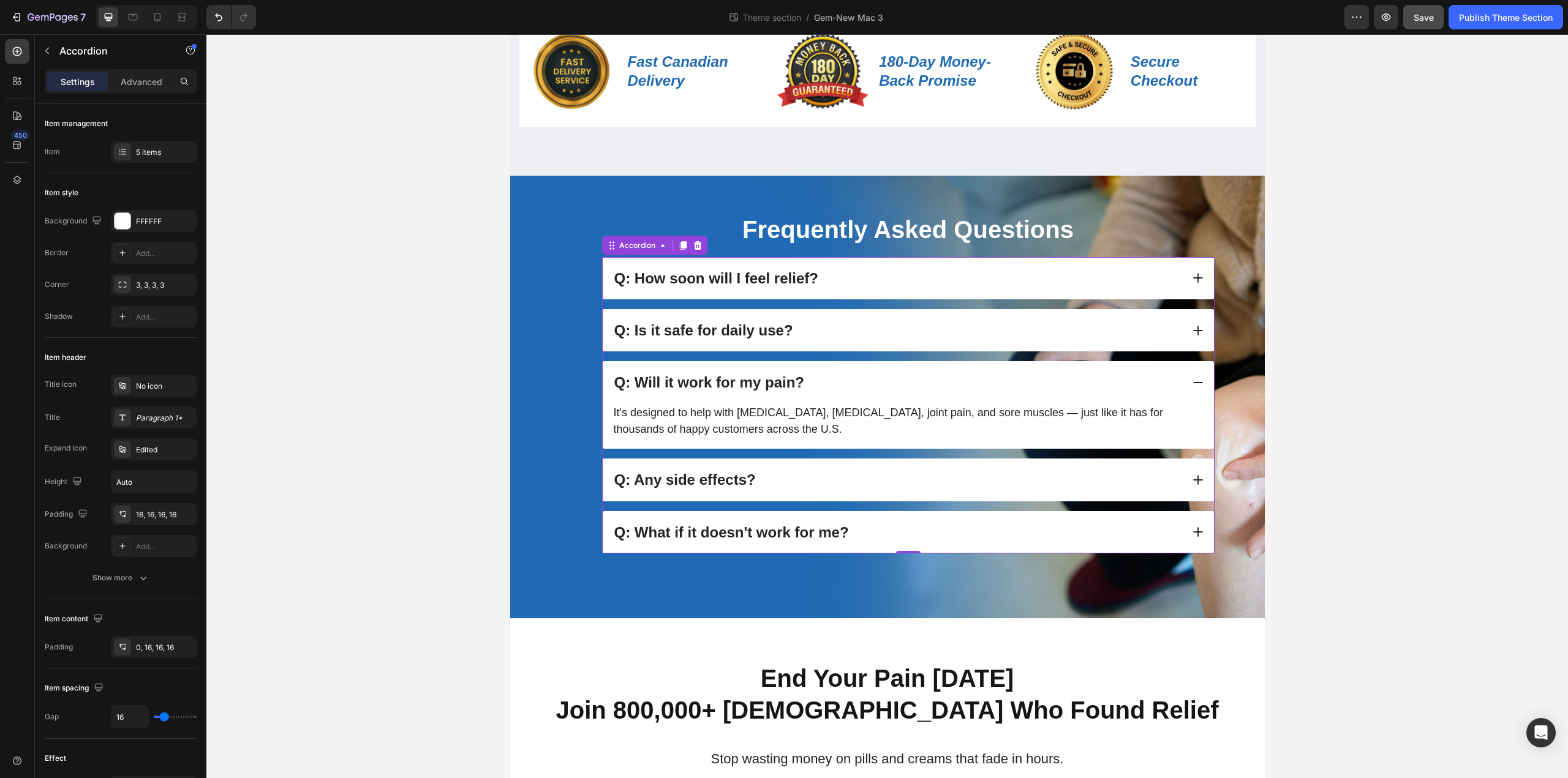
click at [839, 471] on div "Q: Any side effects?" at bounding box center [897, 479] width 569 height 23
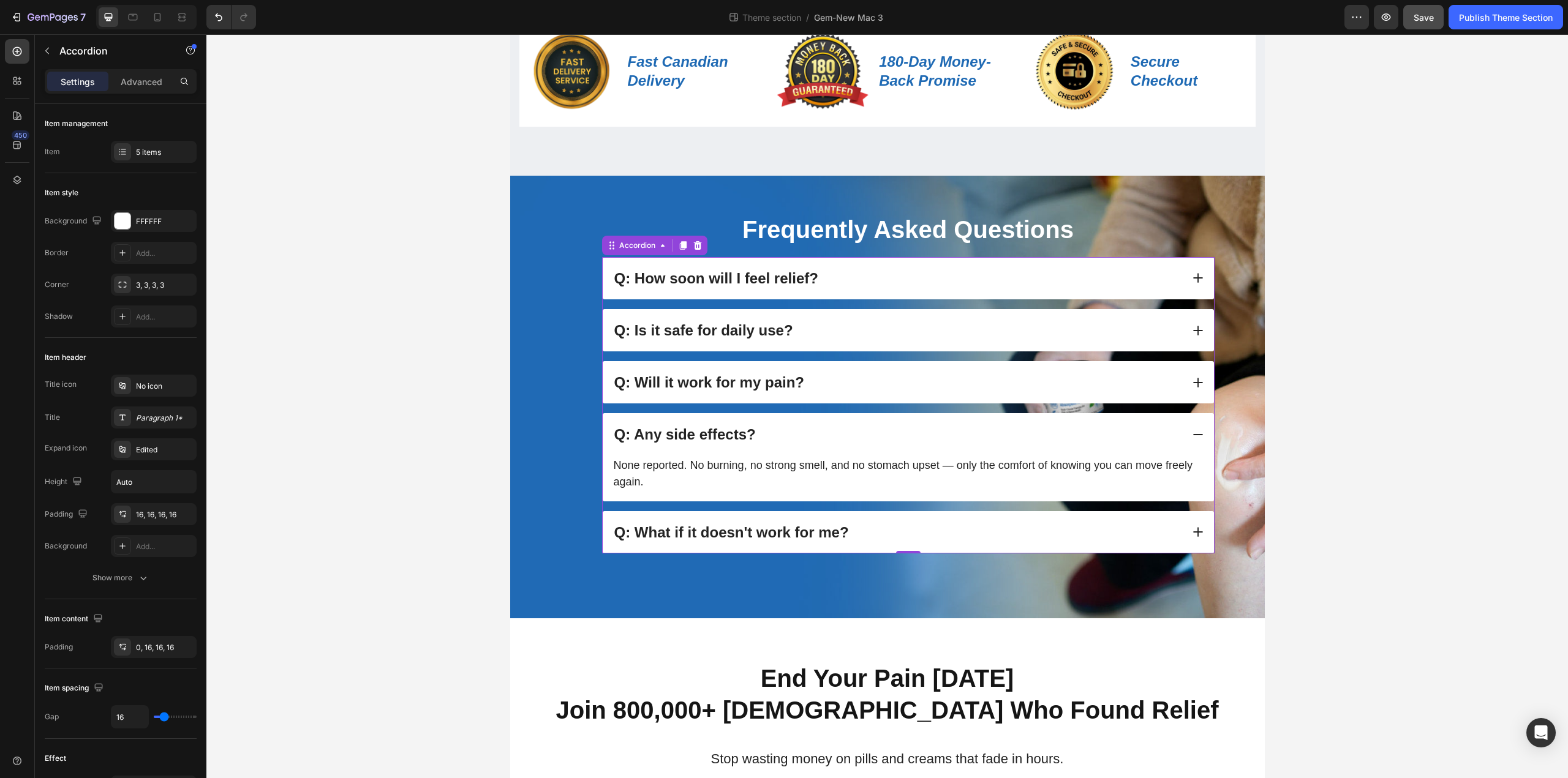
click at [916, 532] on div "Q: What if it doesn't work for me?" at bounding box center [897, 532] width 569 height 23
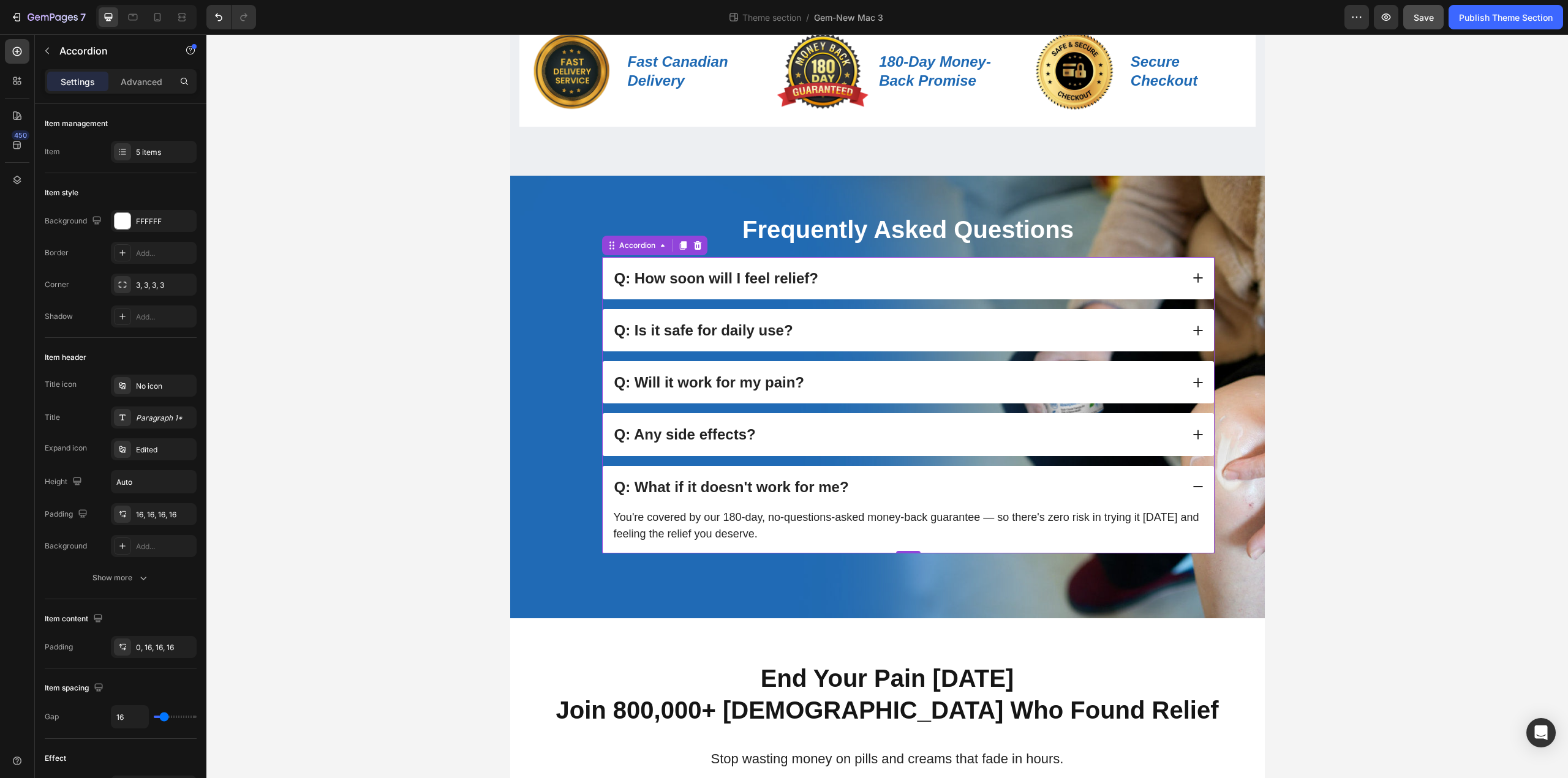
click at [819, 287] on div "Q: How soon will I feel relief?" at bounding box center [897, 278] width 569 height 23
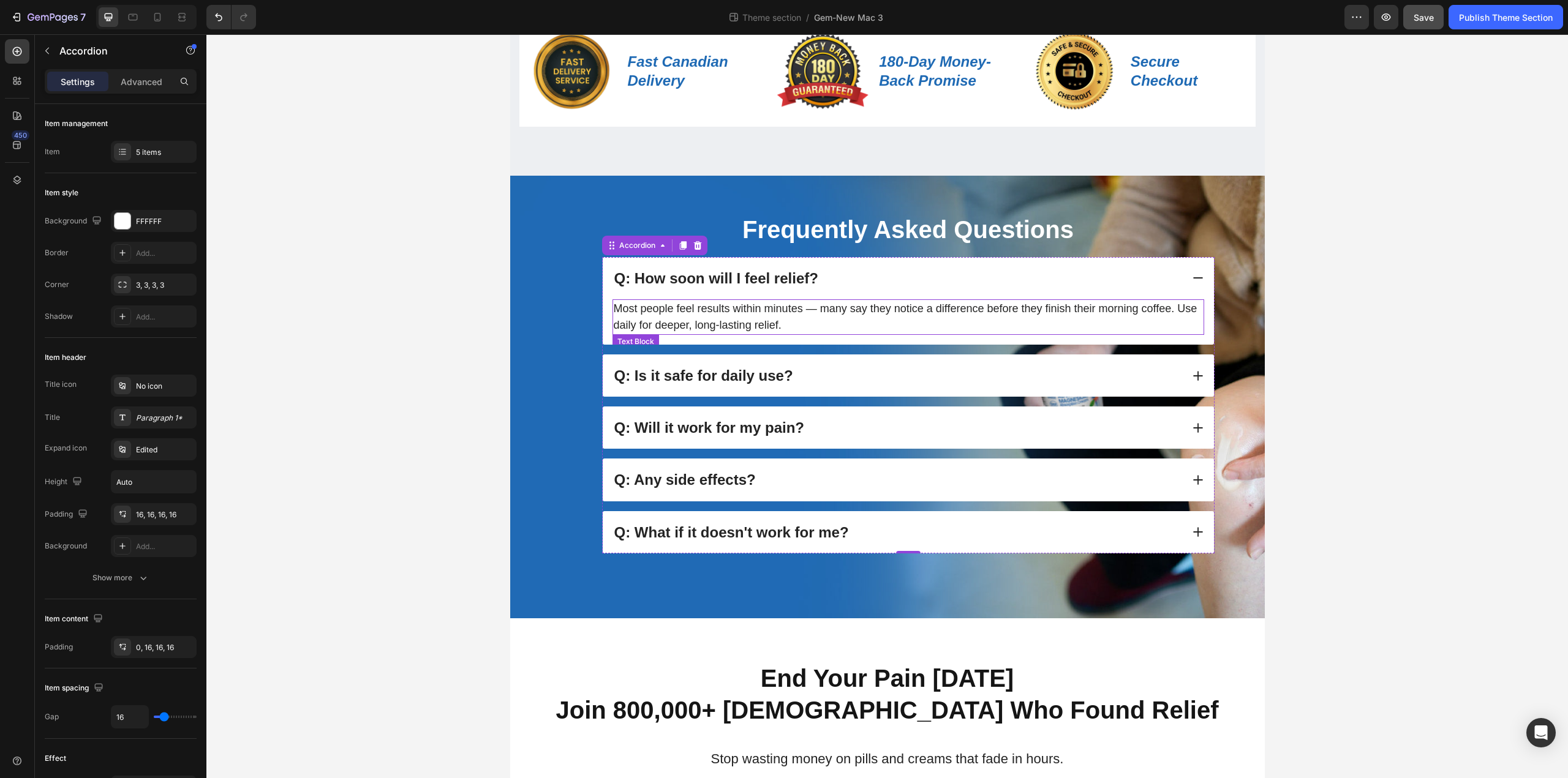
click at [803, 320] on p "Most people feel results within minutes — many say they notice a difference bef…" at bounding box center [908, 317] width 589 height 33
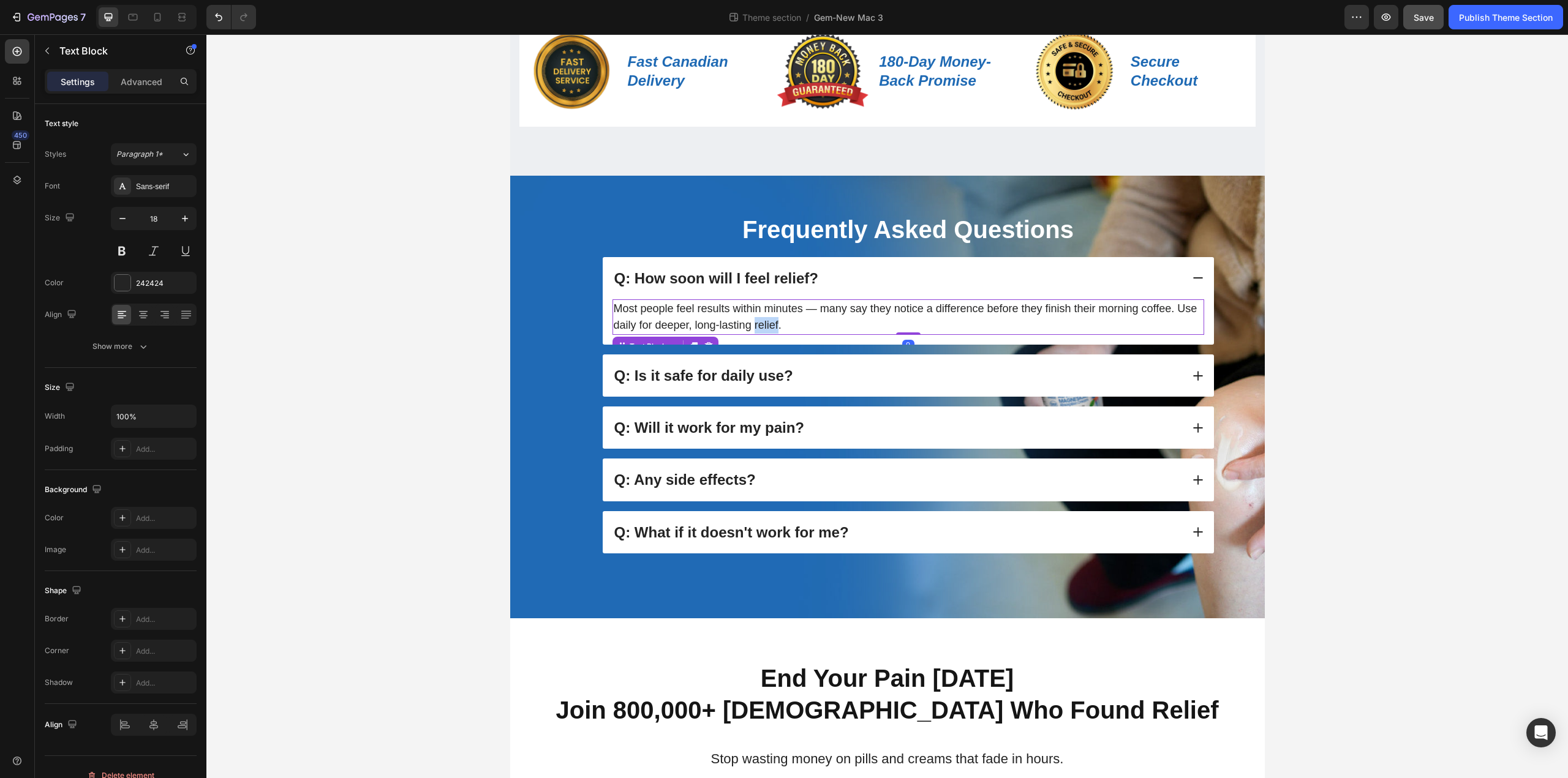
click at [803, 320] on p "Most people feel results within minutes — many say they notice a difference bef…" at bounding box center [908, 317] width 589 height 33
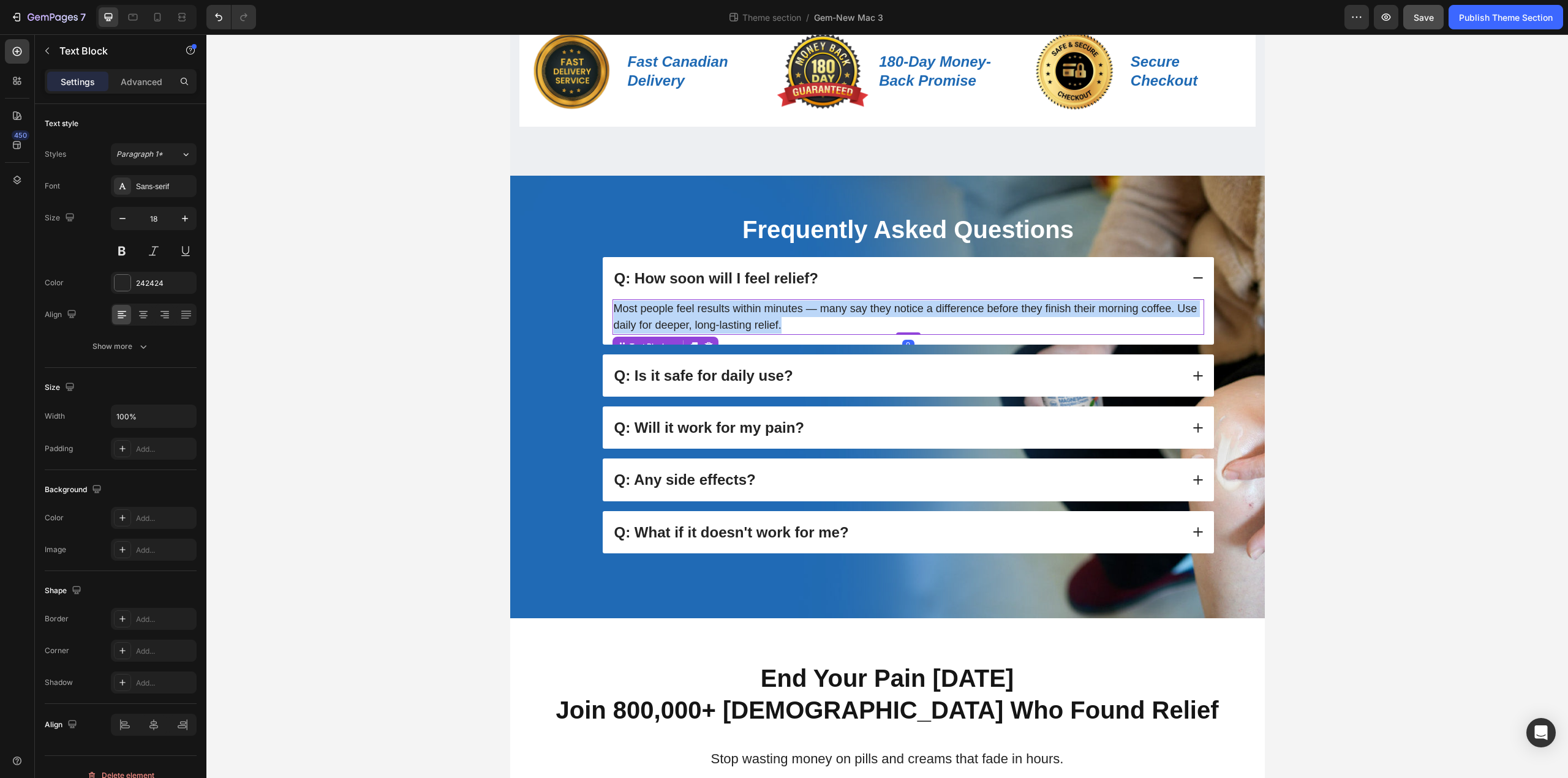
click at [803, 320] on p "Most people feel results within minutes — many say they notice a difference bef…" at bounding box center [908, 317] width 589 height 33
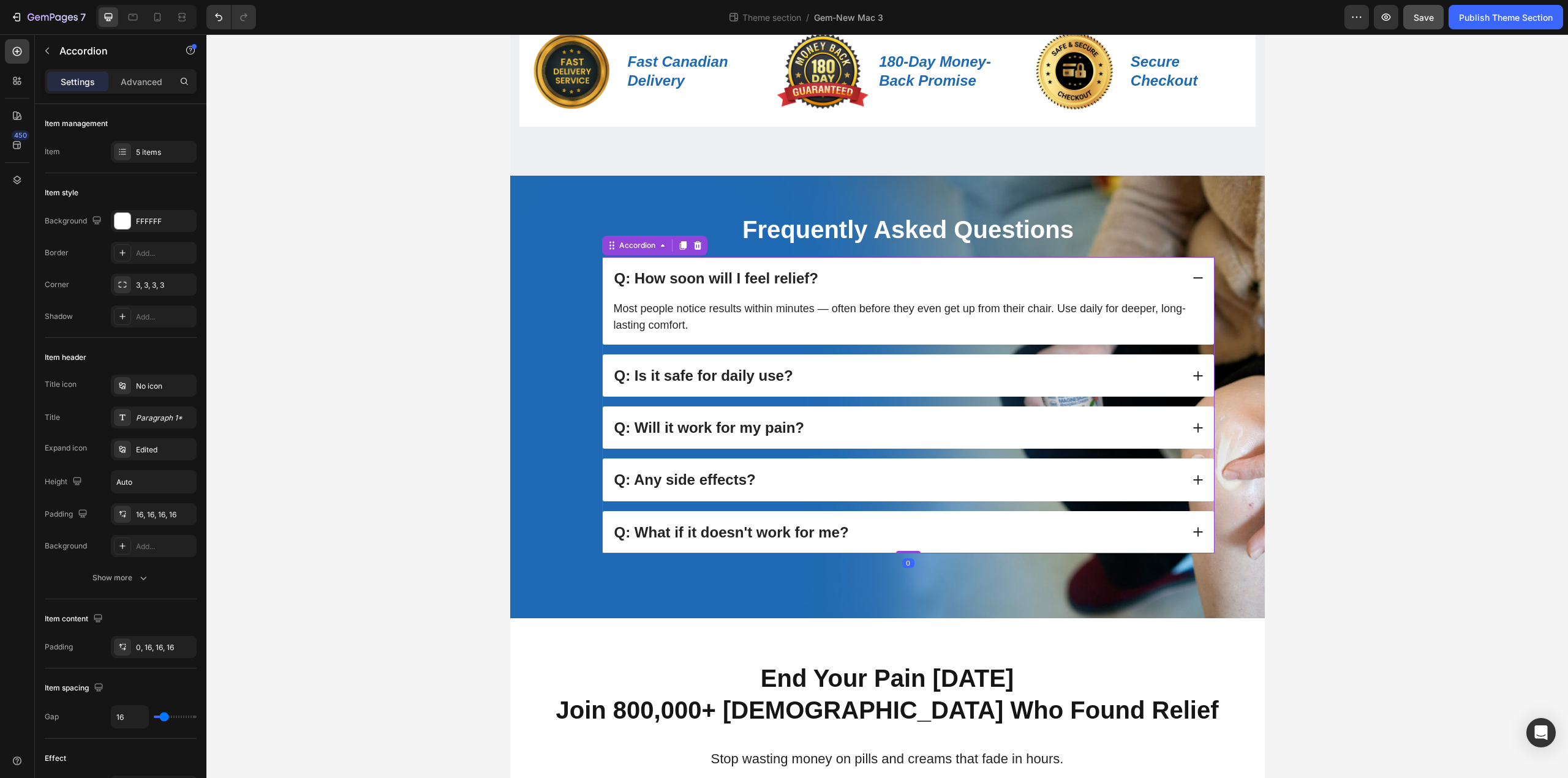
click at [854, 375] on div "Q: Is it safe for daily use?" at bounding box center [897, 375] width 569 height 23
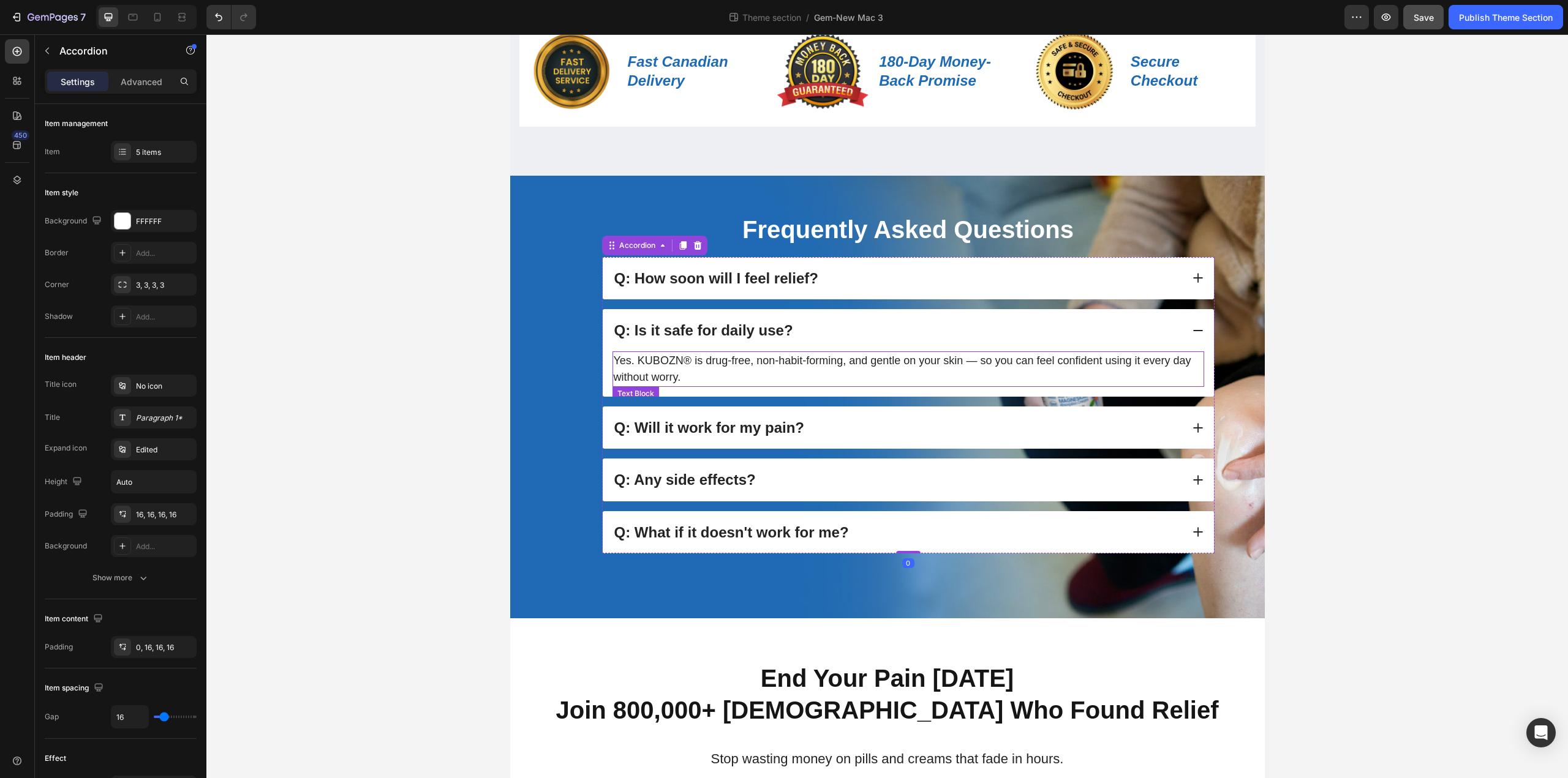
click at [841, 370] on p "Yes. KUBOZN® is drug-free, non-habit-forming, and gentle on your skin — so you …" at bounding box center [908, 369] width 589 height 33
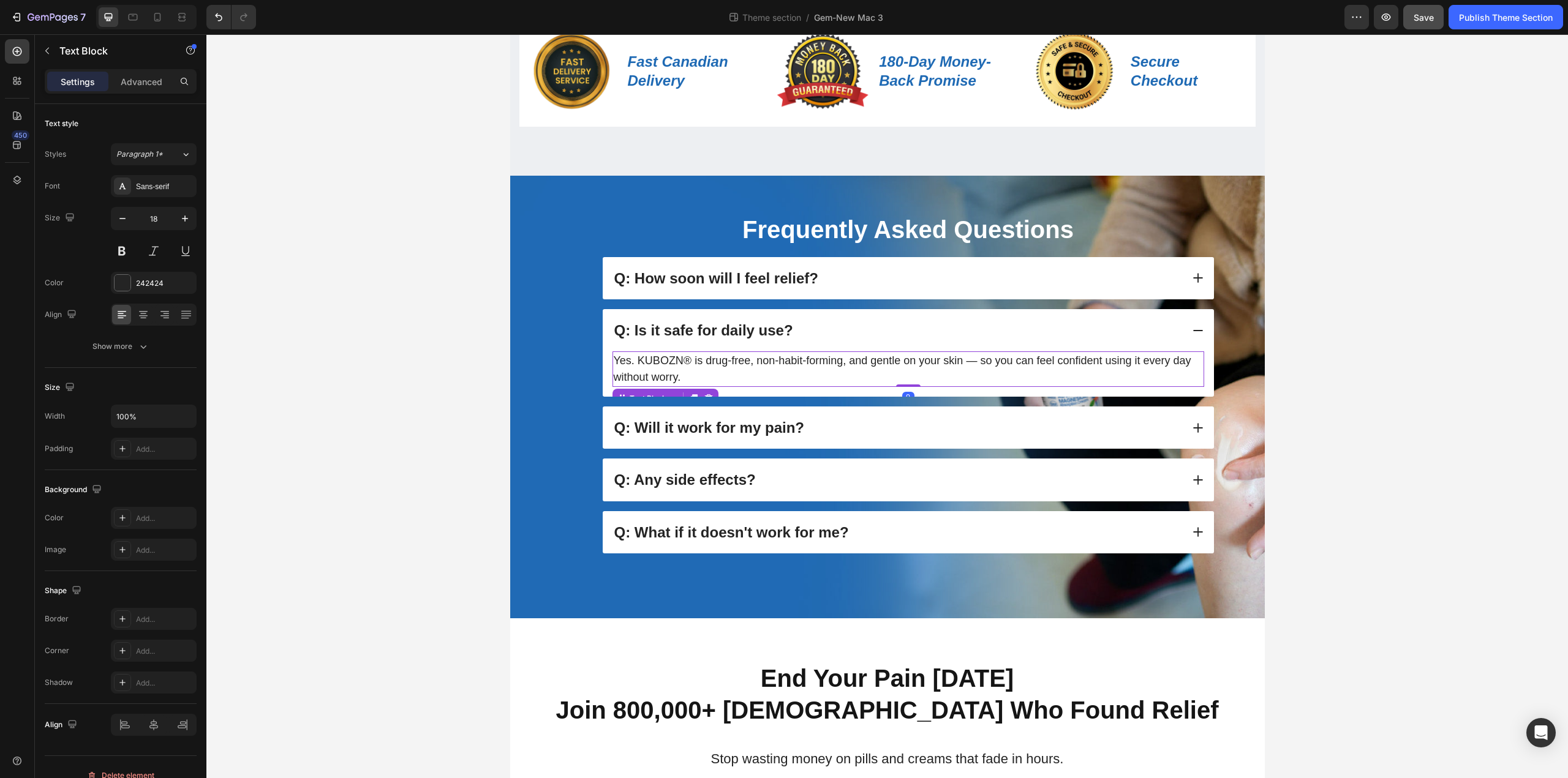
click at [841, 370] on p "Yes. KUBOZN® is drug-free, non-habit-forming, and gentle on your skin — so you …" at bounding box center [908, 369] width 589 height 33
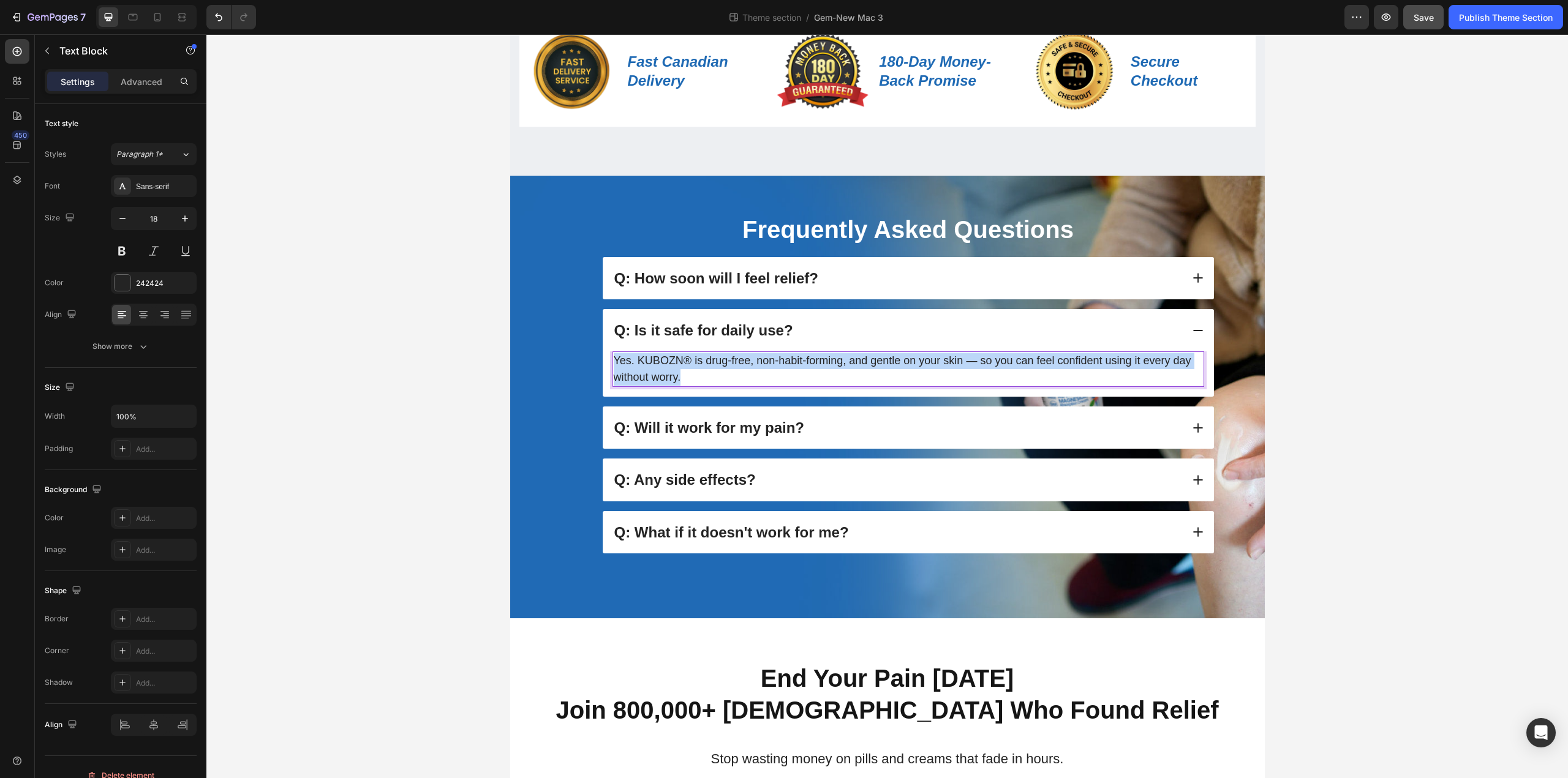
click at [841, 370] on p "Yes. KUBOZN® is drug-free, non-habit-forming, and gentle on your skin — so you …" at bounding box center [908, 369] width 589 height 33
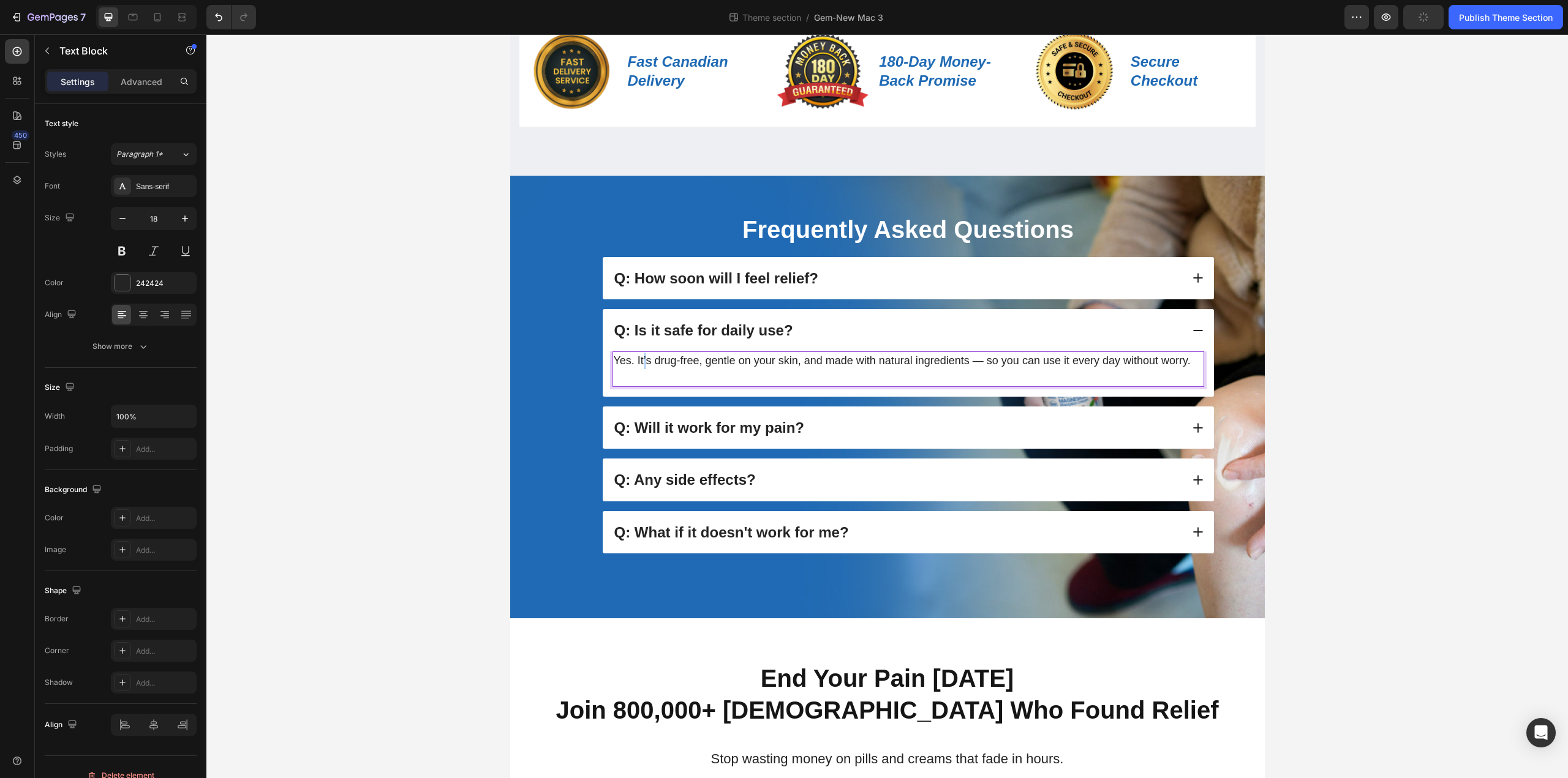
drag, startPoint x: 650, startPoint y: 364, endPoint x: 643, endPoint y: 365, distance: 7.1
click at [643, 365] on p "Yes. It’s drug-free, gentle on your skin, and made with natural ingredients — s…" at bounding box center [908, 369] width 589 height 33
click at [987, 439] on div "Q: Will it work for my pain?" at bounding box center [897, 427] width 569 height 23
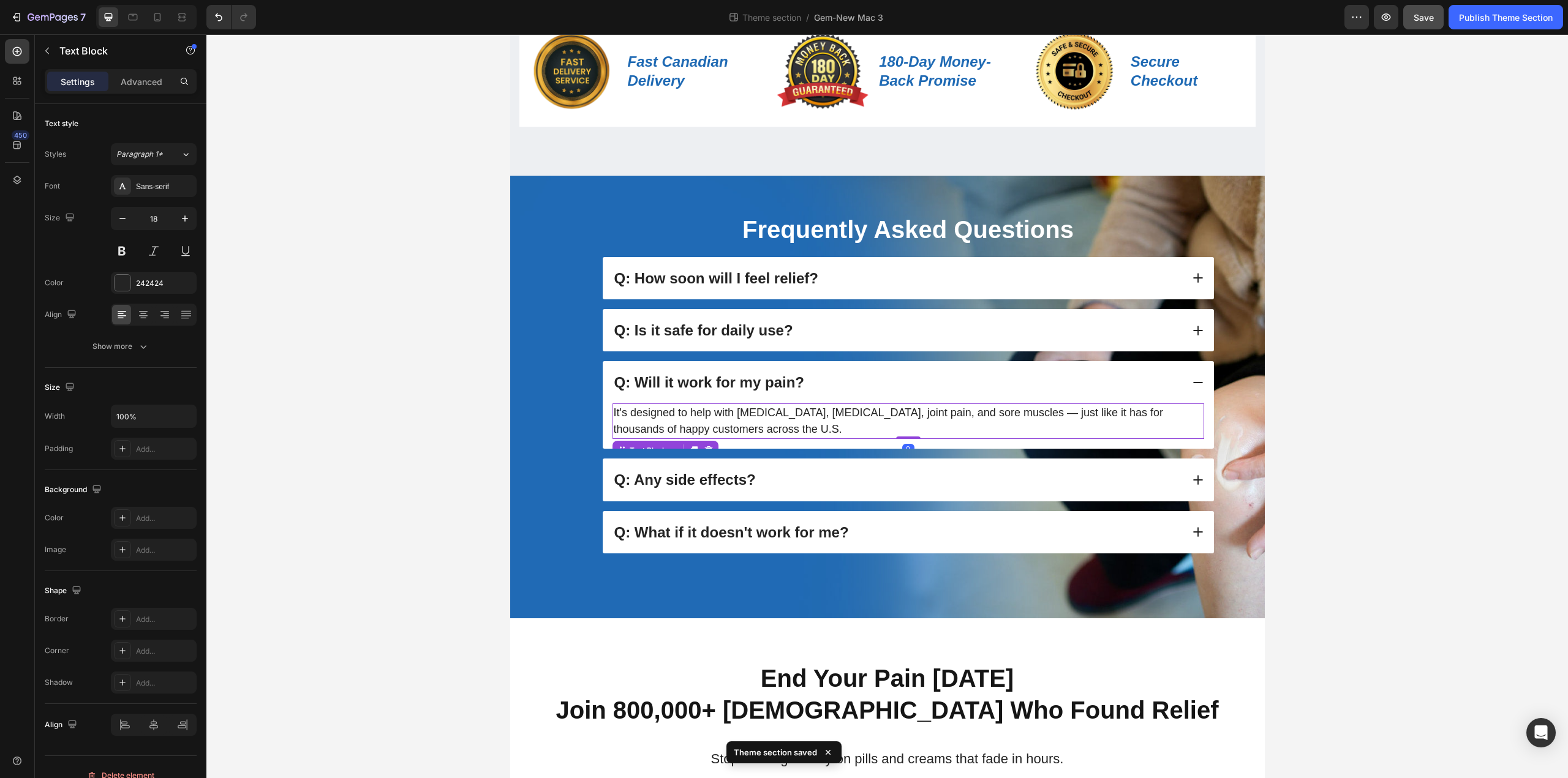
click at [753, 426] on p "It's designed to help with arthritis, neuropathy, joint pain, and sore muscles …" at bounding box center [908, 421] width 589 height 33
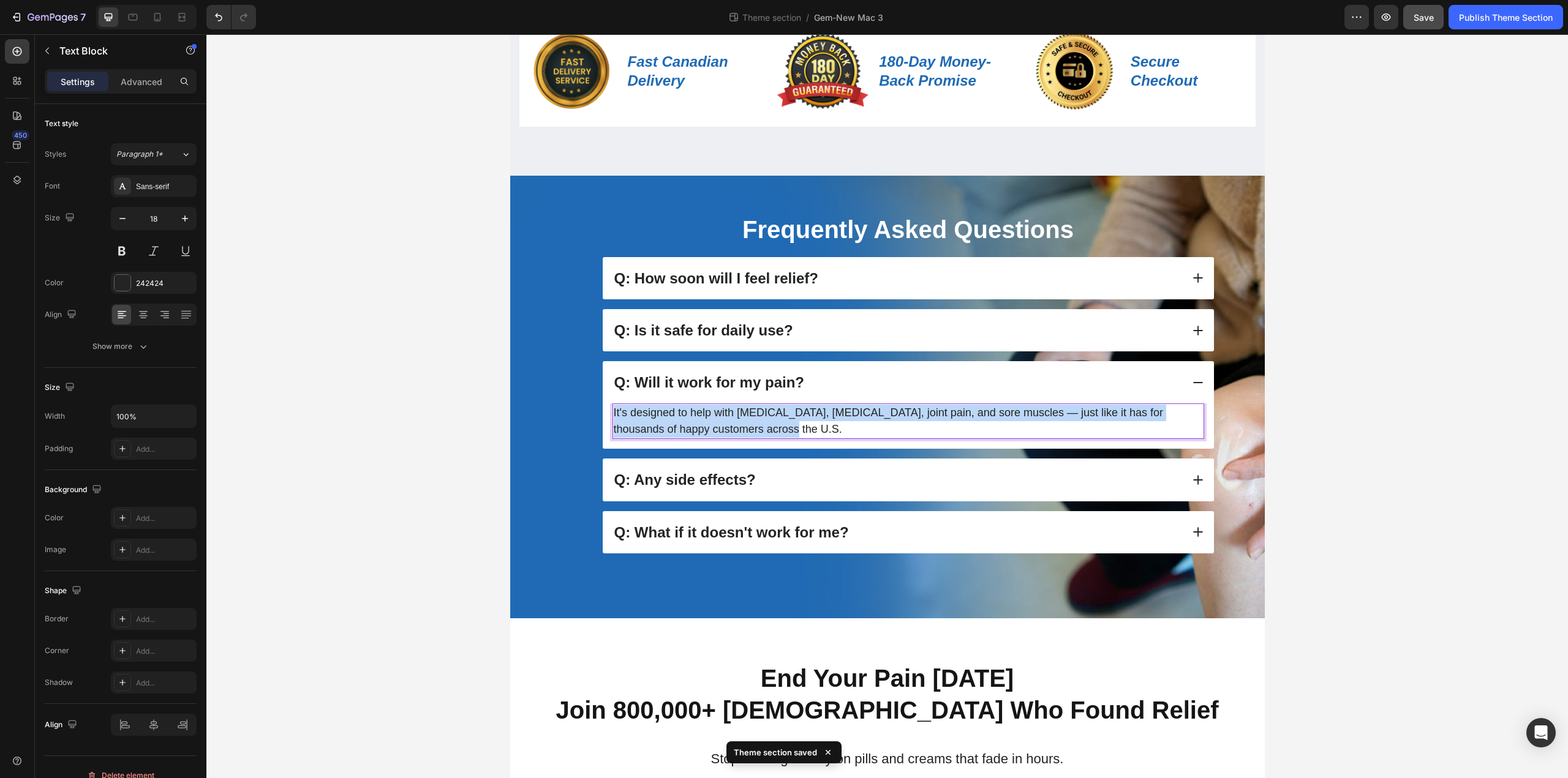
click at [753, 426] on p "It's designed to help with arthritis, neuropathy, joint pain, and sore muscles …" at bounding box center [908, 421] width 589 height 33
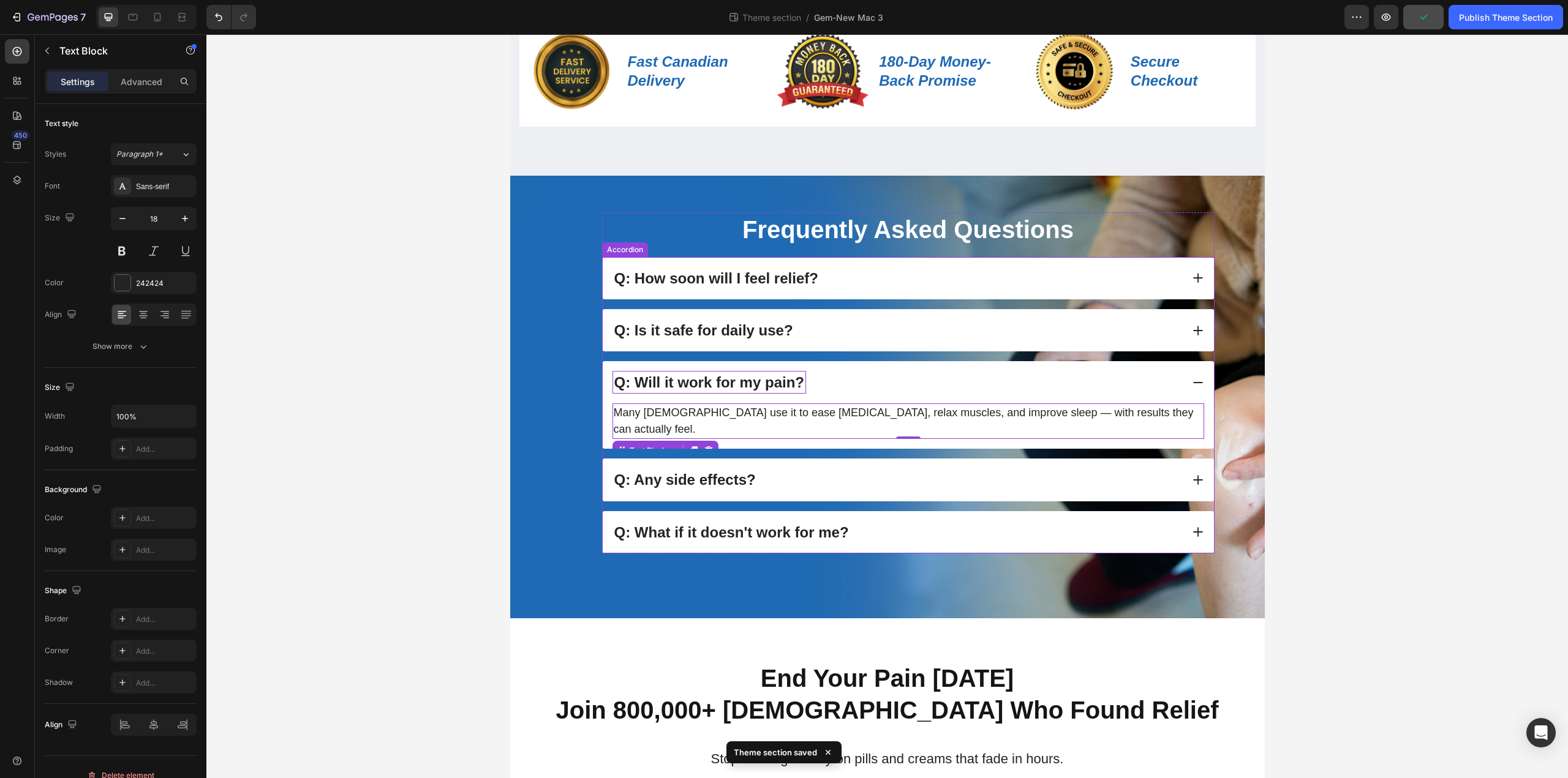
click at [692, 387] on strong "Q: Will it work for my pain?" at bounding box center [709, 382] width 190 height 17
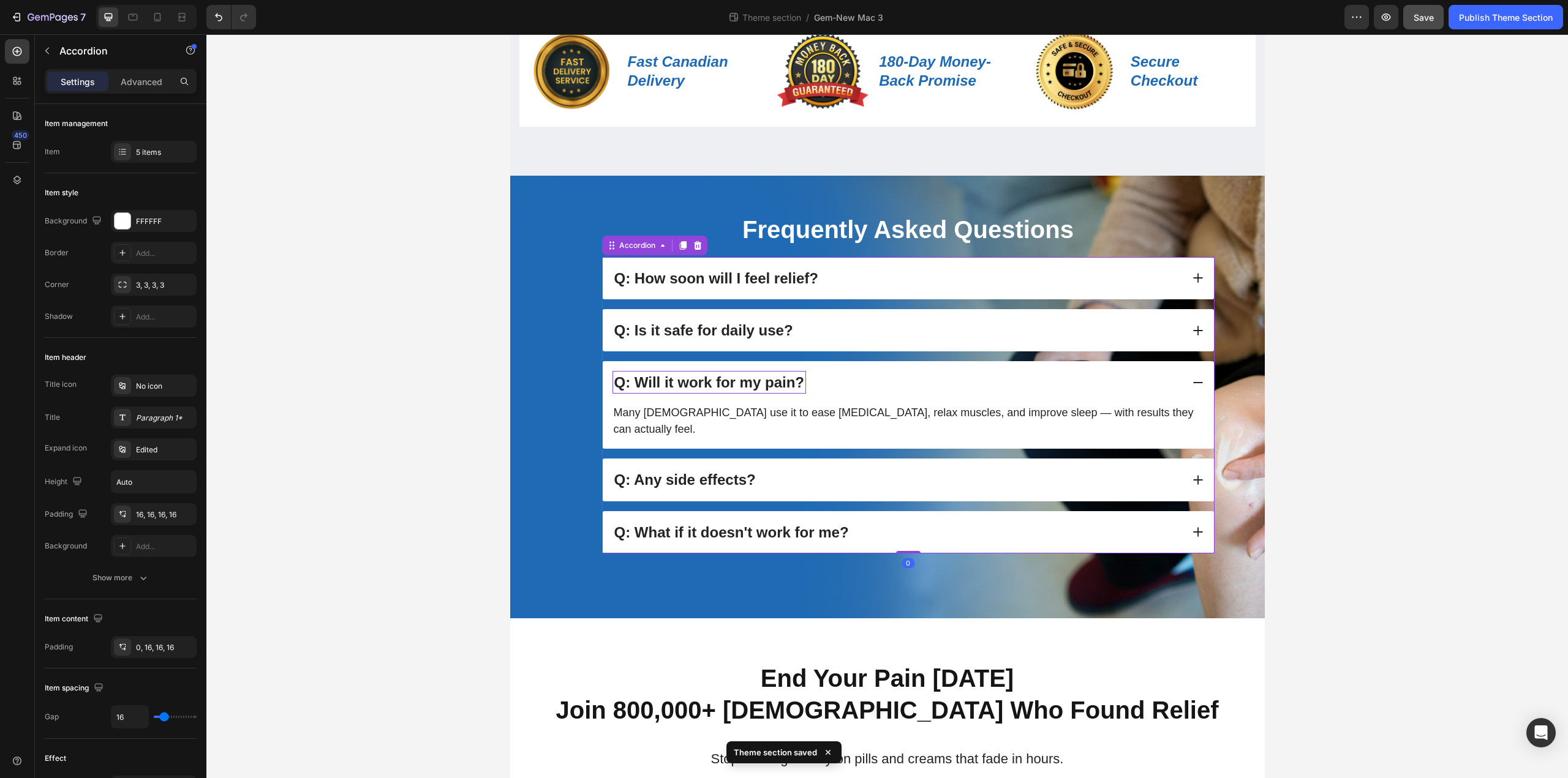
click at [626, 387] on strong "Q: Will it work for my pain?" at bounding box center [709, 382] width 190 height 17
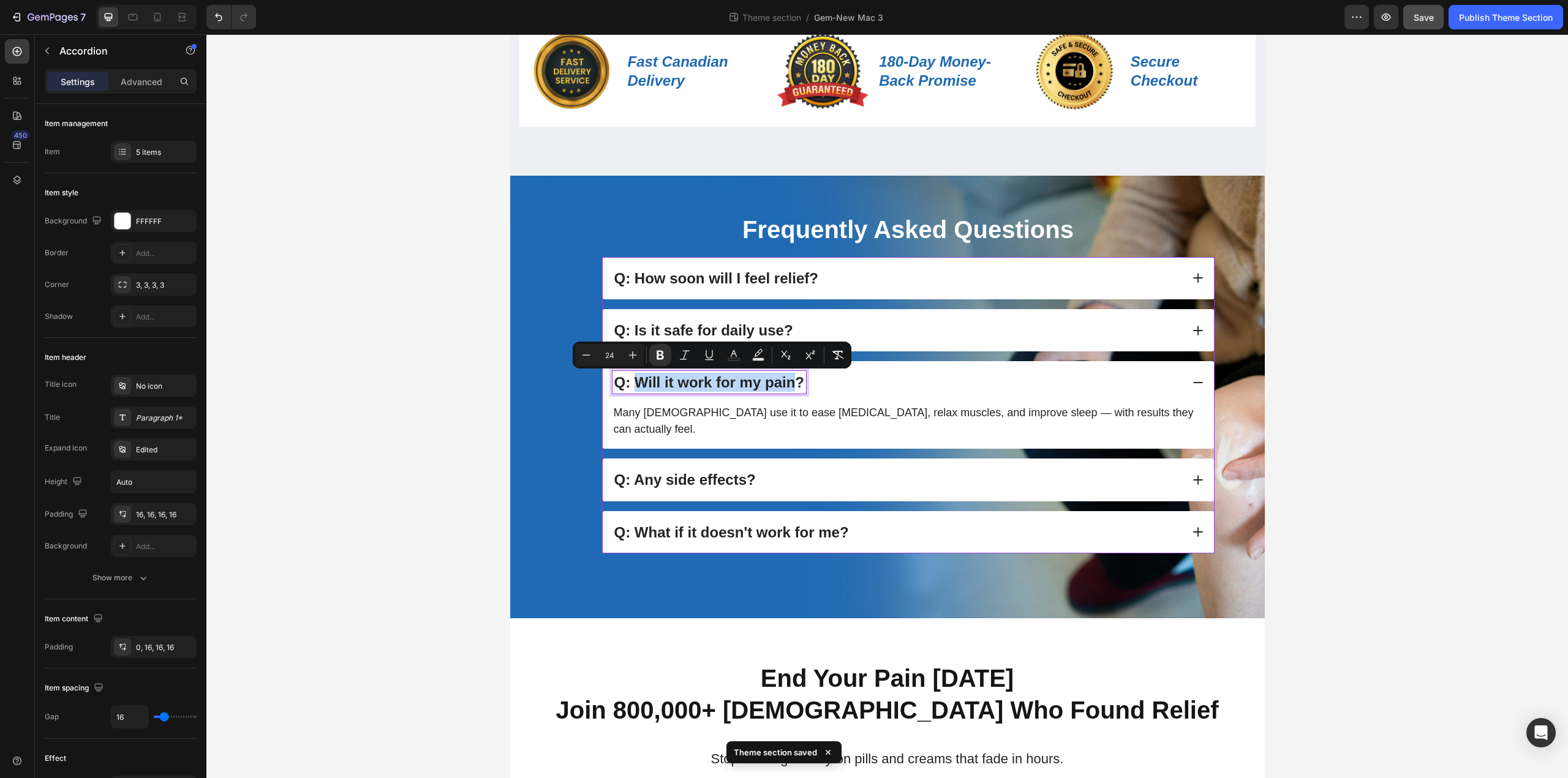
drag, startPoint x: 631, startPoint y: 385, endPoint x: 793, endPoint y: 388, distance: 162.0
click at [793, 388] on strong "Q: Will it work for my pain?" at bounding box center [709, 382] width 190 height 17
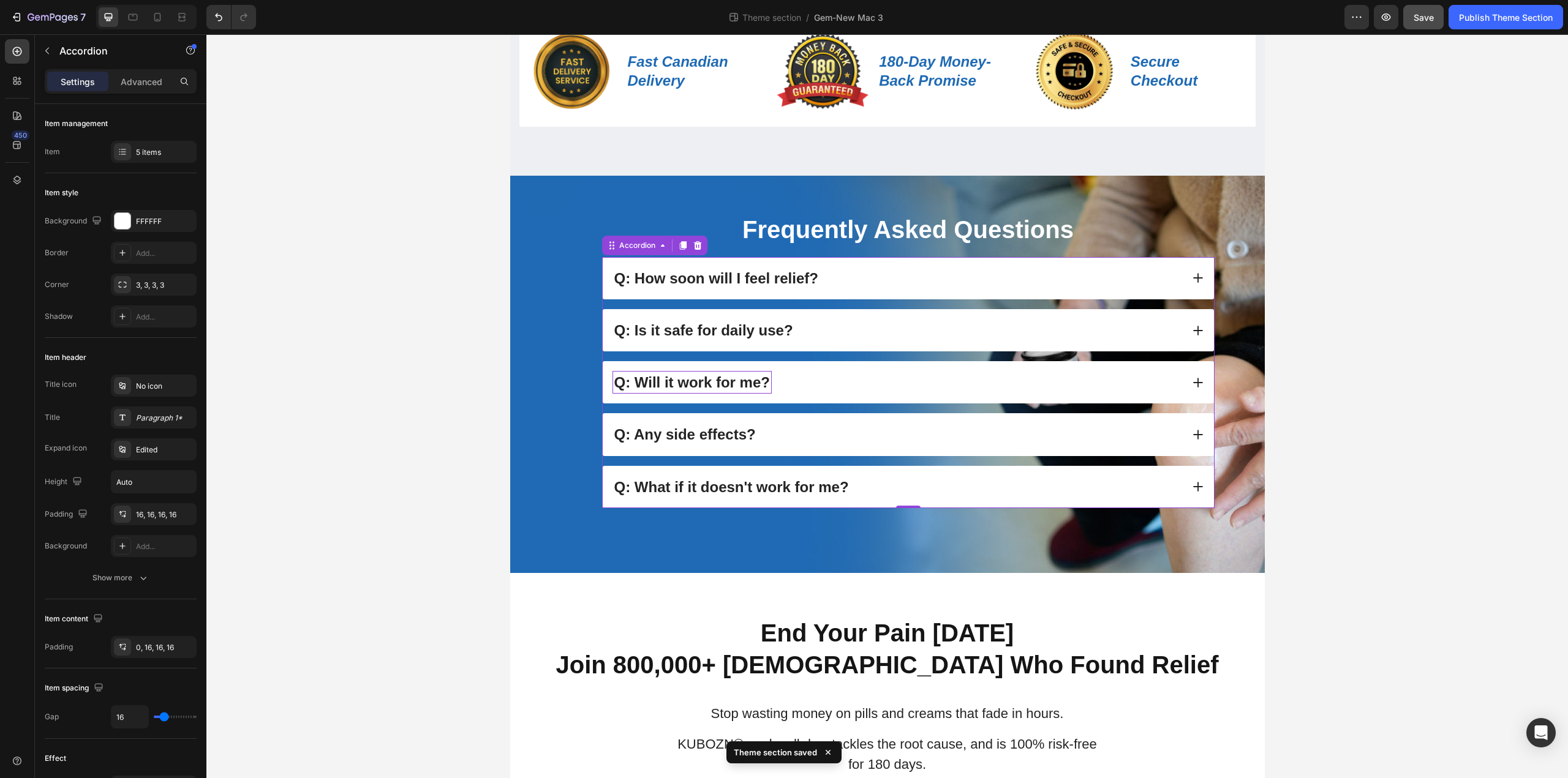
click at [824, 434] on div "Q: Any side effects?" at bounding box center [897, 434] width 569 height 23
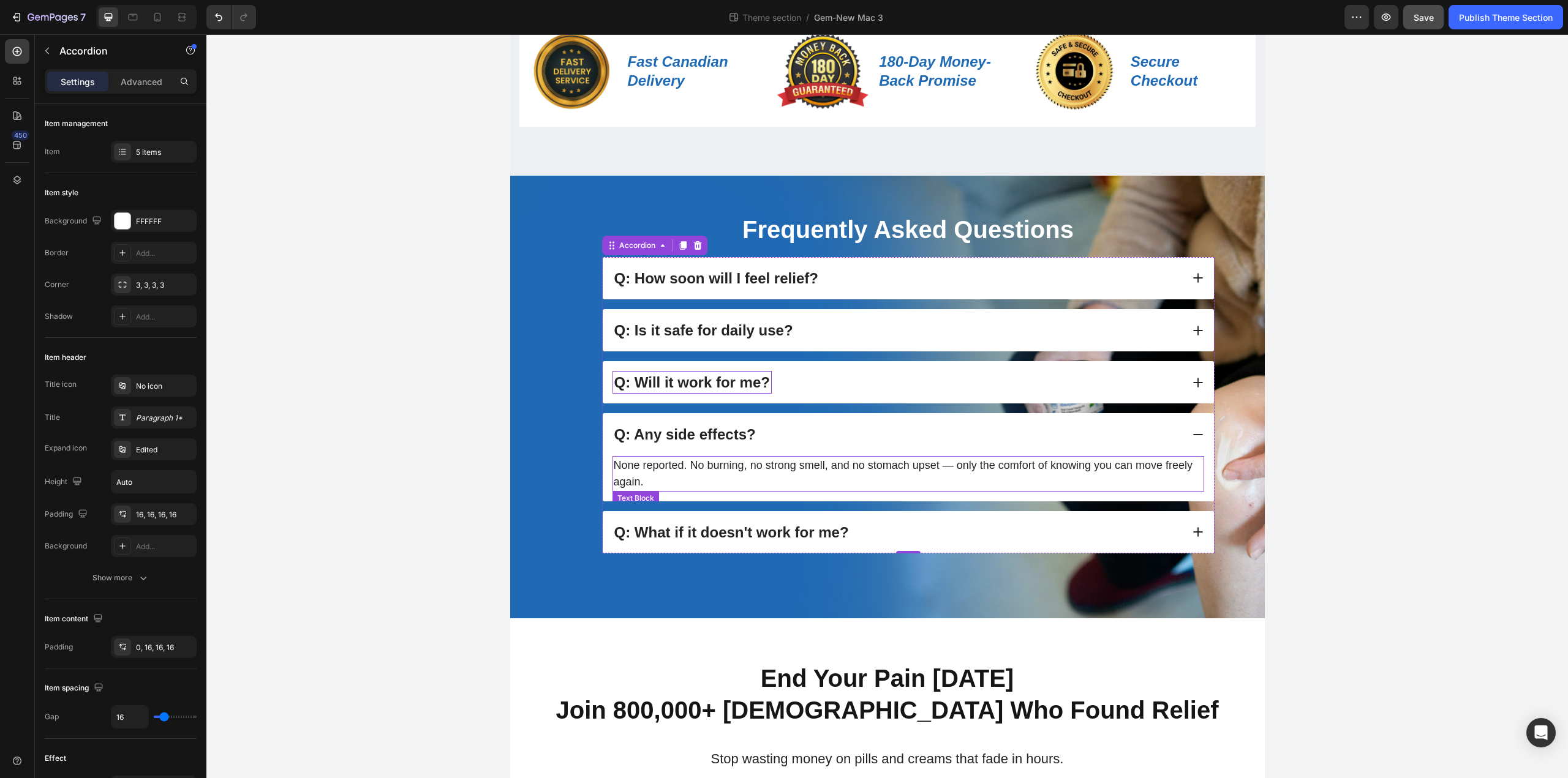
click at [697, 475] on p "None reported. No burning, no strong smell, and no stomach upset — only the com…" at bounding box center [908, 474] width 589 height 33
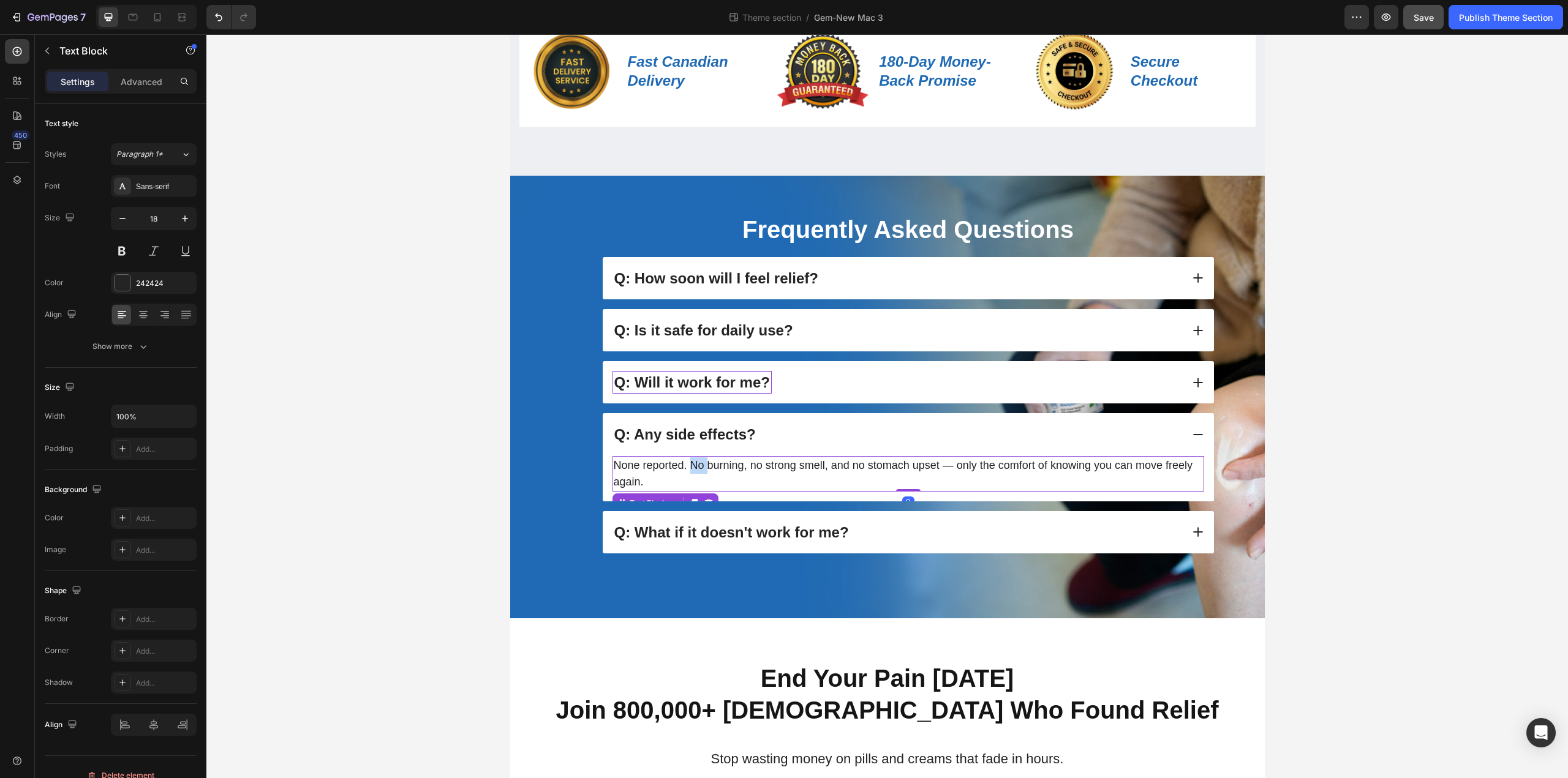
click at [693, 467] on p "None reported. No burning, no strong smell, and no stomach upset — only the com…" at bounding box center [908, 474] width 589 height 33
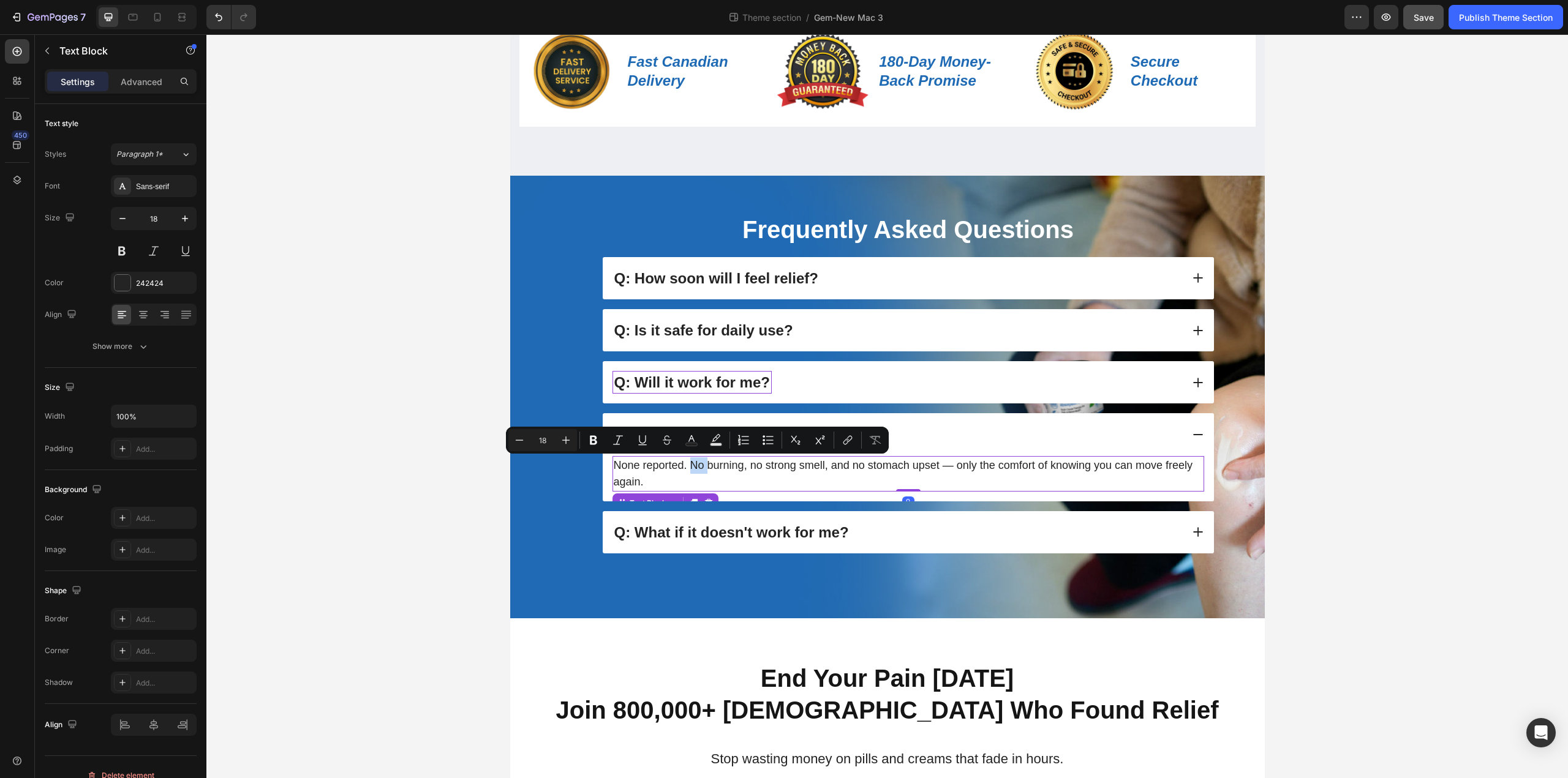
click at [693, 467] on p "None reported. No burning, no strong smell, and no stomach upset — only the com…" at bounding box center [908, 474] width 589 height 33
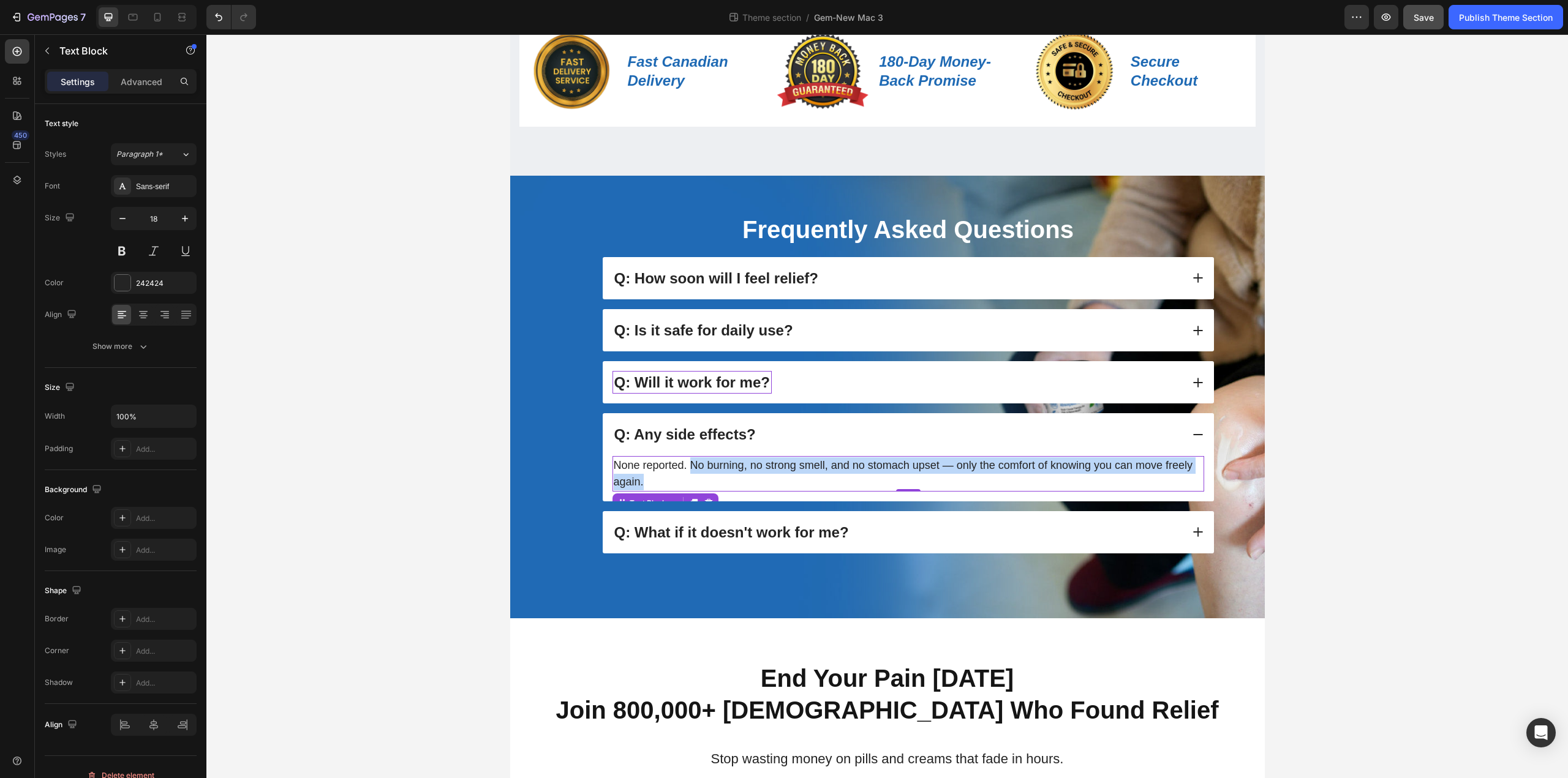
drag, startPoint x: 692, startPoint y: 467, endPoint x: 694, endPoint y: 475, distance: 8.2
click at [694, 475] on p "None reported. No burning, no strong smell, and no stomach upset — only the com…" at bounding box center [908, 474] width 589 height 33
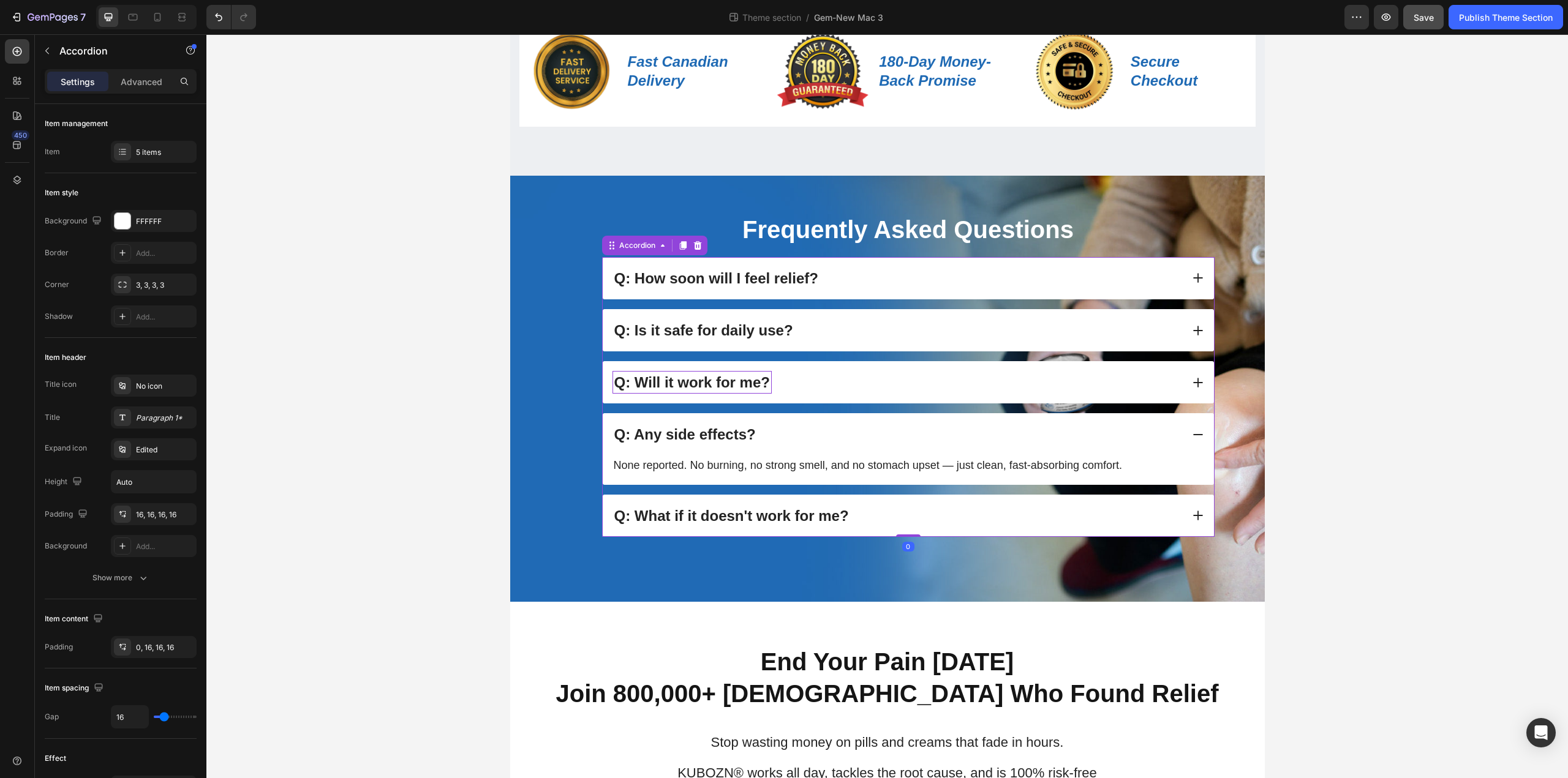
click at [910, 514] on div "Q: What if it doesn't work for me?" at bounding box center [897, 516] width 569 height 23
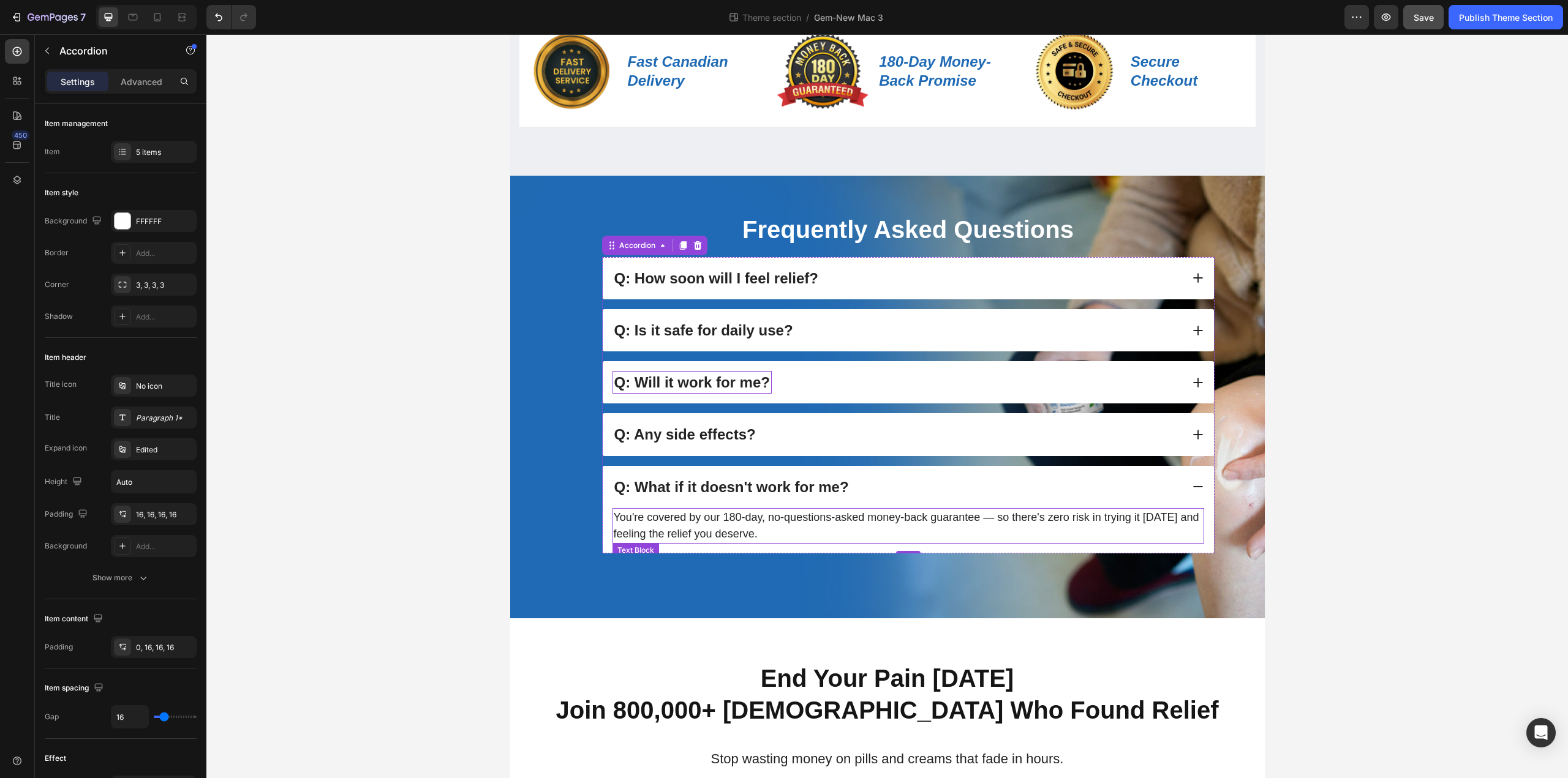
click at [989, 524] on p "You're covered by our 180-day, no-questions-asked money-back guarantee — so the…" at bounding box center [908, 526] width 589 height 33
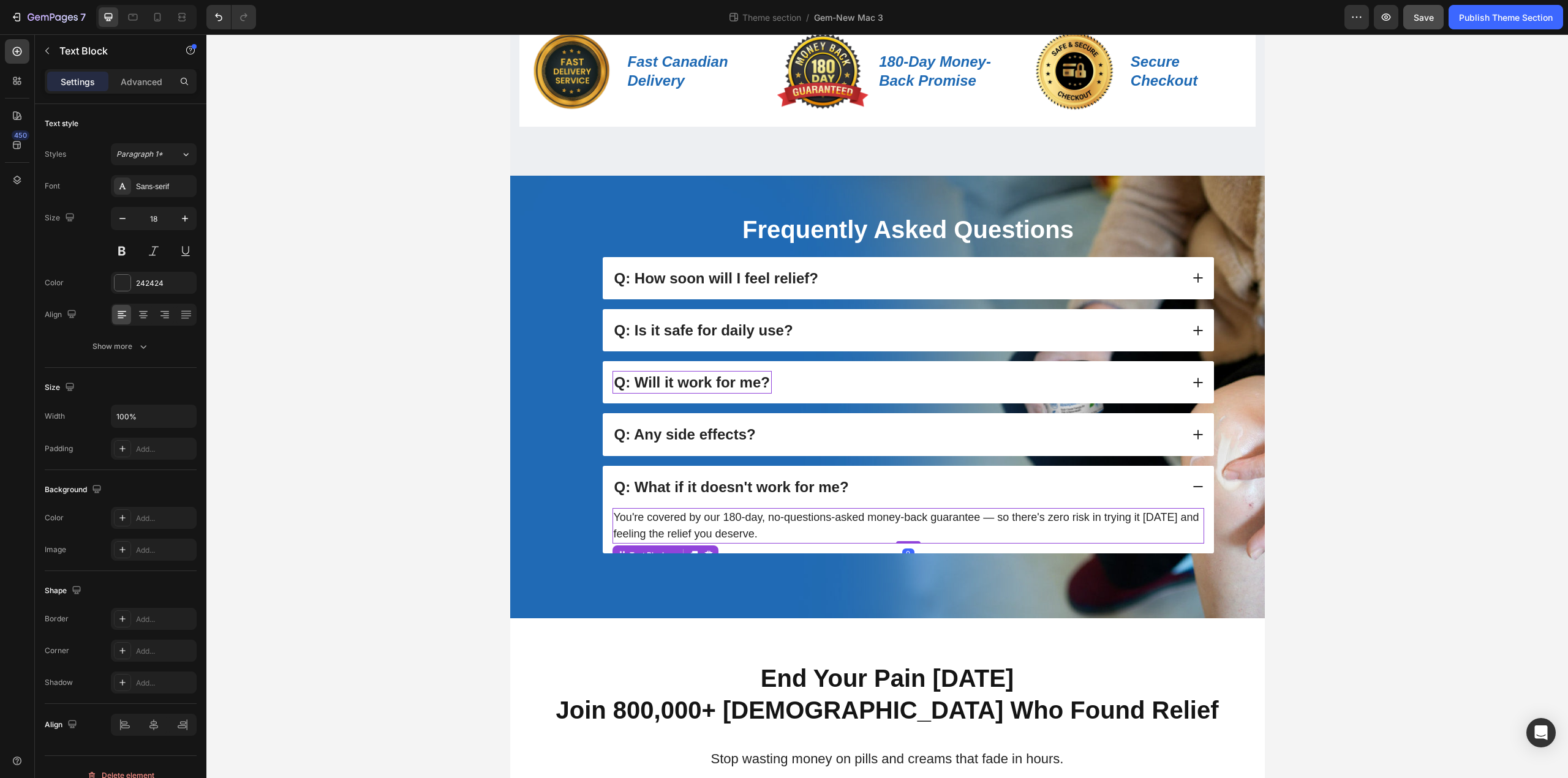
click at [989, 524] on p "You're covered by our 180-day, no-questions-asked money-back guarantee — so the…" at bounding box center [908, 526] width 589 height 33
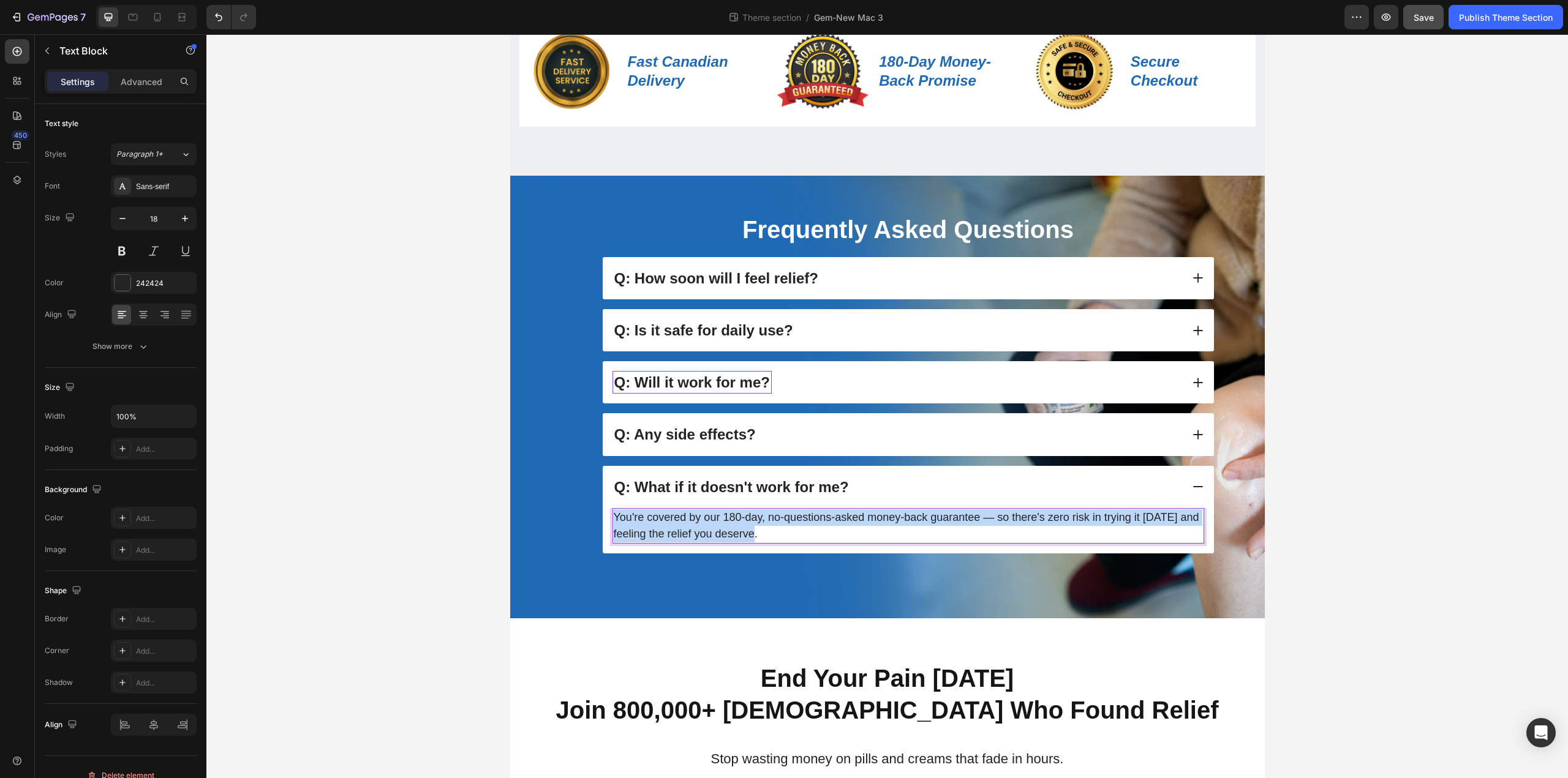
click at [989, 524] on p "You're covered by our 180-day, no-questions-asked money-back guarantee — so the…" at bounding box center [908, 526] width 589 height 33
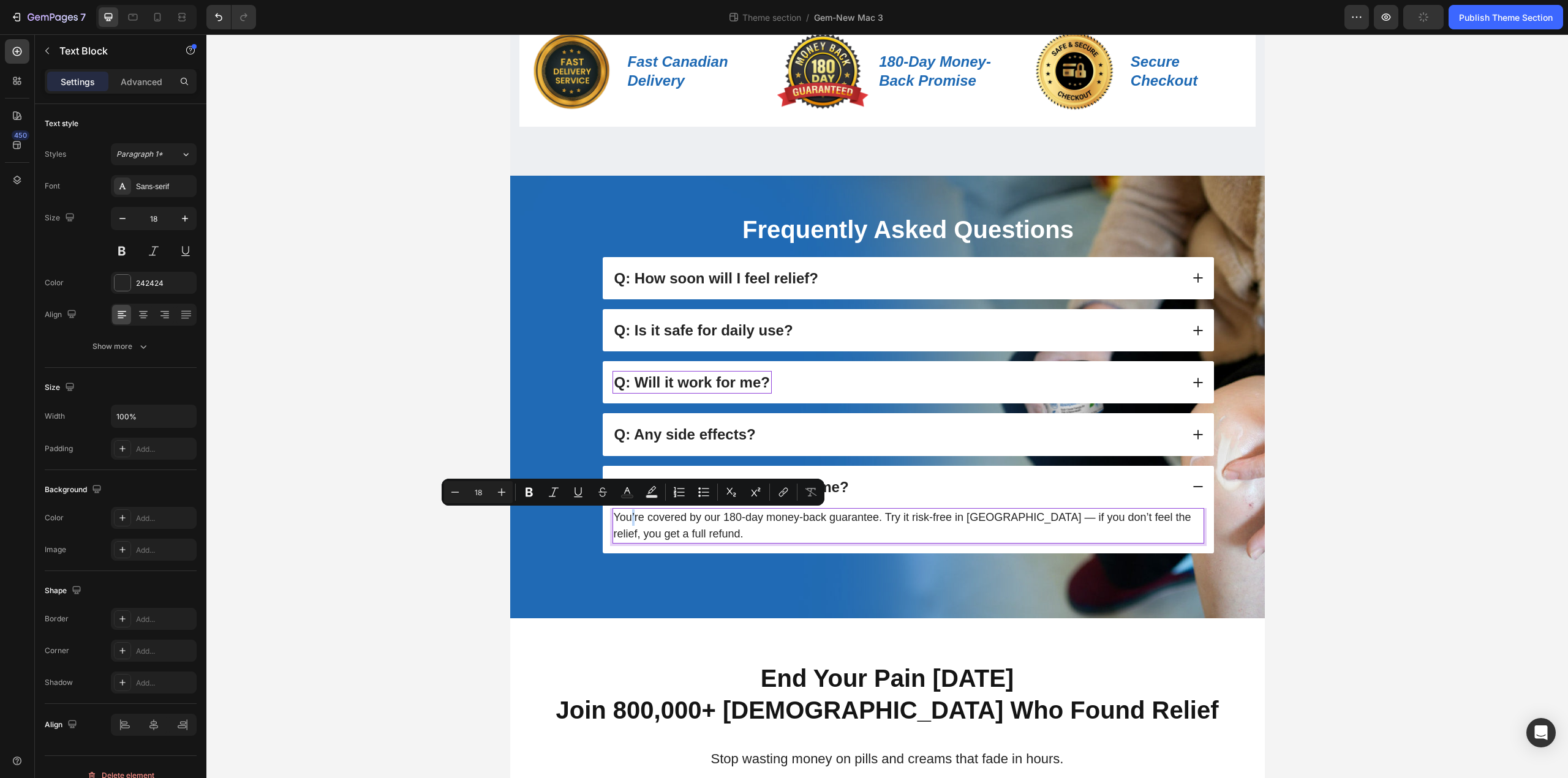
click at [632, 519] on p "You’re covered by our 180-day money-back guarantee. Try it risk-free in Canada …" at bounding box center [908, 526] width 589 height 33
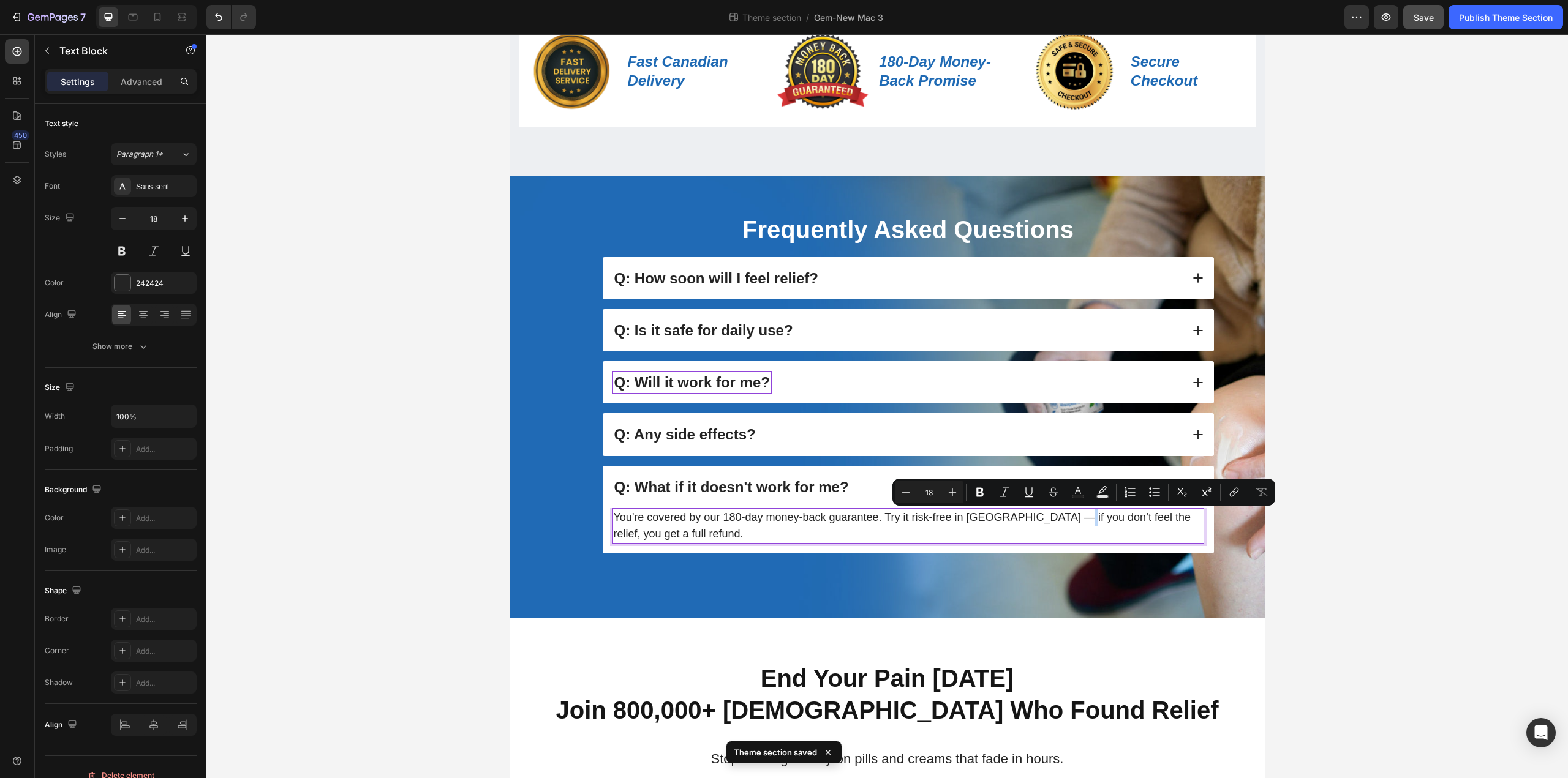
drag, startPoint x: 1088, startPoint y: 522, endPoint x: 1081, endPoint y: 522, distance: 7.0
click at [1081, 522] on p "You're covered by our 180-day money-back guarantee. Try it risk-free in Canada …" at bounding box center [908, 526] width 589 height 33
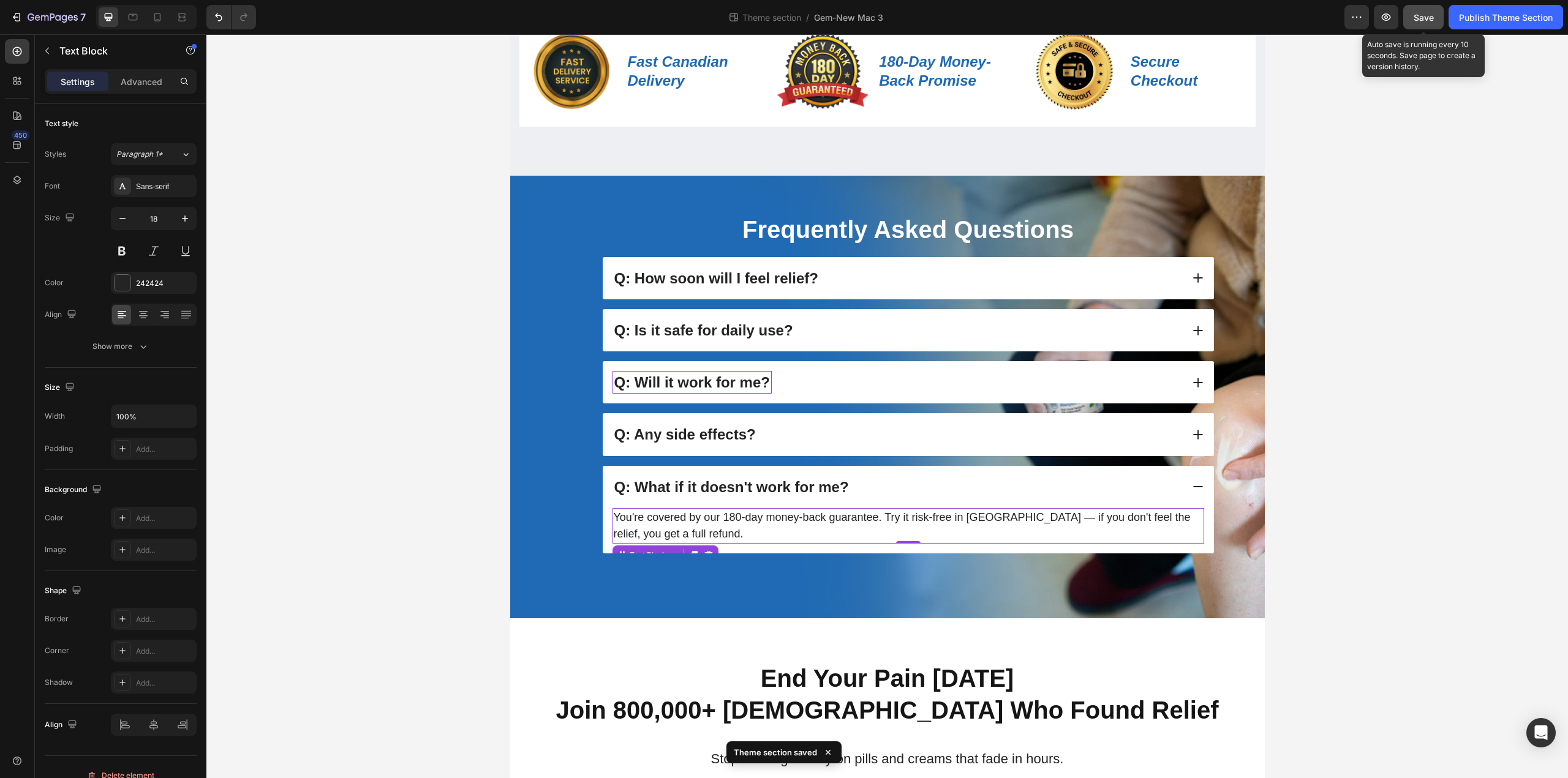
drag, startPoint x: 1422, startPoint y: 18, endPoint x: 1211, endPoint y: 50, distance: 213.4
click at [1422, 18] on span "Save" at bounding box center [1424, 17] width 21 height 10
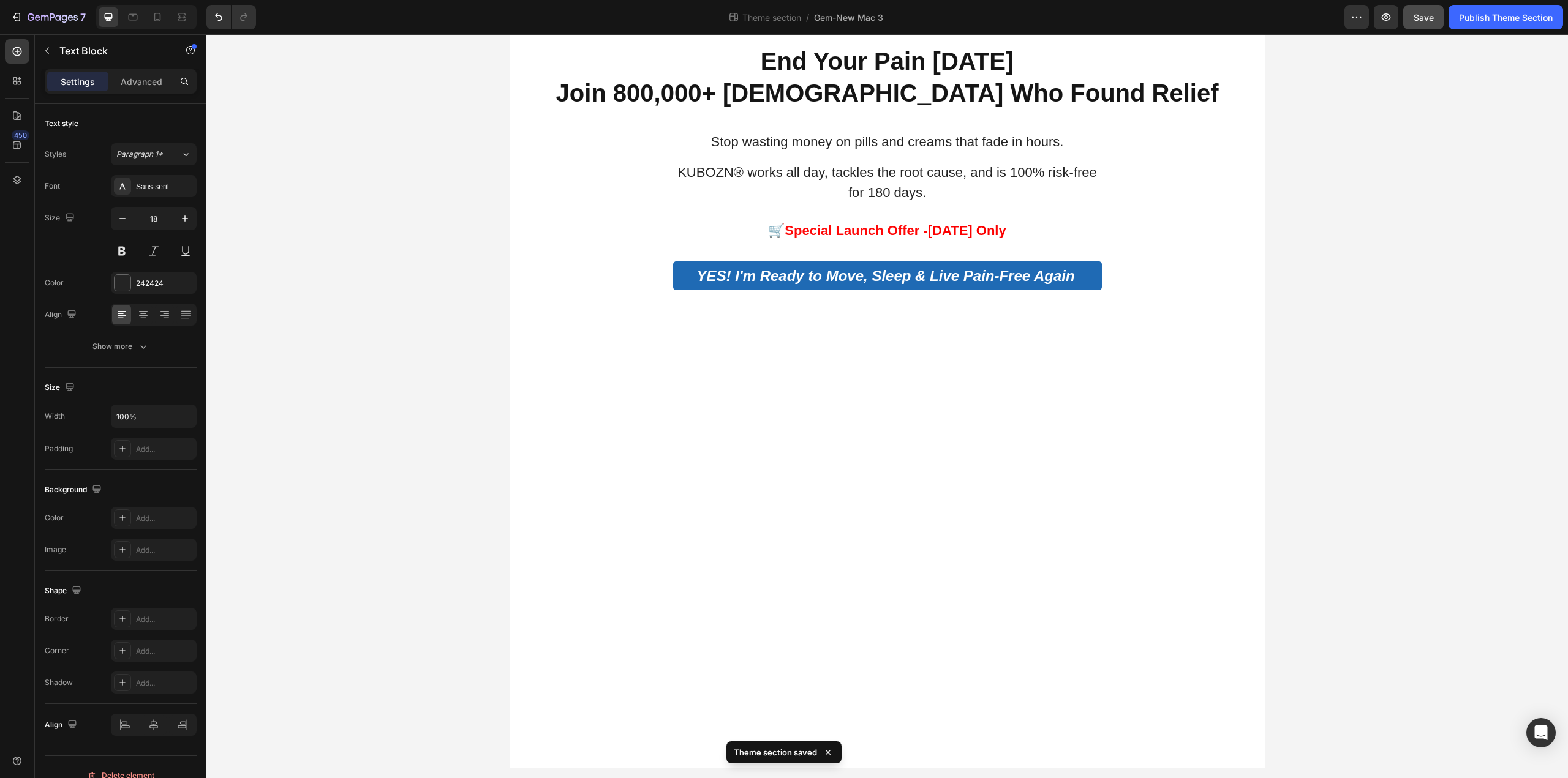
scroll to position [1118, 0]
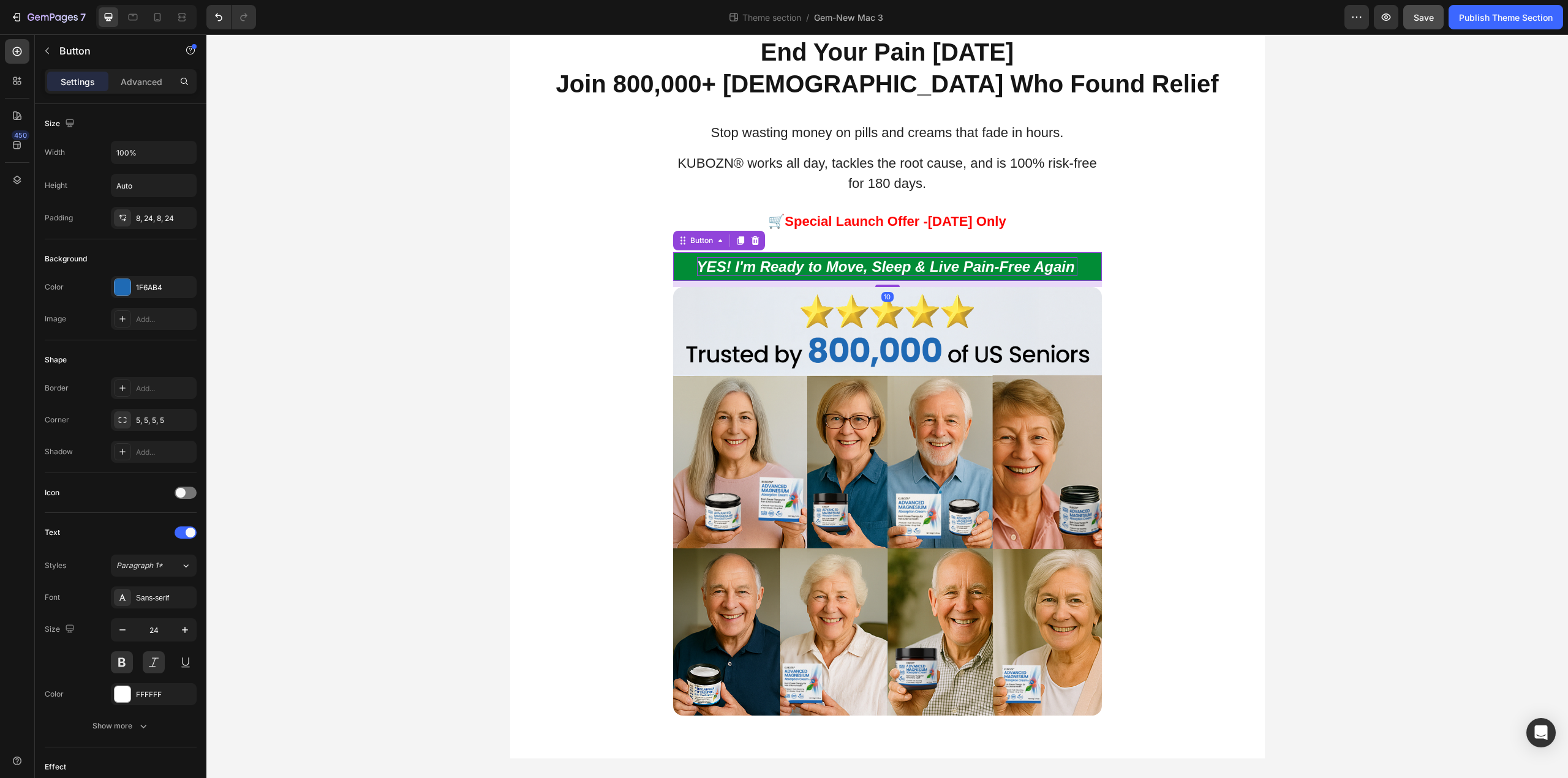
click at [818, 261] on p "YES! I'm Ready to Move, Sleep & Live Pain-Free Again" at bounding box center [887, 266] width 381 height 19
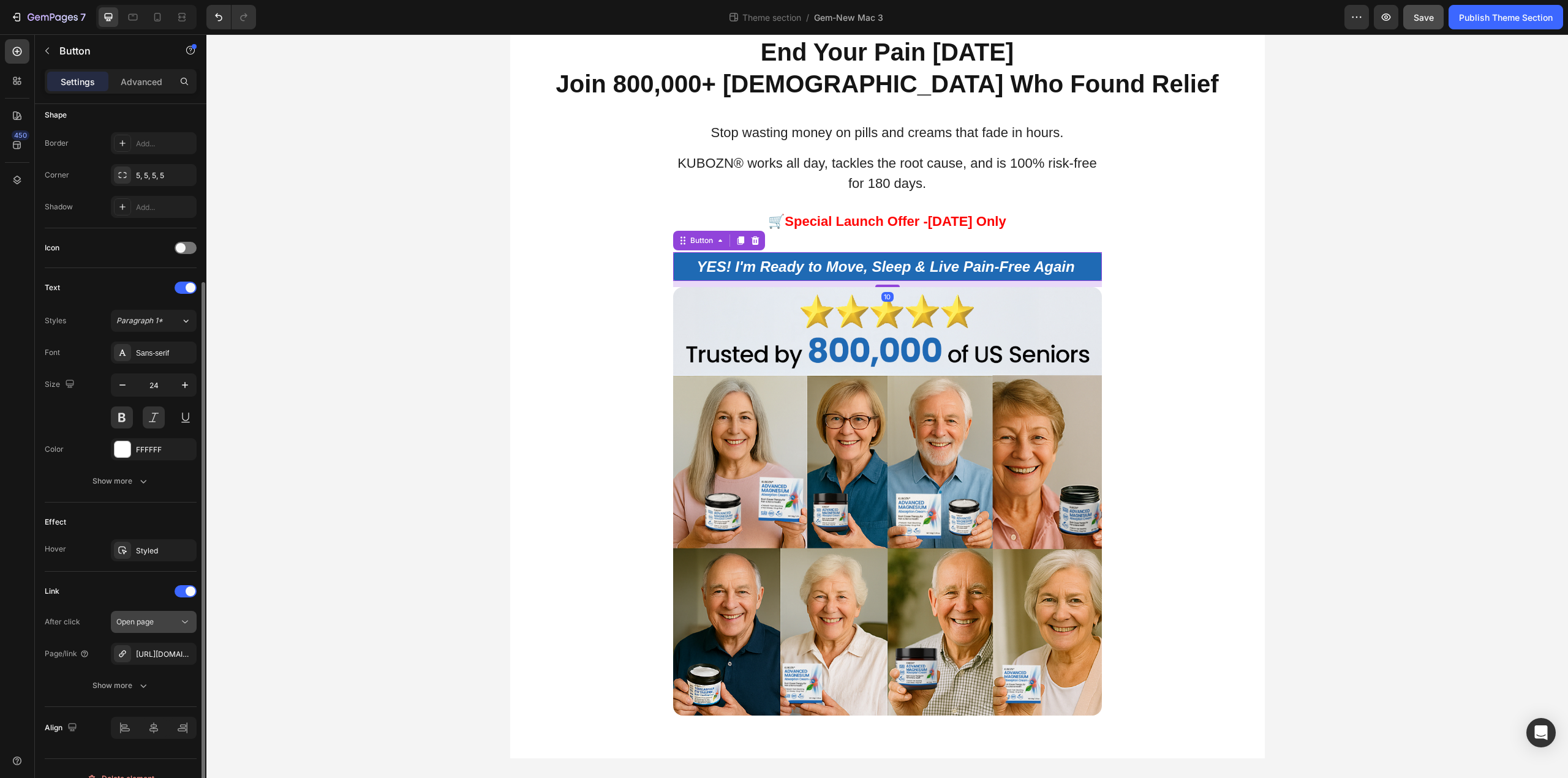
scroll to position [264, 0]
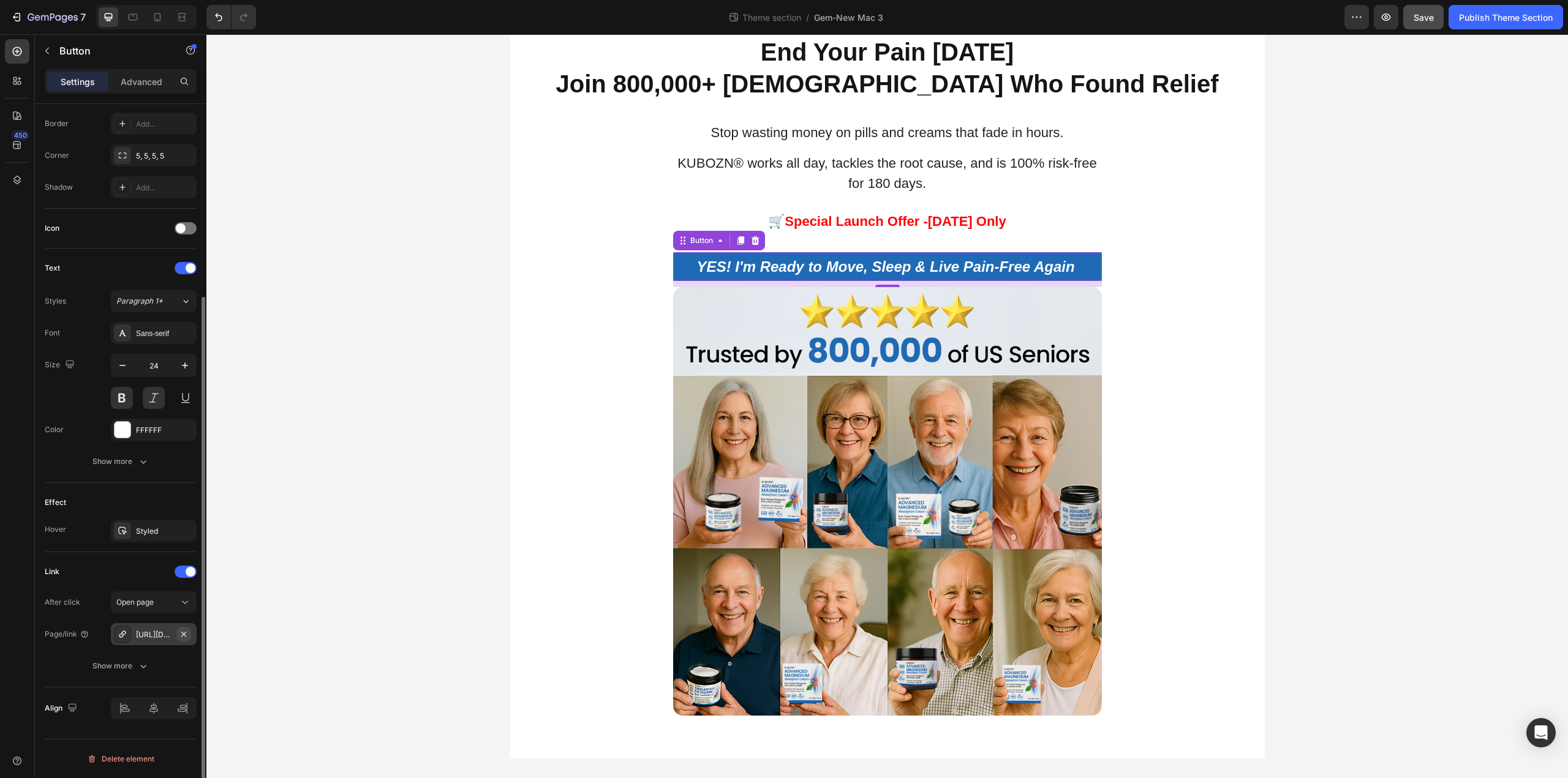
click at [185, 634] on icon "button" at bounding box center [184, 633] width 5 height 5
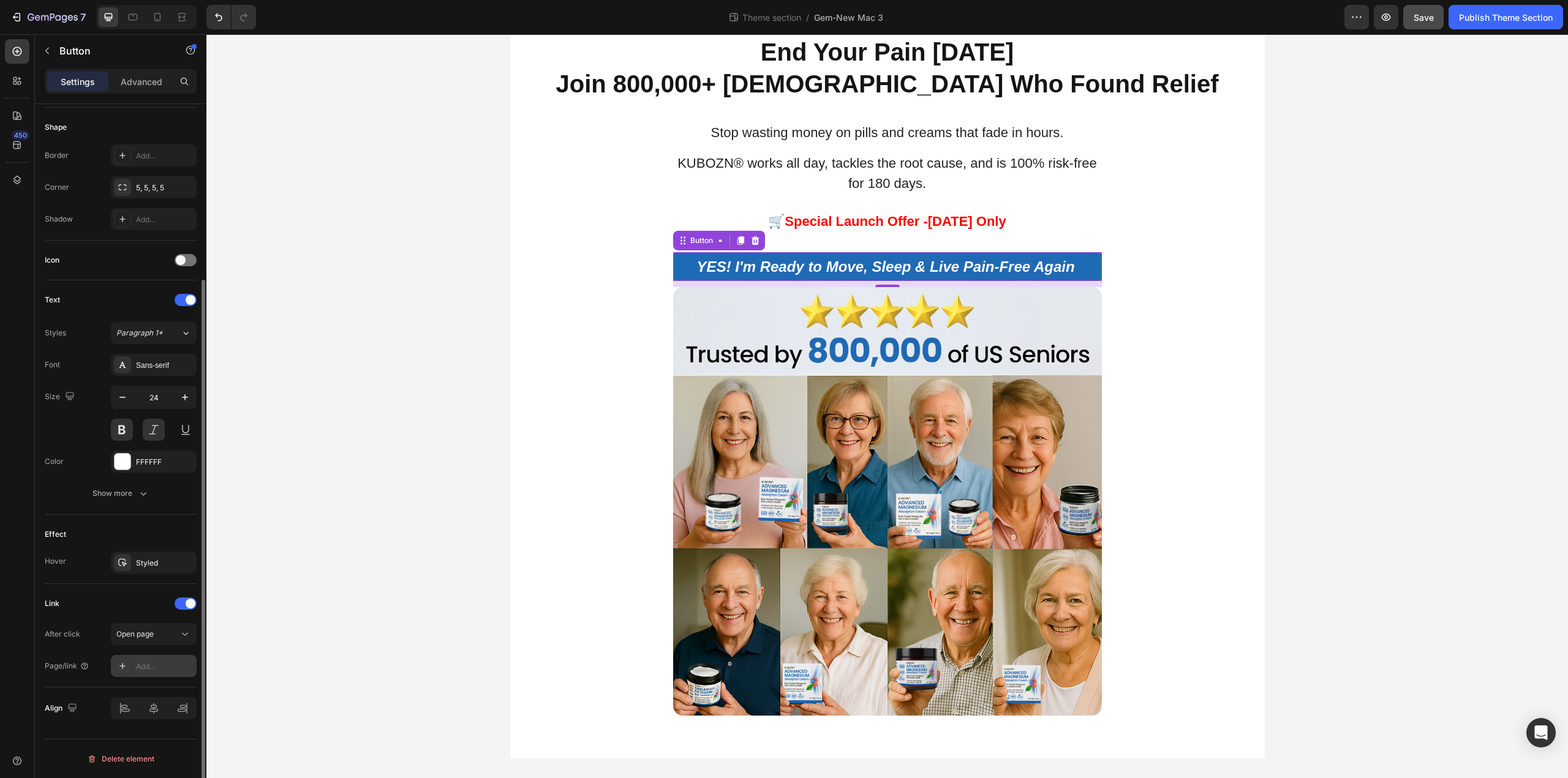
click at [144, 667] on div "Add..." at bounding box center [164, 667] width 58 height 11
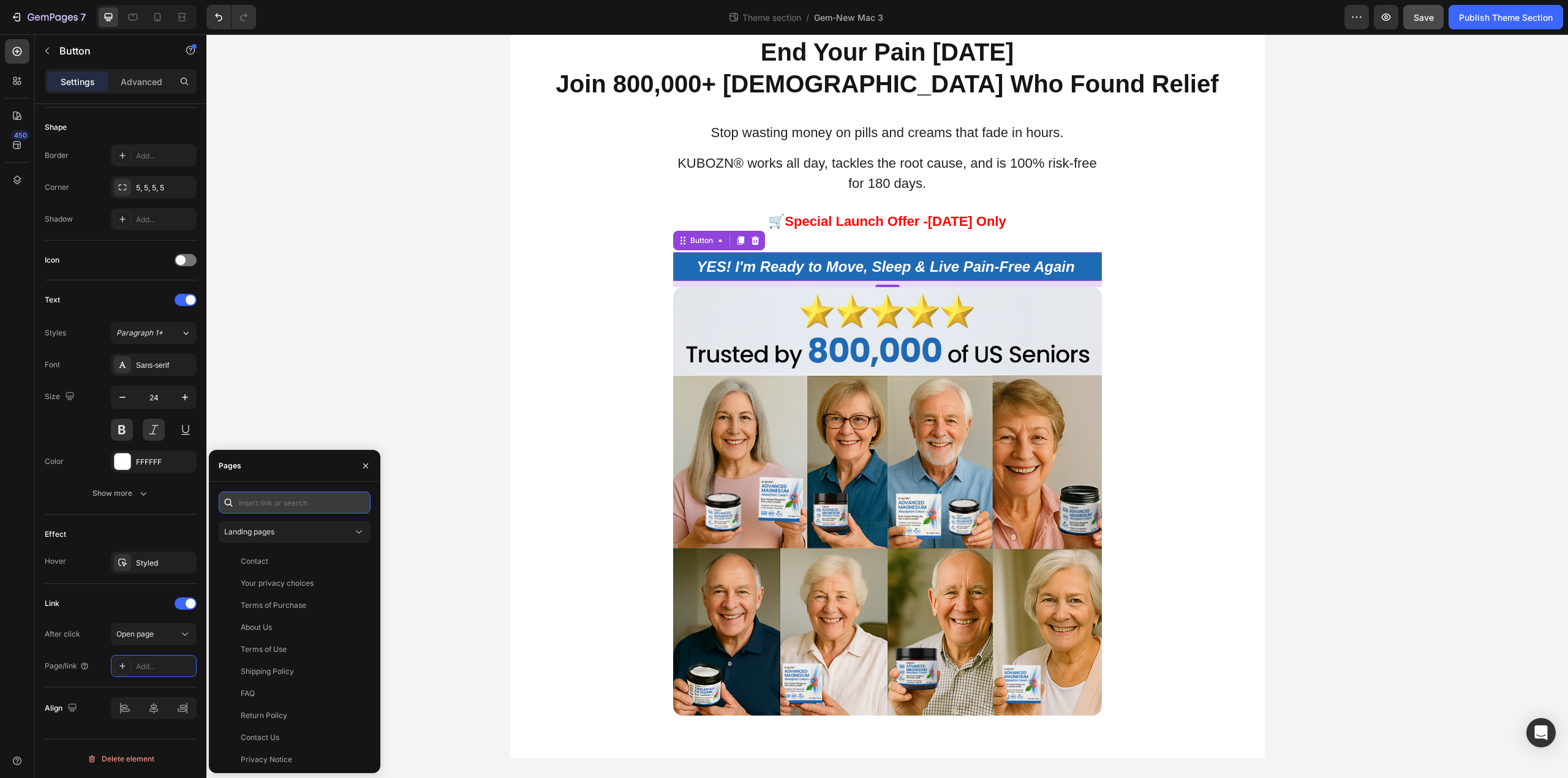
click at [279, 504] on input "text" at bounding box center [294, 502] width 152 height 22
paste input "https://kbzca.com/a/s/ic/preview/44609524596789:1?funnel_id=fncmbygz7dc20pdgyhp…"
type input "https://kbzca.com/a/s/ic/preview/44609524596789:1?funnel_id=fncmbygz7dc20pdgyhp…"
click at [302, 537] on div "https://kbzca.com/a/s/ic/preview/44609524596789:1?funnel_id=fncmbygz7dc20pdgyhp…" at bounding box center [280, 532] width 79 height 11
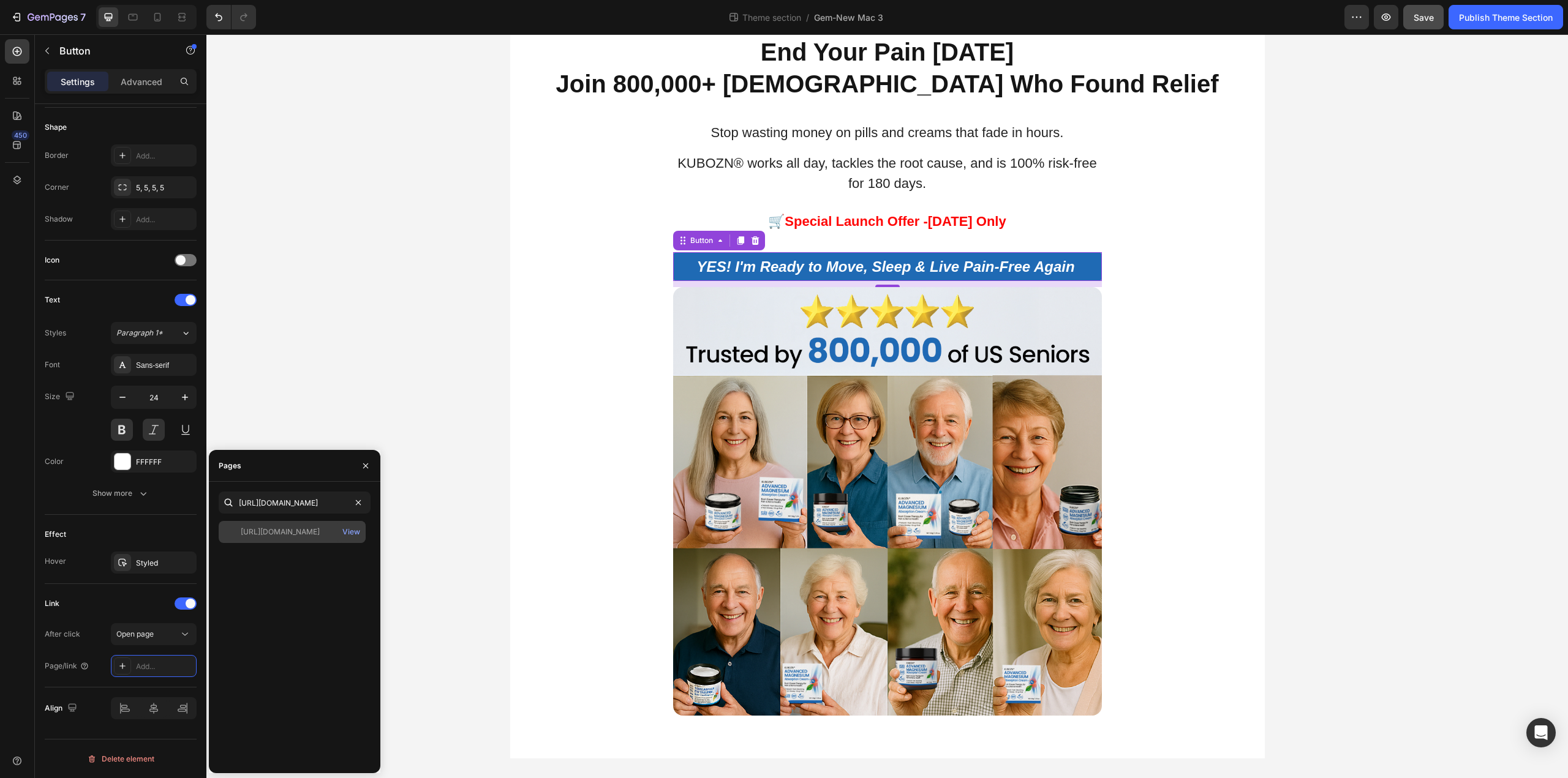
scroll to position [0, 0]
click at [308, 616] on div "https://kbzca.com/a/s/ic/preview/44609524596789:1?funnel_id=fncmbygz7dc20pdgyhp…" at bounding box center [294, 642] width 152 height 242
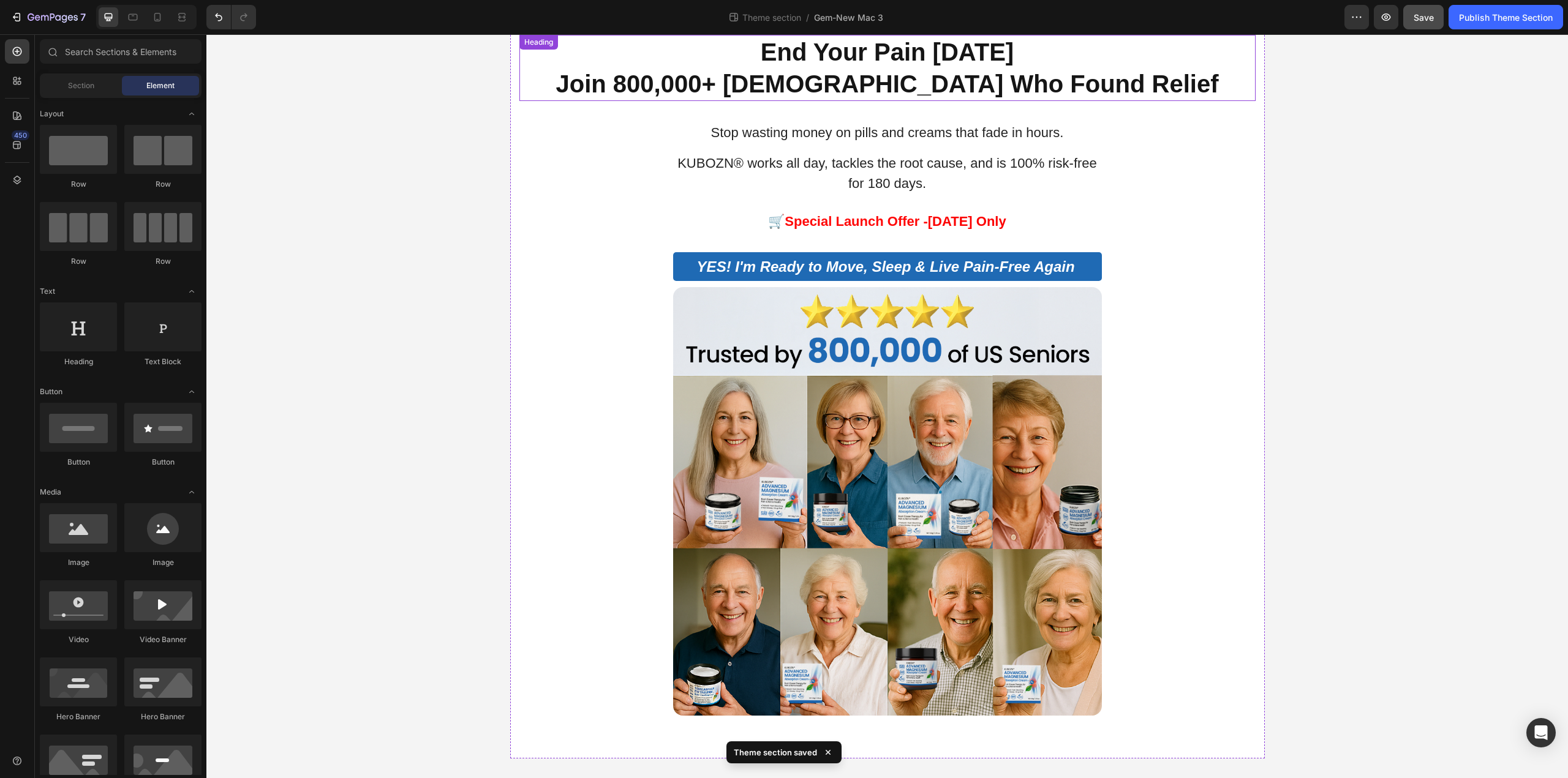
click at [864, 86] on strong "Join 800,000+ Americans Who Found Relief" at bounding box center [887, 84] width 663 height 27
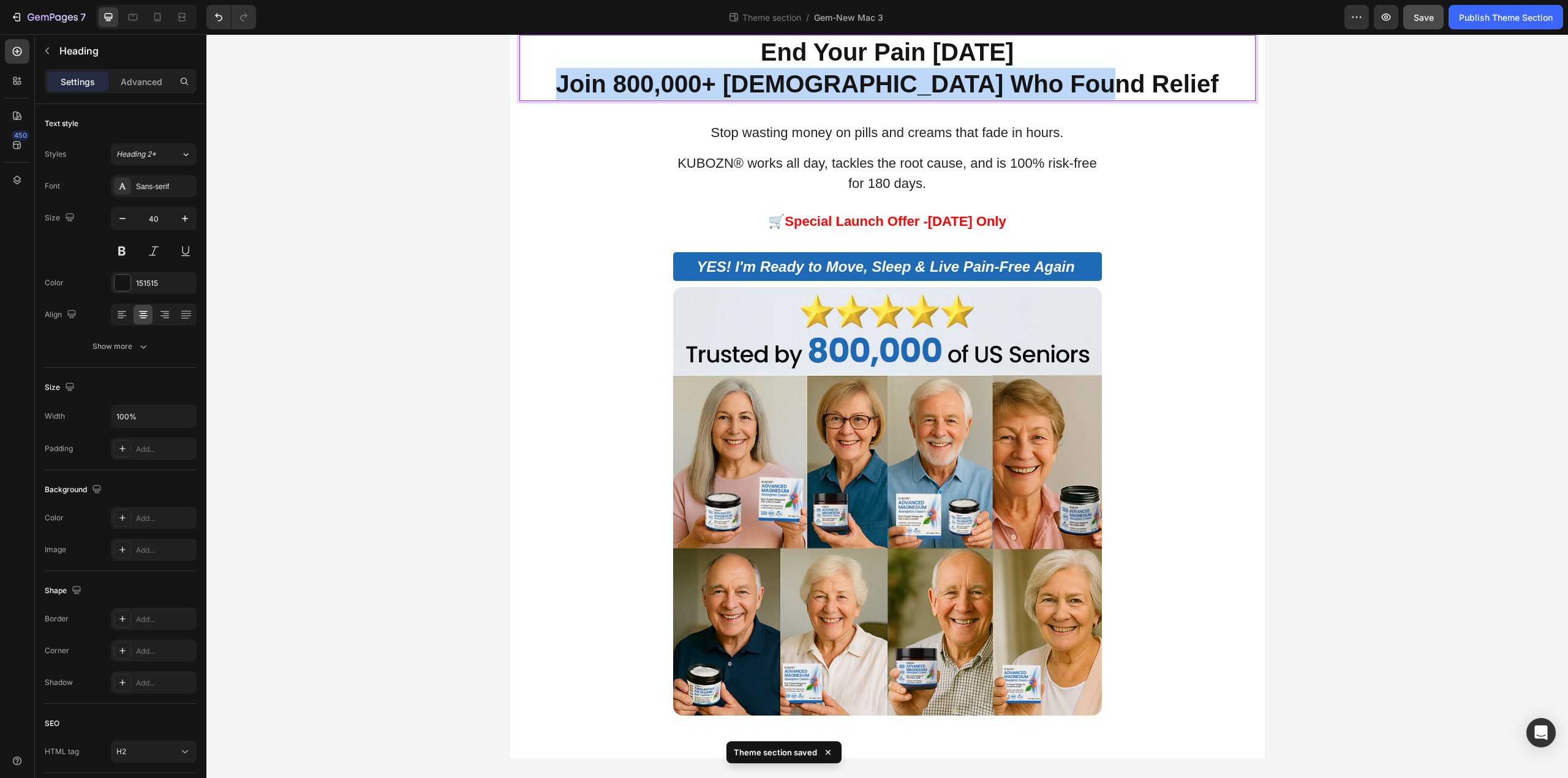
click at [864, 86] on strong "Join 800,000+ Americans Who Found Relief" at bounding box center [887, 84] width 663 height 27
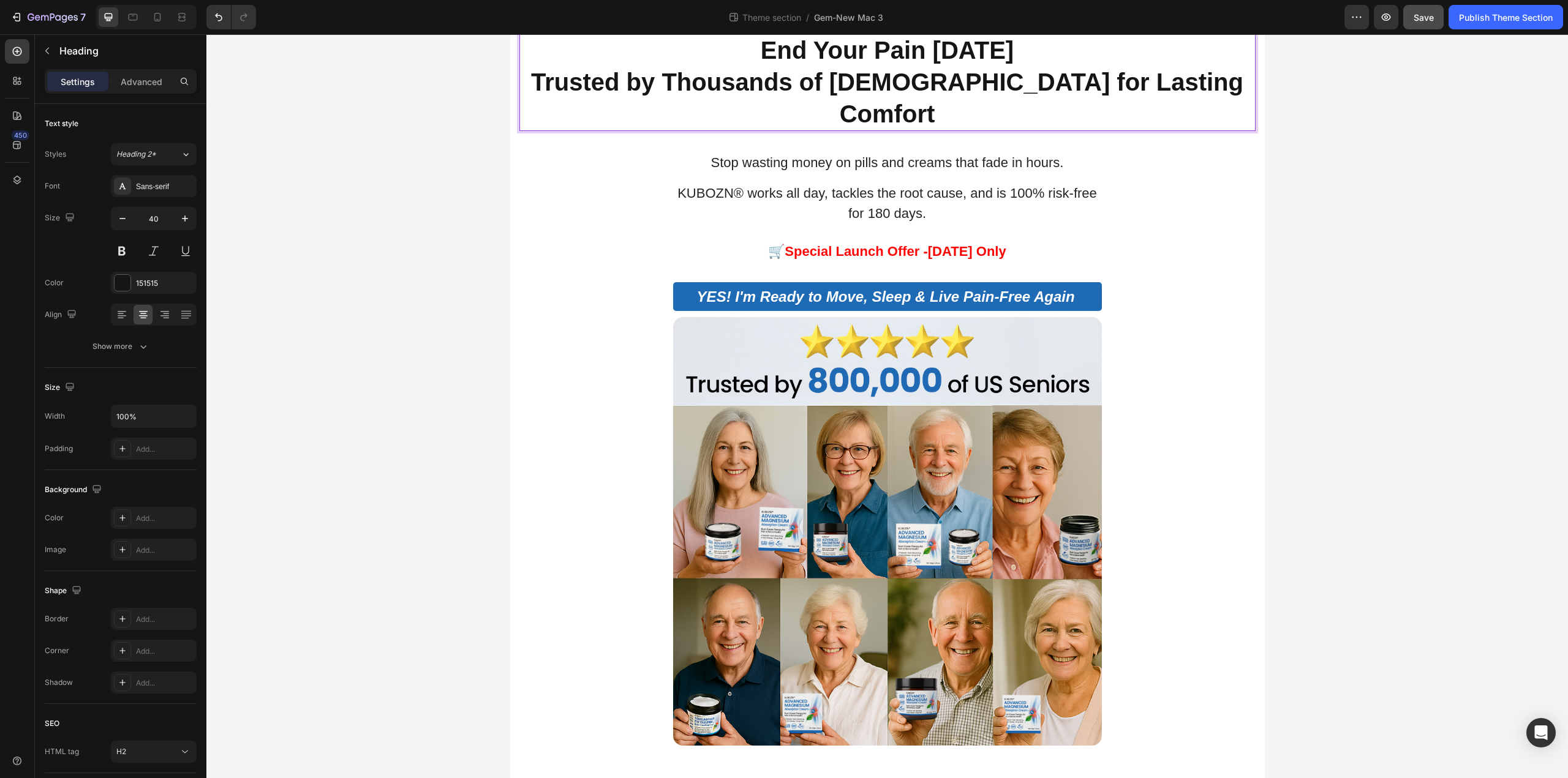
scroll to position [1, 0]
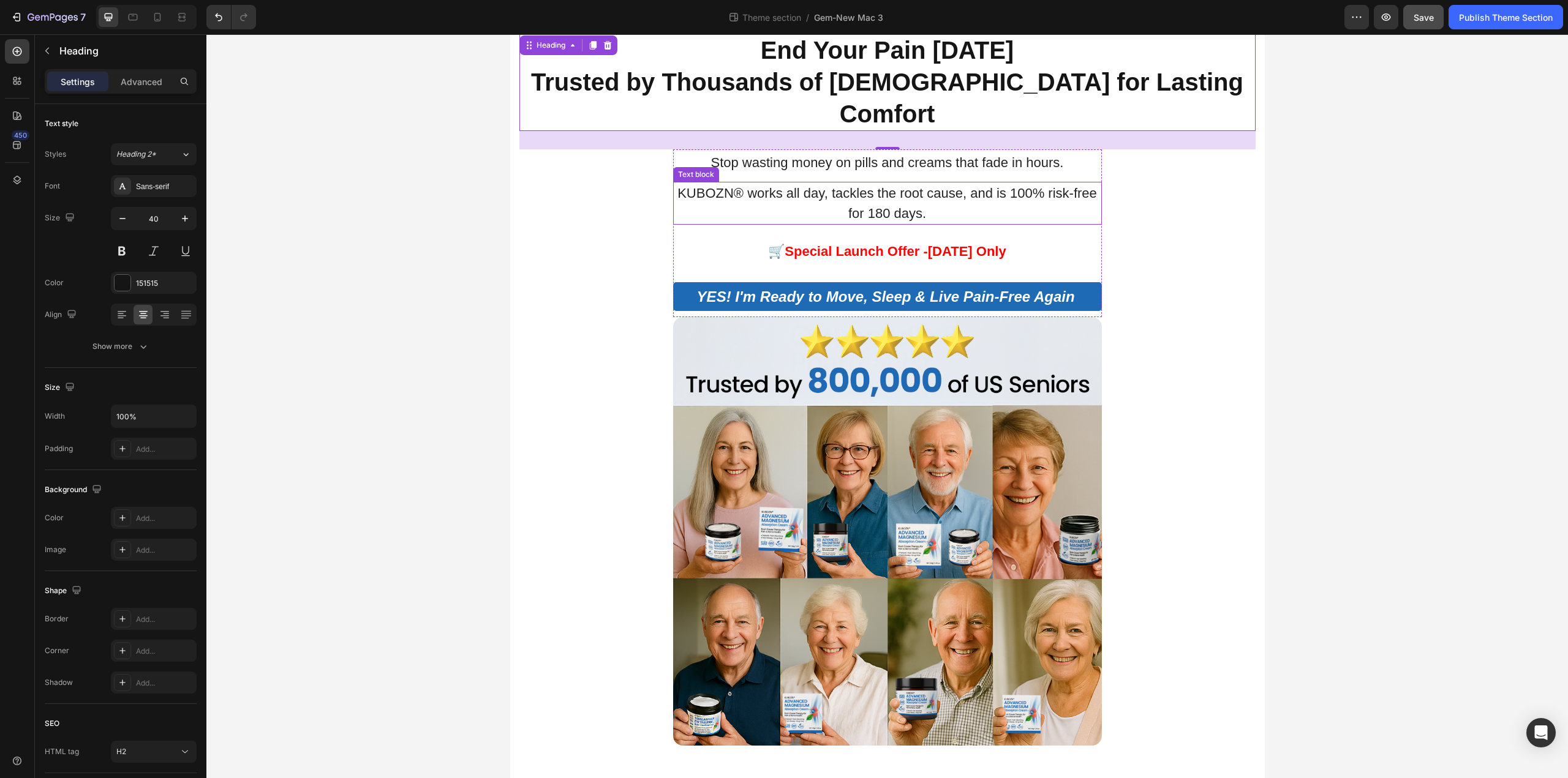
click at [886, 183] on p "KUBOZN® works all day, tackles the root cause, and is 100% risk-free for 180 da…" at bounding box center [887, 203] width 426 height 40
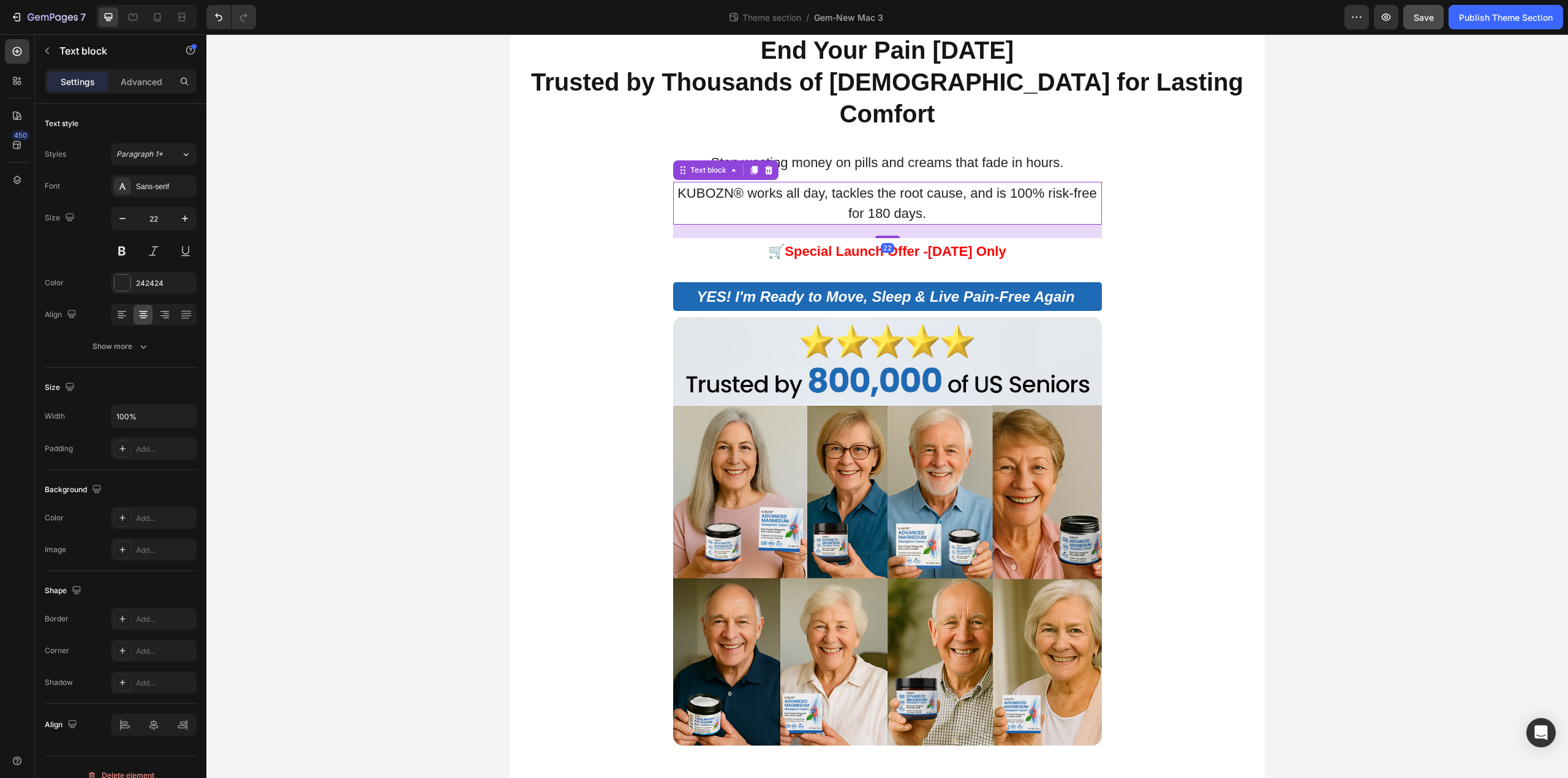
click at [886, 183] on p "KUBOZN® works all day, tackles the root cause, and is 100% risk-free for 180 da…" at bounding box center [887, 203] width 426 height 40
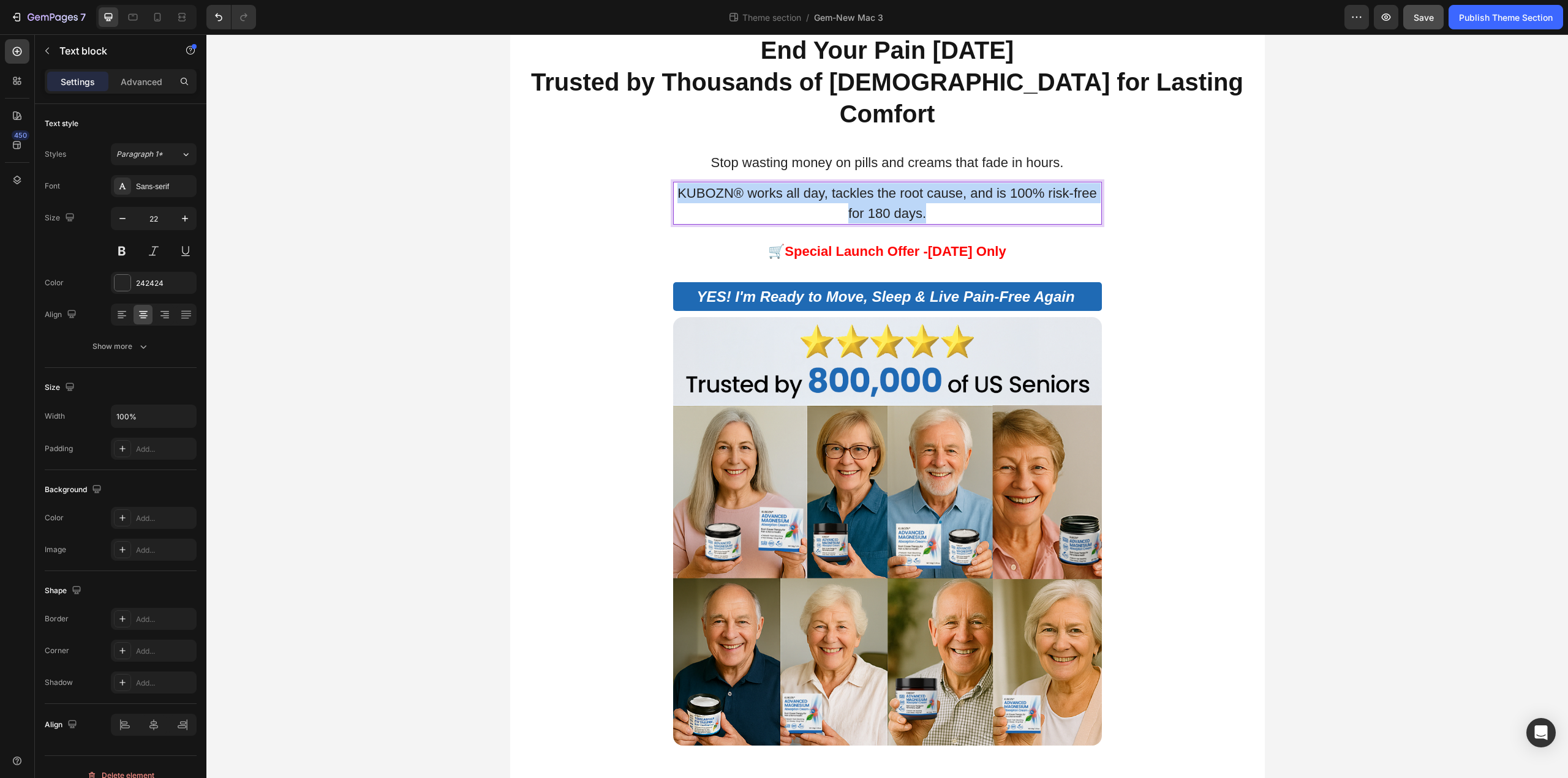
click at [886, 183] on p "KUBOZN® works all day, tackles the root cause, and is 100% risk-free for 180 da…" at bounding box center [887, 203] width 426 height 40
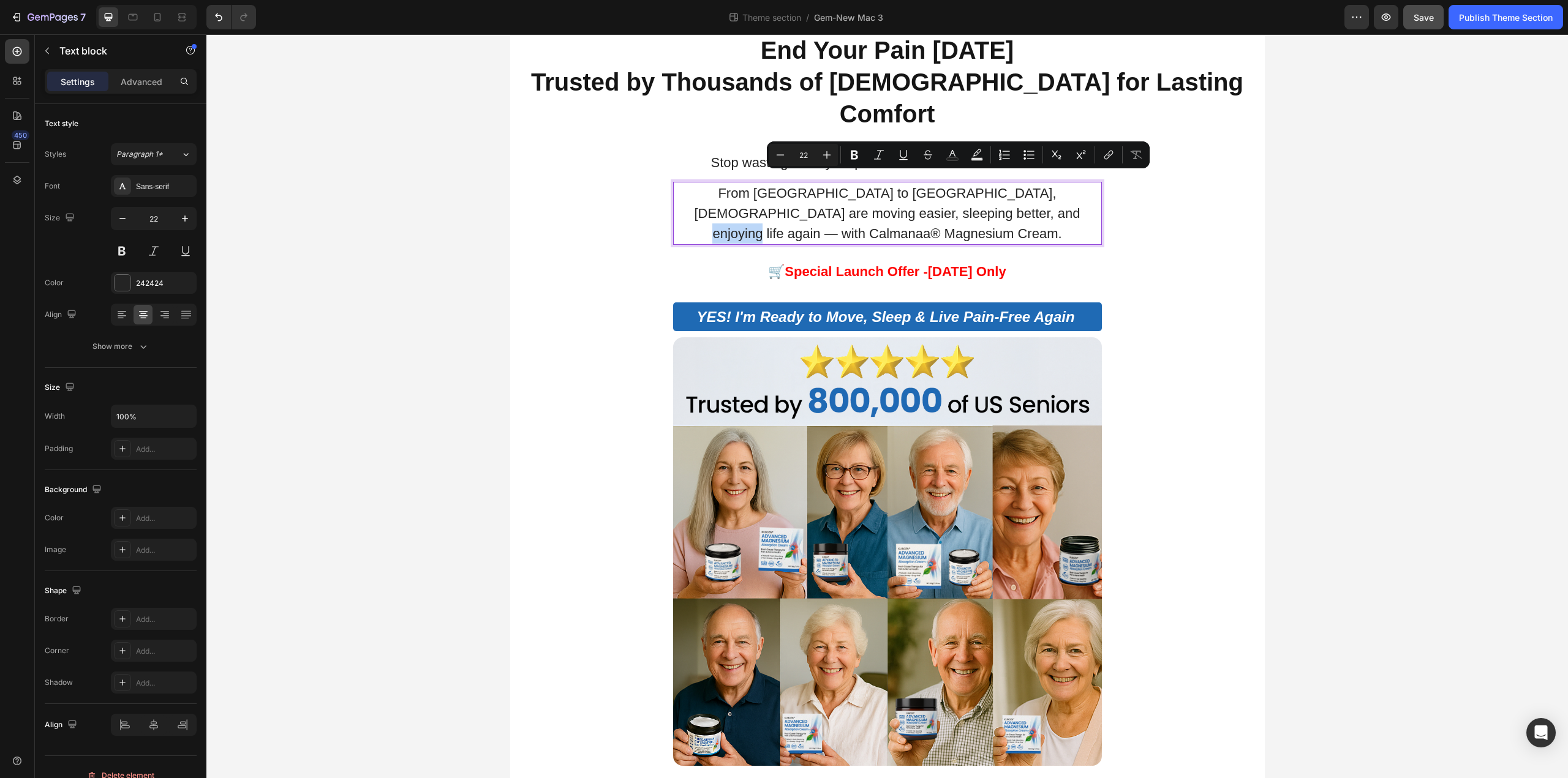
drag, startPoint x: 990, startPoint y: 189, endPoint x: 928, endPoint y: 191, distance: 62.0
click at [928, 191] on p "From Vancouver to Toronto, Canadians are moving easier, sleeping better, and en…" at bounding box center [887, 213] width 426 height 61
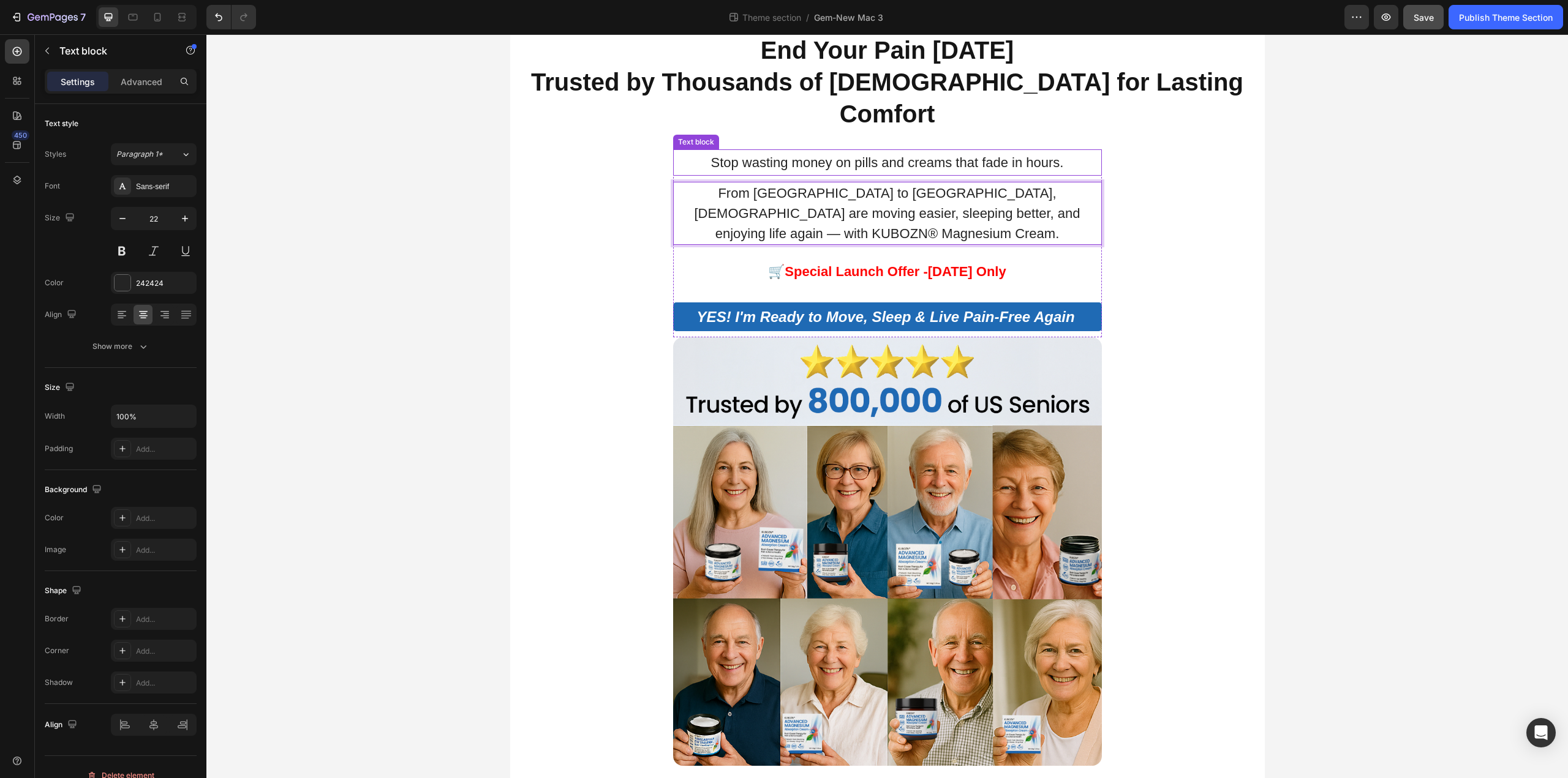
scroll to position [17, 0]
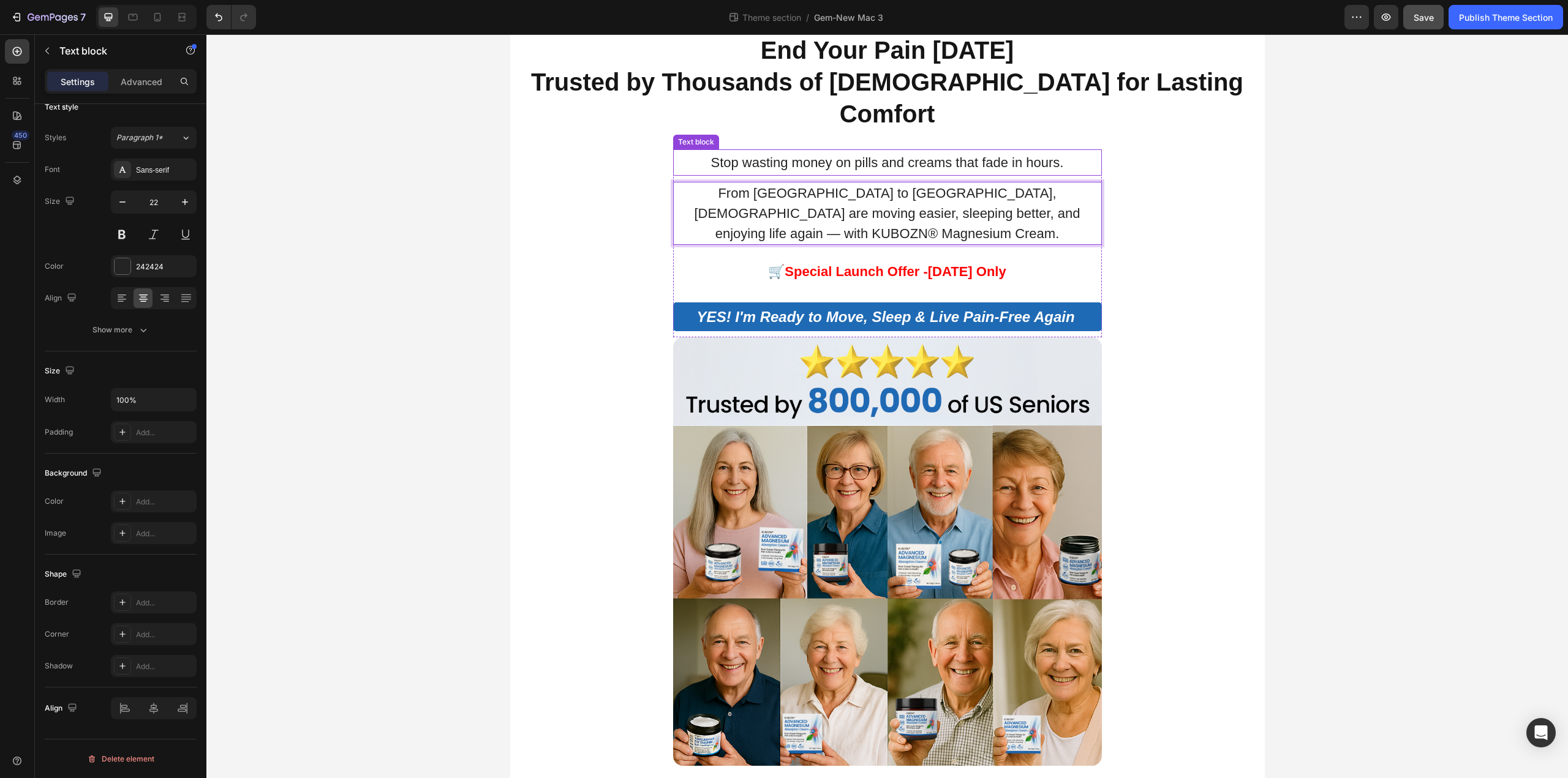
click at [867, 151] on p "Stop wasting money on pills and creams that fade in hours." at bounding box center [887, 162] width 426 height 24
click at [766, 133] on icon at bounding box center [768, 137] width 8 height 9
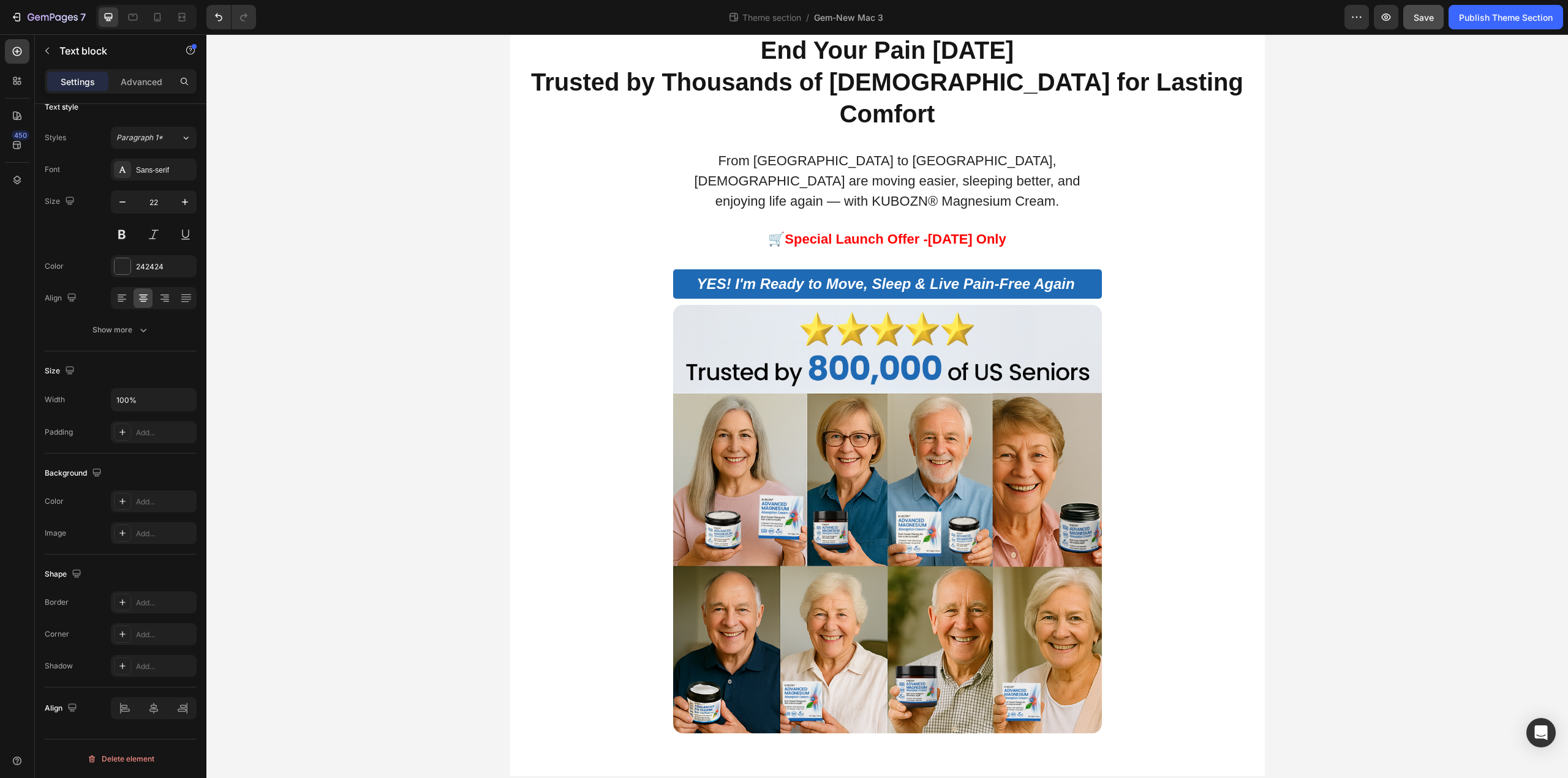
scroll to position [1085, 0]
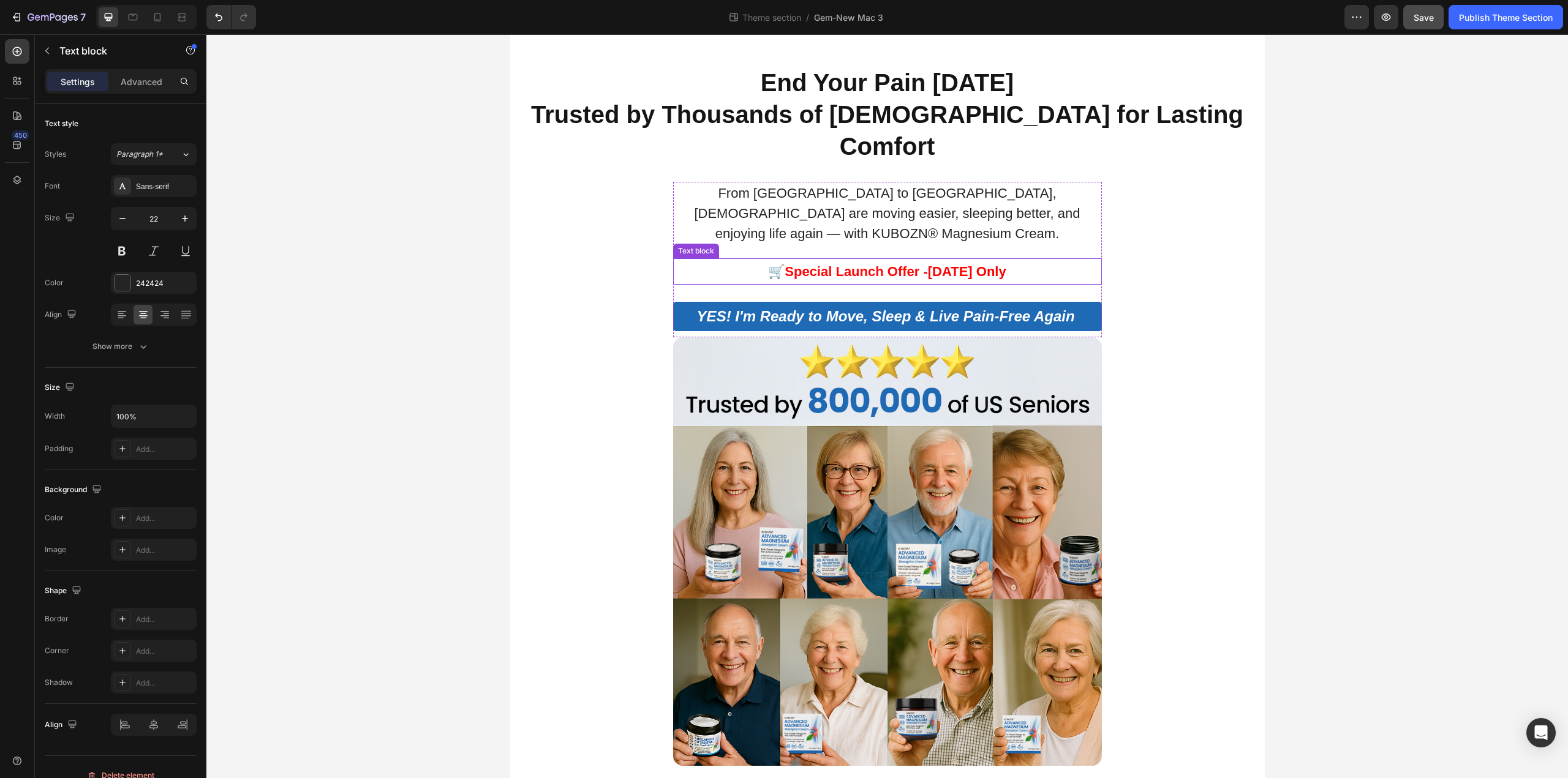
click at [878, 264] on strong "🛒Special Launch Offer -" at bounding box center [848, 271] width 160 height 15
click at [824, 264] on strong "🛒Special Launch Offer -" at bounding box center [848, 271] width 160 height 15
drag, startPoint x: 785, startPoint y: 221, endPoint x: 1002, endPoint y: 229, distance: 217.1
click at [1002, 259] on p "🛒Special Launch Offer - Today Only" at bounding box center [887, 271] width 426 height 24
click at [931, 264] on strong "🛒Special Canadian Launch Offer – Risk-Free for 180 Days" at bounding box center [887, 271] width 376 height 15
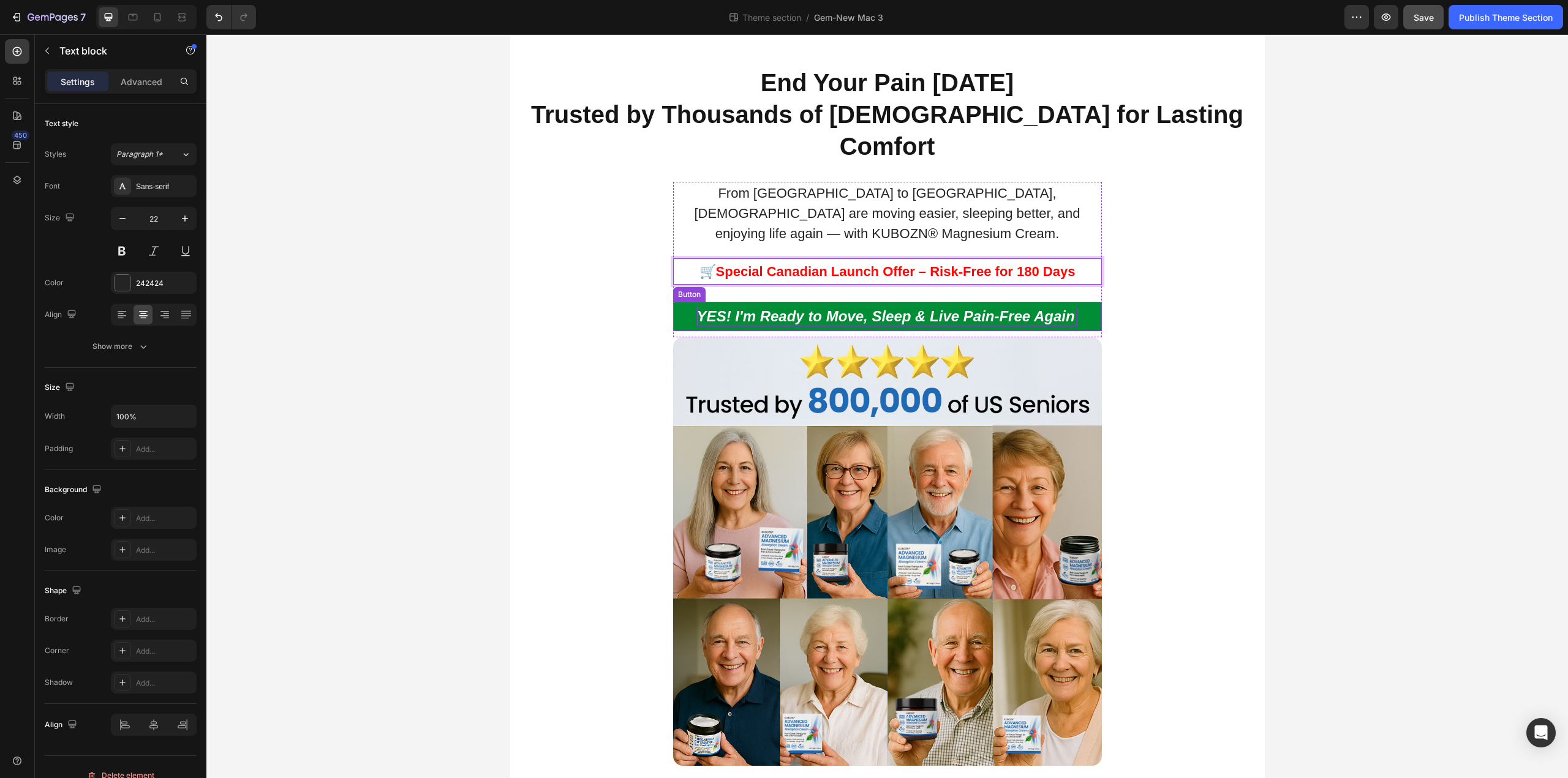
click at [798, 307] on p "YES! I'm Ready to Move, Sleep & Live Pain-Free Again" at bounding box center [887, 316] width 381 height 19
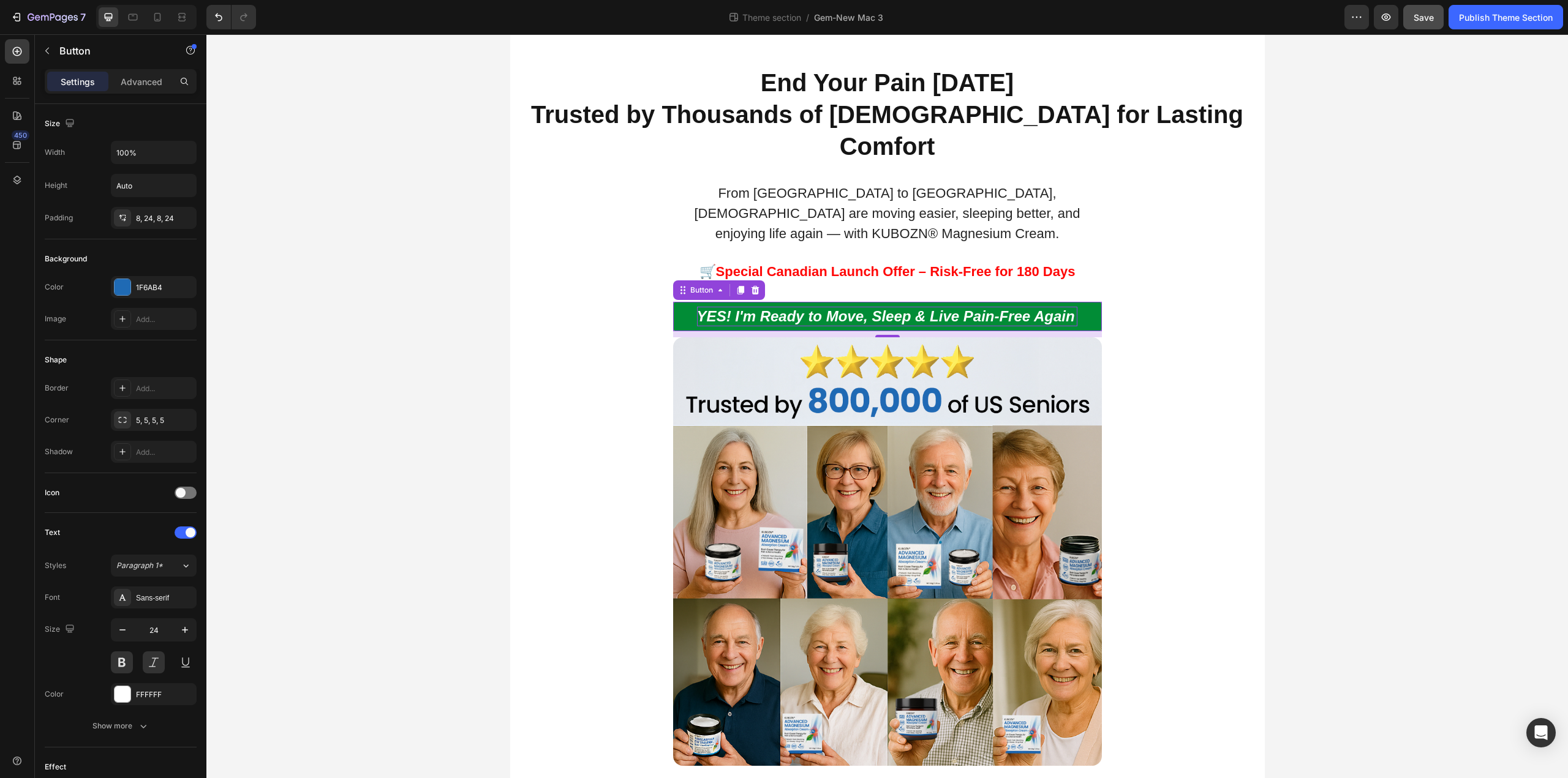
click at [977, 307] on p "YES! I'm Ready to Move, Sleep & Live Pain-Free Again" at bounding box center [887, 316] width 381 height 19
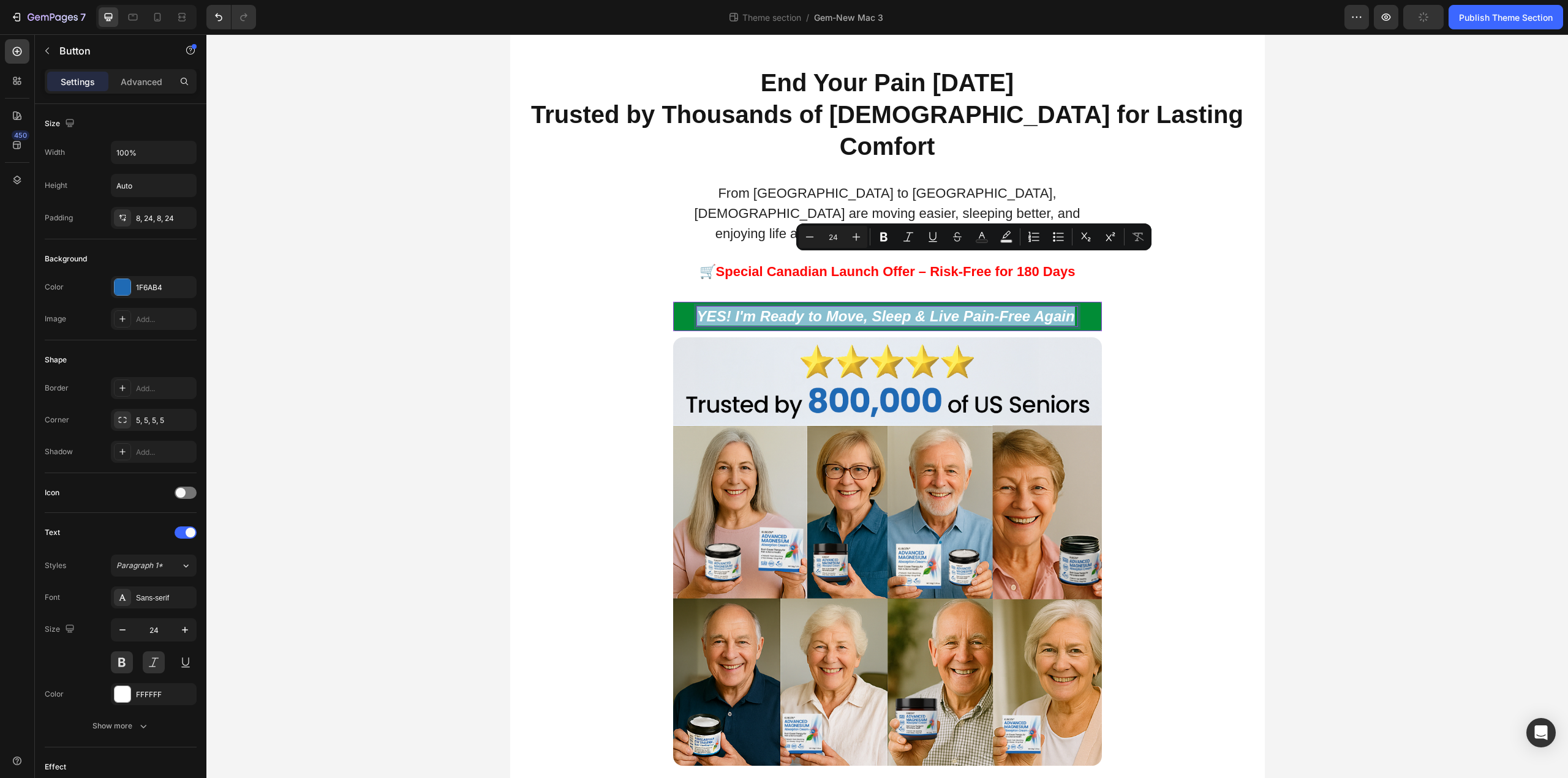
click at [977, 307] on p "YES! I'm Ready to Move, Sleep & Live Pain-Free Again" at bounding box center [887, 316] width 381 height 19
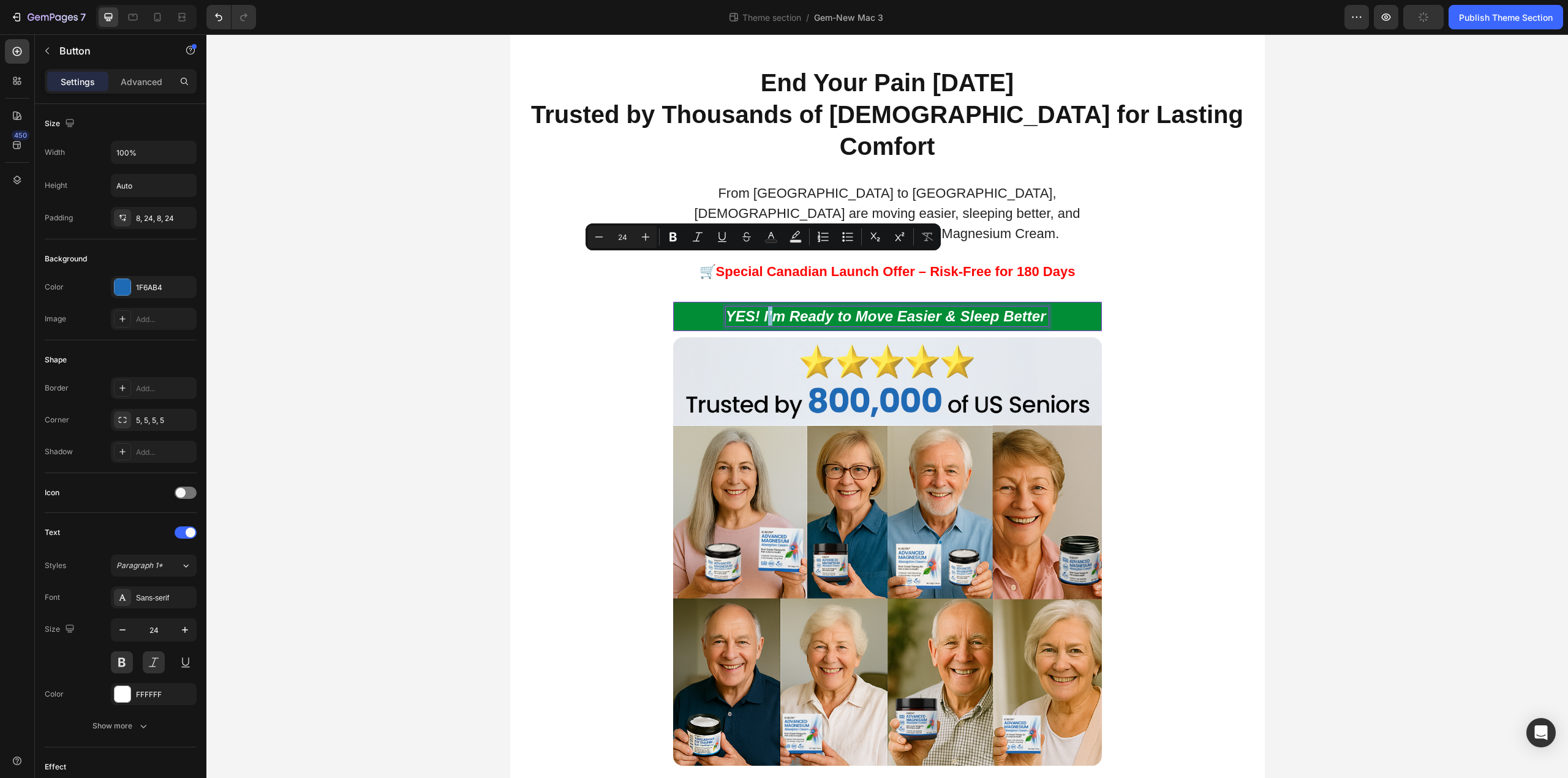
drag, startPoint x: 772, startPoint y: 266, endPoint x: 760, endPoint y: 267, distance: 12.0
click at [760, 307] on p "YES! I’m Ready to Move Easier & Sleep Better" at bounding box center [887, 316] width 323 height 19
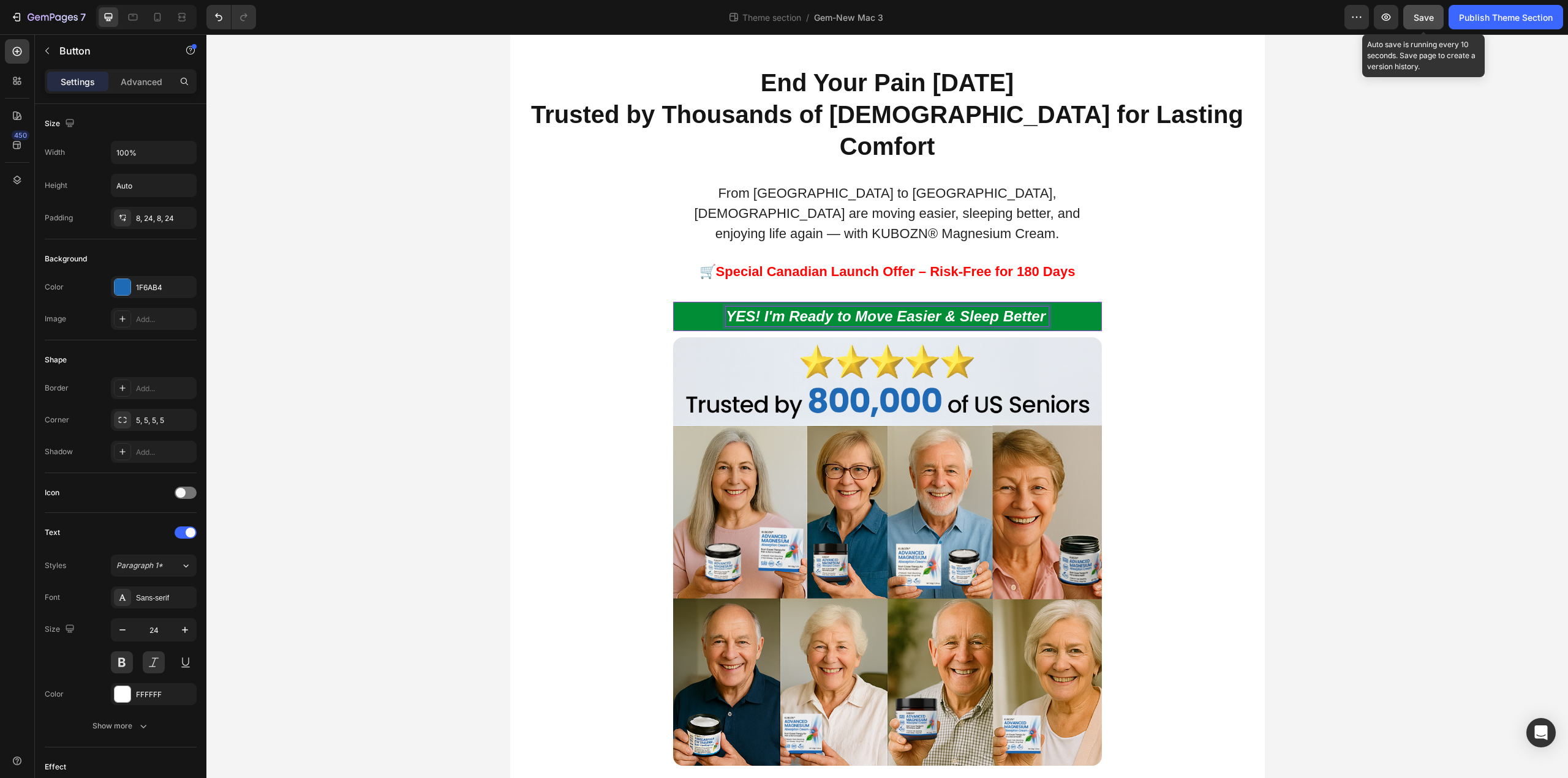
click at [1432, 20] on span "Save" at bounding box center [1424, 17] width 21 height 10
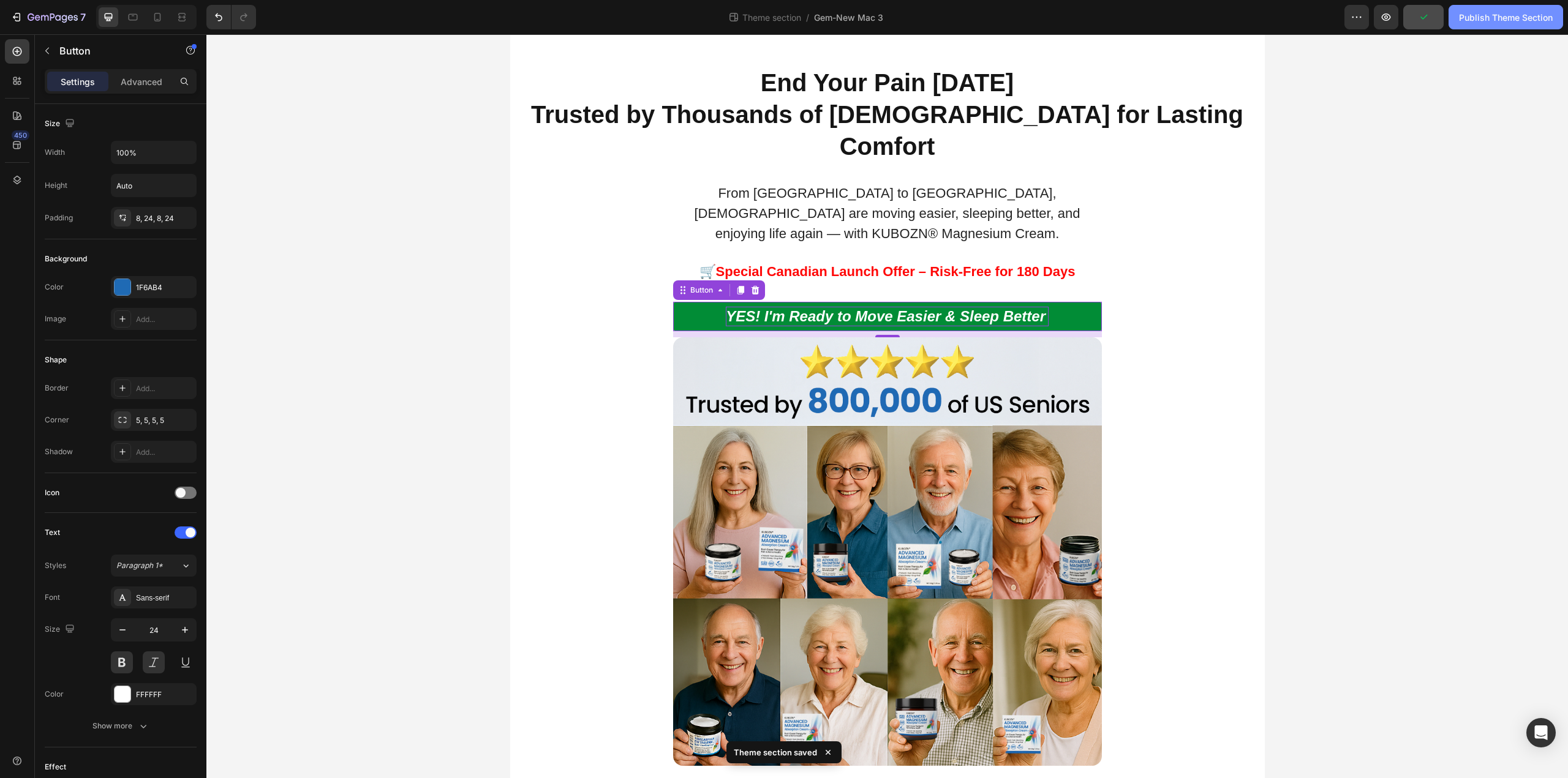
click at [1491, 22] on div "Publish Theme Section" at bounding box center [1505, 17] width 94 height 13
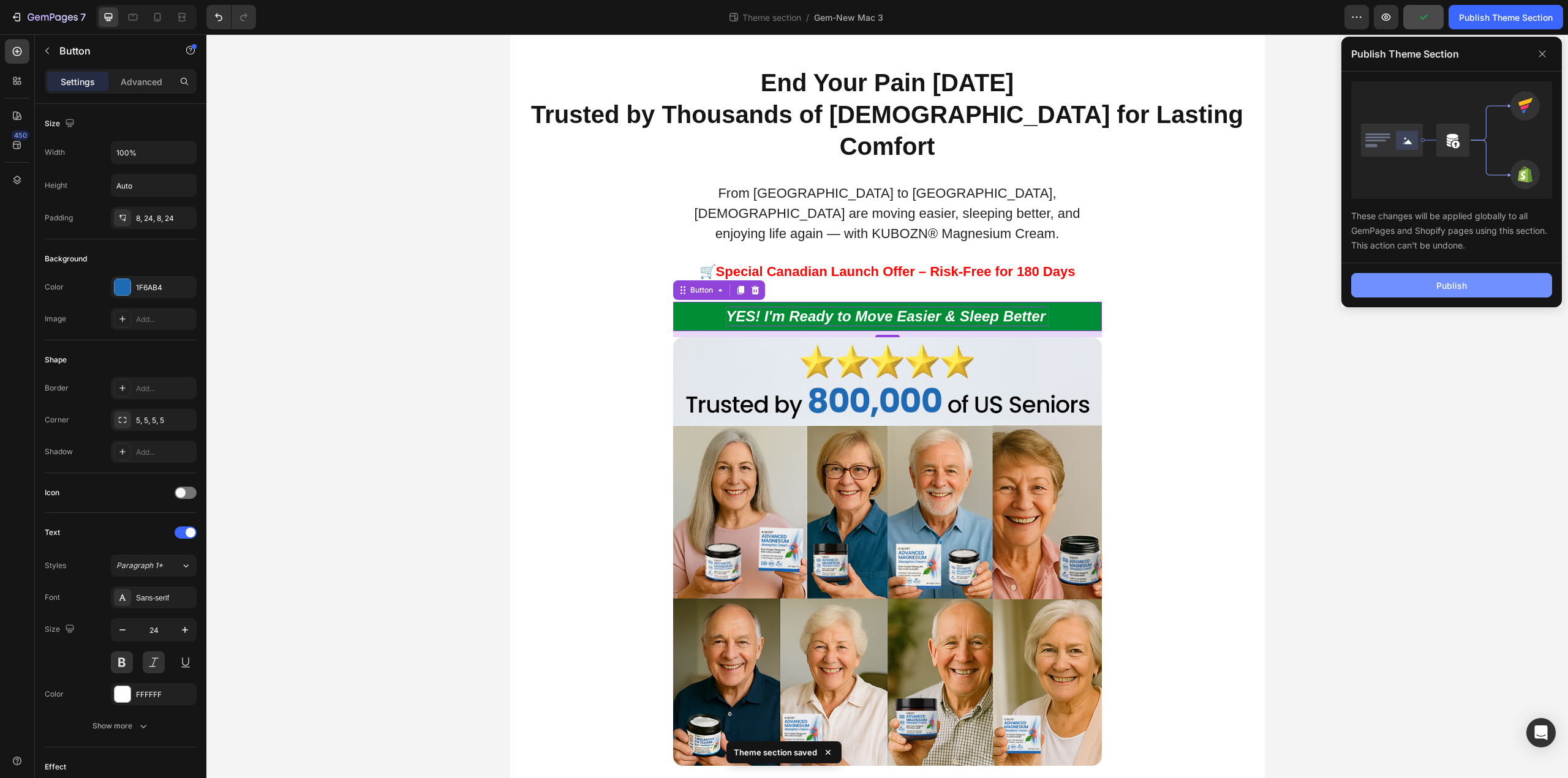
click at [1362, 275] on button "Publish" at bounding box center [1451, 285] width 201 height 24
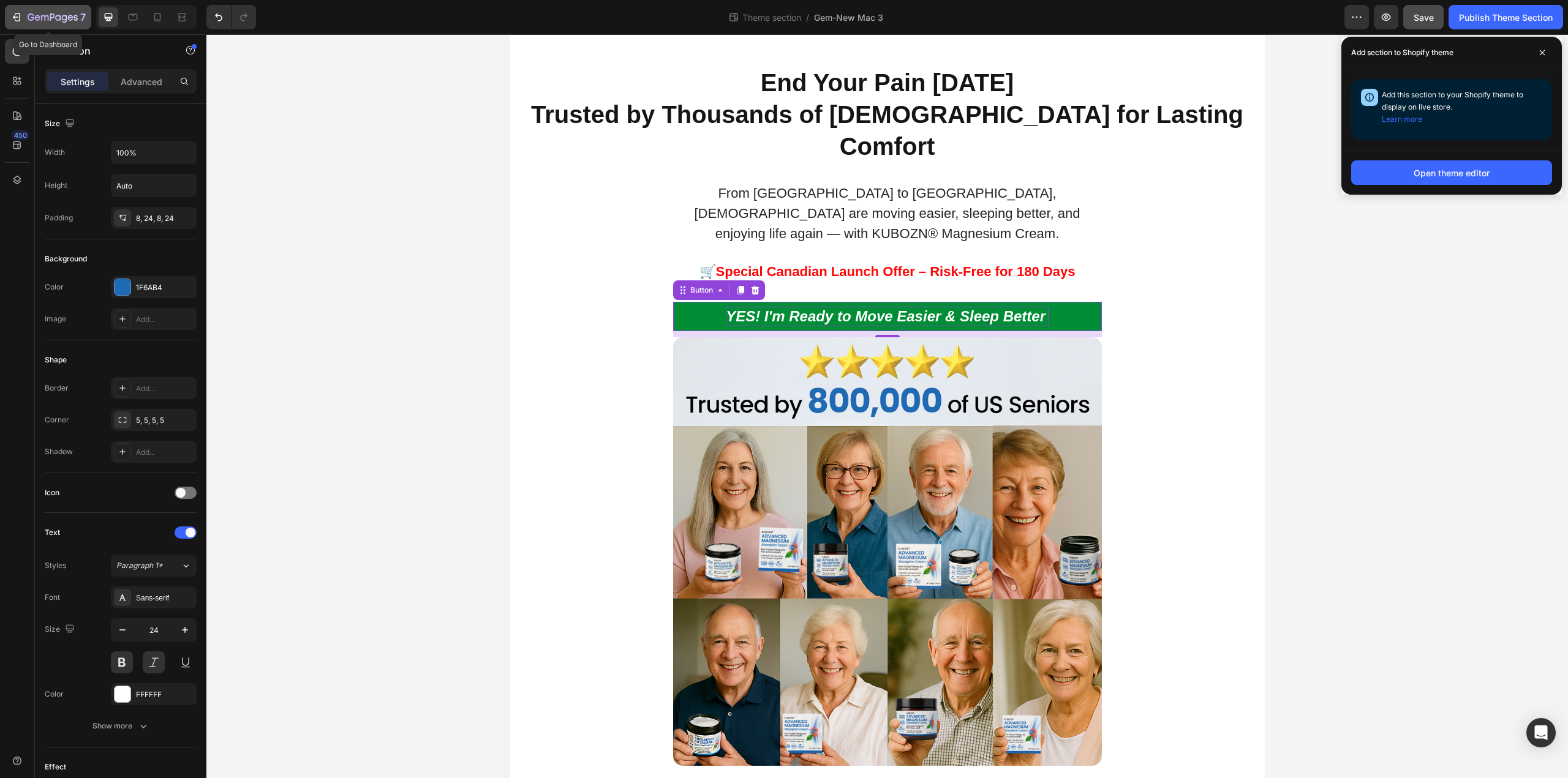
click at [28, 15] on icon "button" at bounding box center [53, 17] width 50 height 10
